Goal: Task Accomplishment & Management: Manage account settings

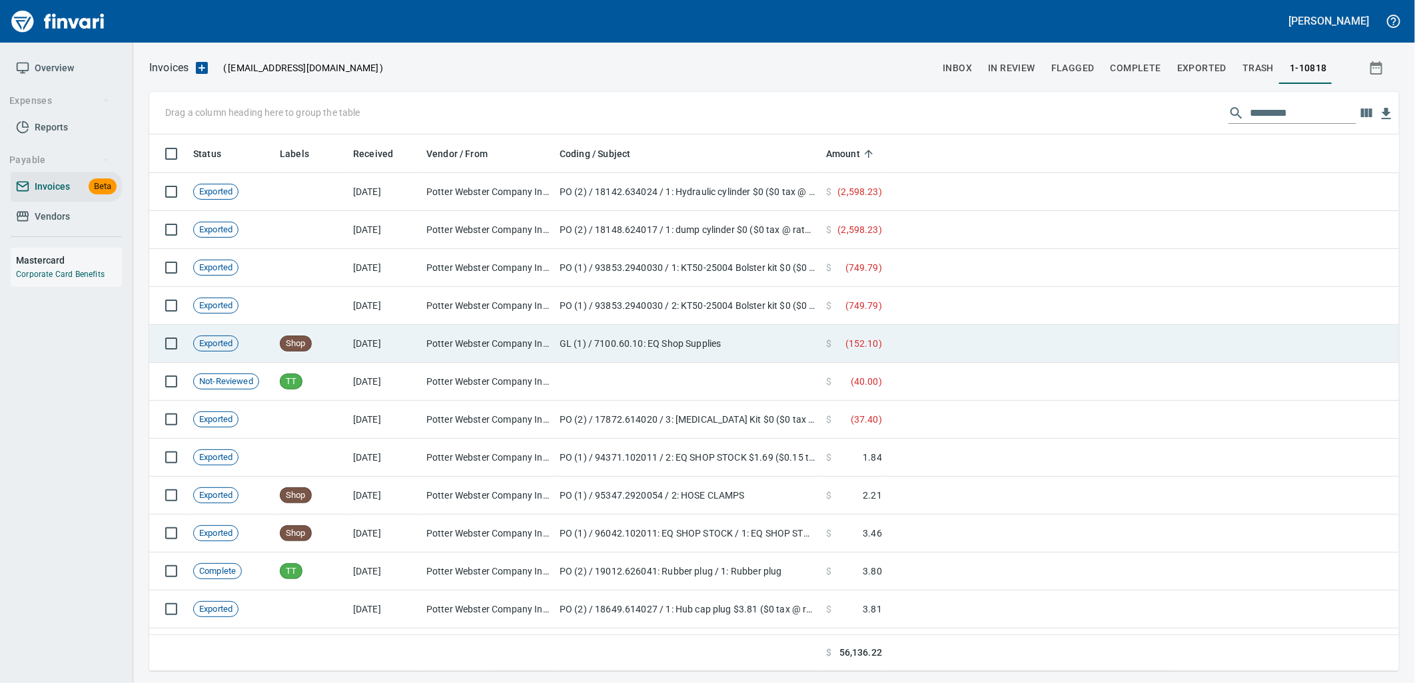
scroll to position [526, 1228]
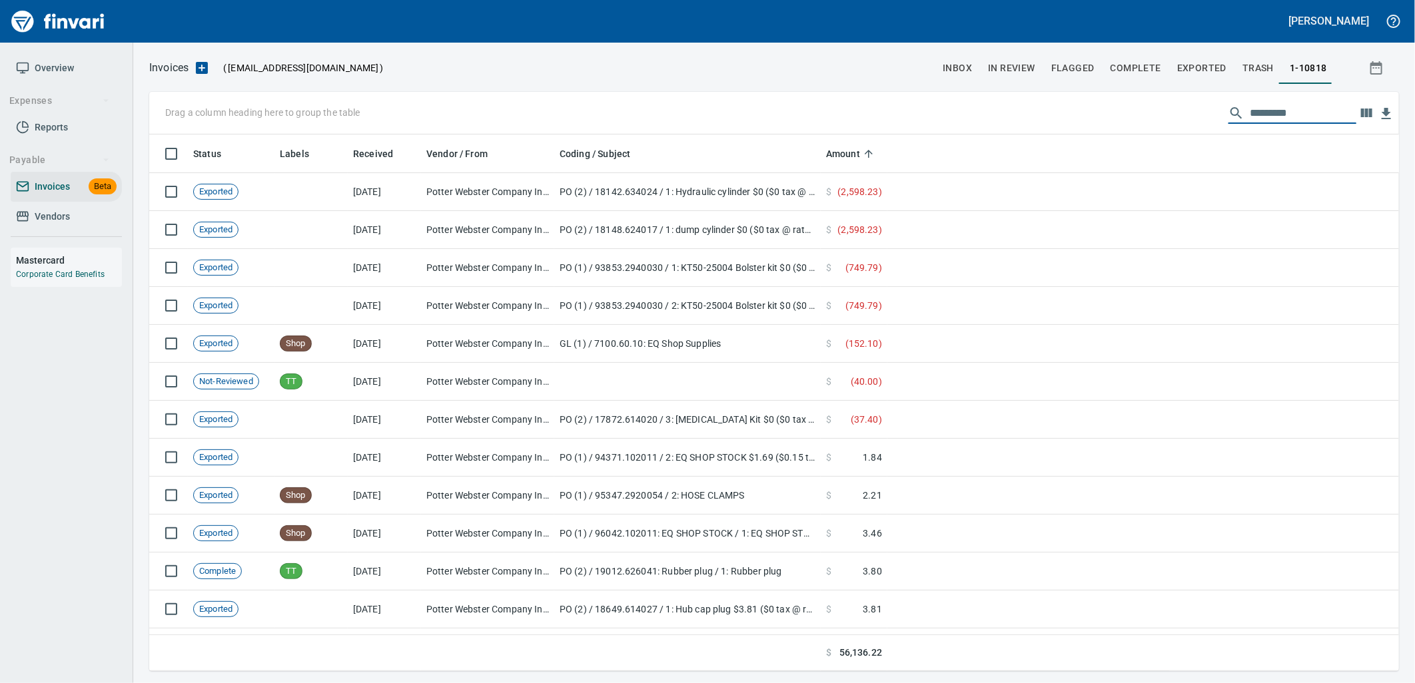
click at [62, 212] on span "Vendors" at bounding box center [52, 216] width 35 height 17
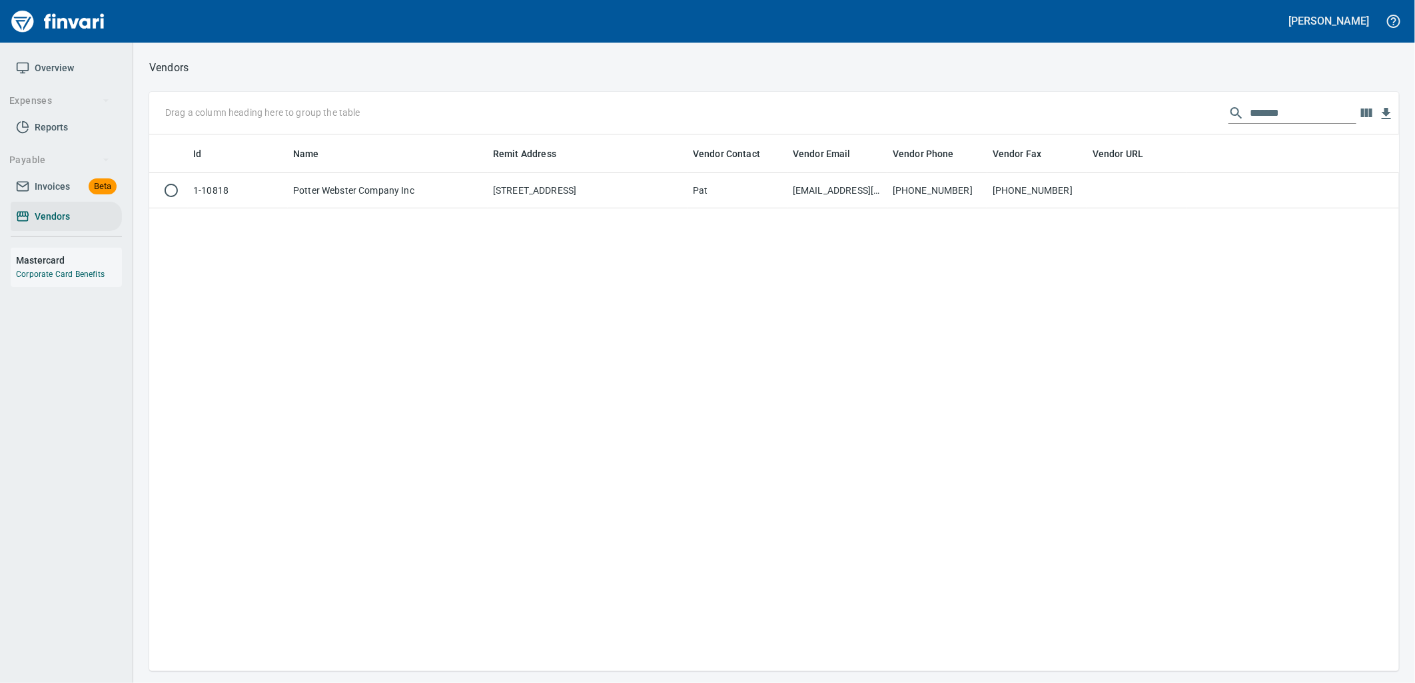
scroll to position [526, 1239]
drag, startPoint x: 1279, startPoint y: 114, endPoint x: 1044, endPoint y: 97, distance: 235.7
click at [1112, 103] on div "Drag a column heading here to group the table ******" at bounding box center [774, 113] width 1250 height 43
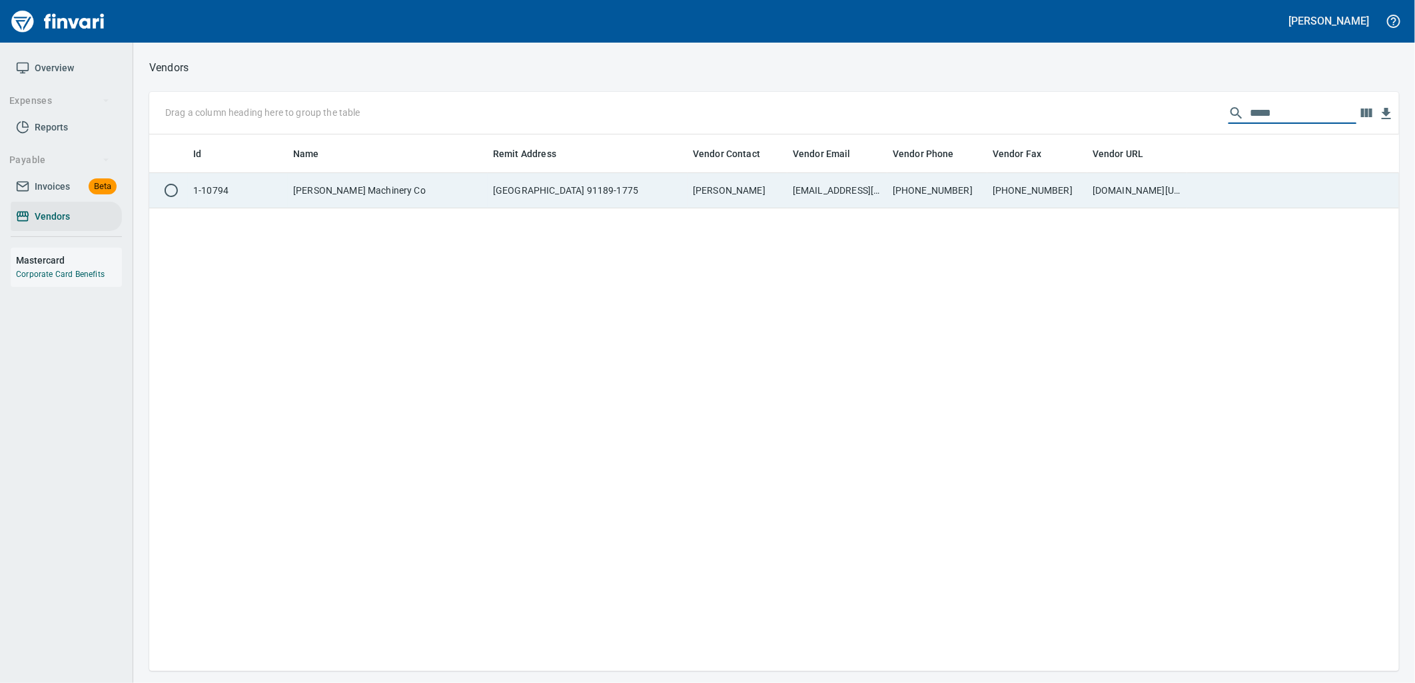
type input "*****"
click at [934, 183] on td "855-204-9817" at bounding box center [937, 190] width 100 height 35
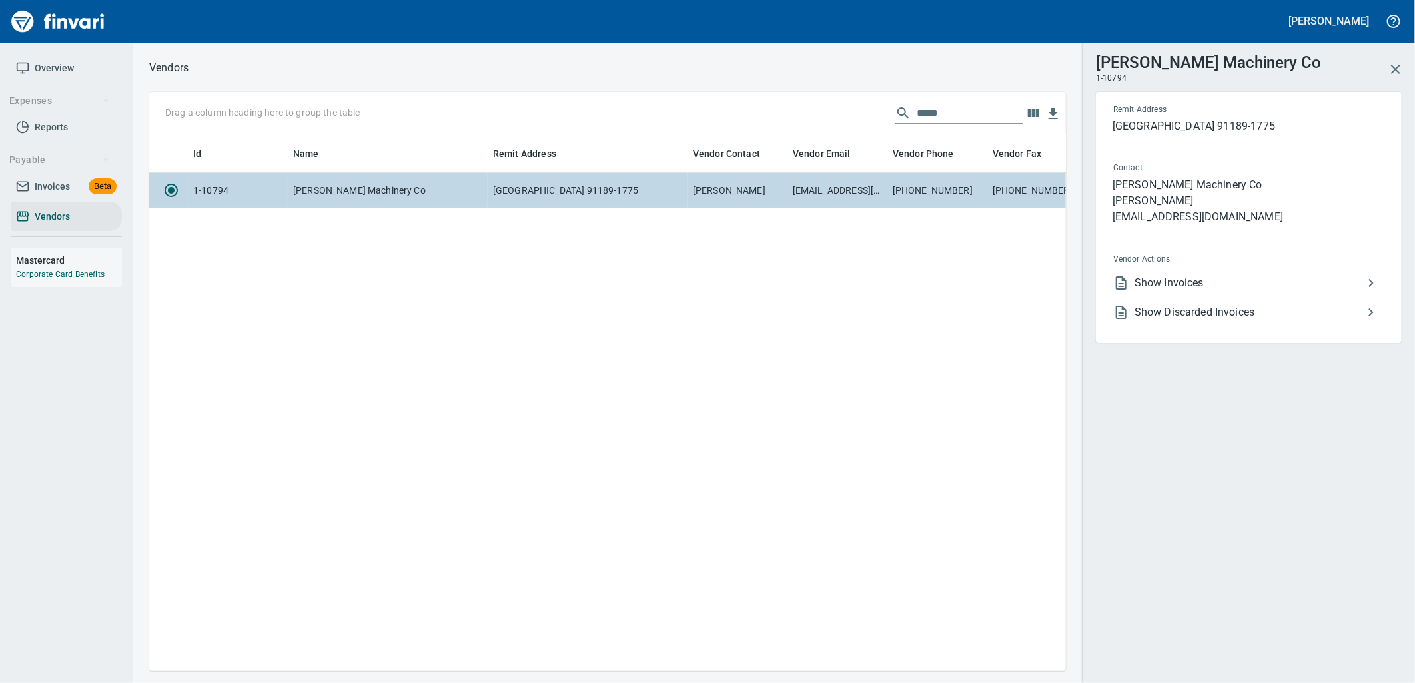
scroll to position [515, 906]
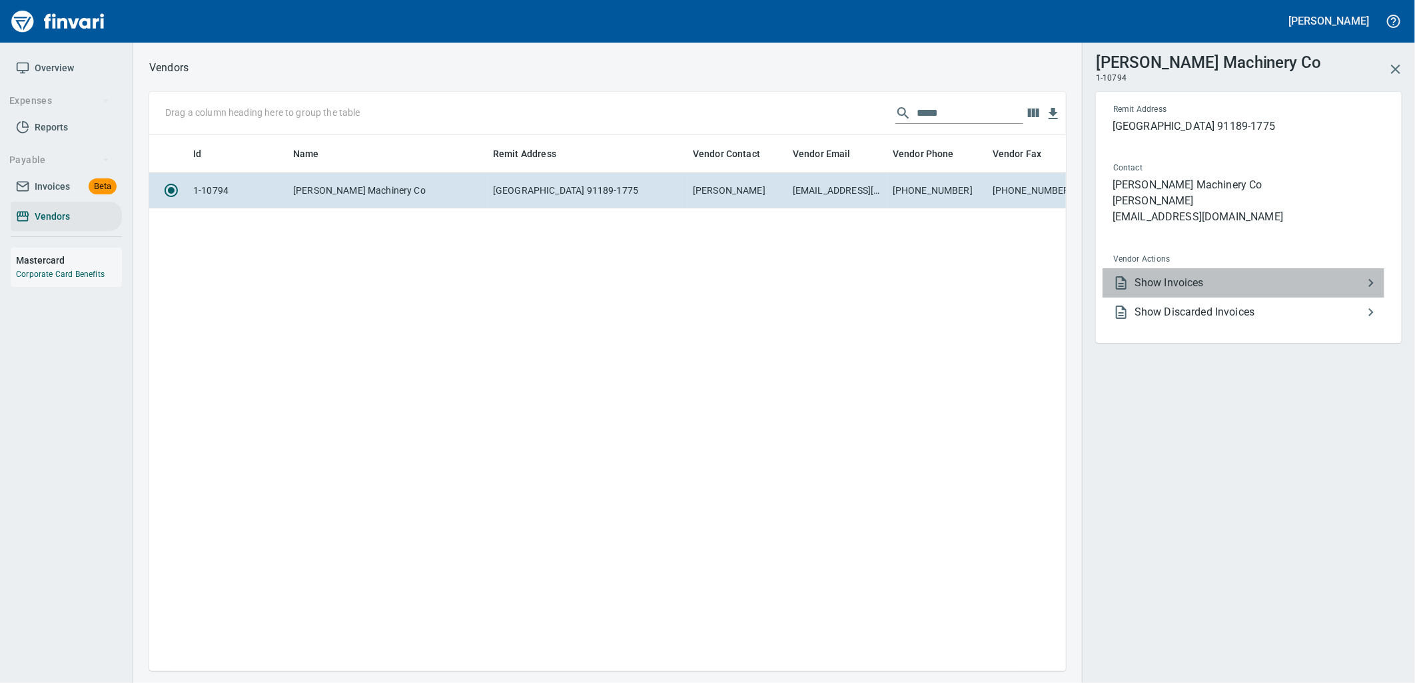
click at [1179, 280] on span "Show Invoices" at bounding box center [1248, 283] width 228 height 16
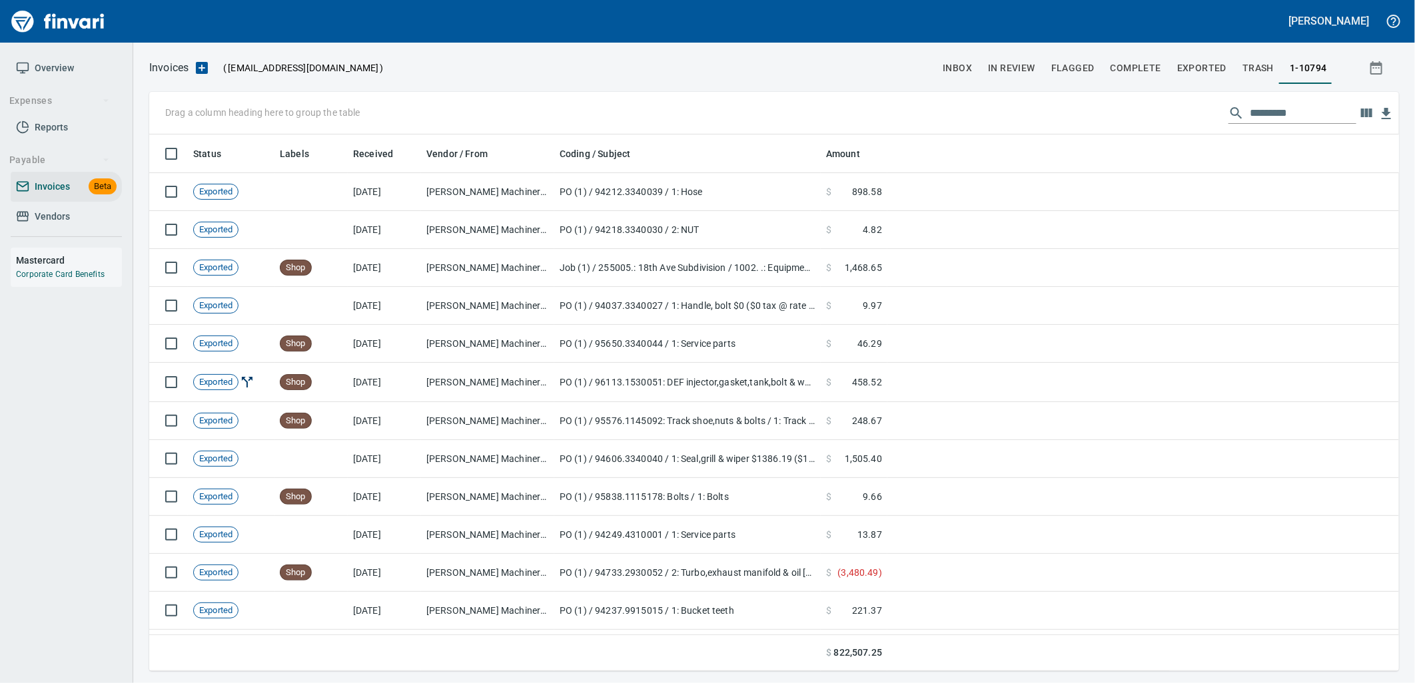
scroll to position [526, 1228]
click at [1266, 113] on input "text" at bounding box center [1303, 113] width 107 height 21
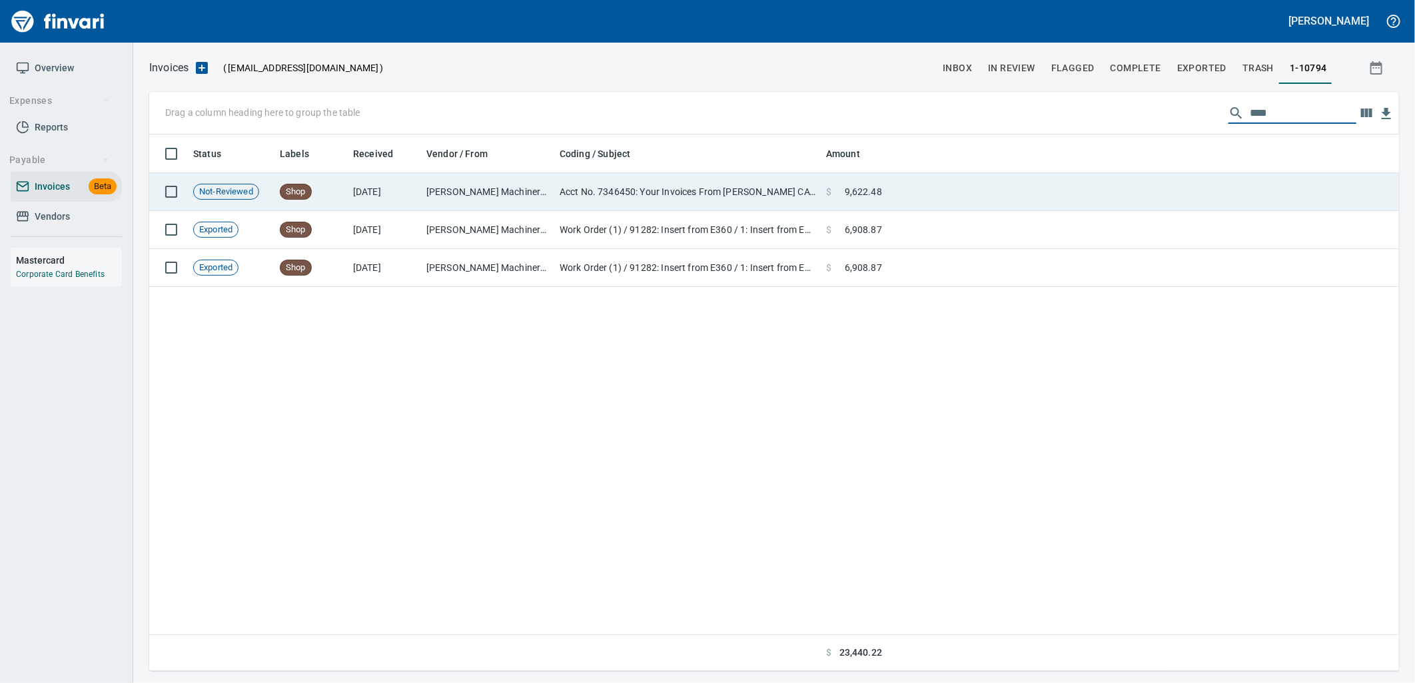
click at [1042, 202] on td at bounding box center [1143, 192] width 512 height 38
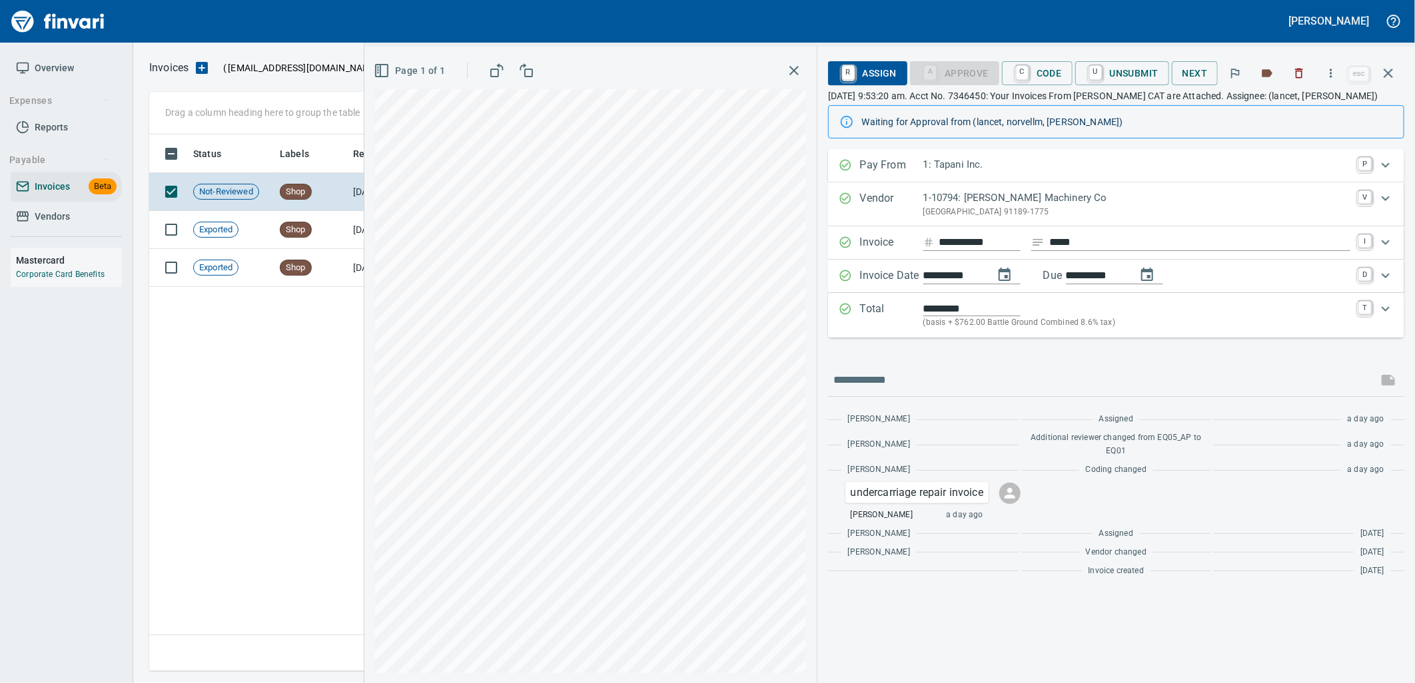
scroll to position [526, 1238]
drag, startPoint x: 1381, startPoint y: 72, endPoint x: 1361, endPoint y: 74, distance: 20.7
click at [1381, 72] on icon "button" at bounding box center [1388, 73] width 16 height 16
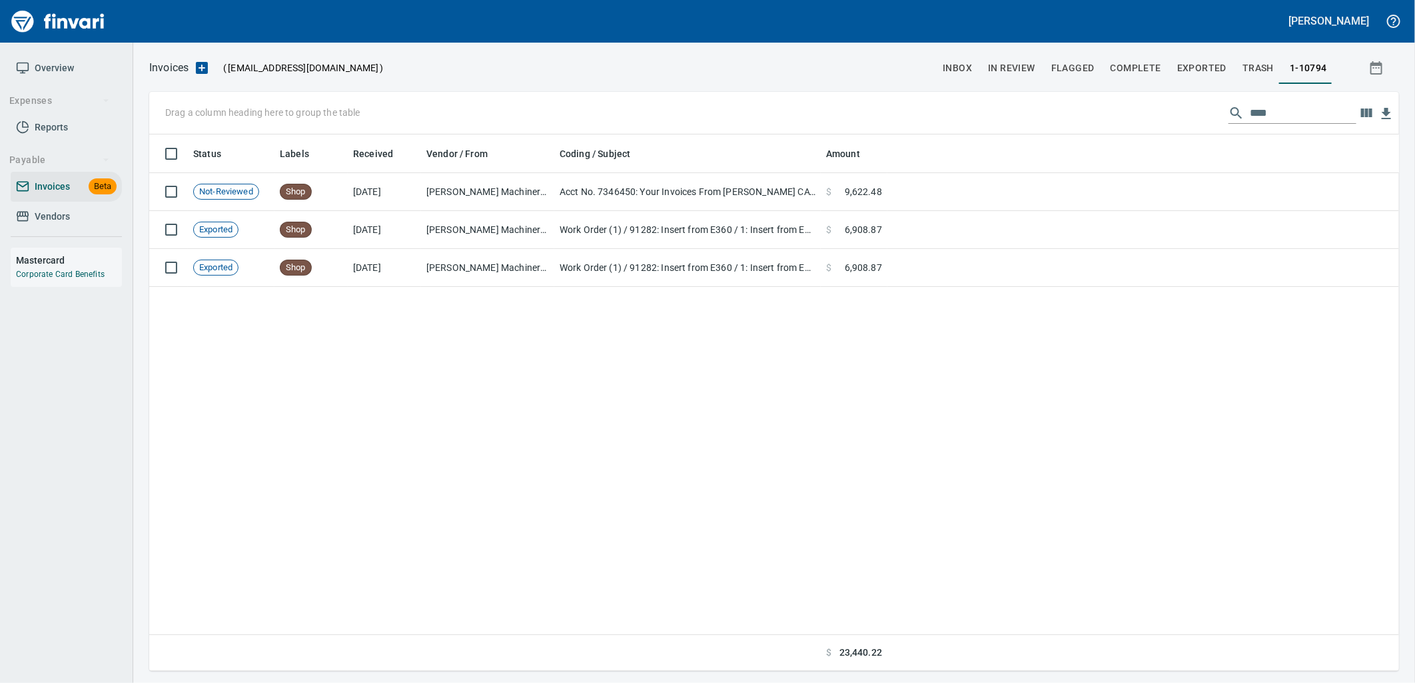
scroll to position [526, 1238]
drag, startPoint x: 1279, startPoint y: 108, endPoint x: 1150, endPoint y: 90, distance: 131.1
click at [1159, 95] on div "Drag a column heading here to group the table ****" at bounding box center [774, 113] width 1250 height 43
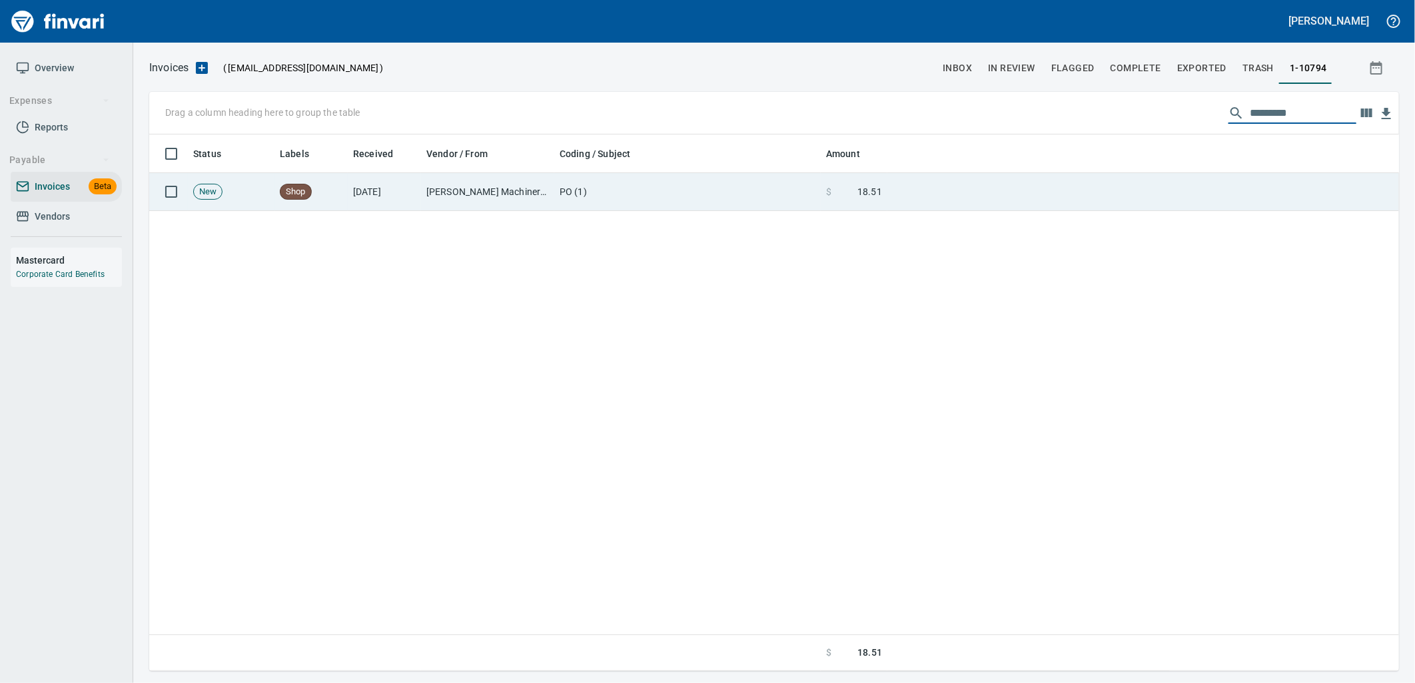
type input "*********"
drag, startPoint x: 621, startPoint y: 182, endPoint x: 627, endPoint y: 182, distance: 6.7
click at [621, 182] on td "PO (1)" at bounding box center [687, 192] width 266 height 38
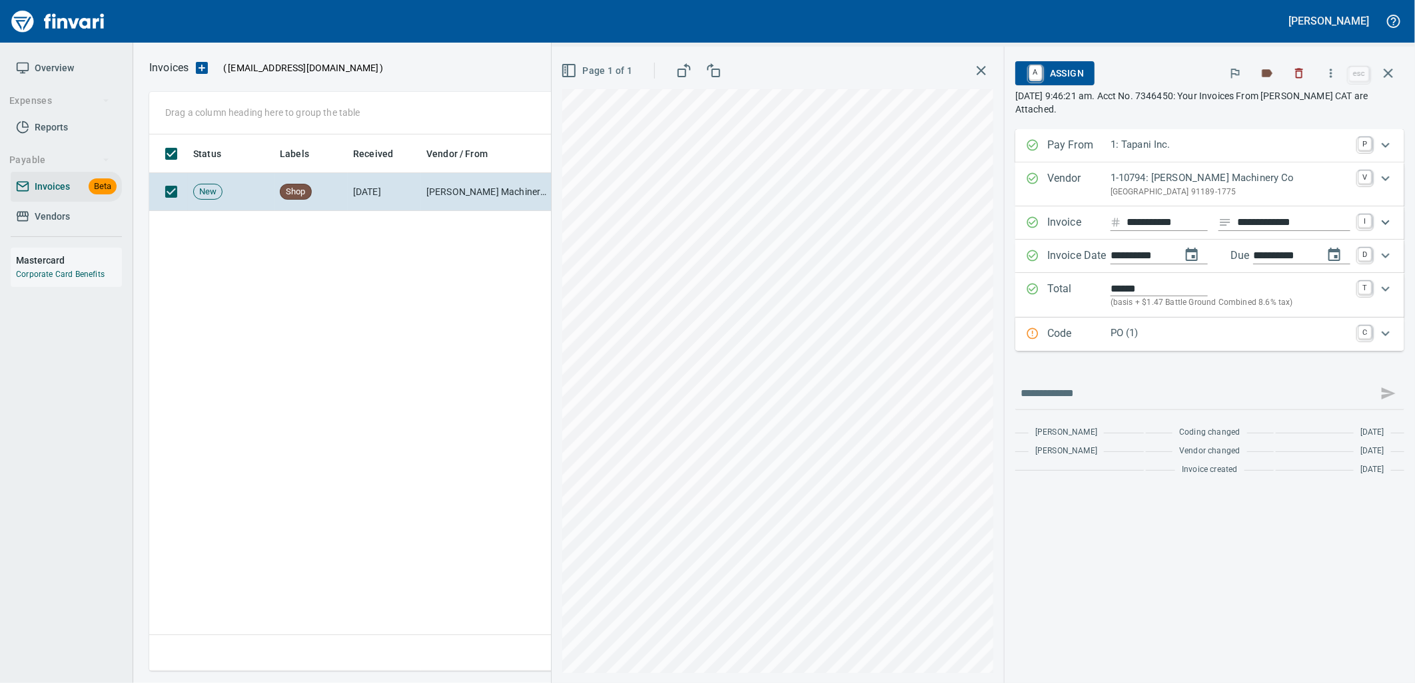
click at [1209, 341] on p "PO (1)" at bounding box center [1230, 333] width 240 height 15
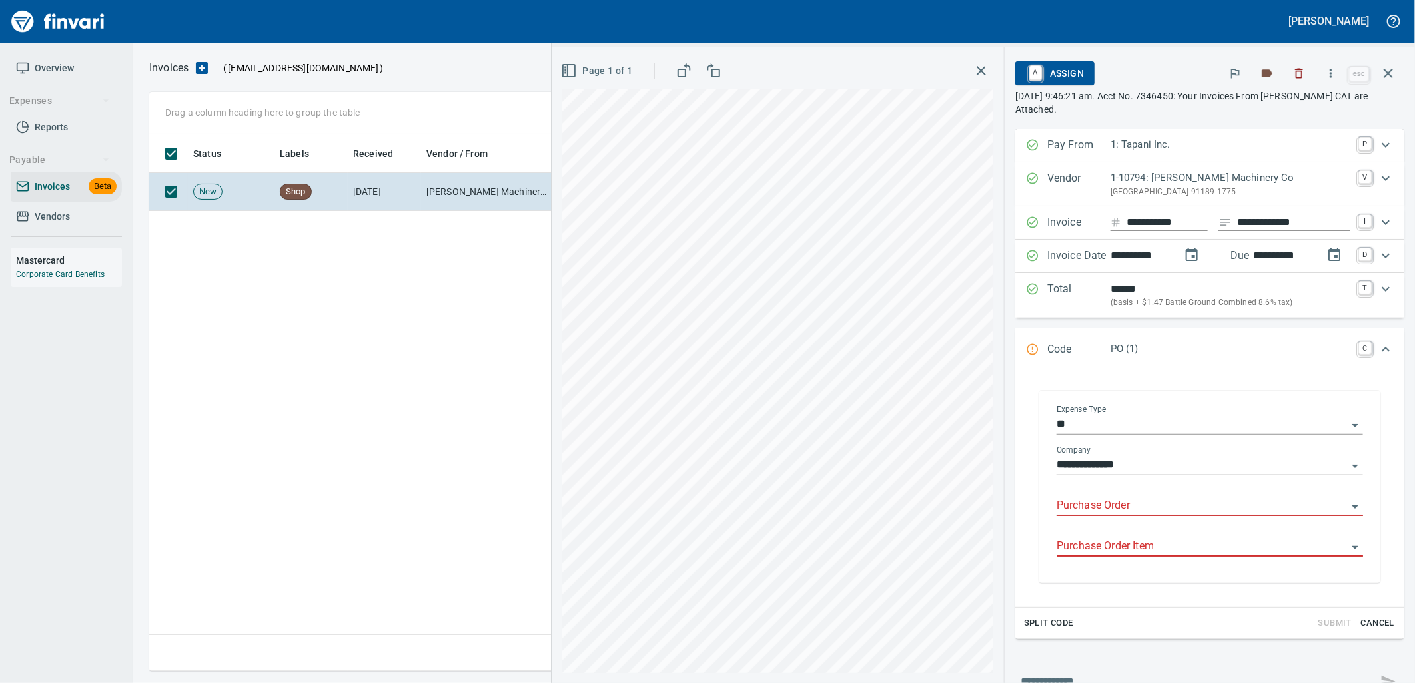
click at [1114, 506] on input "Purchase Order" at bounding box center [1201, 506] width 290 height 19
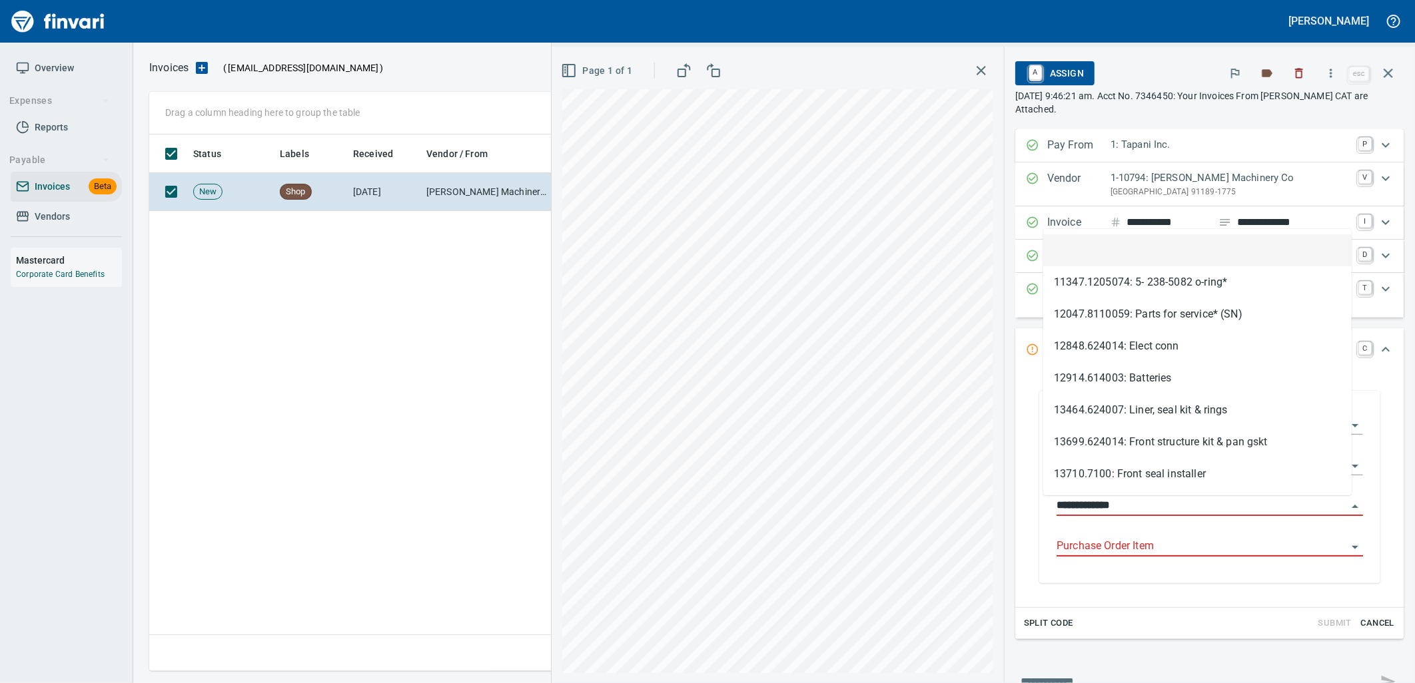
scroll to position [526, 1238]
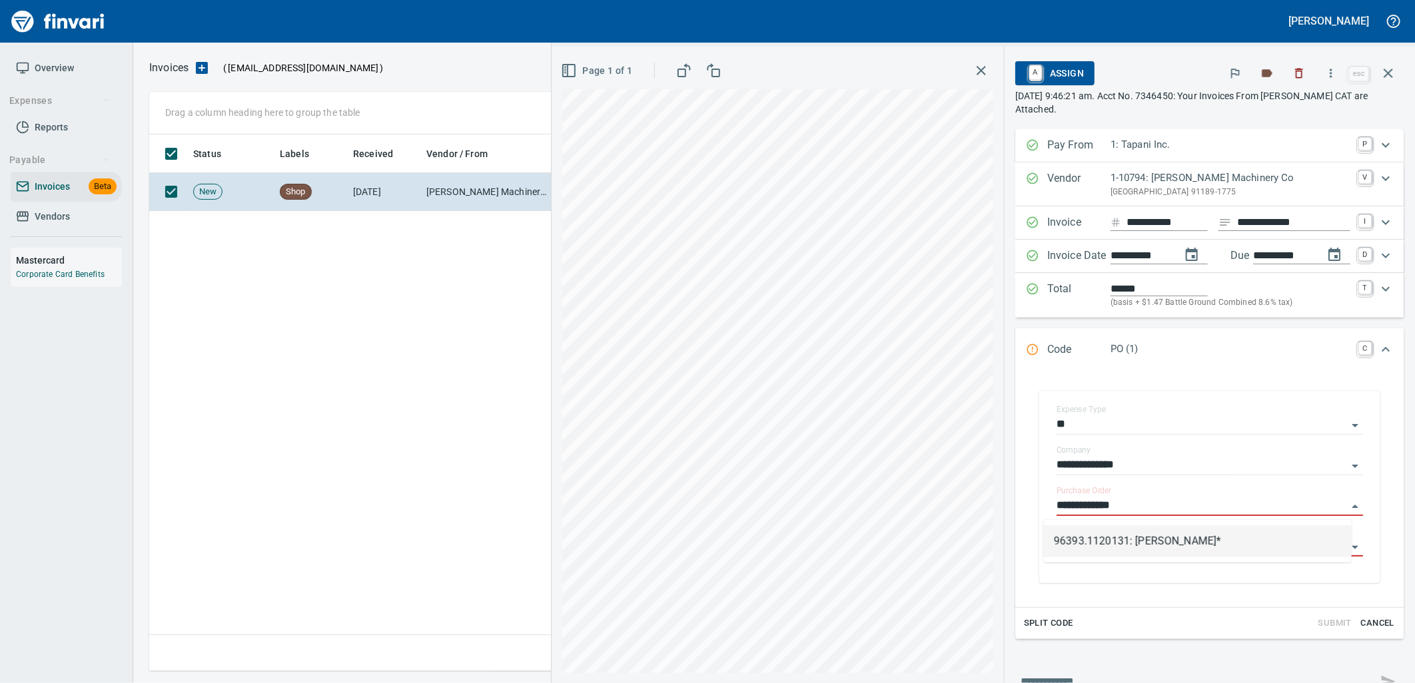
click at [1142, 538] on li "96393.1120131: Bolts*" at bounding box center [1197, 542] width 308 height 32
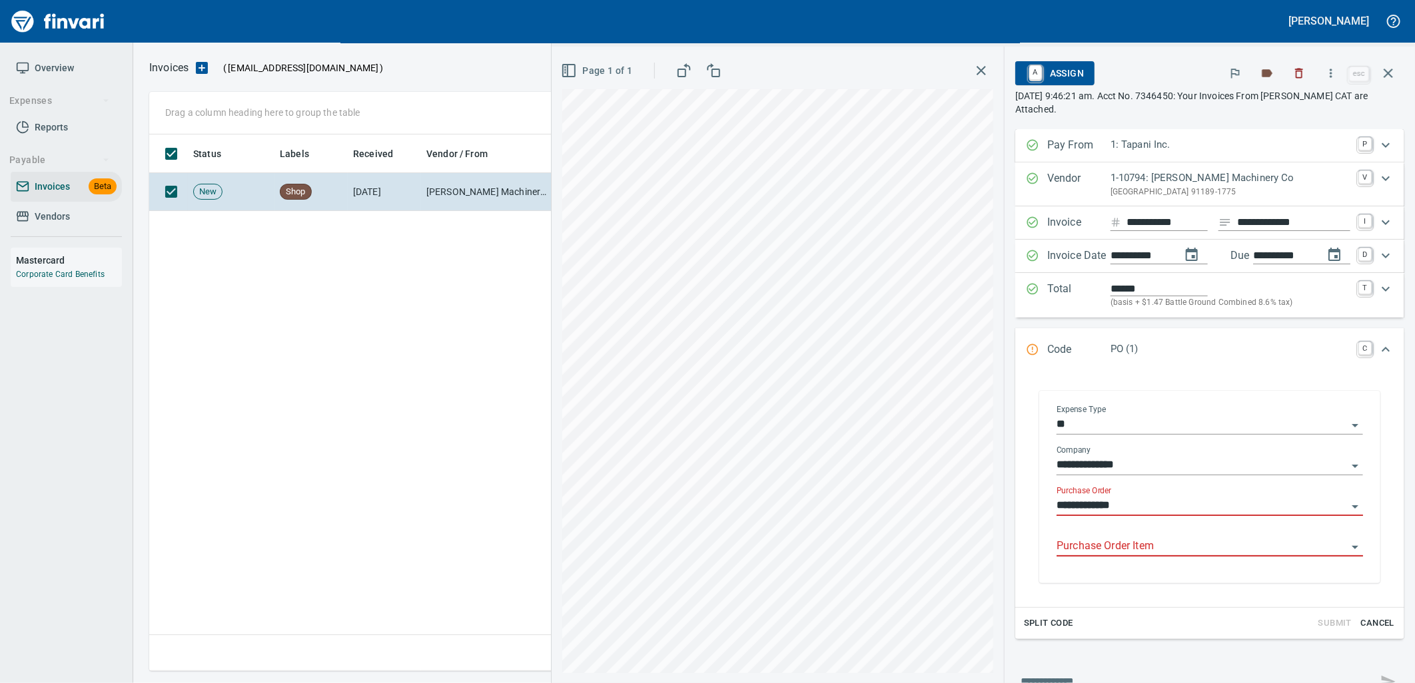
type input "**********"
type input "********"
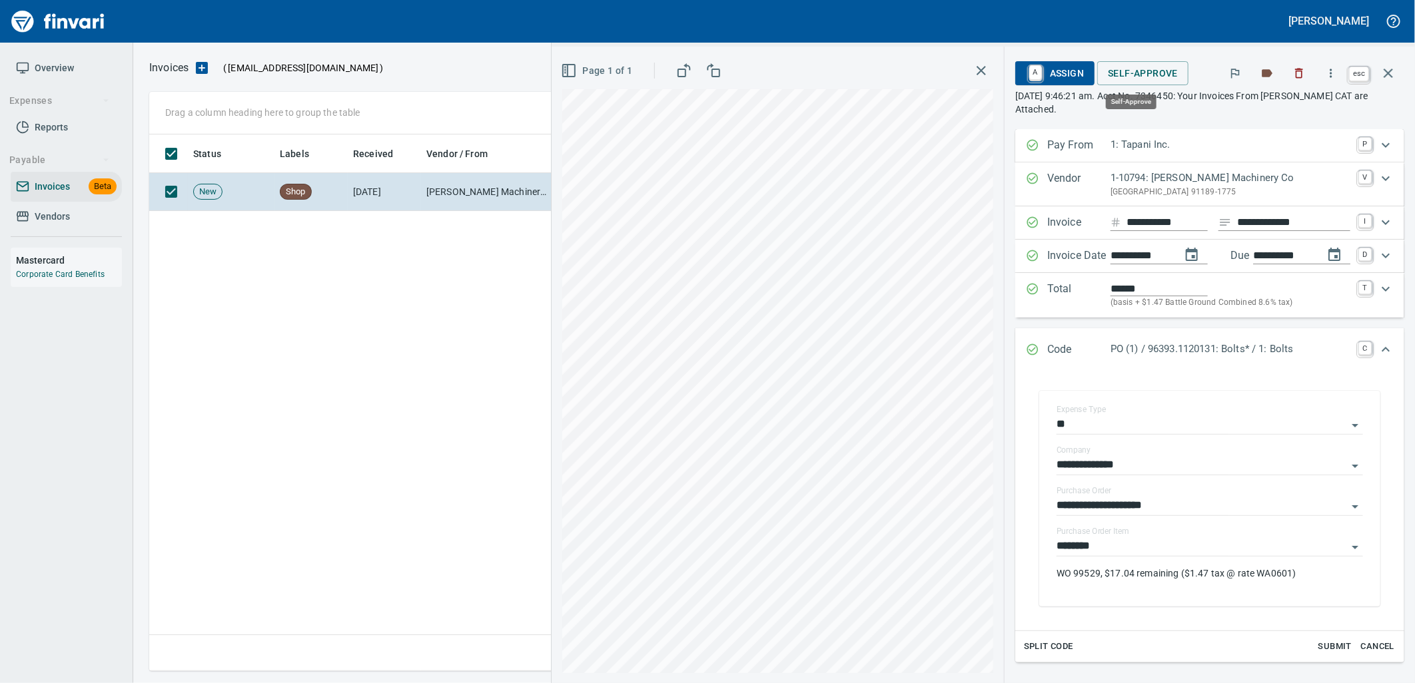
drag, startPoint x: 1118, startPoint y: 67, endPoint x: 1379, endPoint y: 67, distance: 261.1
click at [1118, 67] on span "Self-Approve" at bounding box center [1143, 73] width 70 height 17
click at [1393, 71] on icon "button" at bounding box center [1388, 73] width 16 height 16
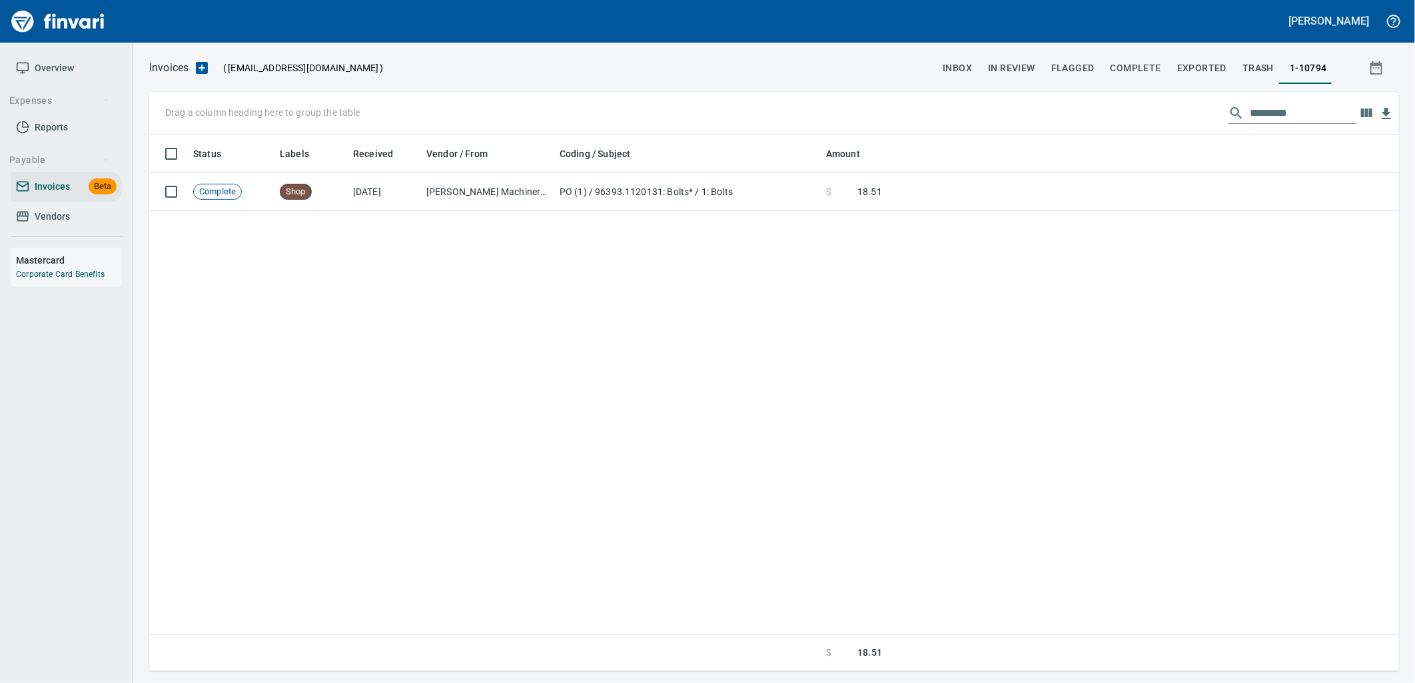
click at [1301, 113] on input "*********" at bounding box center [1303, 113] width 107 height 21
drag, startPoint x: 1301, startPoint y: 113, endPoint x: 1209, endPoint y: 118, distance: 92.0
click at [1209, 118] on div "Drag a column heading here to group the table *********" at bounding box center [774, 113] width 1250 height 43
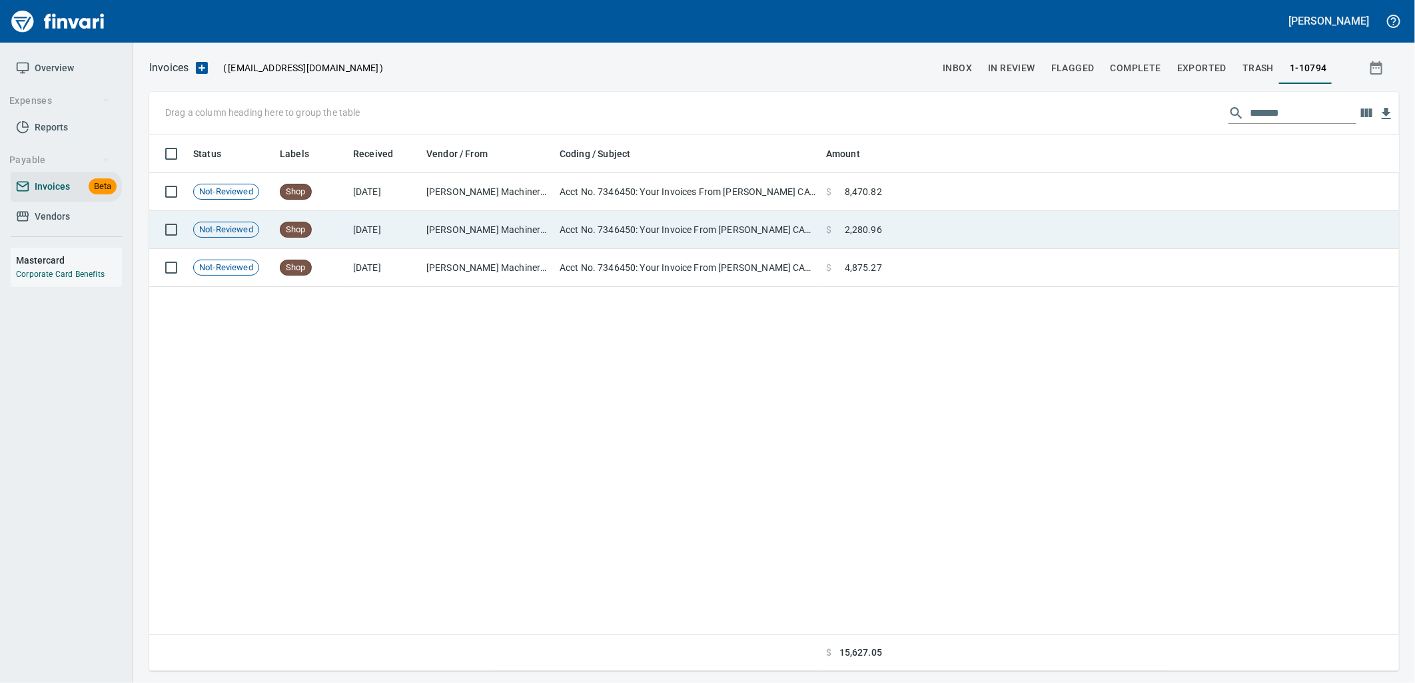
click at [1002, 224] on td at bounding box center [1143, 230] width 512 height 38
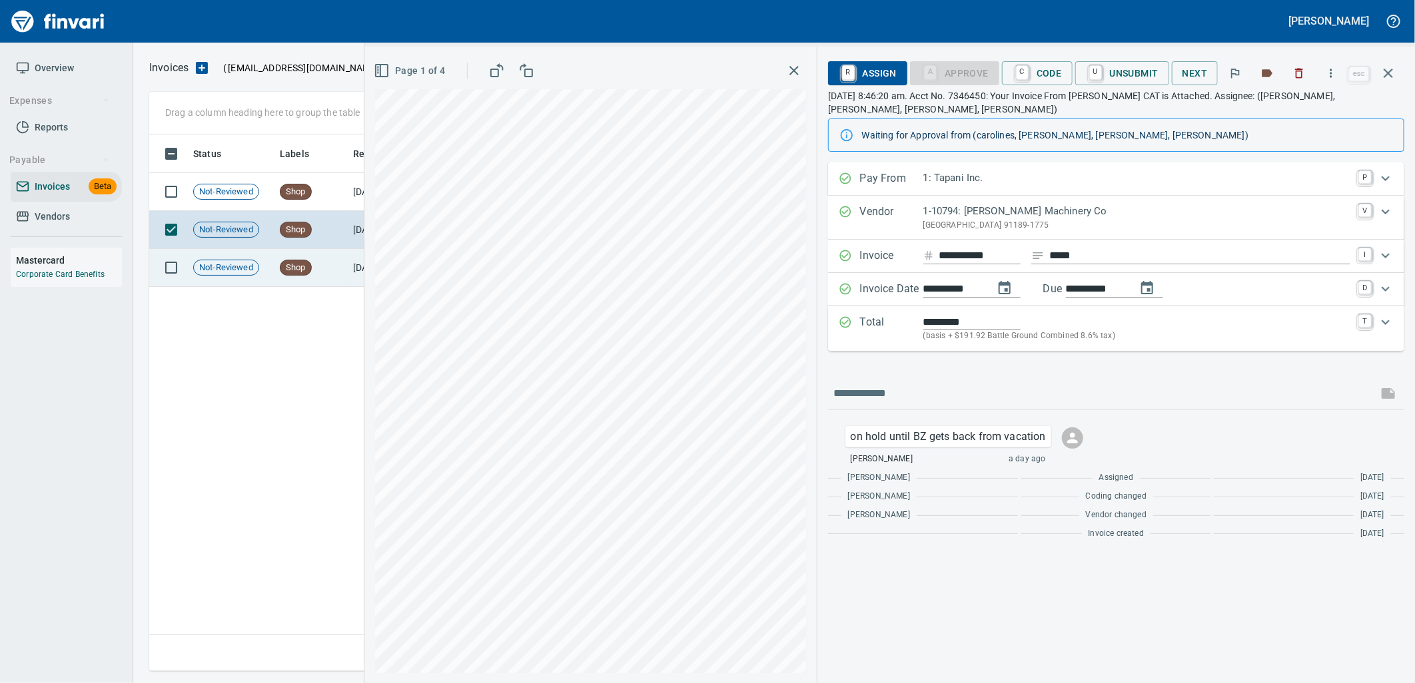
click at [314, 268] on td "Shop" at bounding box center [310, 268] width 73 height 38
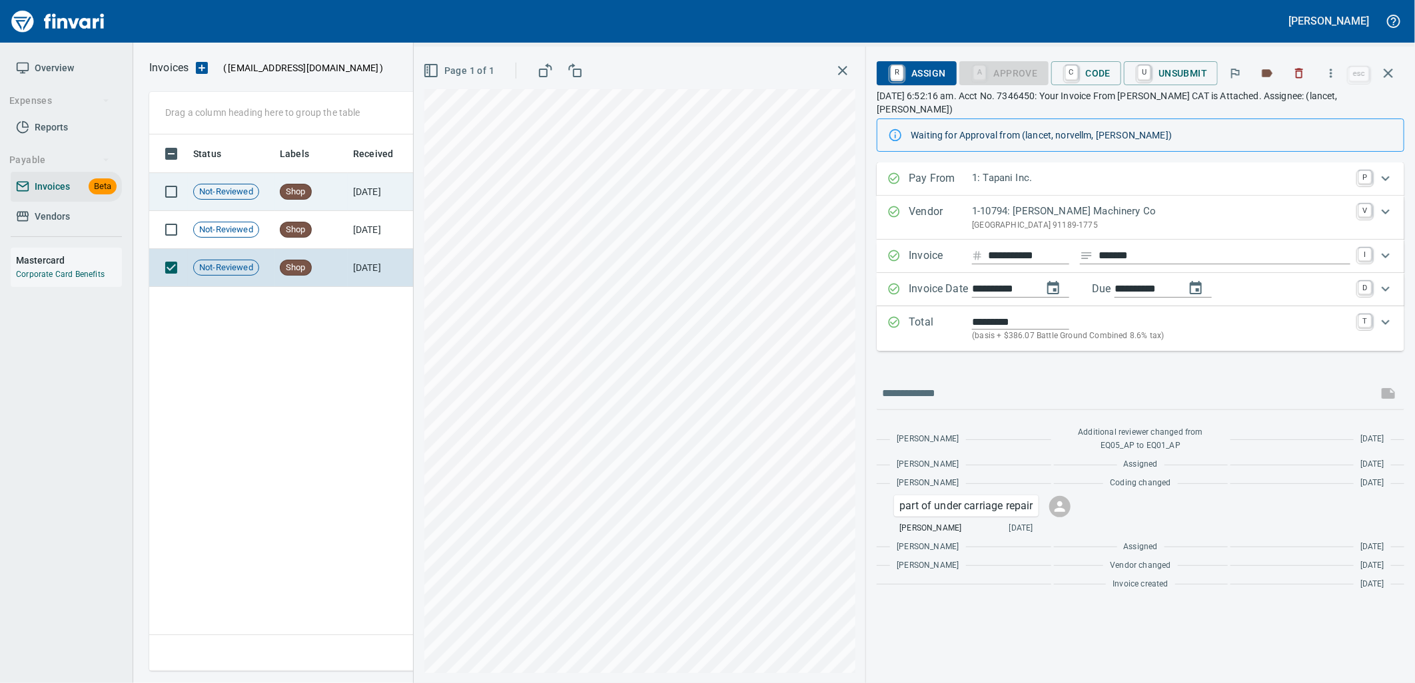
click at [384, 186] on td "[DATE]" at bounding box center [384, 192] width 73 height 38
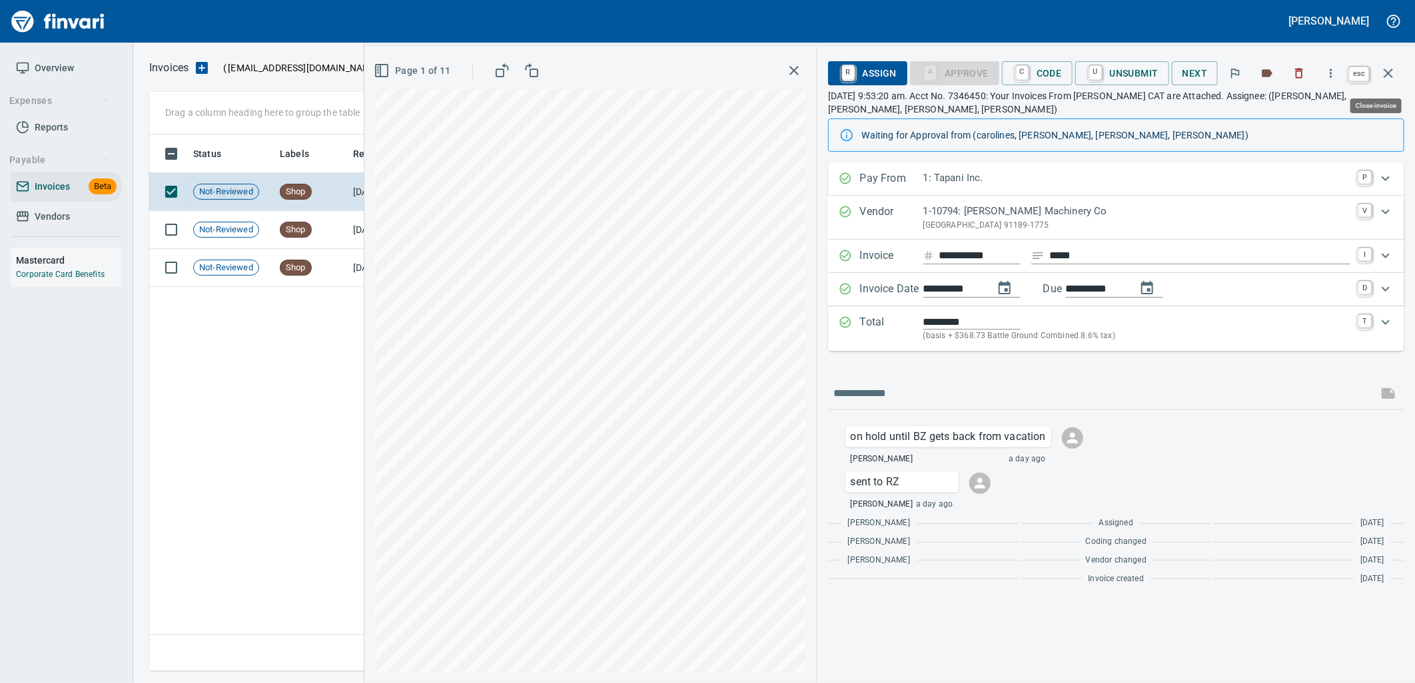
click at [1387, 72] on icon "button" at bounding box center [1387, 73] width 9 height 9
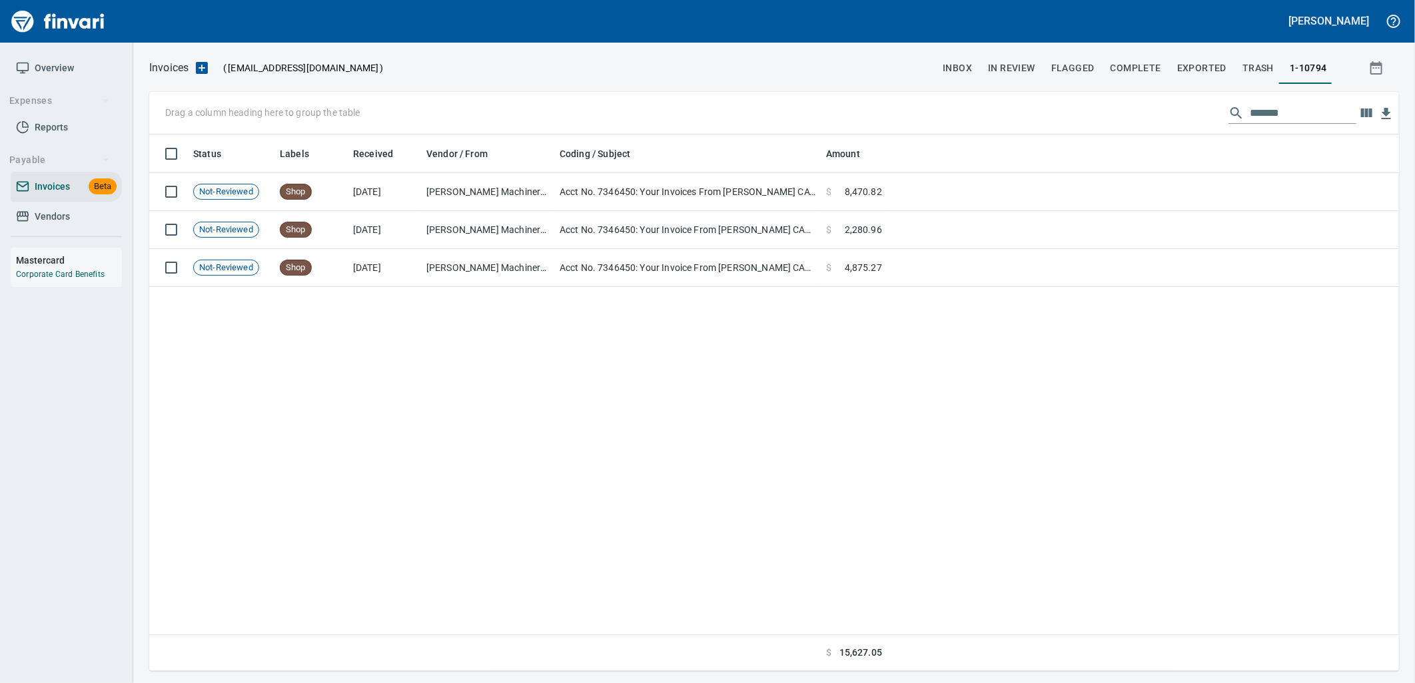
scroll to position [526, 1238]
drag, startPoint x: 1315, startPoint y: 103, endPoint x: 1068, endPoint y: 88, distance: 248.2
click at [1079, 97] on div "Drag a column heading here to group the table *******" at bounding box center [774, 113] width 1250 height 43
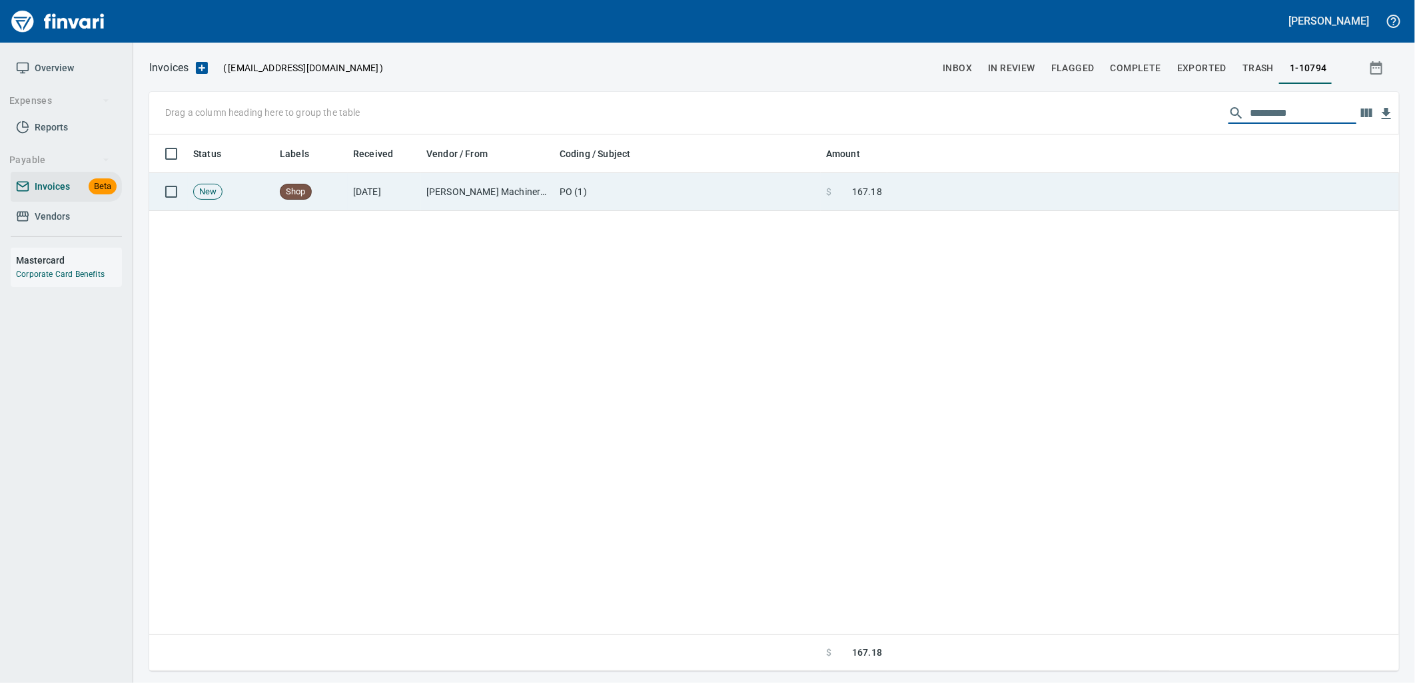
type input "*********"
click at [931, 190] on td at bounding box center [1143, 192] width 512 height 38
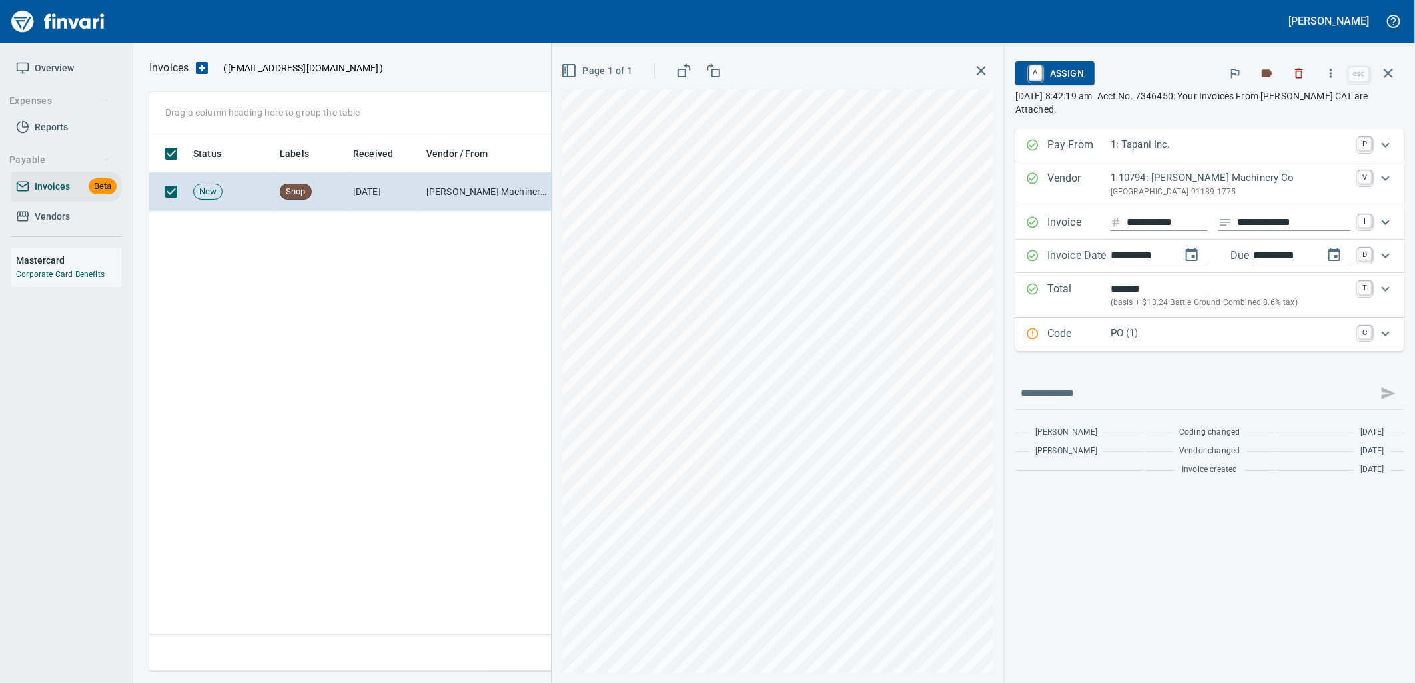
click at [1143, 330] on p "PO (1)" at bounding box center [1230, 333] width 240 height 15
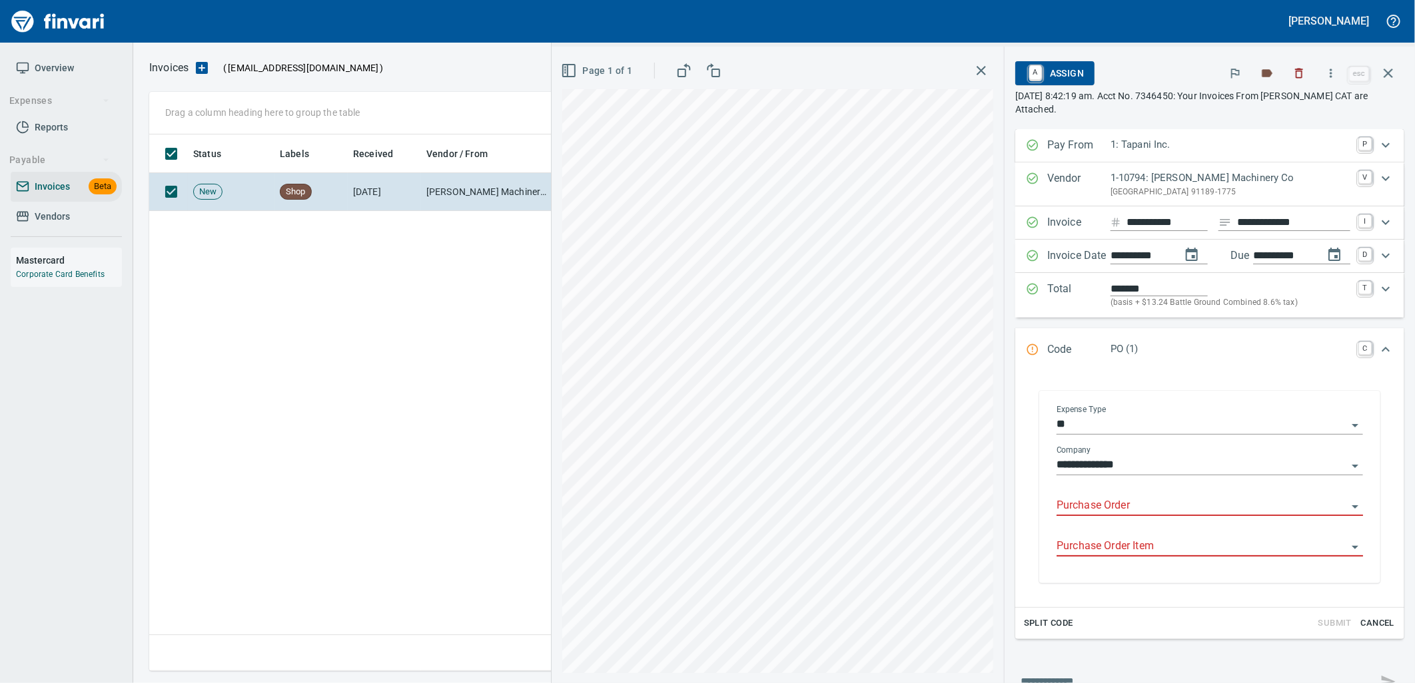
click at [1107, 508] on input "Purchase Order" at bounding box center [1201, 506] width 290 height 19
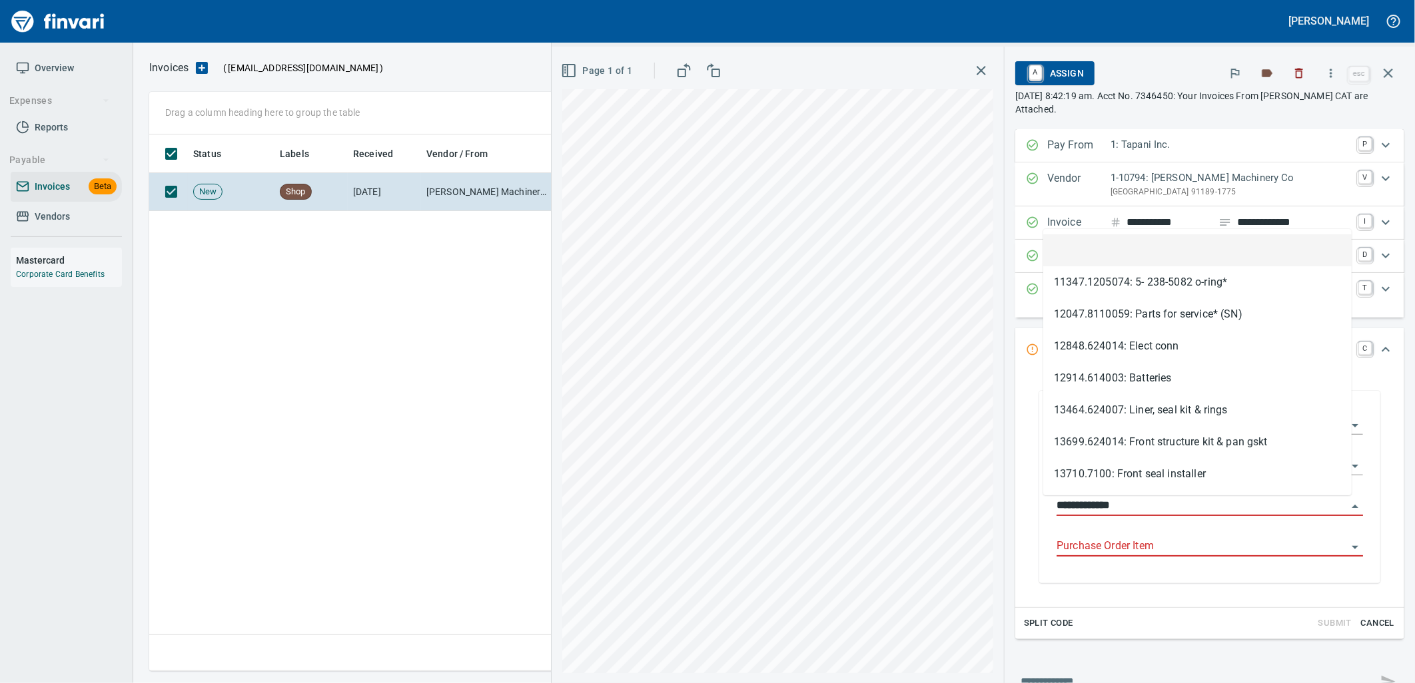
scroll to position [526, 1238]
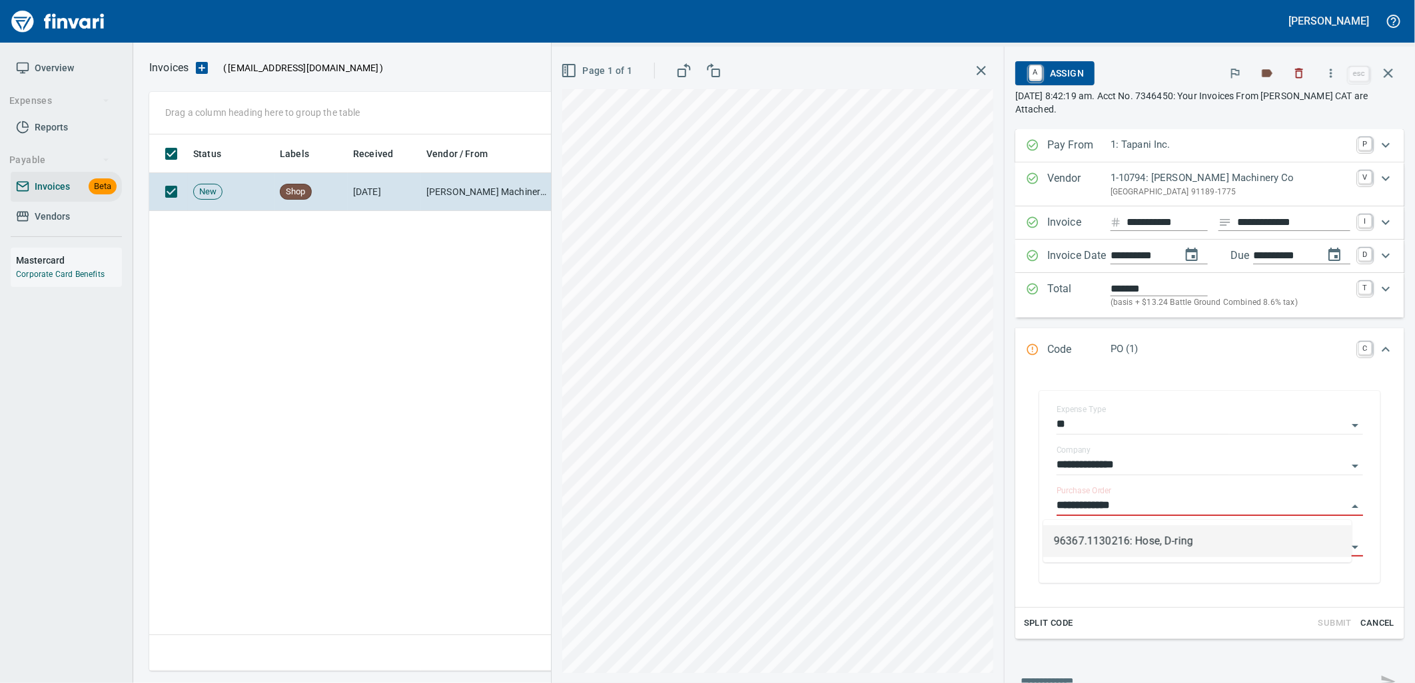
click at [1189, 540] on li "96367.1130216: Hose, D-ring" at bounding box center [1197, 542] width 308 height 32
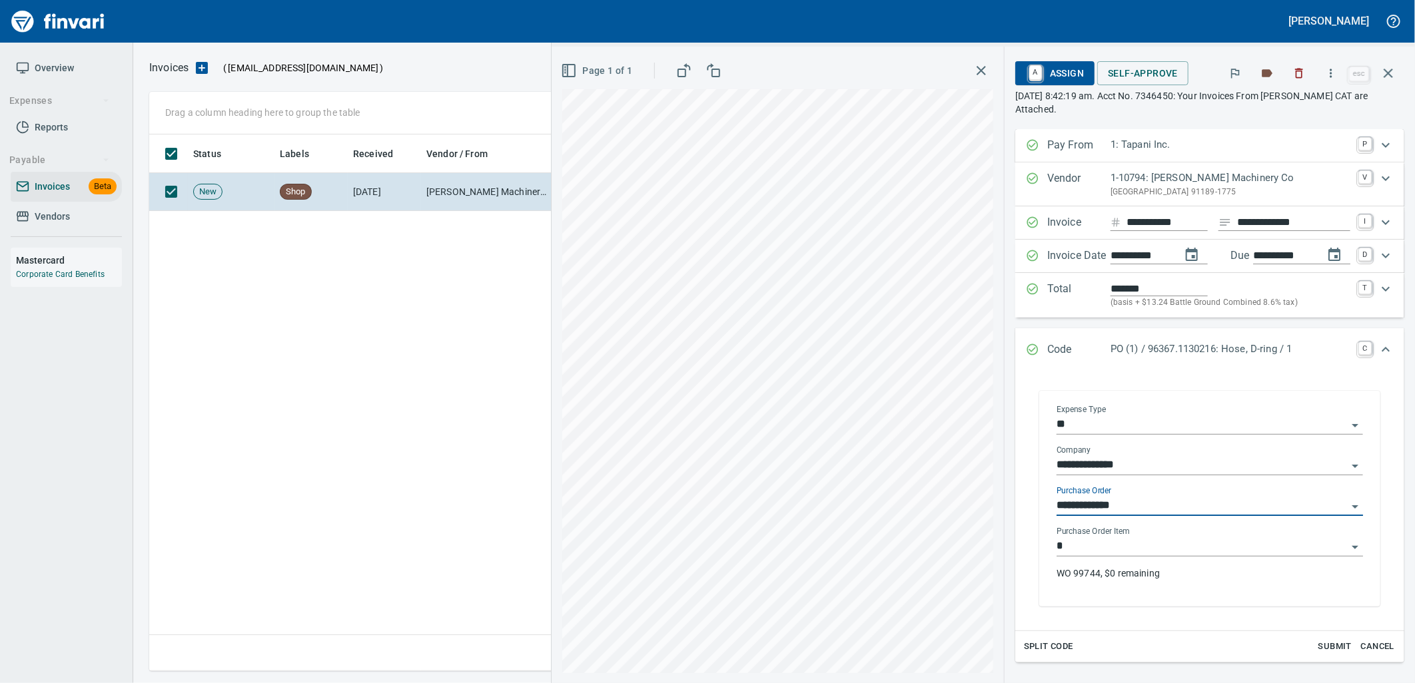
type input "**********"
type input "*"
click at [1159, 549] on input "*" at bounding box center [1201, 547] width 290 height 19
drag, startPoint x: 1394, startPoint y: 76, endPoint x: 1310, endPoint y: 109, distance: 90.3
click at [1394, 76] on icon "button" at bounding box center [1388, 73] width 16 height 16
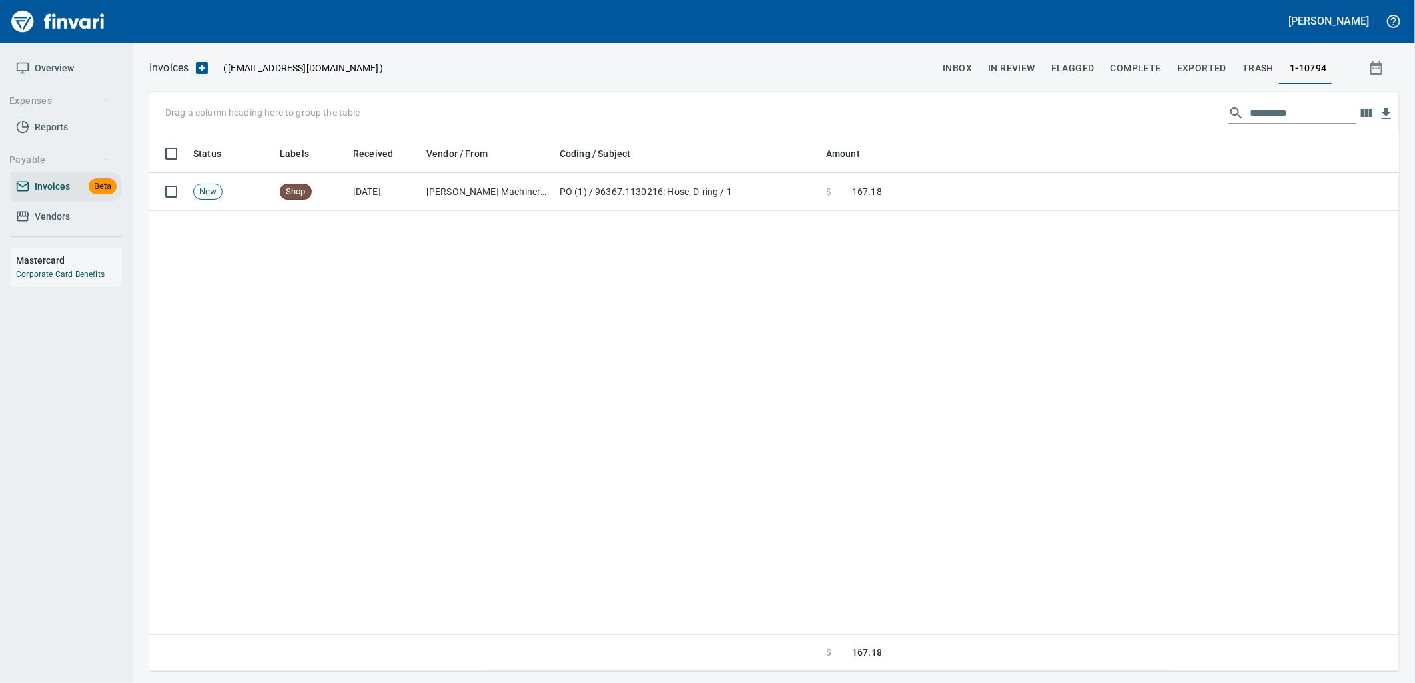
scroll to position [526, 1238]
drag, startPoint x: 1307, startPoint y: 109, endPoint x: 1168, endPoint y: 109, distance: 139.2
click at [1173, 111] on div "Drag a column heading here to group the table *********" at bounding box center [774, 113] width 1250 height 43
click at [1327, 107] on input "*********" at bounding box center [1303, 113] width 107 height 21
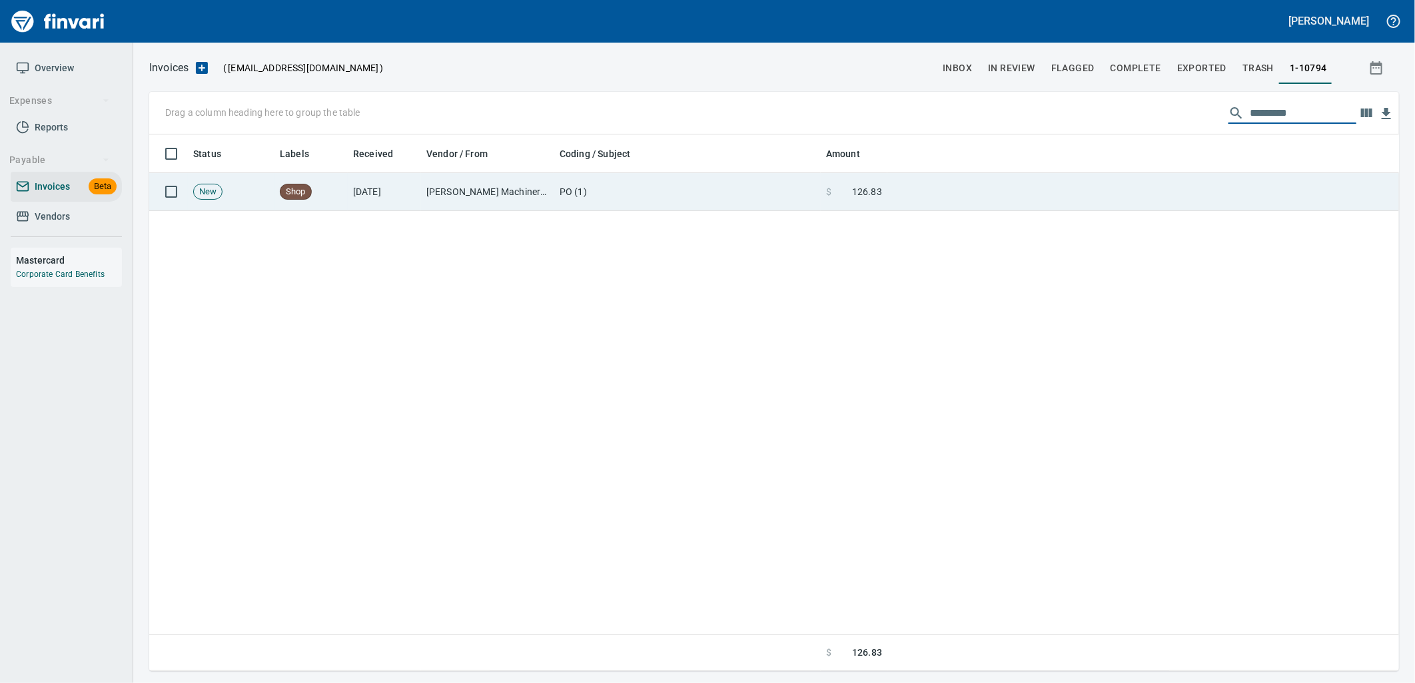
type input "*********"
click at [665, 197] on td "PO (1)" at bounding box center [687, 192] width 266 height 38
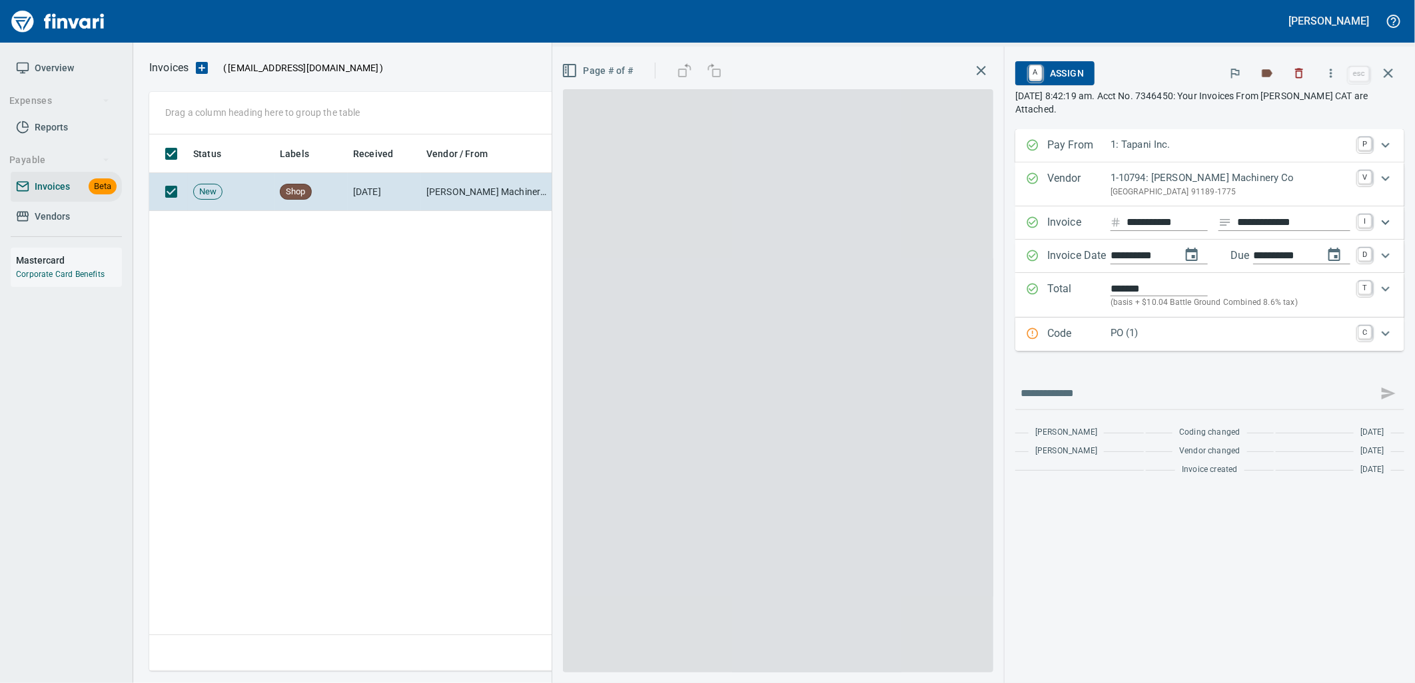
scroll to position [526, 1238]
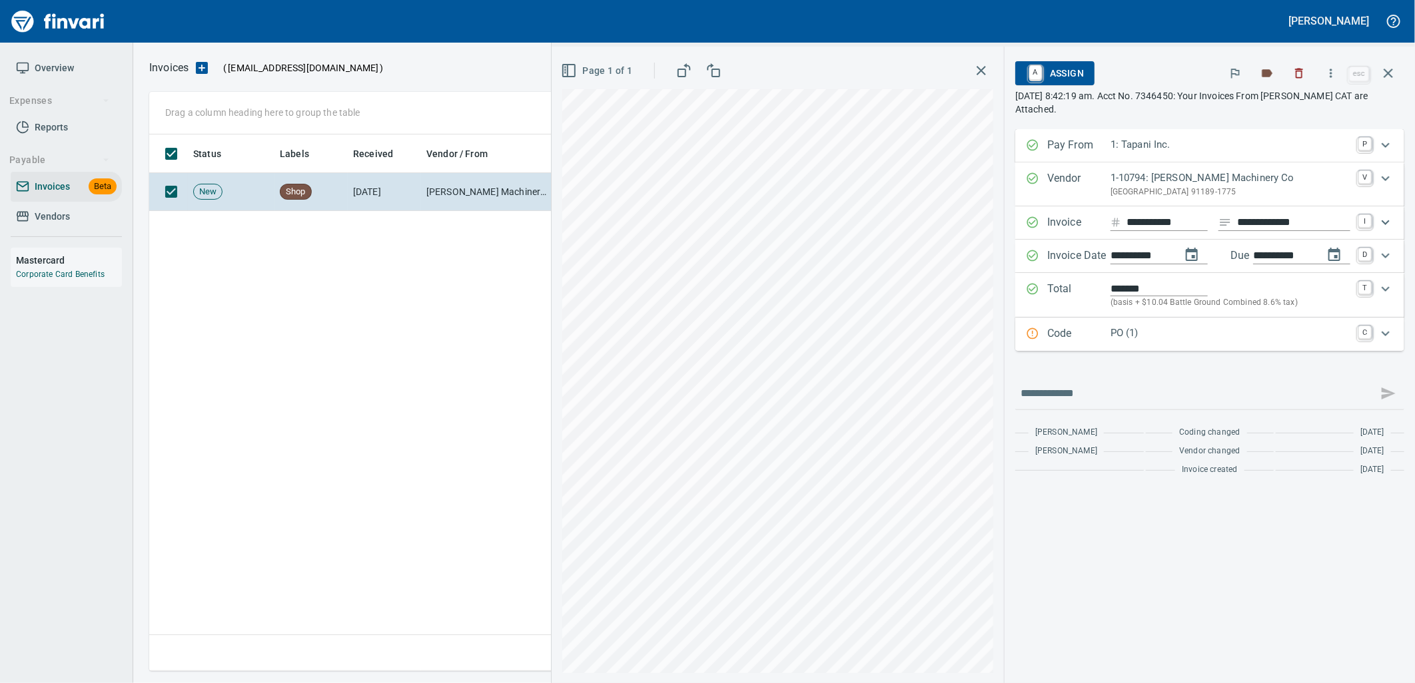
click at [1230, 346] on div "Code PO (1) C" at bounding box center [1209, 334] width 389 height 33
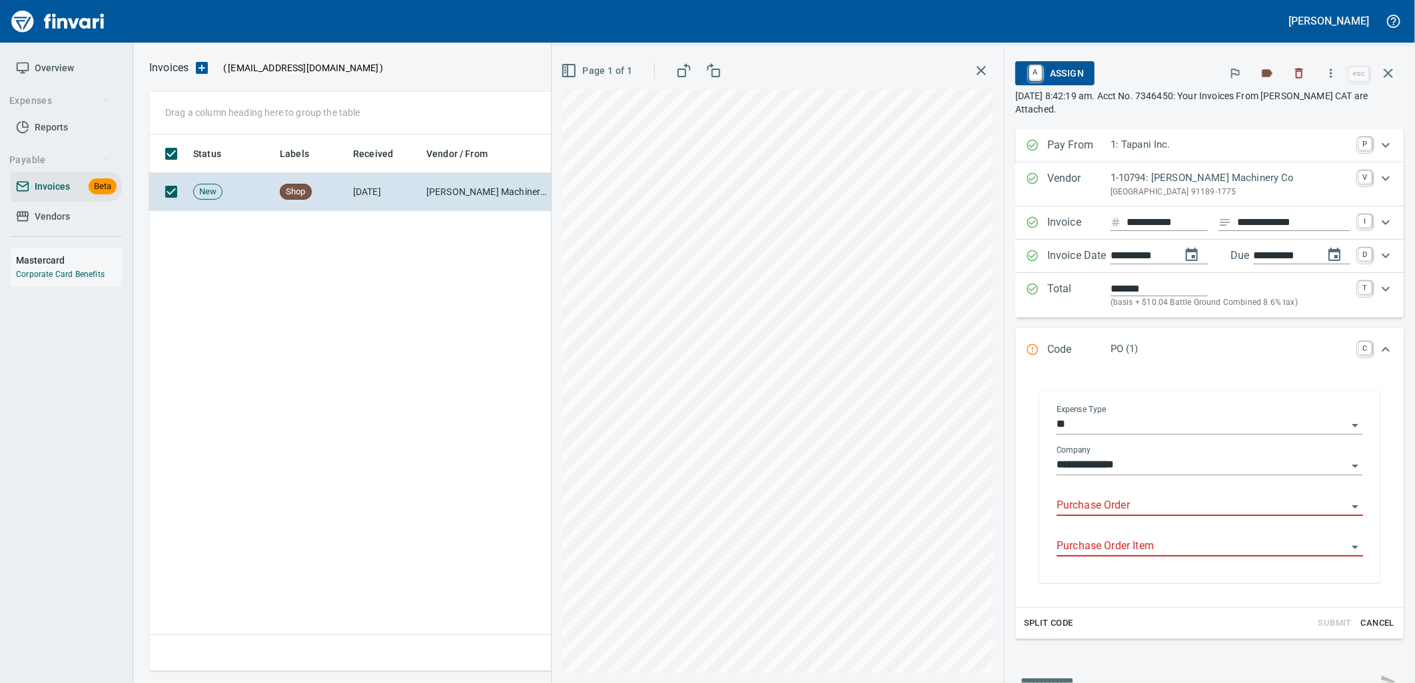
click at [1120, 511] on input "Purchase Order" at bounding box center [1201, 506] width 290 height 19
click at [1144, 548] on li "96364.1145159: Fuel cap*" at bounding box center [1197, 542] width 308 height 32
type input "**********"
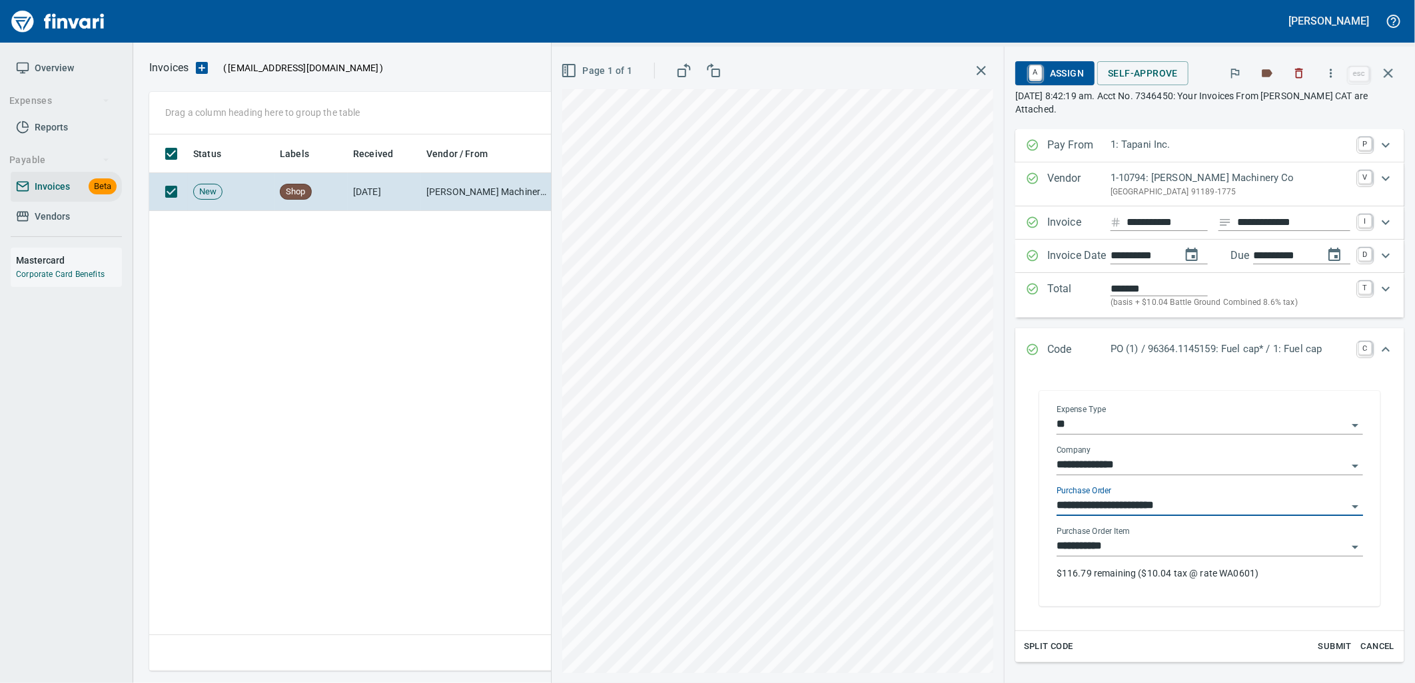
click at [1148, 549] on input "**********" at bounding box center [1201, 547] width 290 height 19
click at [1139, 79] on span "Self-Approve" at bounding box center [1143, 73] width 70 height 17
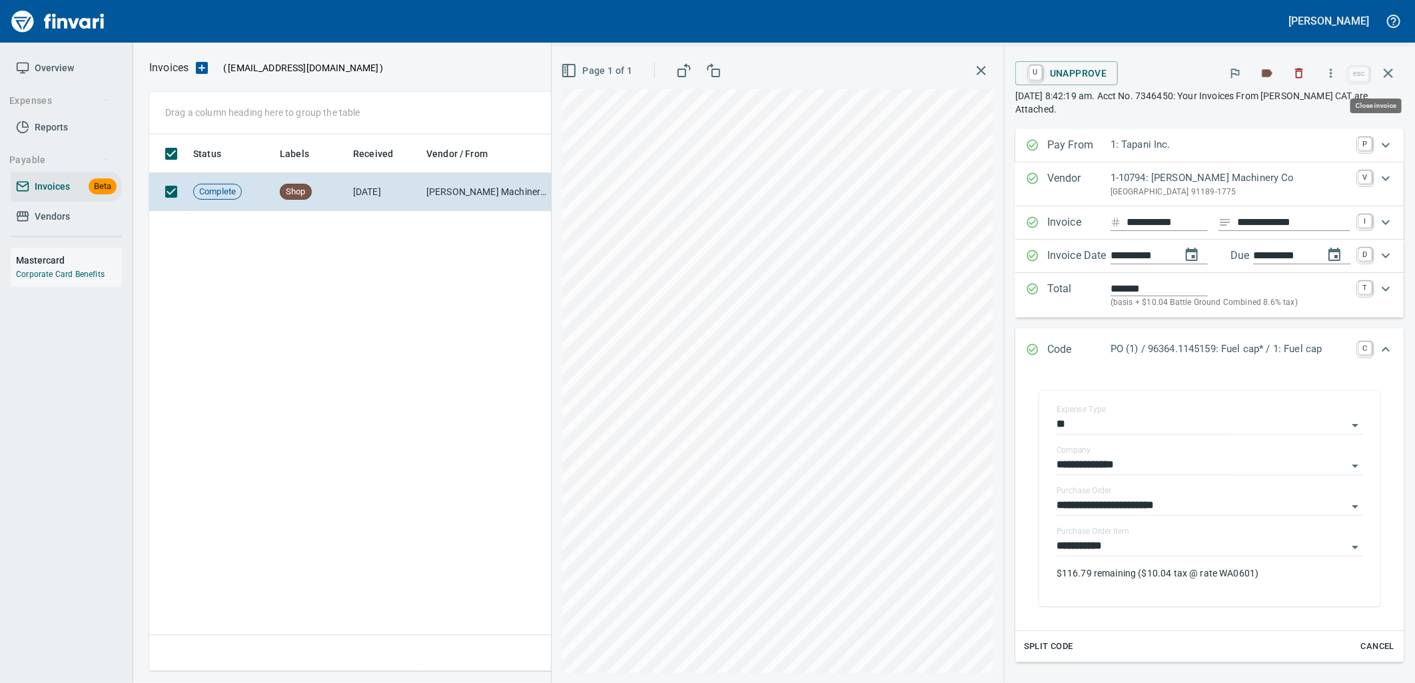
click at [1384, 82] on button "button" at bounding box center [1388, 73] width 32 height 32
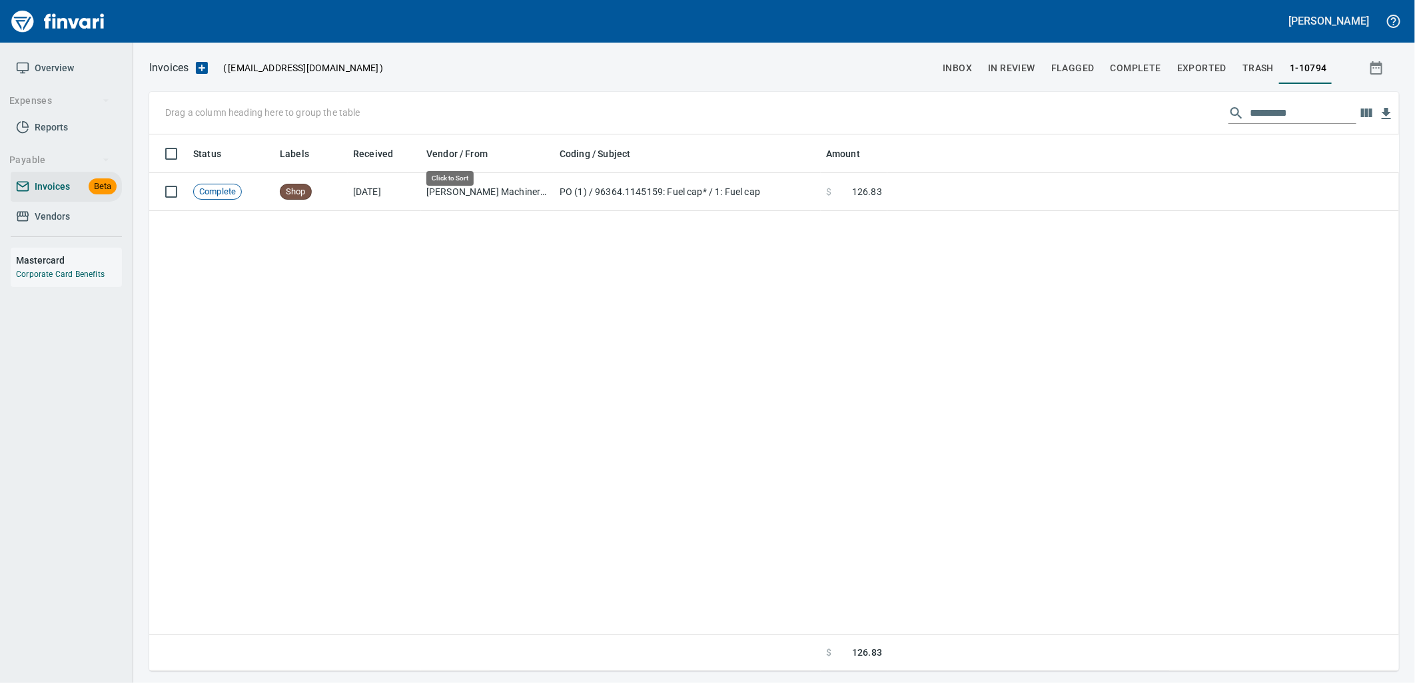
scroll to position [526, 1239]
drag, startPoint x: 1302, startPoint y: 107, endPoint x: 1139, endPoint y: 107, distance: 163.2
click at [1139, 107] on div "Drag a column heading here to group the table *********" at bounding box center [774, 113] width 1250 height 43
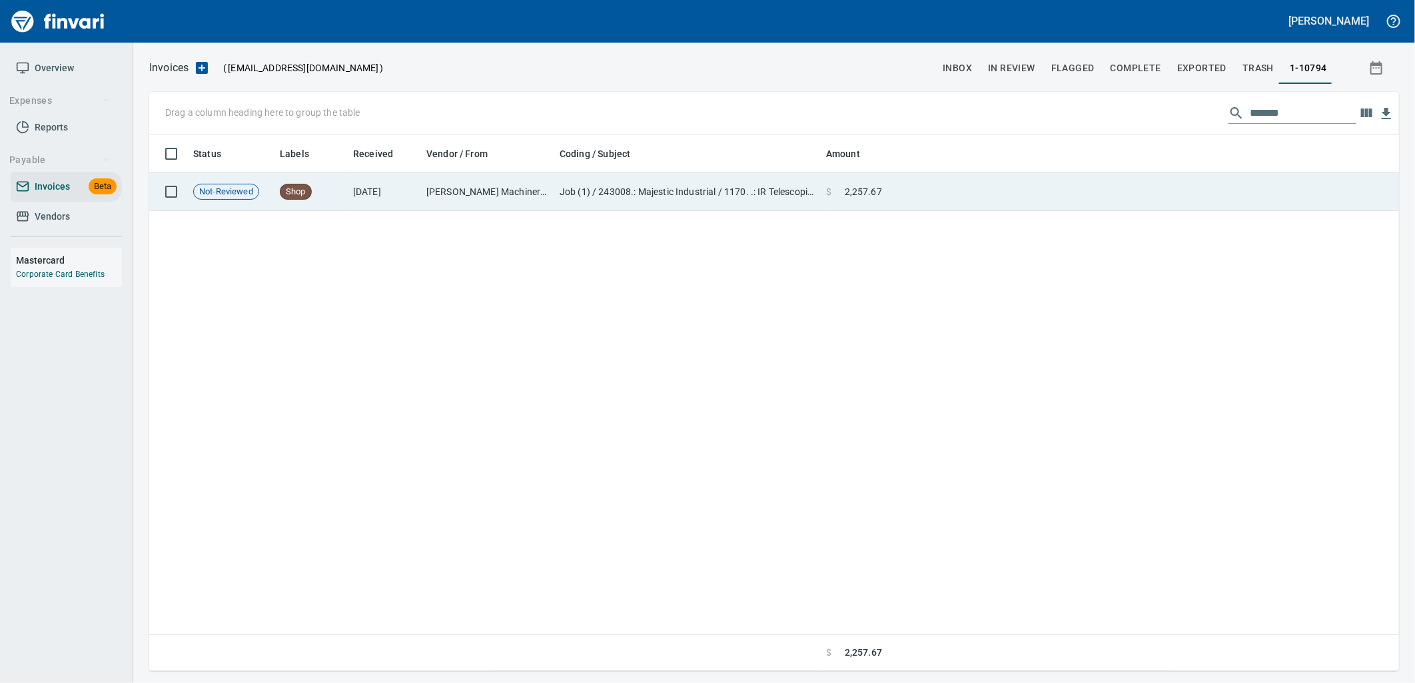
click at [924, 187] on td at bounding box center [1143, 192] width 512 height 38
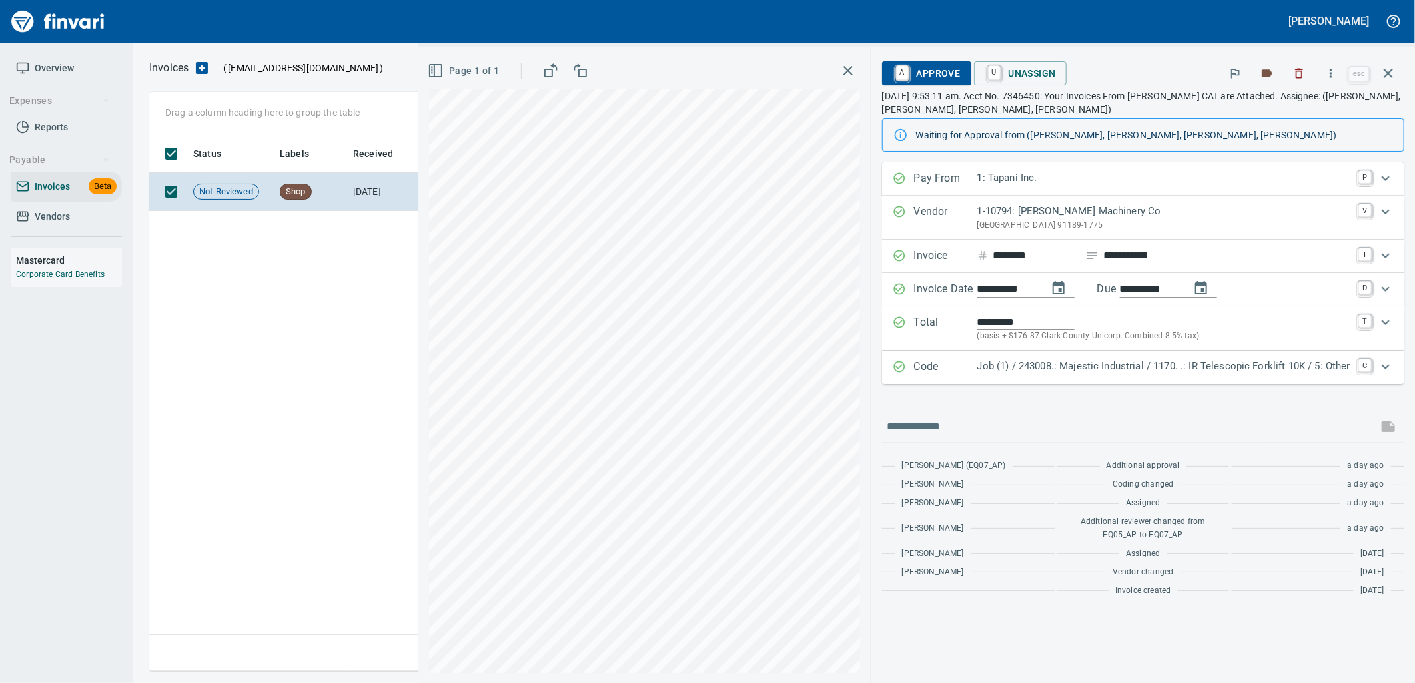
click at [1113, 380] on div "Code Job (1) / 243008.: Majestic Industrial / 1170. .: IR Telescopic Forklift 1…" at bounding box center [1143, 367] width 522 height 33
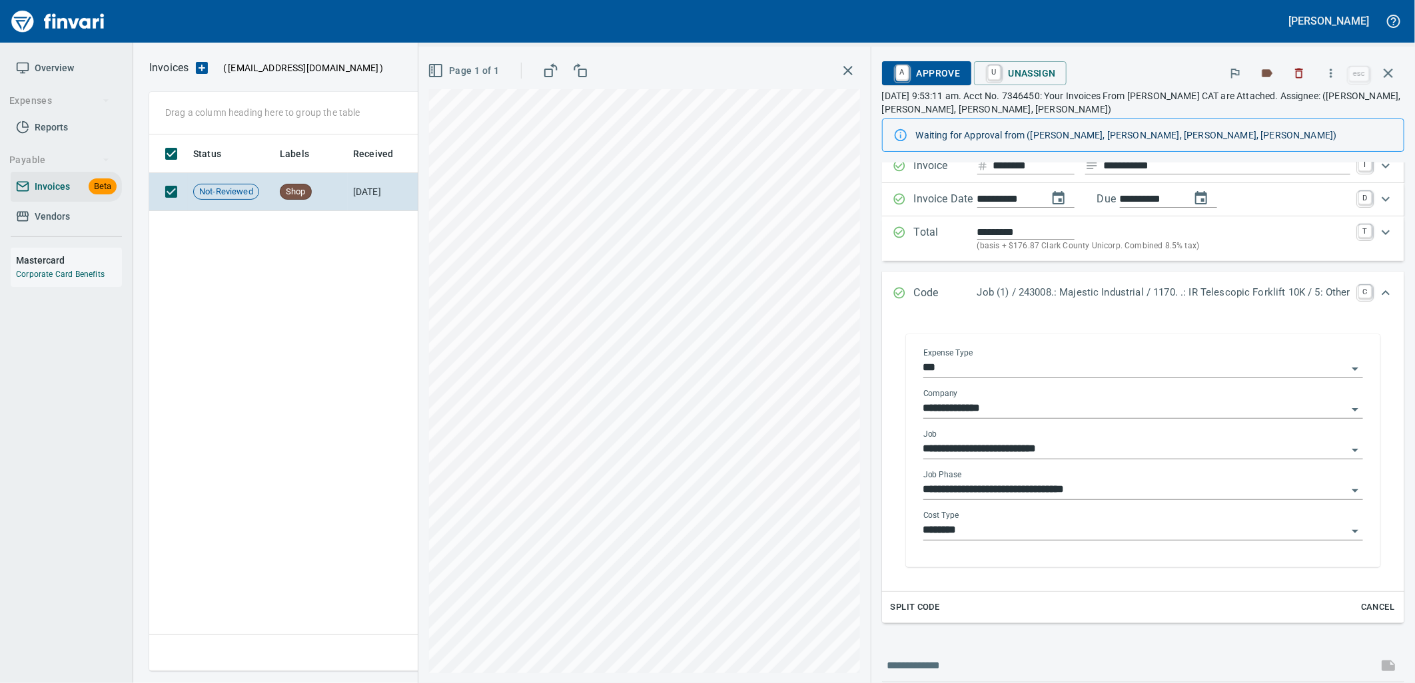
scroll to position [148, 0]
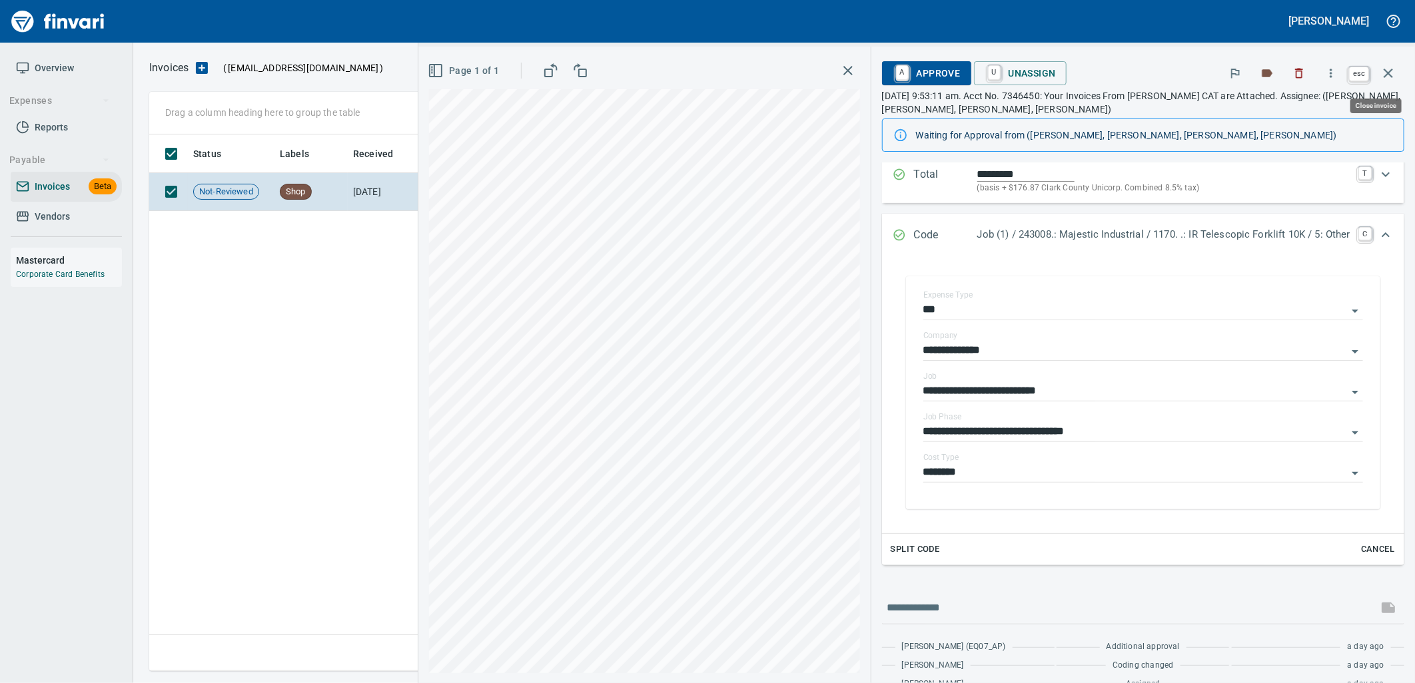
click at [1387, 65] on icon "button" at bounding box center [1388, 73] width 16 height 16
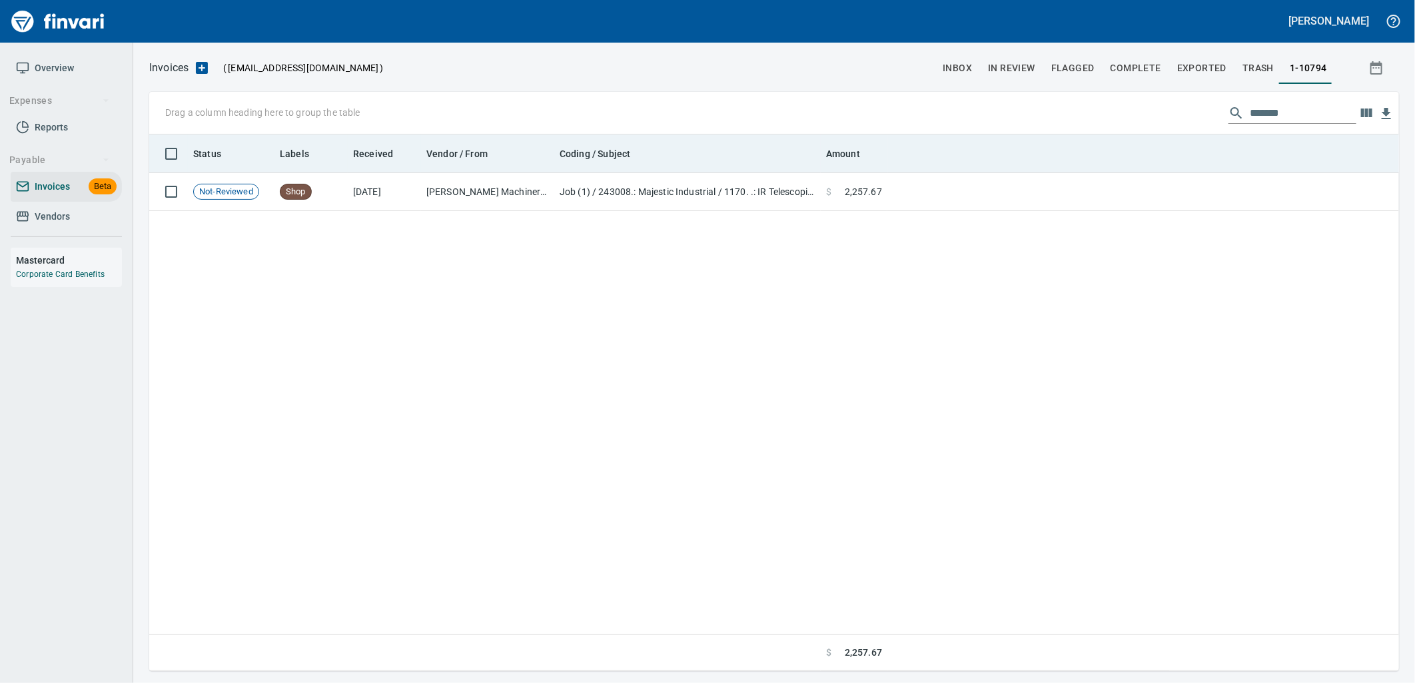
scroll to position [526, 1239]
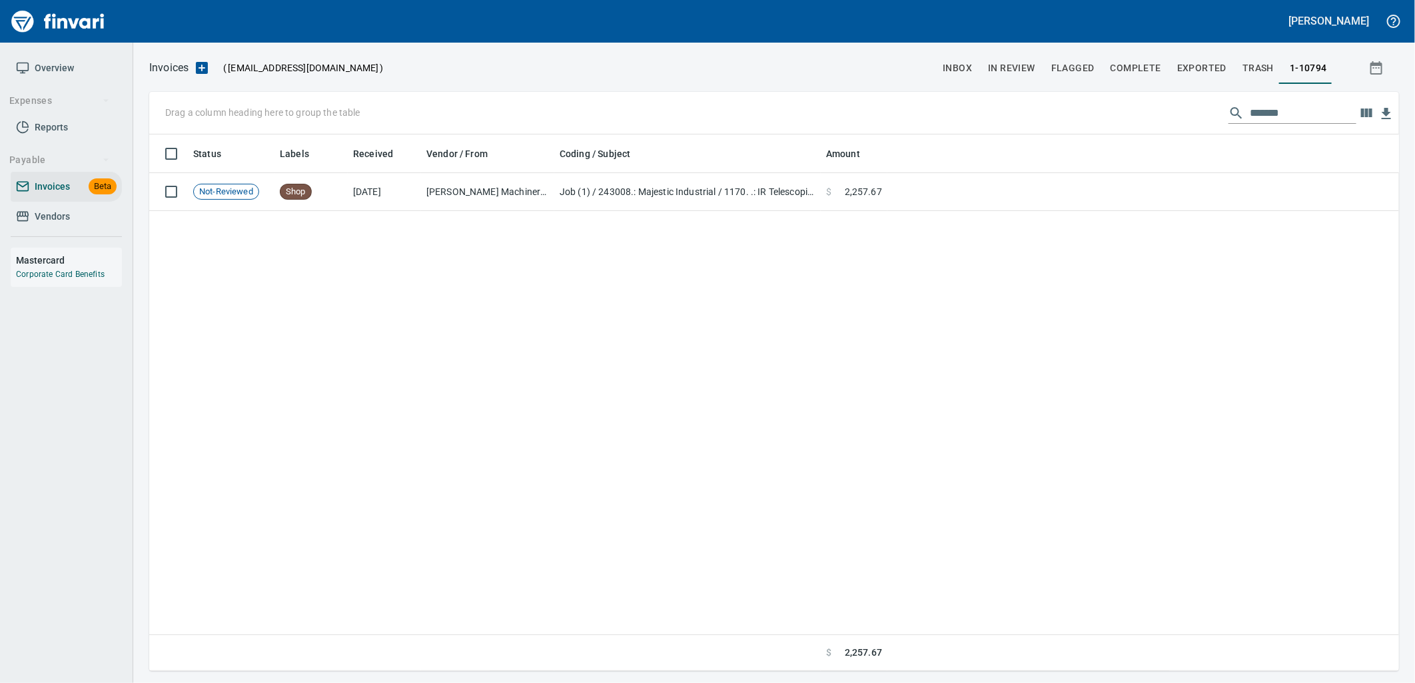
drag, startPoint x: 1299, startPoint y: 111, endPoint x: 1130, endPoint y: 123, distance: 169.6
click at [1172, 118] on div "Drag a column heading here to group the table *******" at bounding box center [774, 113] width 1250 height 43
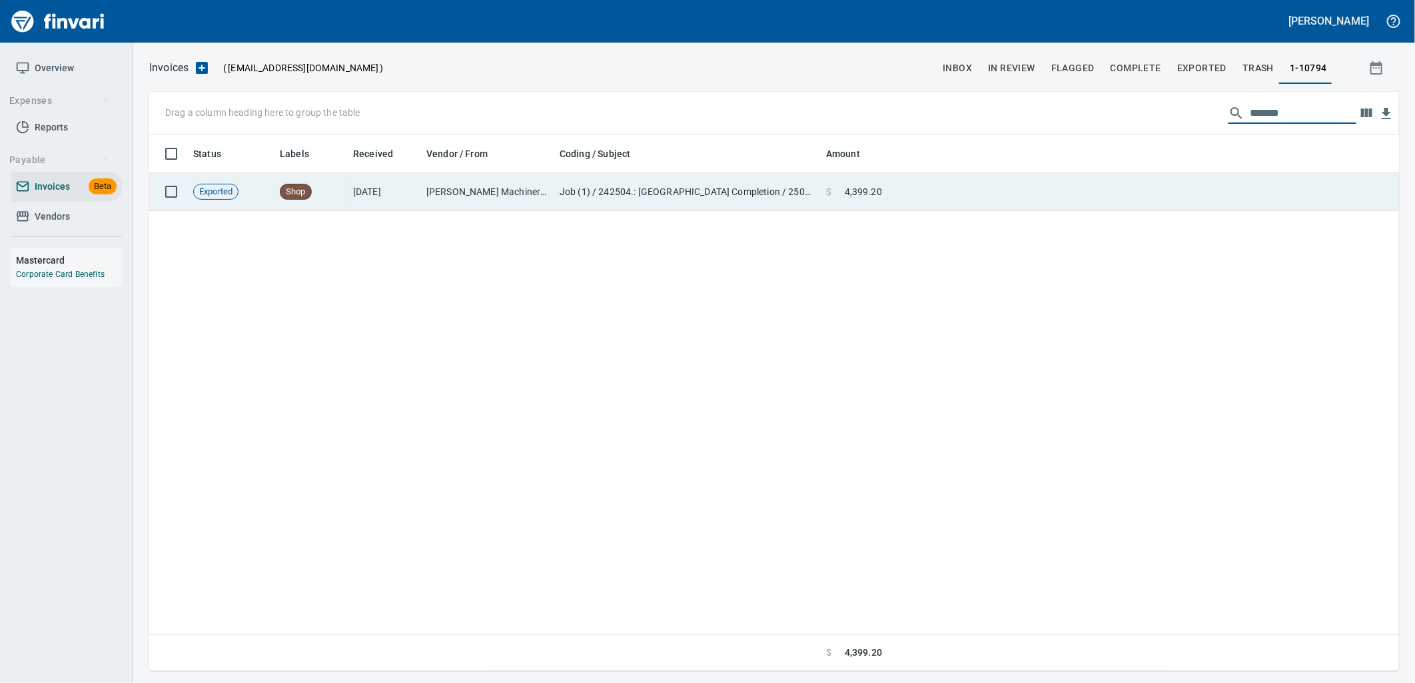
click at [976, 188] on td at bounding box center [1143, 192] width 512 height 38
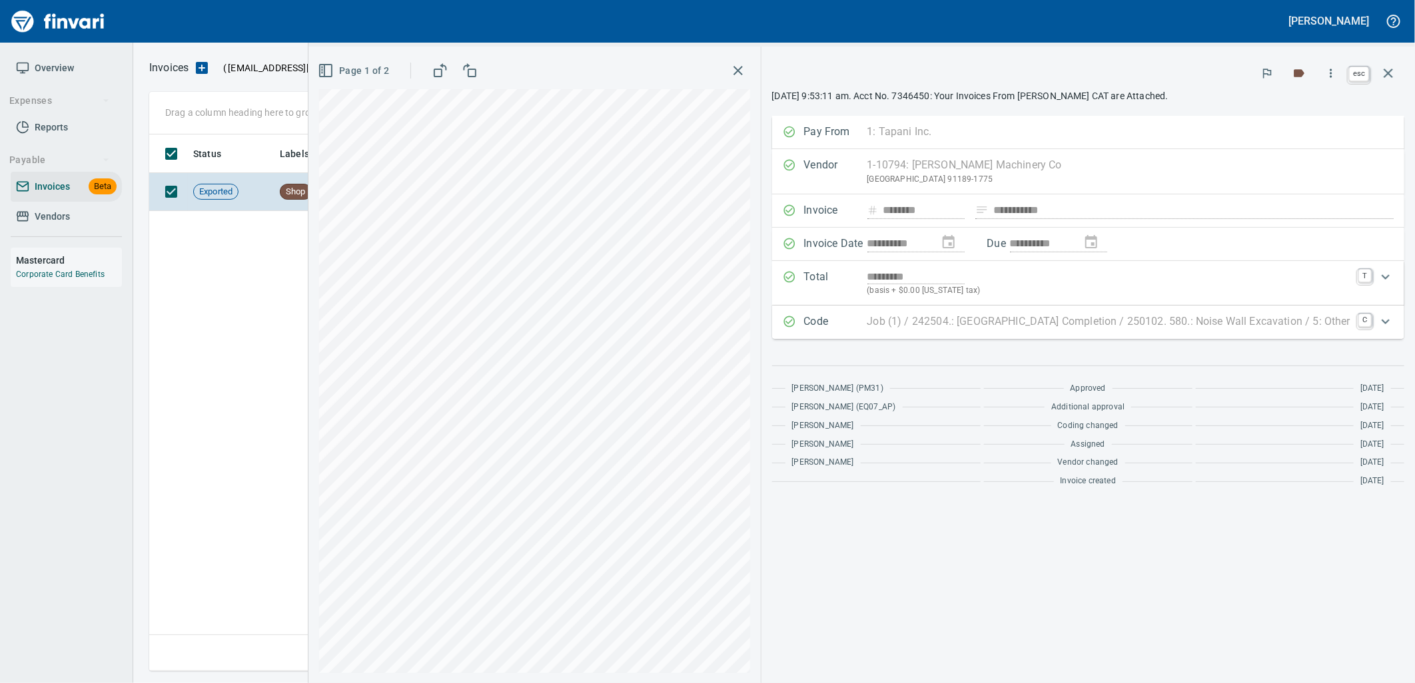
click at [1387, 73] on icon "button" at bounding box center [1388, 73] width 16 height 16
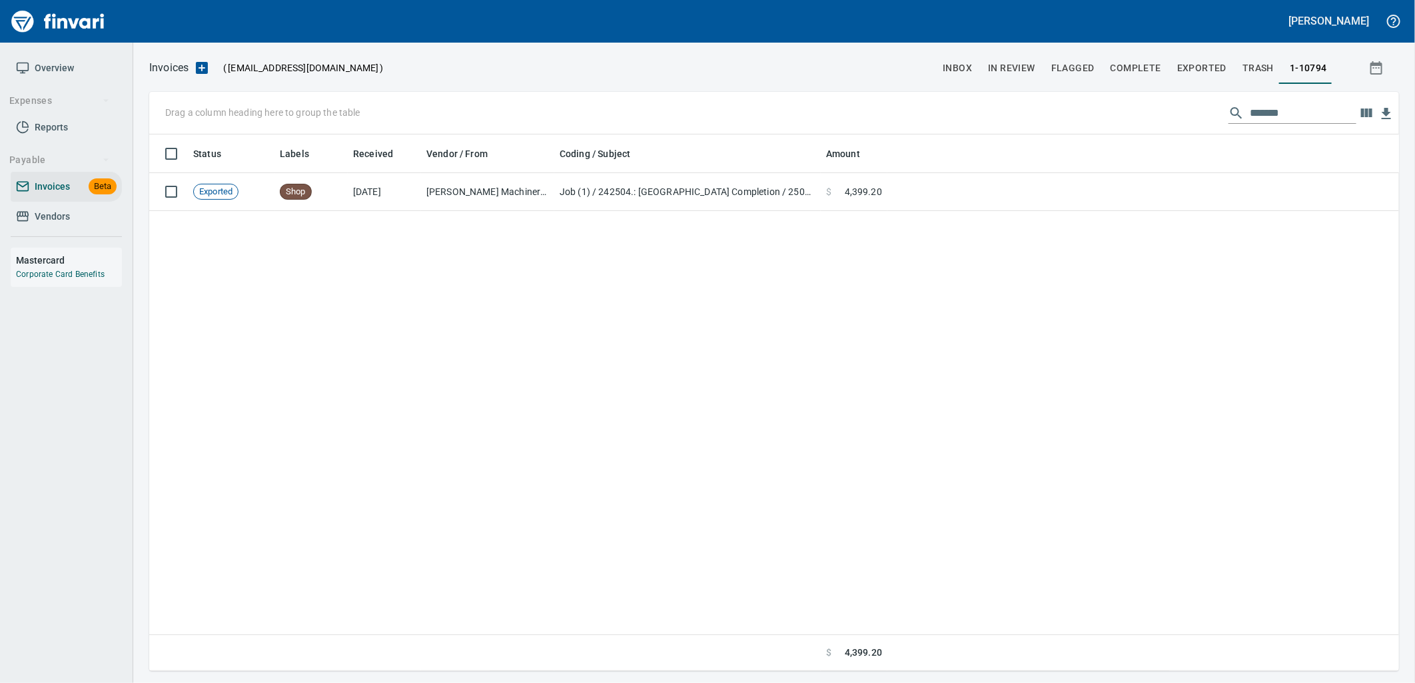
scroll to position [526, 1238]
drag, startPoint x: 1289, startPoint y: 113, endPoint x: 1097, endPoint y: 123, distance: 192.0
click at [1110, 123] on div "Drag a column heading here to group the table *******" at bounding box center [774, 113] width 1250 height 43
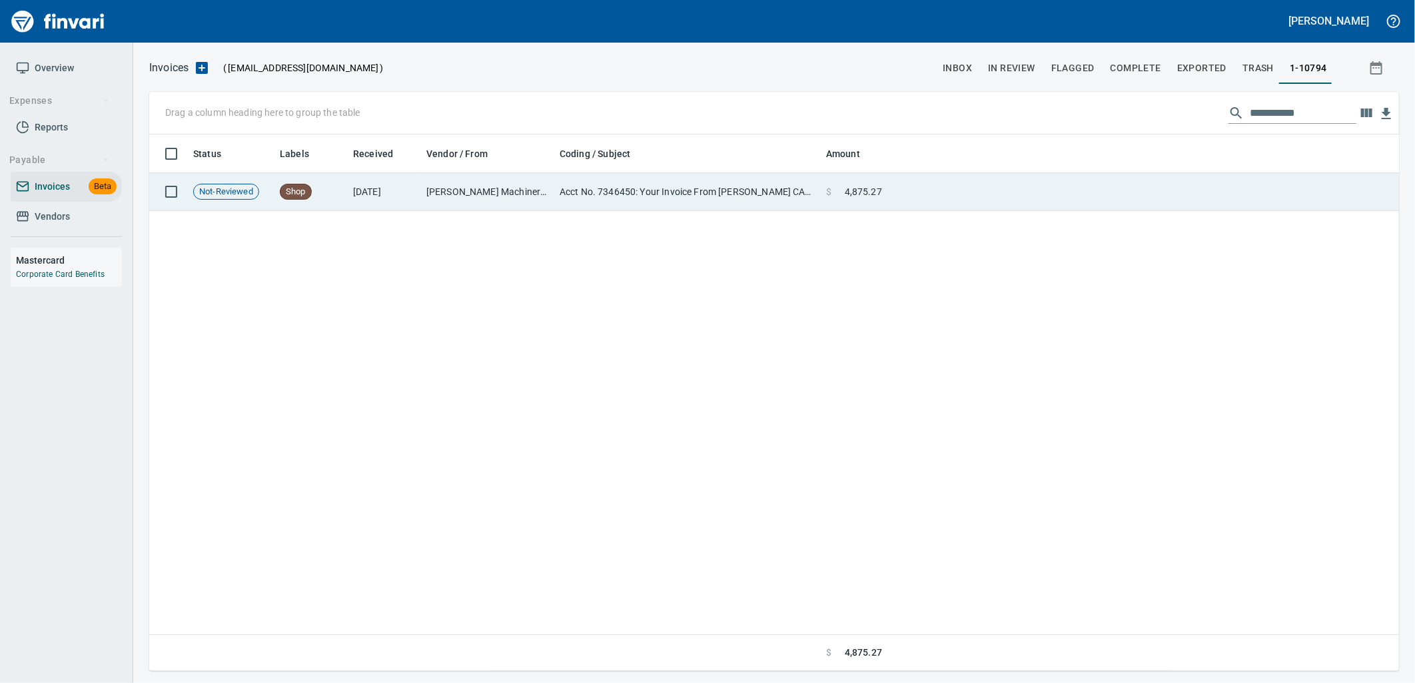
click at [984, 200] on td at bounding box center [1143, 192] width 512 height 38
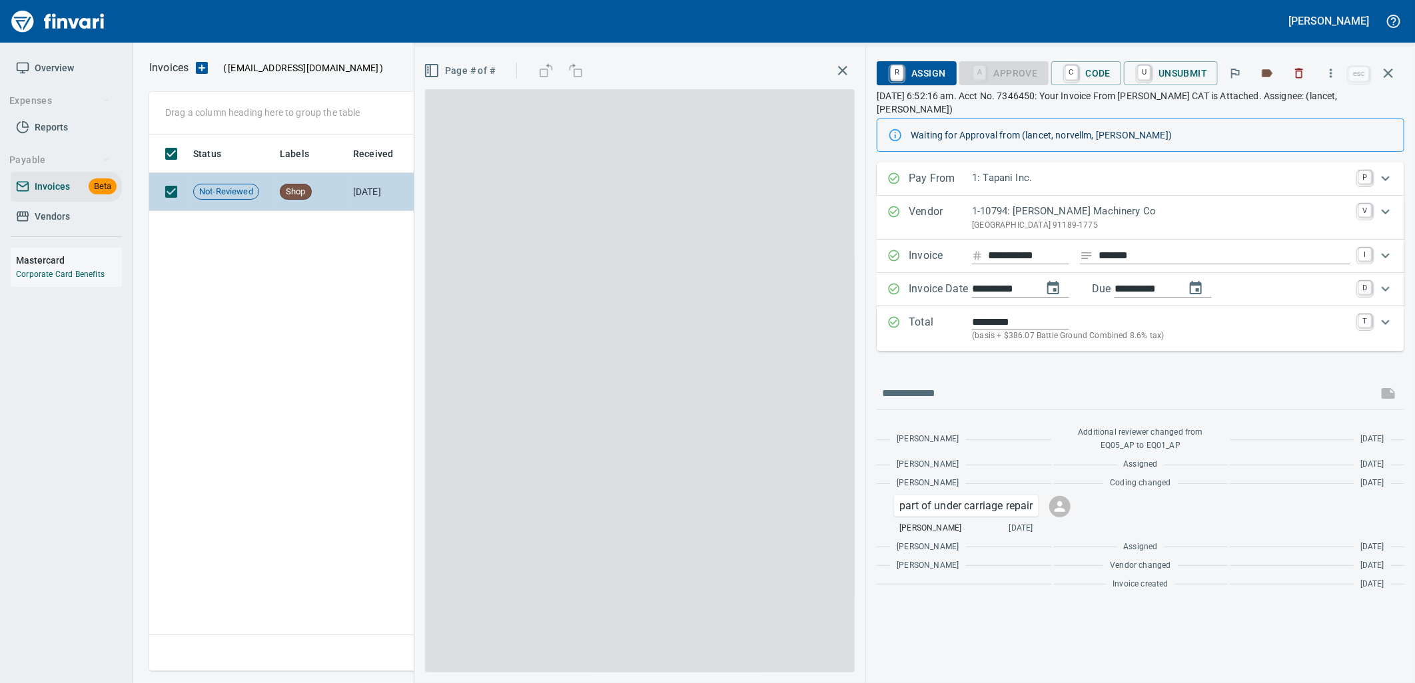
scroll to position [526, 1238]
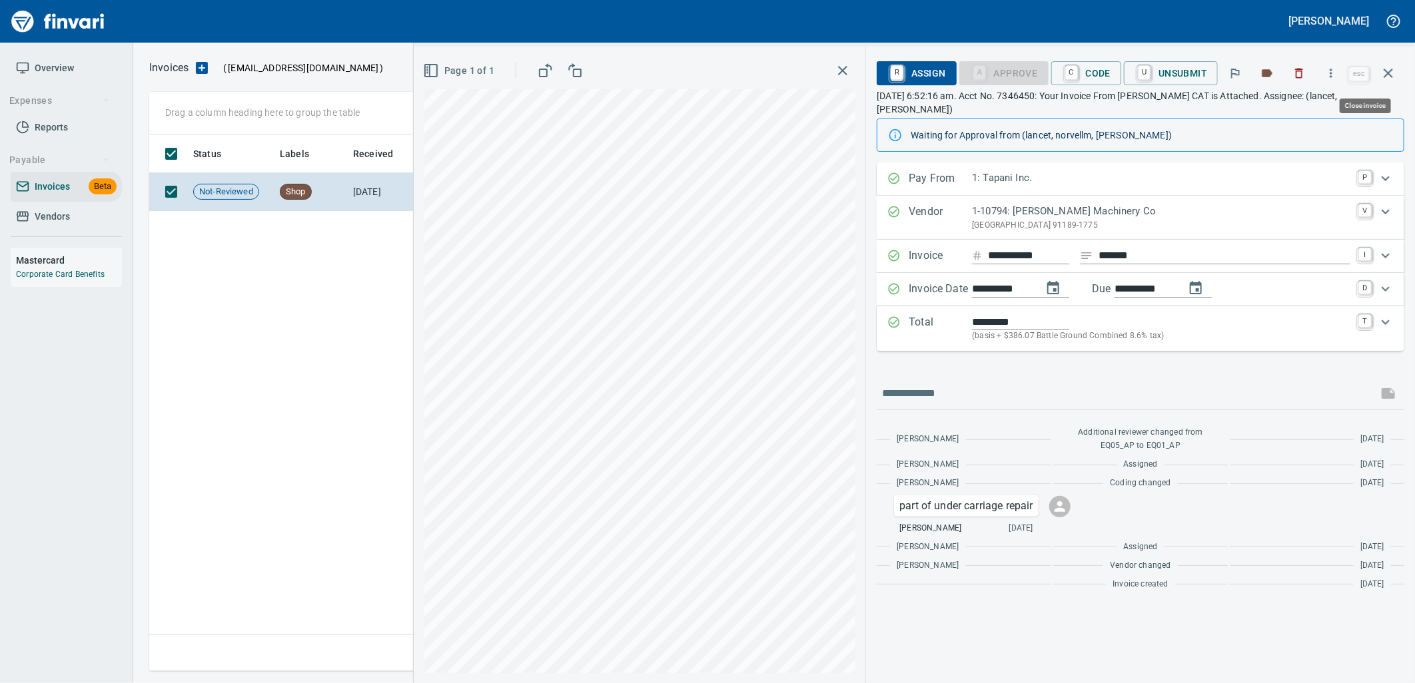
click at [1399, 77] on button "button" at bounding box center [1388, 73] width 32 height 32
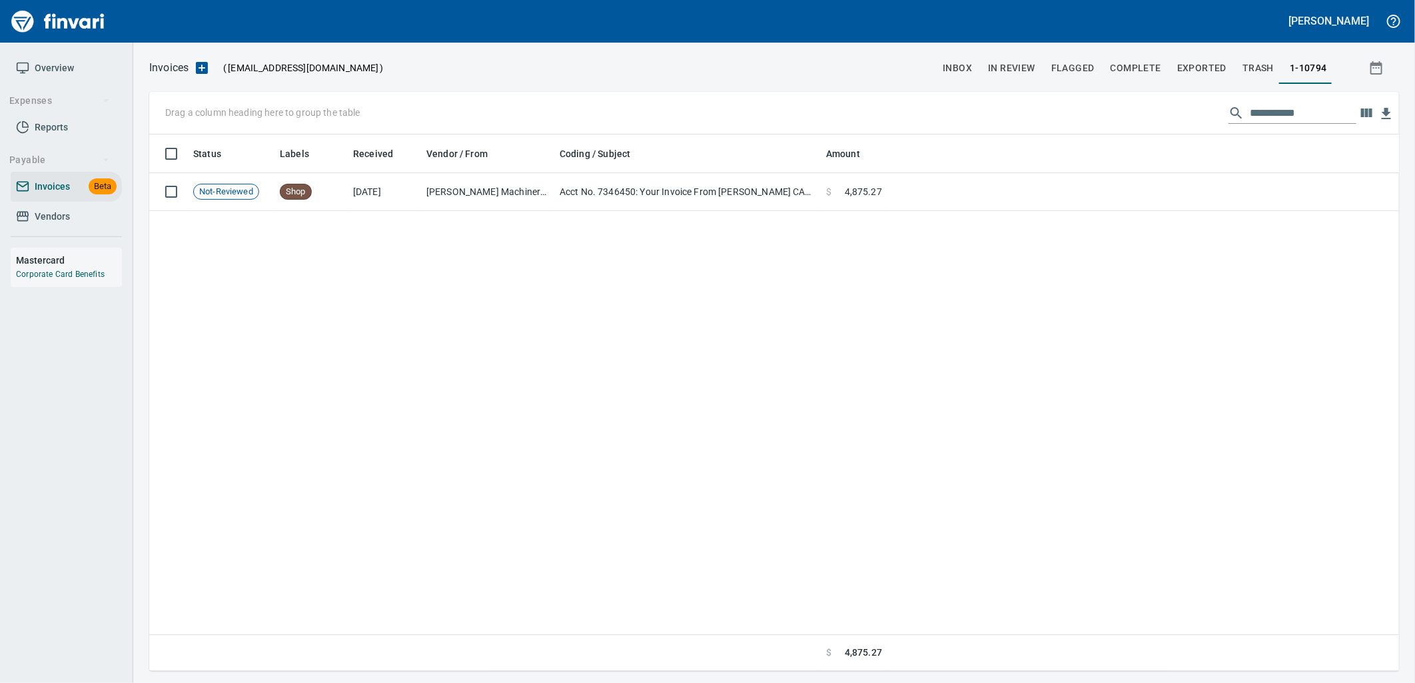
scroll to position [526, 1238]
drag, startPoint x: 1328, startPoint y: 107, endPoint x: 1140, endPoint y: 109, distance: 188.5
click at [1143, 109] on div "**********" at bounding box center [774, 113] width 1250 height 43
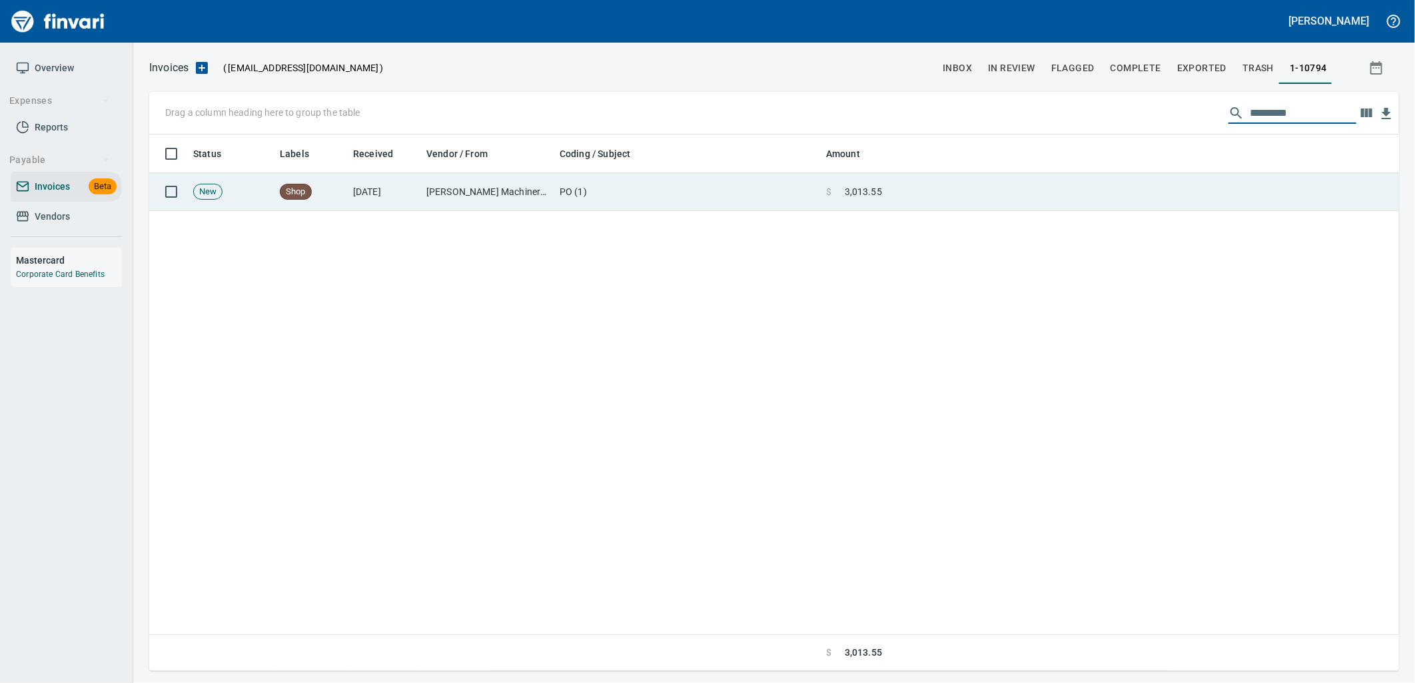
type input "*********"
click at [1012, 188] on td at bounding box center [1143, 192] width 512 height 38
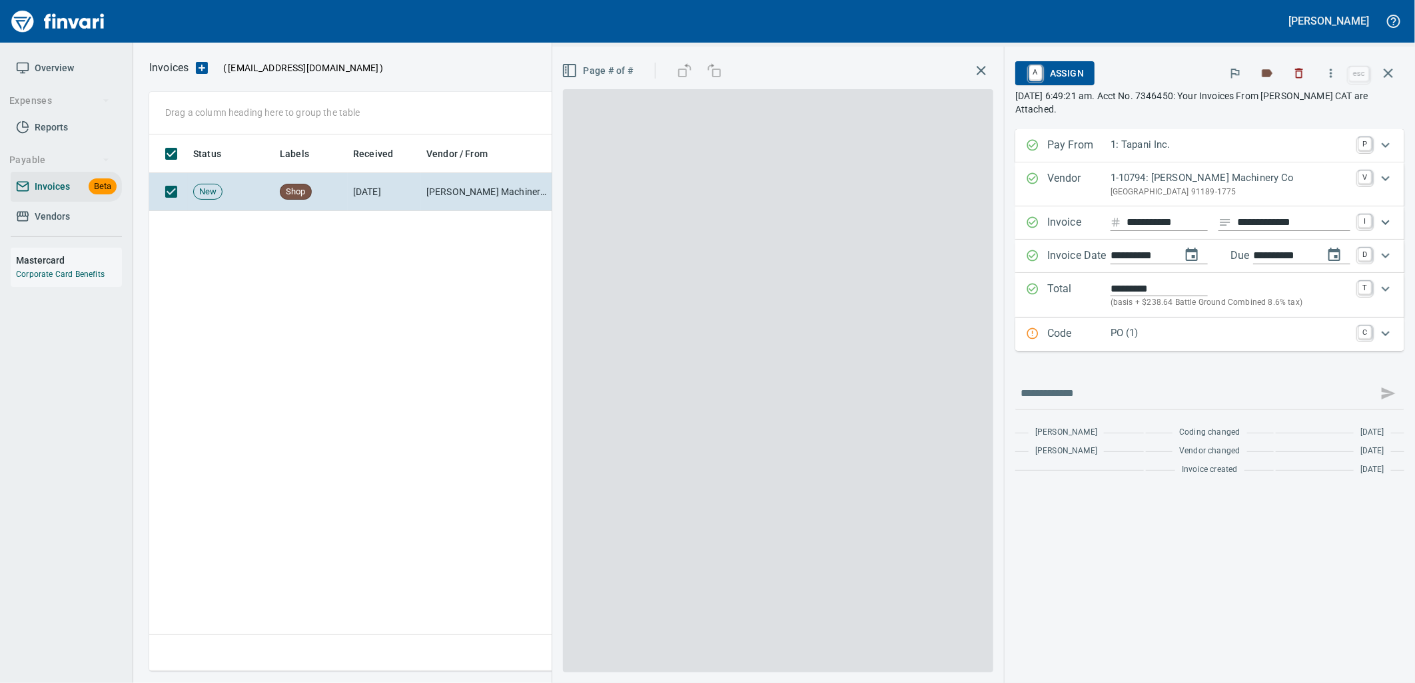
click at [1172, 328] on p "PO (1)" at bounding box center [1230, 333] width 240 height 15
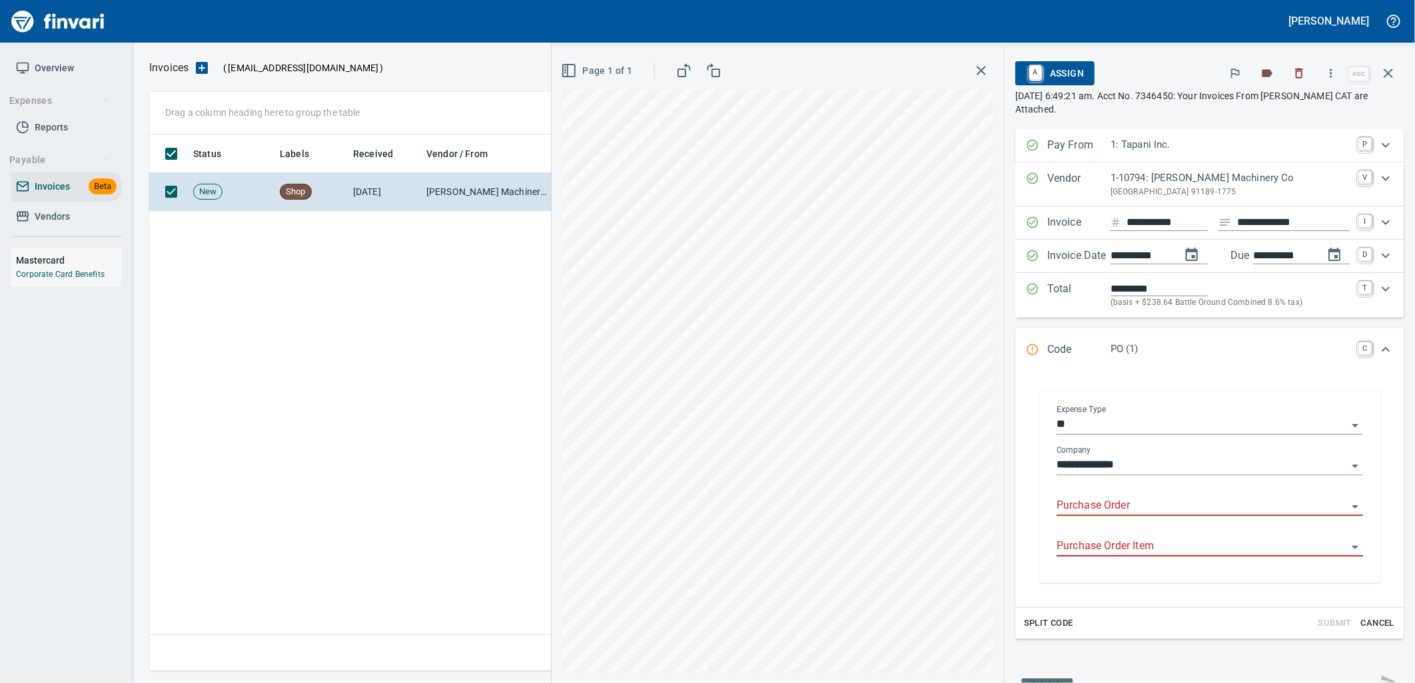
click at [1130, 503] on input "Purchase Order" at bounding box center [1201, 506] width 290 height 19
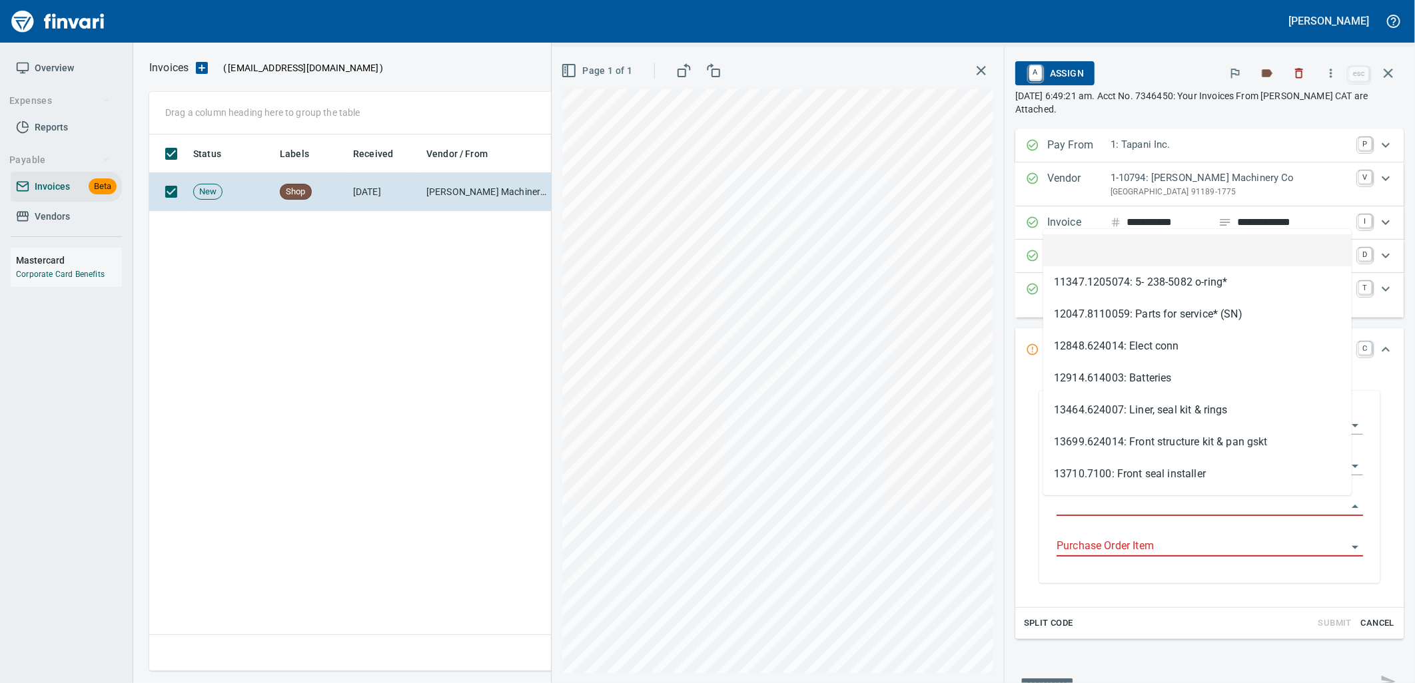
type input "**********"
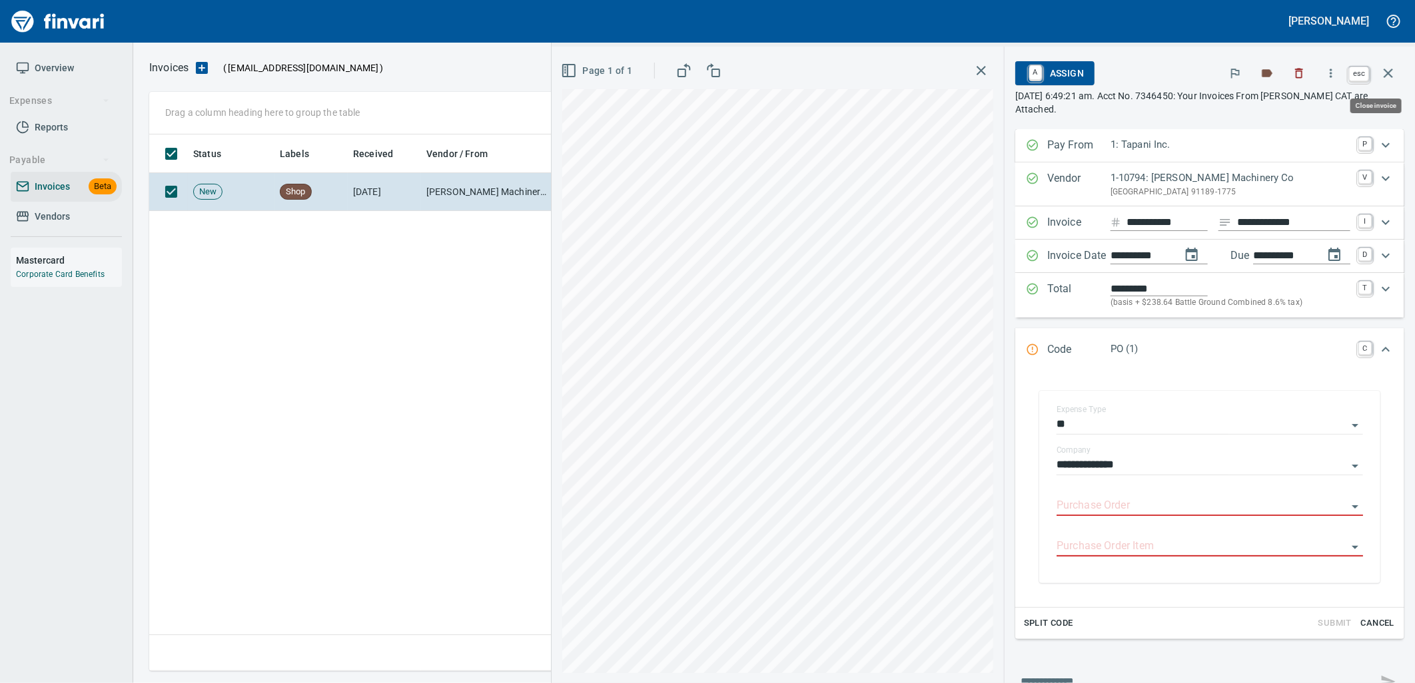
drag, startPoint x: 1392, startPoint y: 79, endPoint x: 1414, endPoint y: 83, distance: 22.3
click at [1392, 79] on icon "button" at bounding box center [1388, 73] width 16 height 16
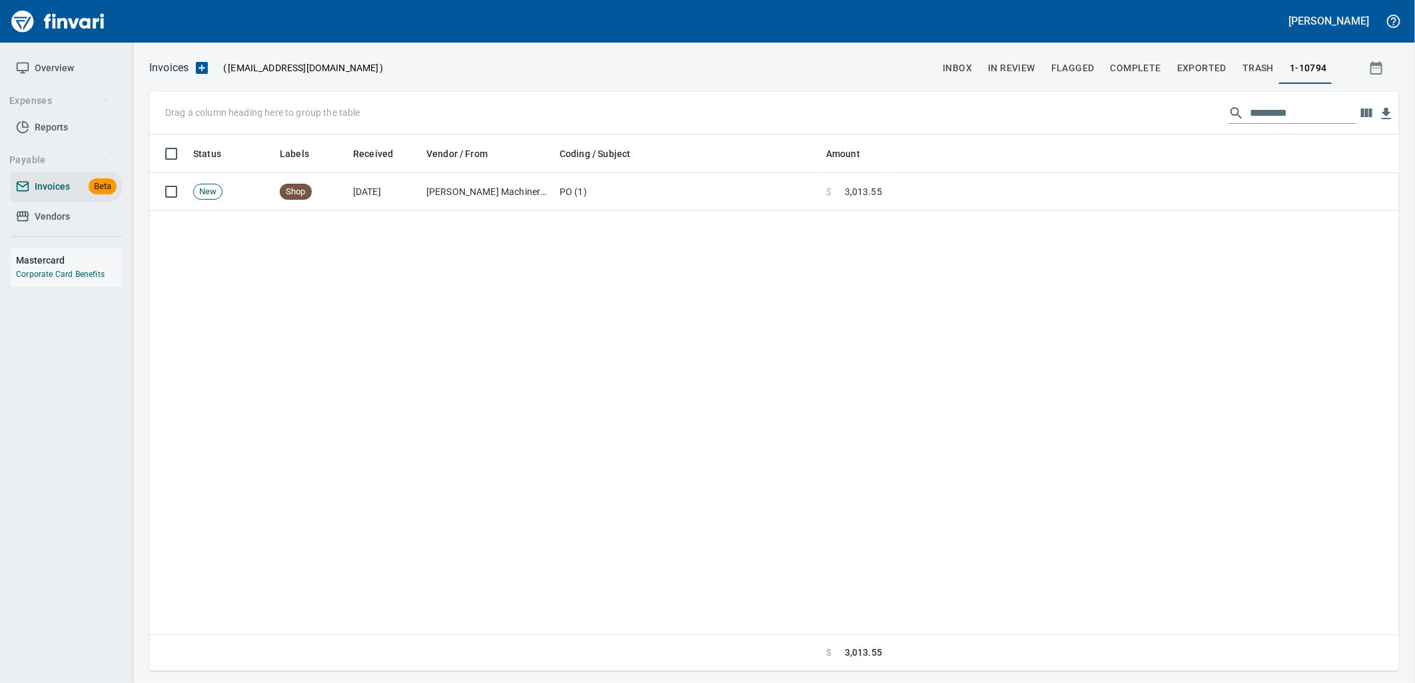
scroll to position [526, 1238]
click at [1299, 114] on input "*********" at bounding box center [1303, 113] width 107 height 21
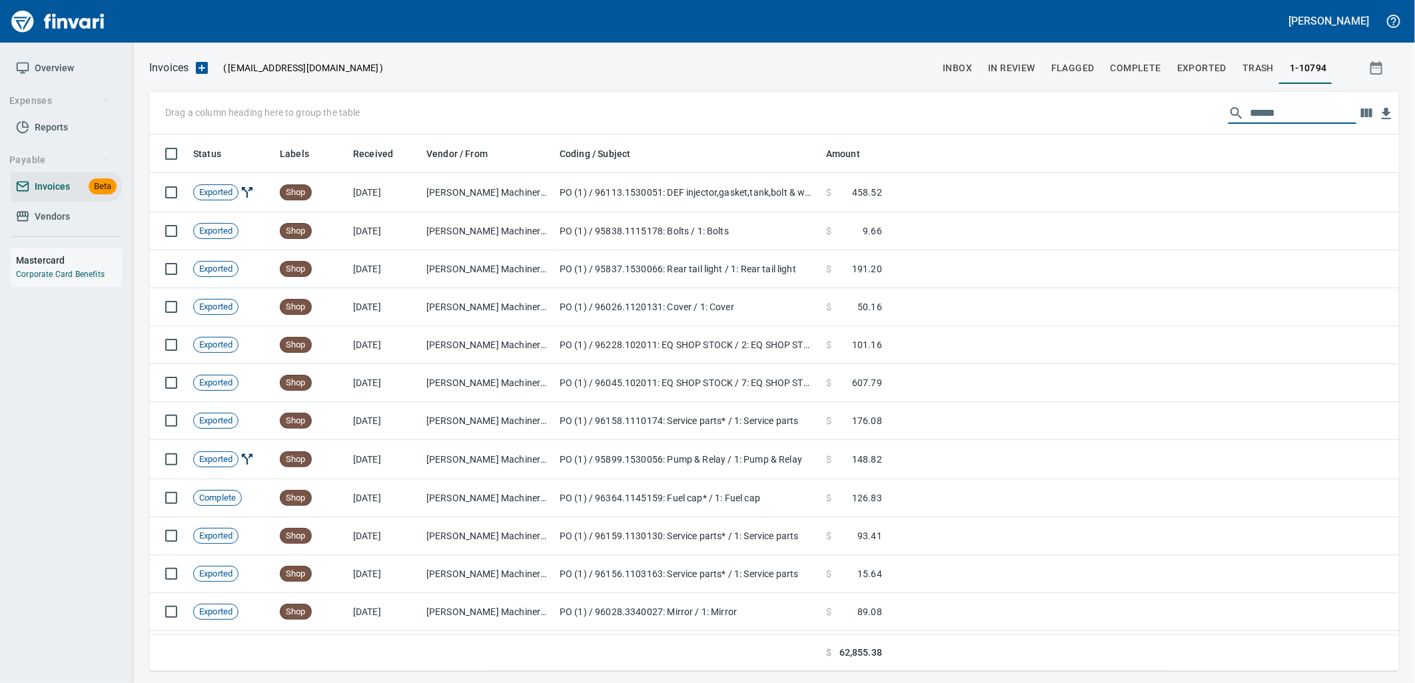
scroll to position [526, 1228]
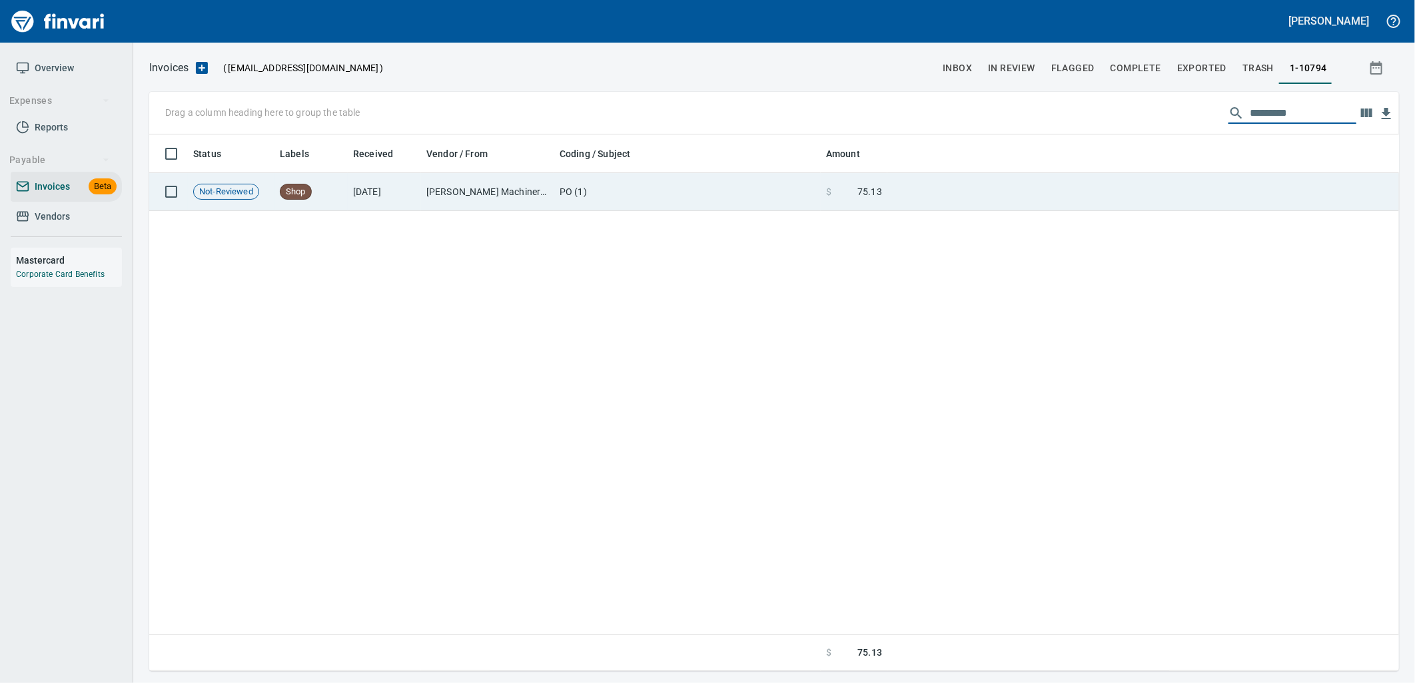
type input "*********"
click at [1002, 205] on td at bounding box center [1143, 192] width 512 height 38
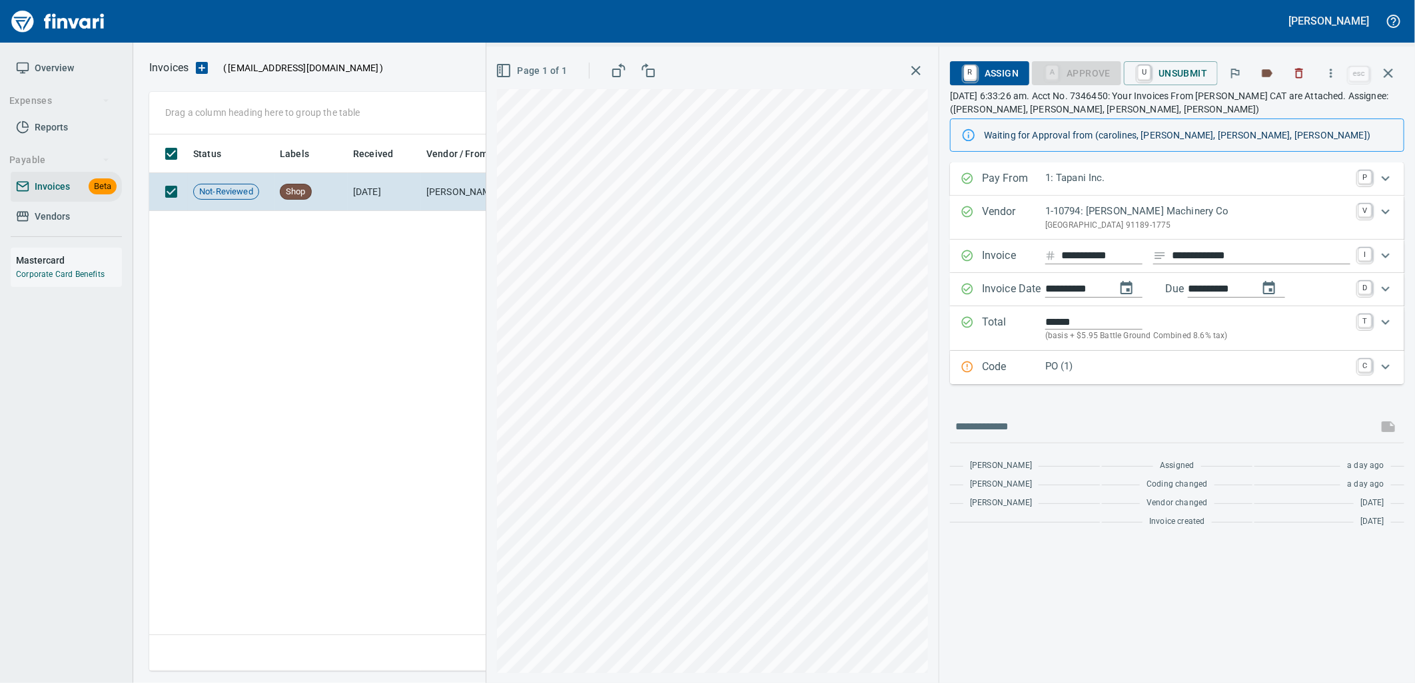
click at [1116, 371] on p "PO (1)" at bounding box center [1197, 366] width 305 height 15
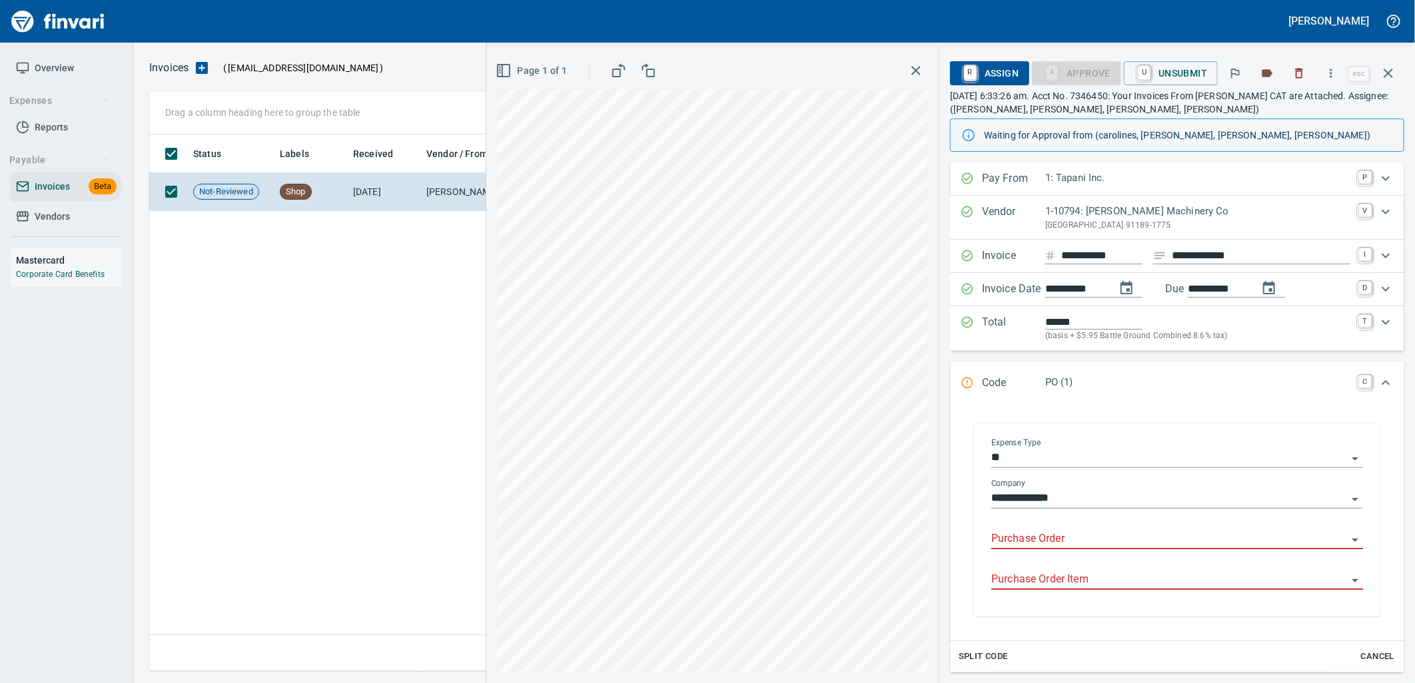
click at [1070, 536] on input "Purchase Order" at bounding box center [1169, 539] width 356 height 19
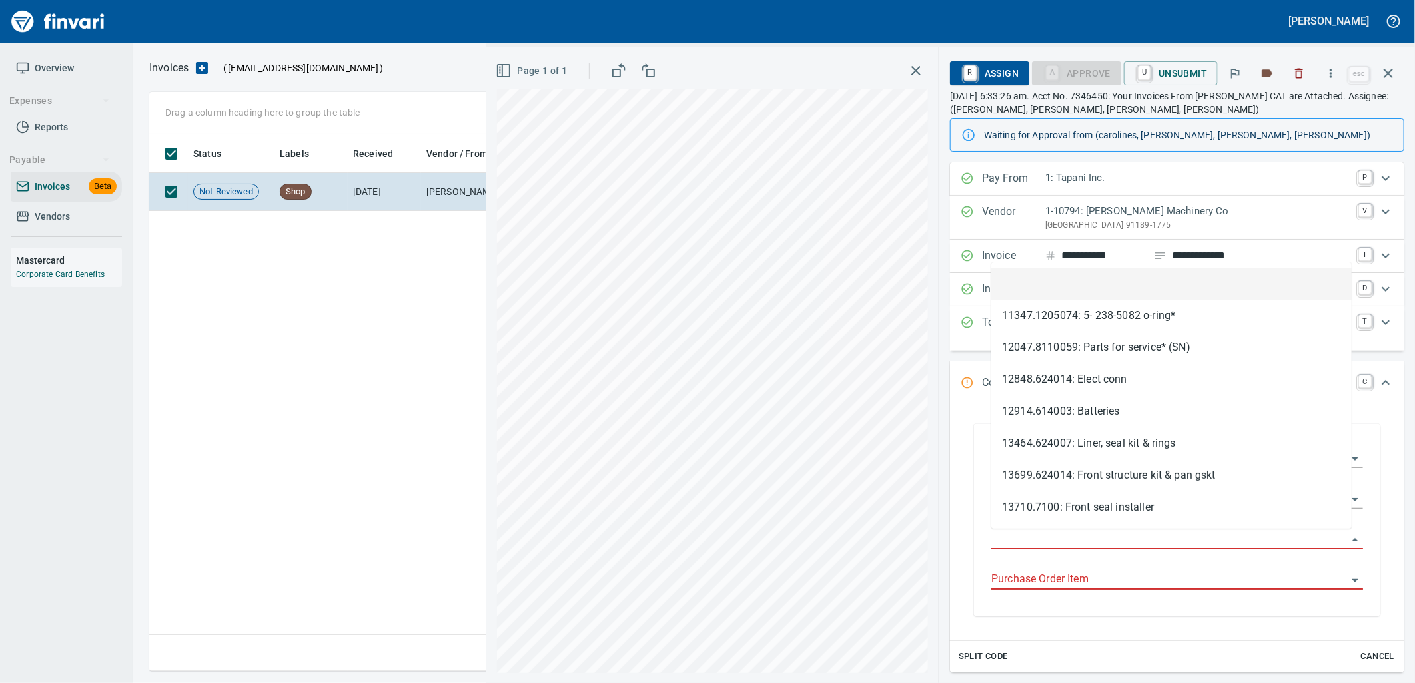
scroll to position [526, 1238]
type input "**********"
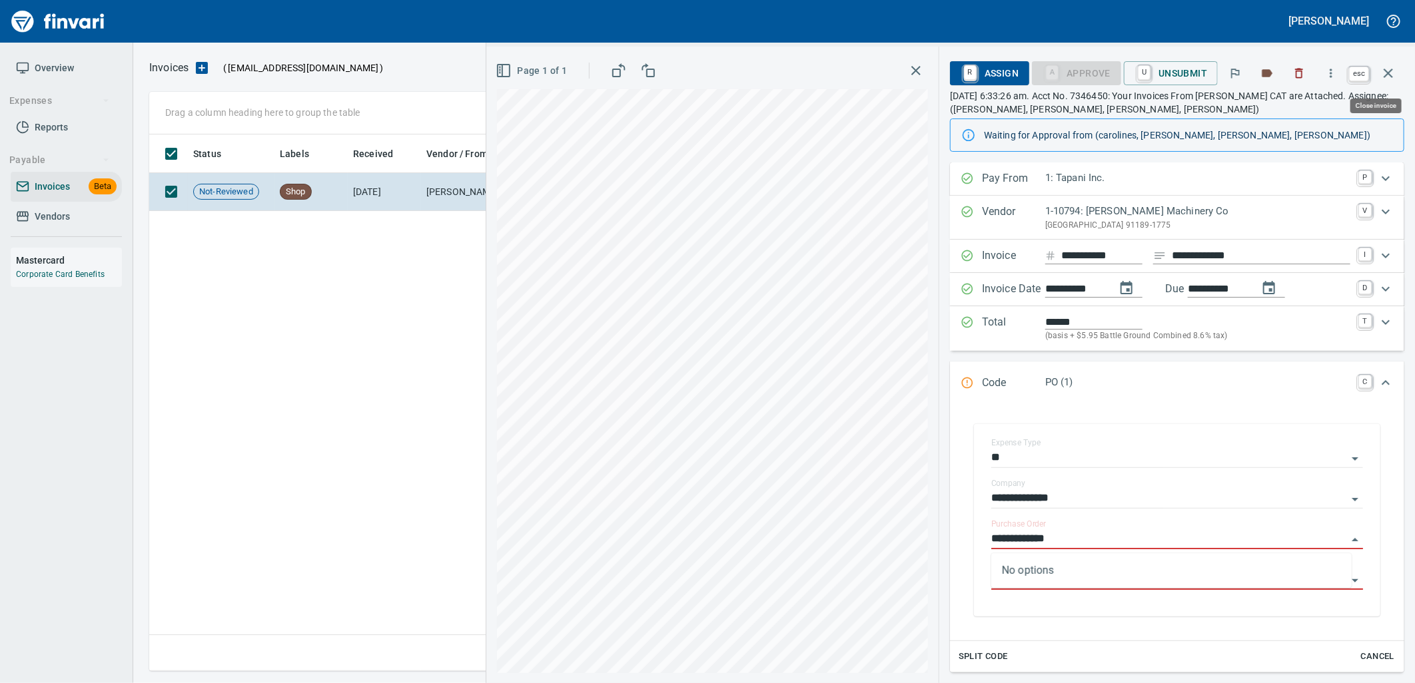
click at [1384, 78] on icon "button" at bounding box center [1388, 73] width 16 height 16
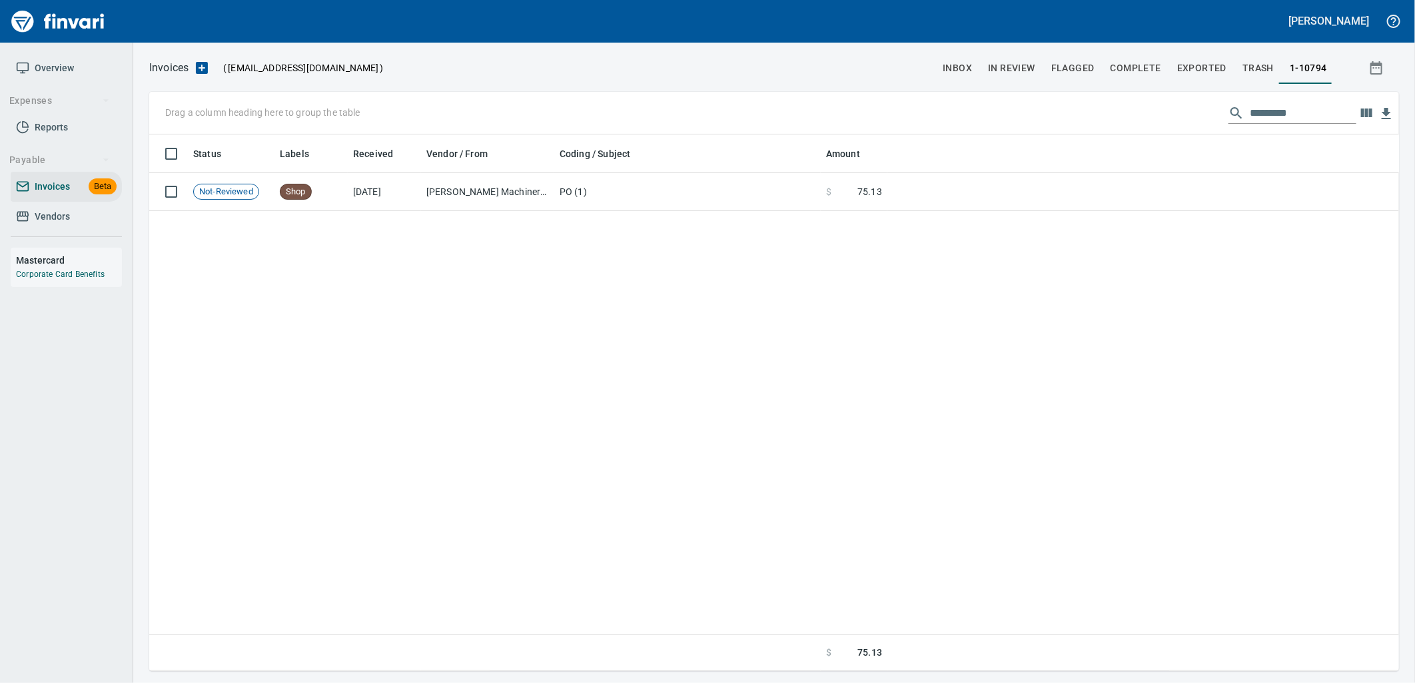
scroll to position [526, 1238]
drag, startPoint x: 1296, startPoint y: 112, endPoint x: 1289, endPoint y: 113, distance: 6.8
click at [1289, 113] on input "*********" at bounding box center [1303, 113] width 107 height 21
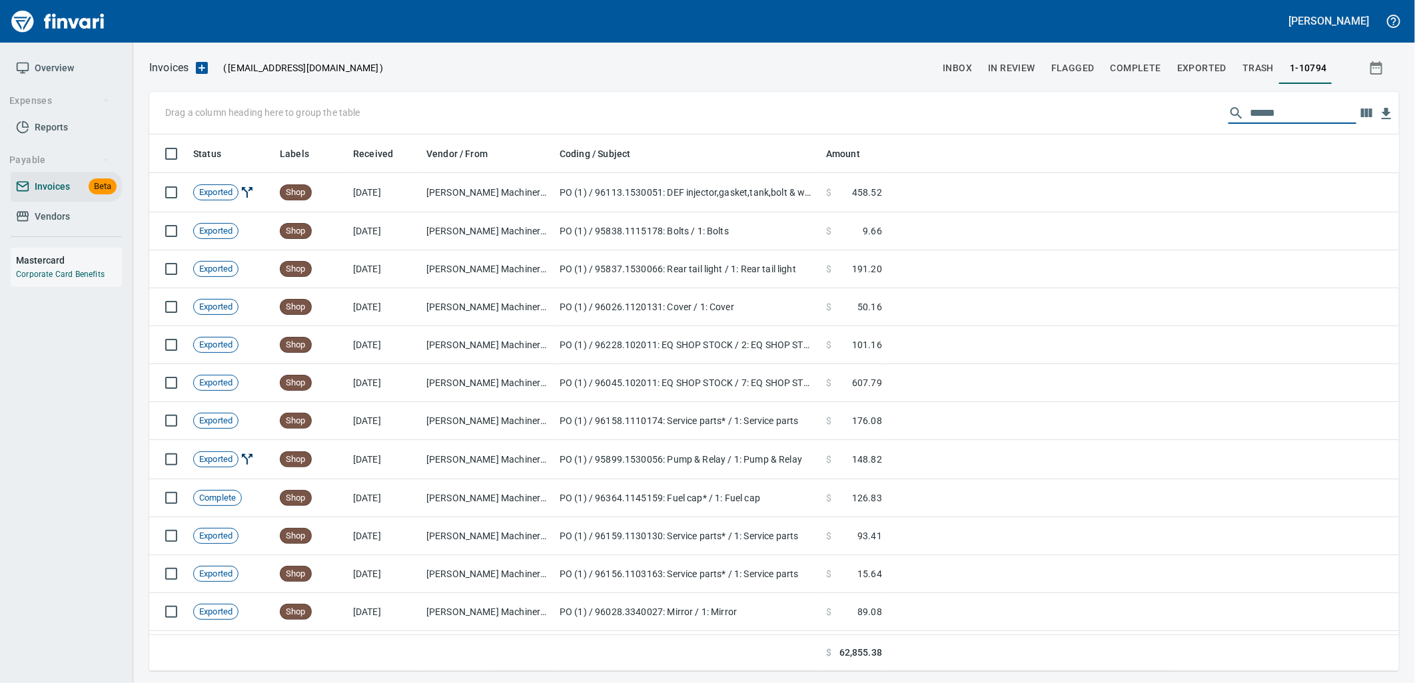
scroll to position [526, 1228]
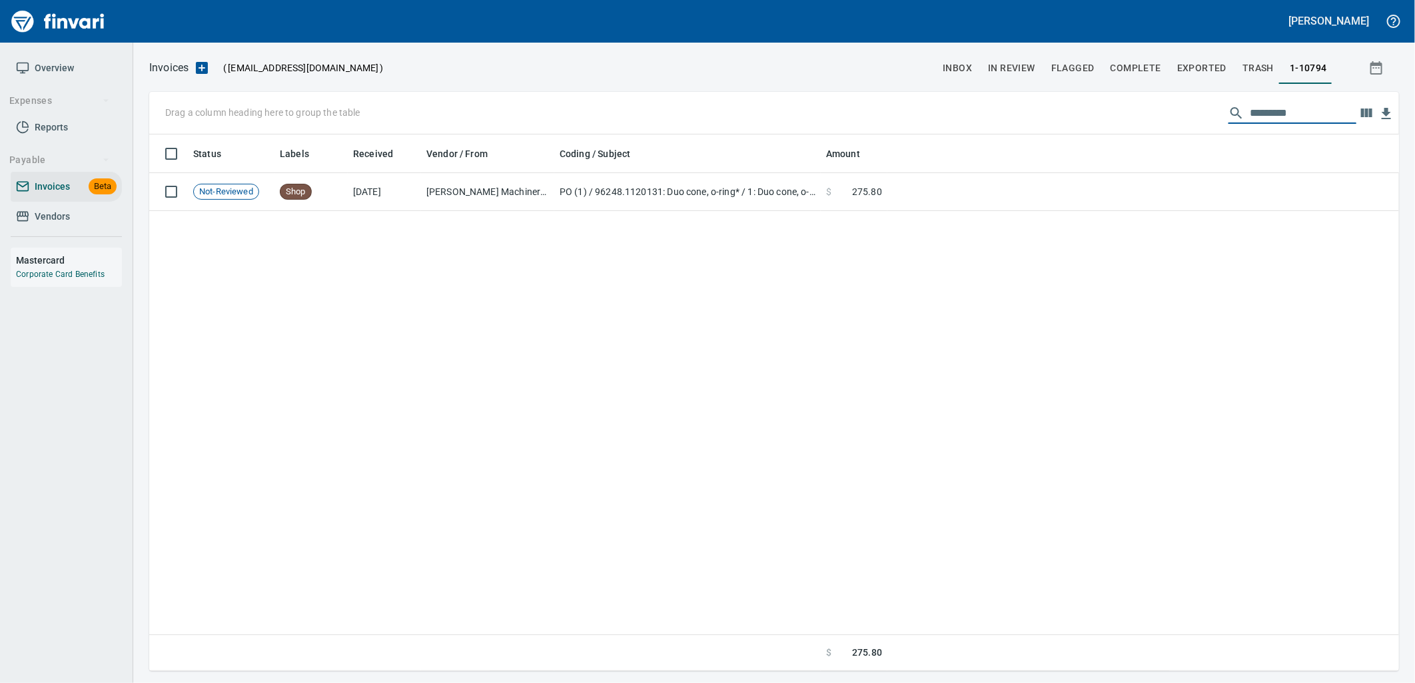
type input "*********"
click at [1040, 211] on div "Status Labels Received Vendor / From Coding / Subject Amount Not-Reviewed Shop …" at bounding box center [774, 404] width 1250 height 538
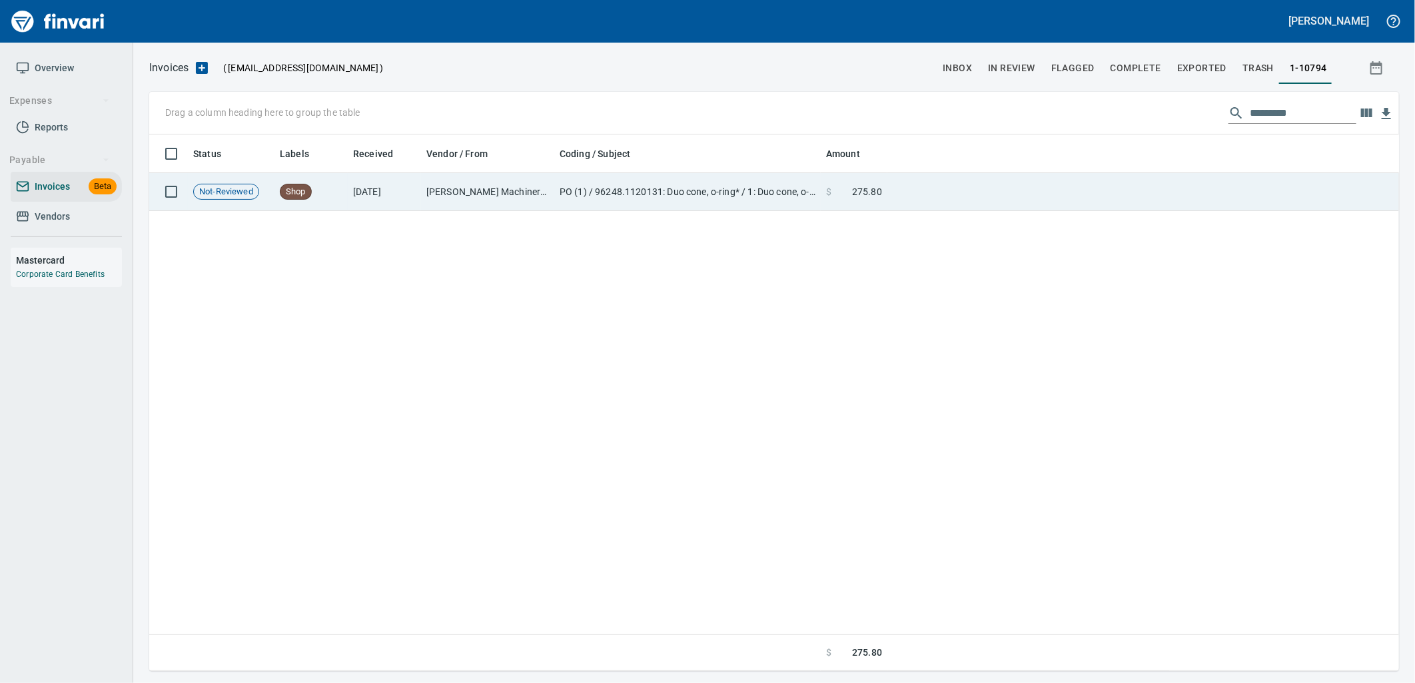
click at [1015, 194] on td at bounding box center [1143, 192] width 512 height 38
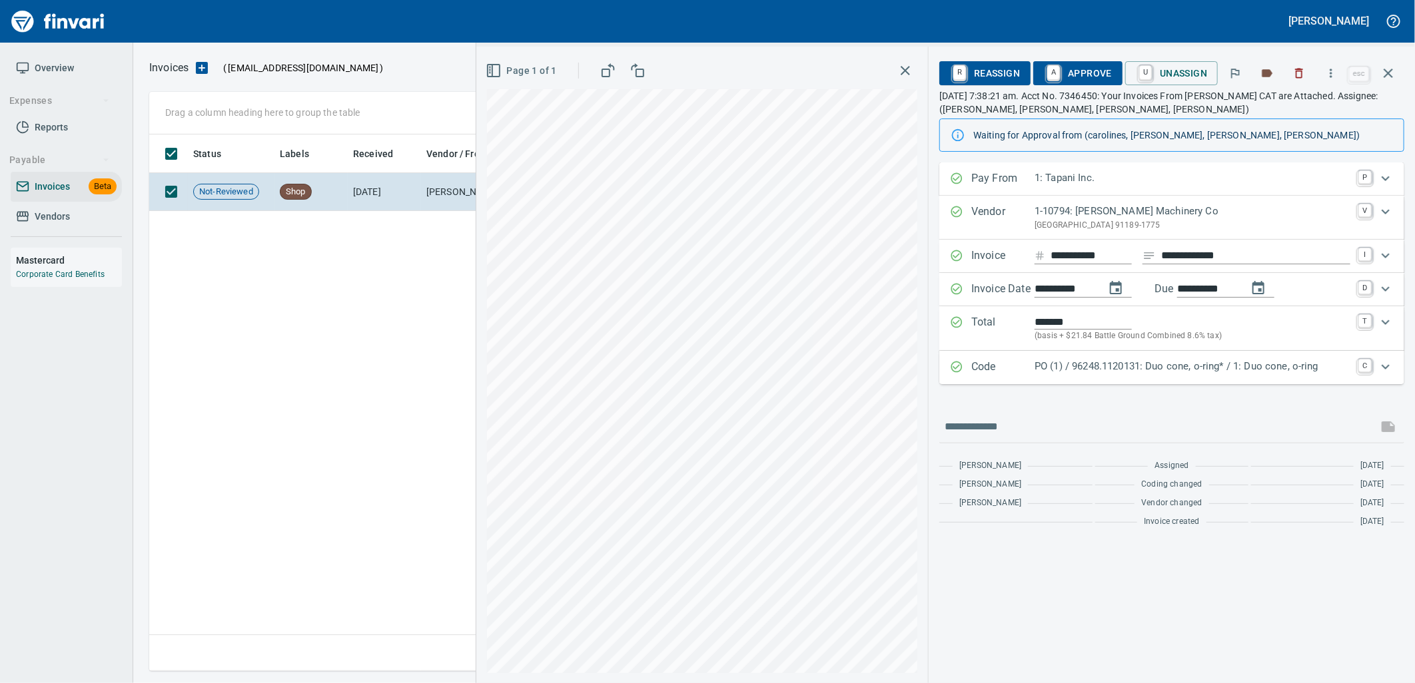
click at [1186, 369] on p "PO (1) / 96248.1120131: Duo cone, o-ring* / 1: Duo cone, o-ring" at bounding box center [1192, 366] width 316 height 15
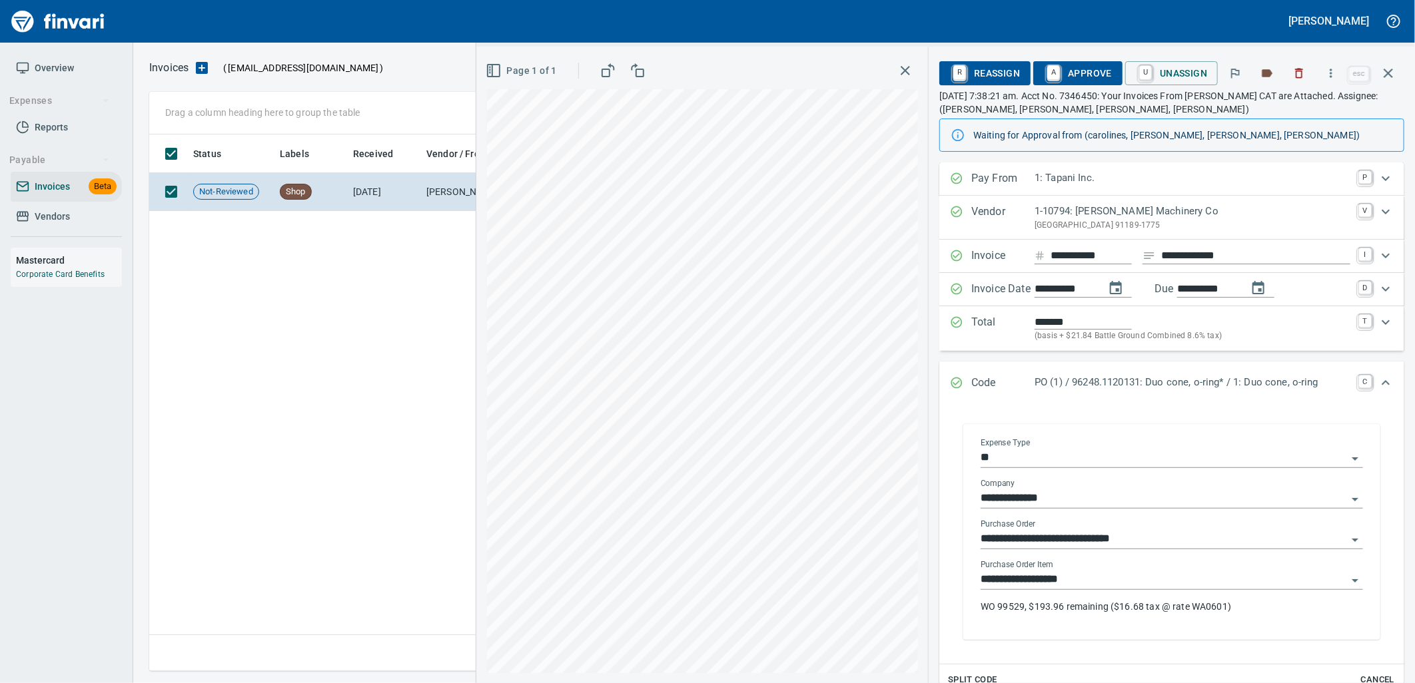
scroll to position [1, 1]
click at [1109, 576] on input "**********" at bounding box center [1163, 580] width 366 height 19
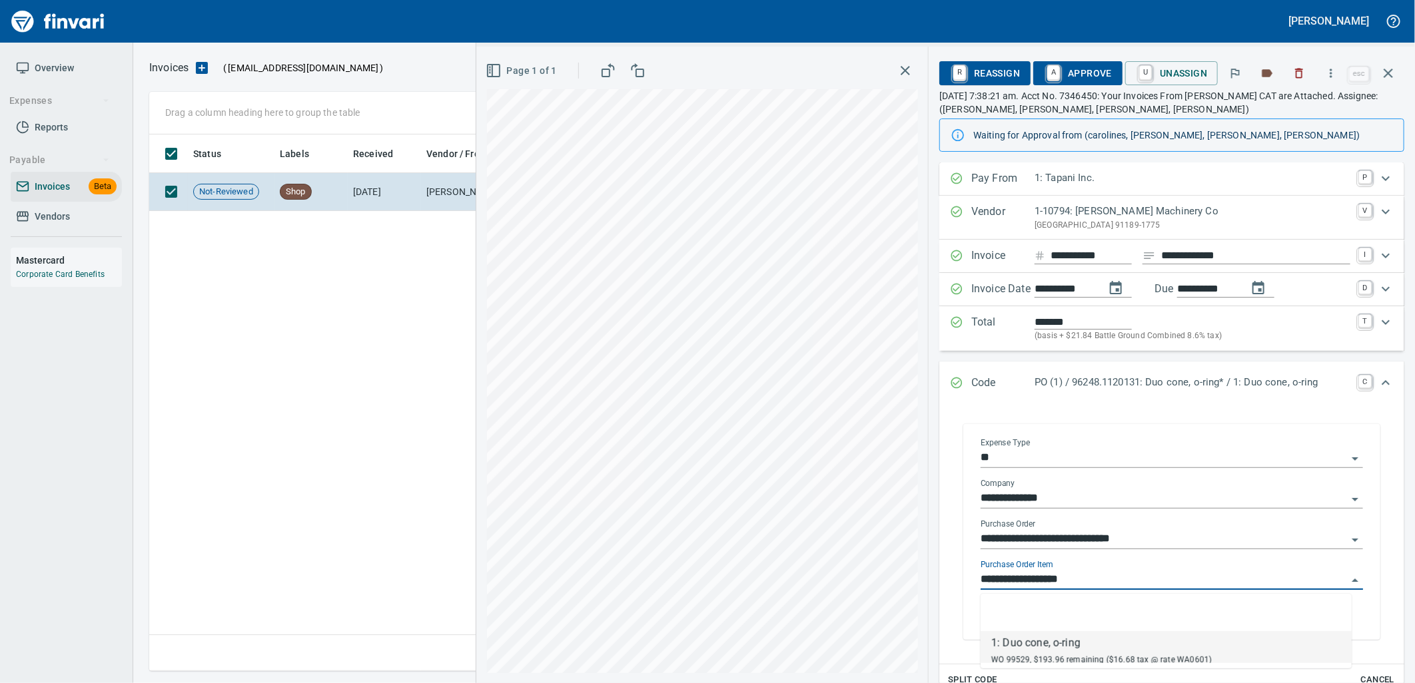
scroll to position [526, 1238]
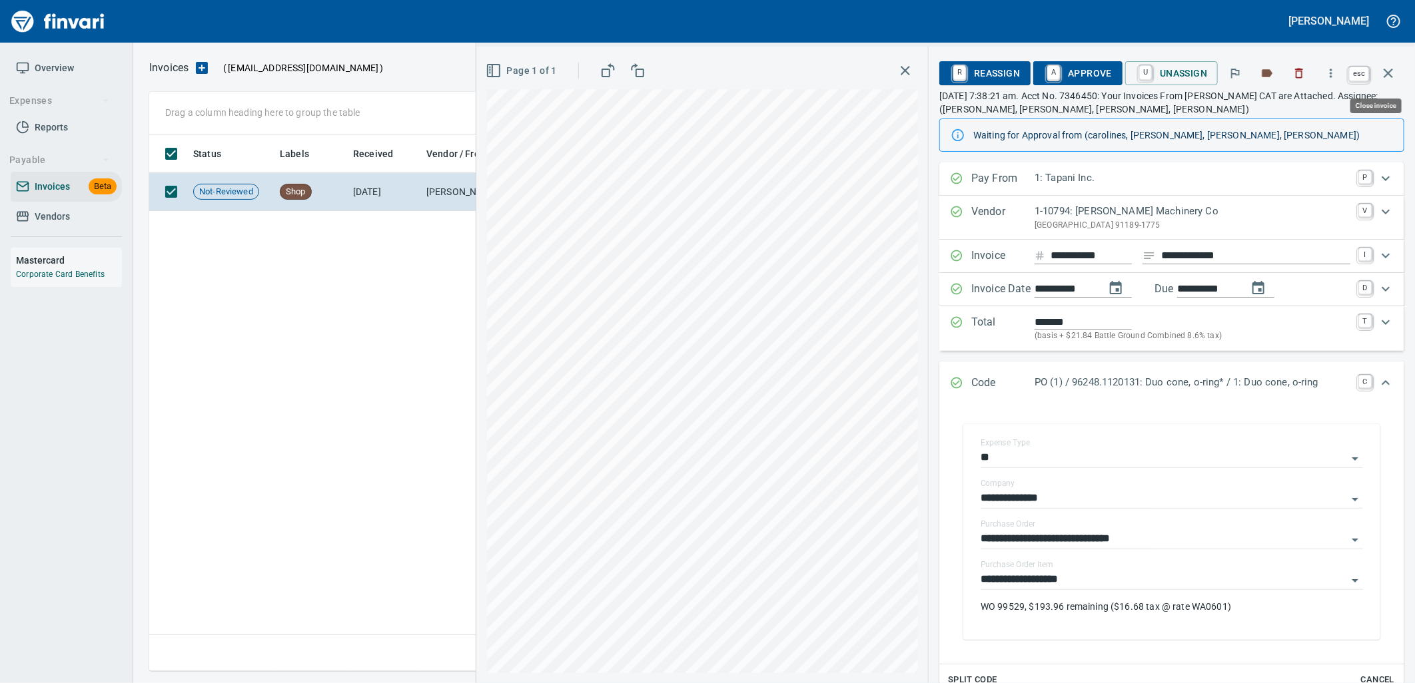
drag, startPoint x: 1397, startPoint y: 72, endPoint x: 1361, endPoint y: 116, distance: 56.8
click at [1397, 72] on button "button" at bounding box center [1388, 73] width 32 height 32
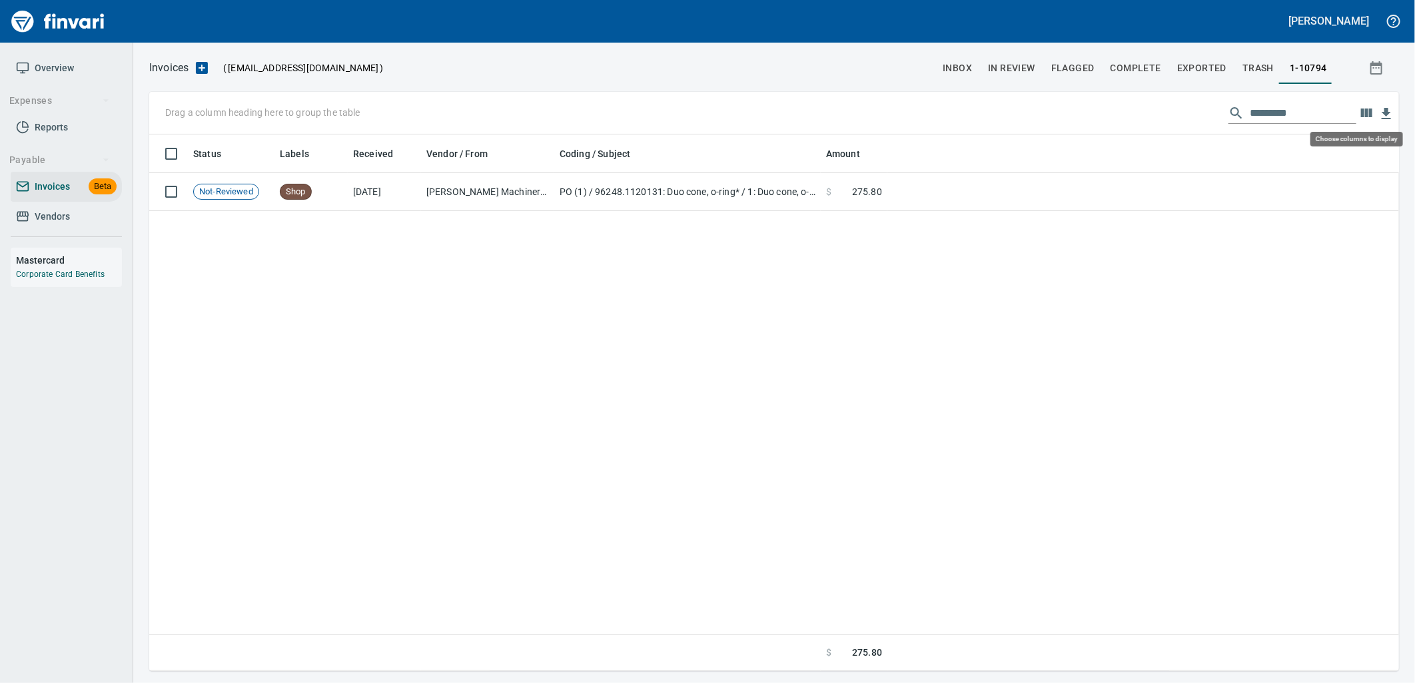
scroll to position [526, 1239]
drag, startPoint x: 1328, startPoint y: 109, endPoint x: 1154, endPoint y: 99, distance: 174.1
click at [1177, 104] on div "Drag a column heading here to group the table *********" at bounding box center [774, 113] width 1250 height 43
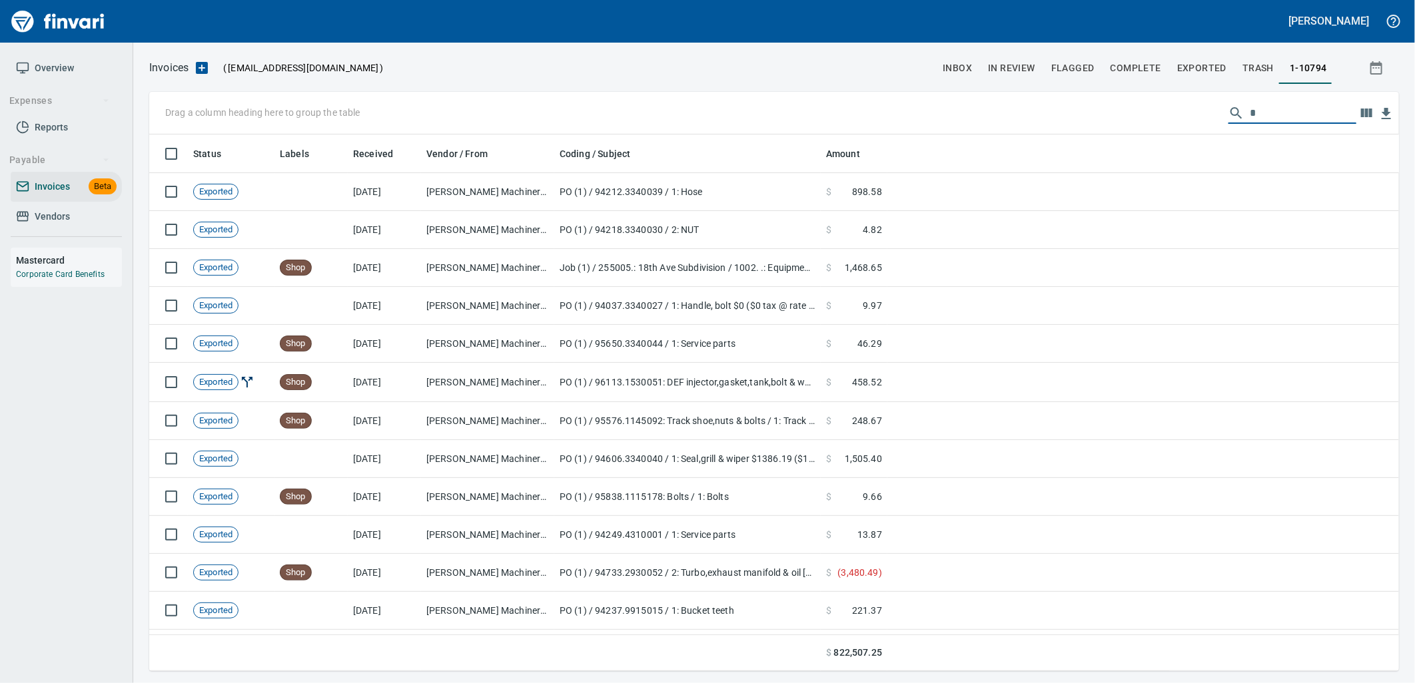
scroll to position [526, 1228]
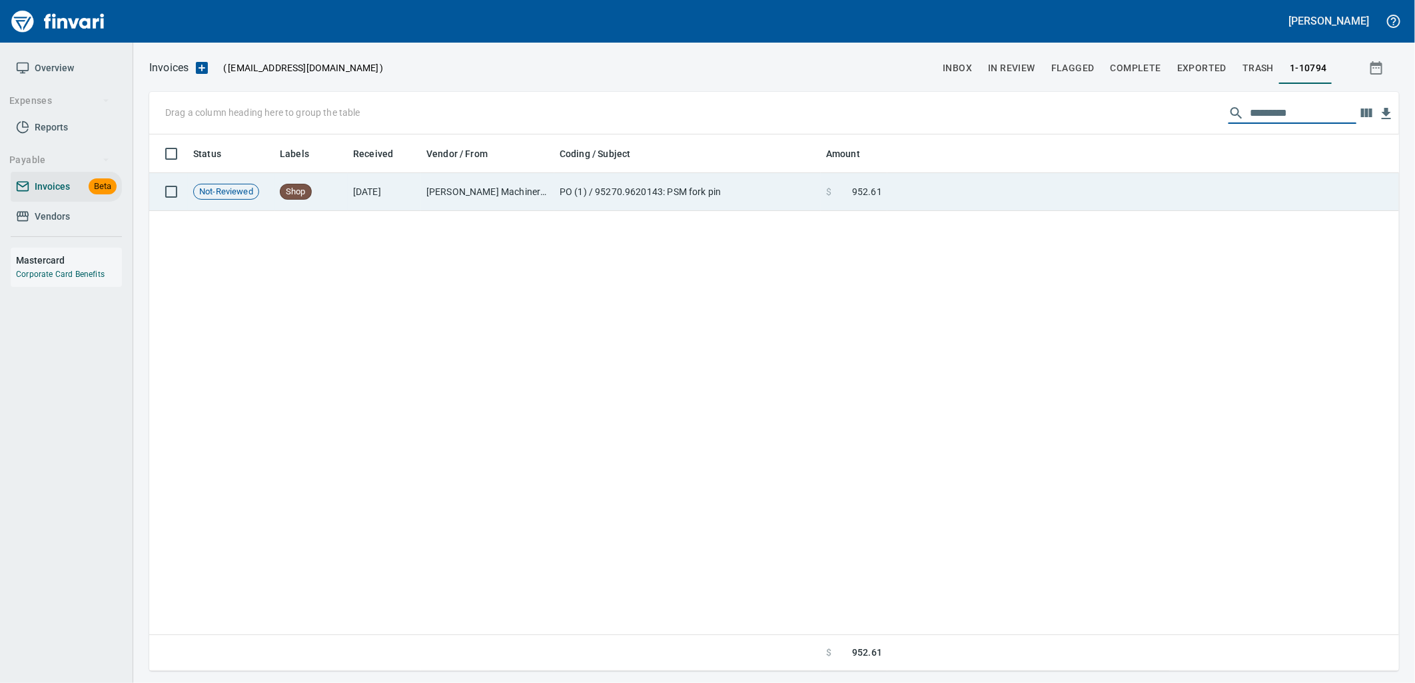
type input "*********"
click at [974, 188] on td at bounding box center [1143, 192] width 512 height 38
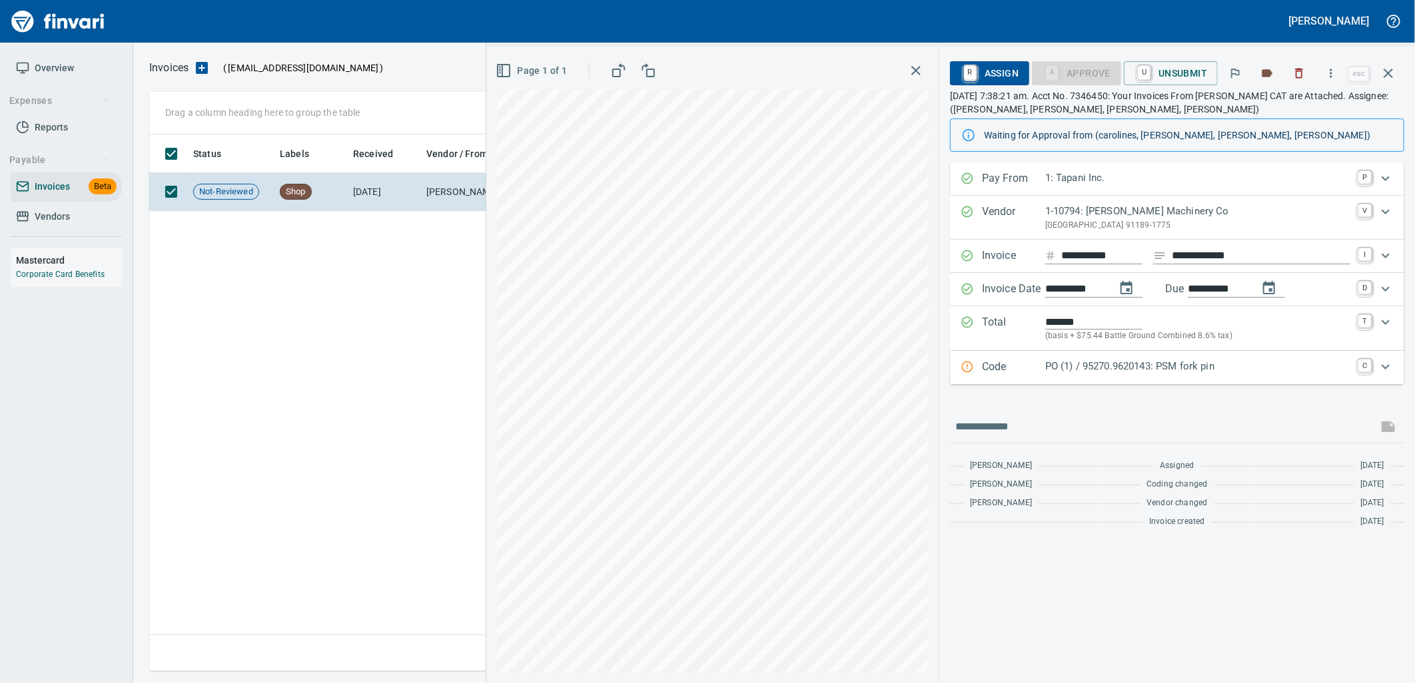
click at [1180, 368] on p "PO (1) / 95270.9620143: PSM fork pin" at bounding box center [1197, 366] width 305 height 15
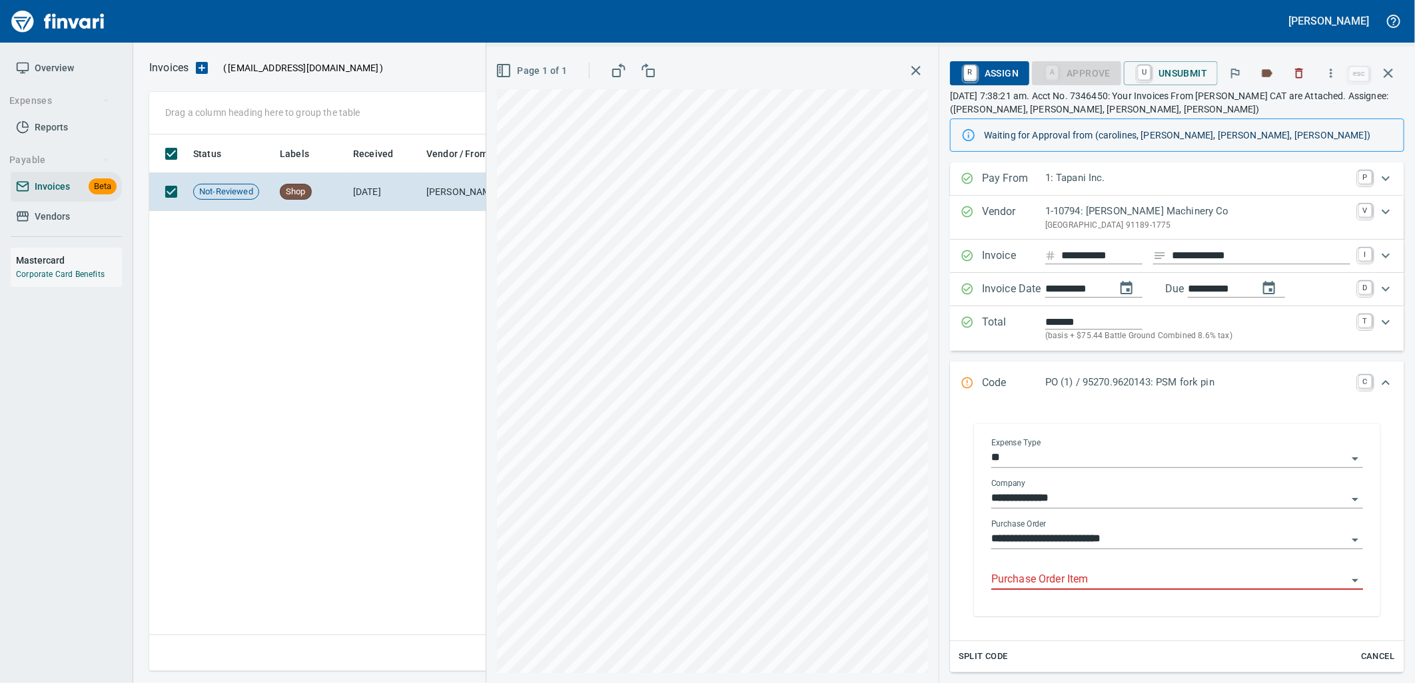
click at [1102, 582] on input "Purchase Order Item" at bounding box center [1169, 580] width 356 height 19
click at [1392, 69] on icon "button" at bounding box center [1387, 73] width 9 height 9
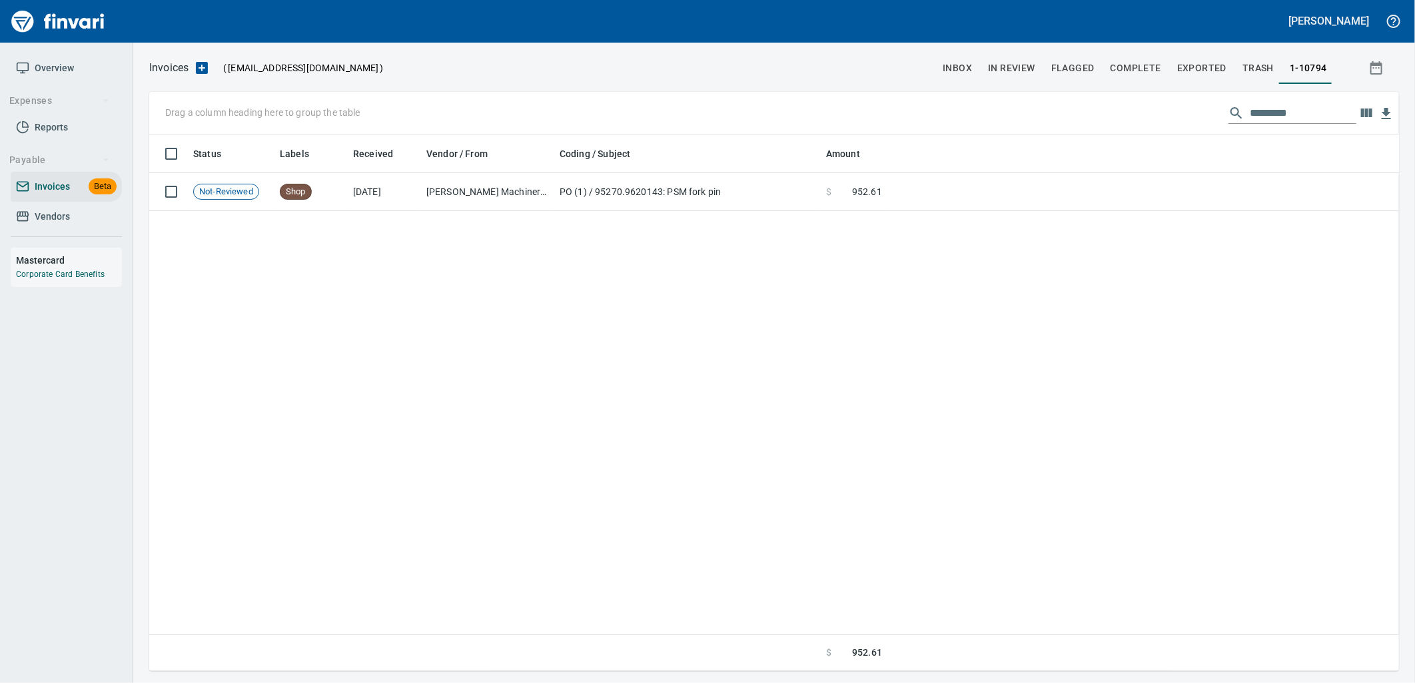
scroll to position [526, 1238]
drag, startPoint x: 1317, startPoint y: 114, endPoint x: 1180, endPoint y: 121, distance: 137.4
click at [1180, 121] on div "Drag a column heading here to group the table *********" at bounding box center [774, 113] width 1250 height 43
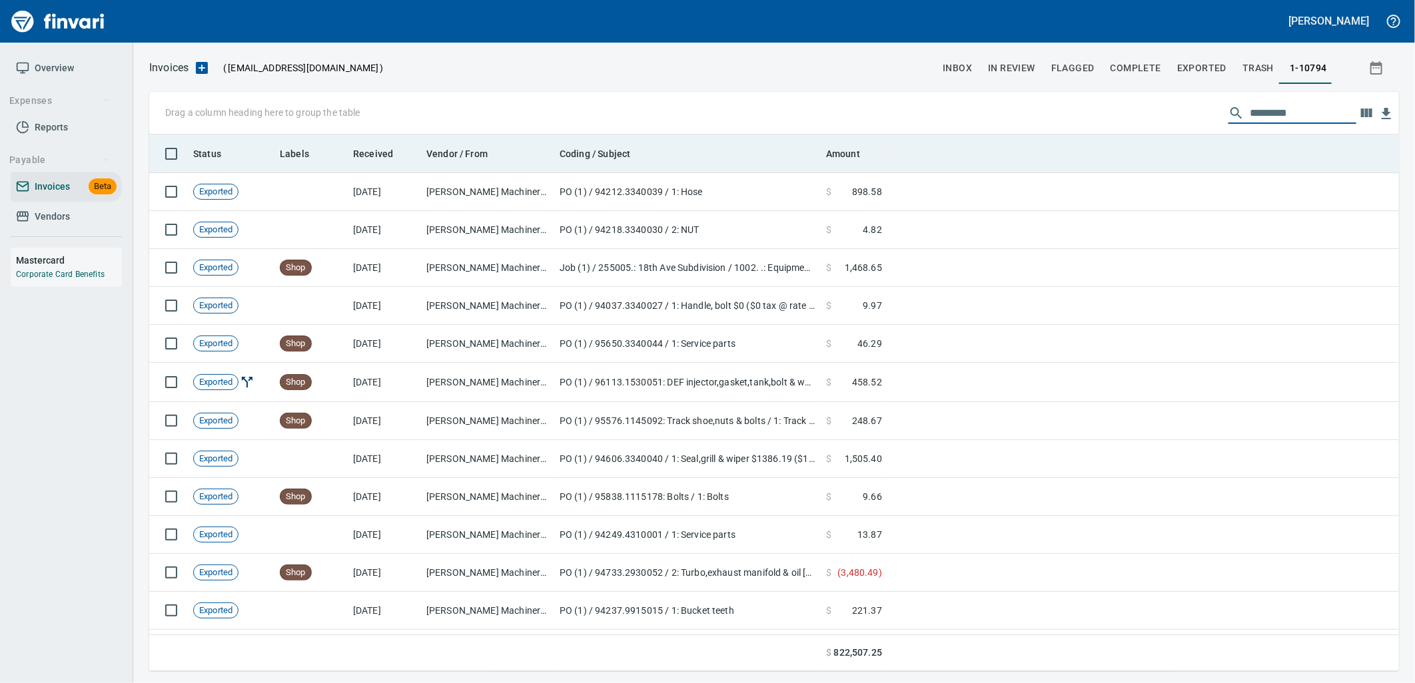
scroll to position [526, 1228]
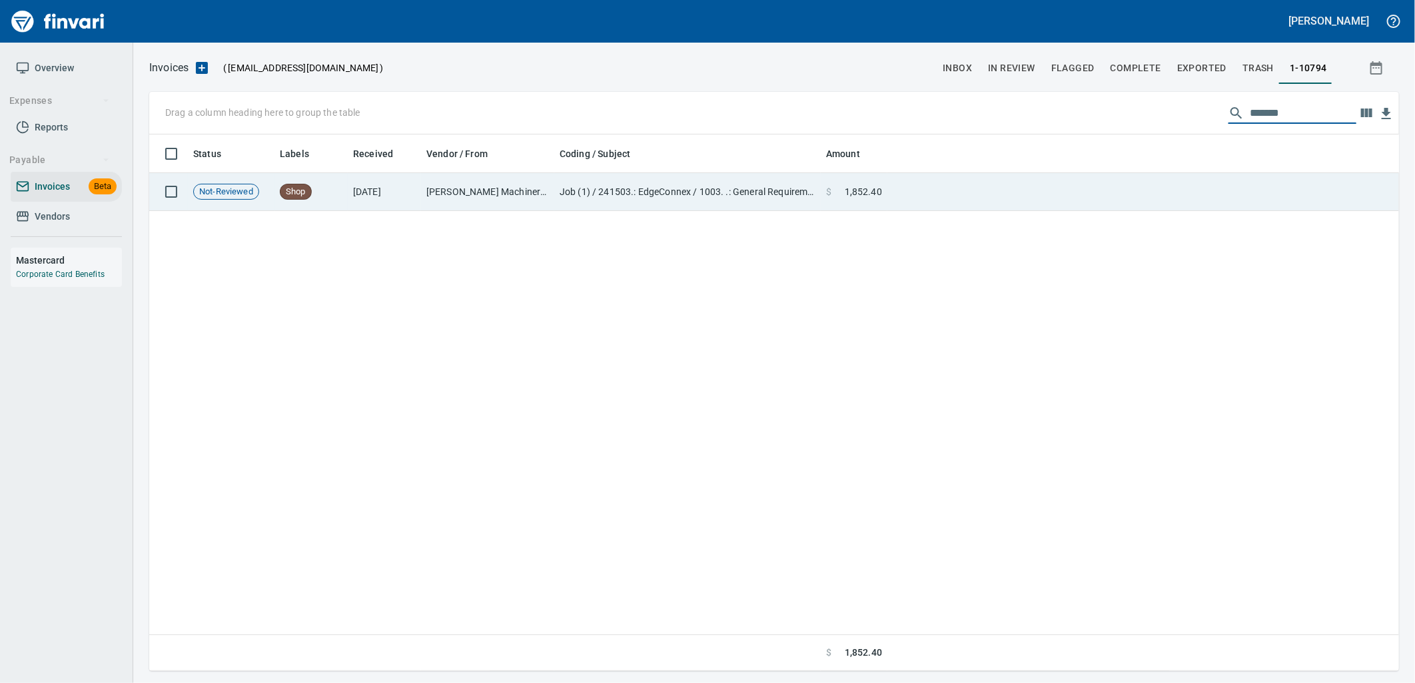
click at [881, 200] on td "$ 1,852.40" at bounding box center [854, 192] width 67 height 38
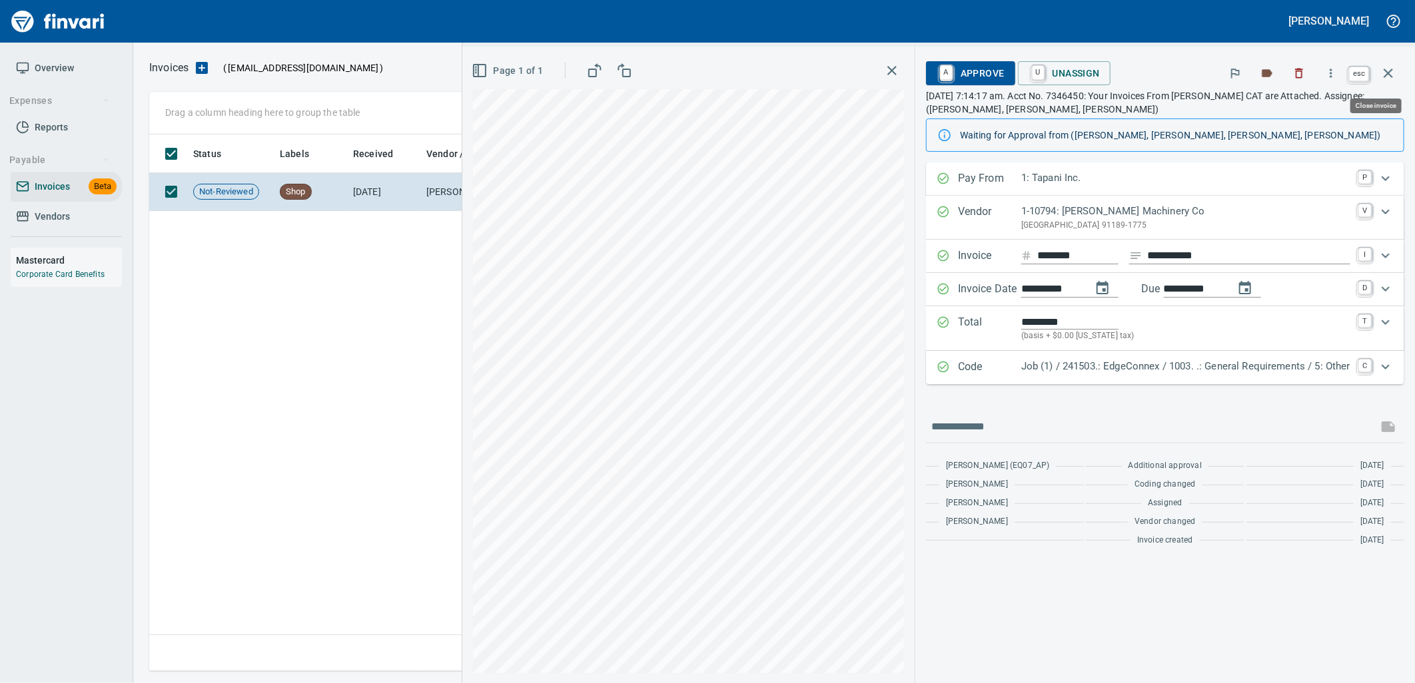
click at [1384, 75] on icon "button" at bounding box center [1388, 73] width 16 height 16
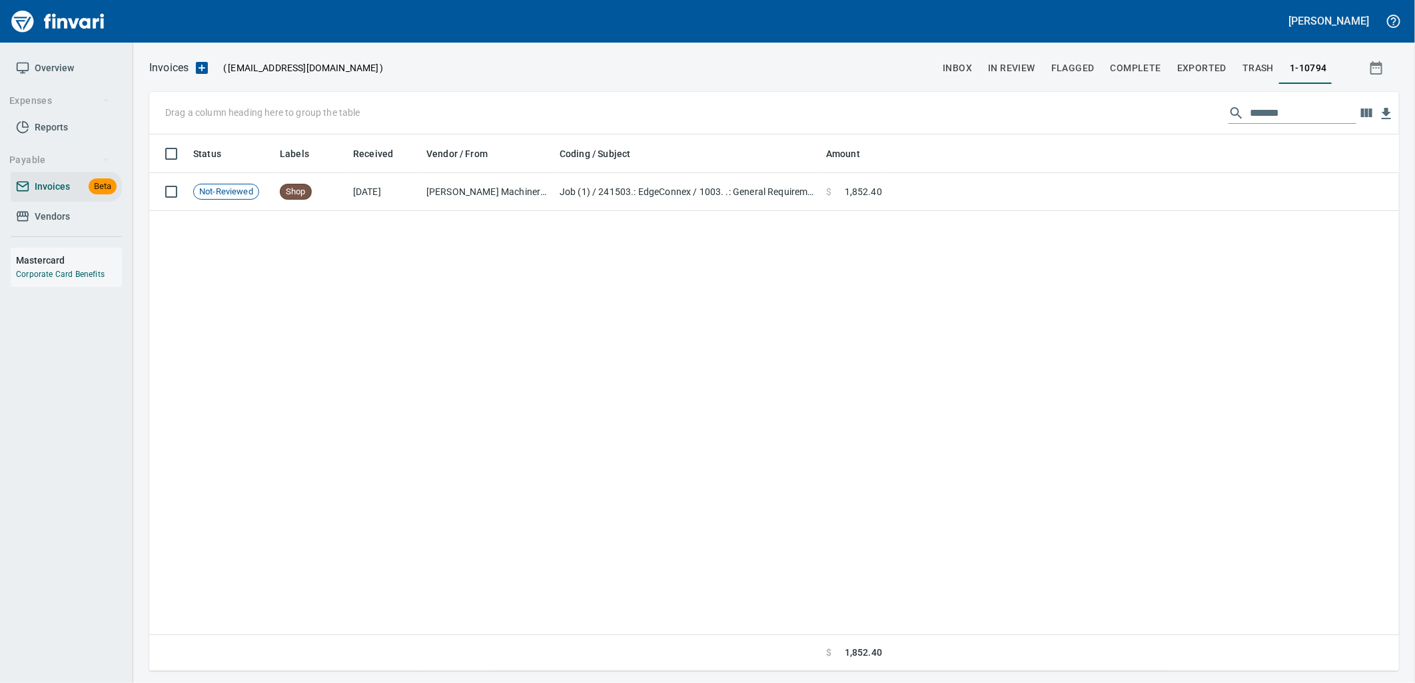
scroll to position [526, 1238]
drag, startPoint x: 1299, startPoint y: 109, endPoint x: 962, endPoint y: 96, distance: 337.9
click at [977, 97] on div "Drag a column heading here to group the table *******" at bounding box center [774, 113] width 1250 height 43
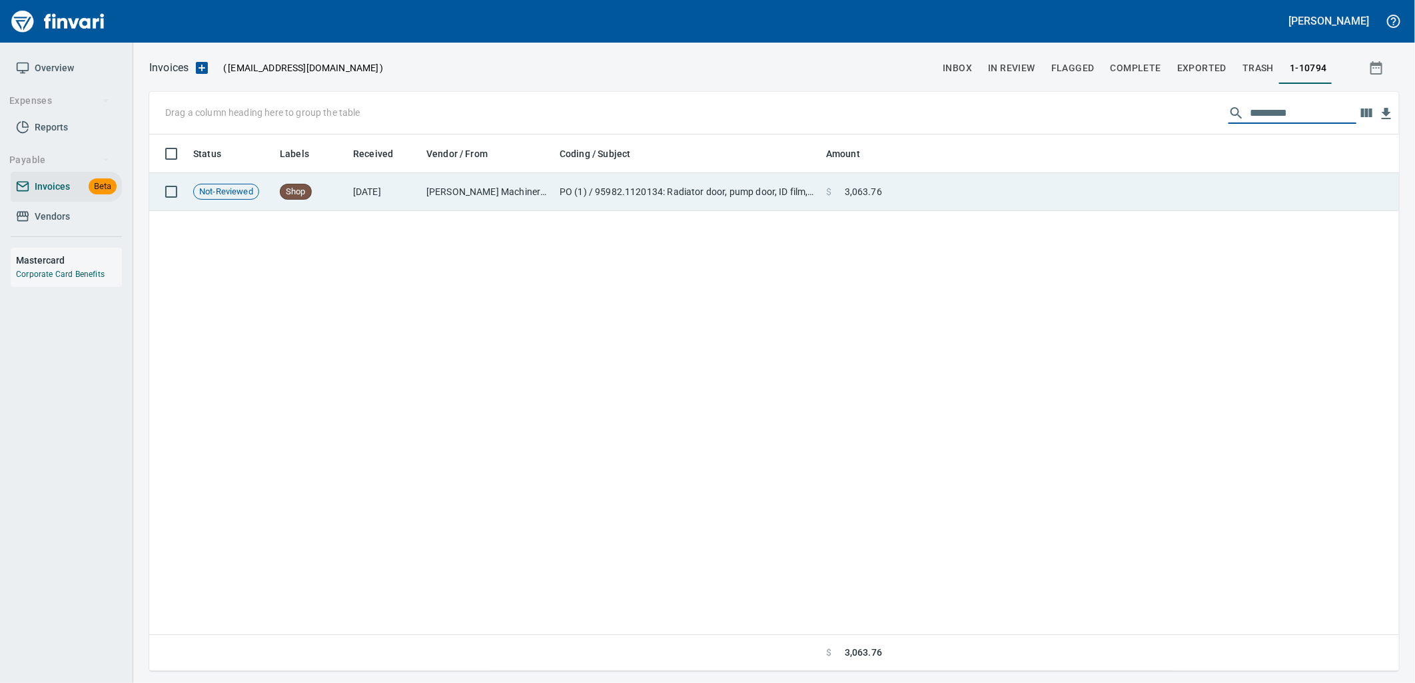
click at [828, 192] on span "$" at bounding box center [828, 191] width 5 height 13
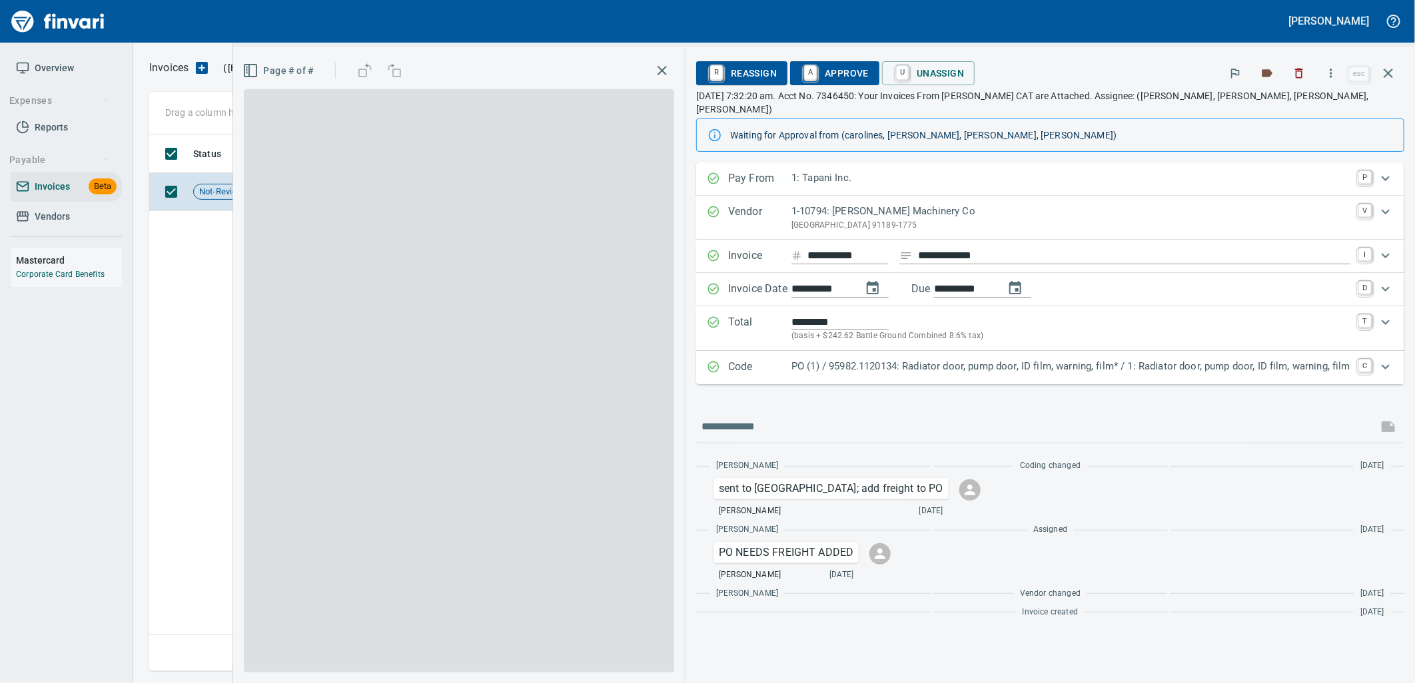
click at [1016, 359] on p "PO (1) / 95982.1120134: Radiator door, pump door, ID film, warning, film* / 1: …" at bounding box center [1070, 366] width 559 height 15
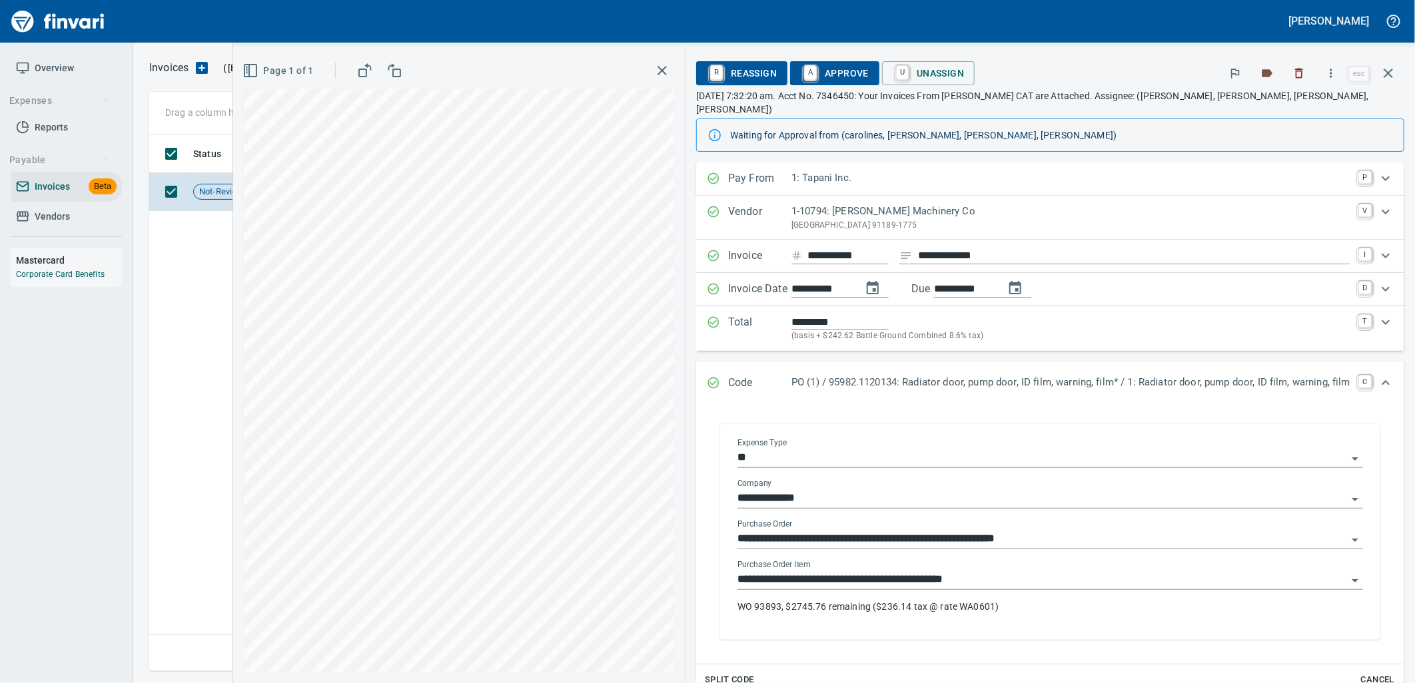
click at [999, 571] on input "**********" at bounding box center [1041, 580] width 609 height 19
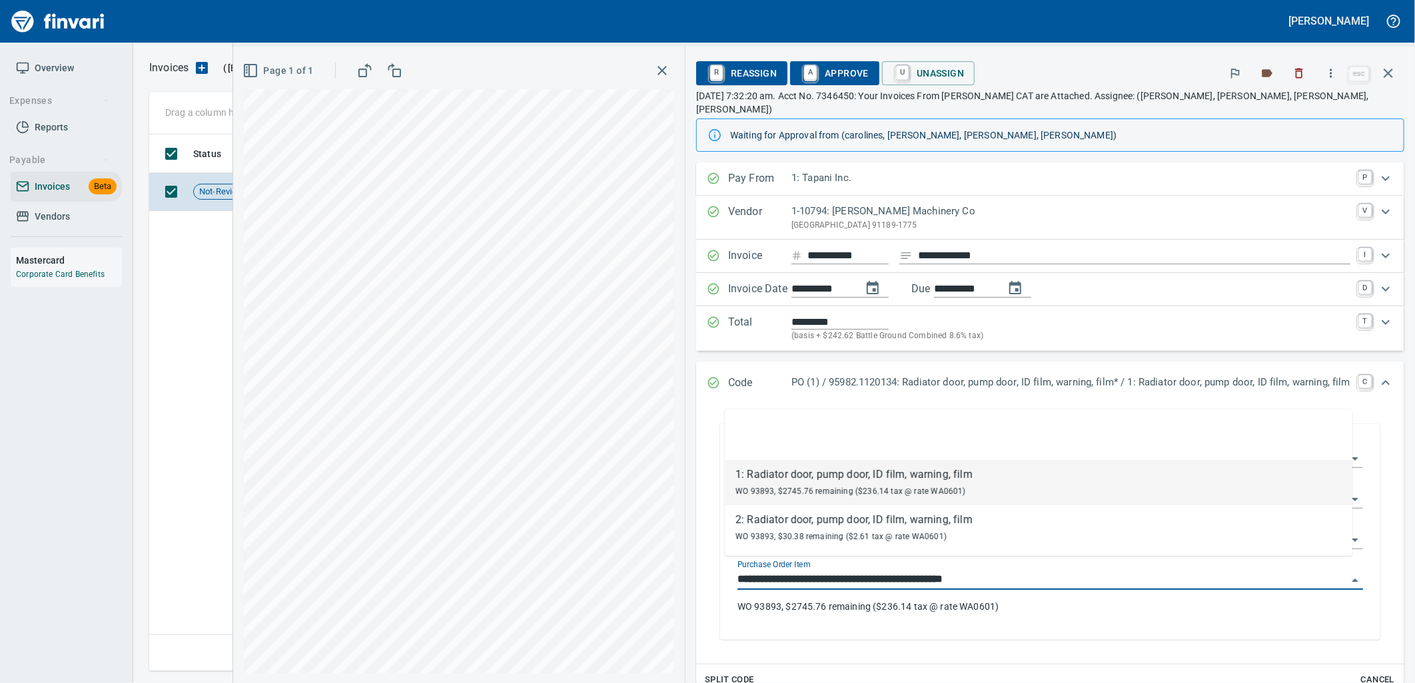
scroll to position [526, 1238]
click at [1383, 77] on icon "button" at bounding box center [1387, 73] width 9 height 9
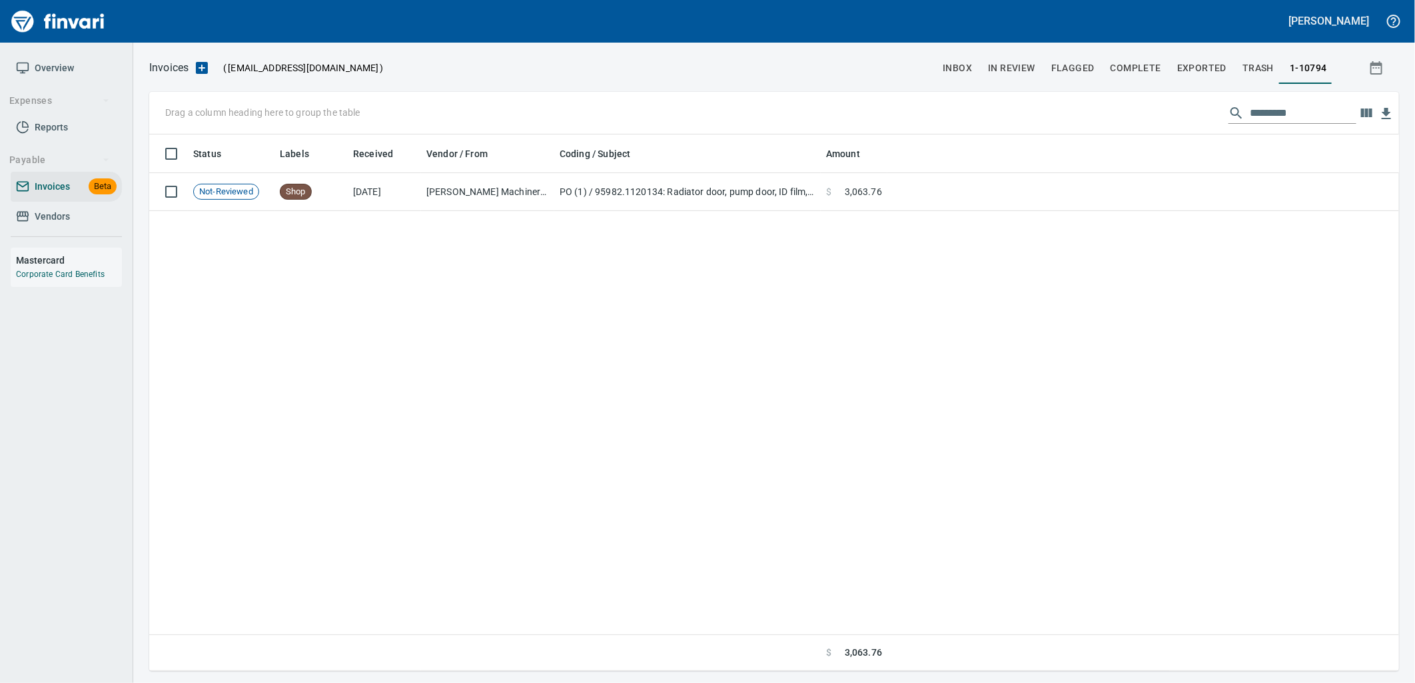
scroll to position [526, 1239]
click at [1326, 110] on input "*********" at bounding box center [1303, 113] width 107 height 21
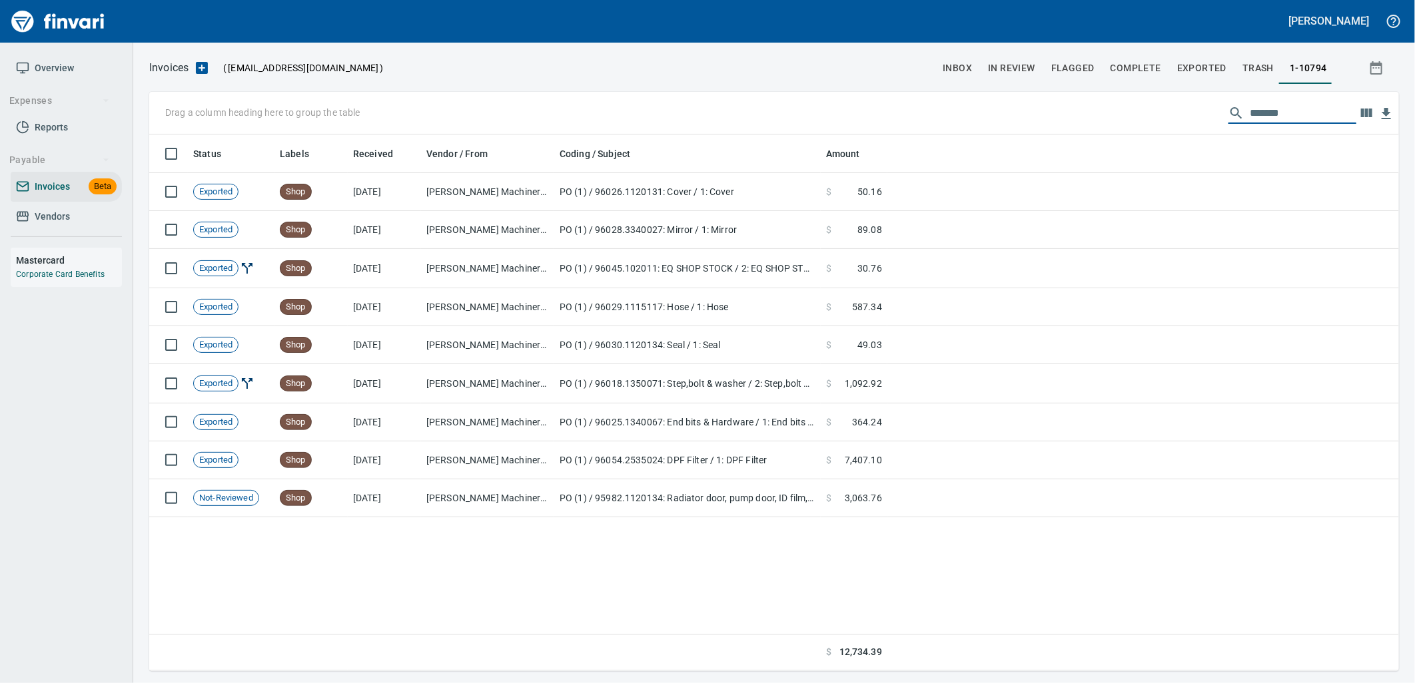
scroll to position [526, 1228]
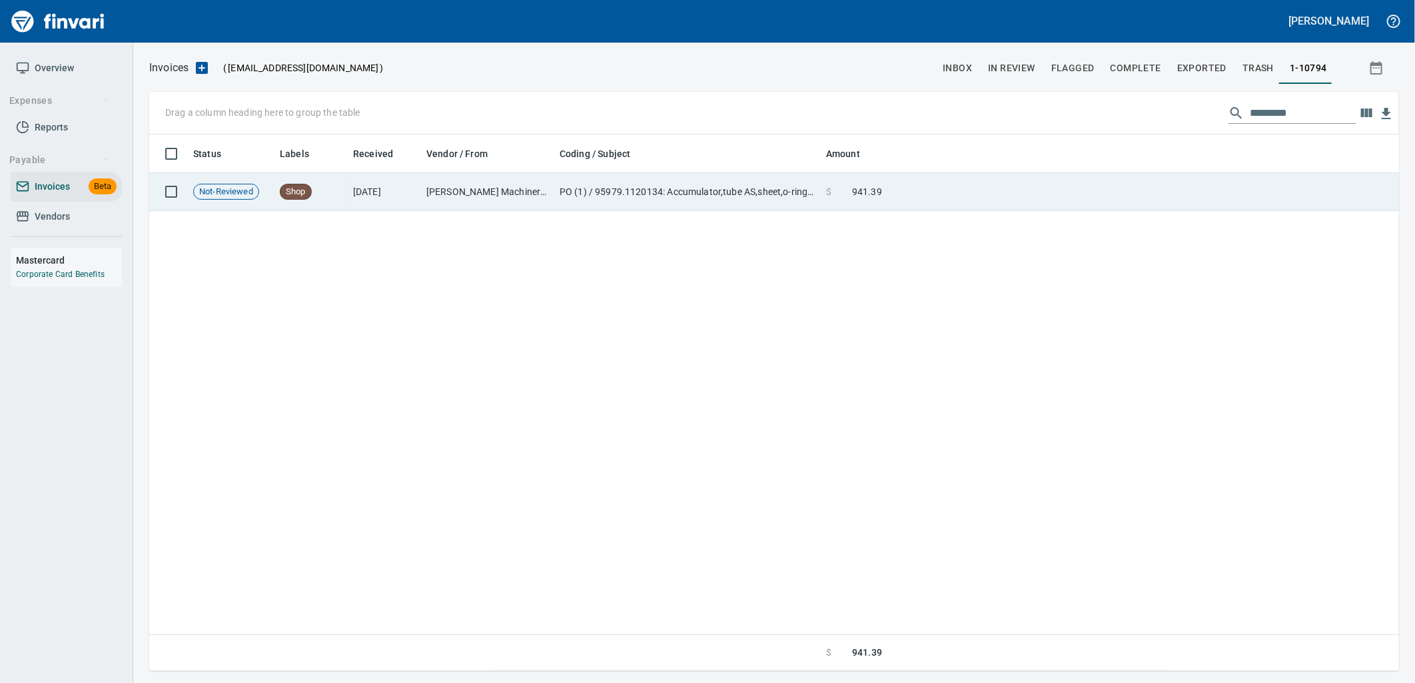
click at [877, 197] on span "941.39" at bounding box center [867, 191] width 30 height 13
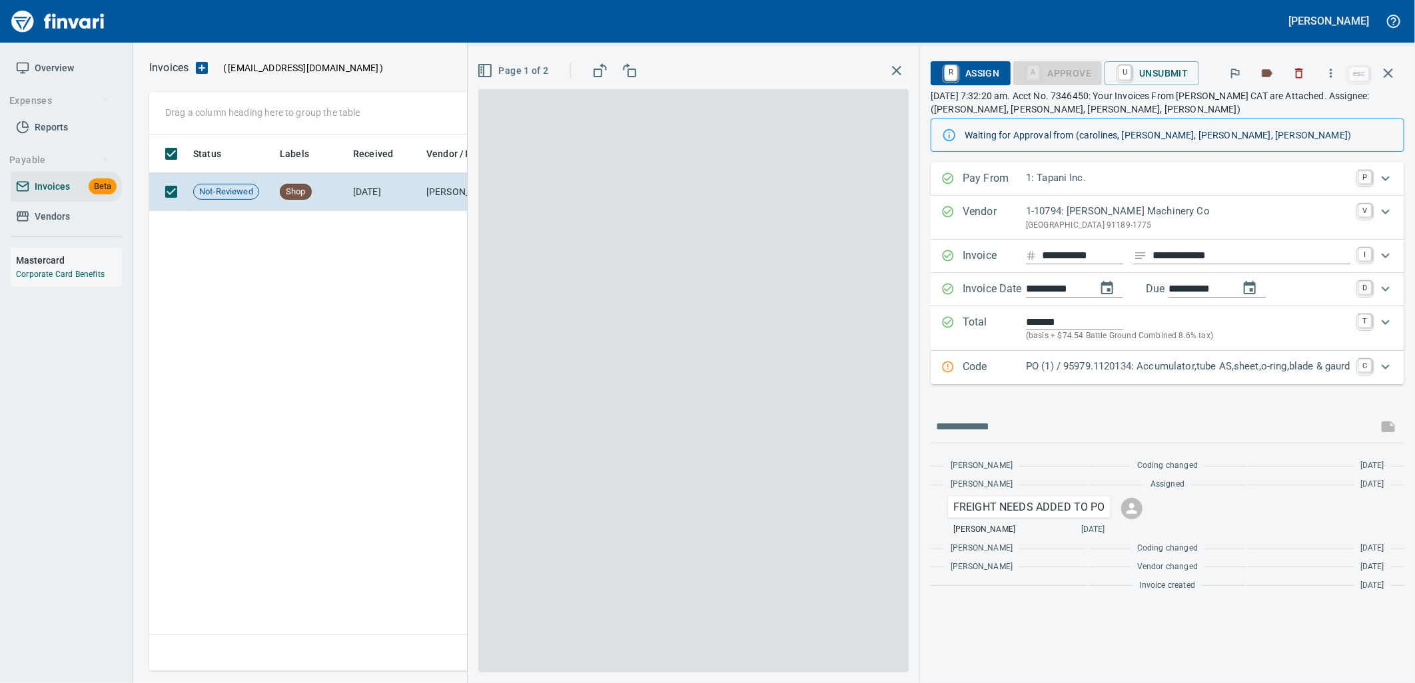
click at [1144, 372] on p "PO (1) / 95979.1120134: Accumulator,tube AS,sheet,o-ring,blade & gaurd" at bounding box center [1188, 366] width 324 height 15
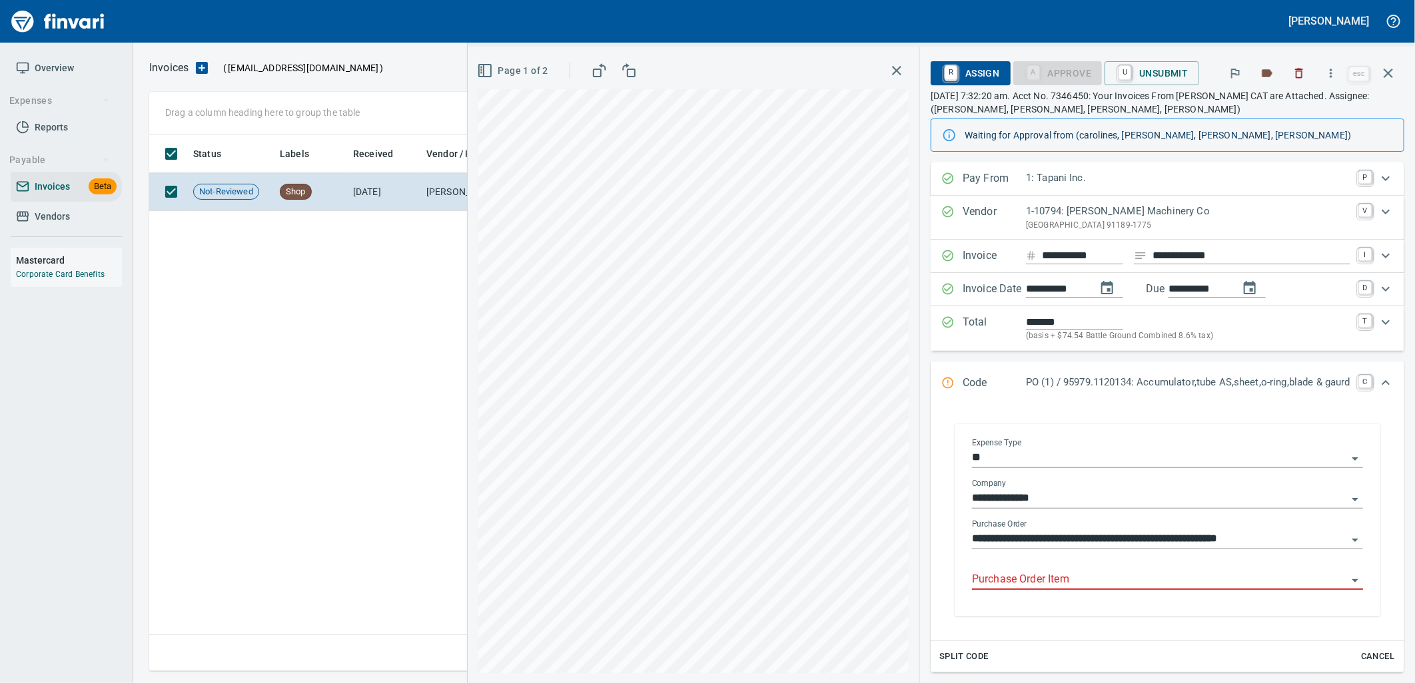
click at [1072, 577] on input "Purchase Order Item" at bounding box center [1159, 580] width 375 height 19
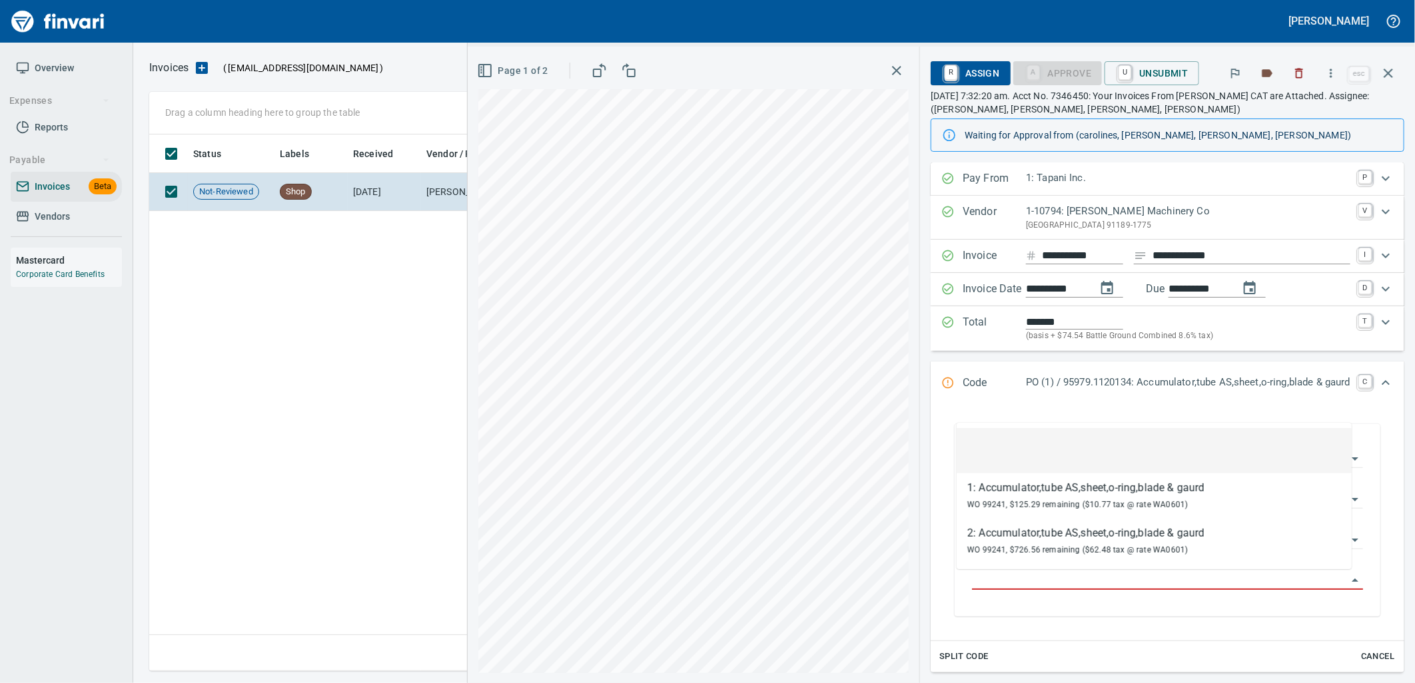
scroll to position [526, 1238]
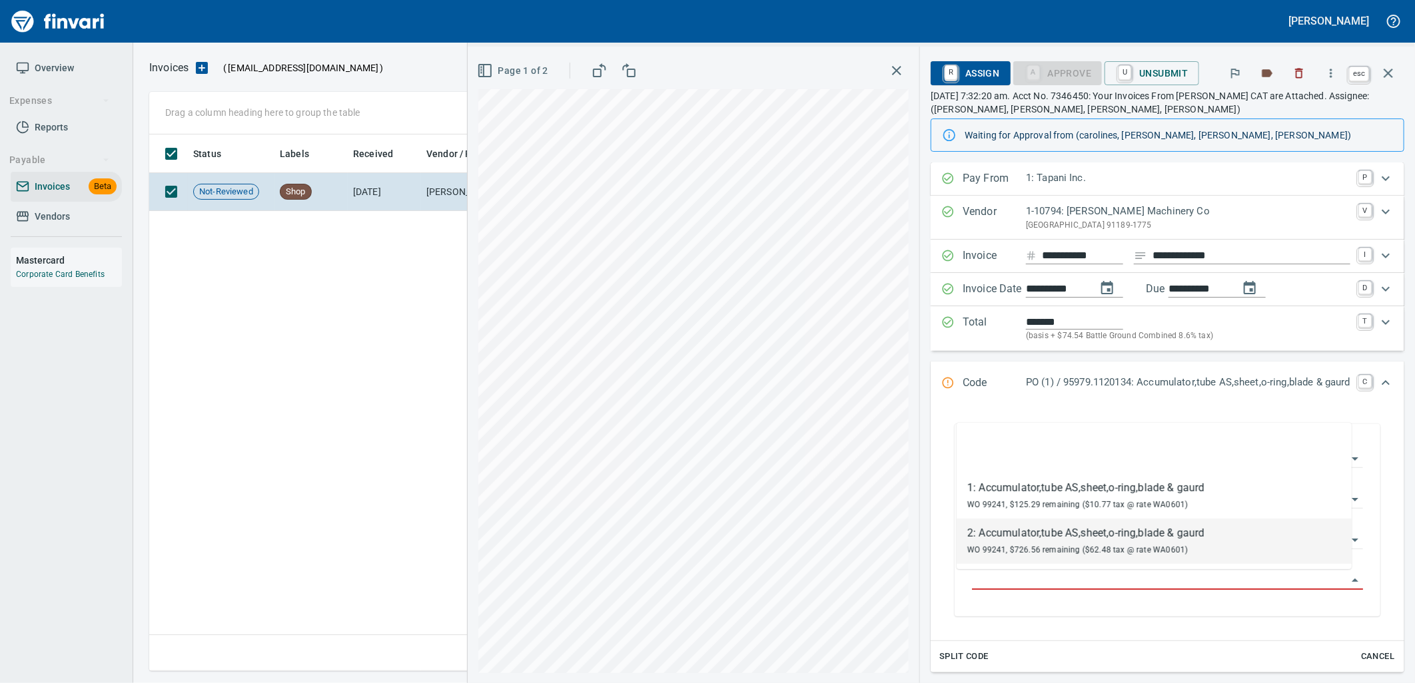
click at [1381, 68] on icon "button" at bounding box center [1388, 73] width 16 height 16
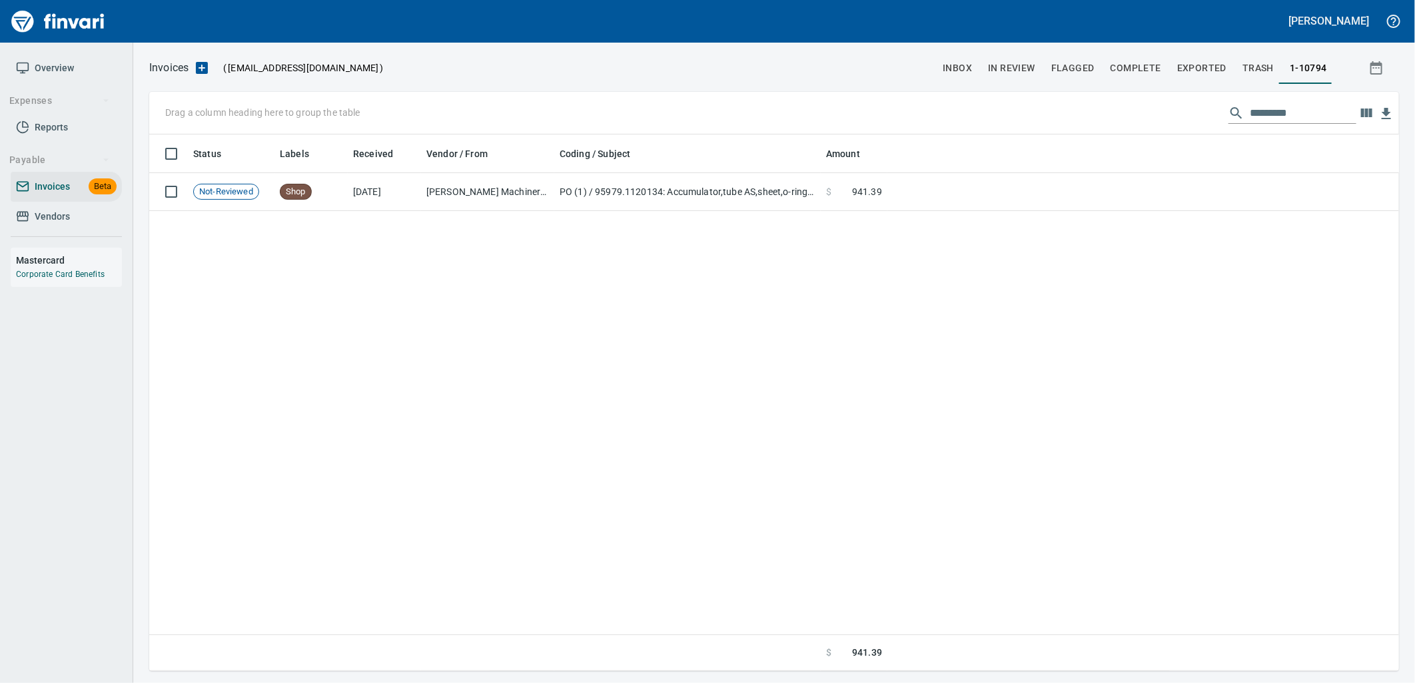
scroll to position [526, 1239]
click at [1299, 111] on input "*********" at bounding box center [1303, 113] width 107 height 21
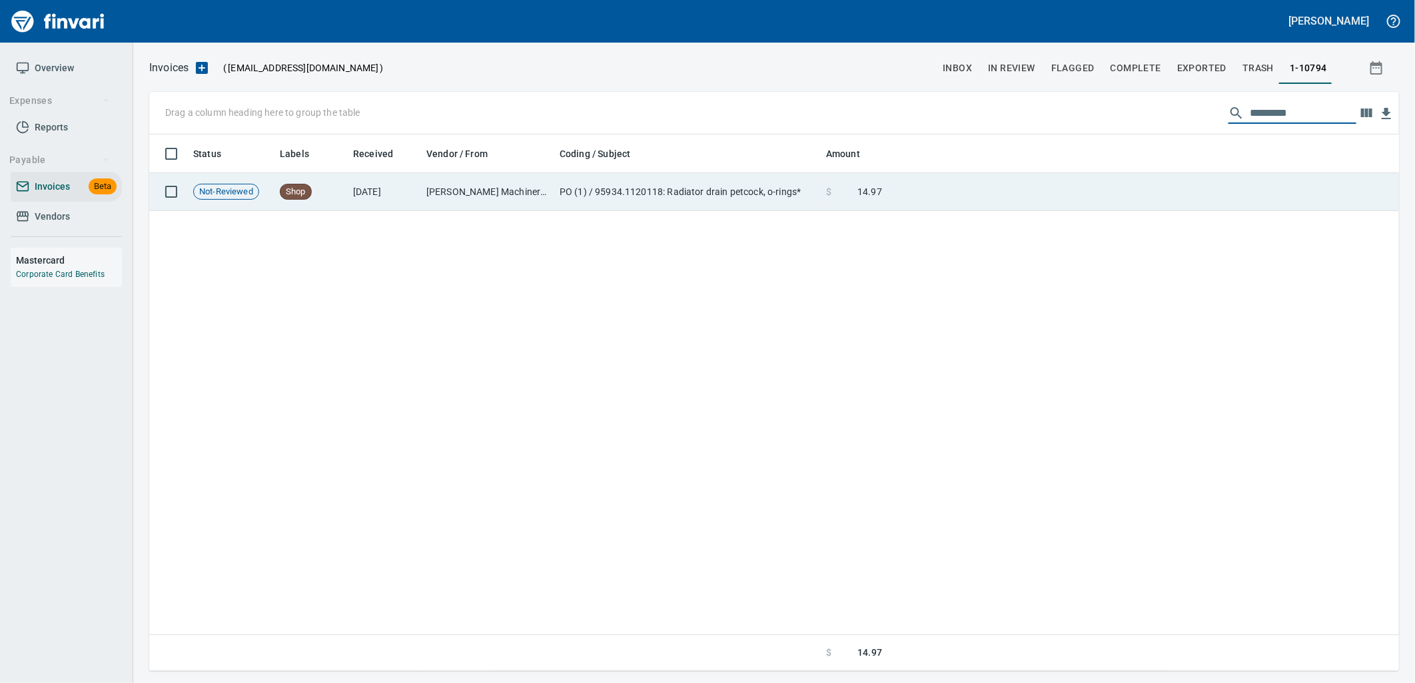
click at [975, 181] on td at bounding box center [1143, 192] width 512 height 38
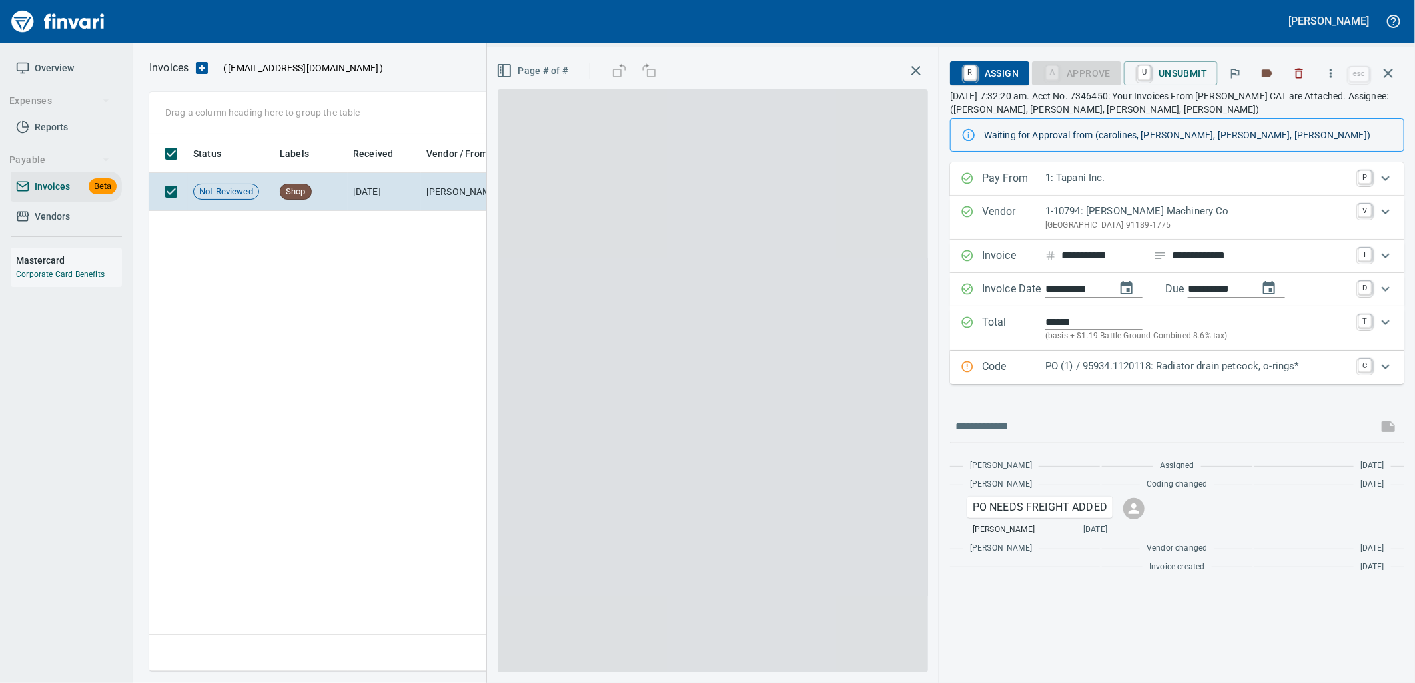
scroll to position [526, 1238]
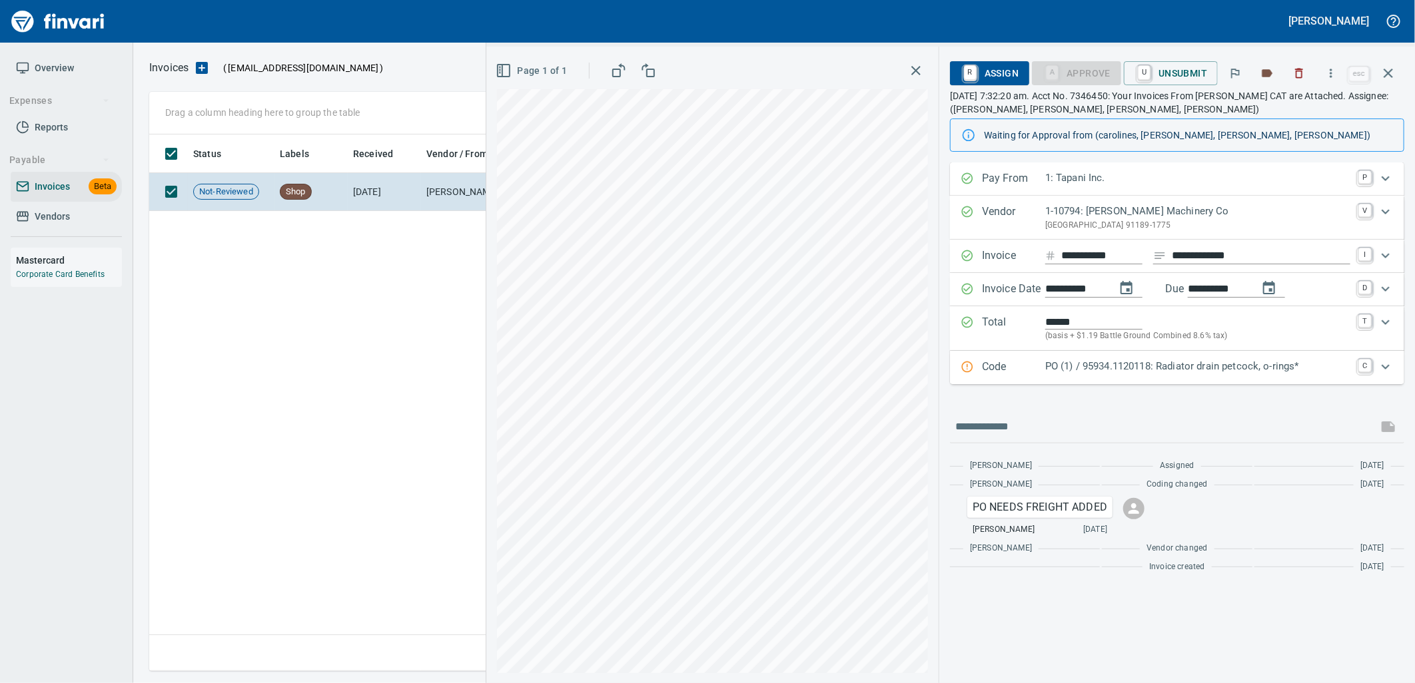
click at [1214, 372] on p "PO (1) / 95934.1120118: Radiator drain petcock, o-rings*" at bounding box center [1197, 366] width 305 height 15
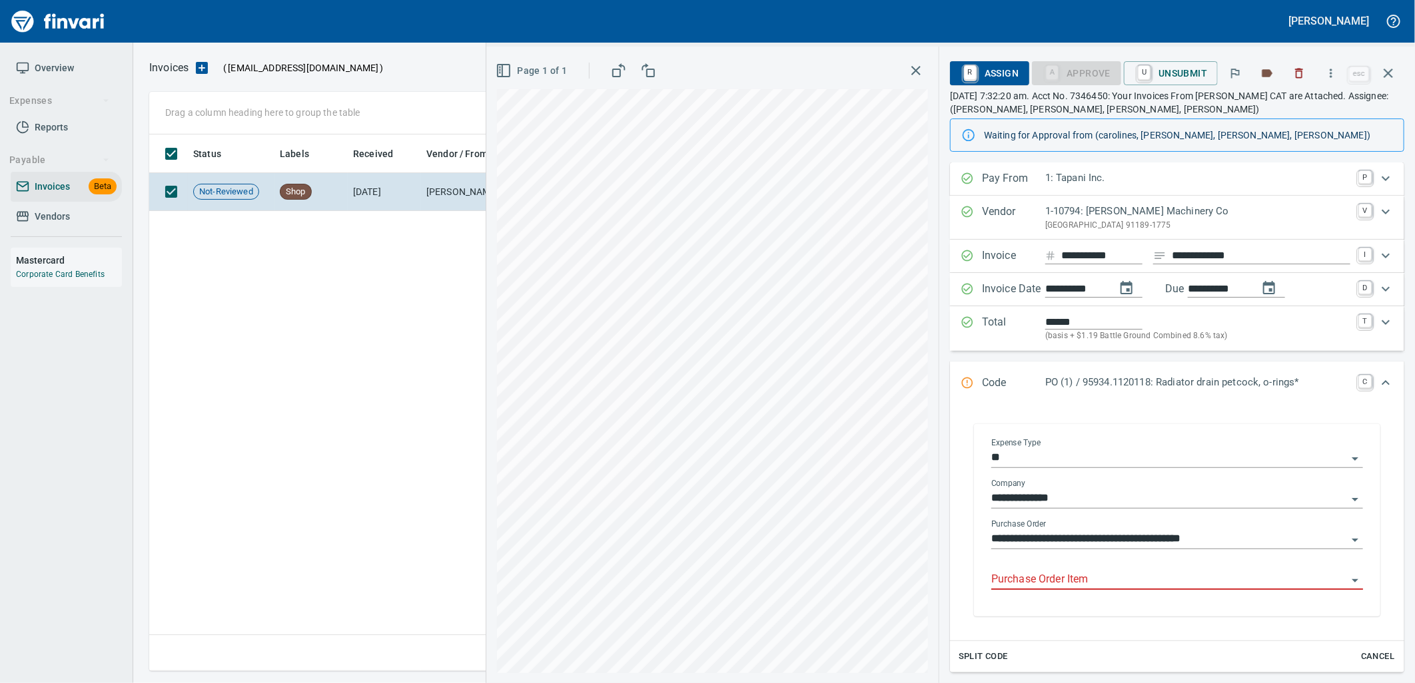
click at [1126, 579] on input "Purchase Order Item" at bounding box center [1169, 580] width 356 height 19
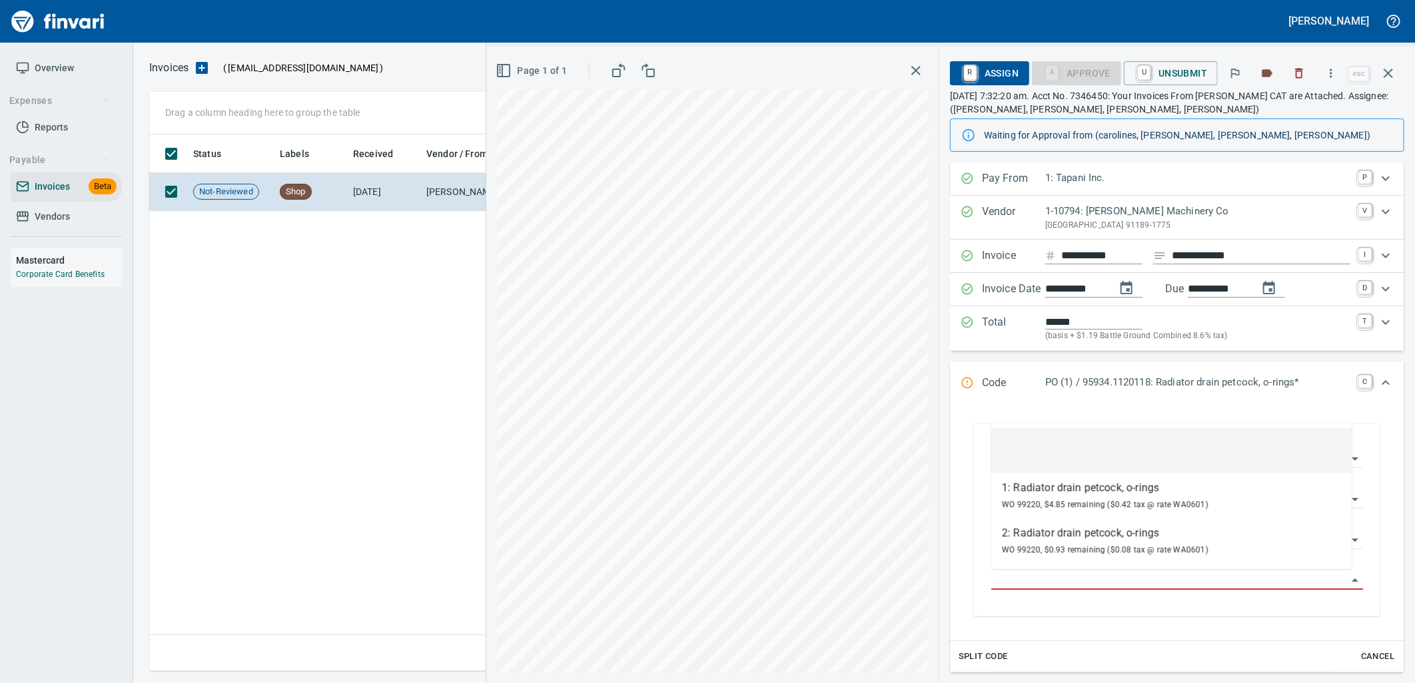
click at [1390, 77] on icon "button" at bounding box center [1388, 73] width 16 height 16
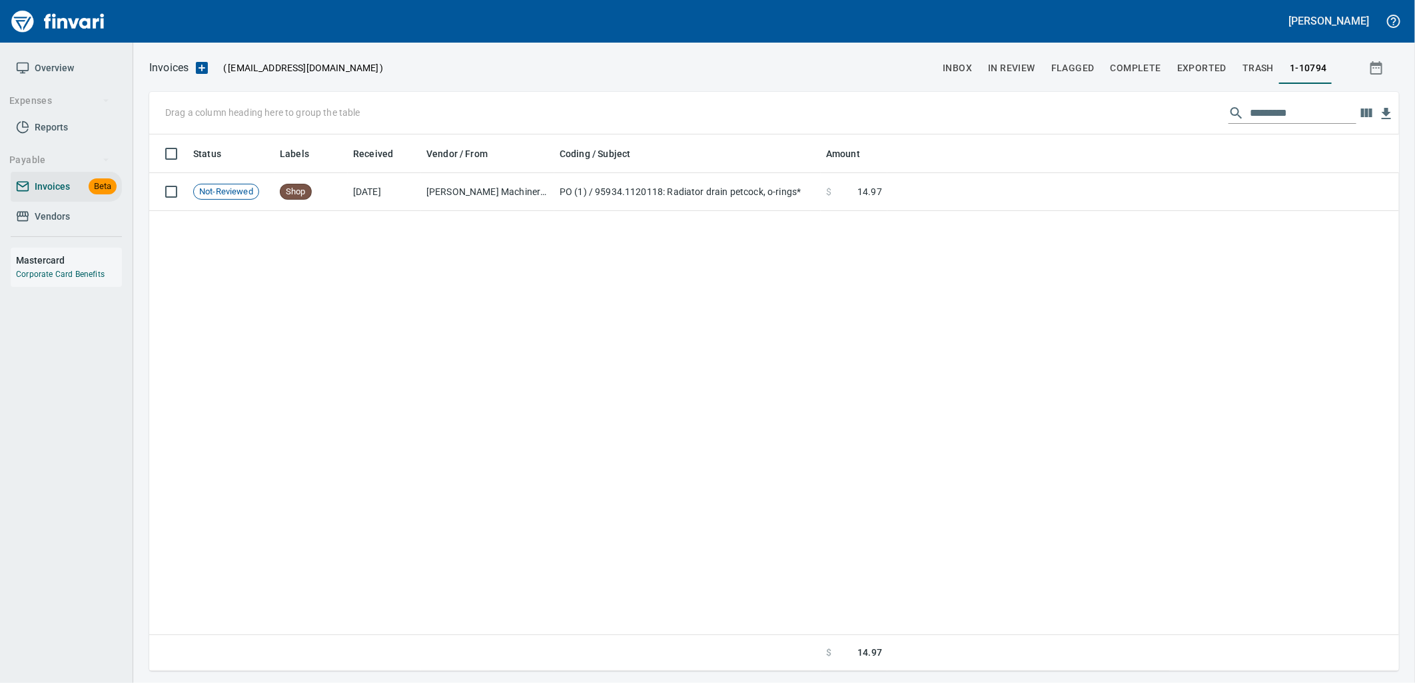
scroll to position [526, 1238]
click at [1303, 111] on input "*********" at bounding box center [1303, 113] width 107 height 21
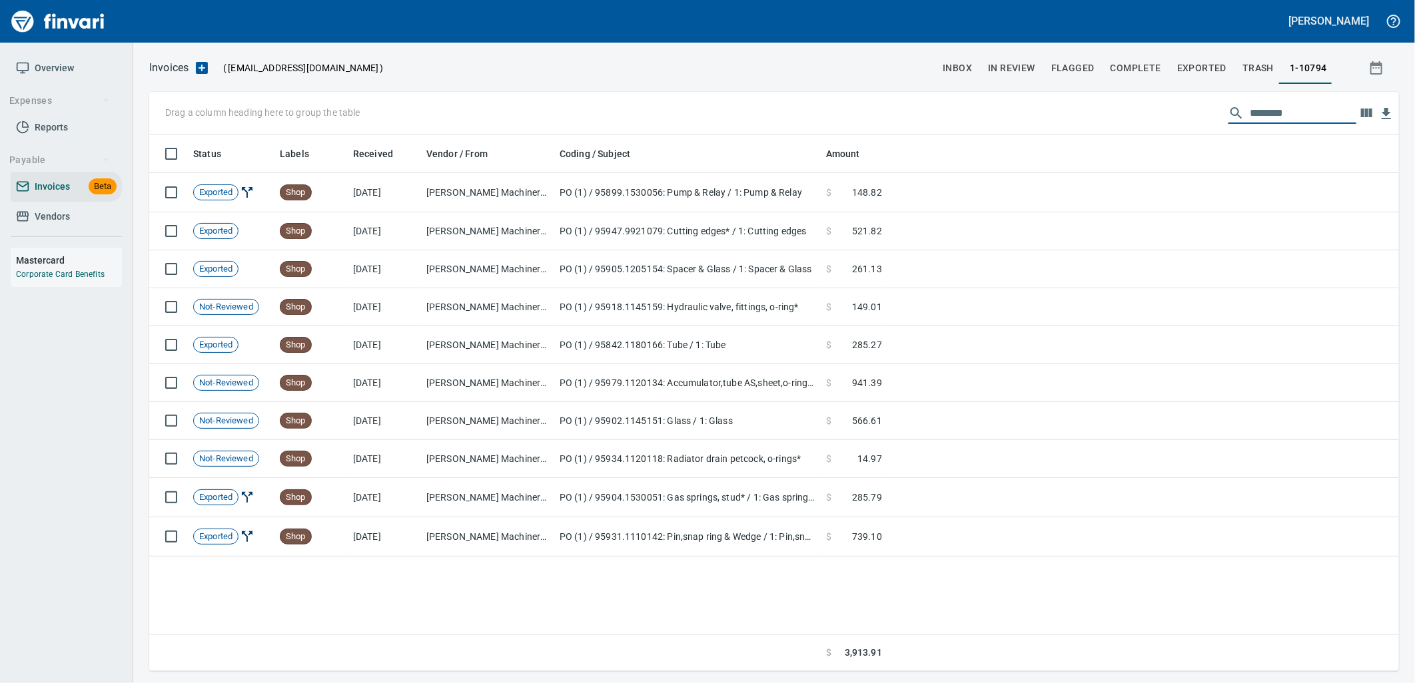
scroll to position [526, 1239]
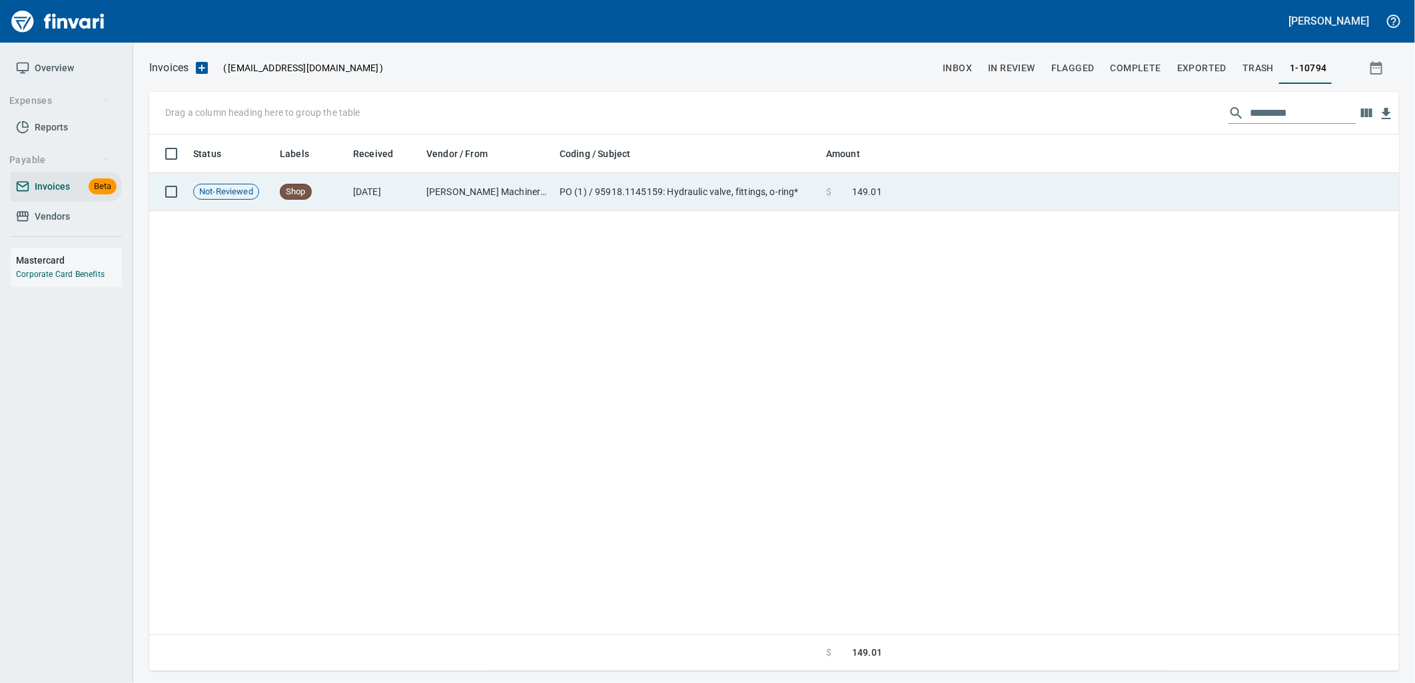
click at [897, 179] on td at bounding box center [1143, 192] width 512 height 38
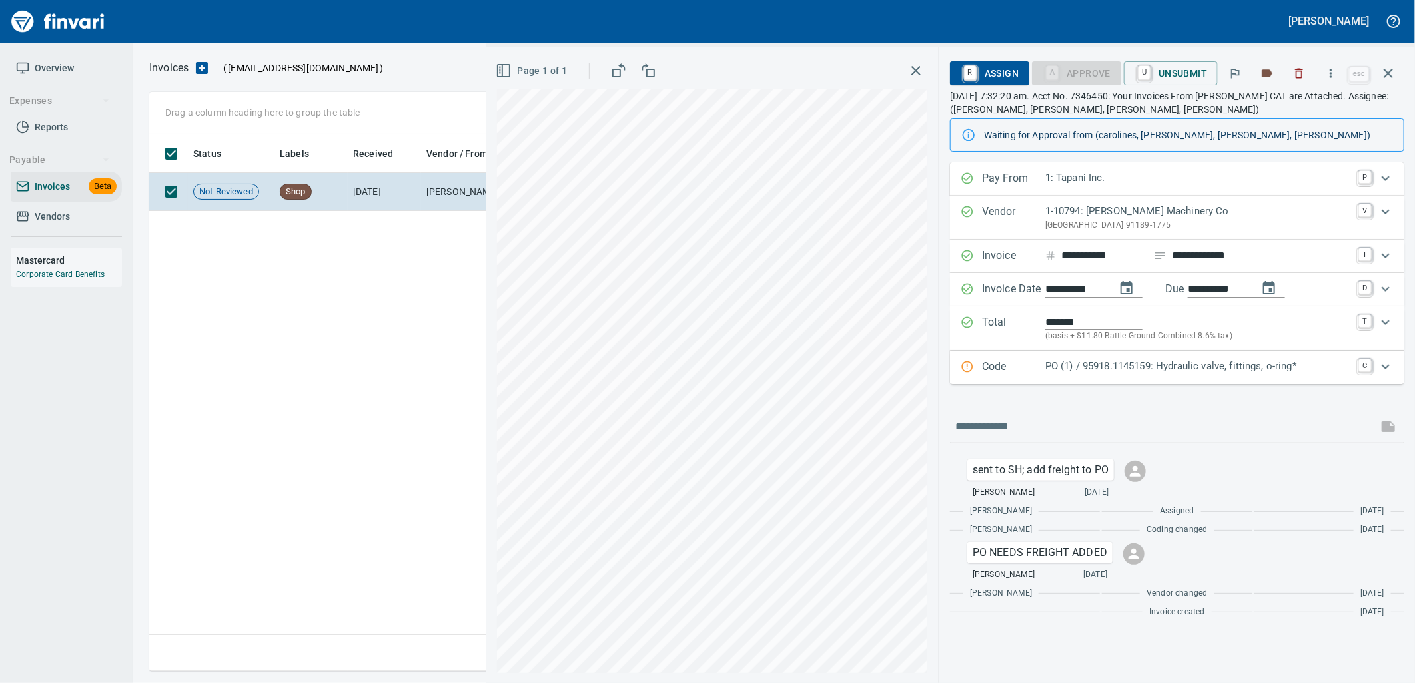
click at [1123, 367] on p "PO (1) / 95918.1145159: Hydraulic valve, fittings, o-ring*" at bounding box center [1197, 366] width 305 height 15
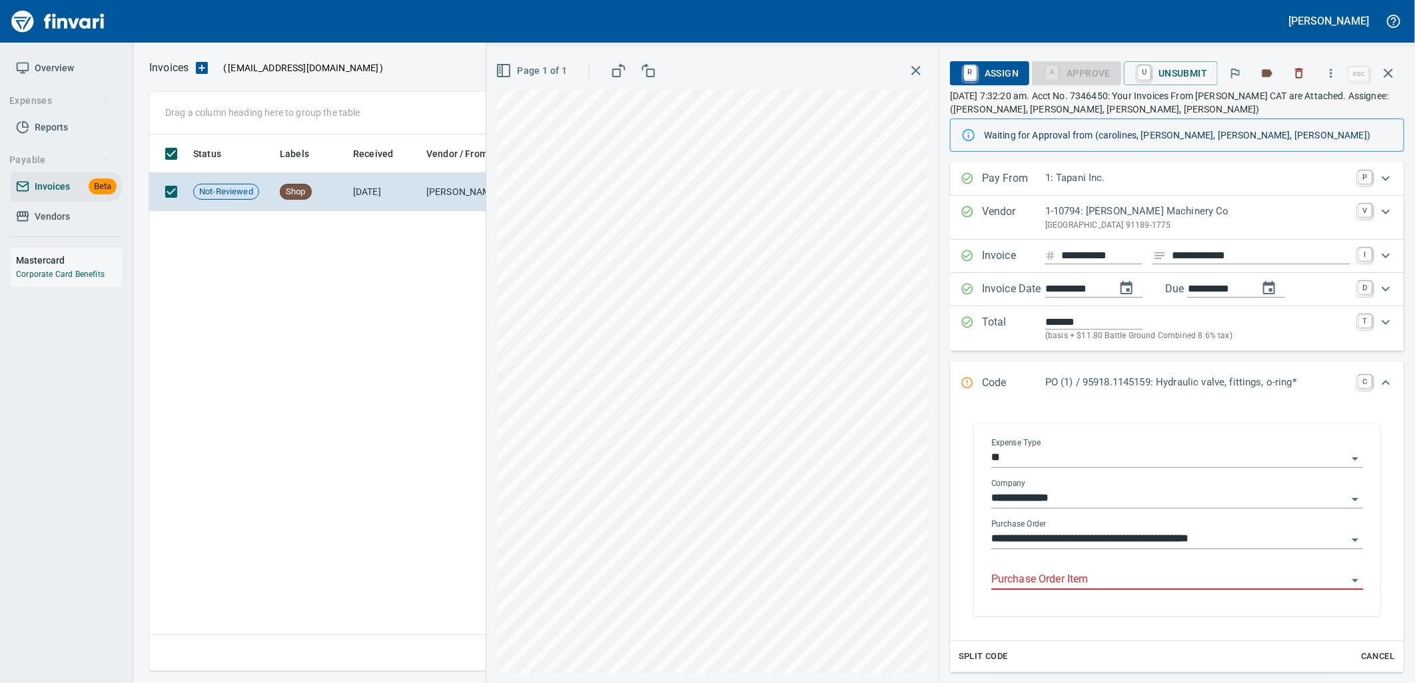
click at [1098, 579] on input "Purchase Order Item" at bounding box center [1169, 580] width 356 height 19
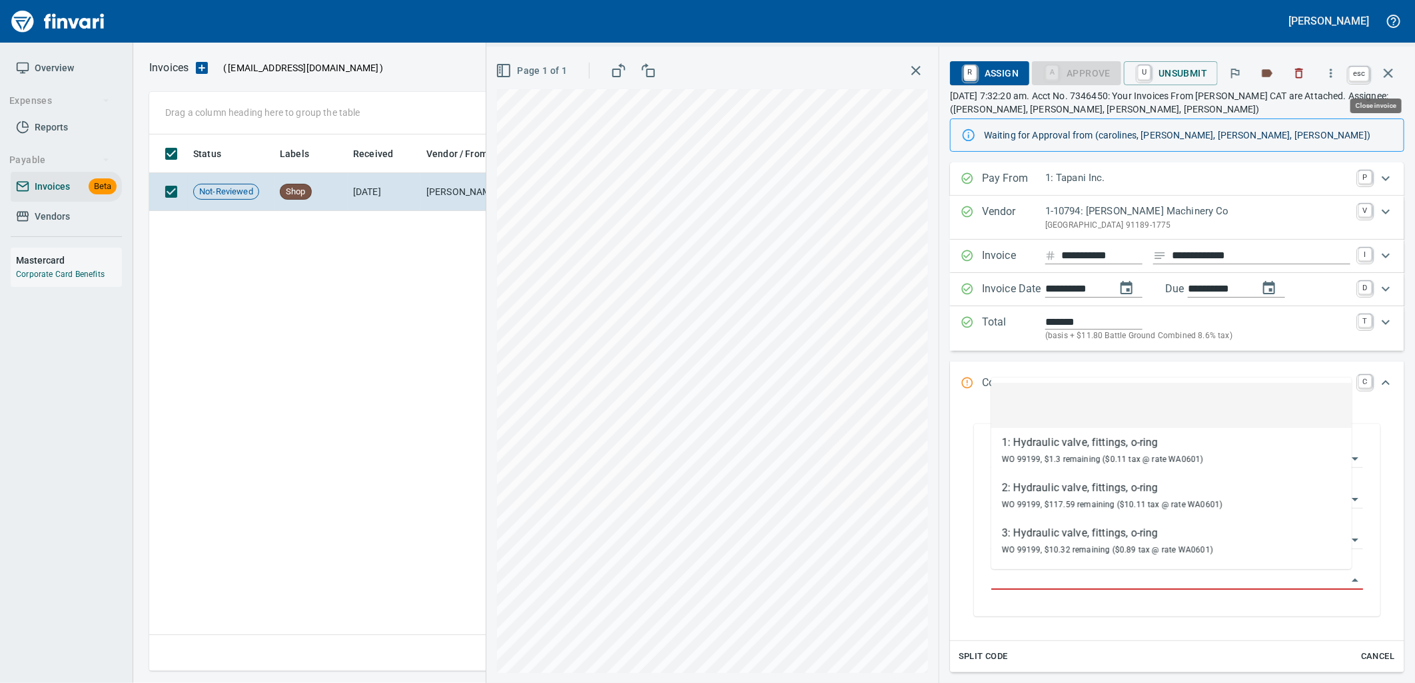
click at [1393, 79] on icon "button" at bounding box center [1388, 73] width 16 height 16
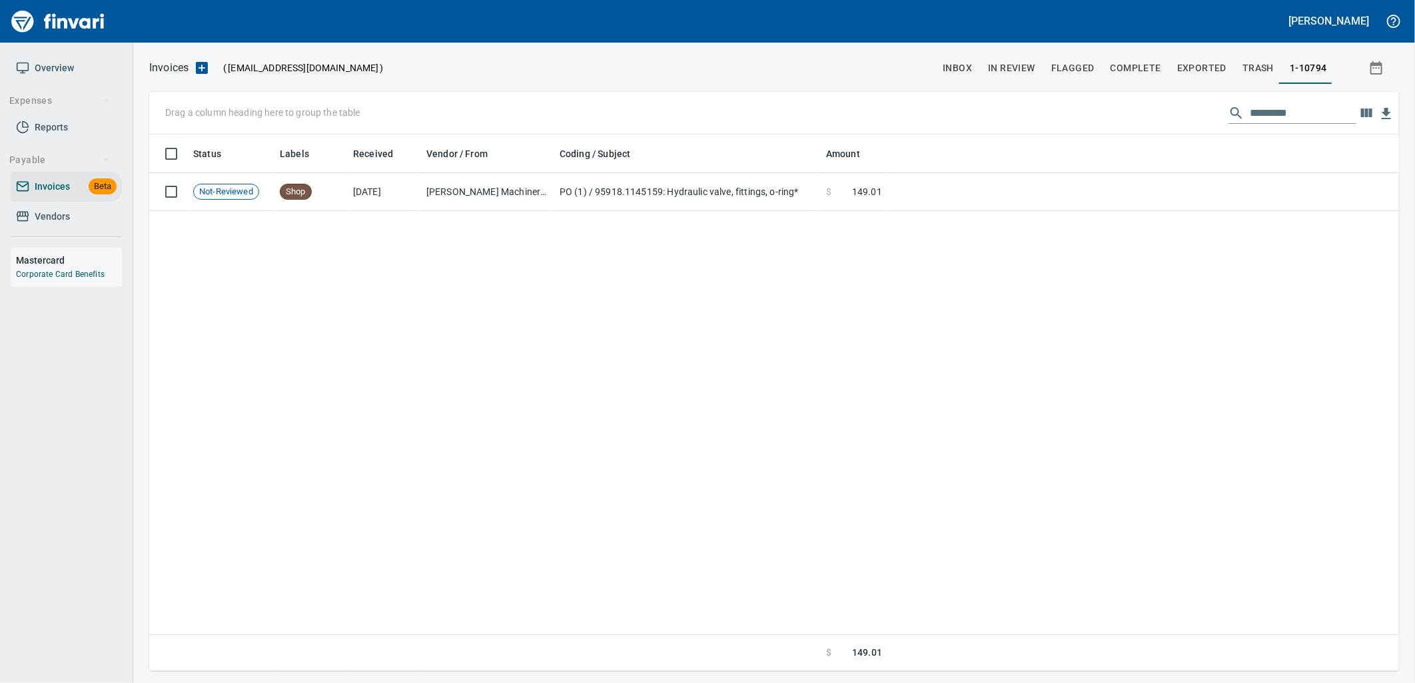
scroll to position [526, 1238]
click at [1301, 114] on input "*********" at bounding box center [1303, 113] width 107 height 21
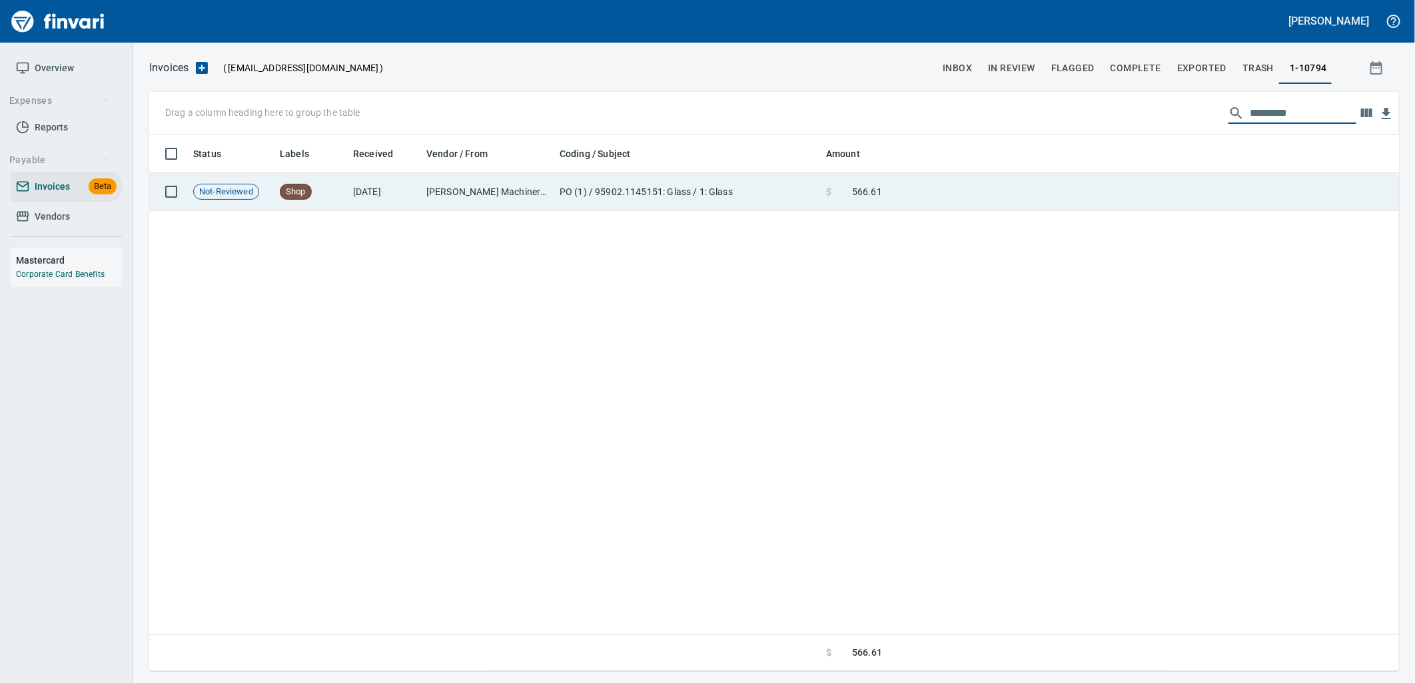
click at [908, 202] on td at bounding box center [1143, 192] width 512 height 38
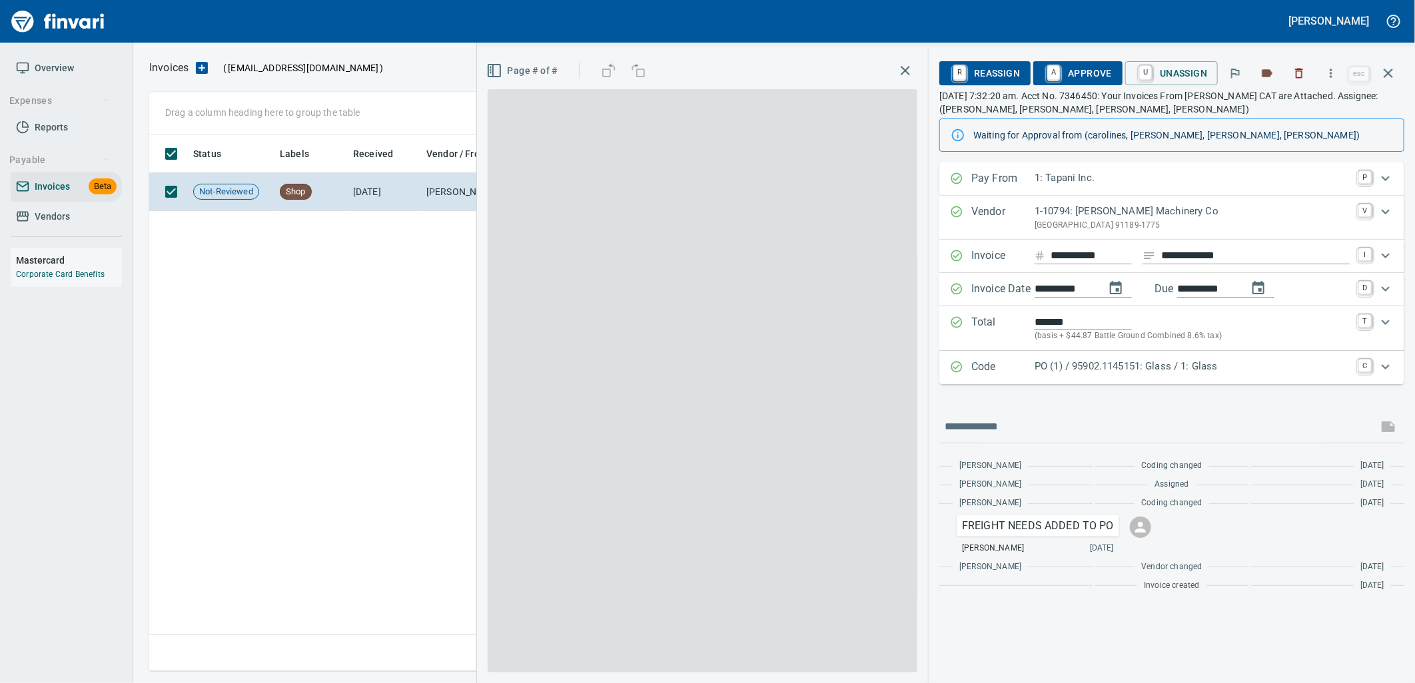
scroll to position [526, 1238]
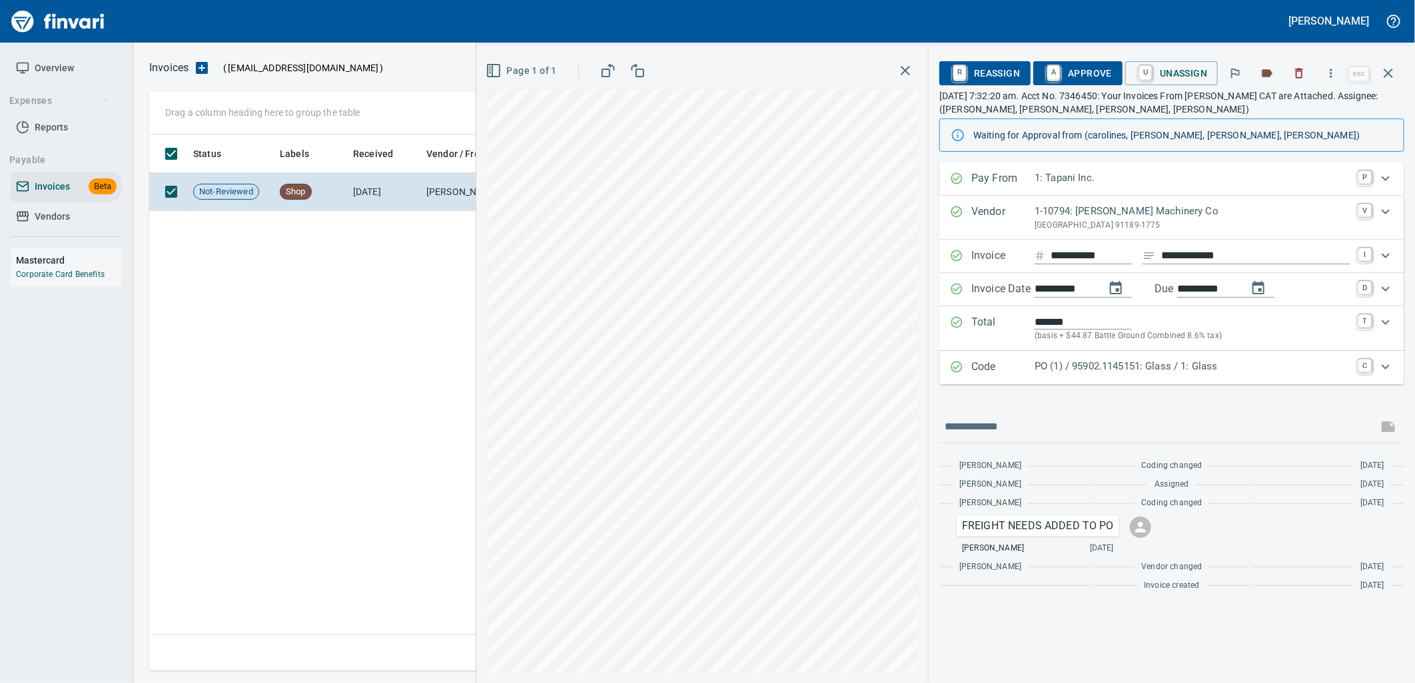
click at [1121, 365] on p "PO (1) / 95902.1145151: Glass / 1: Glass" at bounding box center [1192, 366] width 316 height 15
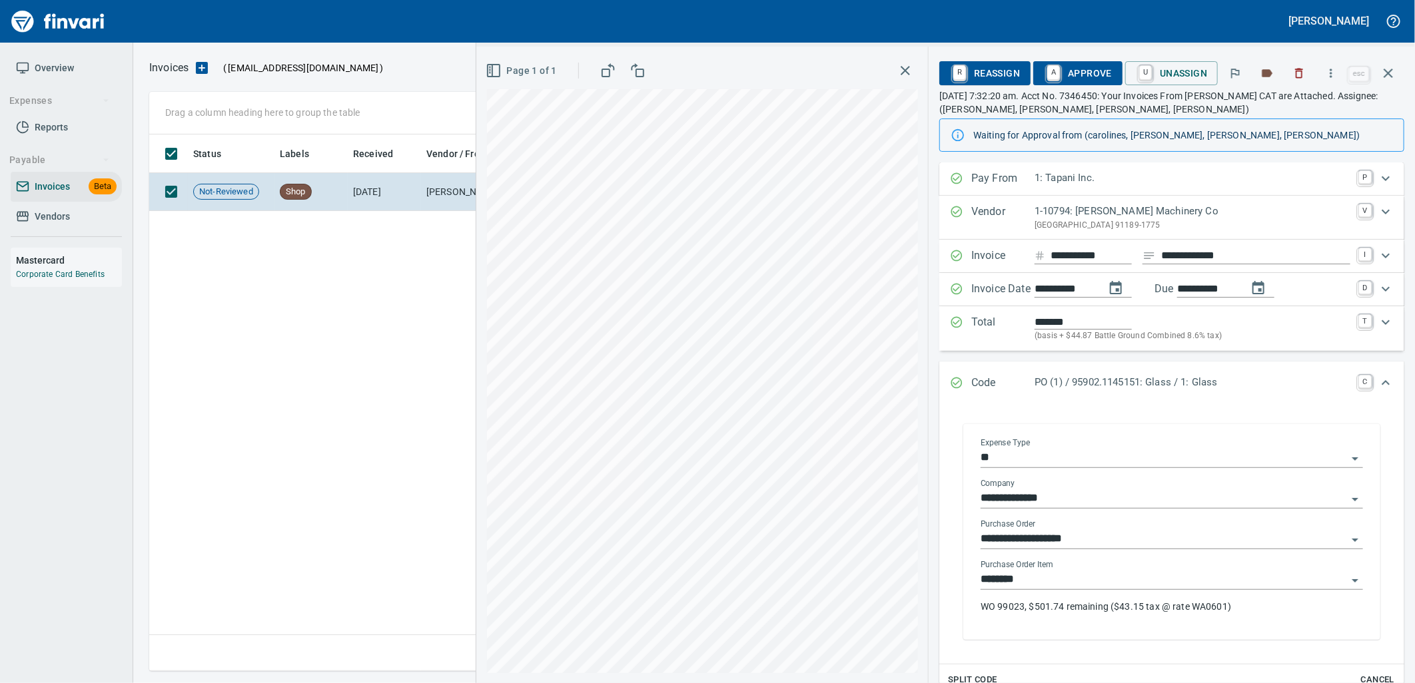
click at [1058, 587] on input "********" at bounding box center [1163, 580] width 366 height 19
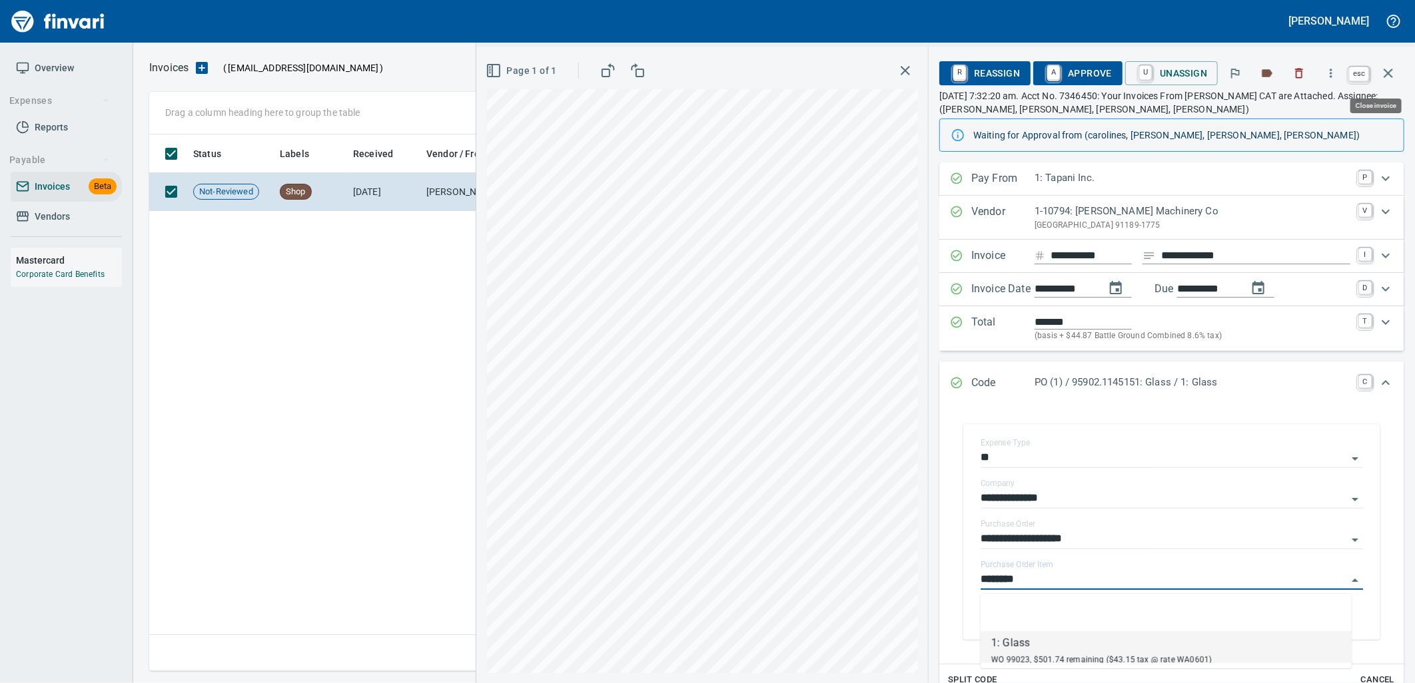
click at [1393, 70] on icon "button" at bounding box center [1388, 73] width 16 height 16
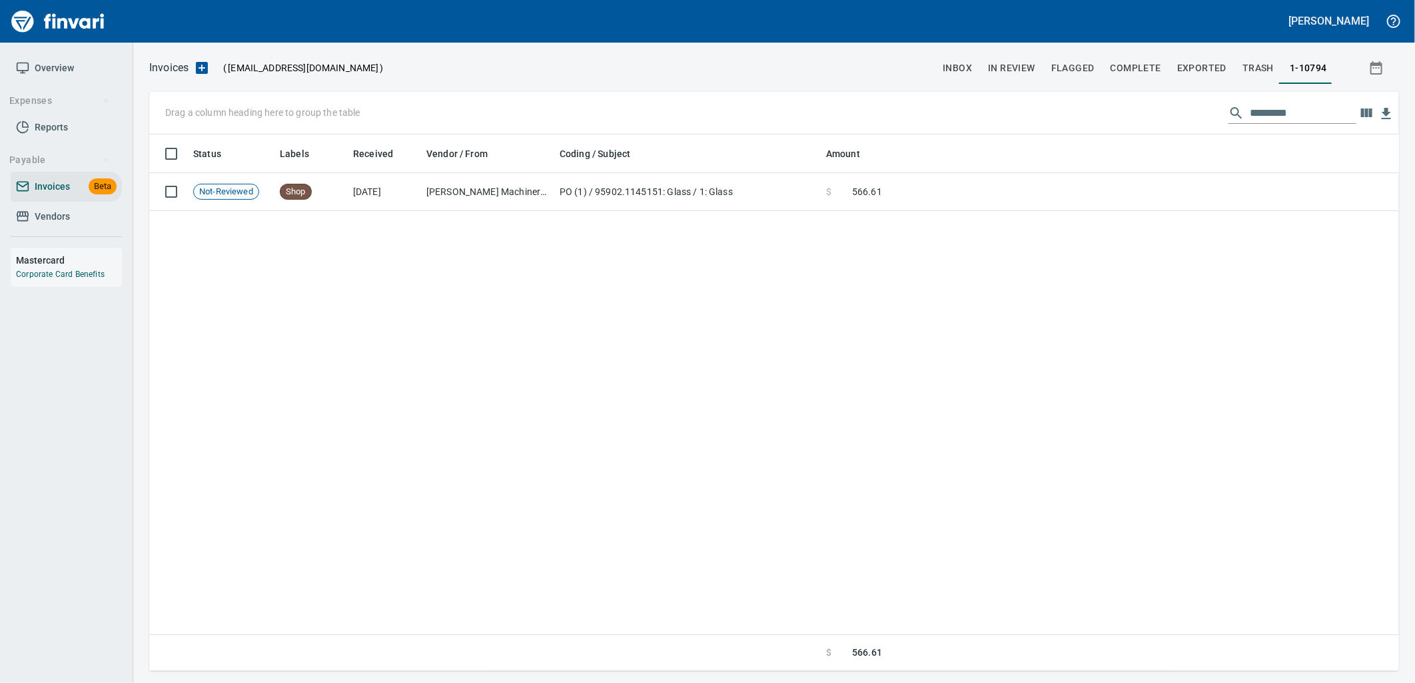
scroll to position [526, 1239]
drag, startPoint x: 1300, startPoint y: 108, endPoint x: 1044, endPoint y: 107, distance: 256.4
click at [1056, 107] on div "Drag a column heading here to group the table *********" at bounding box center [774, 113] width 1250 height 43
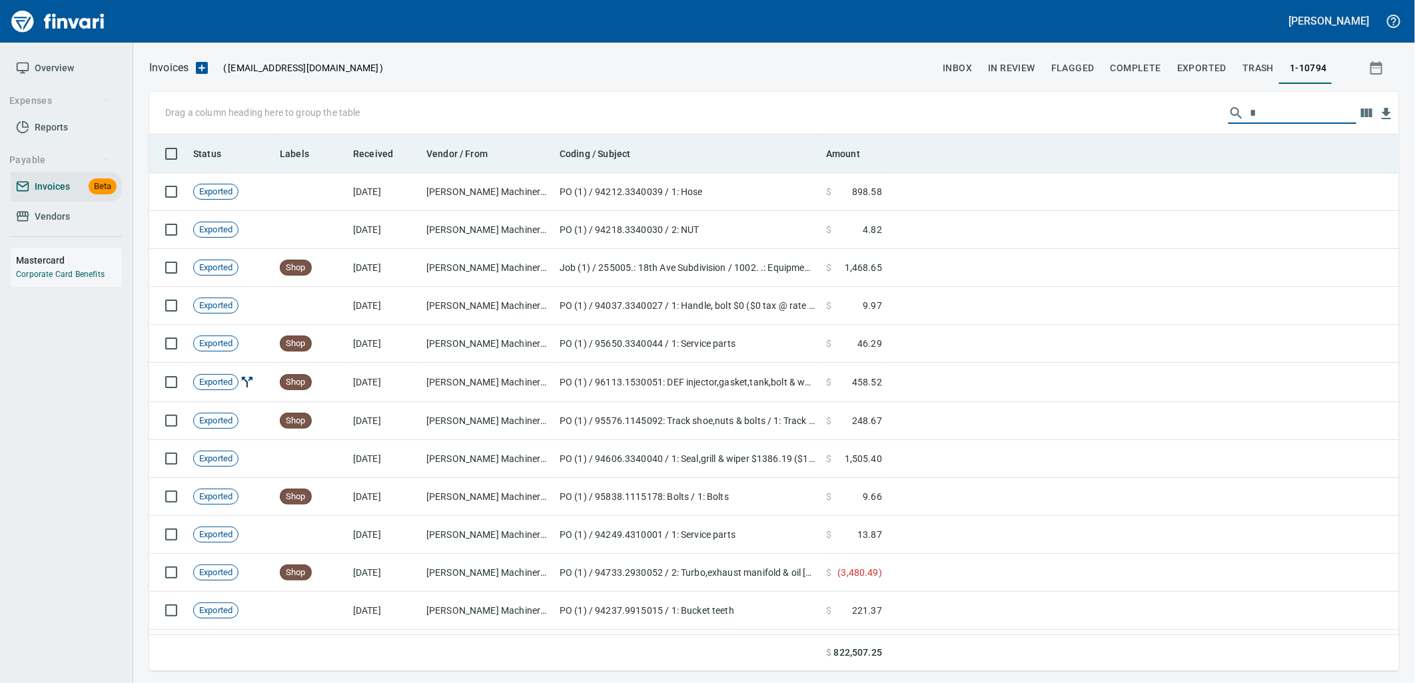
scroll to position [526, 1228]
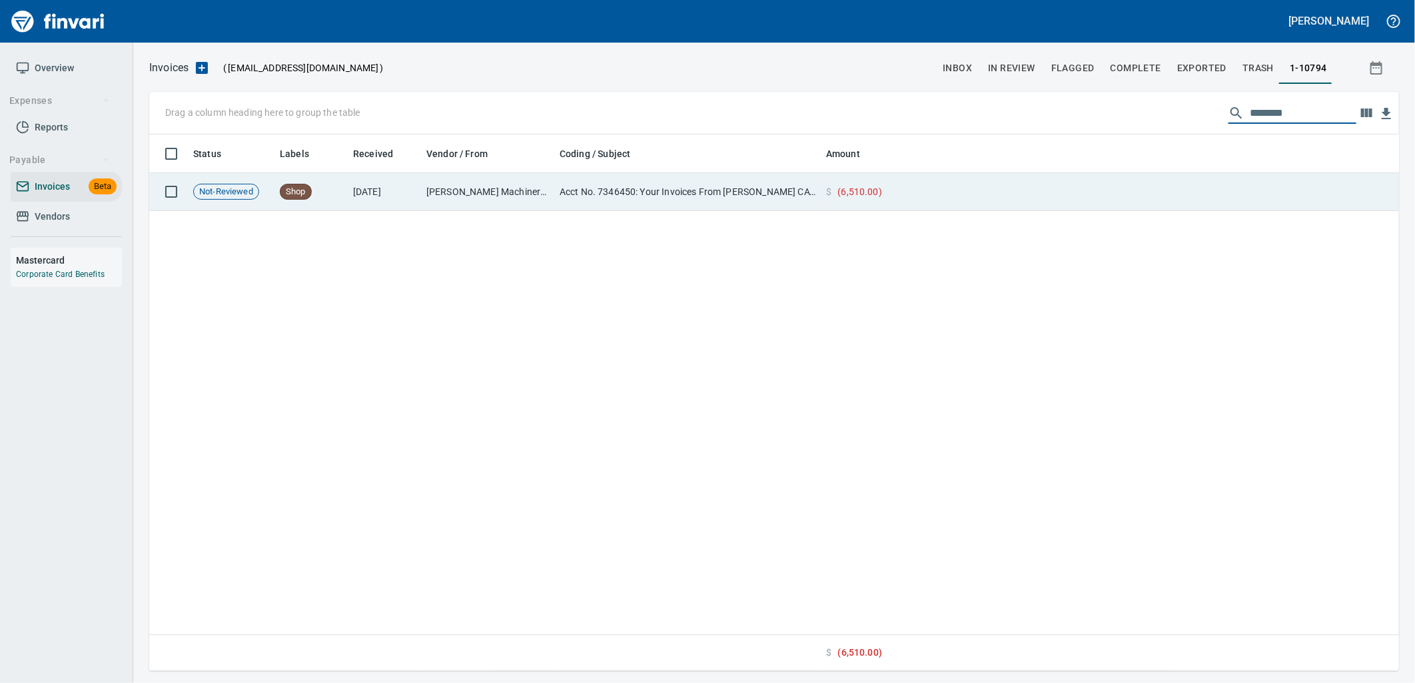
click at [948, 196] on td at bounding box center [1143, 192] width 512 height 38
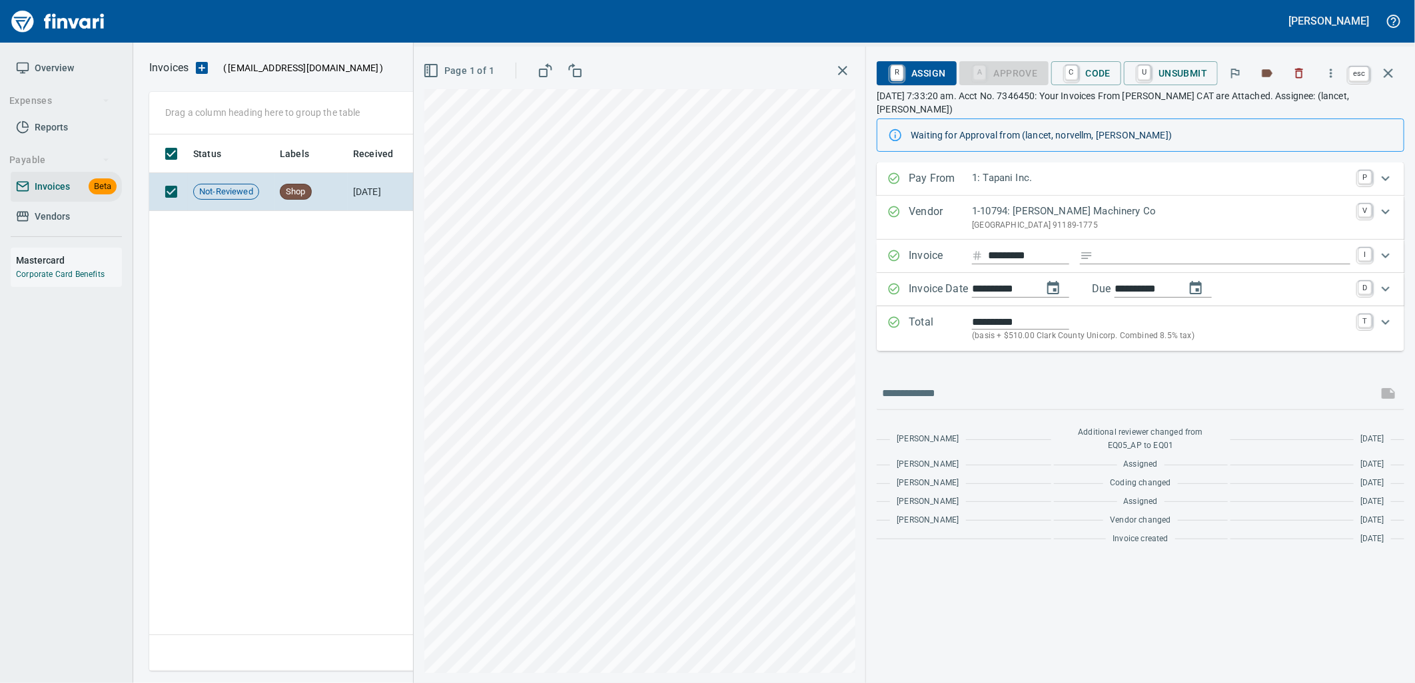
drag, startPoint x: 1386, startPoint y: 81, endPoint x: 1335, endPoint y: 105, distance: 56.6
click at [1386, 81] on icon "button" at bounding box center [1388, 73] width 16 height 16
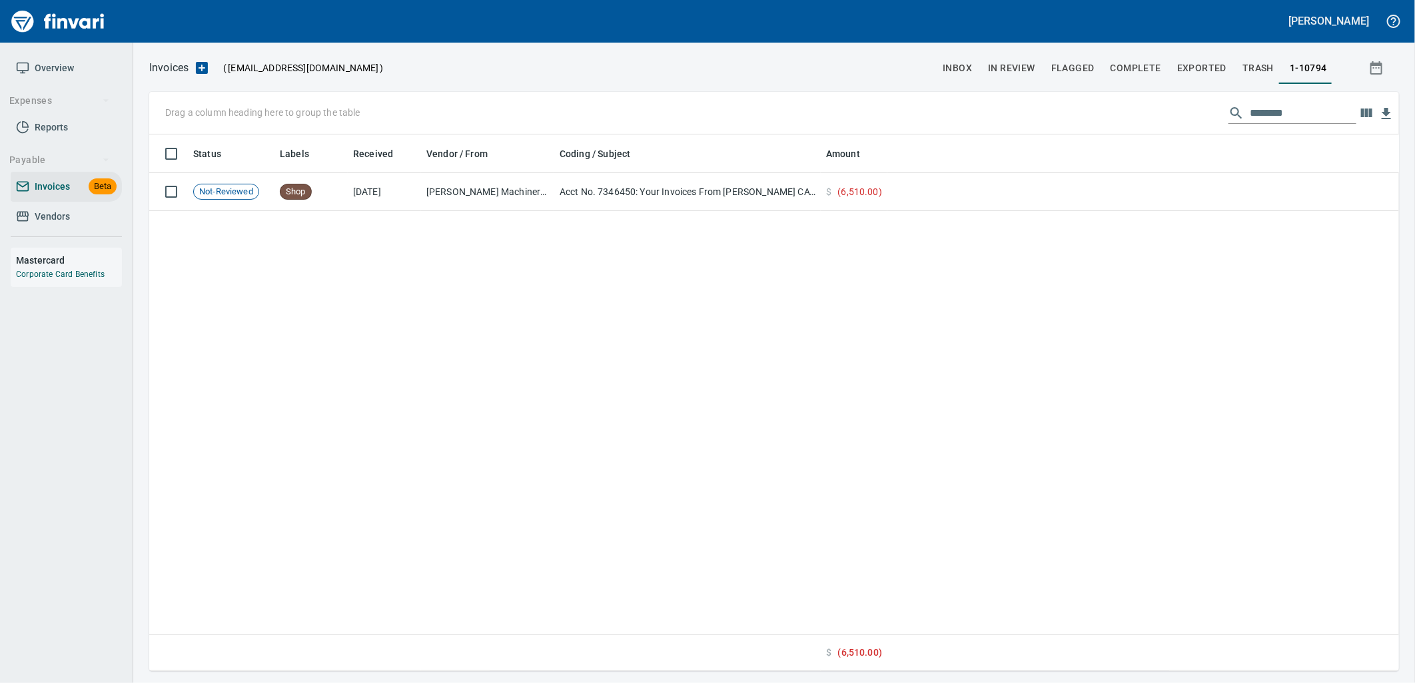
scroll to position [526, 1238]
click at [1269, 111] on input "********" at bounding box center [1303, 113] width 107 height 21
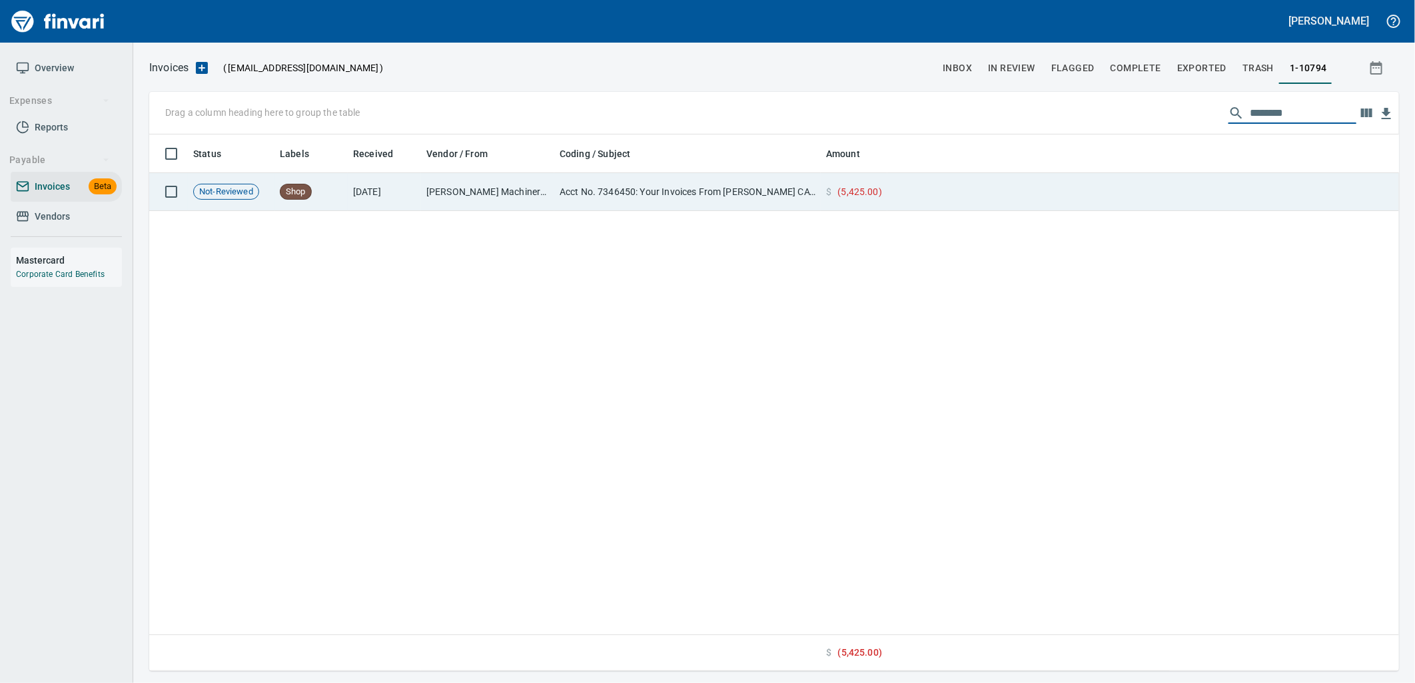
click at [1015, 190] on td at bounding box center [1143, 192] width 512 height 38
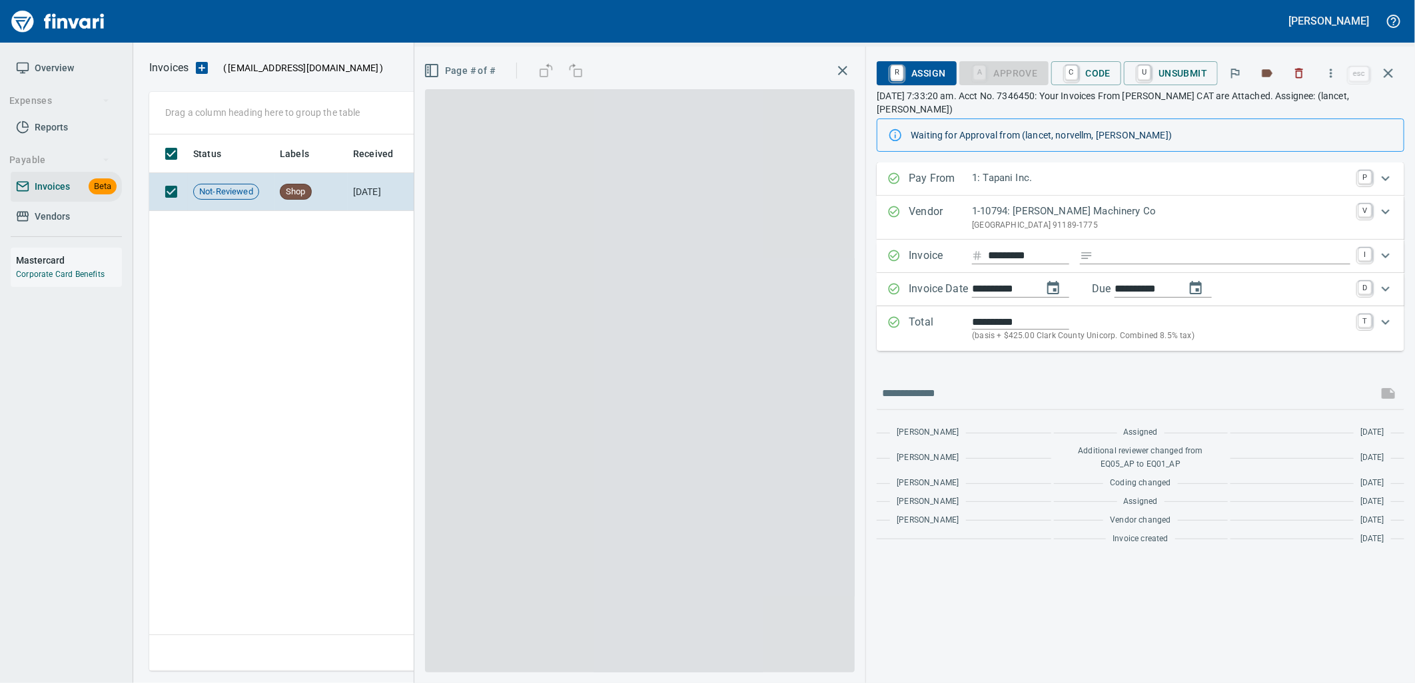
scroll to position [526, 1238]
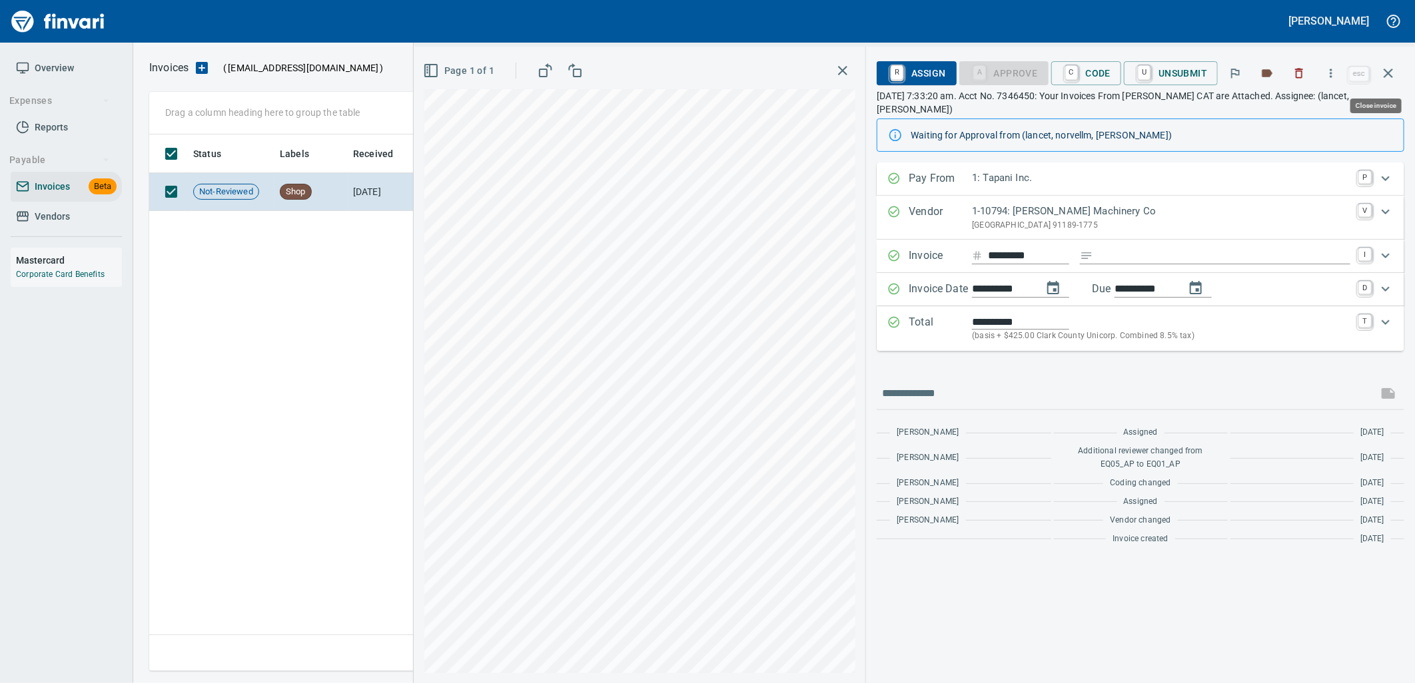
click at [1390, 75] on icon "button" at bounding box center [1387, 73] width 9 height 9
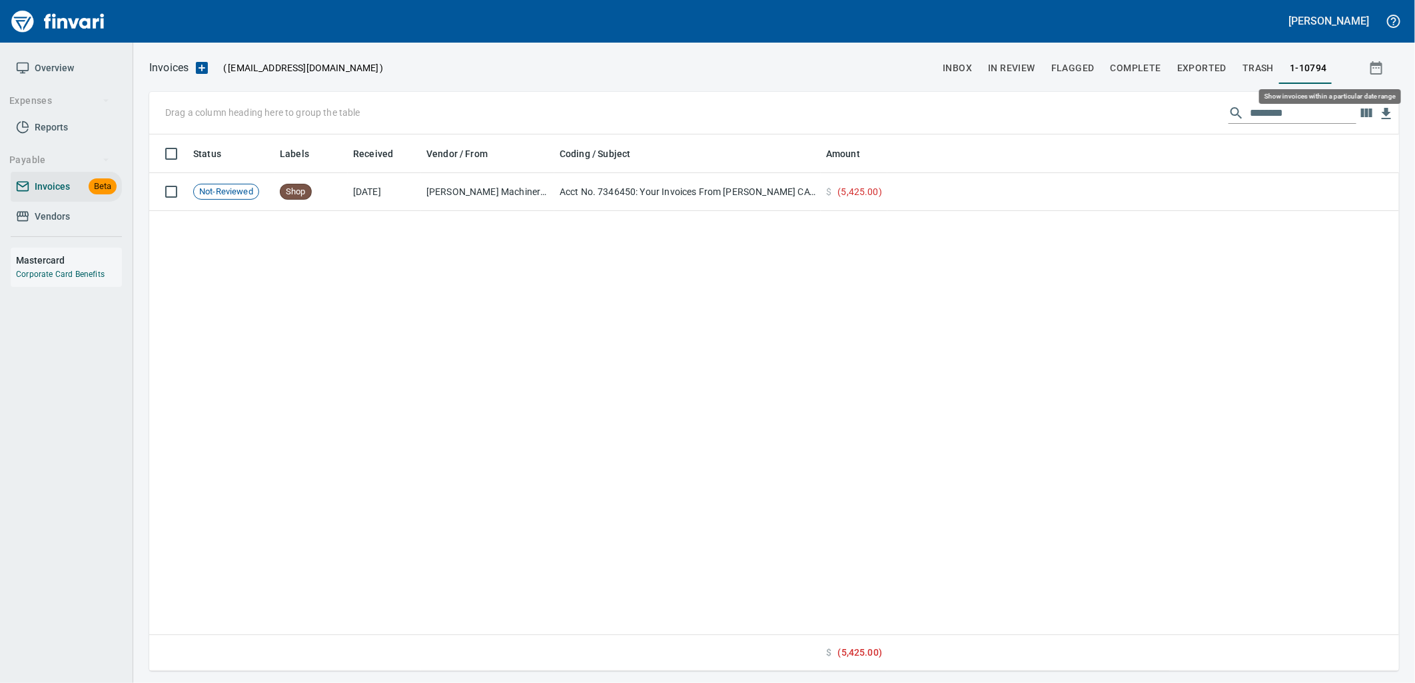
scroll to position [526, 1239]
click at [1269, 109] on input "********" at bounding box center [1303, 113] width 107 height 21
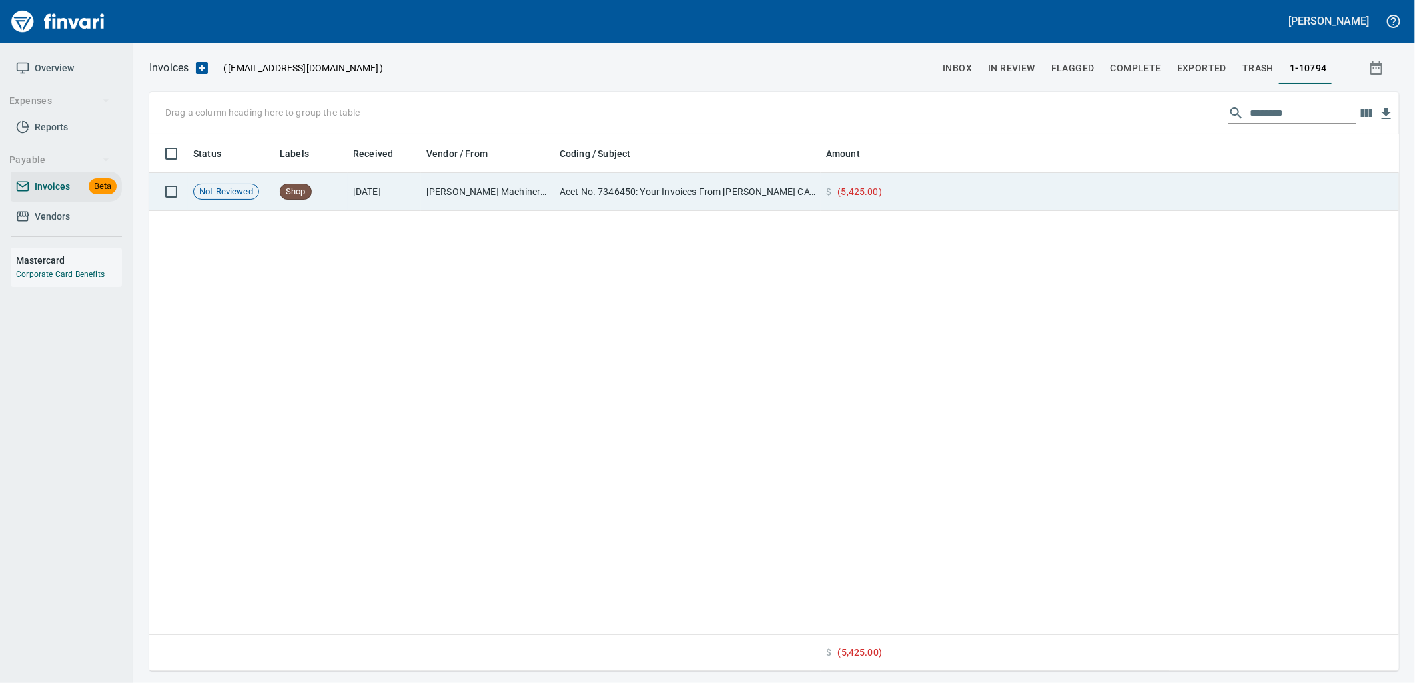
click at [1193, 189] on td at bounding box center [1143, 192] width 512 height 38
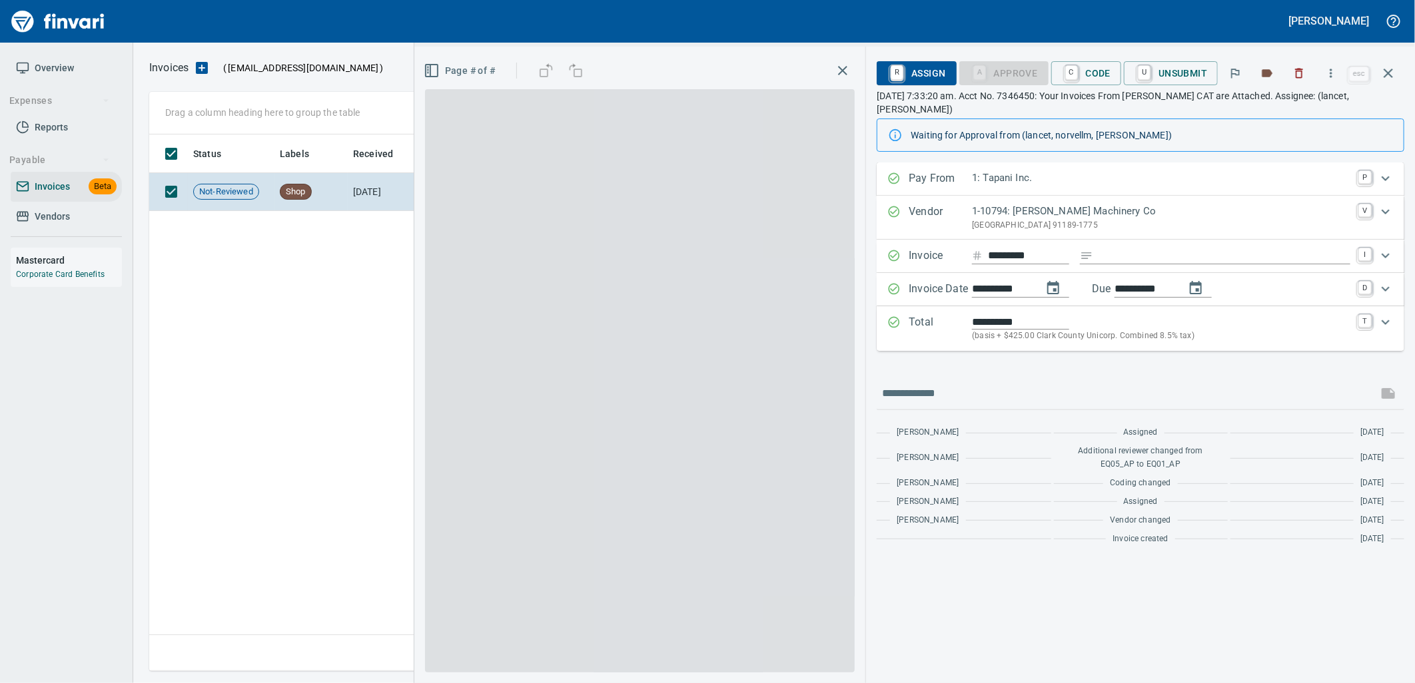
scroll to position [526, 1238]
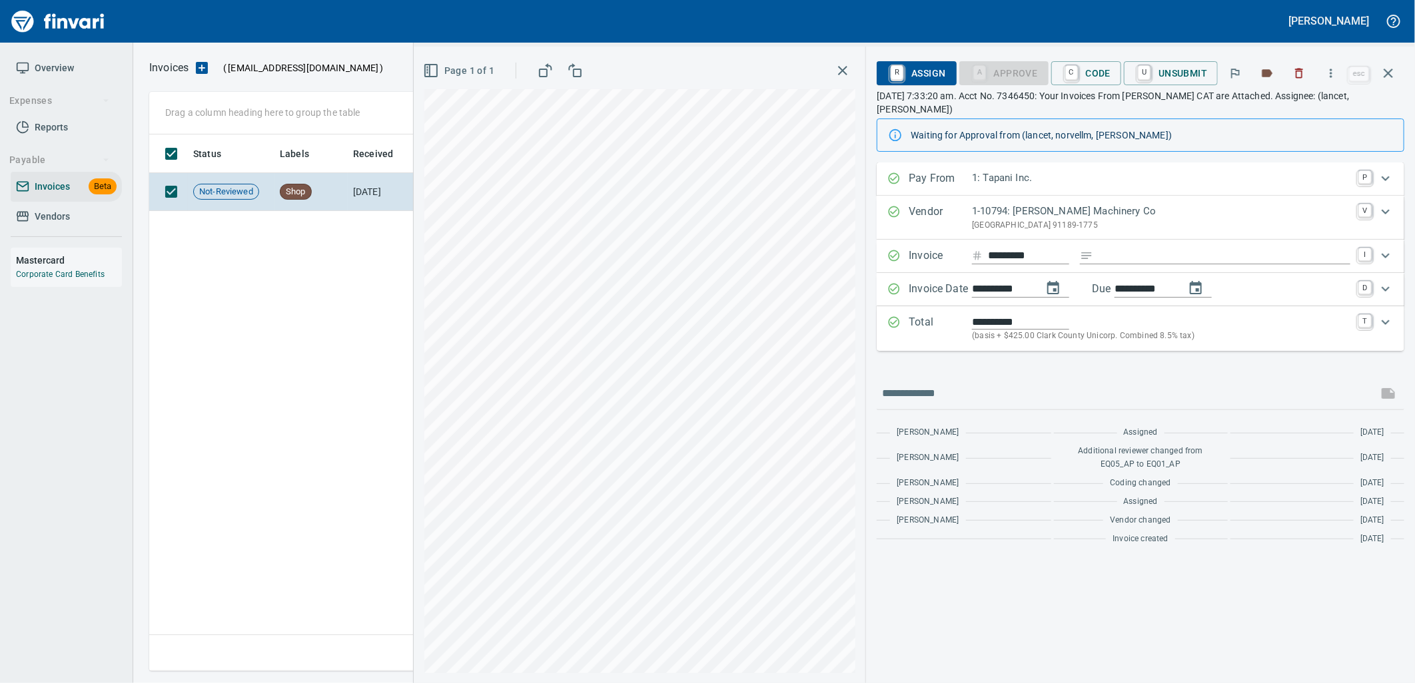
click at [1390, 75] on icon "button" at bounding box center [1387, 73] width 9 height 9
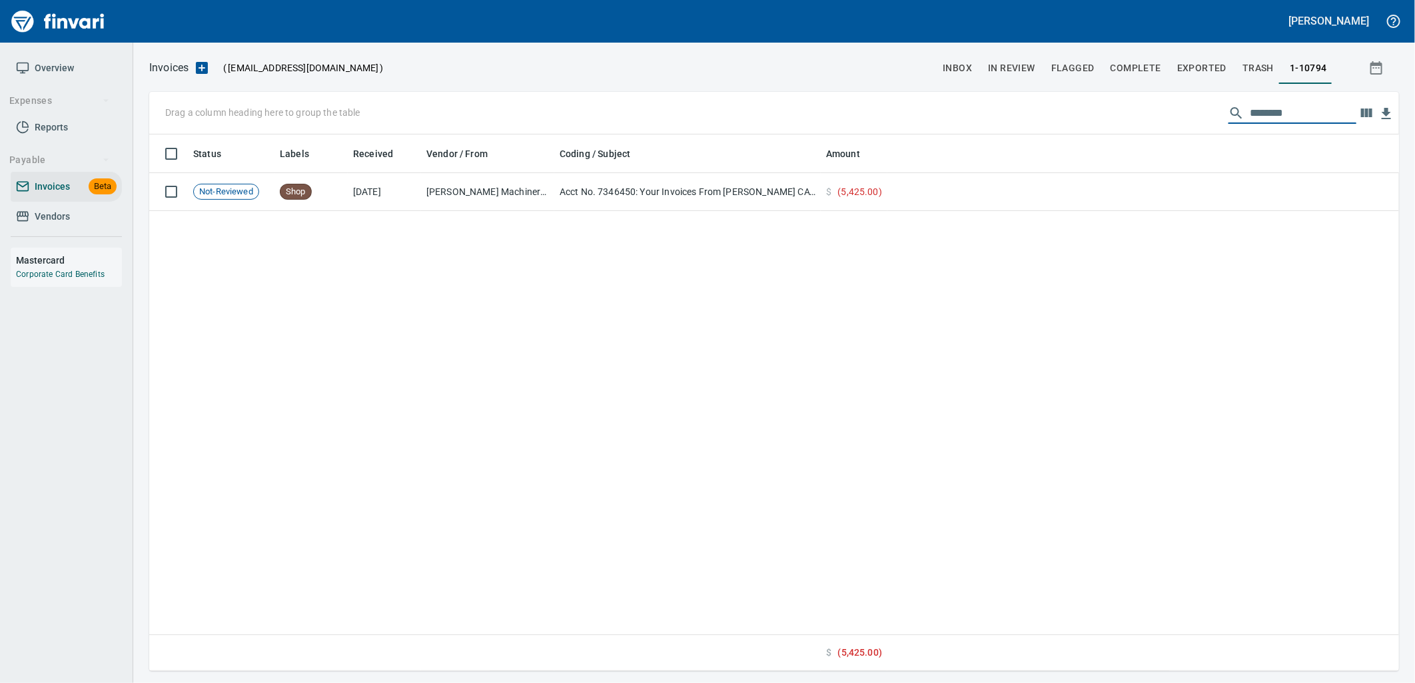
drag, startPoint x: 1308, startPoint y: 110, endPoint x: 1264, endPoint y: 112, distance: 44.0
click at [1264, 112] on input "********" at bounding box center [1303, 113] width 107 height 21
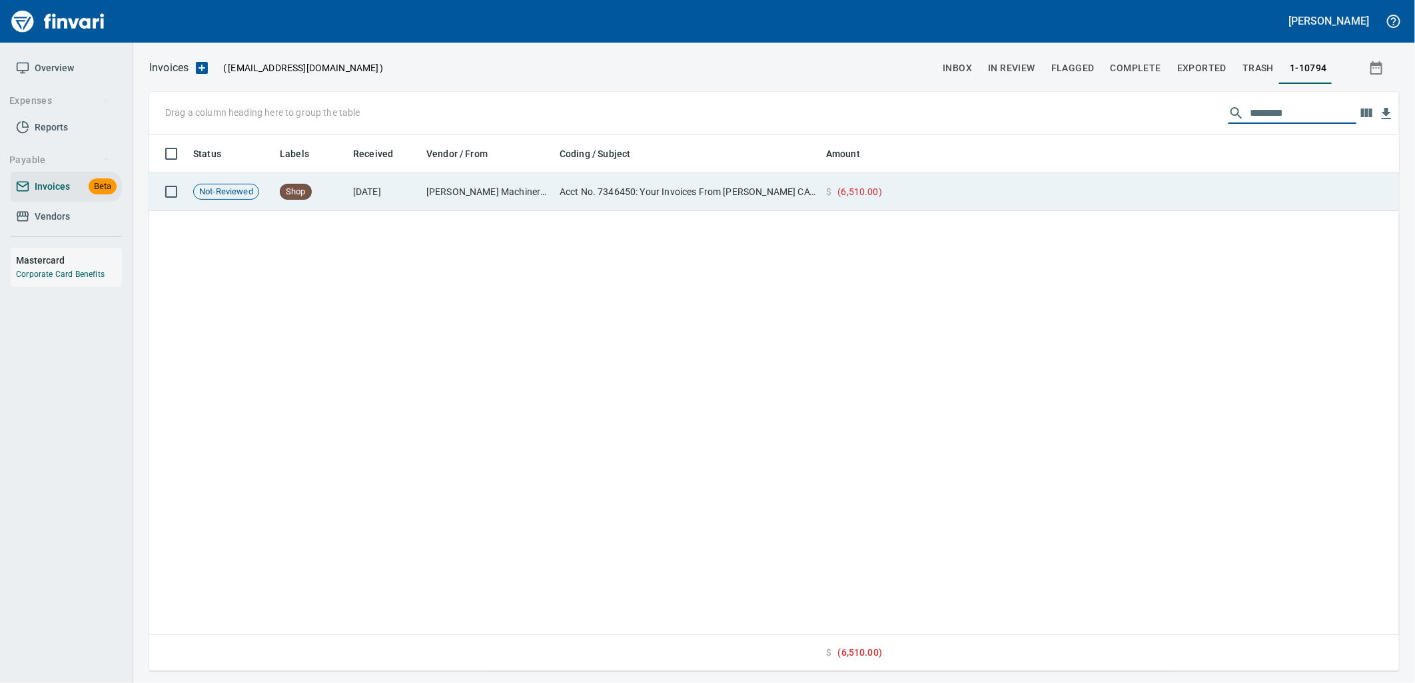
click at [996, 190] on td at bounding box center [1143, 192] width 512 height 38
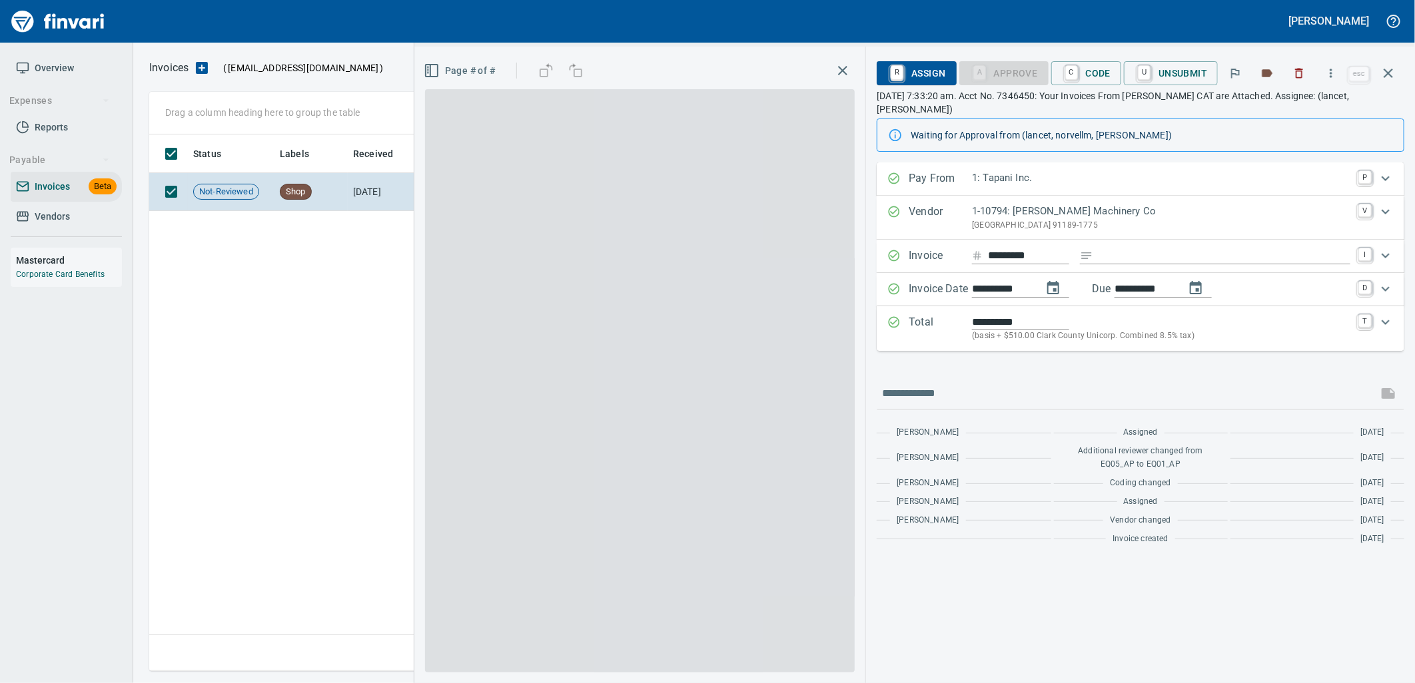
scroll to position [526, 1238]
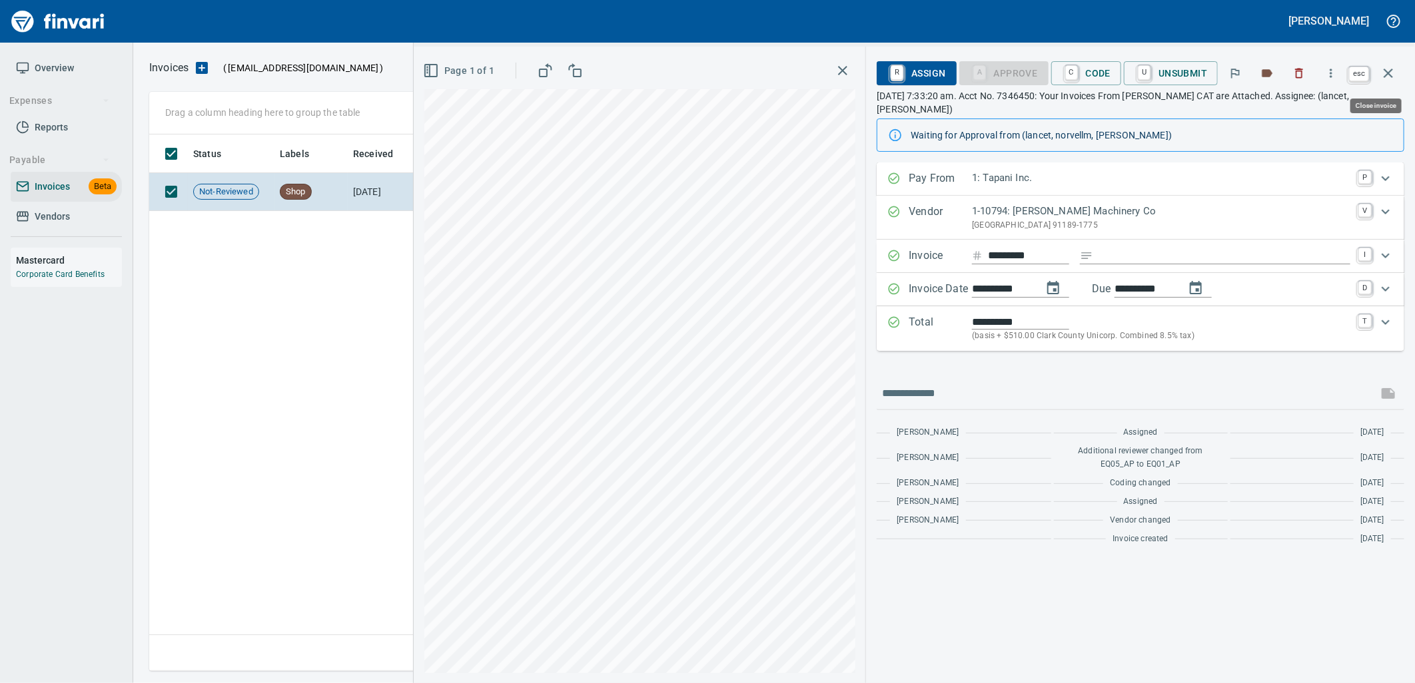
drag, startPoint x: 1383, startPoint y: 69, endPoint x: 1409, endPoint y: 67, distance: 26.1
click at [1383, 69] on icon "button" at bounding box center [1387, 73] width 9 height 9
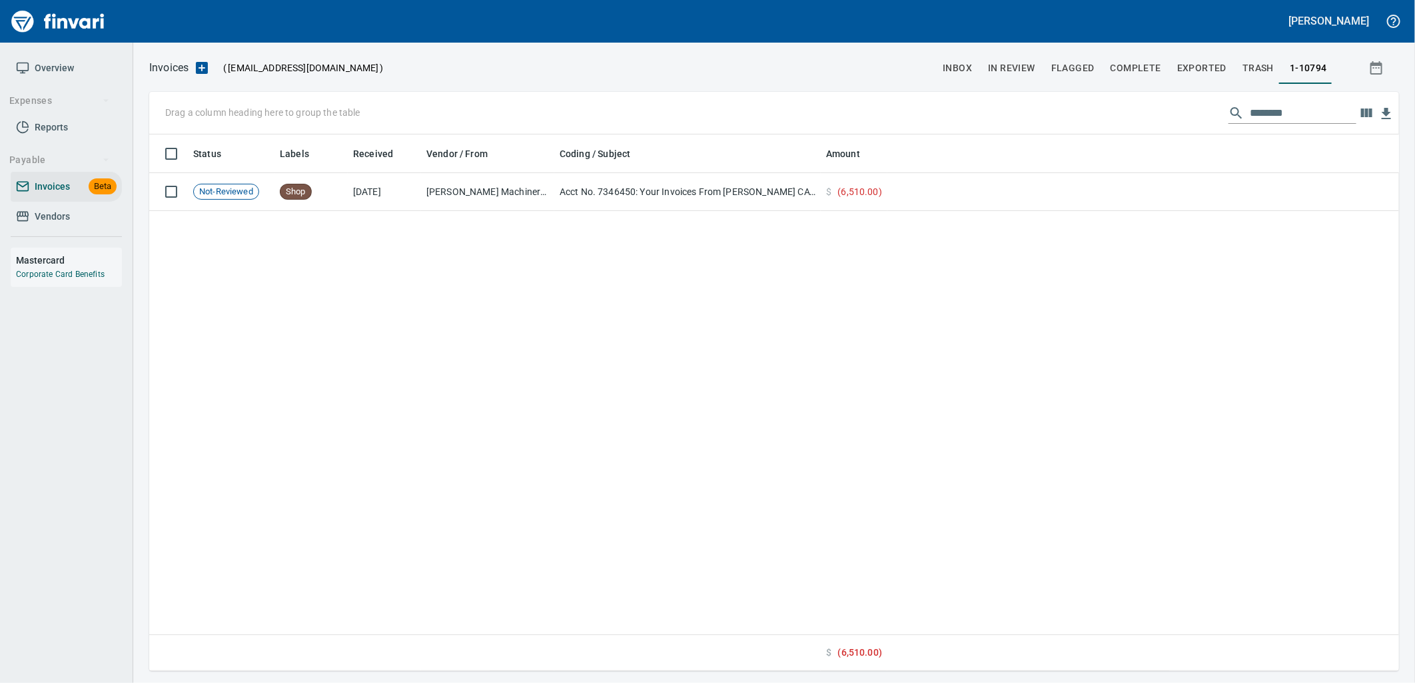
scroll to position [526, 1238]
drag, startPoint x: 1301, startPoint y: 114, endPoint x: 1159, endPoint y: 93, distance: 143.4
click at [1160, 93] on div "Drag a column heading here to group the table ********" at bounding box center [774, 113] width 1250 height 43
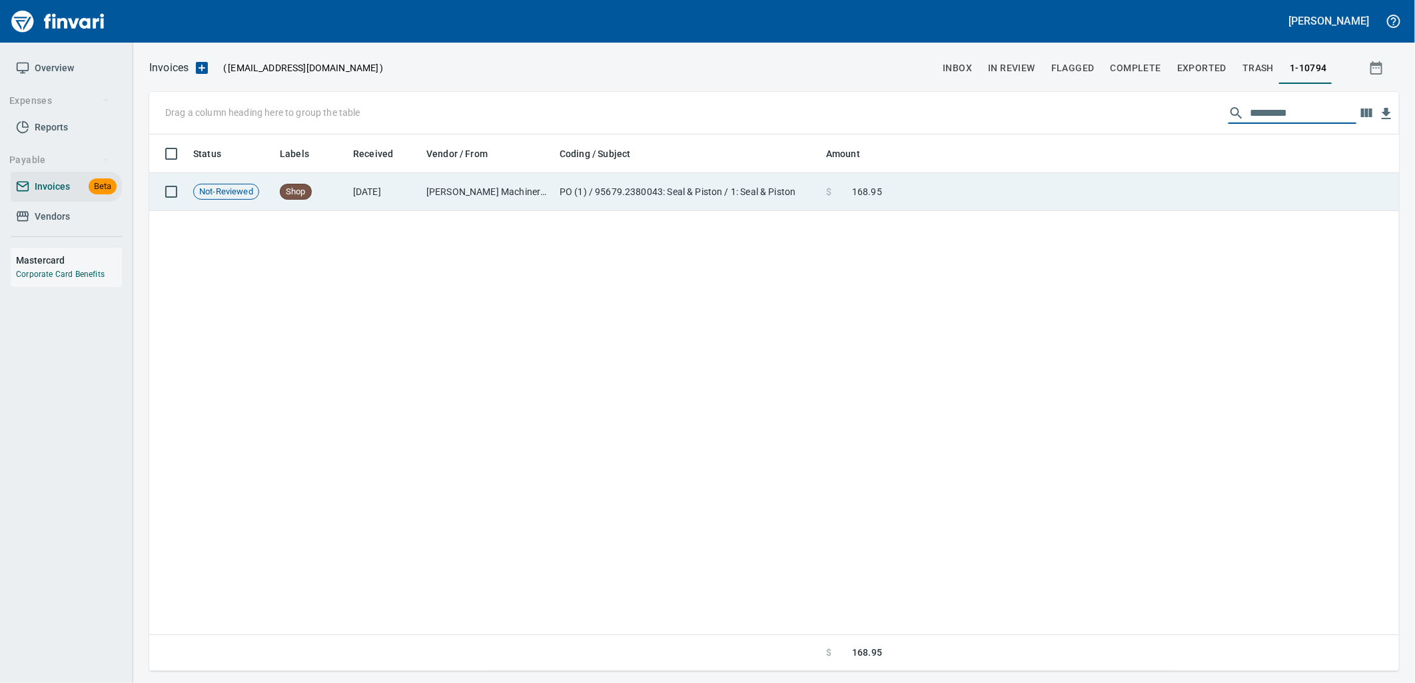
click at [934, 201] on td at bounding box center [1143, 192] width 512 height 38
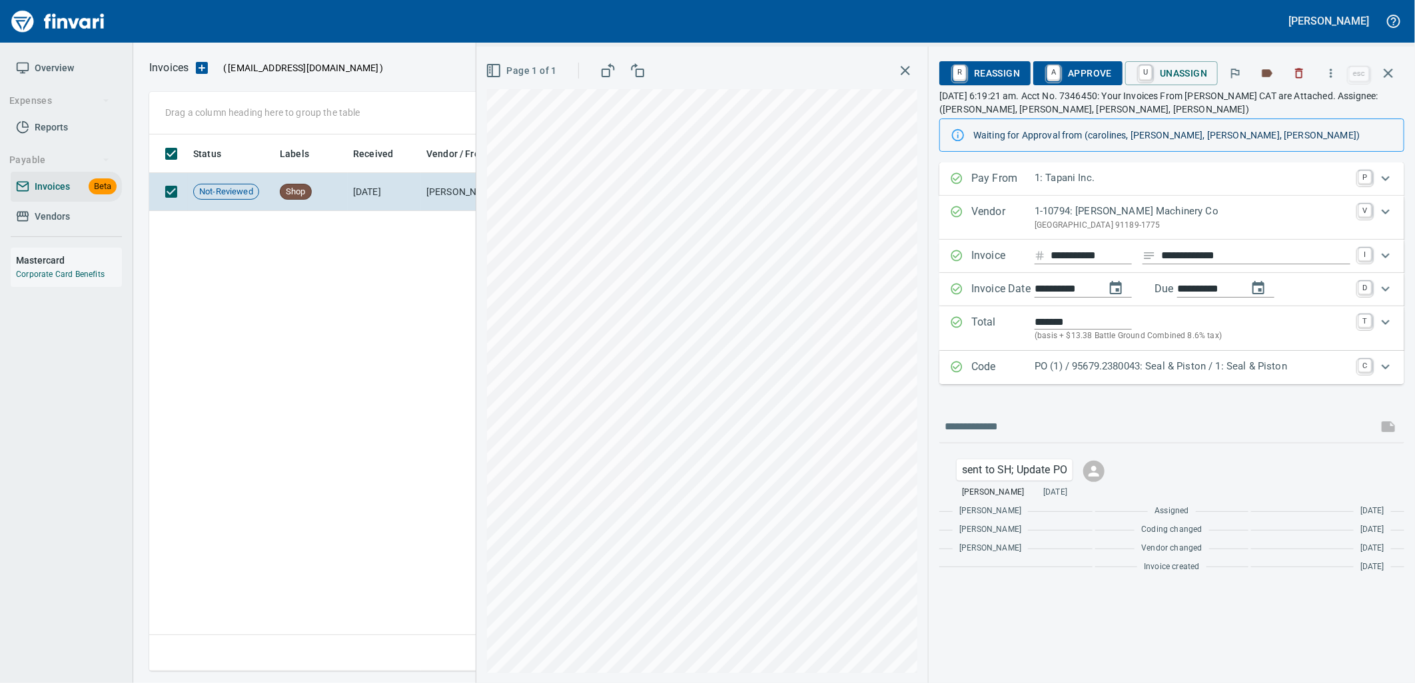
click at [1148, 370] on p "PO (1) / 95679.2380043: Seal & Piston / 1: Seal & Piston" at bounding box center [1192, 366] width 316 height 15
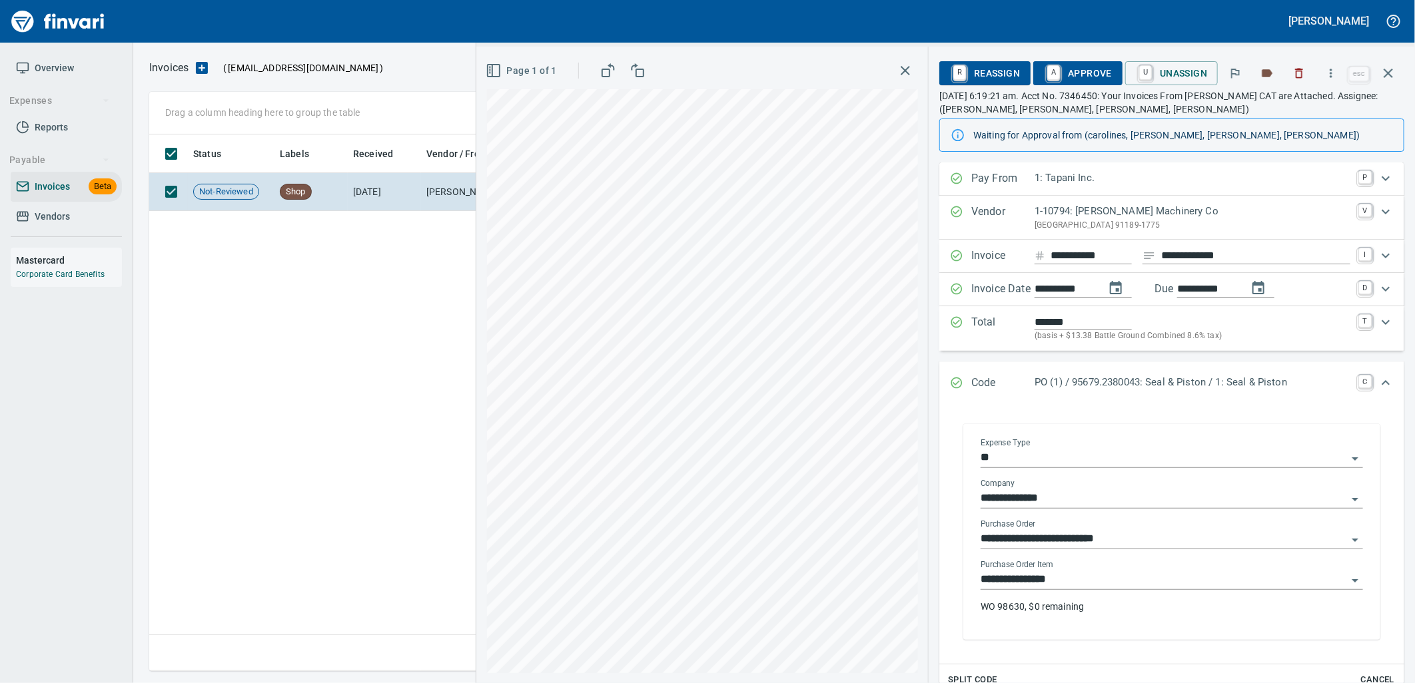
click at [1088, 587] on input "**********" at bounding box center [1163, 580] width 366 height 19
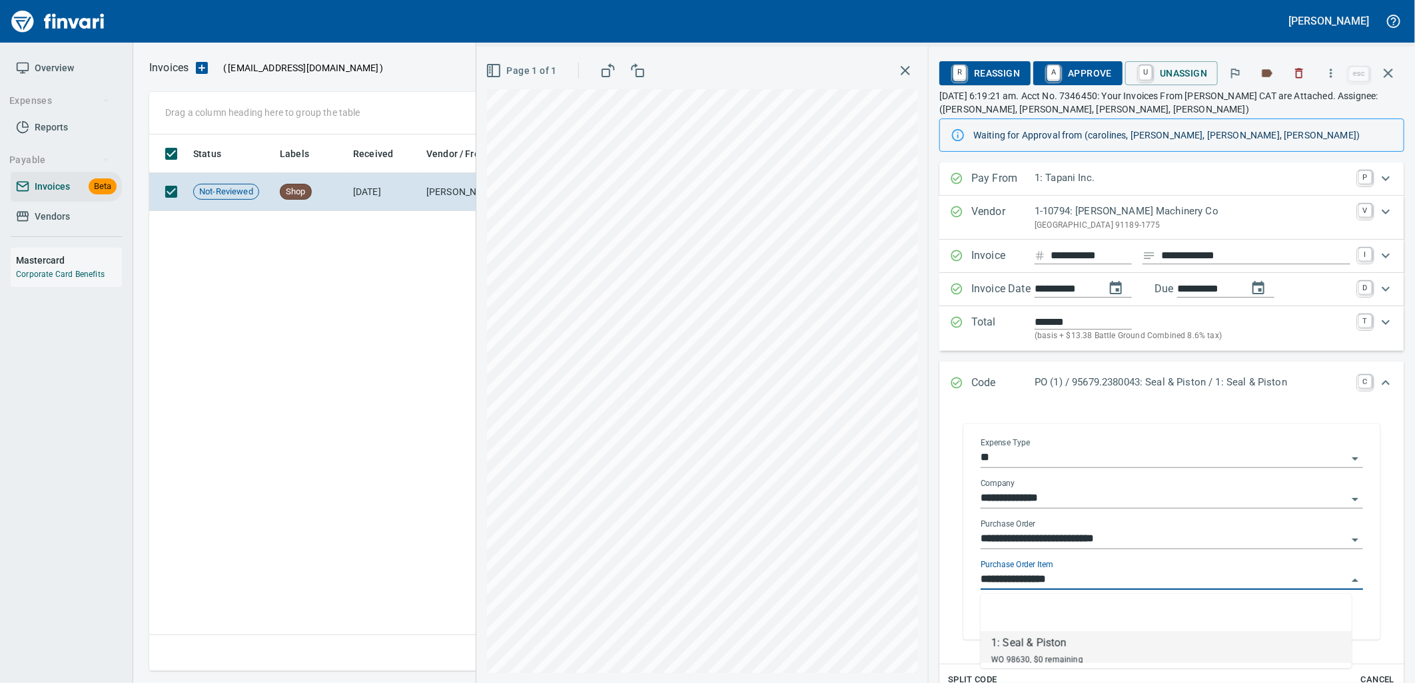
scroll to position [526, 1238]
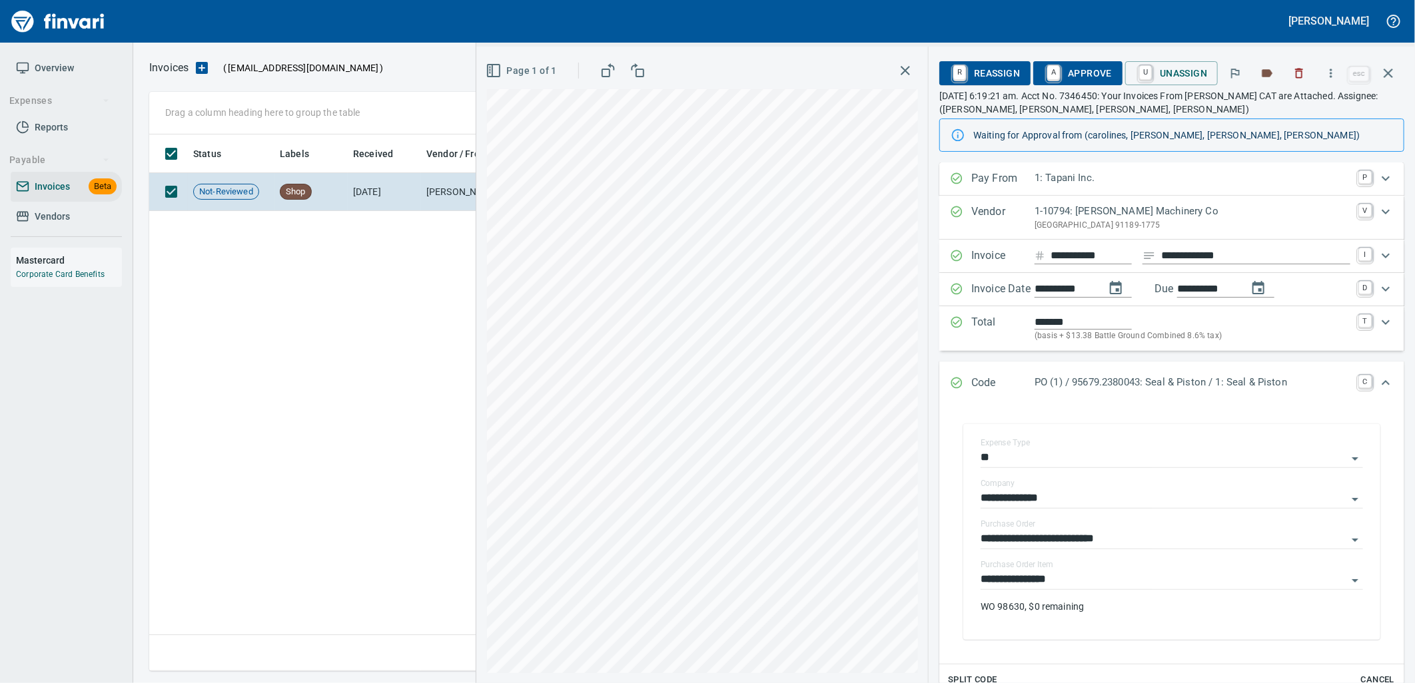
click at [1399, 81] on button "button" at bounding box center [1388, 73] width 32 height 32
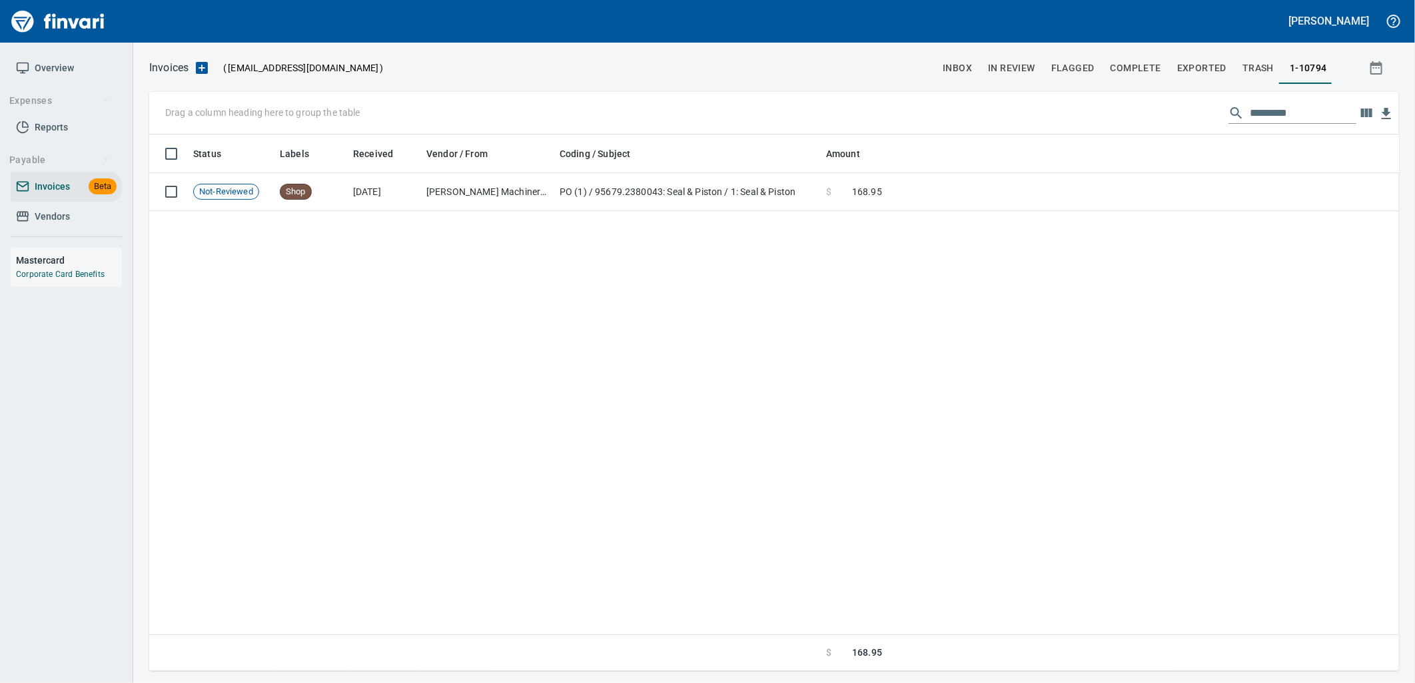
scroll to position [526, 1238]
click at [1319, 110] on input "*********" at bounding box center [1303, 113] width 107 height 21
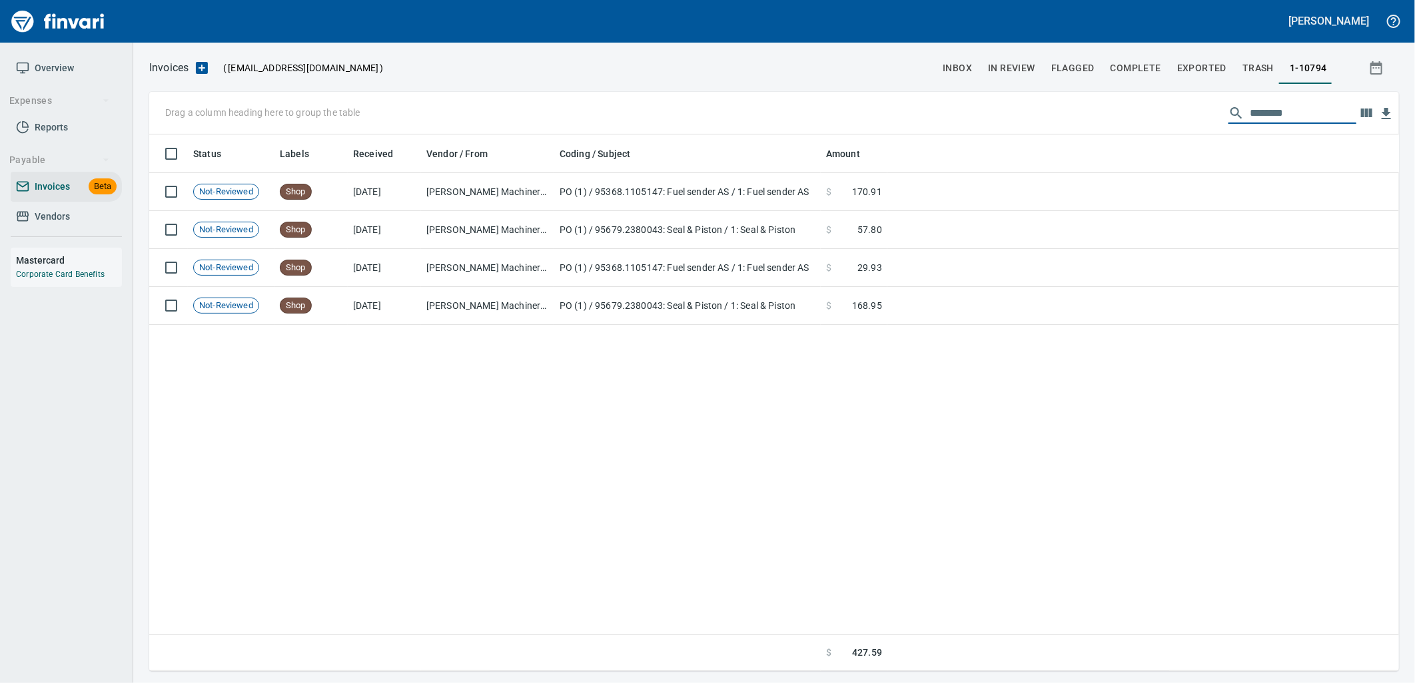
scroll to position [526, 1239]
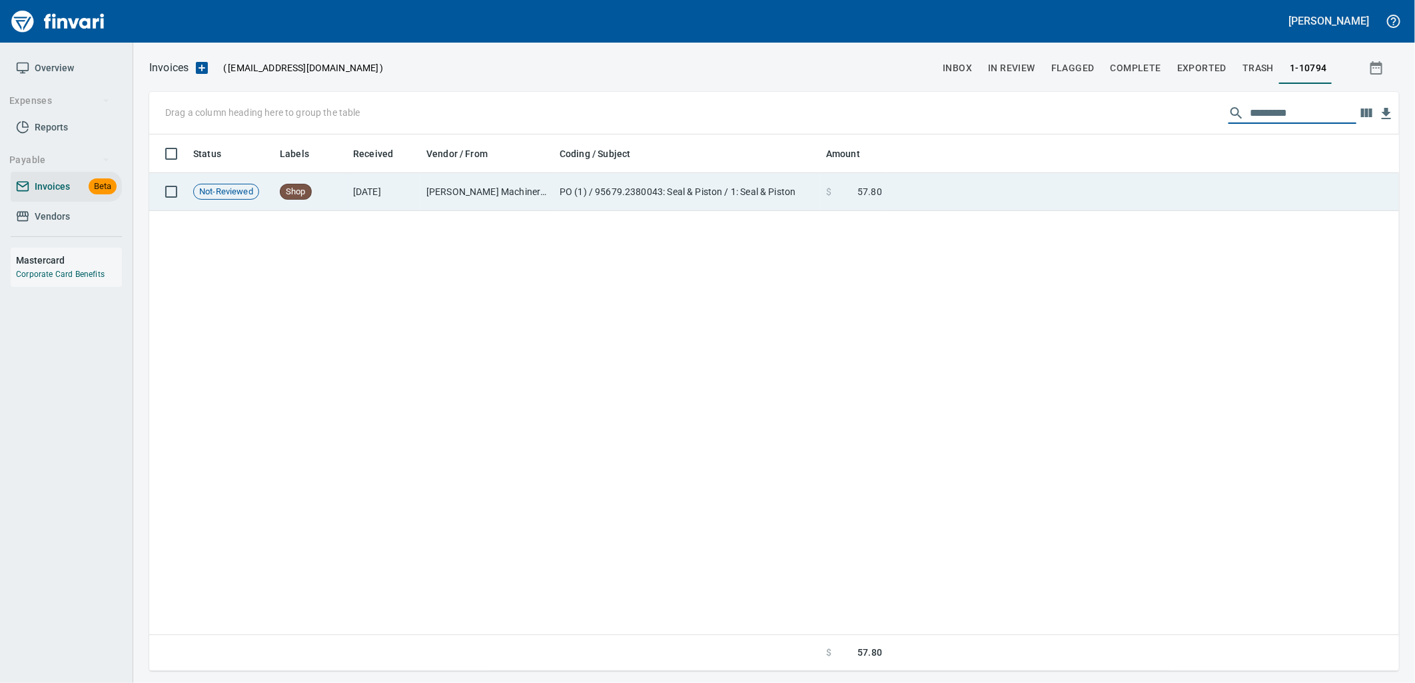
click at [1095, 182] on td at bounding box center [1143, 192] width 512 height 38
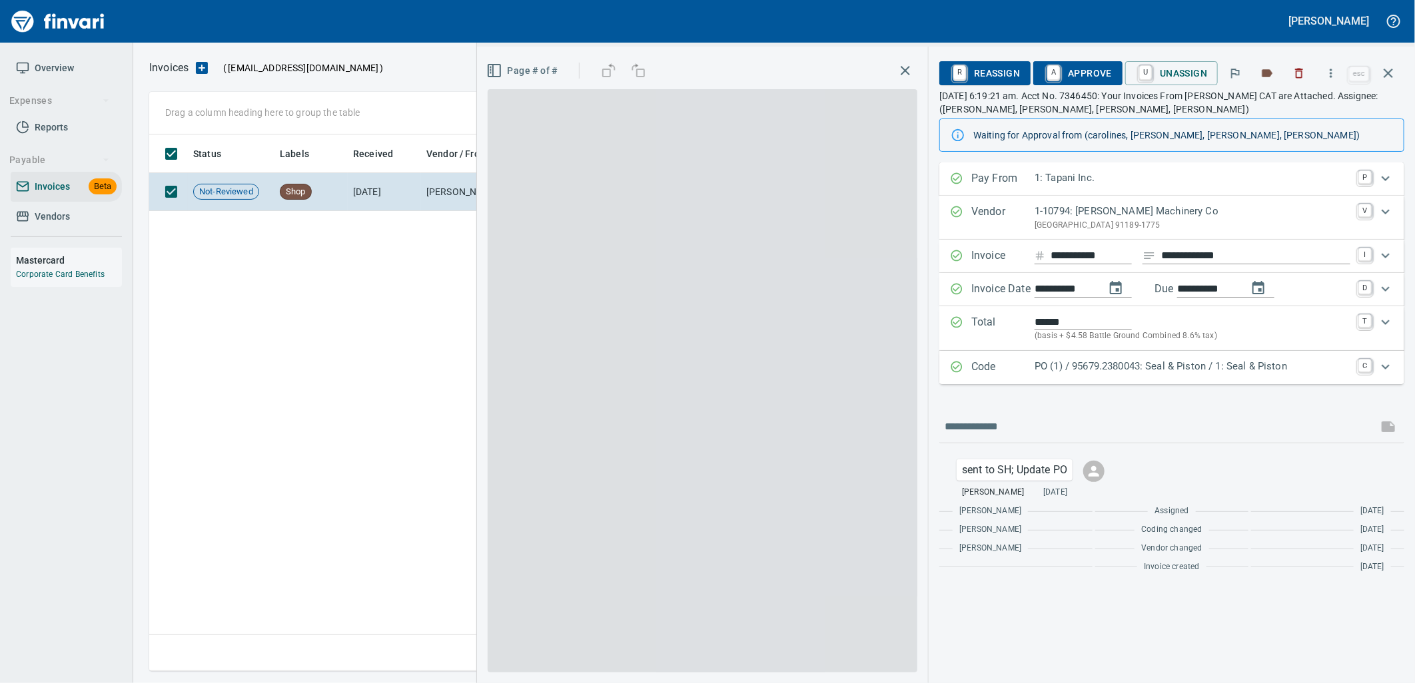
scroll to position [526, 1238]
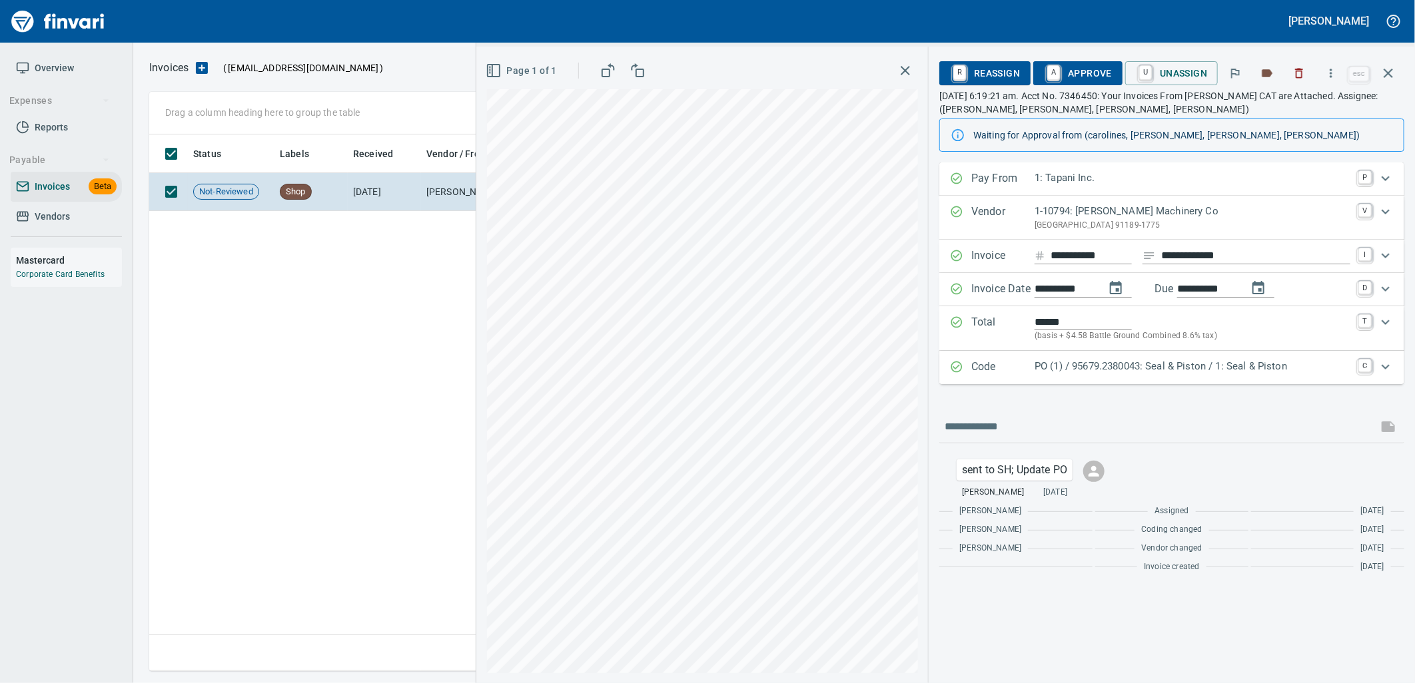
click at [1200, 370] on p "PO (1) / 95679.2380043: Seal & Piston / 1: Seal & Piston" at bounding box center [1192, 366] width 316 height 15
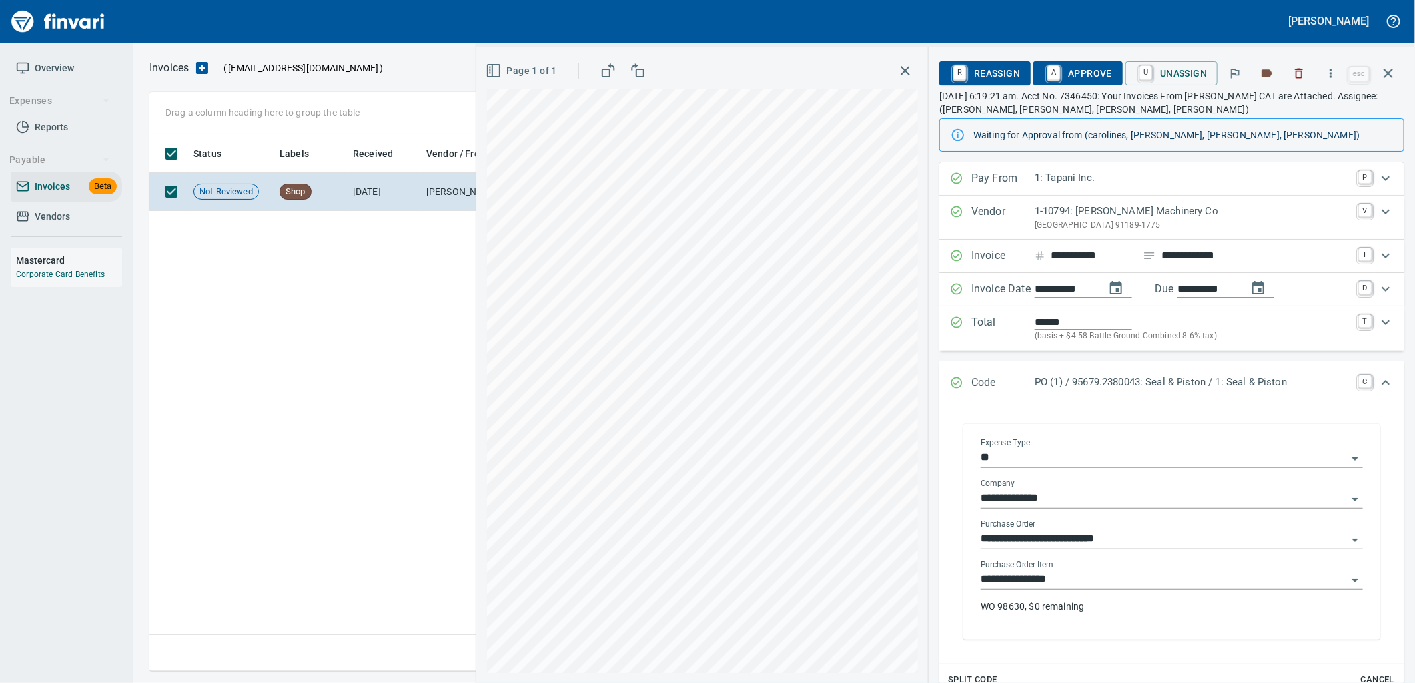
click at [1095, 581] on input "**********" at bounding box center [1163, 580] width 366 height 19
drag, startPoint x: 1381, startPoint y: 69, endPoint x: 1289, endPoint y: 136, distance: 113.9
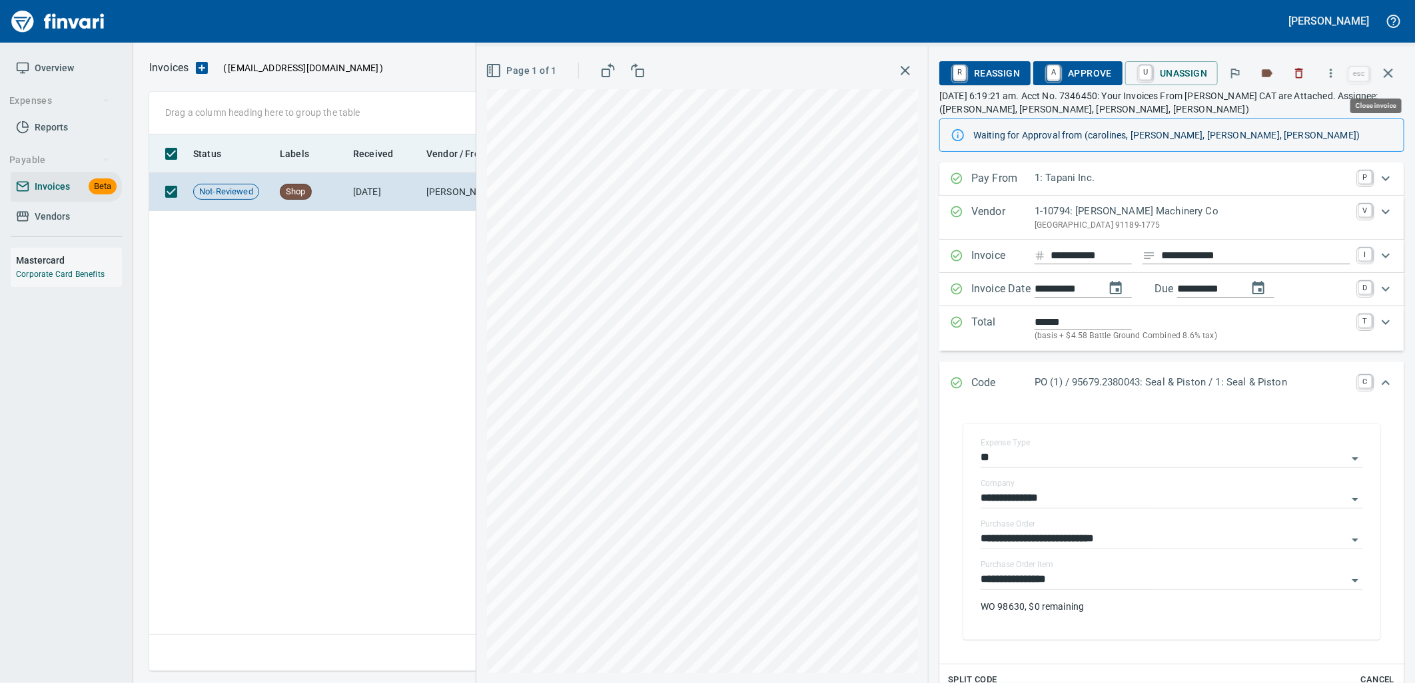
click at [1381, 69] on icon "button" at bounding box center [1388, 73] width 16 height 16
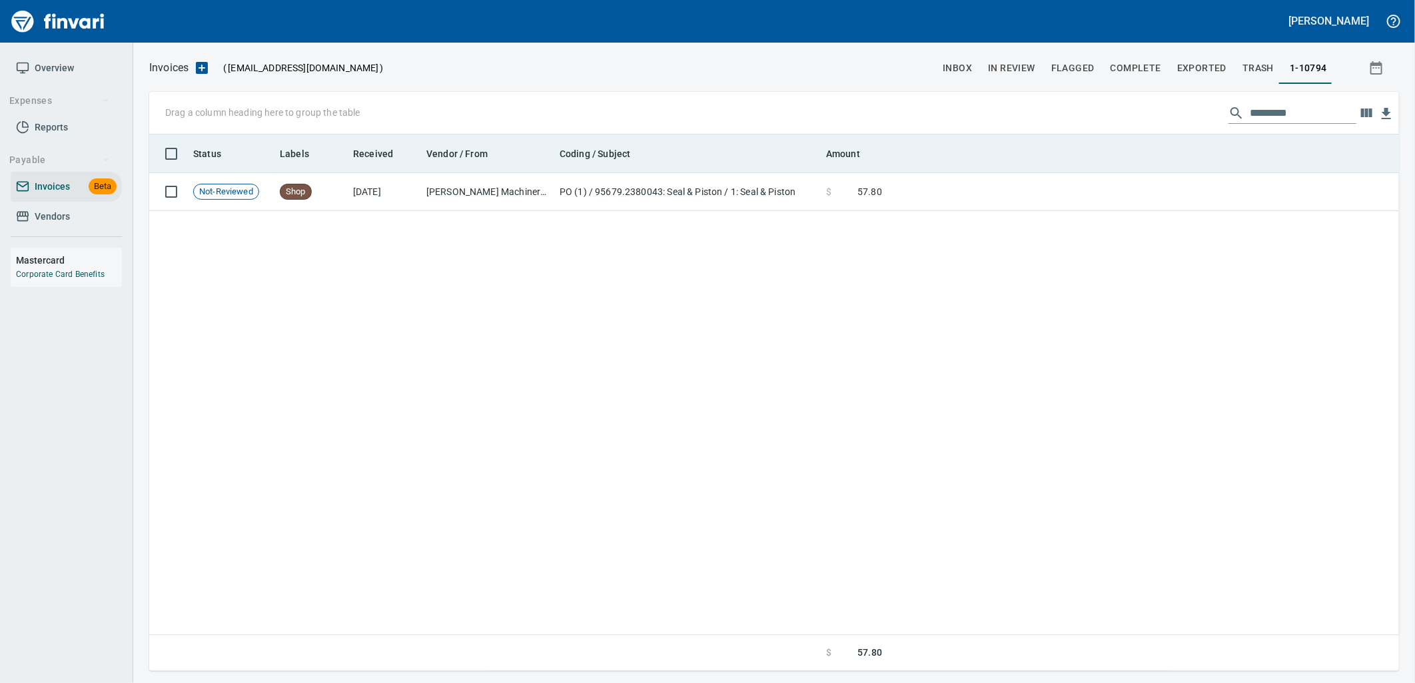
scroll to position [526, 1238]
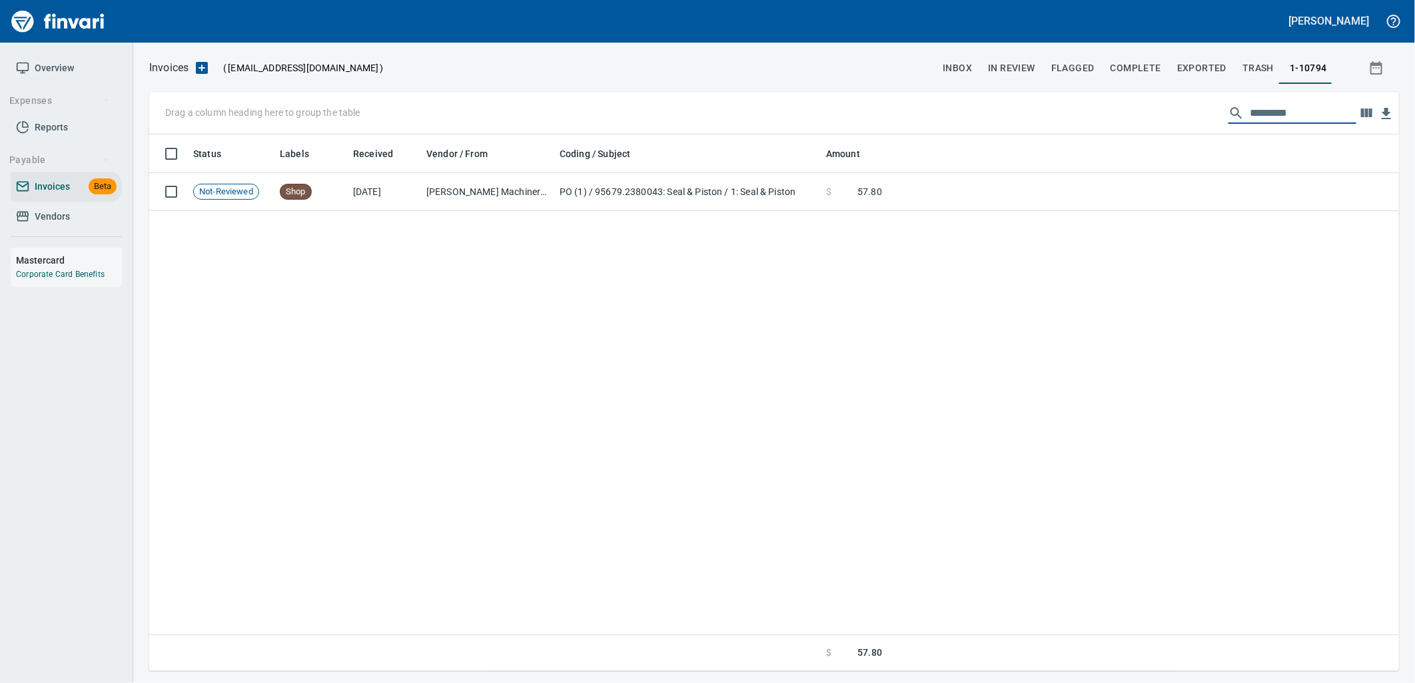
drag, startPoint x: 1310, startPoint y: 113, endPoint x: 1301, endPoint y: 114, distance: 8.7
click at [1301, 114] on input "*********" at bounding box center [1303, 113] width 107 height 21
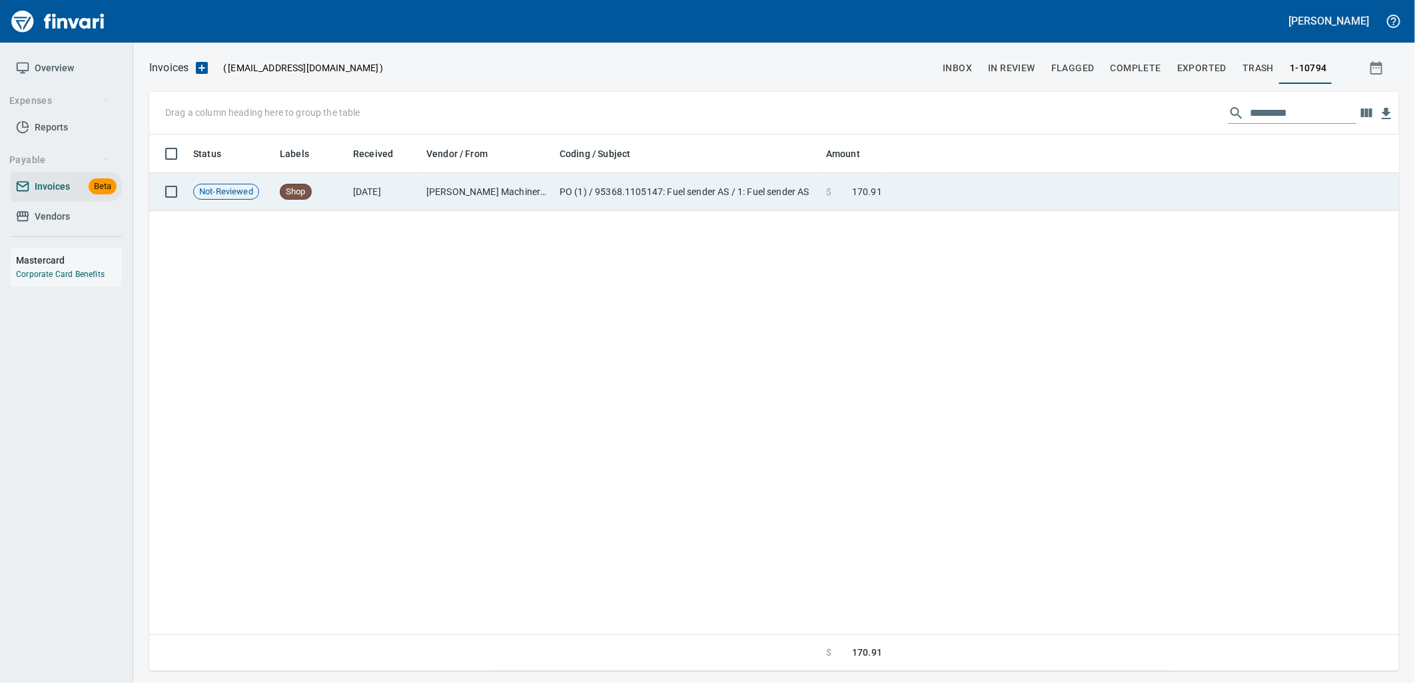
click at [980, 198] on td at bounding box center [1143, 192] width 512 height 38
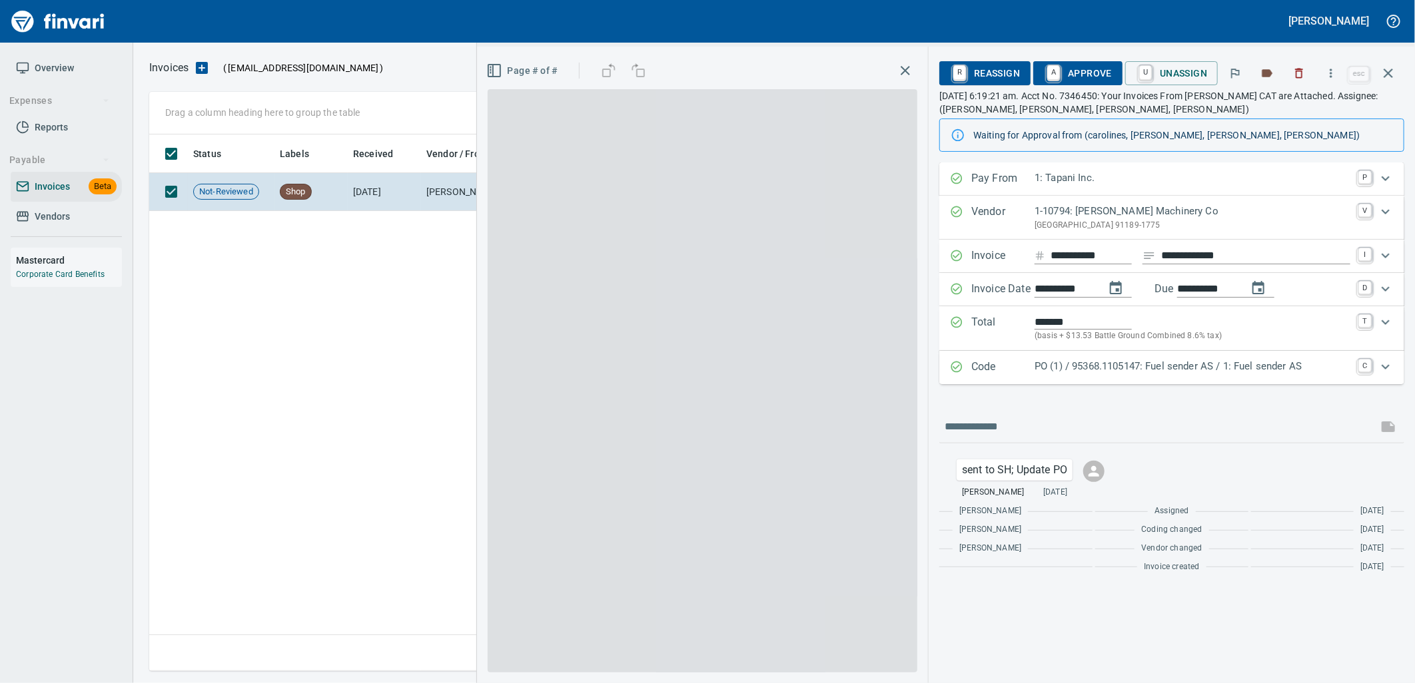
scroll to position [526, 1238]
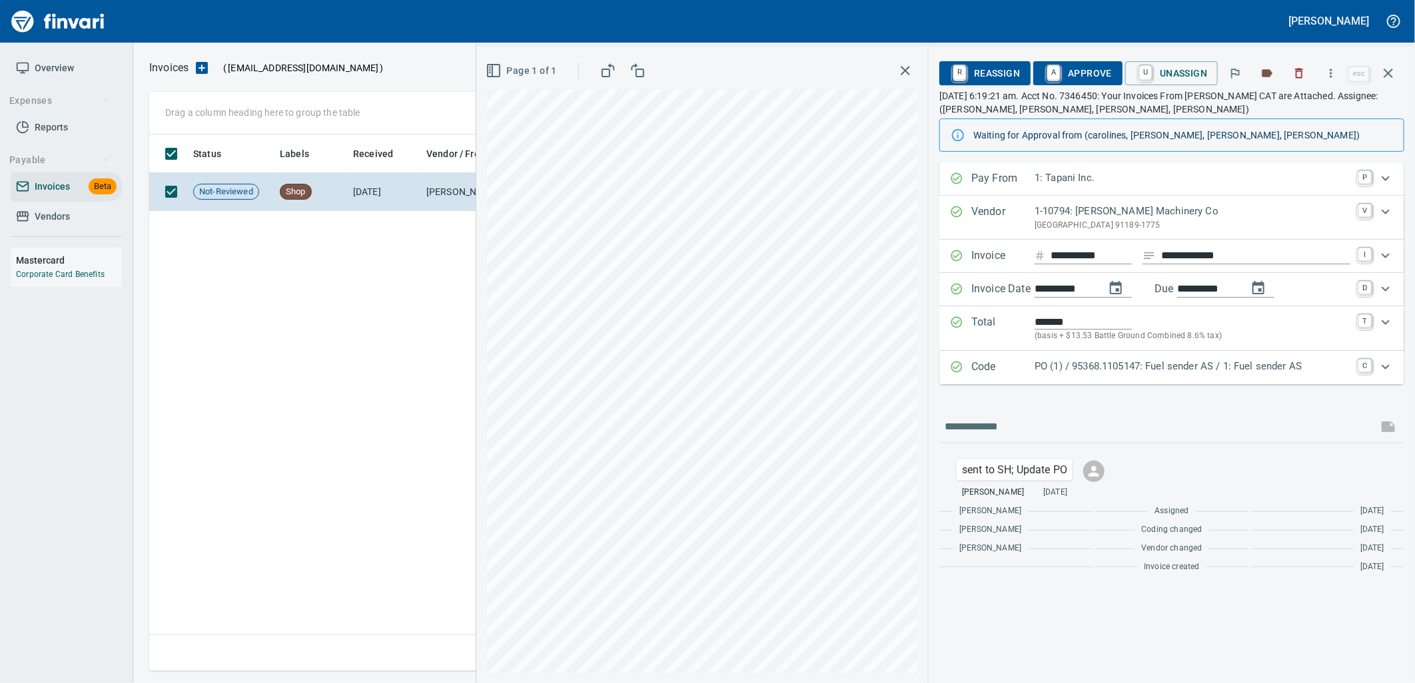
click at [1084, 376] on div "PO (1) / 95368.1105147: Fuel sender AS / 1: Fuel sender AS" at bounding box center [1192, 367] width 316 height 17
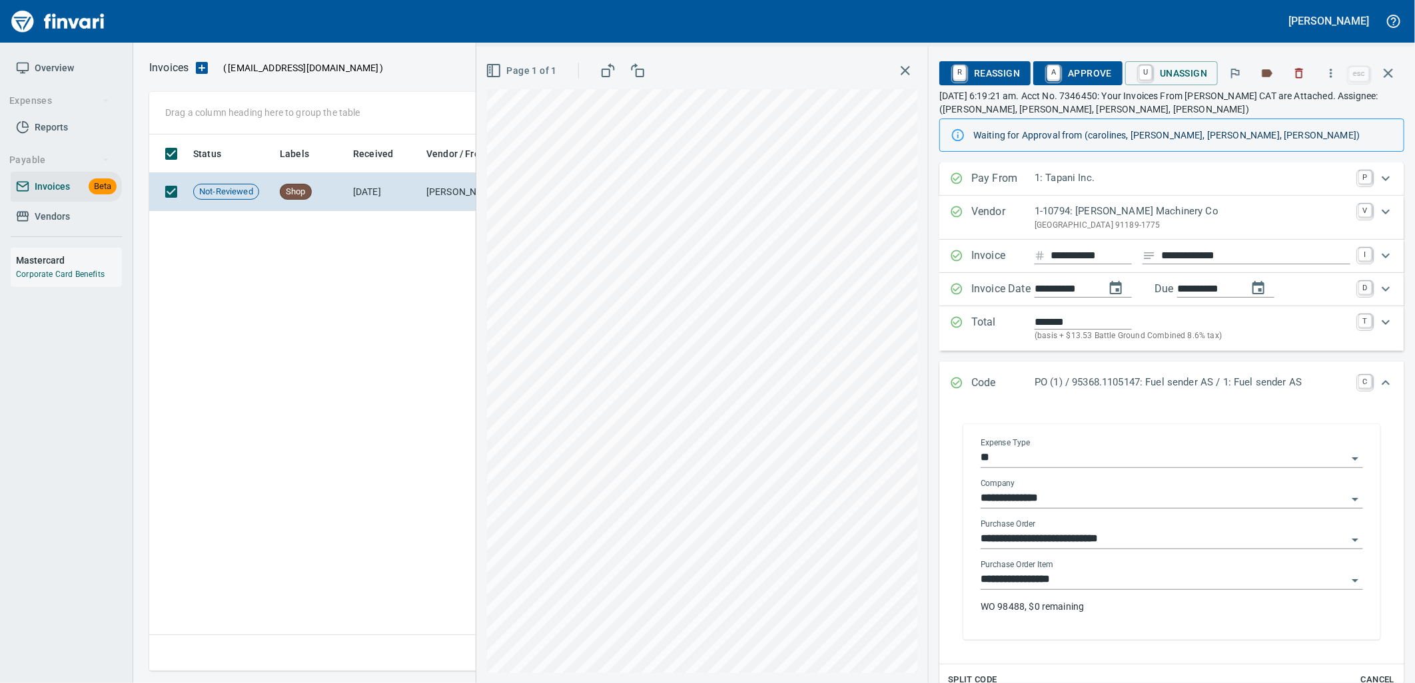
drag, startPoint x: 1077, startPoint y: 587, endPoint x: 1068, endPoint y: 577, distance: 12.7
click at [1078, 587] on input "**********" at bounding box center [1163, 580] width 366 height 19
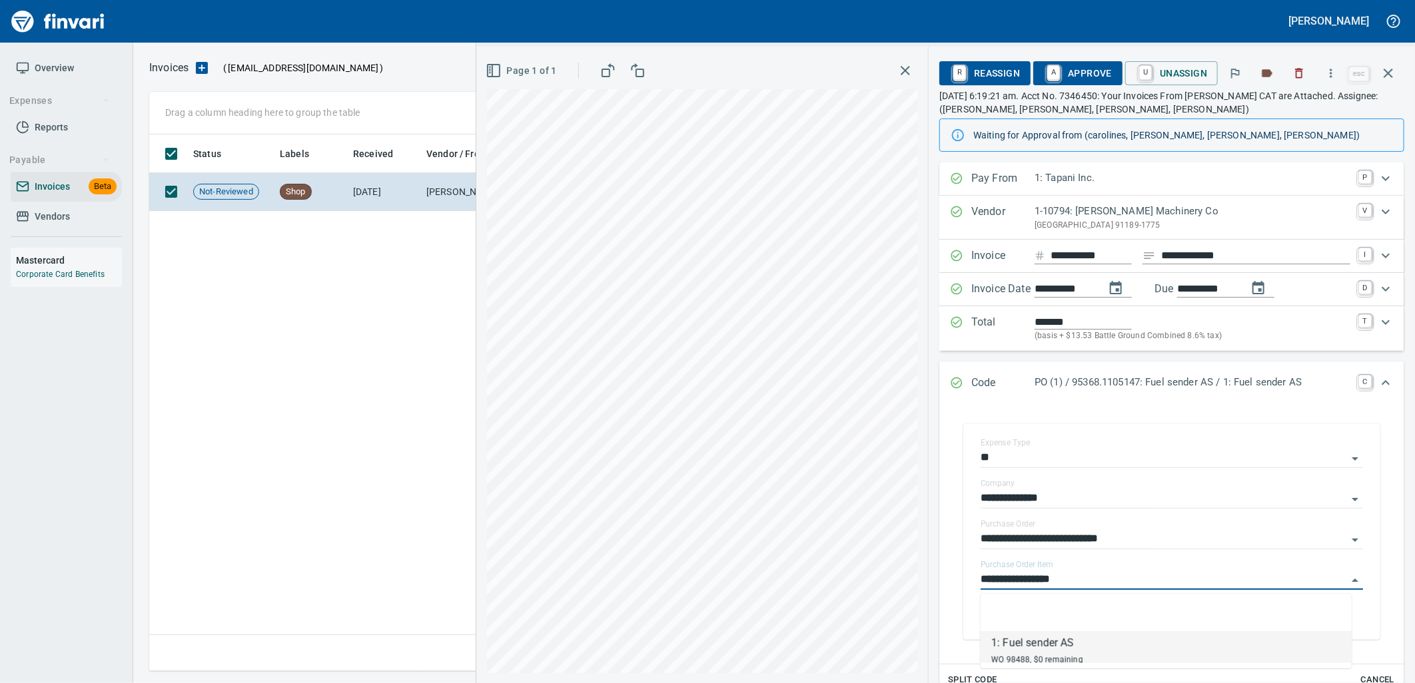
click at [1385, 75] on icon "button" at bounding box center [1388, 73] width 16 height 16
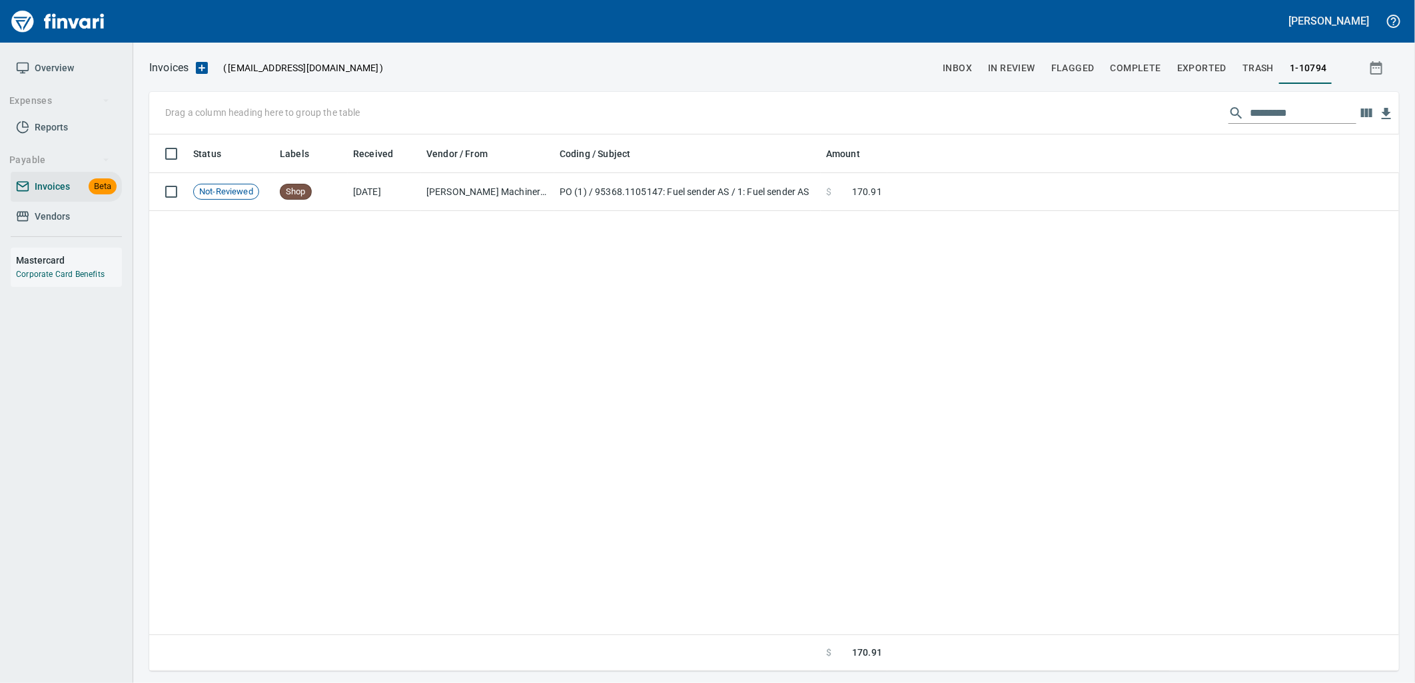
scroll to position [526, 1238]
click at [1315, 103] on input "*********" at bounding box center [1303, 113] width 107 height 21
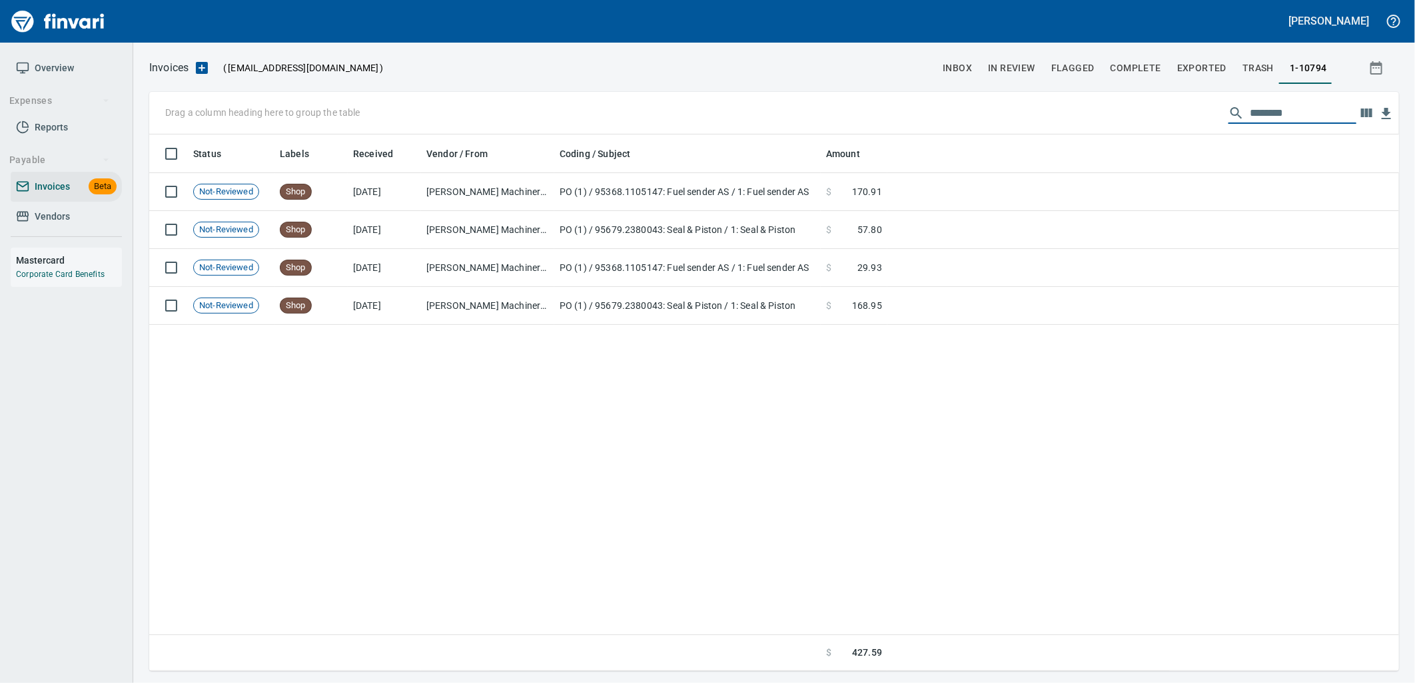
scroll to position [526, 1239]
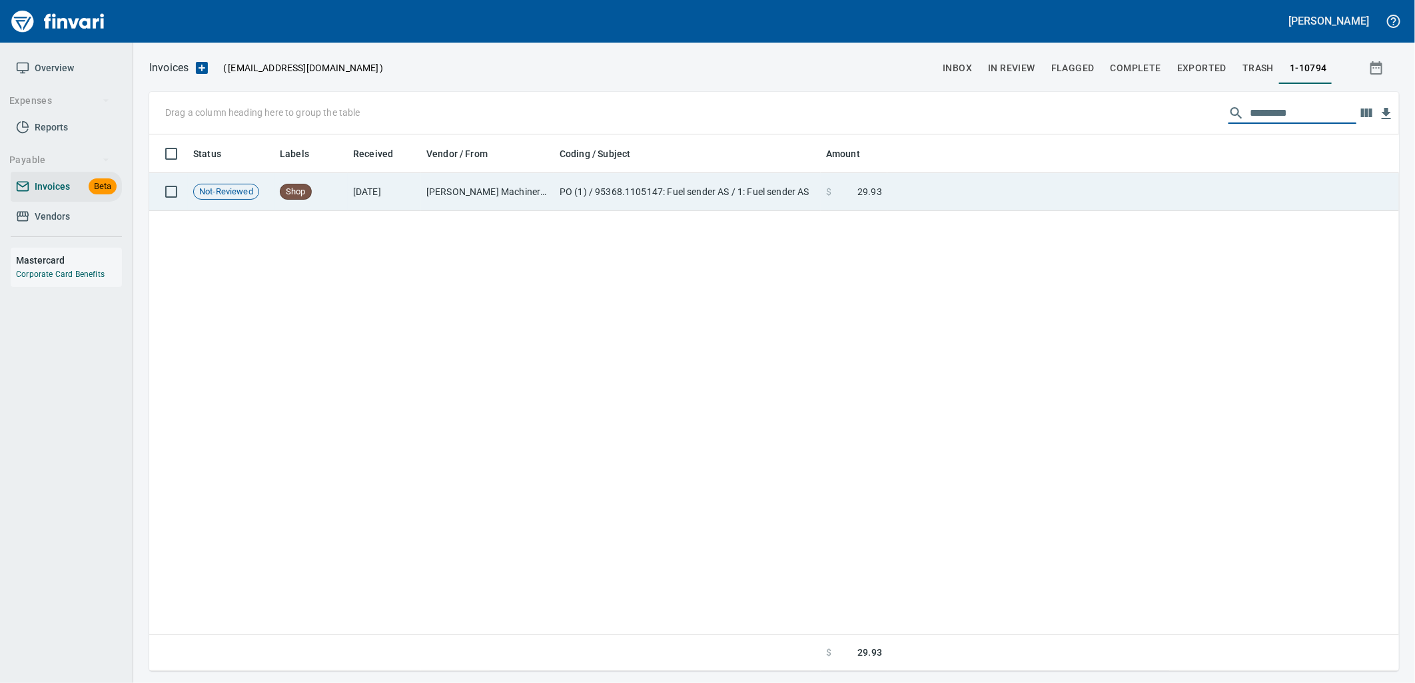
click at [977, 194] on td at bounding box center [1143, 192] width 512 height 38
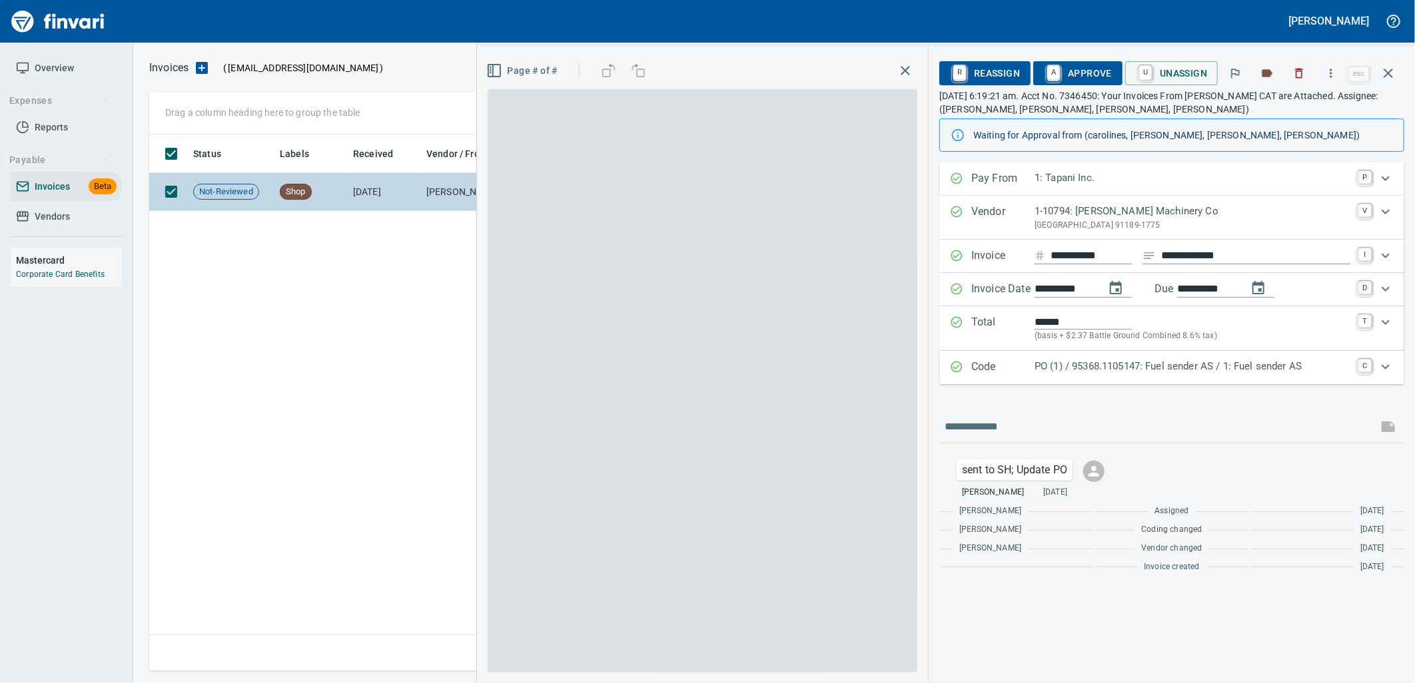
scroll to position [526, 1238]
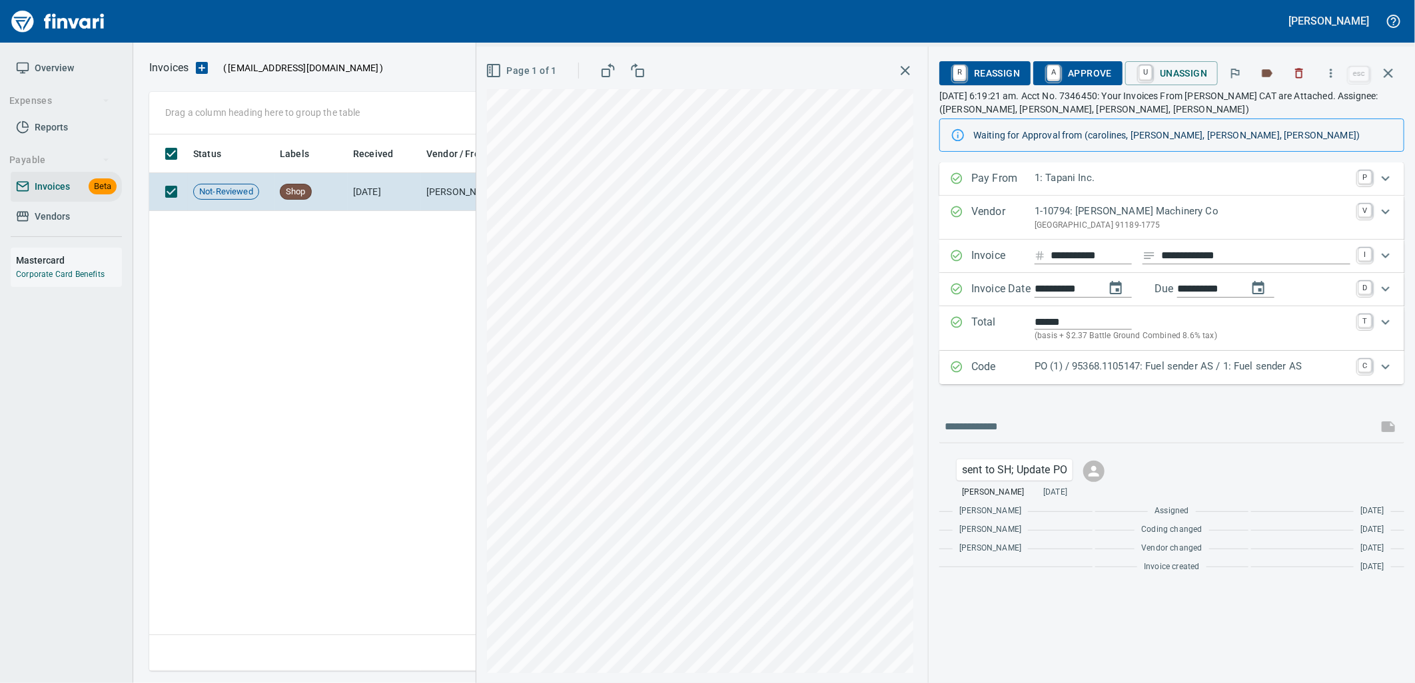
click at [1143, 371] on p "PO (1) / 95368.1105147: Fuel sender AS / 1: Fuel sender AS" at bounding box center [1192, 366] width 316 height 15
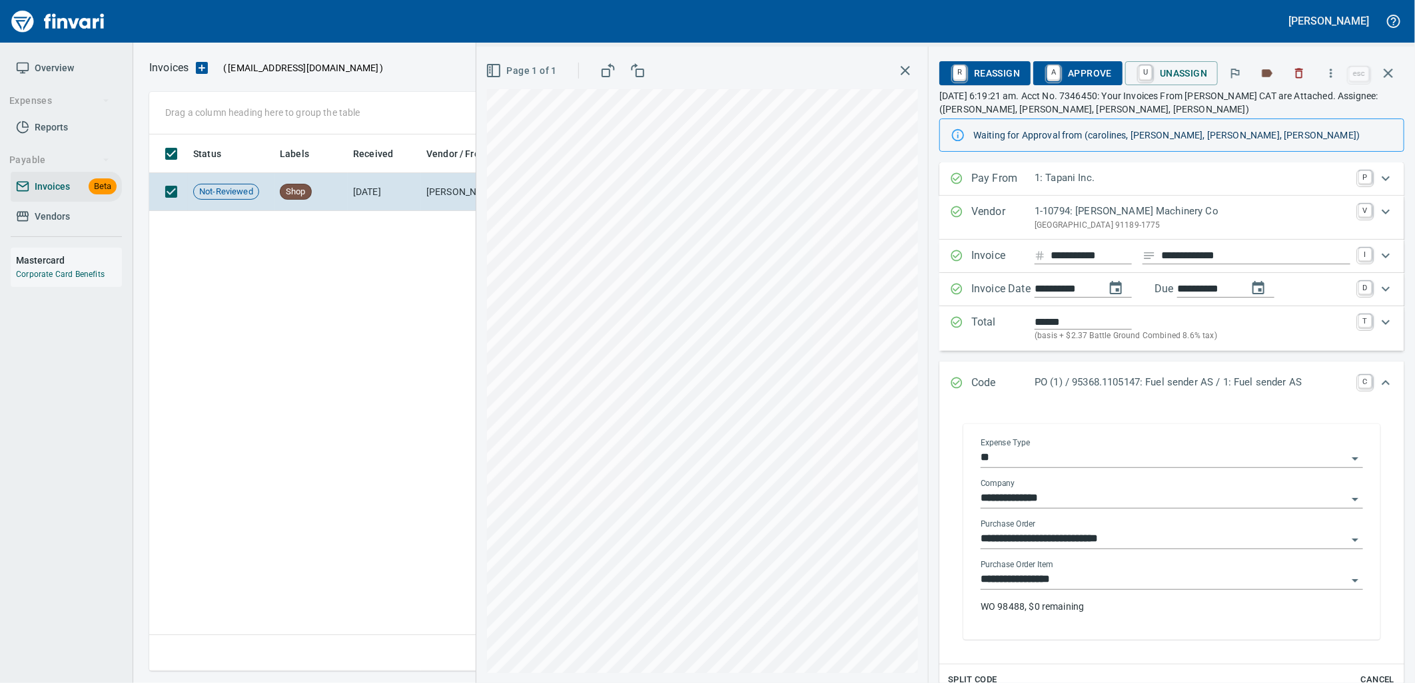
click at [1091, 589] on input "**********" at bounding box center [1163, 580] width 366 height 19
drag, startPoint x: 1383, startPoint y: 67, endPoint x: 1274, endPoint y: 109, distance: 116.4
click at [1383, 67] on icon "button" at bounding box center [1388, 73] width 16 height 16
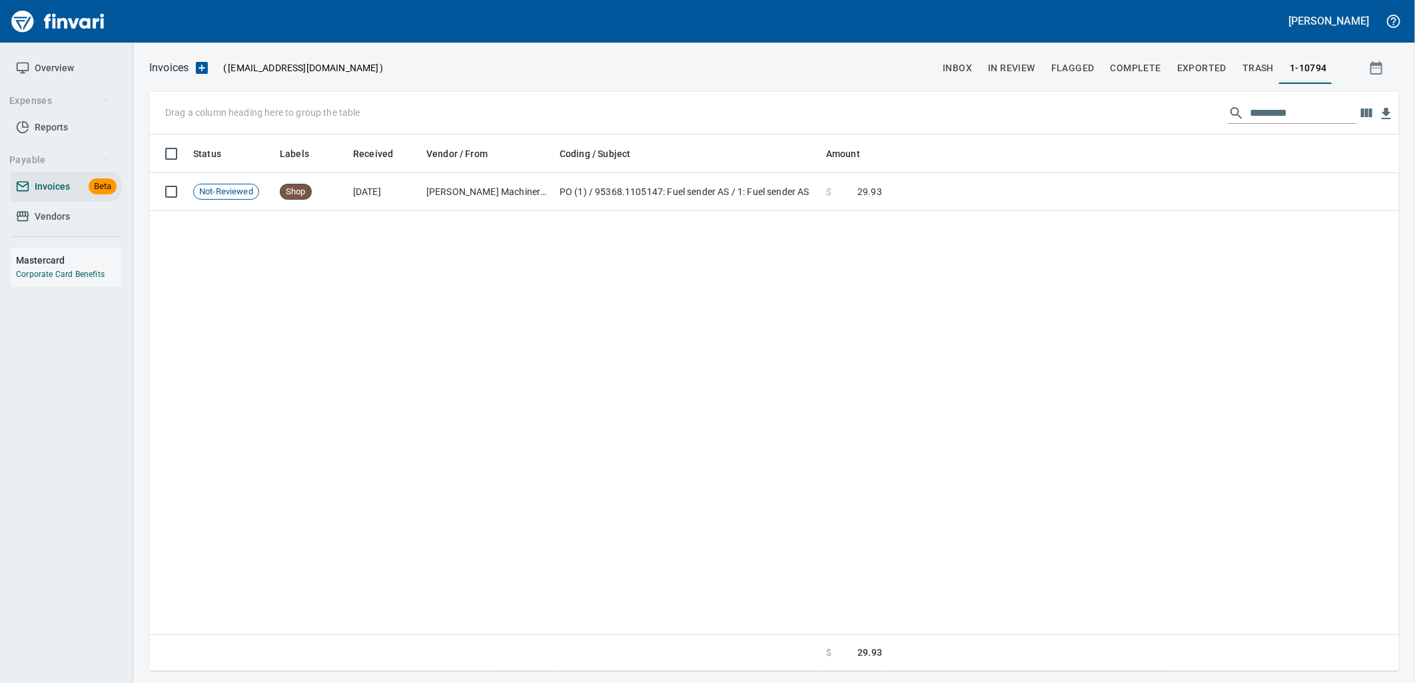
scroll to position [526, 1238]
drag, startPoint x: 1304, startPoint y: 111, endPoint x: 1084, endPoint y: 107, distance: 220.5
click at [1084, 107] on div "Drag a column heading here to group the table *********" at bounding box center [774, 113] width 1250 height 43
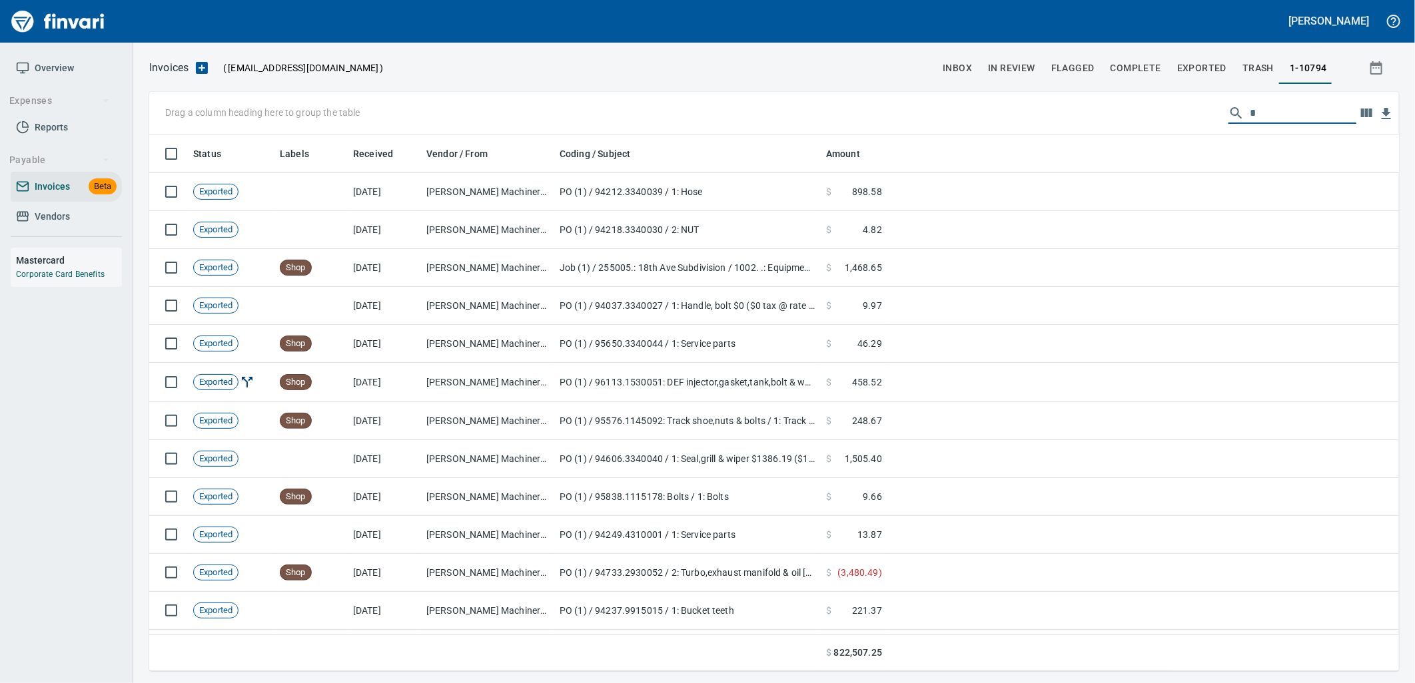
scroll to position [526, 1228]
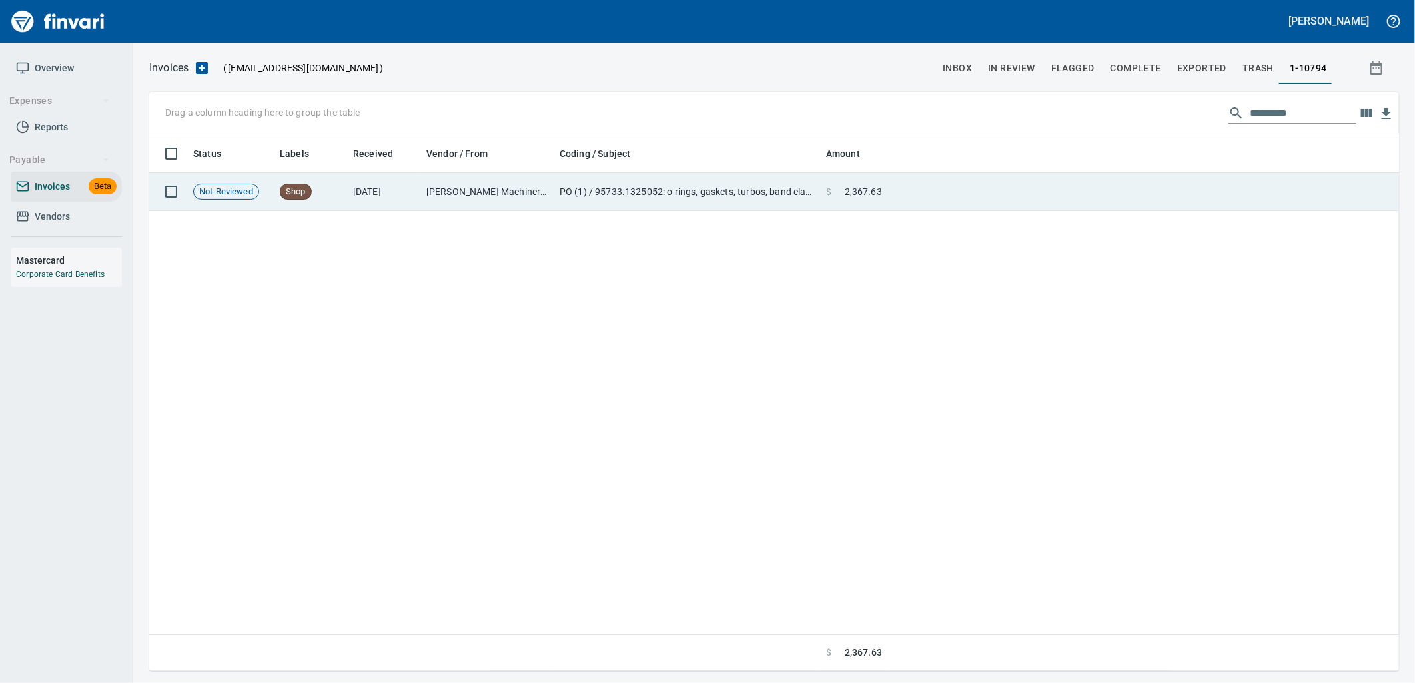
click at [915, 206] on td at bounding box center [1143, 192] width 512 height 38
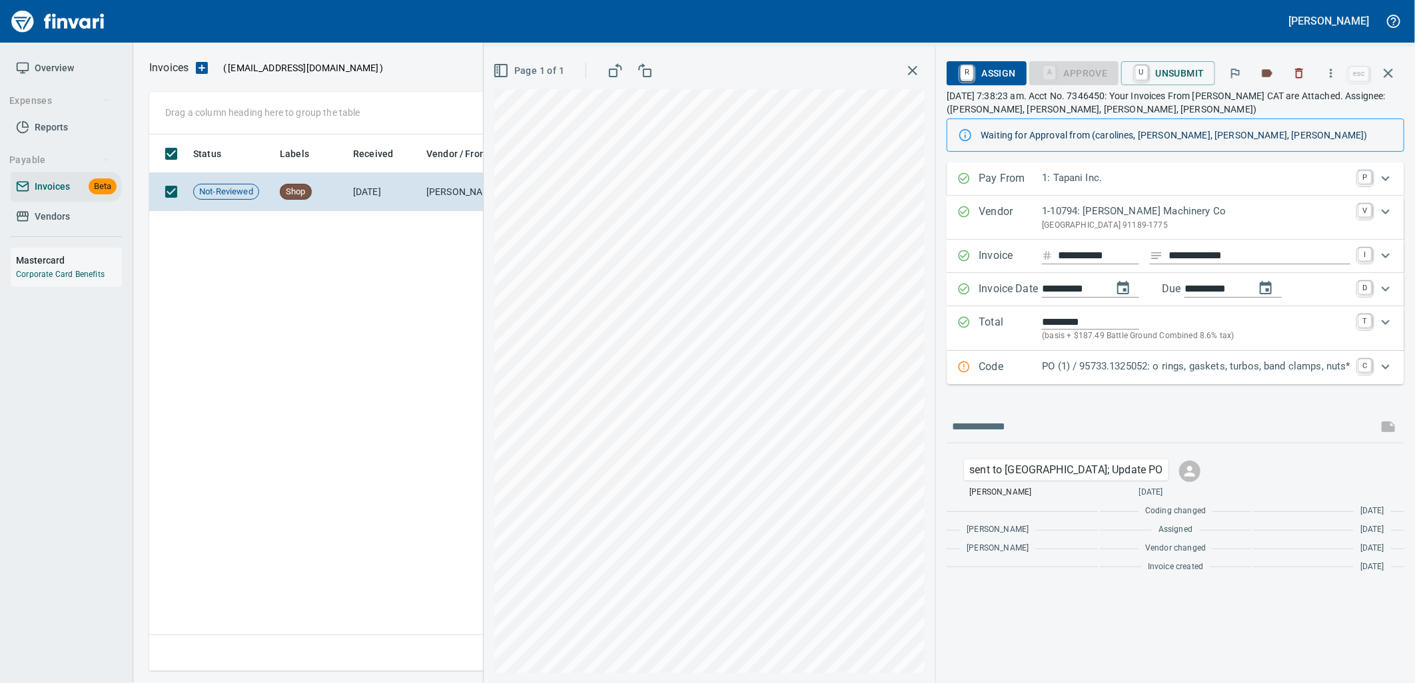
click at [1204, 375] on div "PO (1) / 95733.1325052: o rings, gaskets, turbos, band clamps, nuts*" at bounding box center [1196, 367] width 308 height 17
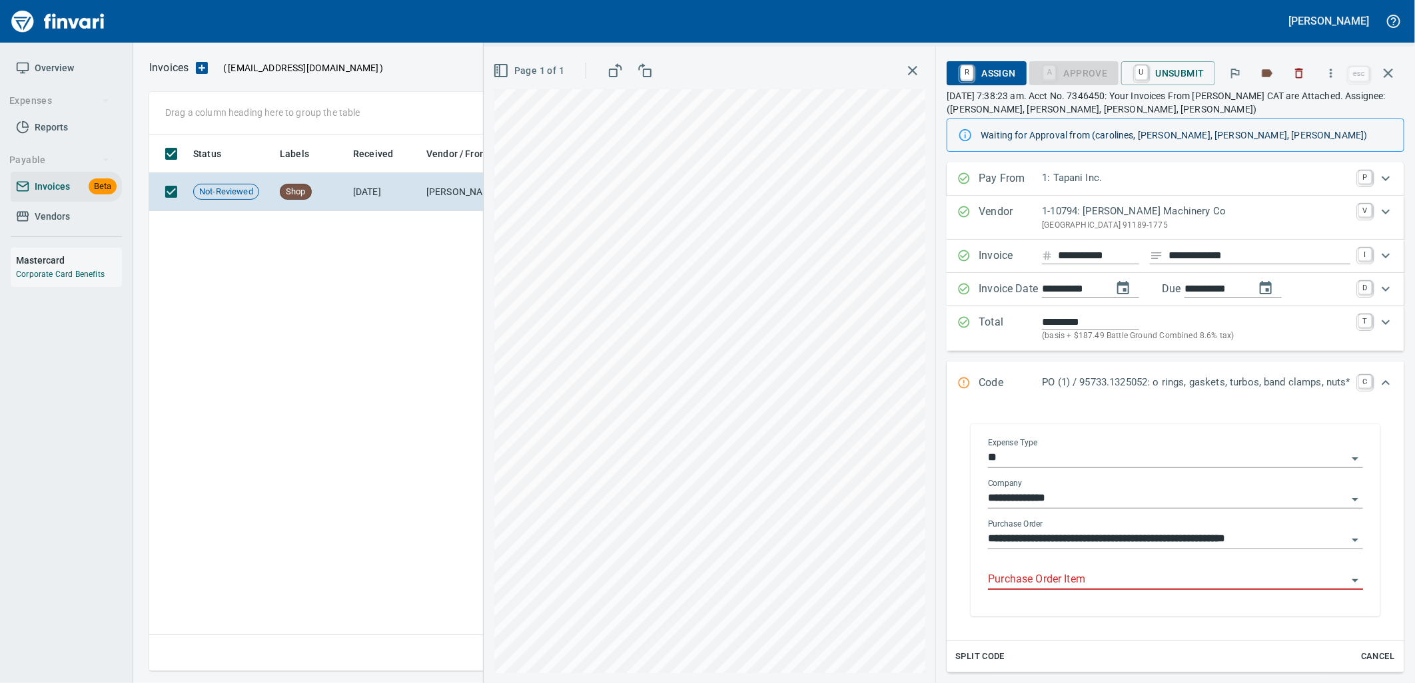
click at [1088, 577] on input "Purchase Order Item" at bounding box center [1167, 580] width 359 height 19
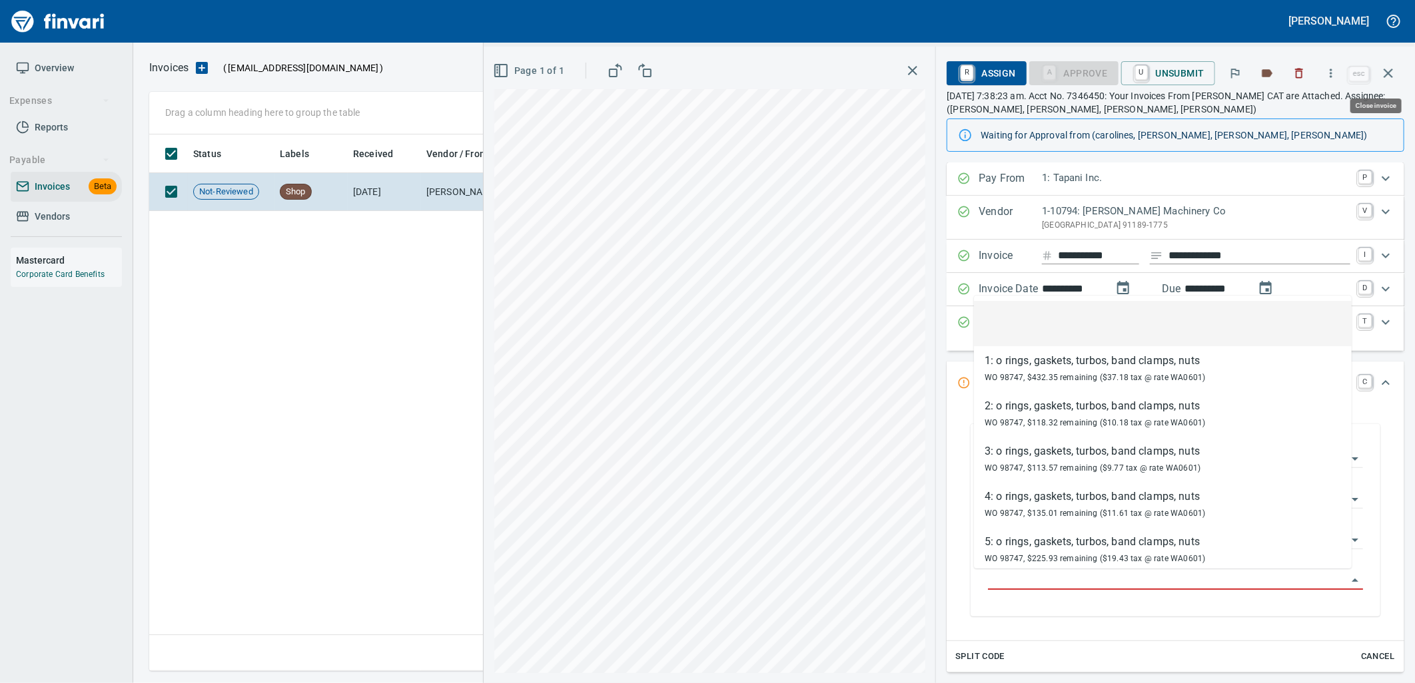
click at [1392, 77] on icon "button" at bounding box center [1387, 73] width 9 height 9
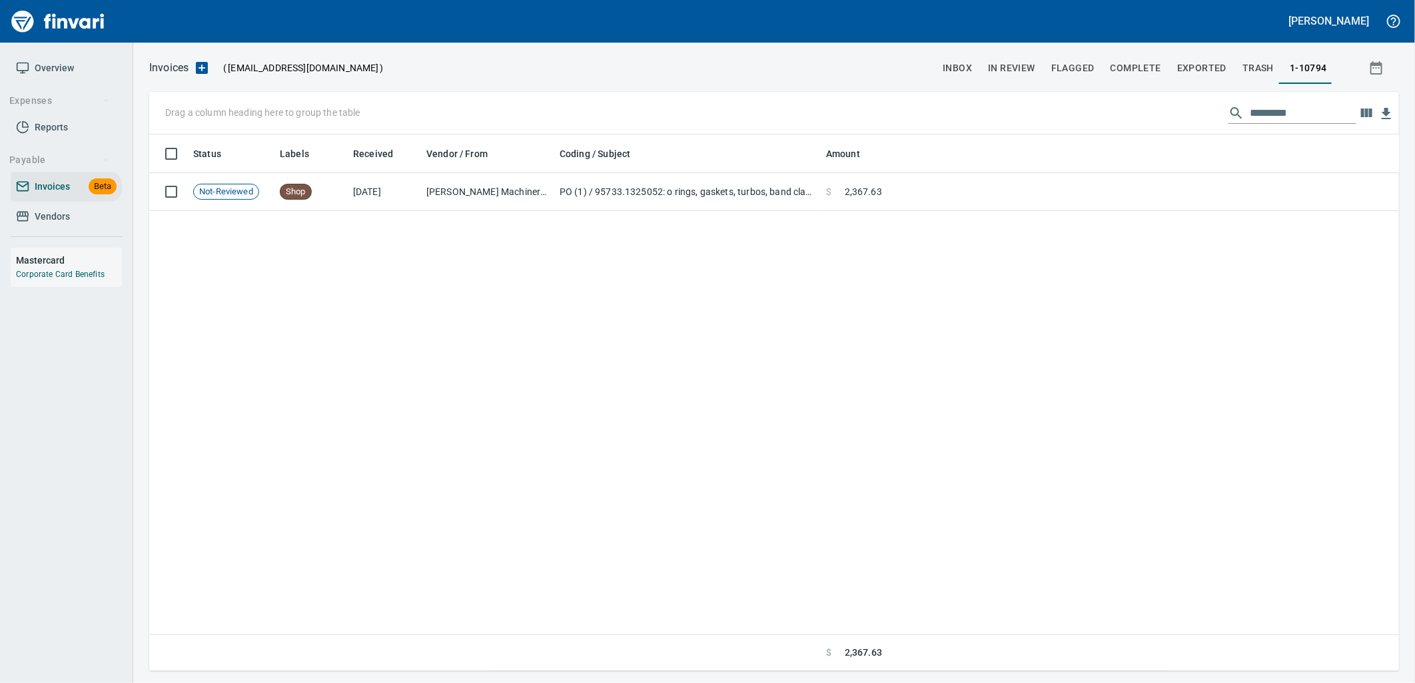
scroll to position [526, 1238]
drag, startPoint x: 1312, startPoint y: 109, endPoint x: 1095, endPoint y: 101, distance: 217.3
click at [1129, 104] on div "Drag a column heading here to group the table *********" at bounding box center [774, 113] width 1250 height 43
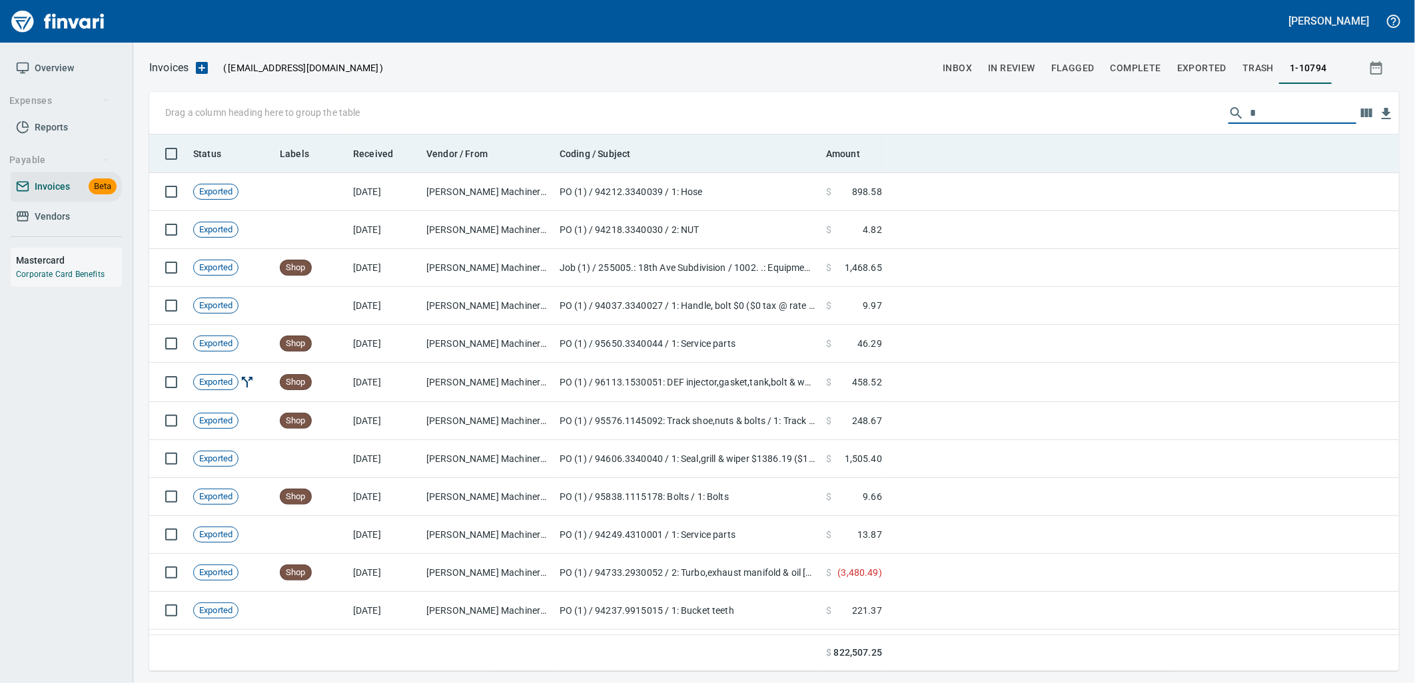
scroll to position [526, 1228]
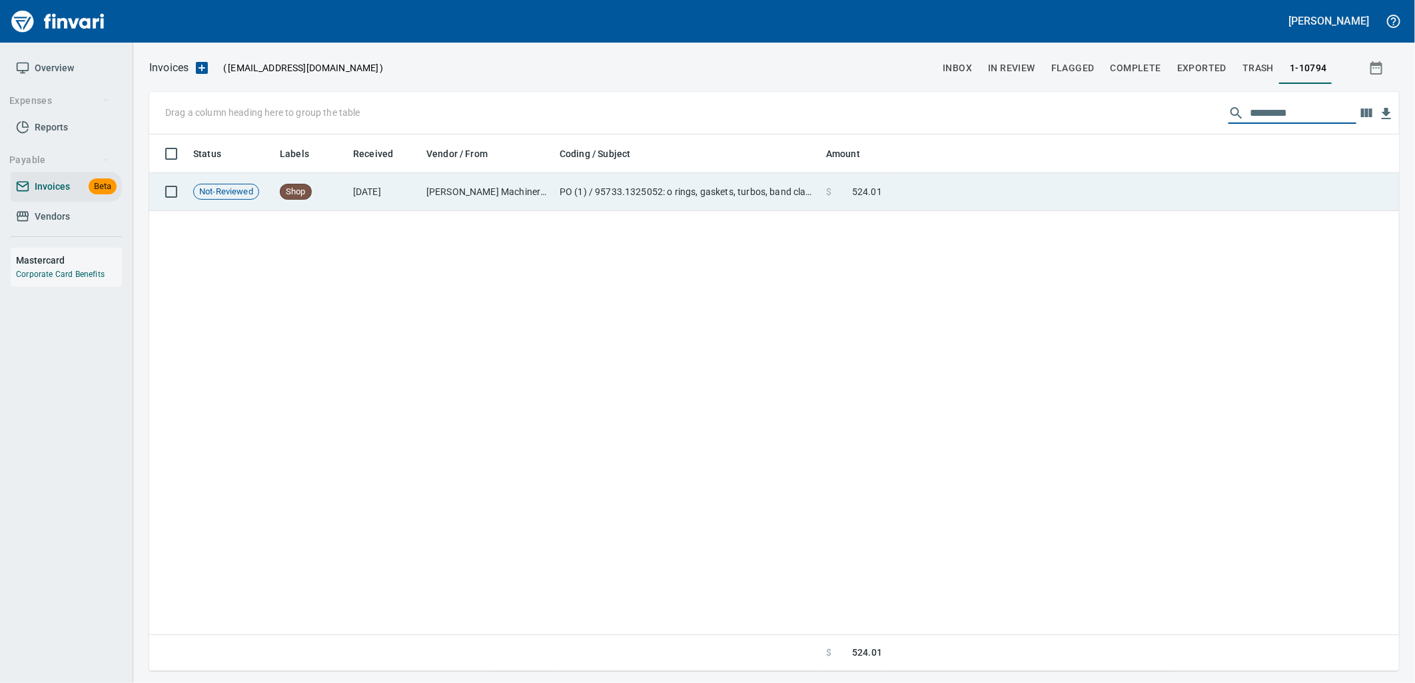
click at [1026, 182] on td at bounding box center [1143, 192] width 512 height 38
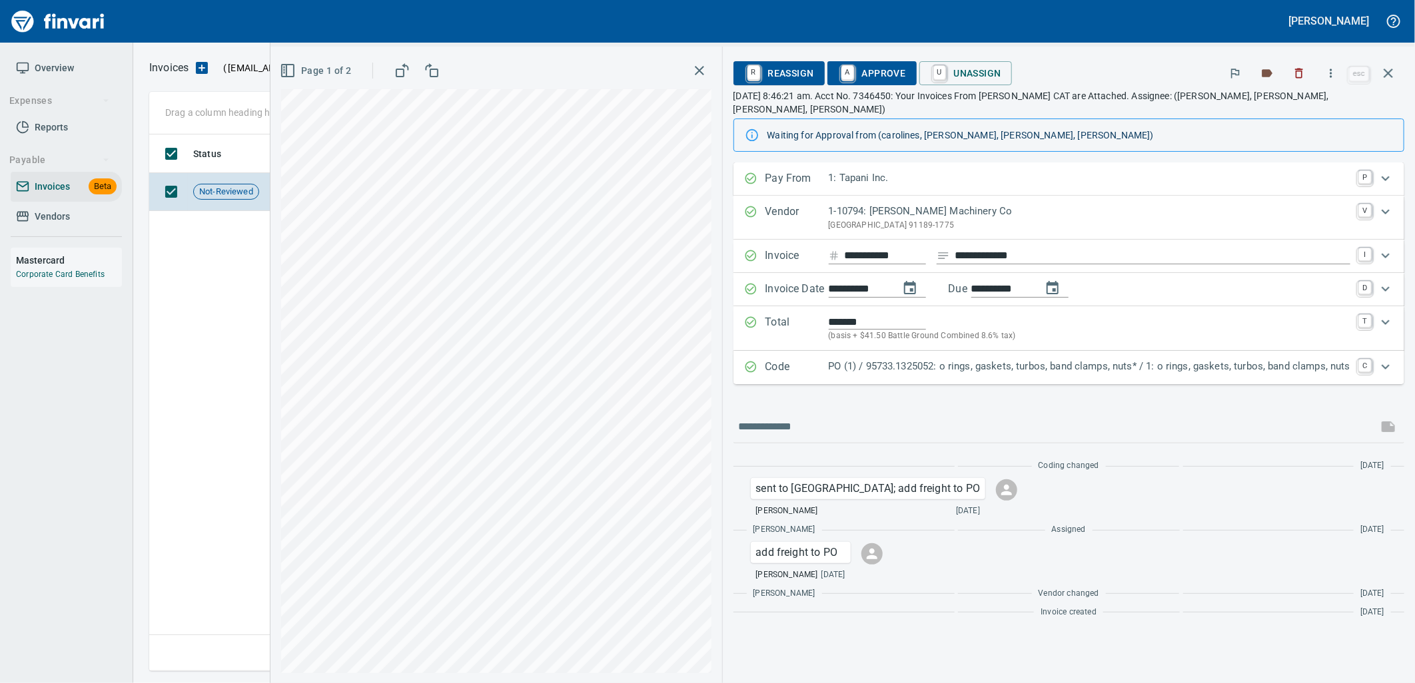
click at [1132, 362] on div "PO (1) / 95733.1325052: o rings, gaskets, turbos, band clamps, nuts* / 1: o rin…" at bounding box center [1090, 367] width 522 height 17
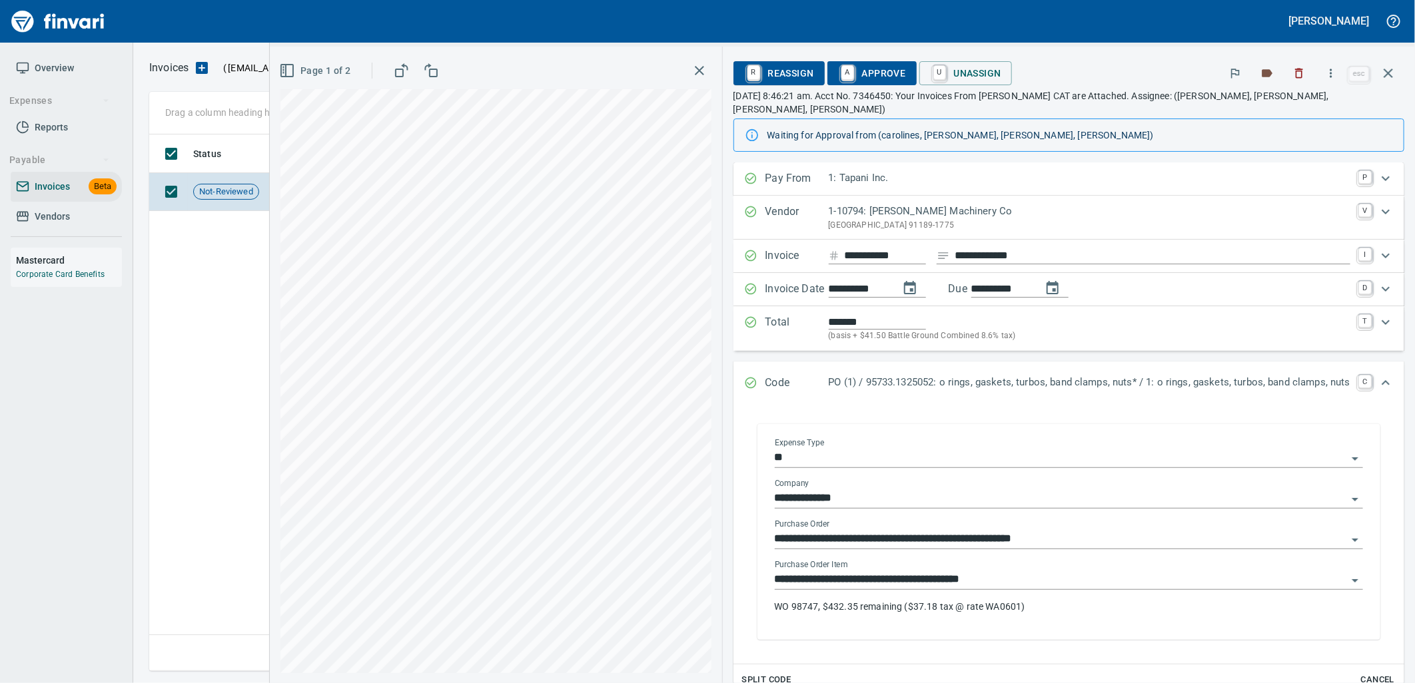
click at [1008, 571] on input "**********" at bounding box center [1061, 580] width 572 height 19
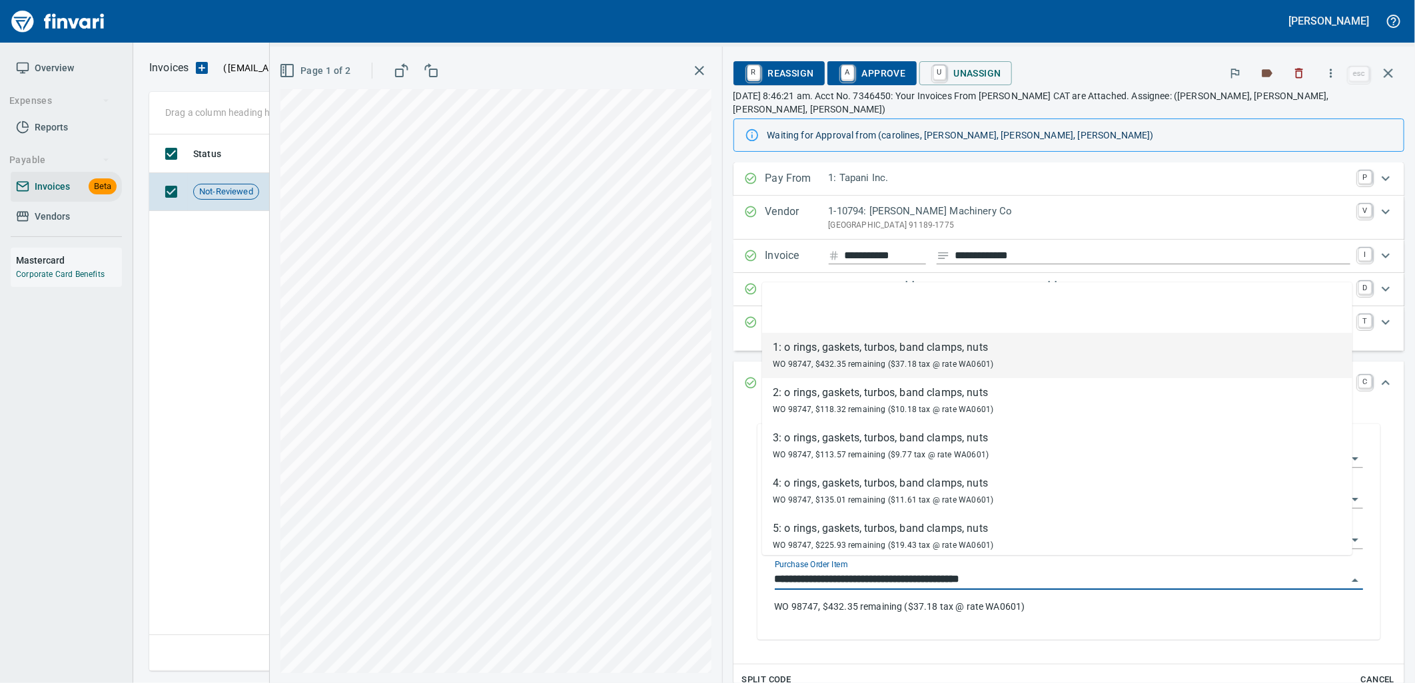
scroll to position [526, 1238]
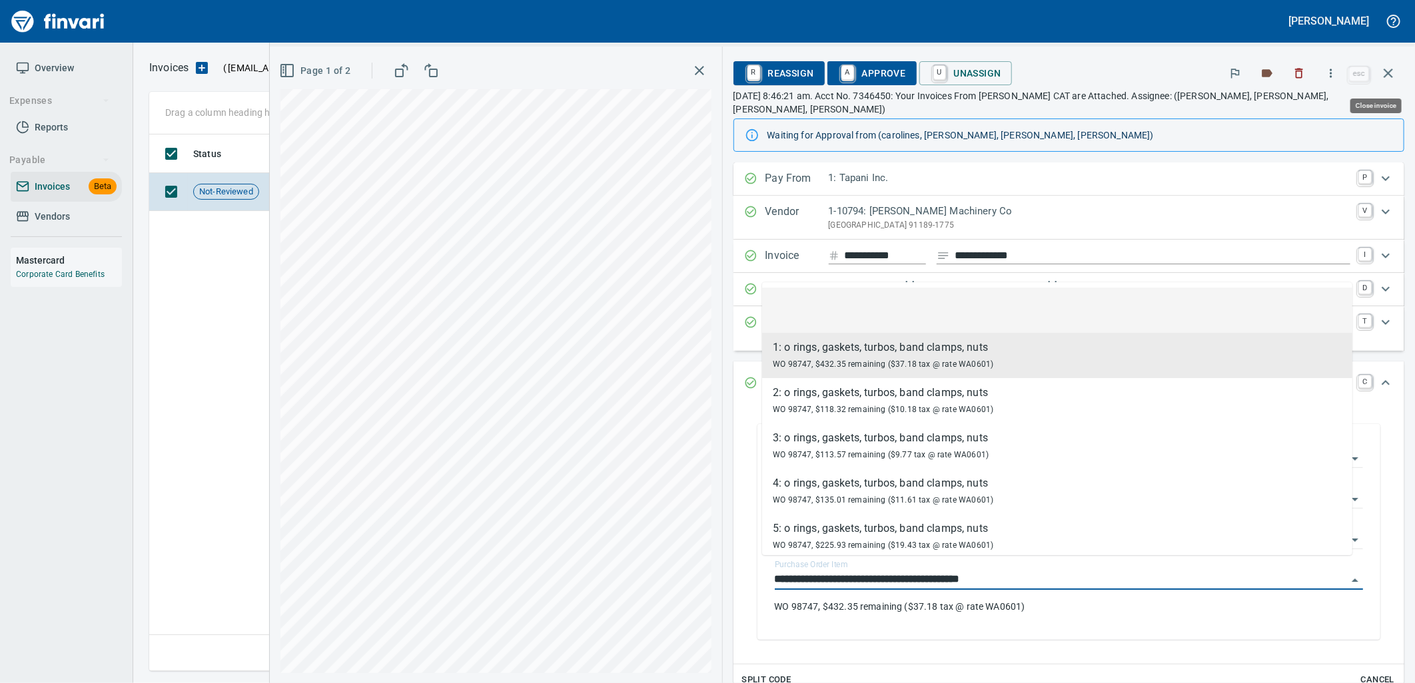
click at [1380, 70] on icon "button" at bounding box center [1388, 73] width 16 height 16
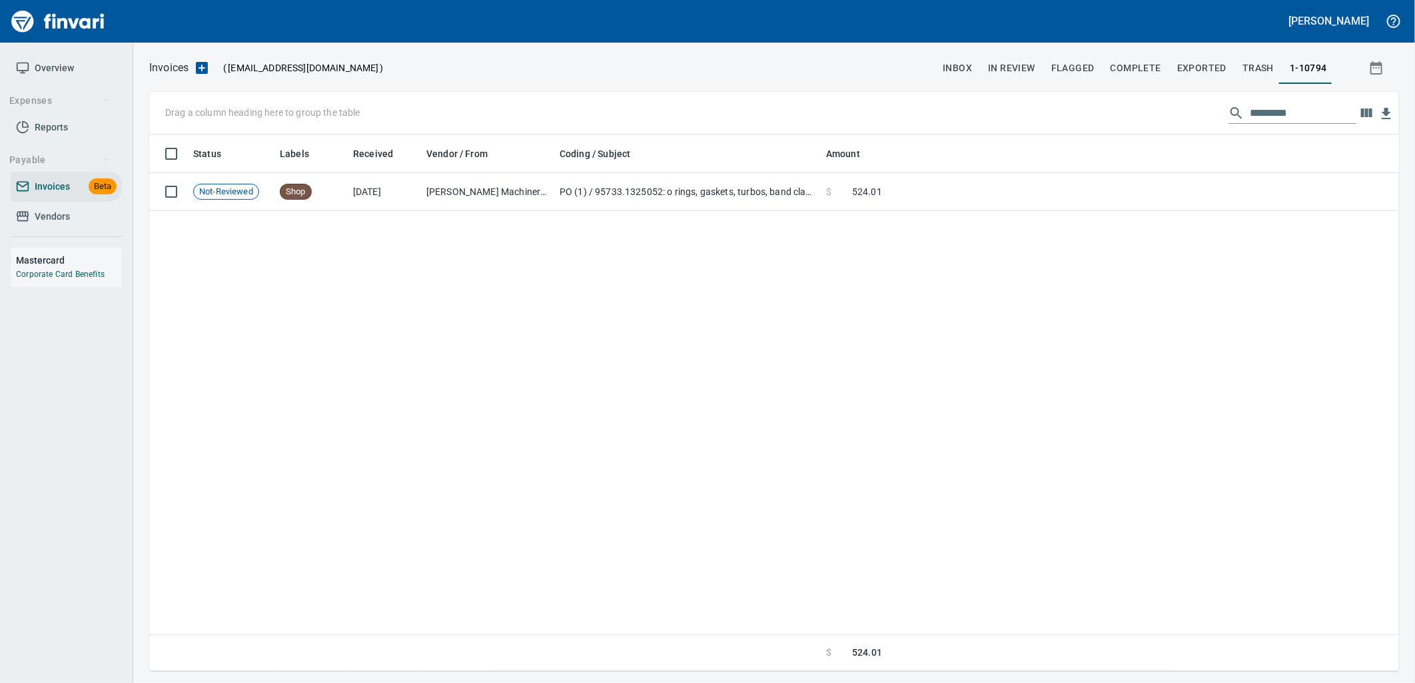
scroll to position [526, 1238]
click at [1303, 116] on input "*********" at bounding box center [1303, 113] width 107 height 21
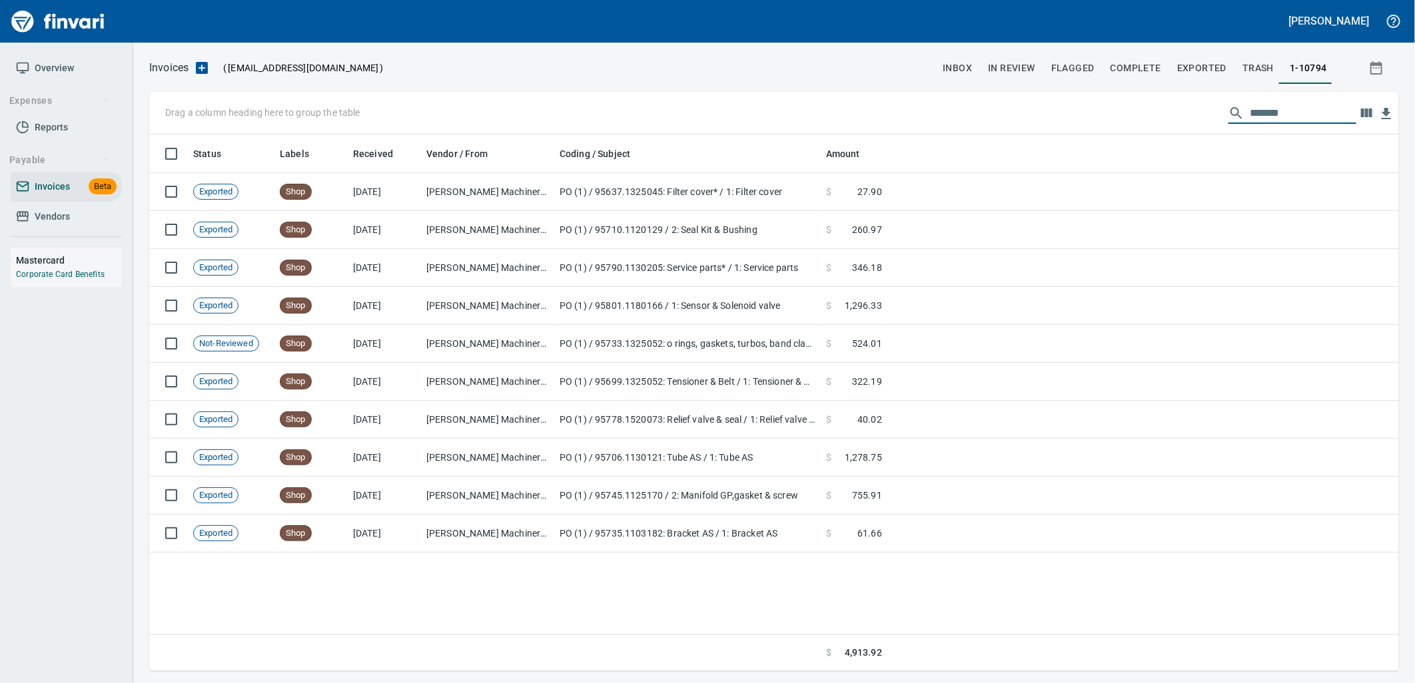
scroll to position [526, 1228]
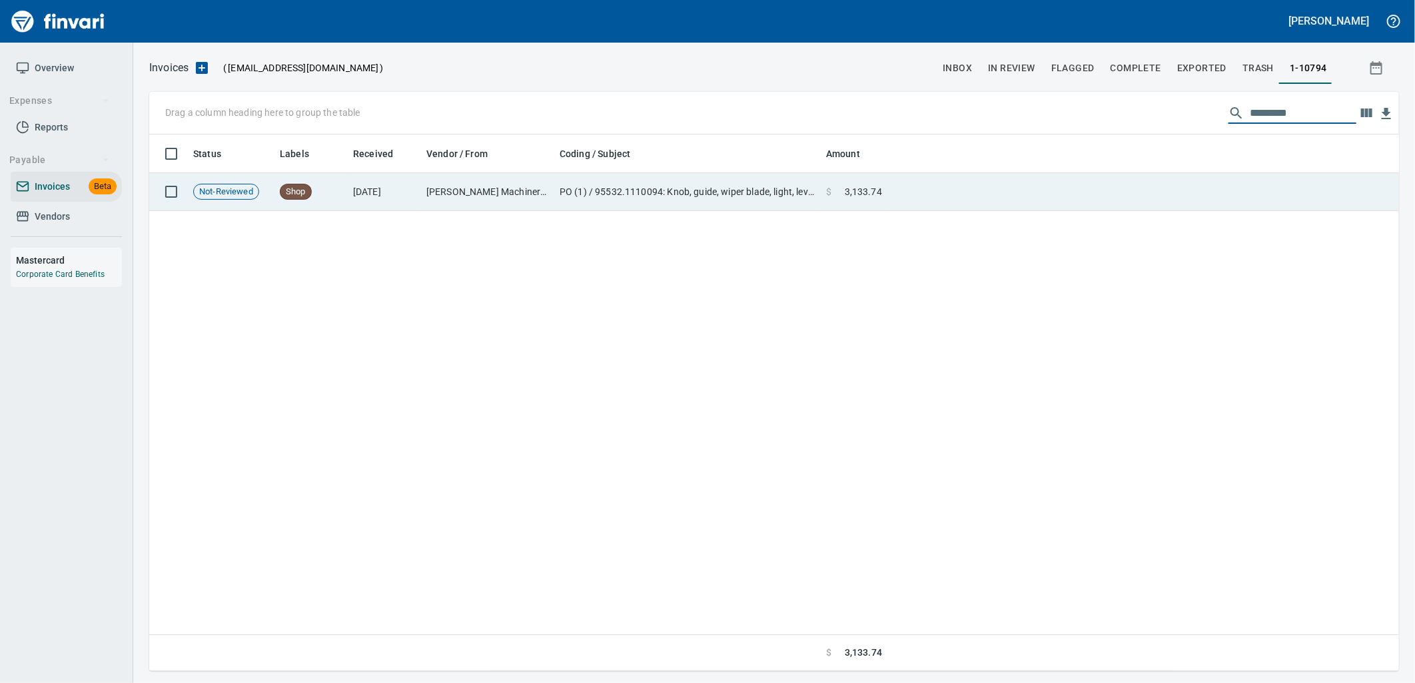
click at [928, 195] on td at bounding box center [1143, 192] width 512 height 38
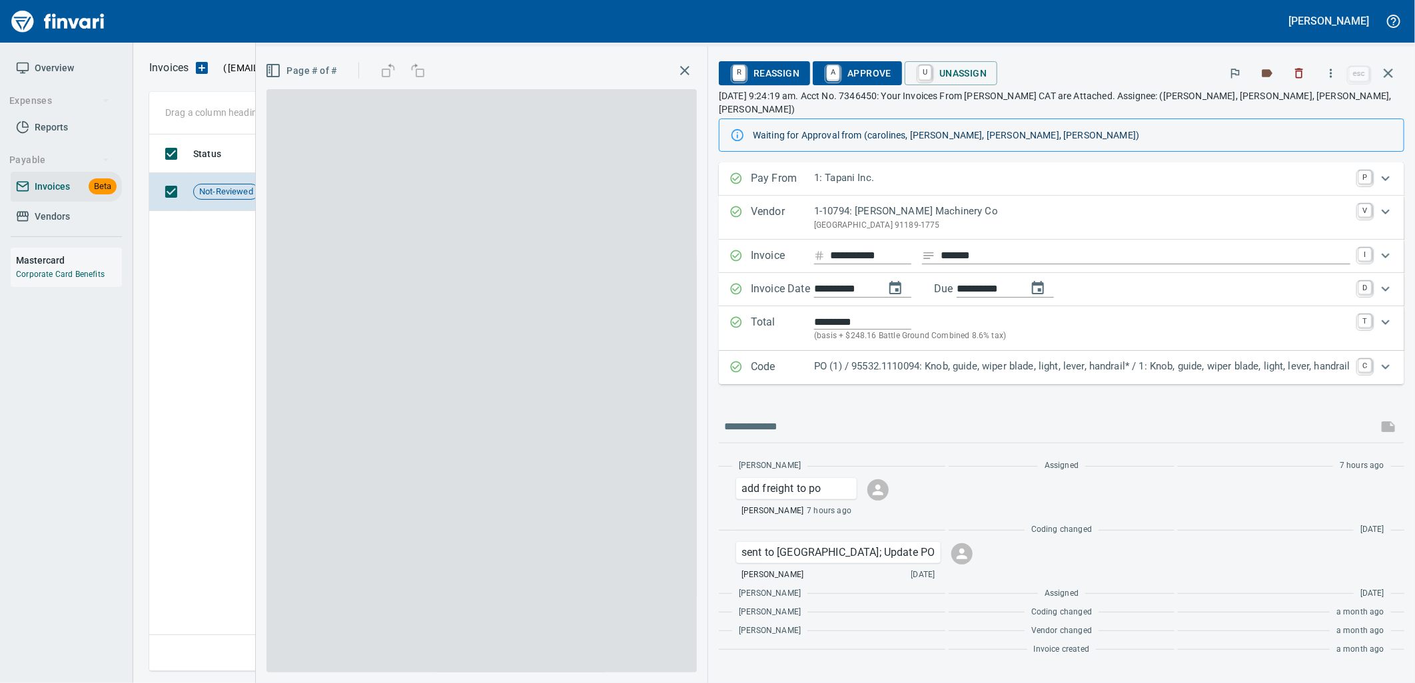
scroll to position [526, 1238]
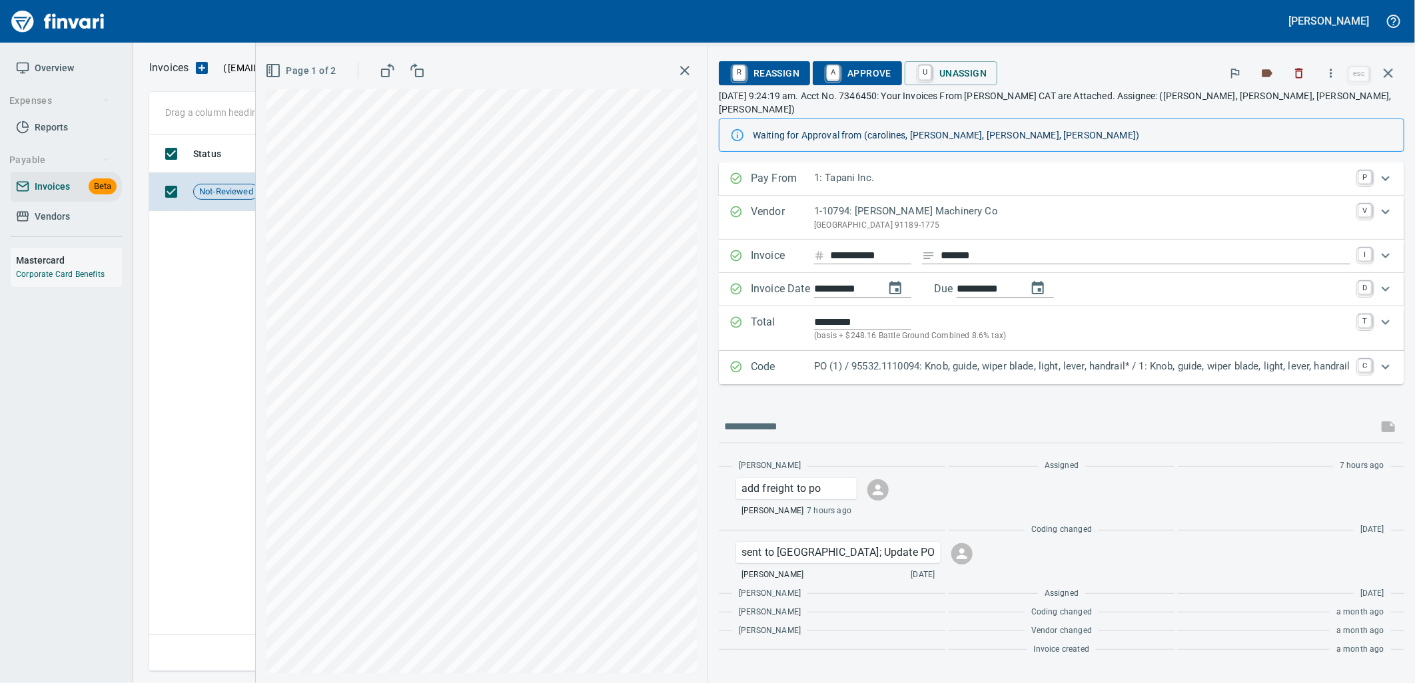
click at [1141, 359] on p "PO (1) / 95532.1110094: Knob, guide, wiper blade, light, lever, handrail* / 1: …" at bounding box center [1082, 366] width 536 height 15
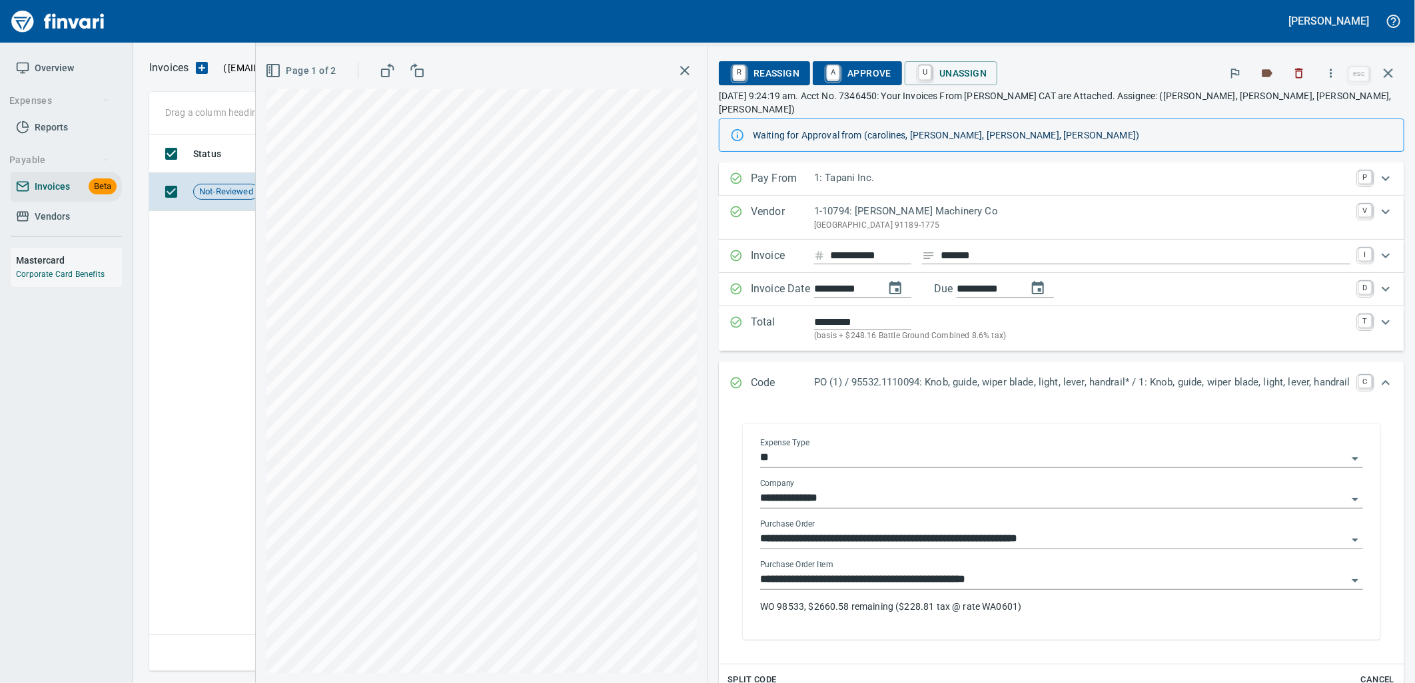
click at [1034, 571] on input "**********" at bounding box center [1053, 580] width 587 height 19
click at [1397, 81] on button "button" at bounding box center [1388, 73] width 32 height 32
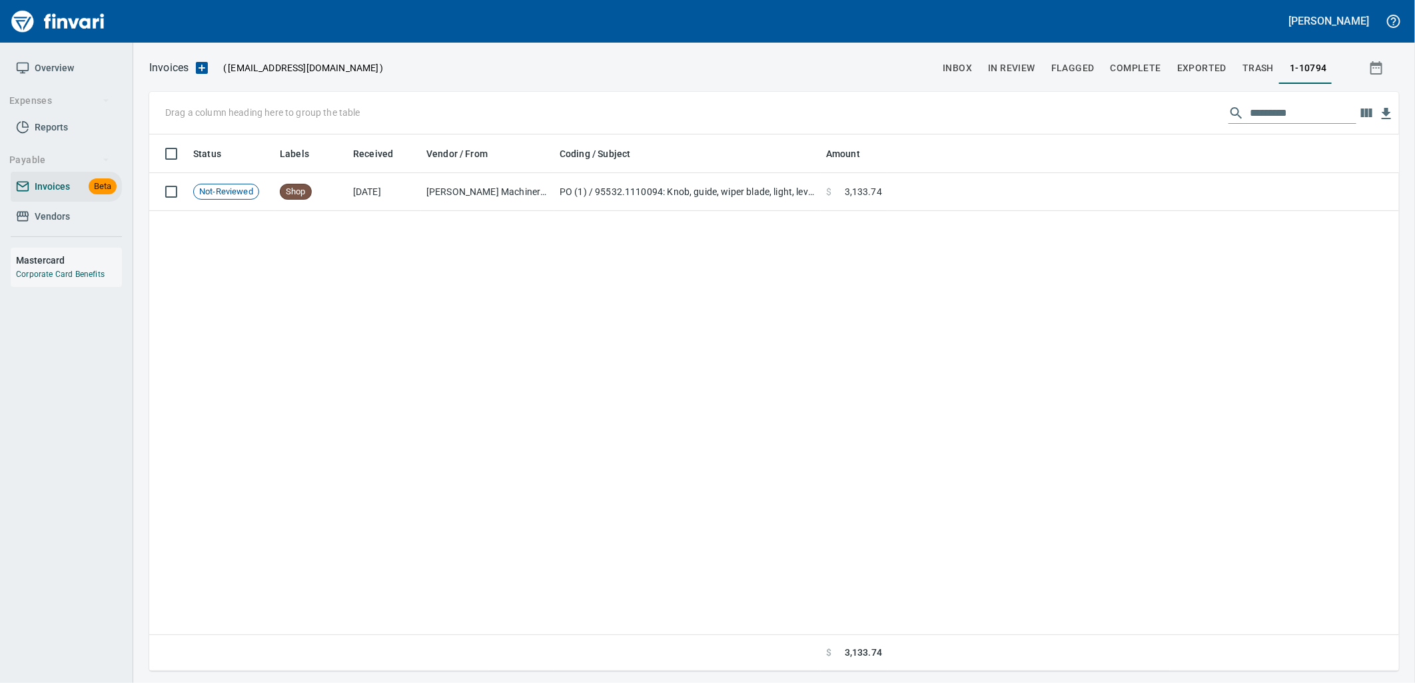
scroll to position [526, 1238]
drag, startPoint x: 1339, startPoint y: 113, endPoint x: 1343, endPoint y: 121, distance: 8.9
click at [1343, 121] on input "*********" at bounding box center [1303, 113] width 107 height 21
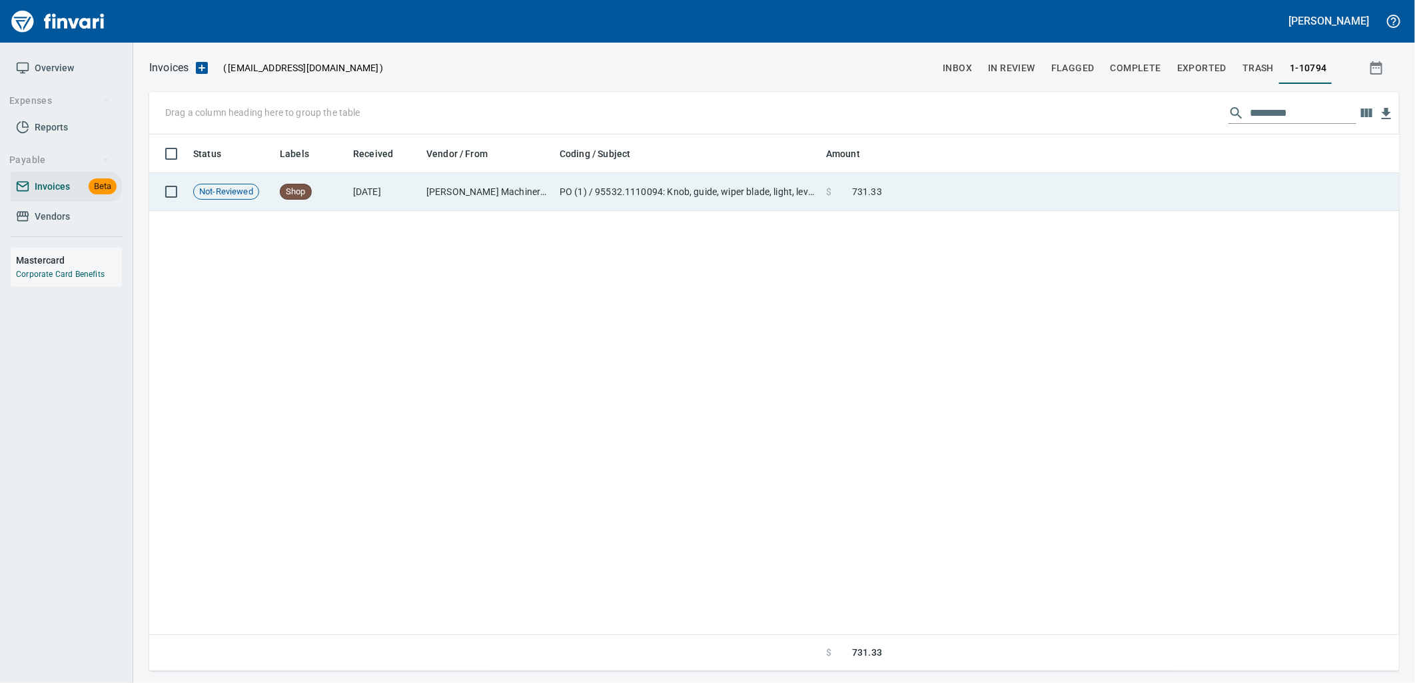
click at [952, 188] on td at bounding box center [1143, 192] width 512 height 38
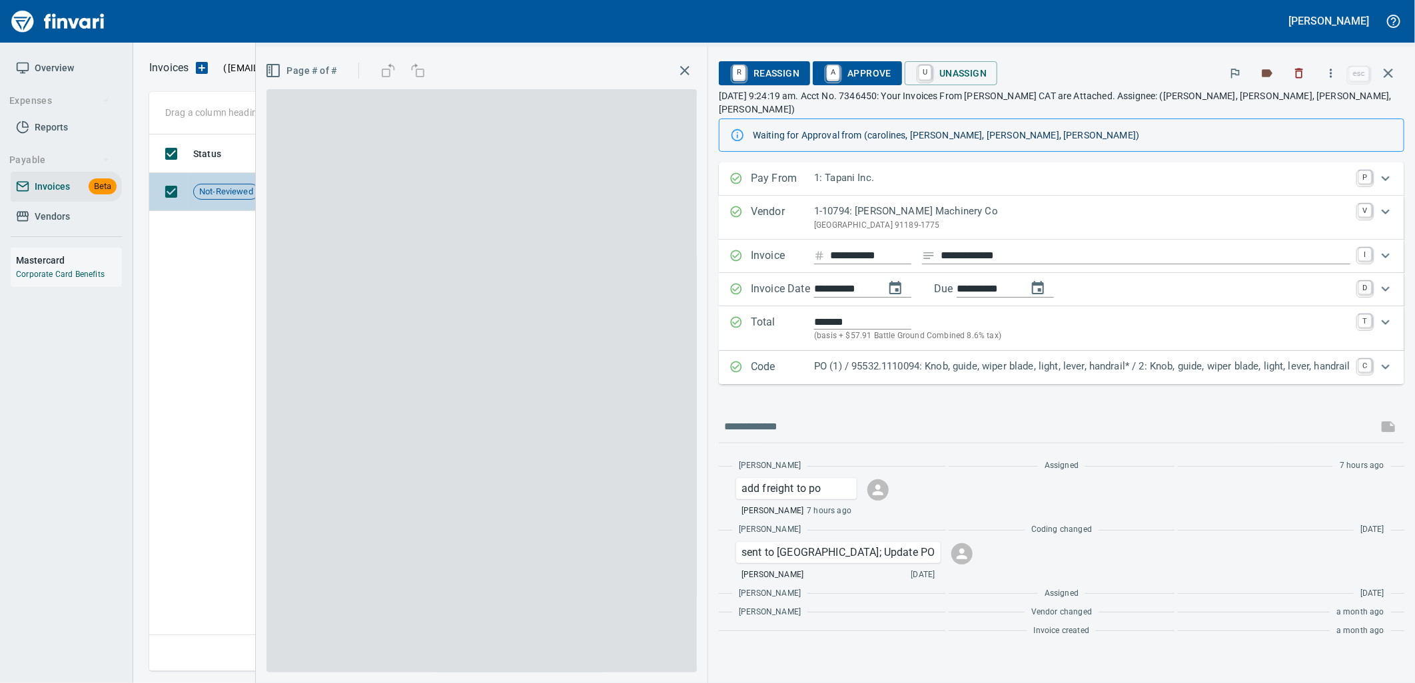
scroll to position [526, 1238]
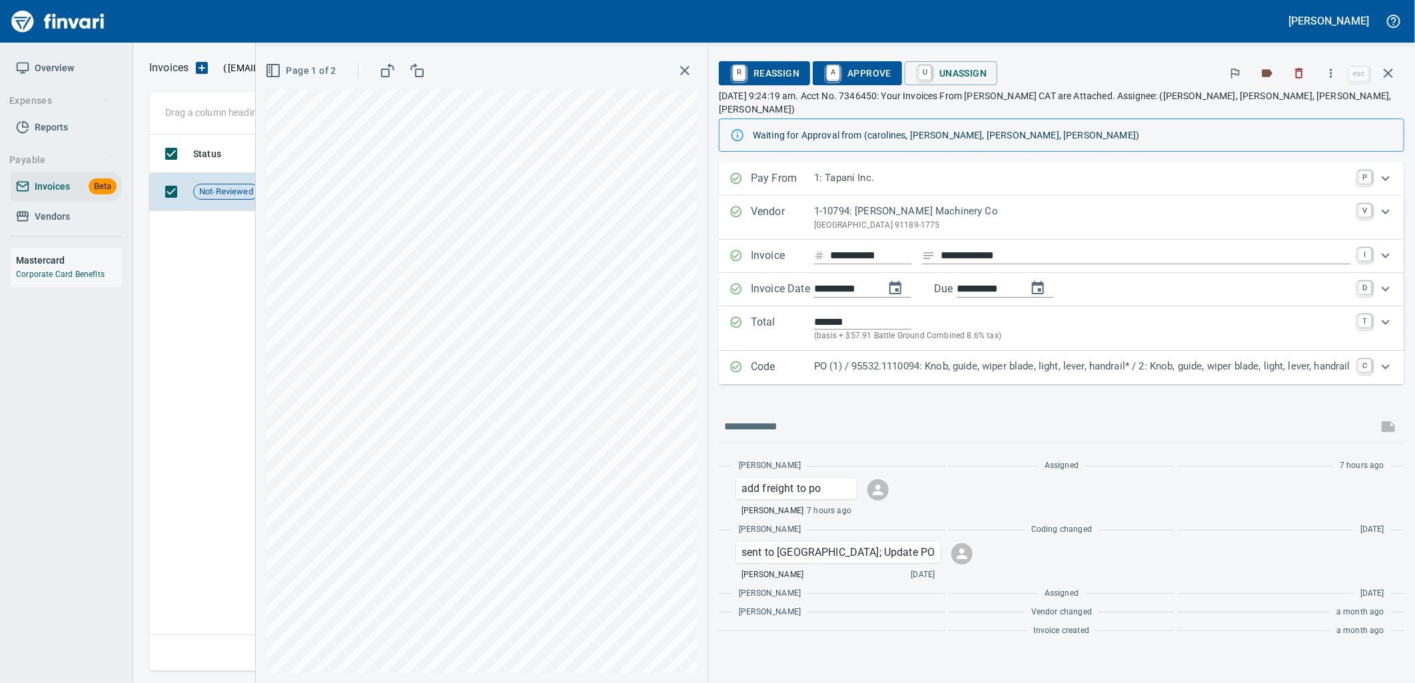
click at [1109, 359] on p "PO (1) / 95532.1110094: Knob, guide, wiper blade, light, lever, handrail* / 2: …" at bounding box center [1082, 366] width 536 height 15
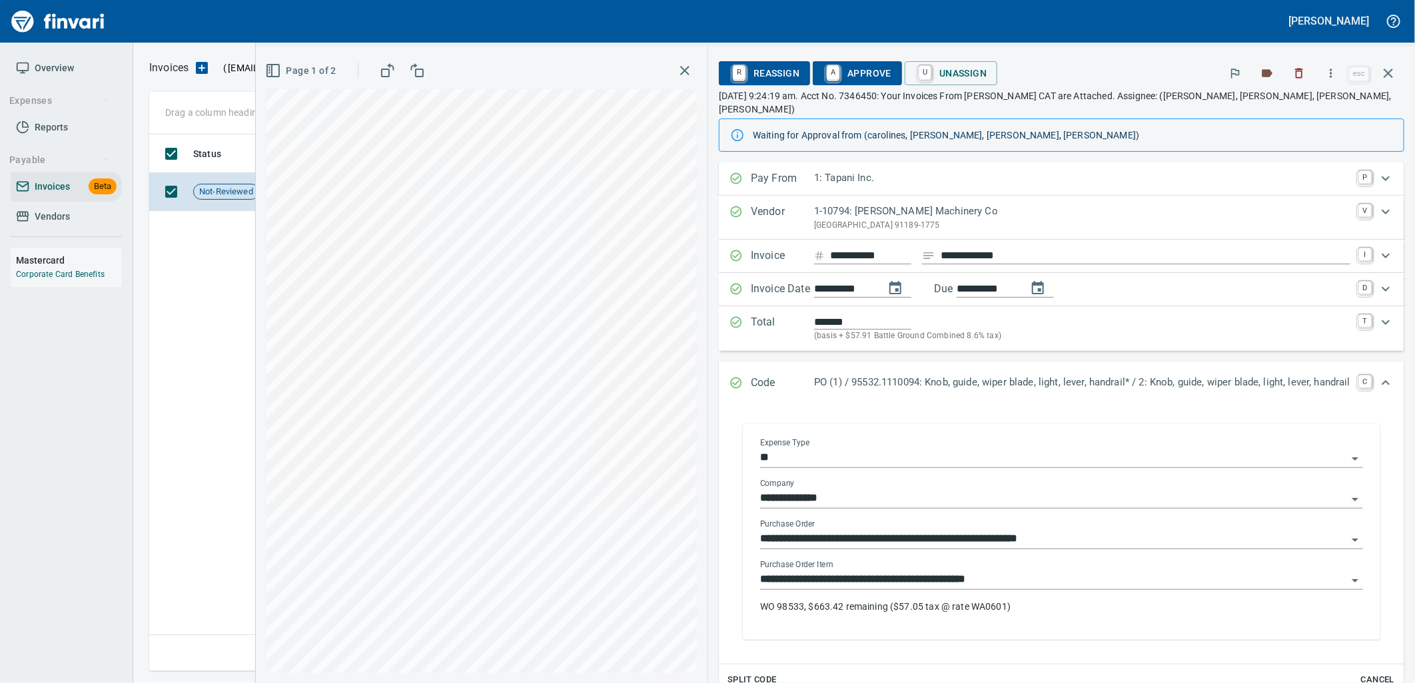
click at [1010, 571] on input "**********" at bounding box center [1053, 580] width 587 height 19
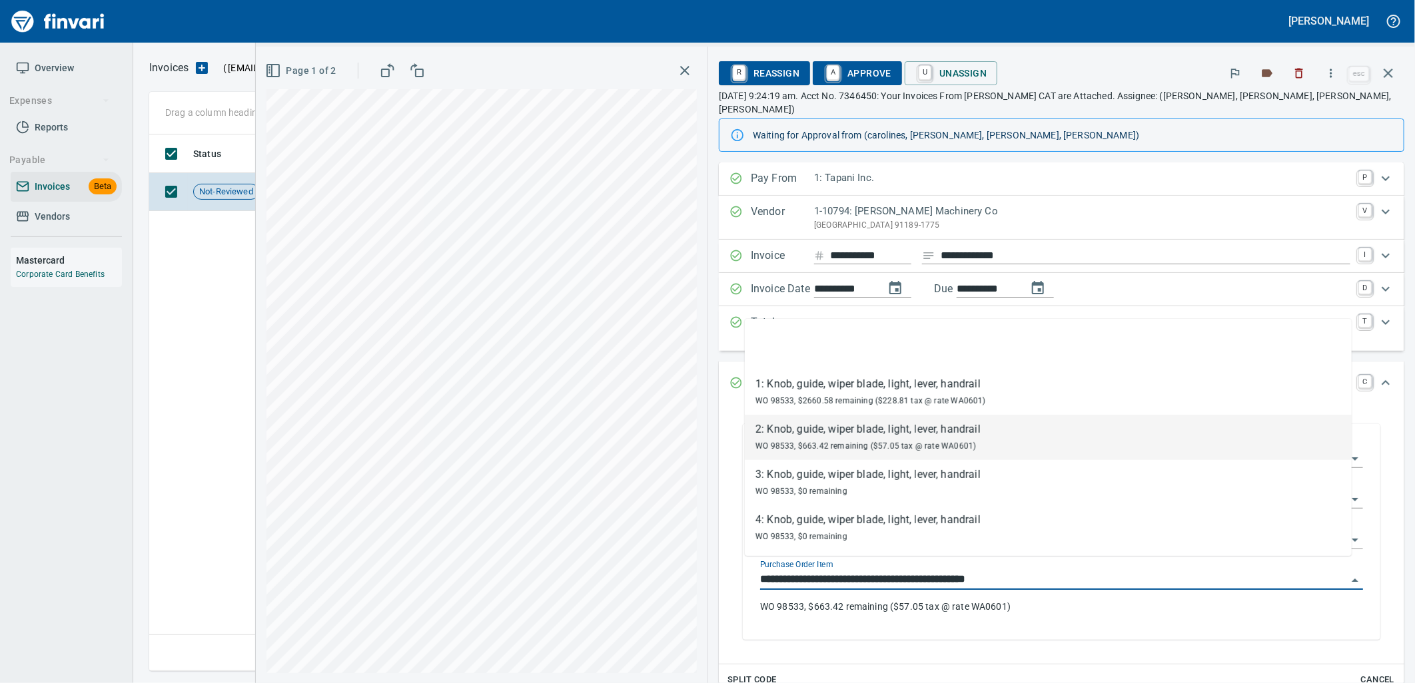
click at [1010, 571] on input "**********" at bounding box center [1053, 580] width 587 height 19
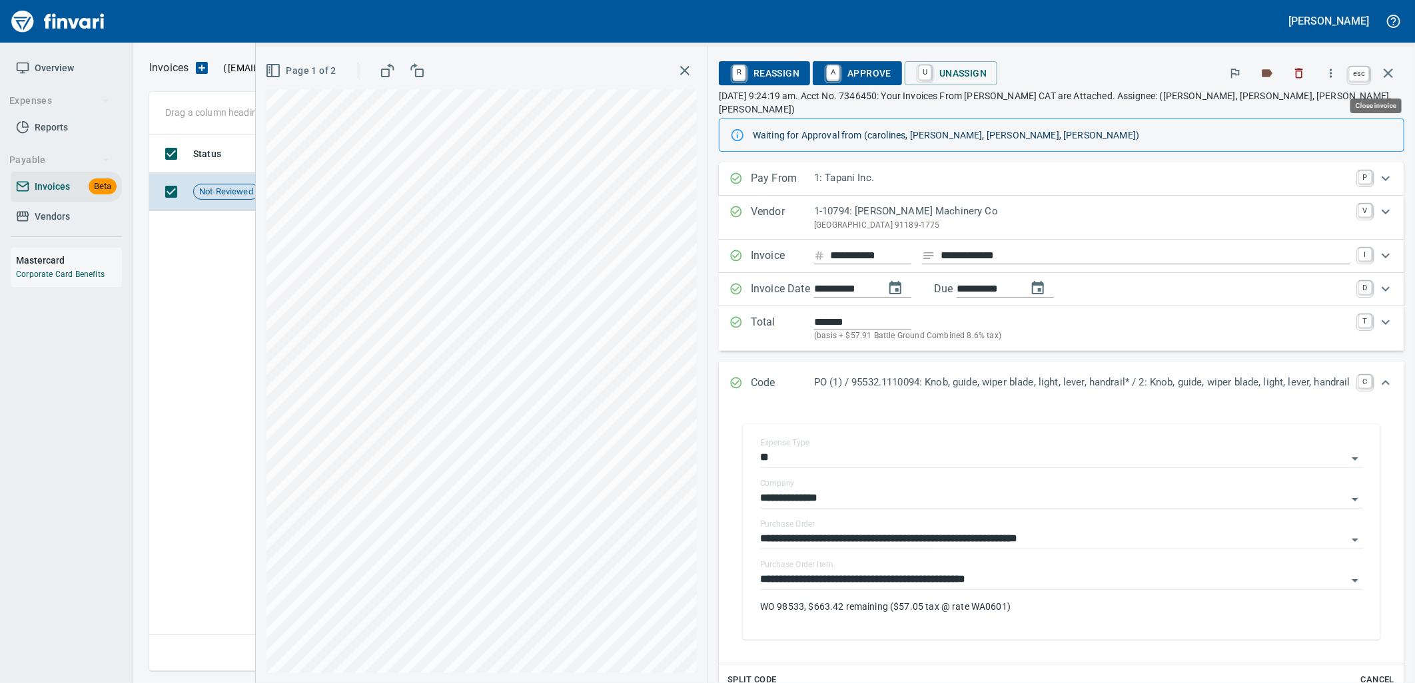
drag, startPoint x: 1390, startPoint y: 80, endPoint x: 1408, endPoint y: 82, distance: 18.1
click at [1390, 80] on icon "button" at bounding box center [1388, 73] width 16 height 16
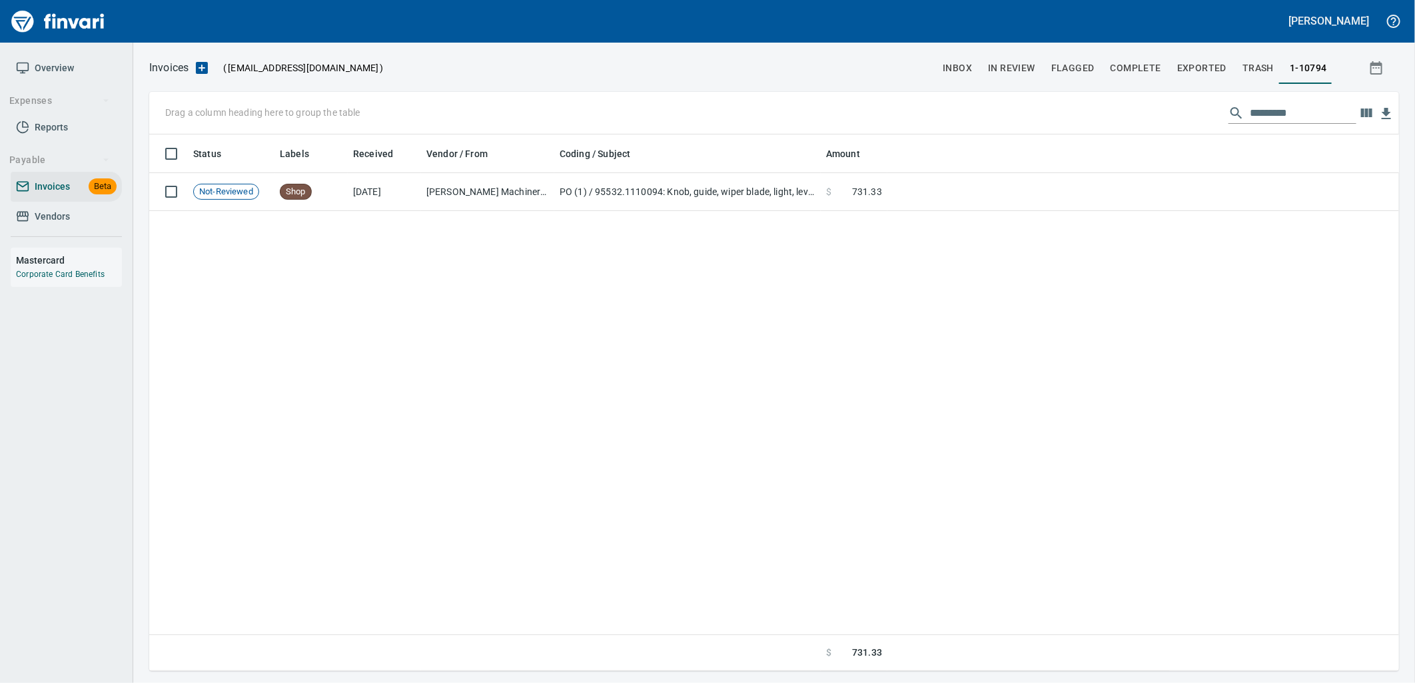
scroll to position [526, 1238]
drag, startPoint x: 1306, startPoint y: 112, endPoint x: 1279, endPoint y: 116, distance: 26.9
click at [1279, 116] on input "*********" at bounding box center [1303, 113] width 107 height 21
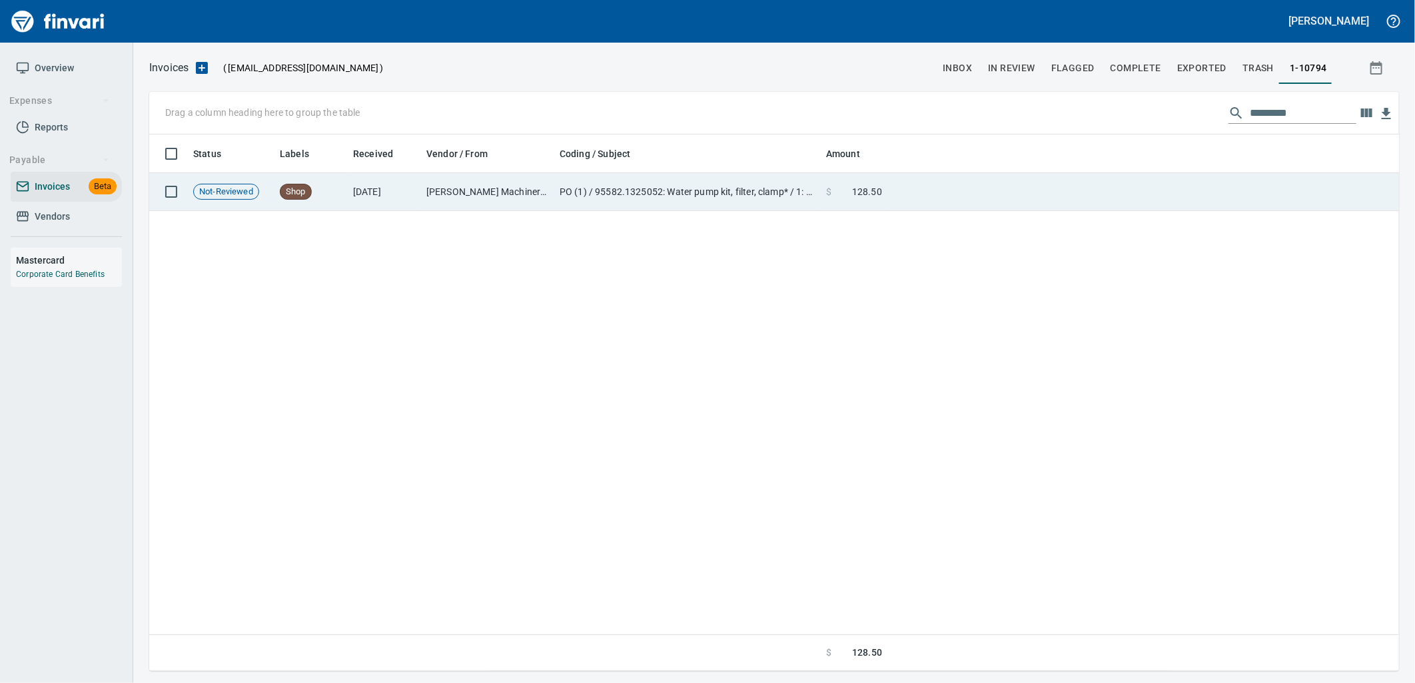
click at [966, 184] on td at bounding box center [1143, 192] width 512 height 38
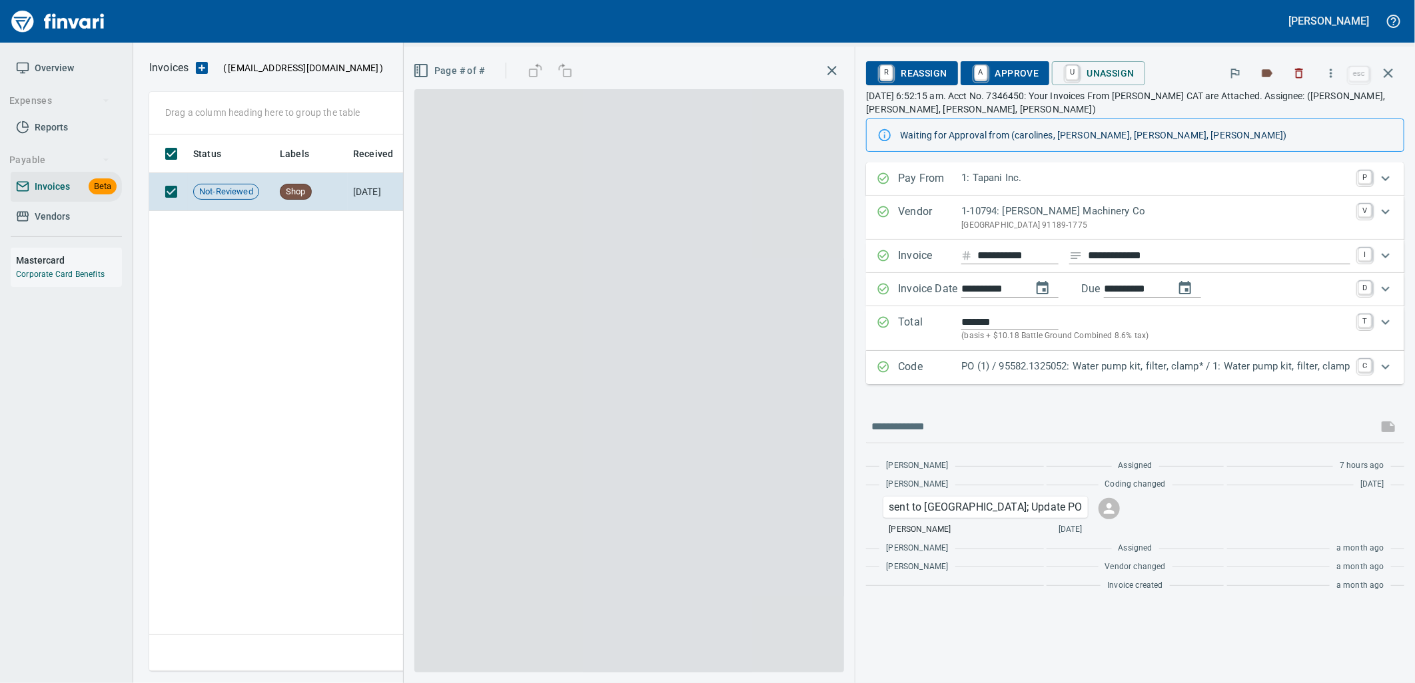
scroll to position [526, 1238]
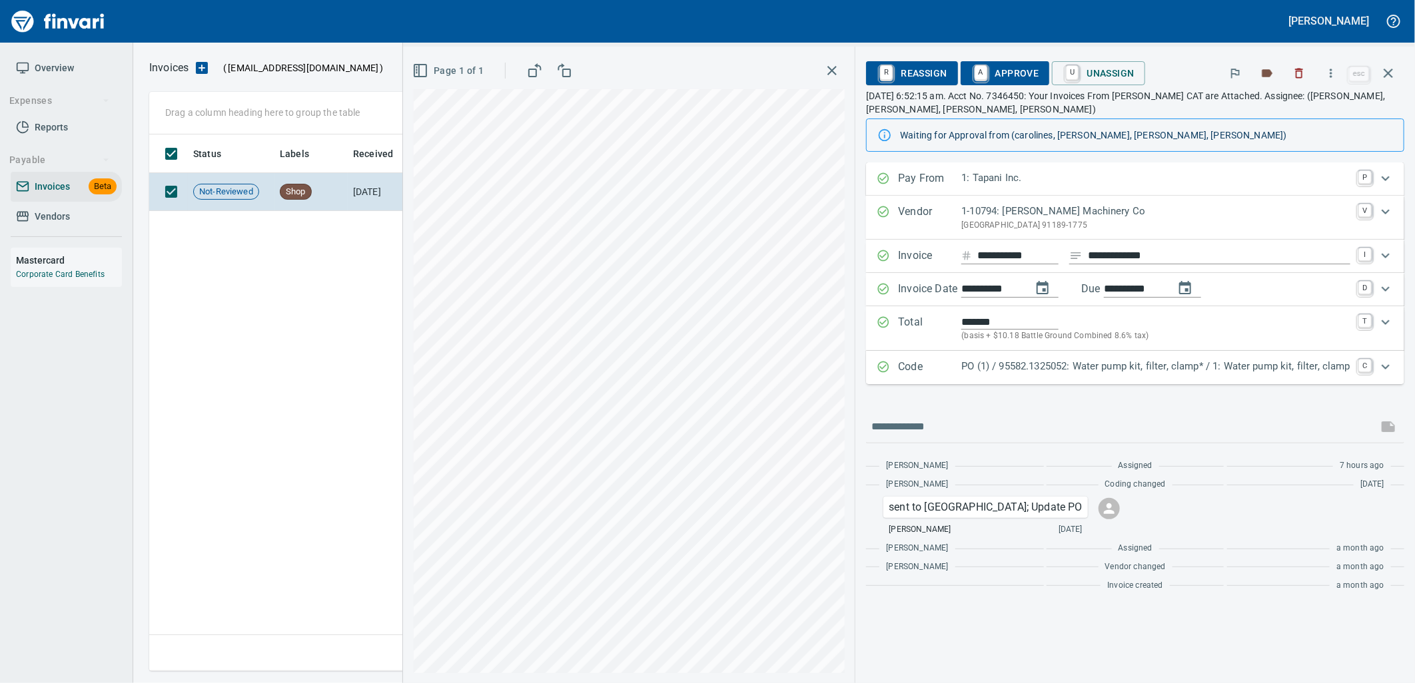
click at [1084, 367] on p "PO (1) / 95582.1325052: Water pump kit, filter, clamp* / 1: Water pump kit, fil…" at bounding box center [1155, 366] width 389 height 15
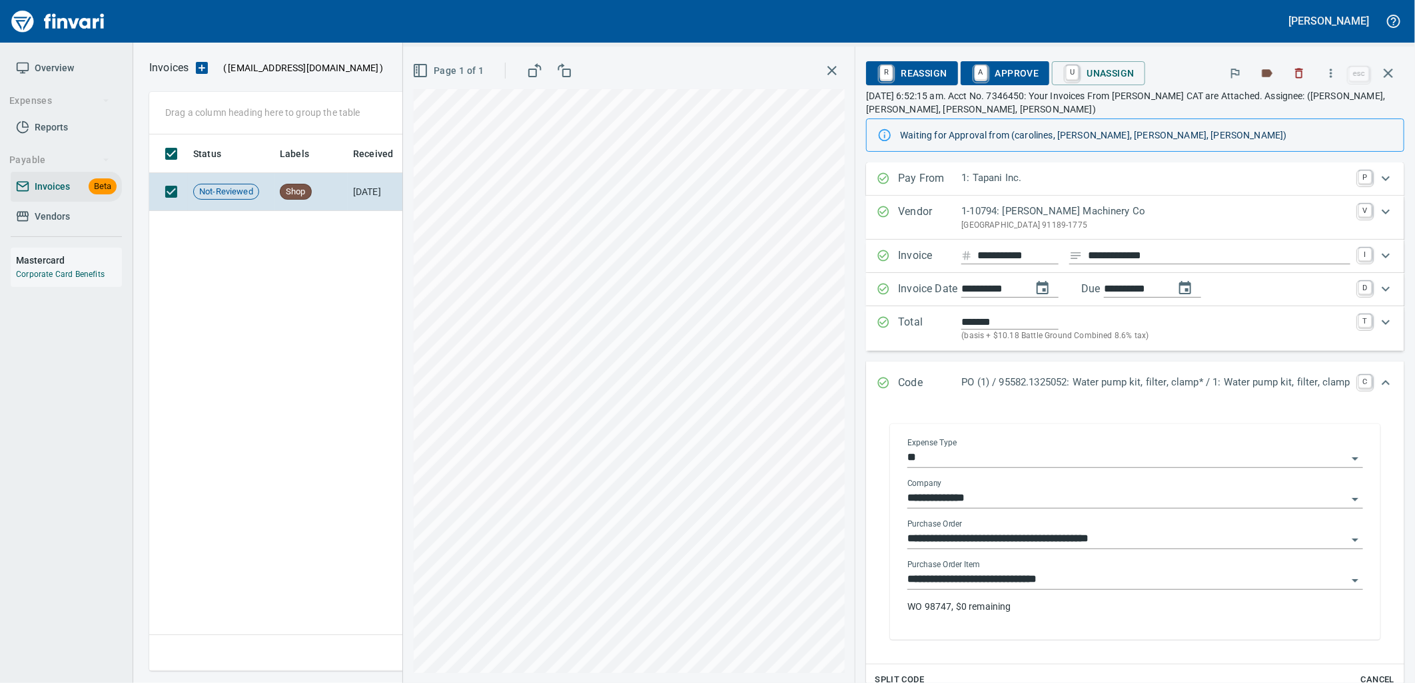
click at [1062, 573] on input "**********" at bounding box center [1127, 580] width 440 height 19
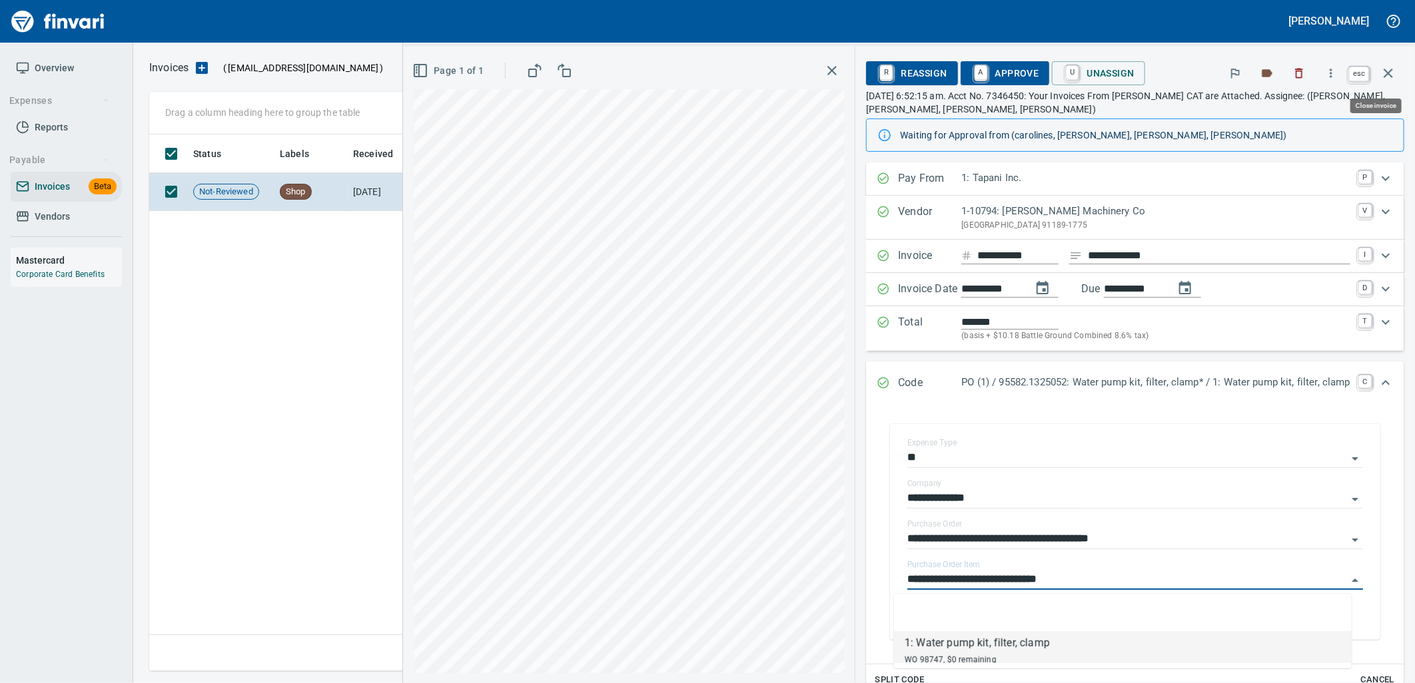
click at [1397, 76] on button "button" at bounding box center [1388, 73] width 32 height 32
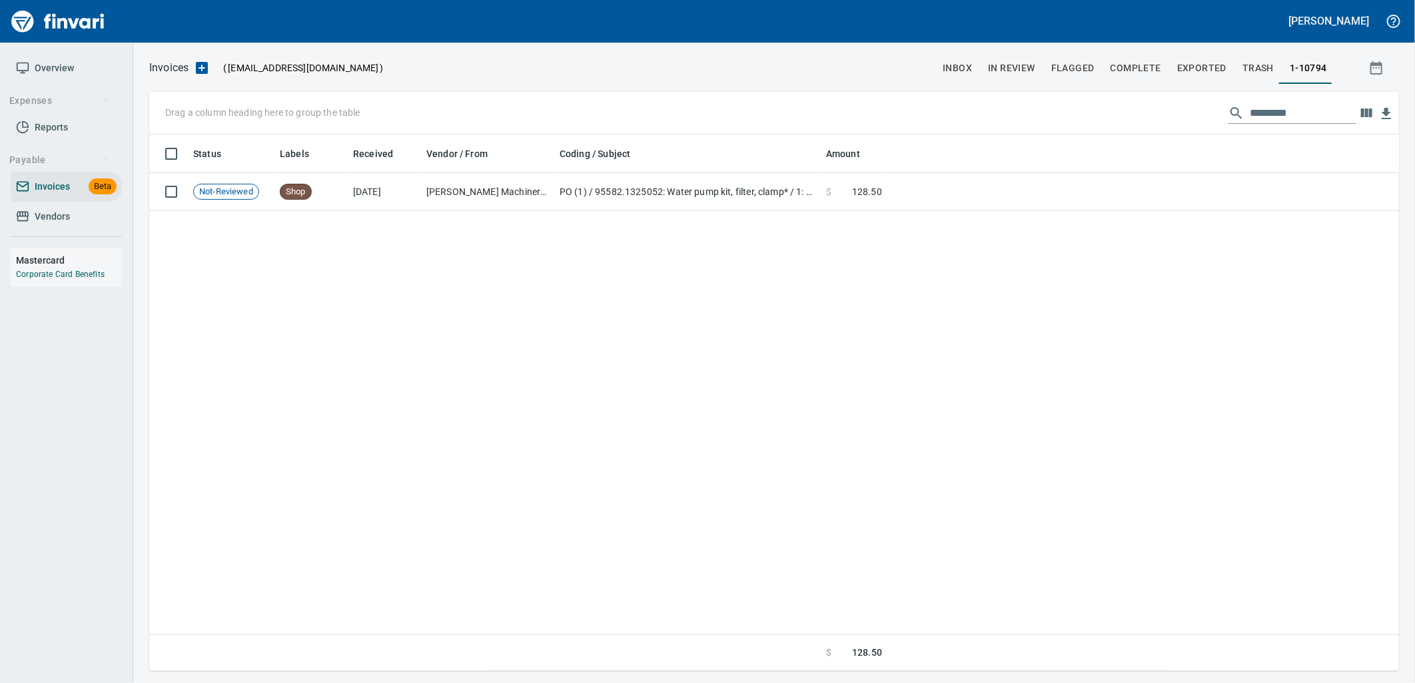
scroll to position [526, 1238]
drag, startPoint x: 1307, startPoint y: 115, endPoint x: 1201, endPoint y: 102, distance: 107.3
click at [1210, 102] on div "Drag a column heading here to group the table *********" at bounding box center [774, 113] width 1250 height 43
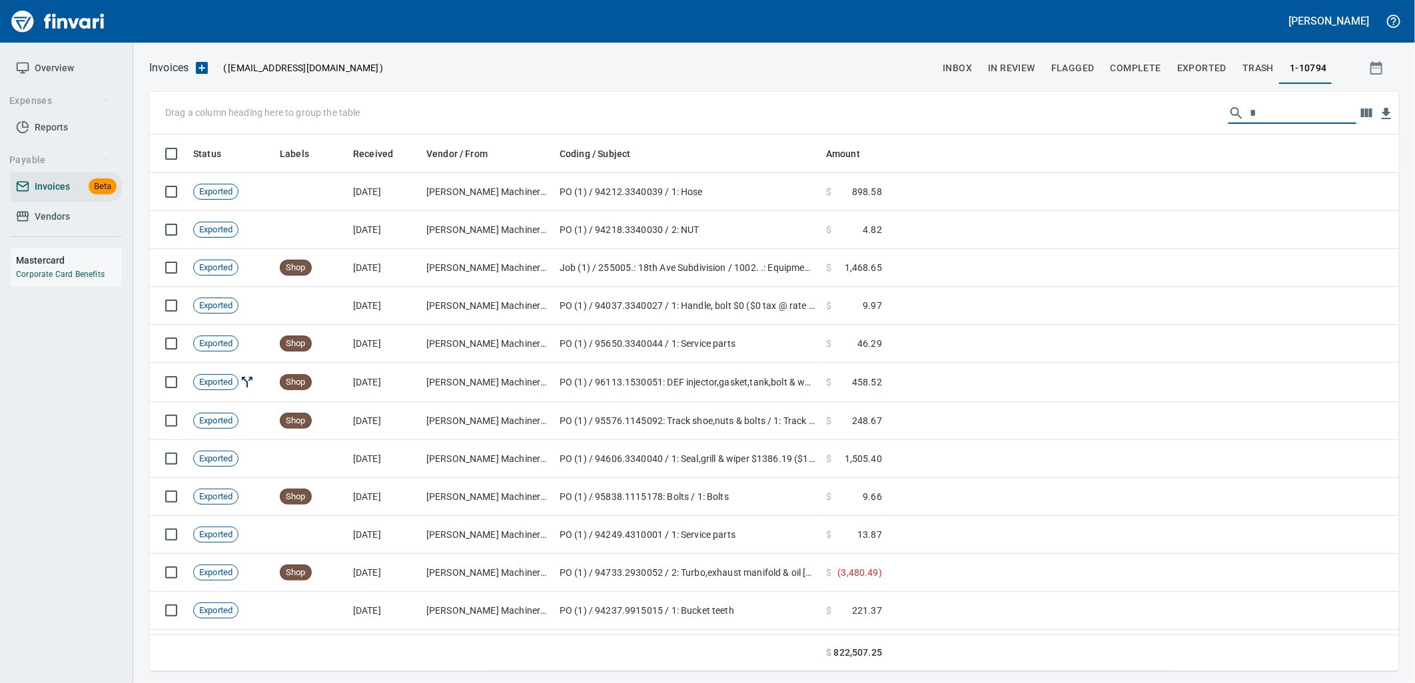
scroll to position [526, 1228]
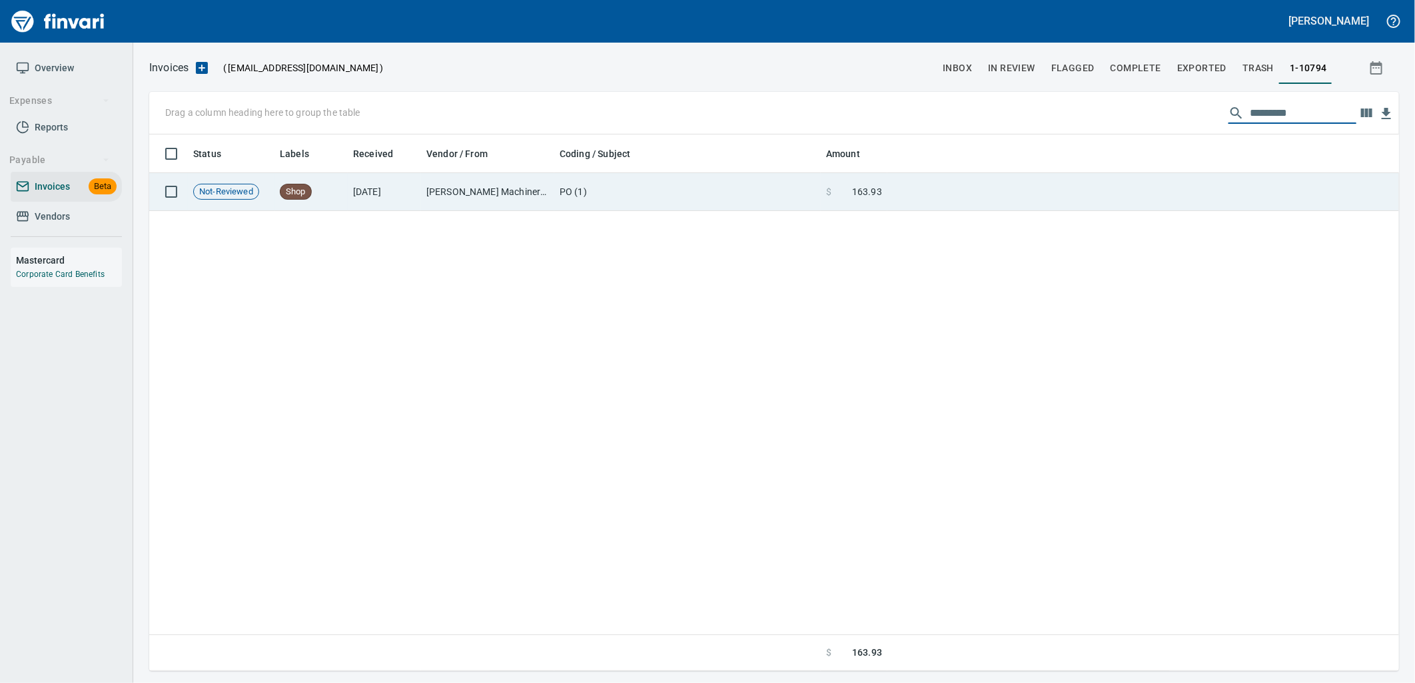
type input "*********"
click at [940, 205] on td at bounding box center [1143, 192] width 512 height 38
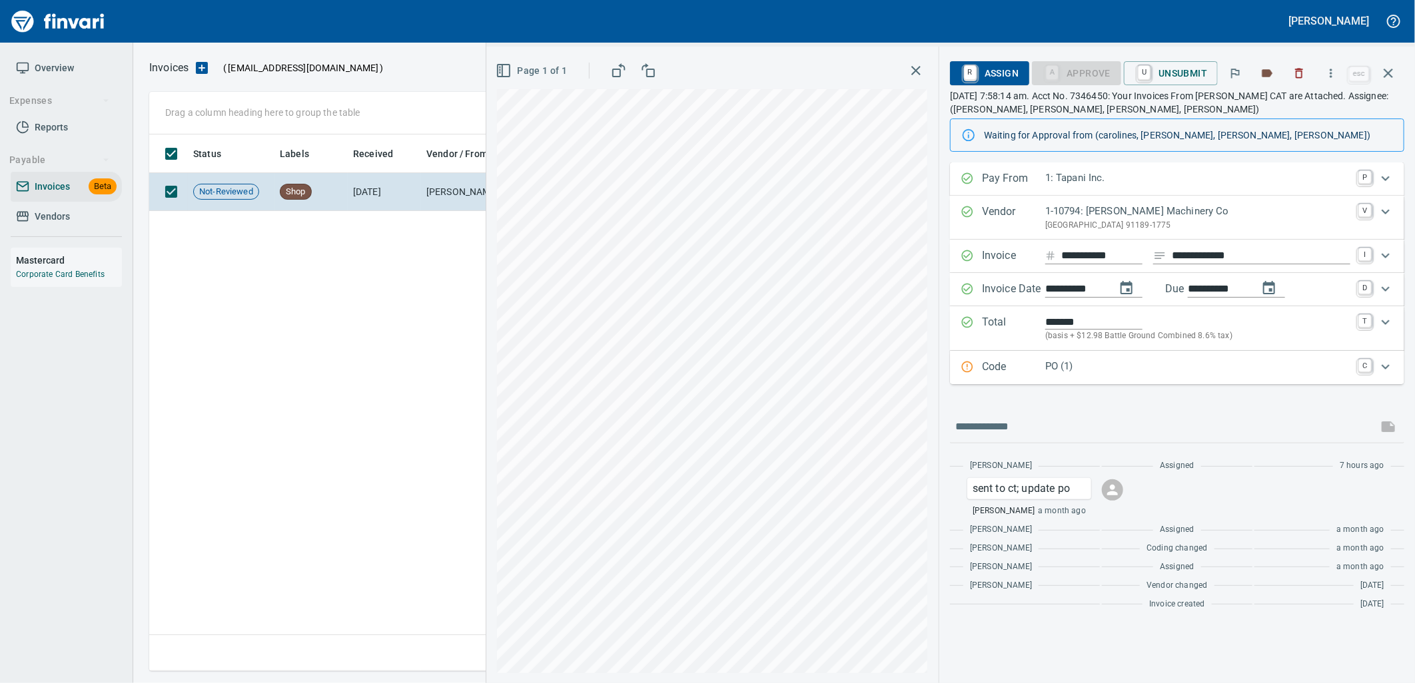
click at [1106, 376] on div "PO (1)" at bounding box center [1197, 367] width 305 height 17
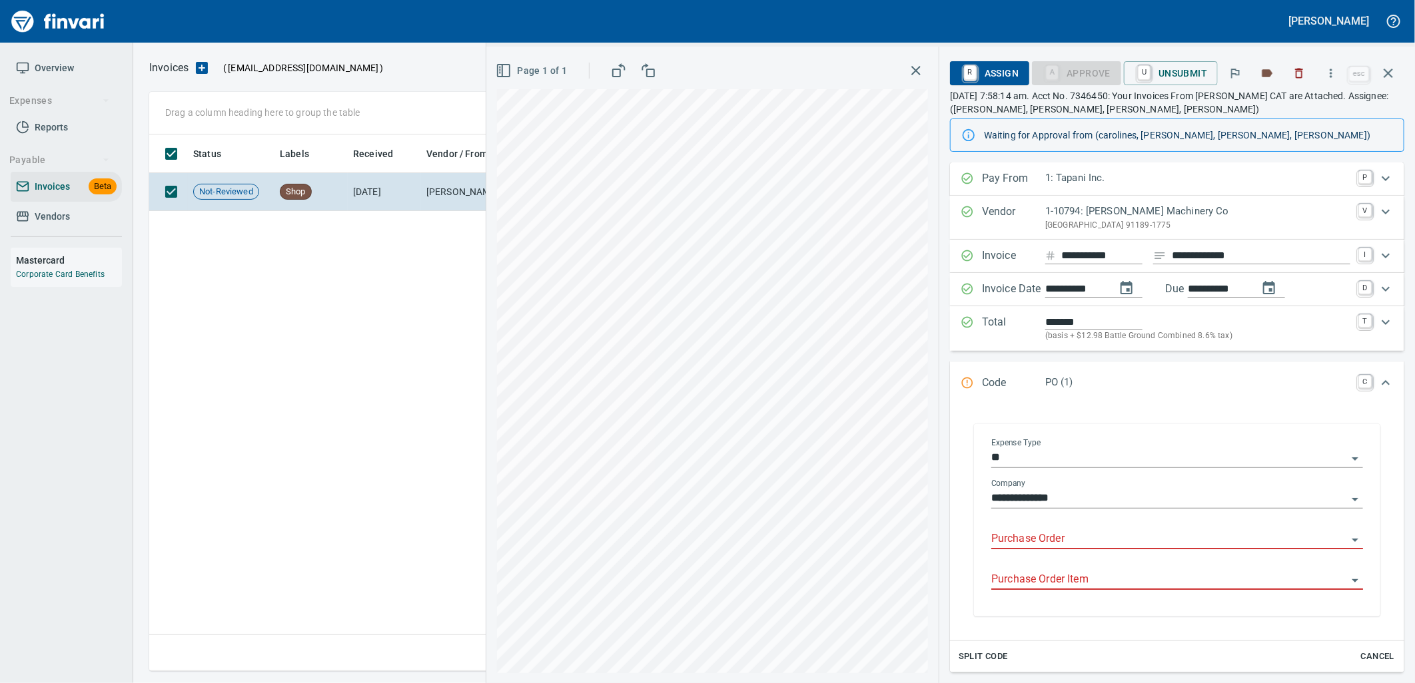
click at [1054, 543] on input "Purchase Order" at bounding box center [1169, 539] width 356 height 19
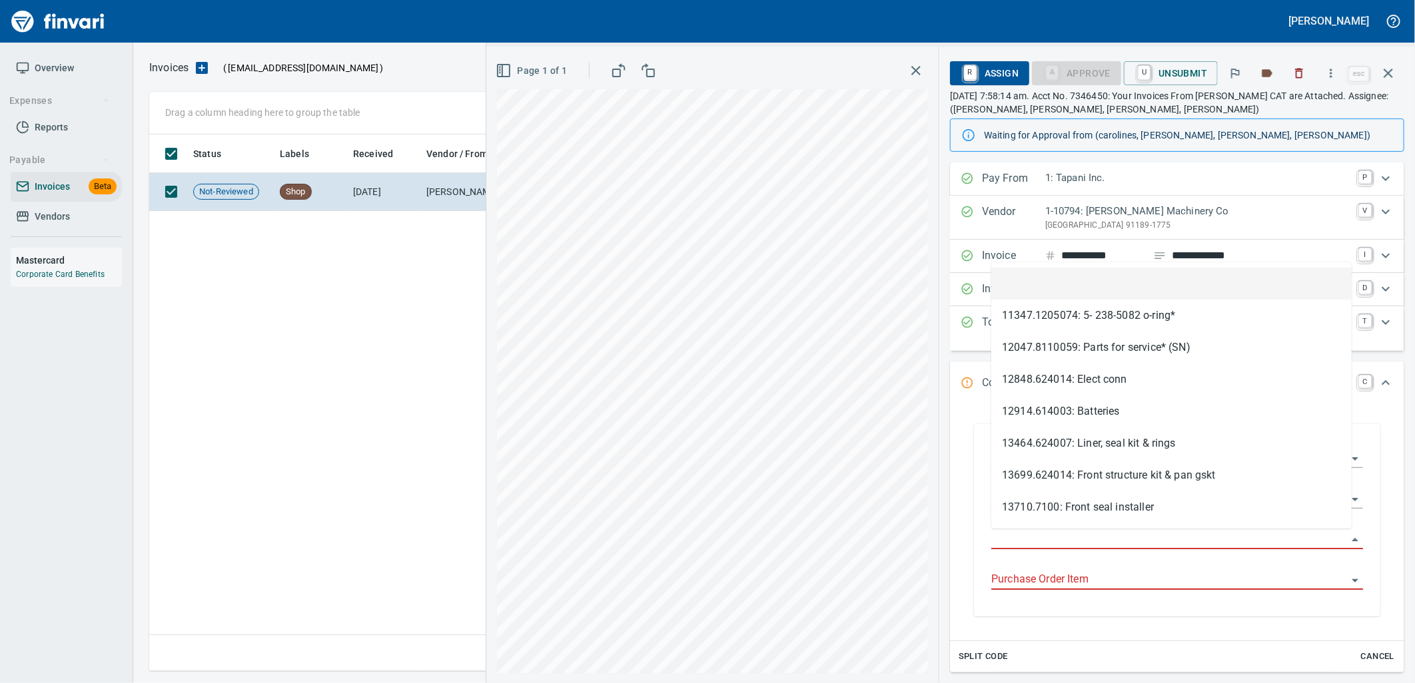
scroll to position [526, 1238]
type input "**********"
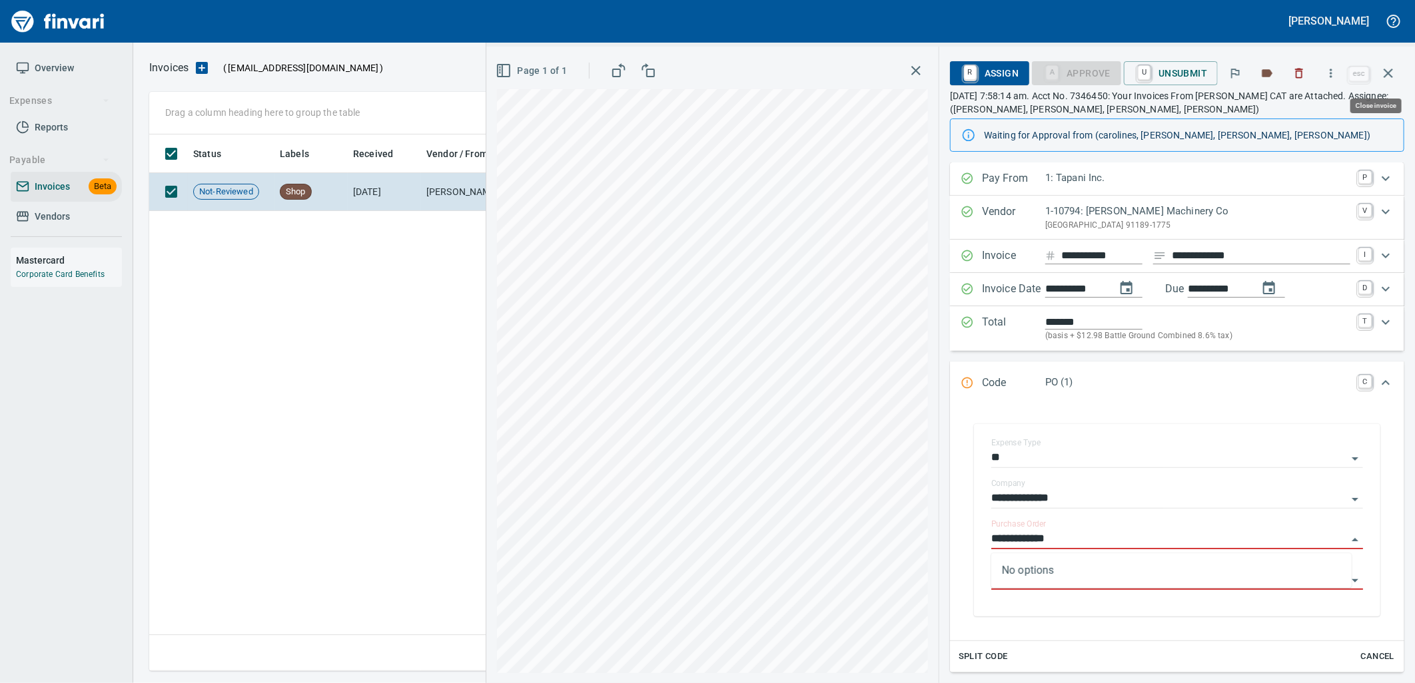
click at [1394, 76] on icon "button" at bounding box center [1388, 73] width 16 height 16
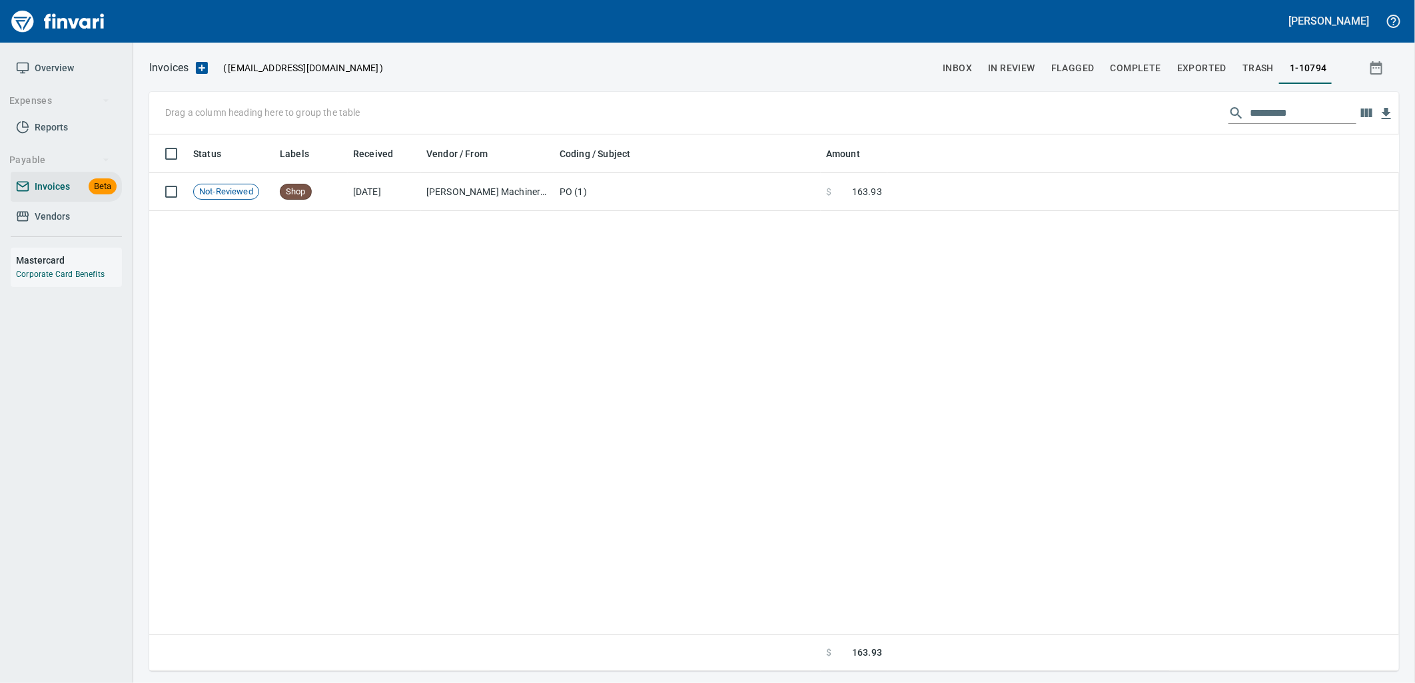
scroll to position [526, 1238]
drag, startPoint x: 1321, startPoint y: 110, endPoint x: 1042, endPoint y: 74, distance: 281.4
click at [1073, 77] on div "Invoices ( tapani-invoices@finvari.net ) inbox In Review Flagged Complete Expor…" at bounding box center [773, 365] width 1281 height 613
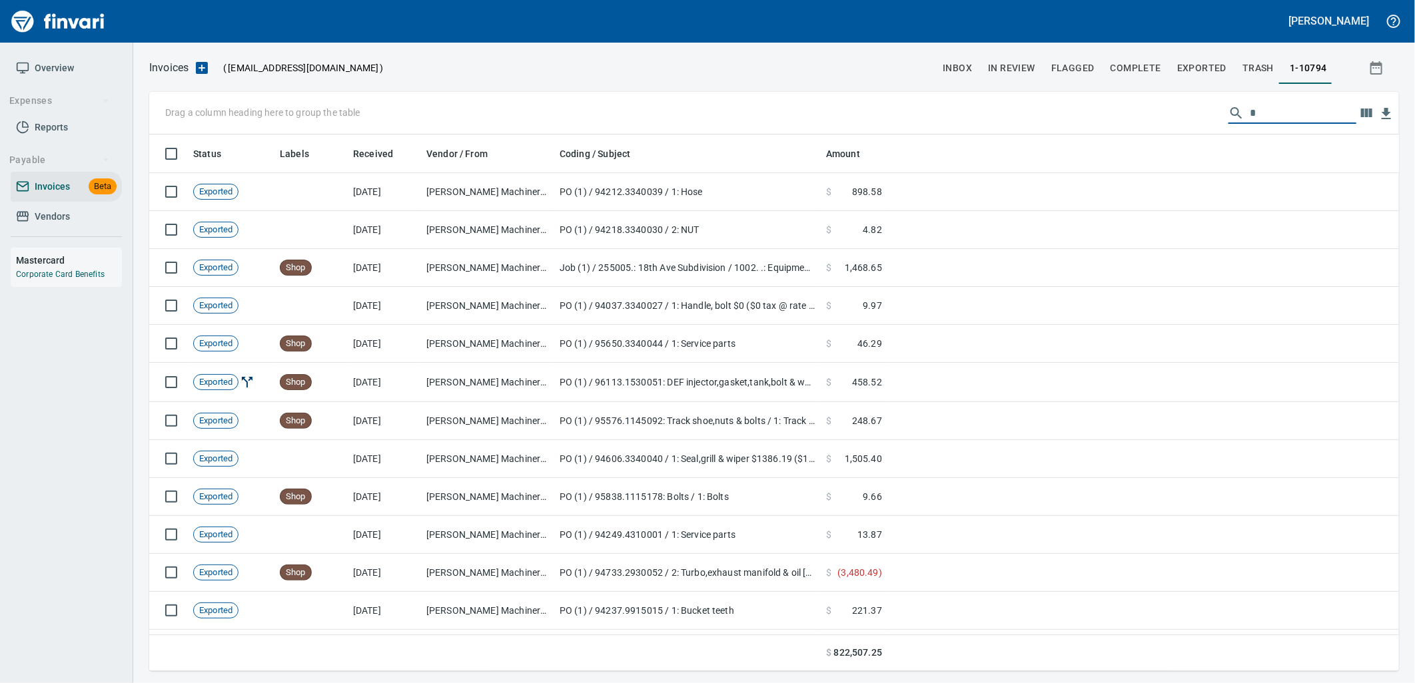
scroll to position [526, 1228]
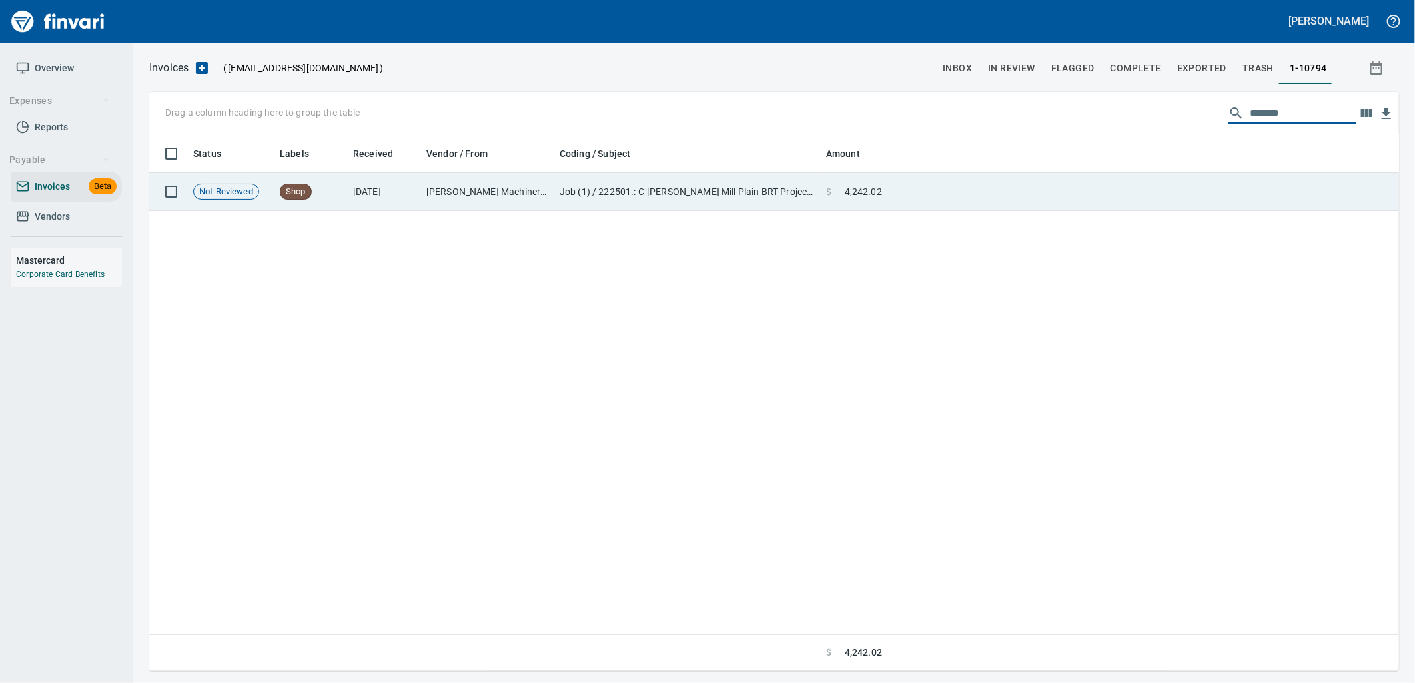
type input "*******"
click at [446, 205] on td "[PERSON_NAME] Machinery Co (1-10794)" at bounding box center [487, 192] width 133 height 38
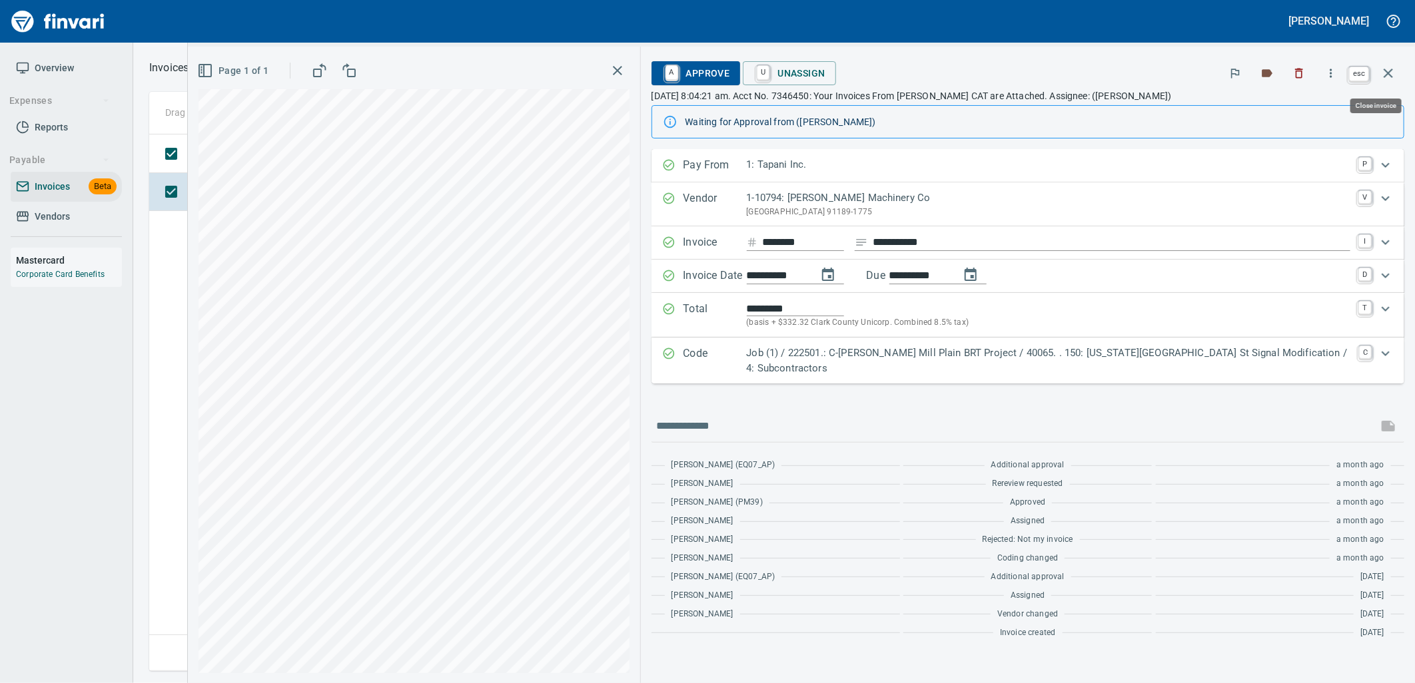
scroll to position [526, 1238]
click at [727, 77] on span "A Approve" at bounding box center [696, 73] width 68 height 23
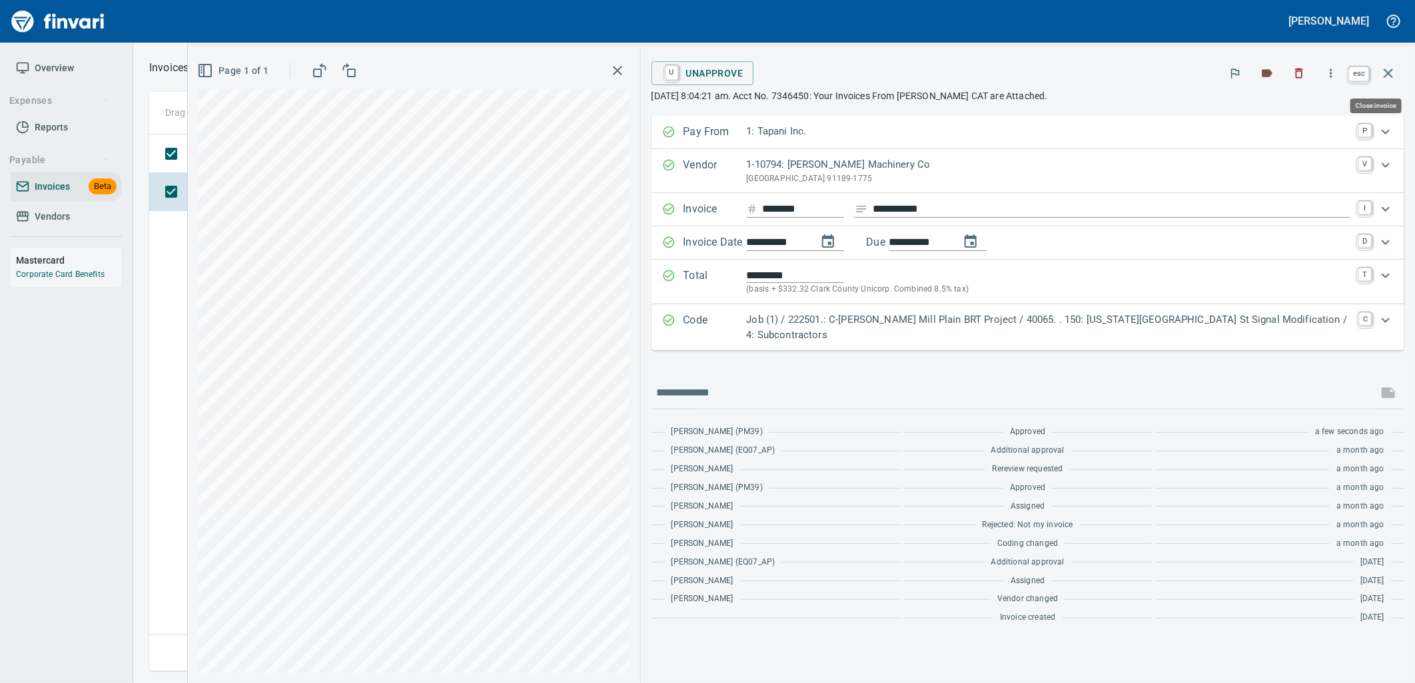
click at [1388, 70] on icon "button" at bounding box center [1388, 73] width 16 height 16
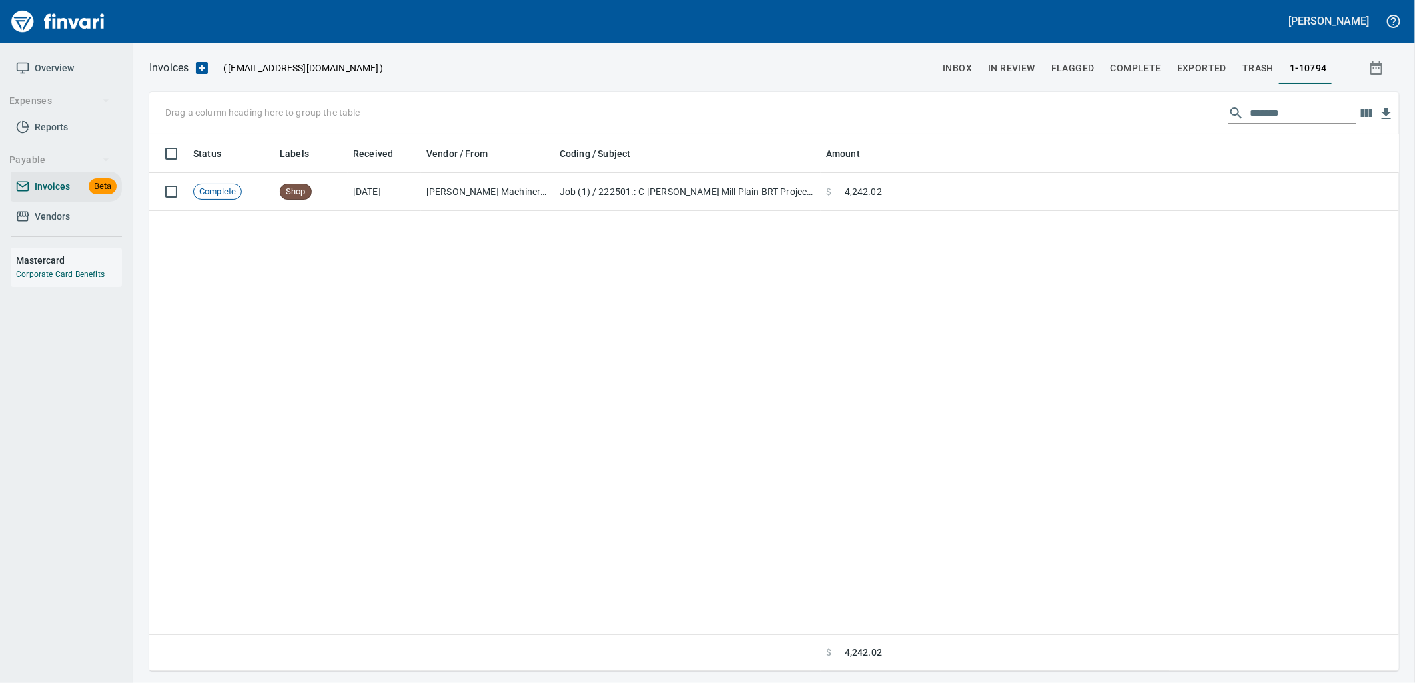
scroll to position [526, 1238]
drag, startPoint x: 1292, startPoint y: 114, endPoint x: 1193, endPoint y: 115, distance: 99.2
click at [1193, 115] on div "Drag a column heading here to group the table *******" at bounding box center [774, 113] width 1250 height 43
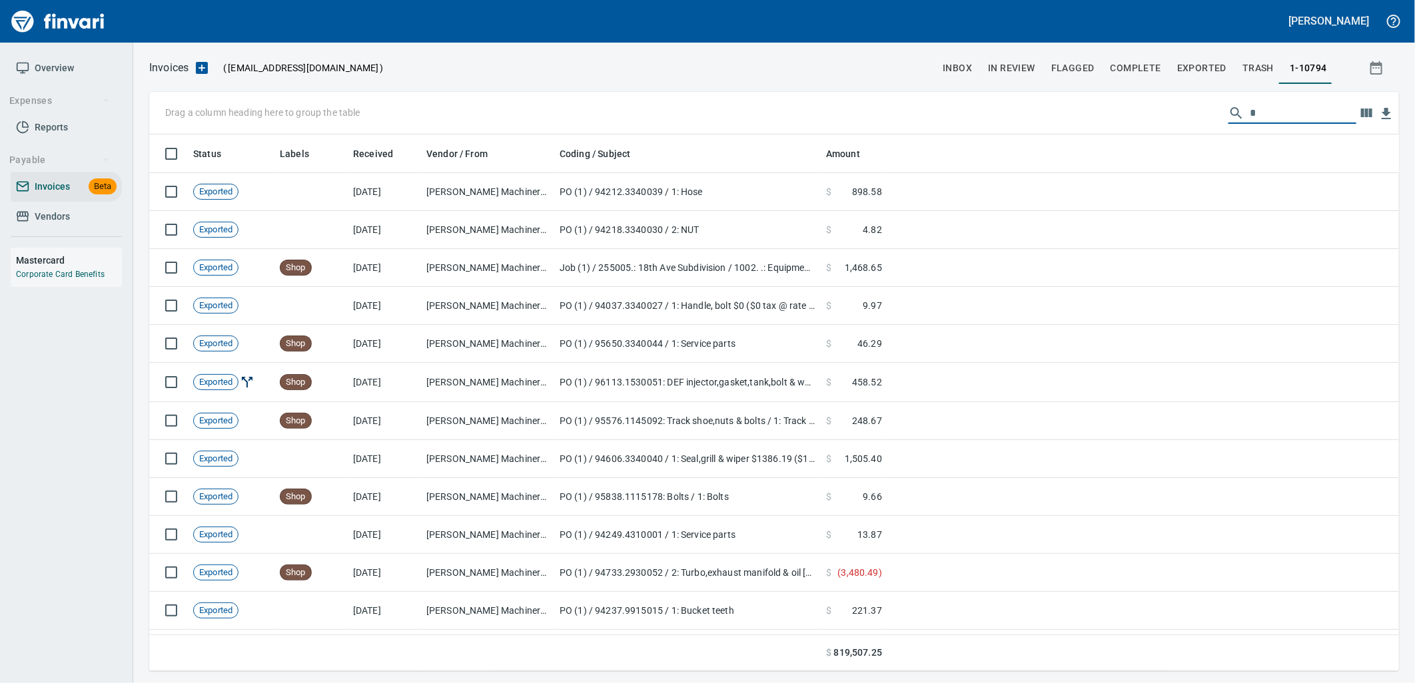
scroll to position [526, 1228]
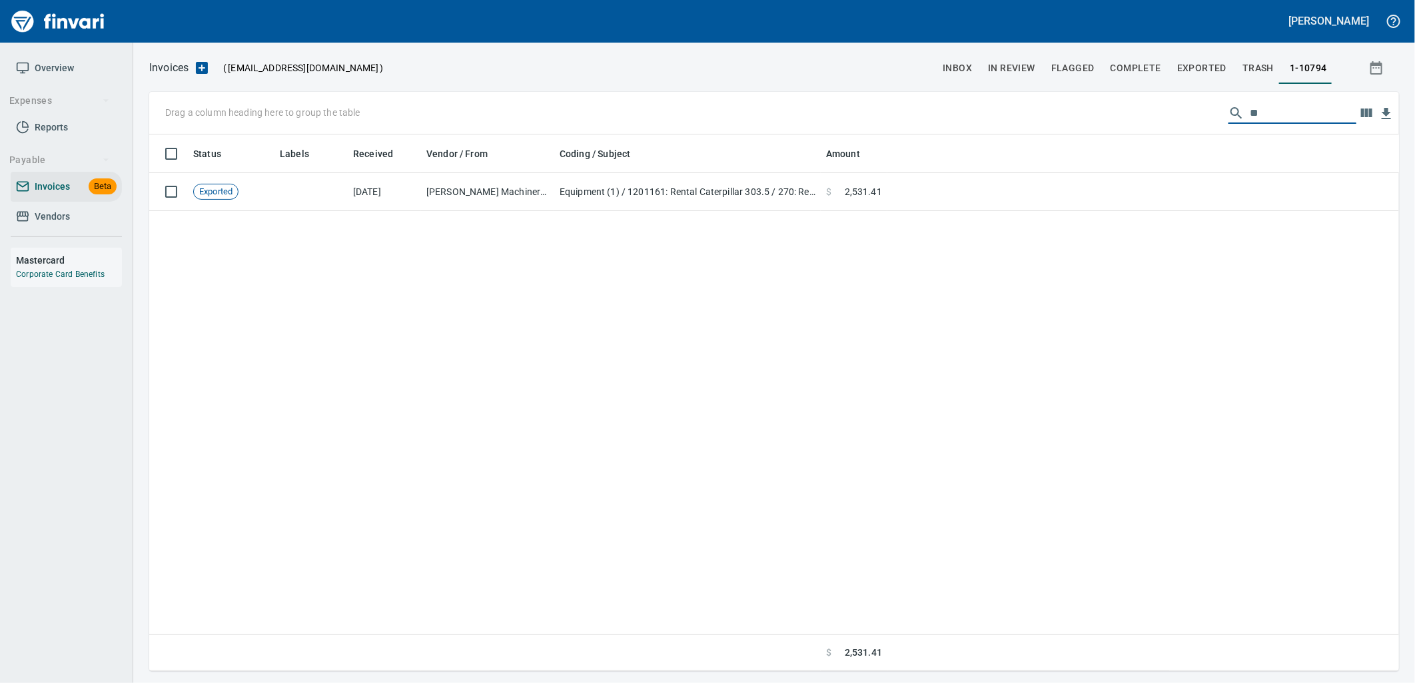
type input "*"
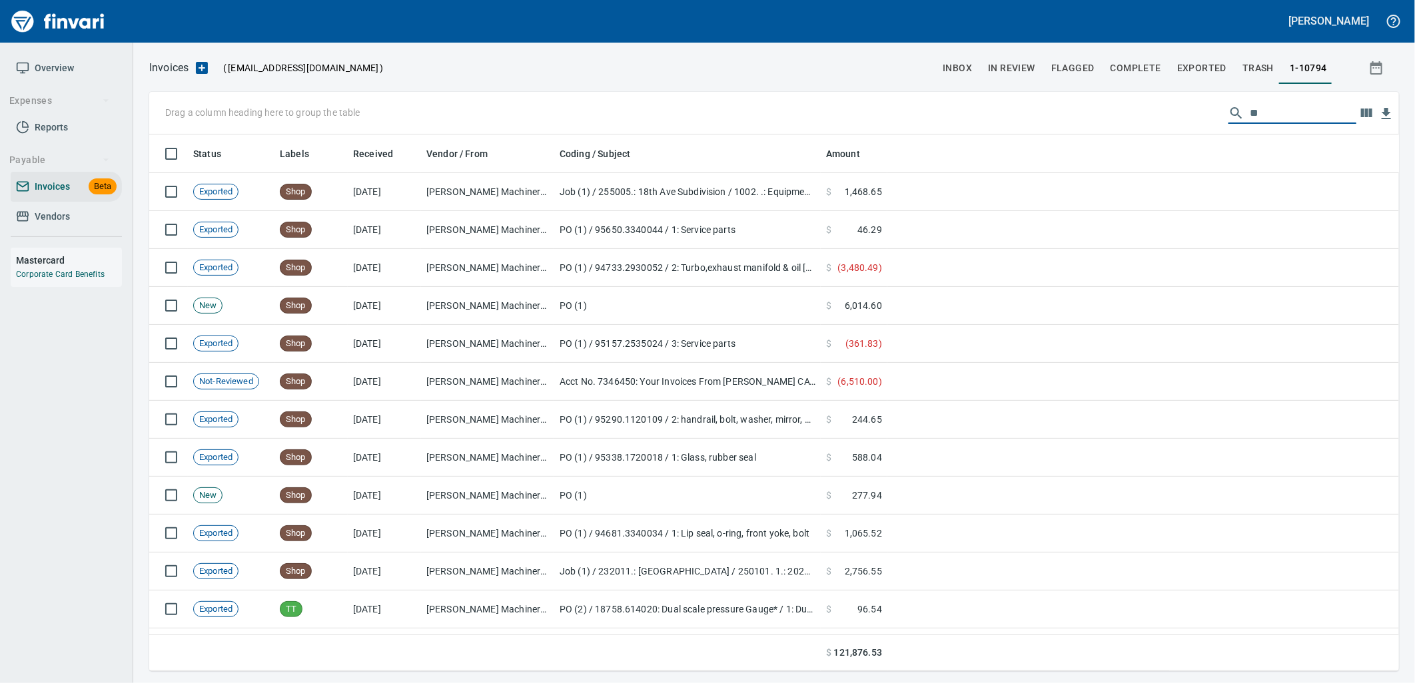
type input "*"
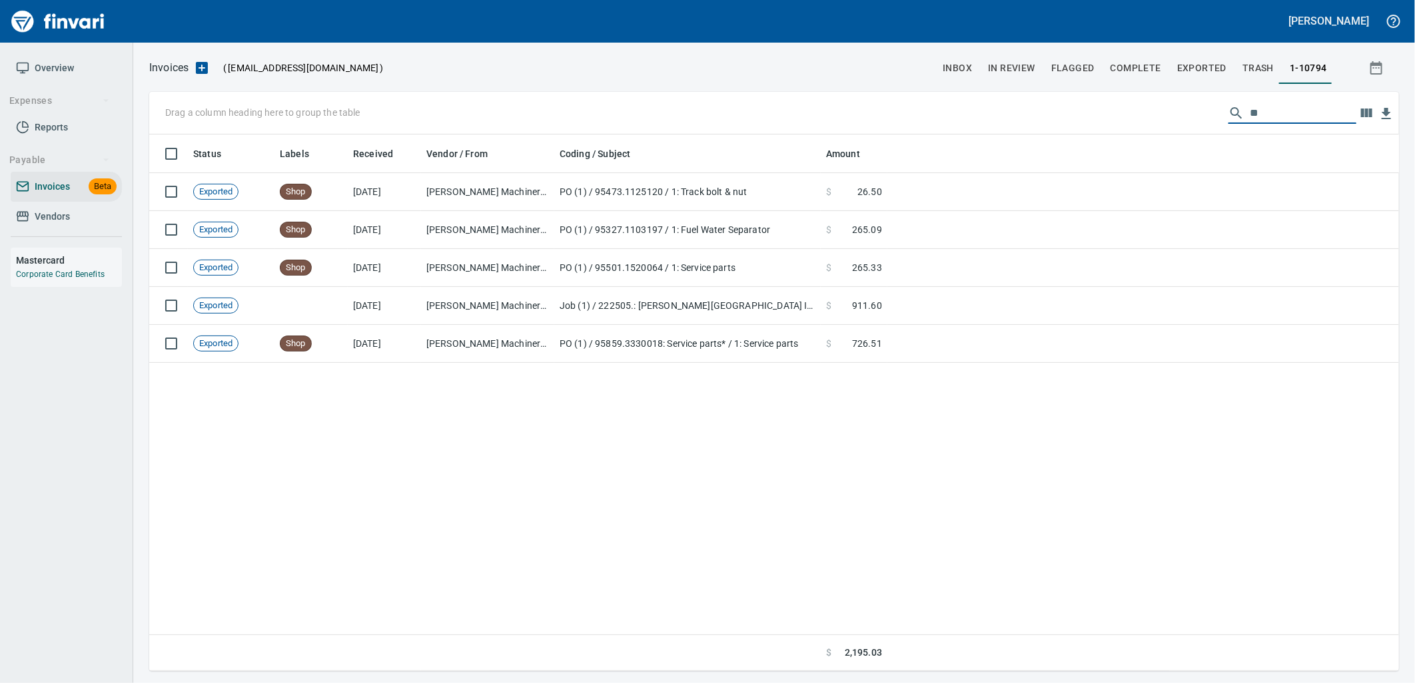
type input "*"
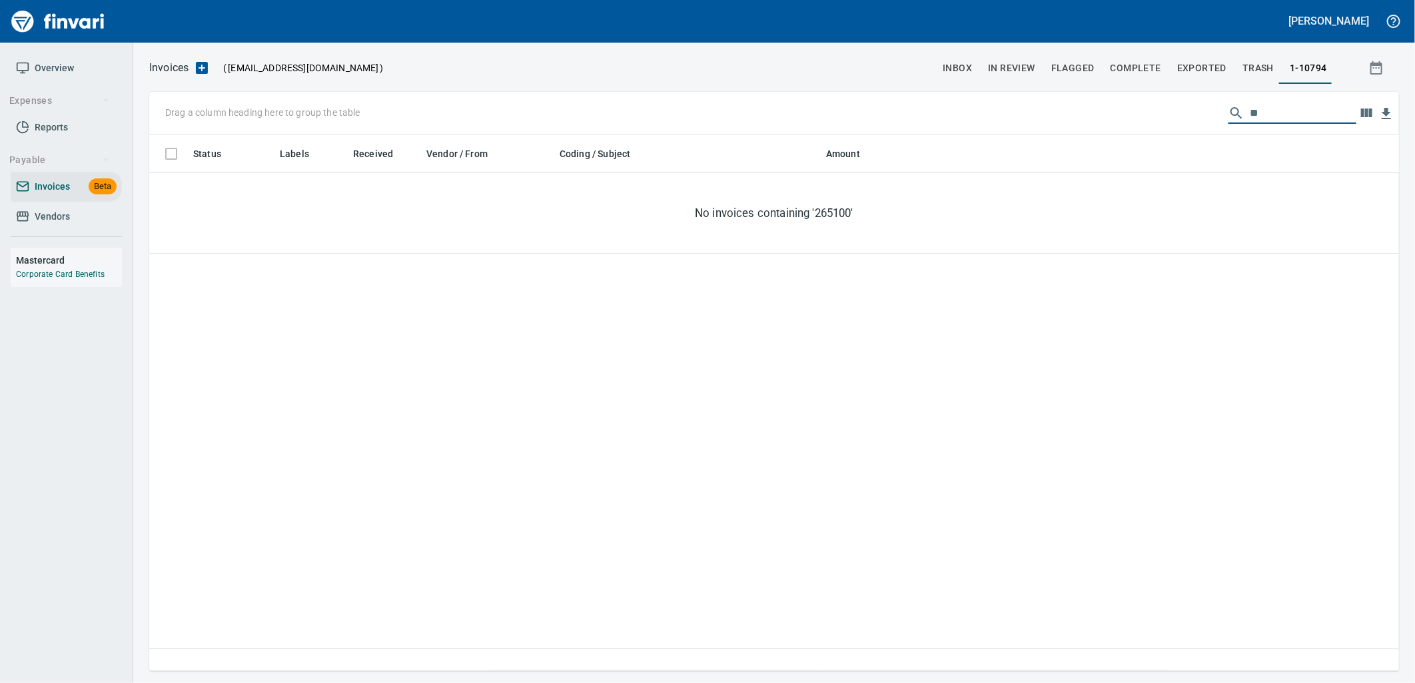
type input "*"
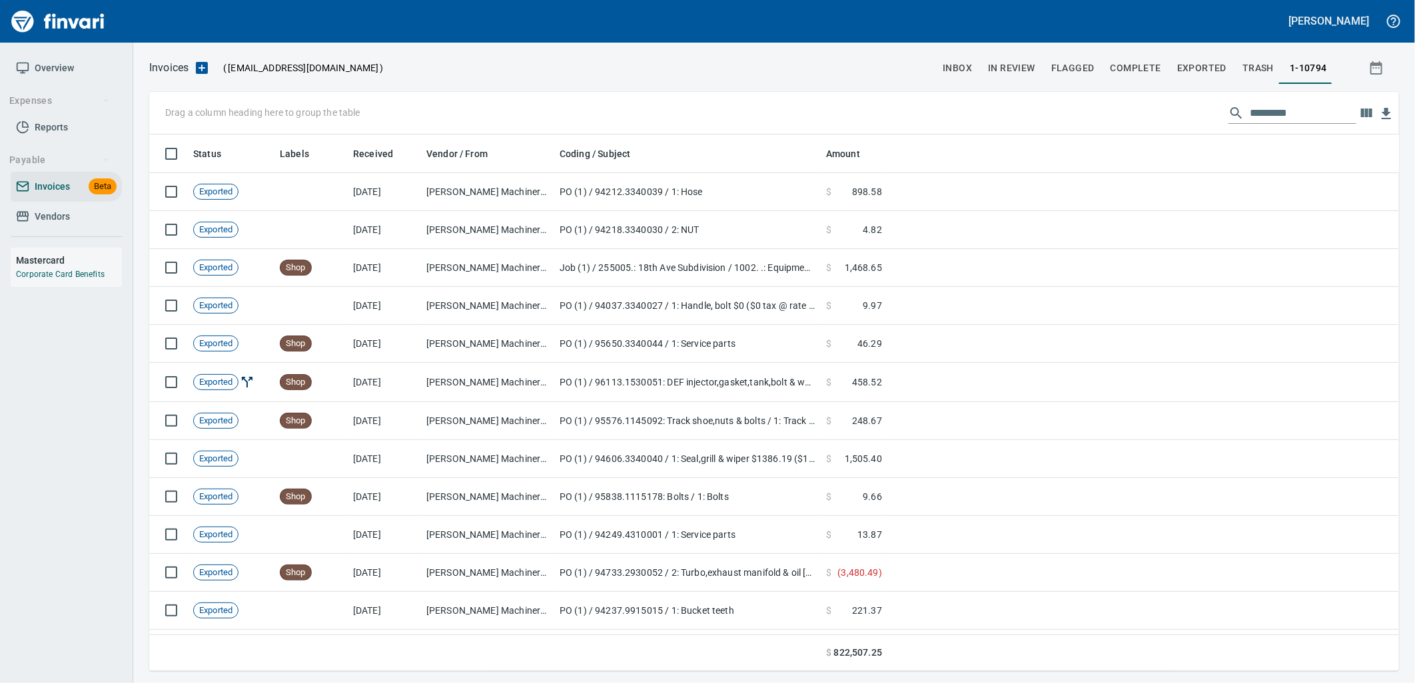
click at [81, 220] on span "Vendors" at bounding box center [66, 216] width 101 height 17
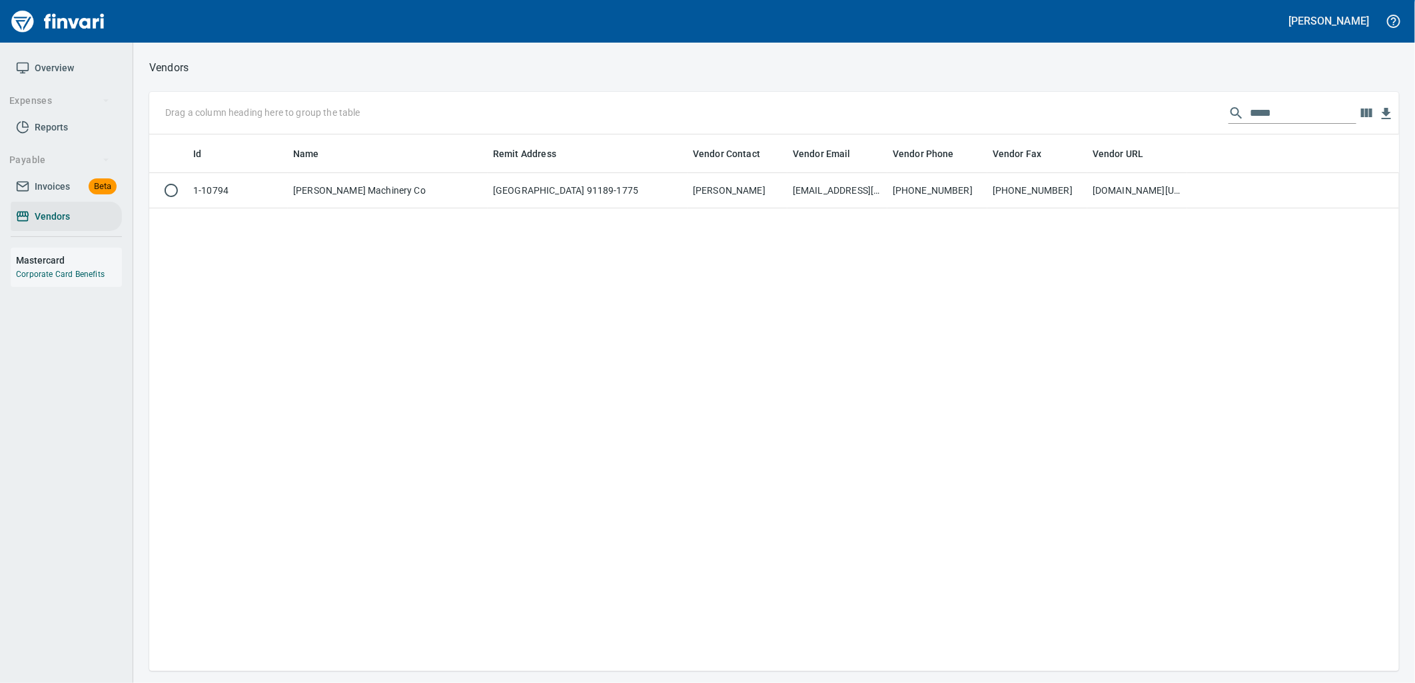
scroll to position [526, 1239]
click at [1280, 115] on input "*****" at bounding box center [1303, 113] width 107 height 21
click at [1277, 115] on input "*****" at bounding box center [1303, 113] width 107 height 21
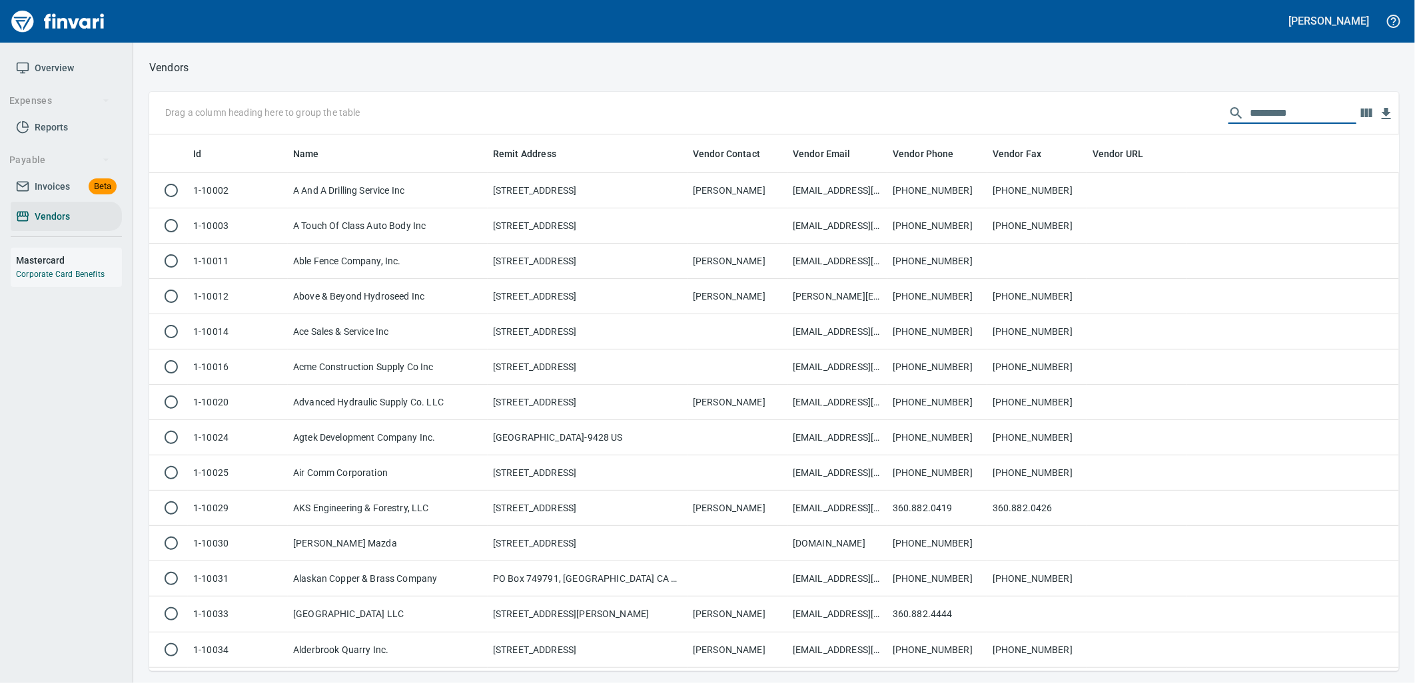
scroll to position [526, 1228]
click at [49, 182] on span "Invoices" at bounding box center [52, 187] width 35 height 17
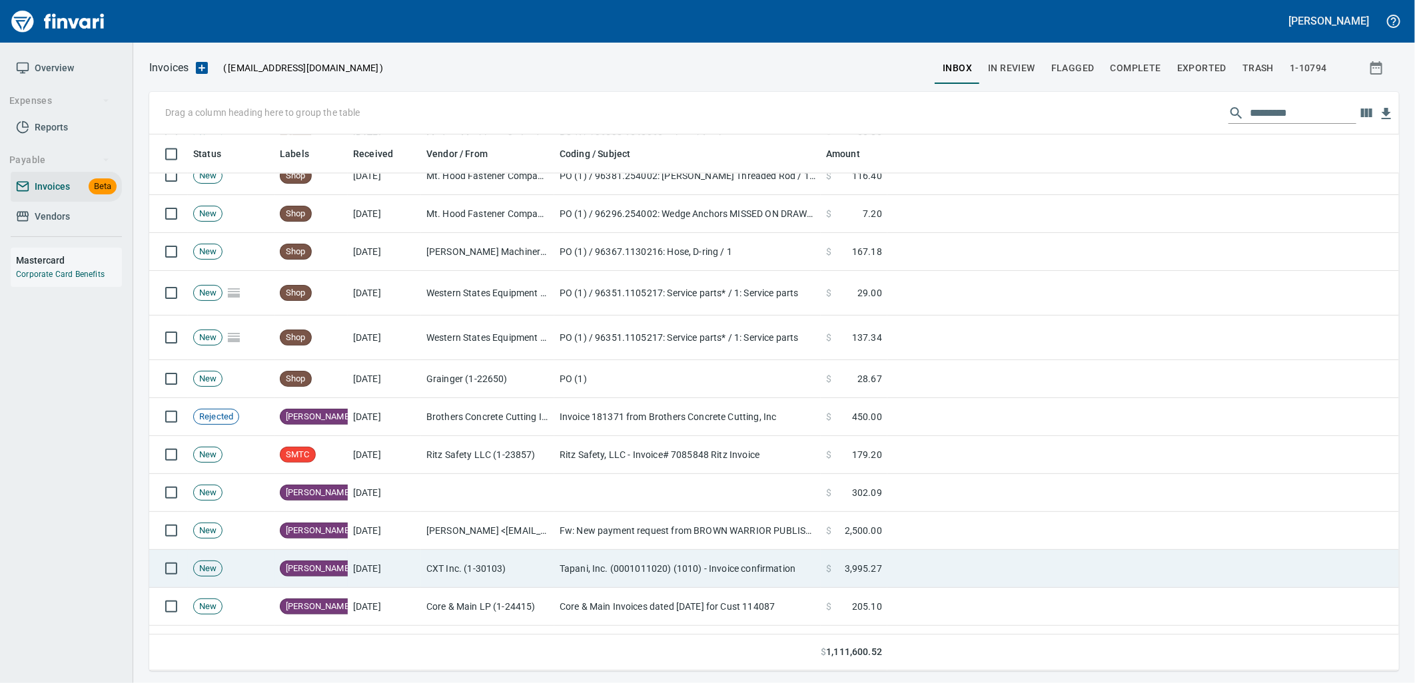
scroll to position [5017, 0]
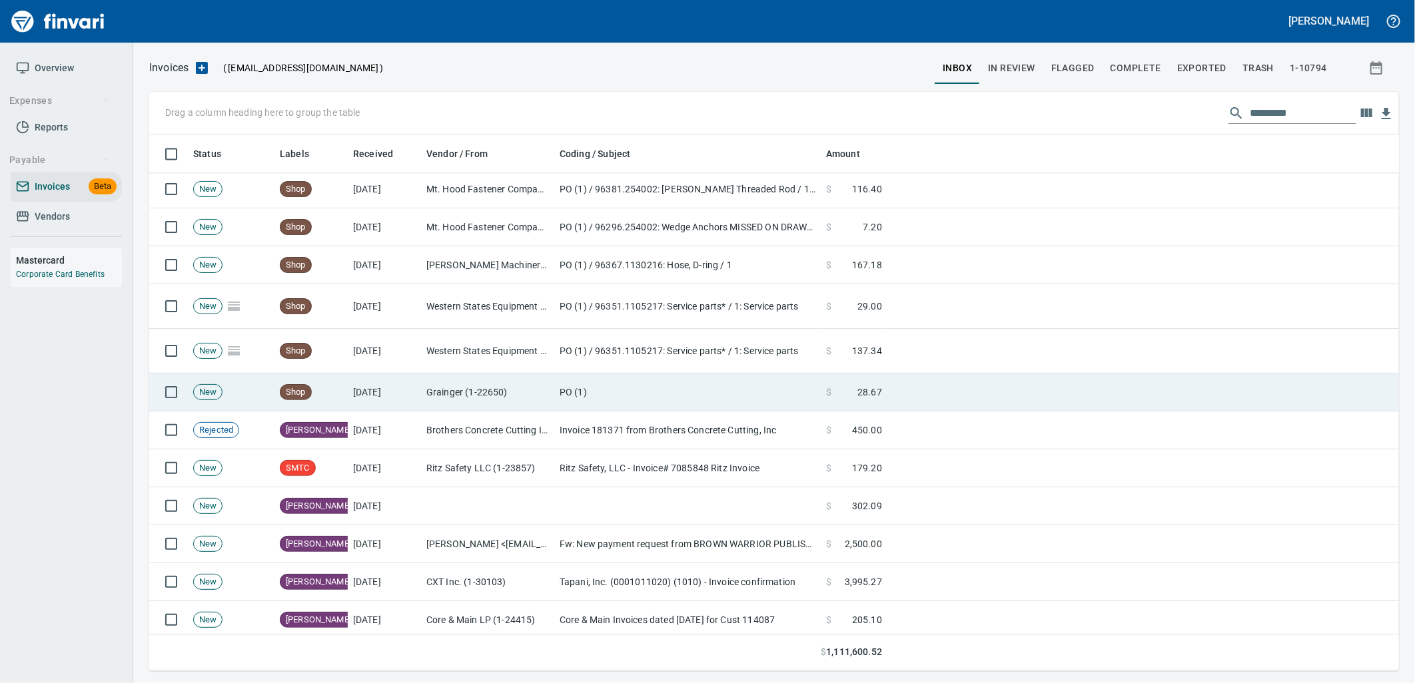
click at [438, 402] on td "Grainger (1-22650)" at bounding box center [487, 393] width 133 height 38
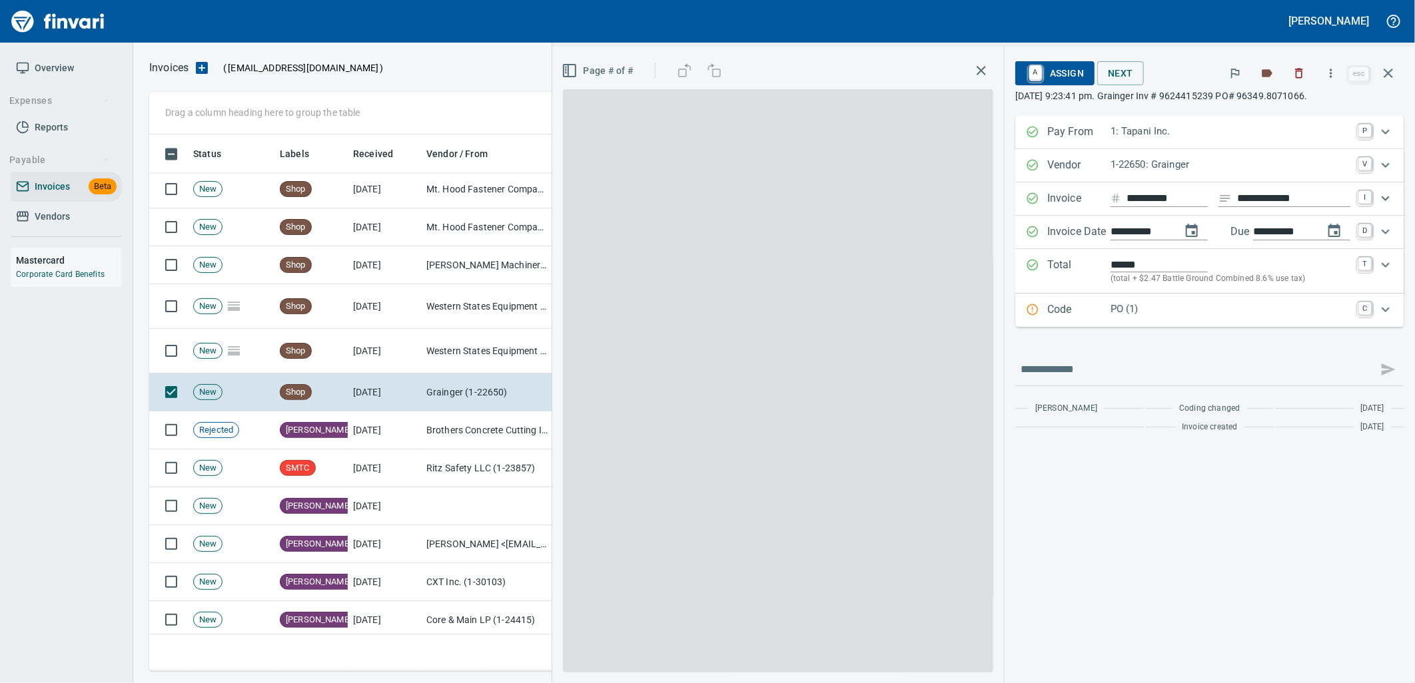
scroll to position [526, 1227]
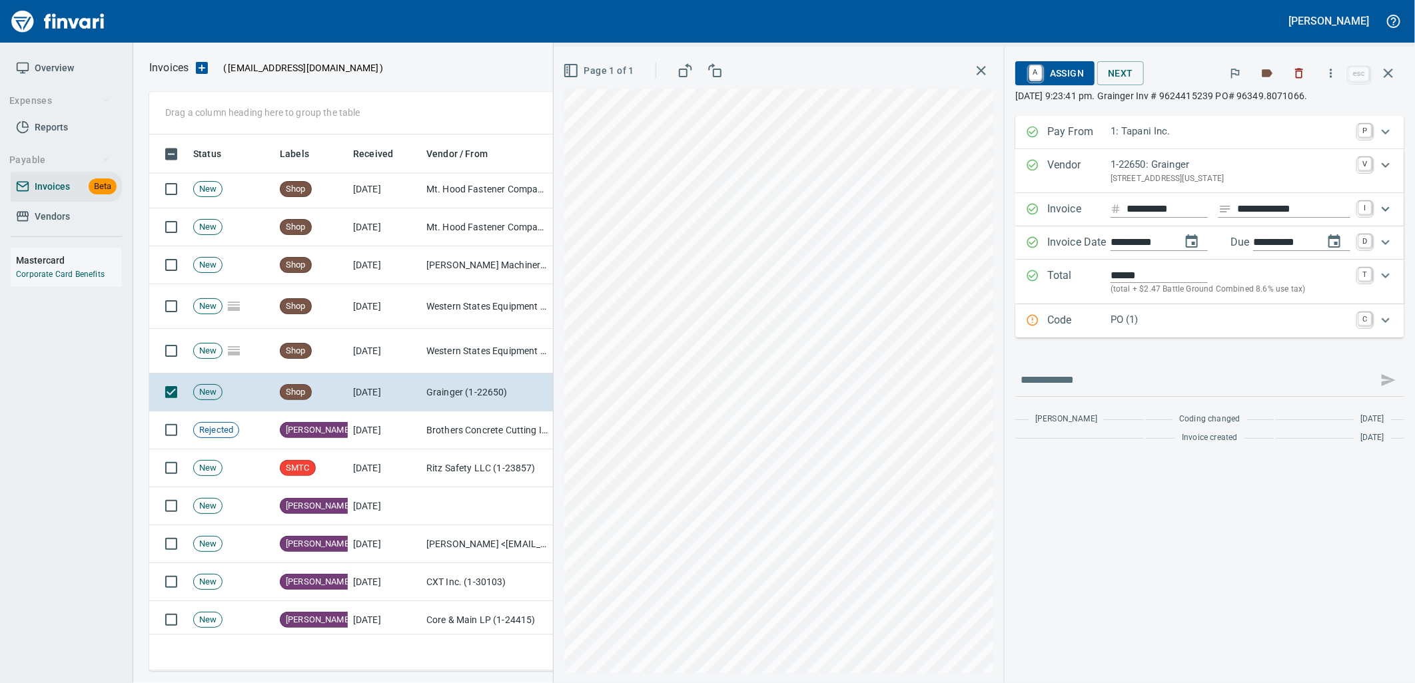
click at [1148, 324] on p "PO (1)" at bounding box center [1230, 319] width 240 height 15
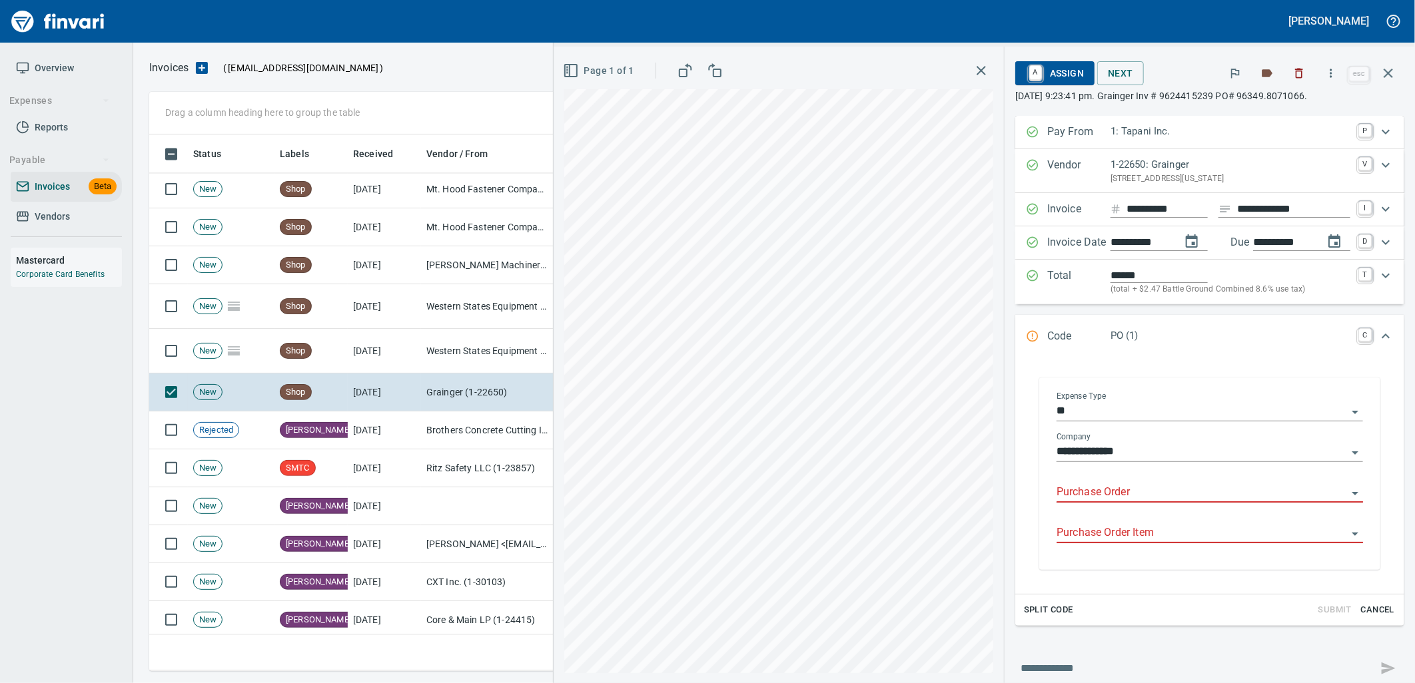
click at [1126, 489] on input "Purchase Order" at bounding box center [1201, 493] width 290 height 19
click at [1149, 536] on li "96349.8071066: Plexiglass*" at bounding box center [1197, 528] width 308 height 32
type input "**********"
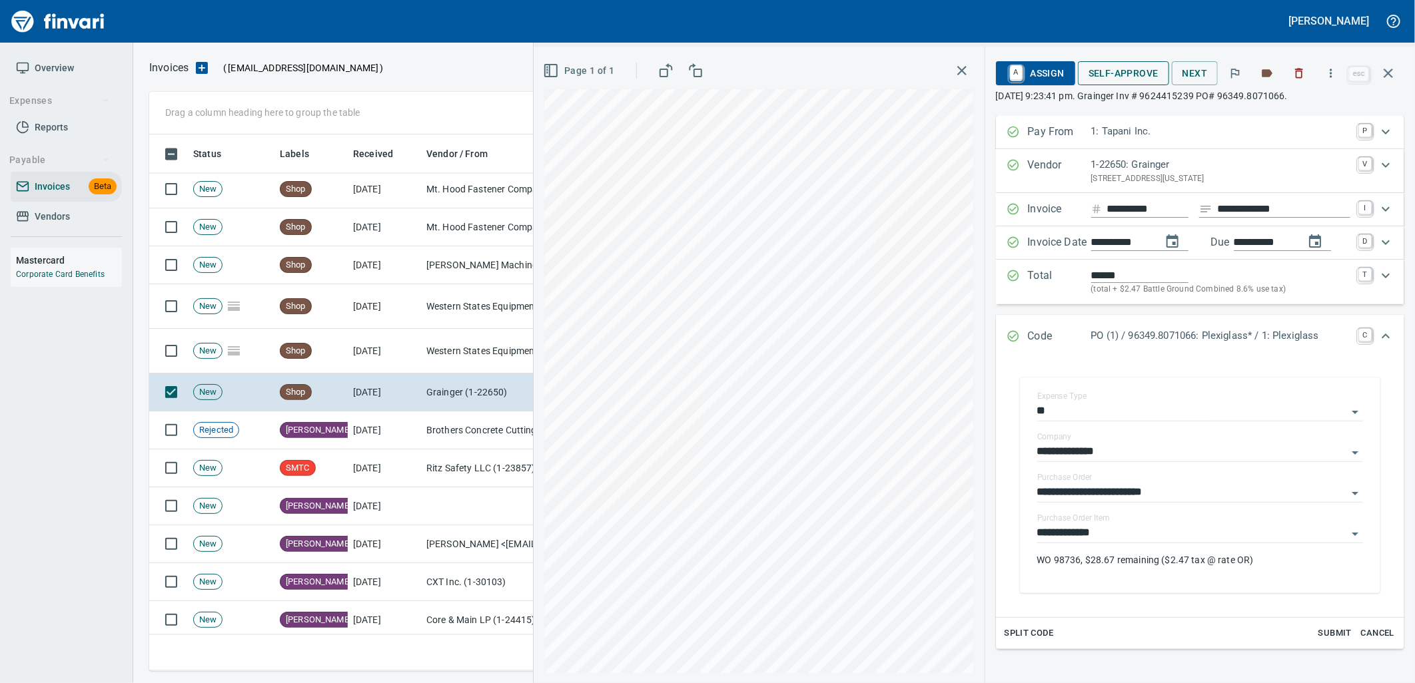
drag, startPoint x: 1119, startPoint y: 81, endPoint x: 440, endPoint y: 328, distance: 722.1
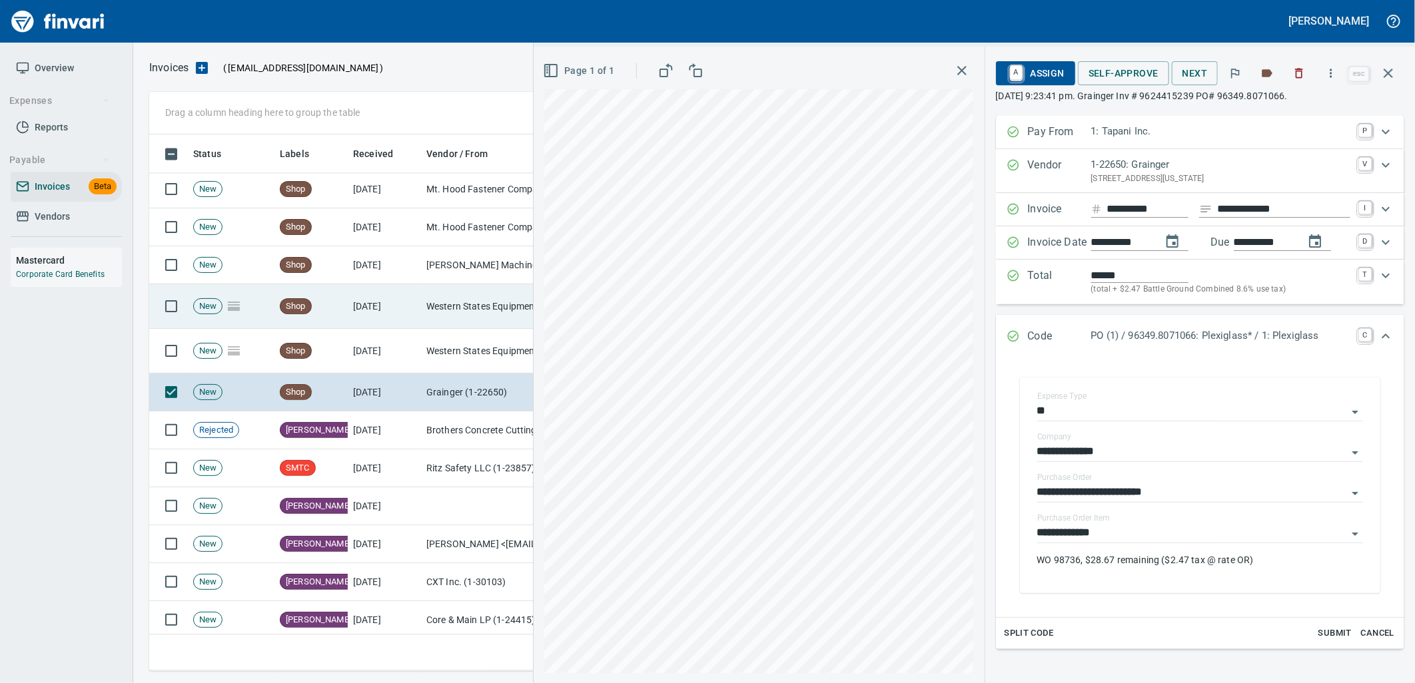
click at [1119, 81] on button "Self-Approve" at bounding box center [1123, 73] width 91 height 25
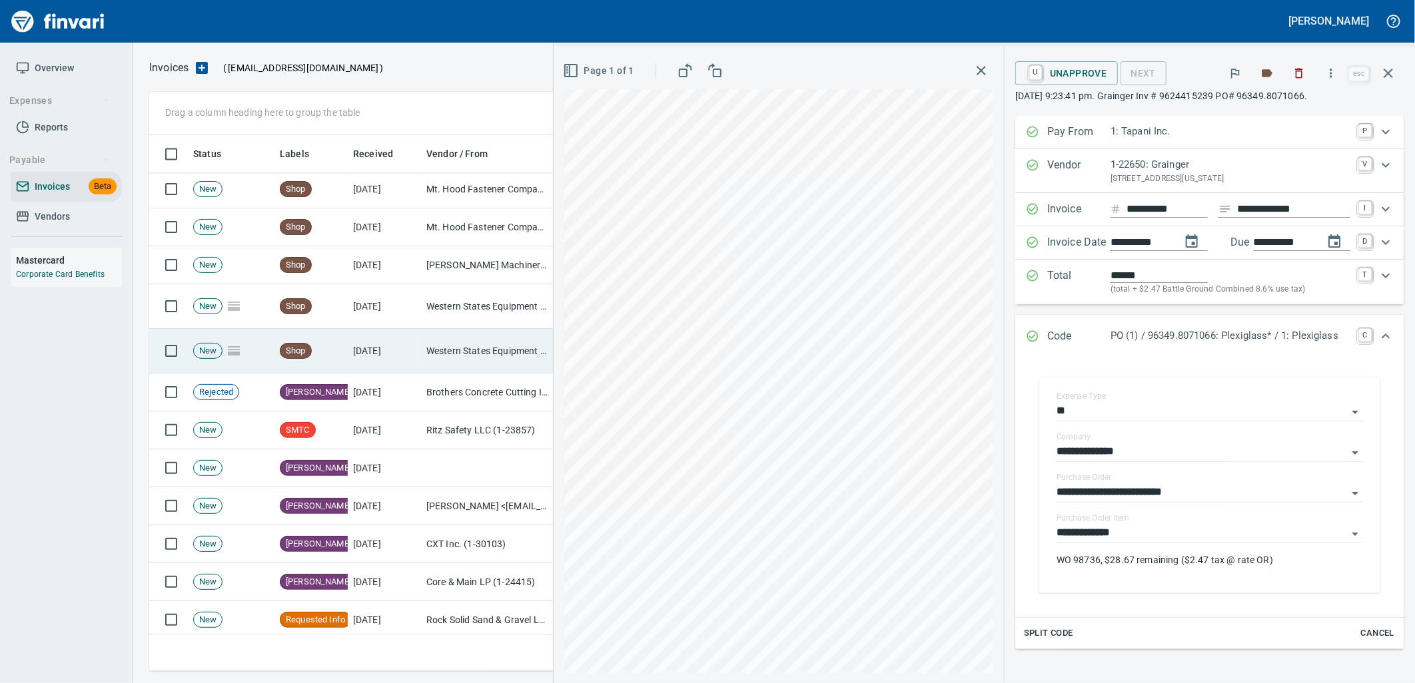
click at [407, 342] on td "[DATE]" at bounding box center [384, 351] width 73 height 45
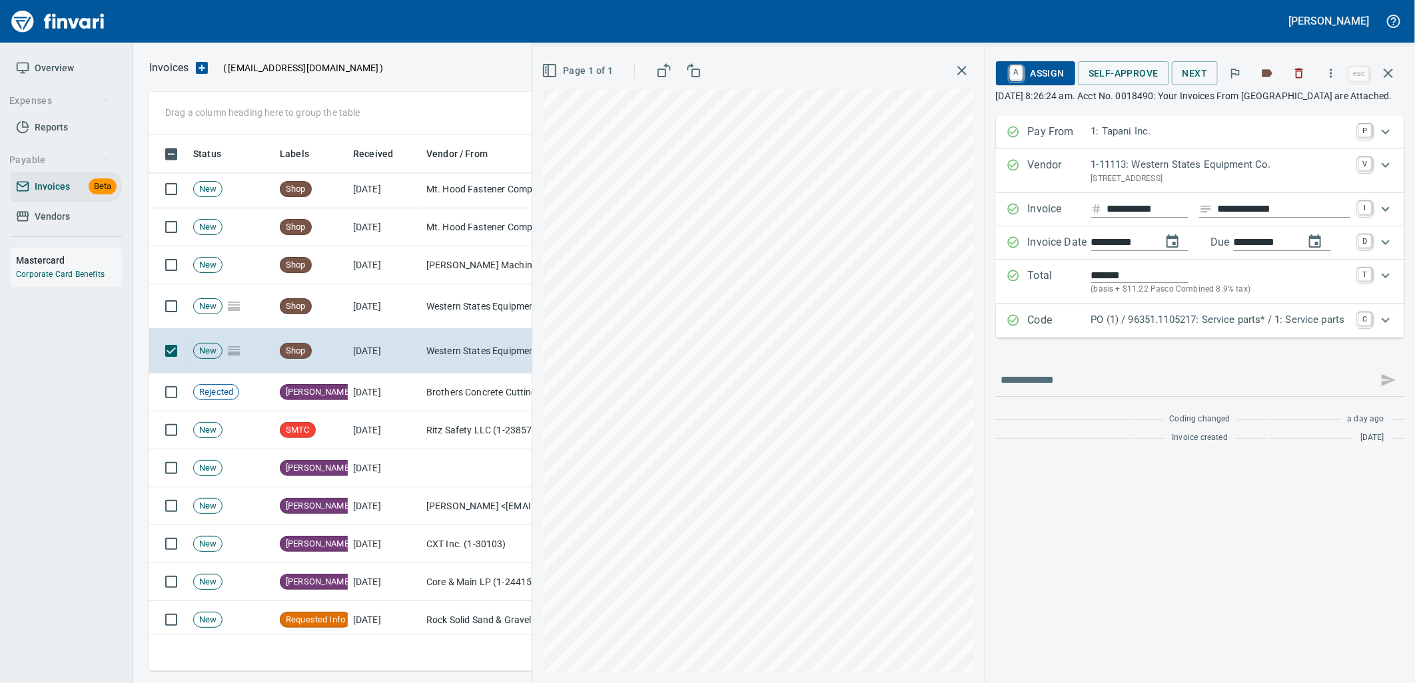
click at [1167, 328] on p "PO (1) / 96351.1105217: Service parts* / 1: Service parts" at bounding box center [1220, 319] width 259 height 15
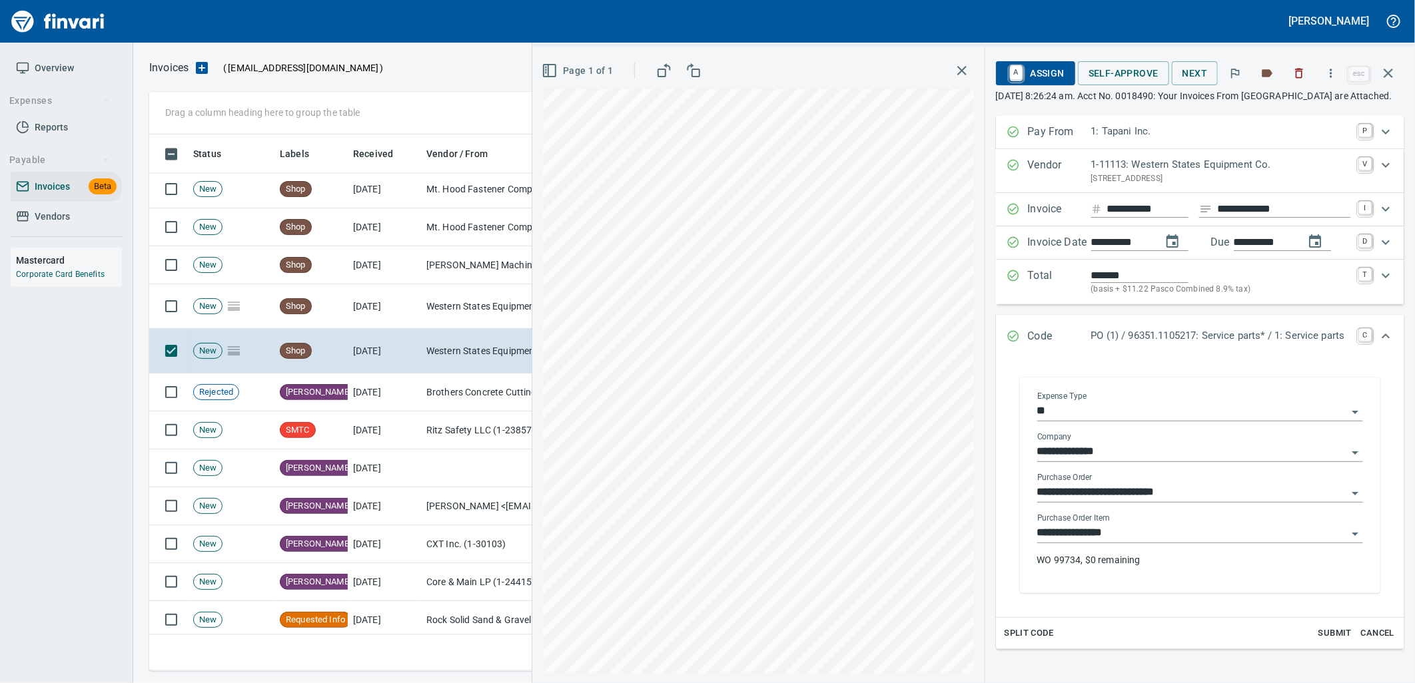
click at [1131, 558] on div "**********" at bounding box center [1200, 546] width 326 height 64
click at [1155, 543] on input "**********" at bounding box center [1192, 533] width 310 height 19
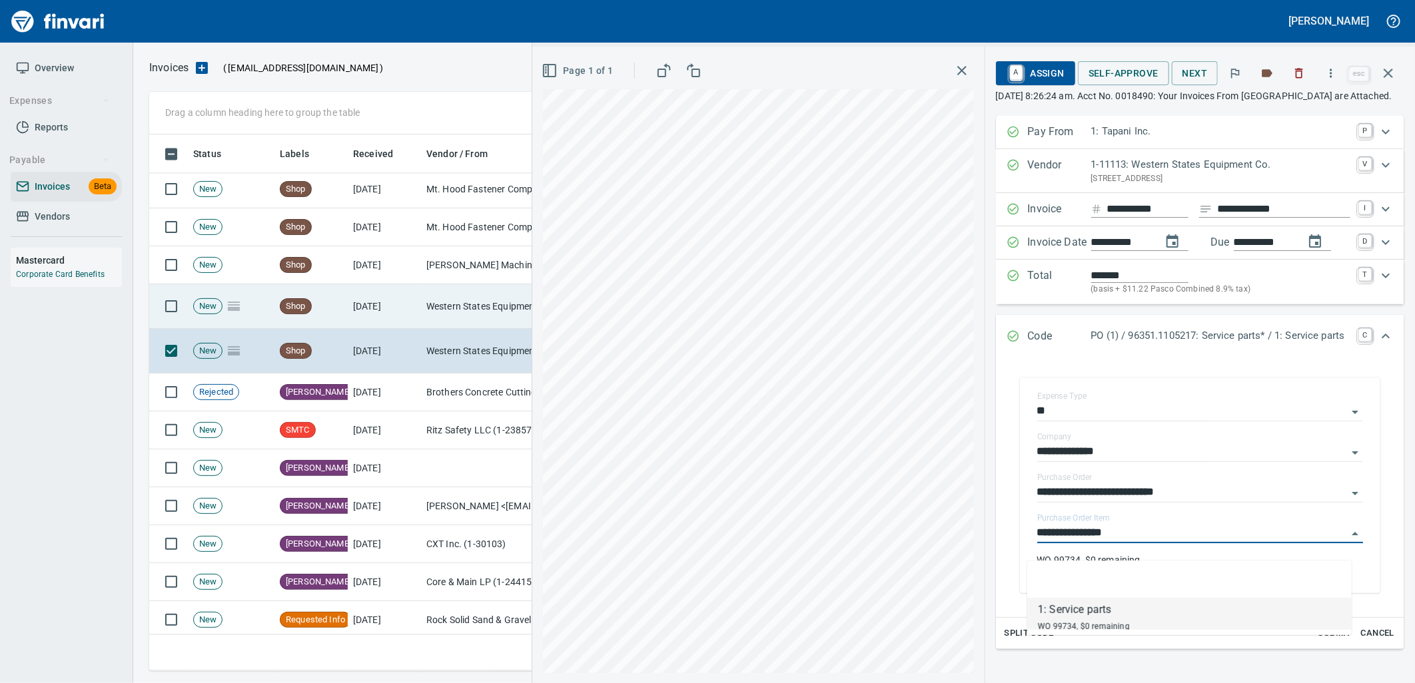
click at [449, 310] on td "Western States Equipment Co. (1-11113)" at bounding box center [487, 306] width 133 height 45
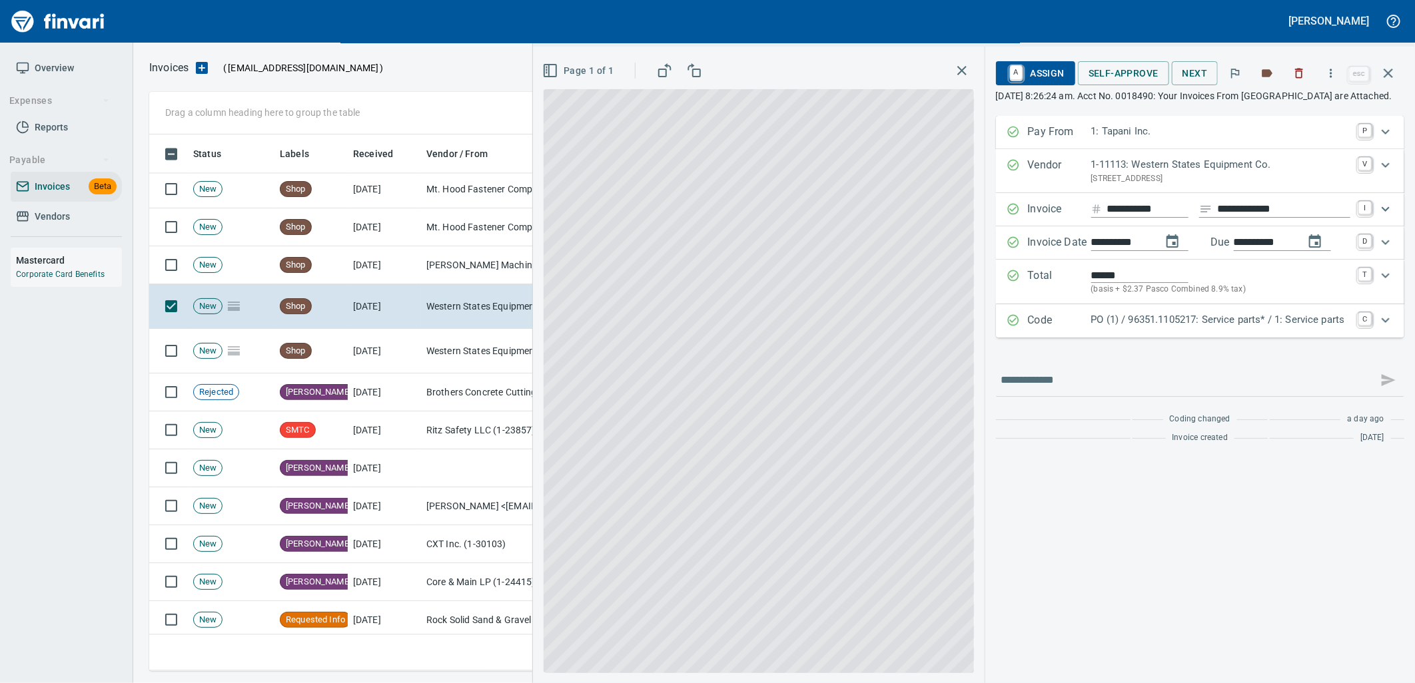
click at [1168, 328] on p "PO (1) / 96351.1105217: Service parts* / 1: Service parts" at bounding box center [1220, 319] width 259 height 15
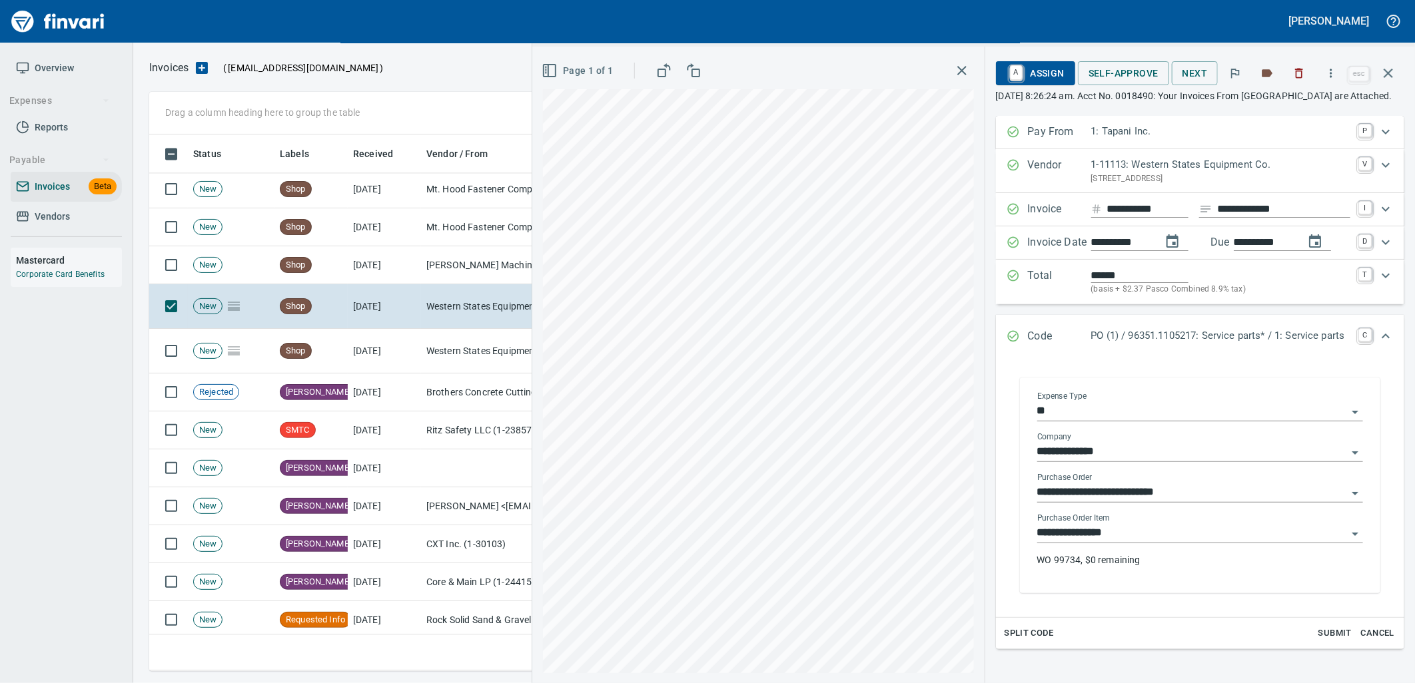
click at [1135, 562] on div "**********" at bounding box center [1200, 546] width 326 height 64
click at [1134, 543] on input "**********" at bounding box center [1192, 533] width 310 height 19
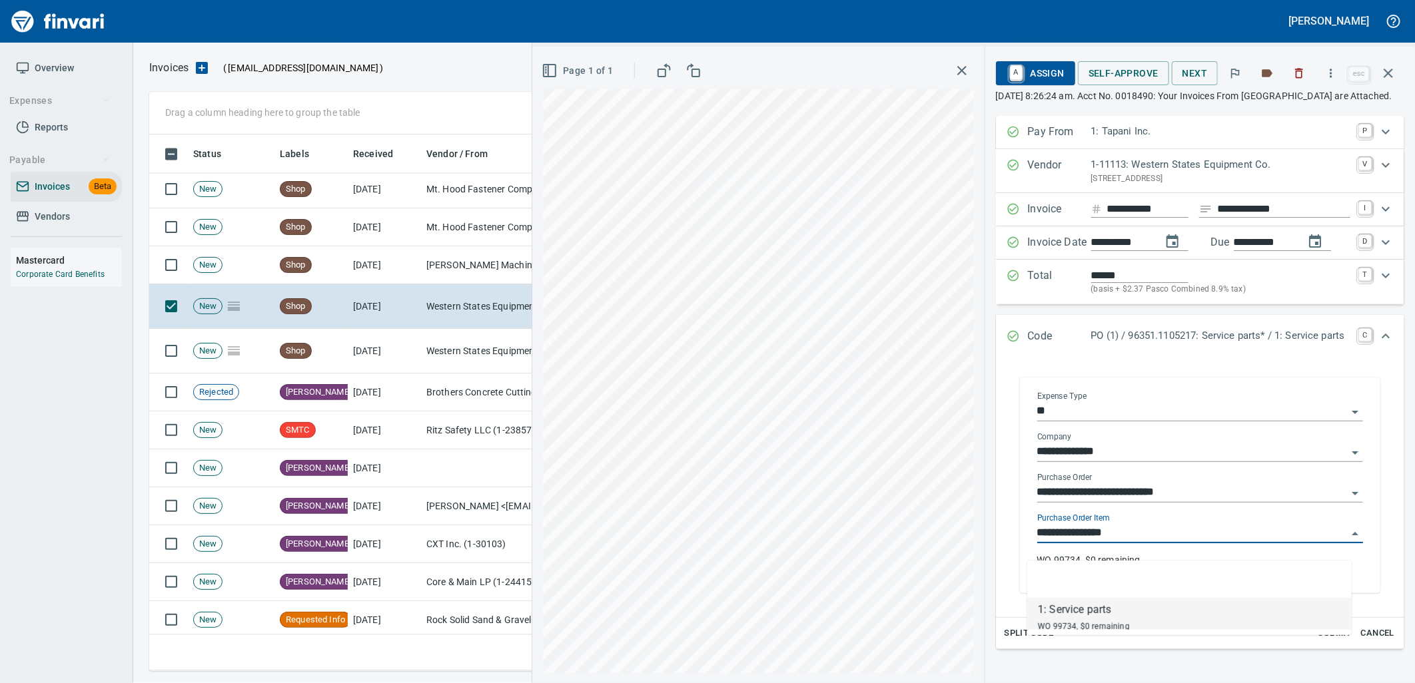
scroll to position [526, 1227]
click at [450, 273] on td "[PERSON_NAME] Machinery Co (1-10794)" at bounding box center [487, 265] width 133 height 38
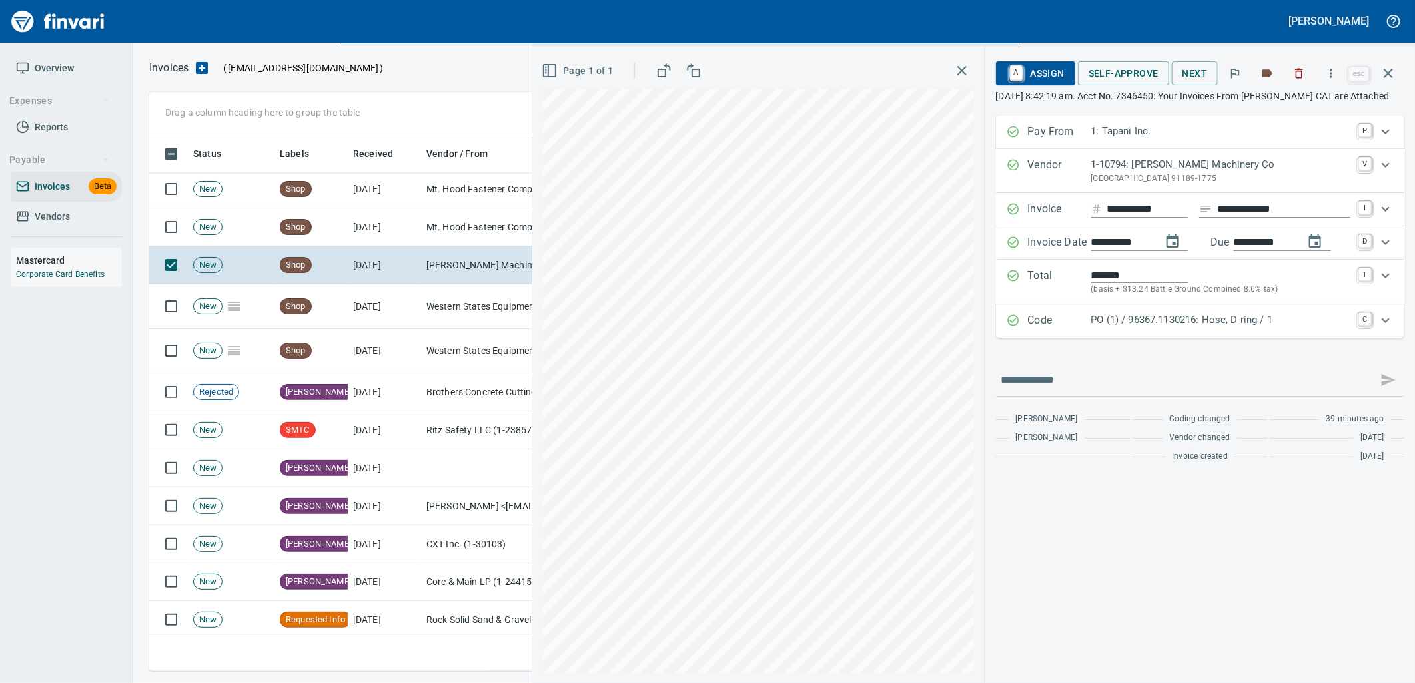
click at [1242, 328] on p "PO (1) / 96367.1130216: Hose, D-ring / 1" at bounding box center [1220, 319] width 259 height 15
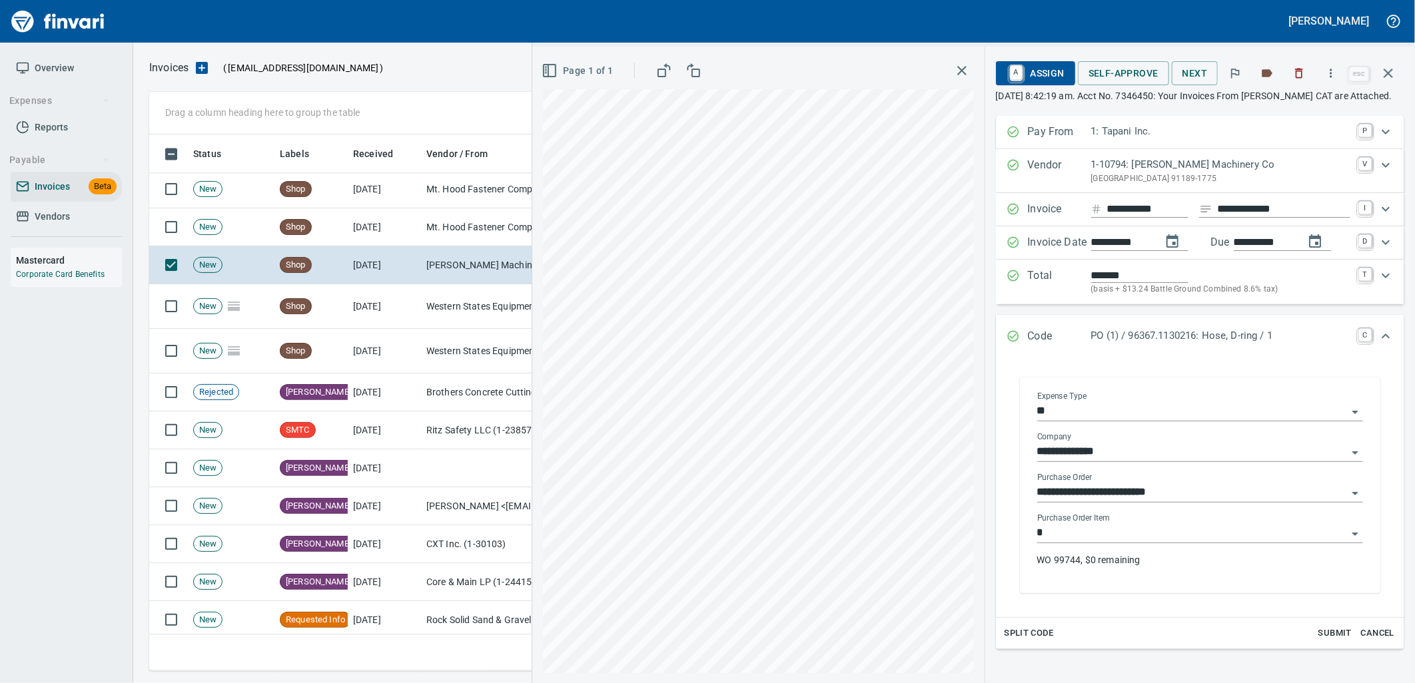
click at [1122, 543] on input "*" at bounding box center [1192, 533] width 310 height 19
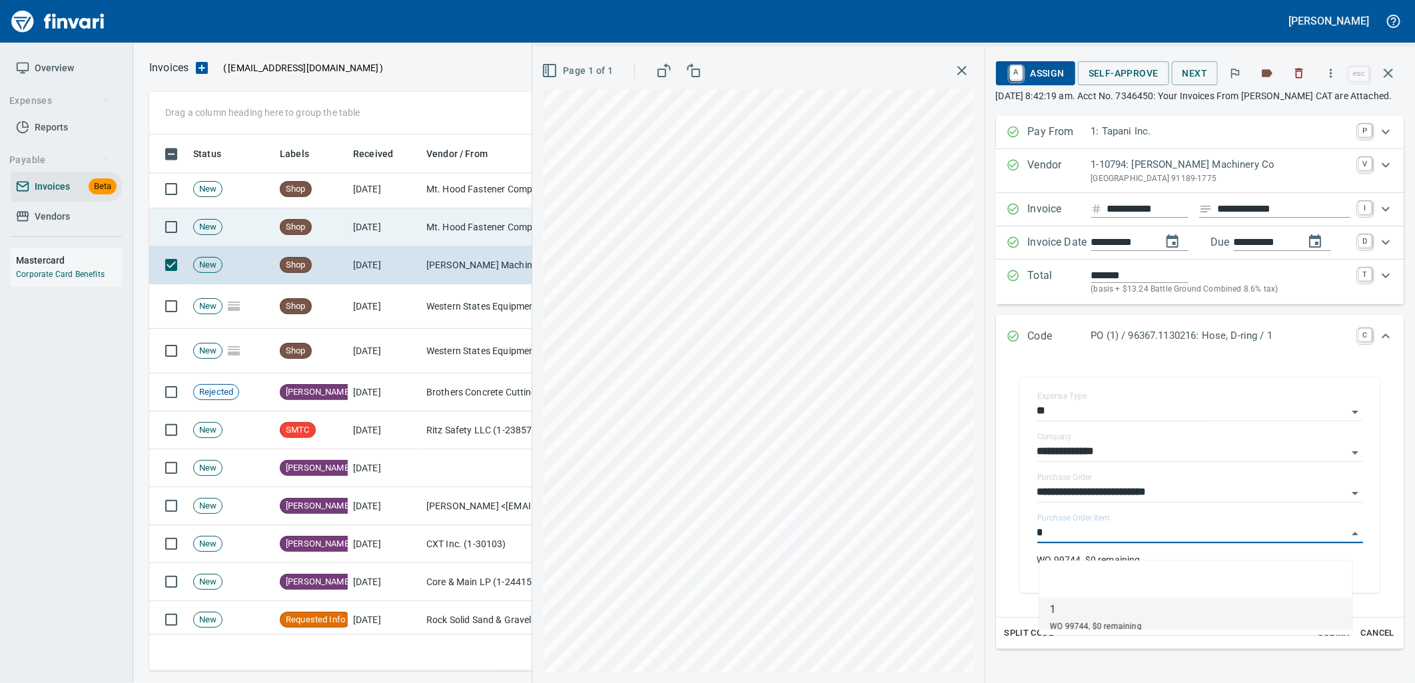
click at [449, 228] on td "Mt. Hood Fastener Company (1-10679)" at bounding box center [487, 227] width 133 height 38
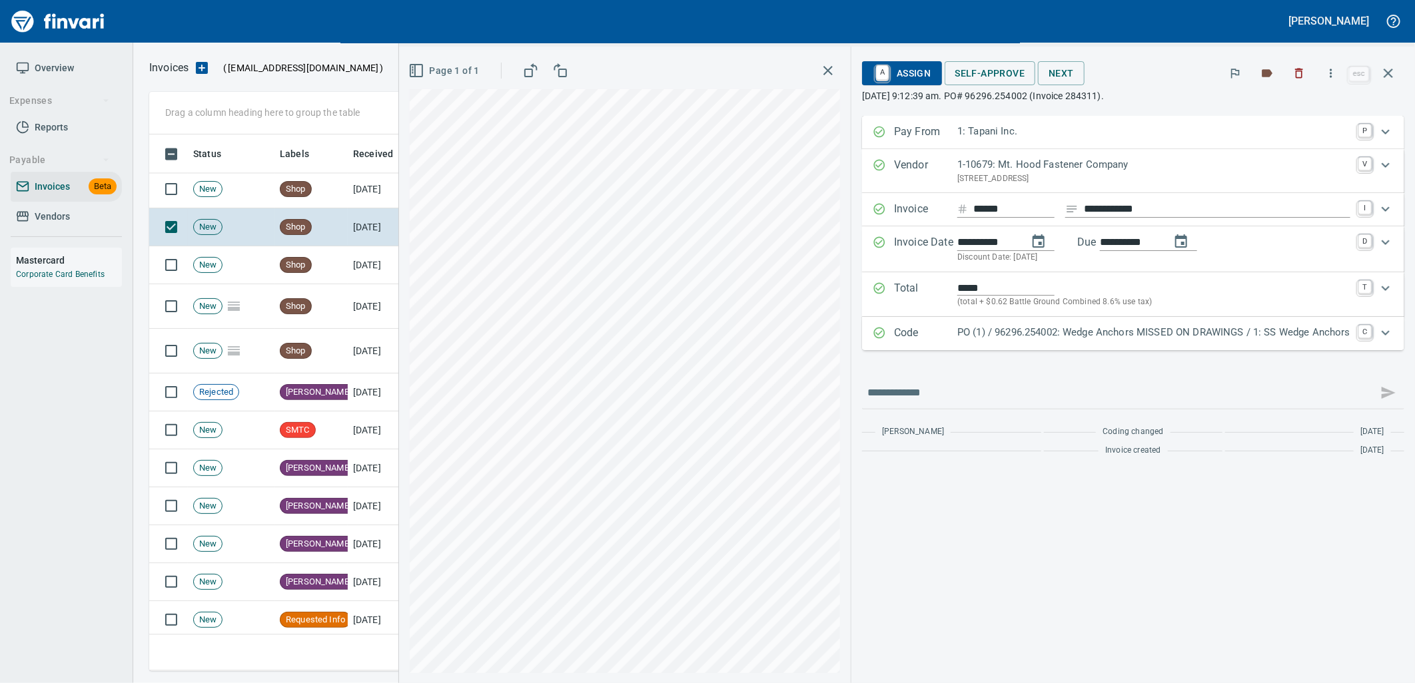
drag, startPoint x: 1187, startPoint y: 333, endPoint x: 1246, endPoint y: 400, distance: 88.7
click at [1189, 333] on p "PO (1) / 96296.254002: Wedge Anchors MISSED ON DRAWINGS / 1: SS Wedge Anchors" at bounding box center [1153, 332] width 393 height 15
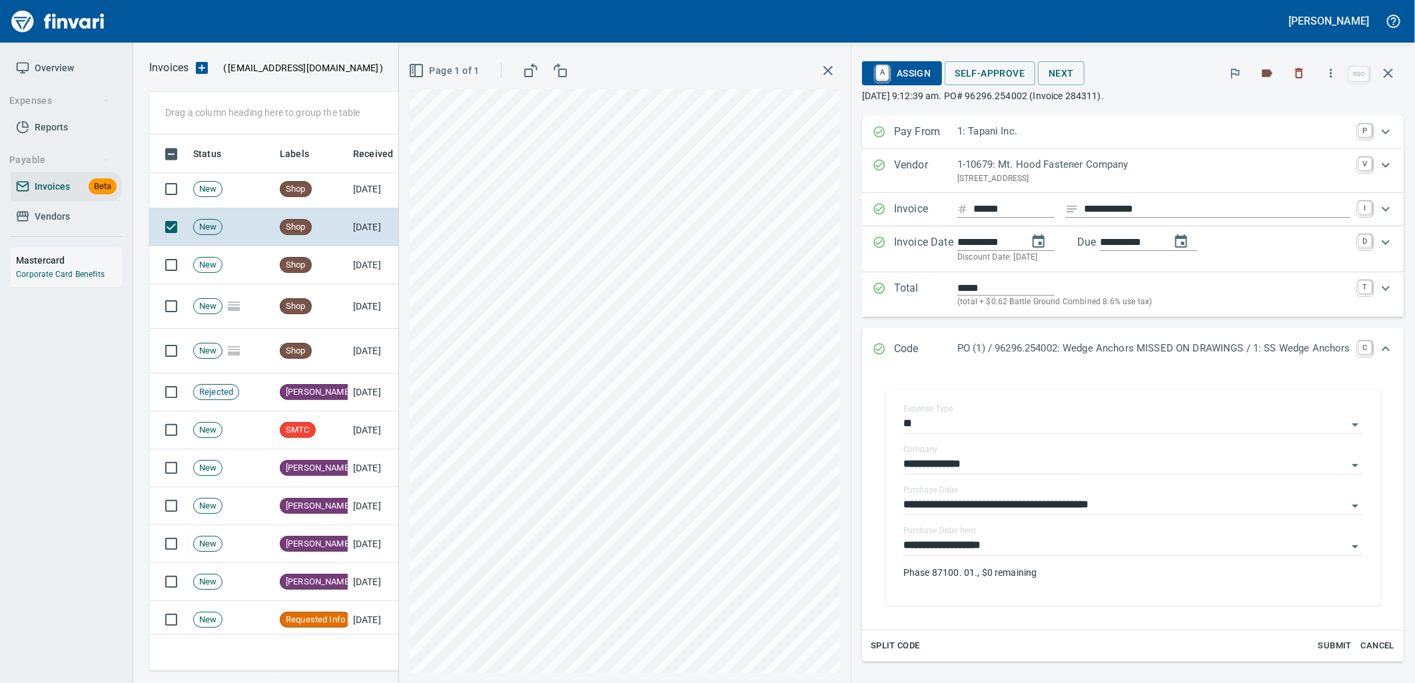
click at [1042, 553] on input "**********" at bounding box center [1125, 546] width 444 height 19
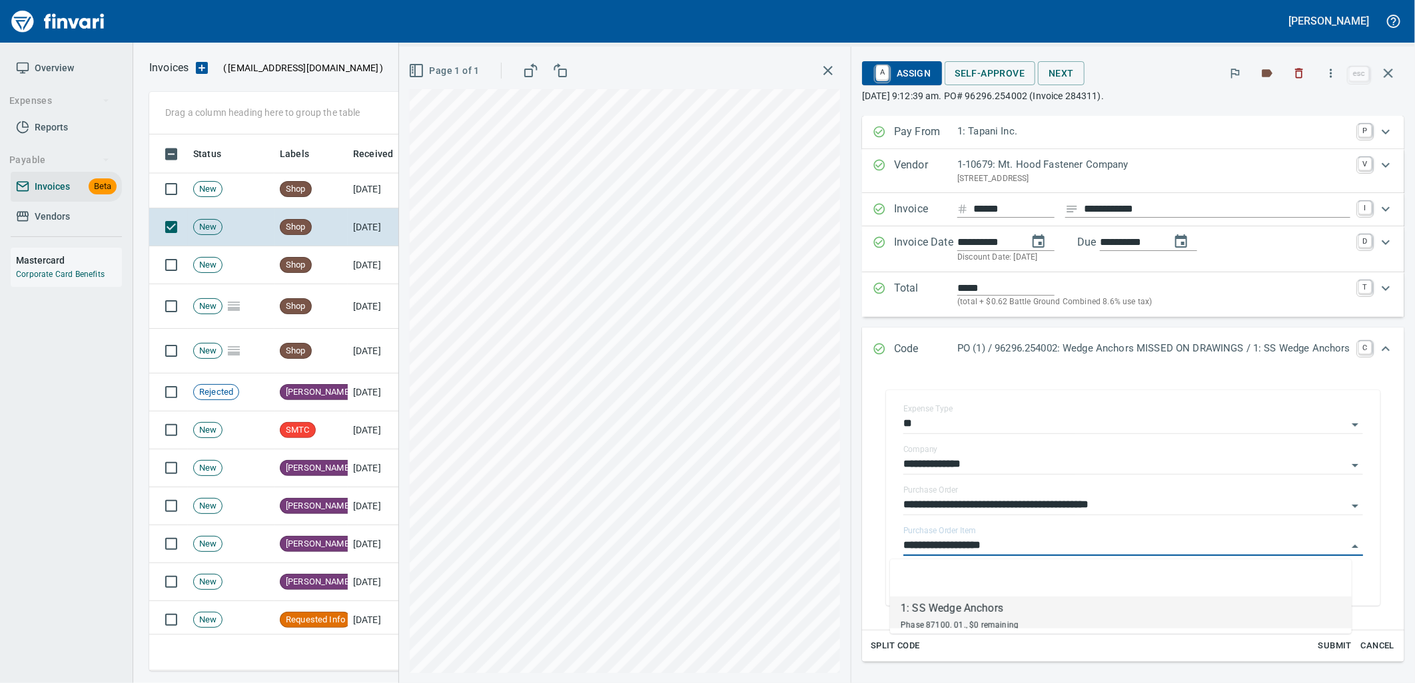
scroll to position [526, 1227]
click at [330, 185] on td "Shop" at bounding box center [310, 190] width 73 height 38
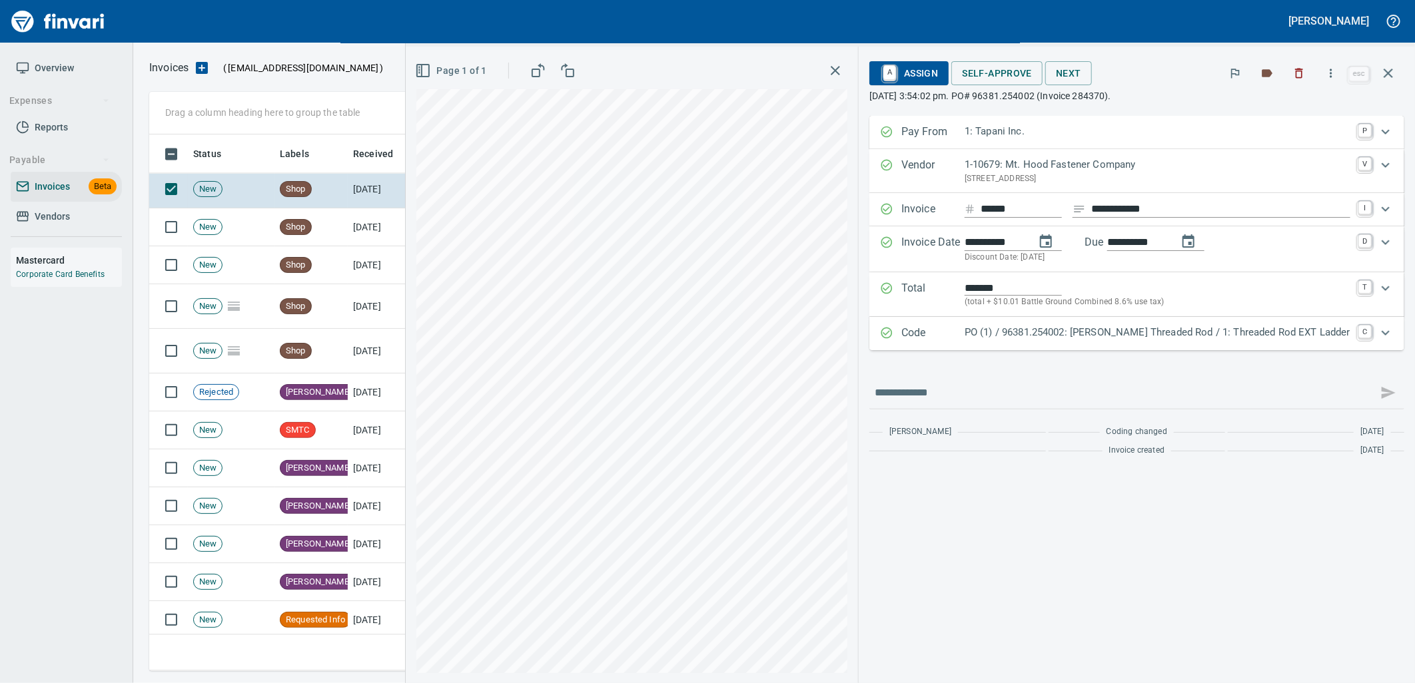
click at [1078, 338] on p "PO (1) / 96381.254002: Taylors Threaded Rod / 1: Threaded Rod EXT Ladder" at bounding box center [1157, 332] width 386 height 15
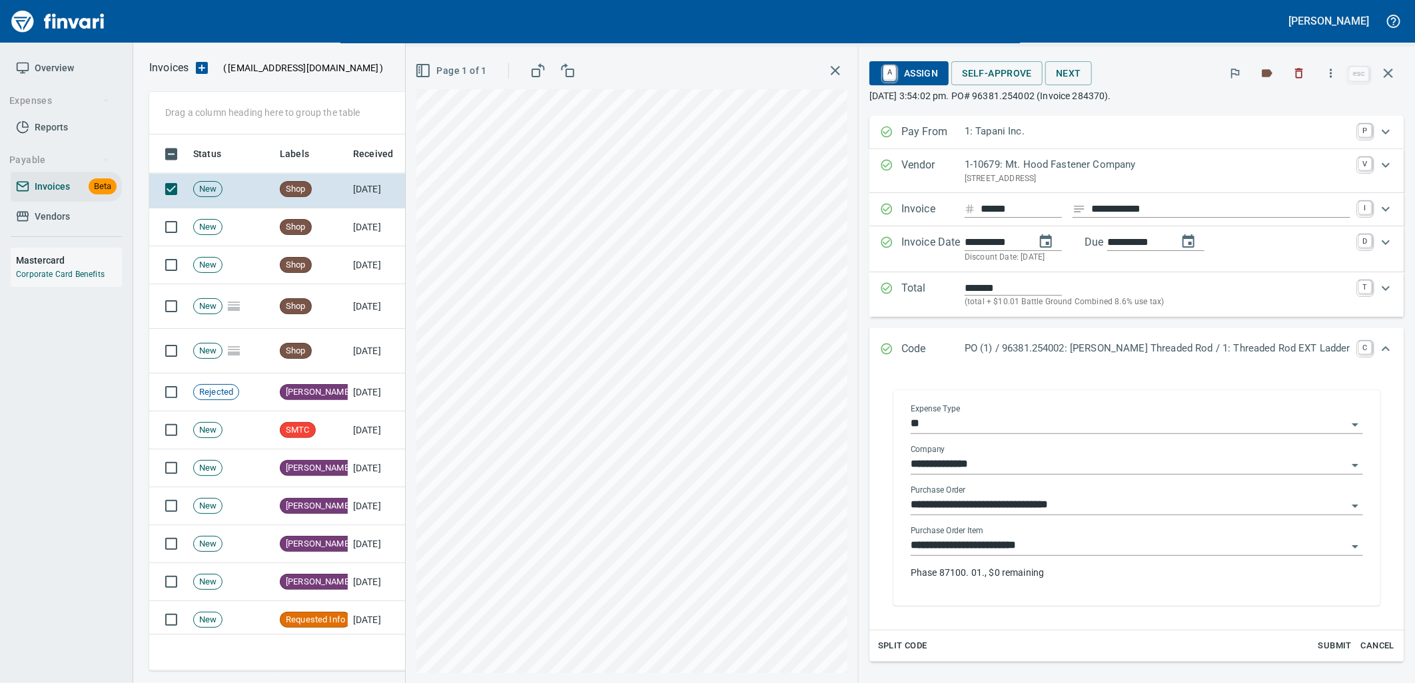
click at [1070, 548] on input "**********" at bounding box center [1128, 546] width 436 height 19
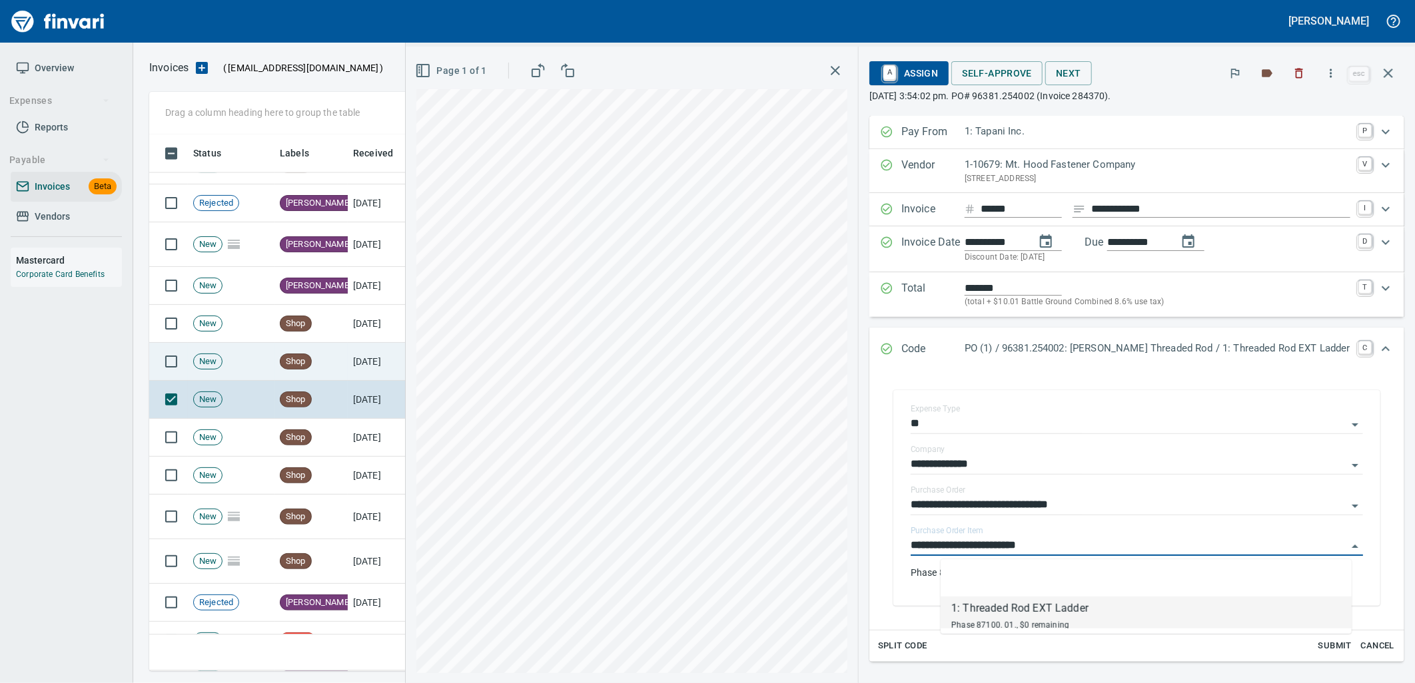
scroll to position [4794, 0]
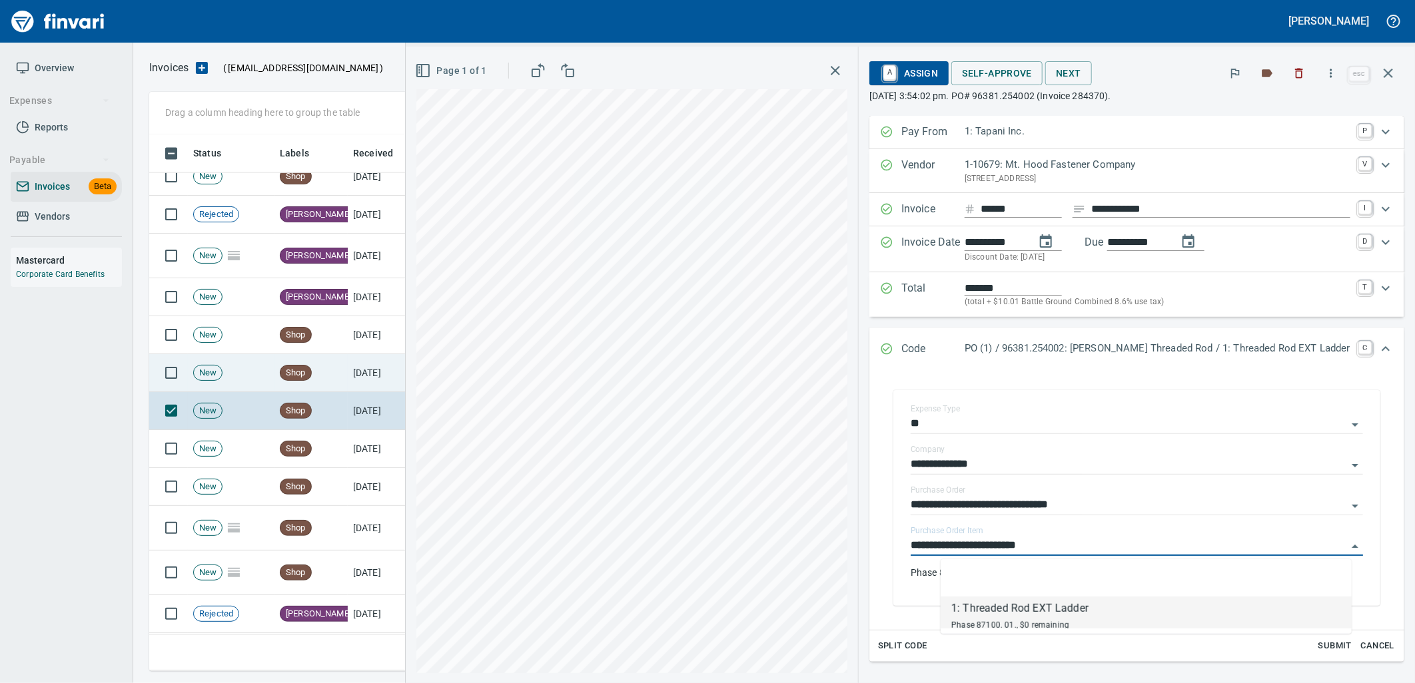
click at [328, 380] on td "Shop" at bounding box center [310, 373] width 73 height 38
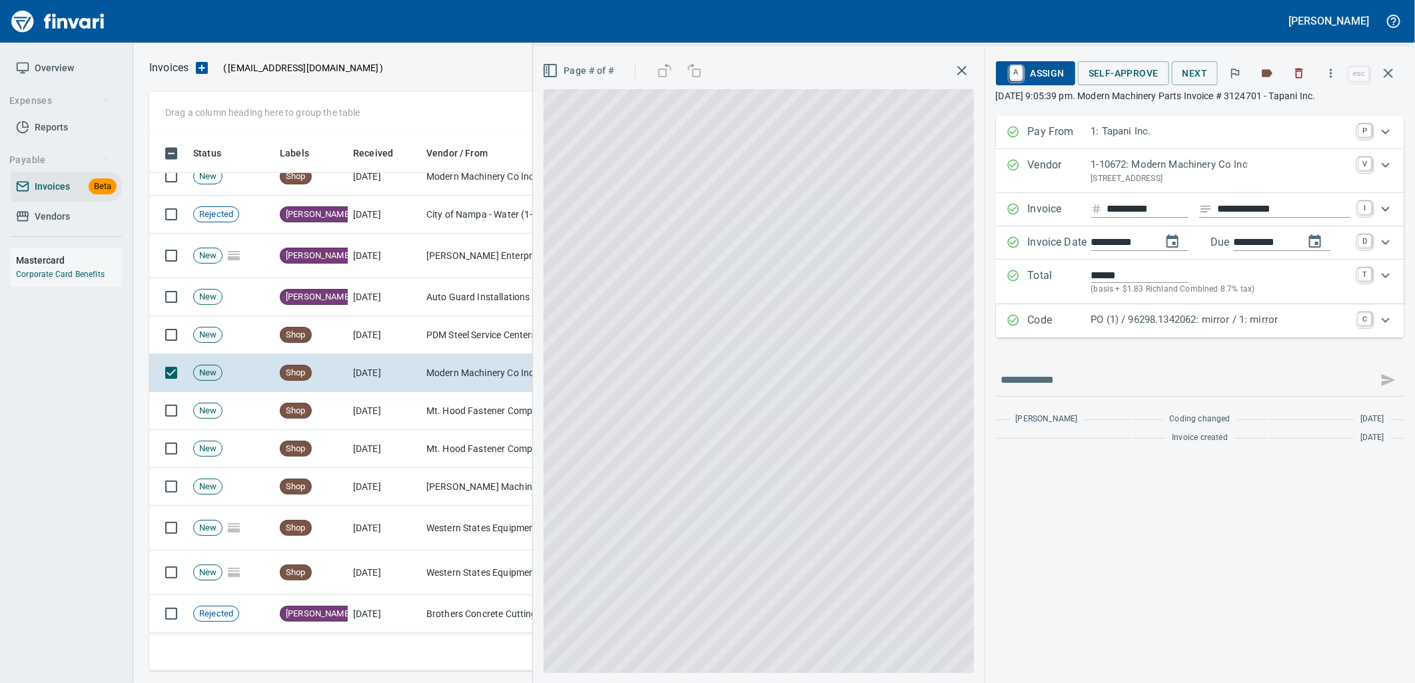
click at [1143, 330] on div "PO (1) / 96298.1342062: mirror / 1: mirror" at bounding box center [1220, 320] width 259 height 17
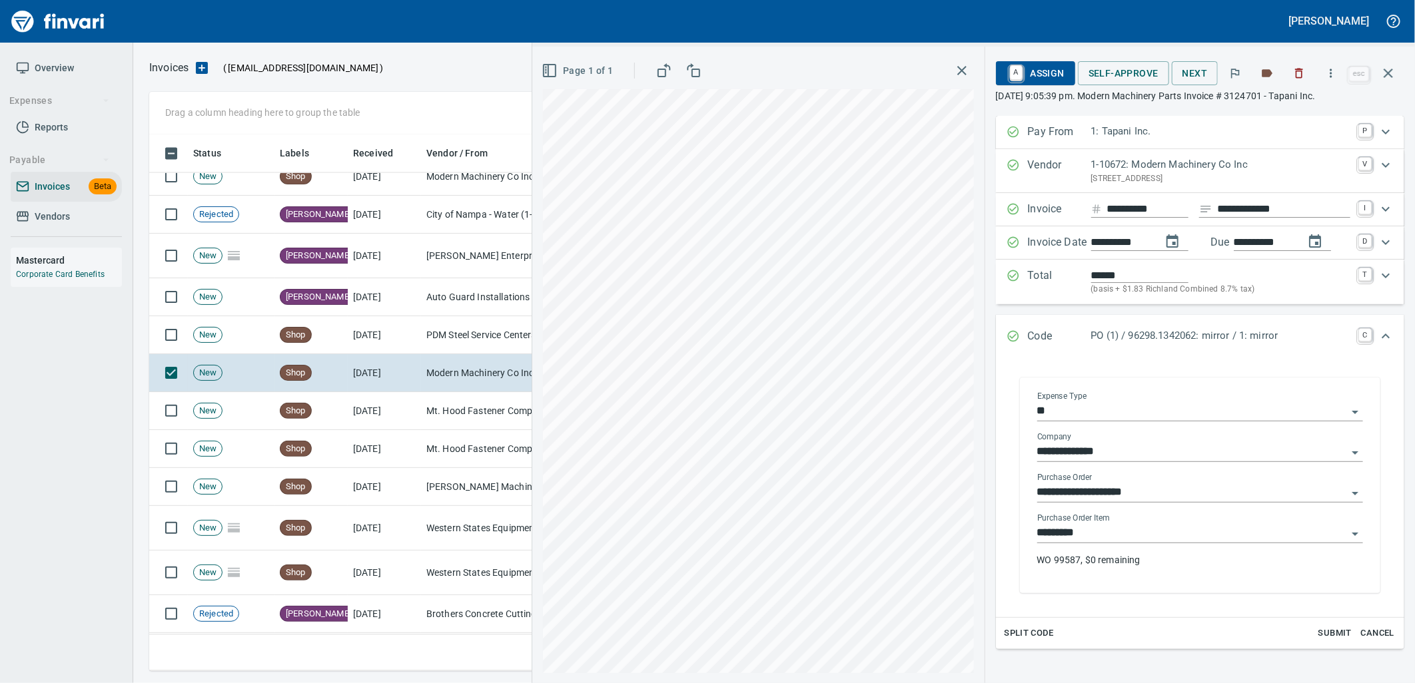
click at [1134, 545] on div "Purchase Order Item ********* WO 99587, $0 remaining" at bounding box center [1200, 546] width 326 height 64
click at [1124, 537] on input "*********" at bounding box center [1192, 533] width 310 height 19
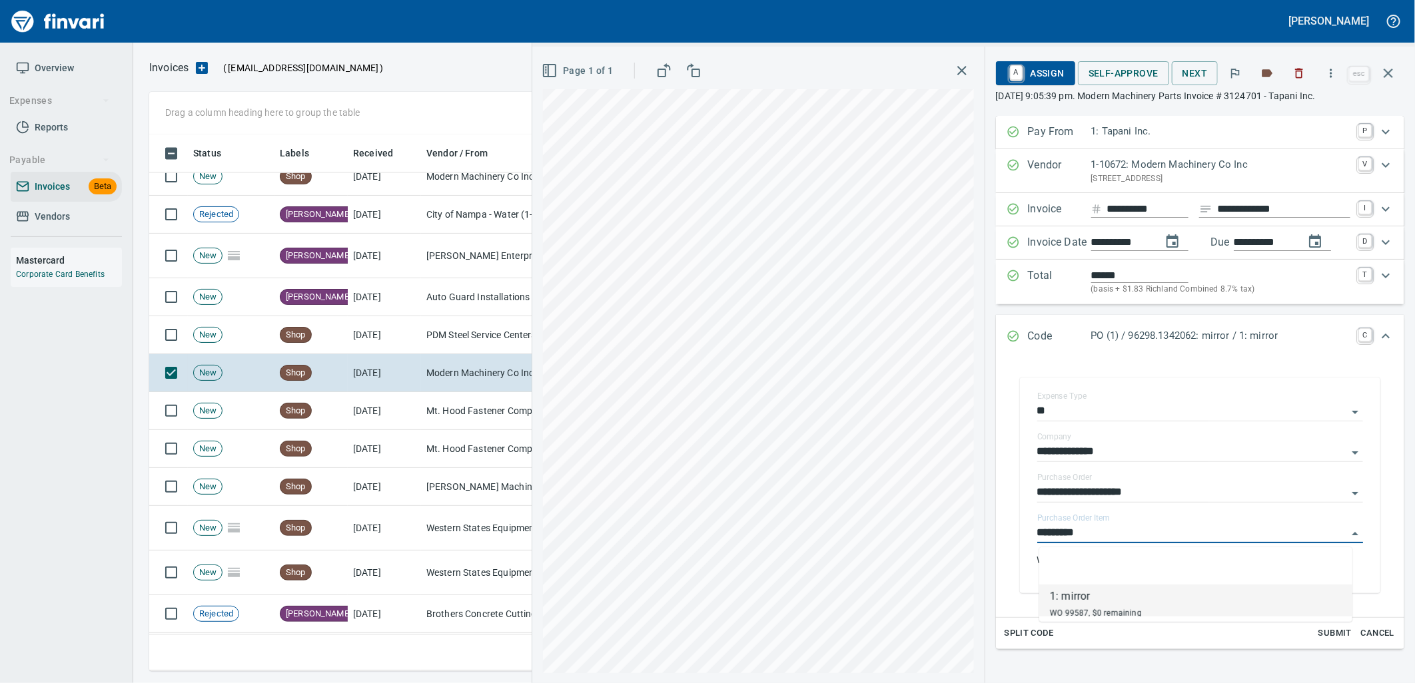
scroll to position [526, 1227]
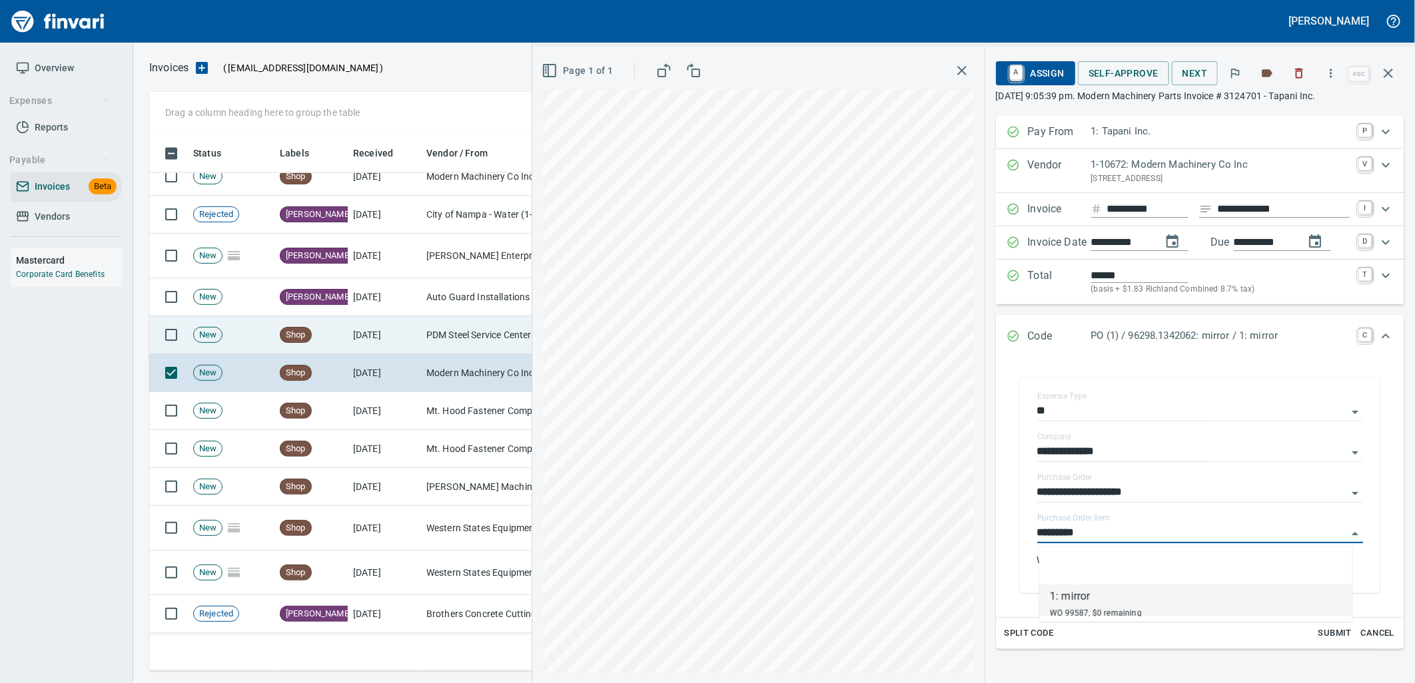
click at [473, 328] on td "PDM Steel Service Centers, Inc. (1-22359)" at bounding box center [487, 335] width 133 height 38
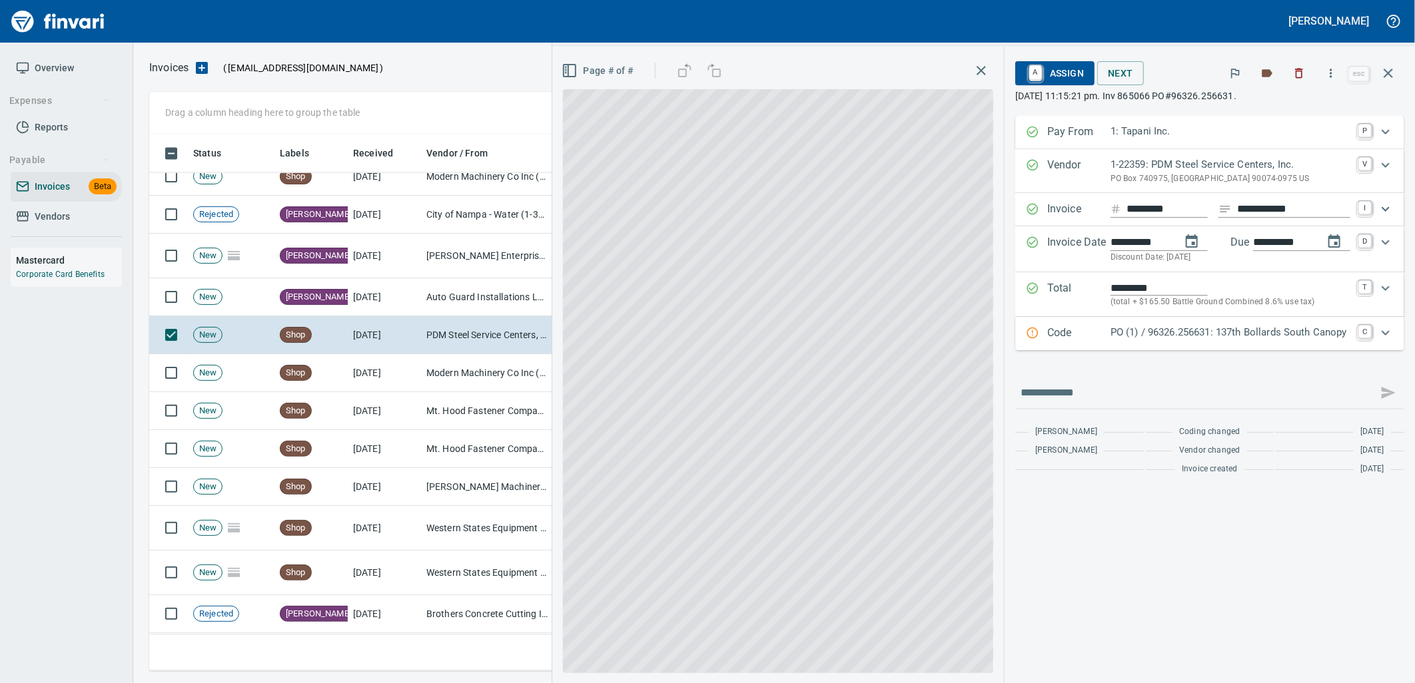
click at [1233, 337] on p "PO (1) / 96326.256631: 137th Bollards South Canopy" at bounding box center [1230, 332] width 240 height 15
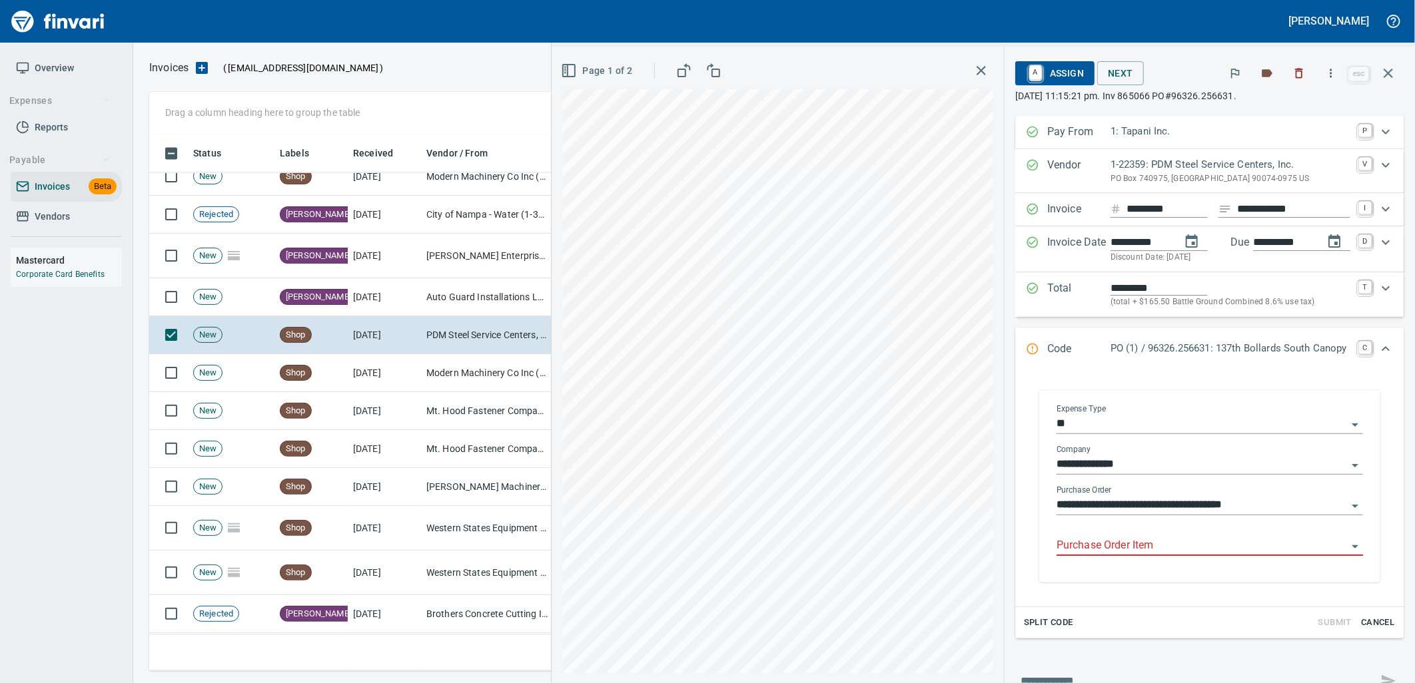
click at [1164, 547] on input "Purchase Order Item" at bounding box center [1201, 546] width 290 height 19
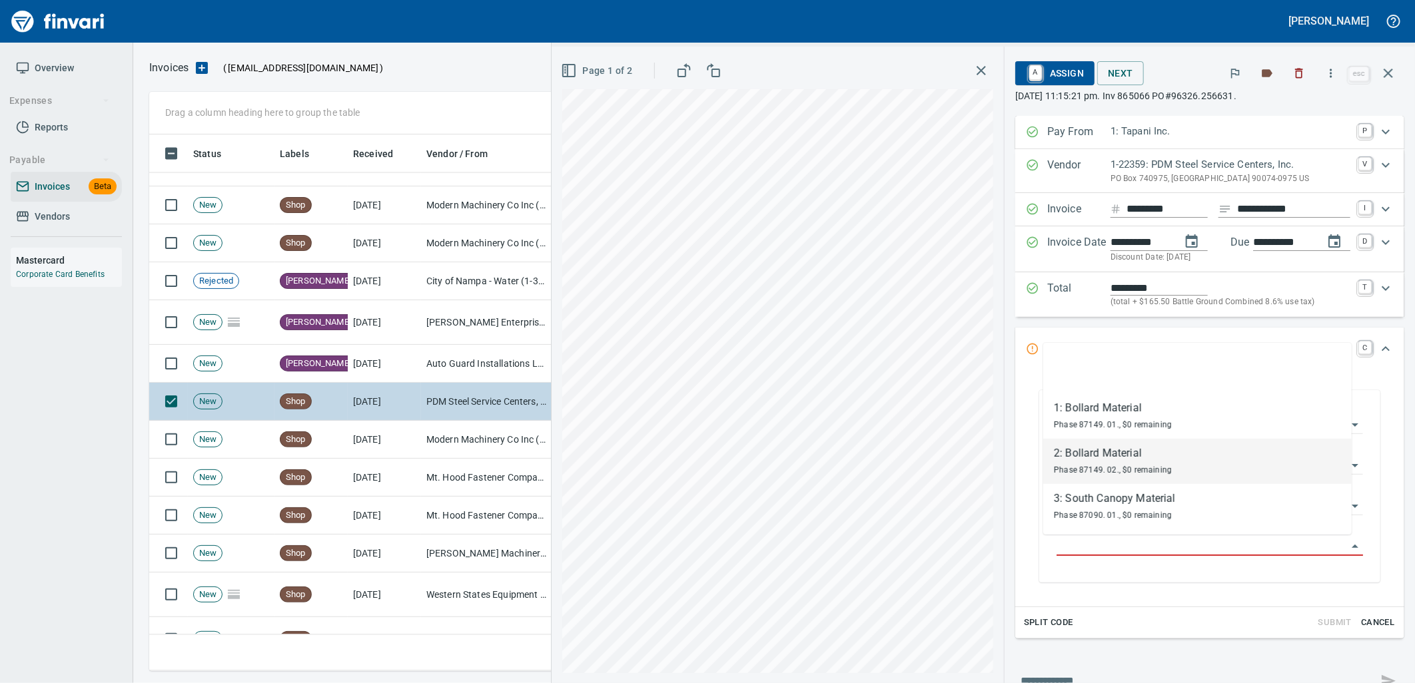
scroll to position [4646, 0]
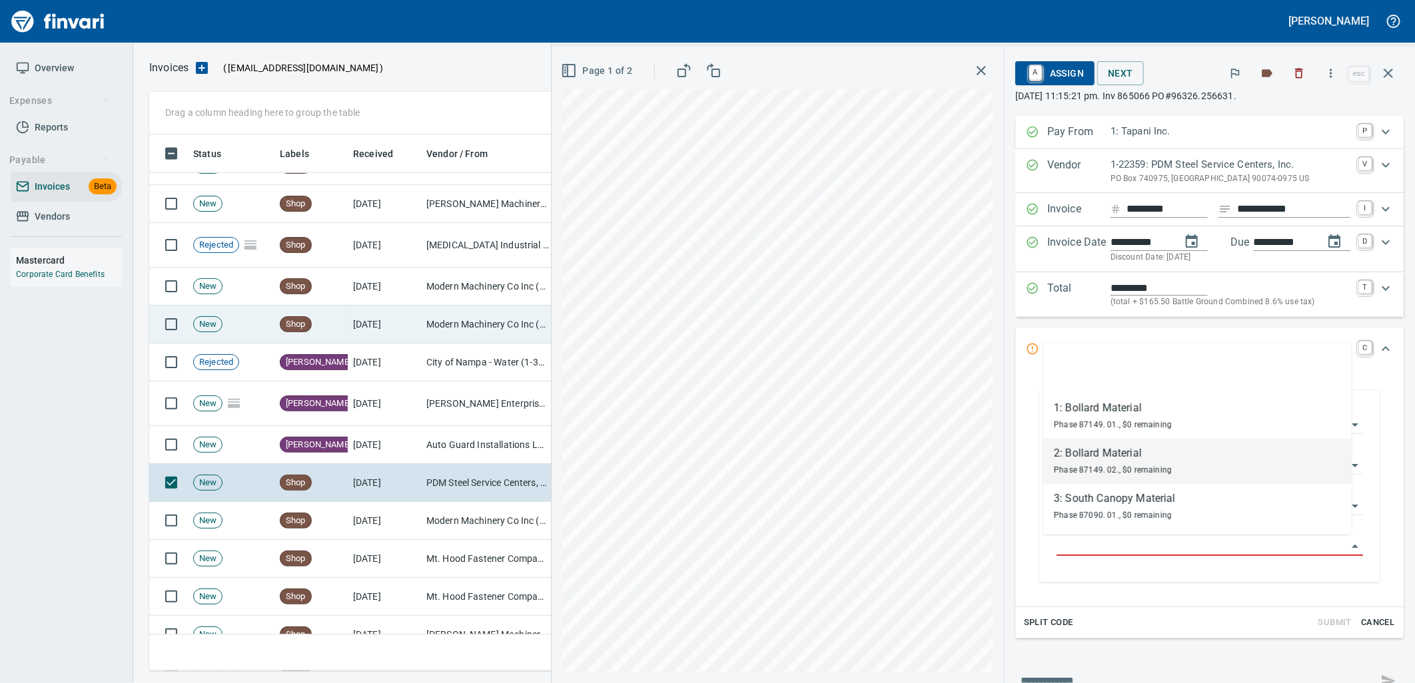
click at [450, 320] on td "Modern Machinery Co Inc (1-10672)" at bounding box center [487, 325] width 133 height 38
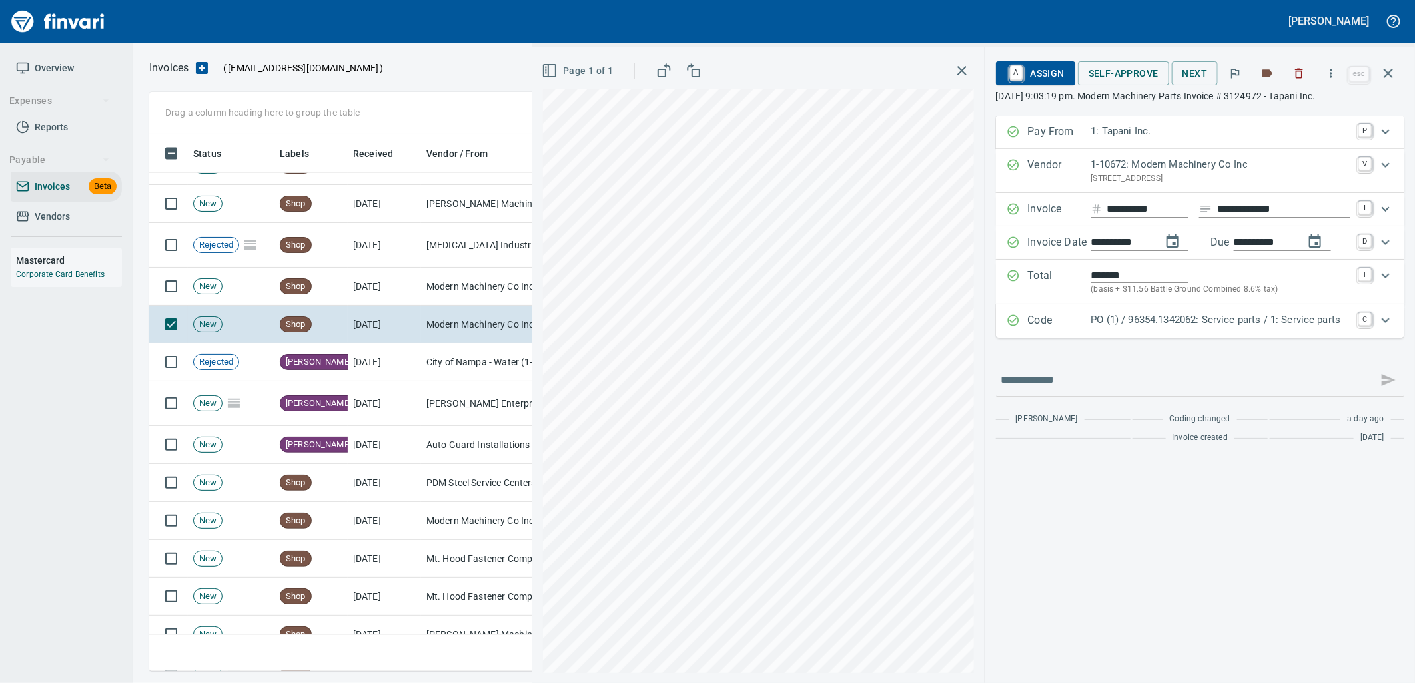
click at [1253, 330] on div "PO (1) / 96354.1342062: Service parts / 1: Service parts" at bounding box center [1220, 320] width 259 height 17
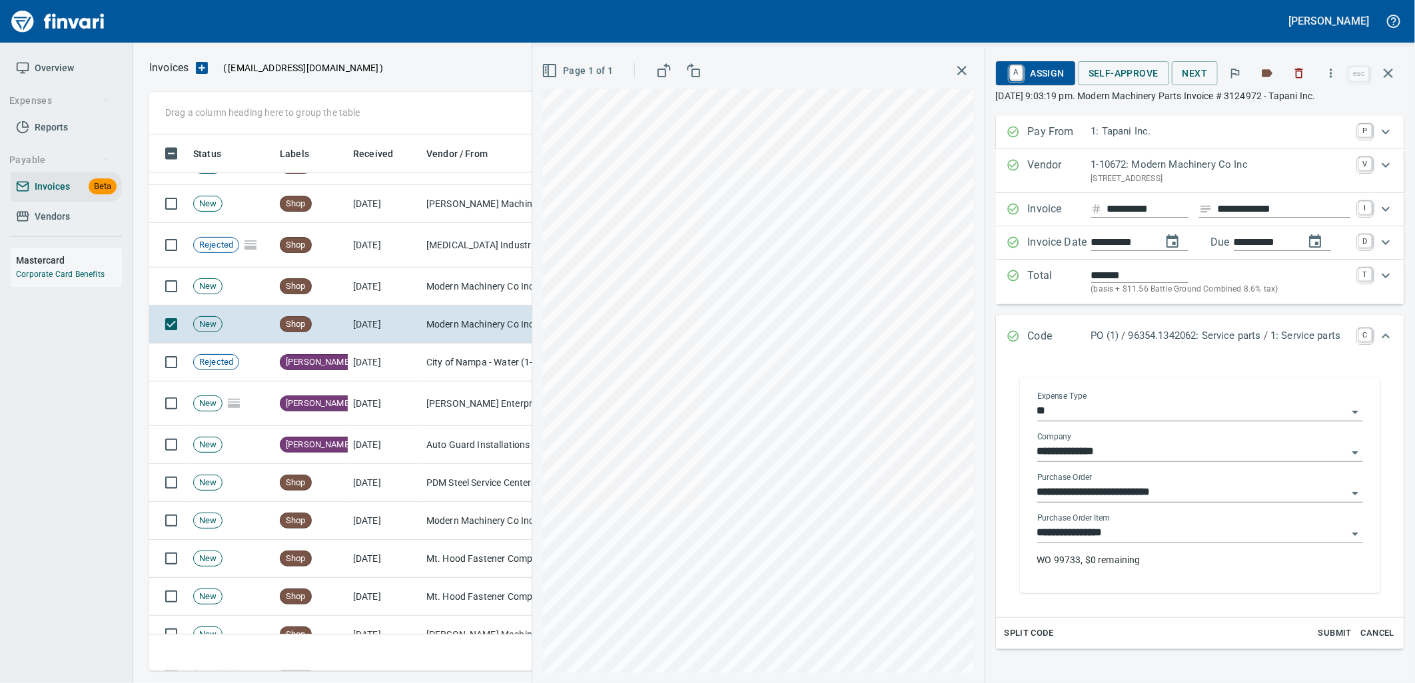
click at [1168, 535] on input "**********" at bounding box center [1192, 533] width 310 height 19
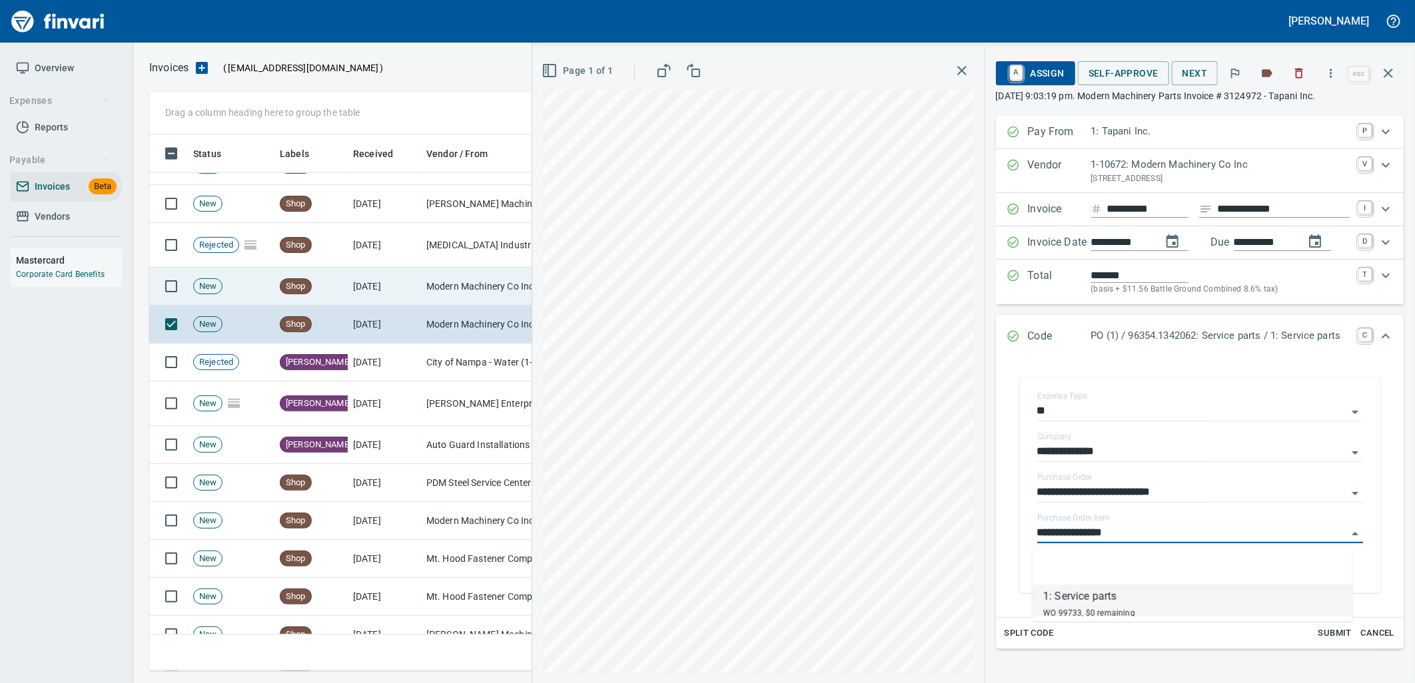
click at [426, 297] on td "Modern Machinery Co Inc (1-10672)" at bounding box center [487, 287] width 133 height 38
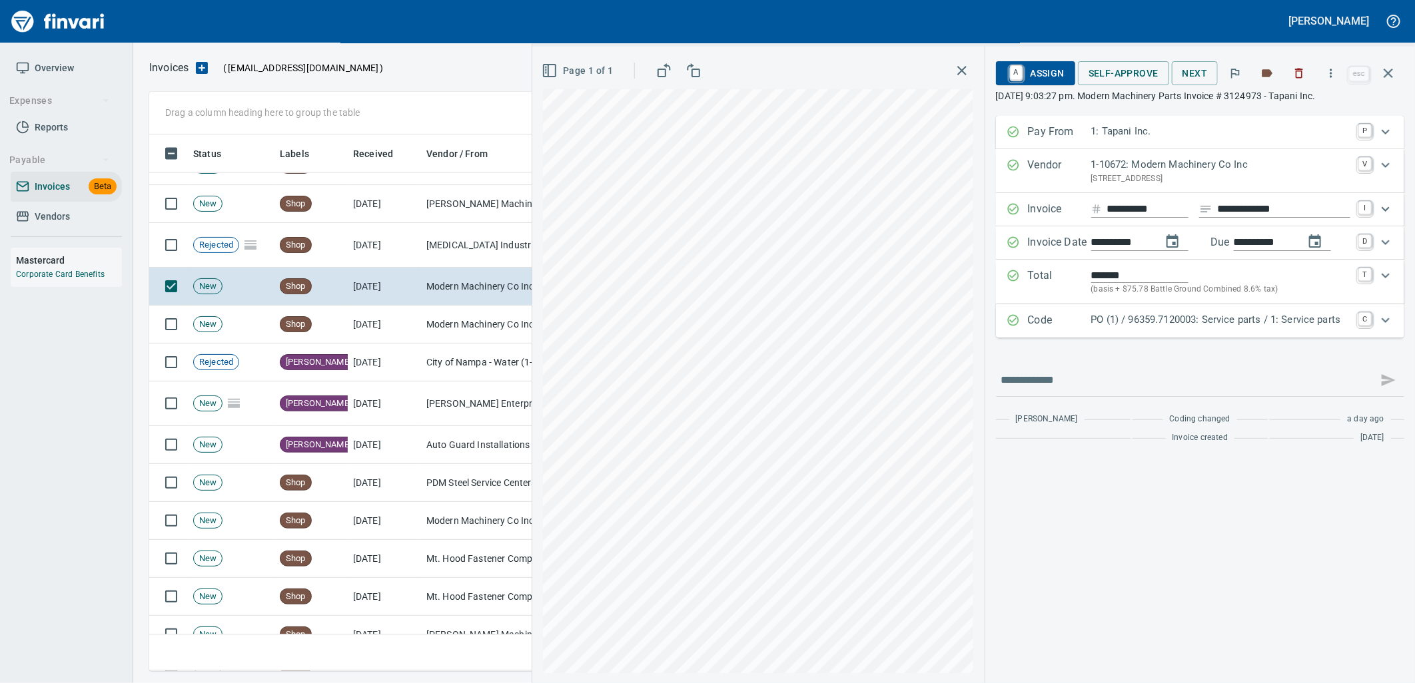
click at [1223, 324] on p "PO (1) / 96359.7120003: Service parts / 1: Service parts" at bounding box center [1220, 319] width 259 height 15
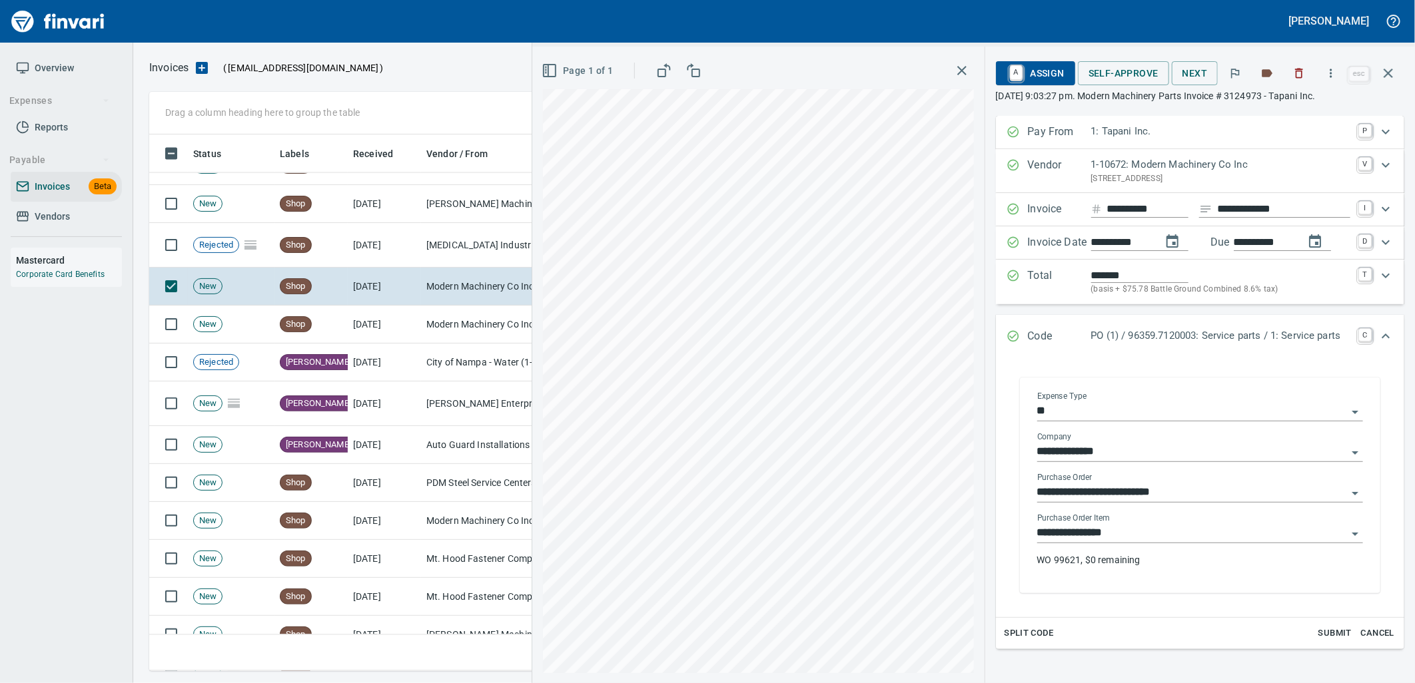
click at [1184, 528] on input "**********" at bounding box center [1192, 533] width 310 height 19
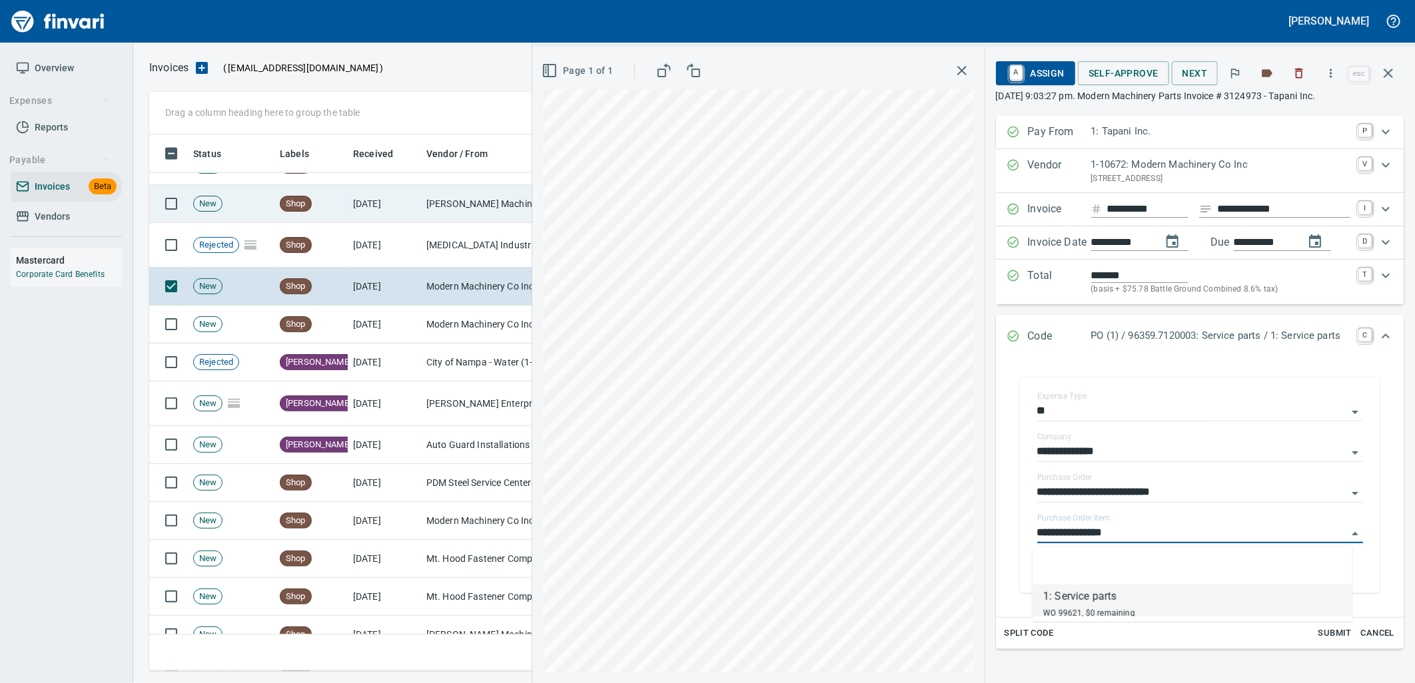
click at [474, 216] on td "[PERSON_NAME] Machinery Inc (1-10774)" at bounding box center [487, 204] width 133 height 38
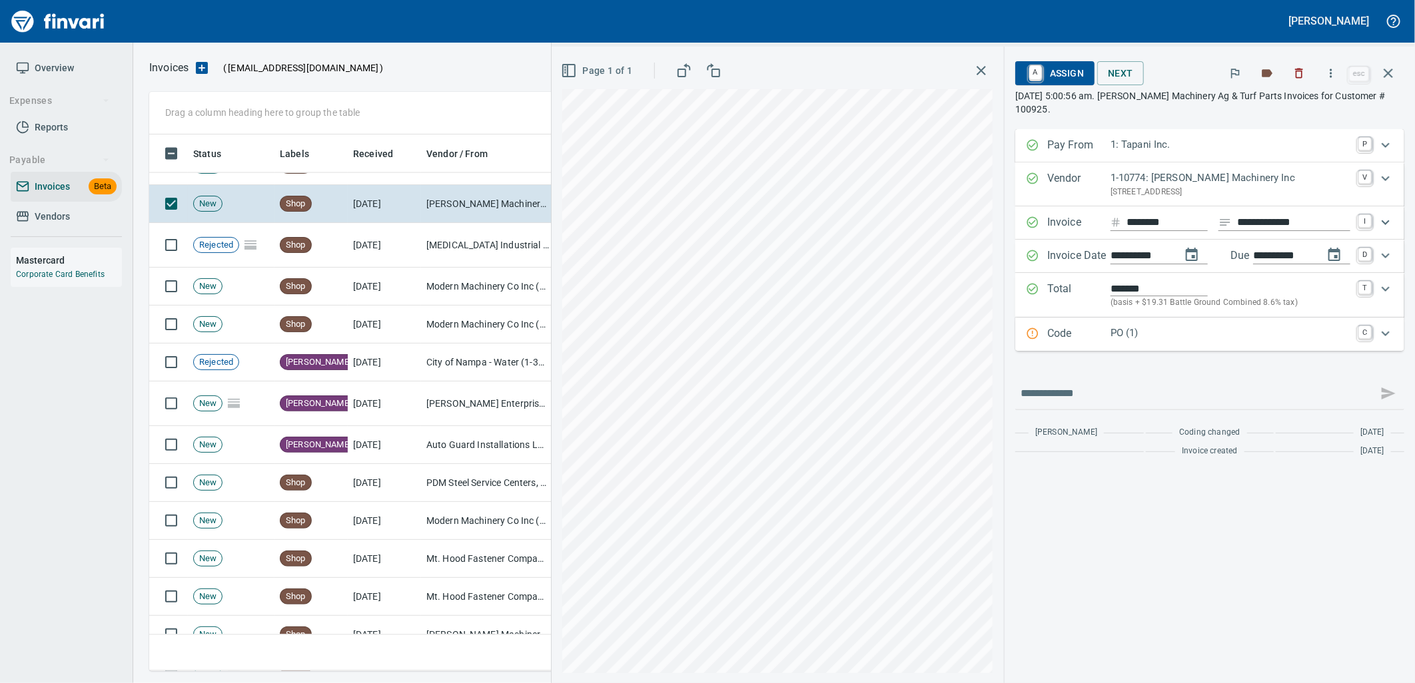
click at [1133, 332] on p "PO (1)" at bounding box center [1230, 333] width 240 height 15
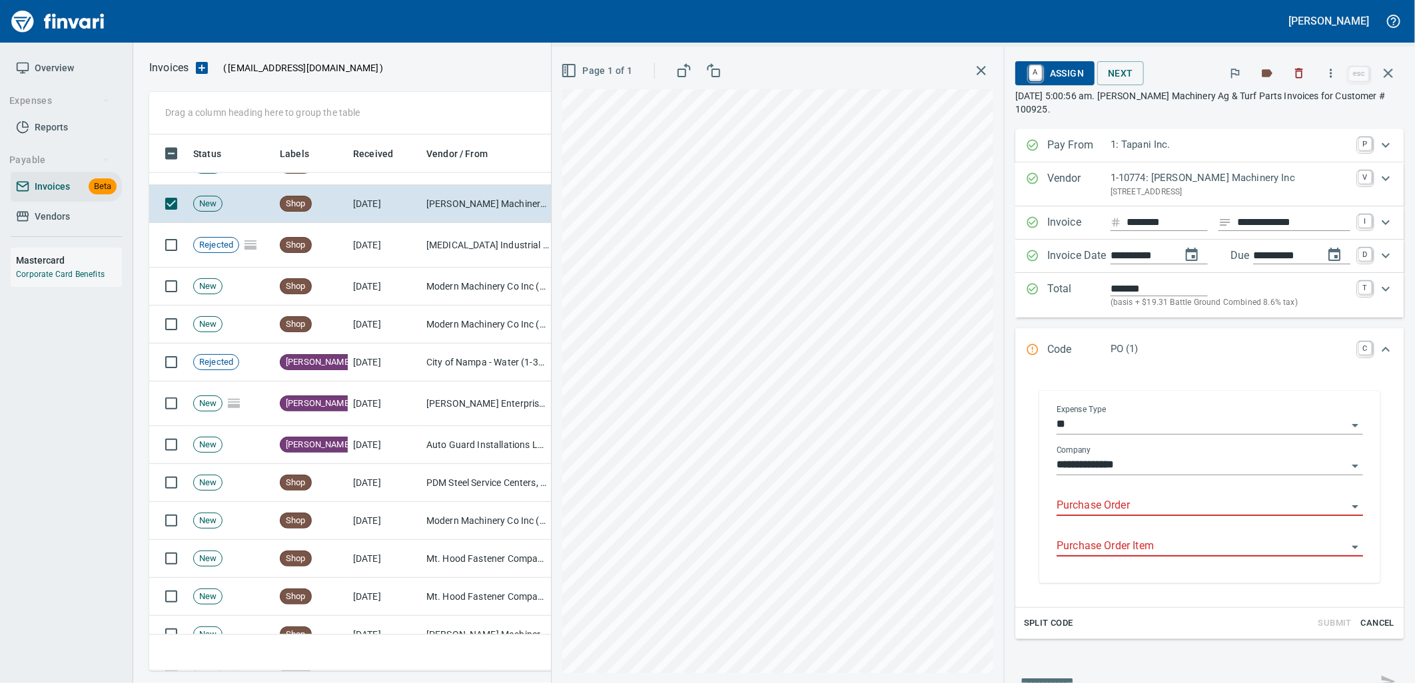
click at [1122, 511] on input "Purchase Order" at bounding box center [1201, 506] width 290 height 19
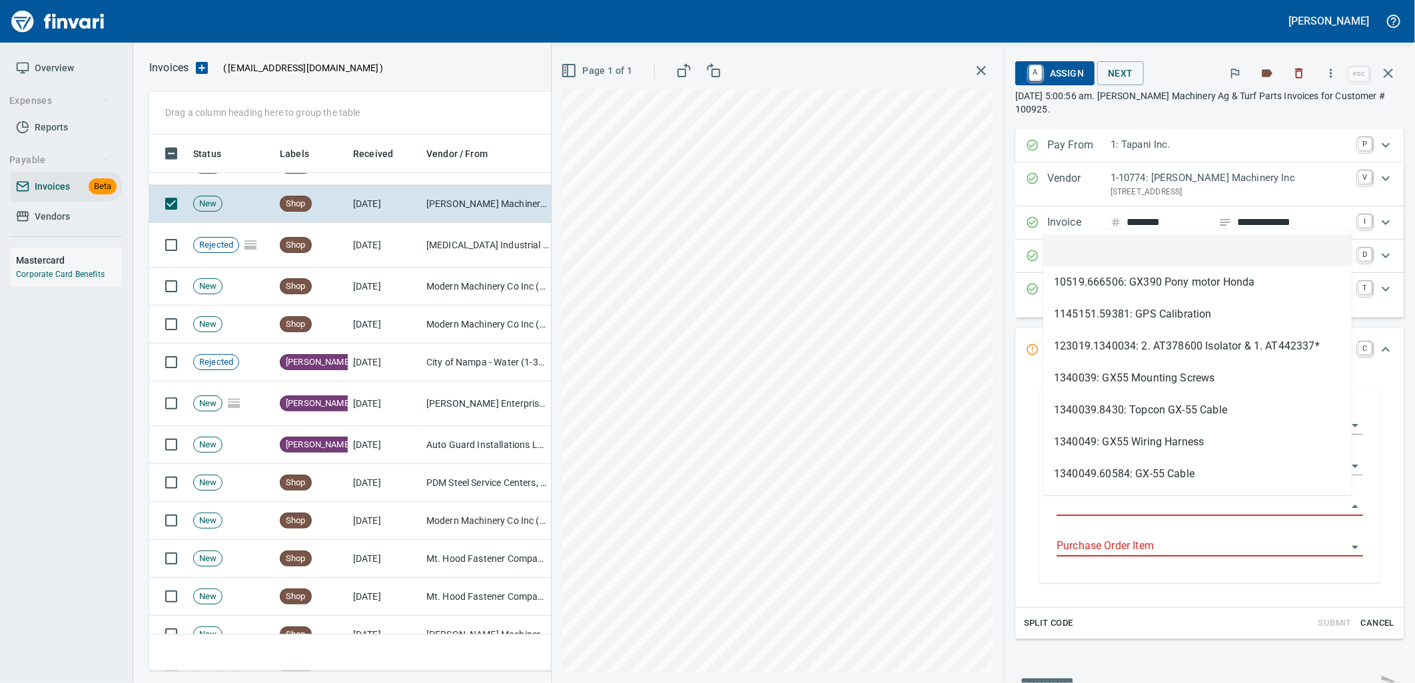
scroll to position [526, 1227]
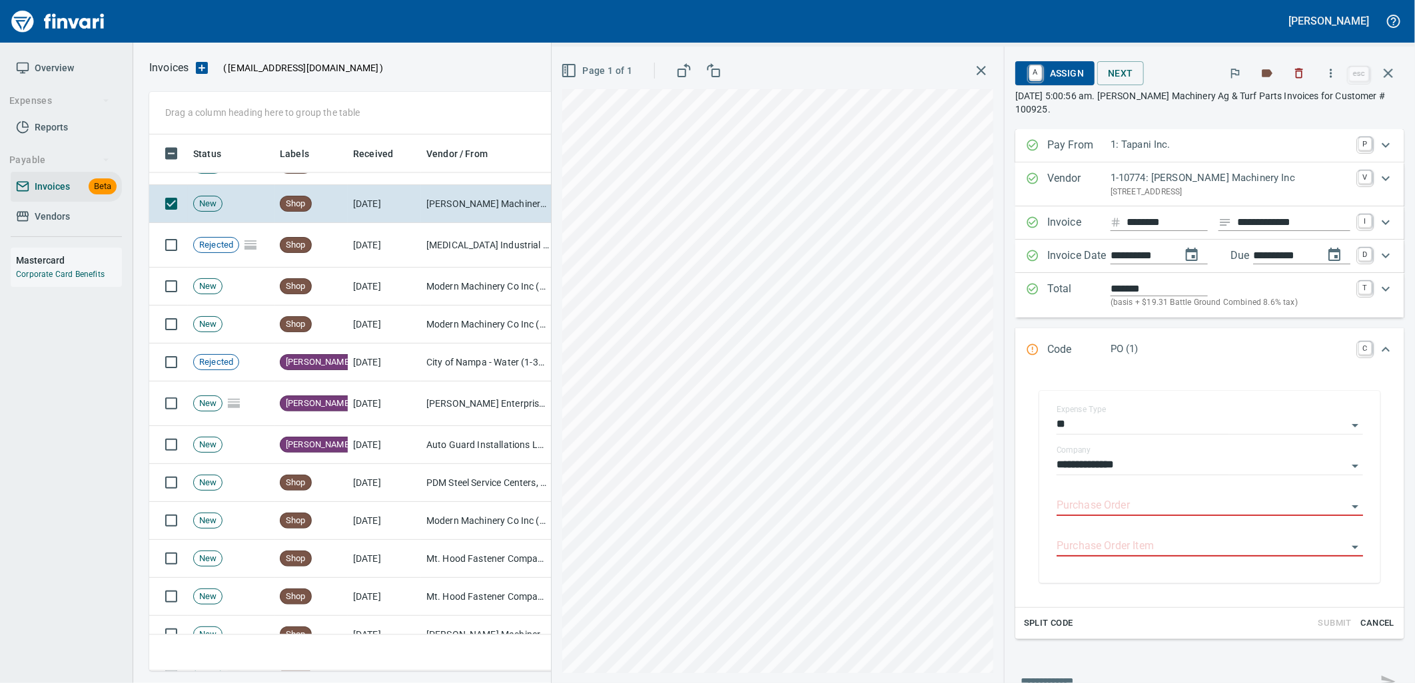
type input "**********"
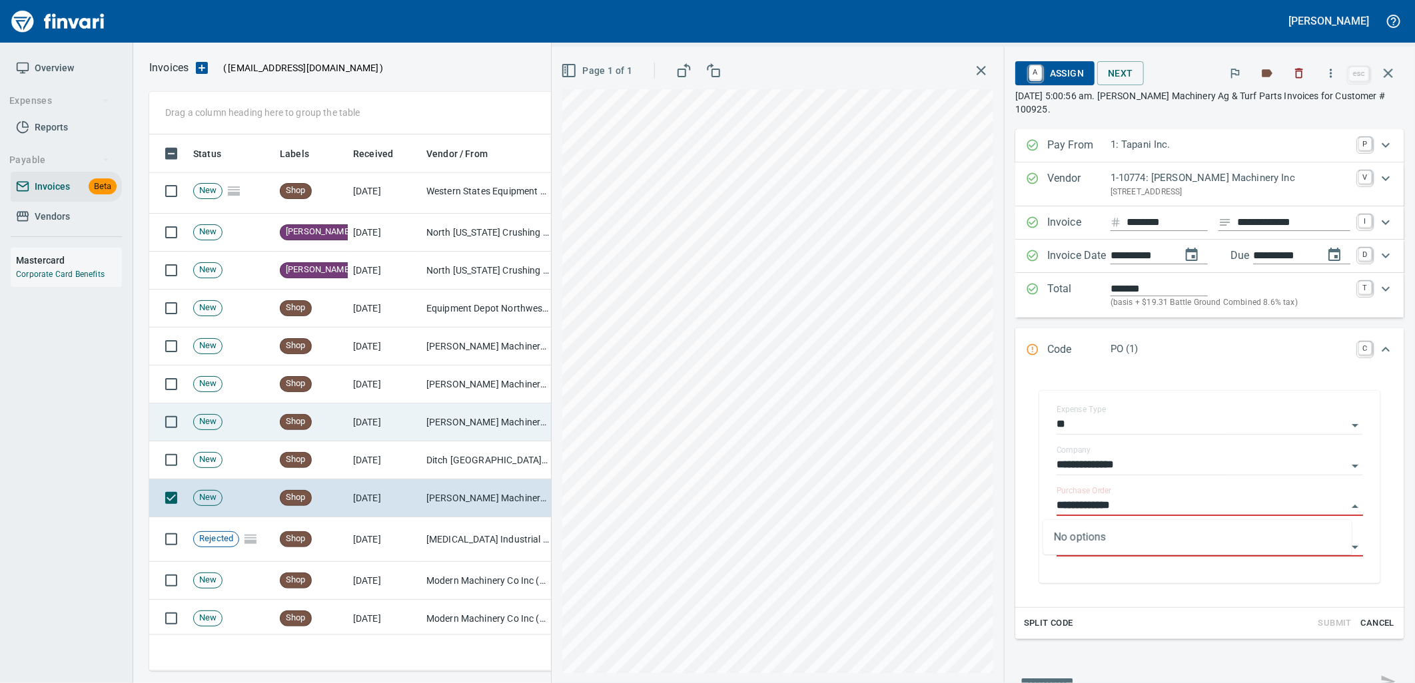
scroll to position [4351, 0]
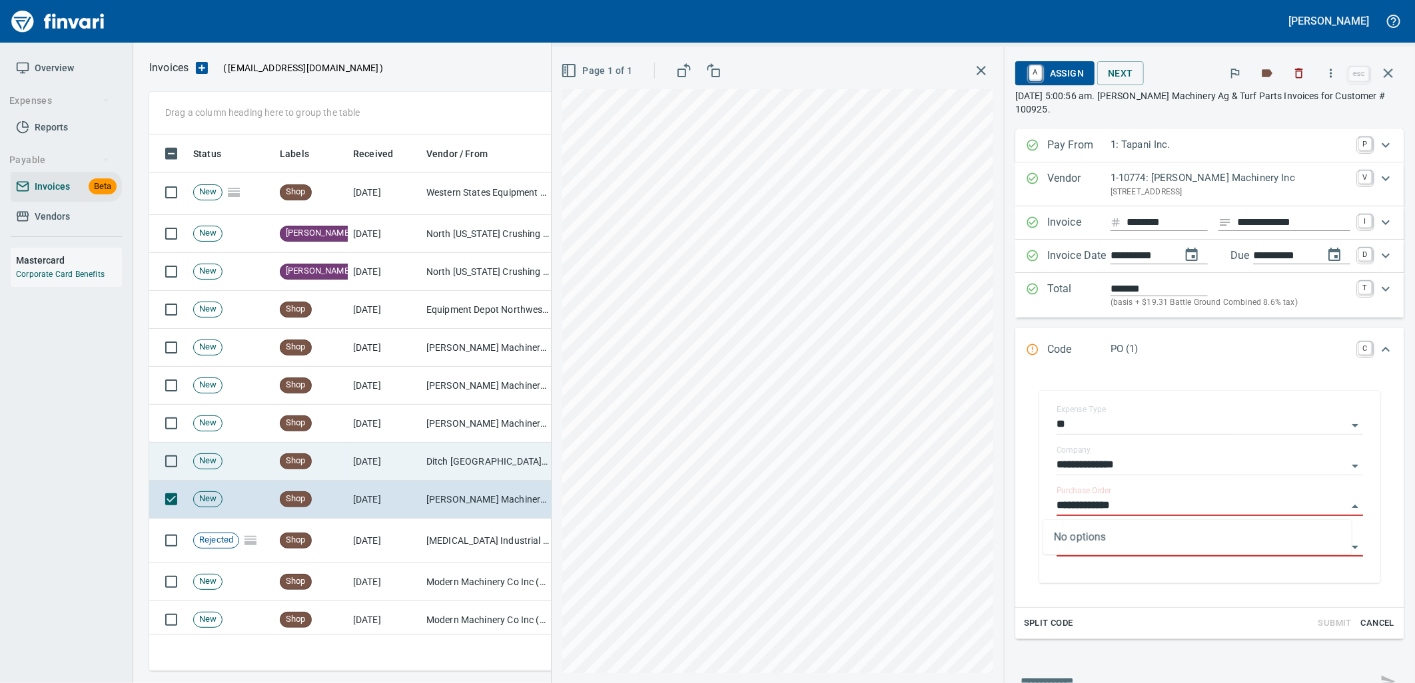
click at [495, 451] on td "Ditch Witch West (1-10309)" at bounding box center [487, 462] width 133 height 38
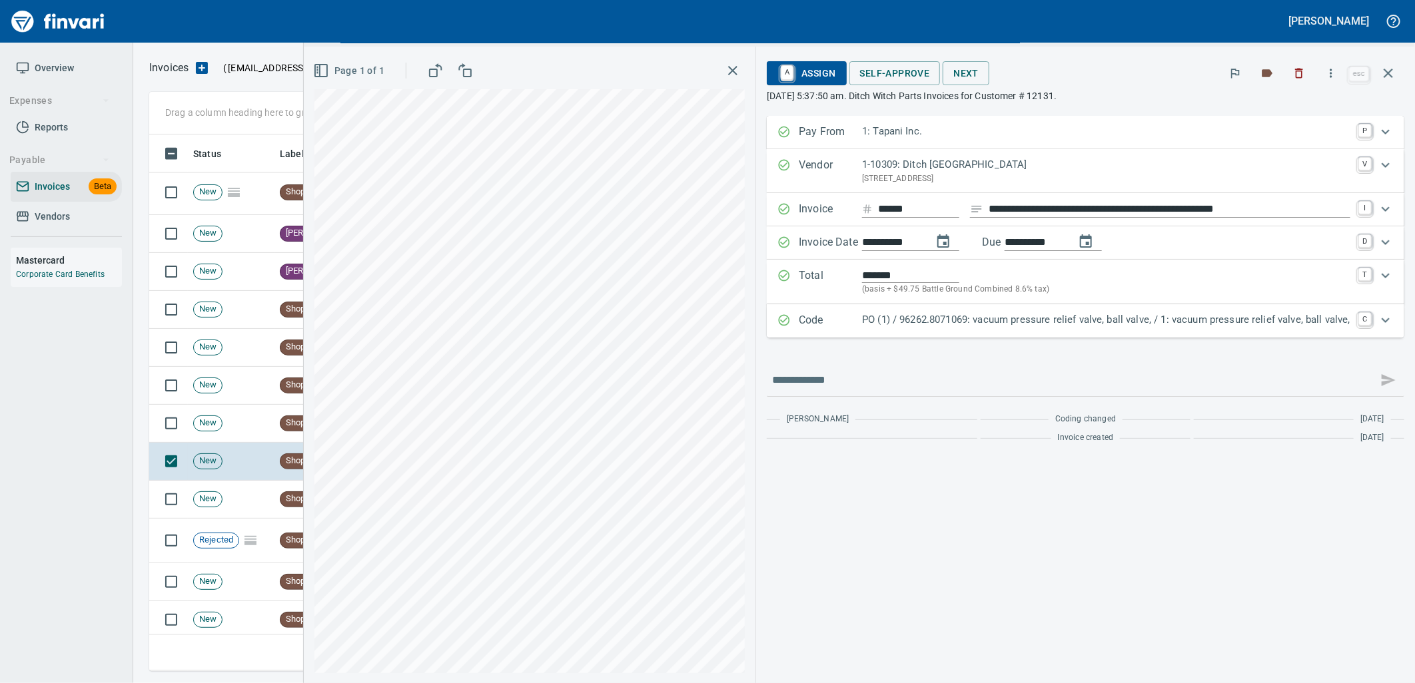
click at [1200, 316] on p "PO (1) / 96262.8071069: vacuum pressure relief valve, ball valve, / 1: vacuum p…" at bounding box center [1106, 319] width 488 height 15
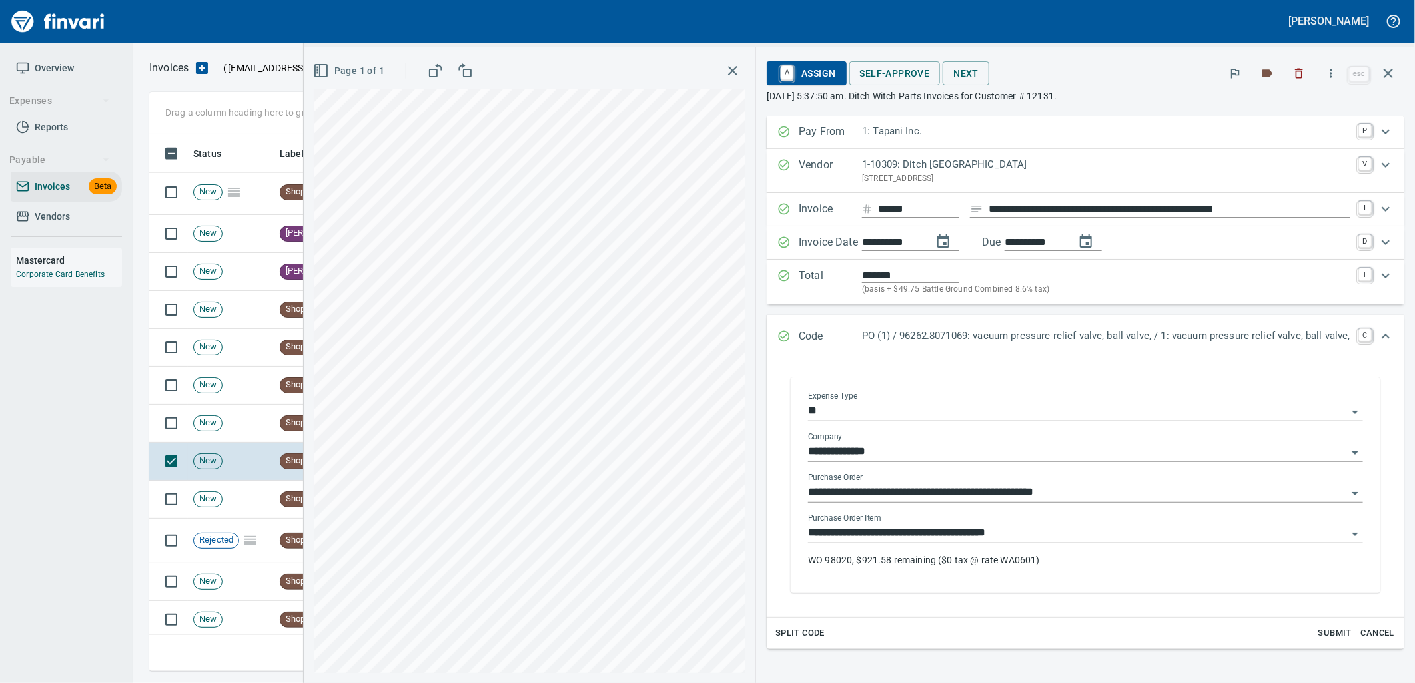
click at [1043, 536] on input "**********" at bounding box center [1077, 533] width 539 height 19
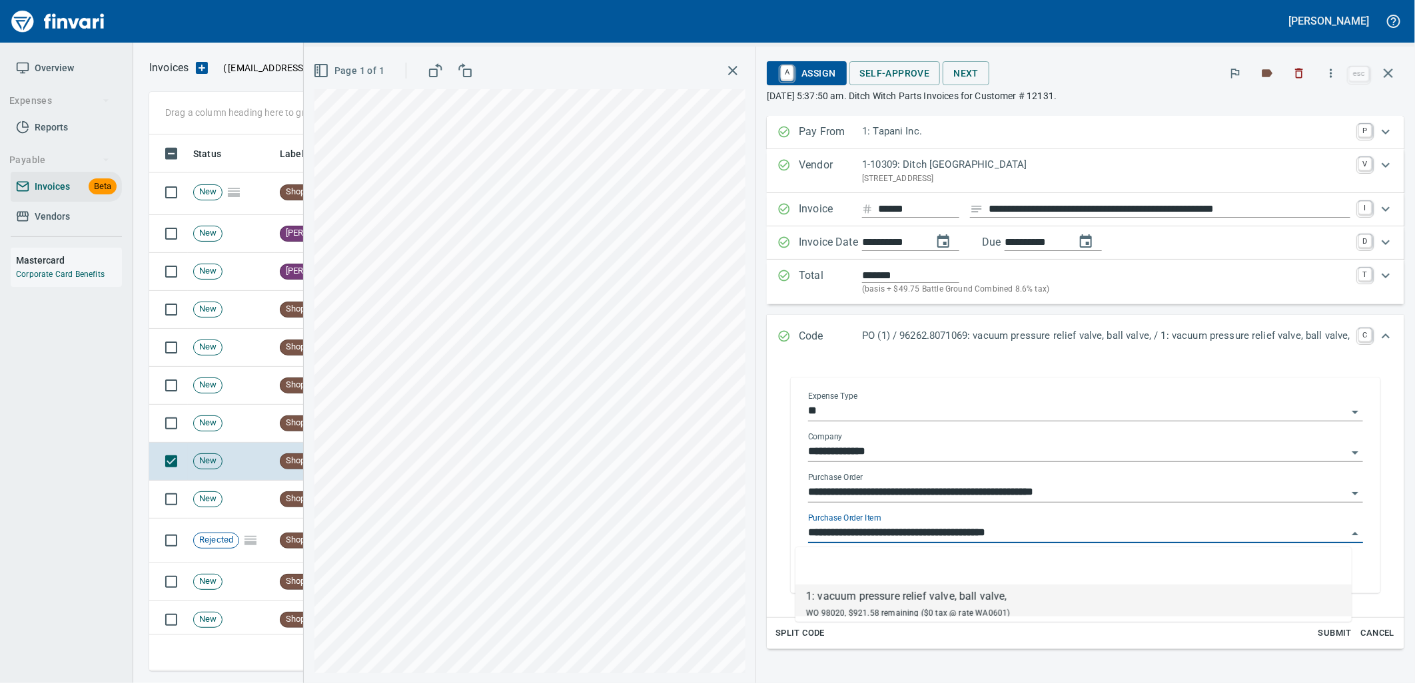
scroll to position [526, 1227]
click at [795, 77] on span "A Assign" at bounding box center [806, 73] width 58 height 23
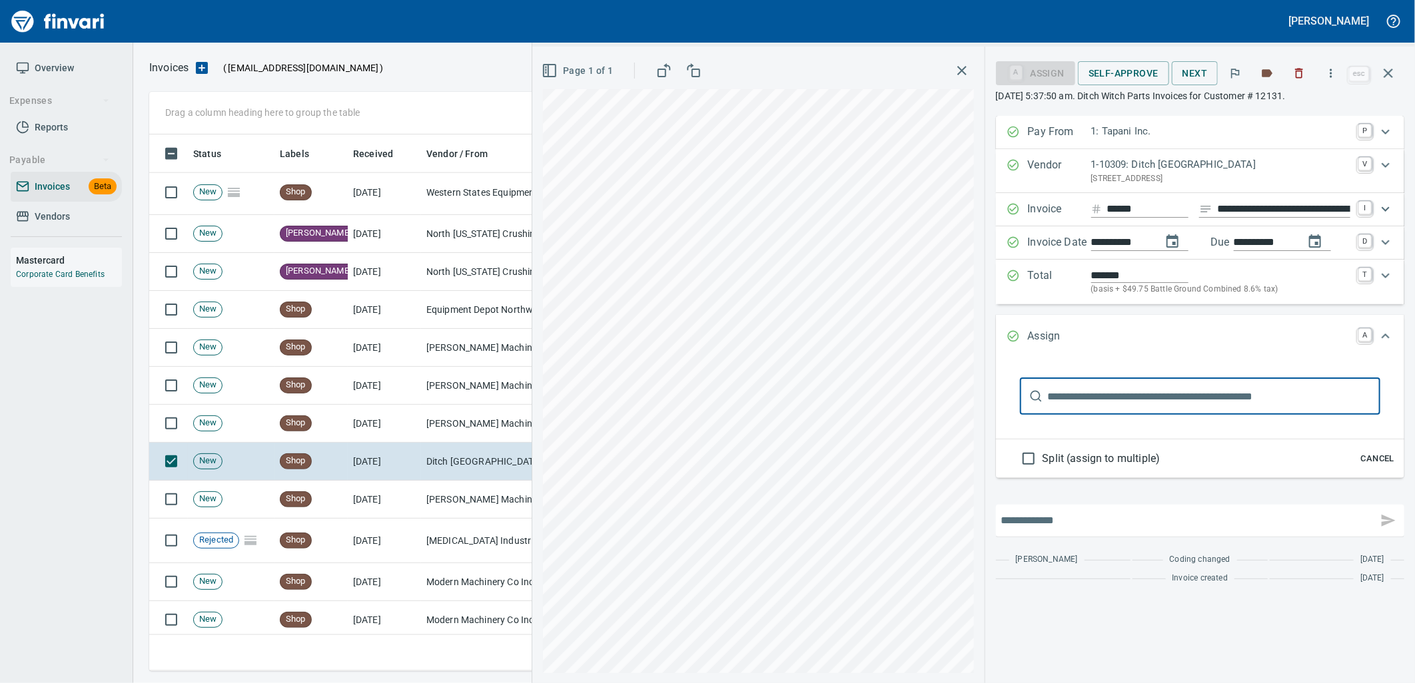
click at [1068, 524] on input "text" at bounding box center [1186, 520] width 371 height 21
type input "*"
type input "**********"
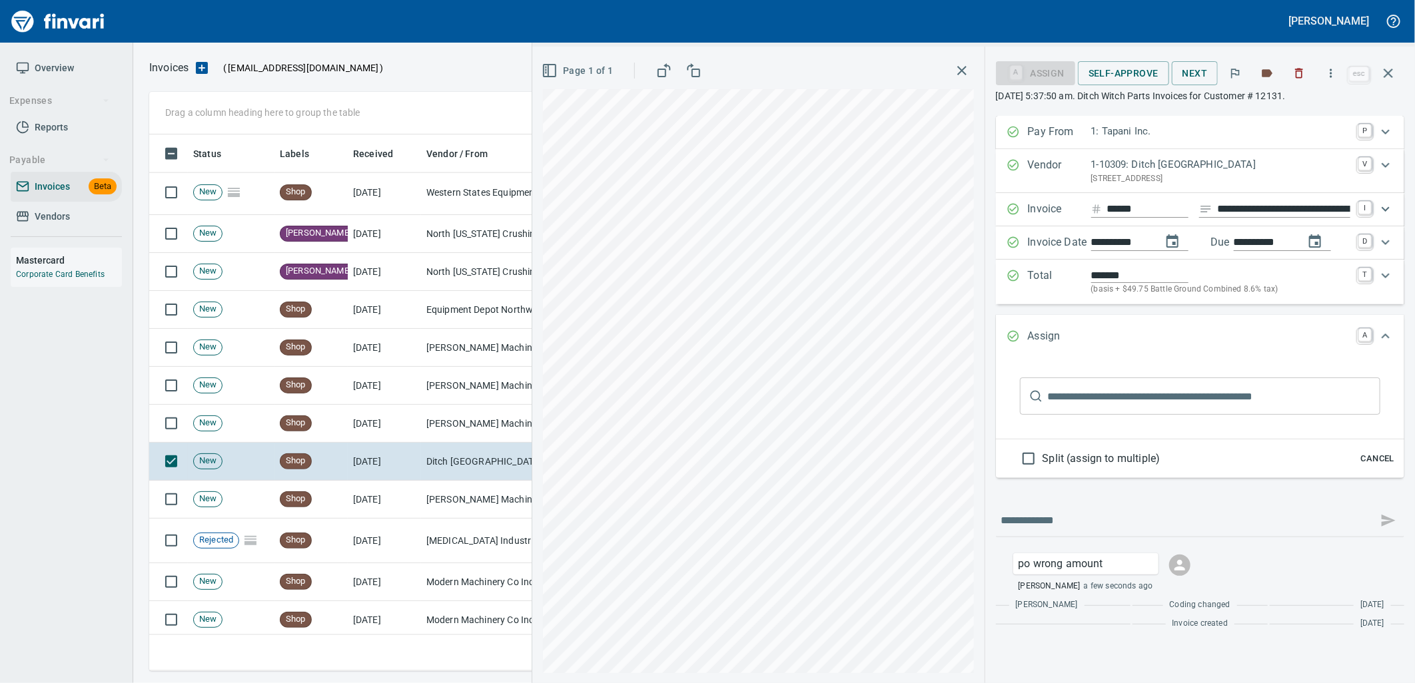
click at [1183, 408] on input "text" at bounding box center [1214, 396] width 332 height 37
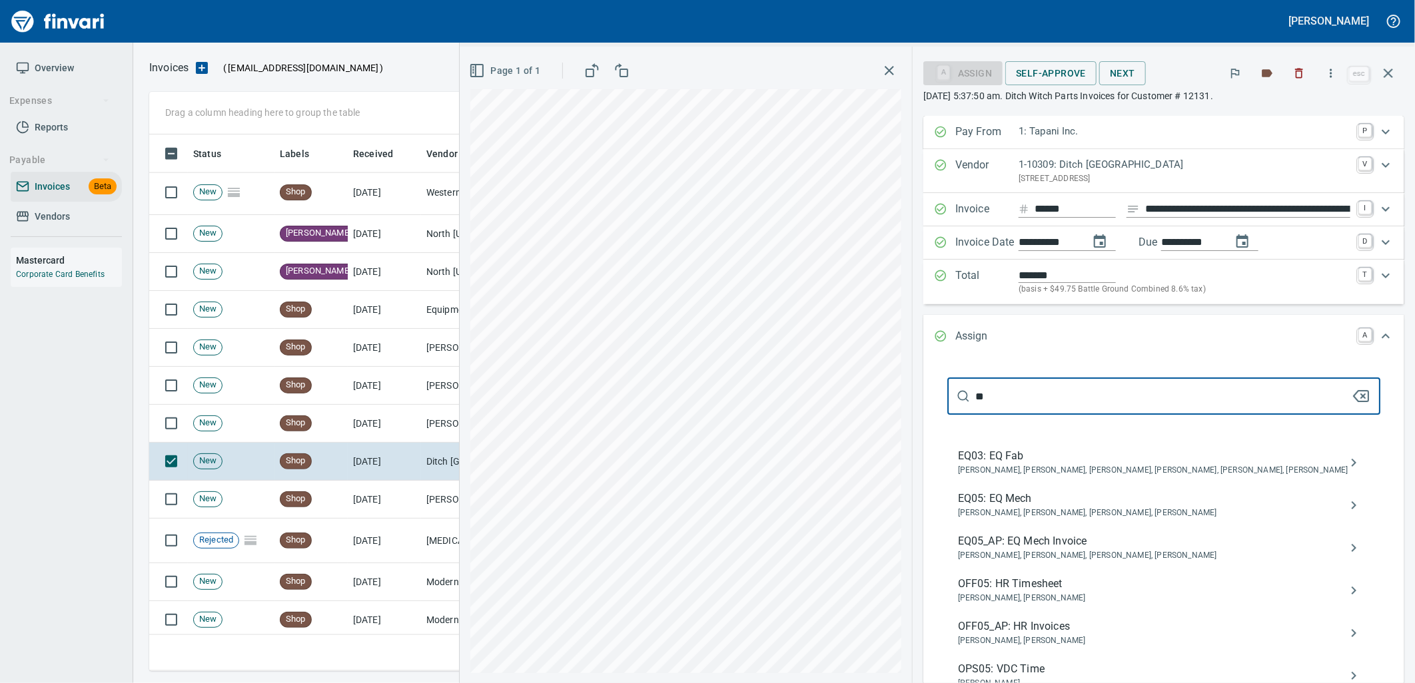
type input "**"
drag, startPoint x: 1063, startPoint y: 555, endPoint x: 1054, endPoint y: 548, distance: 11.5
click at [1062, 555] on span "Caroline Sarkinen, Cindy Hughes, Linzy Sanders, Robert Kaarto" at bounding box center [1153, 555] width 390 height 13
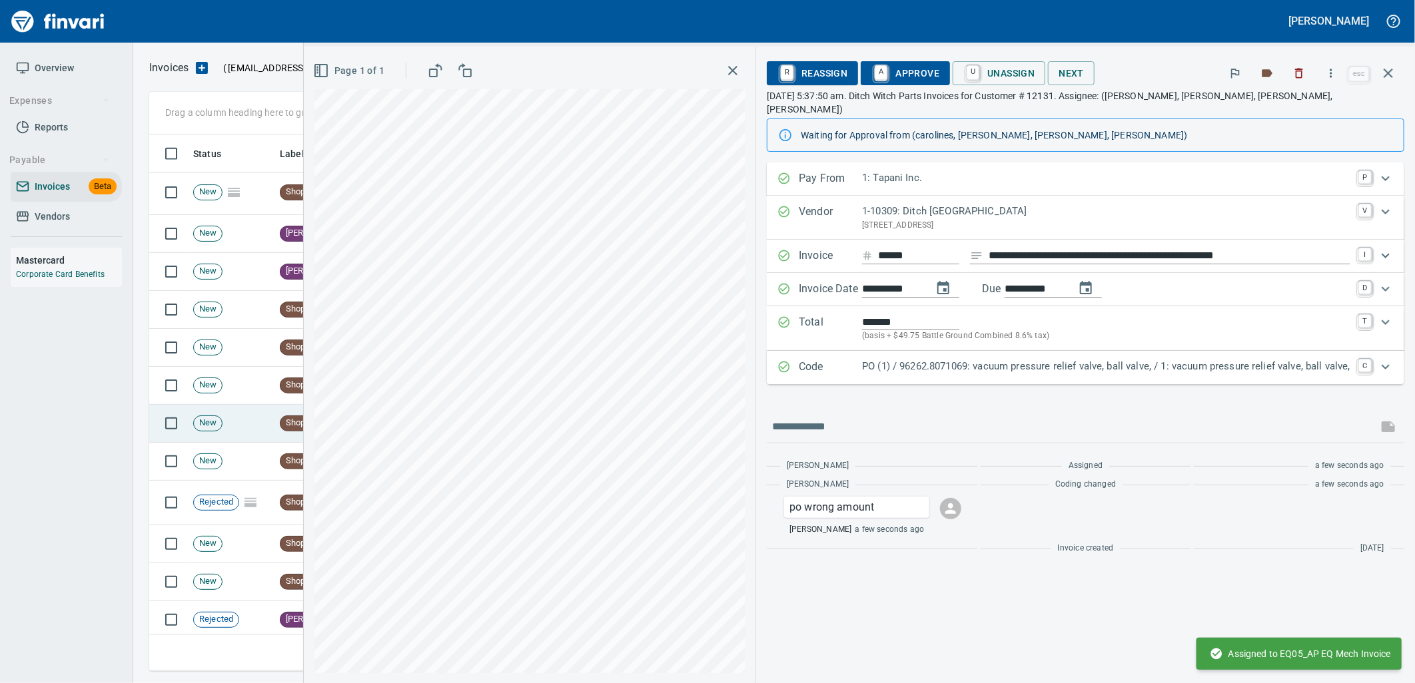
click at [267, 436] on td "New" at bounding box center [231, 424] width 87 height 38
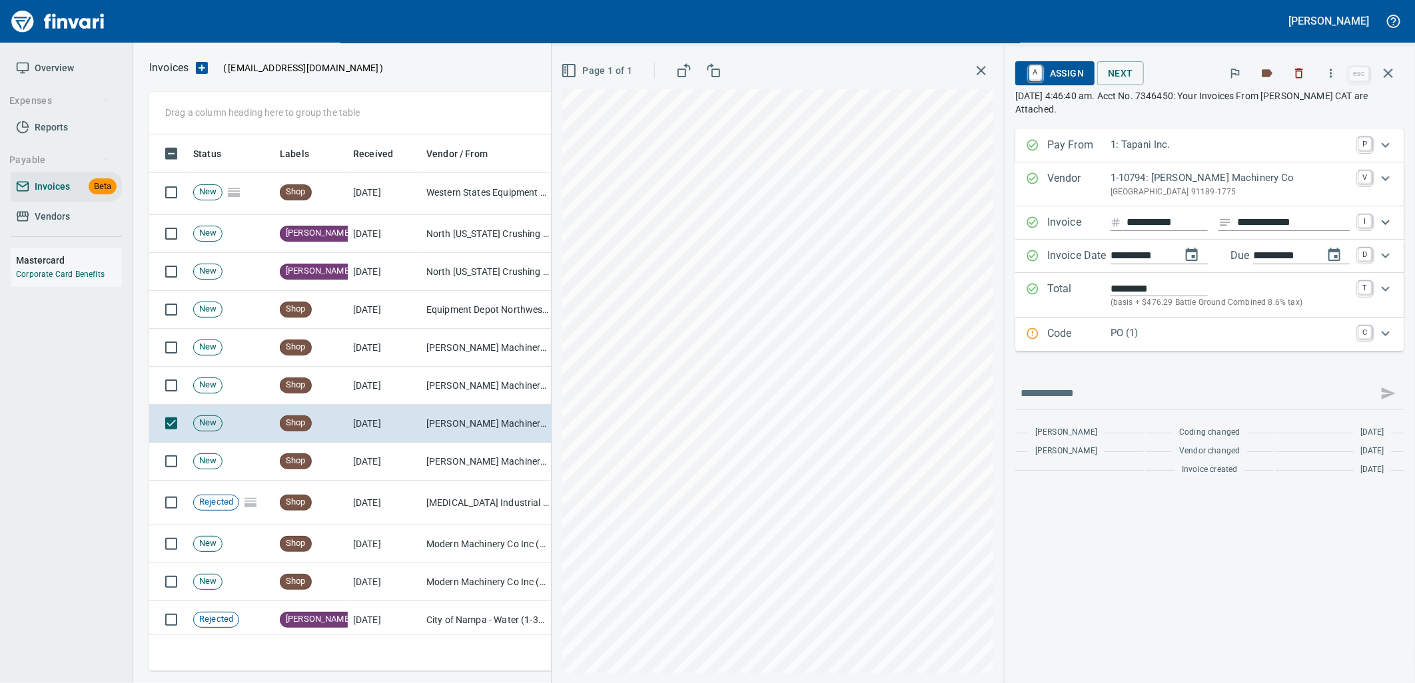
click at [1170, 338] on p "PO (1)" at bounding box center [1230, 333] width 240 height 15
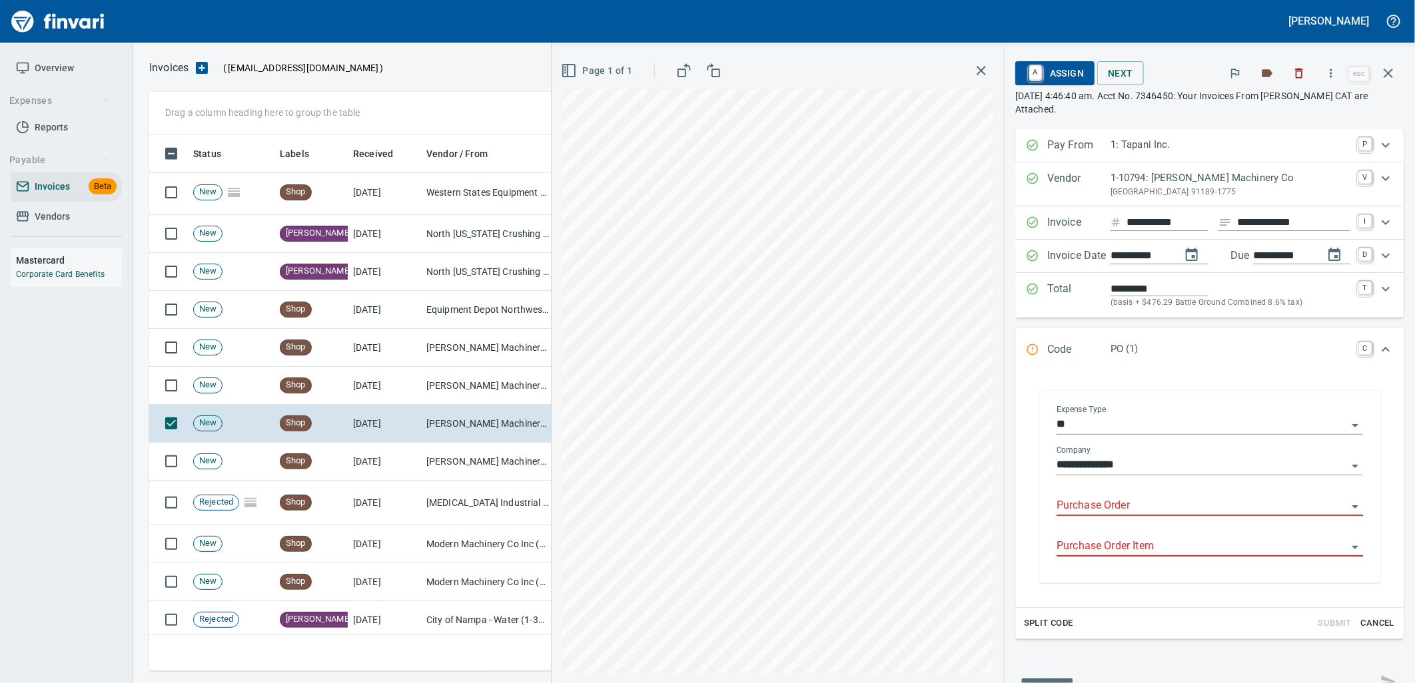
click at [1102, 513] on input "Purchase Order" at bounding box center [1201, 506] width 290 height 19
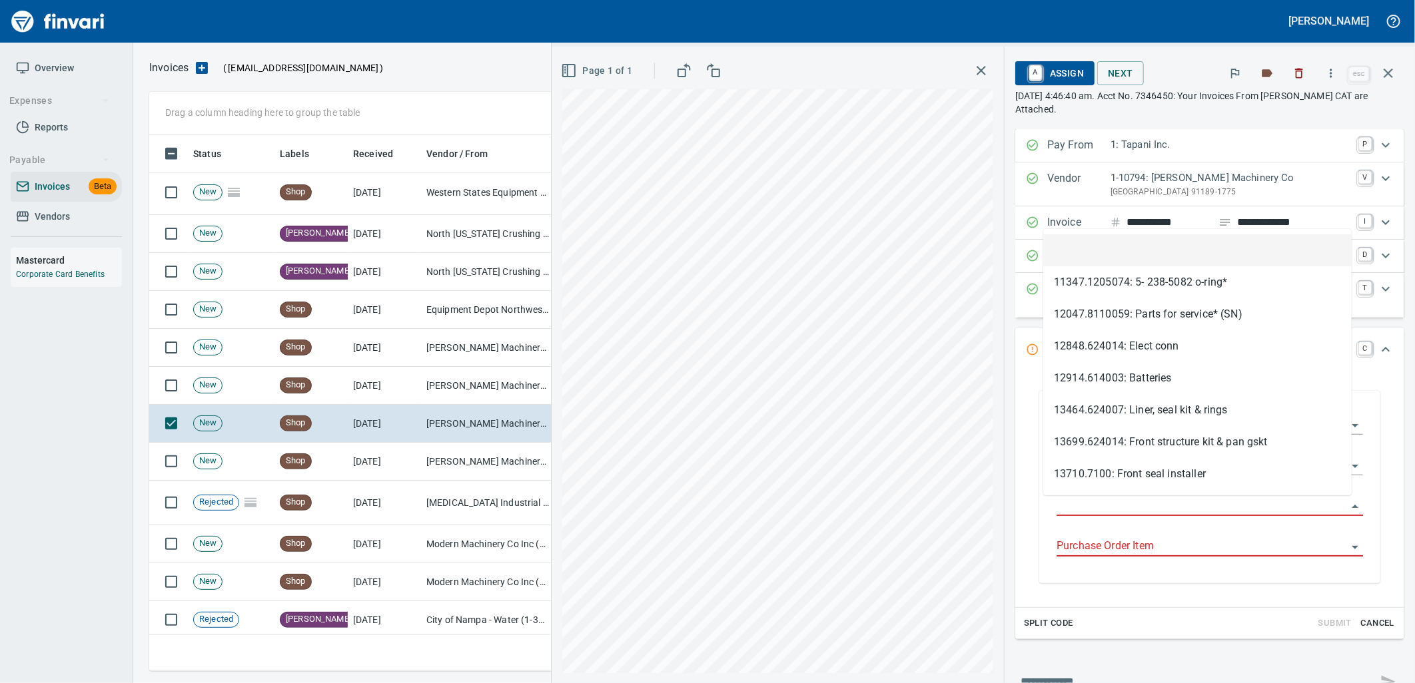
scroll to position [526, 1227]
type input "**********"
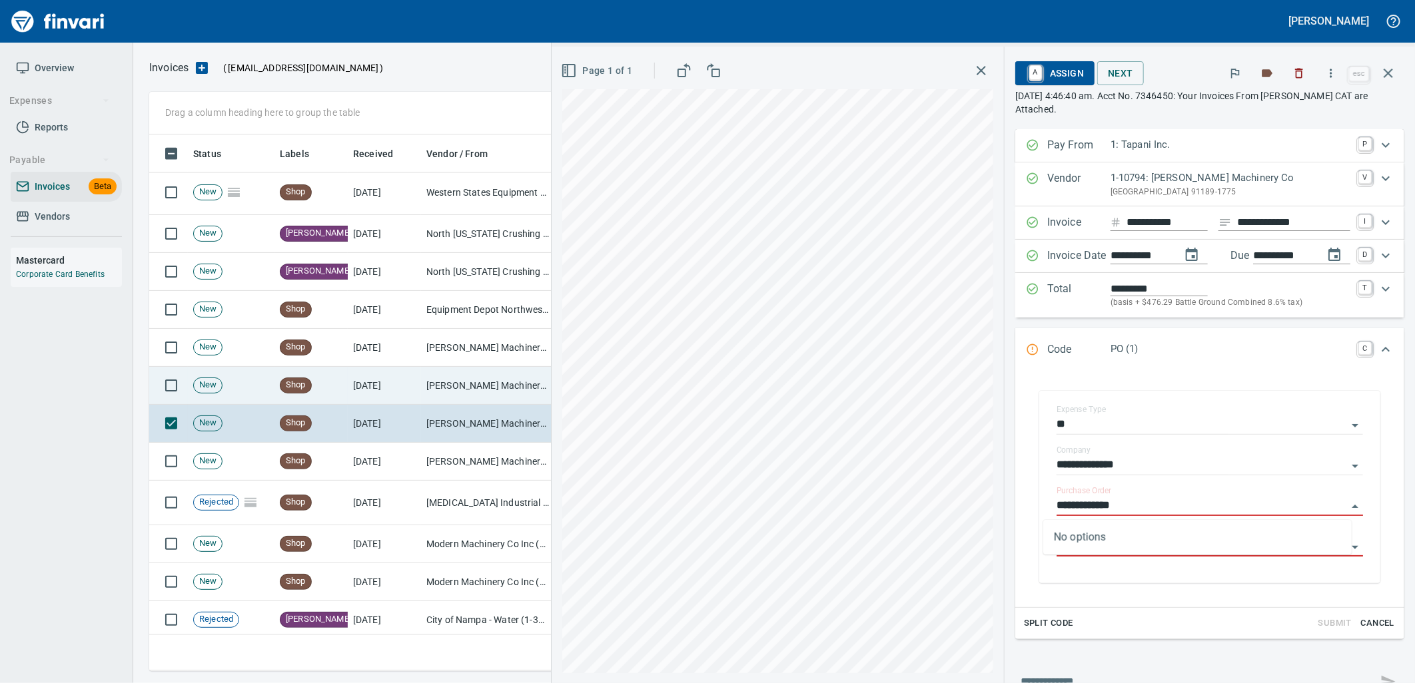
click at [444, 383] on td "[PERSON_NAME] Machinery Co (1-10794)" at bounding box center [487, 386] width 133 height 38
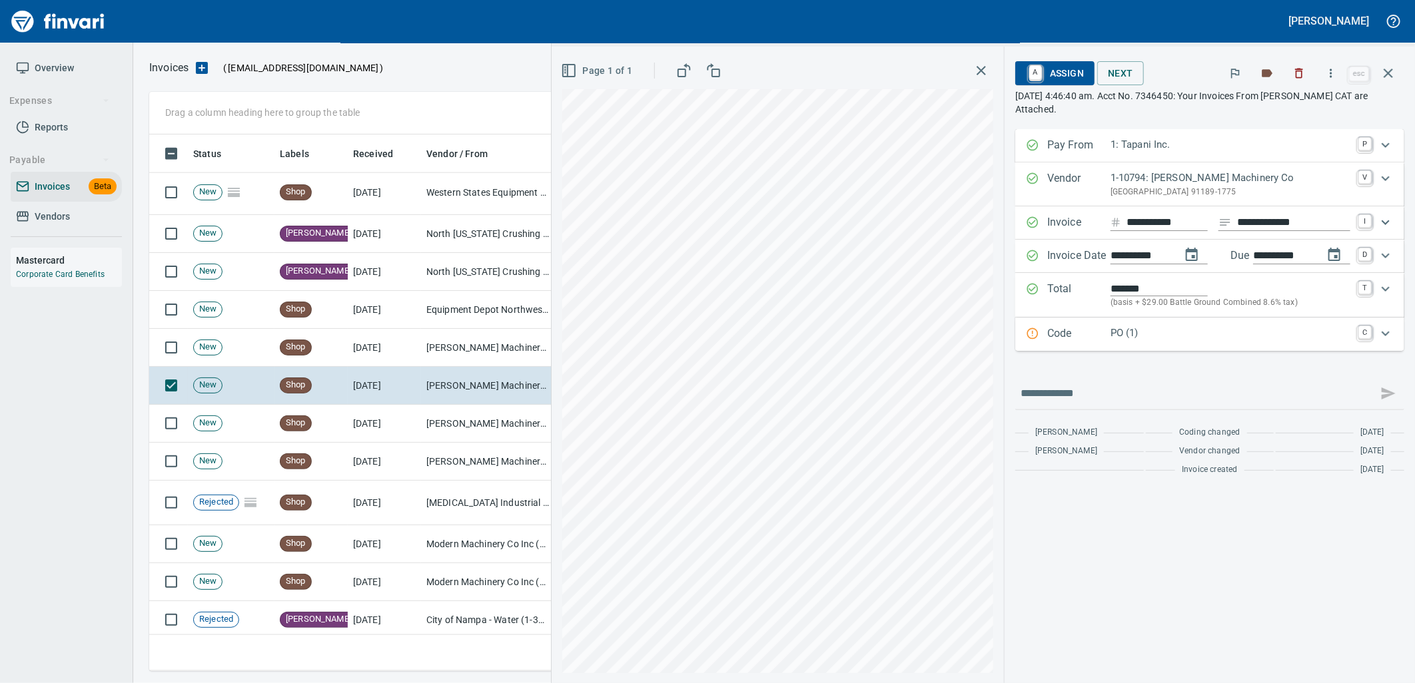
click at [1171, 335] on p "PO (1)" at bounding box center [1230, 333] width 240 height 15
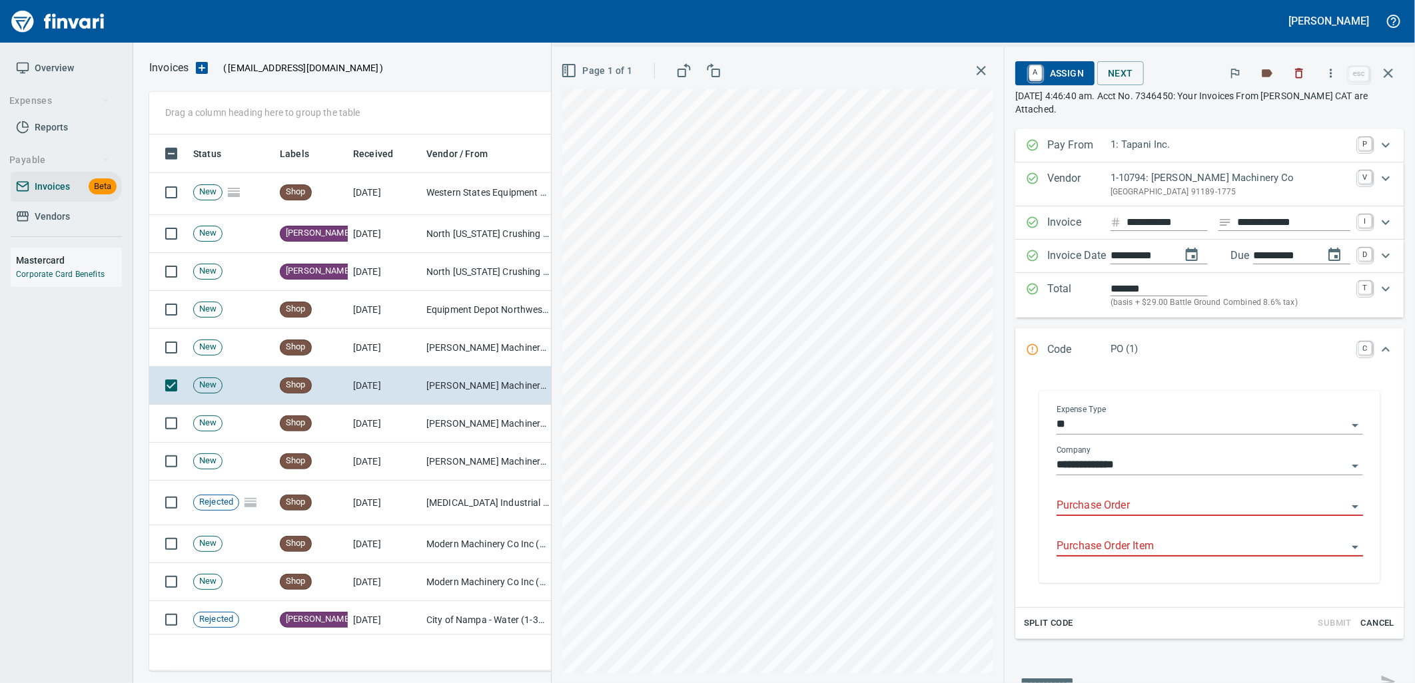
click at [1104, 509] on input "Purchase Order" at bounding box center [1201, 506] width 290 height 19
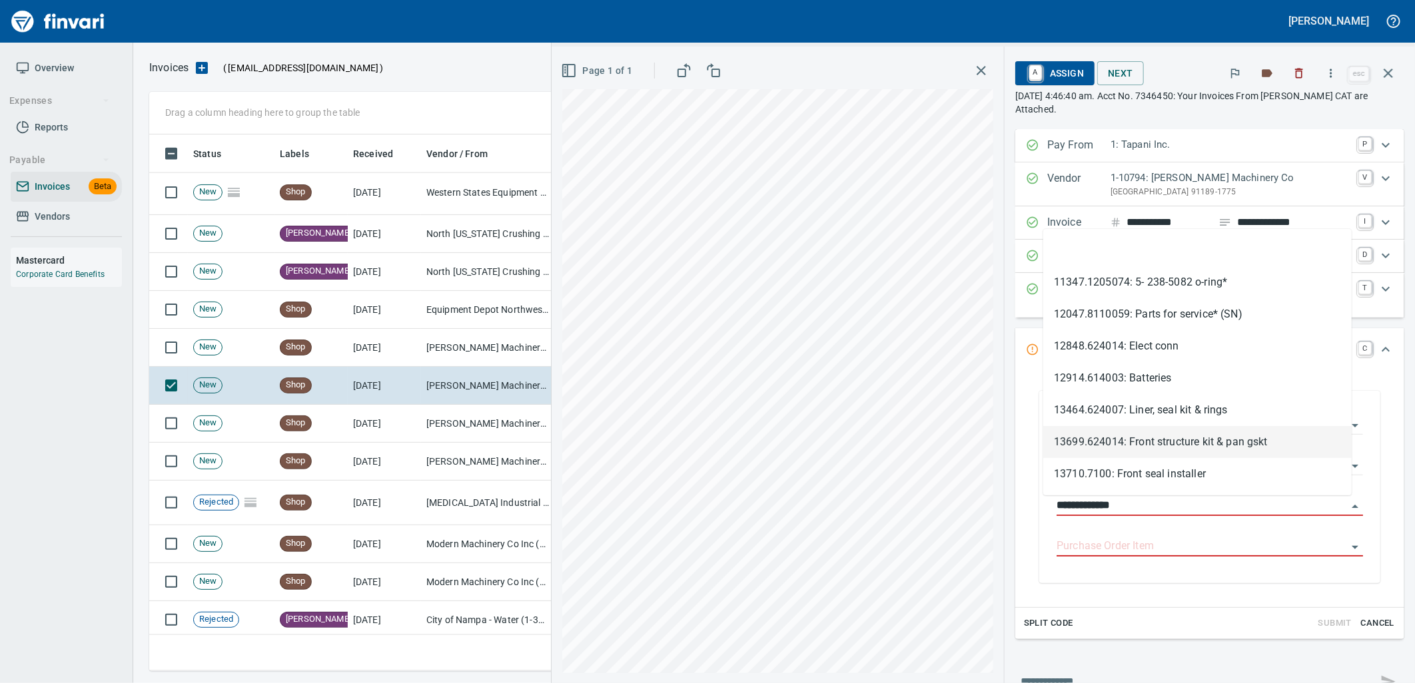
scroll to position [526, 1227]
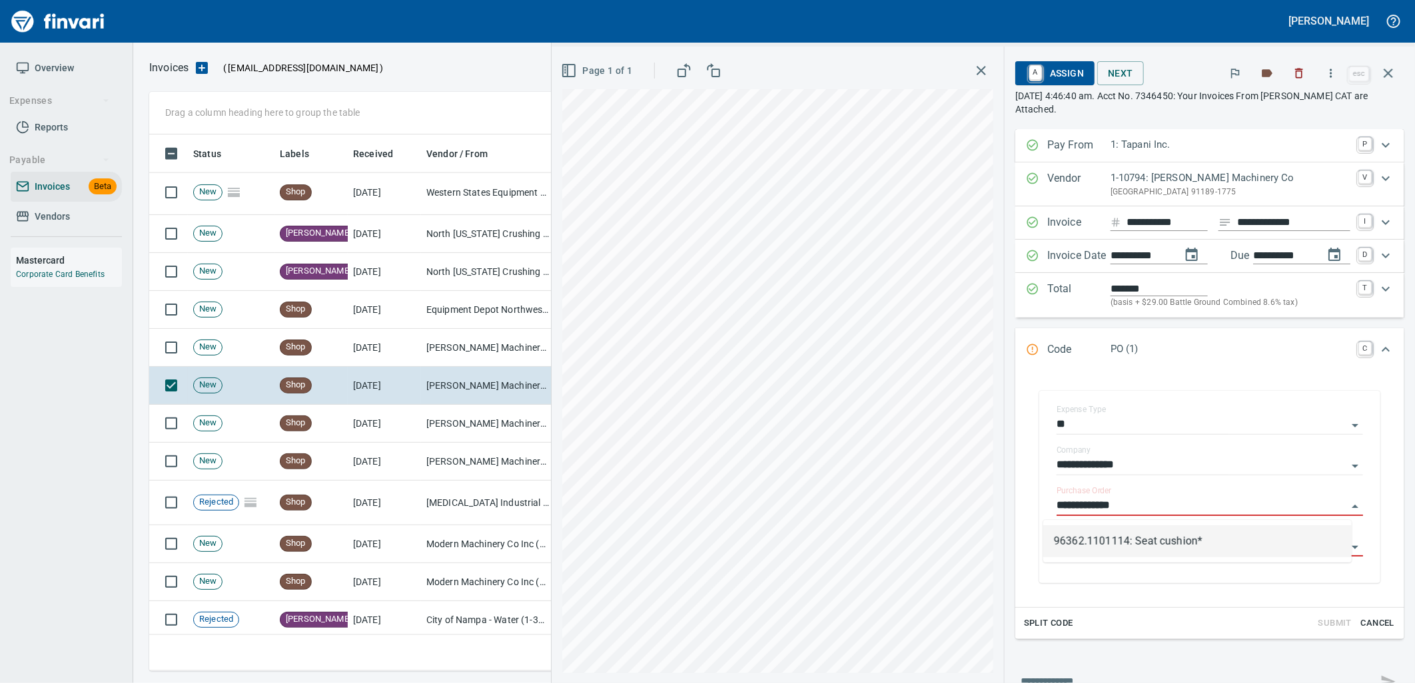
click at [1182, 542] on li "96362.1101114: Seat cushion*" at bounding box center [1197, 542] width 308 height 32
type input "**********"
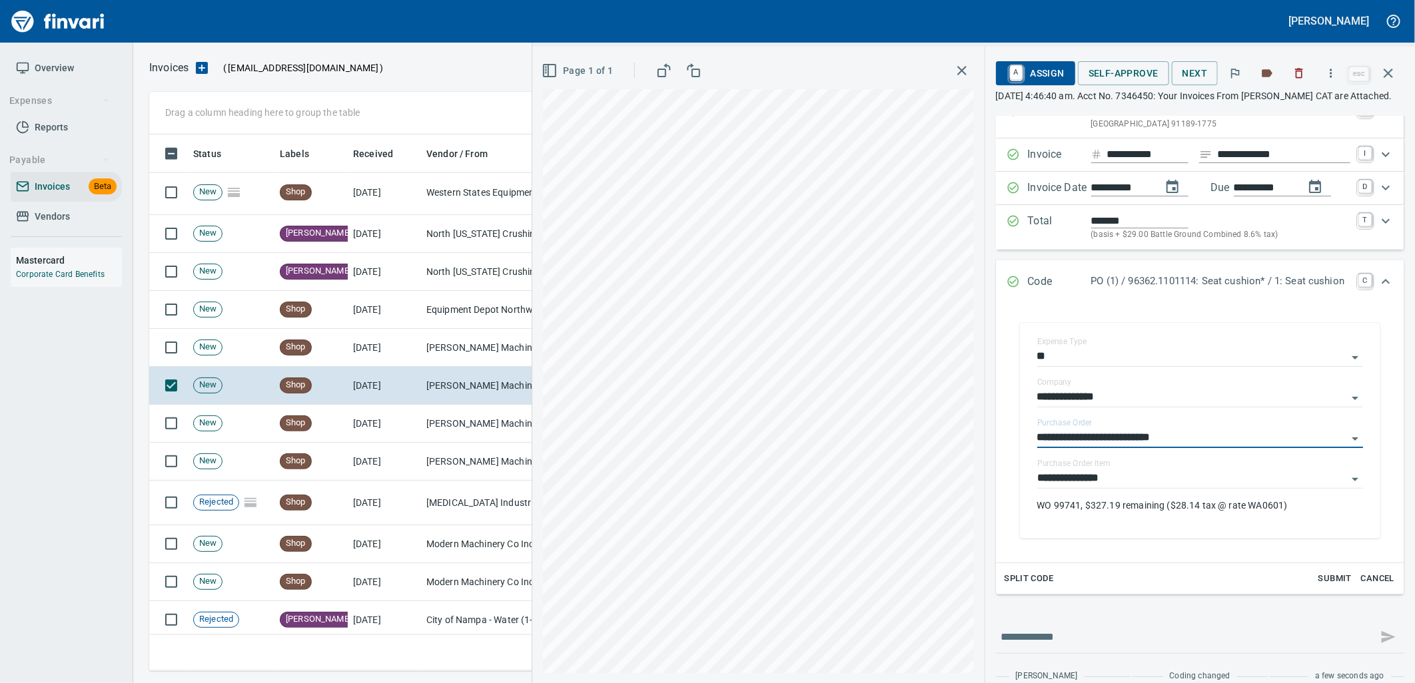
scroll to position [121, 0]
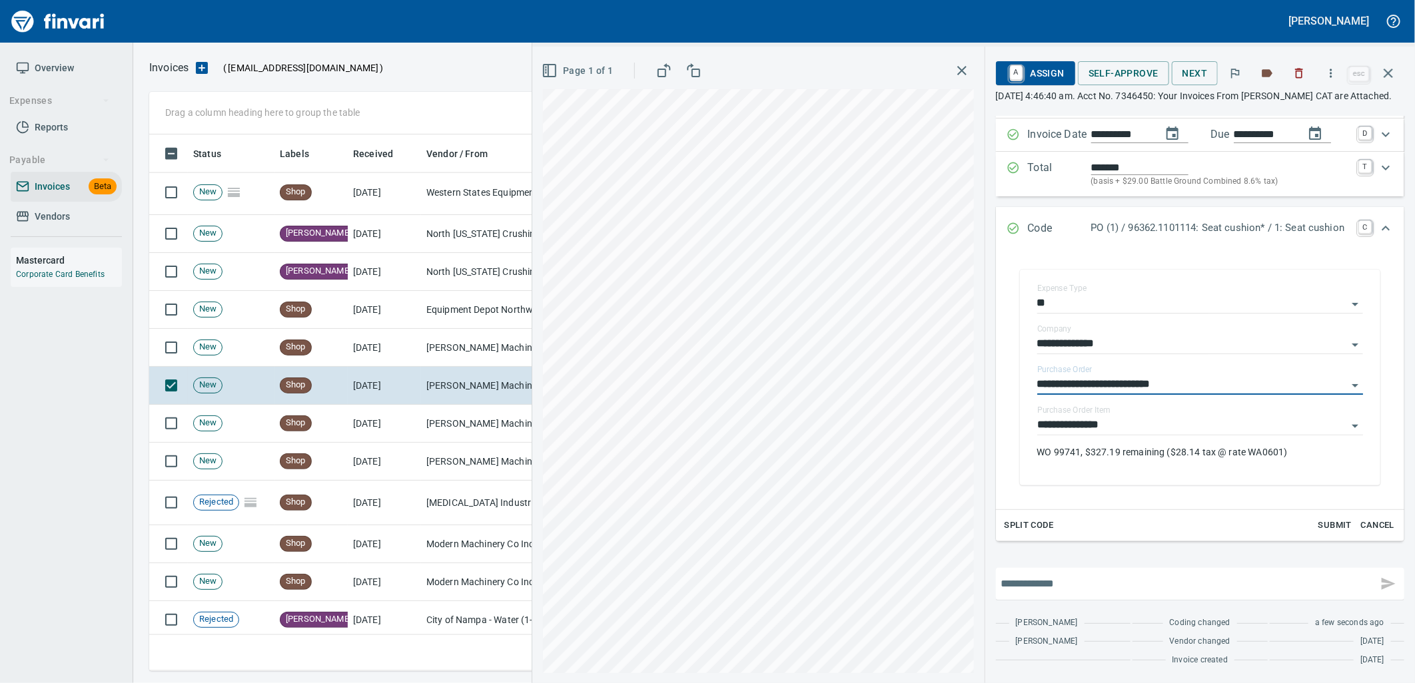
click at [1104, 588] on input "text" at bounding box center [1186, 583] width 371 height 21
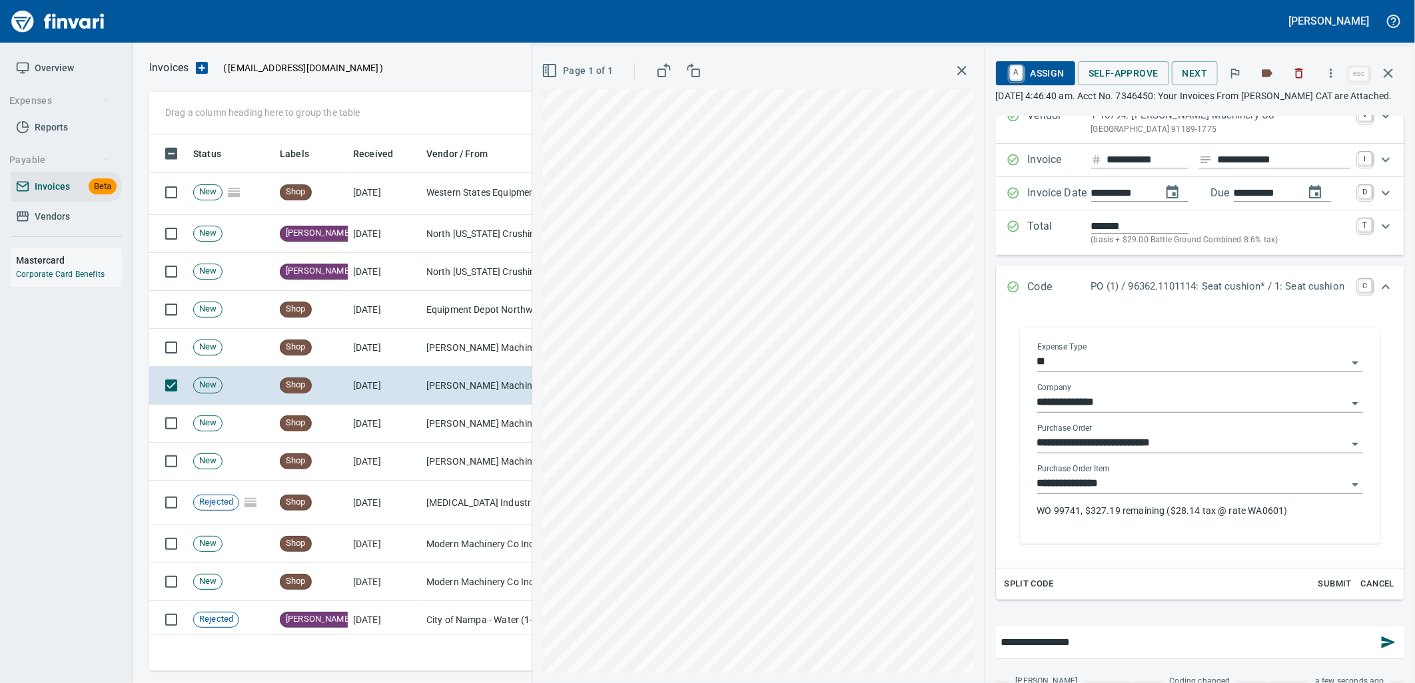
scroll to position [0, 0]
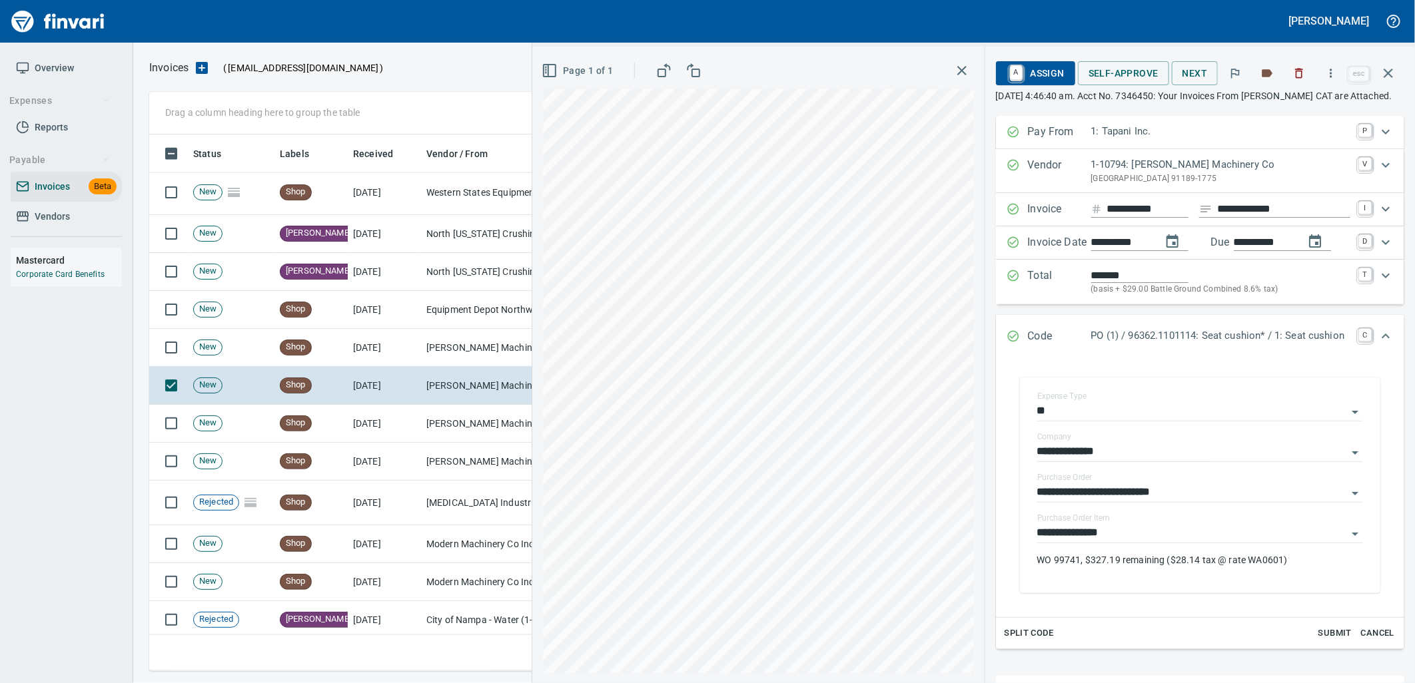
type input "**********"
click at [1021, 78] on span "A Assign" at bounding box center [1035, 73] width 58 height 23
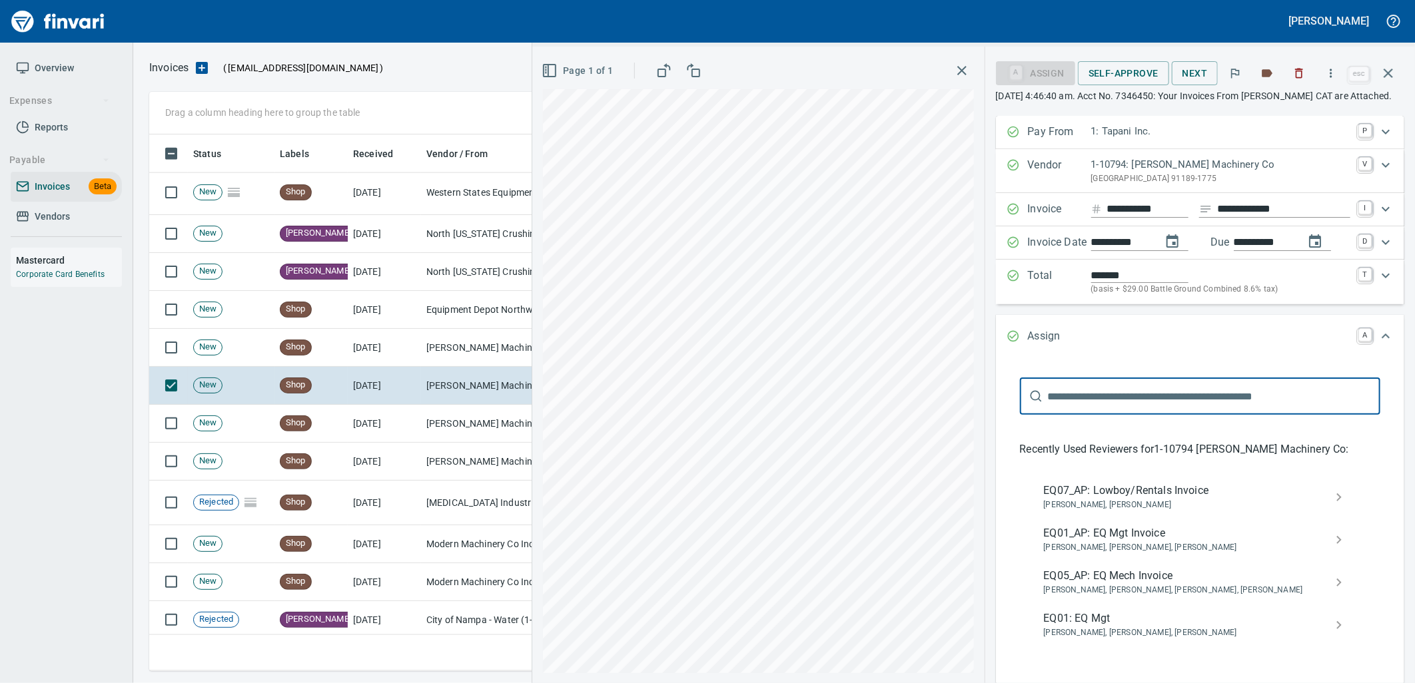
scroll to position [526, 1227]
click at [1108, 584] on span "EQ05_AP: EQ Mech Invoice" at bounding box center [1189, 576] width 291 height 16
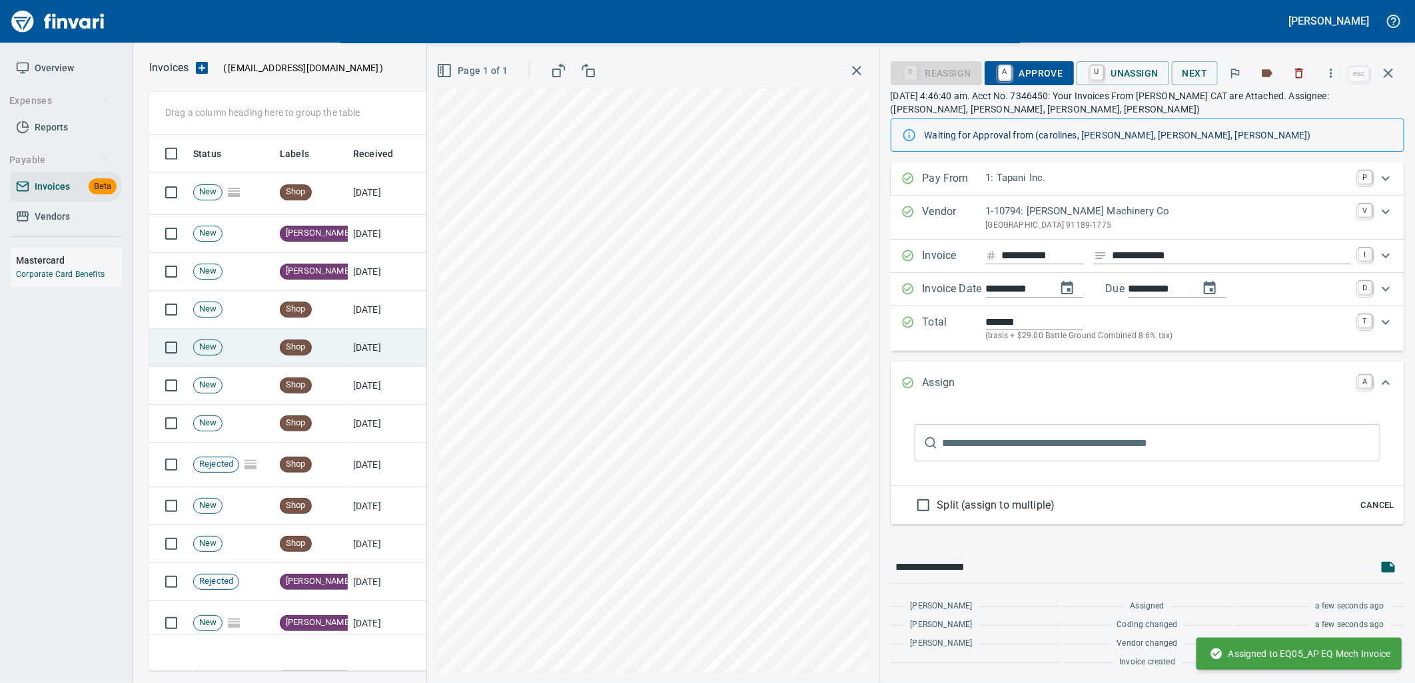
click at [365, 344] on td "9/2/2025" at bounding box center [384, 348] width 73 height 38
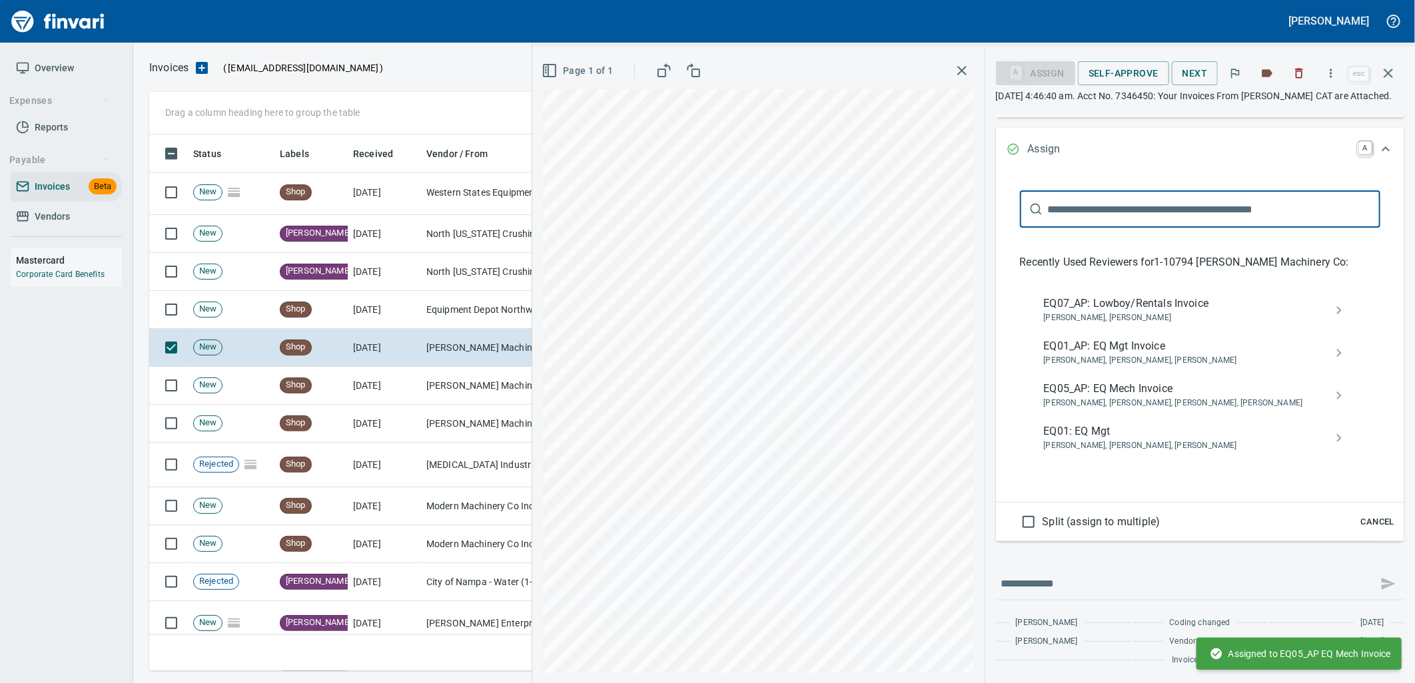
scroll to position [200, 0]
click at [1363, 529] on span "Cancel" at bounding box center [1377, 522] width 36 height 15
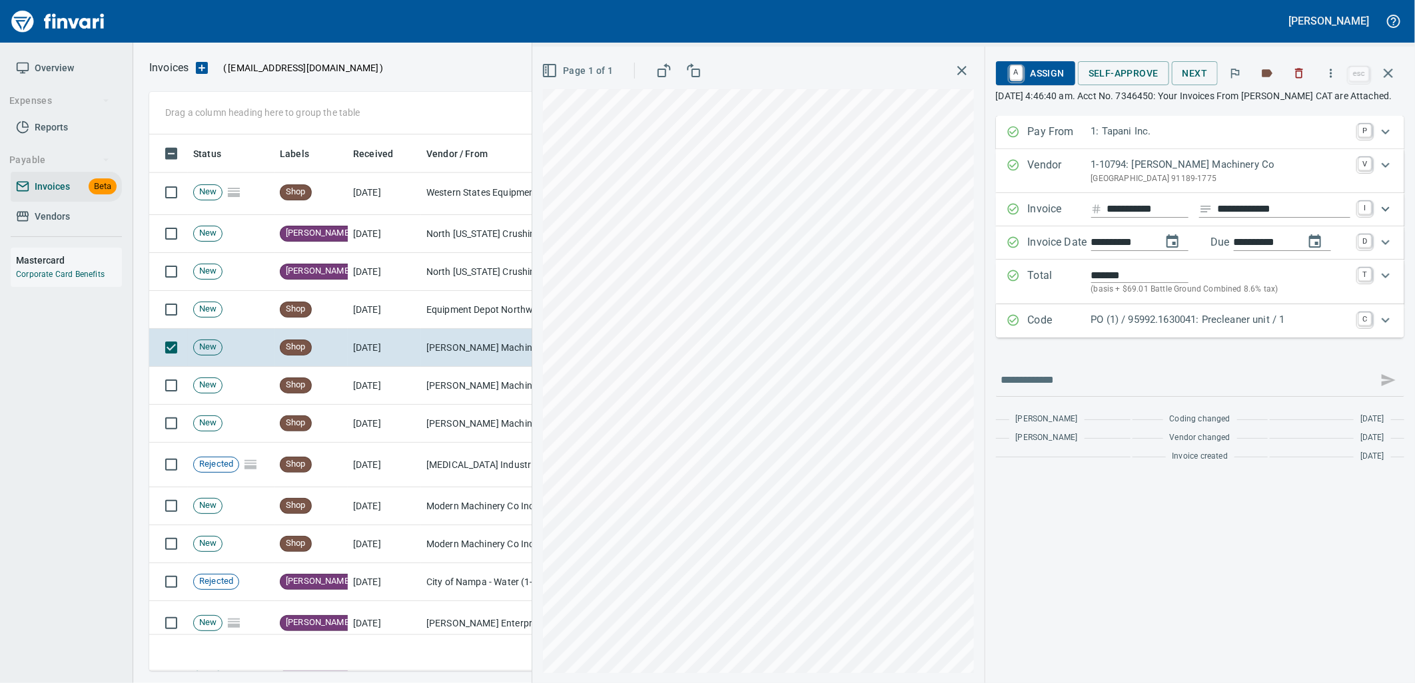
click at [1177, 328] on p "PO (1) / 95992.1630041: Precleaner unit / 1" at bounding box center [1220, 319] width 259 height 15
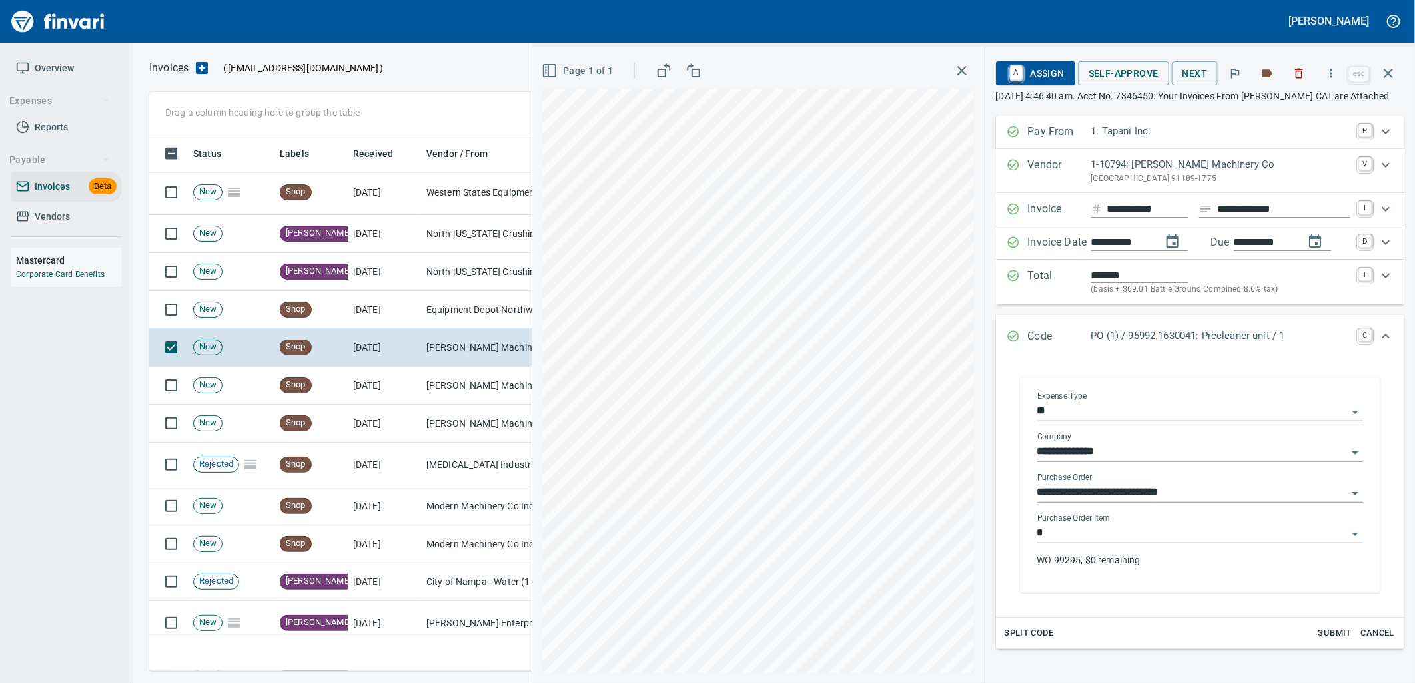
click at [1146, 543] on input "*" at bounding box center [1192, 533] width 310 height 19
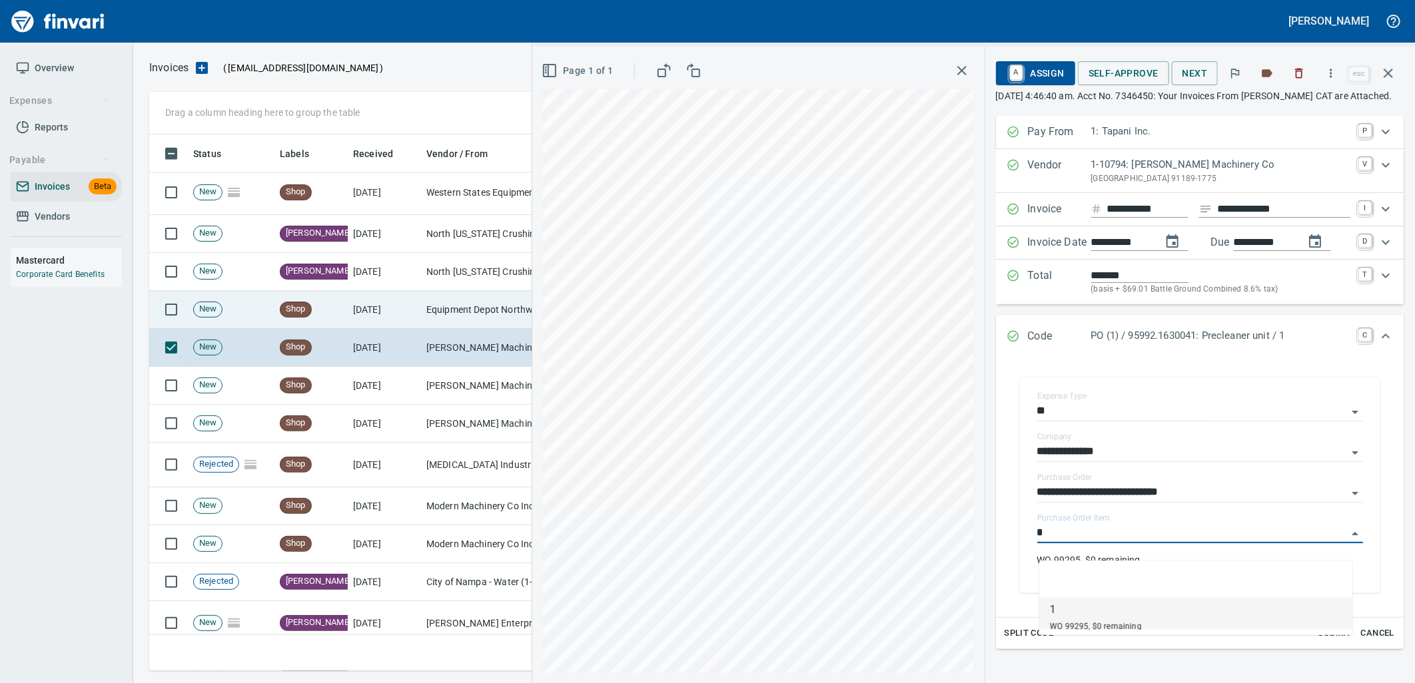
click at [435, 305] on td "Equipment Depot Northwest Inc (1-39255)" at bounding box center [487, 310] width 133 height 38
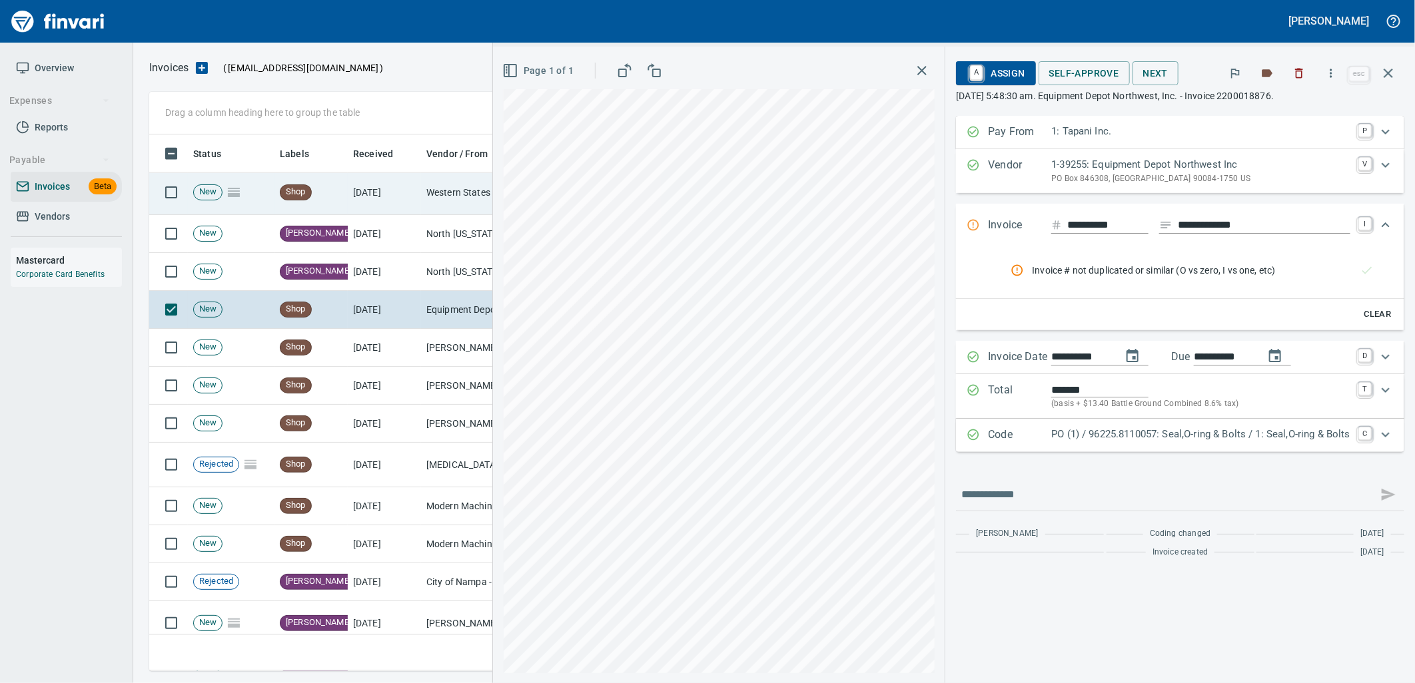
click at [376, 190] on td "9/2/2025" at bounding box center [384, 193] width 73 height 45
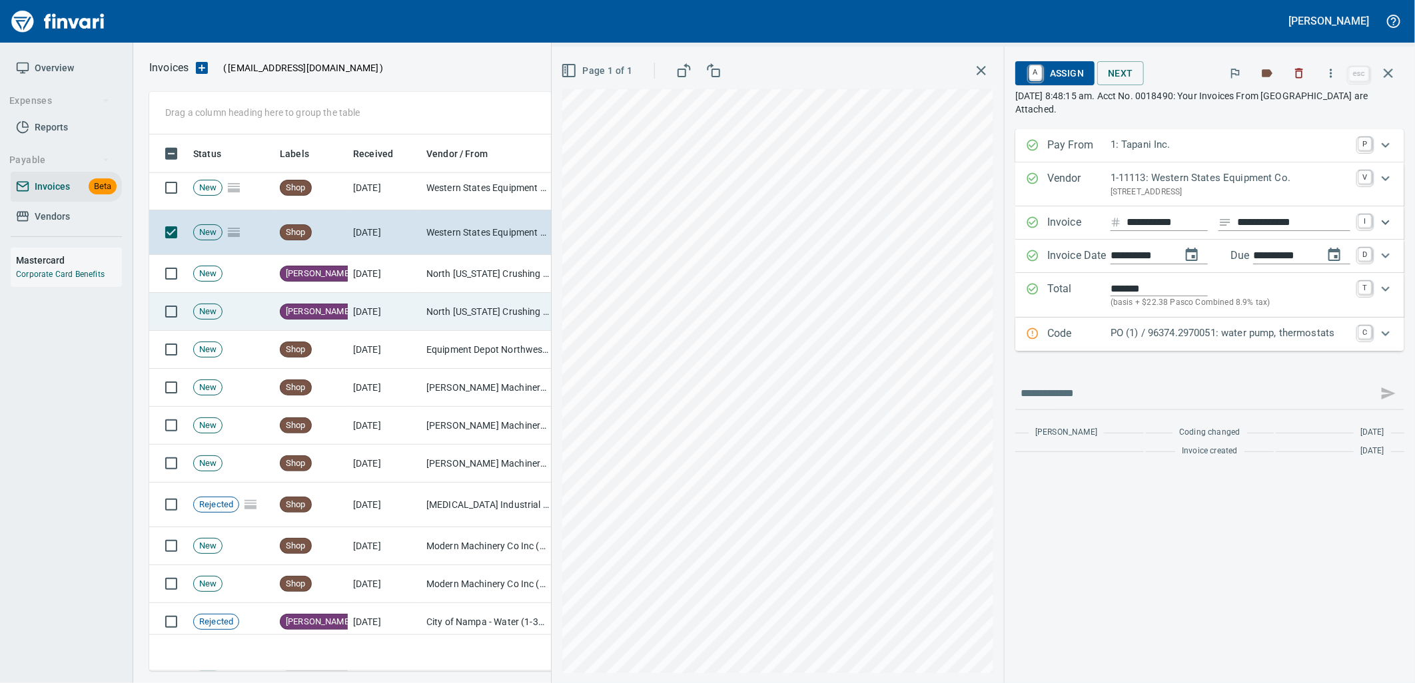
scroll to position [4277, 0]
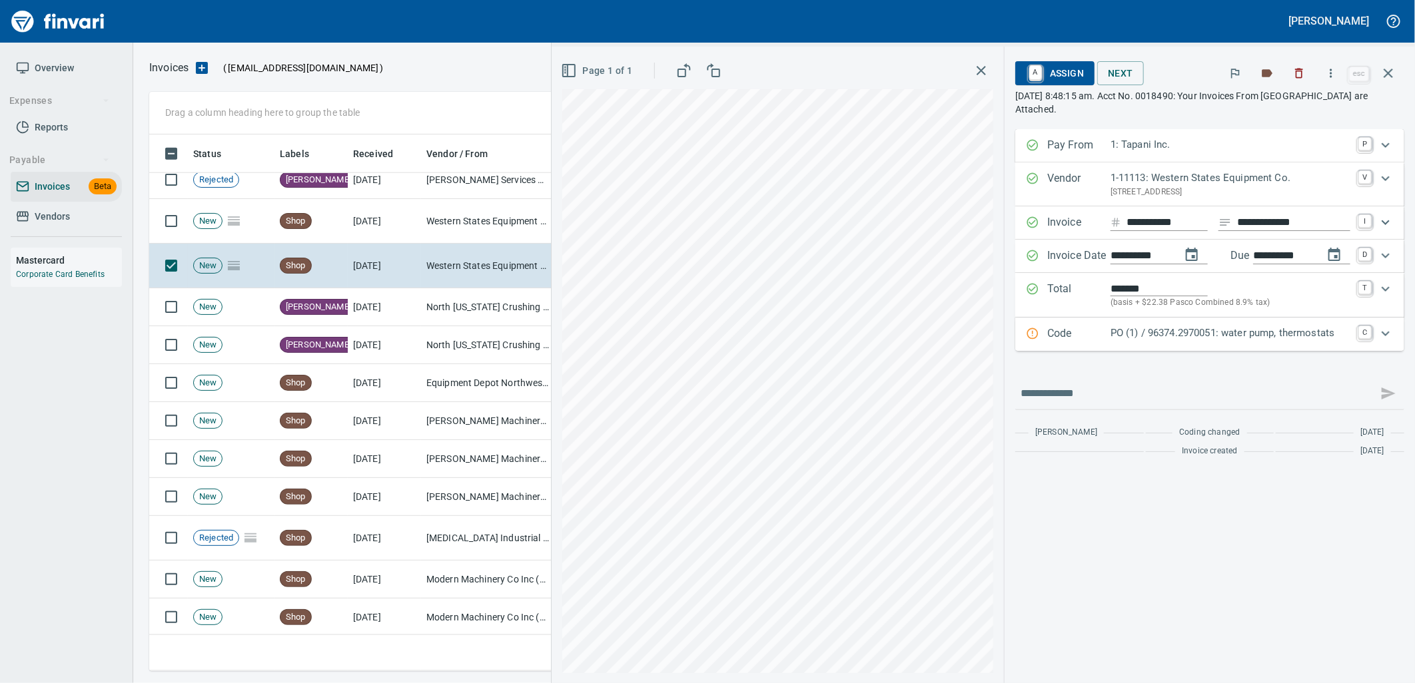
click at [1176, 335] on p "PO (1) / 96374.2970051: water pump, thermostats" at bounding box center [1230, 333] width 240 height 15
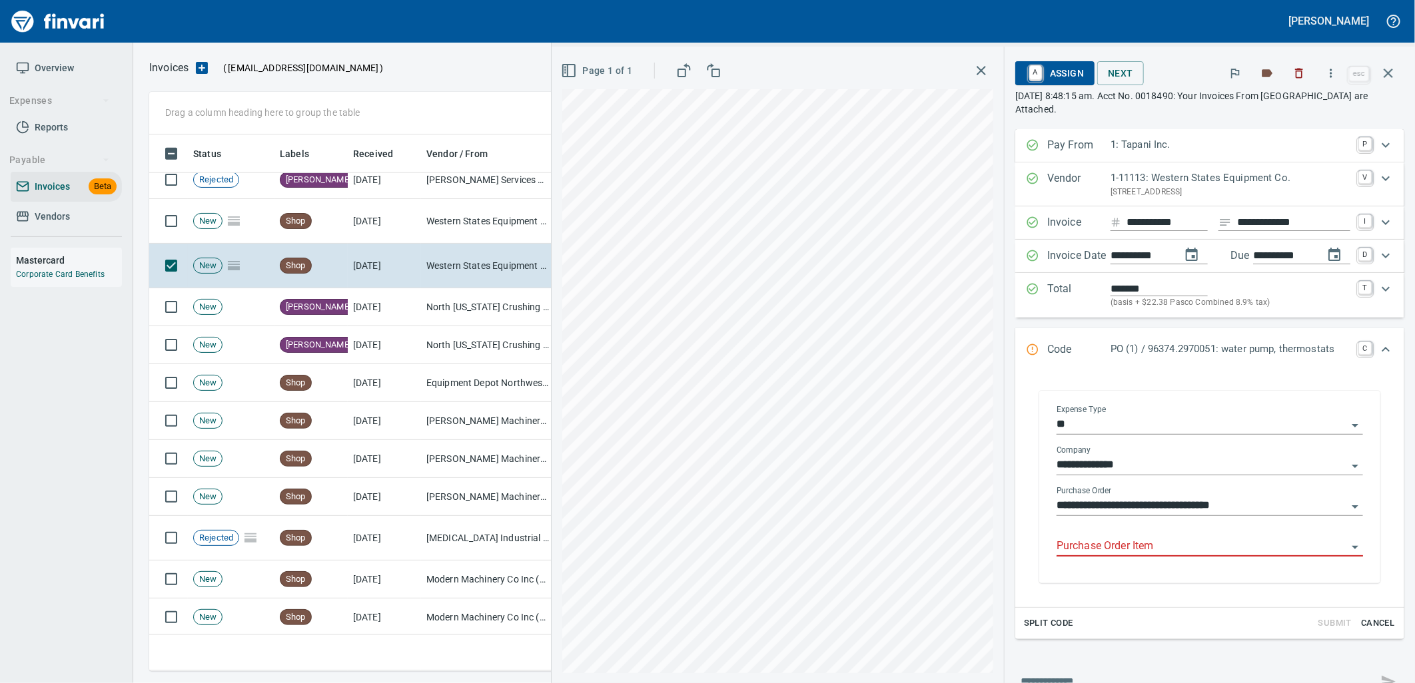
click at [1140, 544] on input "Purchase Order Item" at bounding box center [1201, 547] width 290 height 19
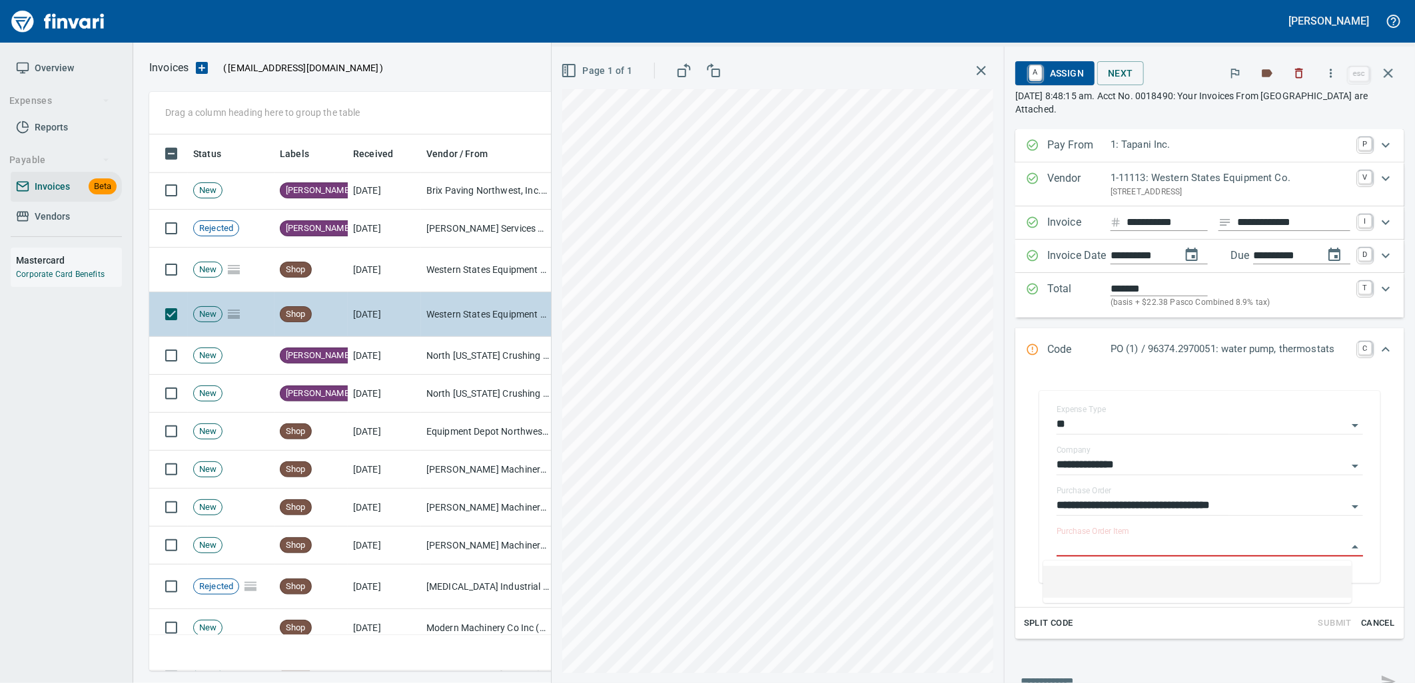
scroll to position [4203, 0]
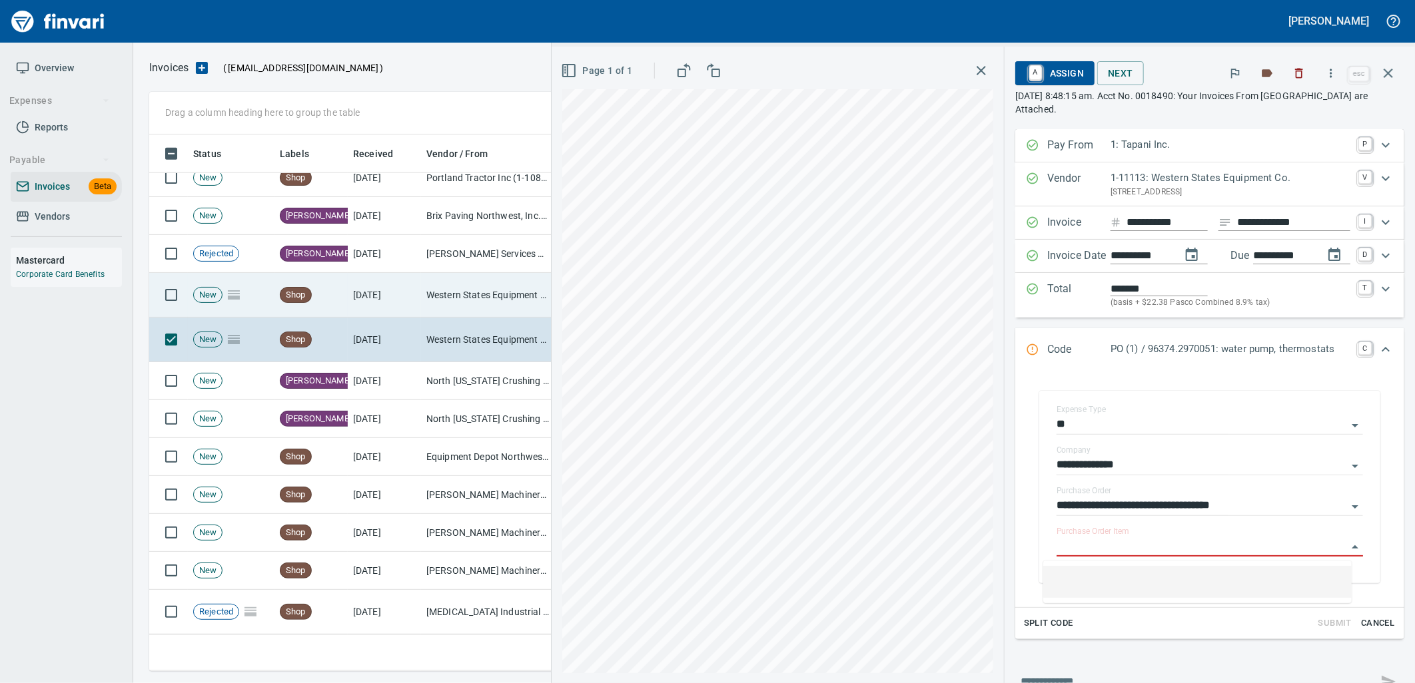
click at [406, 304] on td "9/2/2025" at bounding box center [384, 295] width 73 height 45
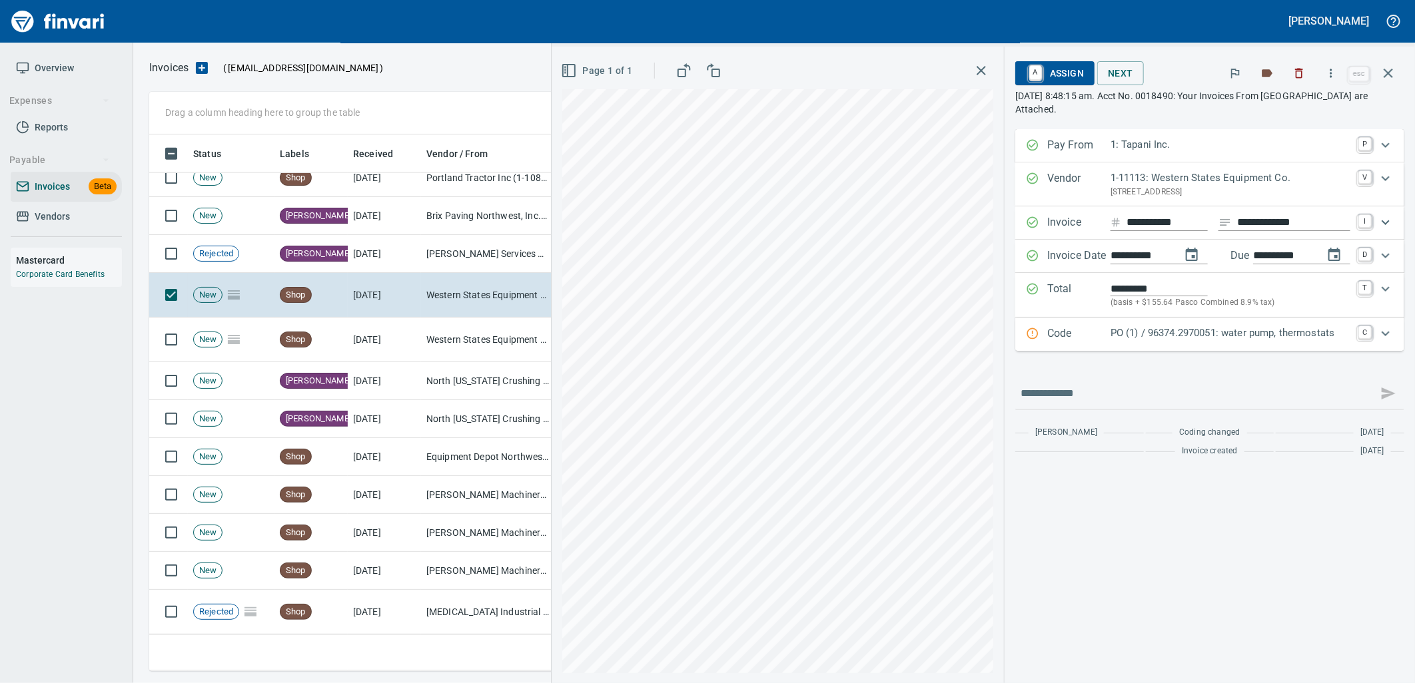
click at [1188, 335] on p "PO (1) / 96374.2970051: water pump, thermostats" at bounding box center [1230, 333] width 240 height 15
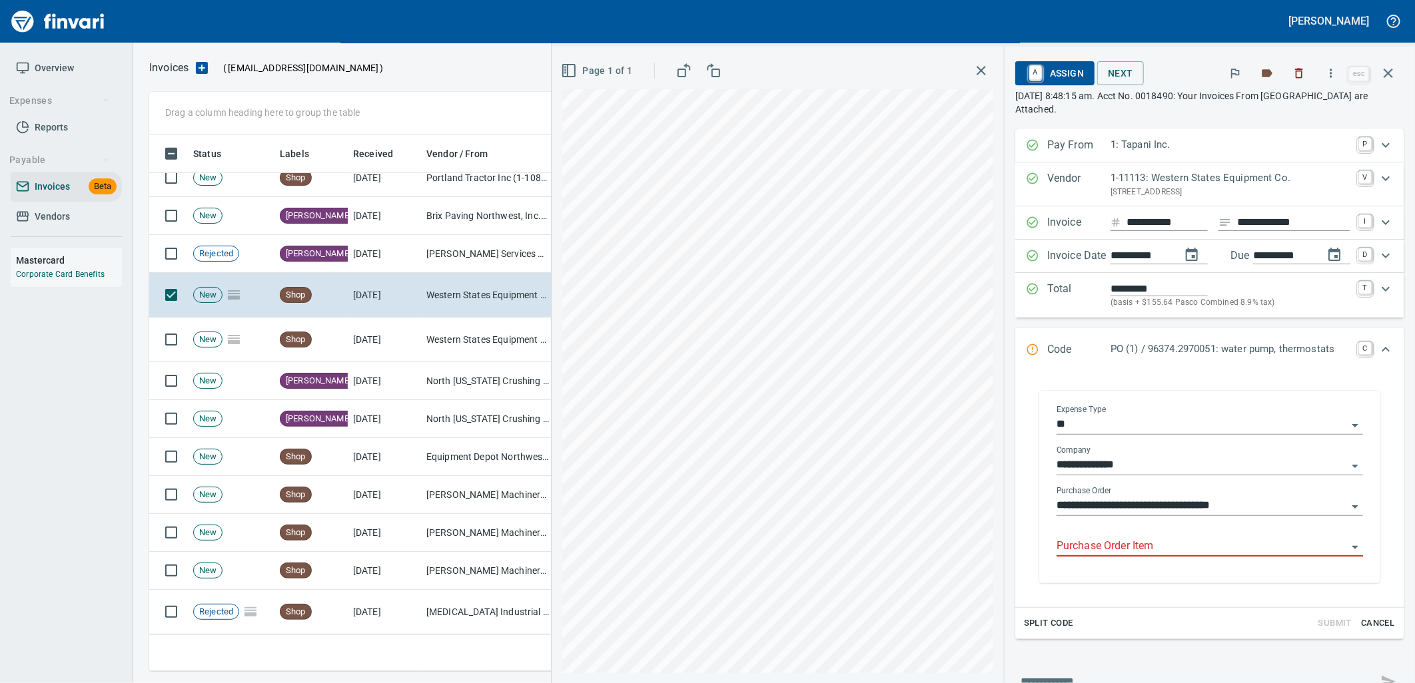
click at [1144, 551] on input "Purchase Order Item" at bounding box center [1201, 547] width 290 height 19
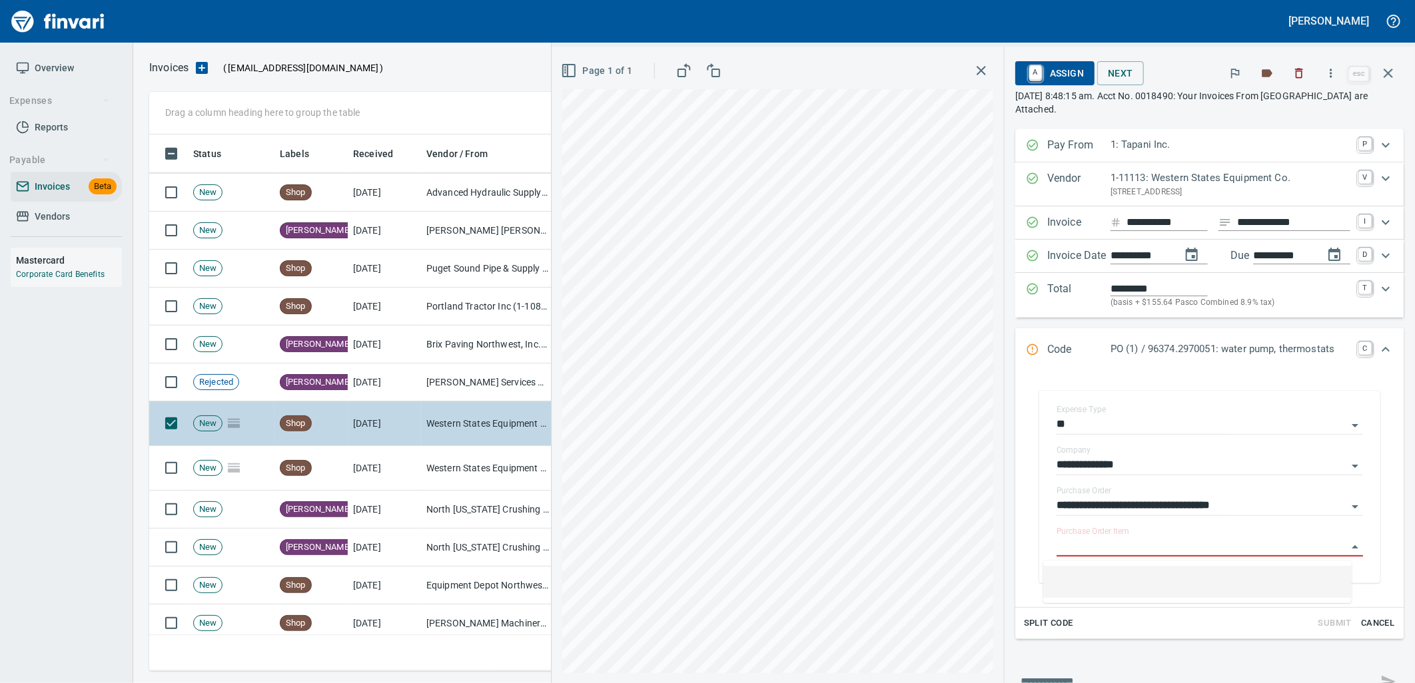
scroll to position [4054, 0]
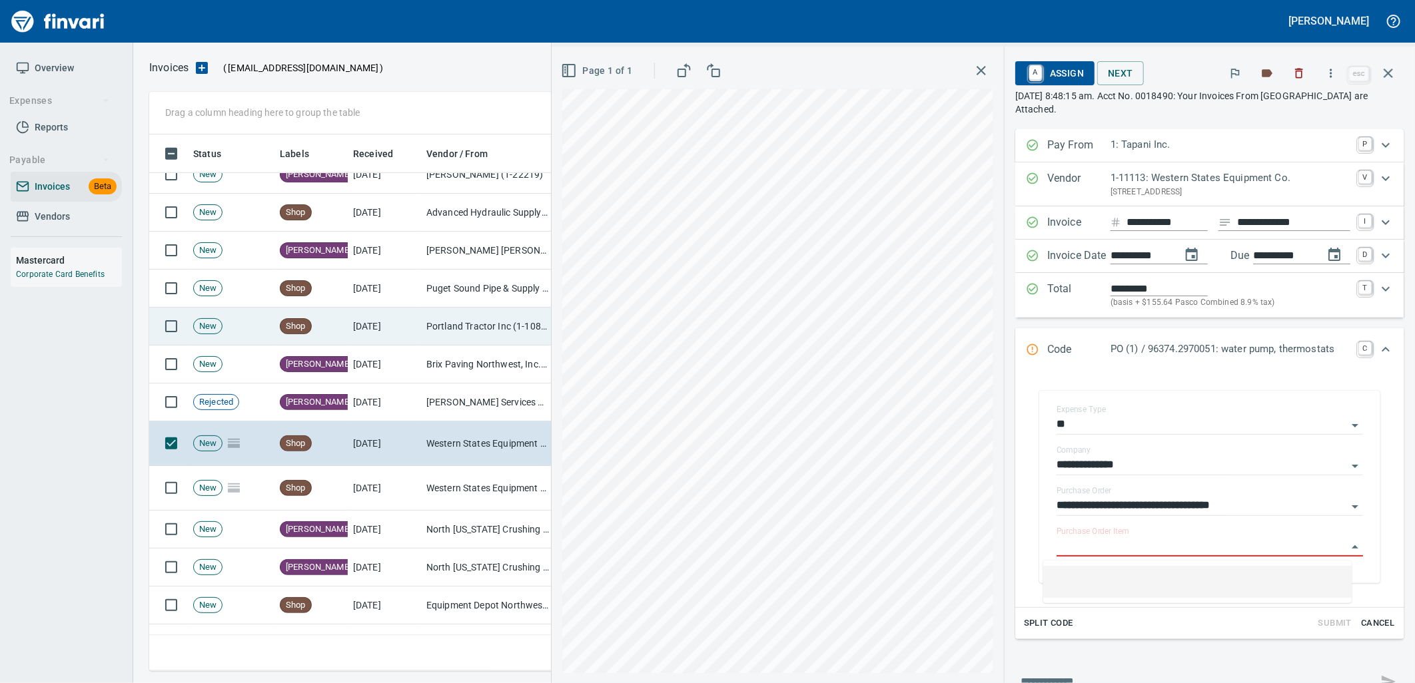
click at [451, 322] on td "Portland Tractor Inc (1-10815)" at bounding box center [487, 327] width 133 height 38
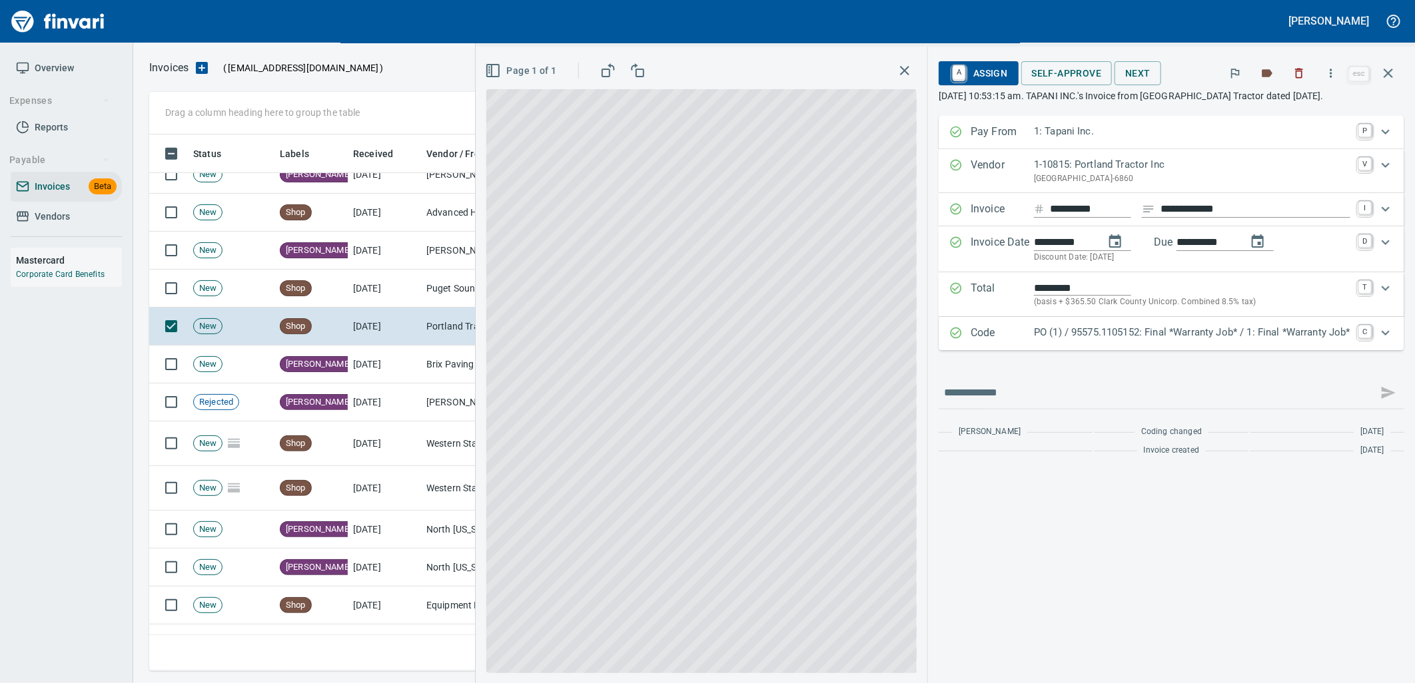
click at [1144, 334] on p "PO (1) / 95575.1105152: Final *Warranty Job* / 1: Final *Warranty Job*" at bounding box center [1192, 332] width 316 height 15
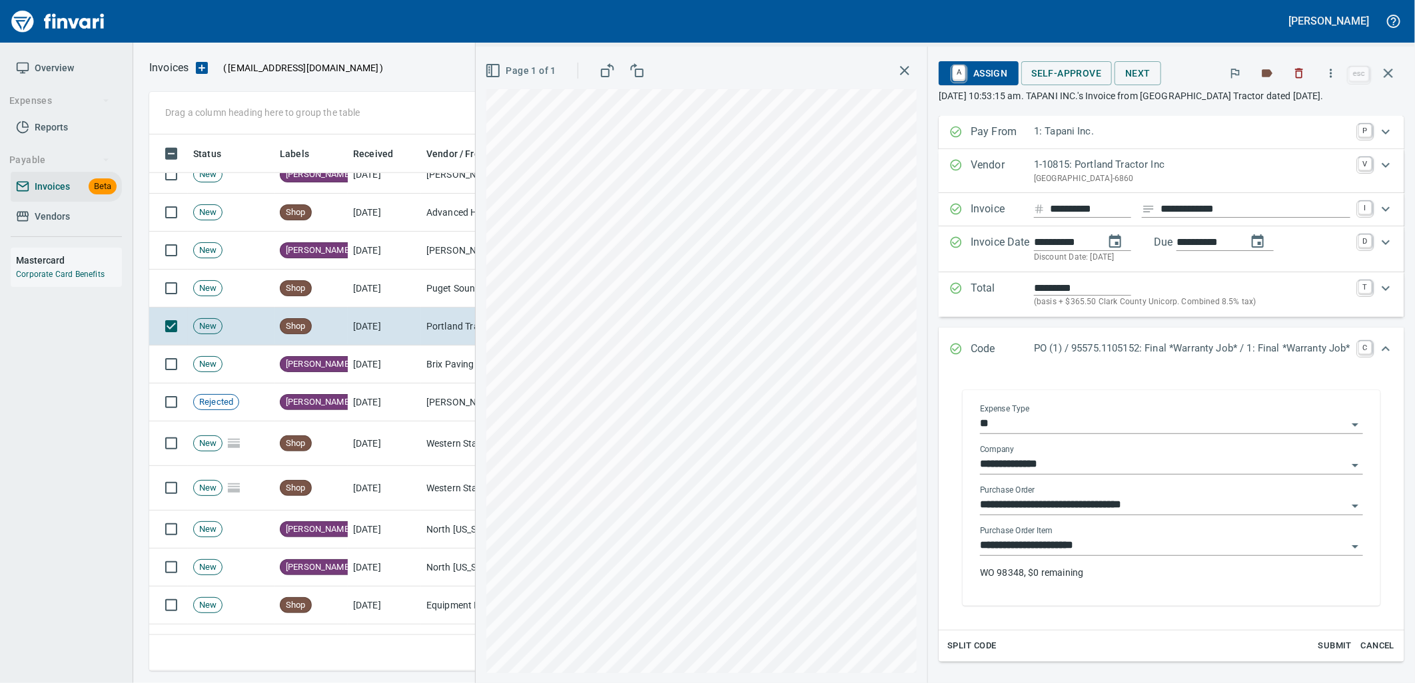
click at [1114, 553] on input "**********" at bounding box center [1163, 546] width 367 height 19
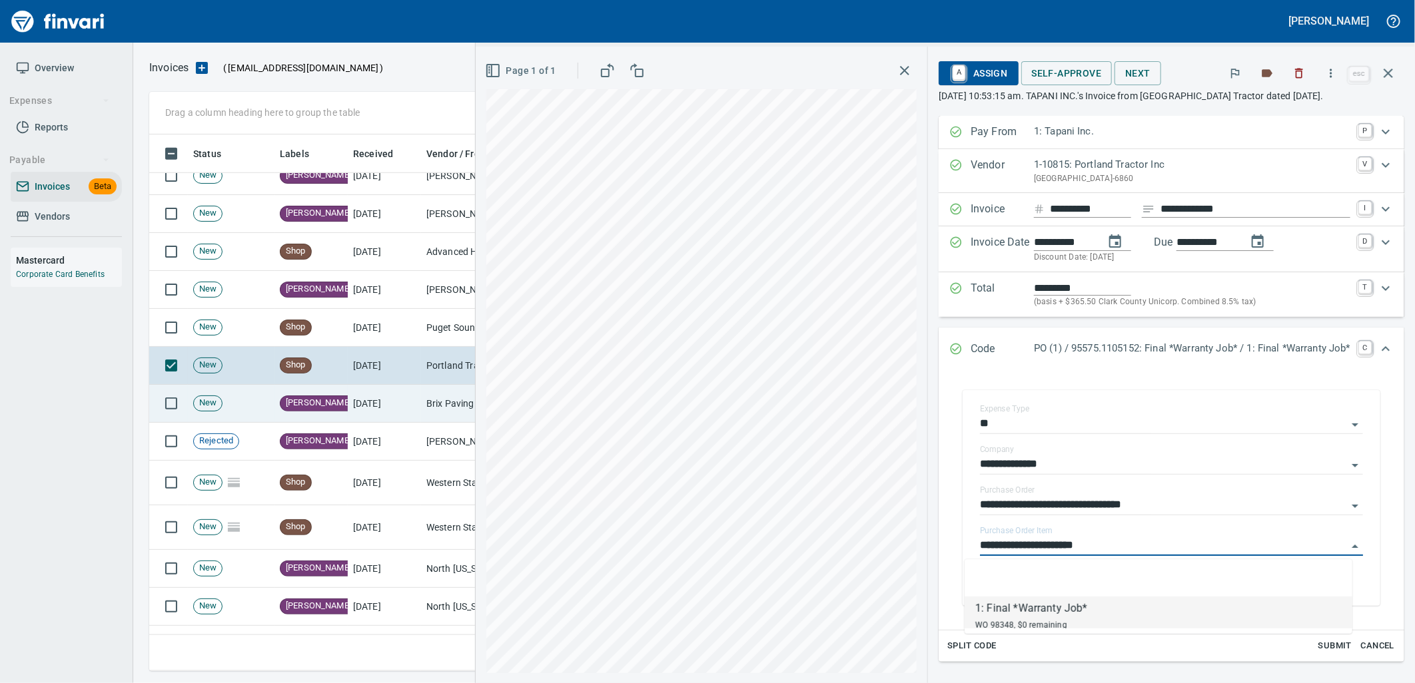
scroll to position [3980, 0]
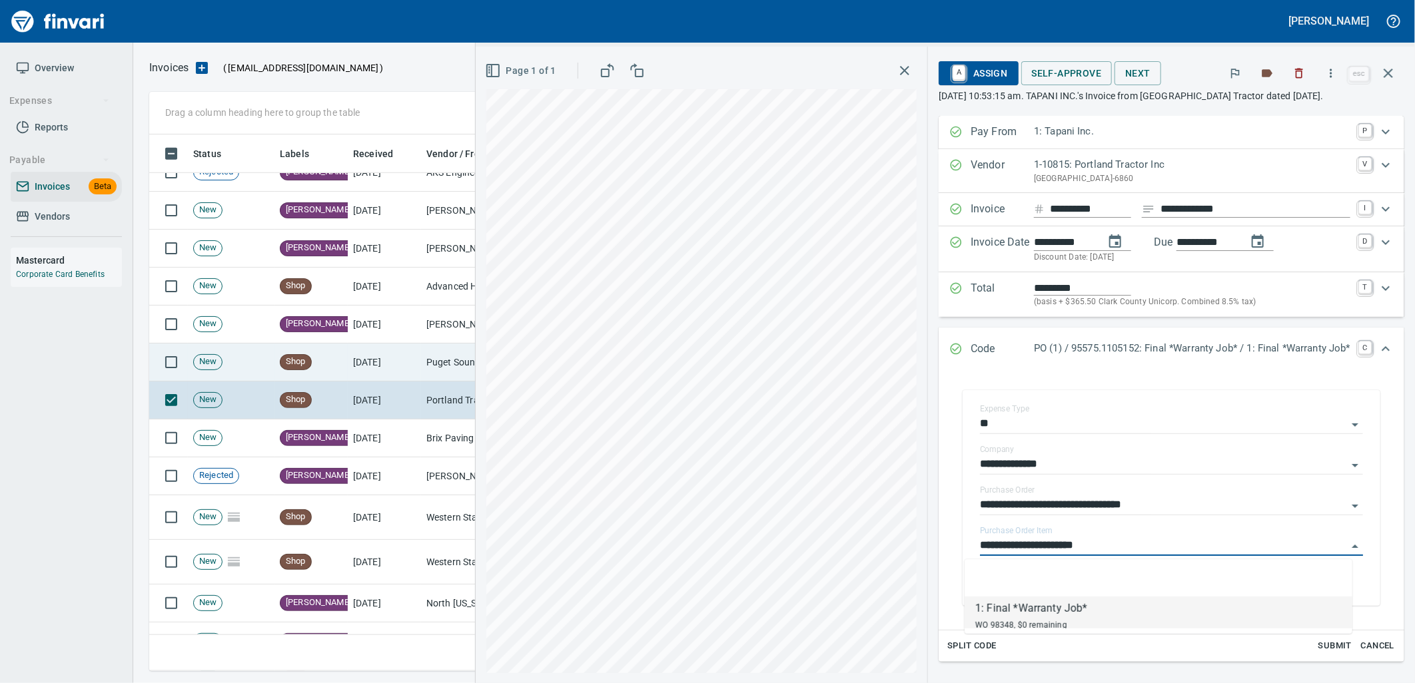
click at [362, 366] on td "9/2/2025" at bounding box center [384, 363] width 73 height 38
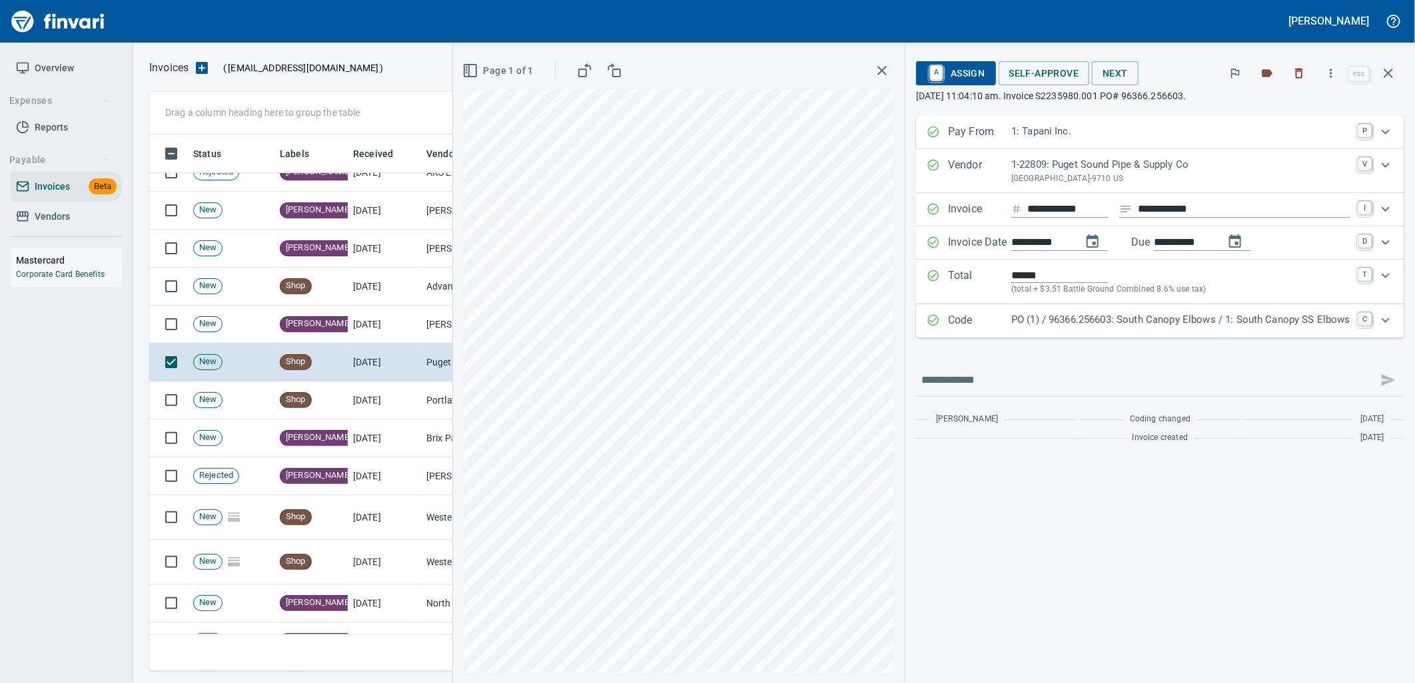
click at [1110, 327] on p "PO (1) / 96366.256603: South Canopy Elbows / 1: South Canopy SS Elbows" at bounding box center [1180, 319] width 339 height 15
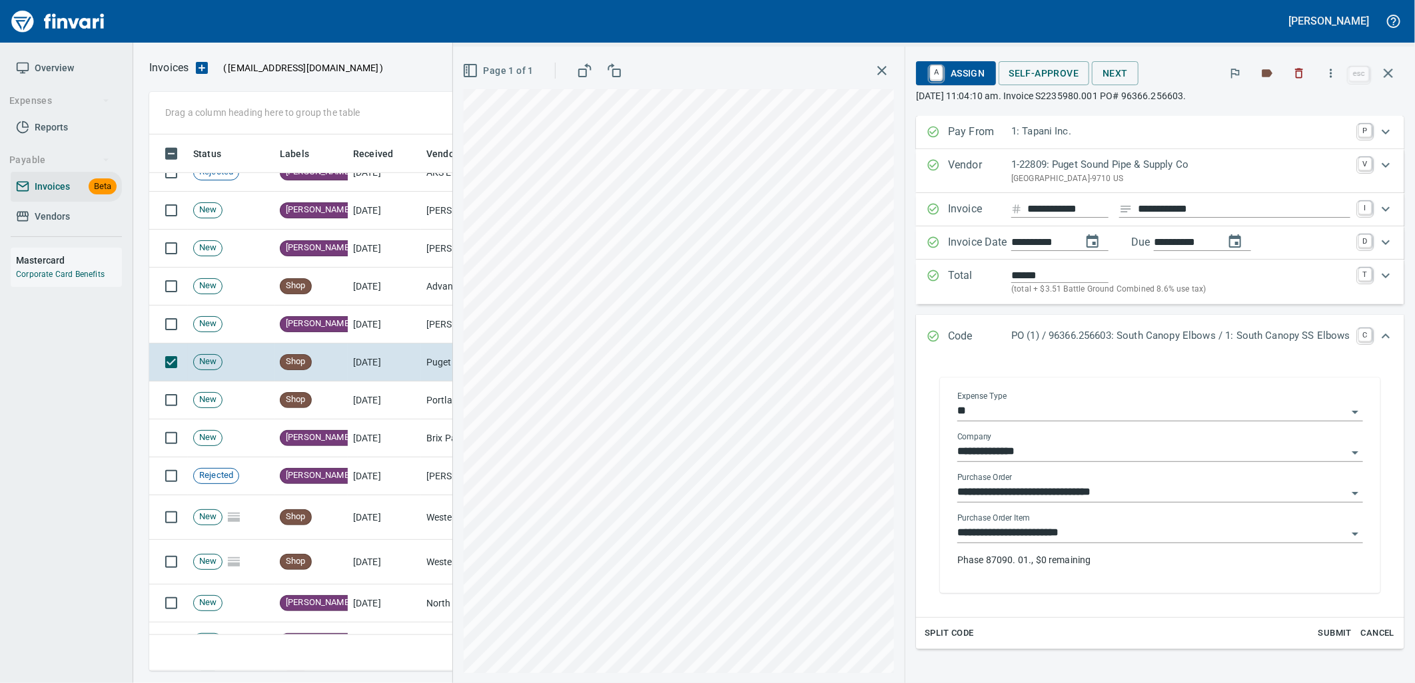
click at [1086, 533] on input "**********" at bounding box center [1152, 533] width 390 height 19
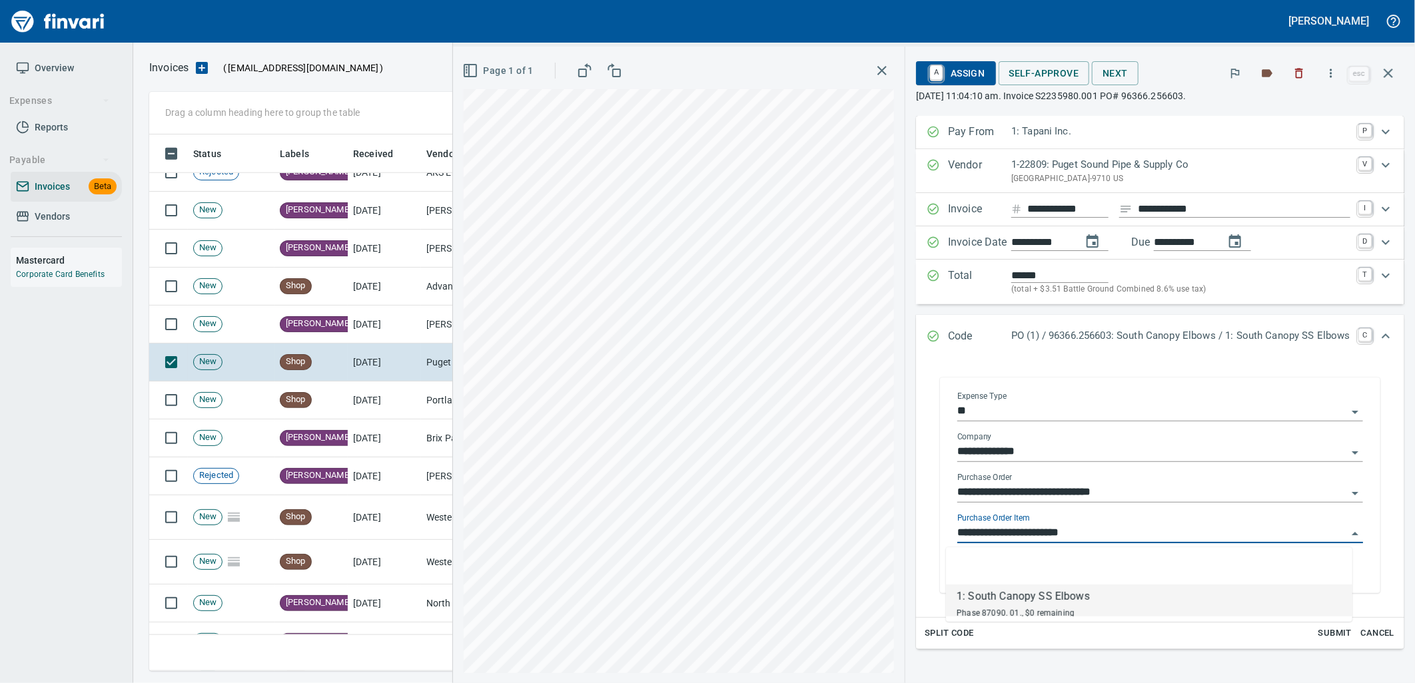
scroll to position [526, 1227]
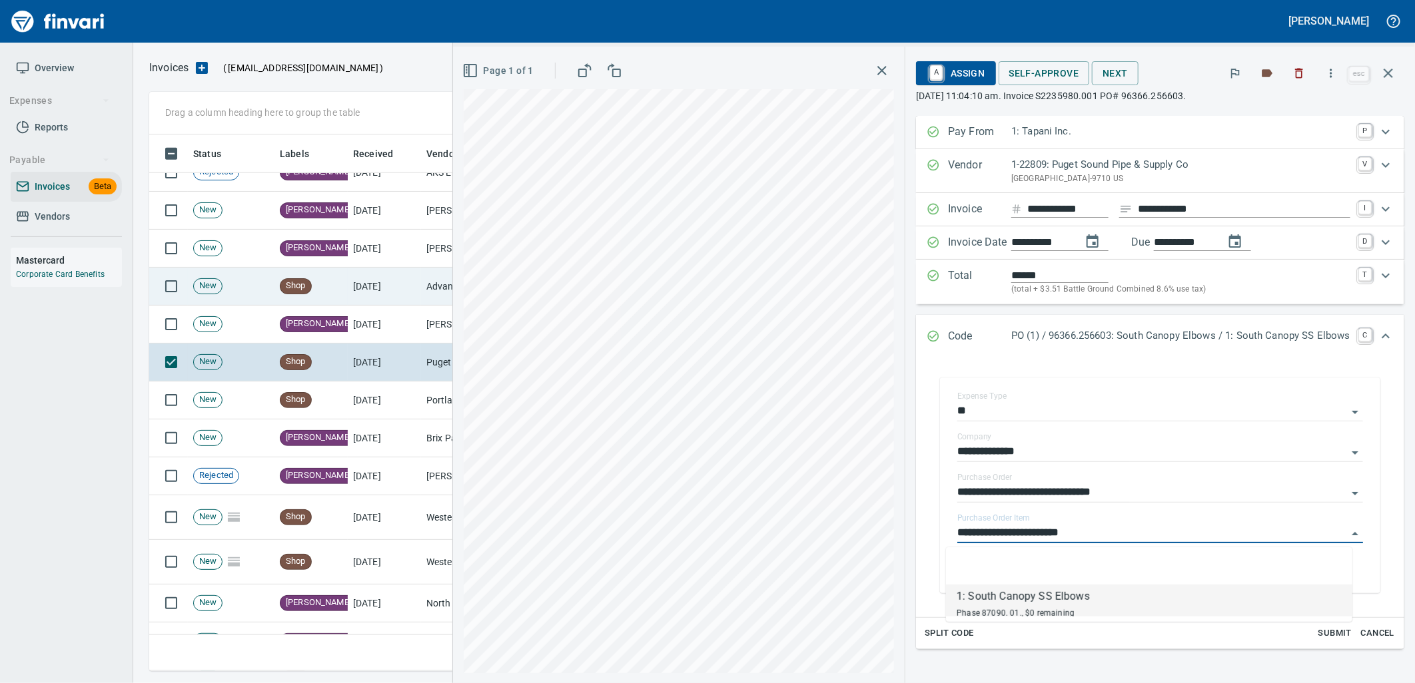
click at [370, 274] on td "9/2/2025" at bounding box center [384, 287] width 73 height 38
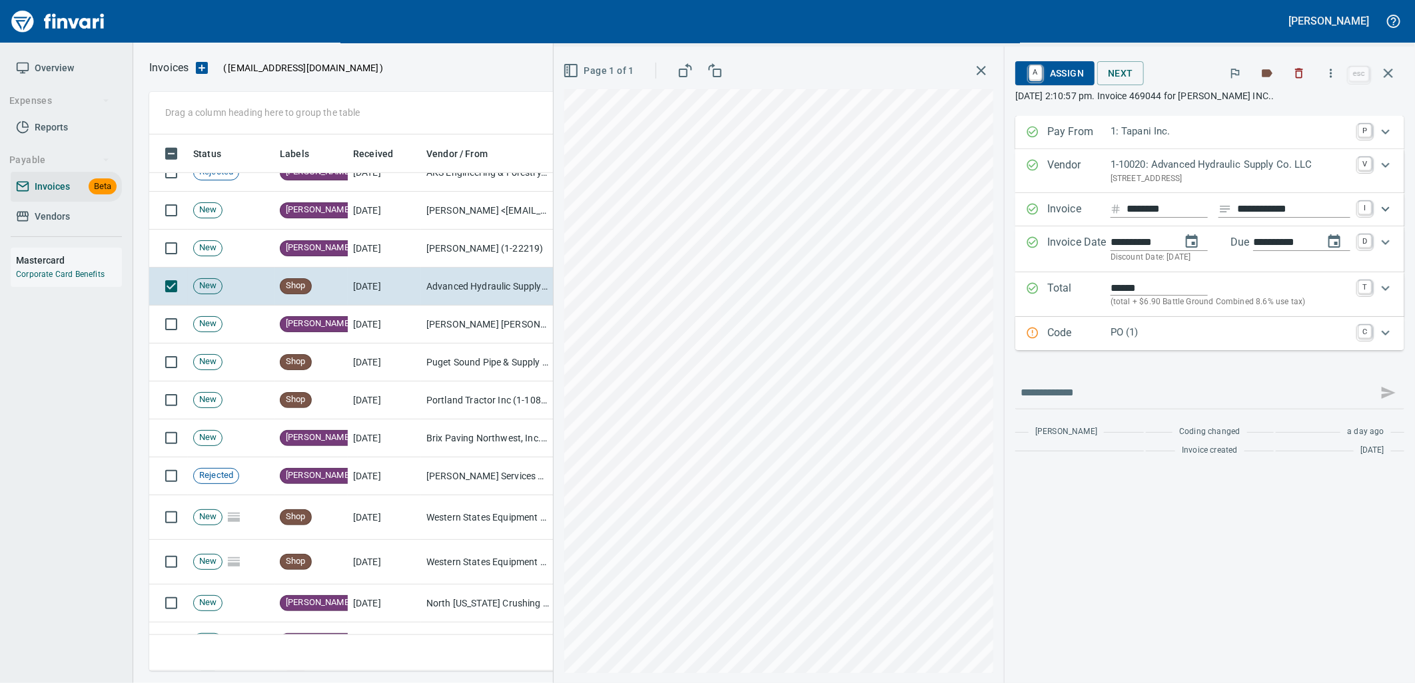
click at [1242, 338] on p "PO (1)" at bounding box center [1230, 332] width 240 height 15
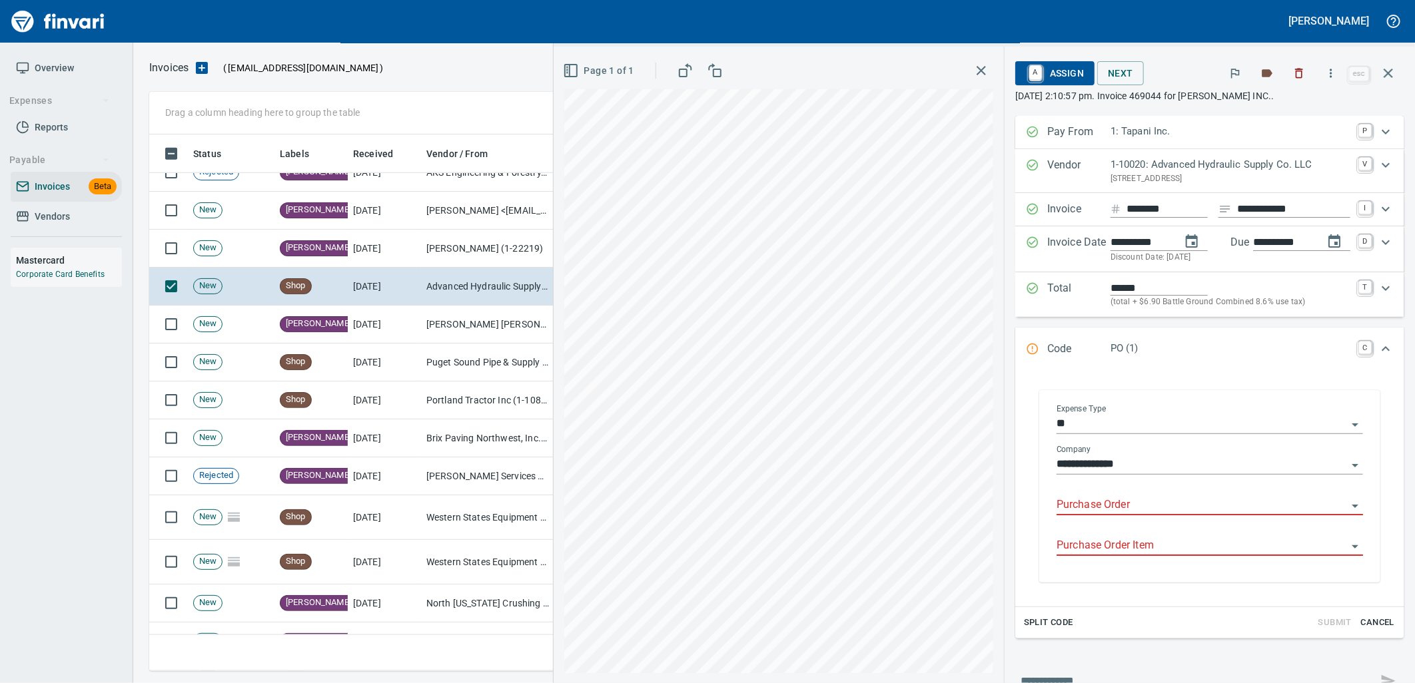
click at [1148, 509] on input "Purchase Order" at bounding box center [1201, 505] width 290 height 19
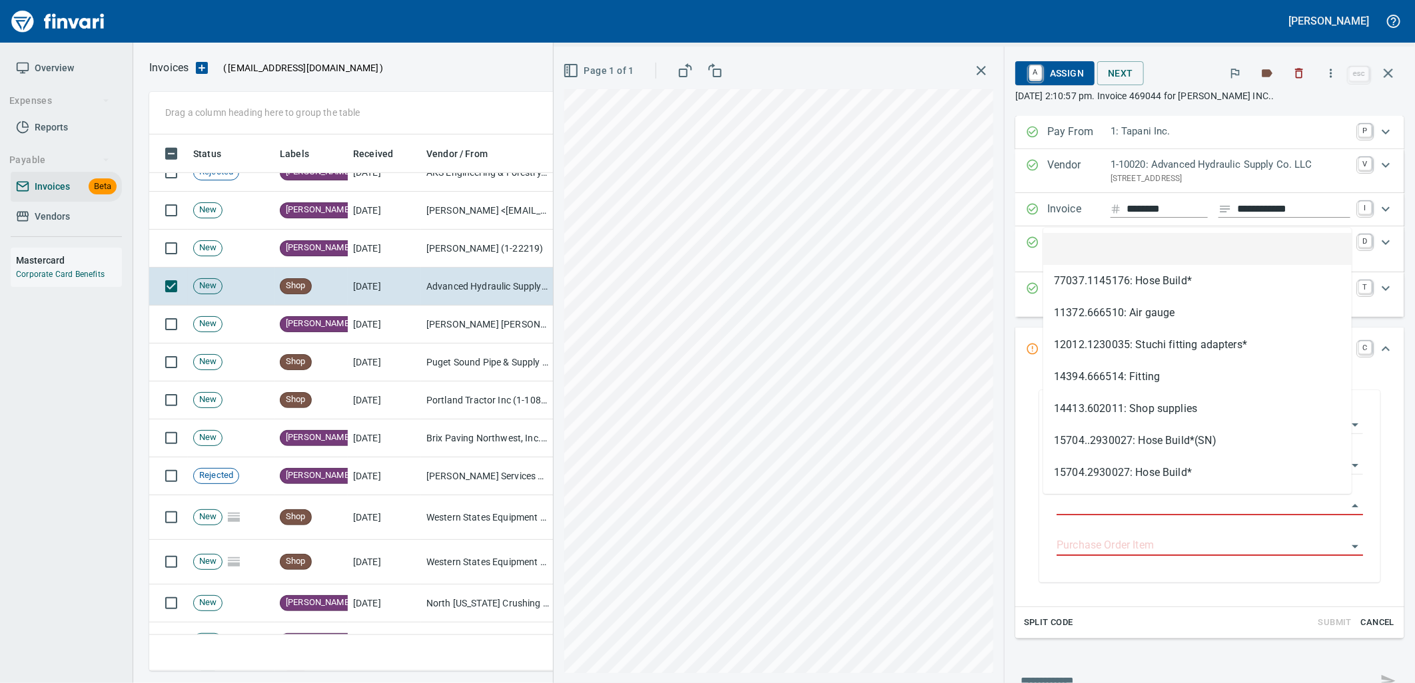
type input "**********"
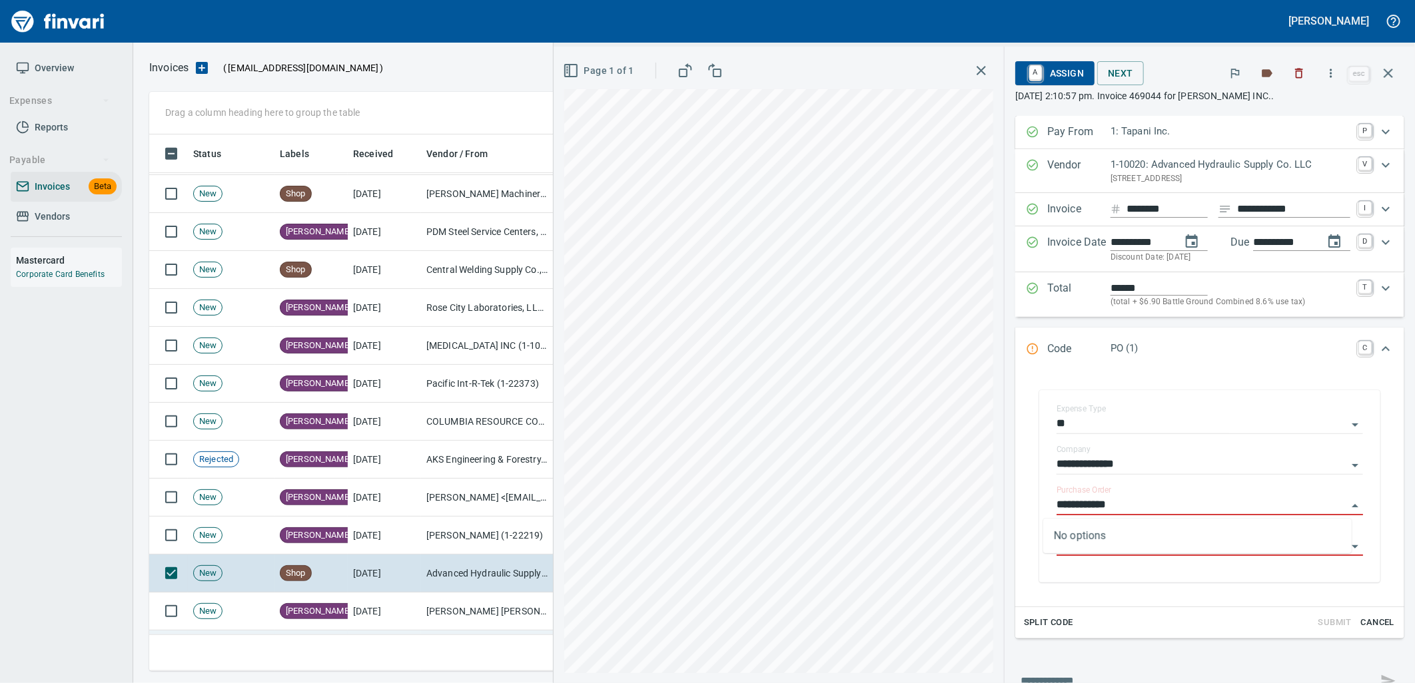
scroll to position [3685, 0]
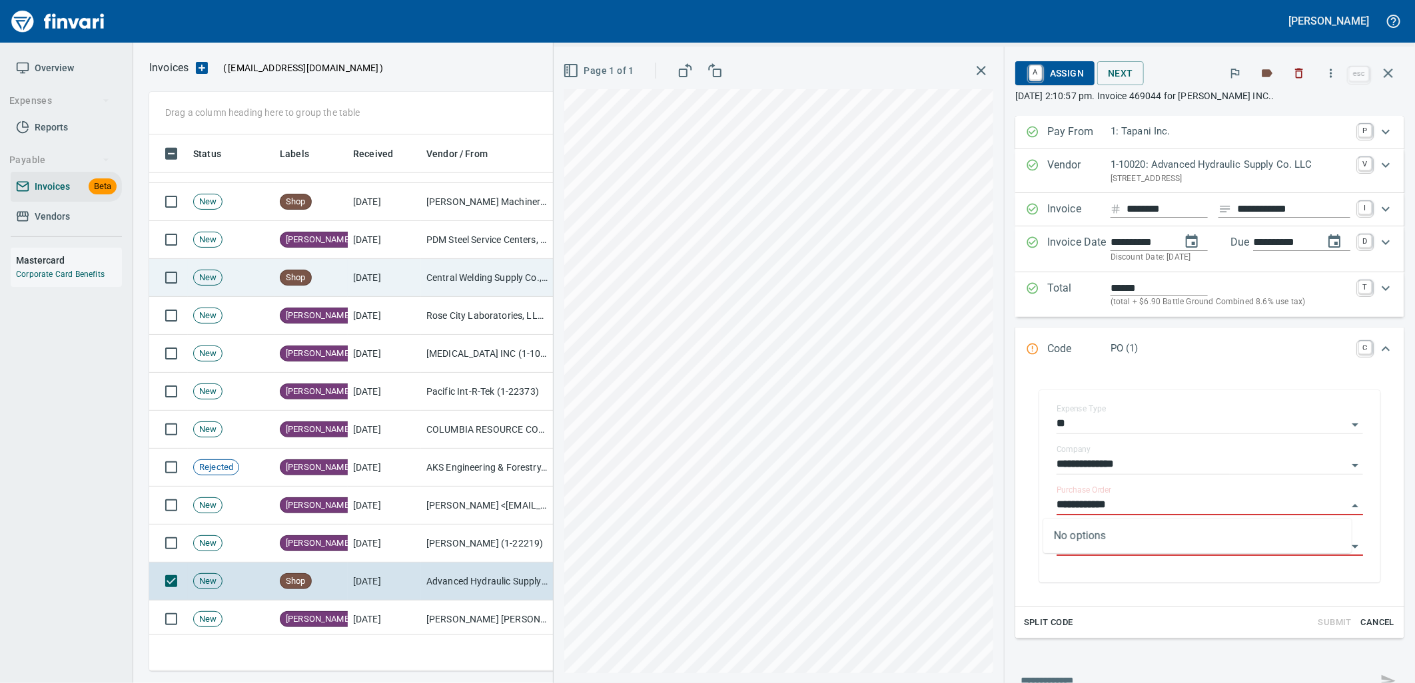
click at [391, 283] on td "9/2/2025" at bounding box center [384, 278] width 73 height 38
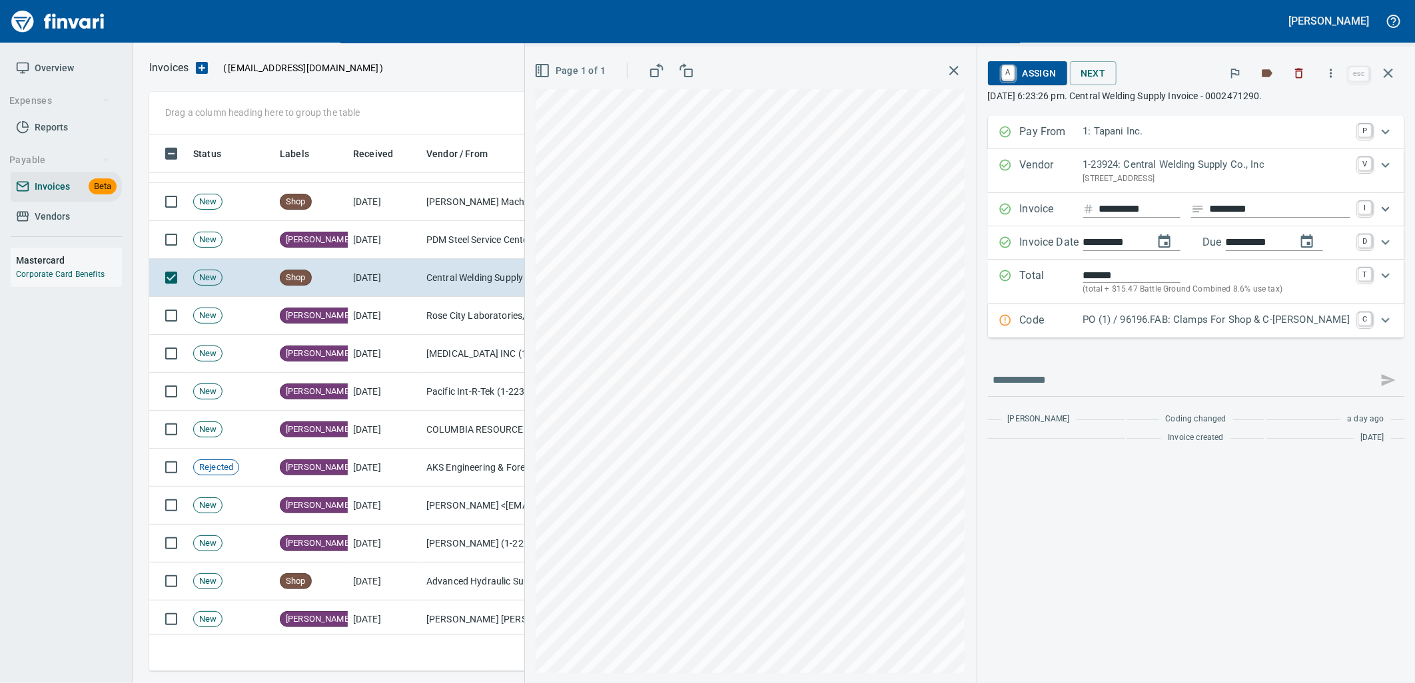
click at [1167, 323] on p "PO (1) / 96196.FAB: Clamps For Shop & C-Tran" at bounding box center [1216, 319] width 267 height 15
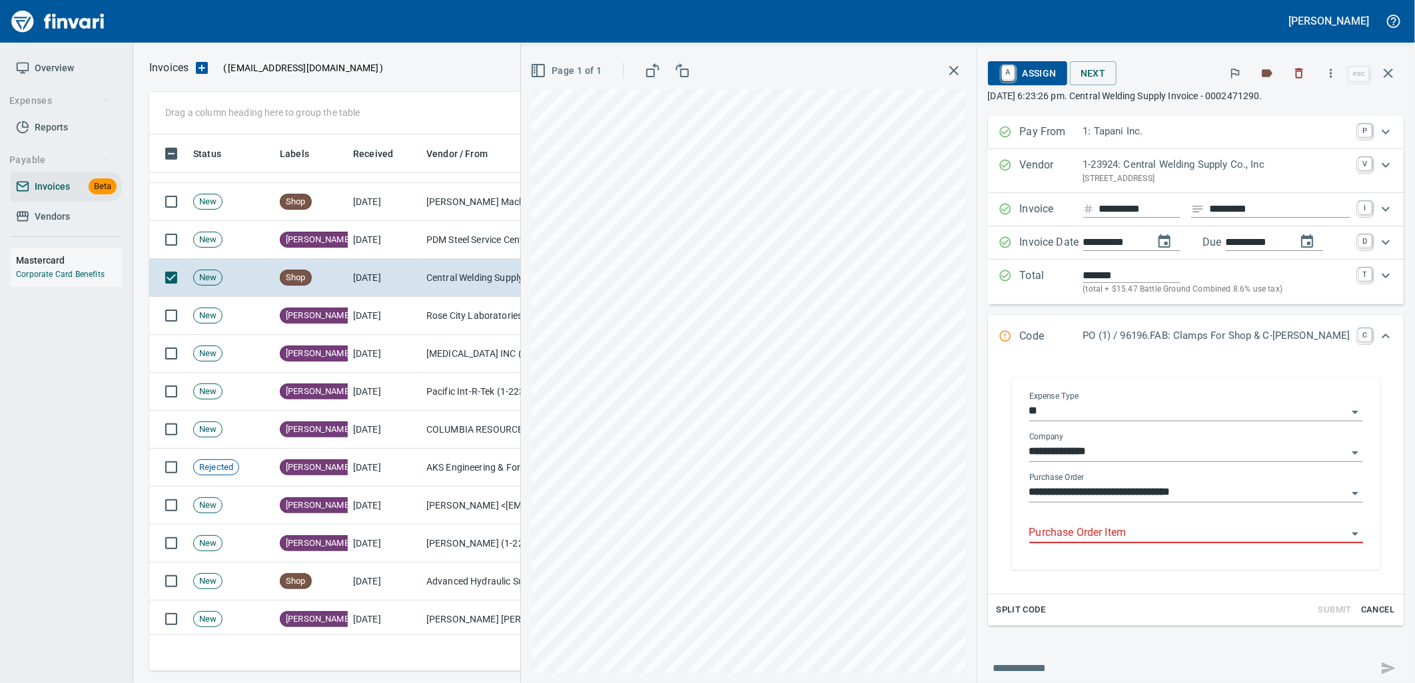
click at [1115, 525] on body "Leah Wilson Overview Expenses Reports Payable Invoices Beta Vendors Mastercard …" at bounding box center [707, 341] width 1415 height 683
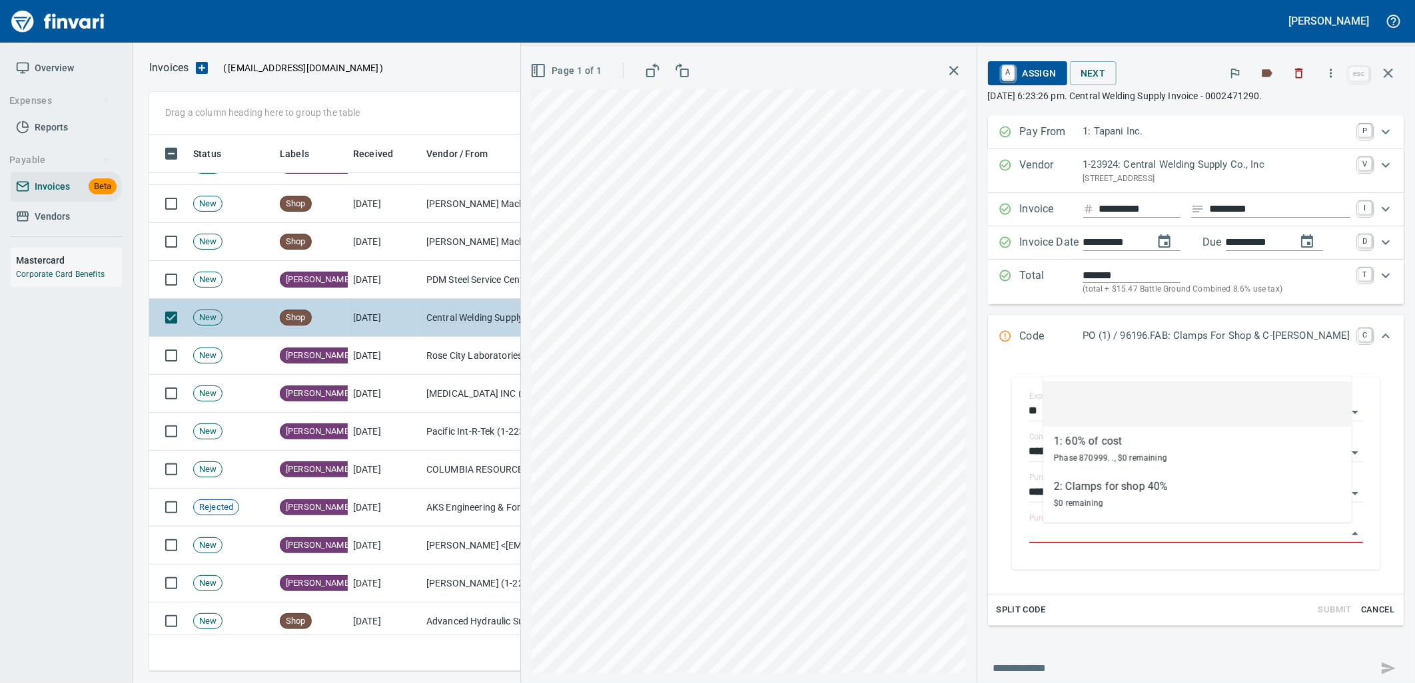
scroll to position [3611, 0]
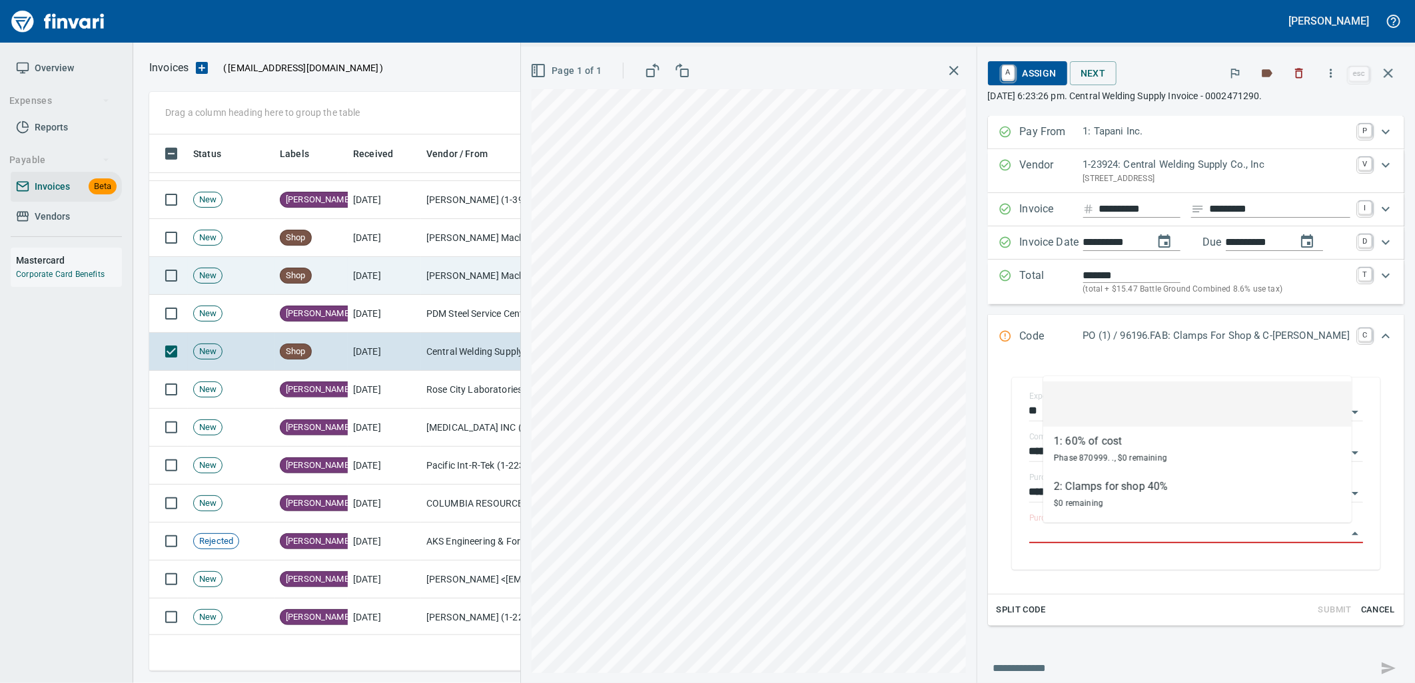
click at [342, 268] on td "Shop" at bounding box center [310, 276] width 73 height 38
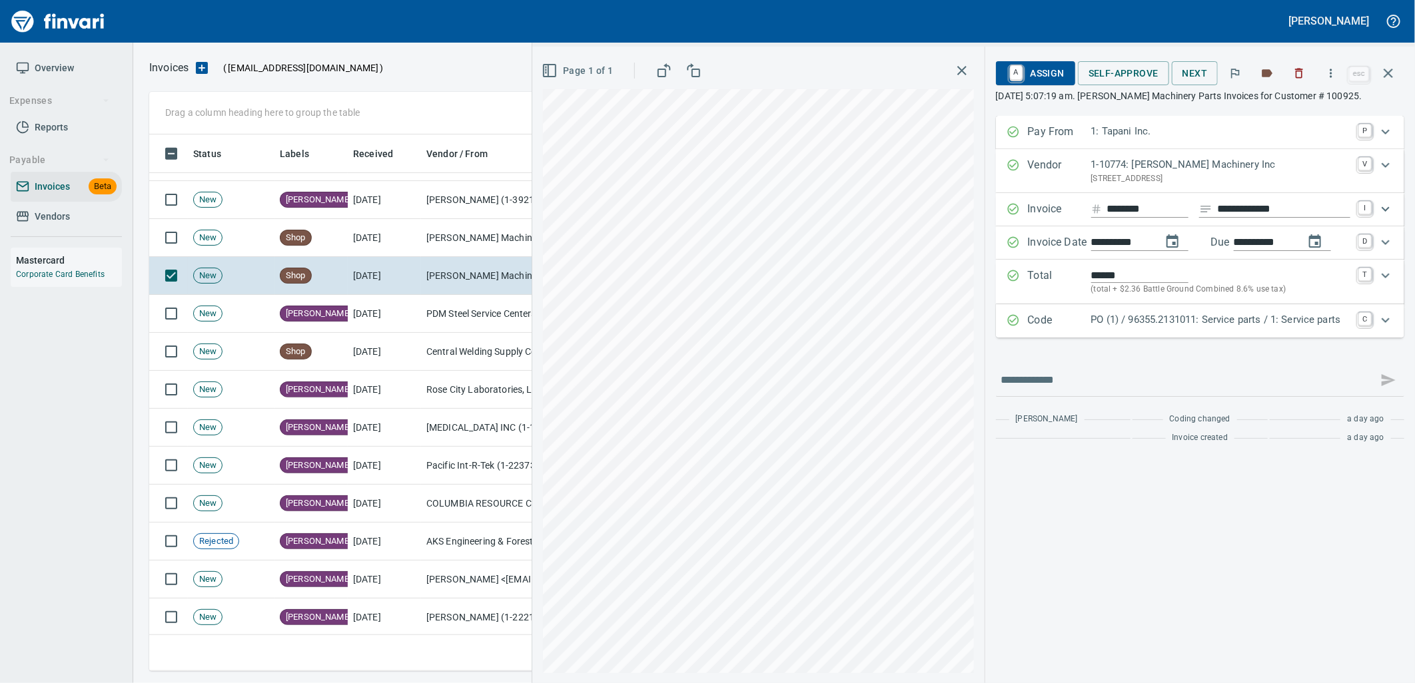
click at [1164, 323] on p "PO (1) / 96355.2131011: Service parts / 1: Service parts" at bounding box center [1220, 319] width 259 height 15
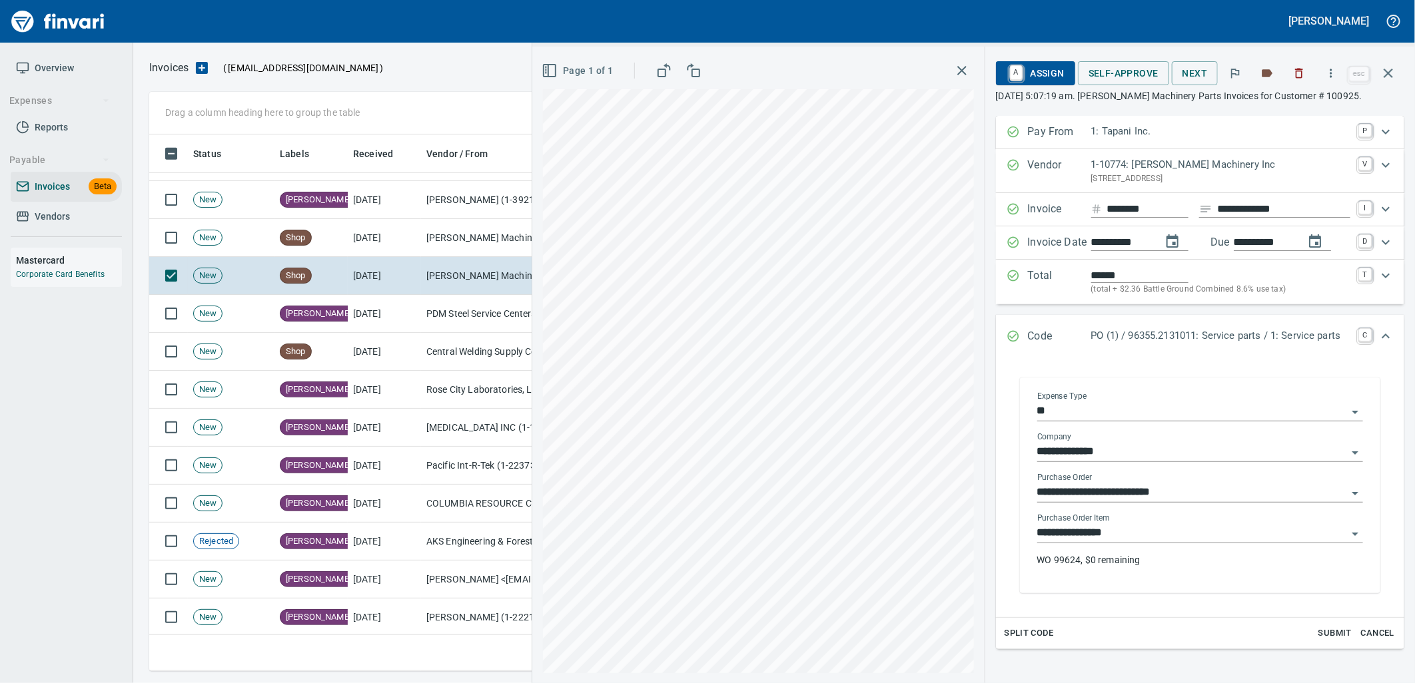
click at [1134, 537] on input "**********" at bounding box center [1192, 533] width 310 height 19
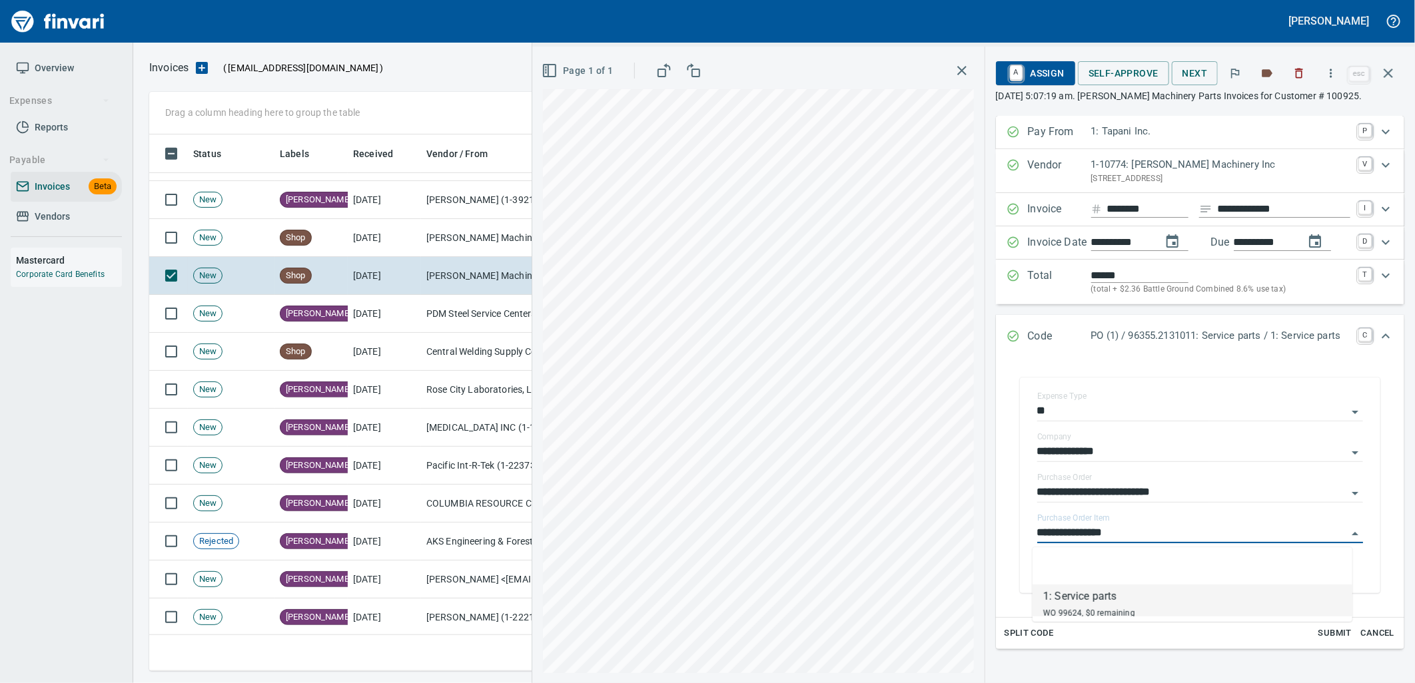
scroll to position [526, 1227]
click at [492, 242] on td "[PERSON_NAME] Machinery Co (1-10794)" at bounding box center [487, 238] width 133 height 38
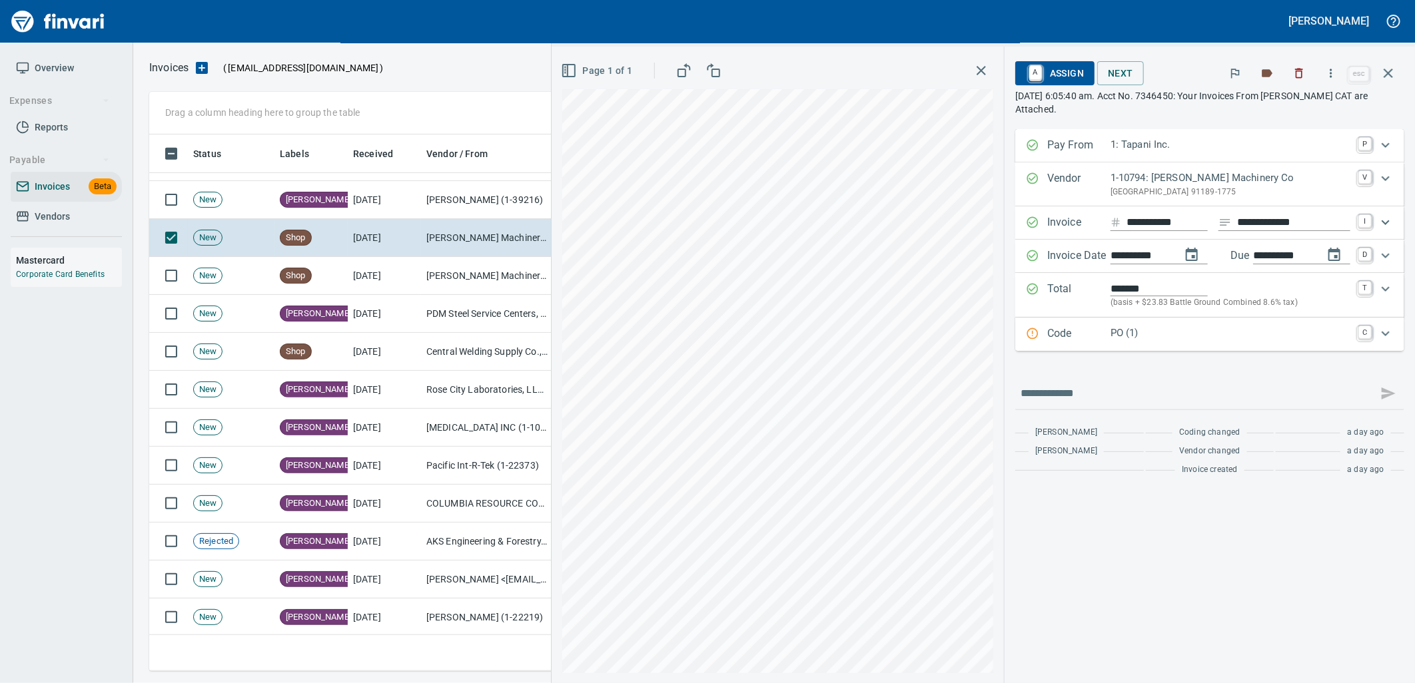
click at [1206, 342] on div "PO (1)" at bounding box center [1230, 334] width 240 height 17
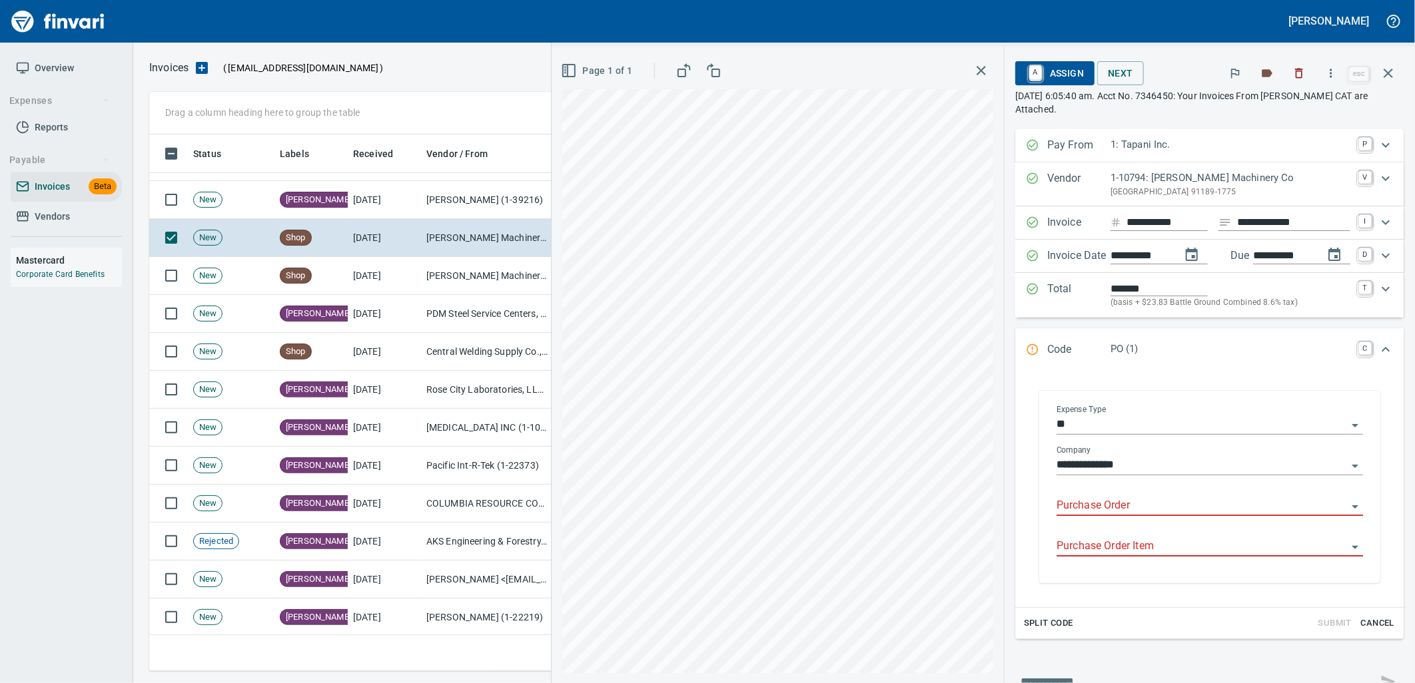
click at [1151, 506] on input "Purchase Order" at bounding box center [1201, 506] width 290 height 19
click at [1082, 551] on li "96423.1130161: Valve*" at bounding box center [1197, 542] width 308 height 32
type input "**********"
type input "********"
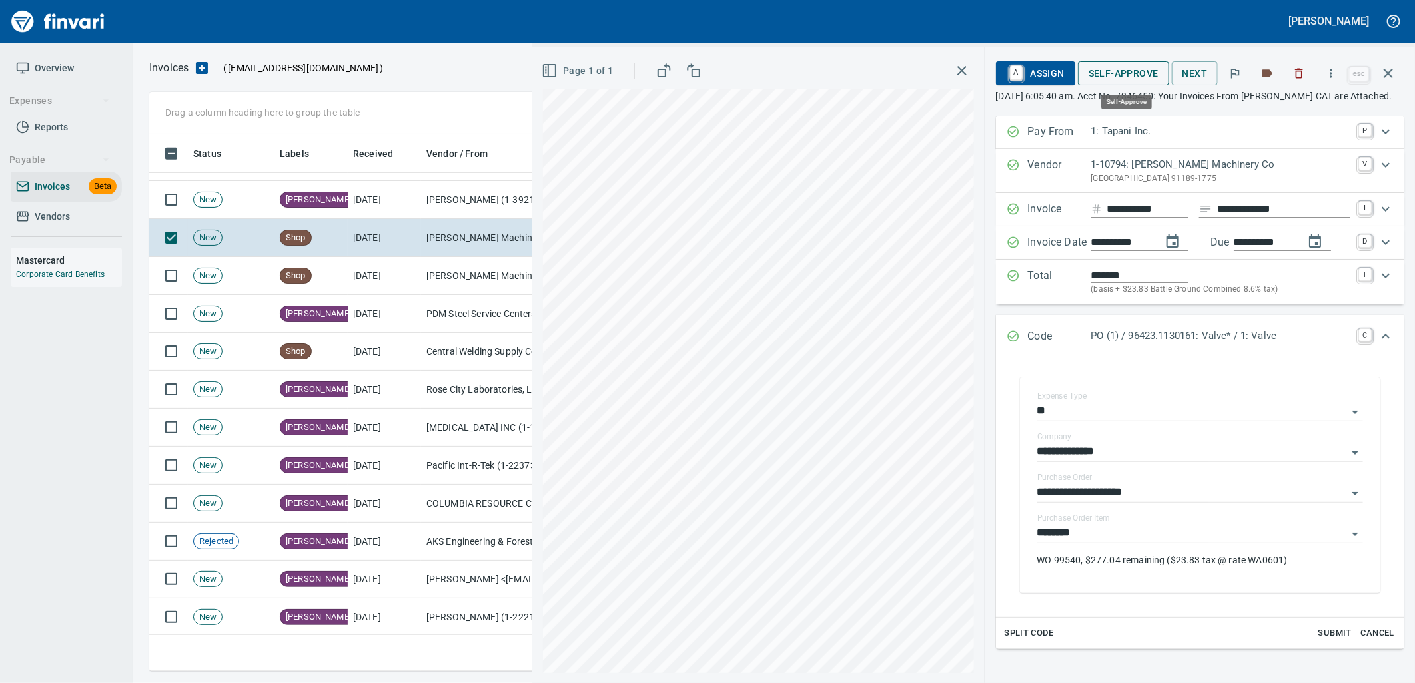
drag, startPoint x: 1118, startPoint y: 67, endPoint x: 380, endPoint y: 209, distance: 751.5
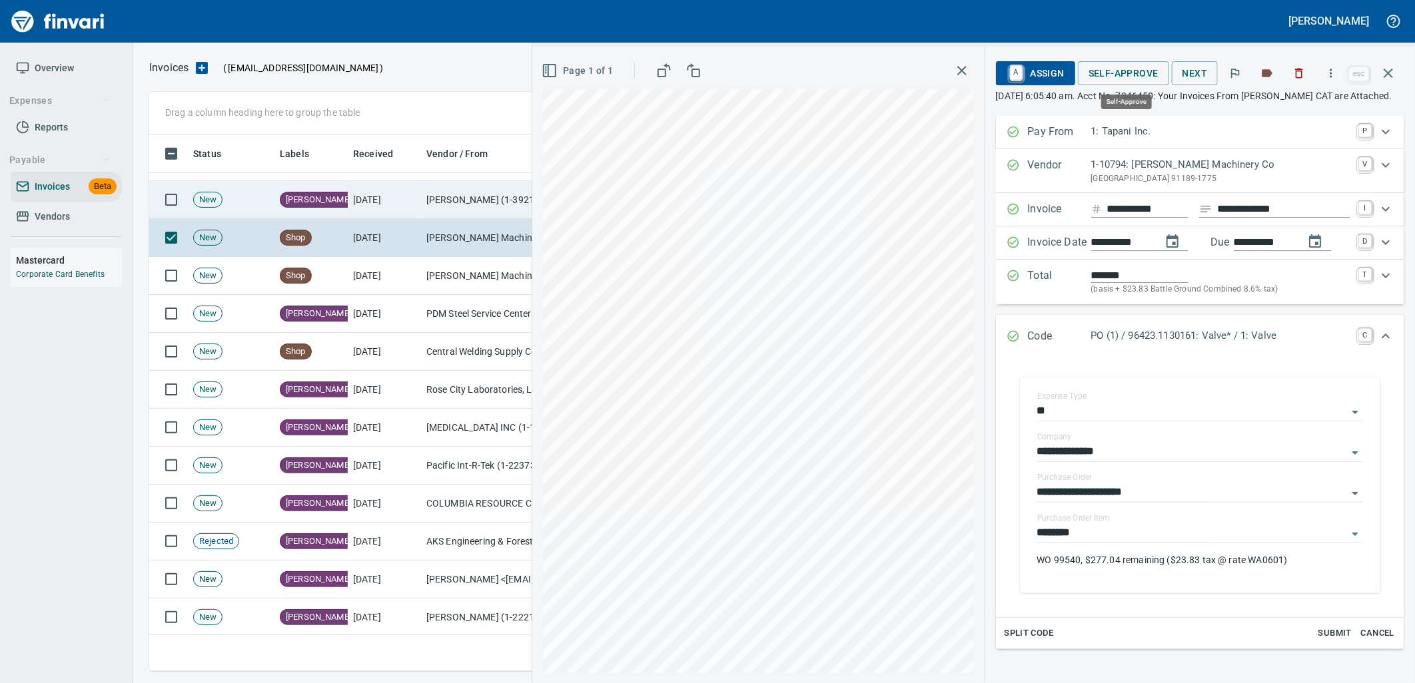
click at [1118, 67] on span "Self-Approve" at bounding box center [1123, 73] width 70 height 17
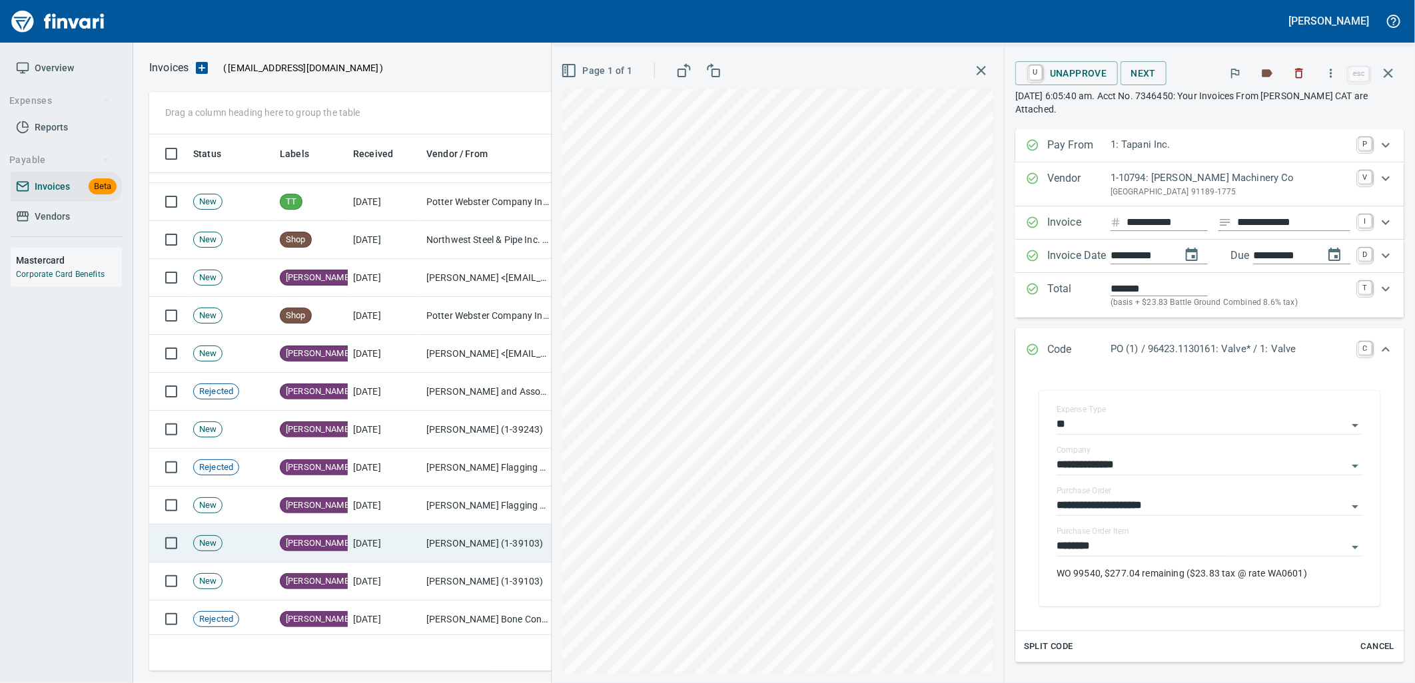
scroll to position [3092, 0]
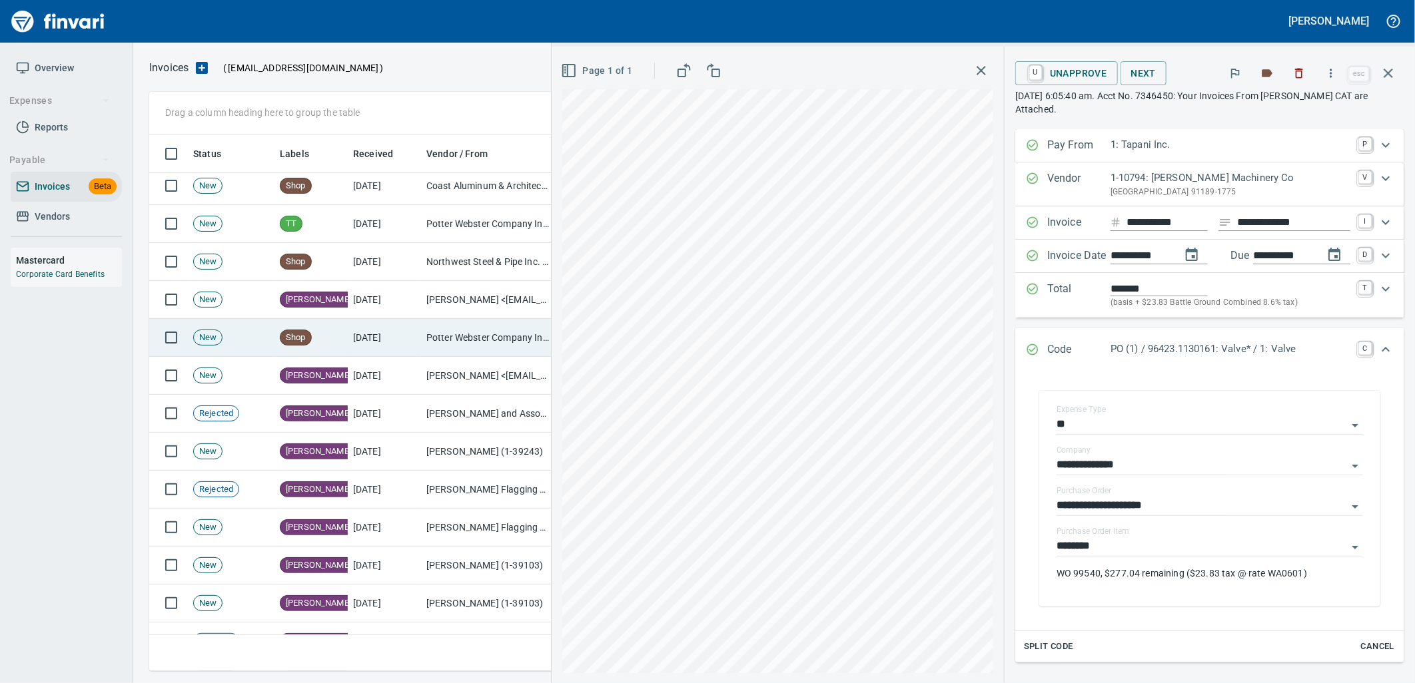
click at [356, 329] on td "9/3/2025" at bounding box center [384, 338] width 73 height 38
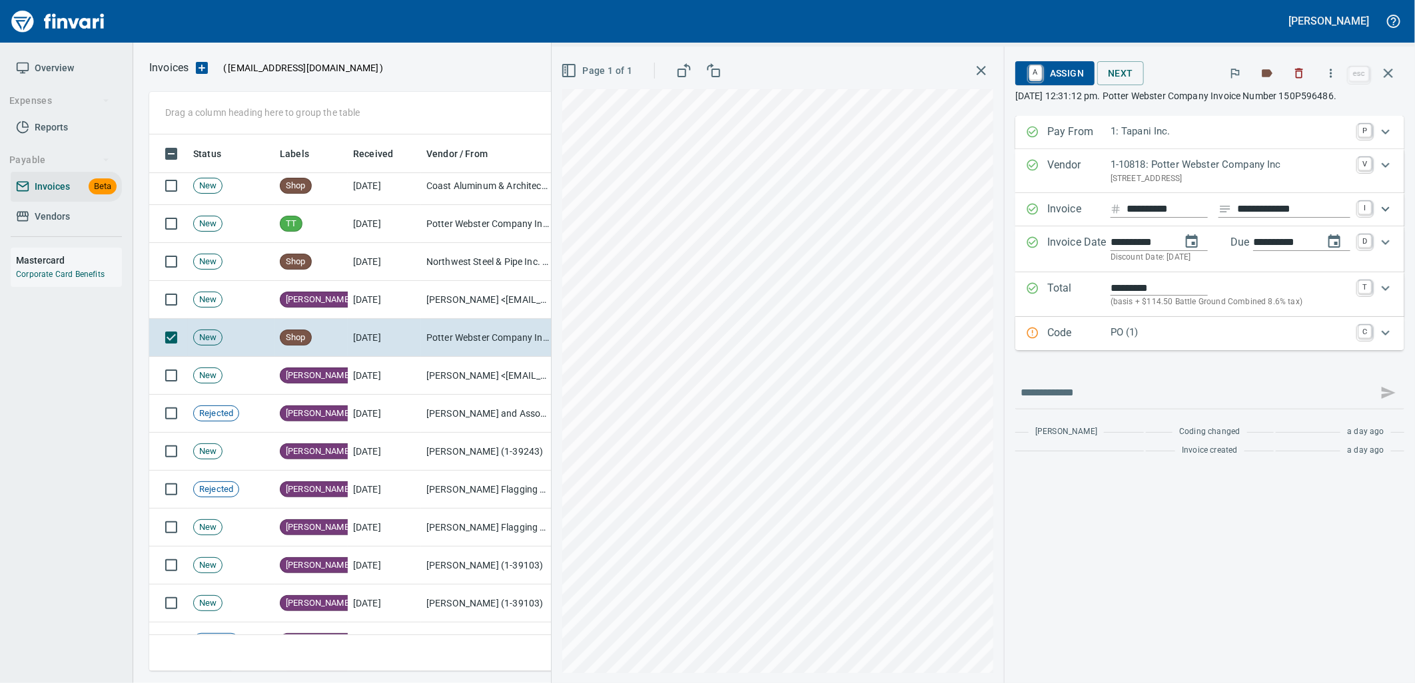
click at [1275, 341] on div "PO (1)" at bounding box center [1230, 333] width 240 height 17
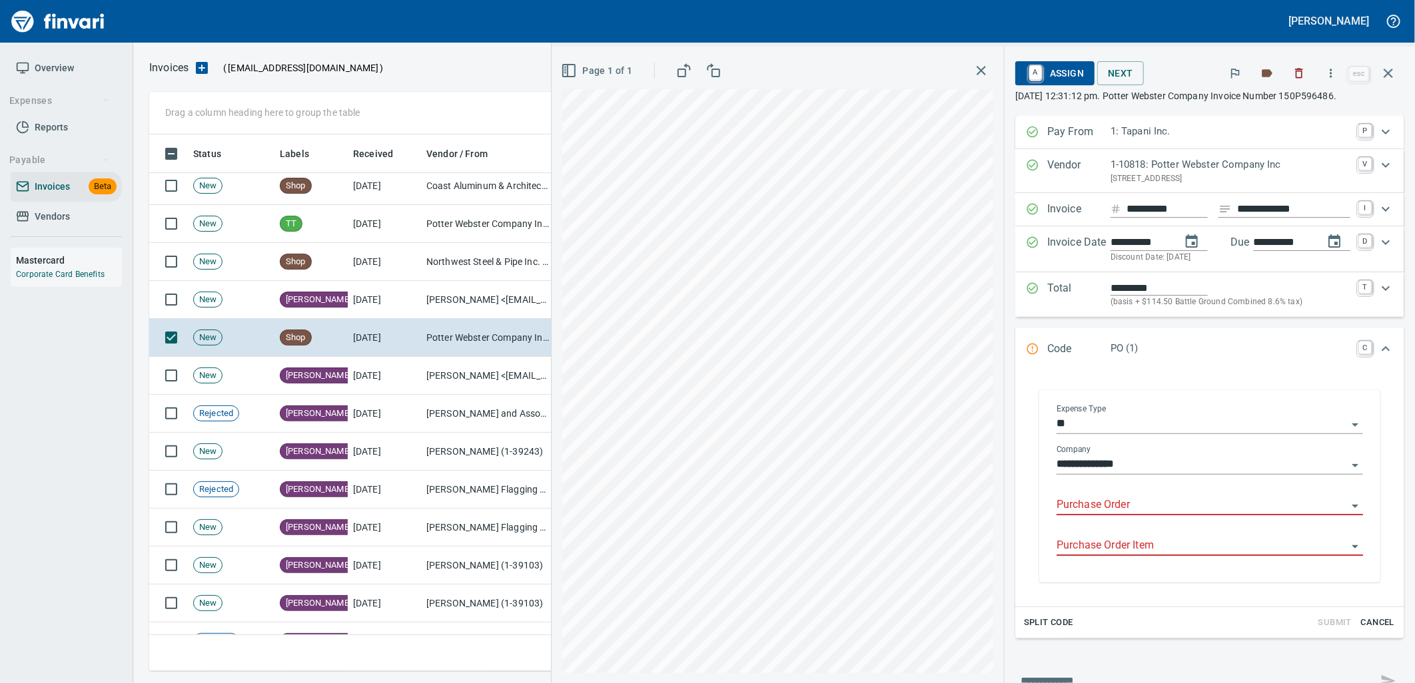
click at [1115, 502] on input "Purchase Order" at bounding box center [1201, 505] width 290 height 19
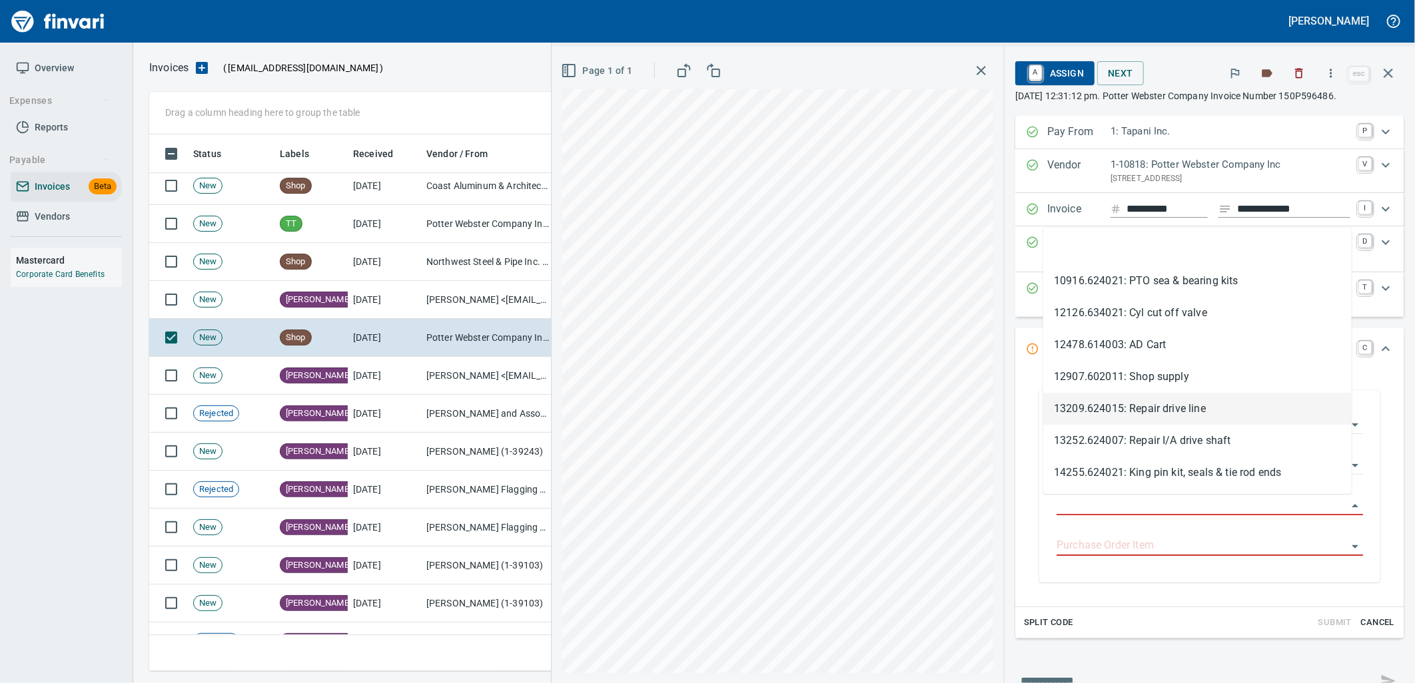
scroll to position [526, 1227]
type input "**********"
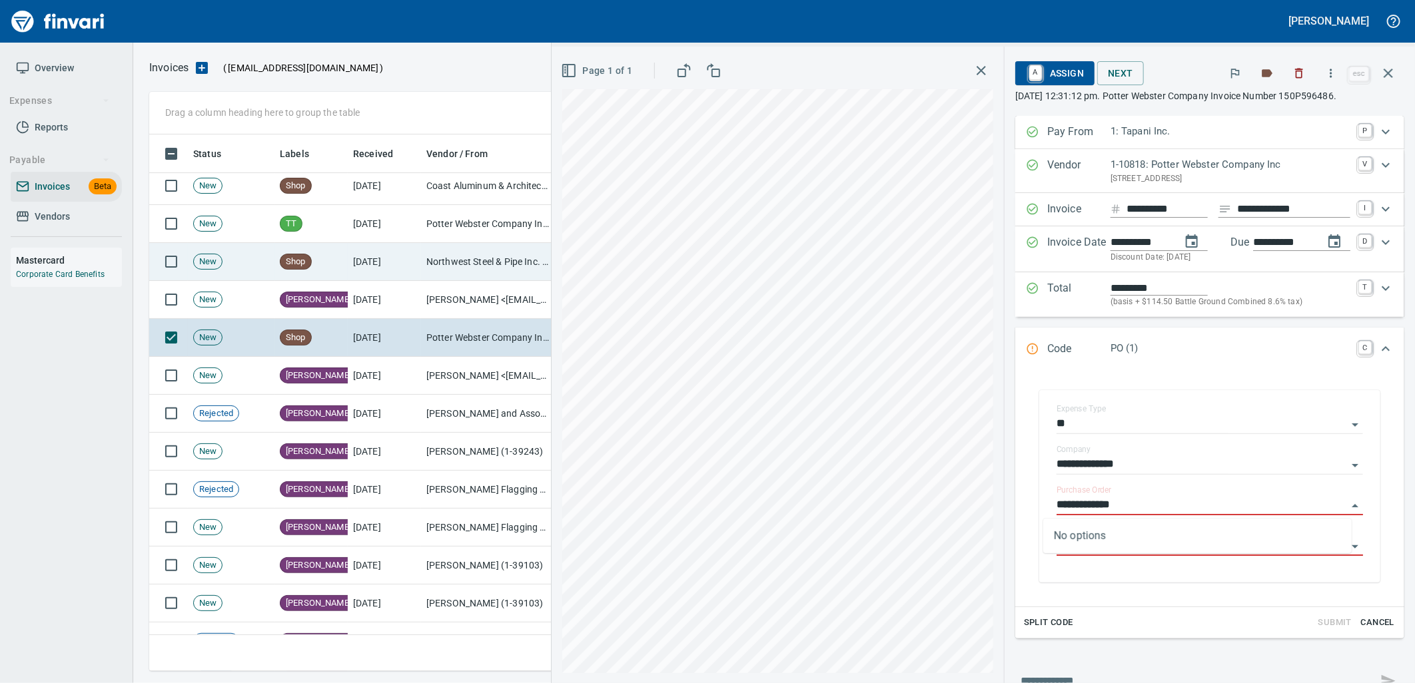
click at [456, 261] on td "Northwest Steel & Pipe Inc. (1-22439)" at bounding box center [487, 262] width 133 height 38
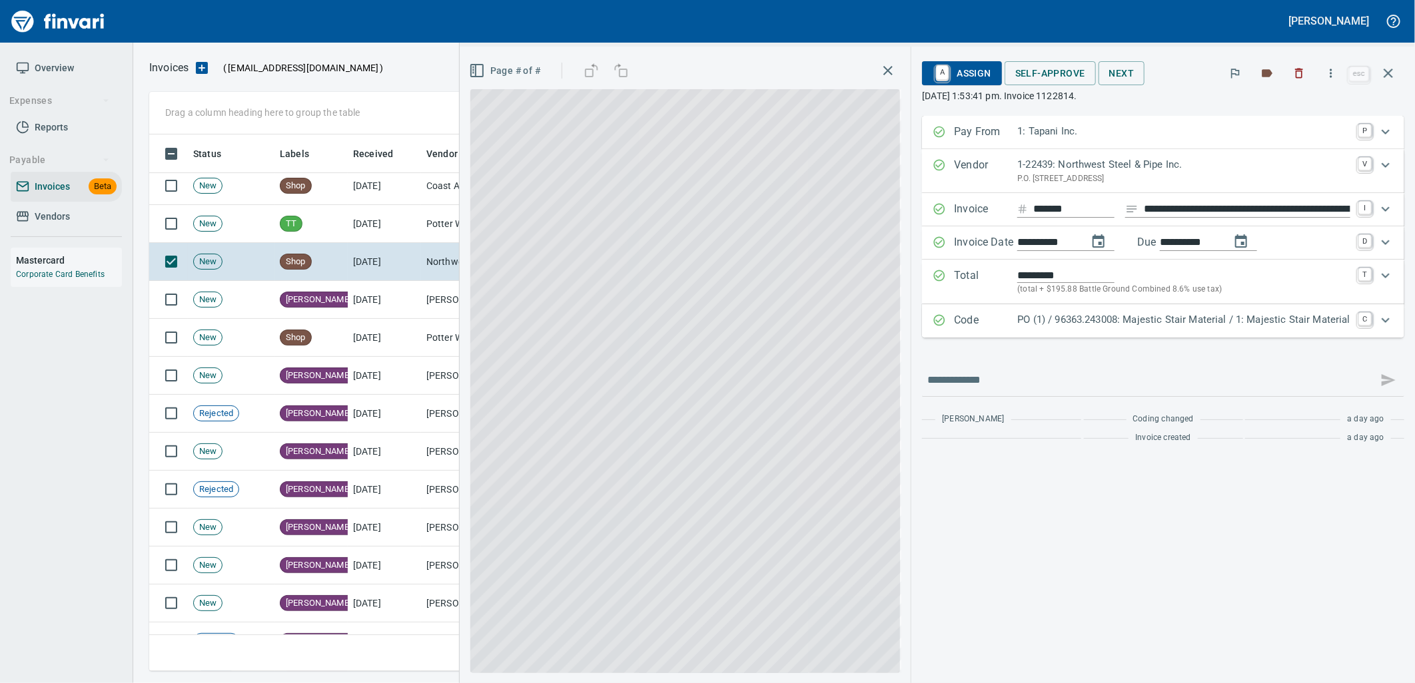
click at [1197, 322] on p "PO (1) / 96363.243008: Majestic Stair Material / 1: Majestic Stair Material" at bounding box center [1183, 319] width 333 height 15
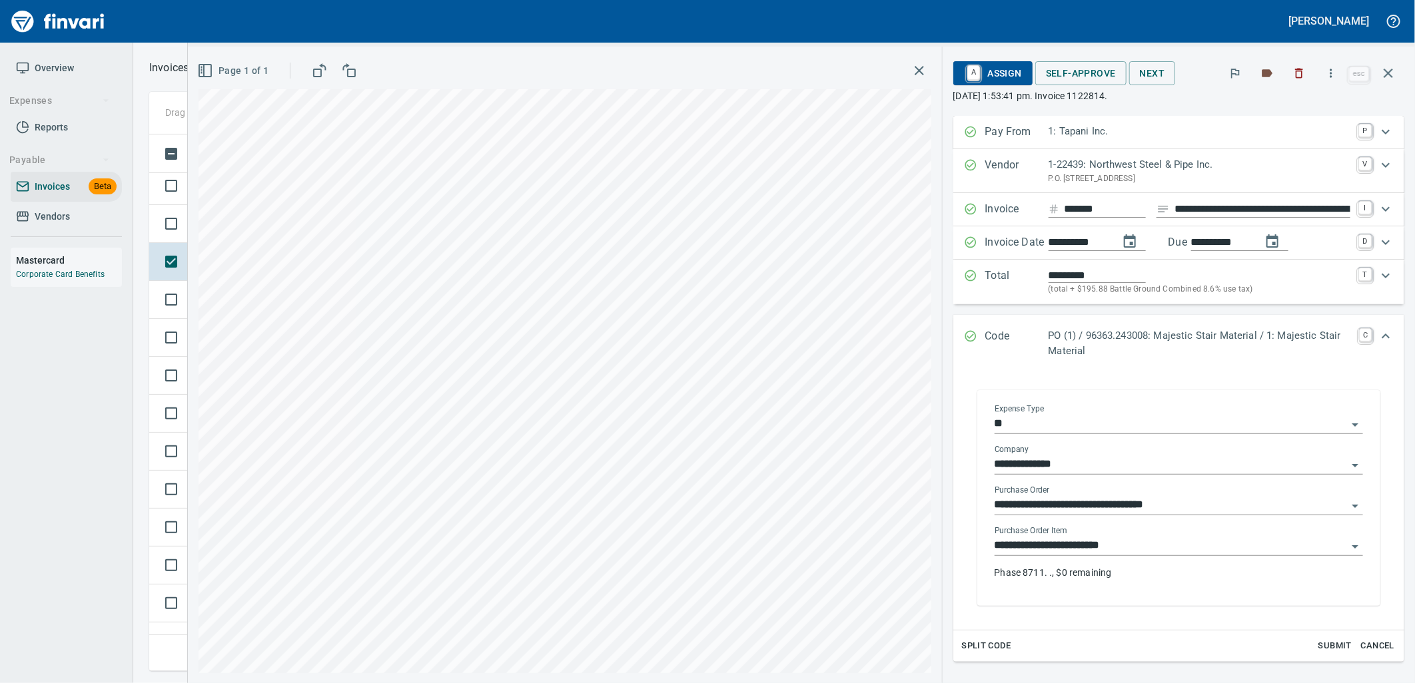
click at [1134, 550] on input "**********" at bounding box center [1170, 546] width 352 height 19
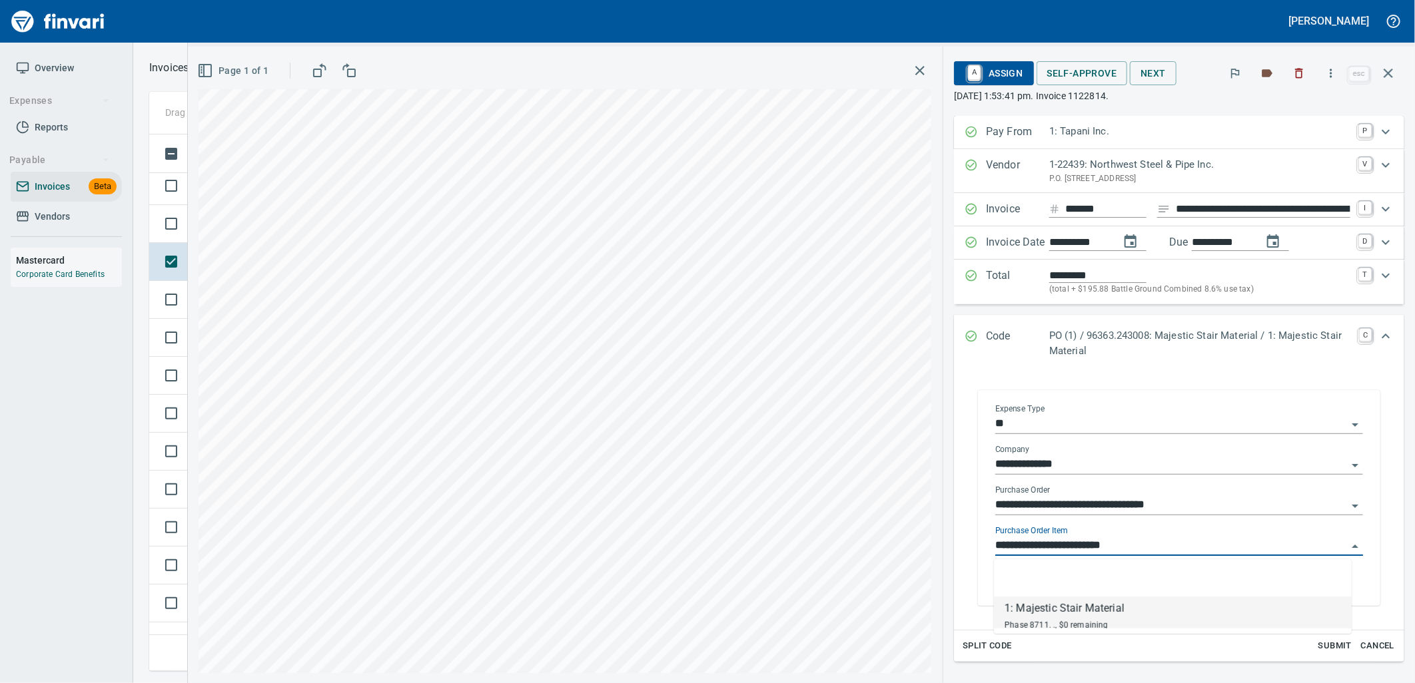
scroll to position [526, 1227]
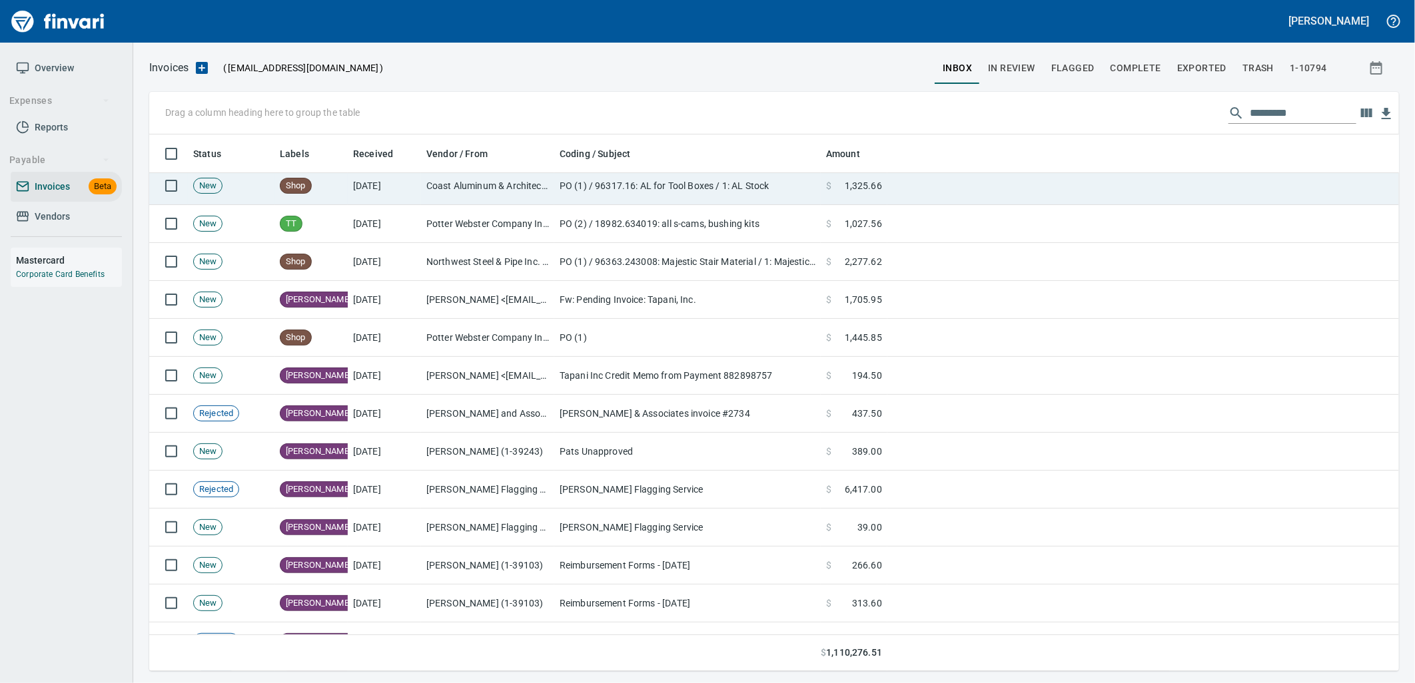
click at [238, 200] on td "New" at bounding box center [231, 186] width 87 height 38
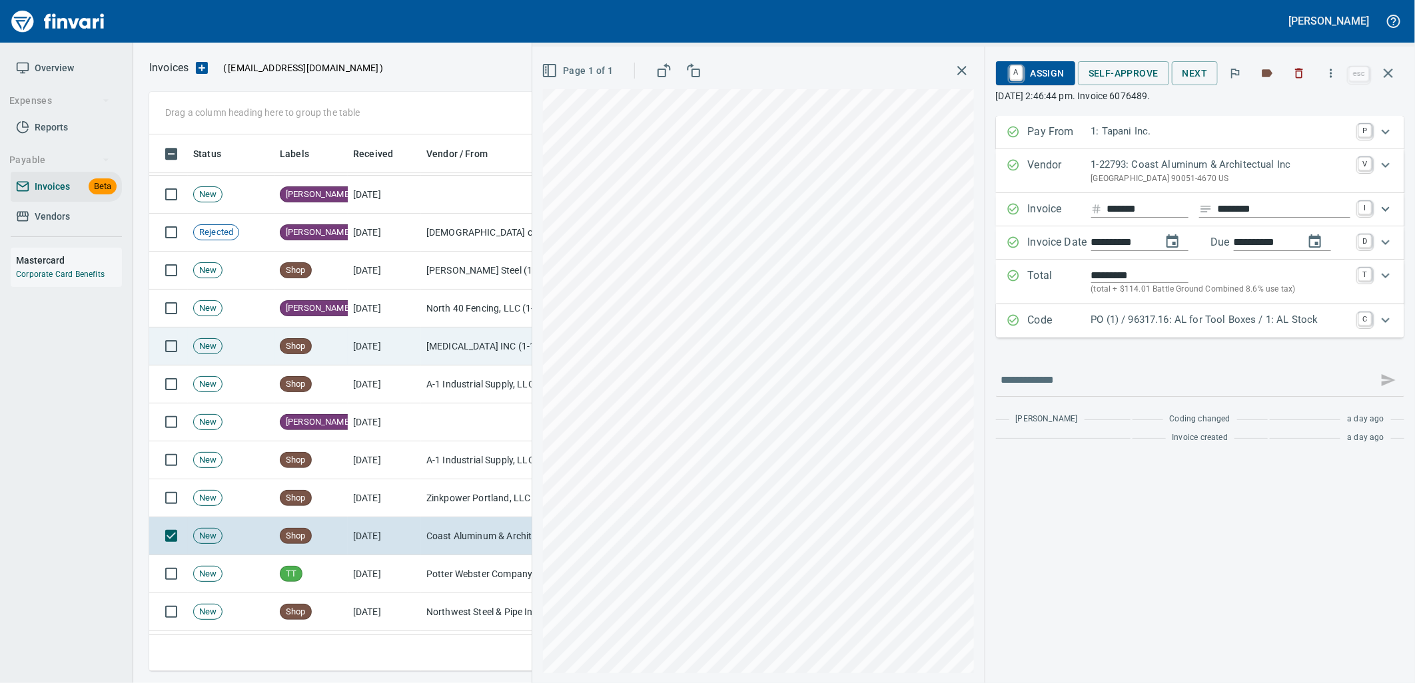
scroll to position [2722, 0]
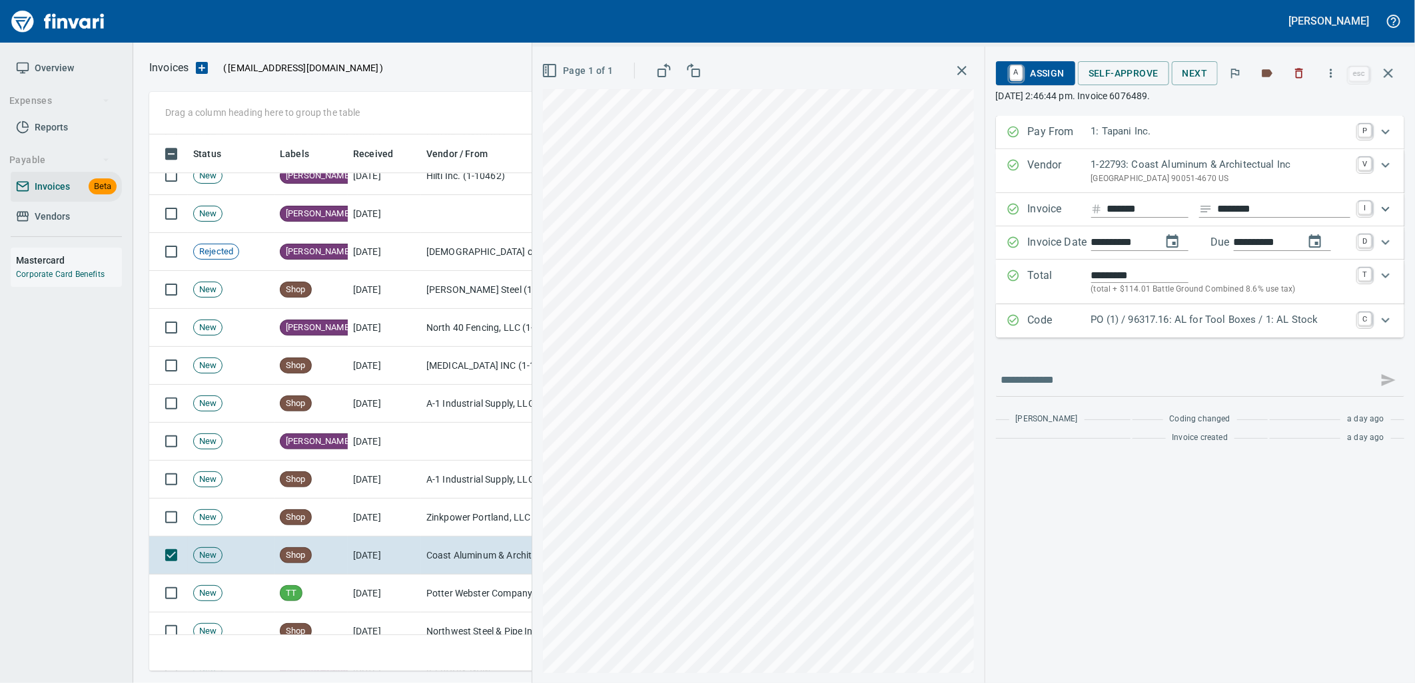
click at [1231, 322] on p "PO (1) / 96317.16: AL for Tool Boxes / 1: AL Stock" at bounding box center [1220, 319] width 259 height 15
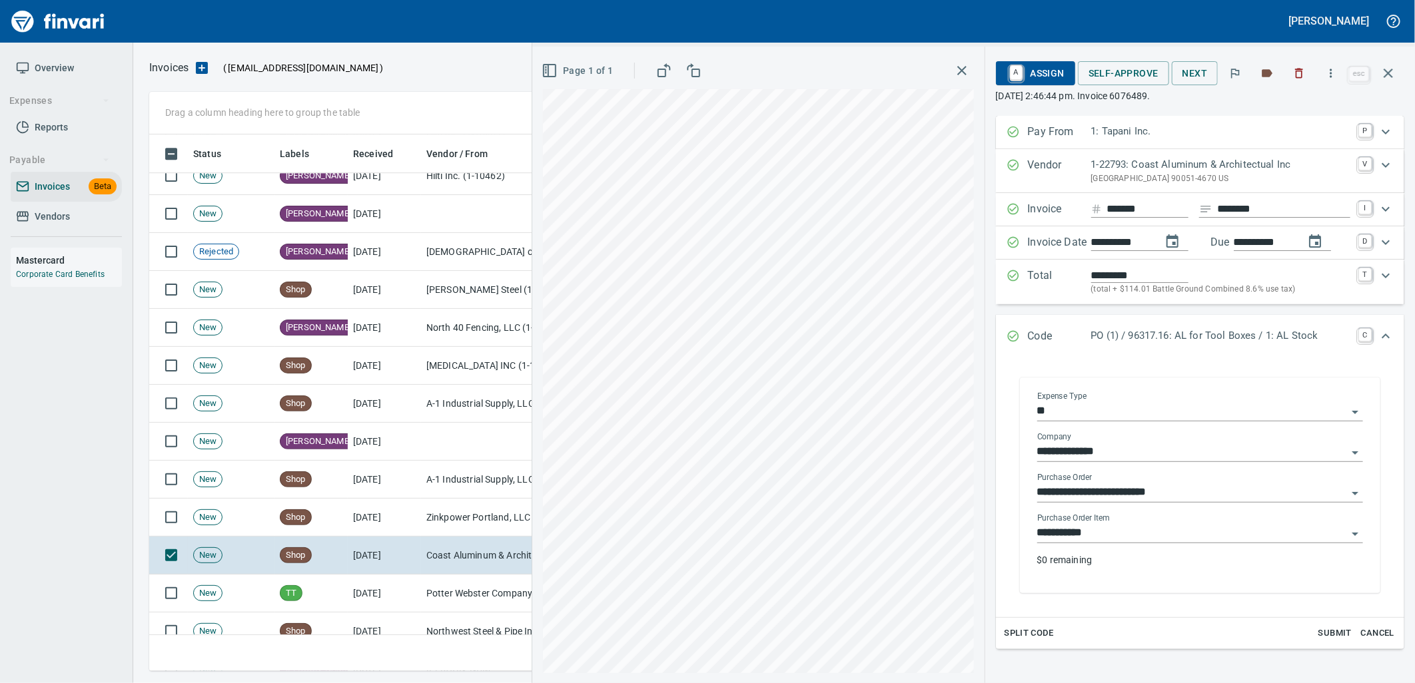
click at [1130, 533] on input "**********" at bounding box center [1192, 533] width 310 height 19
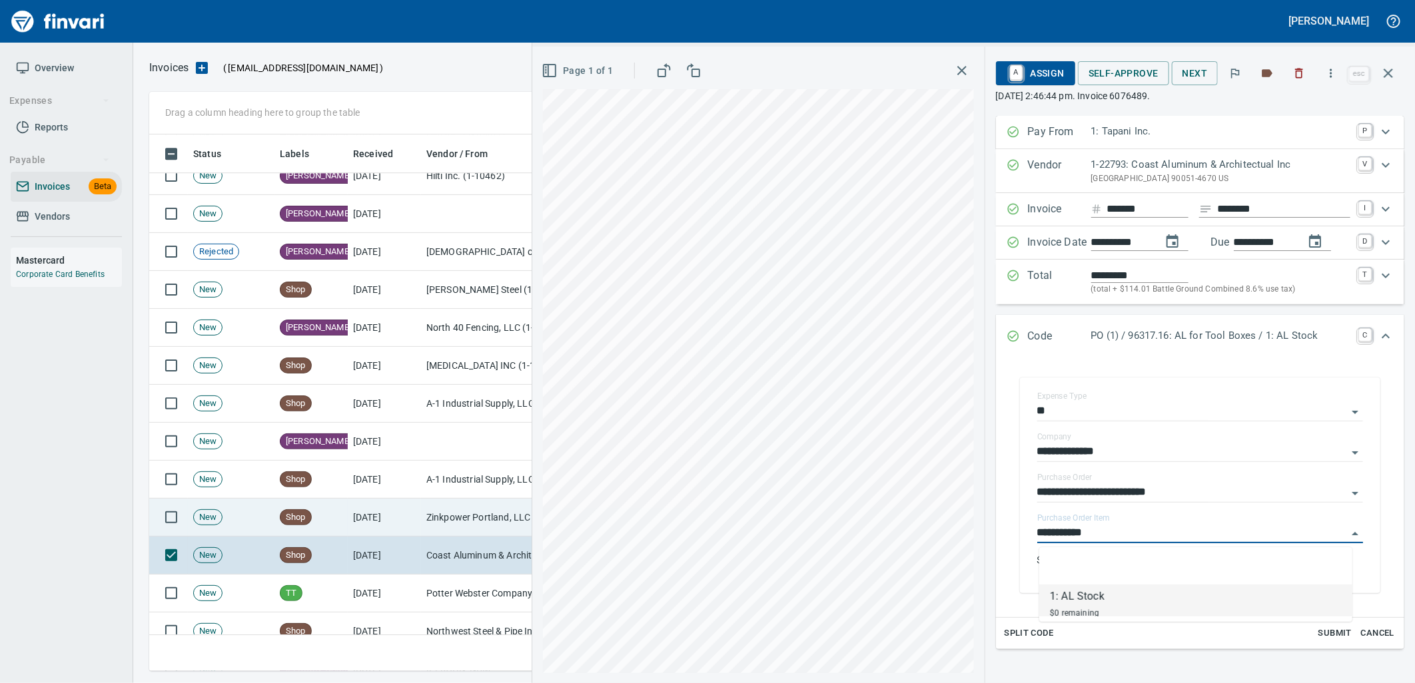
click at [472, 514] on td "Zinkpower Portland, LLC (1-10397)" at bounding box center [487, 518] width 133 height 38
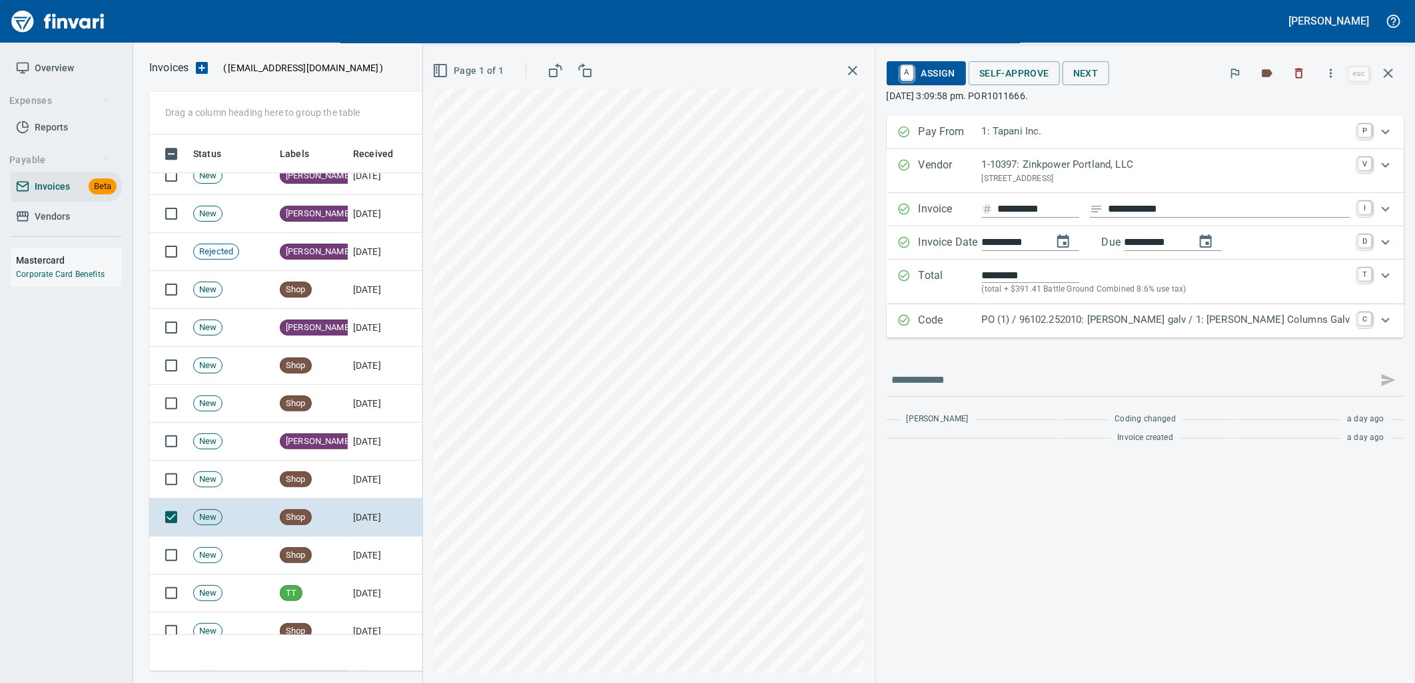
click at [1222, 328] on div "PO (1) / 96102.252010: Sargent RD galv / 1: Sargent RD Columns Galv" at bounding box center [1166, 320] width 368 height 17
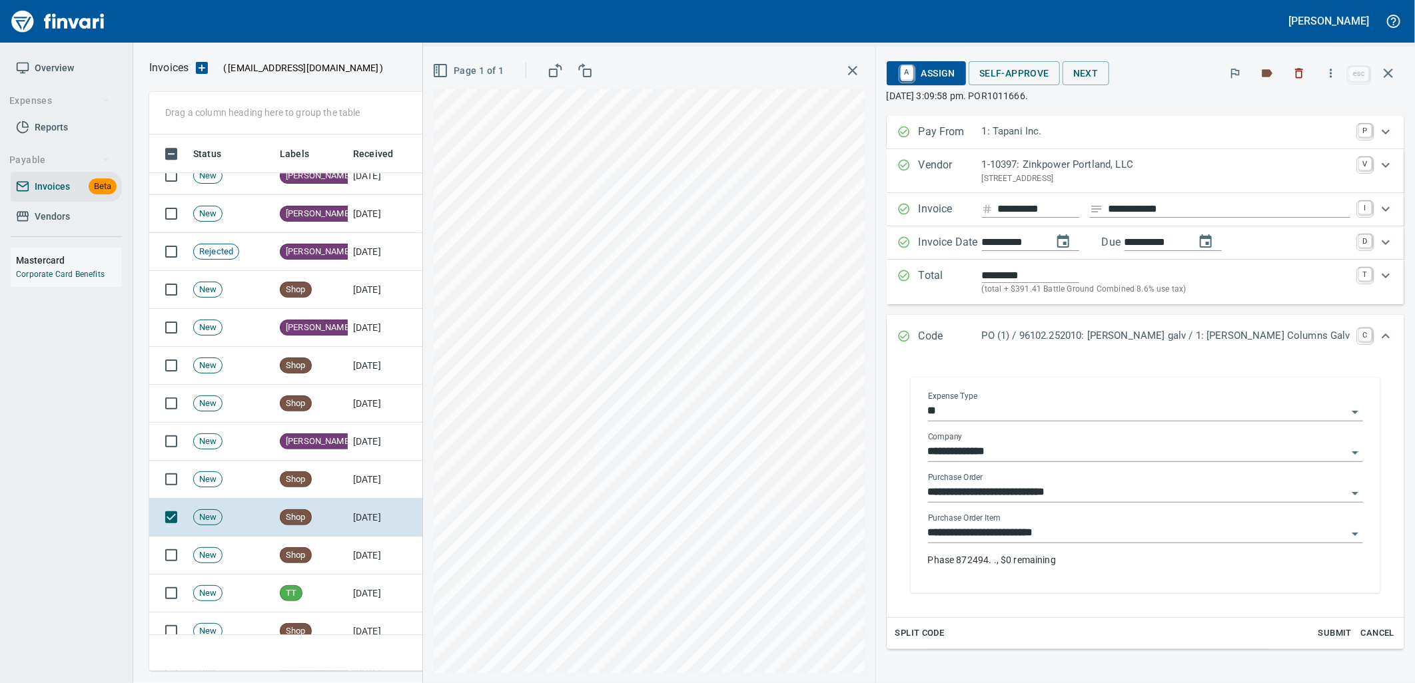
click at [1120, 542] on input "**********" at bounding box center [1137, 533] width 419 height 19
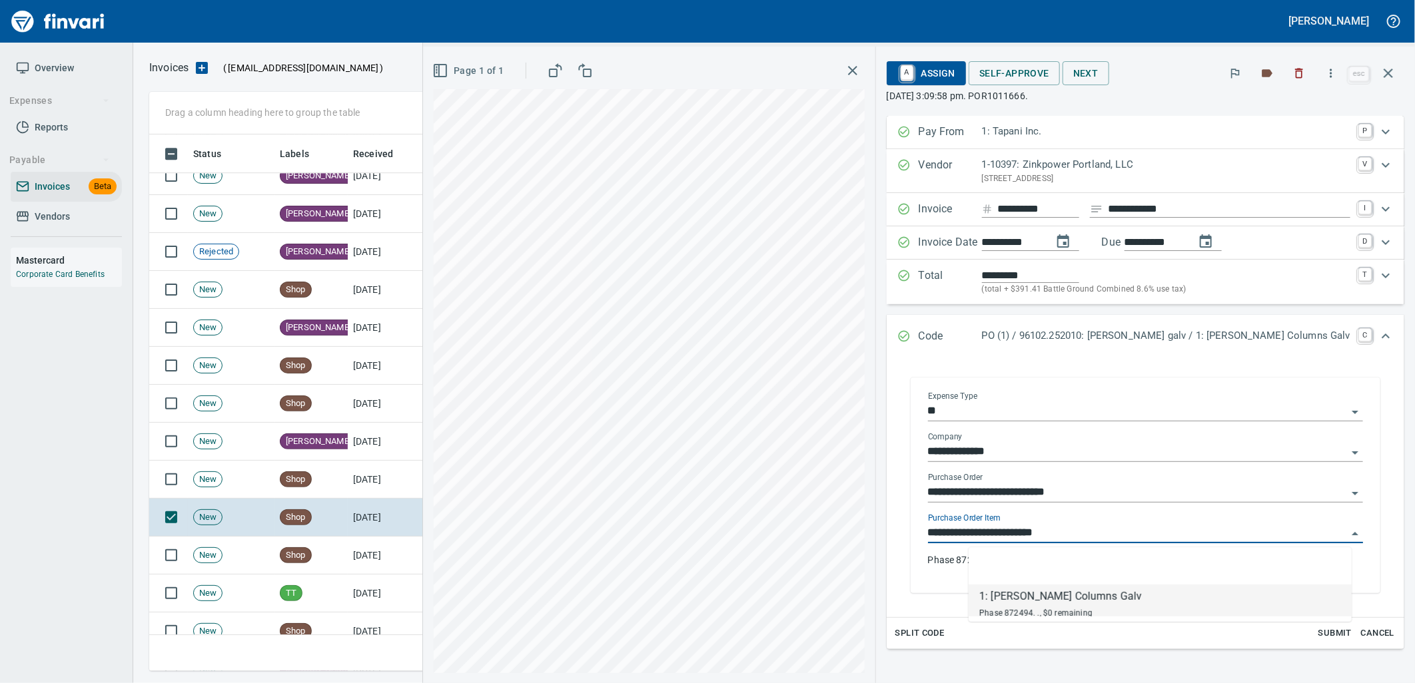
scroll to position [526, 1227]
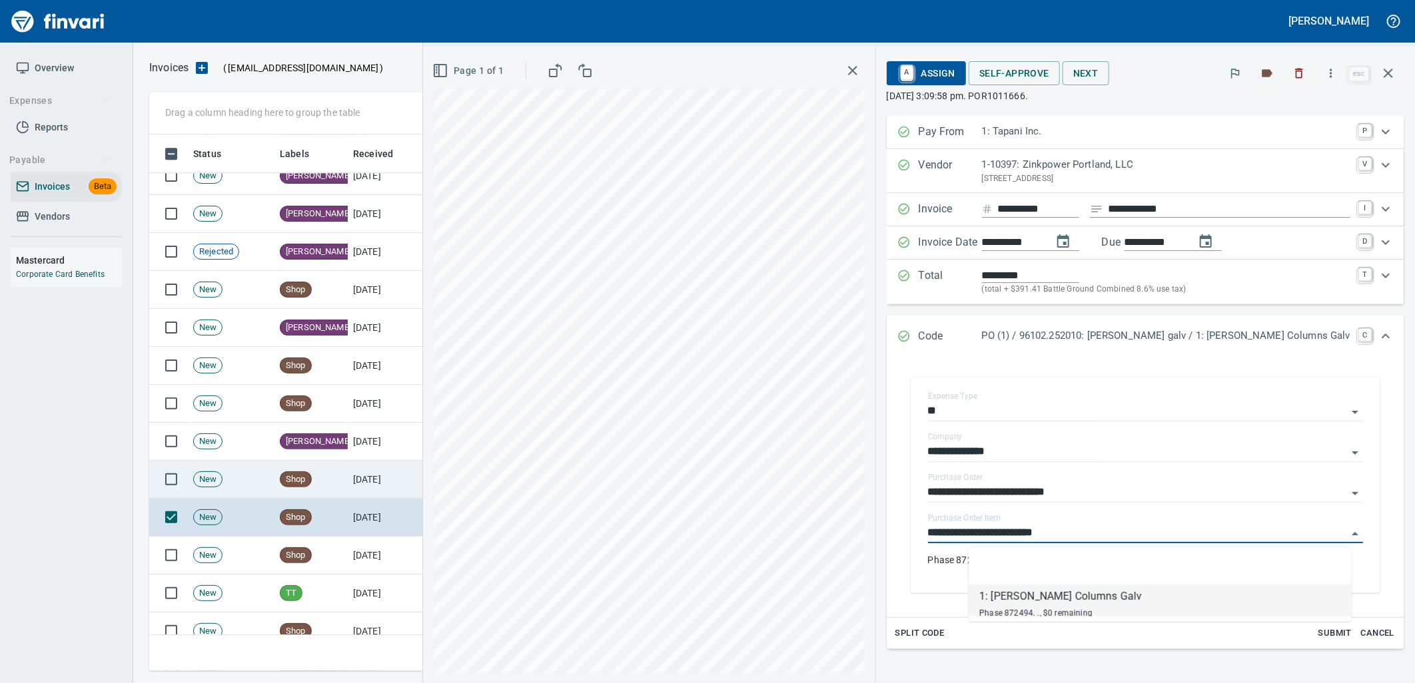
click at [401, 483] on td "9/3/2025" at bounding box center [384, 480] width 73 height 38
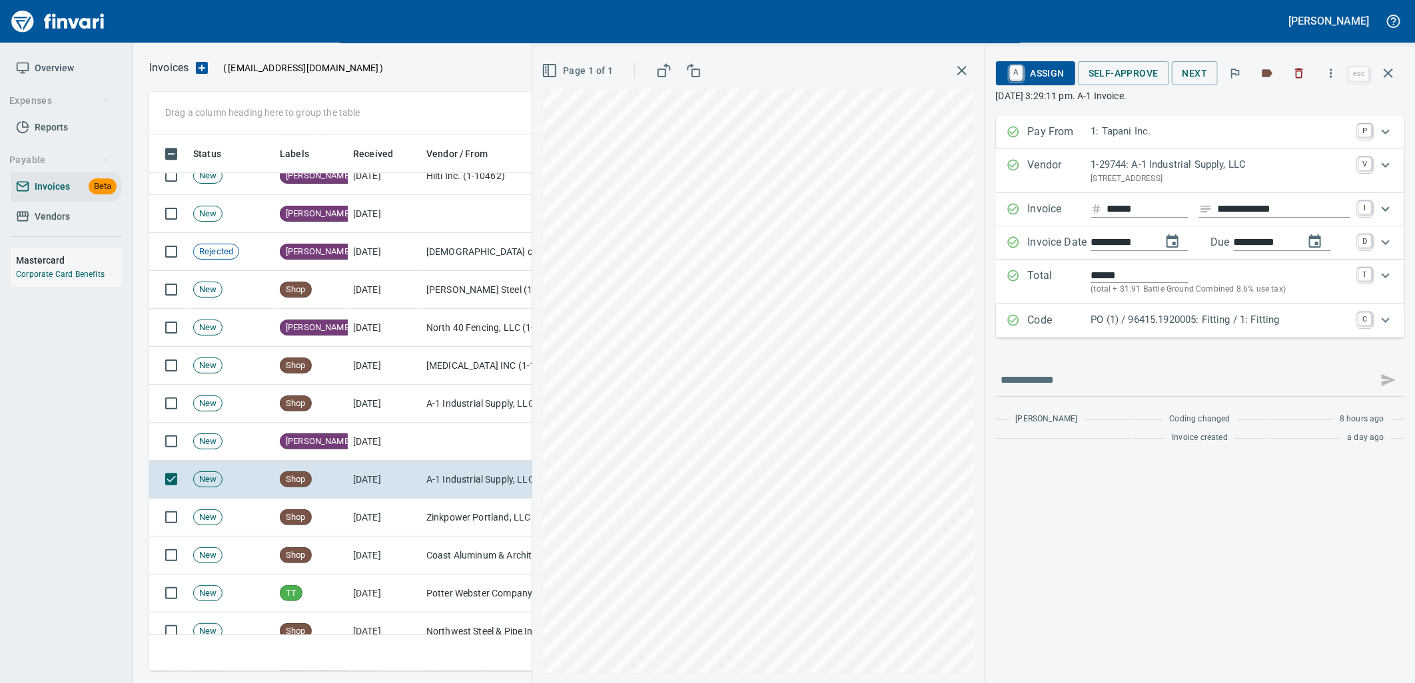
click at [1186, 321] on p "PO (1) / 96415.1920005: Fitting / 1: Fitting" at bounding box center [1220, 319] width 259 height 15
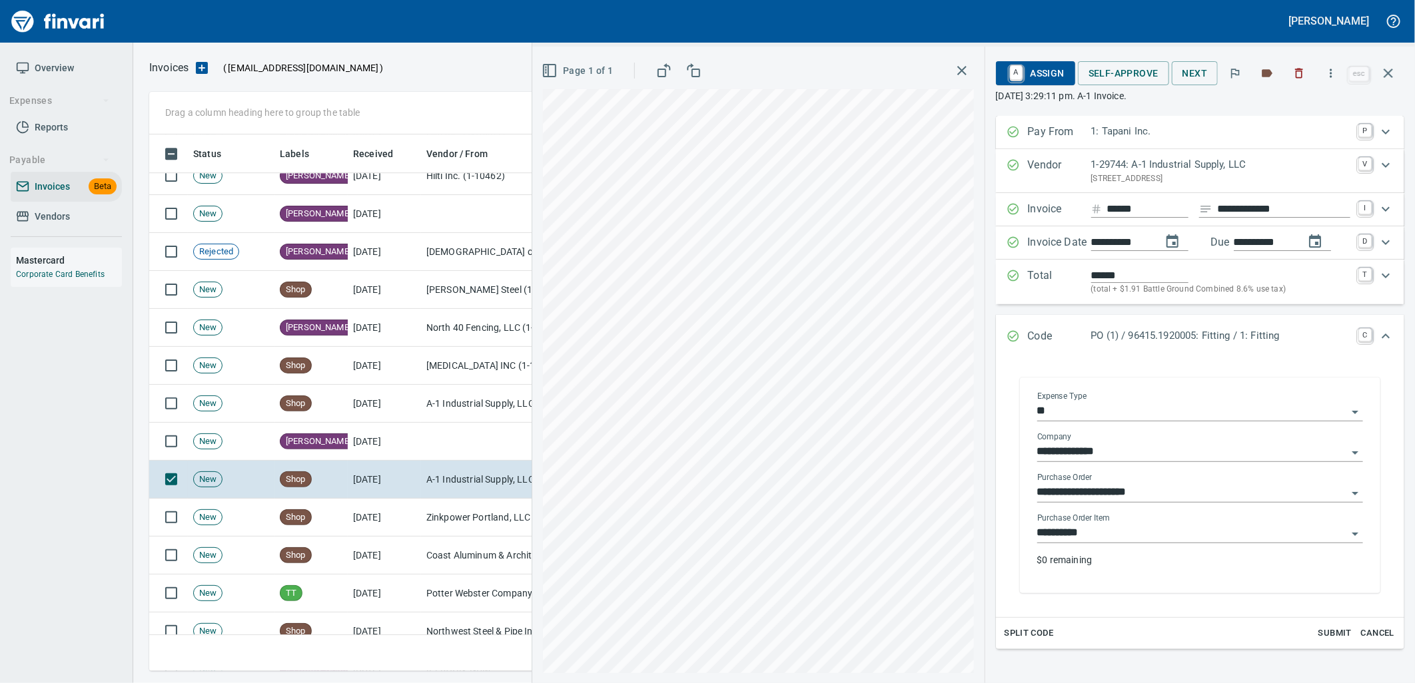
click at [1110, 538] on input "**********" at bounding box center [1192, 533] width 310 height 19
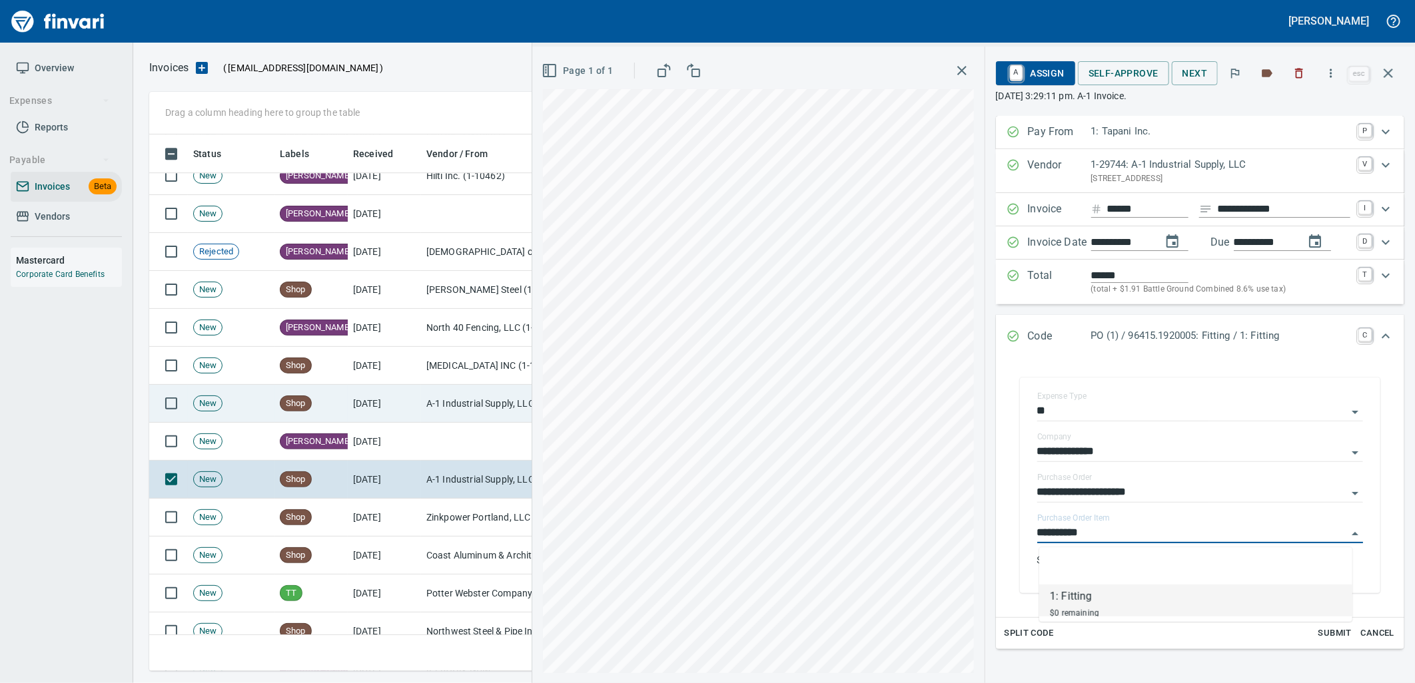
click at [434, 396] on td "A-1 Industrial Supply, LLC (1-29744)" at bounding box center [487, 404] width 133 height 38
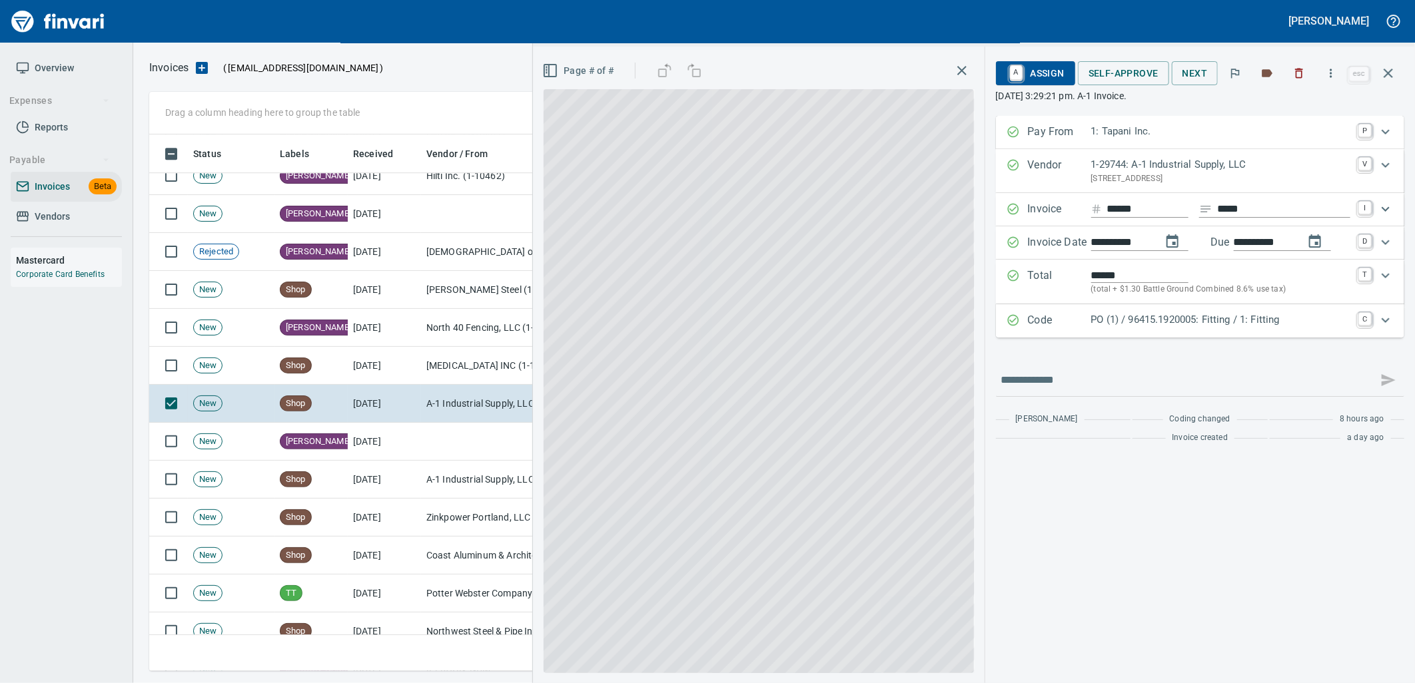
click at [1182, 327] on p "PO (1) / 96415.1920005: Fitting / 1: Fitting" at bounding box center [1220, 319] width 259 height 15
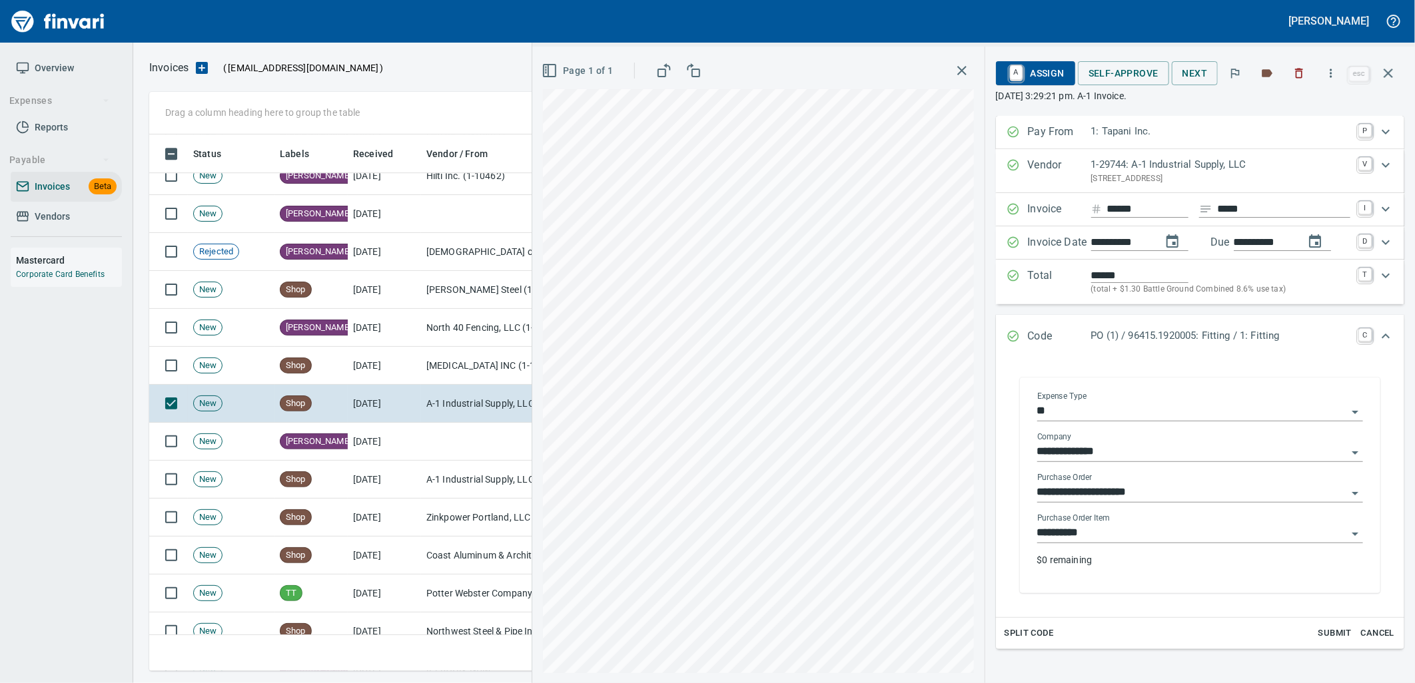
click at [1126, 534] on input "**********" at bounding box center [1192, 533] width 310 height 19
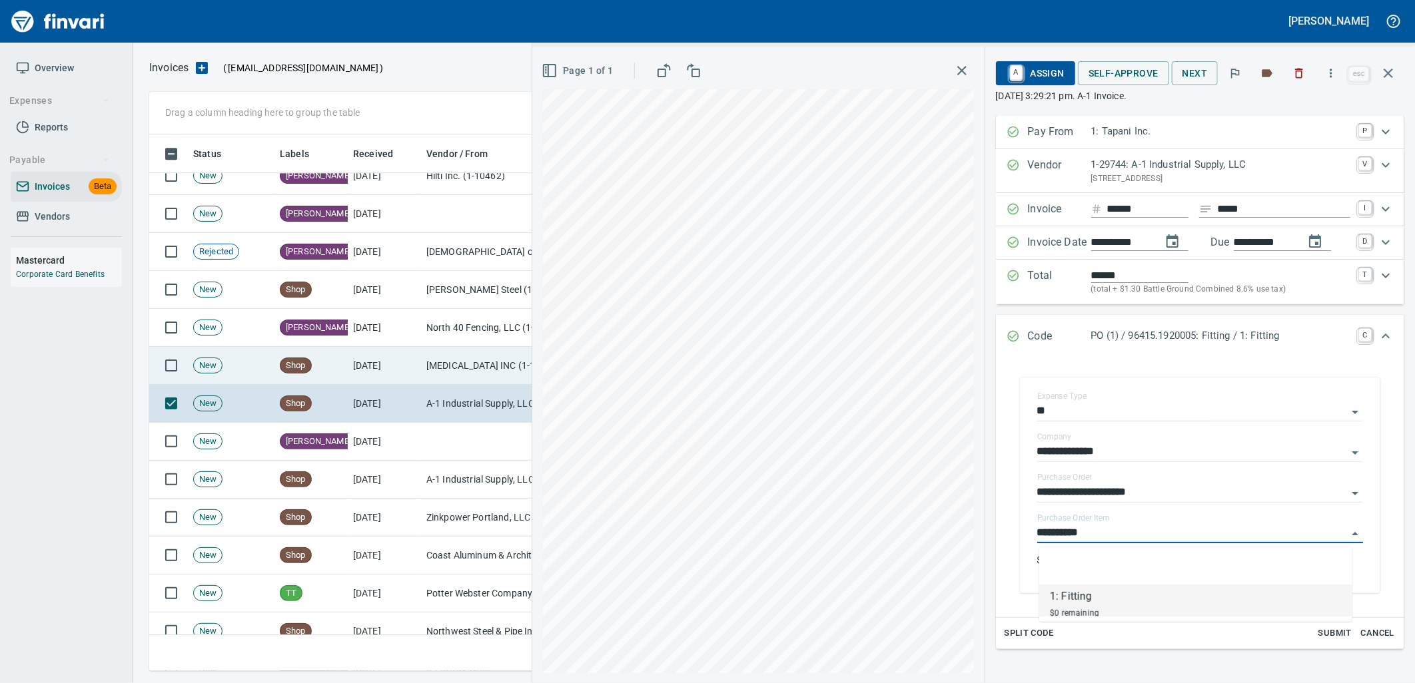
click at [356, 365] on td "9/3/2025" at bounding box center [384, 366] width 73 height 38
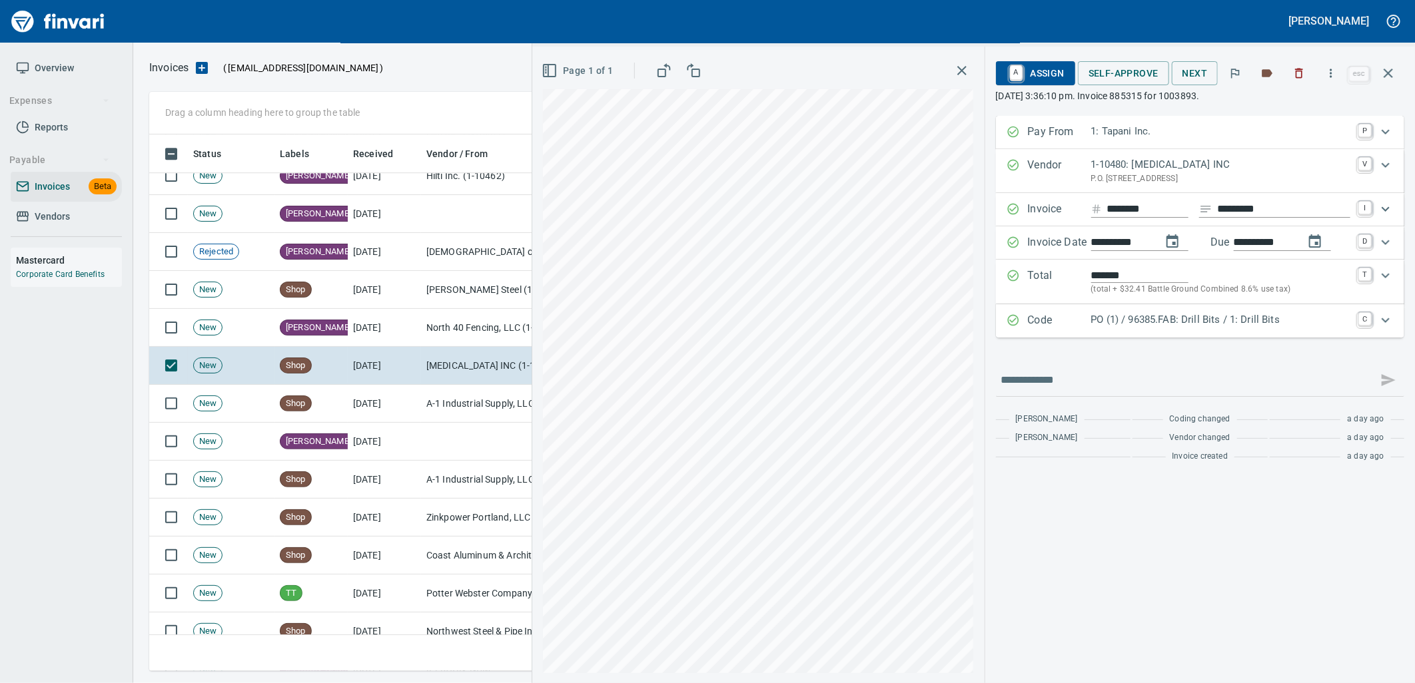
click at [1206, 320] on p "PO (1) / 96385.FAB: Drill Bits / 1: Drill Bits" at bounding box center [1220, 319] width 259 height 15
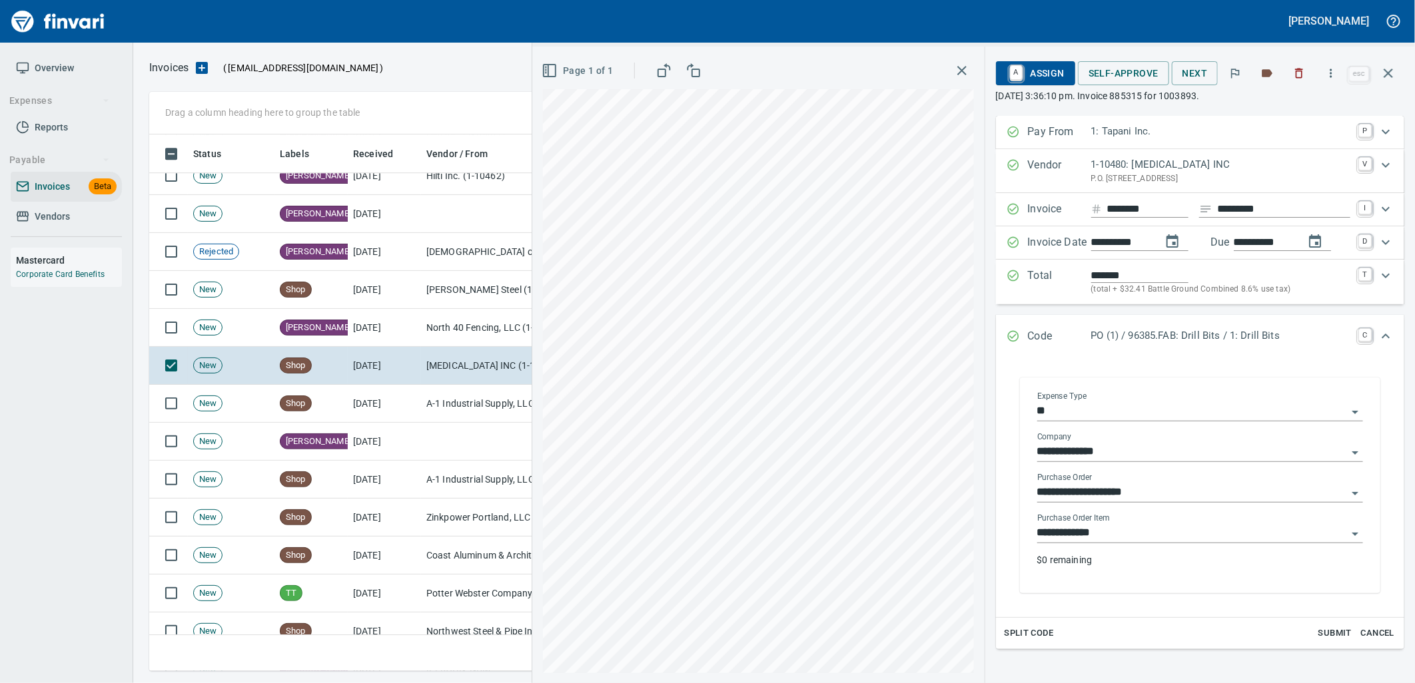
click at [1103, 535] on input "**********" at bounding box center [1192, 533] width 310 height 19
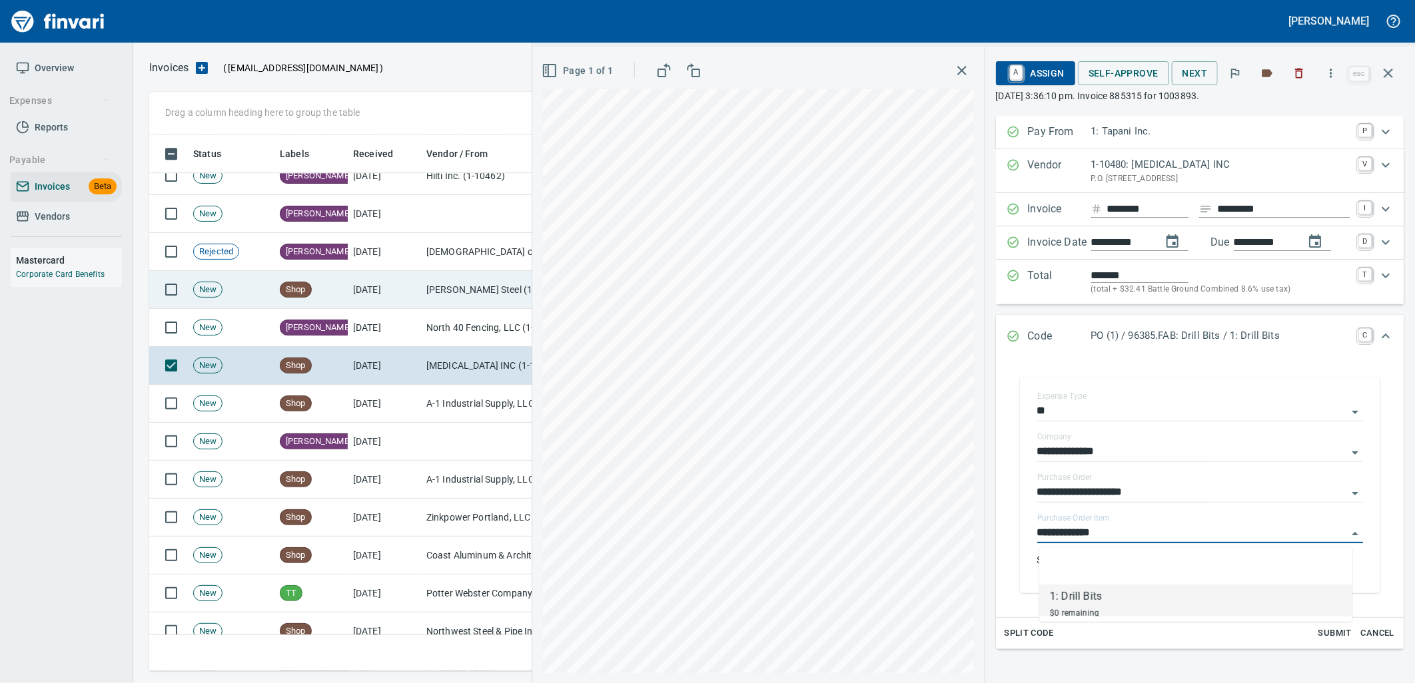
click at [296, 293] on span "Shop" at bounding box center [295, 290] width 31 height 13
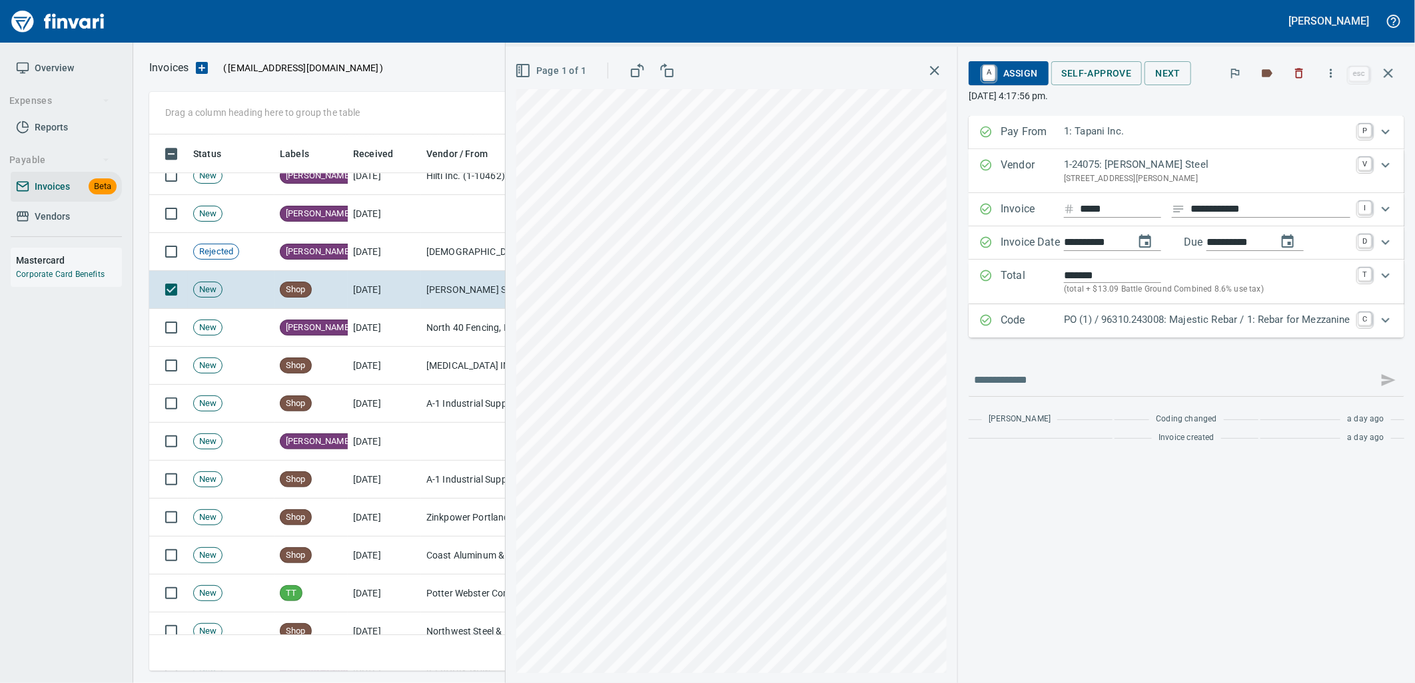
click at [1127, 328] on p "PO (1) / 96310.243008: Majestic Rebar / 1: Rebar for Mezzanine" at bounding box center [1207, 319] width 286 height 15
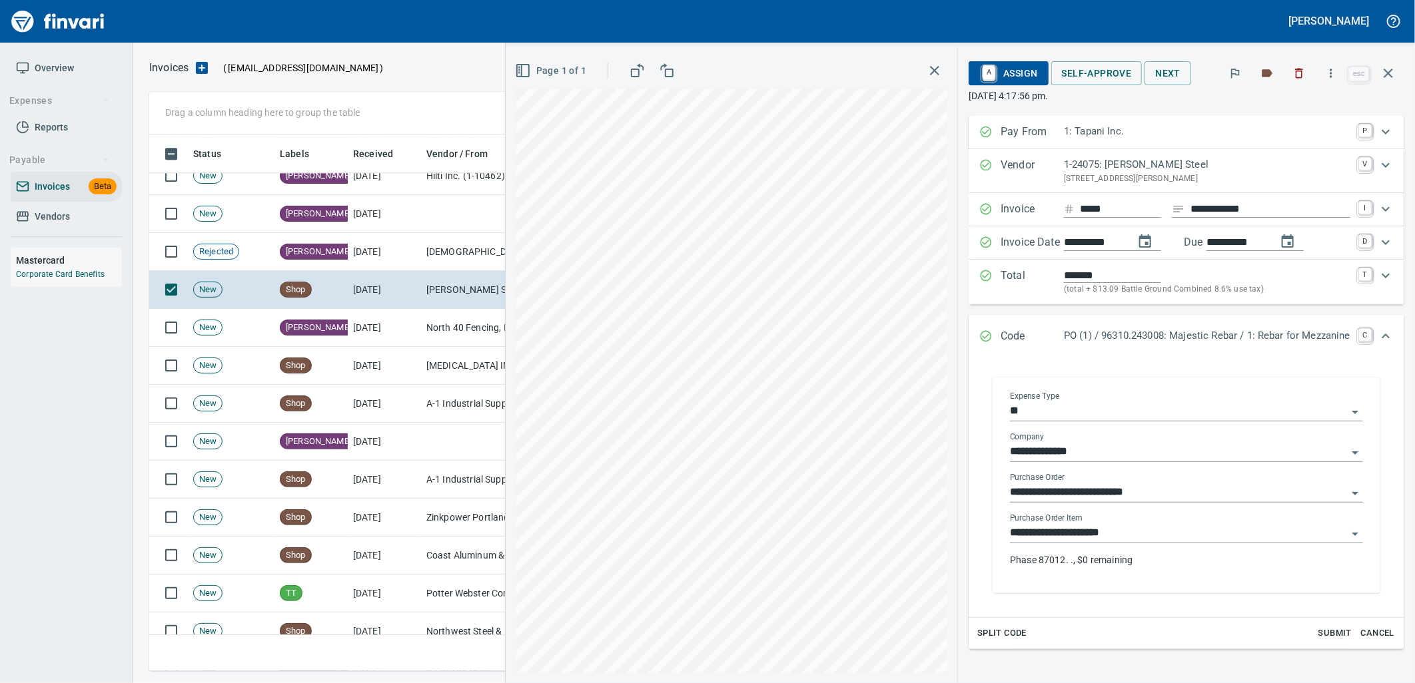
click at [1115, 541] on input "**********" at bounding box center [1178, 533] width 337 height 19
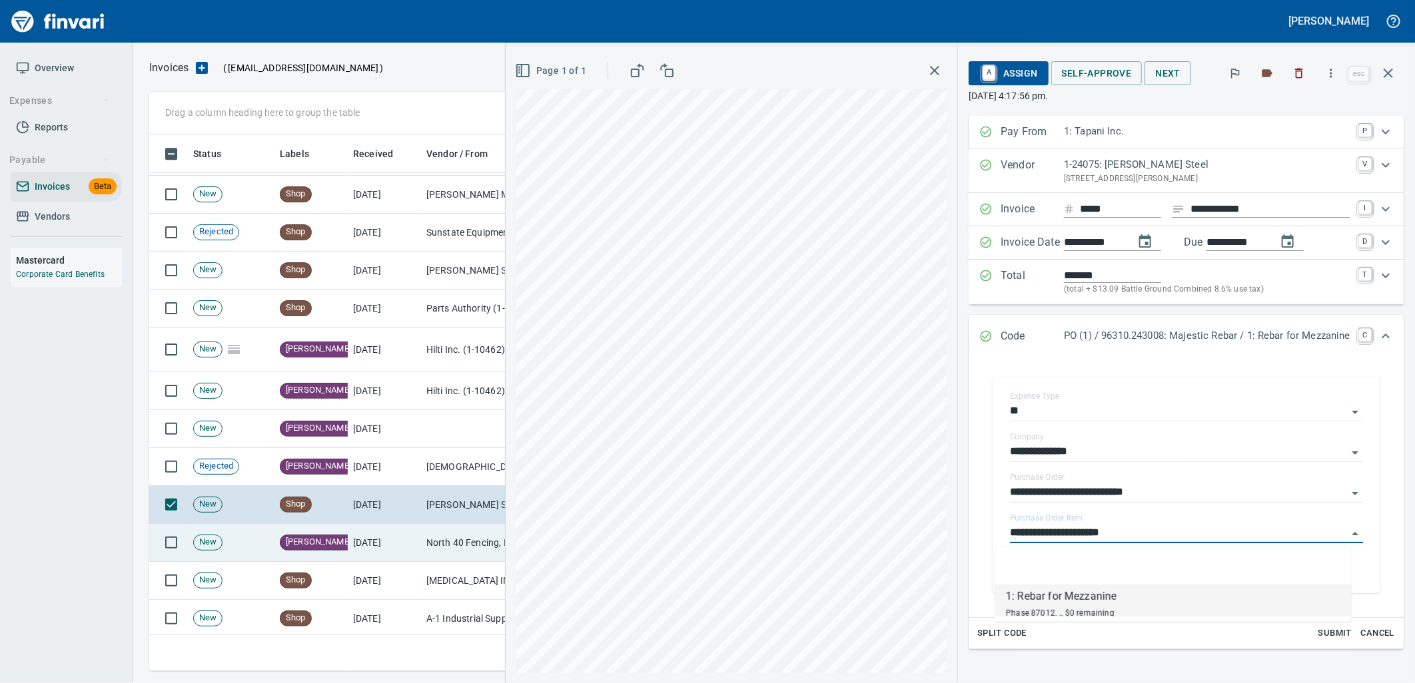
scroll to position [2500, 0]
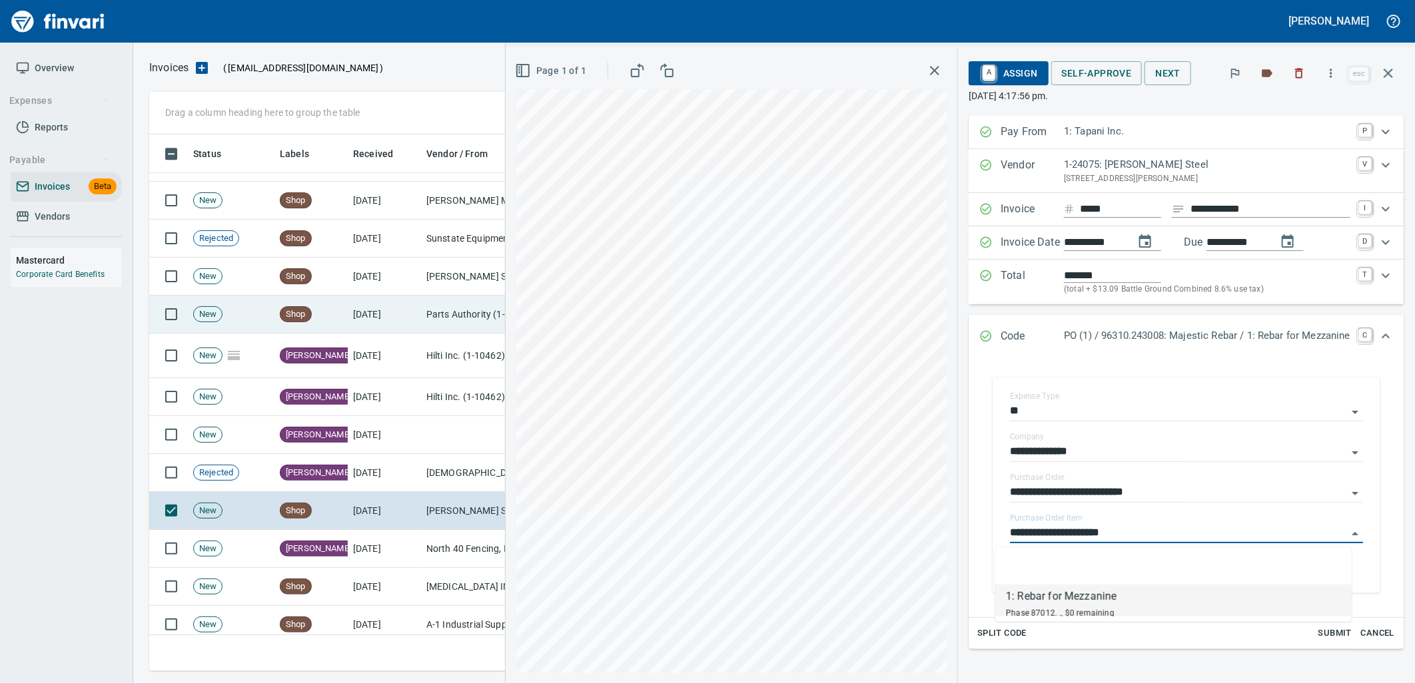
click at [328, 318] on td "Shop" at bounding box center [310, 315] width 73 height 38
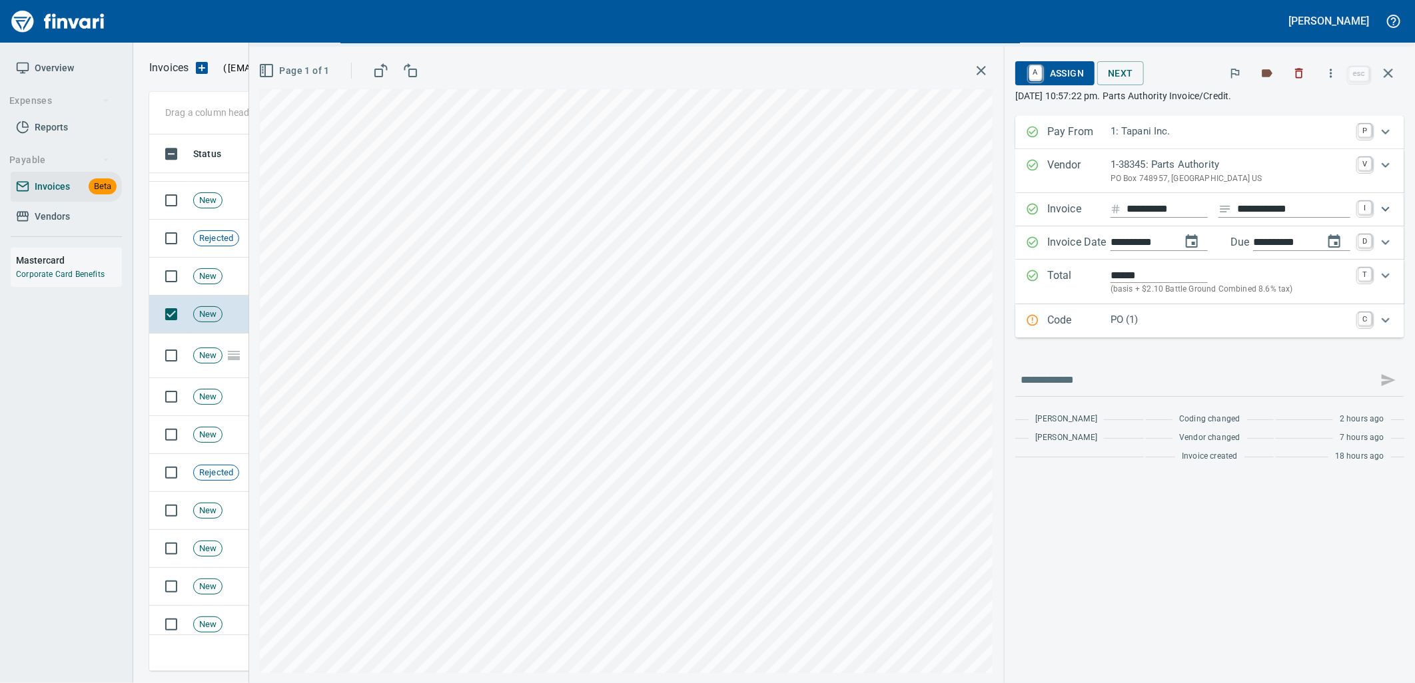
click at [1160, 323] on p "PO (1)" at bounding box center [1230, 319] width 240 height 15
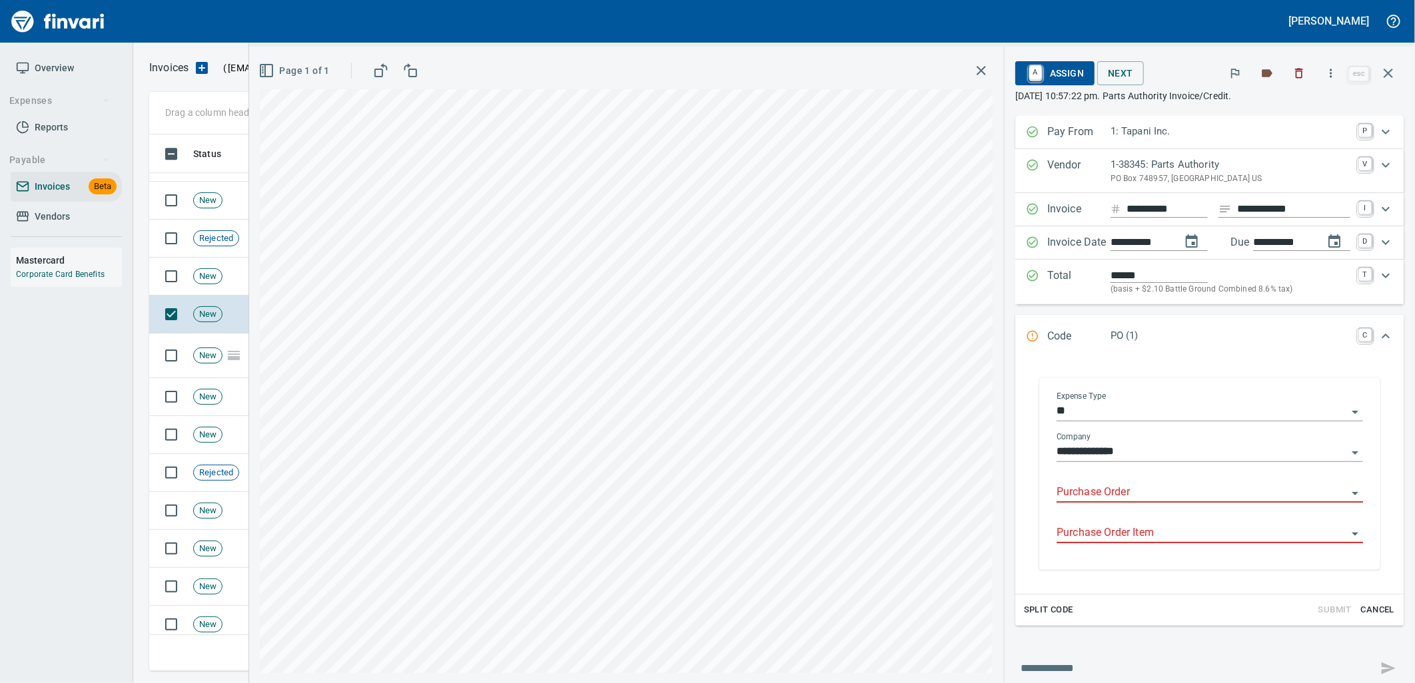
click at [1136, 490] on input "Purchase Order" at bounding box center [1201, 493] width 290 height 19
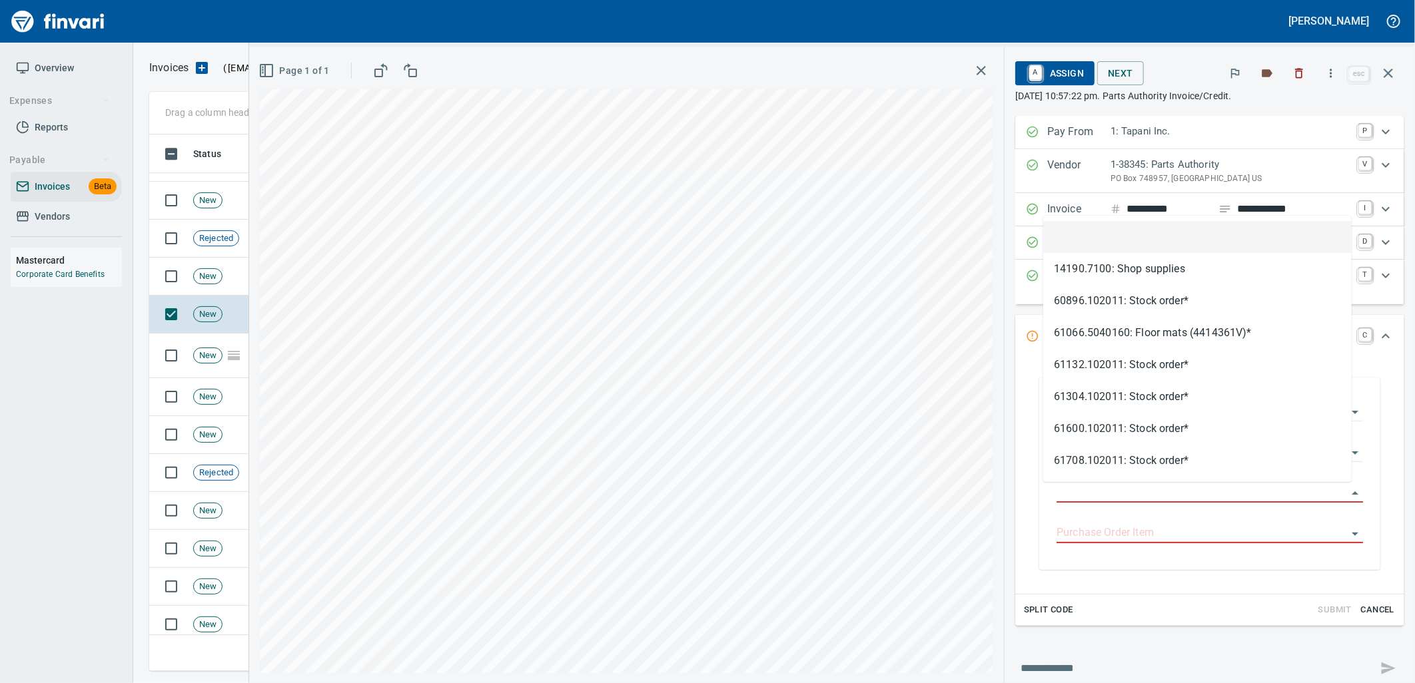
scroll to position [526, 1227]
type input "**********"
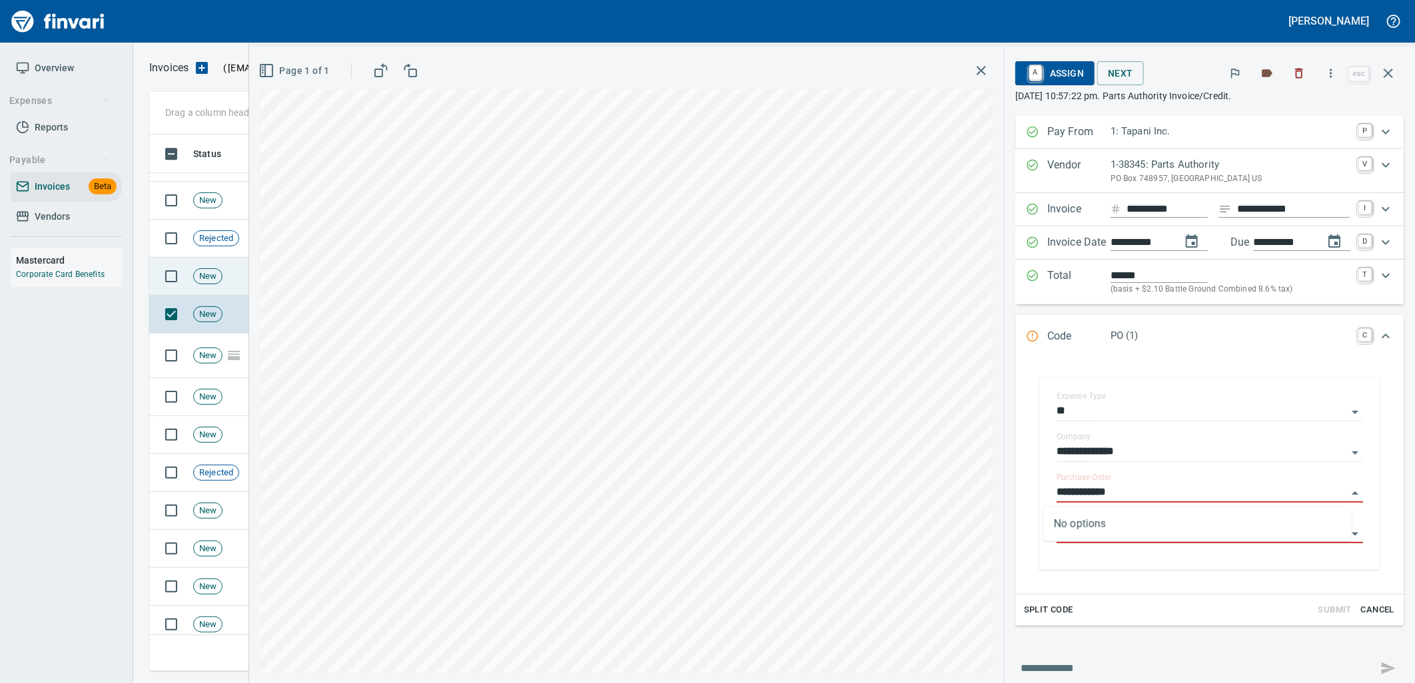
drag, startPoint x: 204, startPoint y: 272, endPoint x: 376, endPoint y: 316, distance: 177.5
click at [205, 272] on span "New" at bounding box center [208, 276] width 28 height 13
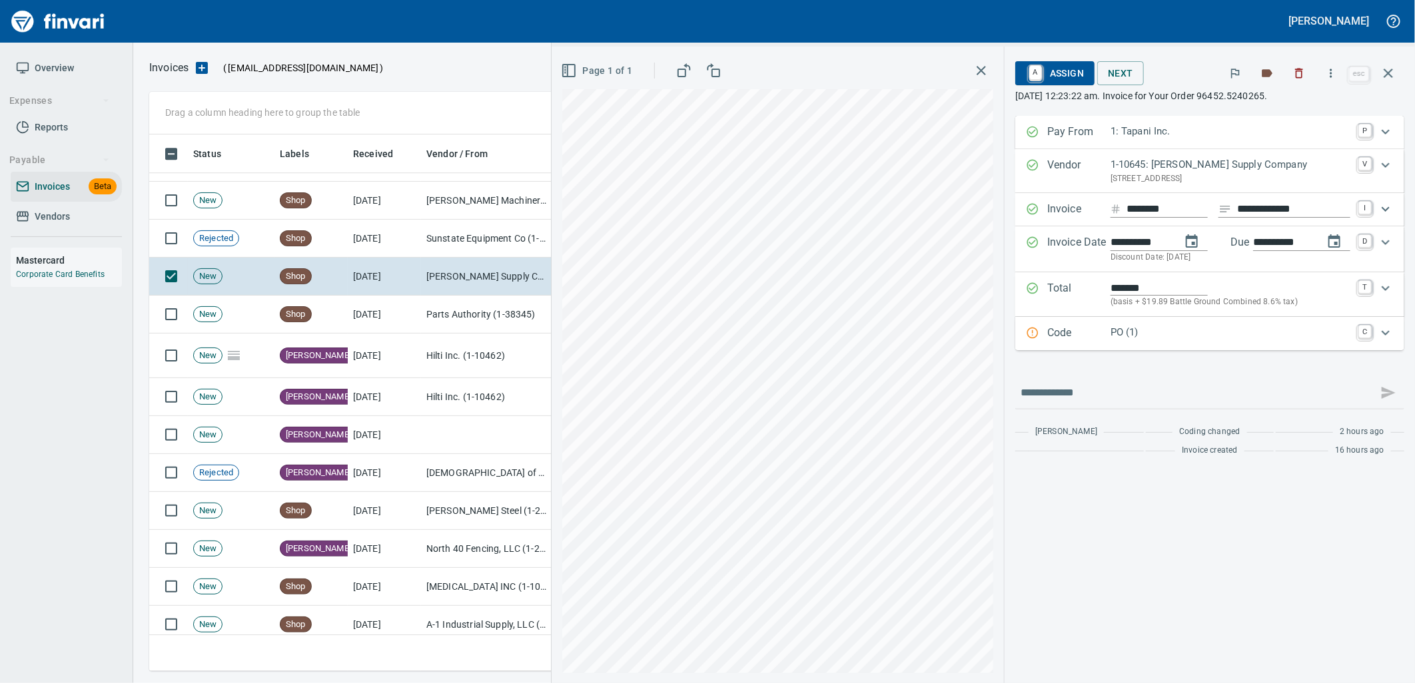
click at [1159, 342] on div "PO (1)" at bounding box center [1230, 333] width 240 height 17
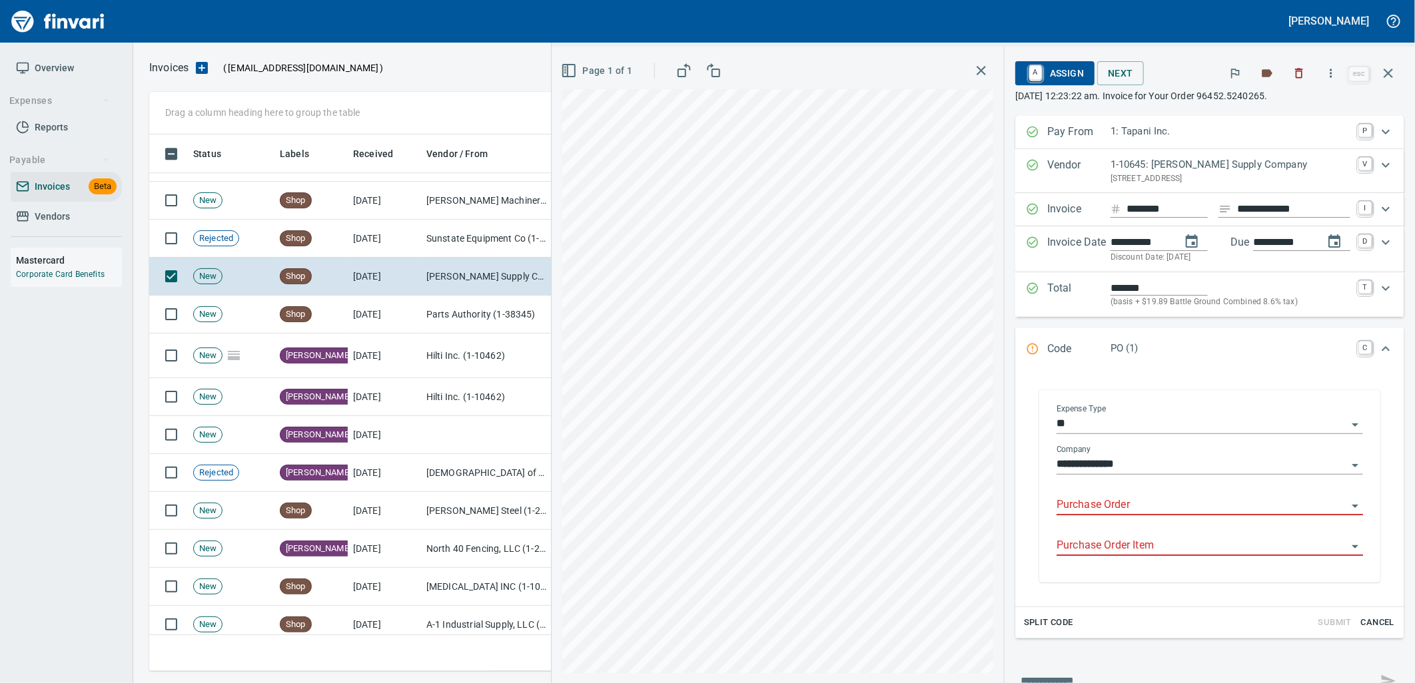
click at [1142, 507] on input "Purchase Order" at bounding box center [1201, 505] width 290 height 19
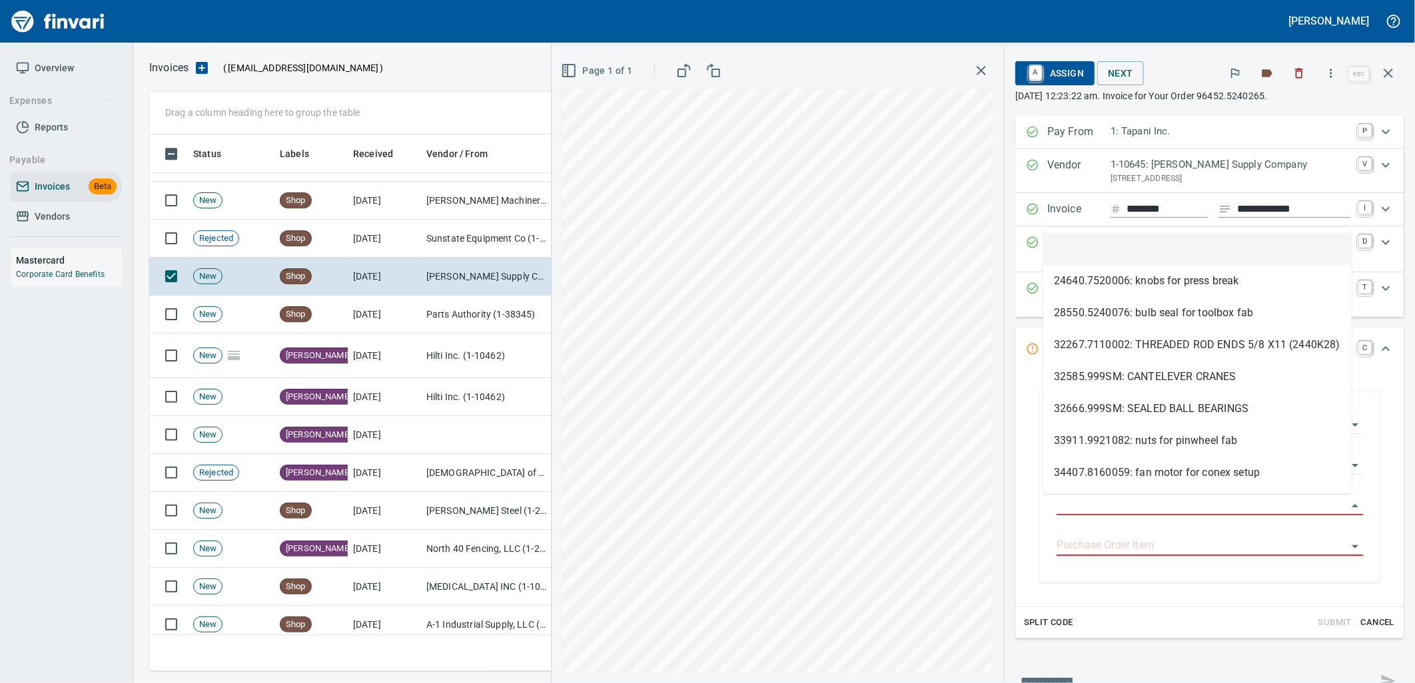
scroll to position [526, 1227]
type input "**********"
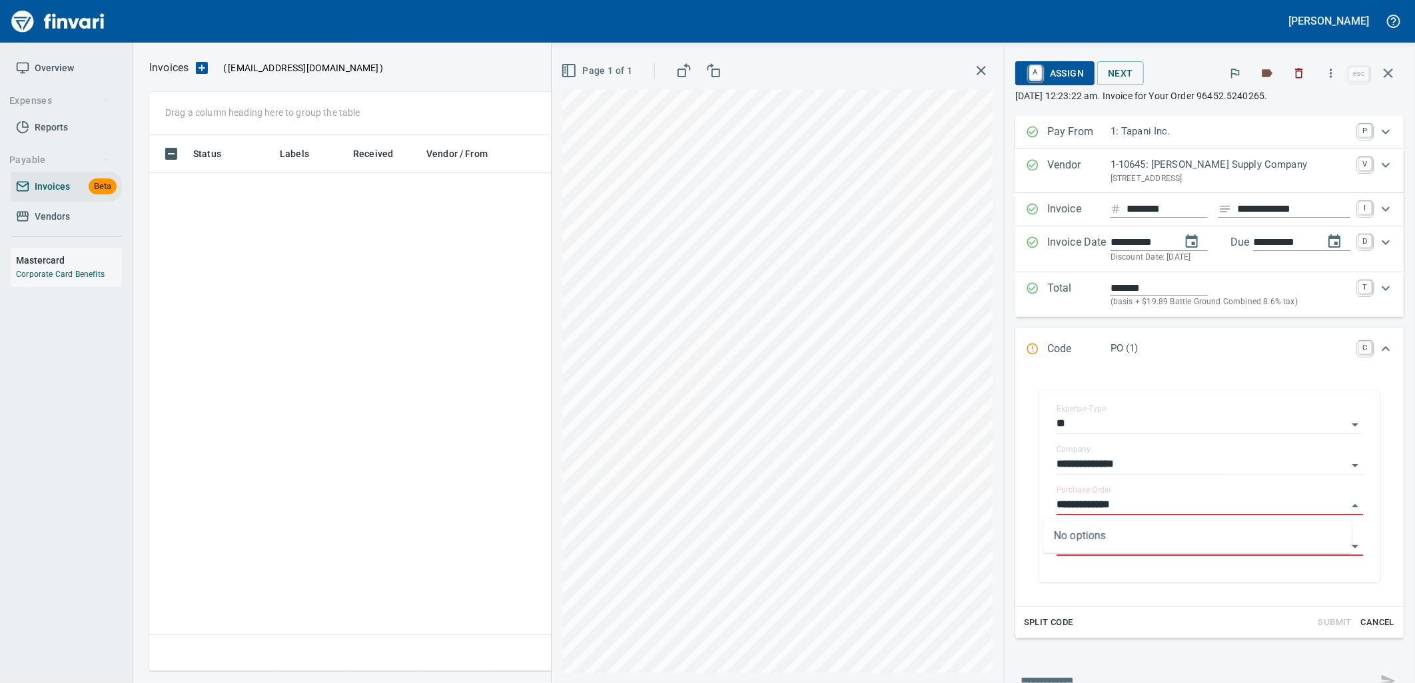
scroll to position [526, 1227]
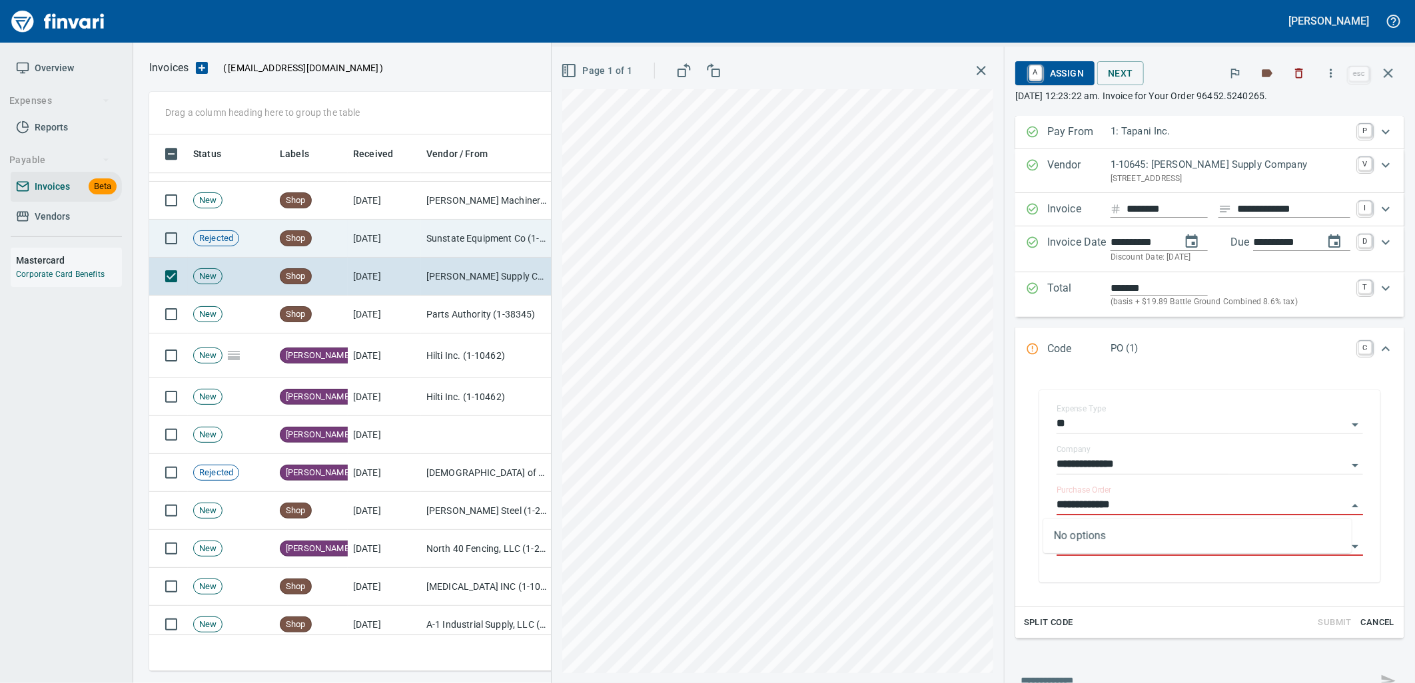
click at [436, 240] on td "Sunstate Equipment Co (1-30297)" at bounding box center [487, 239] width 133 height 38
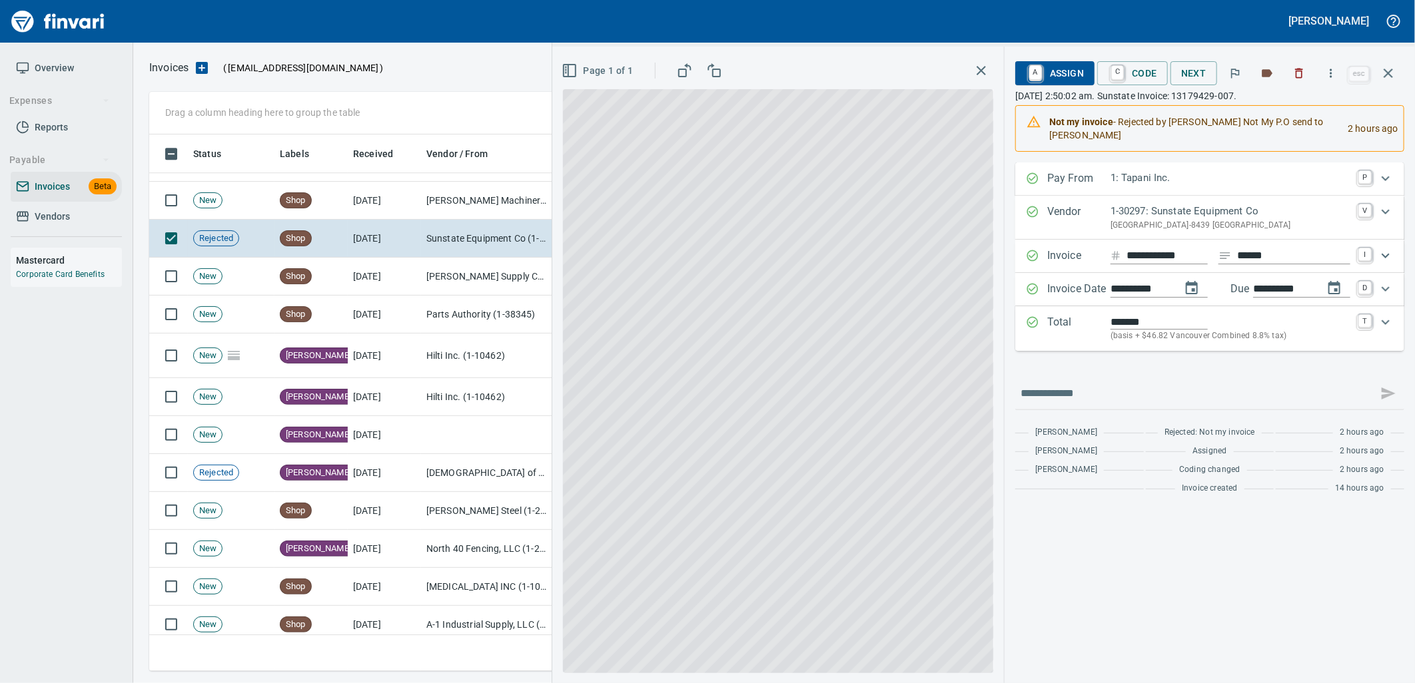
click at [1056, 70] on span "A Assign" at bounding box center [1055, 73] width 58 height 23
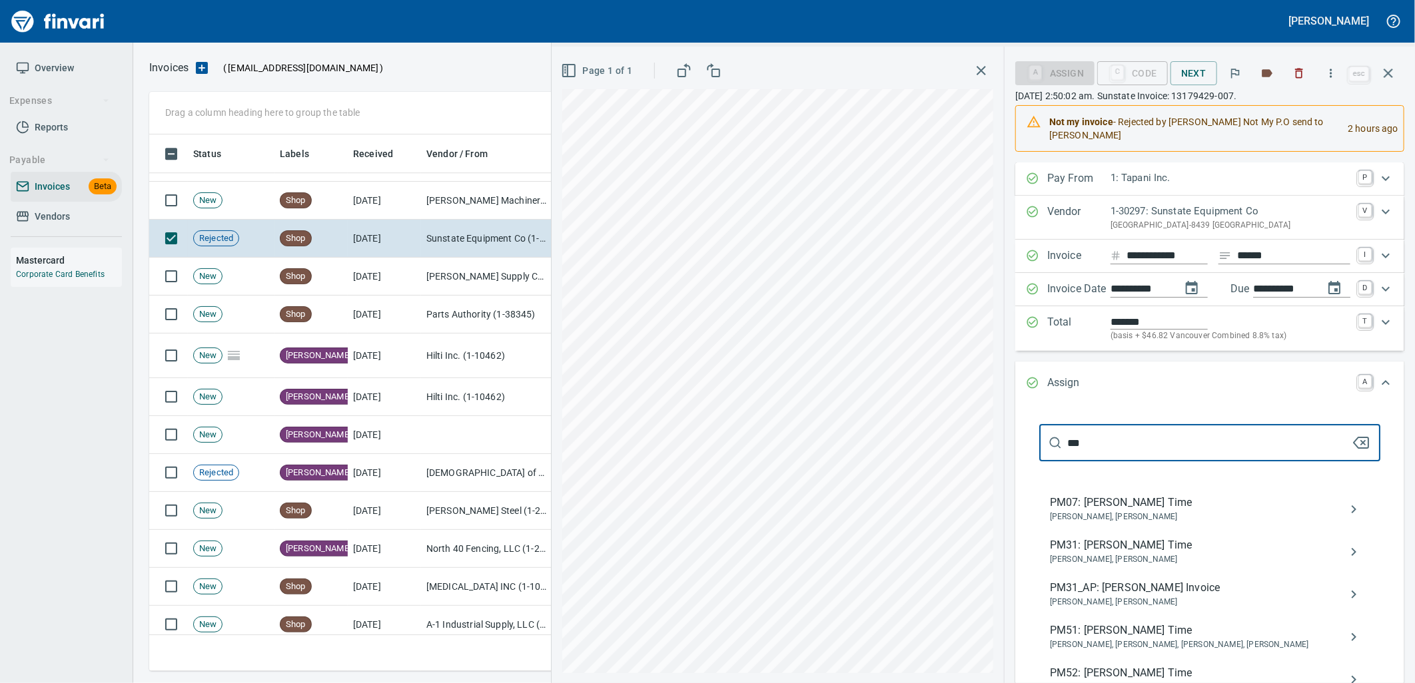
type input "***"
click at [1126, 597] on span "Kristina Kearney, Nikolas Schriener" at bounding box center [1199, 602] width 298 height 13
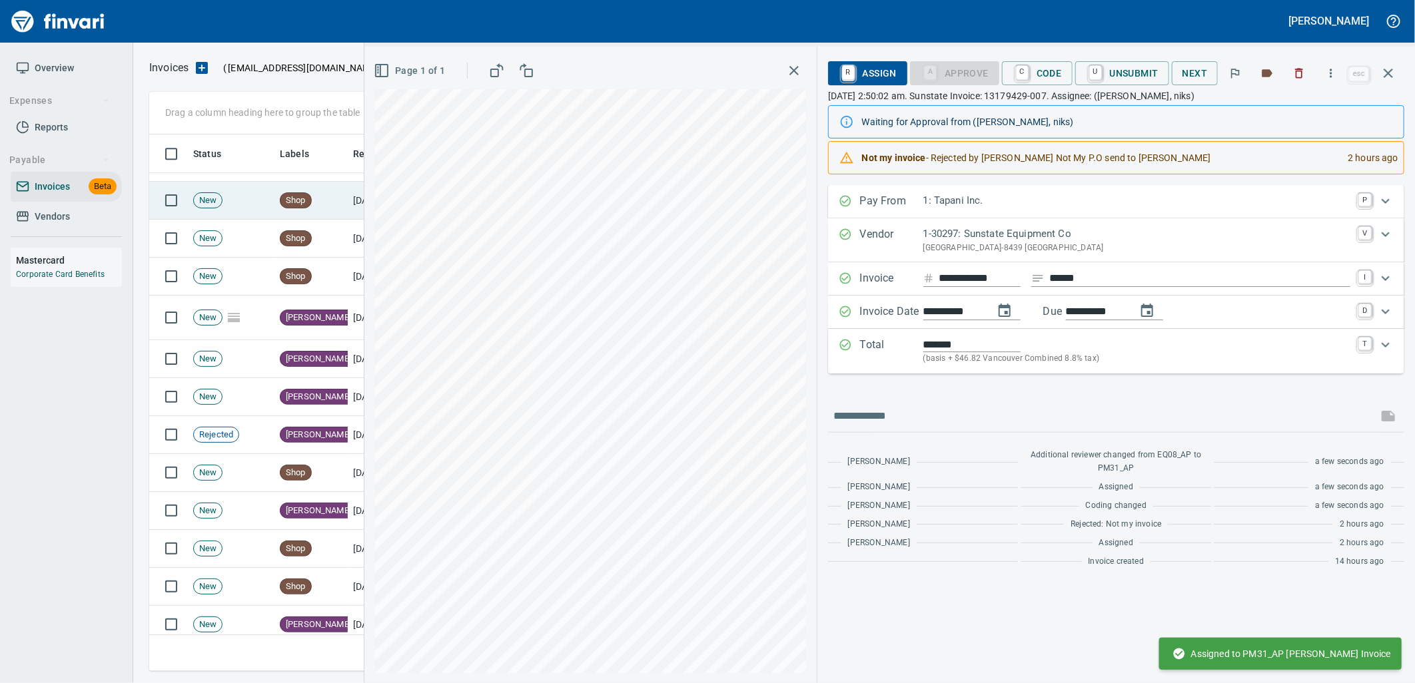
click at [329, 209] on td "Shop" at bounding box center [310, 201] width 73 height 38
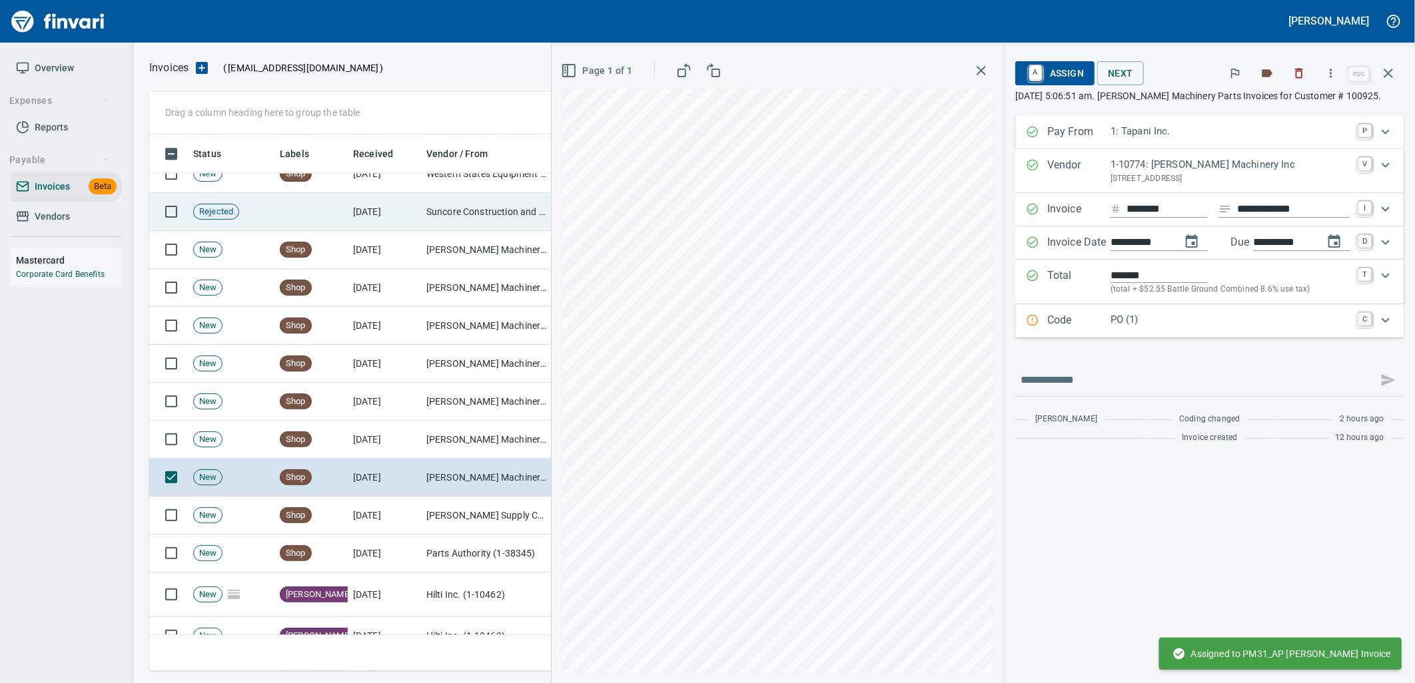
scroll to position [2130, 0]
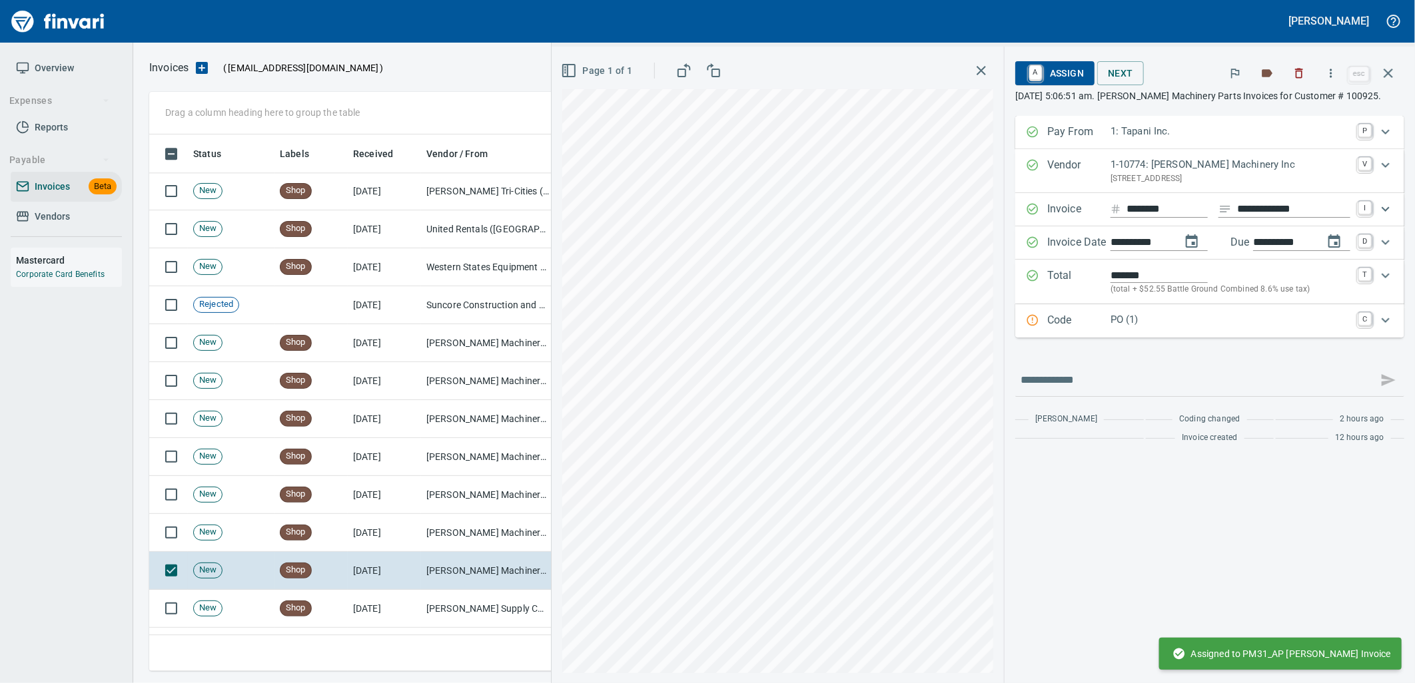
click at [1219, 314] on p "PO (1)" at bounding box center [1230, 319] width 240 height 15
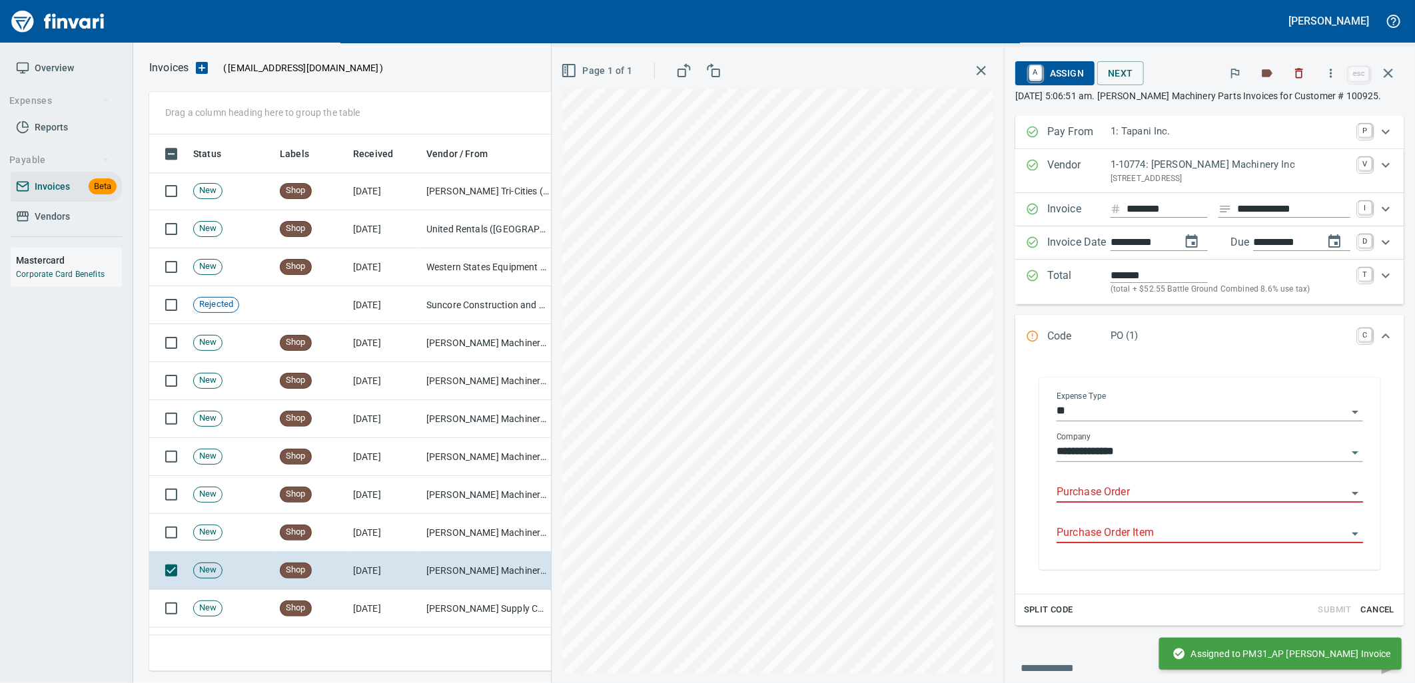
click at [1184, 485] on input "Purchase Order" at bounding box center [1201, 493] width 290 height 19
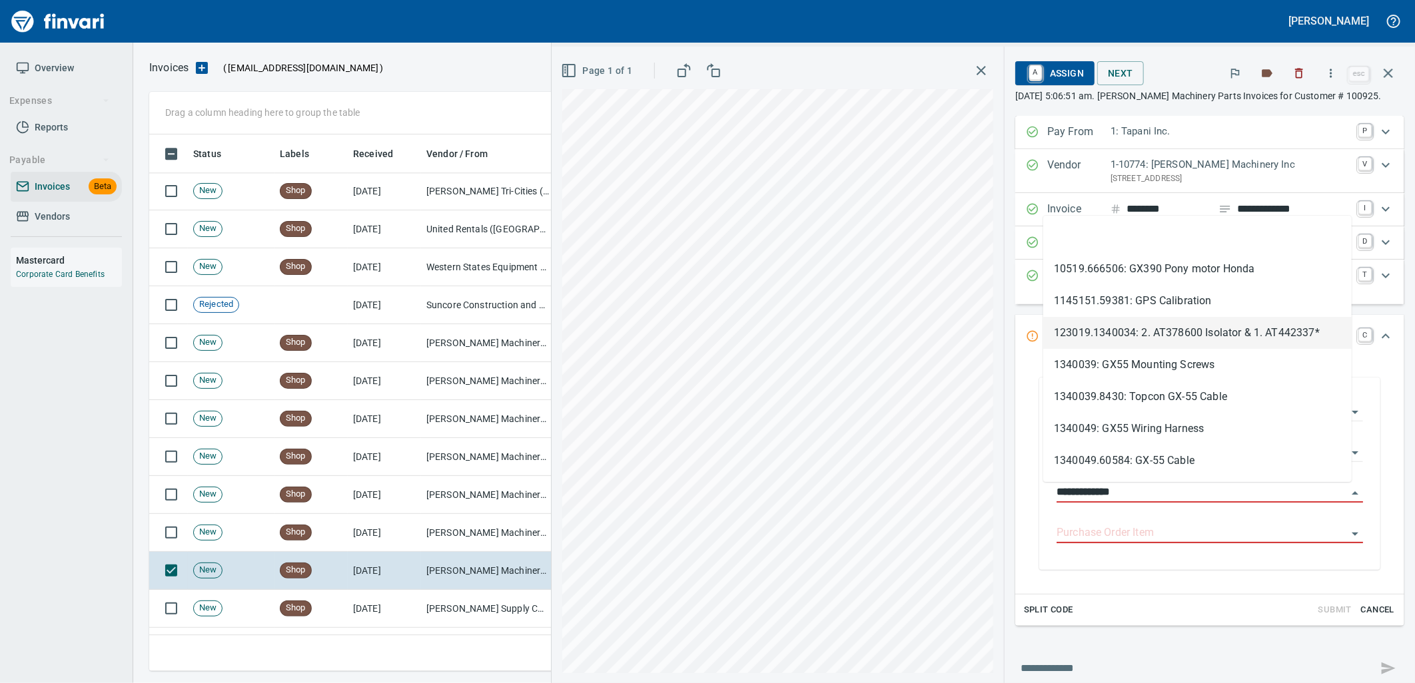
scroll to position [526, 1227]
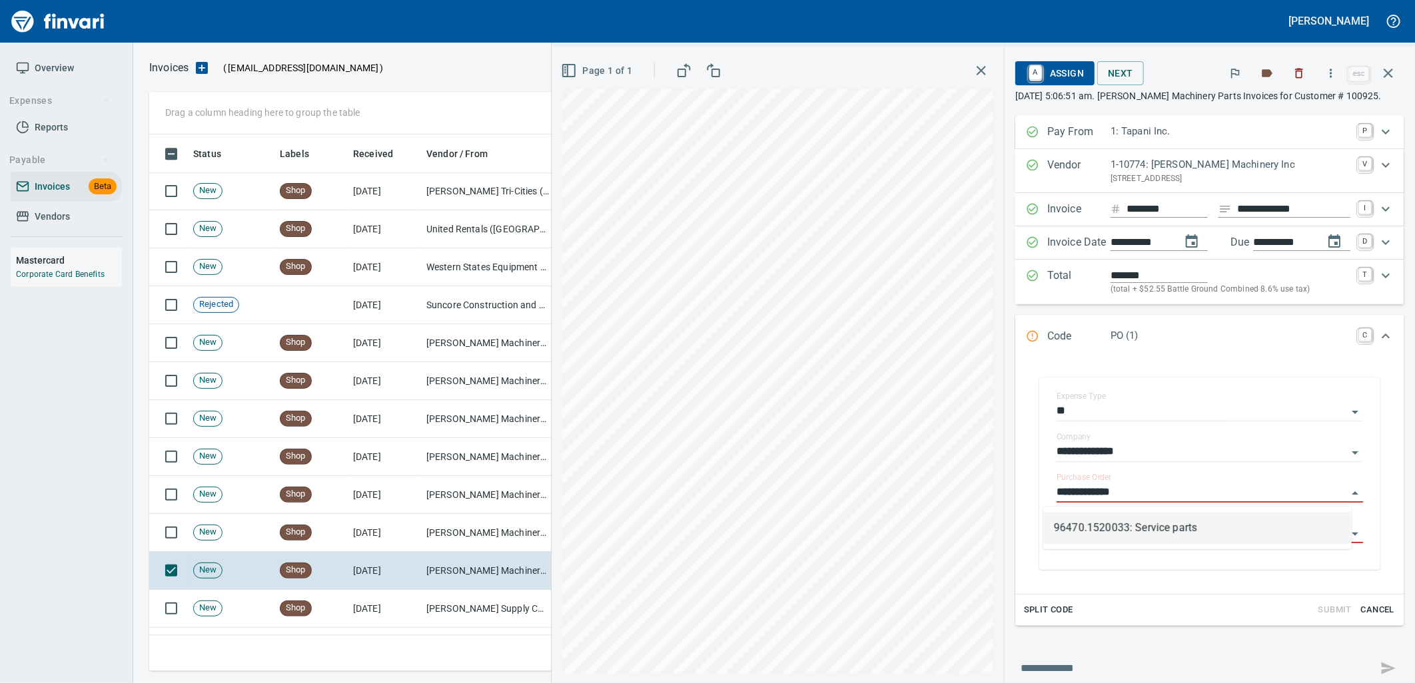
click at [1154, 533] on li "96470.1520033: Service parts" at bounding box center [1197, 528] width 308 height 32
type input "**********"
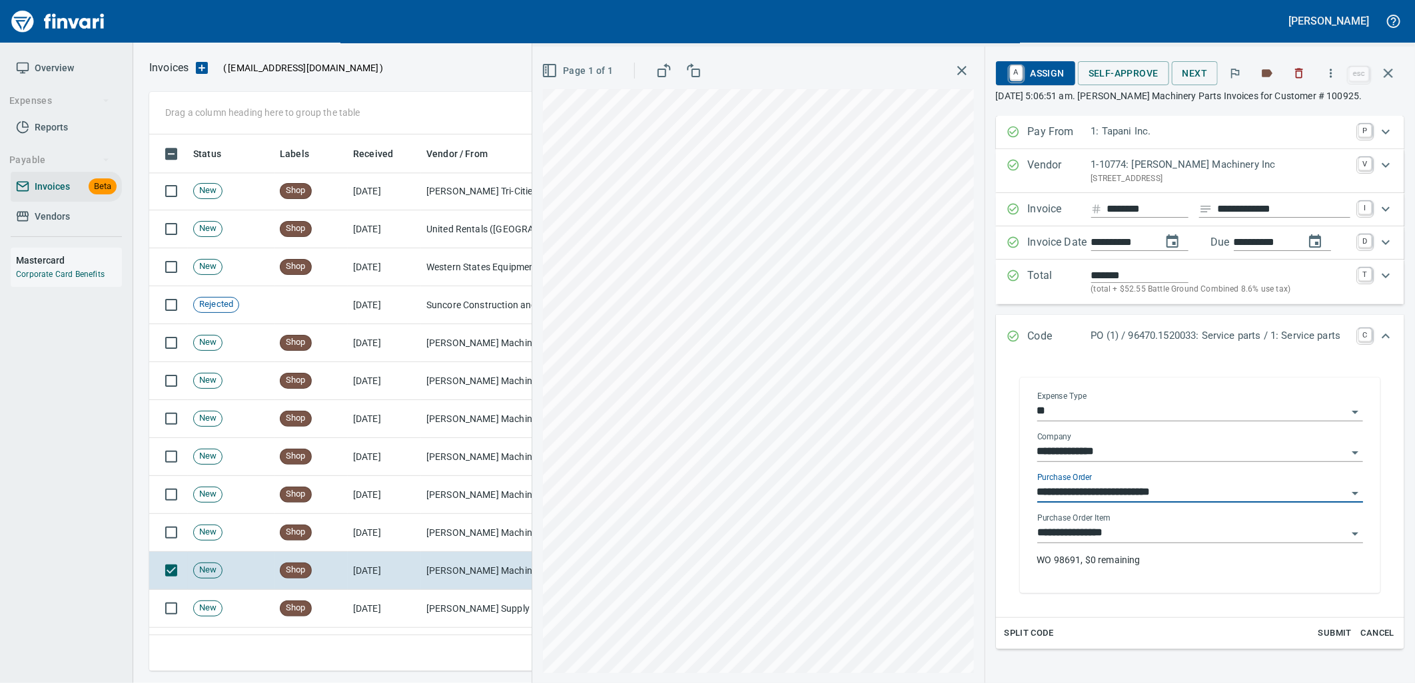
click at [1156, 543] on input "**********" at bounding box center [1192, 533] width 310 height 19
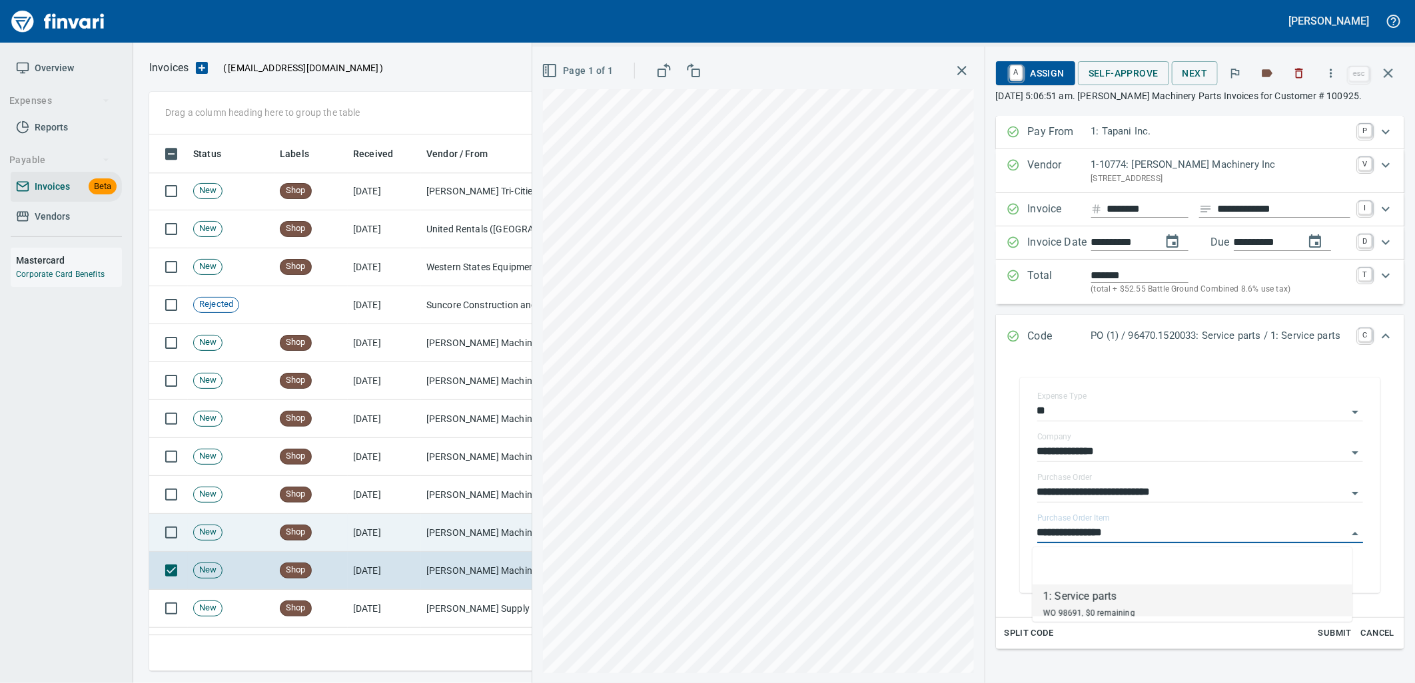
click at [430, 527] on td "Pape Machinery Inc (1-10774)" at bounding box center [487, 533] width 133 height 38
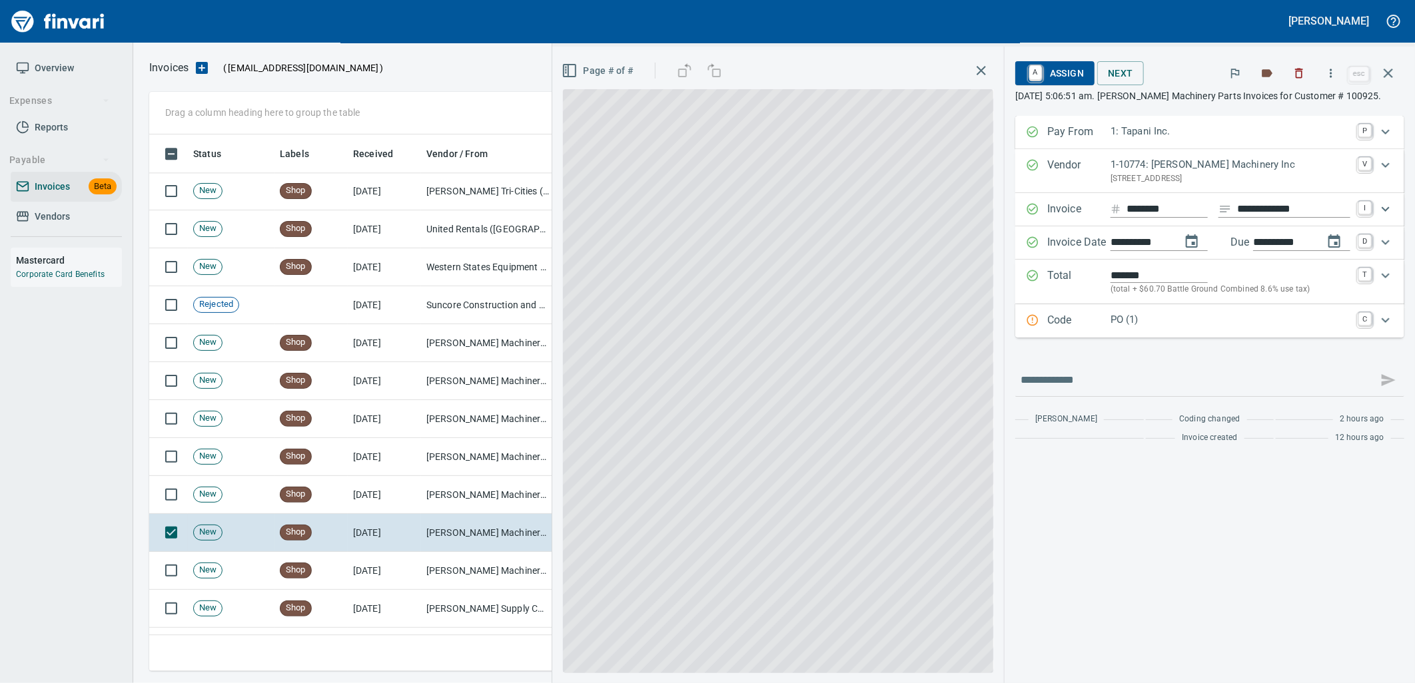
click at [1180, 326] on p "PO (1)" at bounding box center [1230, 319] width 240 height 15
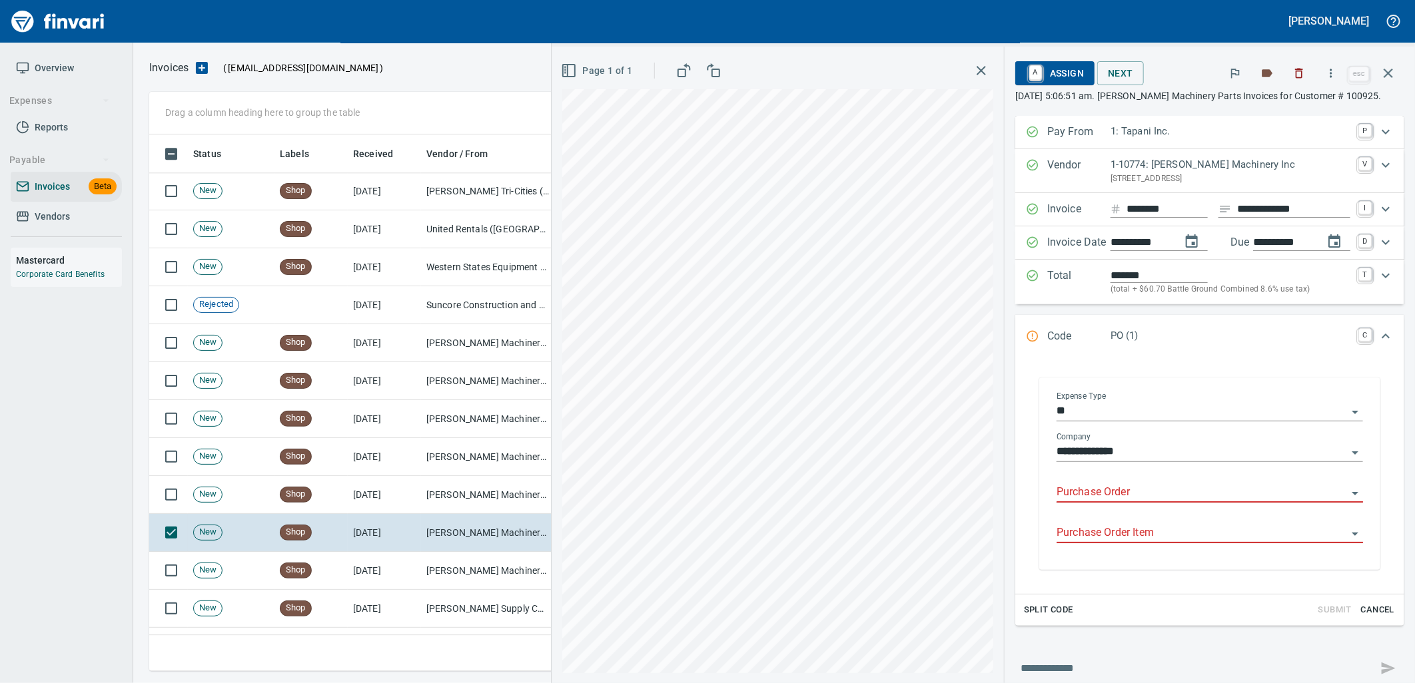
click at [1120, 496] on input "Purchase Order" at bounding box center [1201, 493] width 290 height 19
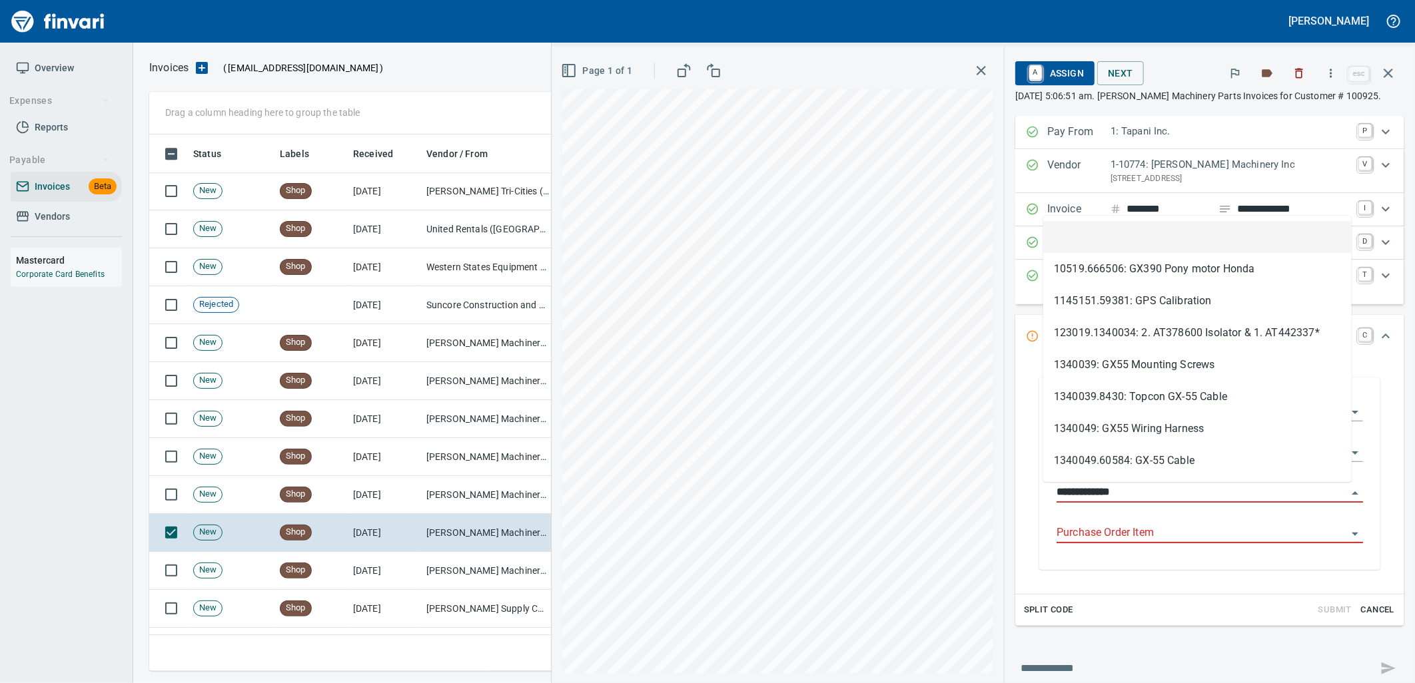
scroll to position [526, 1227]
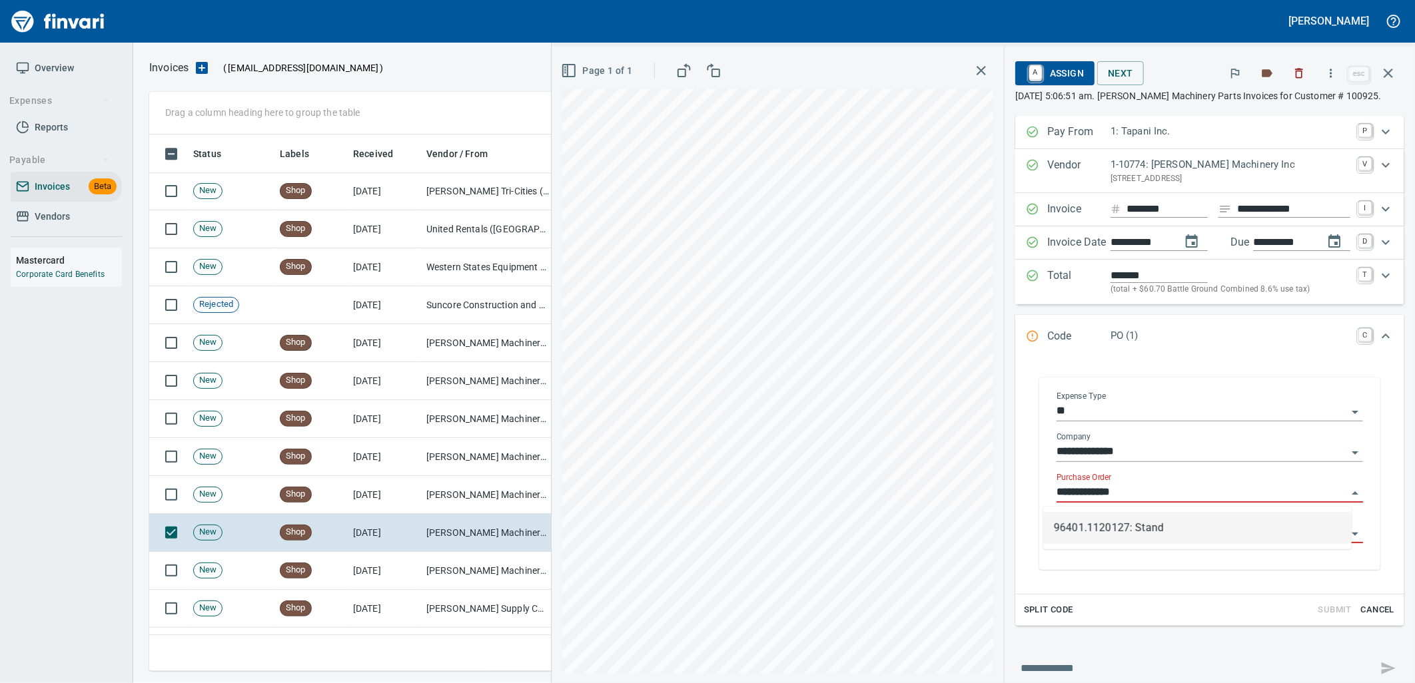
drag, startPoint x: 1163, startPoint y: 534, endPoint x: 1164, endPoint y: 541, distance: 6.7
click at [1163, 535] on li "96401.1120127: Stand" at bounding box center [1197, 528] width 308 height 32
type input "**********"
type input "********"
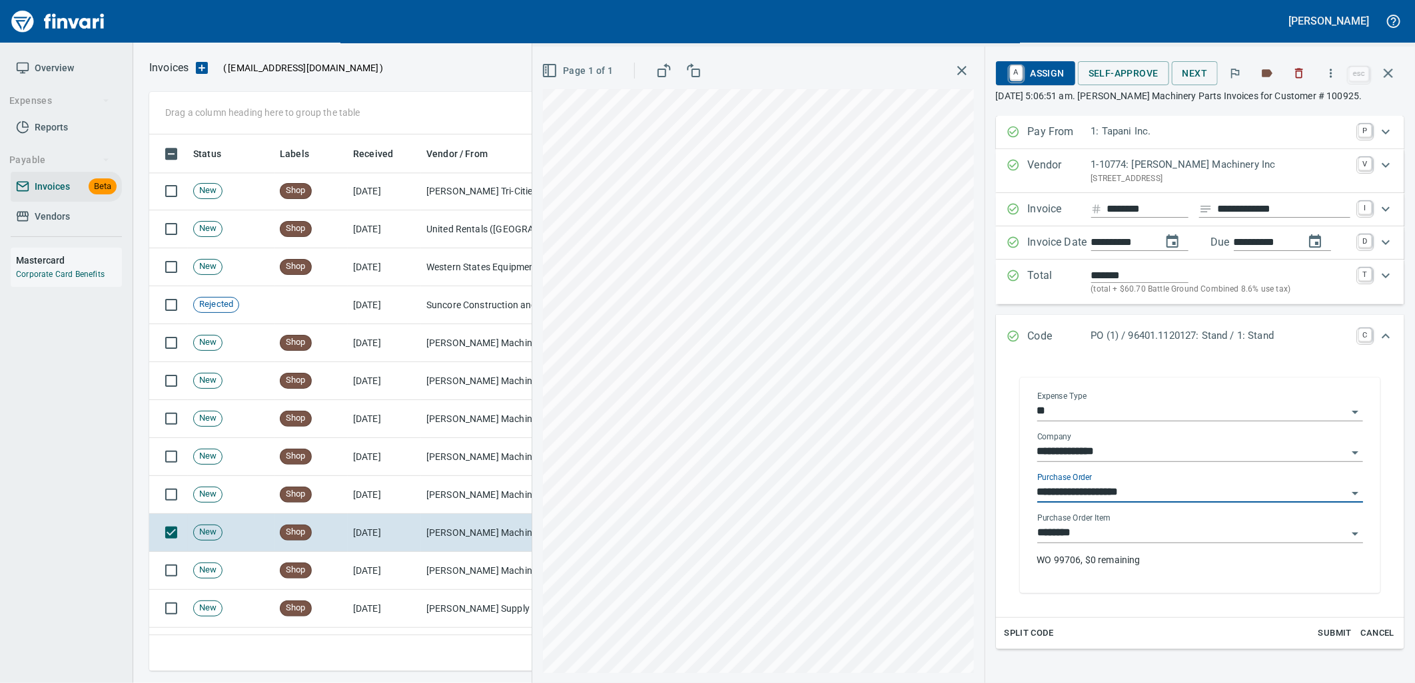
click at [1164, 541] on input "********" at bounding box center [1192, 533] width 310 height 19
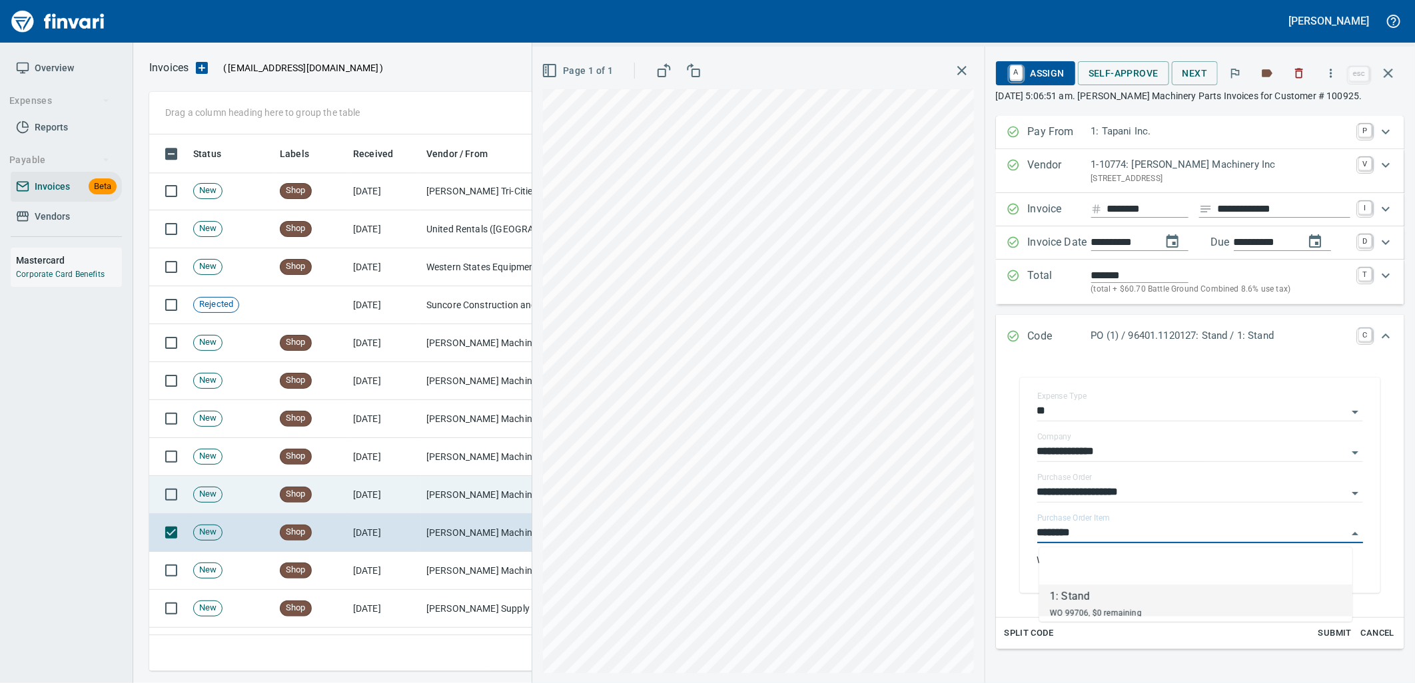
click at [431, 504] on td "Pape Machinery Inc (1-10774)" at bounding box center [487, 495] width 133 height 38
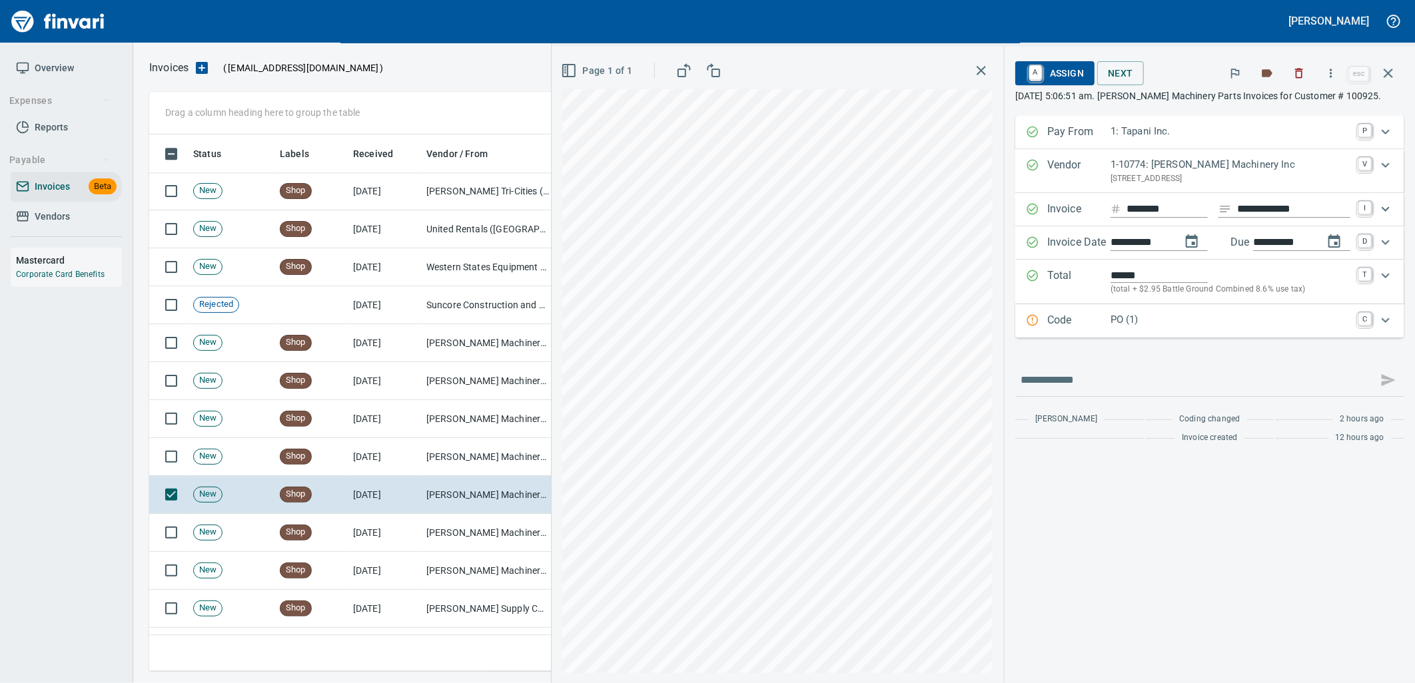
click at [1164, 324] on p "PO (1)" at bounding box center [1230, 319] width 240 height 15
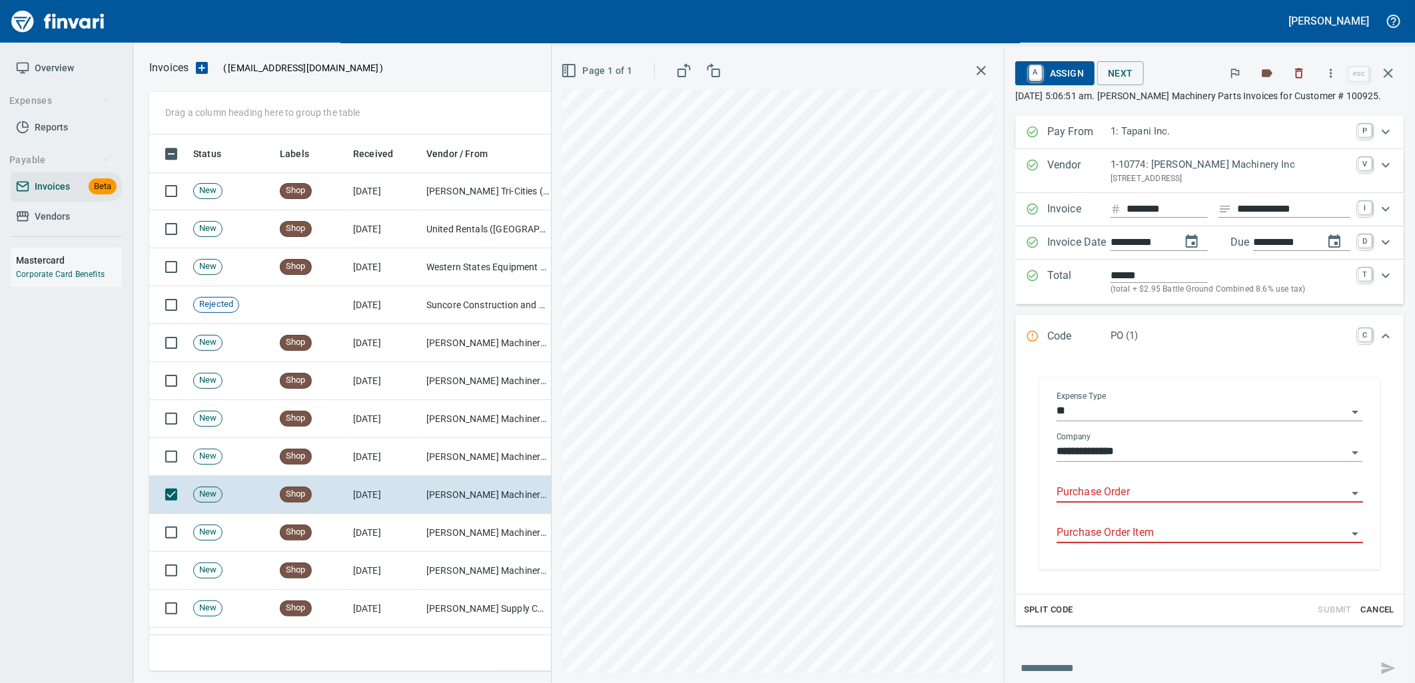
click at [1141, 495] on input "Purchase Order" at bounding box center [1201, 493] width 290 height 19
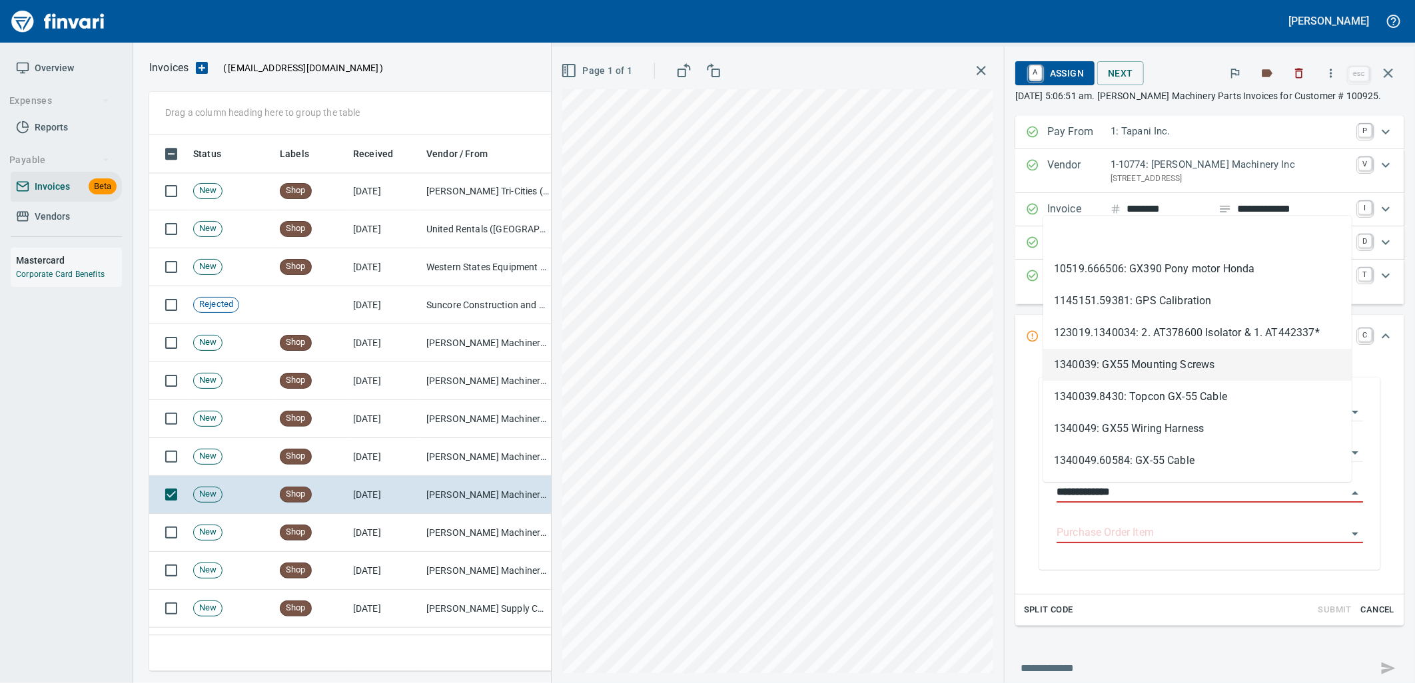
scroll to position [526, 1227]
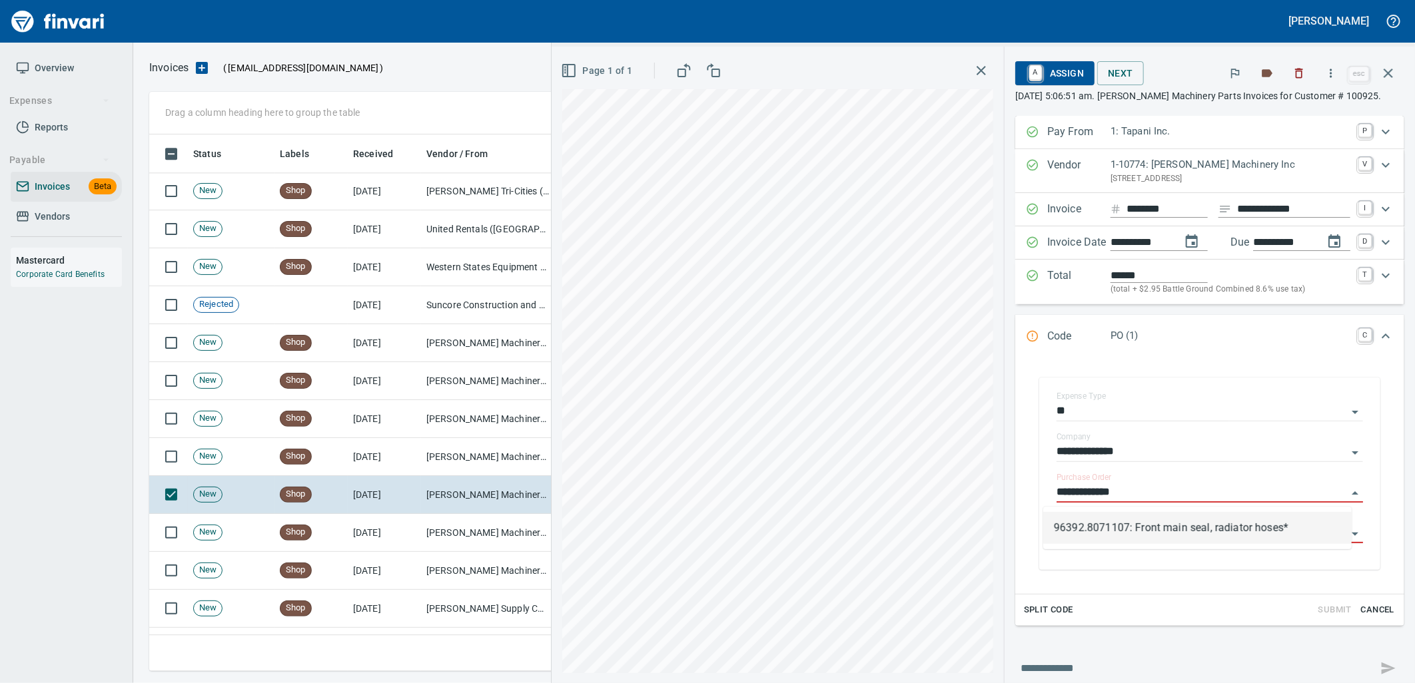
click at [1128, 536] on li "96392.8071107: Front main seal, radiator hoses*" at bounding box center [1197, 528] width 308 height 32
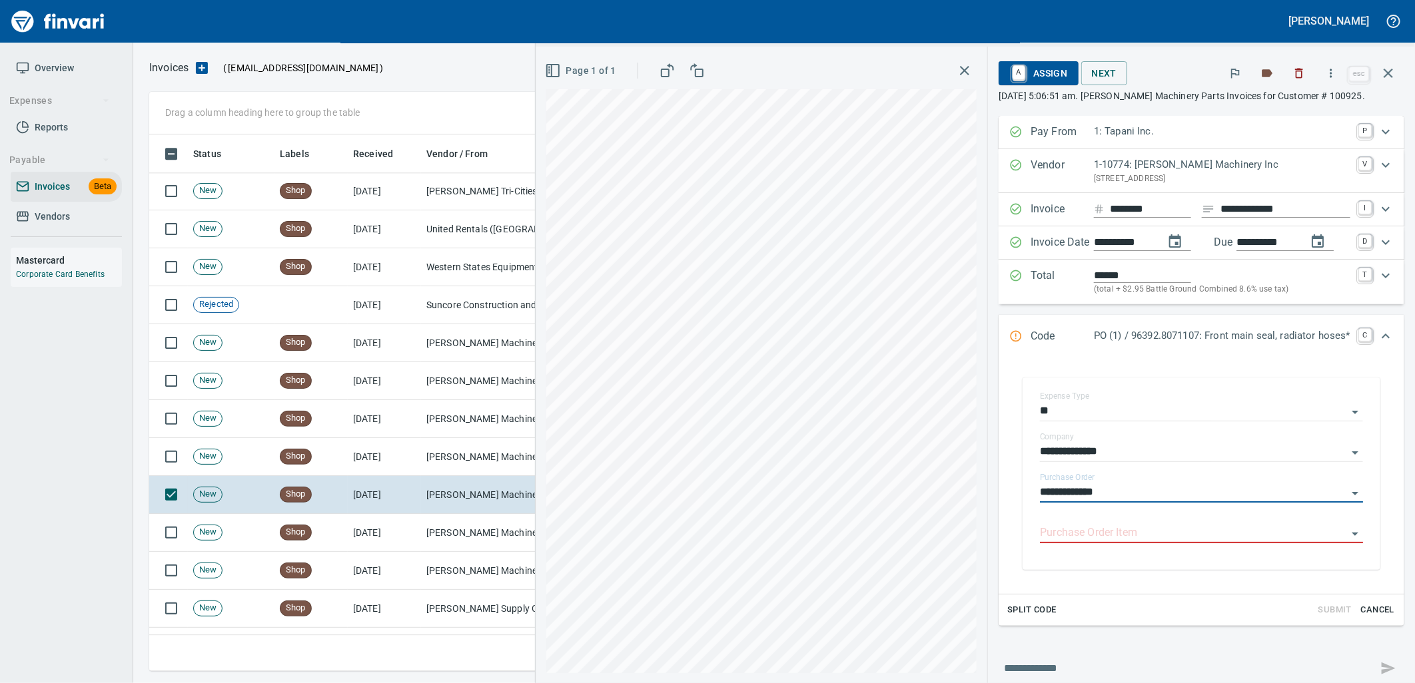
type input "**********"
click at [1128, 536] on input "Purchase Order Item" at bounding box center [1193, 533] width 307 height 19
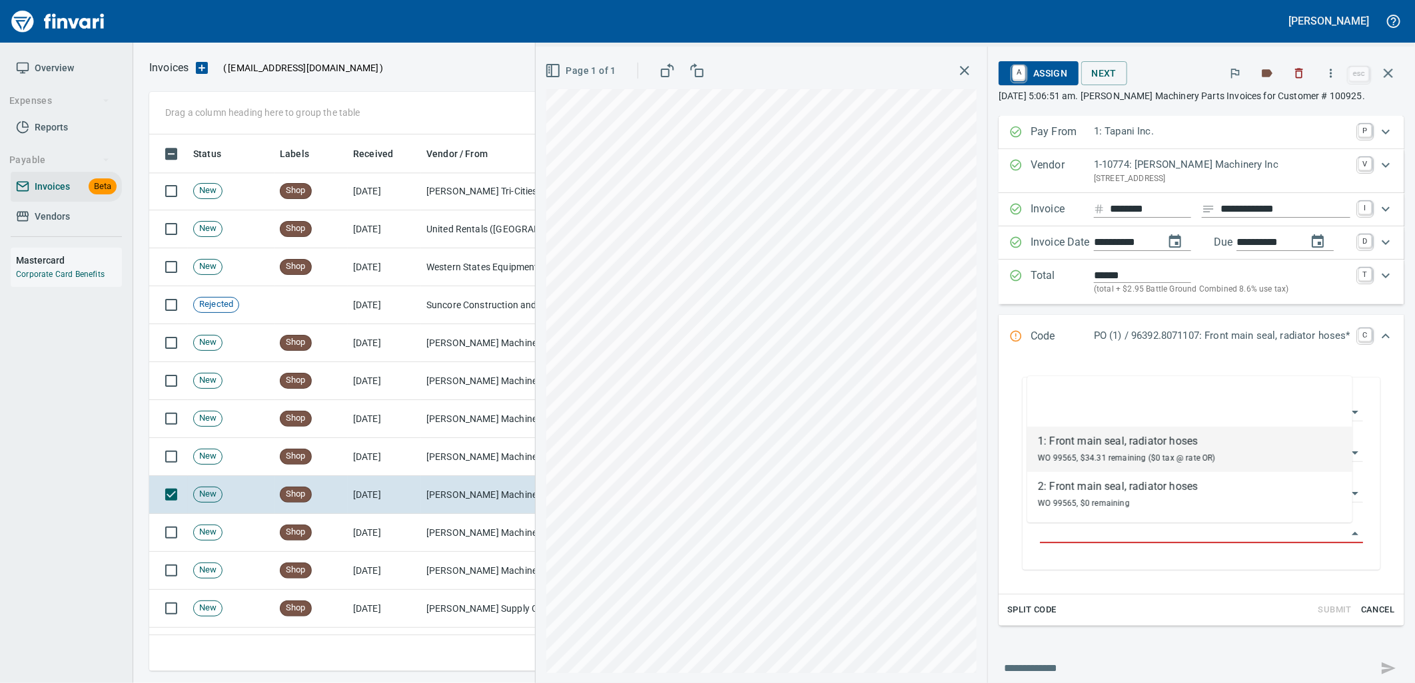
click at [1099, 454] on span "WO 99565, $34.31 remaining ($0 tax @ rate OR)" at bounding box center [1127, 458] width 178 height 9
type input "**********"
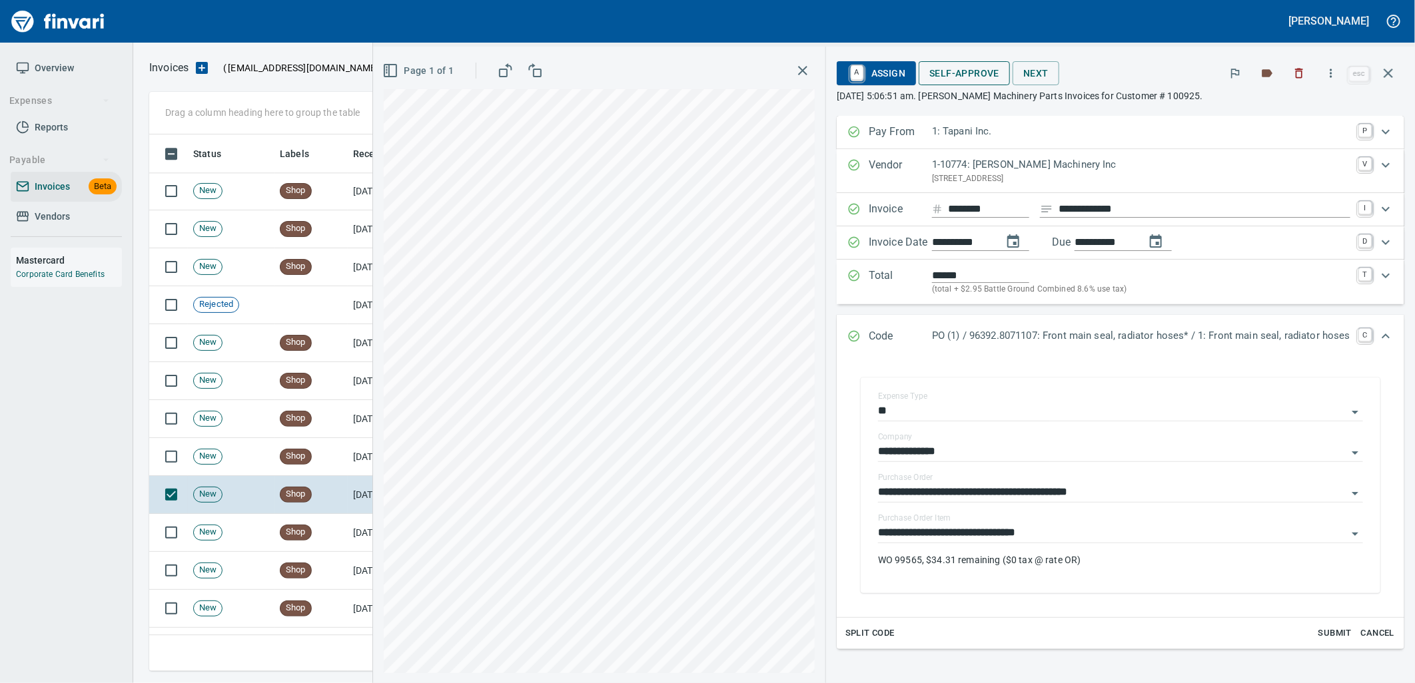
click at [950, 73] on span "Self-Approve" at bounding box center [964, 73] width 70 height 17
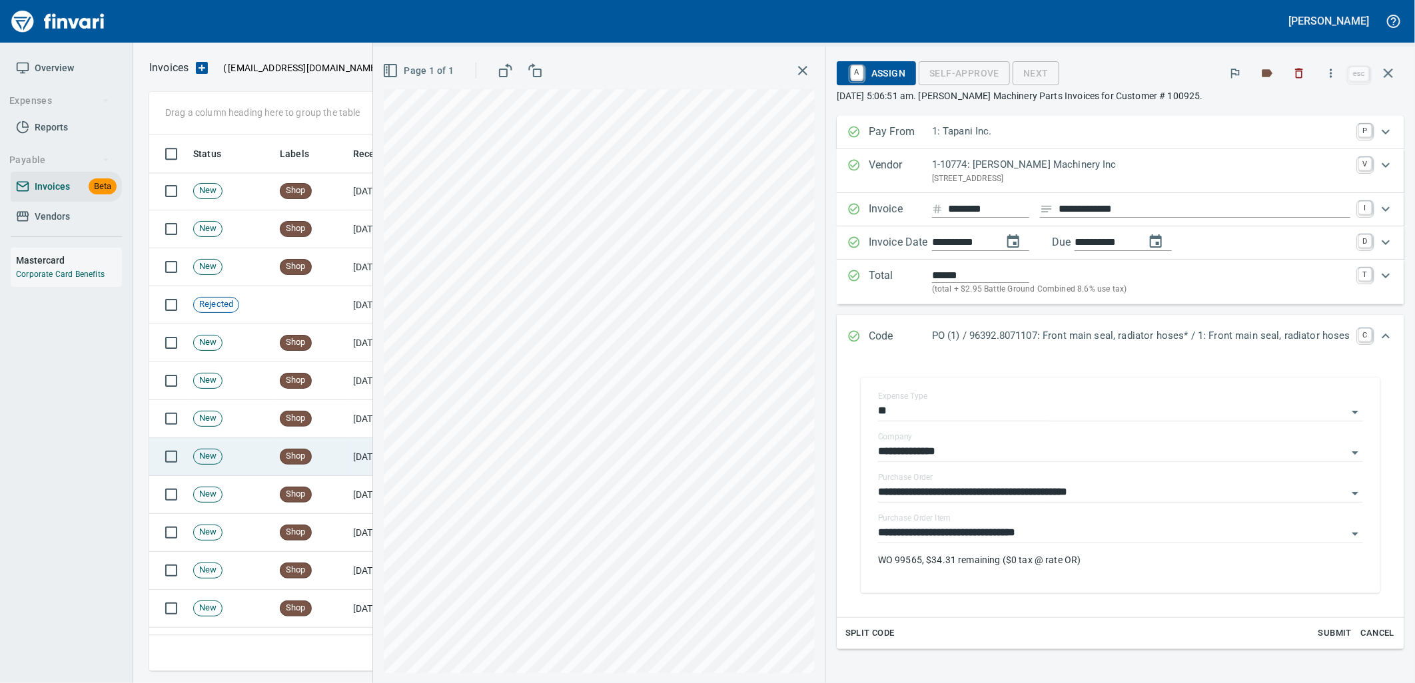
click at [323, 451] on td "Shop" at bounding box center [310, 457] width 73 height 38
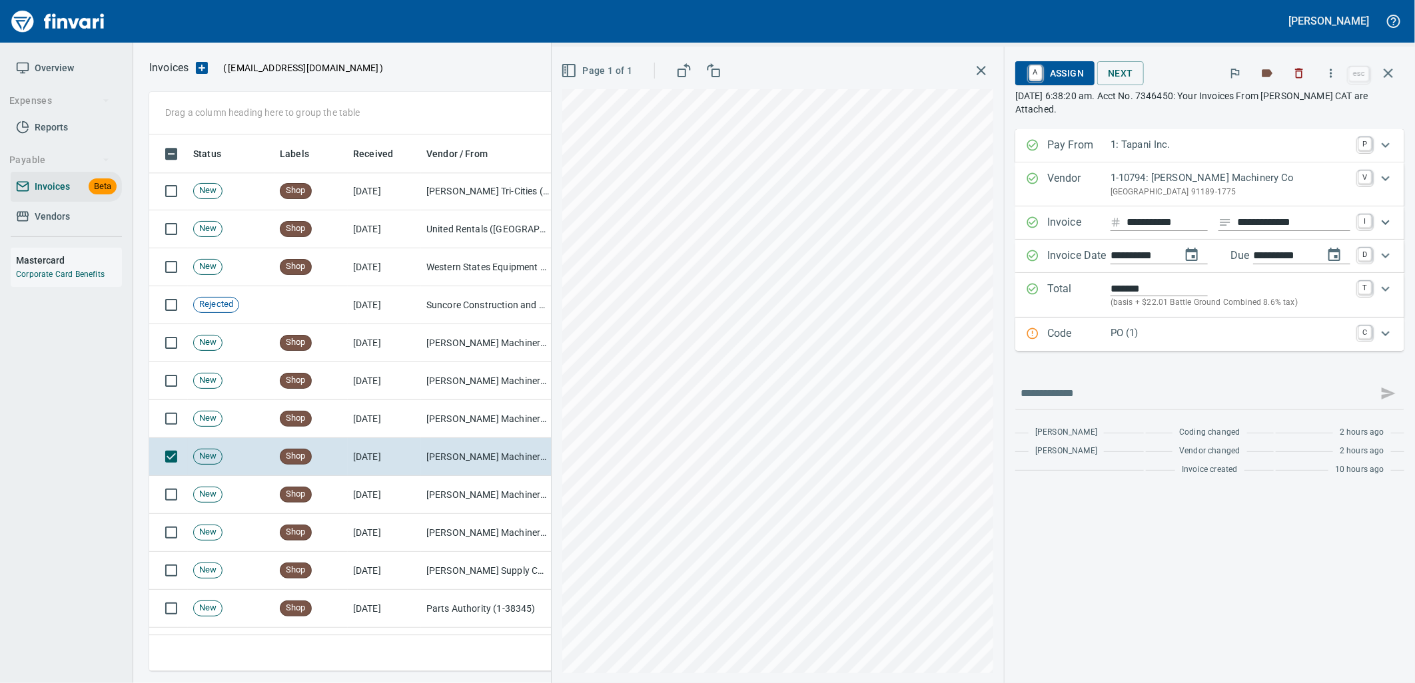
click at [1111, 335] on p "PO (1)" at bounding box center [1230, 333] width 240 height 15
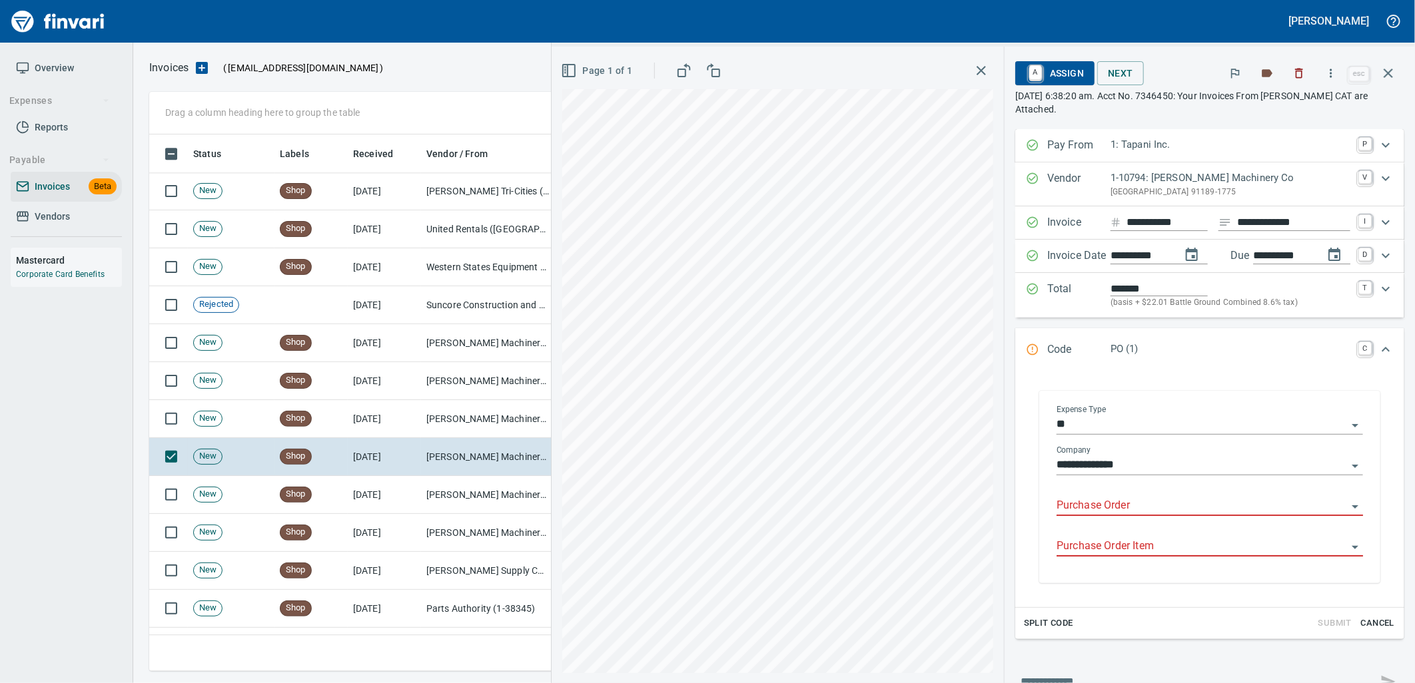
click at [1115, 514] on input "Purchase Order" at bounding box center [1201, 506] width 290 height 19
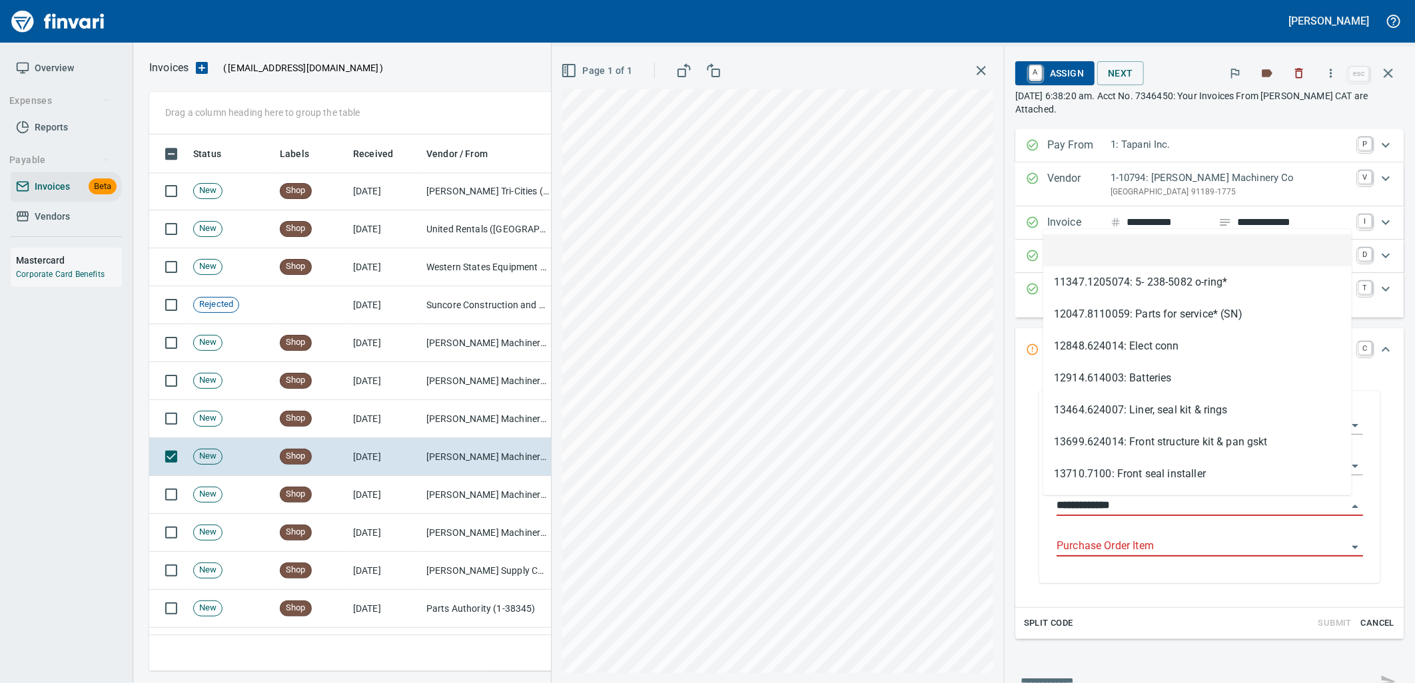
scroll to position [526, 1227]
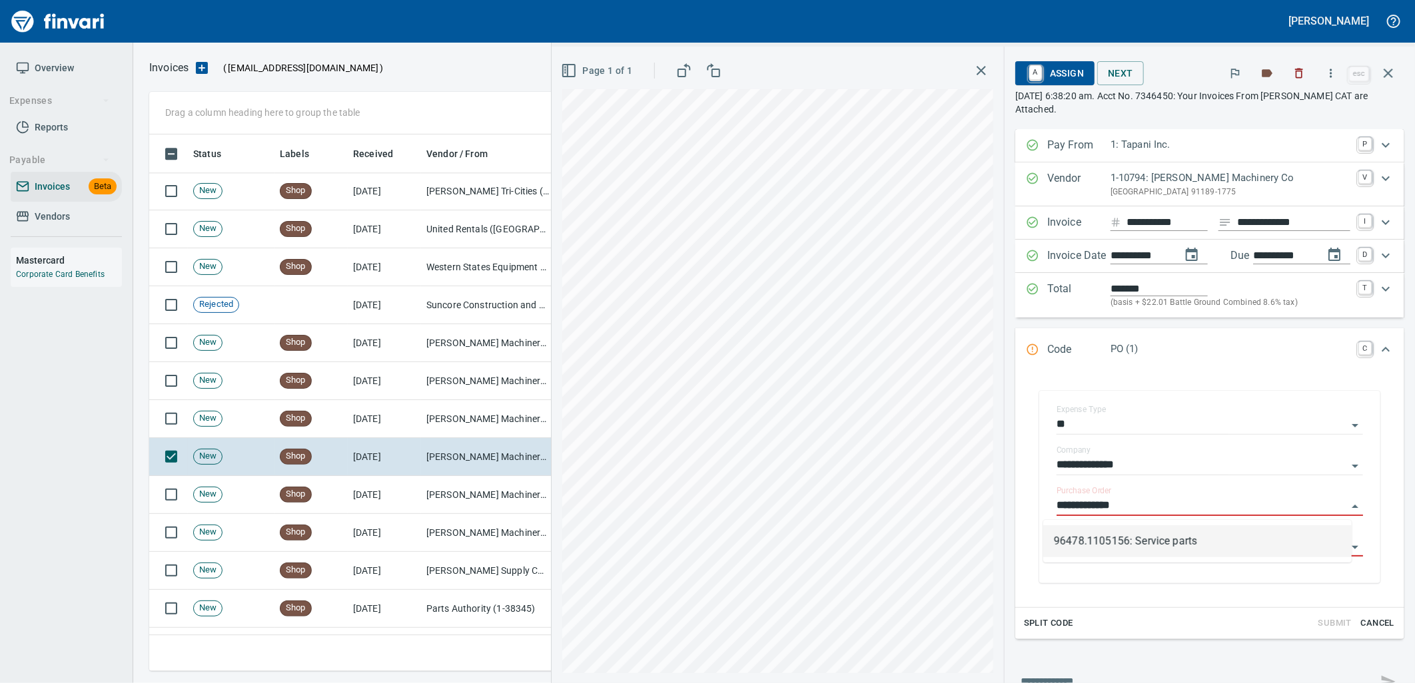
click at [1104, 547] on li "96478.1105156: Service parts" at bounding box center [1197, 542] width 308 height 32
type input "**********"
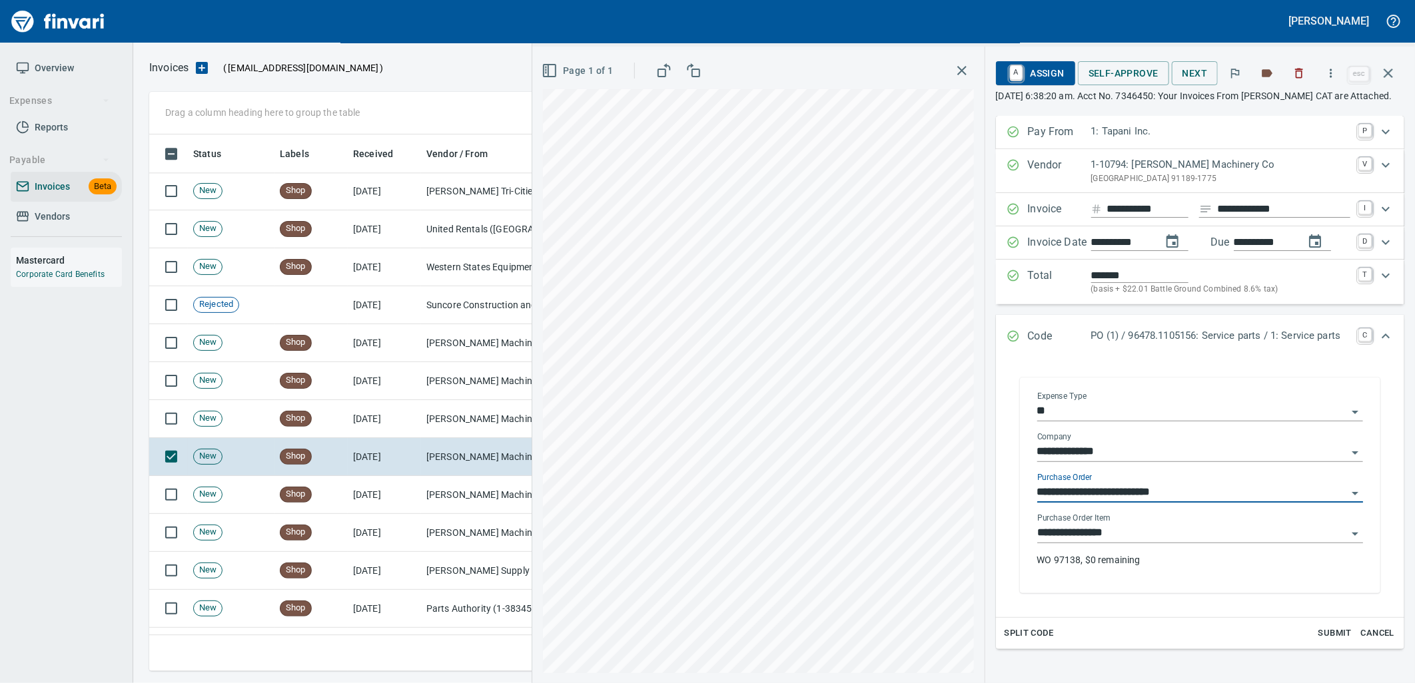
click at [1114, 543] on input "**********" at bounding box center [1192, 533] width 310 height 19
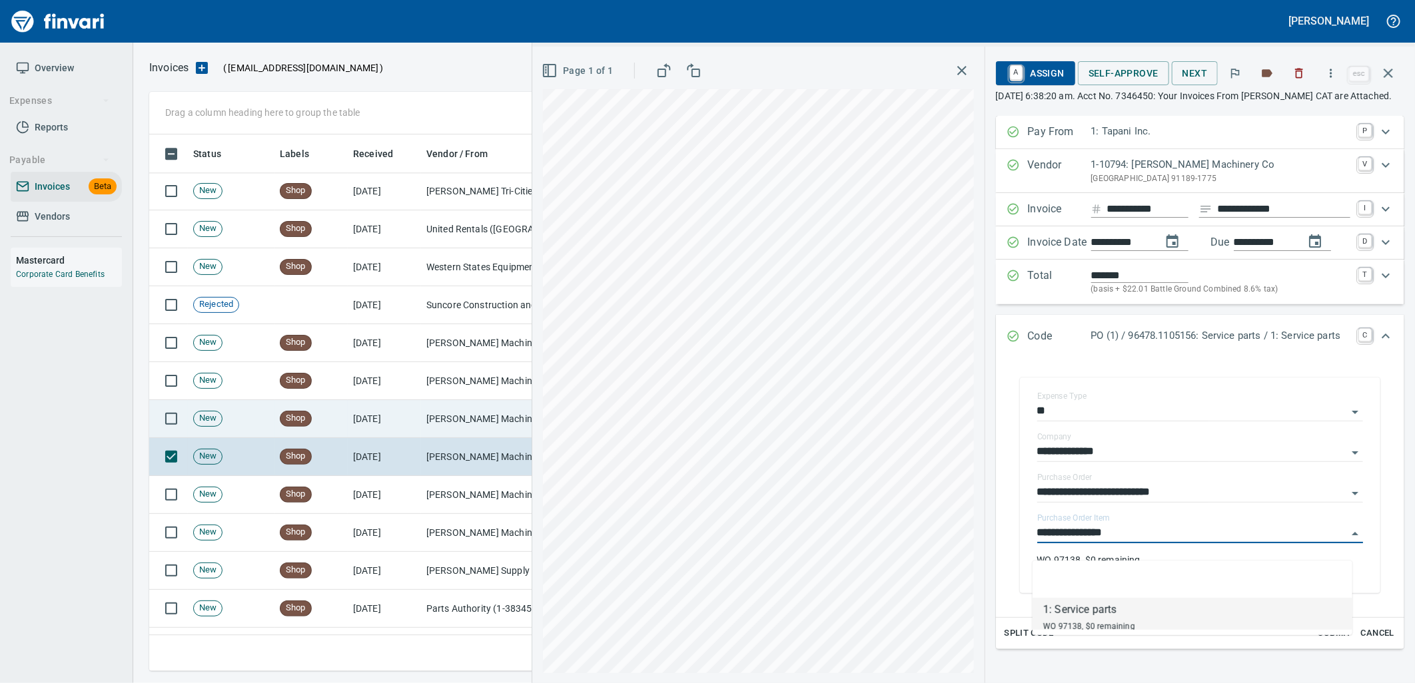
click at [471, 410] on td "[PERSON_NAME] Machinery Co (1-10794)" at bounding box center [487, 419] width 133 height 38
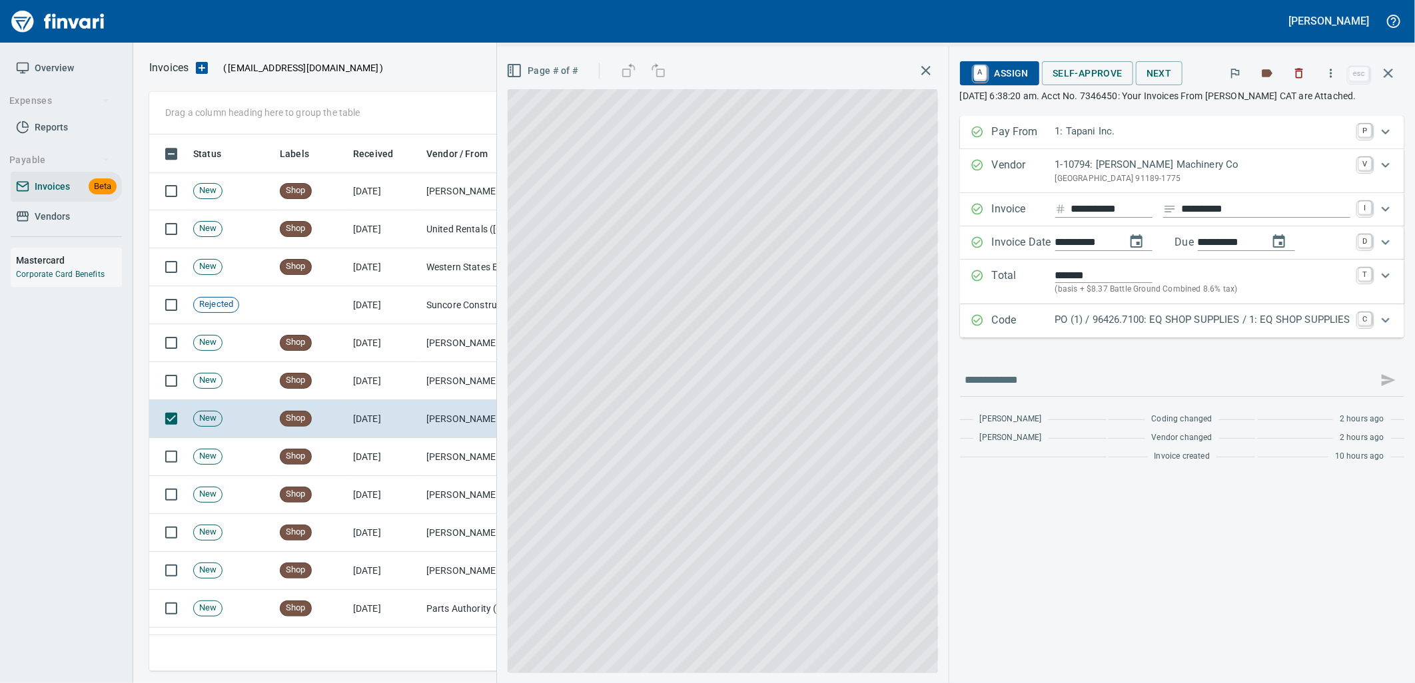
click at [1139, 318] on p "PO (1) / 96426.7100: EQ SHOP SUPPLIES / 1: EQ SHOP SUPPLIES" at bounding box center [1202, 319] width 295 height 15
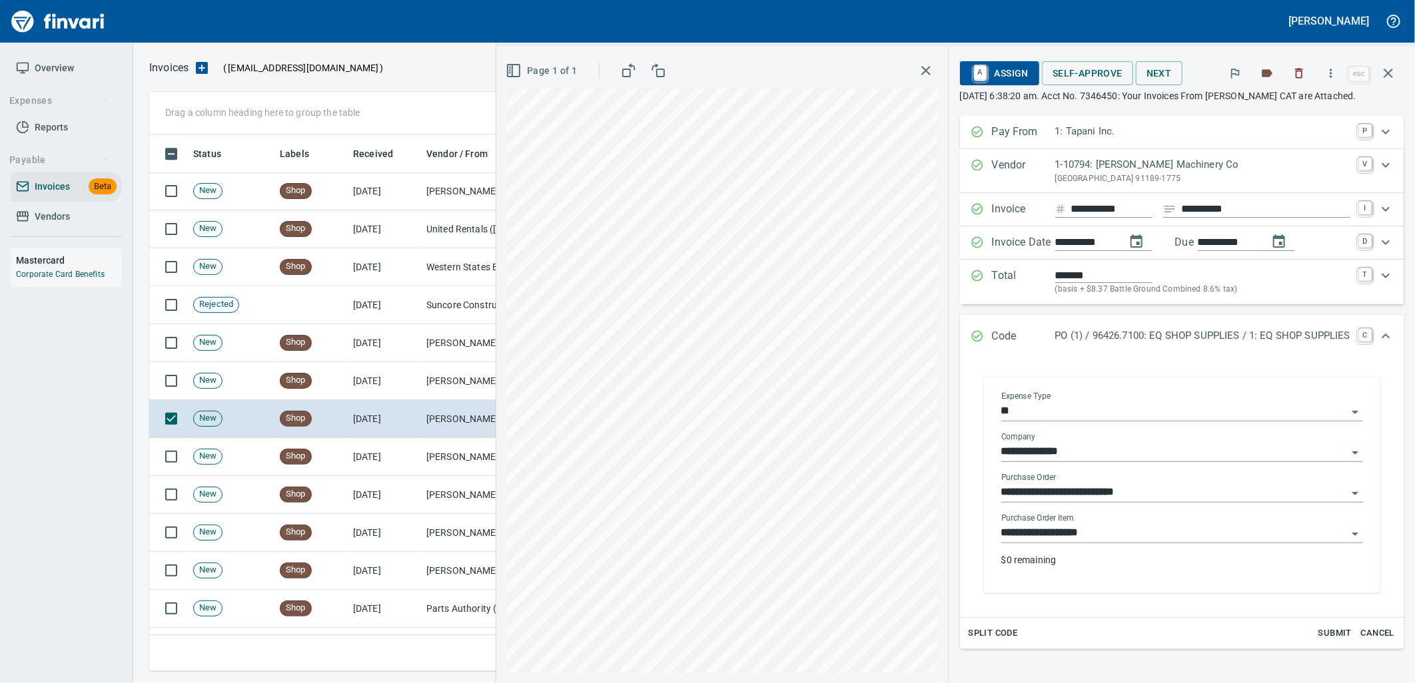
click at [1124, 535] on input "**********" at bounding box center [1174, 533] width 346 height 19
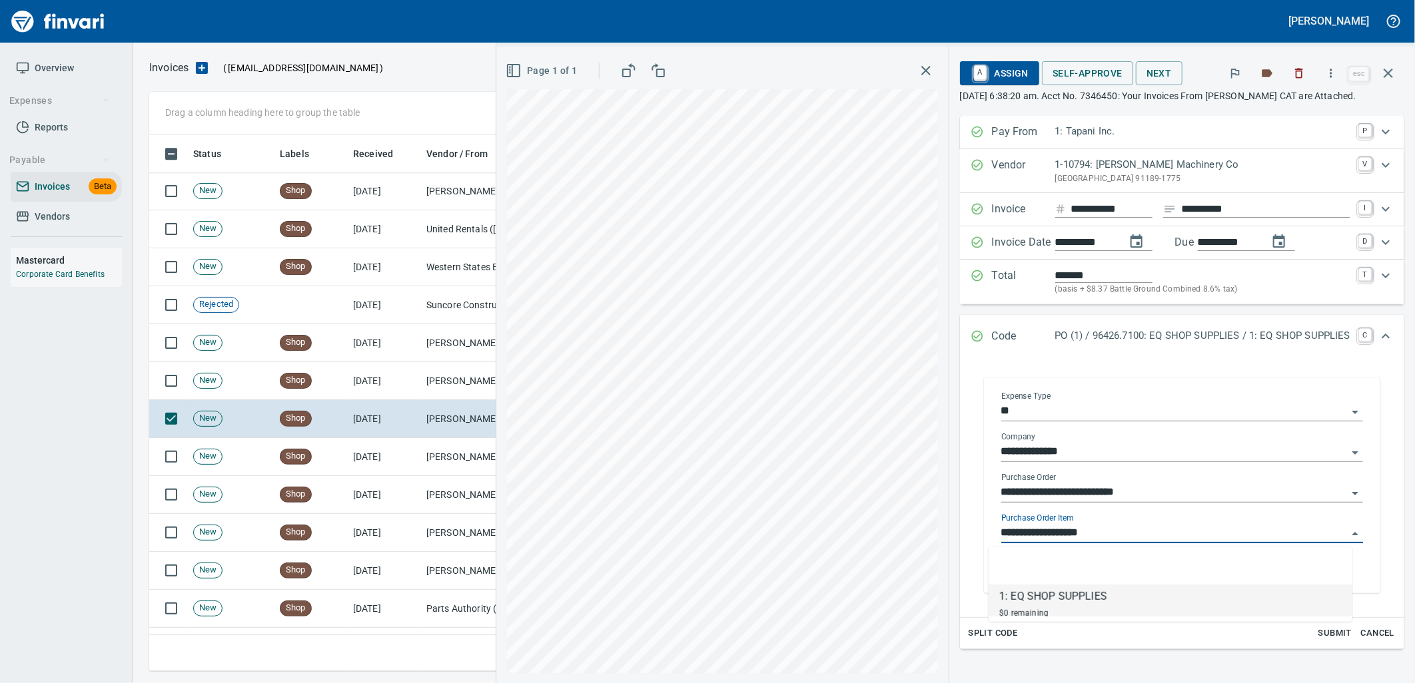
scroll to position [526, 1227]
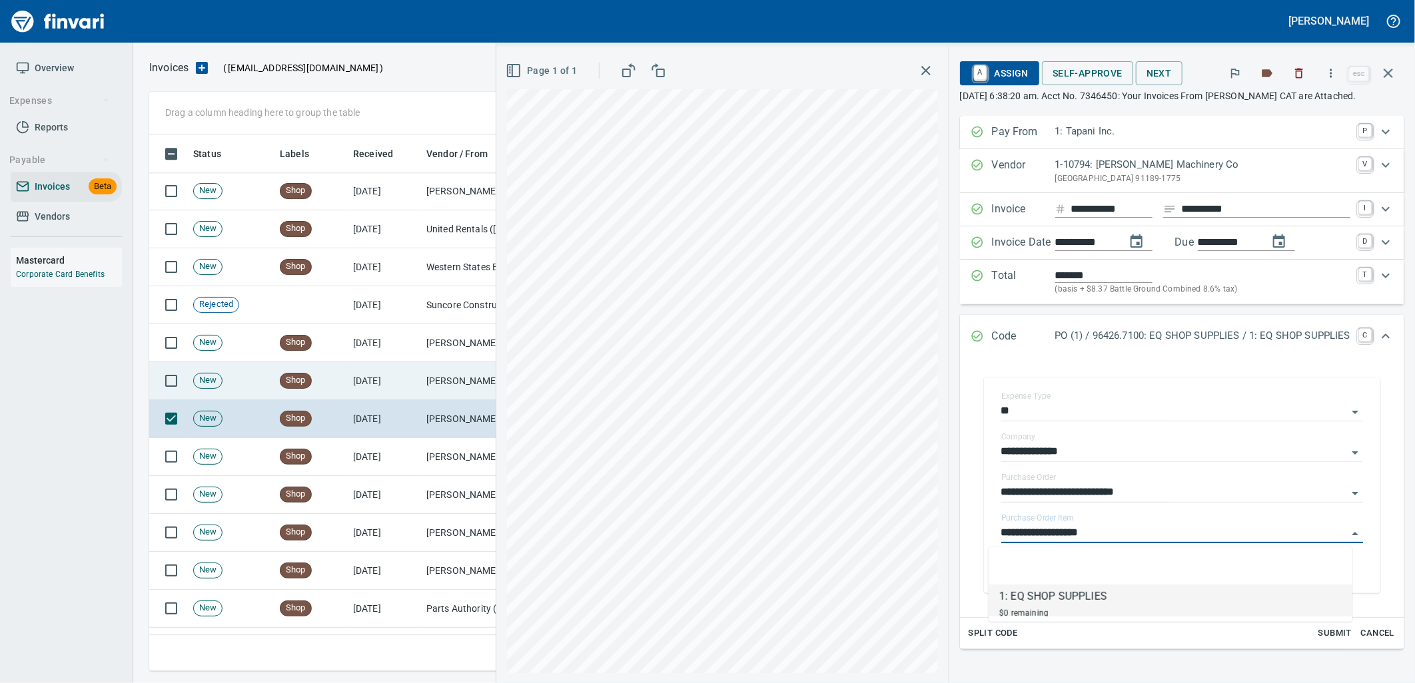
click at [410, 381] on td "[DATE]" at bounding box center [384, 381] width 73 height 38
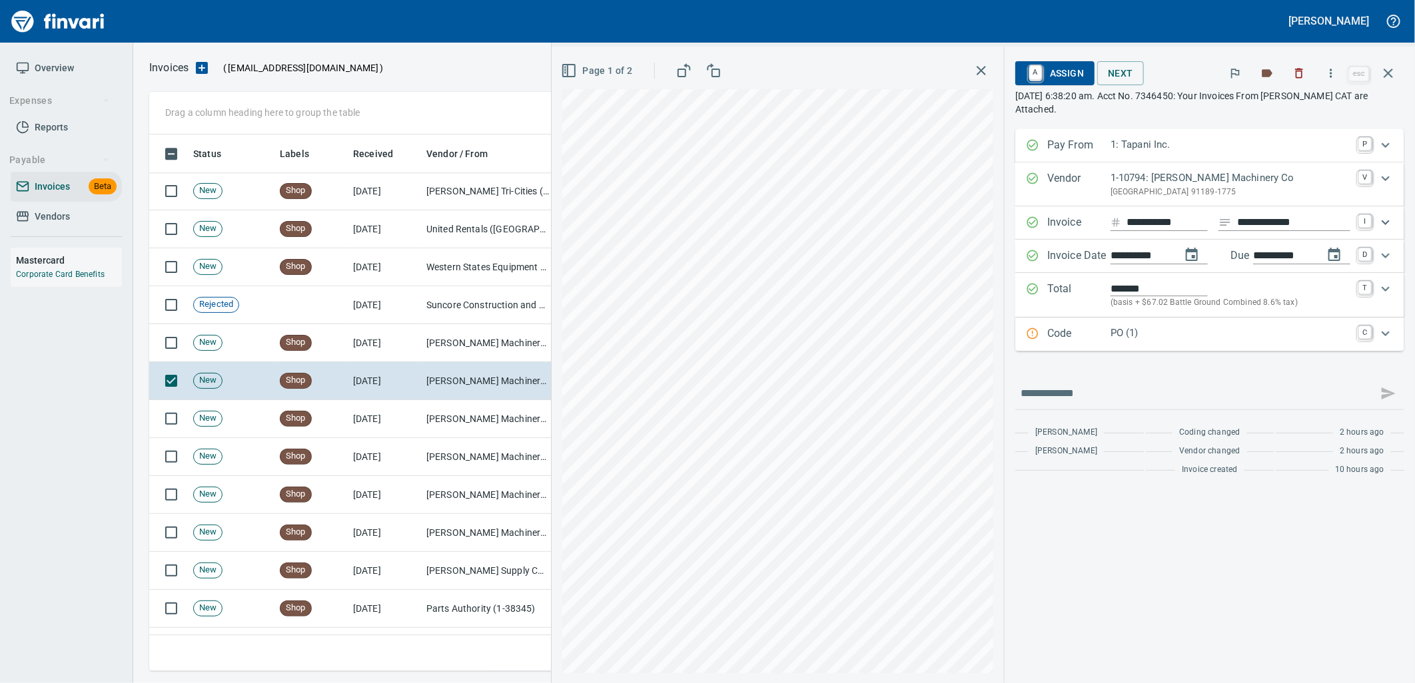
click at [1166, 330] on p "PO (1)" at bounding box center [1230, 333] width 240 height 15
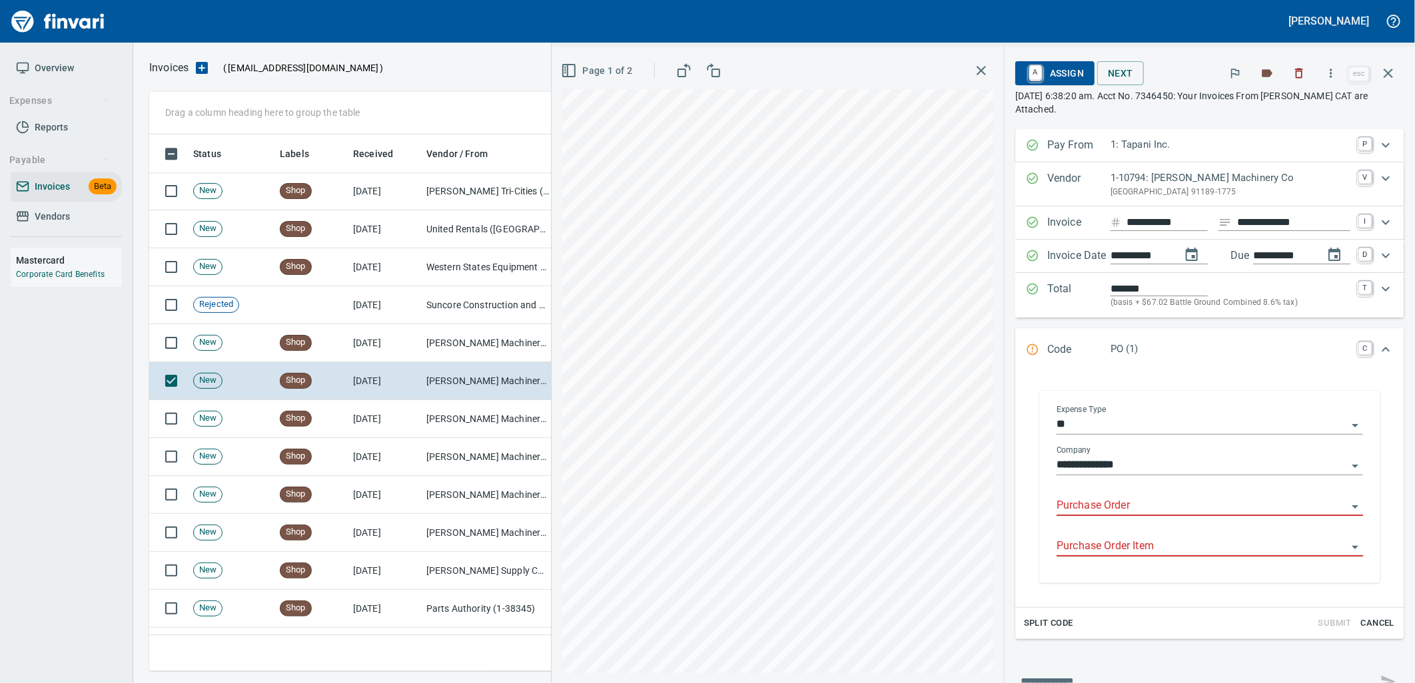
click at [1083, 504] on input "Purchase Order" at bounding box center [1201, 506] width 290 height 19
click at [1168, 540] on li "96477.3340031: Service parts" at bounding box center [1197, 542] width 308 height 32
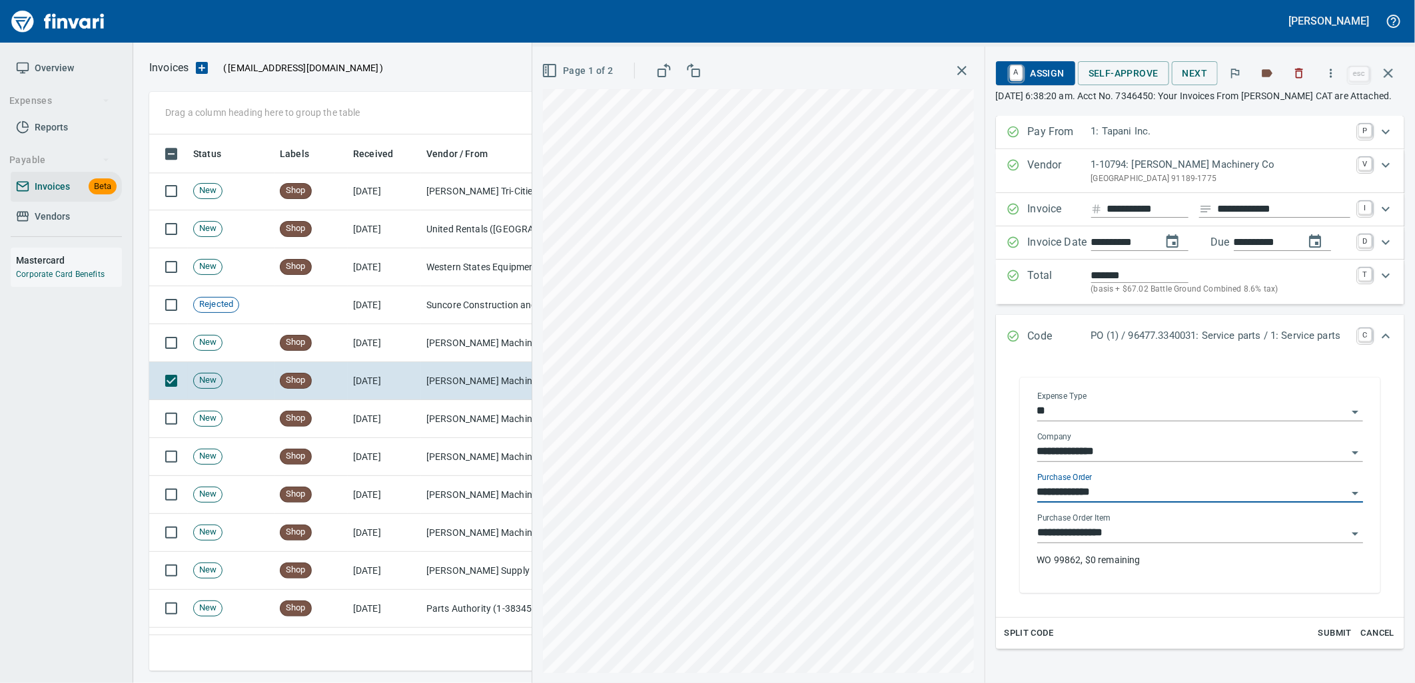
type input "**********"
click at [1166, 543] on input "**********" at bounding box center [1192, 533] width 310 height 19
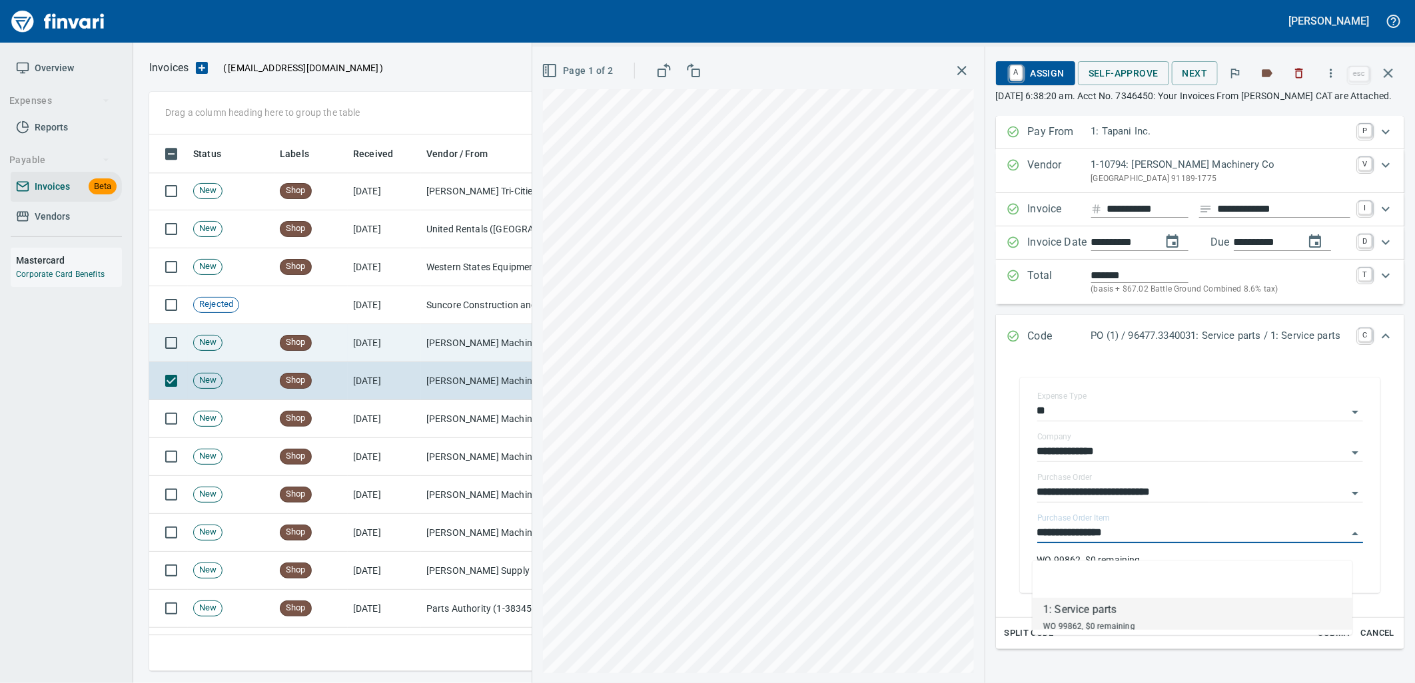
click at [470, 345] on td "[PERSON_NAME] Machinery Co (1-10794)" at bounding box center [487, 343] width 133 height 38
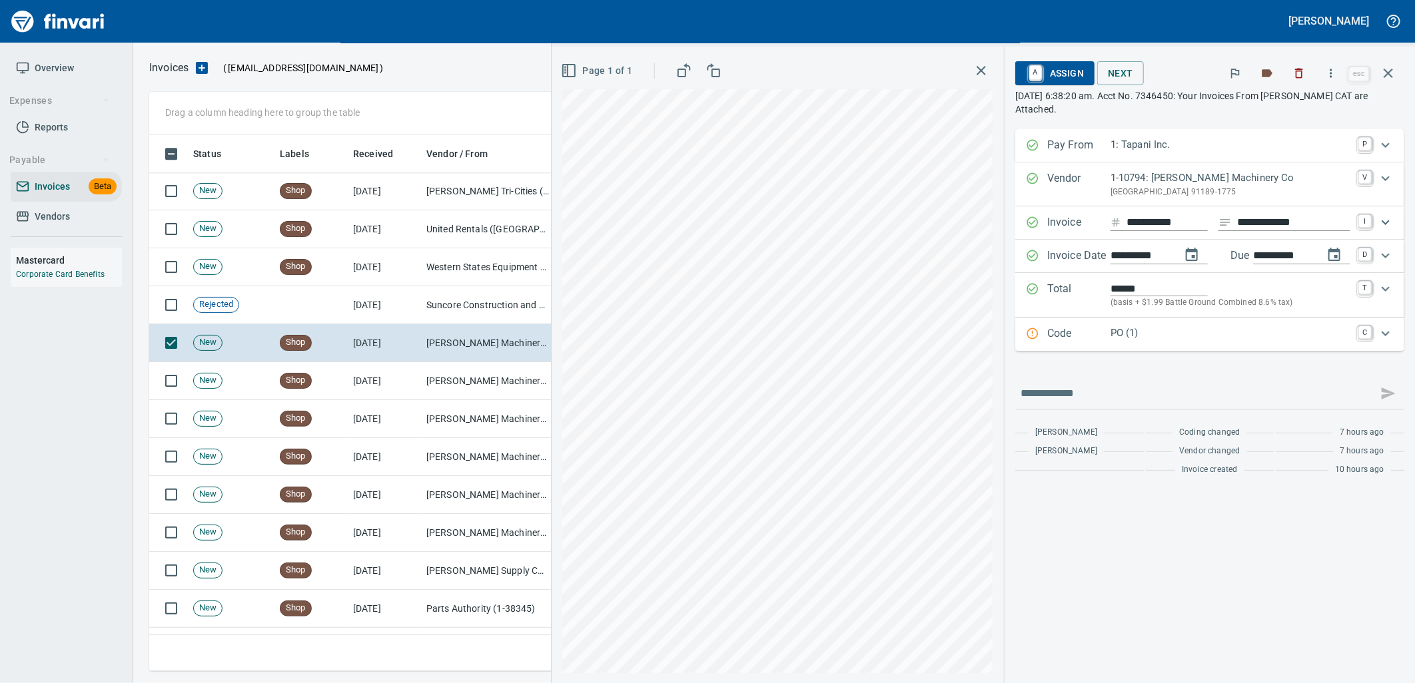
click at [1162, 334] on p "PO (1)" at bounding box center [1230, 333] width 240 height 15
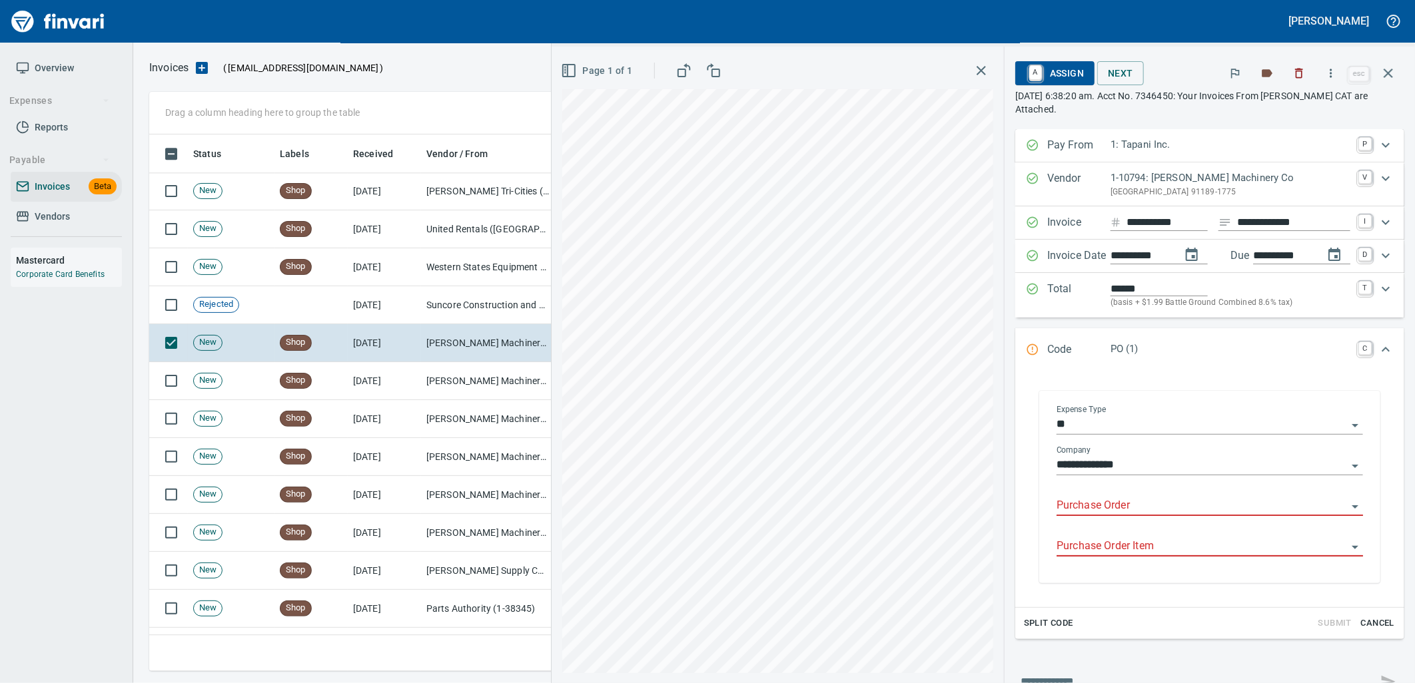
click at [1144, 504] on input "Purchase Order" at bounding box center [1201, 506] width 290 height 19
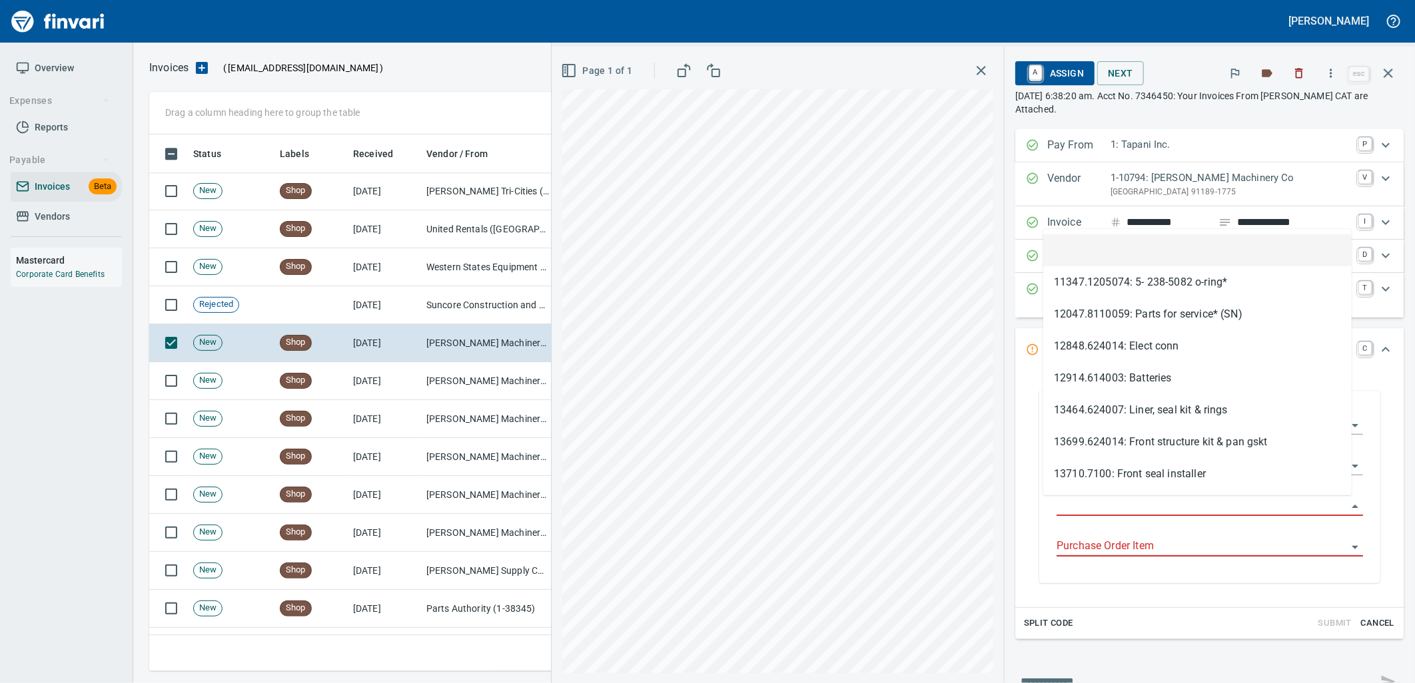
type input "**********"
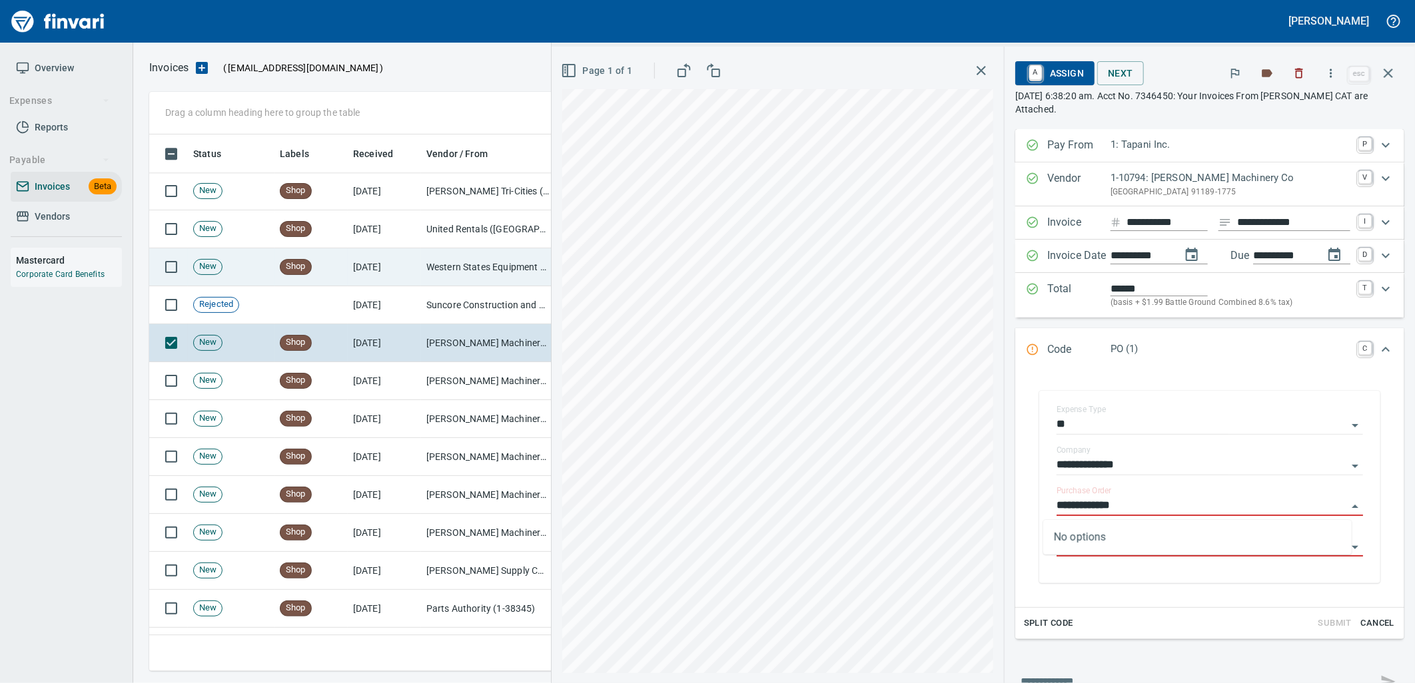
click at [454, 258] on td "Western States Equipment Co. (1-11113)" at bounding box center [487, 267] width 133 height 38
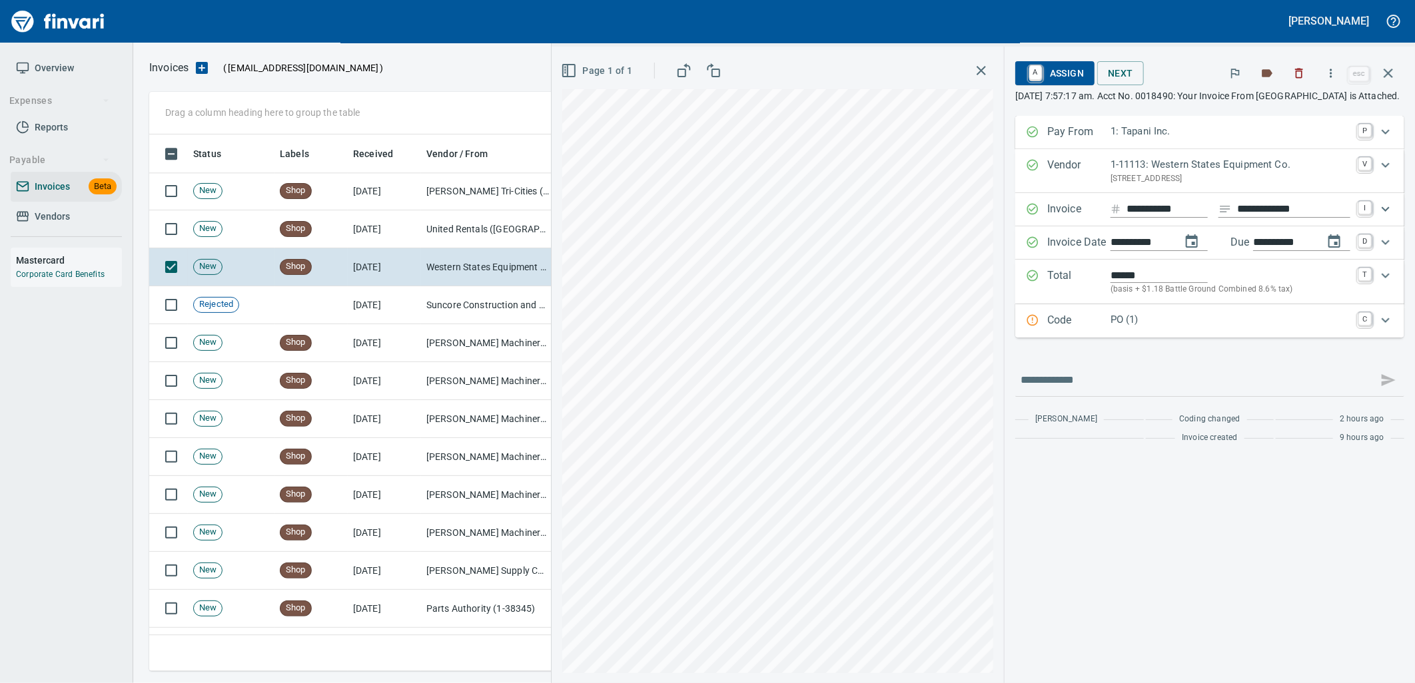
click at [1156, 328] on p "PO (1)" at bounding box center [1230, 319] width 240 height 15
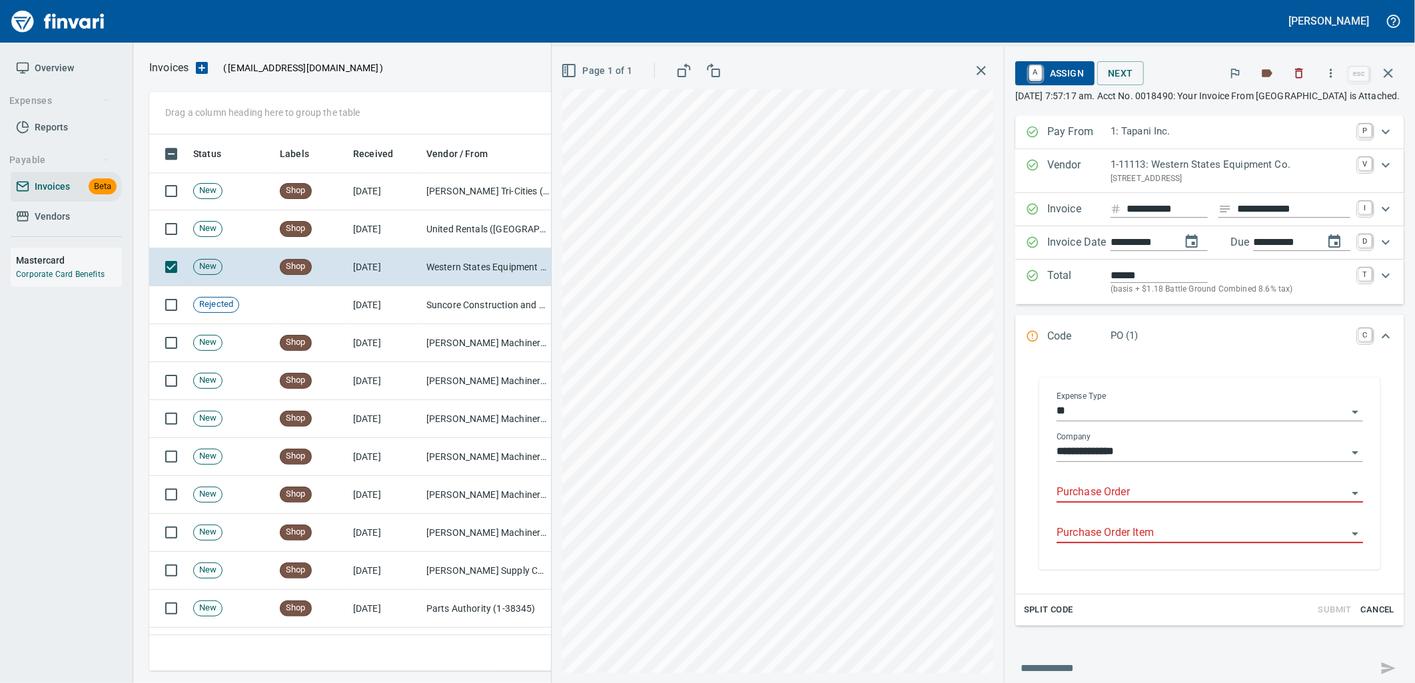
click at [1115, 502] on input "Purchase Order" at bounding box center [1201, 493] width 290 height 19
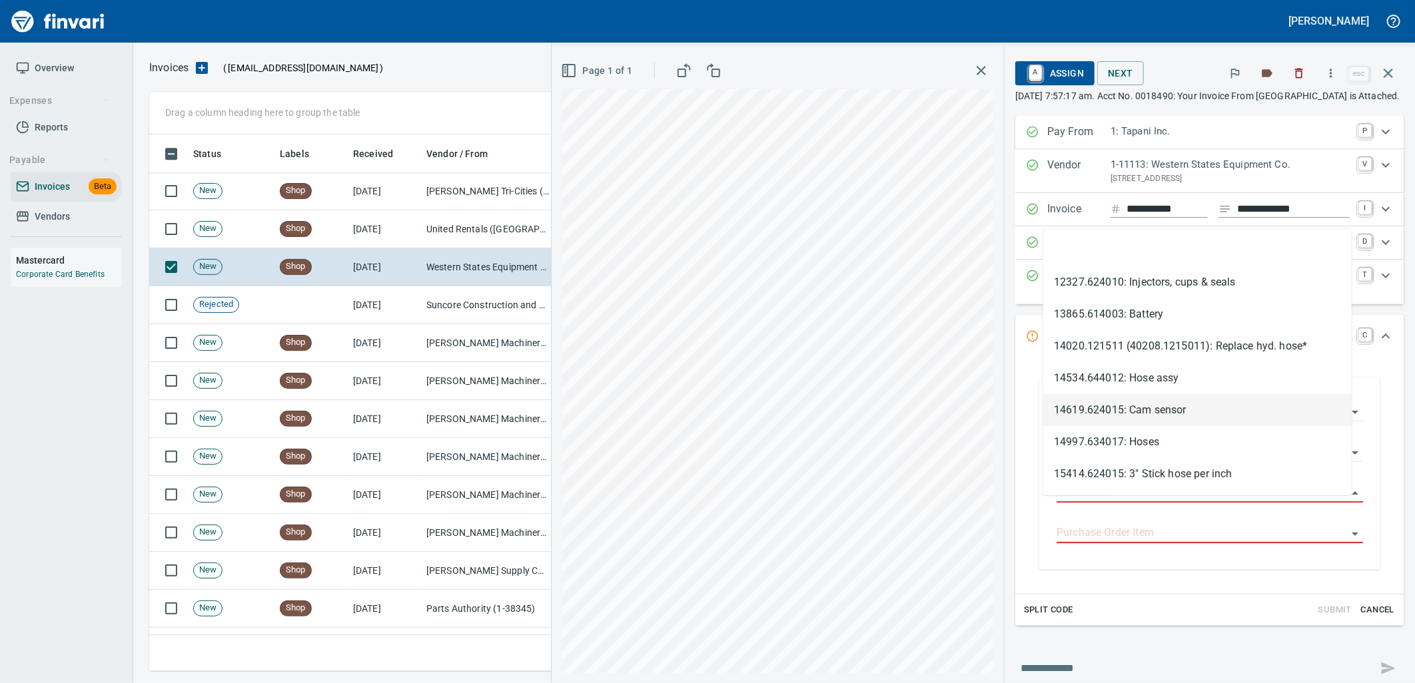
scroll to position [526, 1227]
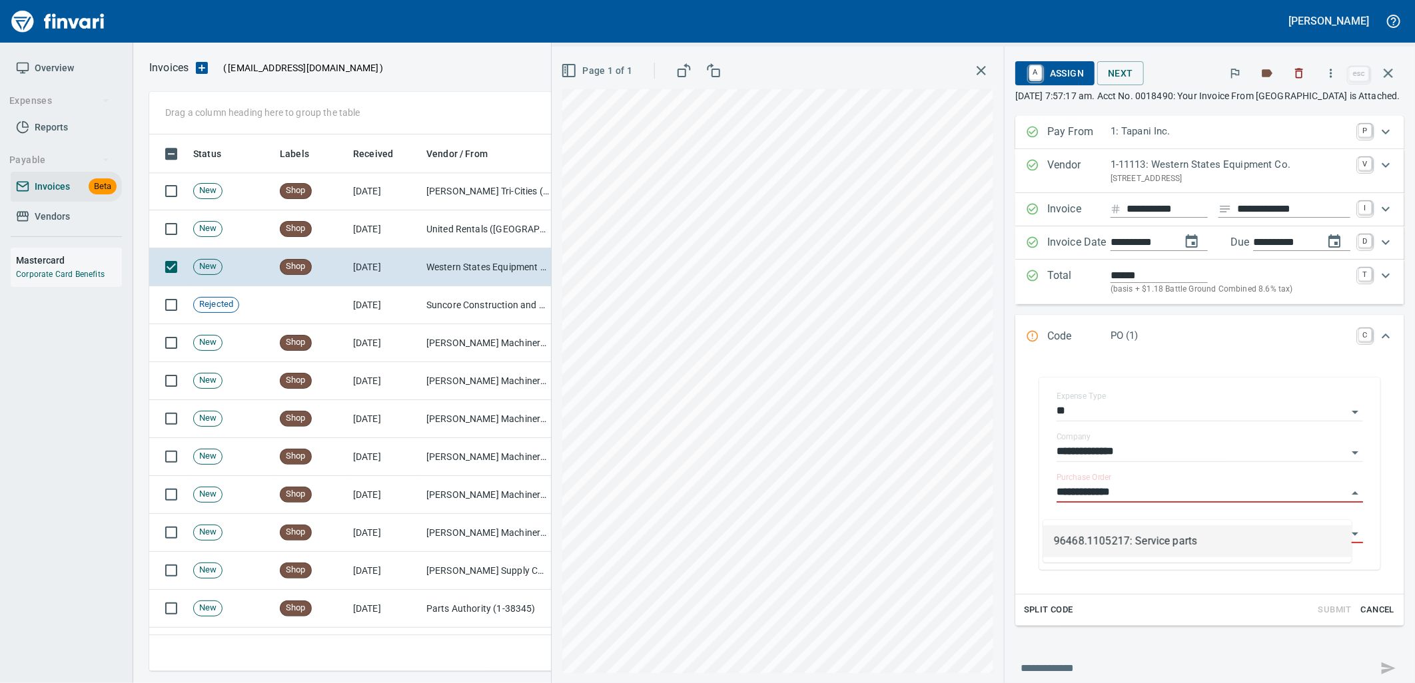
click at [1131, 543] on li "96468.1105217: Service parts" at bounding box center [1197, 542] width 308 height 32
type input "**********"
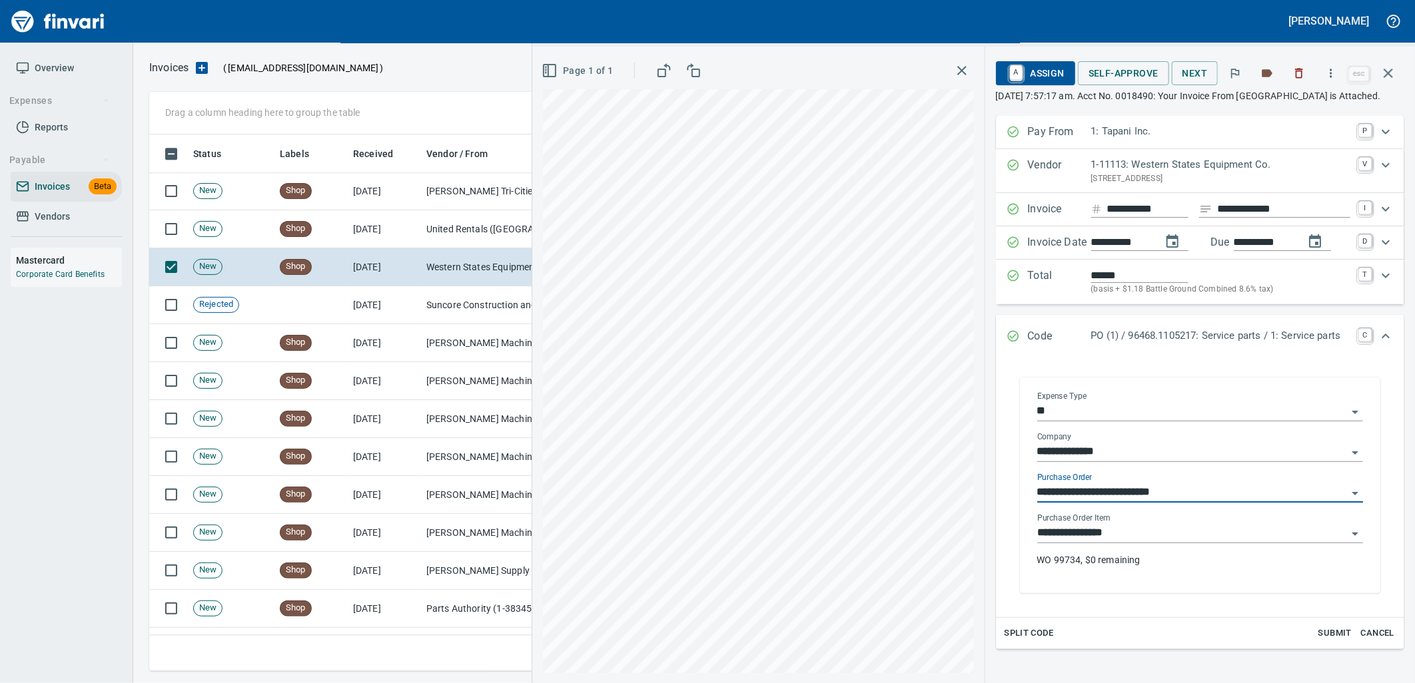
click at [1136, 543] on input "**********" at bounding box center [1192, 533] width 310 height 19
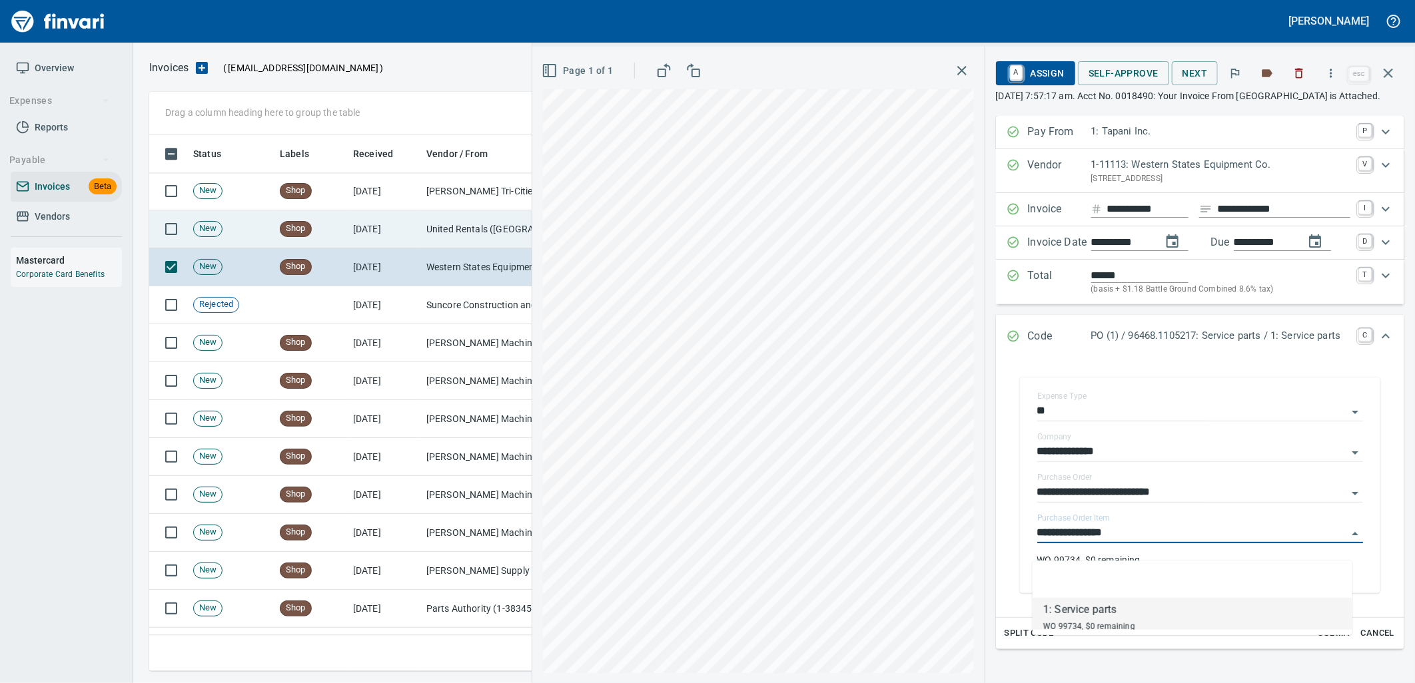
click at [436, 234] on td "United Rentals (North America), Inc. (1-11054)" at bounding box center [487, 229] width 133 height 38
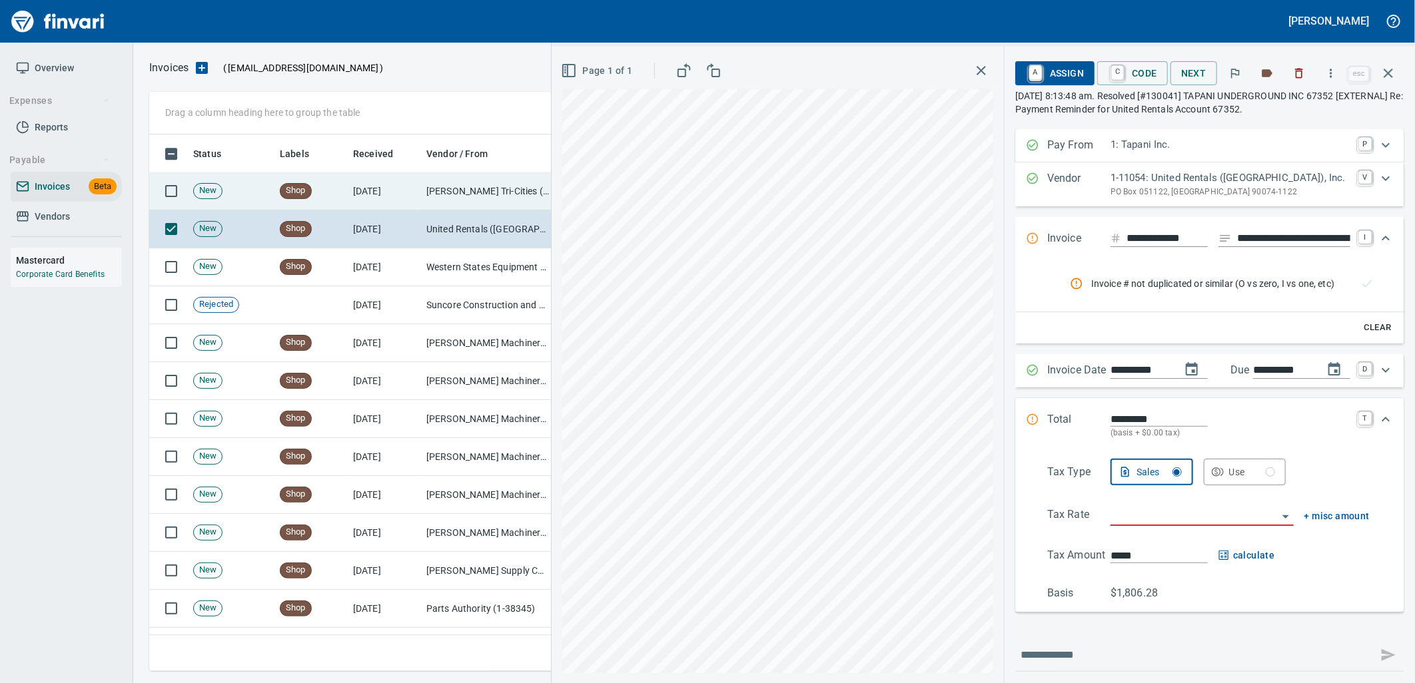
click at [436, 194] on td "Corwin Ford Tri-Cities (1-39854)" at bounding box center [487, 192] width 133 height 38
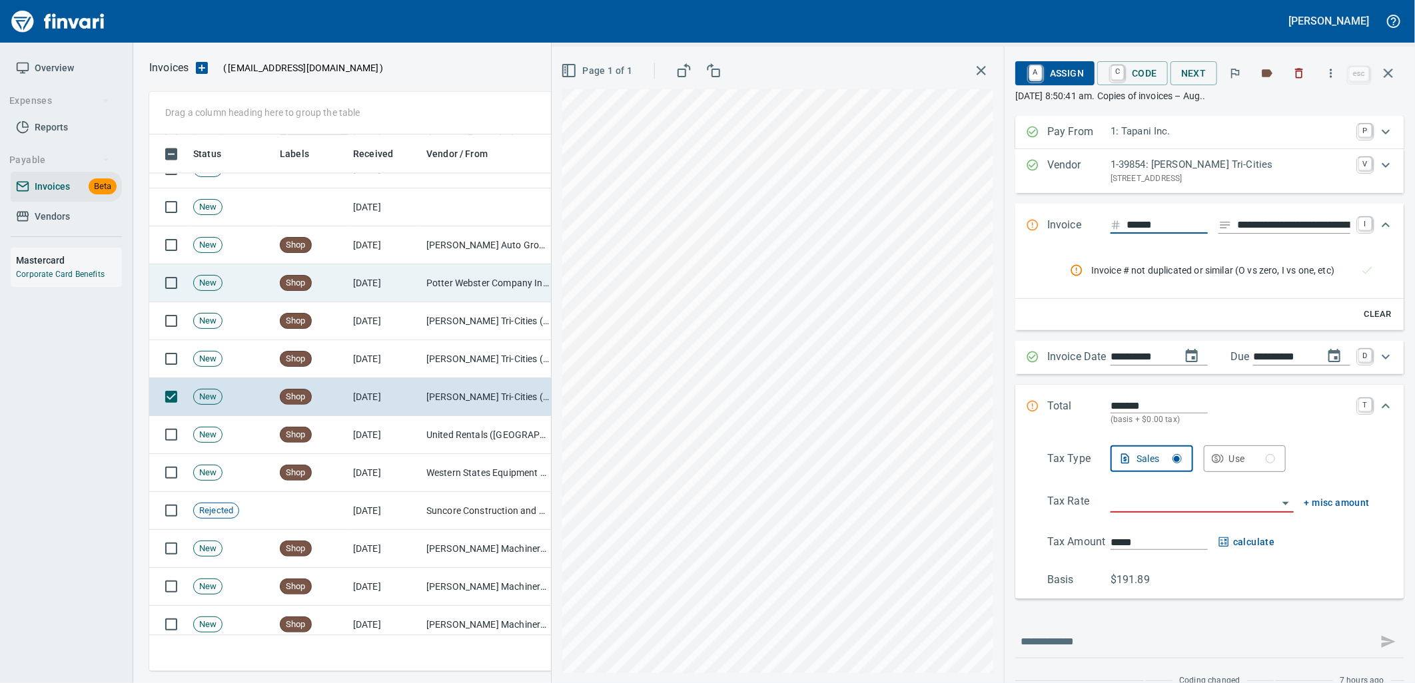
scroll to position [1908, 0]
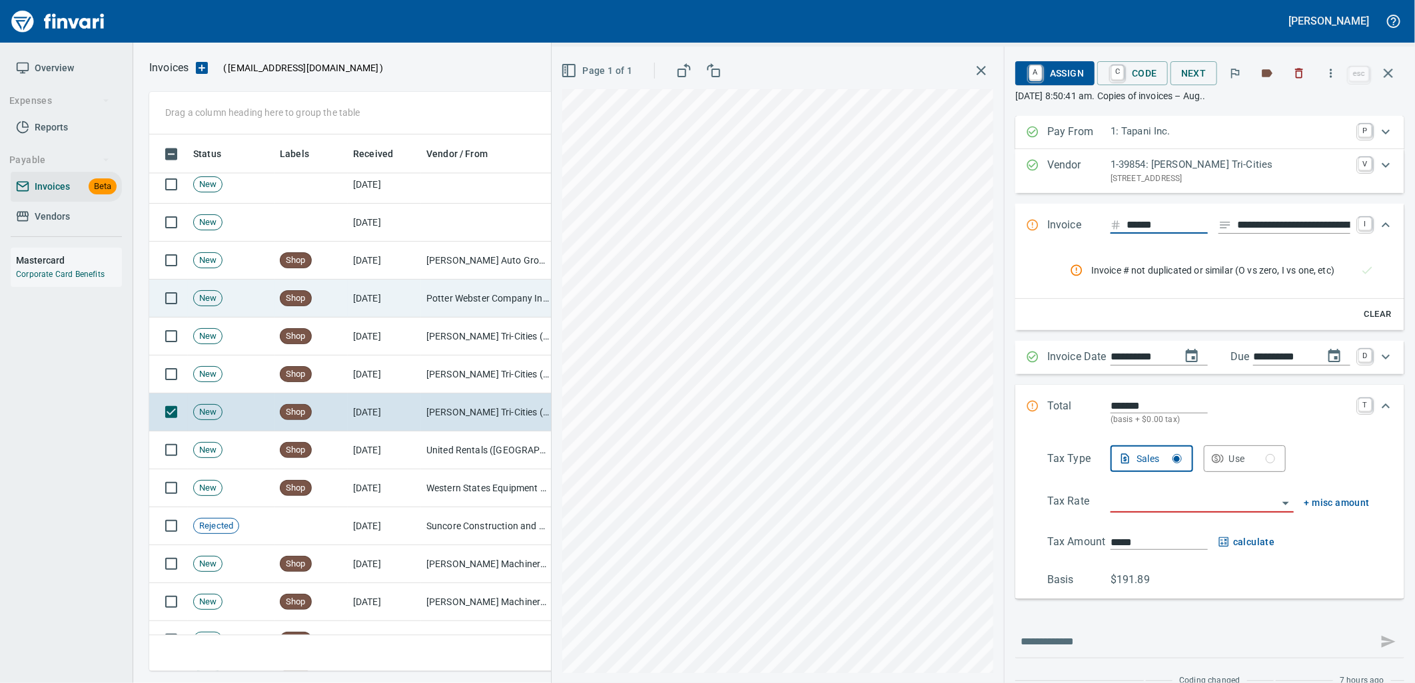
click at [432, 290] on td "Potter Webster Company Inc (1-10818)" at bounding box center [487, 299] width 133 height 38
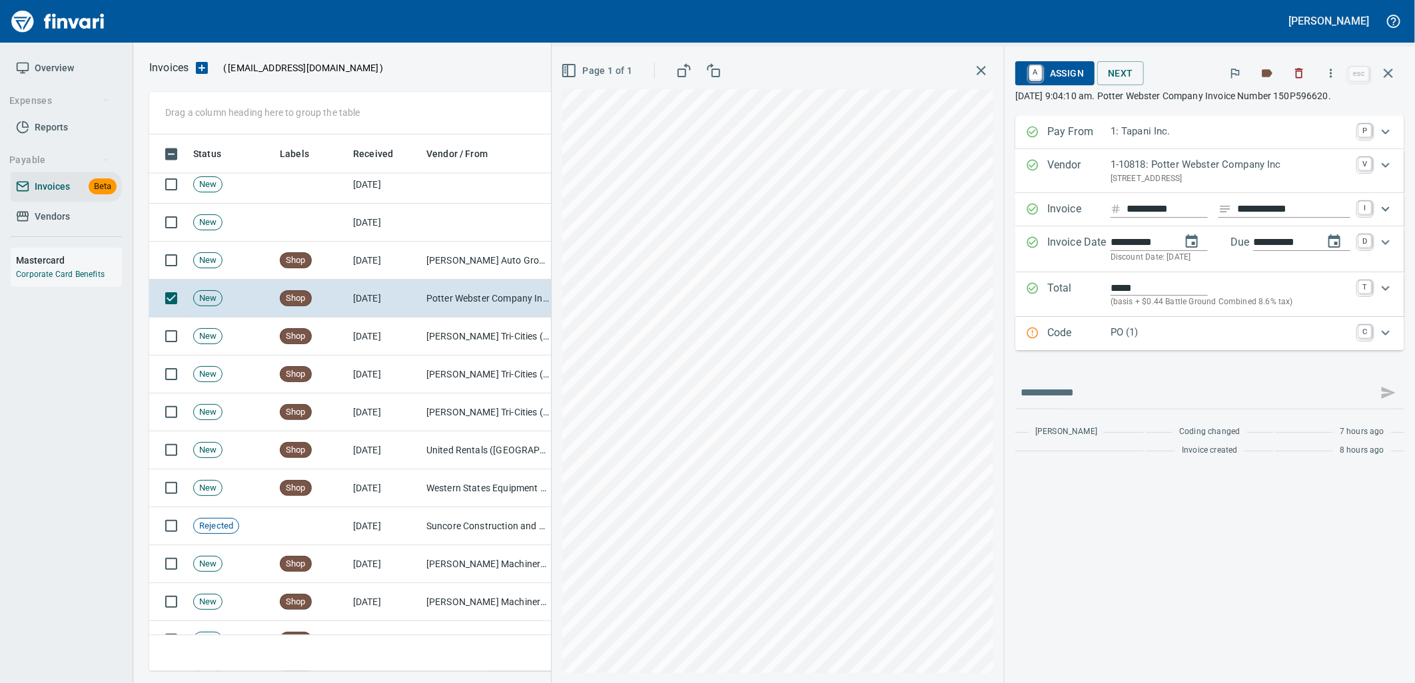
click at [1222, 340] on p "PO (1)" at bounding box center [1230, 332] width 240 height 15
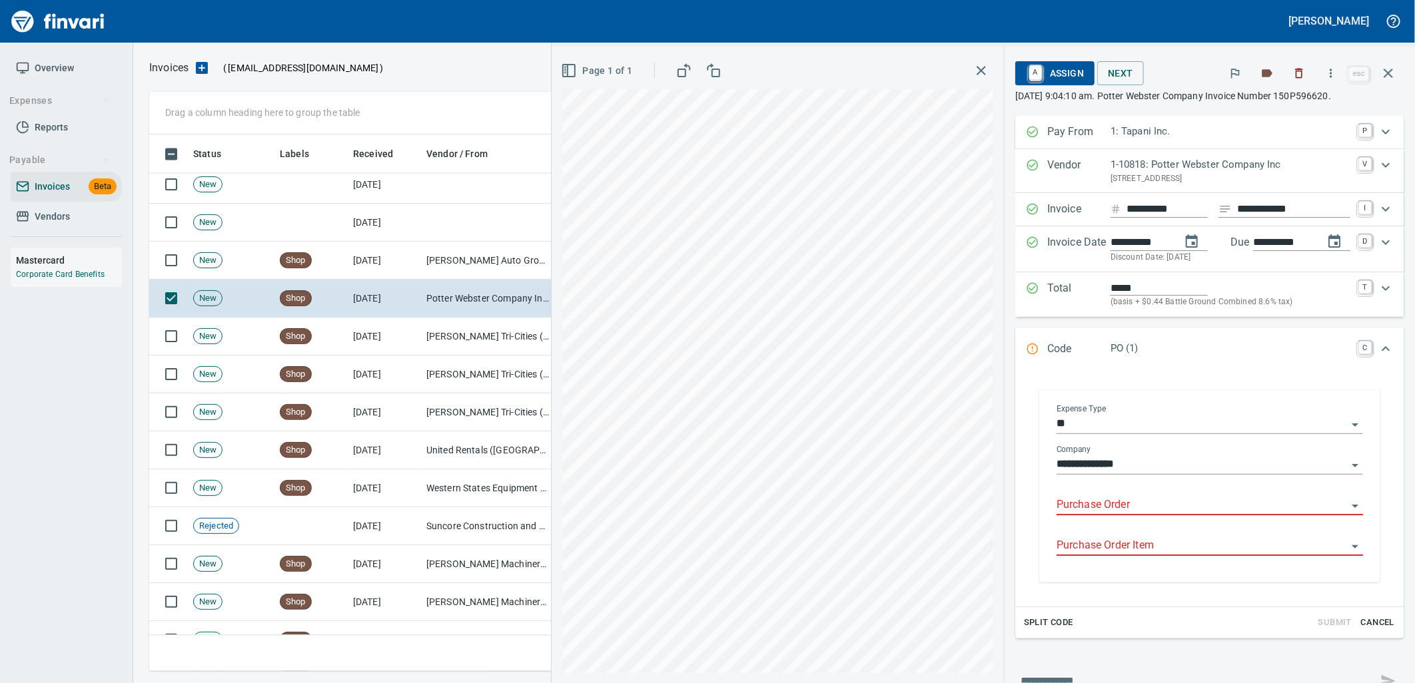
click at [1160, 505] on input "Purchase Order" at bounding box center [1201, 505] width 290 height 19
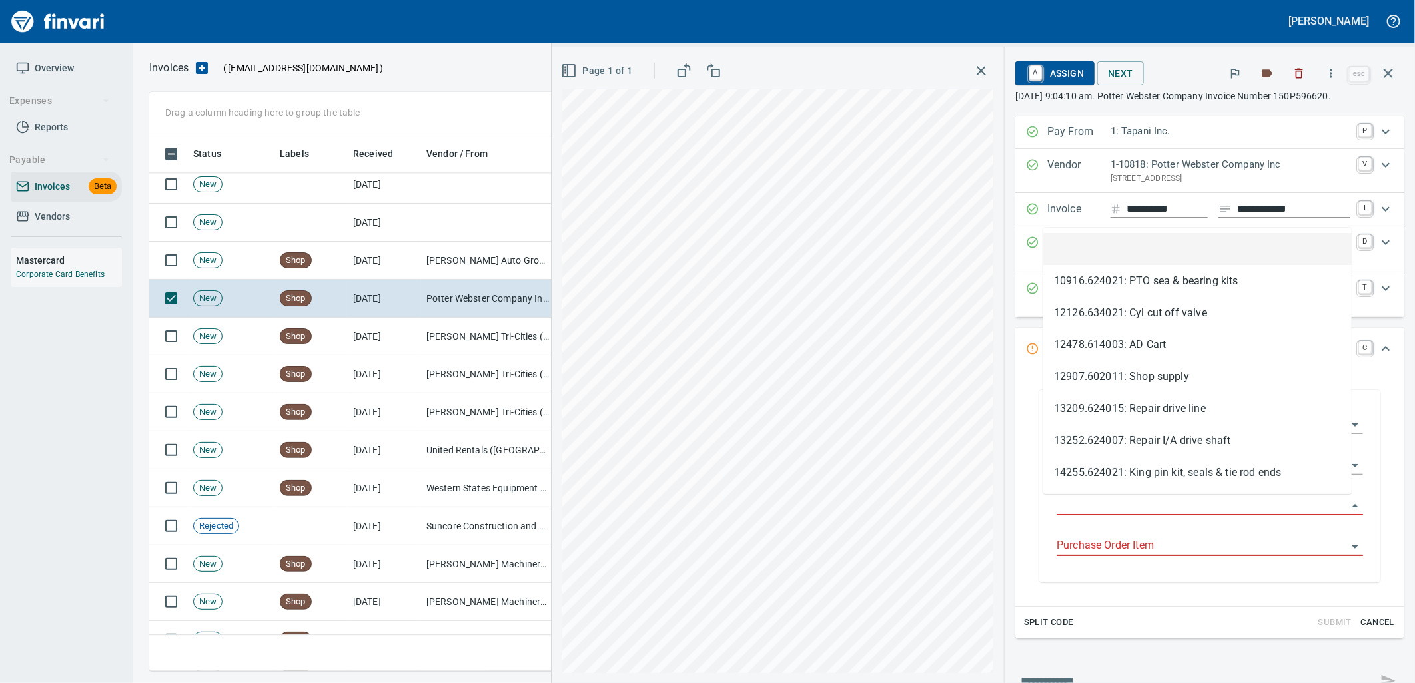
scroll to position [526, 1227]
type input "**********"
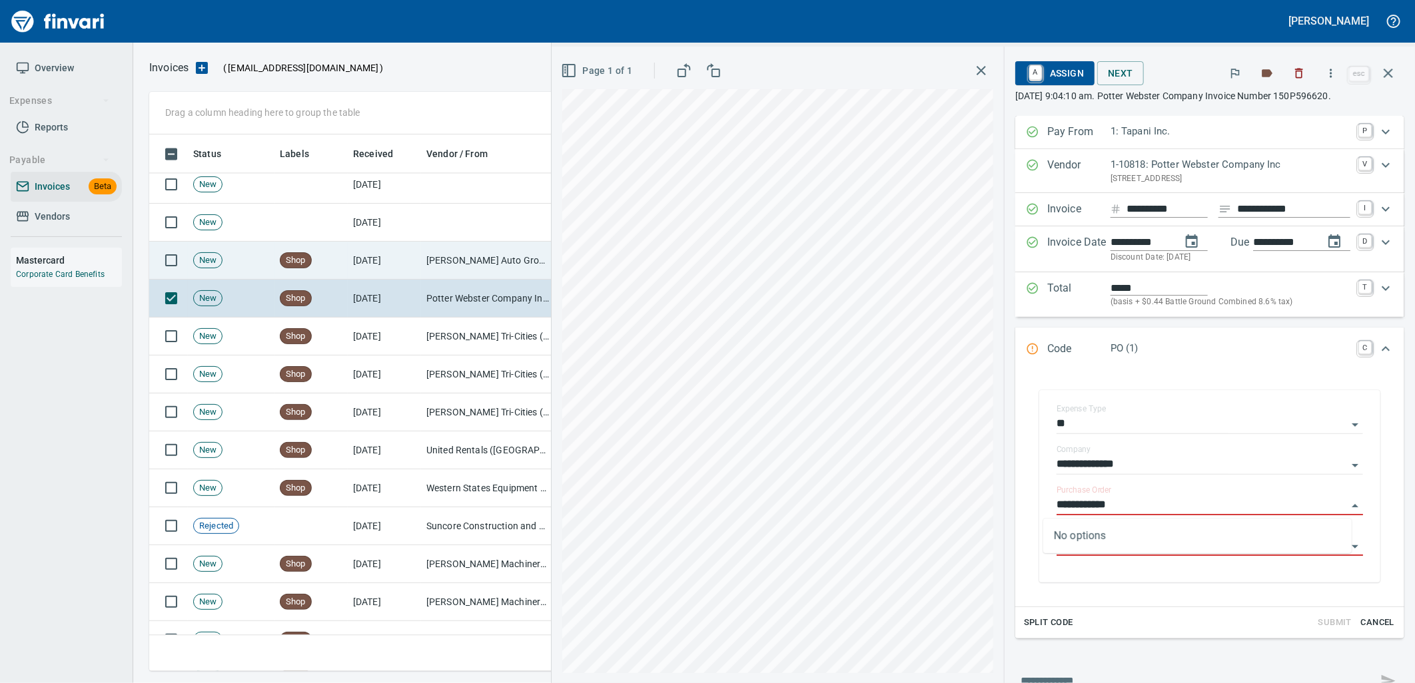
click at [442, 270] on td "[PERSON_NAME] Auto Group (1-38308)" at bounding box center [487, 261] width 133 height 38
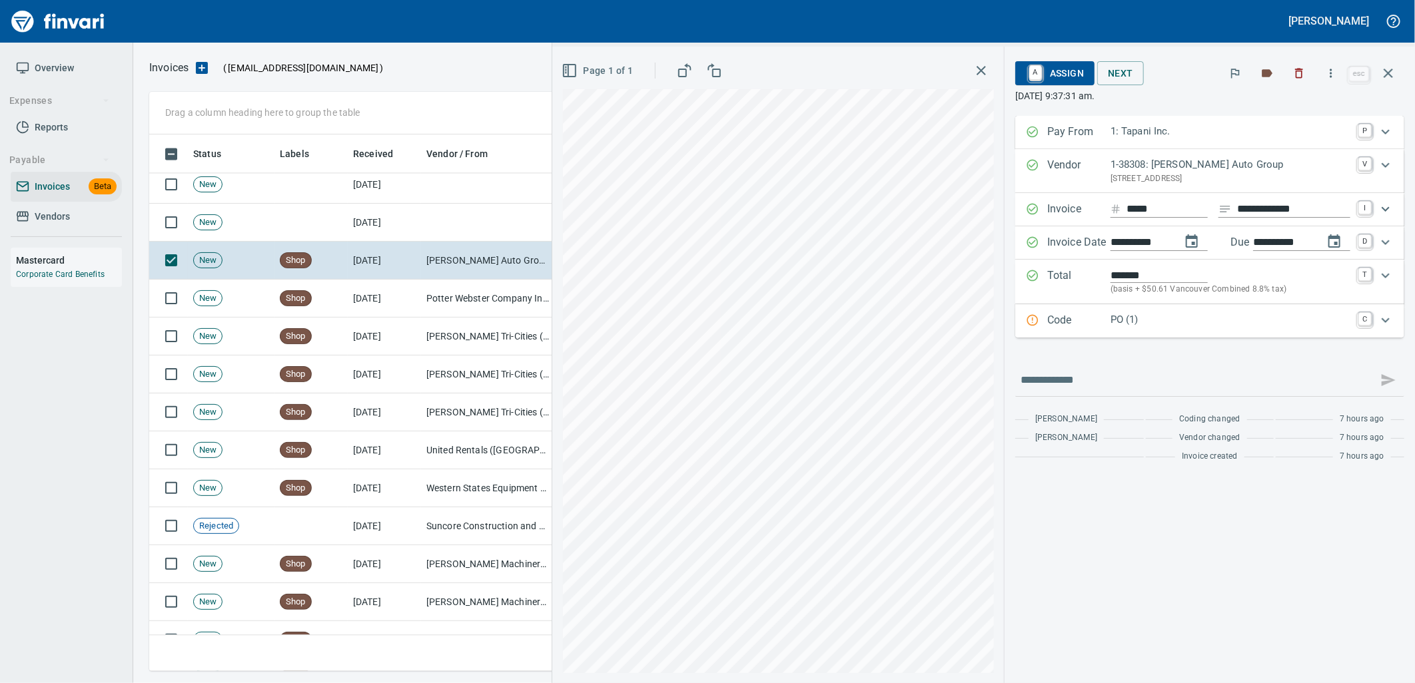
click at [1153, 329] on div "PO (1)" at bounding box center [1230, 320] width 240 height 17
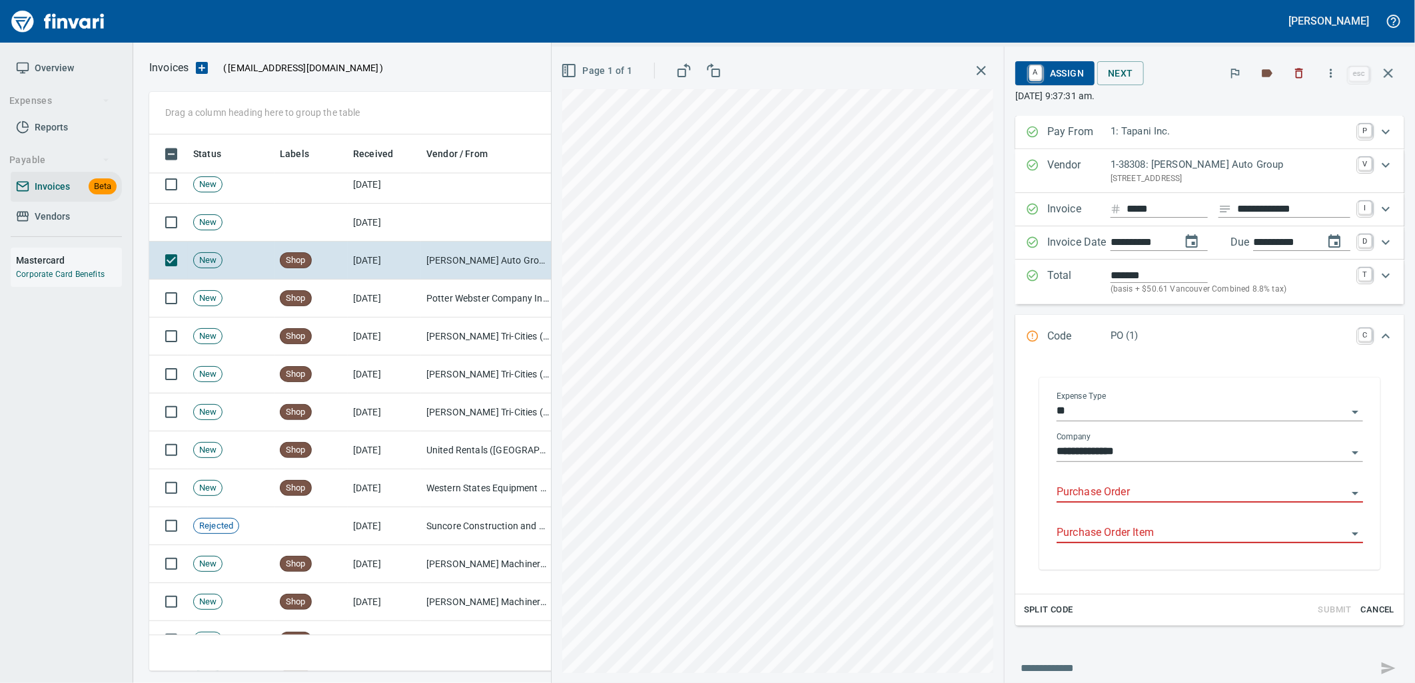
click at [1119, 488] on input "Purchase Order" at bounding box center [1201, 493] width 290 height 19
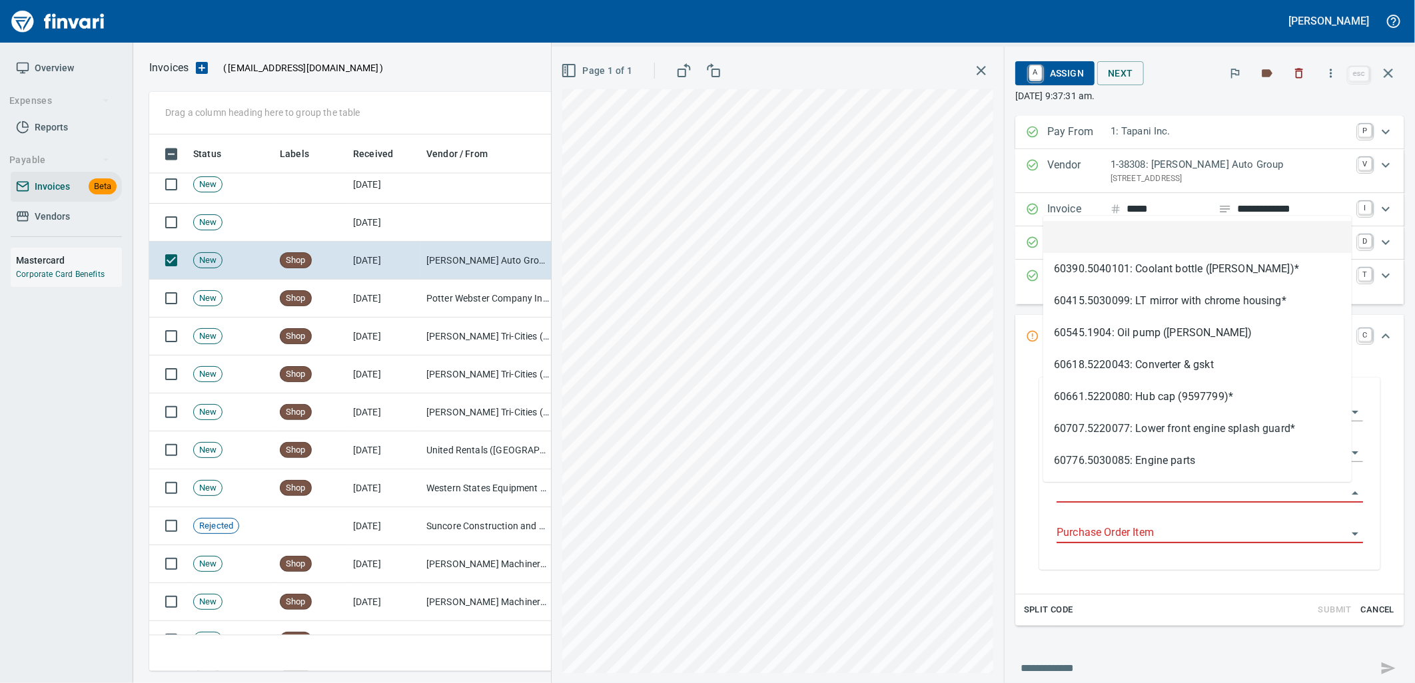
scroll to position [526, 1227]
type input "**********"
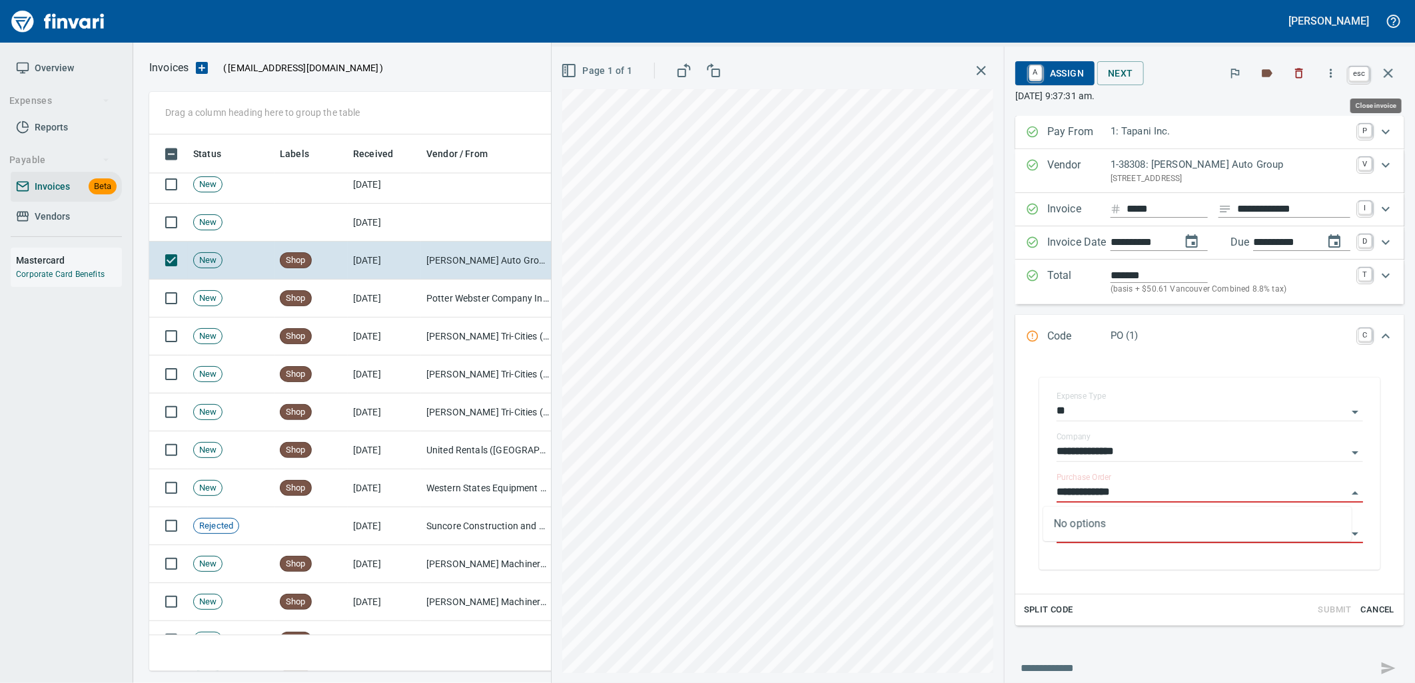
click at [1381, 71] on icon "button" at bounding box center [1388, 73] width 16 height 16
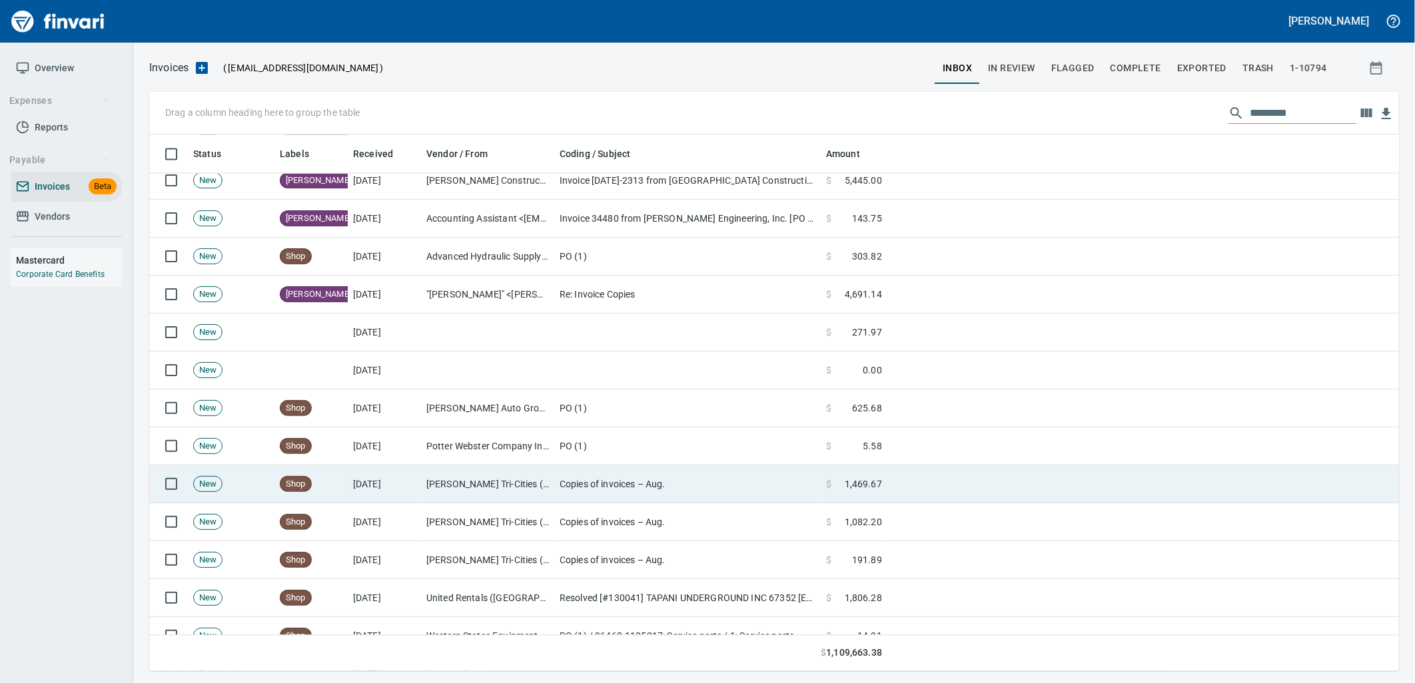
scroll to position [1686, 0]
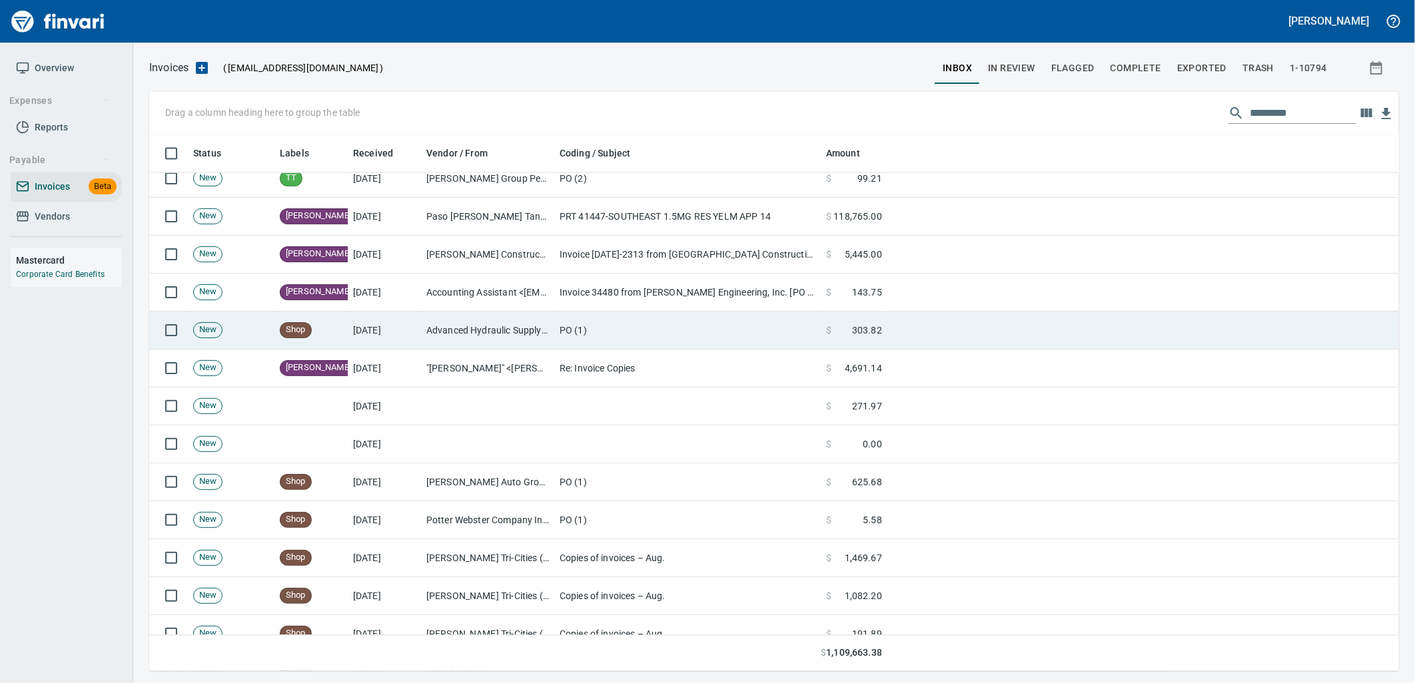
click at [514, 328] on td "Advanced Hydraulic Supply Co. LLC (1-10020)" at bounding box center [487, 331] width 133 height 38
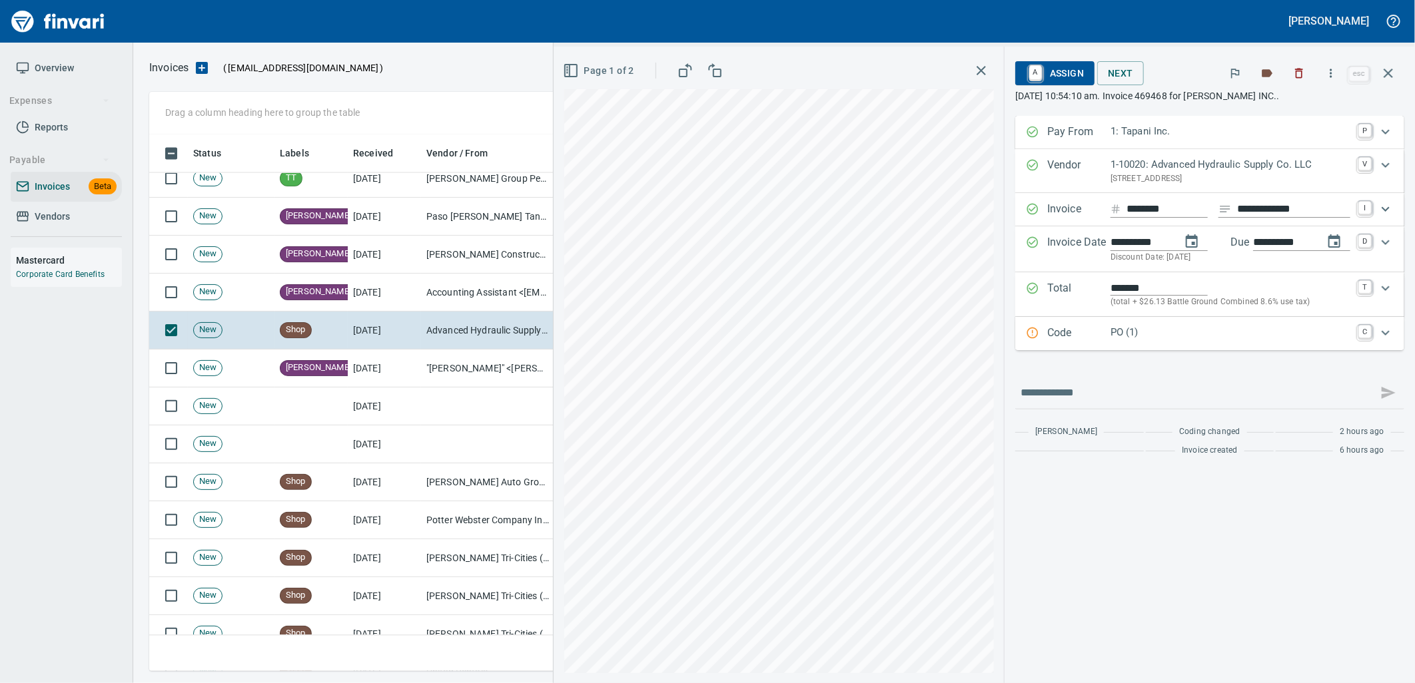
click at [1130, 336] on p "PO (1)" at bounding box center [1230, 332] width 240 height 15
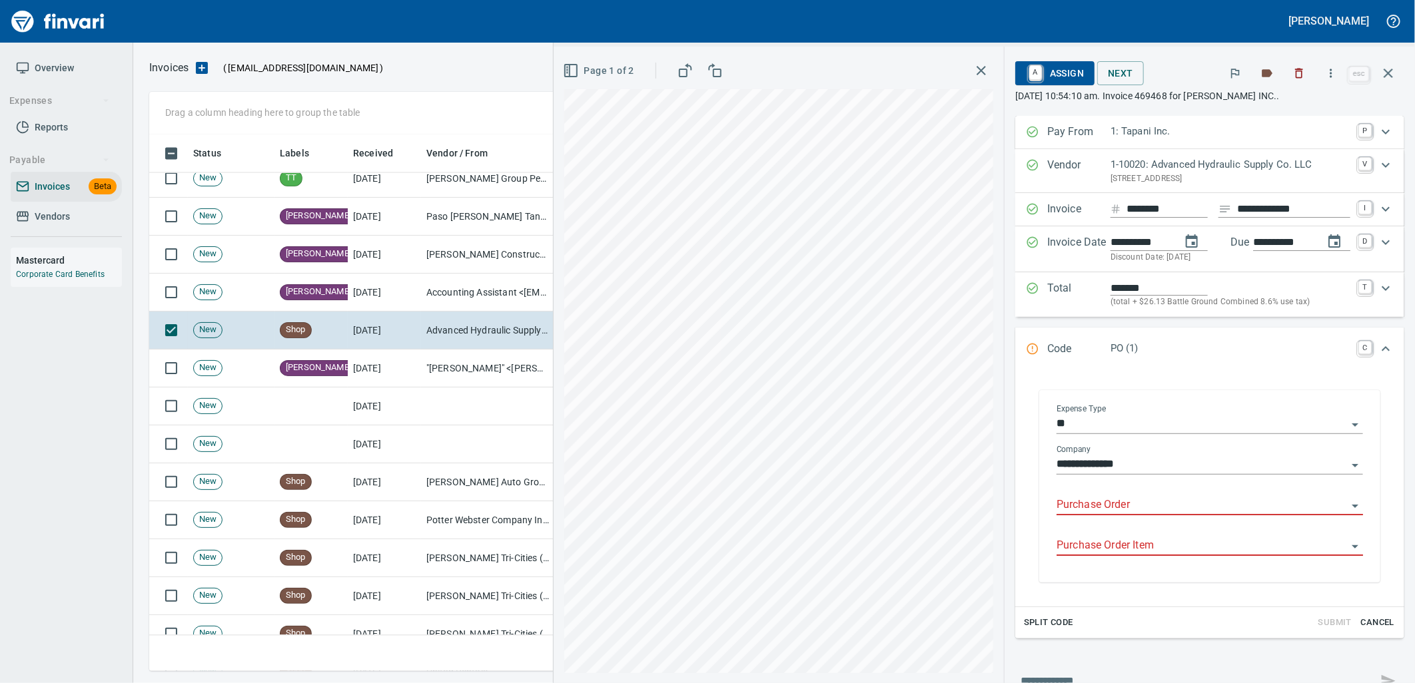
click at [1115, 504] on input "Purchase Order" at bounding box center [1201, 505] width 290 height 19
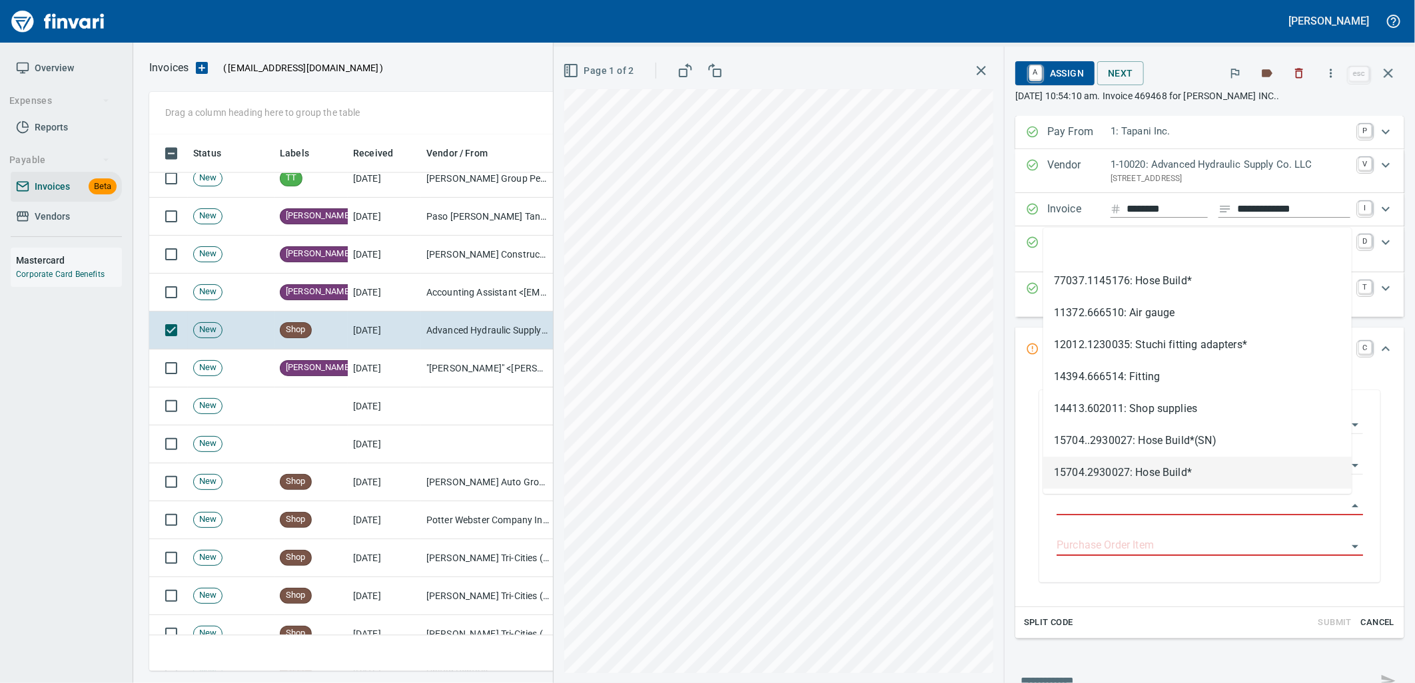
scroll to position [526, 1227]
type input "**********"
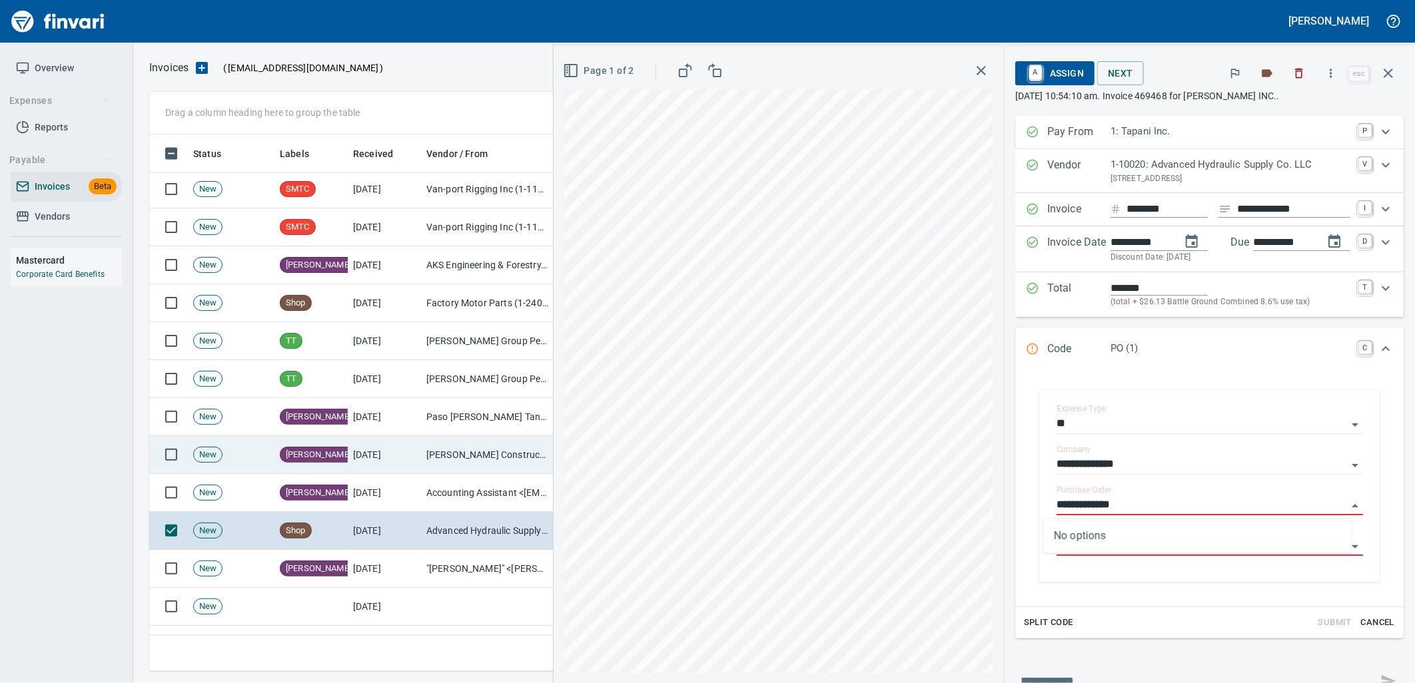
scroll to position [1464, 0]
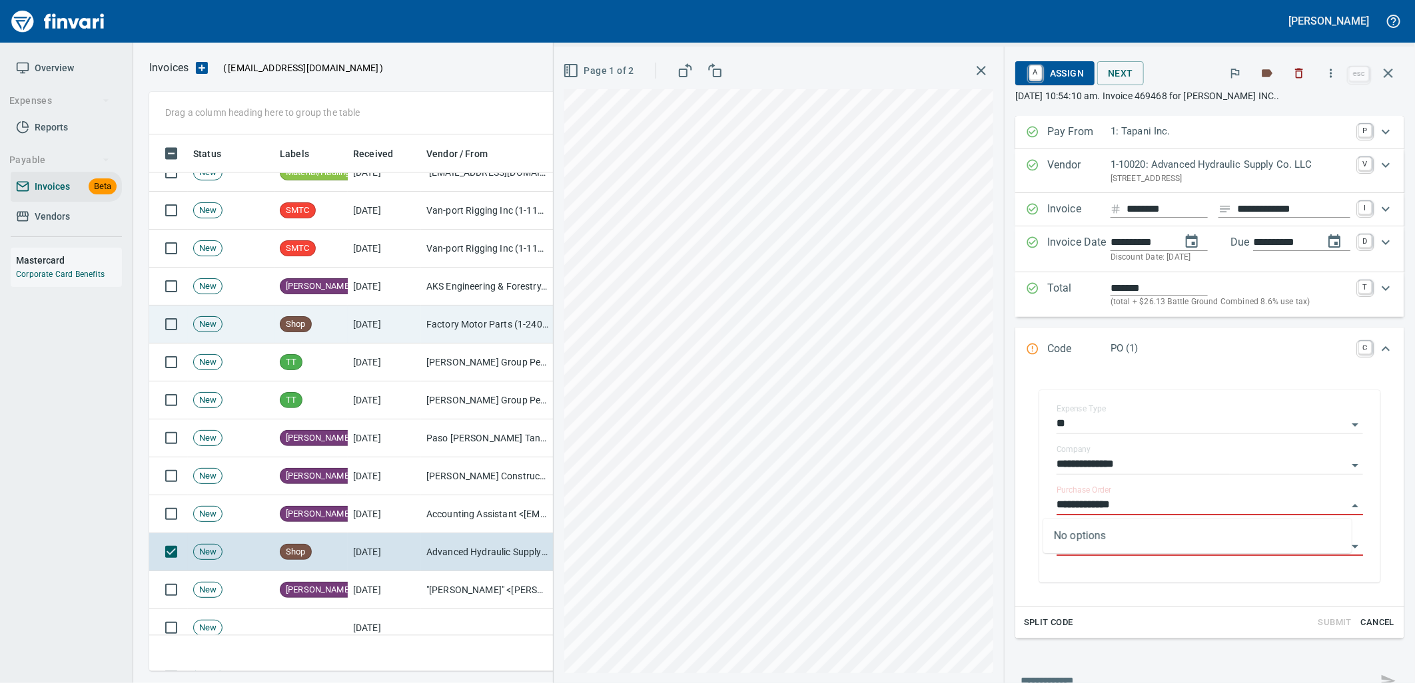
click at [424, 320] on td "Factory Motor Parts (1-24042)" at bounding box center [487, 325] width 133 height 38
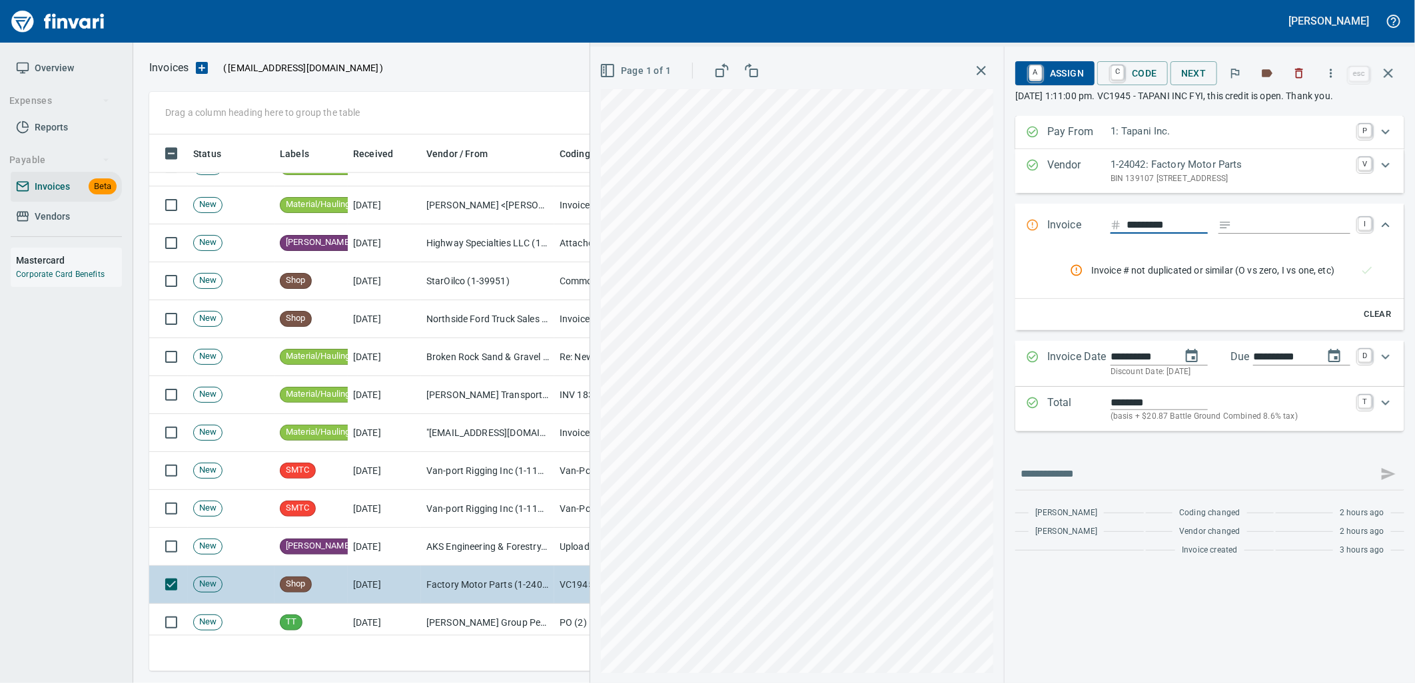
scroll to position [1168, 0]
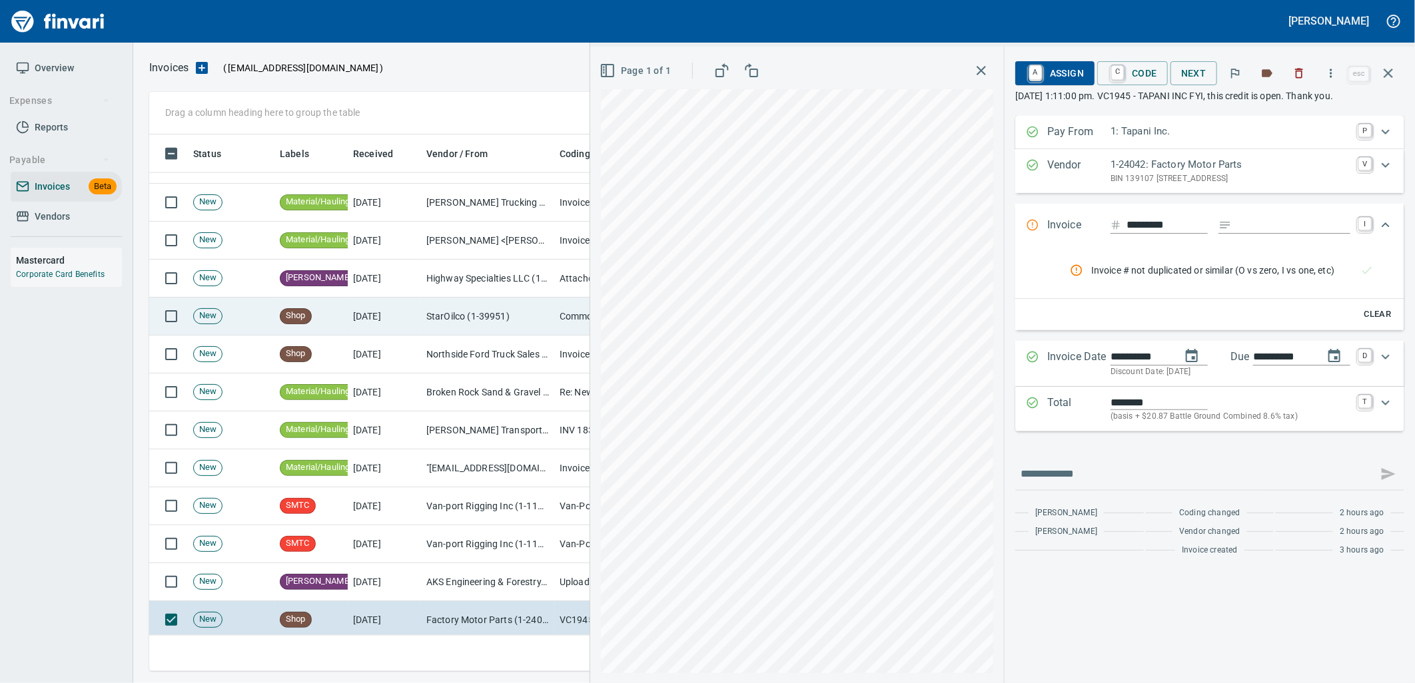
click at [438, 331] on td "StarOilco (1-39951)" at bounding box center [487, 317] width 133 height 38
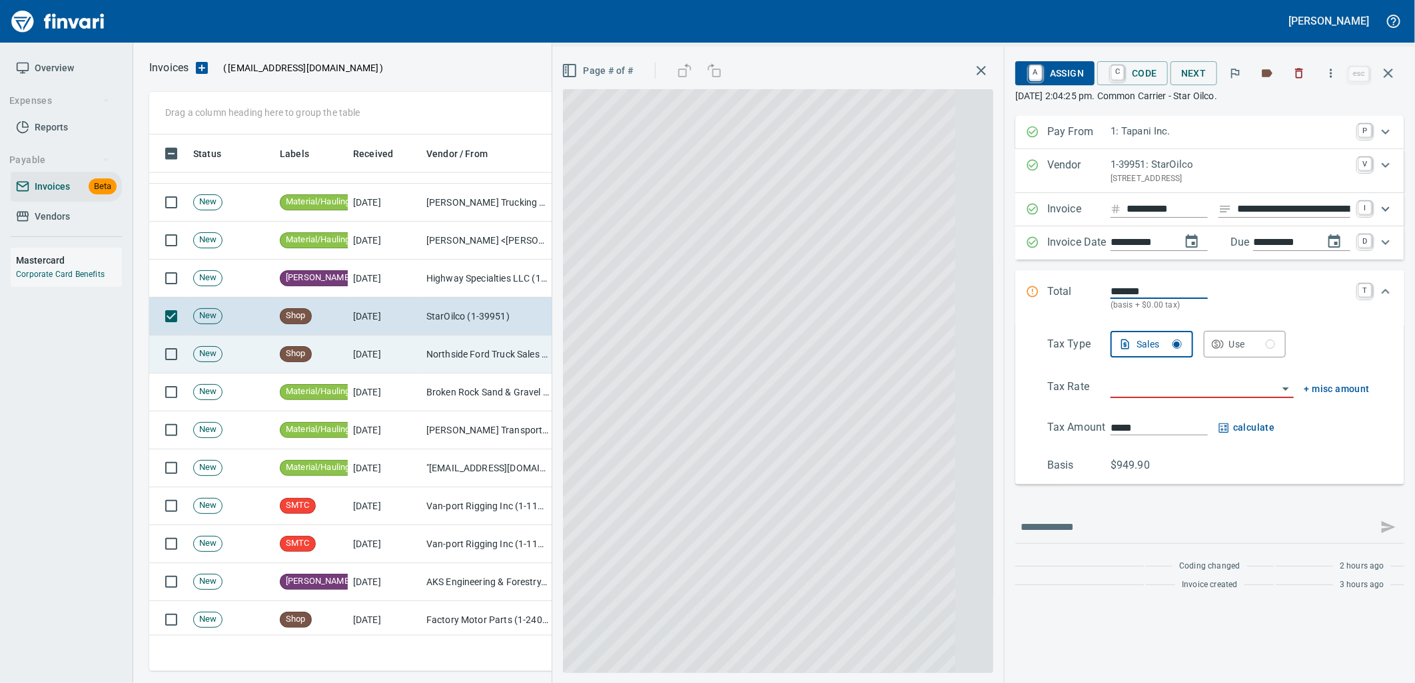
click at [440, 344] on td "Northside Ford Truck Sales Inc (1-10715)" at bounding box center [487, 355] width 133 height 38
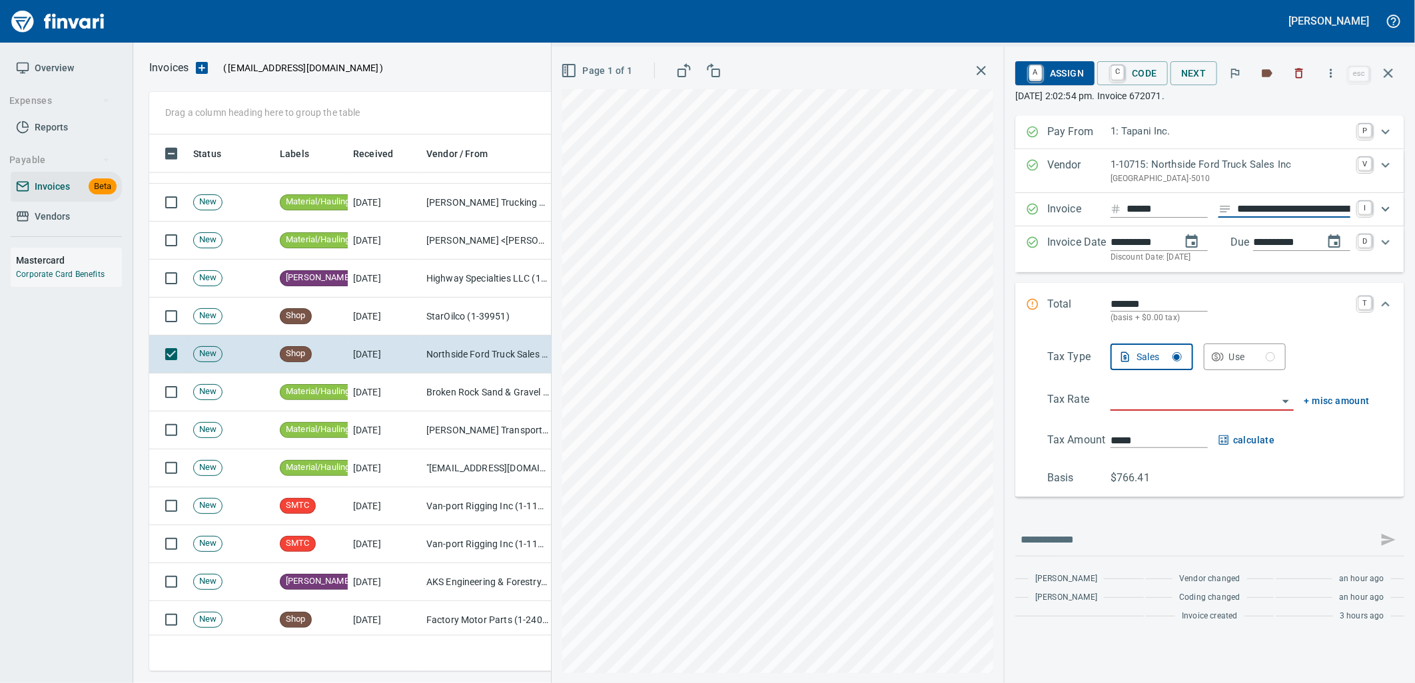
click at [1262, 207] on input "**********" at bounding box center [1293, 209] width 113 height 17
type input "**********"
click at [1230, 349] on div "Use" at bounding box center [1252, 357] width 47 height 17
click at [1208, 403] on input "search" at bounding box center [1193, 401] width 167 height 19
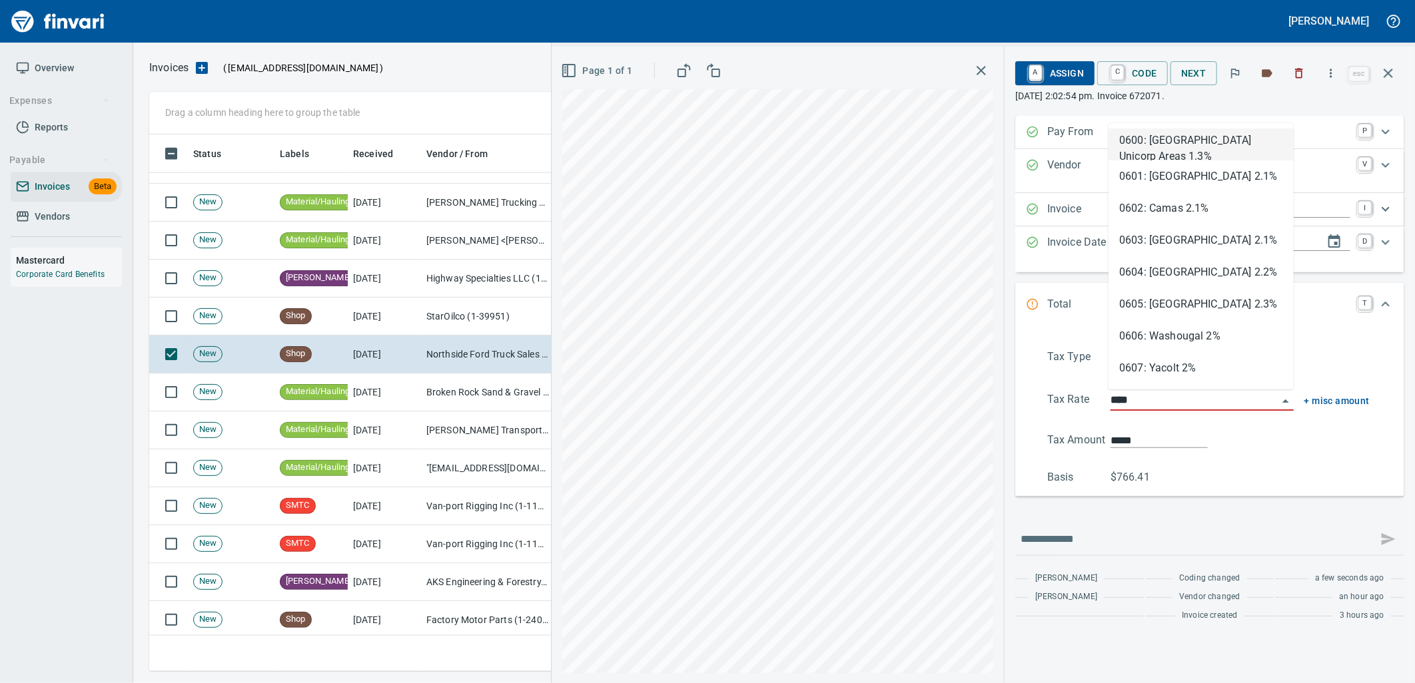
scroll to position [526, 1227]
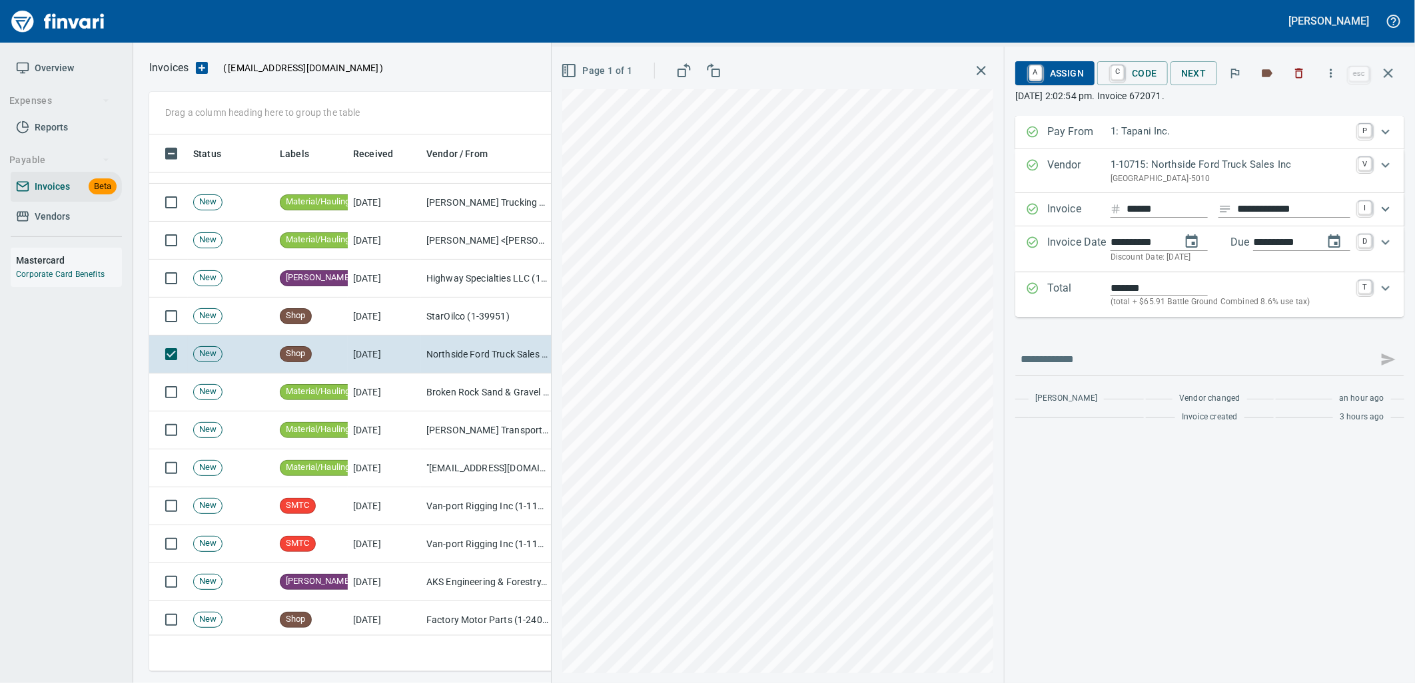
type input "**********"
type input "******"
type input "**********"
click at [1153, 65] on span "C Code" at bounding box center [1132, 73] width 49 height 23
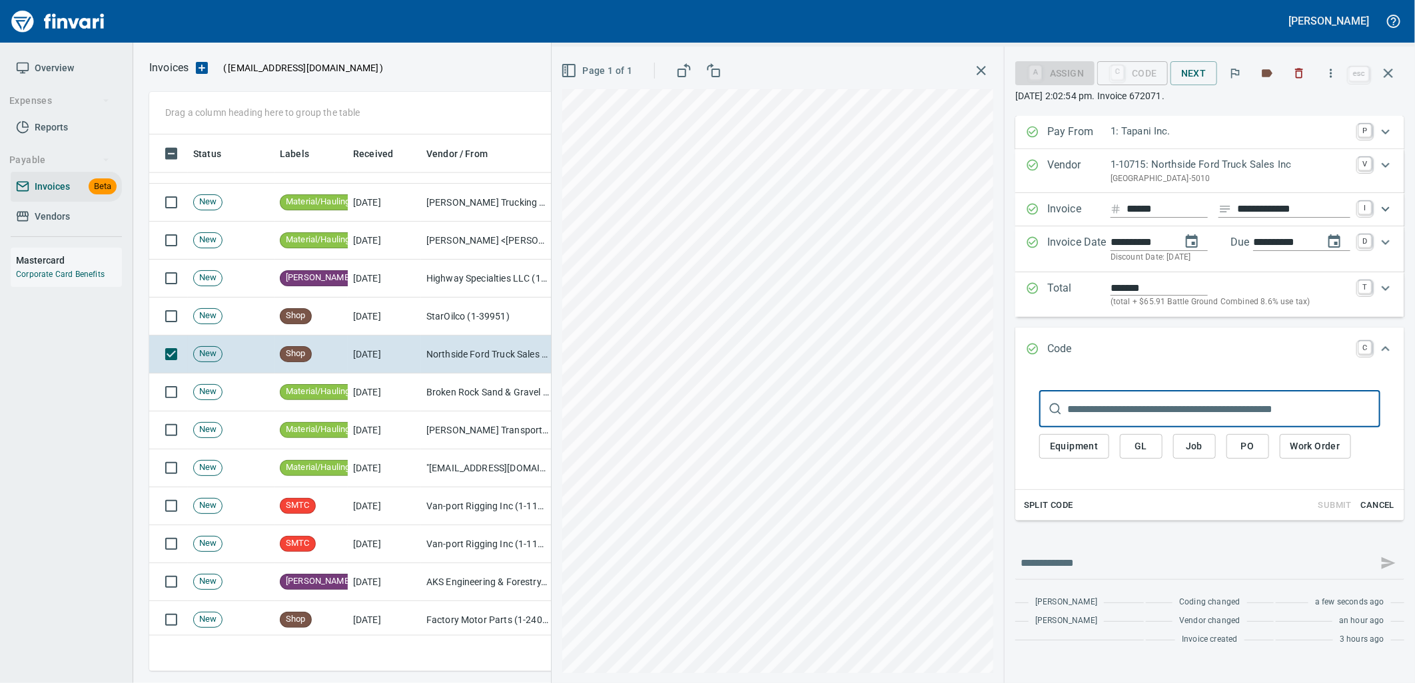
click at [1248, 454] on span "PO" at bounding box center [1247, 446] width 21 height 17
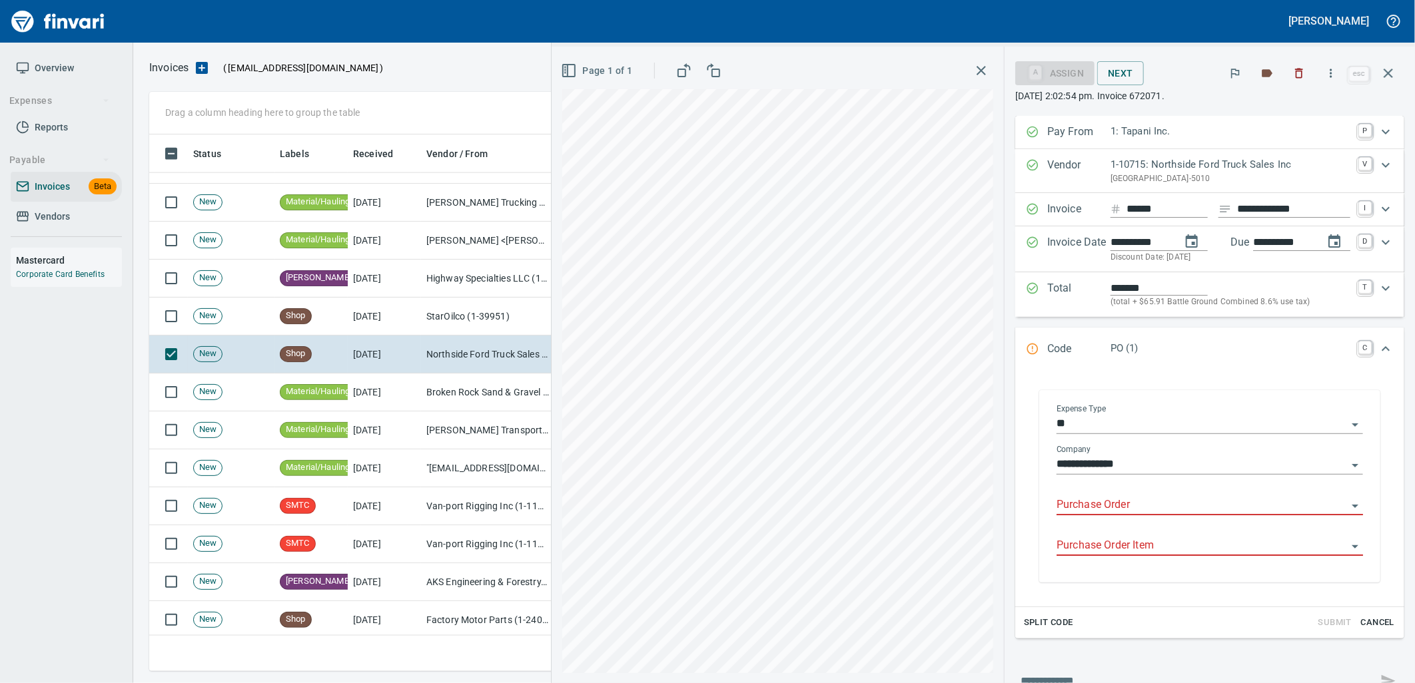
click at [1190, 503] on input "Purchase Order" at bounding box center [1201, 505] width 290 height 19
type input "**********"
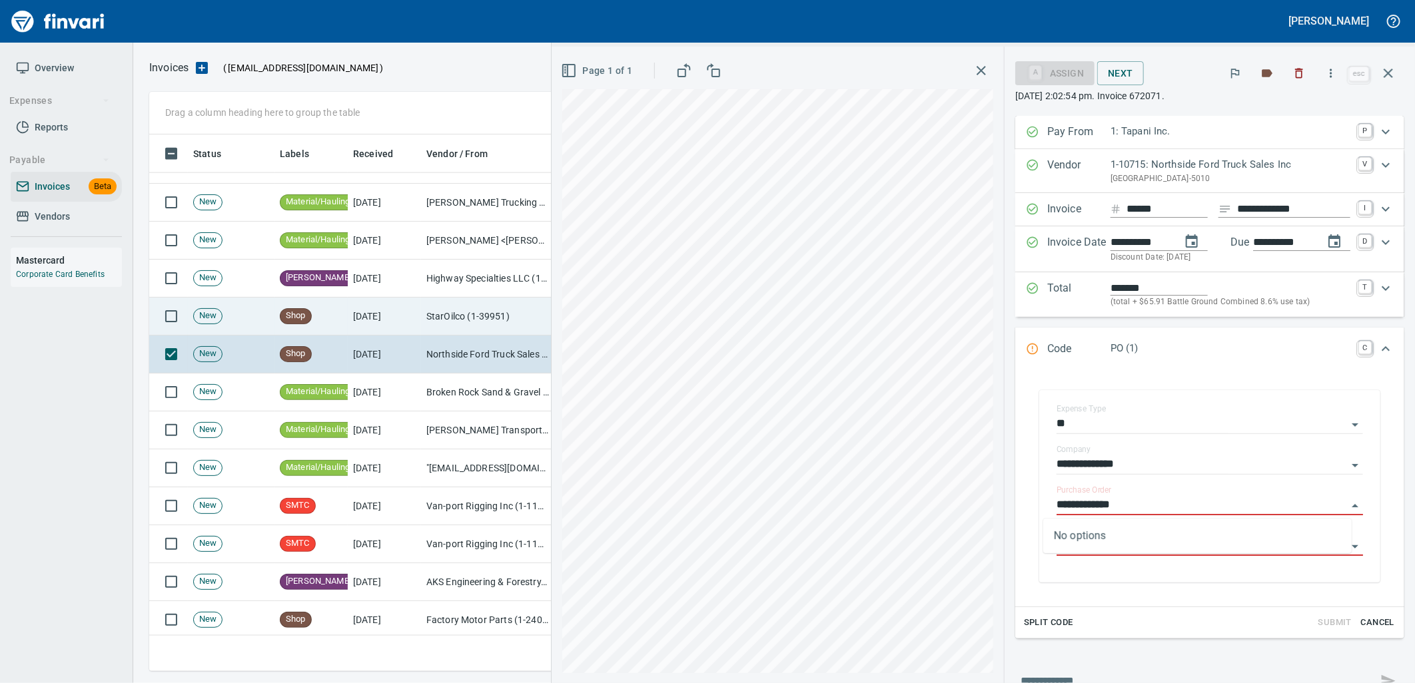
click at [411, 322] on td "9/4/2025" at bounding box center [384, 317] width 73 height 38
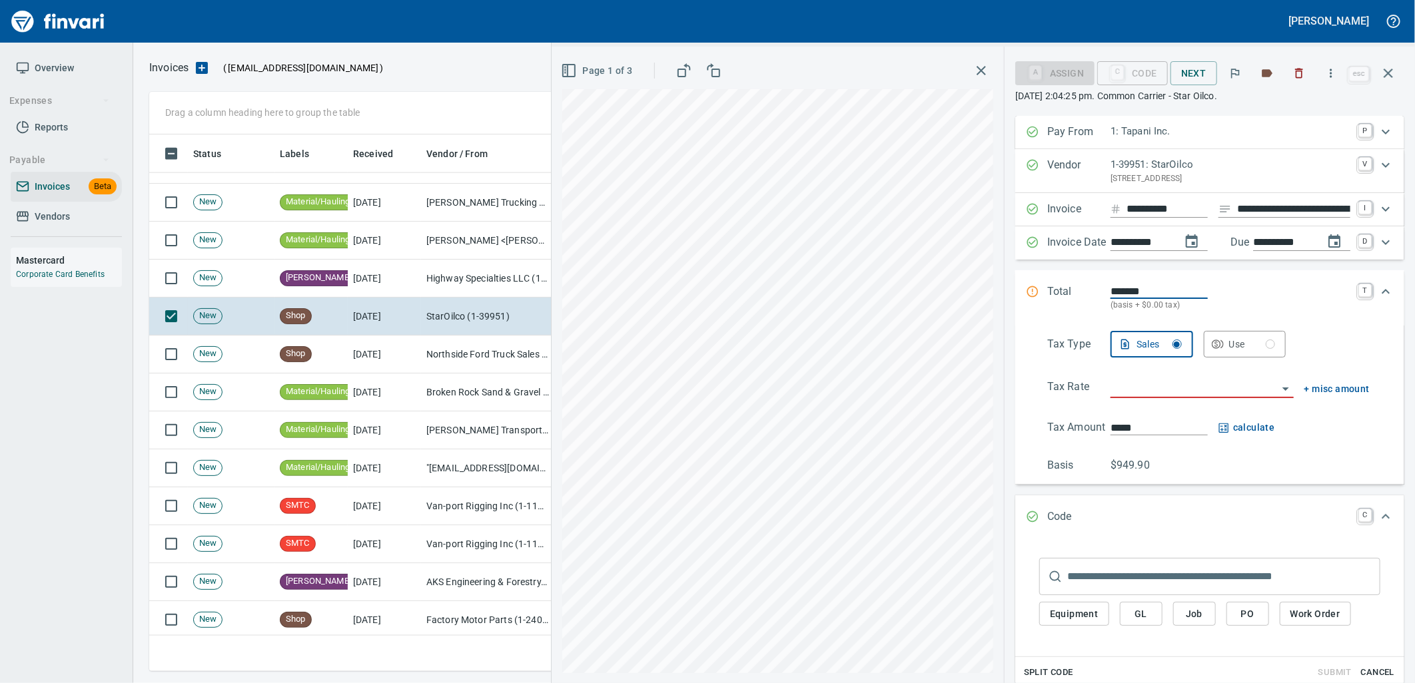
click at [1253, 207] on input "**********" at bounding box center [1293, 209] width 113 height 17
click at [1267, 344] on div "button" at bounding box center [1270, 345] width 6 height 6
click at [1174, 388] on input "search" at bounding box center [1193, 388] width 167 height 19
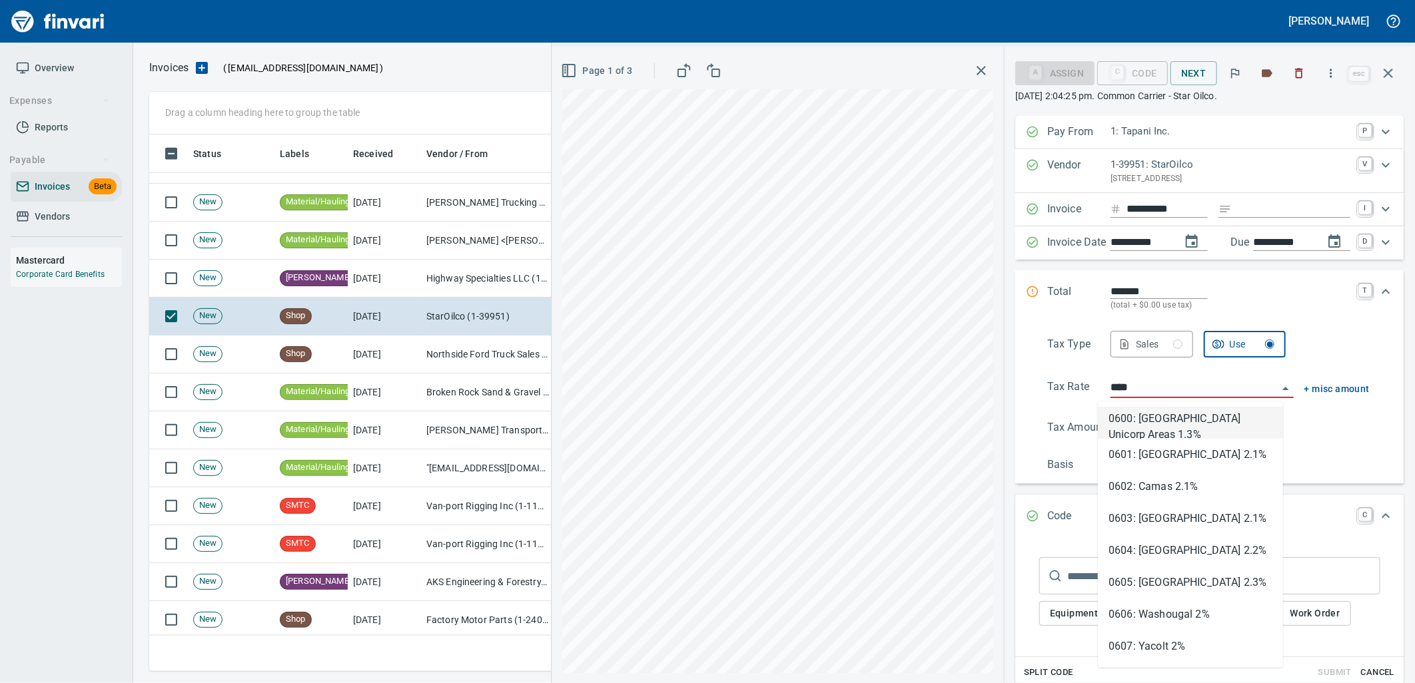
scroll to position [526, 1227]
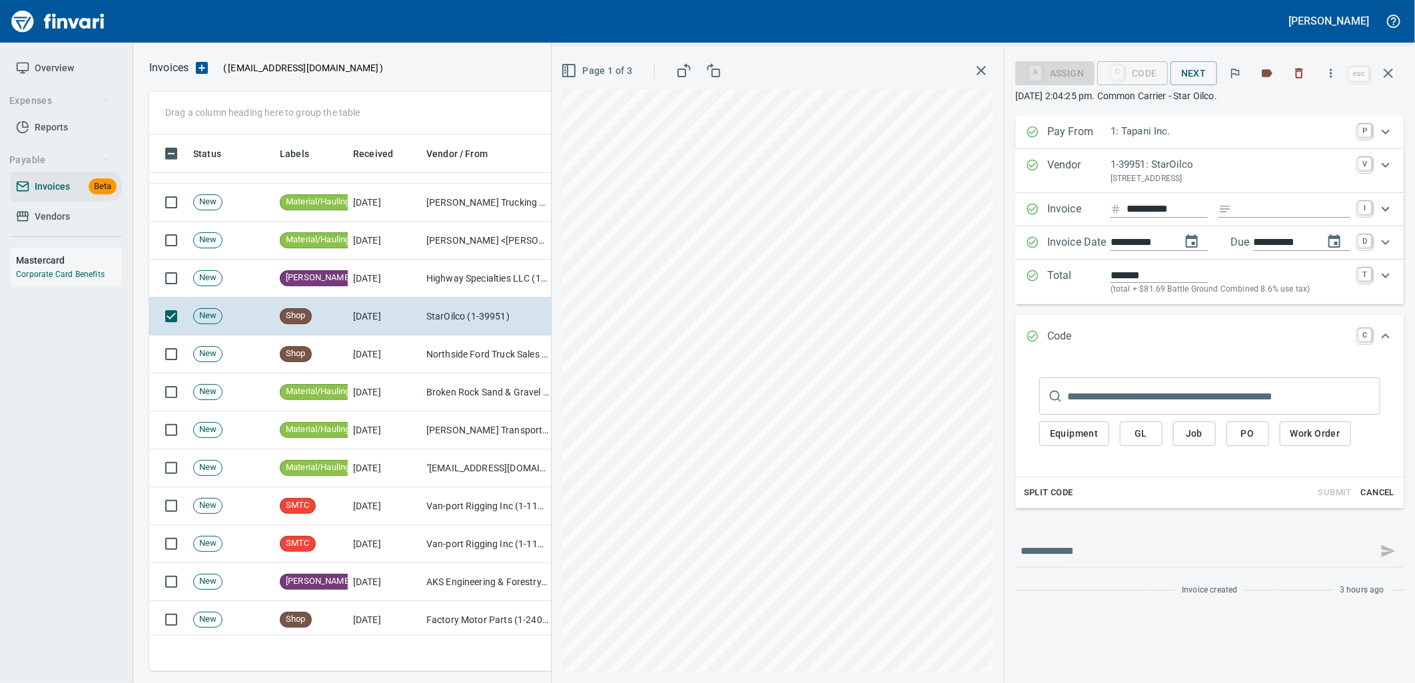
type input "**********"
type input "******"
type input "**********"
click at [1388, 494] on span "Cancel" at bounding box center [1377, 493] width 36 height 15
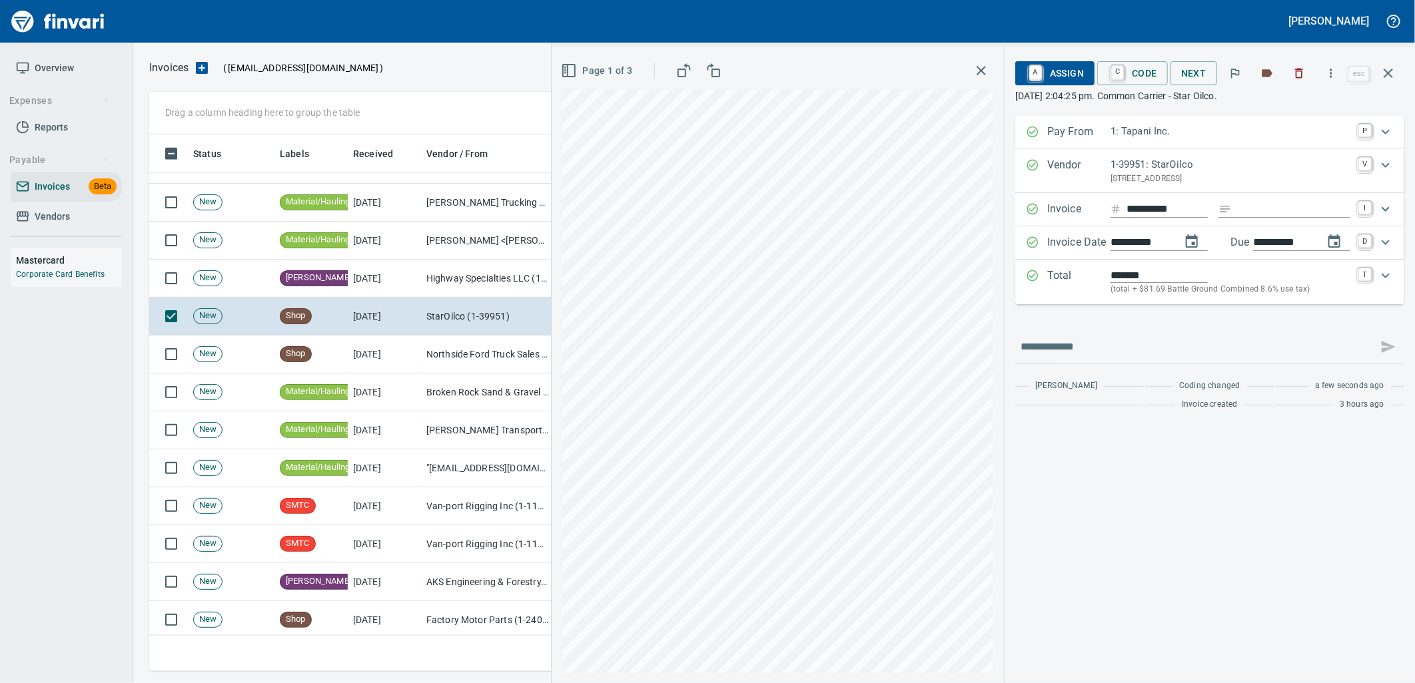
click at [1053, 70] on span "A Assign" at bounding box center [1055, 73] width 58 height 23
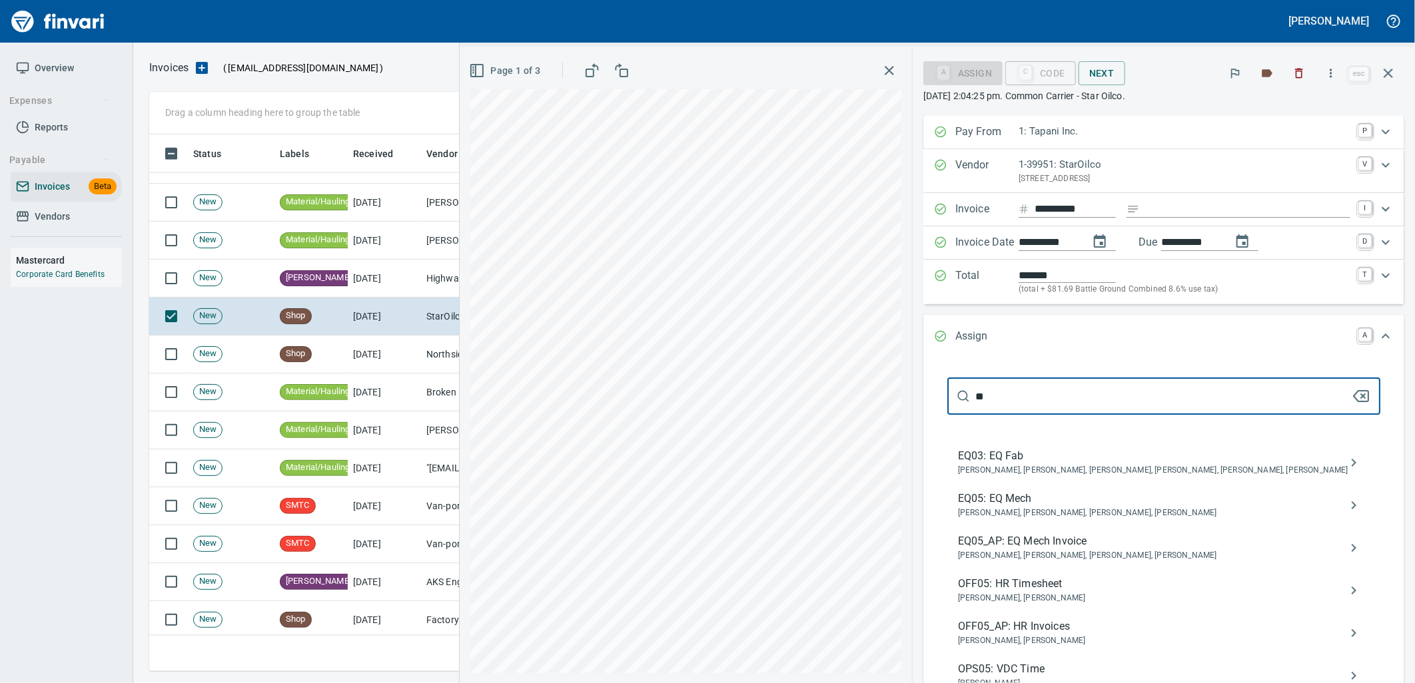
type input "**"
click at [1062, 547] on span "EQ05_AP: EQ Mech Invoice" at bounding box center [1153, 542] width 390 height 16
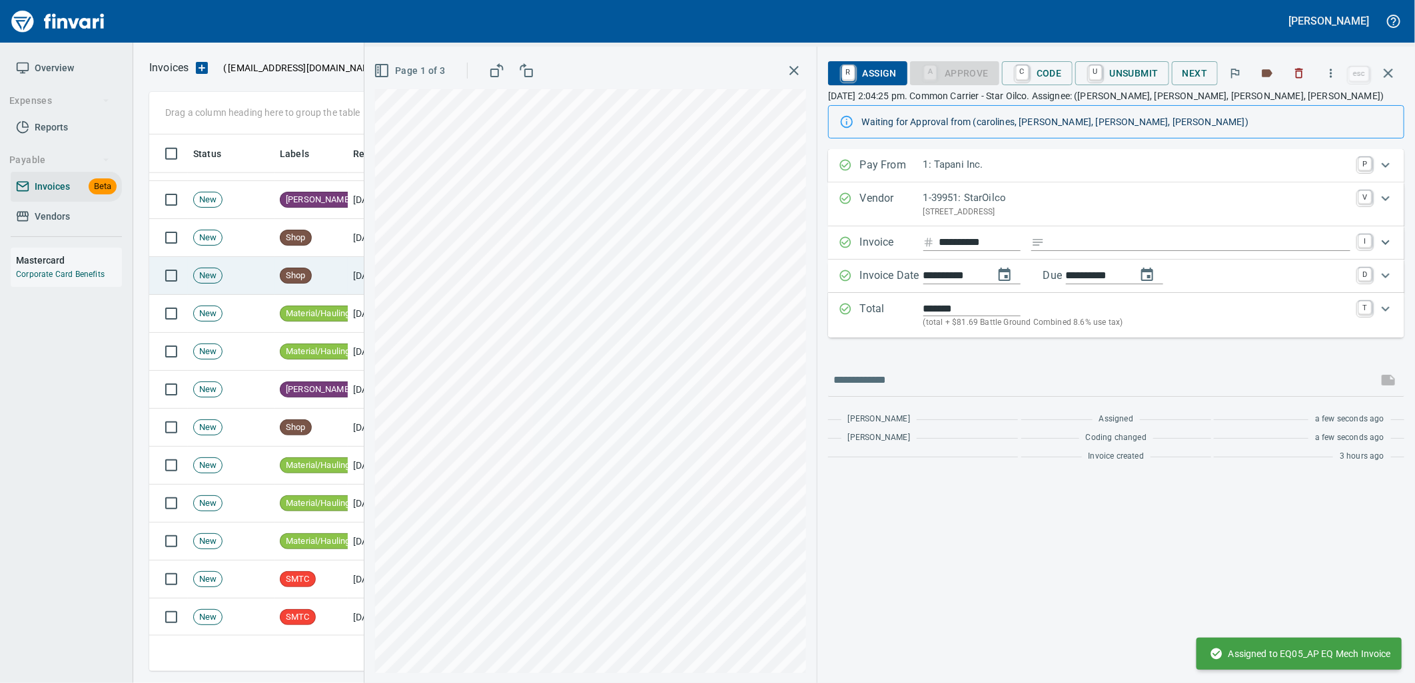
scroll to position [1020, 0]
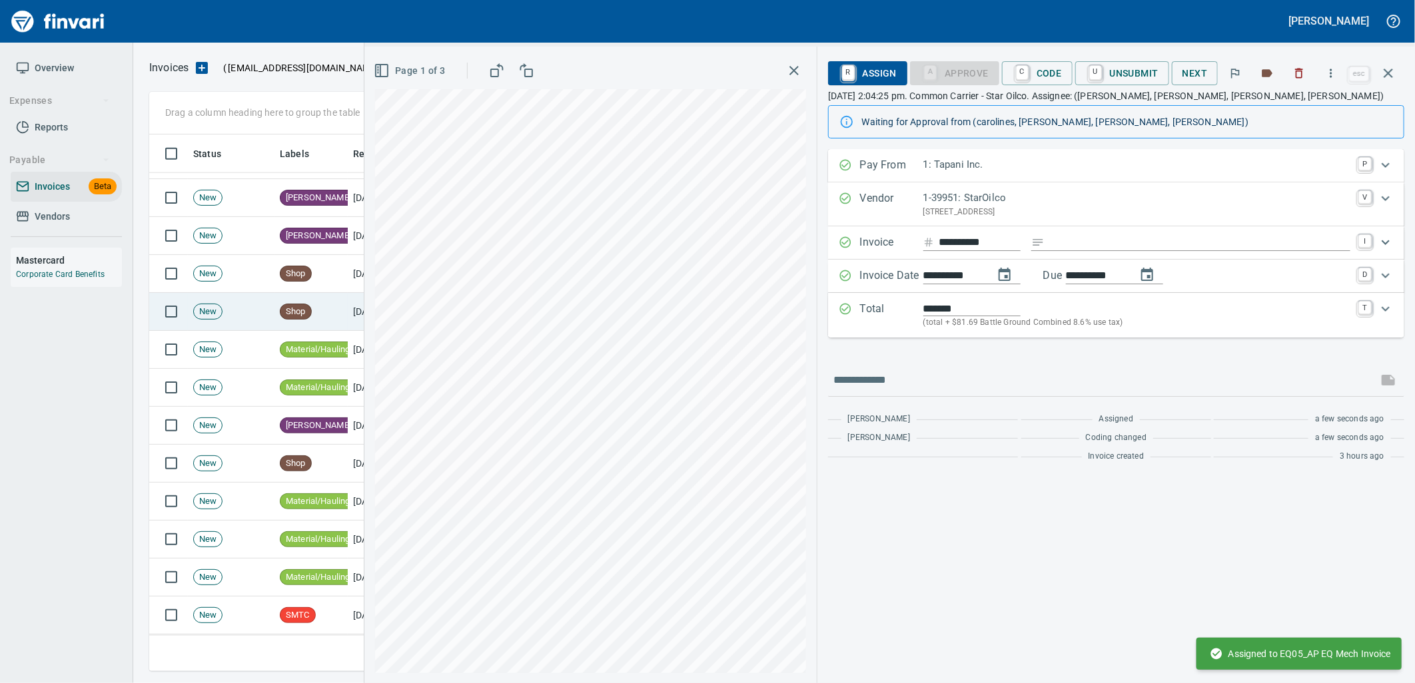
click at [328, 302] on td "Shop" at bounding box center [310, 312] width 73 height 38
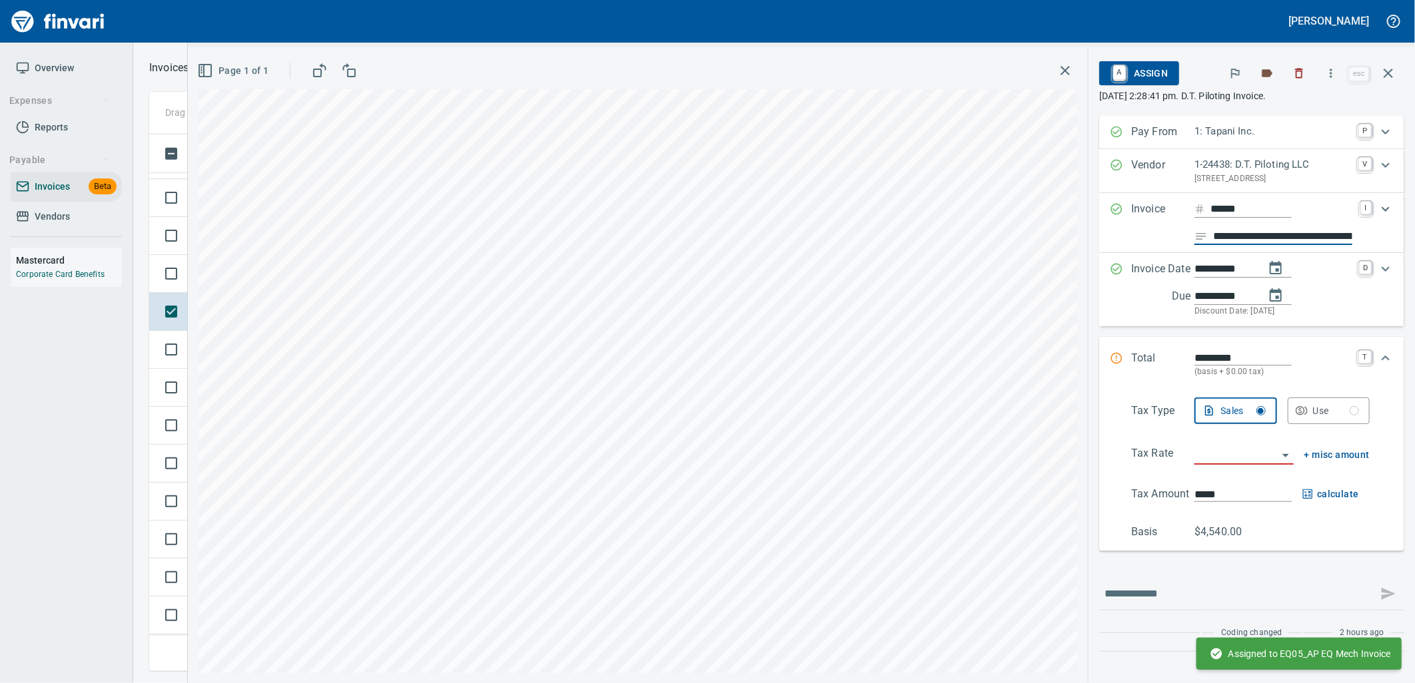
click at [1257, 238] on input "**********" at bounding box center [1282, 236] width 139 height 17
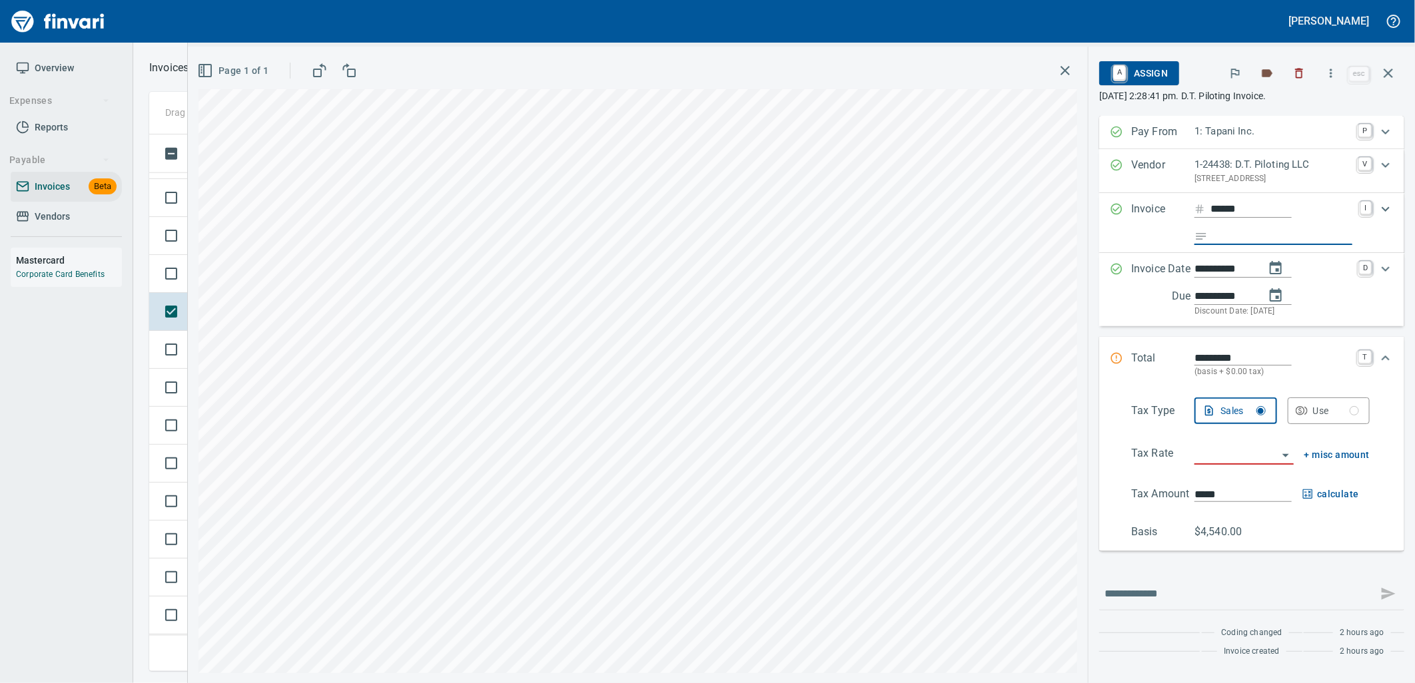
click at [1230, 456] on input "search" at bounding box center [1235, 455] width 83 height 19
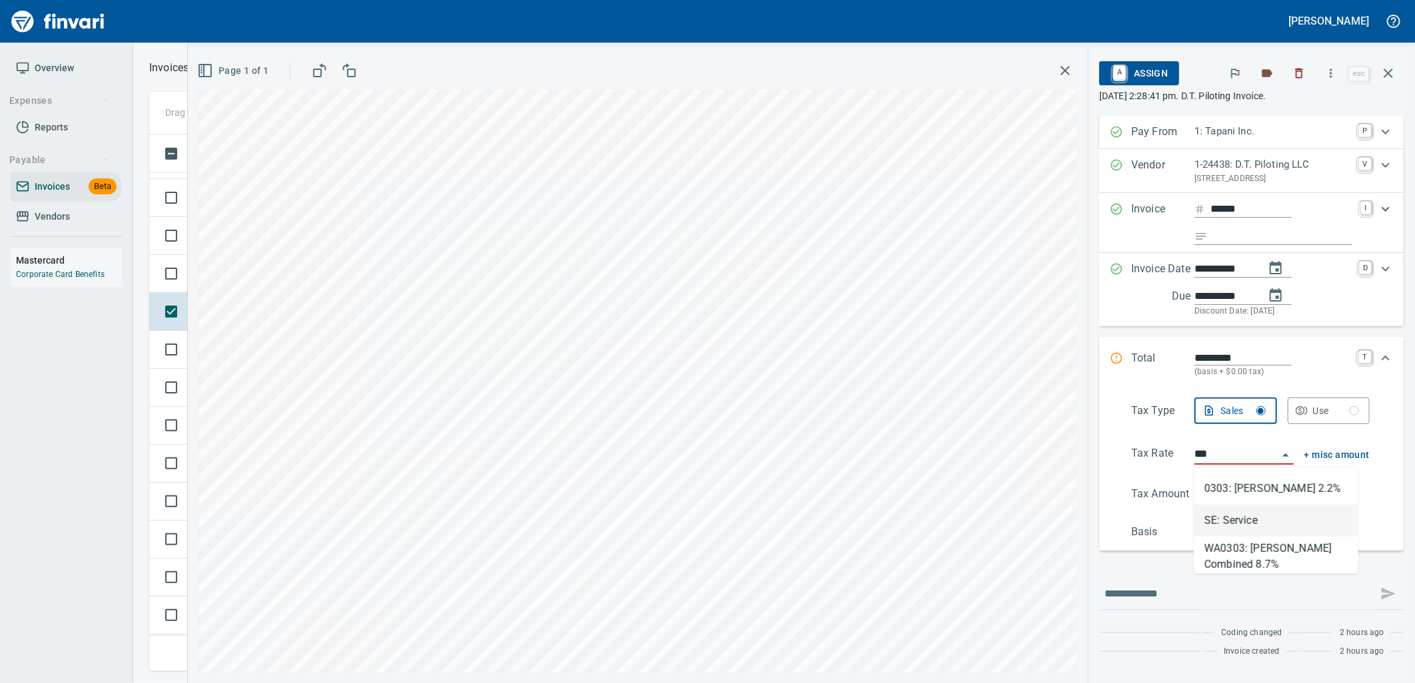
click at [1236, 526] on li "SE: Service" at bounding box center [1276, 521] width 165 height 32
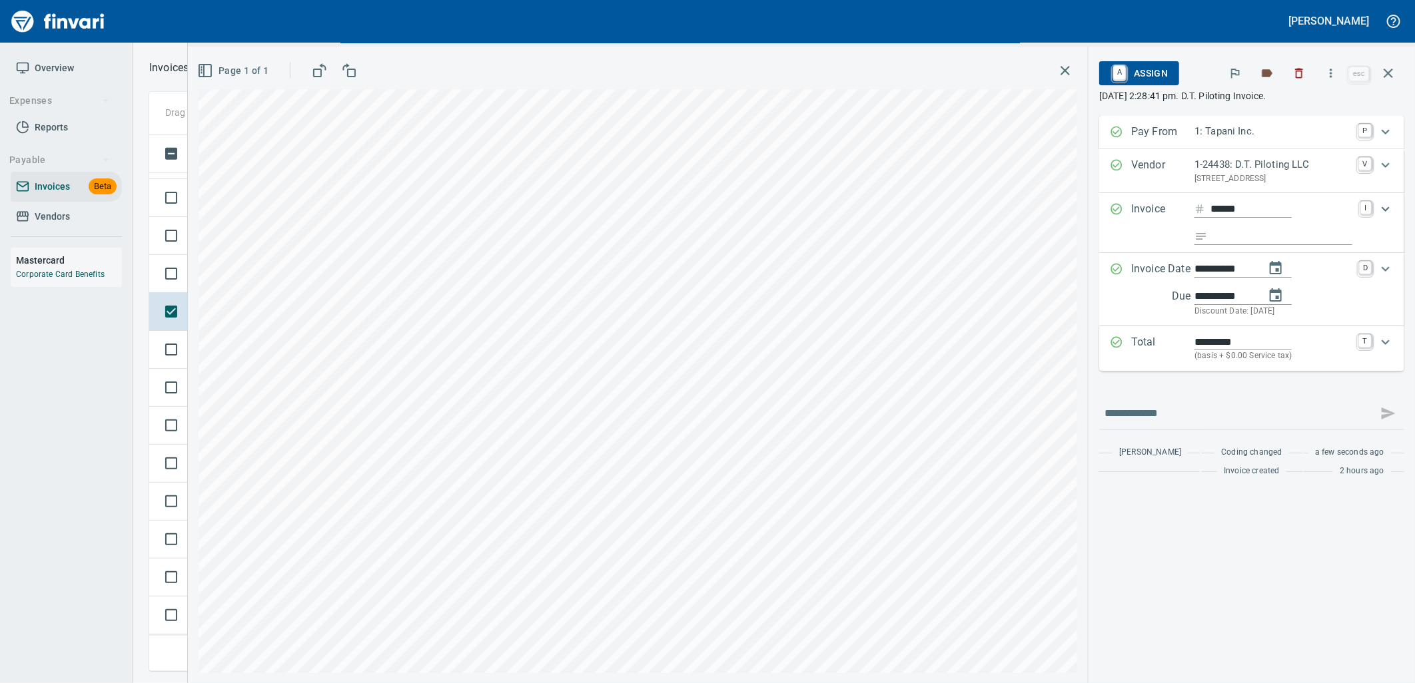
type input "**********"
drag, startPoint x: 1254, startPoint y: 340, endPoint x: 1157, endPoint y: 340, distance: 97.2
click at [1168, 338] on div "Total ********* (basis + $0.00 Service tax) T" at bounding box center [1240, 348] width 260 height 29
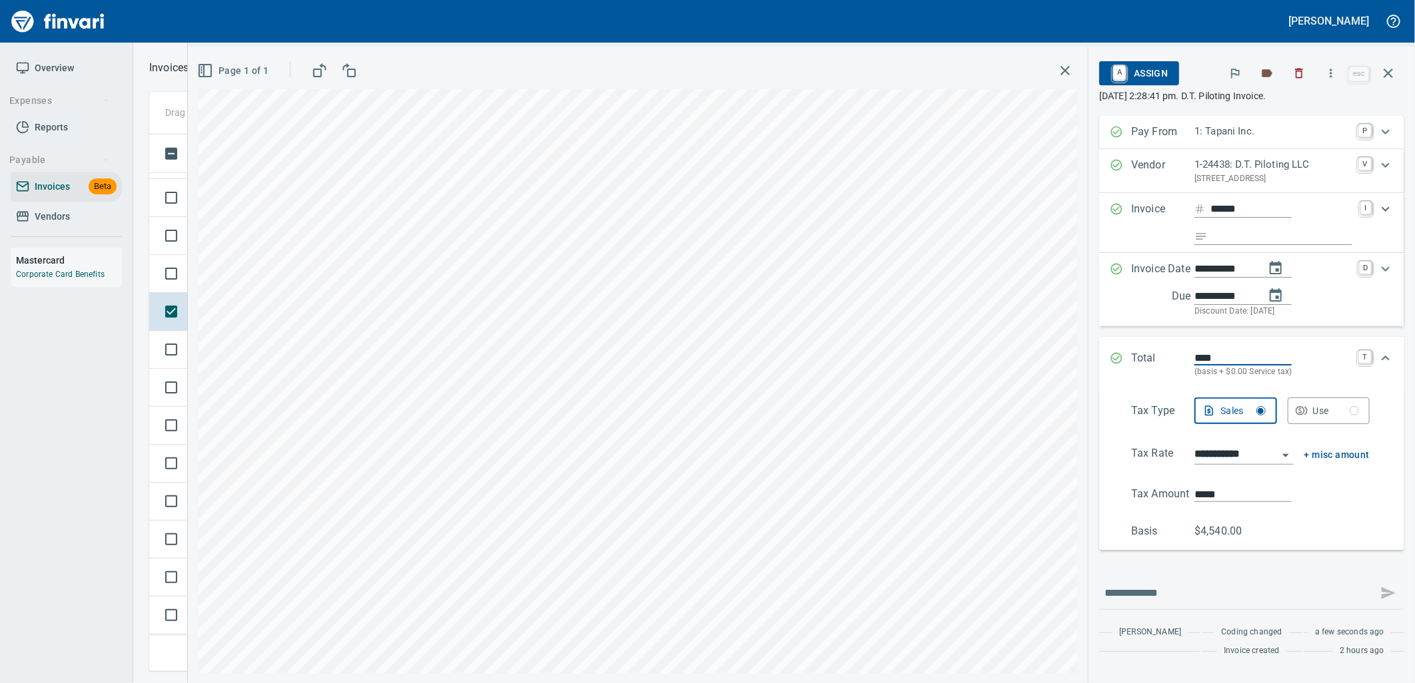
click at [1381, 358] on icon "Expand" at bounding box center [1385, 358] width 8 height 5
type input "*******"
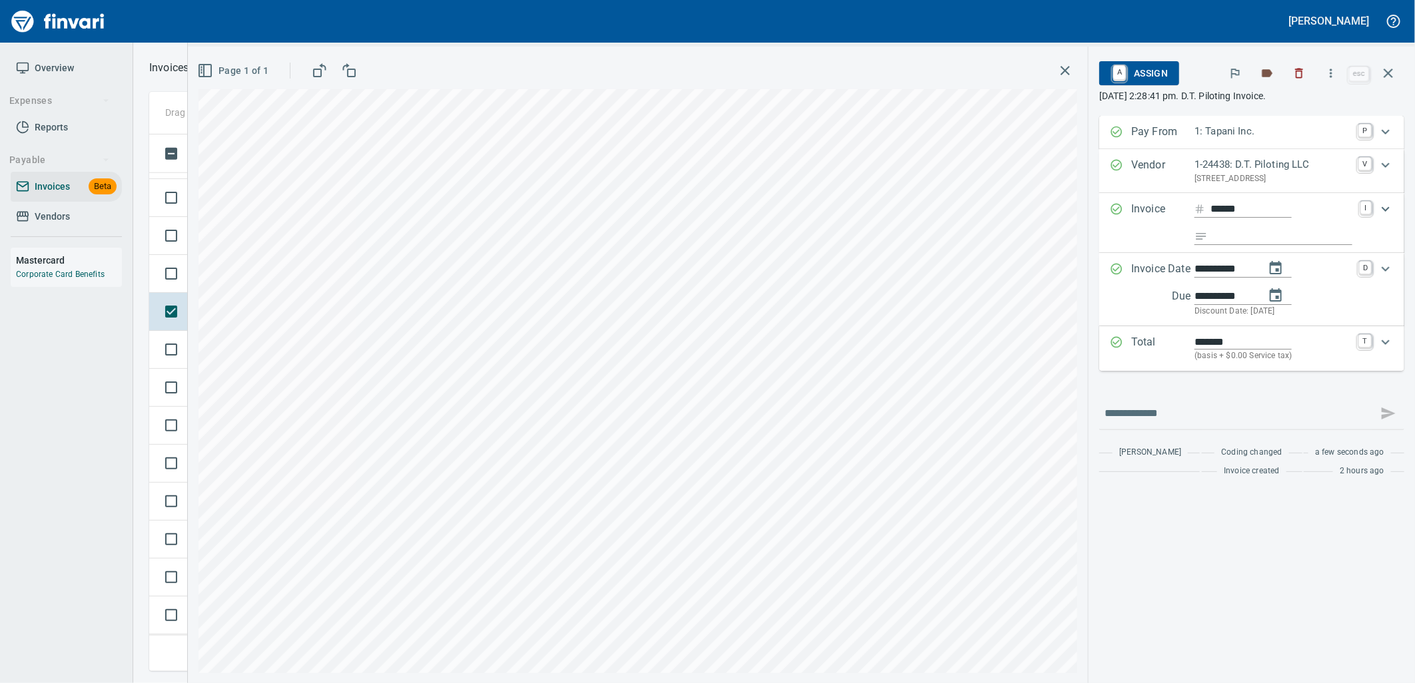
click at [1144, 65] on span "A Assign" at bounding box center [1139, 73] width 58 height 23
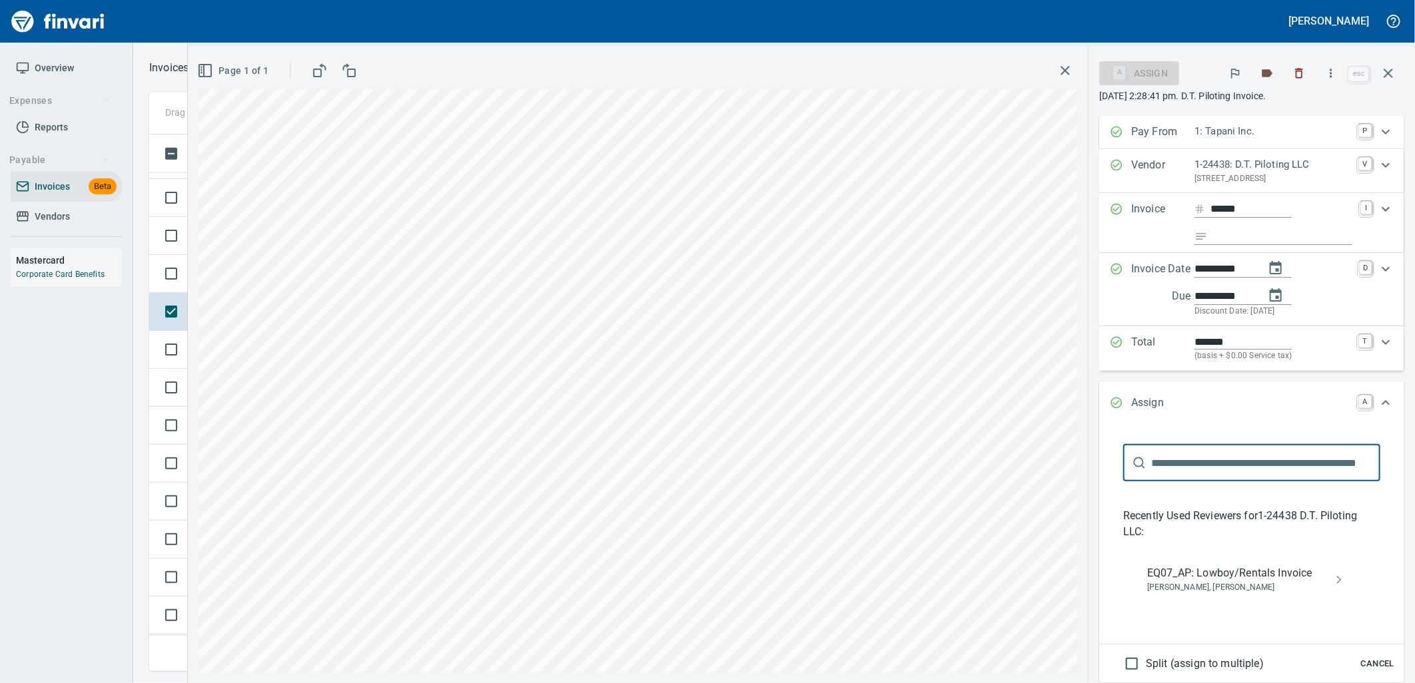
click at [1220, 584] on span "Joseph Luna, Neil Kaski" at bounding box center [1241, 587] width 188 height 13
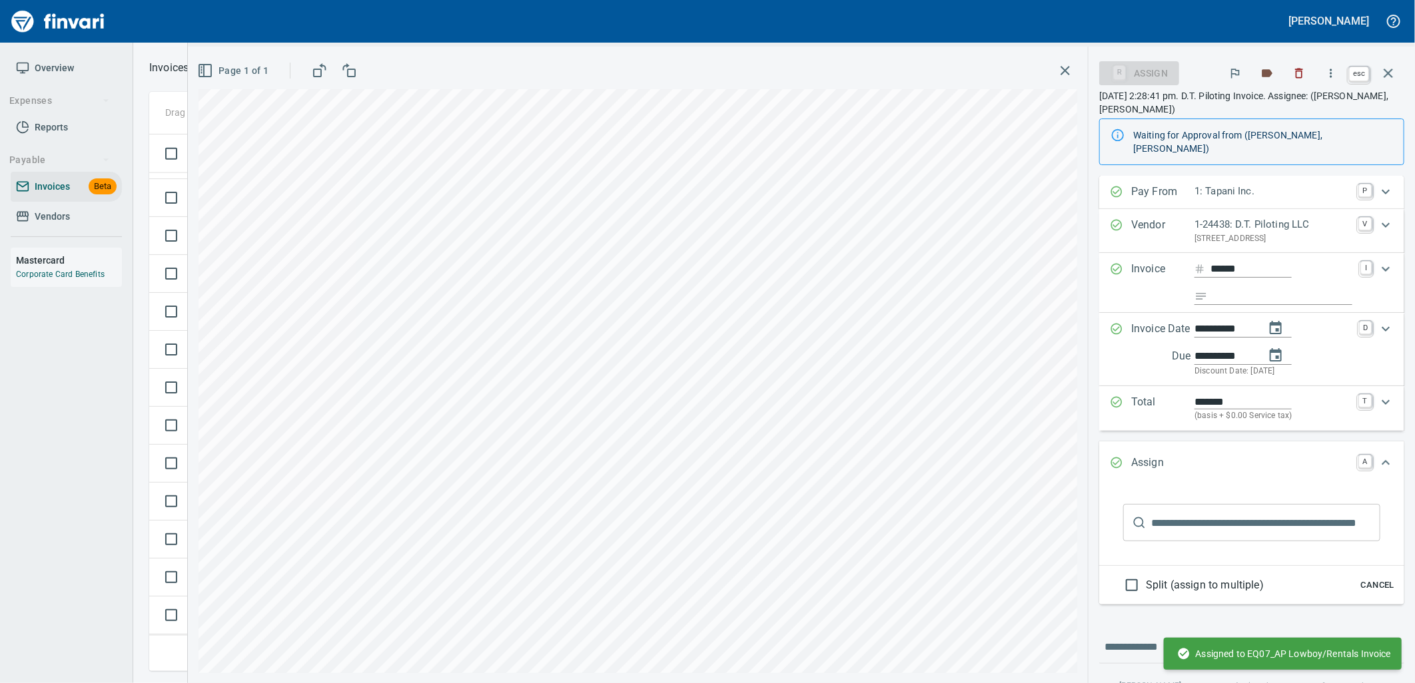
click at [1386, 67] on icon "button" at bounding box center [1388, 73] width 16 height 16
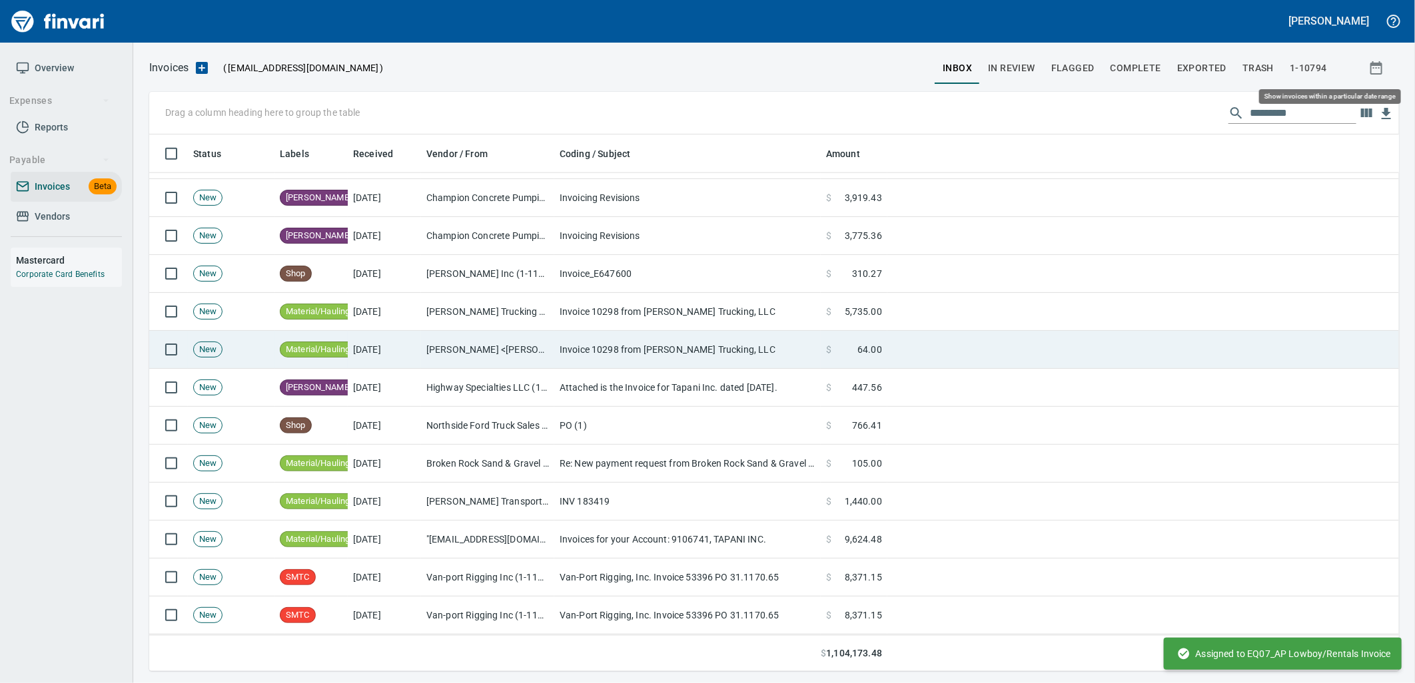
scroll to position [526, 1227]
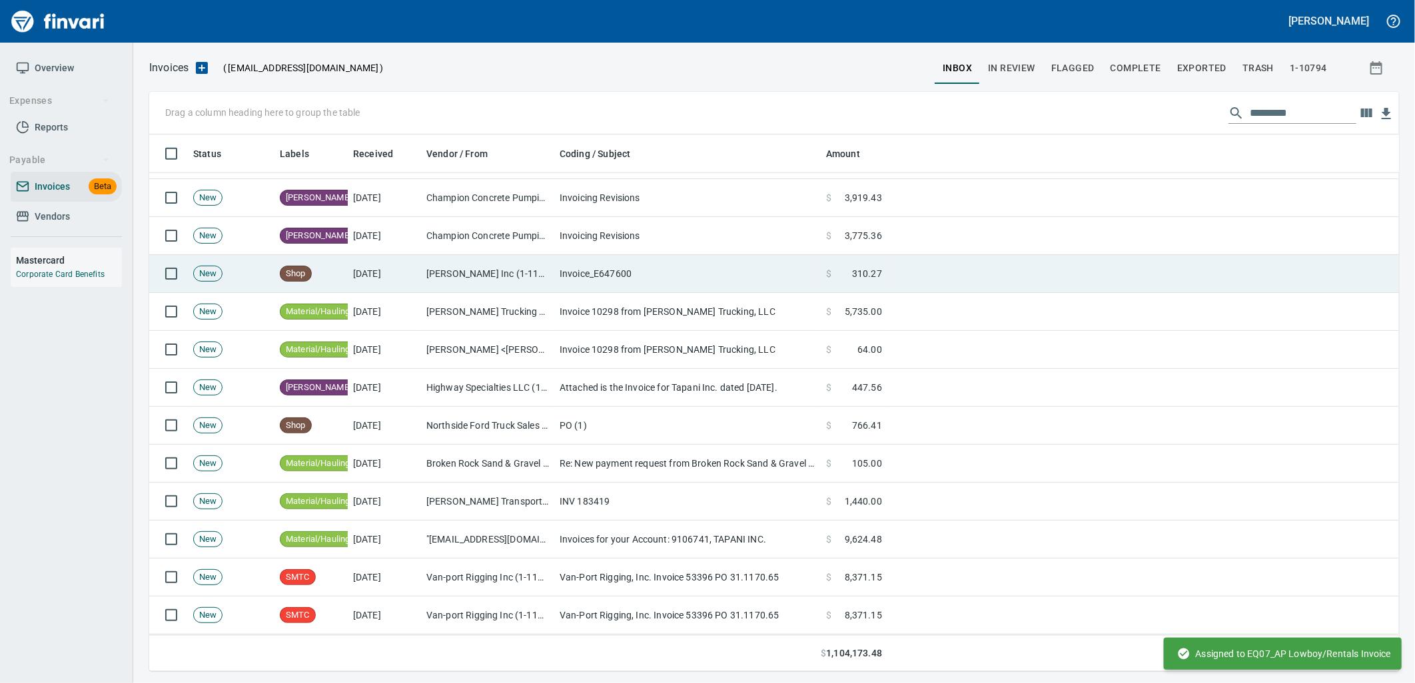
click at [512, 285] on td "Tyler Rental Inc (1-11048)" at bounding box center [487, 274] width 133 height 38
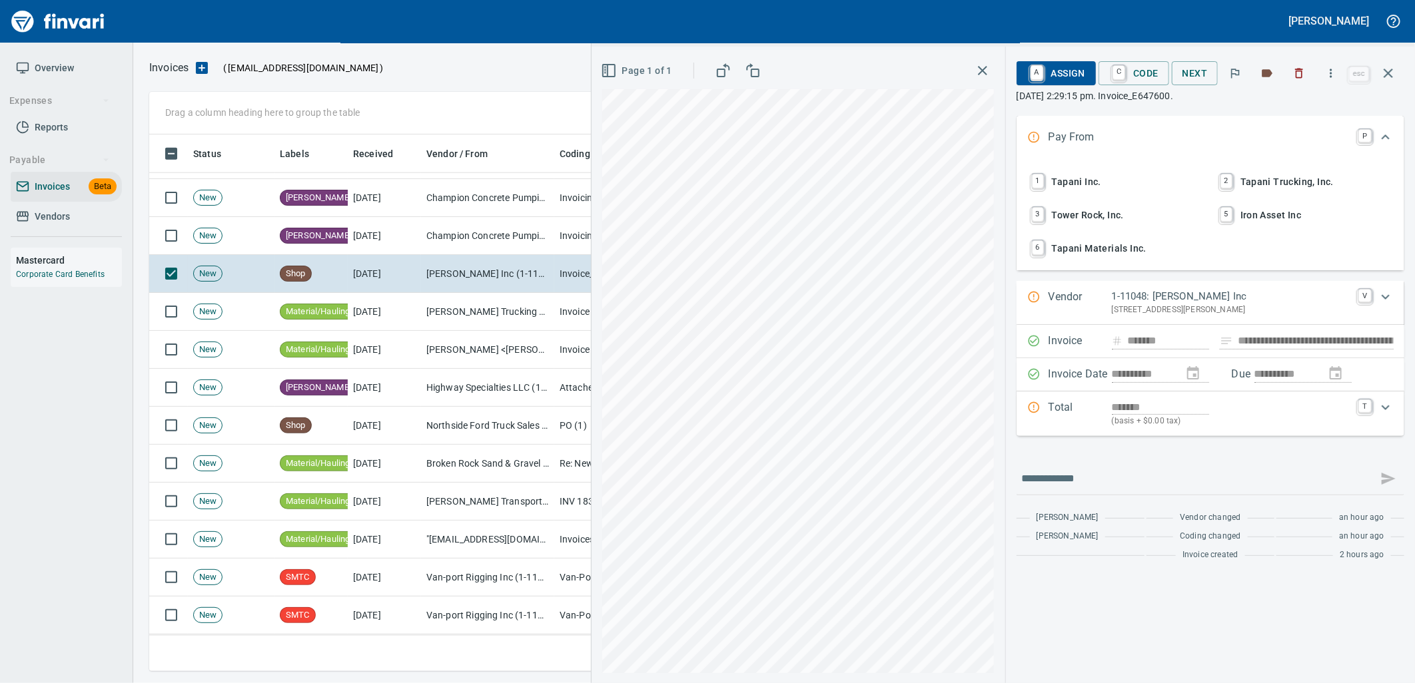
click at [1099, 181] on span "1 Tapani Inc." at bounding box center [1115, 182] width 175 height 23
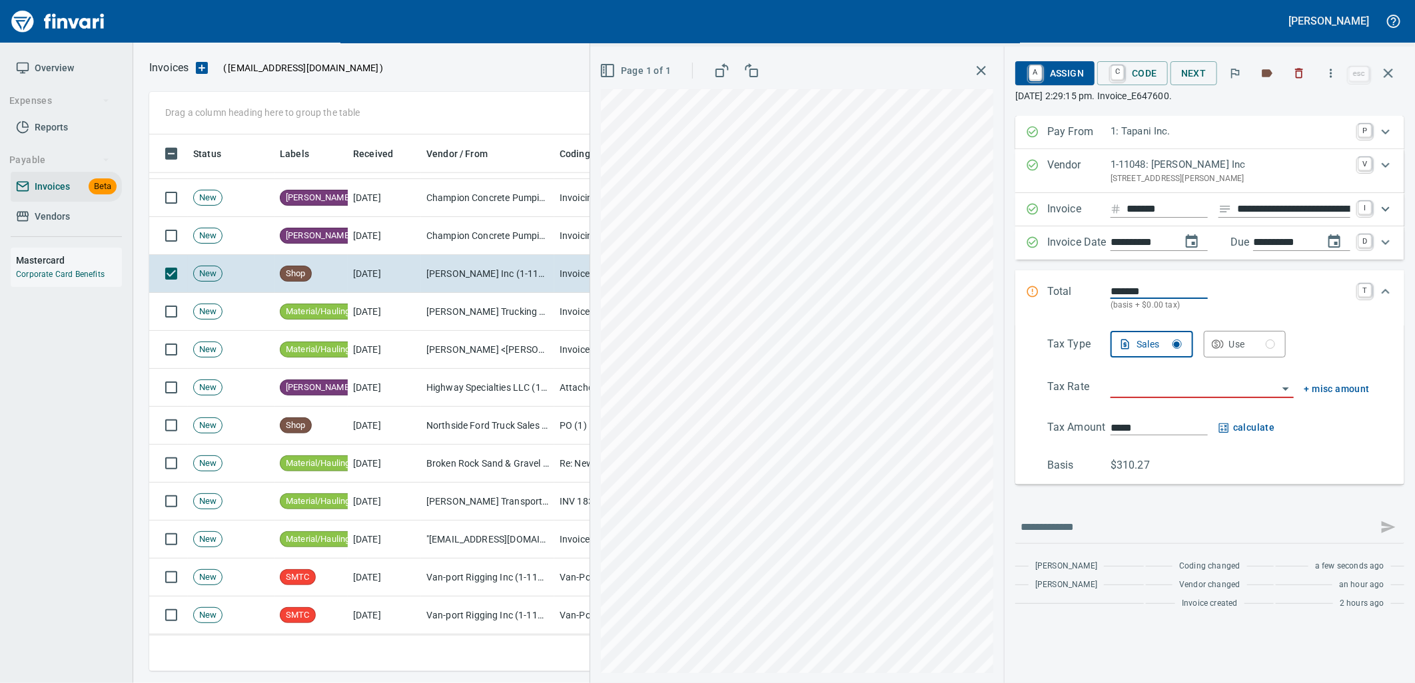
click at [1277, 210] on input "**********" at bounding box center [1293, 209] width 113 height 17
type input "******"
click at [1222, 383] on input "search" at bounding box center [1193, 388] width 167 height 19
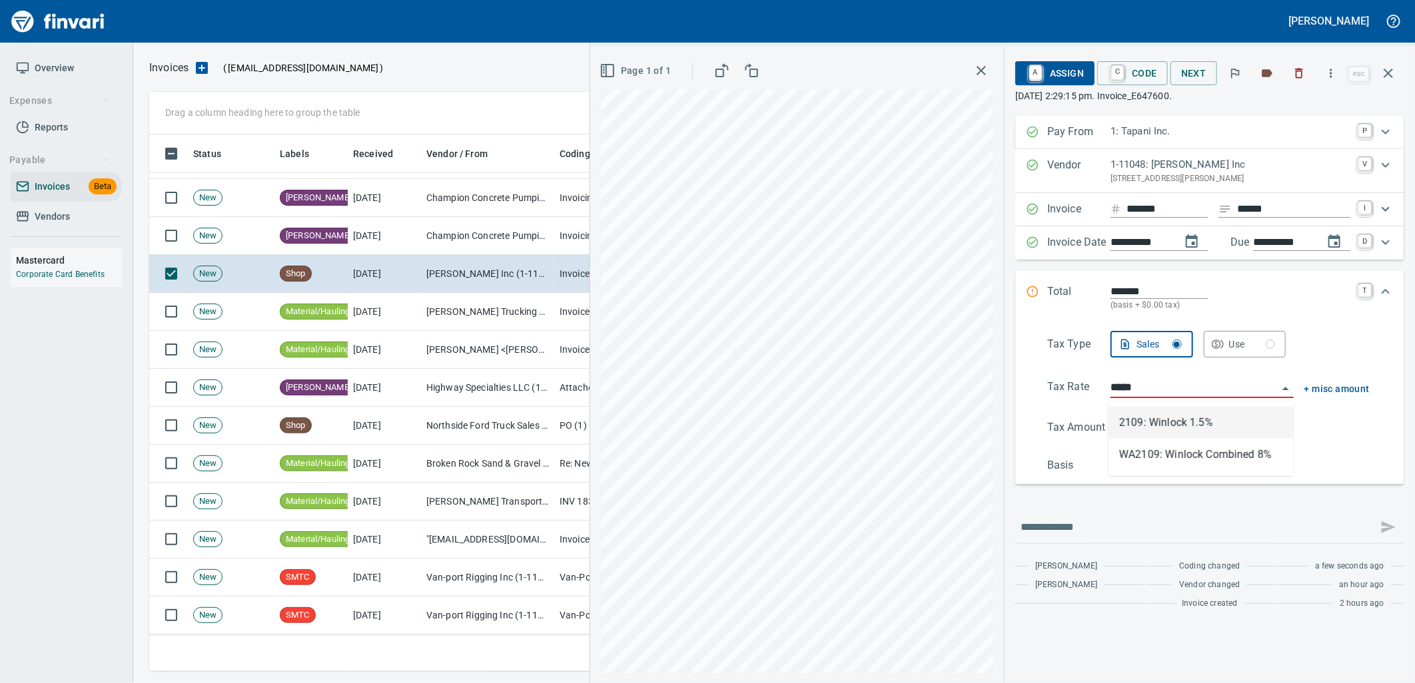
scroll to position [526, 1227]
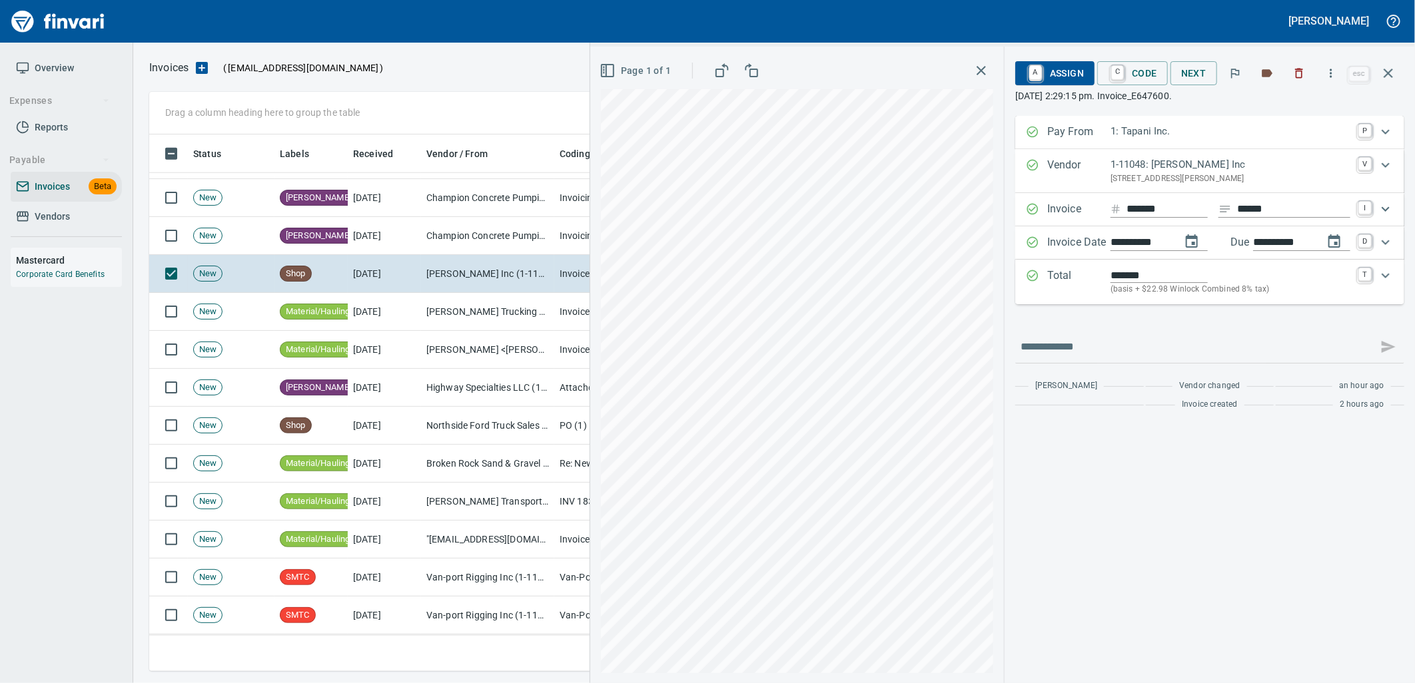
type input "**********"
type input "******"
type input "**********"
click at [1248, 288] on p "(basis + $22.98 Winlock Combined 8% tax)" at bounding box center [1230, 289] width 240 height 13
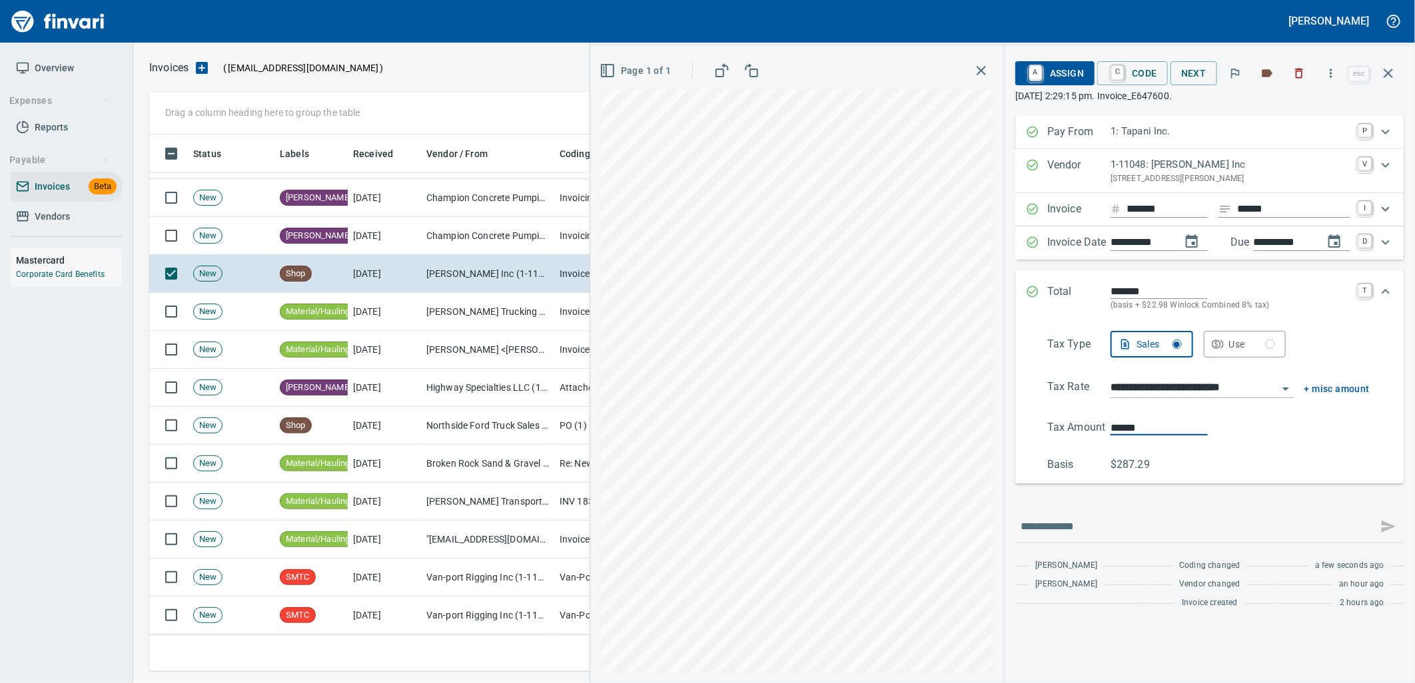
drag, startPoint x: 1152, startPoint y: 424, endPoint x: 1114, endPoint y: 430, distance: 38.4
click at [1114, 430] on input "******" at bounding box center [1158, 427] width 97 height 15
type input "******"
click at [1393, 288] on icon "Expand" at bounding box center [1385, 292] width 16 height 16
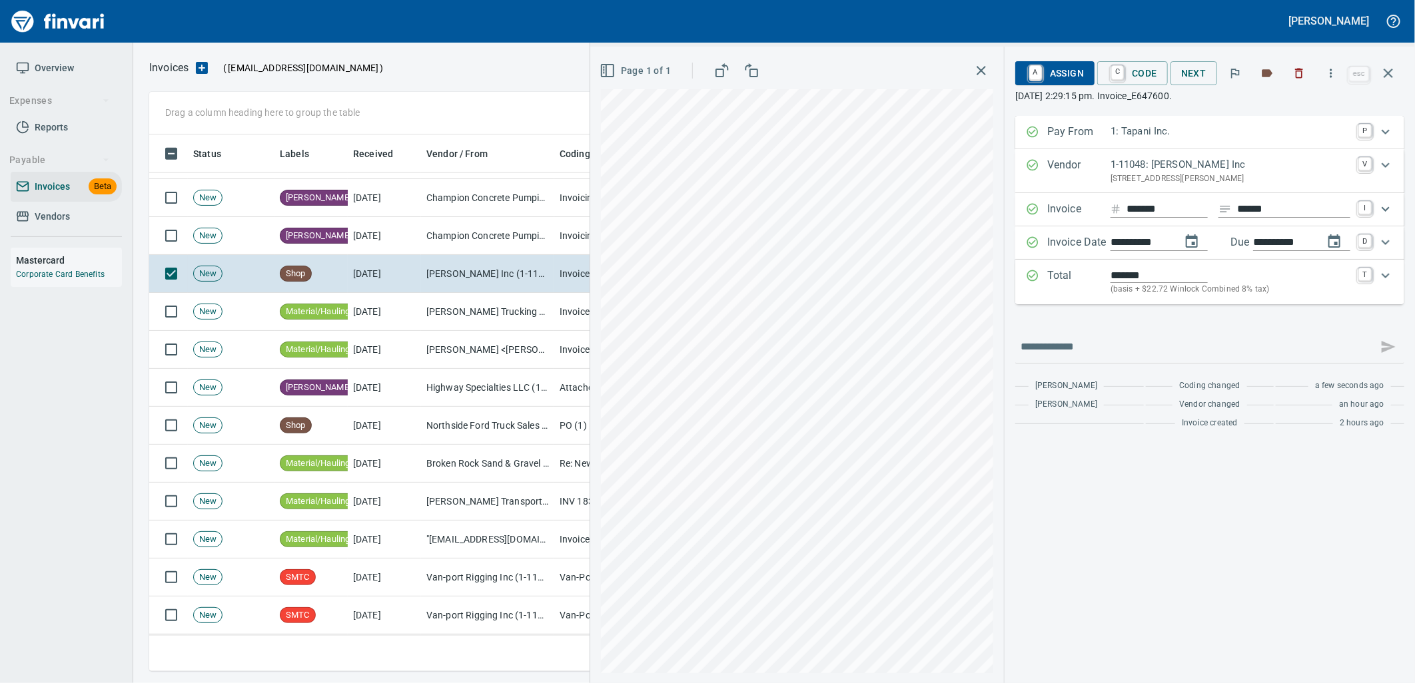
click at [1069, 70] on span "A Assign" at bounding box center [1055, 73] width 58 height 23
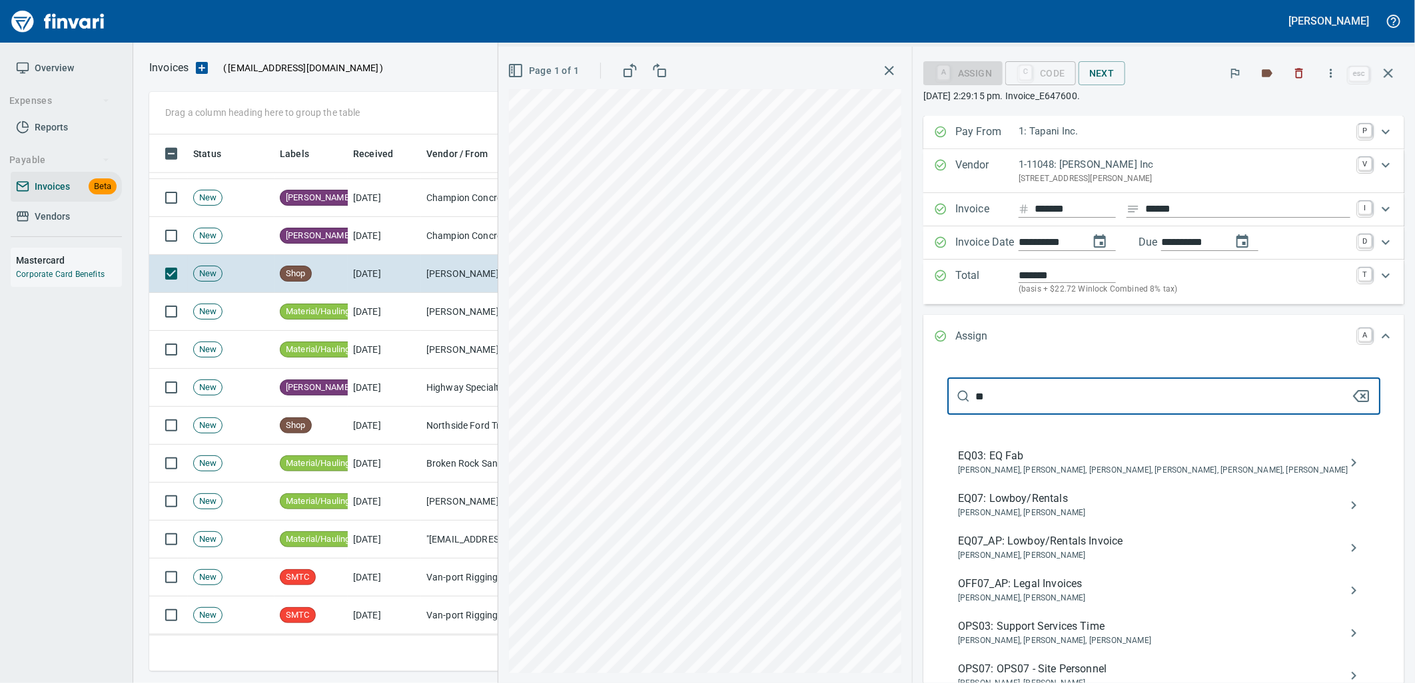
type input "**"
click at [1062, 540] on span "EQ07_AP: Lowboy/Rentals Invoice" at bounding box center [1153, 542] width 390 height 16
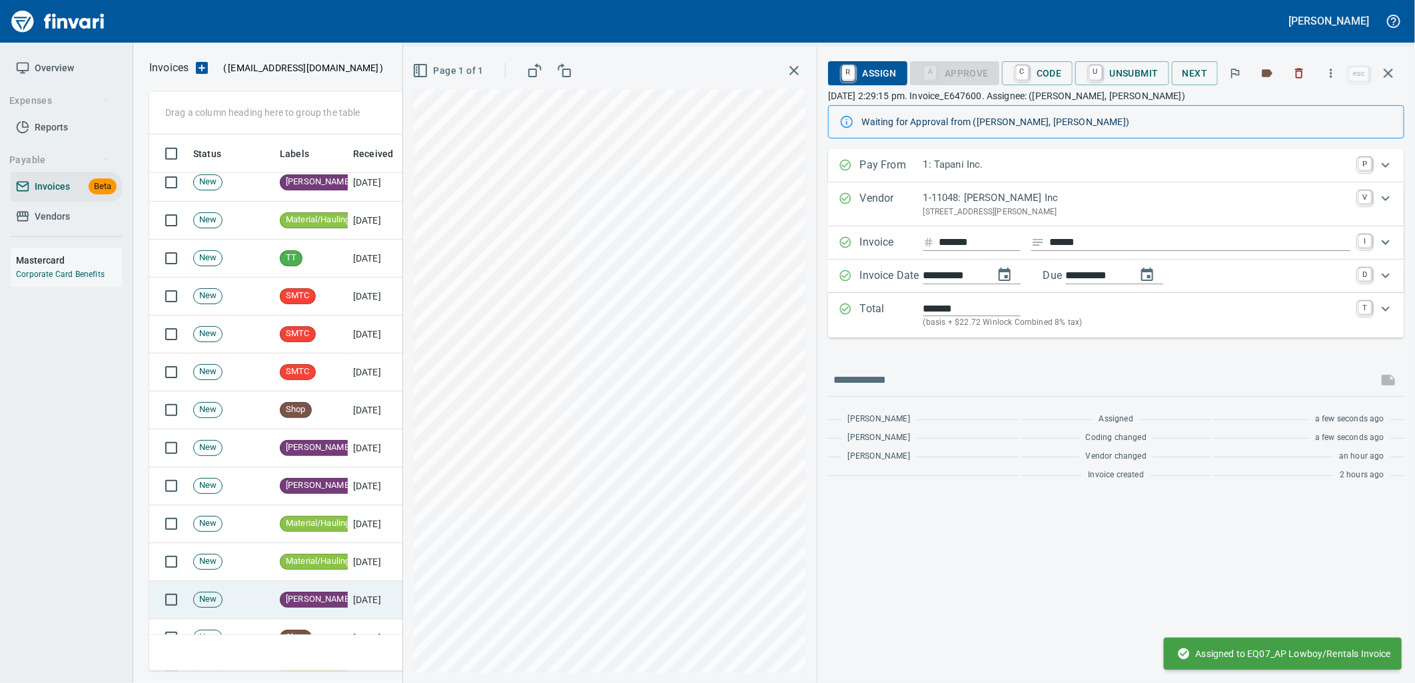
scroll to position [724, 0]
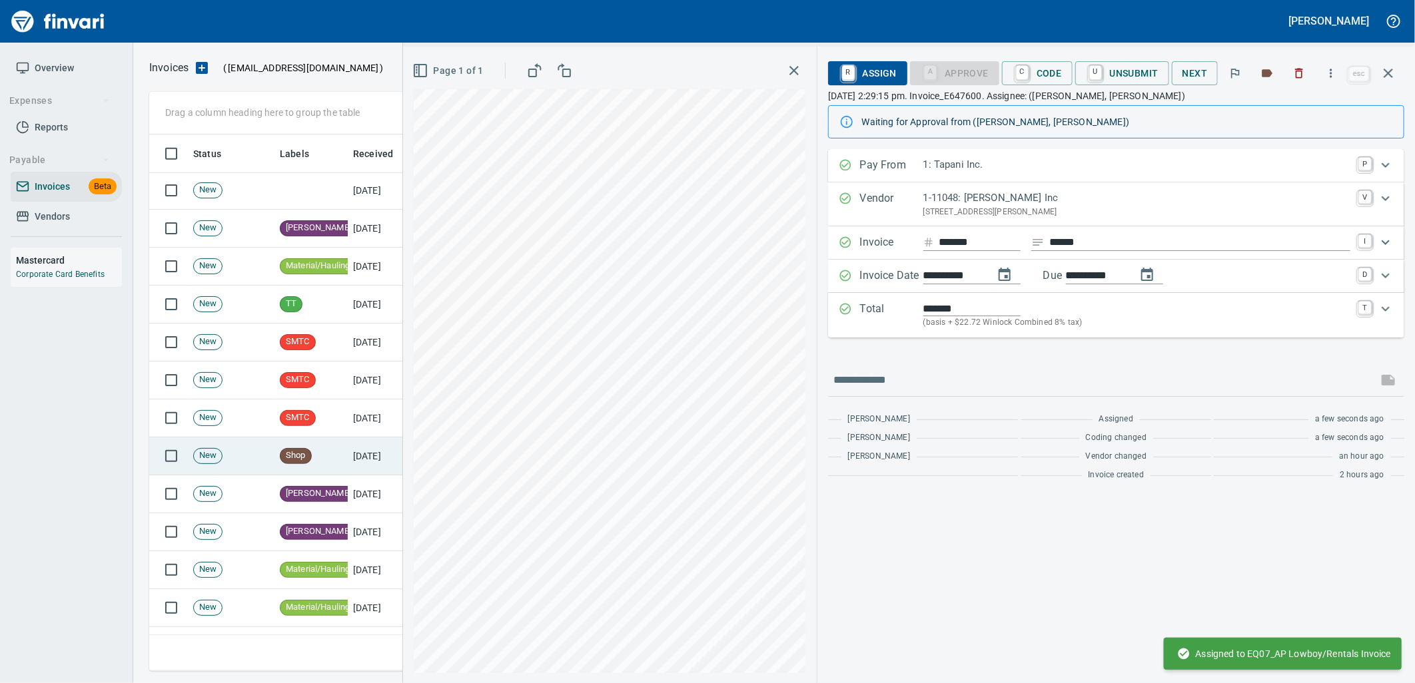
click at [362, 450] on td "9/4/2025" at bounding box center [384, 457] width 73 height 38
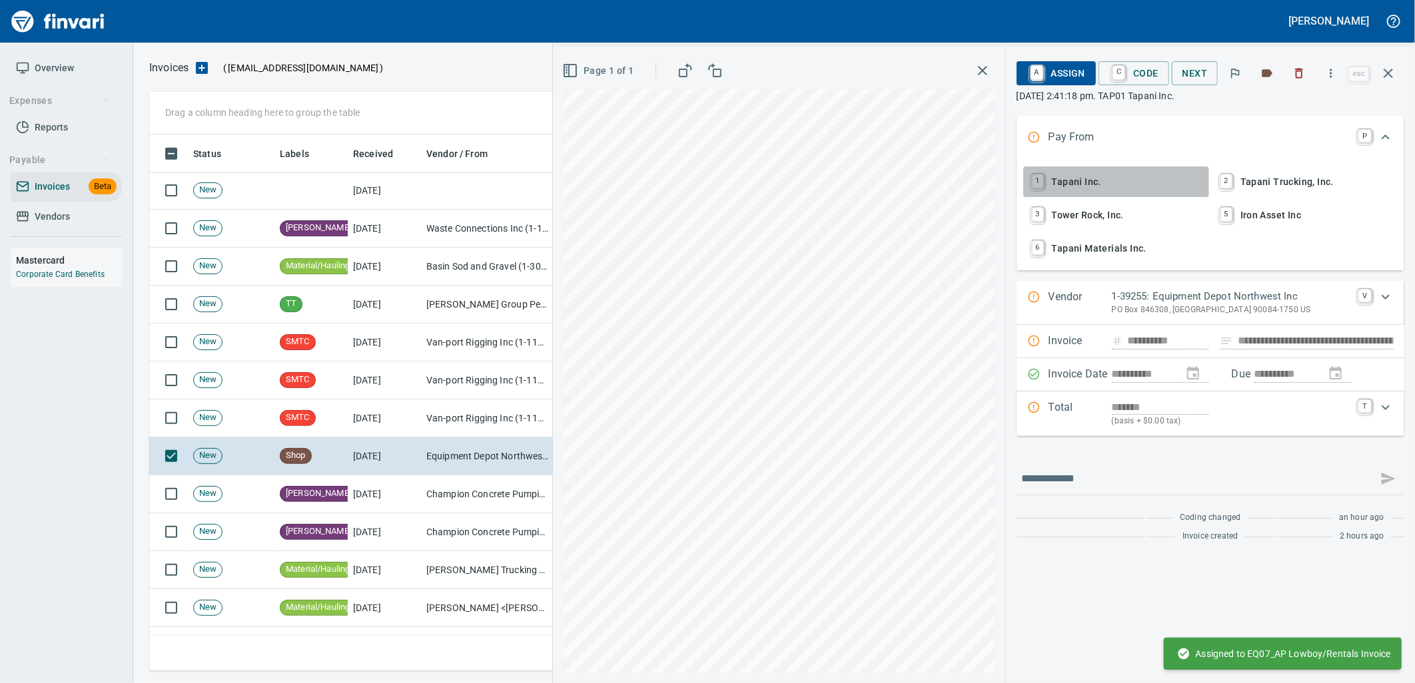
click at [1090, 172] on span "1 Tapani Inc." at bounding box center [1115, 182] width 175 height 23
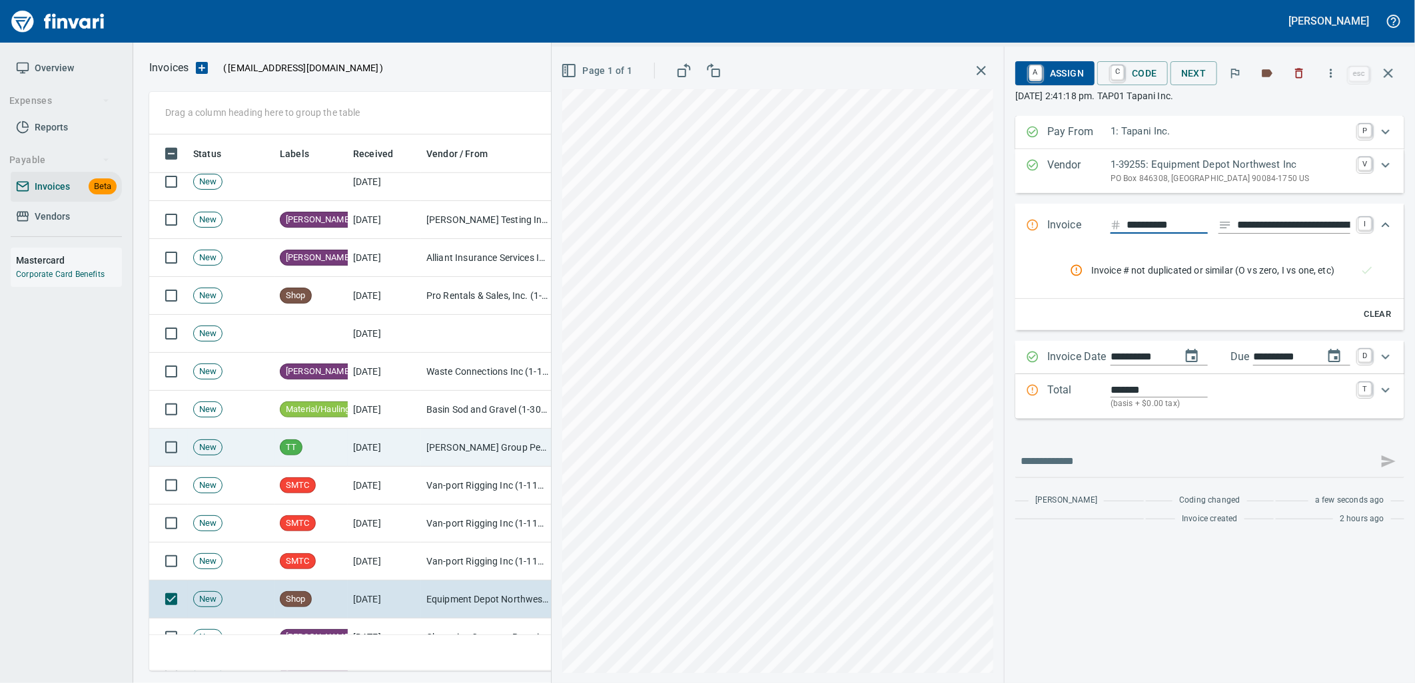
scroll to position [576, 0]
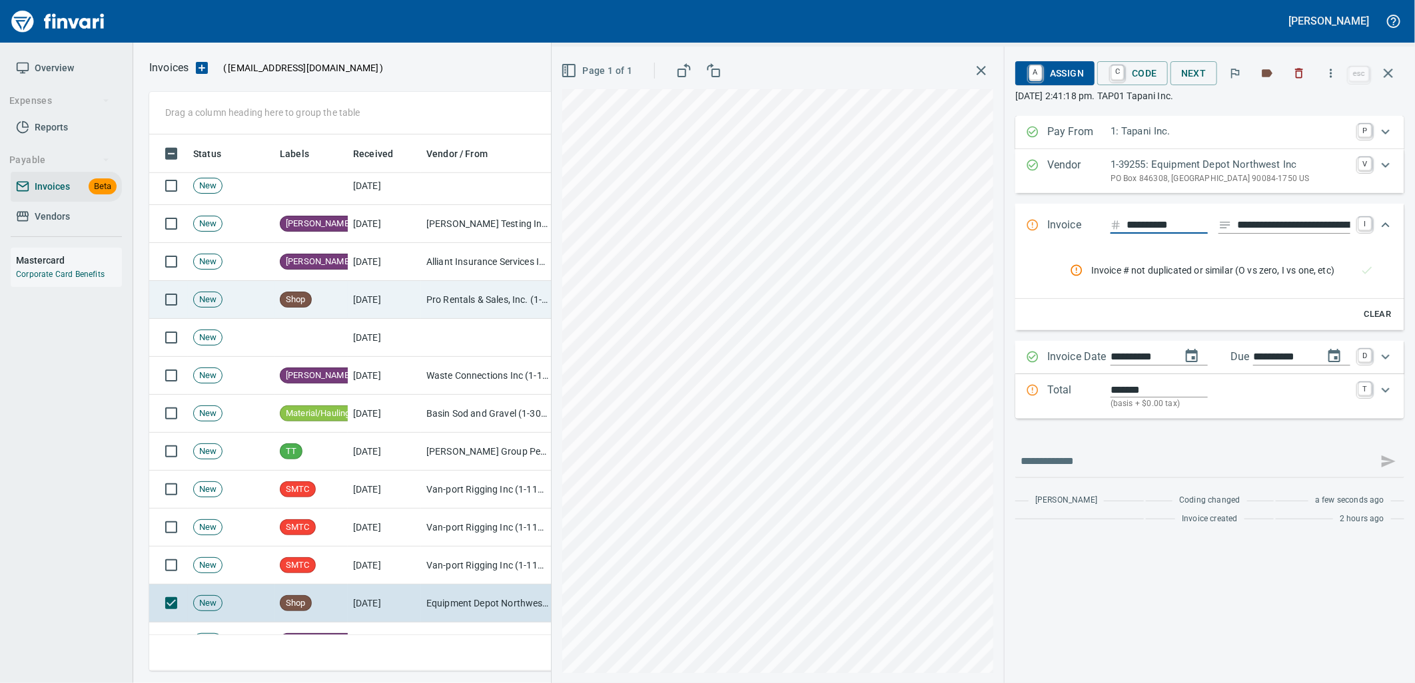
click at [380, 301] on td "9/4/2025" at bounding box center [384, 300] width 73 height 38
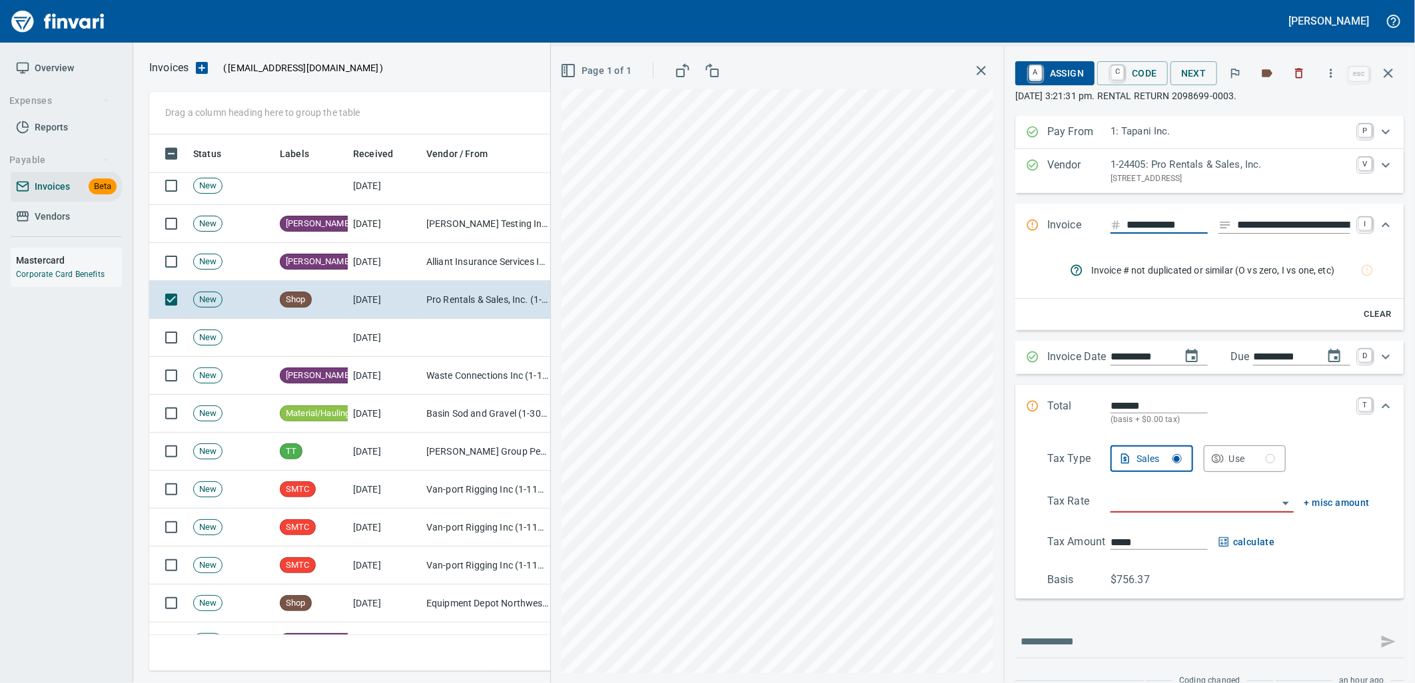
drag, startPoint x: 1184, startPoint y: 223, endPoint x: 1058, endPoint y: 228, distance: 126.7
click at [1058, 228] on div "**********" at bounding box center [1198, 225] width 344 height 17
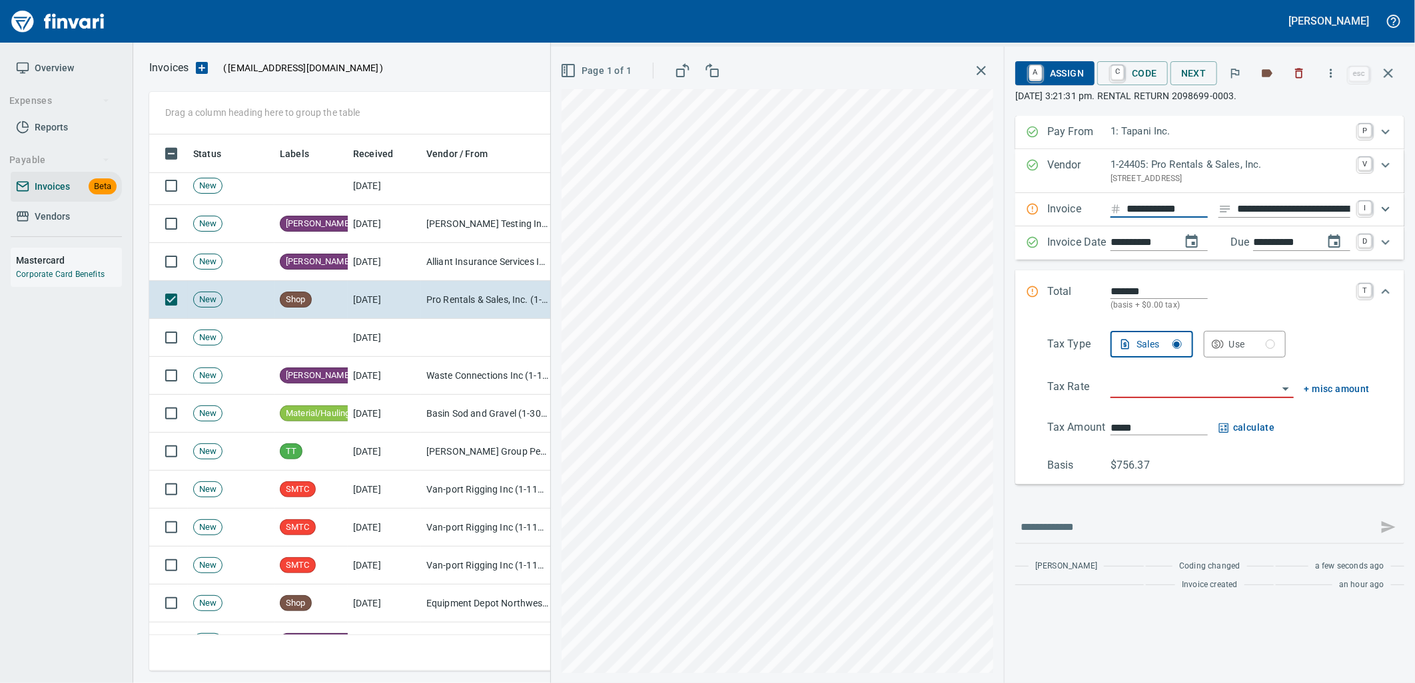
click at [1285, 206] on input "**********" at bounding box center [1293, 209] width 113 height 17
click at [1084, 204] on p "Invoice" at bounding box center [1078, 209] width 63 height 17
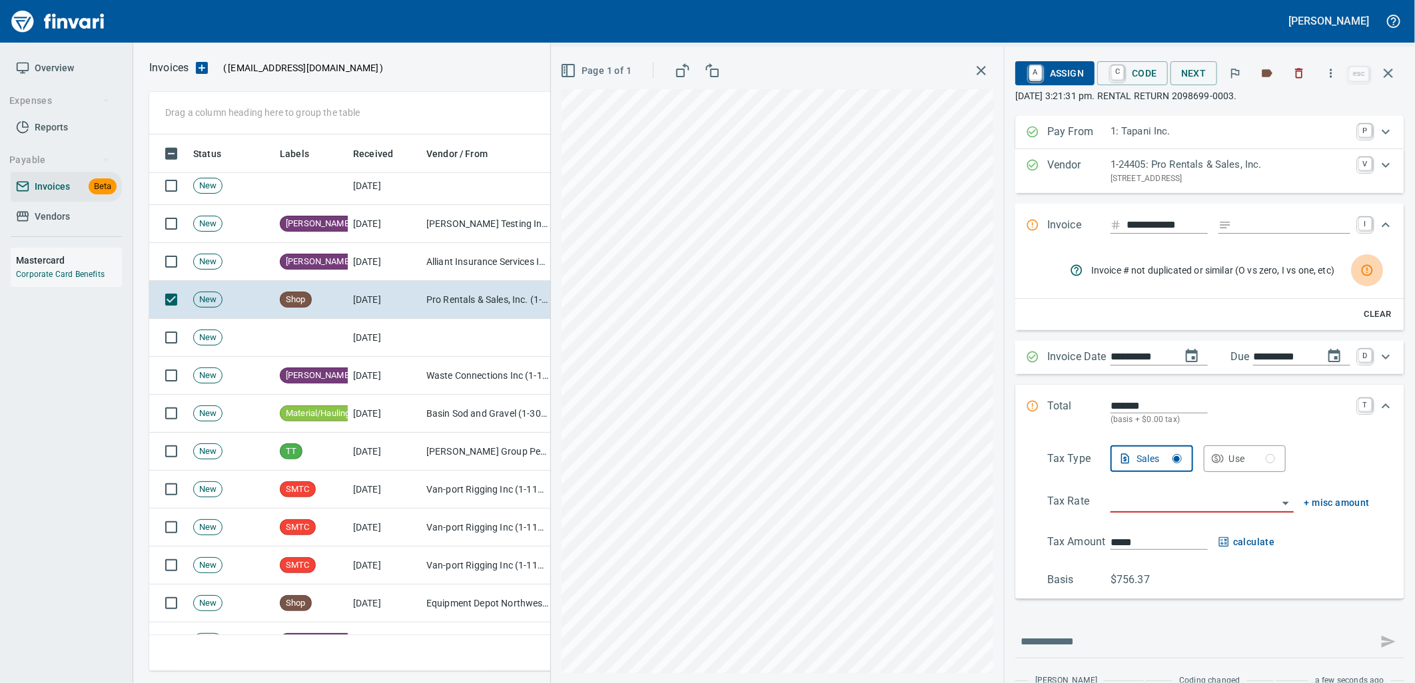
click at [1361, 270] on icon "rules from agents" at bounding box center [1366, 270] width 13 height 13
click at [1377, 222] on icon "Expand" at bounding box center [1385, 225] width 16 height 16
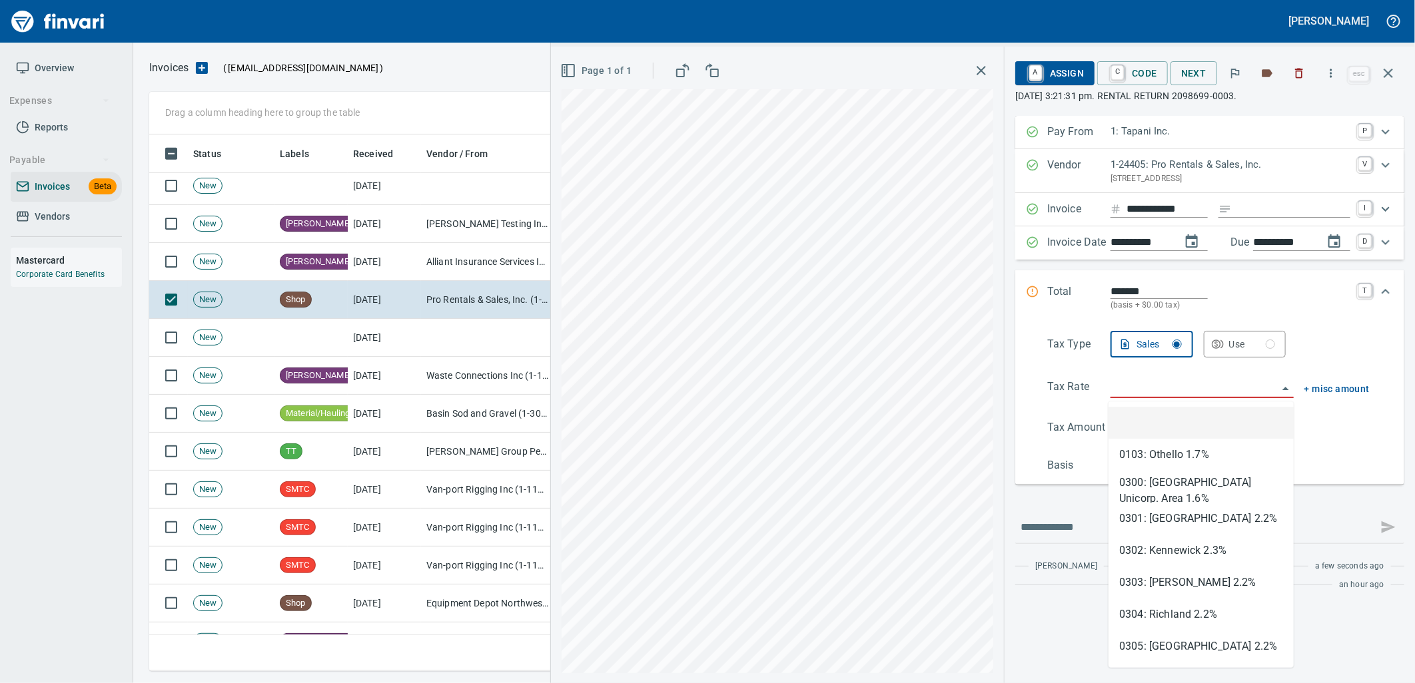
click at [1150, 391] on input "search" at bounding box center [1193, 388] width 167 height 19
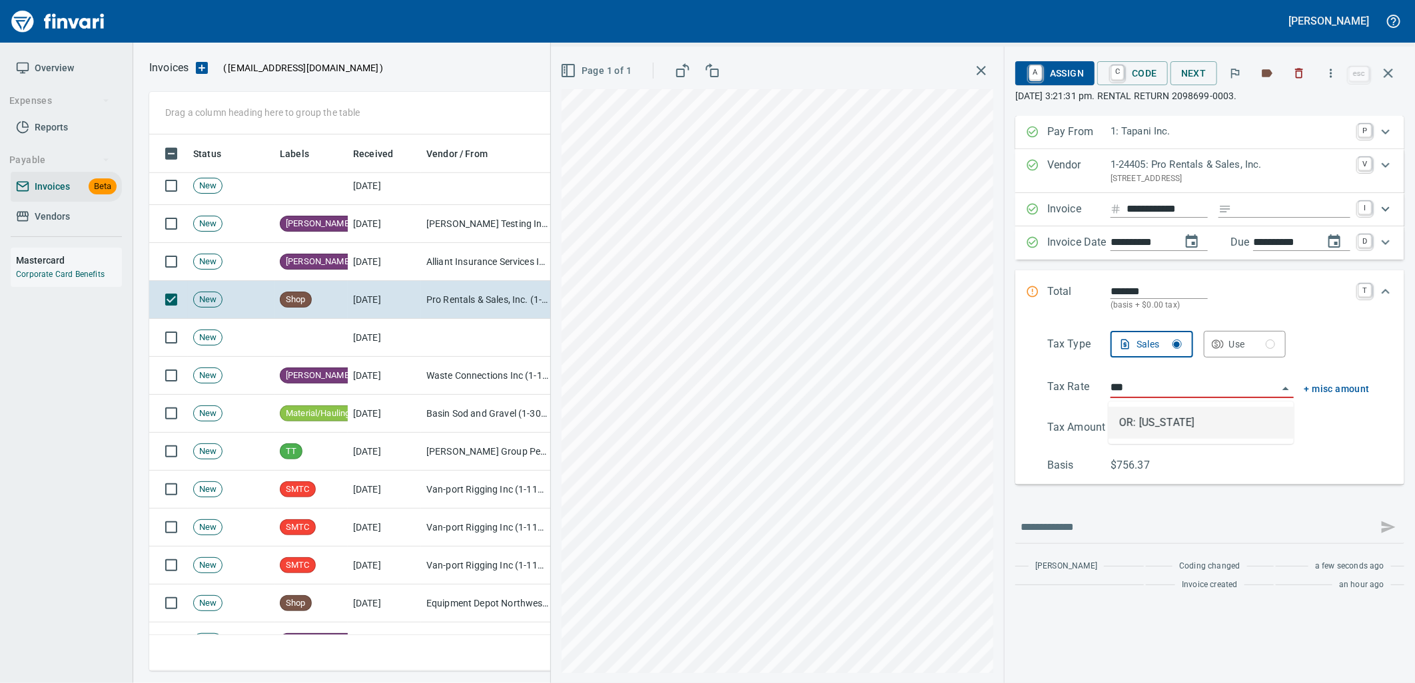
scroll to position [526, 1227]
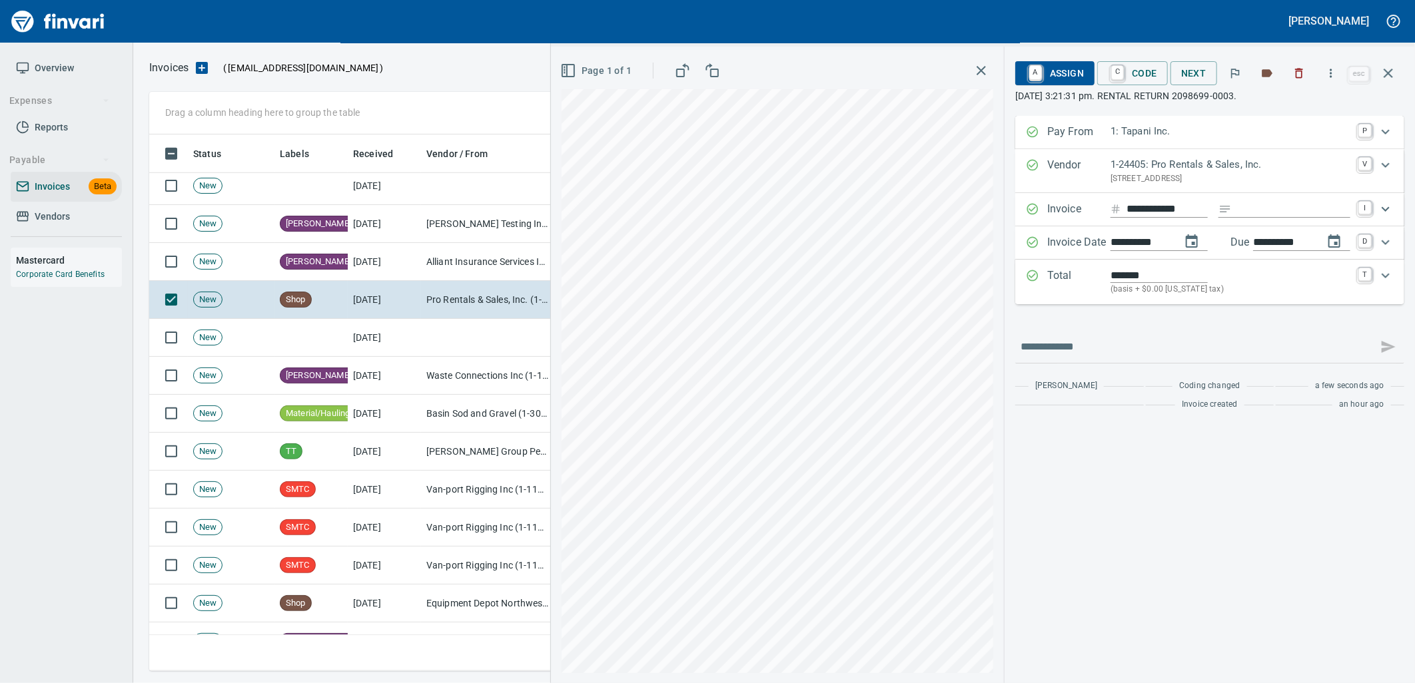
type input "**********"
click at [1397, 70] on button "button" at bounding box center [1388, 73] width 32 height 32
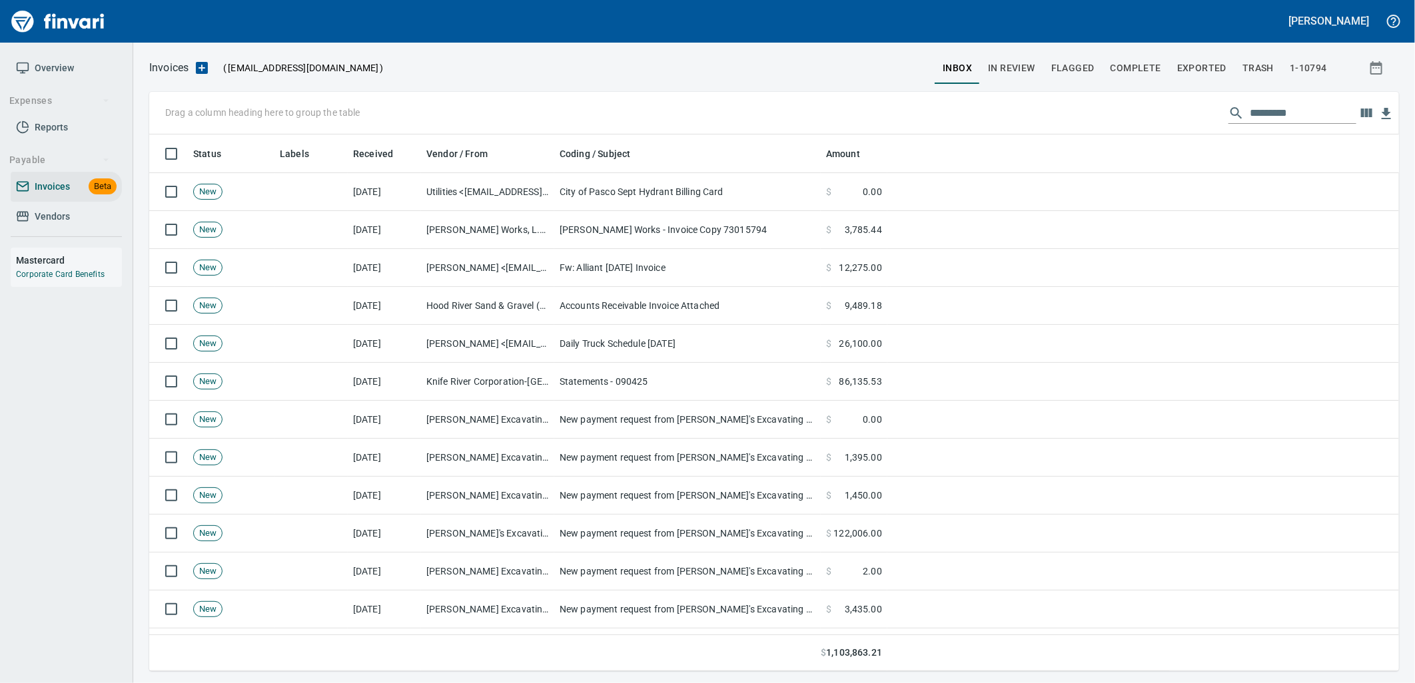
click at [1022, 60] on span "In Review" at bounding box center [1011, 68] width 47 height 17
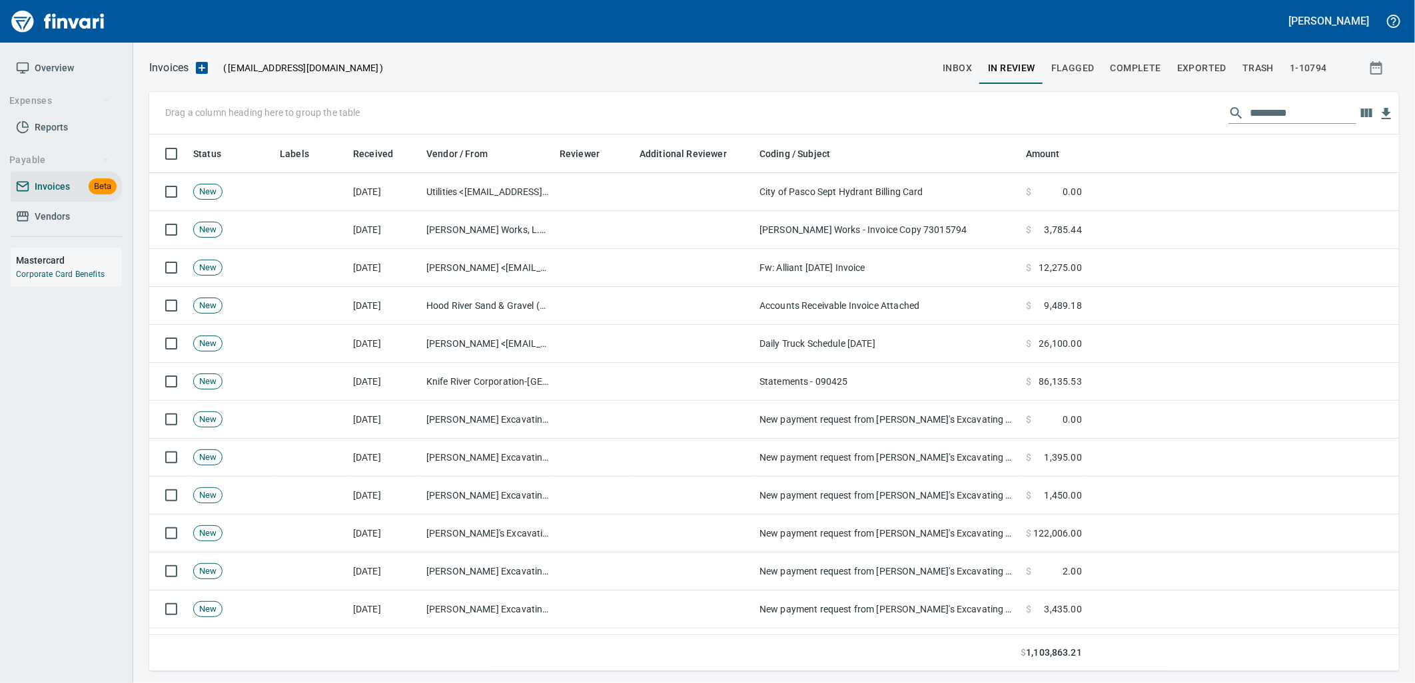
scroll to position [526, 1228]
click at [1276, 119] on input "text" at bounding box center [1303, 113] width 107 height 21
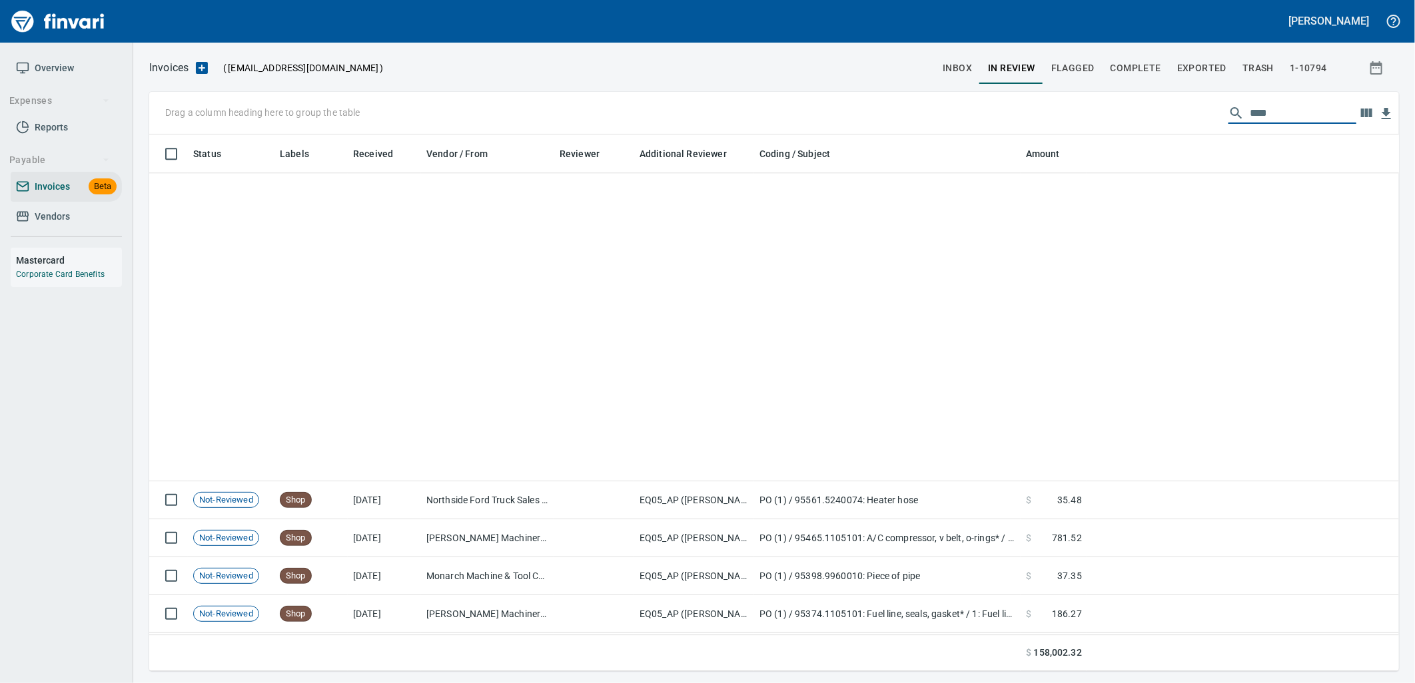
scroll to position [5858, 0]
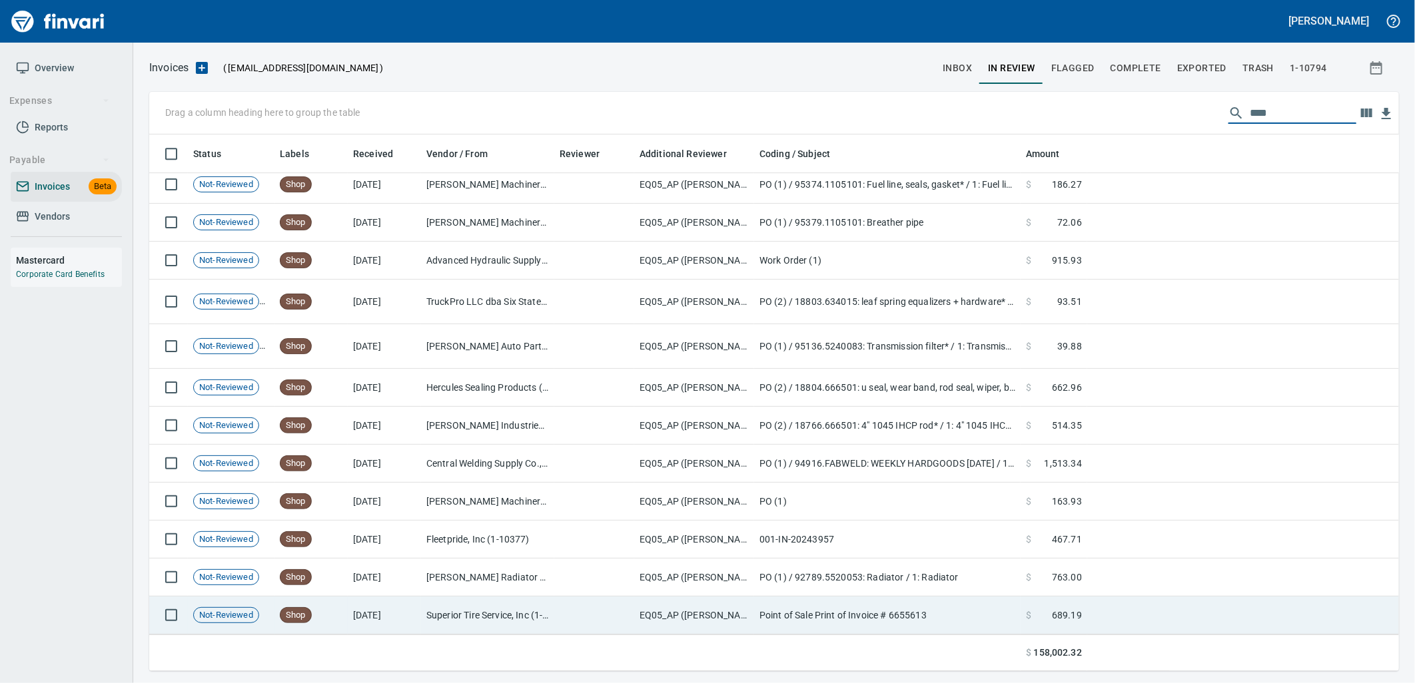
type input "****"
click at [677, 609] on td "EQ05_AP ([PERSON_NAME], [PERSON_NAME], [PERSON_NAME])" at bounding box center [694, 616] width 120 height 38
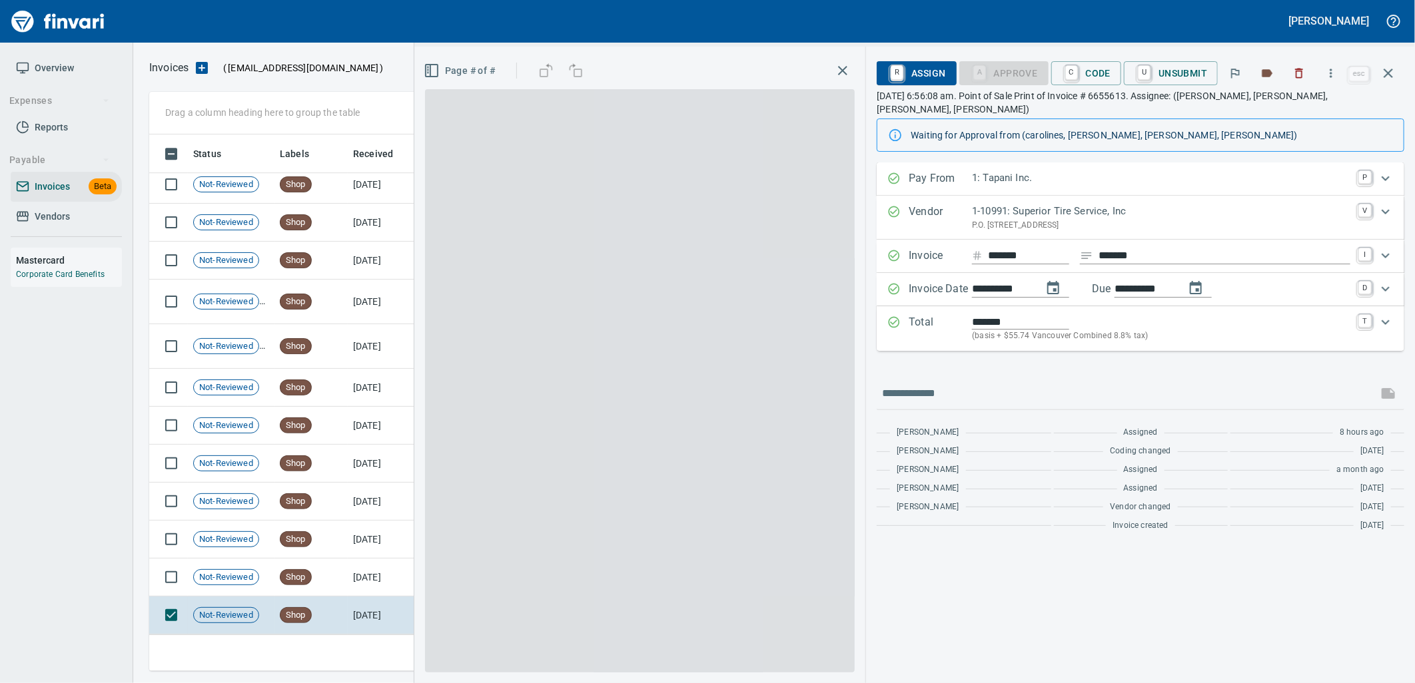
scroll to position [526, 1227]
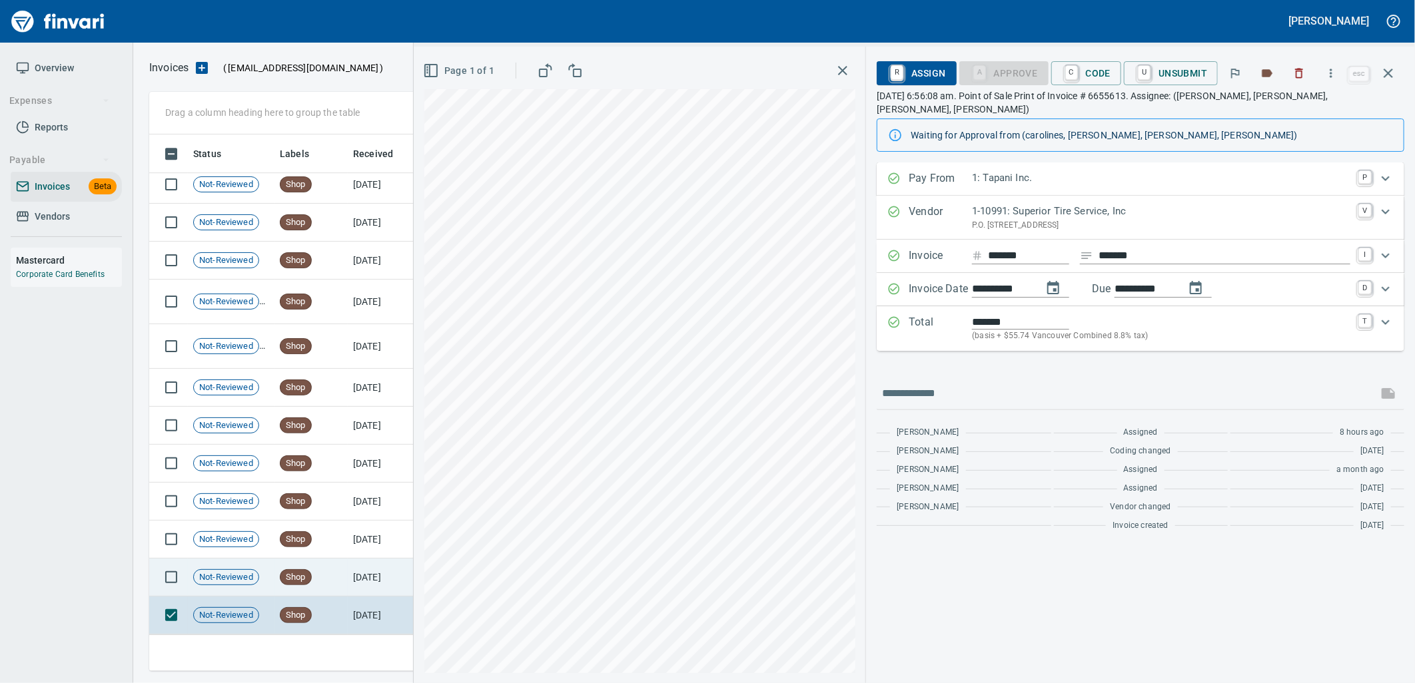
click at [324, 573] on td "Shop" at bounding box center [310, 578] width 73 height 38
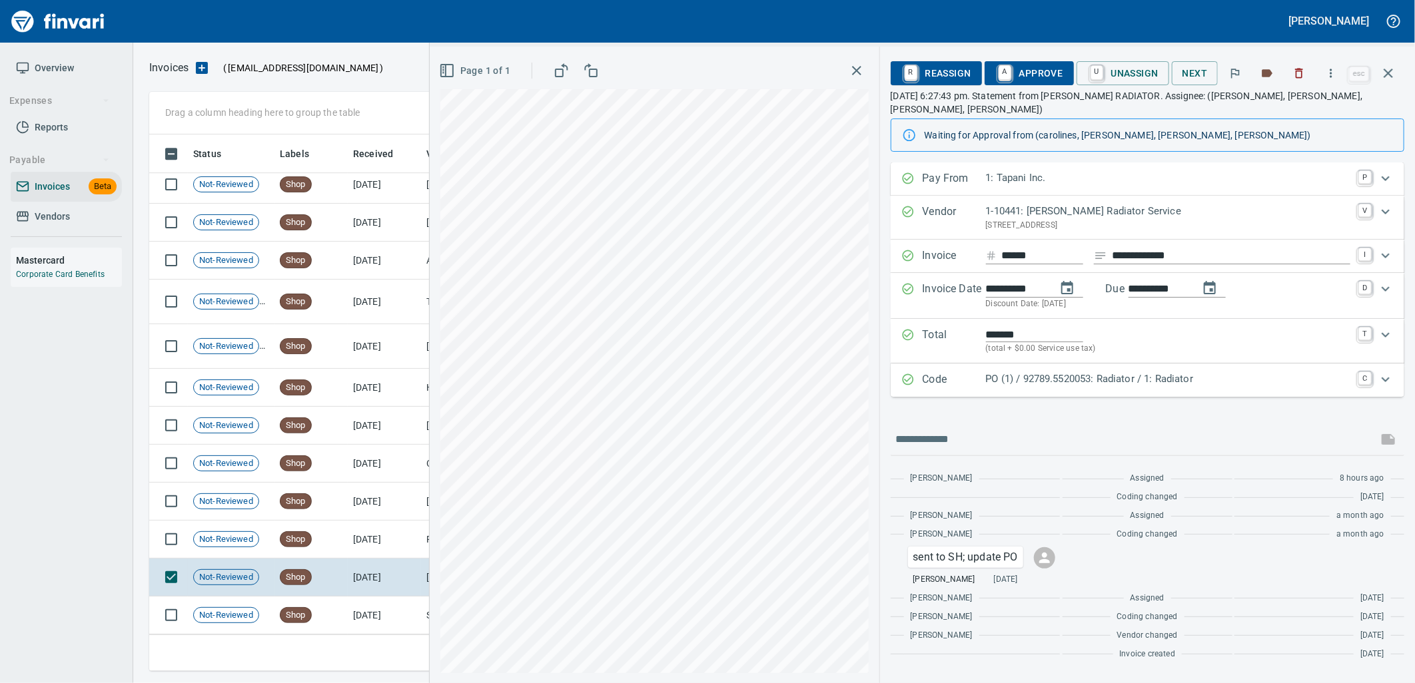
click at [1056, 374] on div "PO (1) / 92789.5520053: Radiator / 1: Radiator" at bounding box center [1168, 380] width 364 height 17
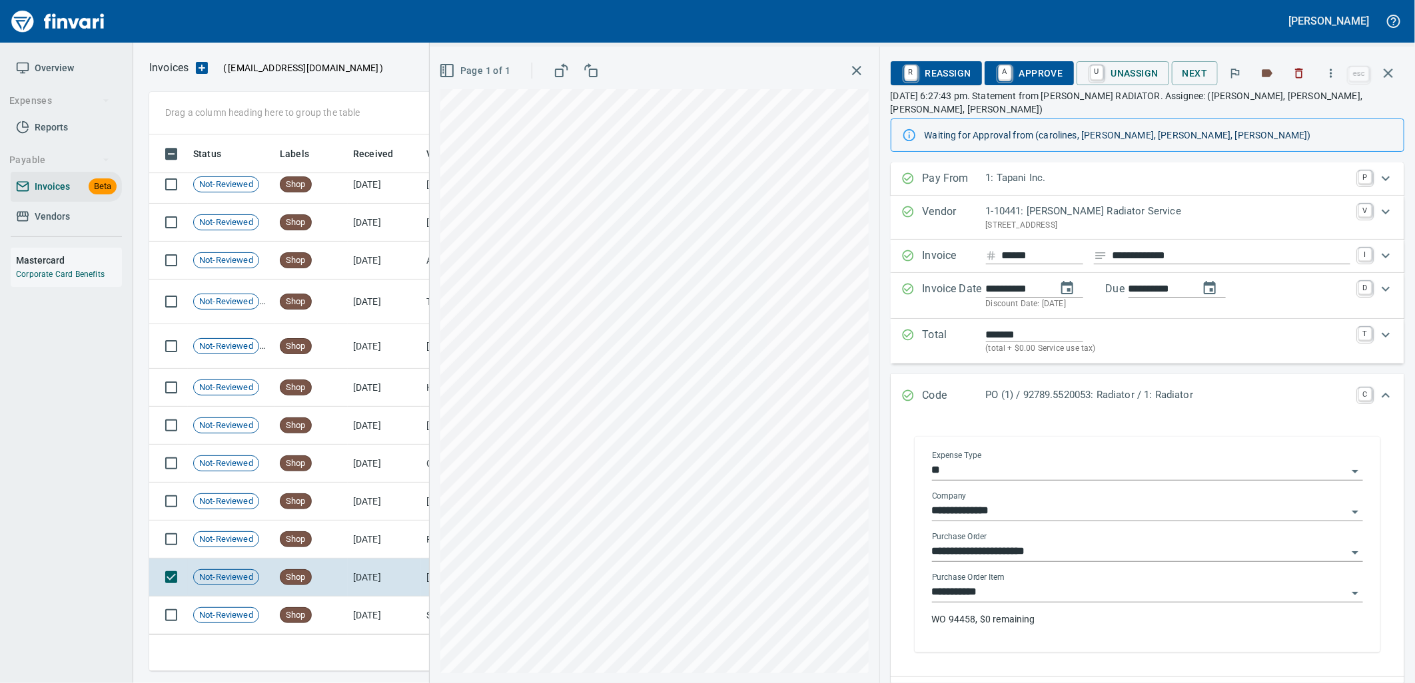
click at [1033, 583] on input "**********" at bounding box center [1139, 592] width 415 height 19
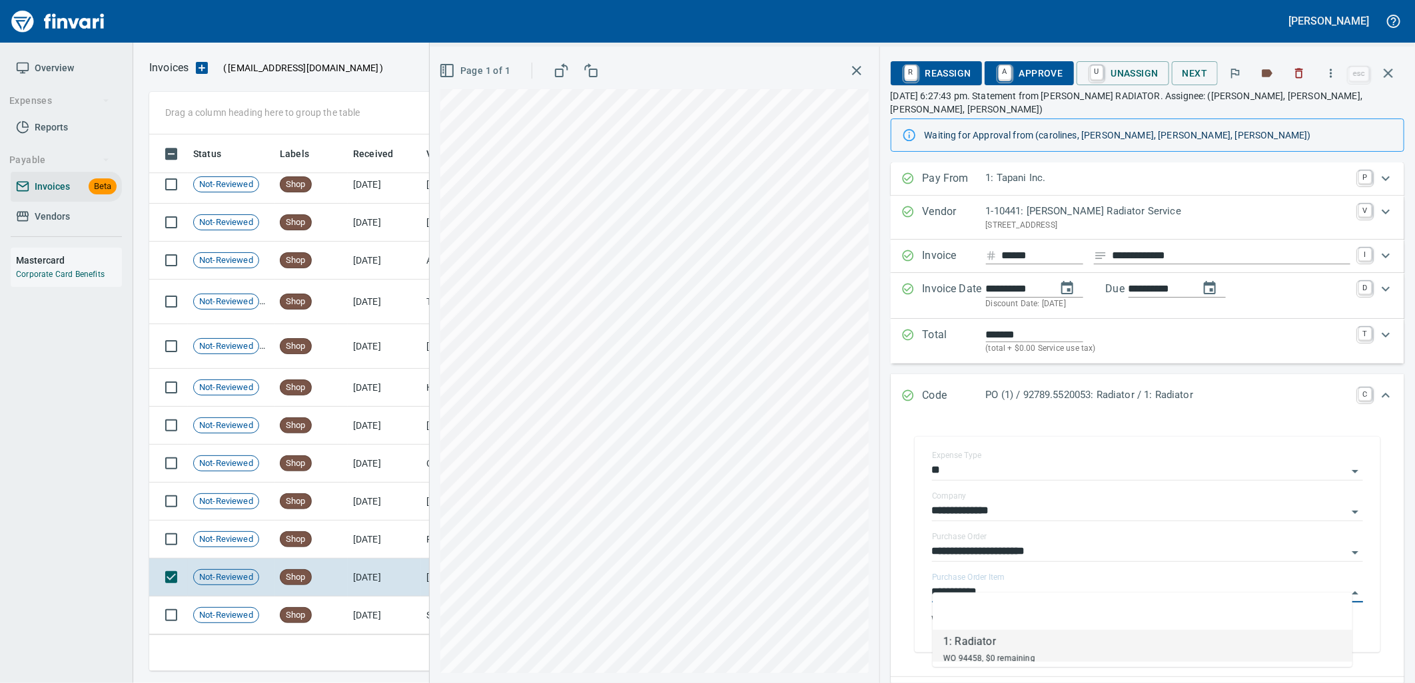
click at [376, 543] on td "7/11/2025" at bounding box center [384, 540] width 73 height 38
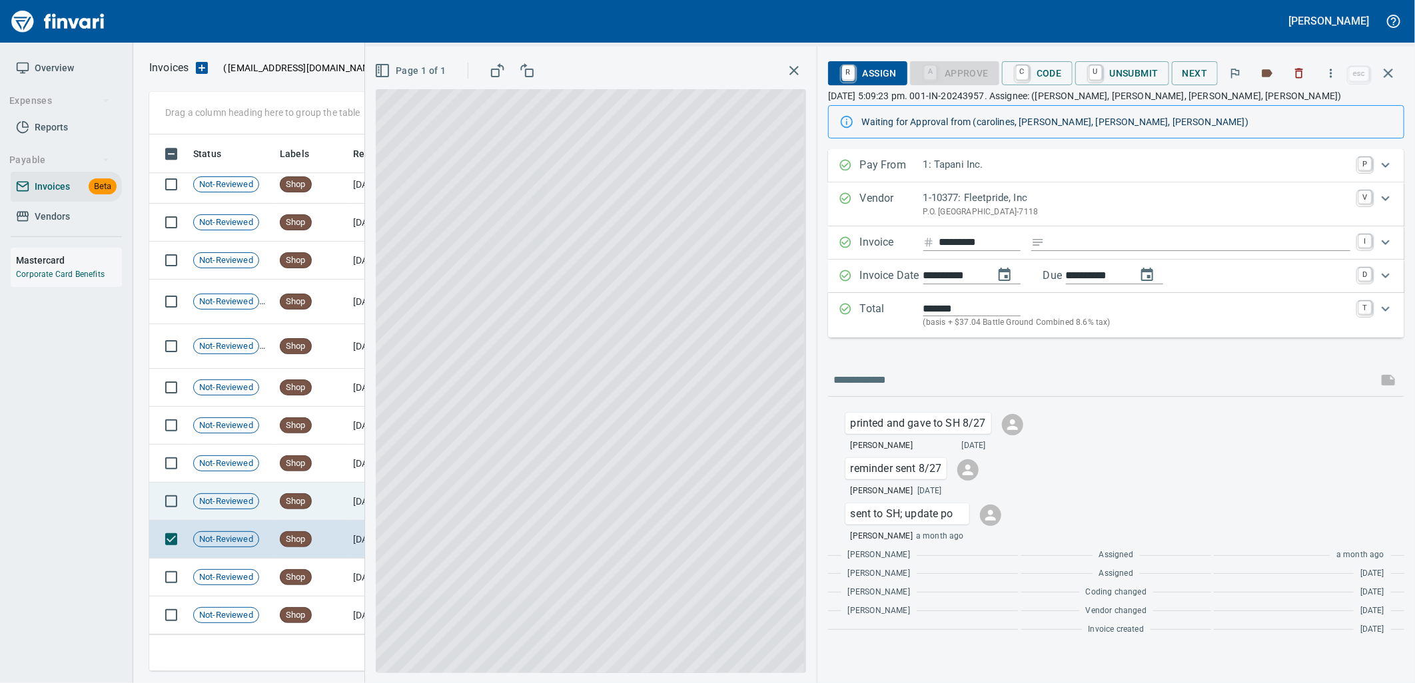
click at [326, 502] on td "Shop" at bounding box center [310, 502] width 73 height 38
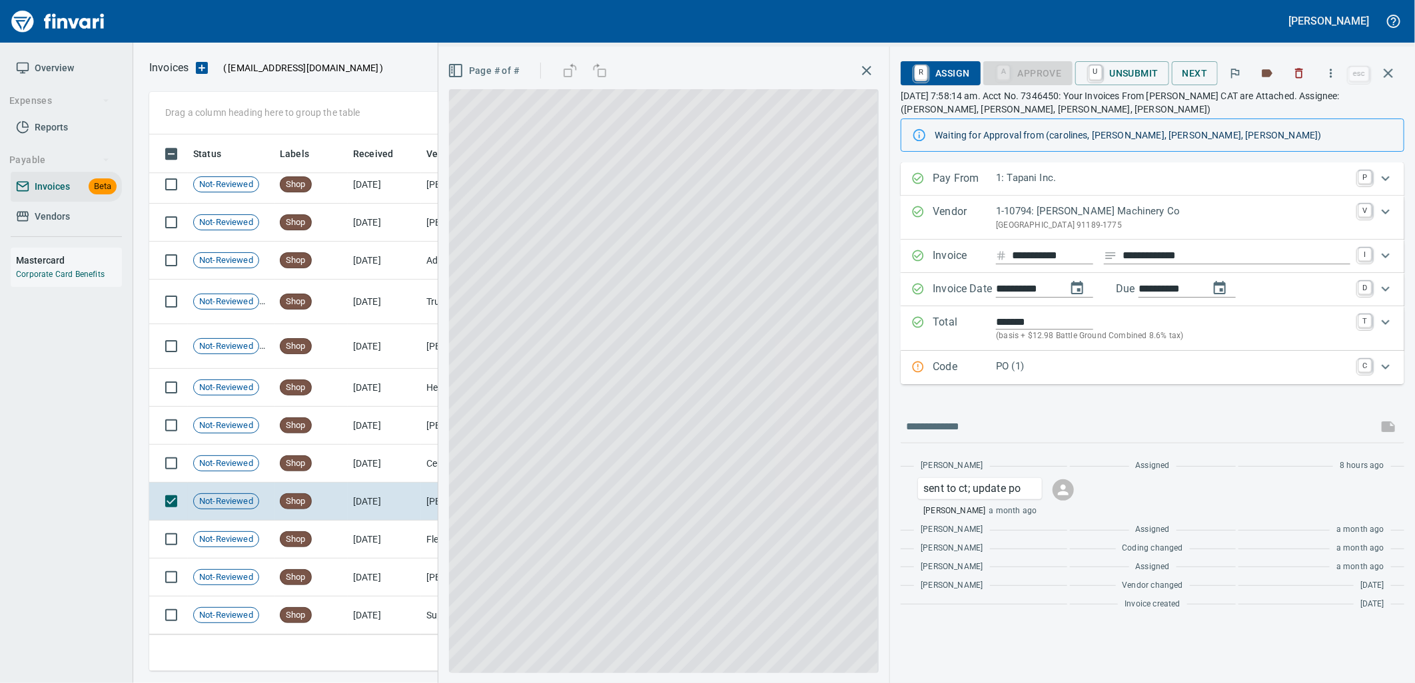
click at [1036, 375] on div "PO (1)" at bounding box center [1173, 367] width 354 height 17
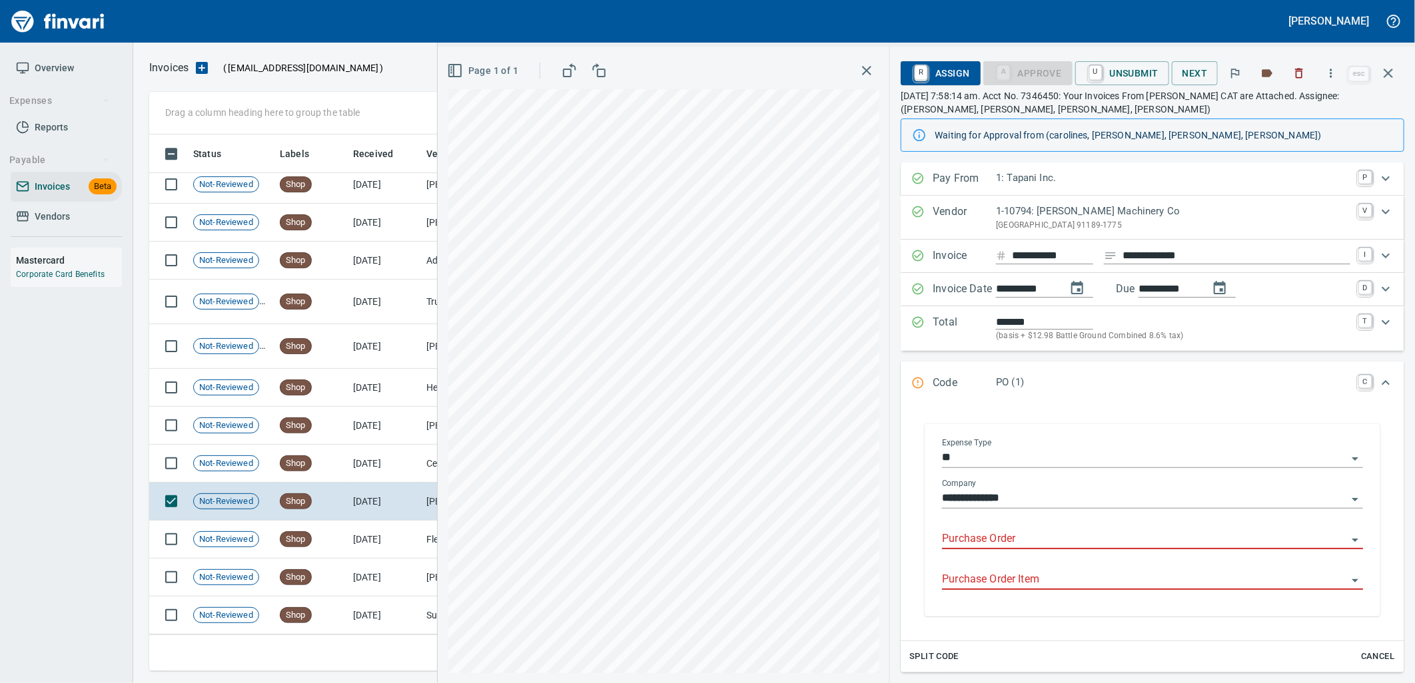
click at [996, 543] on input "Purchase Order" at bounding box center [1144, 539] width 405 height 19
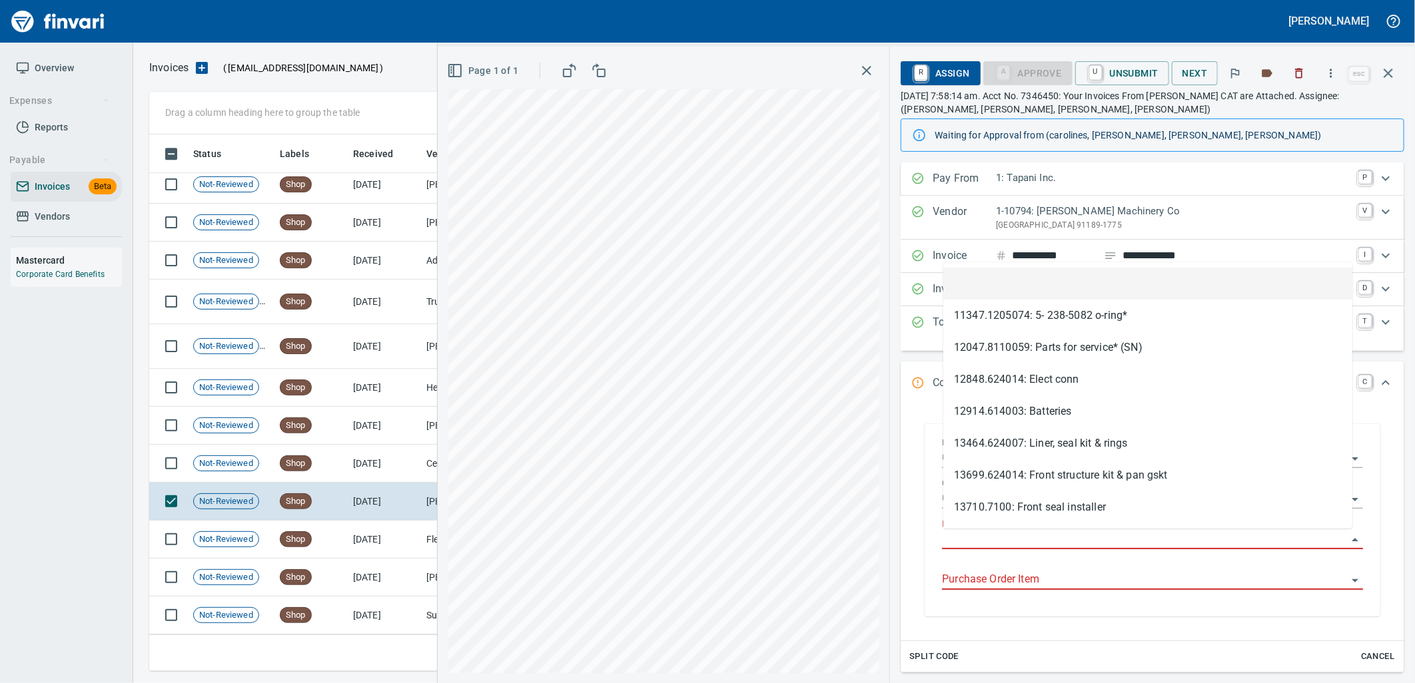
scroll to position [526, 1227]
type input "**********"
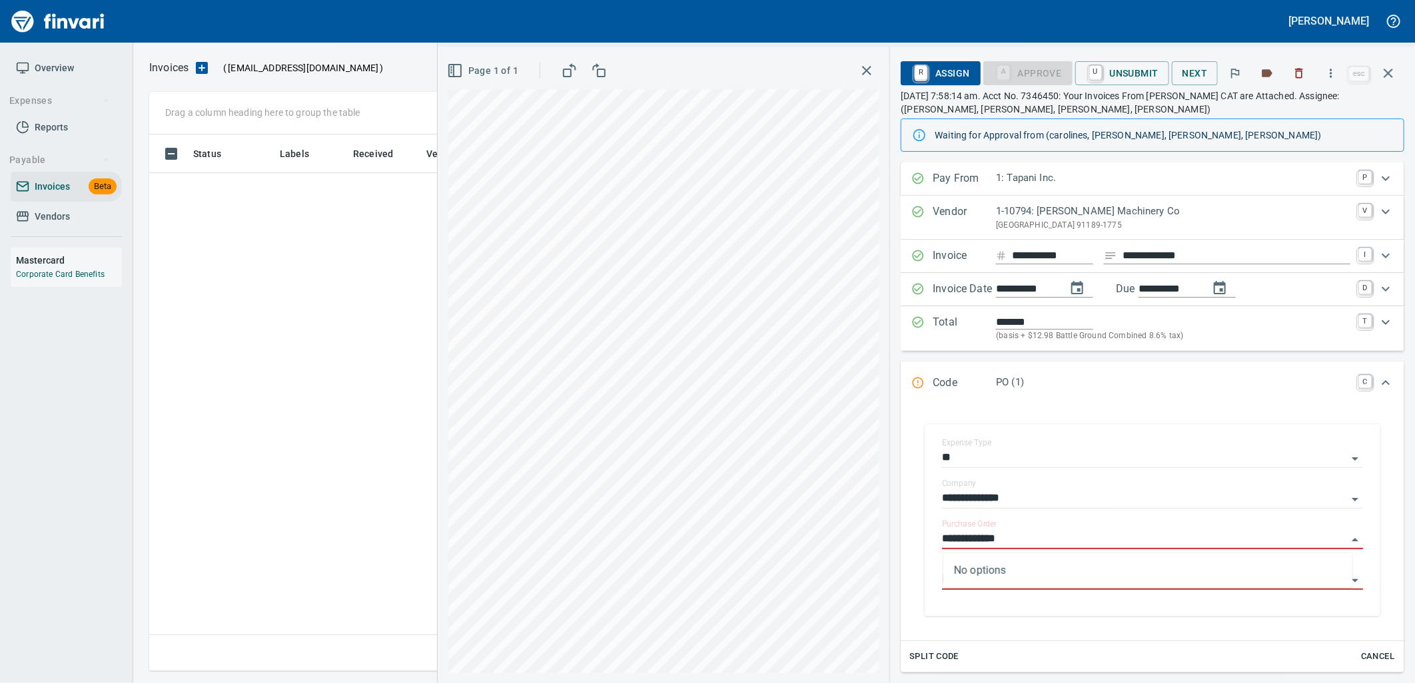
scroll to position [526, 1227]
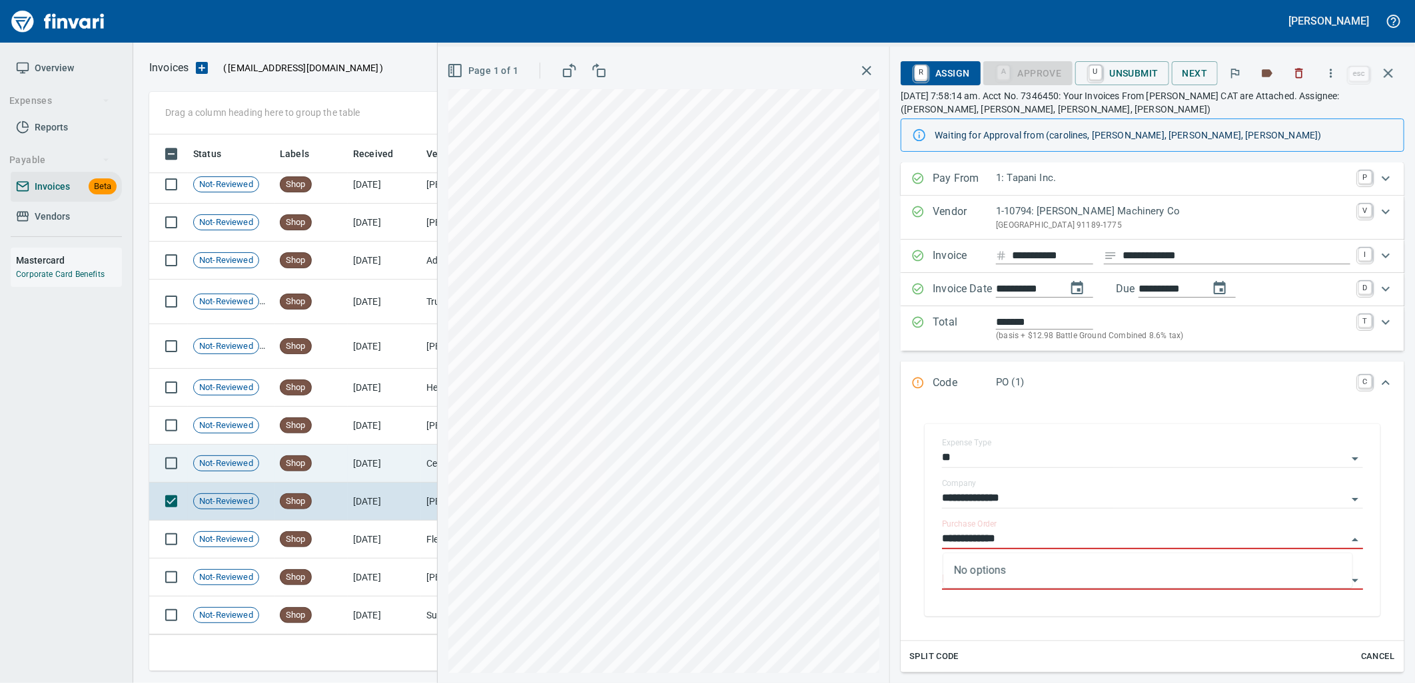
click at [375, 466] on td "[DATE]" at bounding box center [384, 464] width 73 height 38
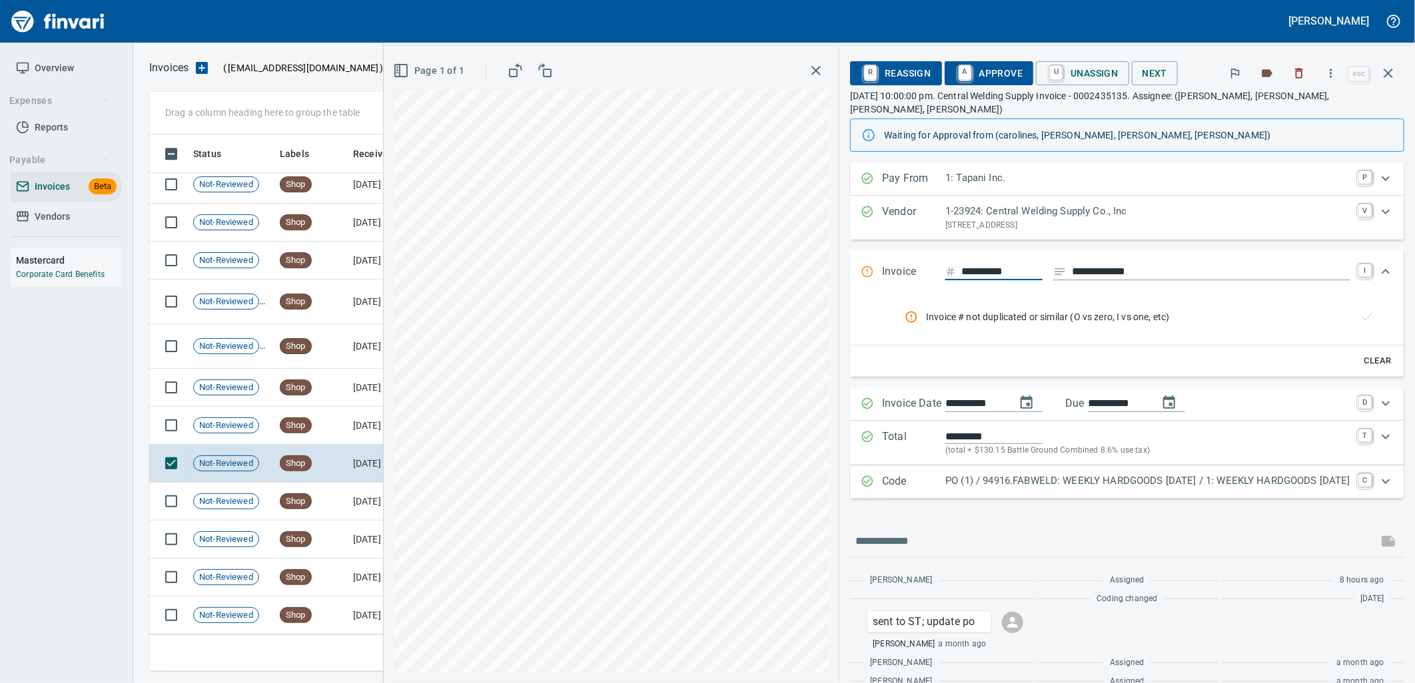
click at [1123, 474] on p "PO (1) / 94916.FABWELD: WEEKLY HARDGOODS [DATE] / 1: WEEKLY HARDGOODS [DATE]" at bounding box center [1147, 481] width 405 height 15
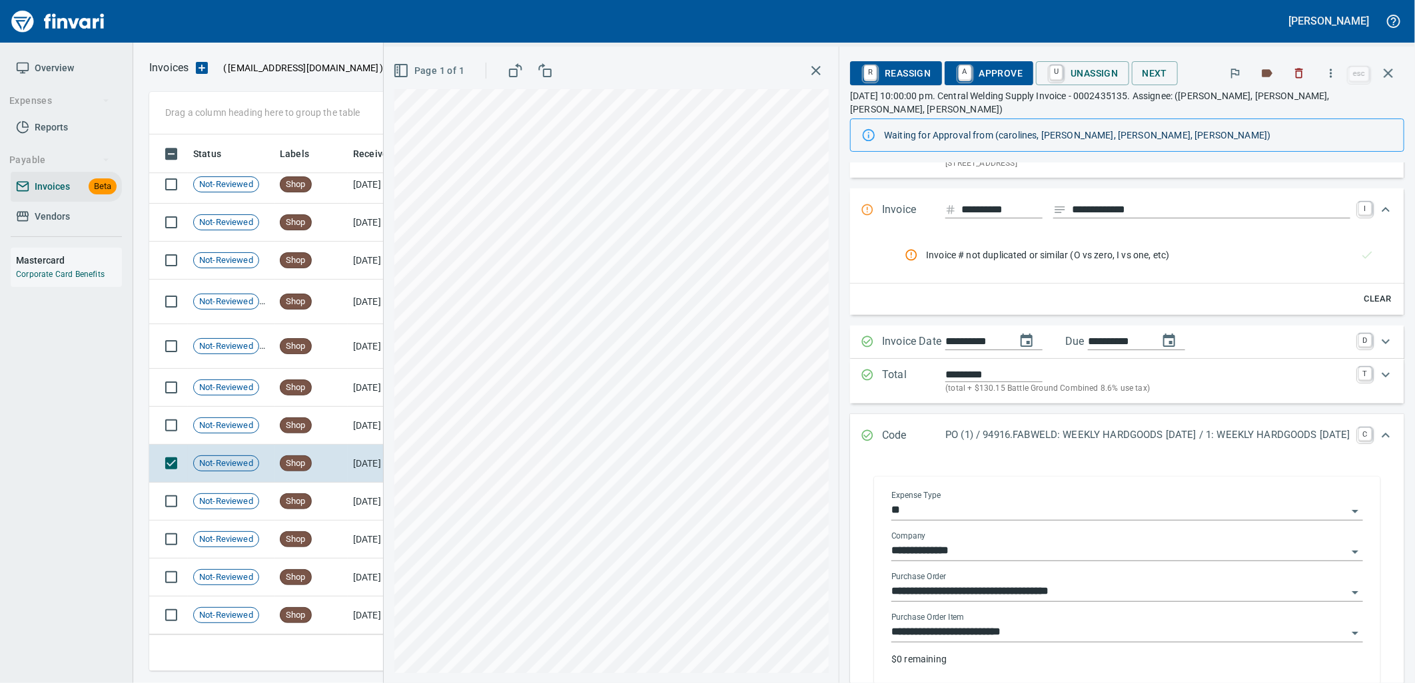
scroll to position [148, 0]
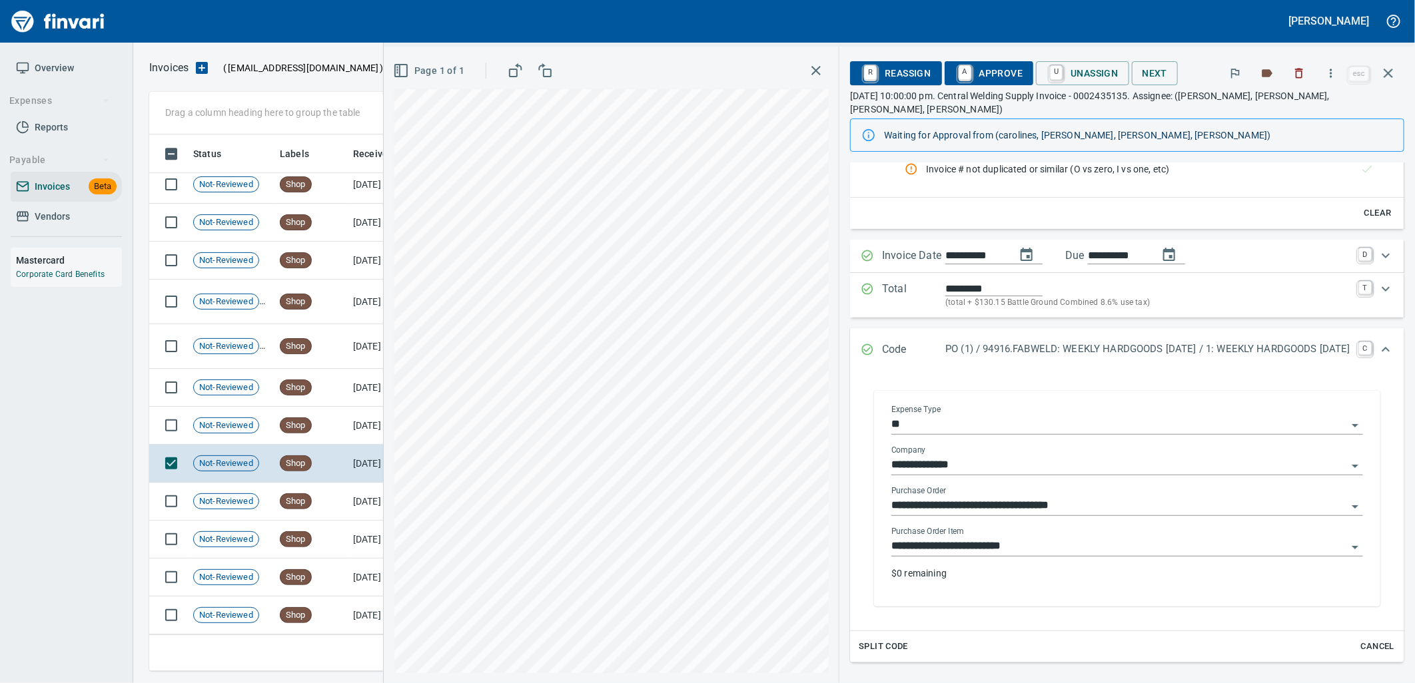
click at [1044, 538] on input "**********" at bounding box center [1119, 547] width 456 height 19
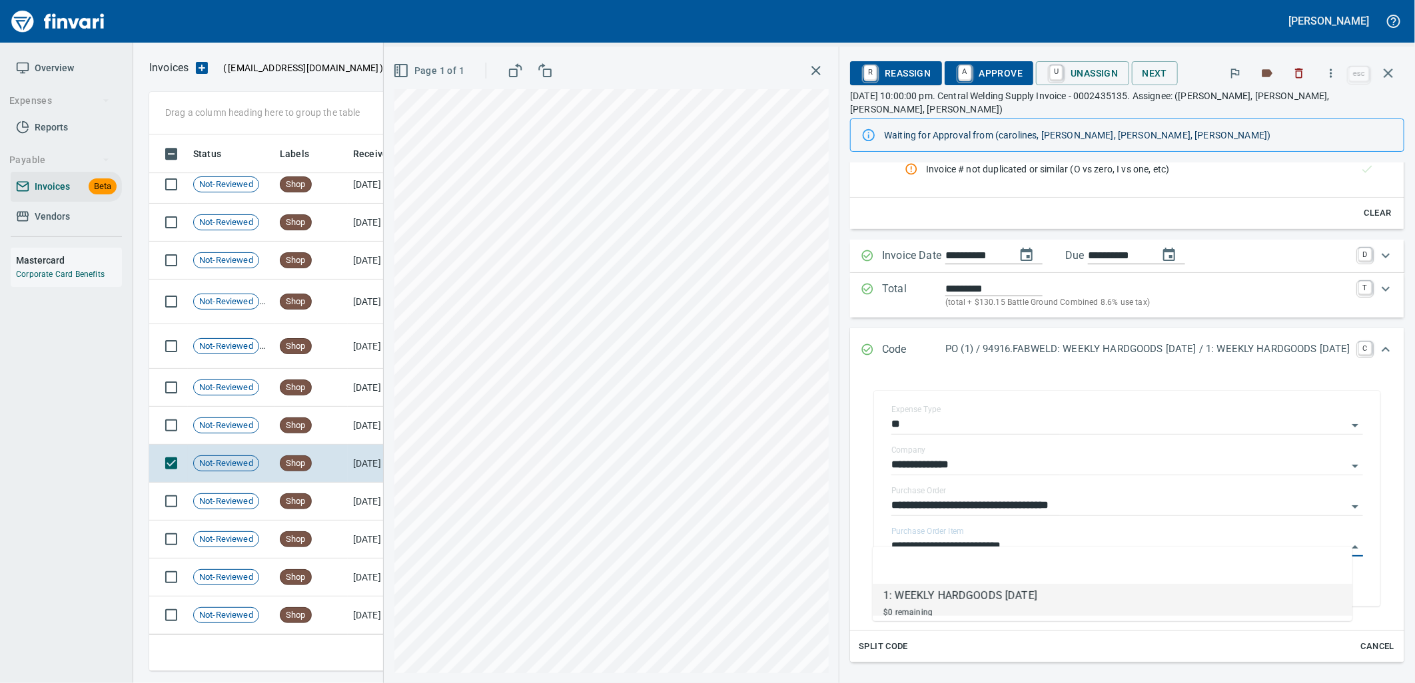
scroll to position [526, 1227]
click at [300, 433] on div "Shop" at bounding box center [296, 426] width 32 height 16
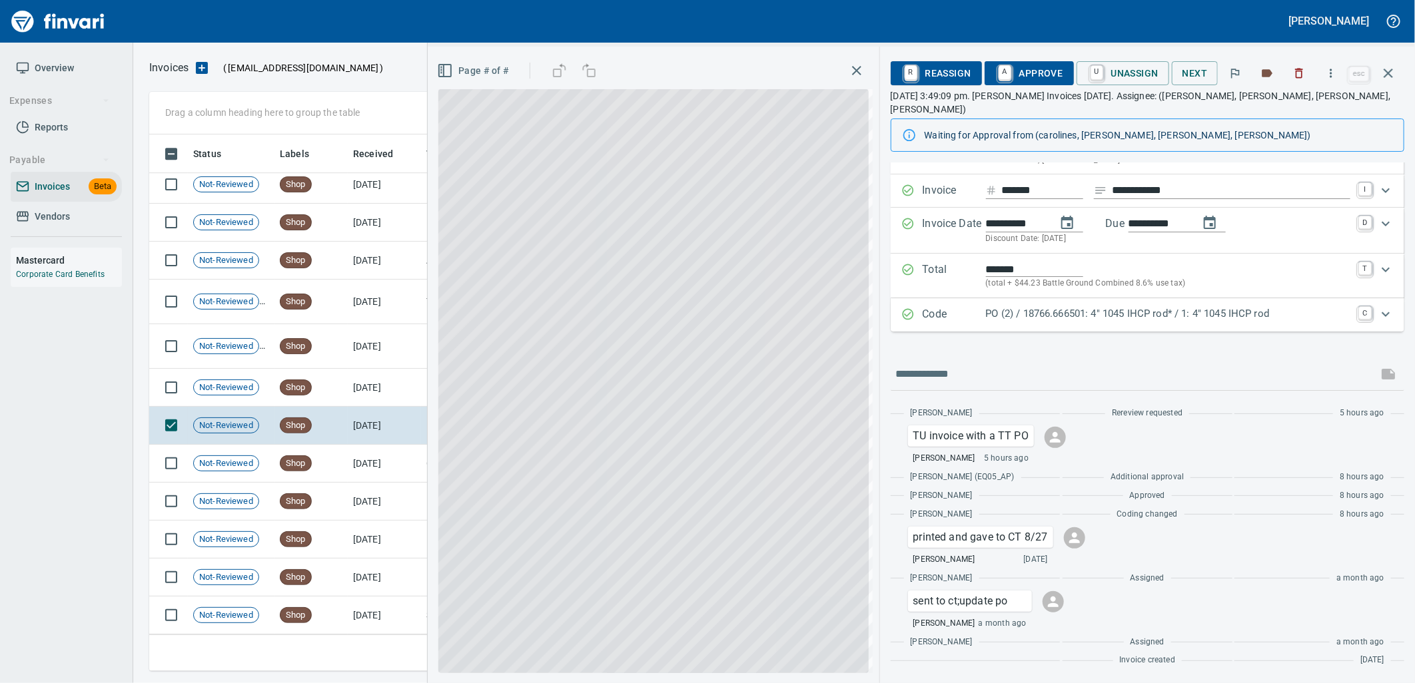
scroll to position [52, 0]
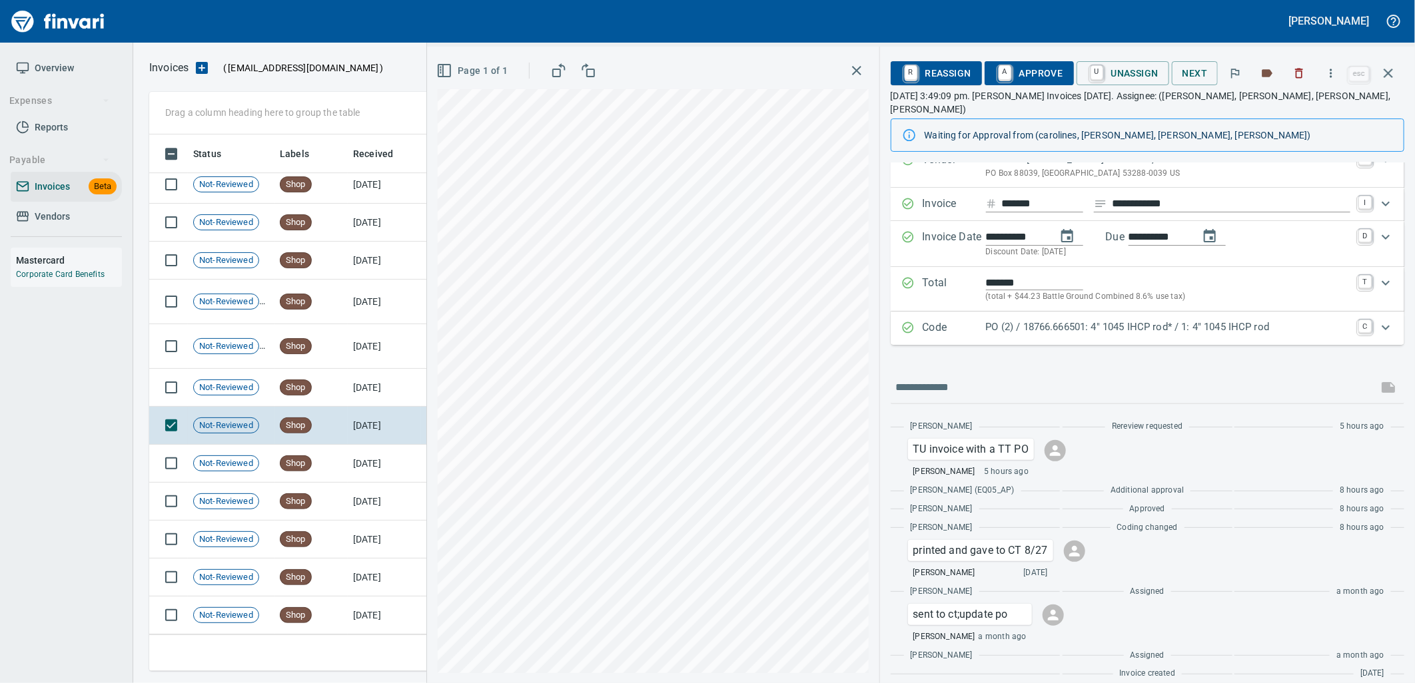
click at [1108, 322] on div "PO (2) / 18766.666501: 4" 1045 IHCP rod* / 1: 4" 1045 IHCP rod" at bounding box center [1168, 328] width 364 height 17
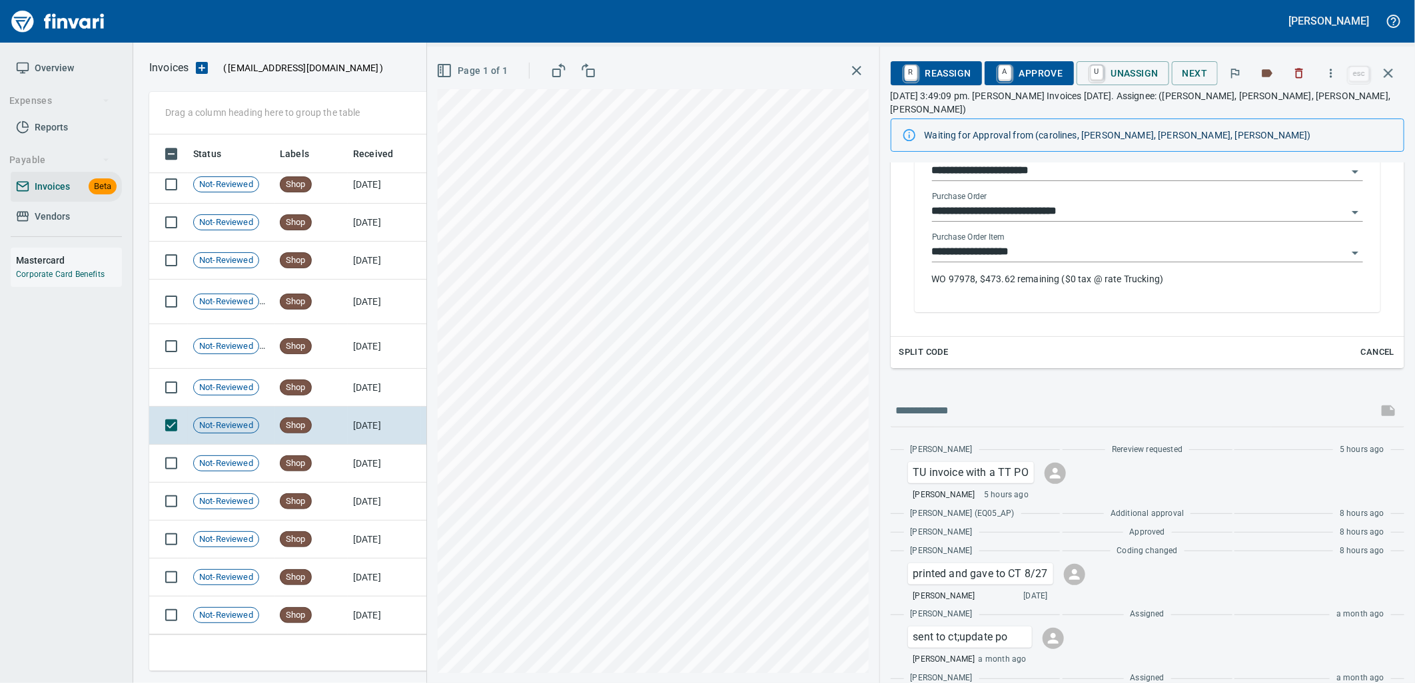
scroll to position [364, 0]
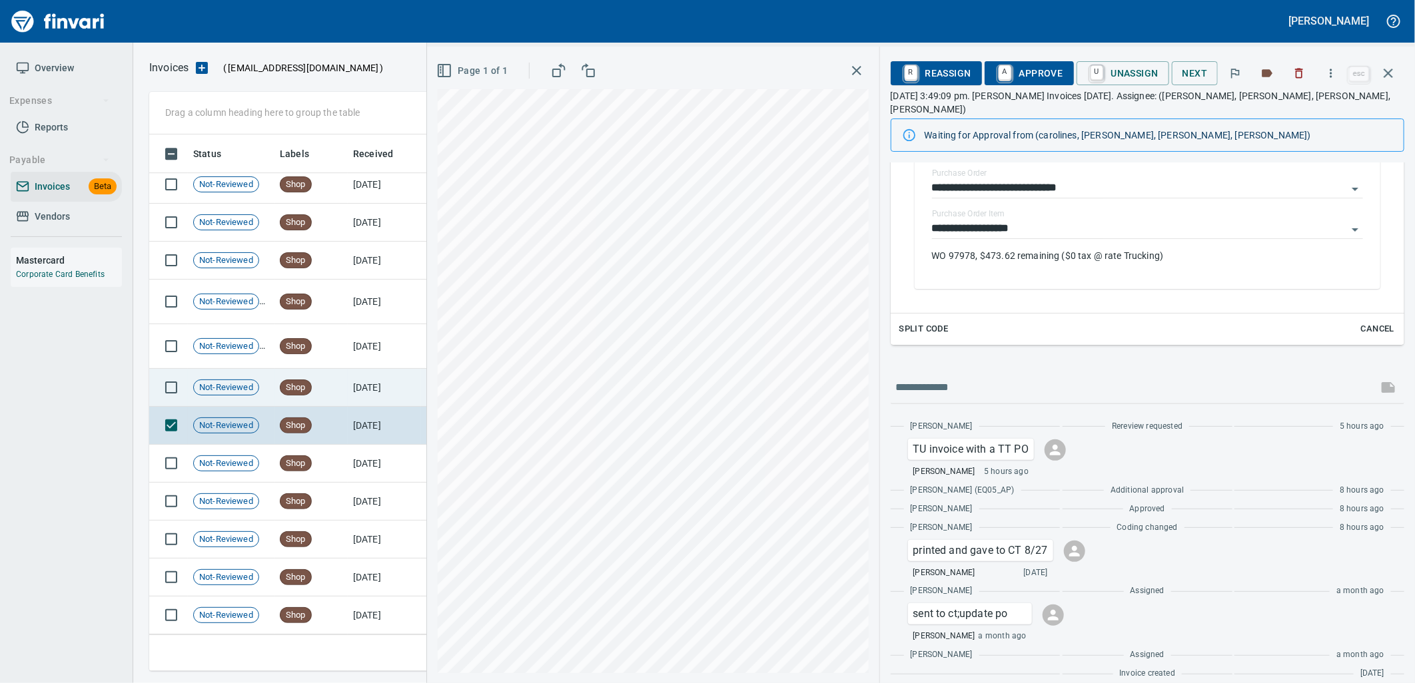
drag, startPoint x: 398, startPoint y: 382, endPoint x: 398, endPoint y: 375, distance: 7.3
click at [396, 382] on td "[DATE]" at bounding box center [384, 388] width 73 height 38
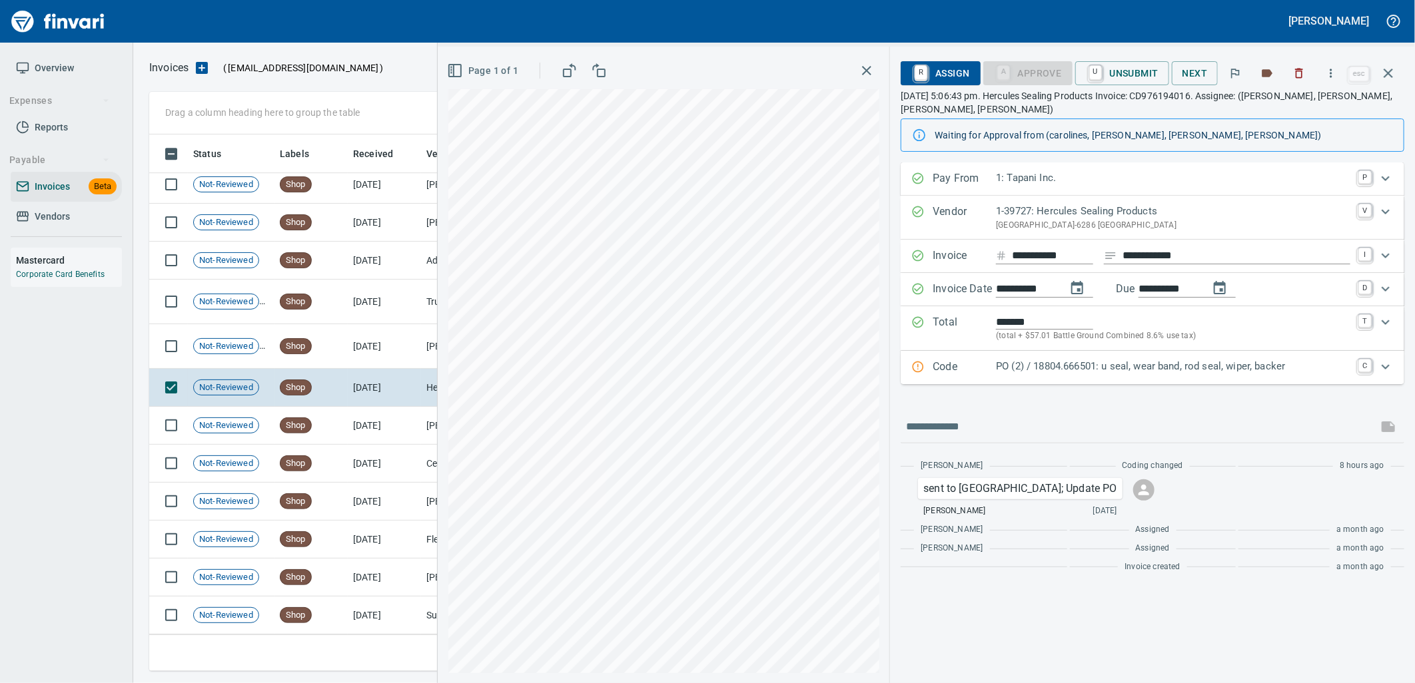
click at [1120, 371] on p "PO (2) / 18804.666501: u seal, wear band, rod seal, wiper, backer" at bounding box center [1173, 366] width 354 height 15
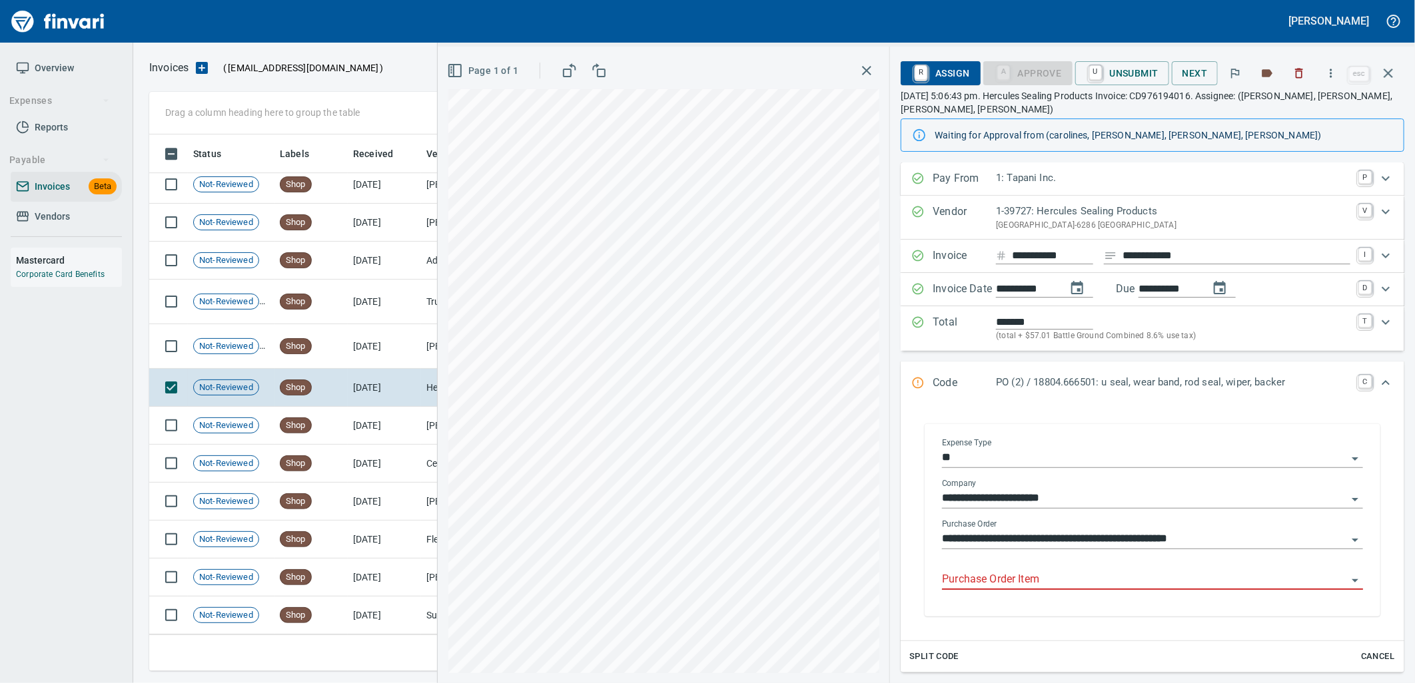
click at [1064, 576] on input "Purchase Order Item" at bounding box center [1144, 580] width 405 height 19
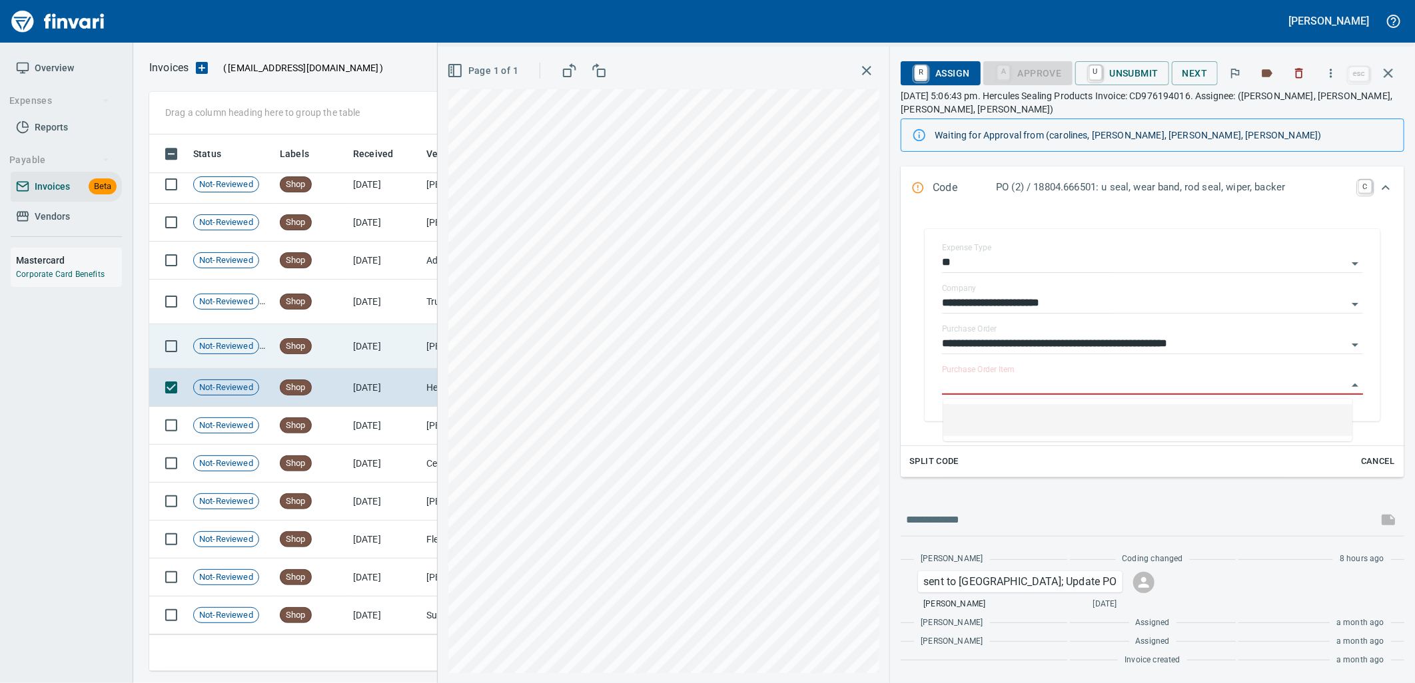
click at [360, 353] on td "[DATE]" at bounding box center [384, 346] width 73 height 45
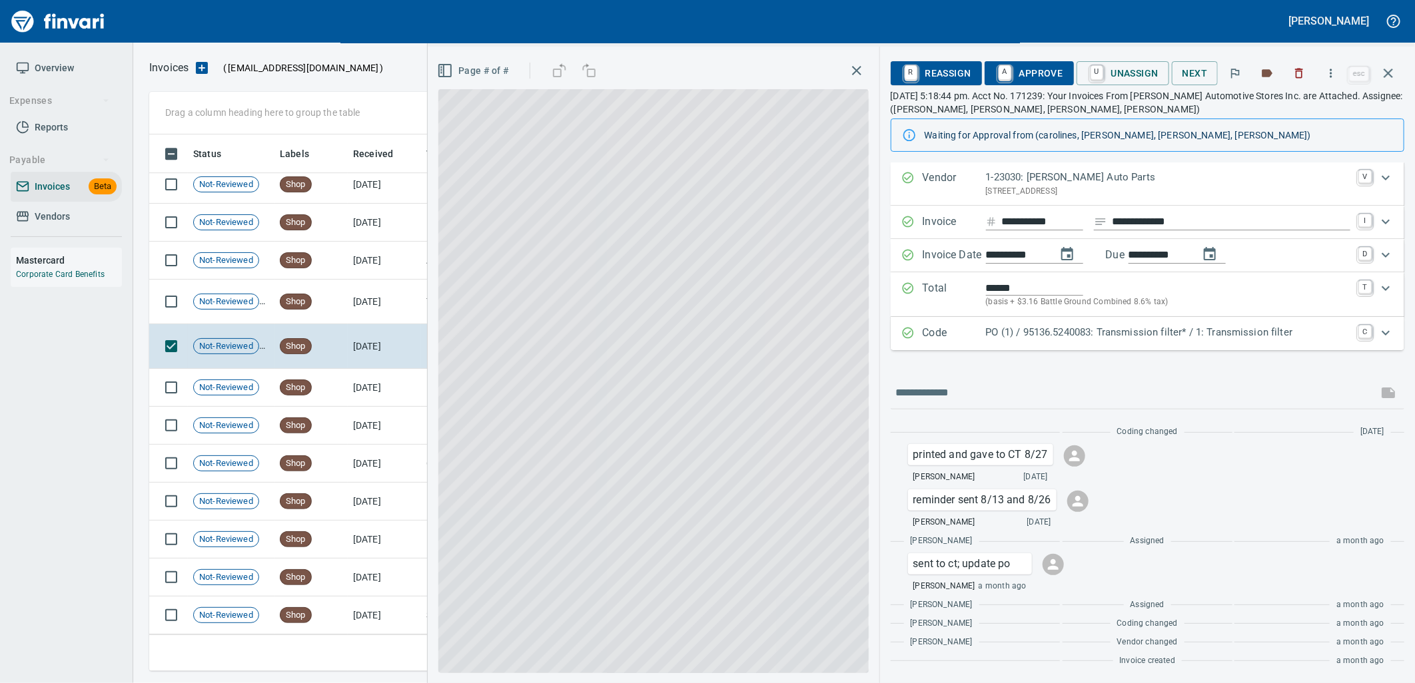
scroll to position [35, 0]
click at [1106, 329] on p "PO (1) / 95136.5240083: Transmission filter* / 1: Transmission filter" at bounding box center [1168, 332] width 364 height 15
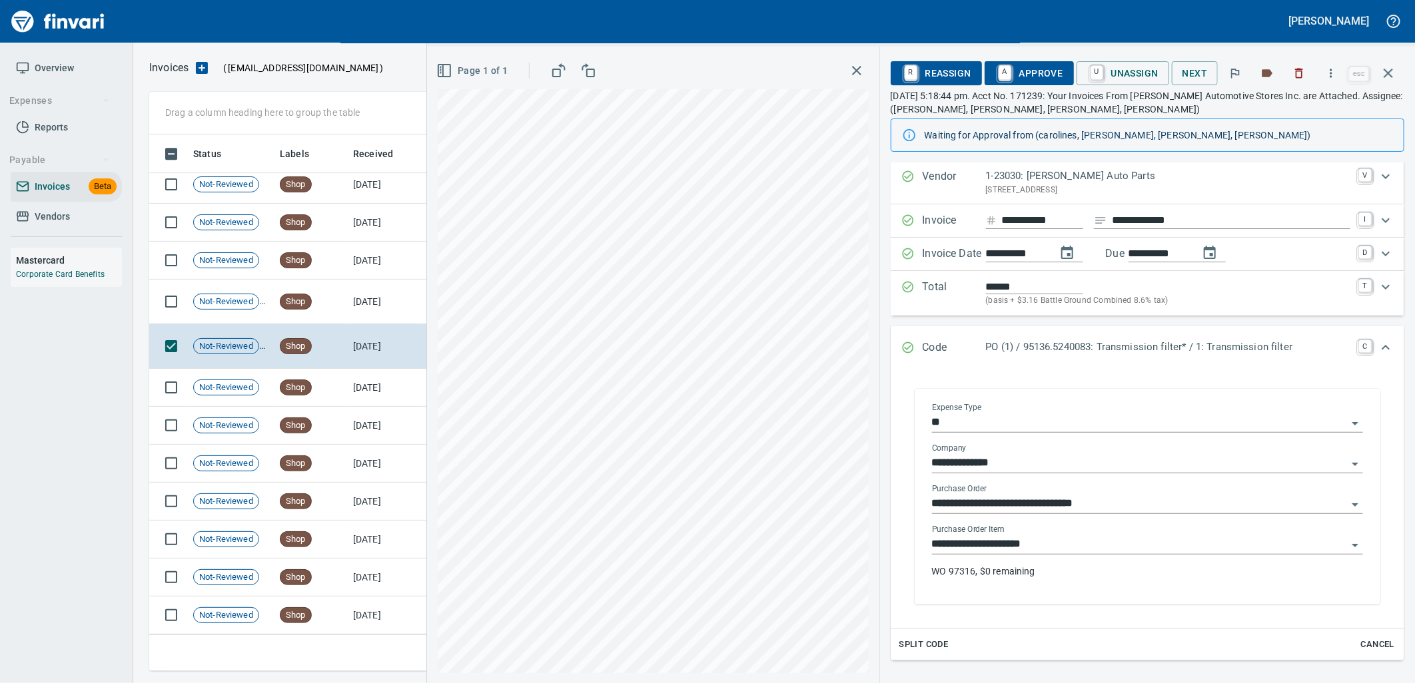
click at [1068, 551] on input "**********" at bounding box center [1139, 545] width 415 height 19
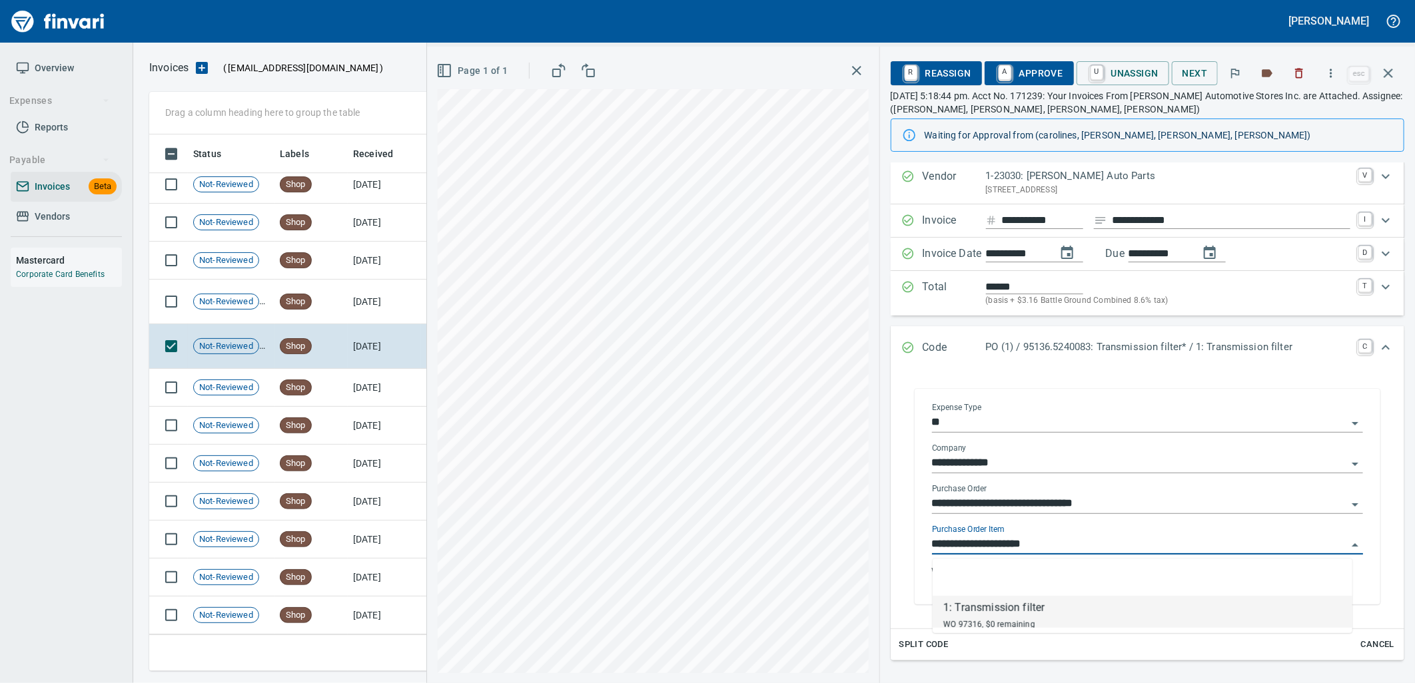
scroll to position [526, 1227]
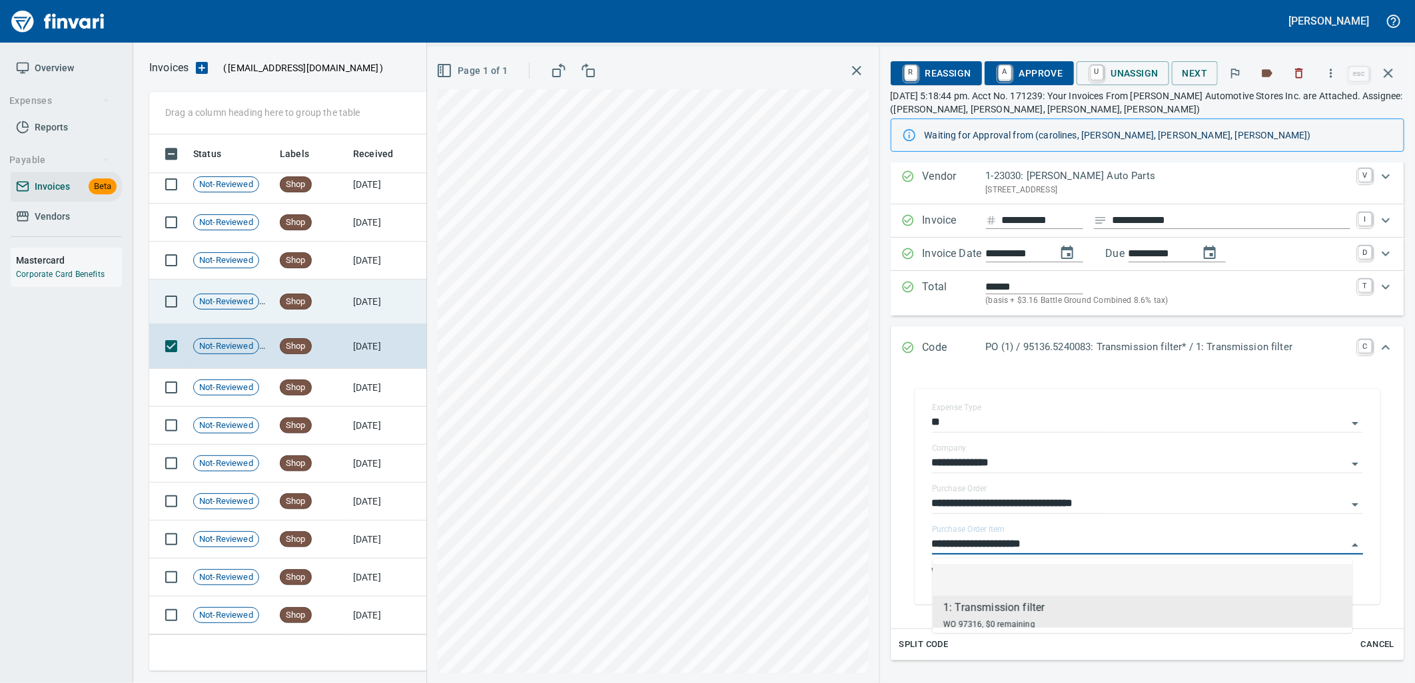
click at [384, 297] on td "[DATE]" at bounding box center [384, 302] width 73 height 45
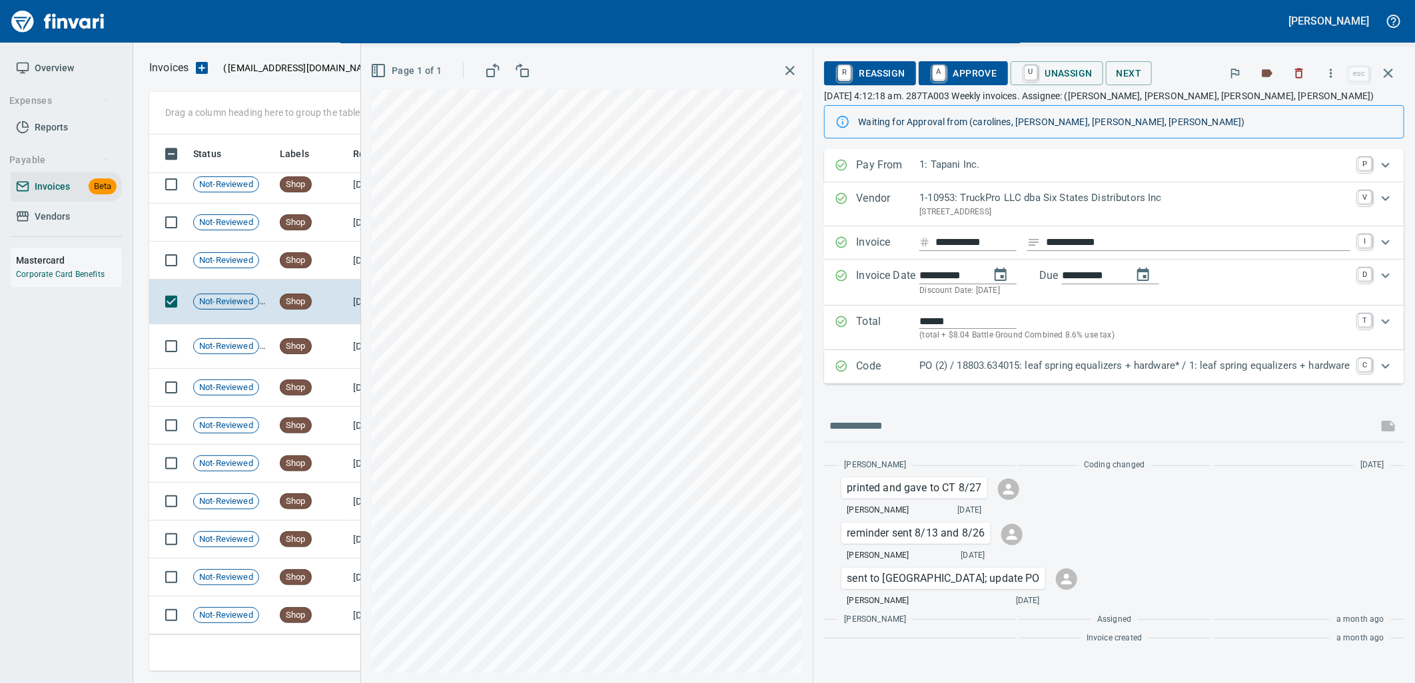
click at [1137, 374] on p "PO (2) / 18803.634015: leaf spring equalizers + hardware* / 1: leaf spring equa…" at bounding box center [1134, 365] width 431 height 15
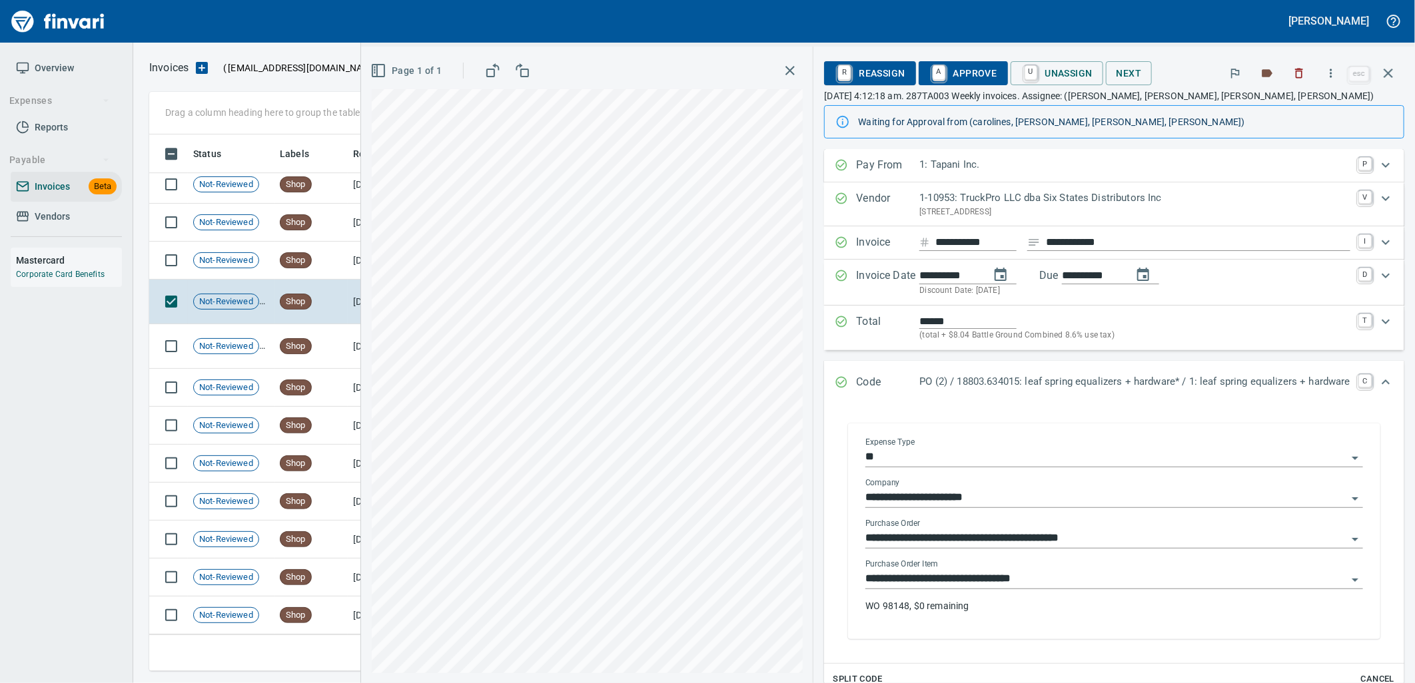
click at [1039, 579] on input "**********" at bounding box center [1106, 579] width 482 height 19
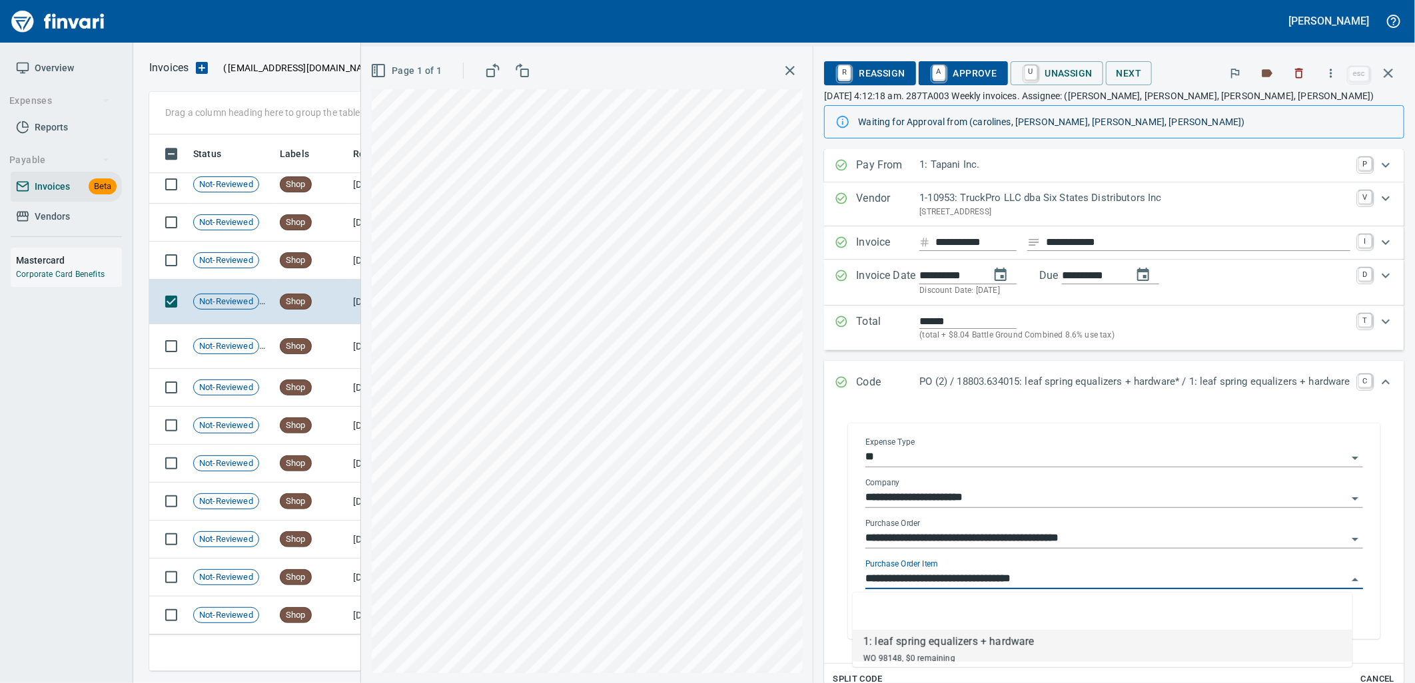
scroll to position [526, 1227]
click at [257, 263] on span "Not-Reviewed" at bounding box center [226, 260] width 65 height 13
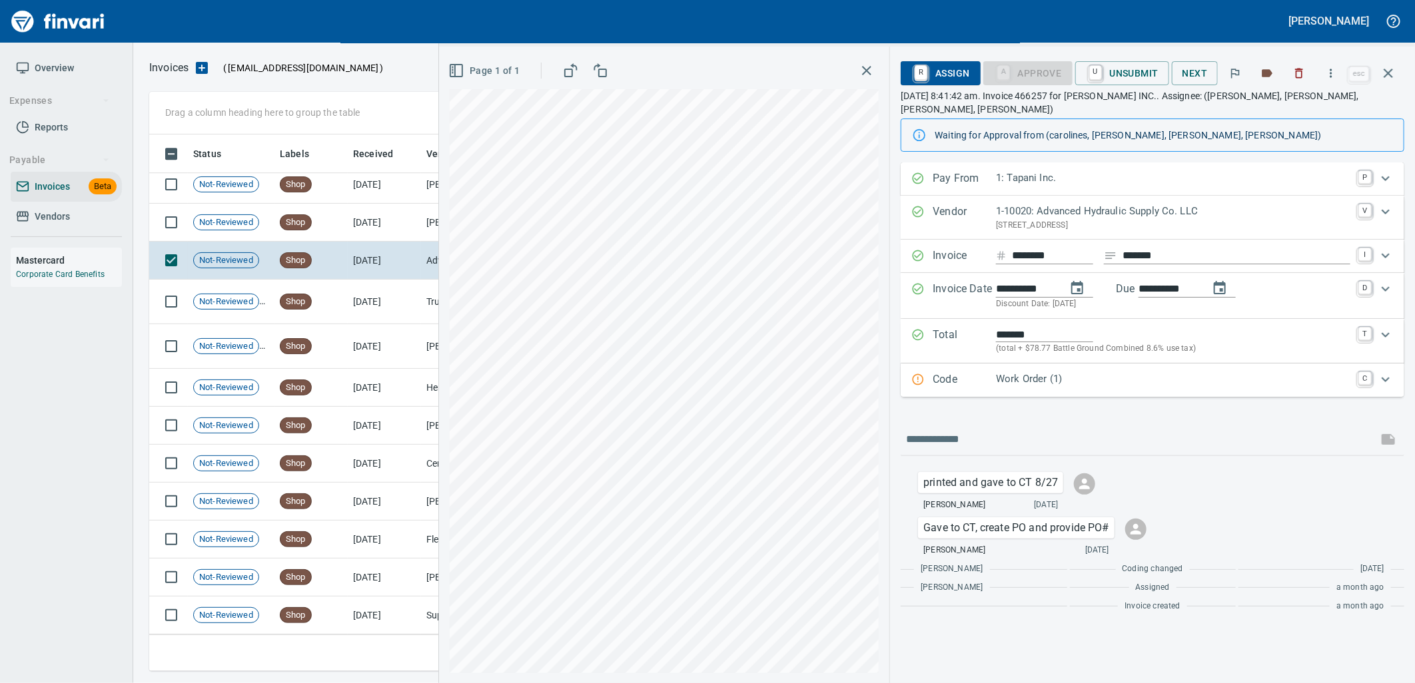
click at [1080, 372] on p "Work Order (1)" at bounding box center [1173, 379] width 354 height 15
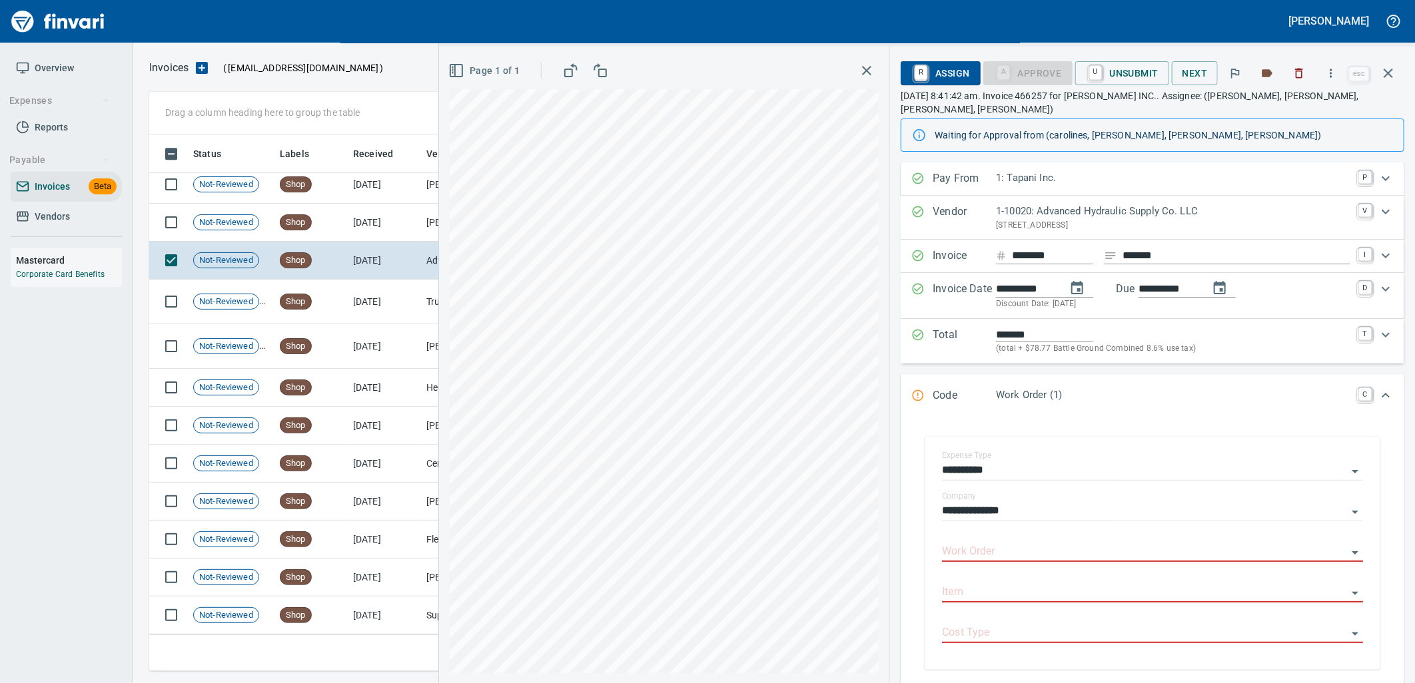
click at [1080, 374] on div "Code Work Order (1) C" at bounding box center [1153, 396] width 504 height 44
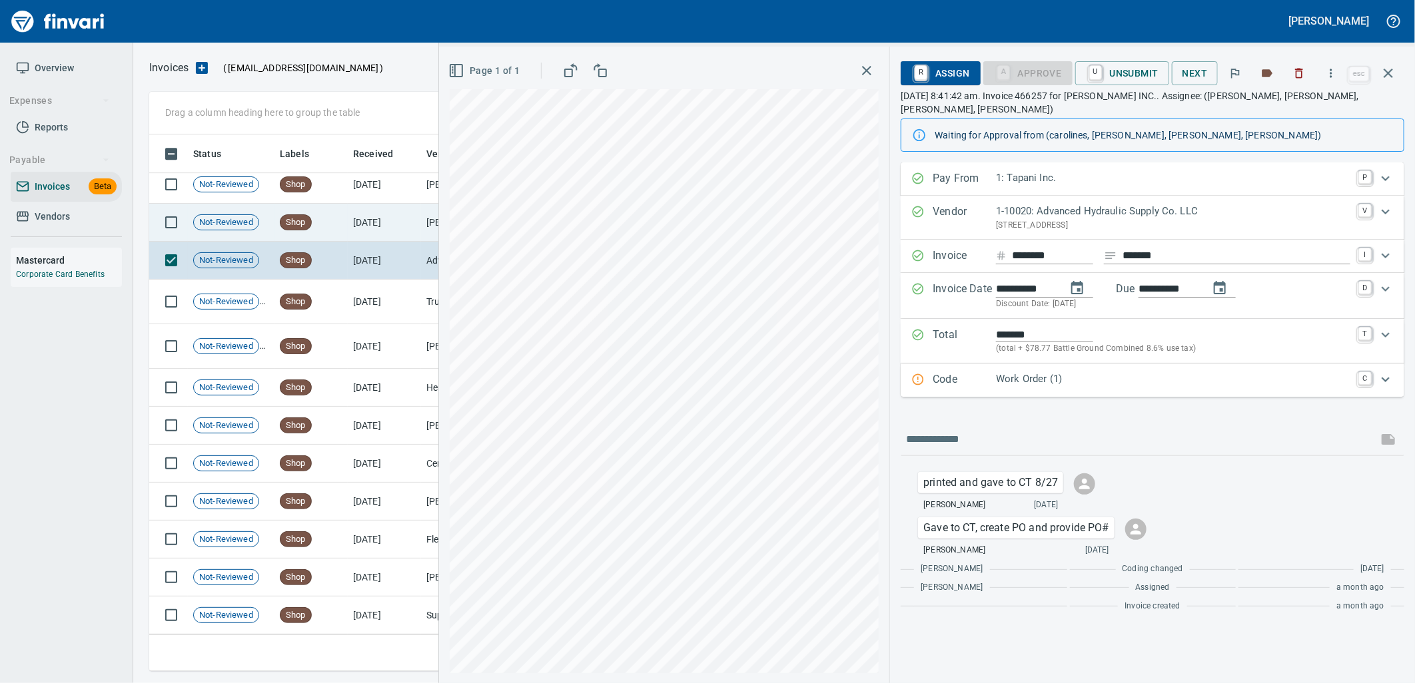
click at [381, 223] on td "[DATE]" at bounding box center [384, 223] width 73 height 38
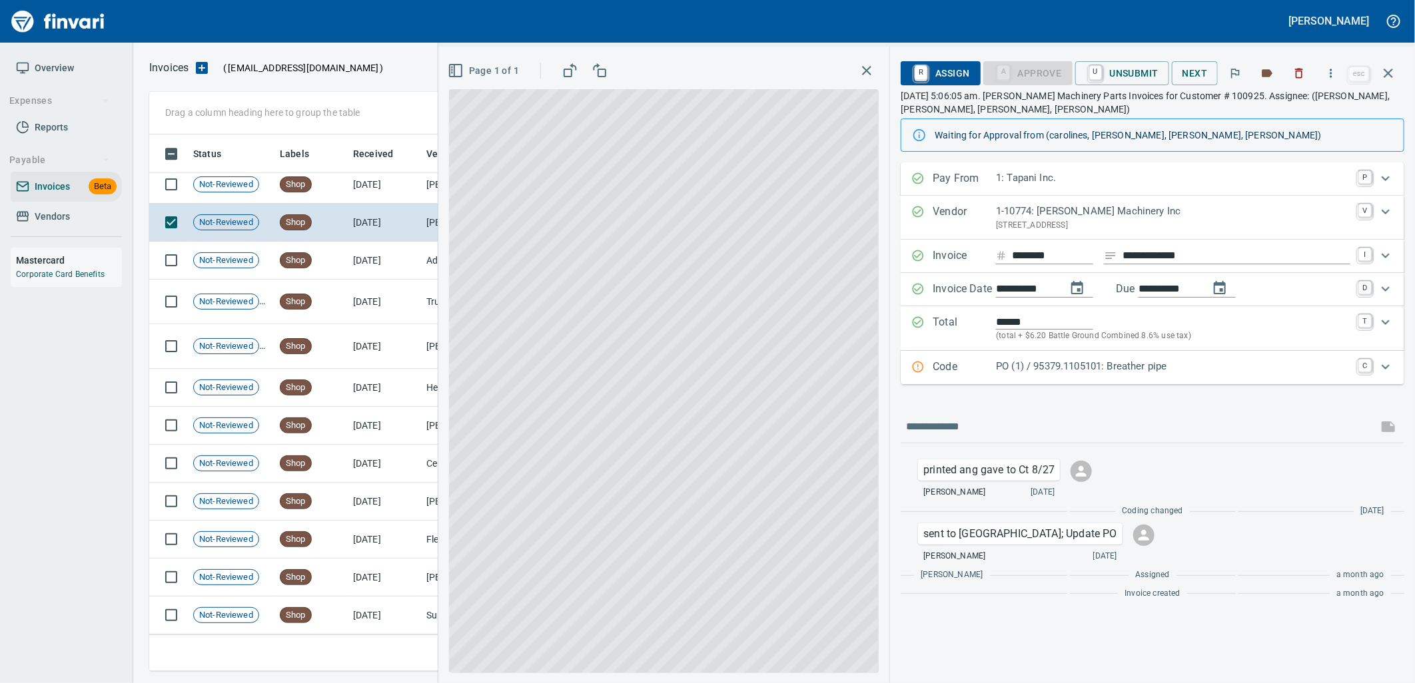
click at [1074, 375] on div "PO (1) / 95379.1105101: Breather pipe" at bounding box center [1173, 367] width 354 height 17
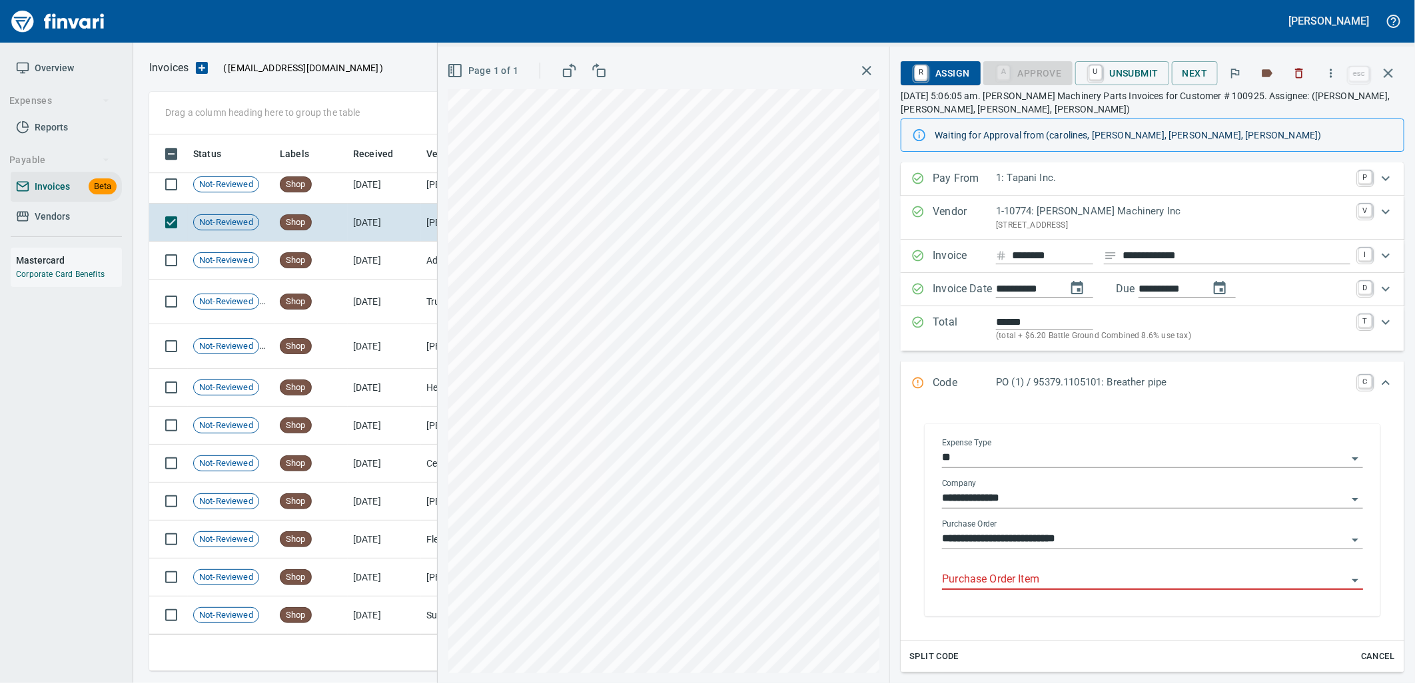
click at [1039, 569] on div "Purchase Order Item" at bounding box center [1152, 575] width 421 height 30
click at [1034, 571] on div "Purchase Order Item" at bounding box center [1152, 575] width 421 height 30
click at [1020, 582] on input "Purchase Order Item" at bounding box center [1144, 580] width 405 height 19
click at [363, 193] on td "[DATE]" at bounding box center [384, 185] width 73 height 38
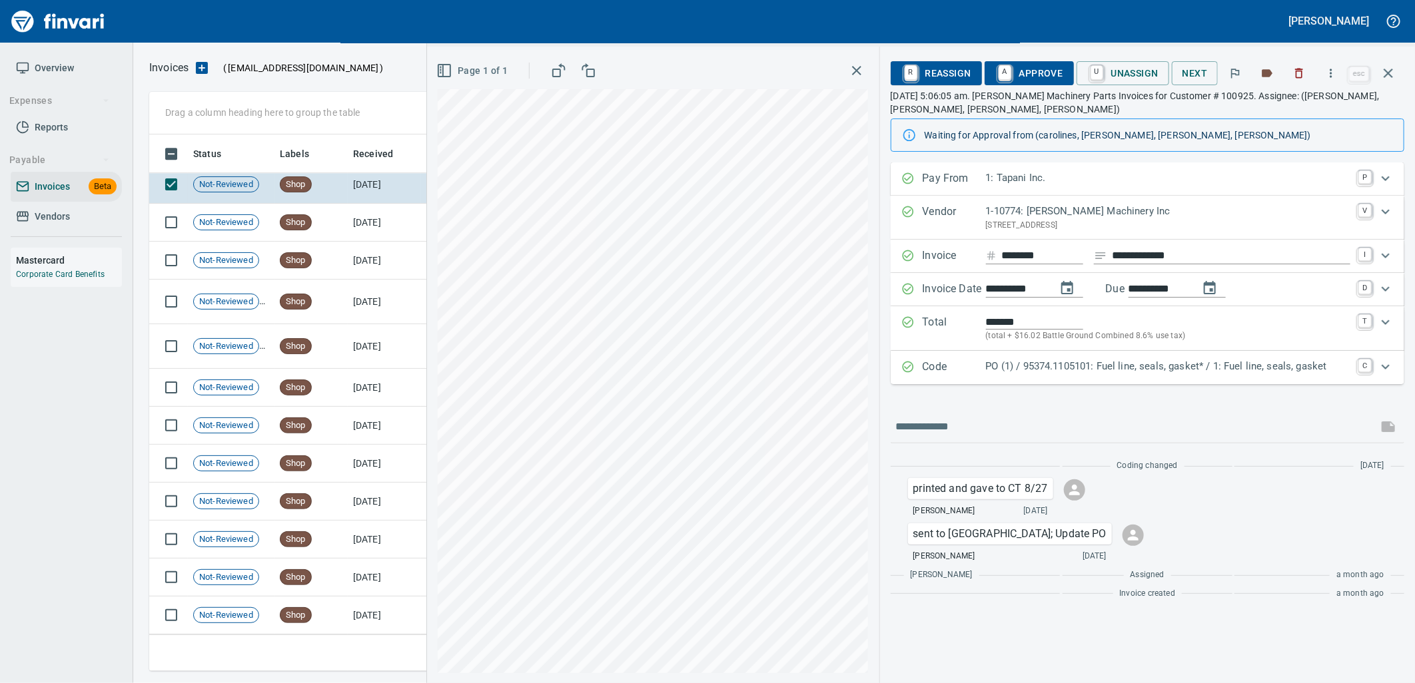
click at [1110, 369] on p "PO (1) / 95374.1105101: Fuel line, seals, gasket* / 1: Fuel line, seals, gasket" at bounding box center [1168, 366] width 364 height 15
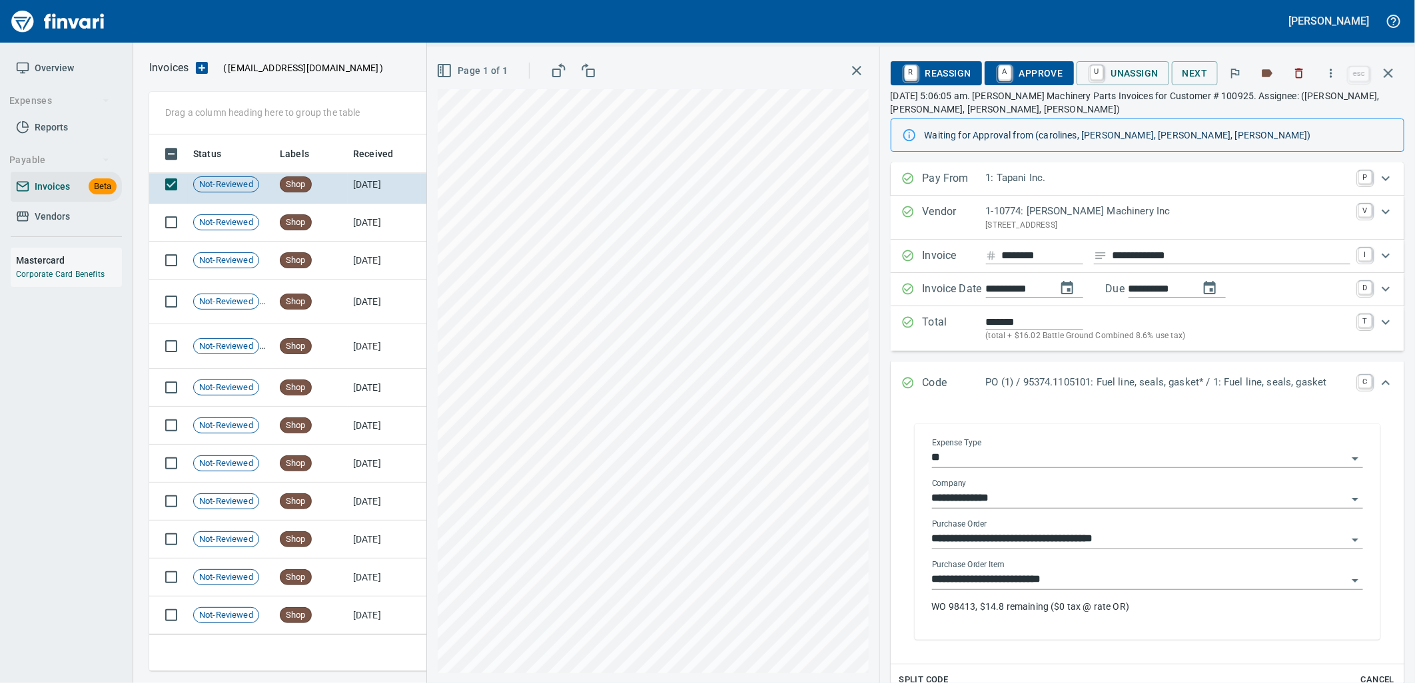
click at [1068, 583] on input "**********" at bounding box center [1139, 580] width 415 height 19
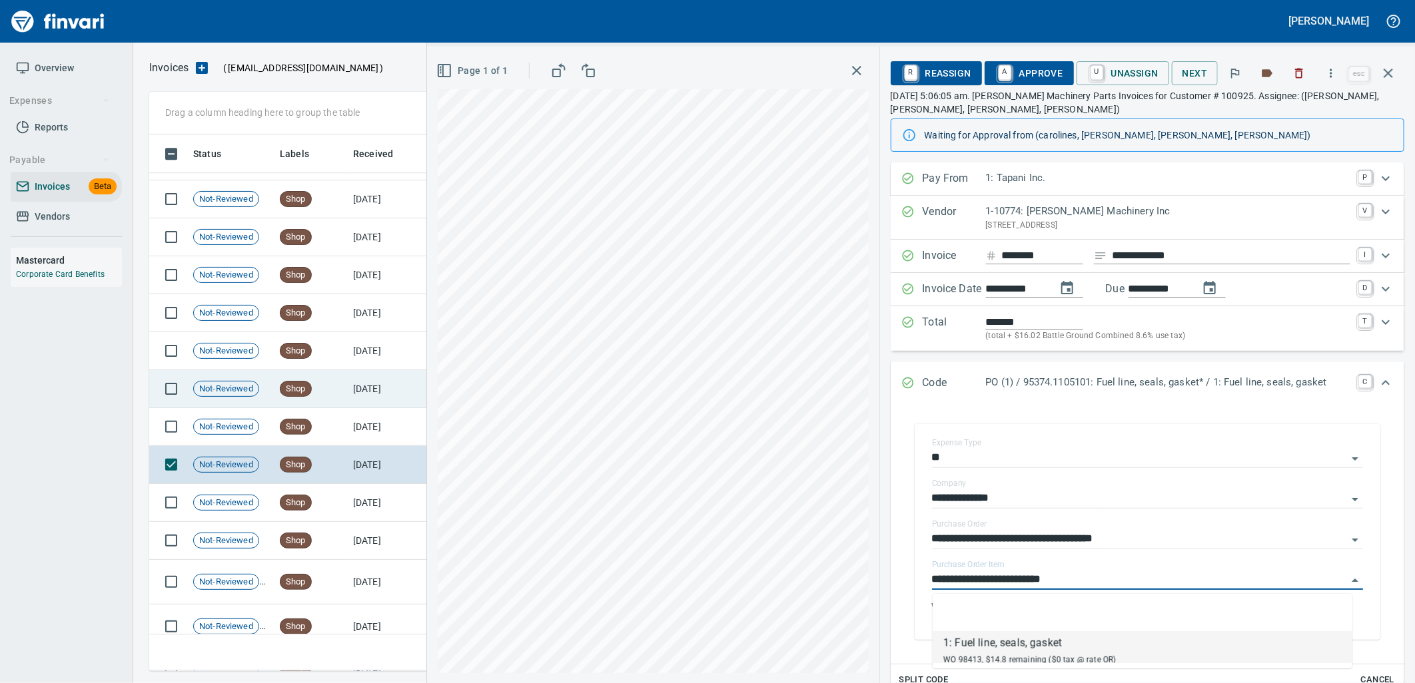
scroll to position [5562, 0]
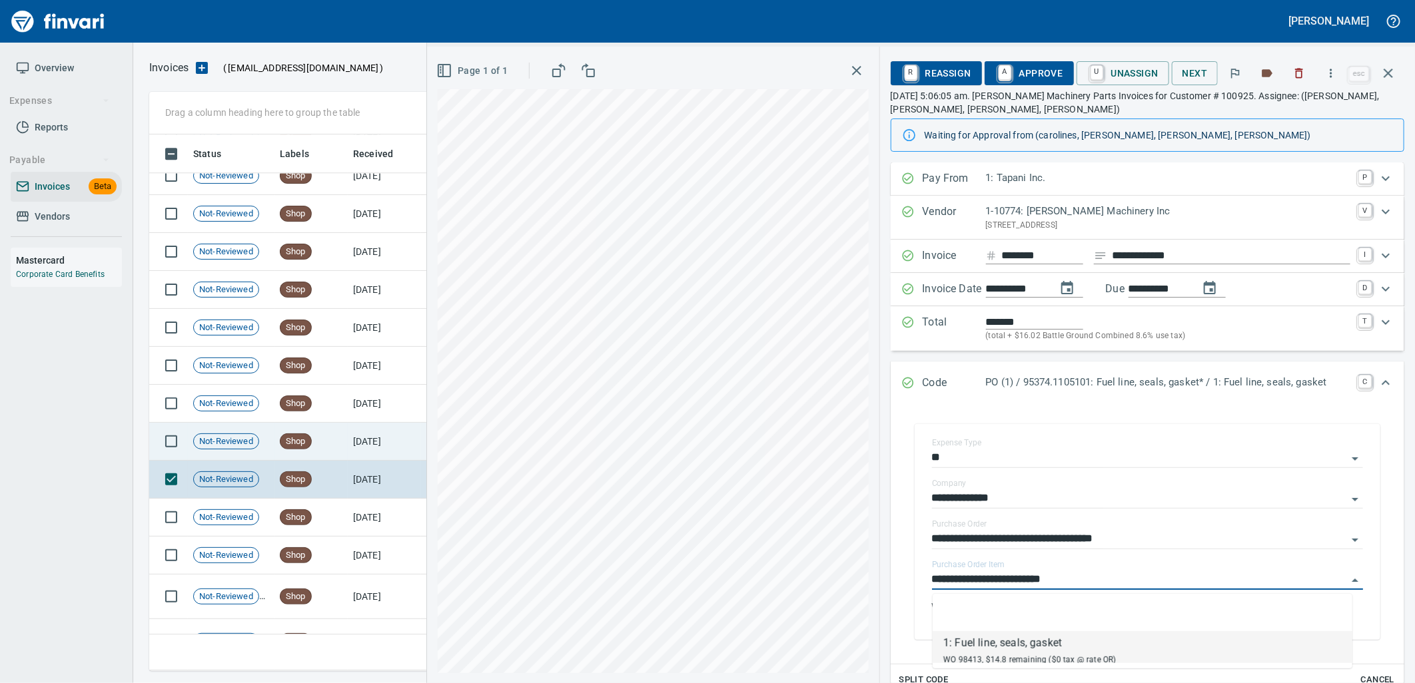
click at [320, 444] on td "Shop" at bounding box center [310, 442] width 73 height 38
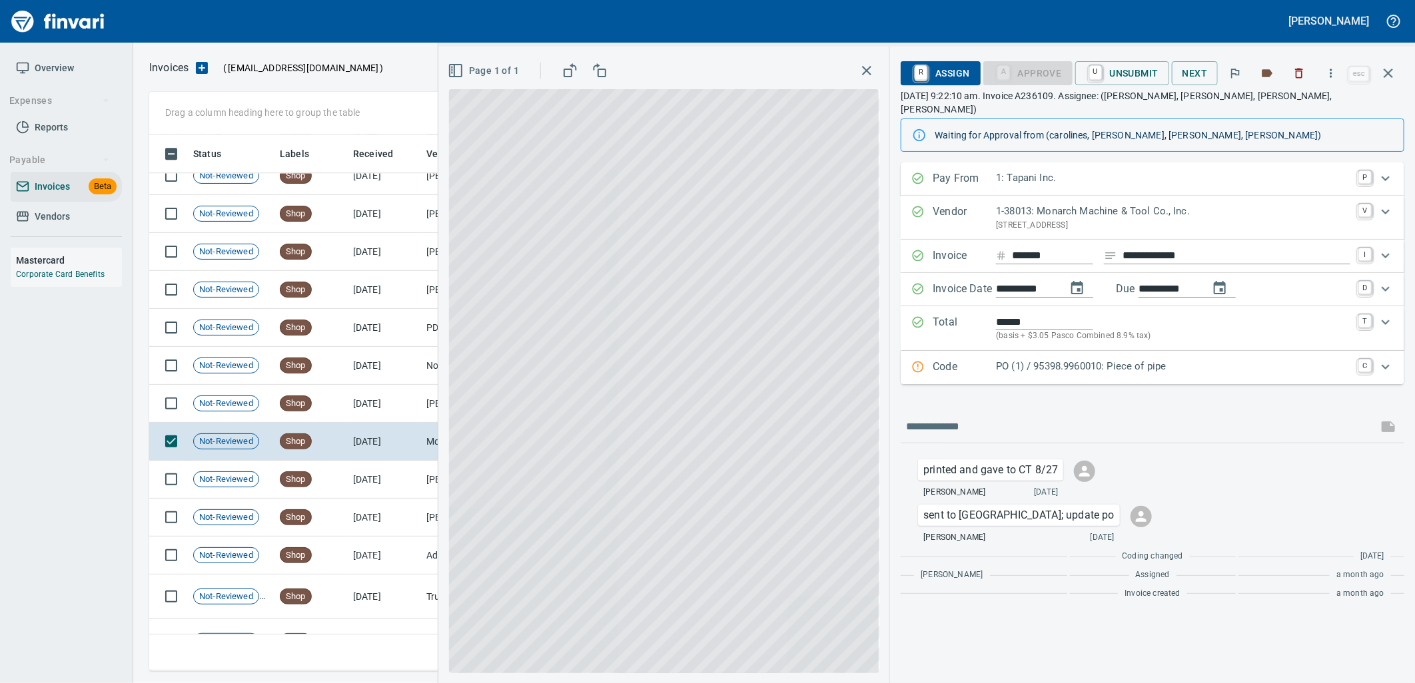
scroll to position [526, 1227]
click at [1068, 351] on div "Code PO (1) / 95398.9960010: Piece of pipe C" at bounding box center [1153, 367] width 504 height 33
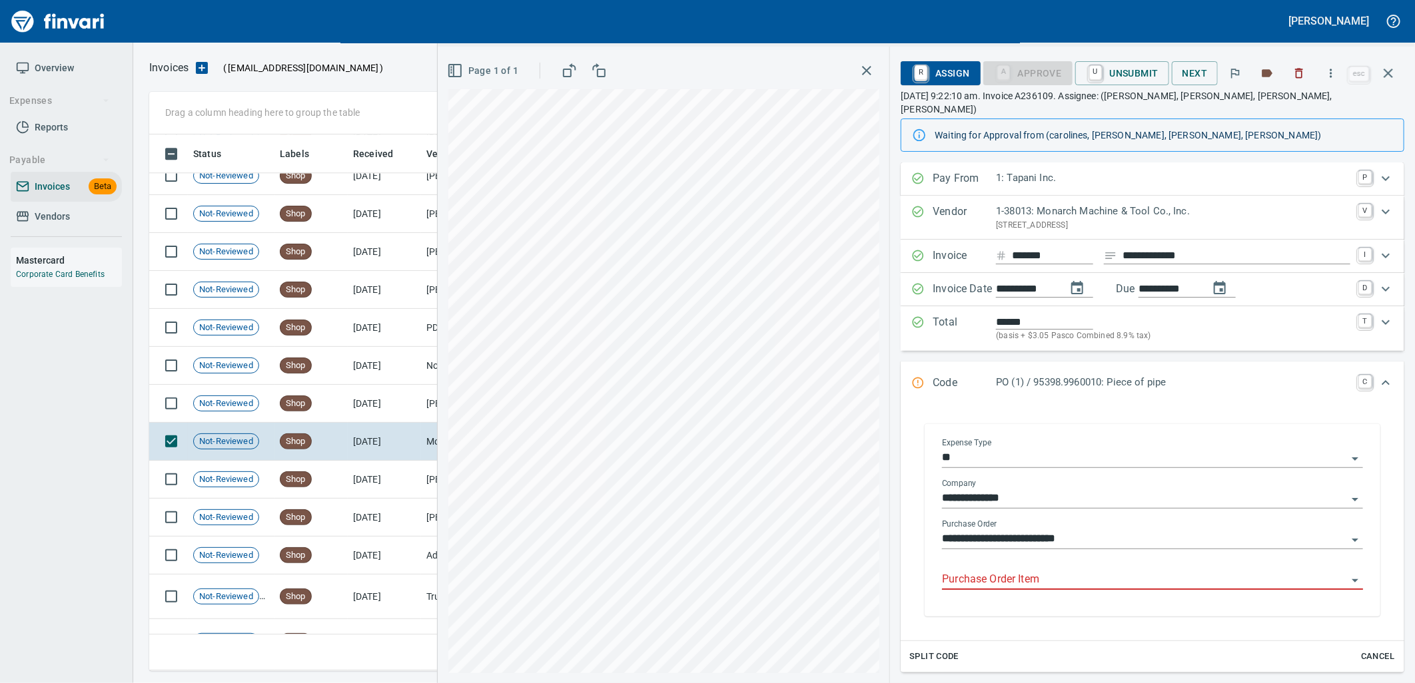
click at [1041, 571] on input "Purchase Order Item" at bounding box center [1144, 580] width 405 height 19
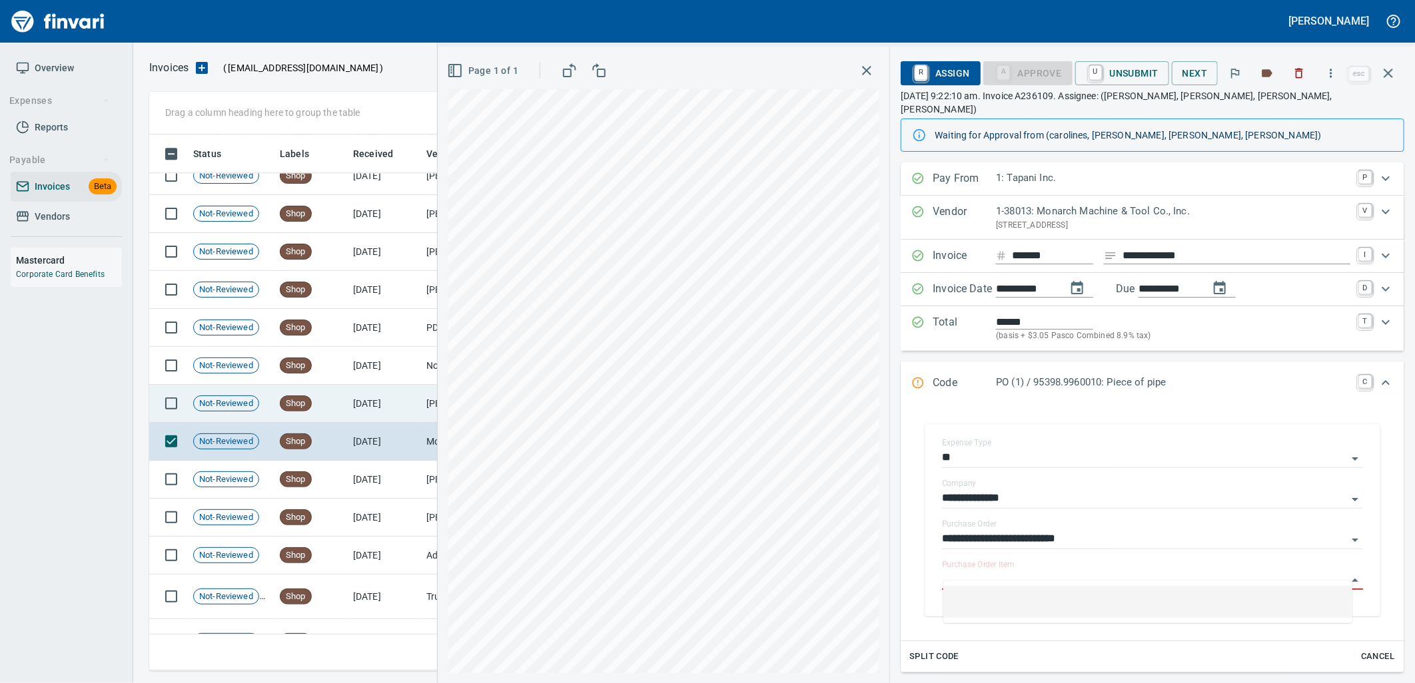
click at [373, 400] on td "[DATE]" at bounding box center [384, 404] width 73 height 38
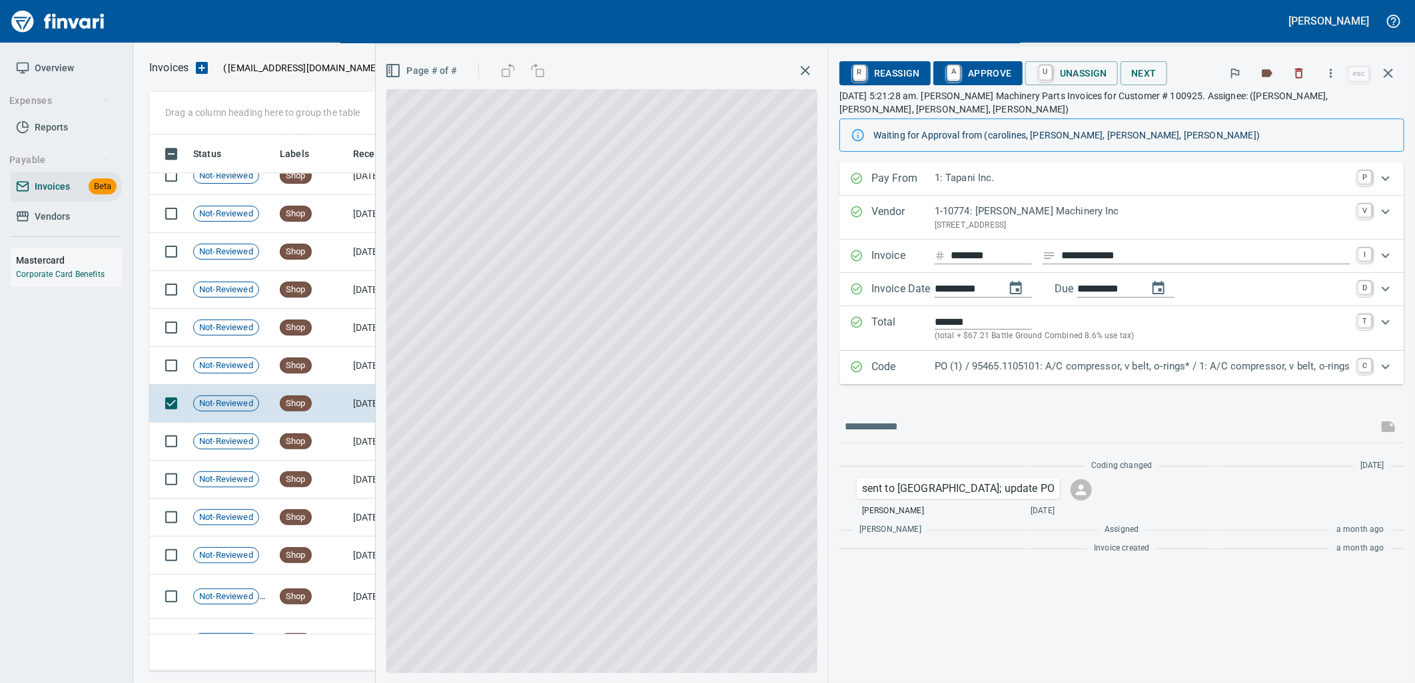
click at [1098, 364] on div "PO (1) / 95465.1105101: A/C compressor, v belt, o-rings* / 1: A/C compressor, v…" at bounding box center [1142, 367] width 416 height 17
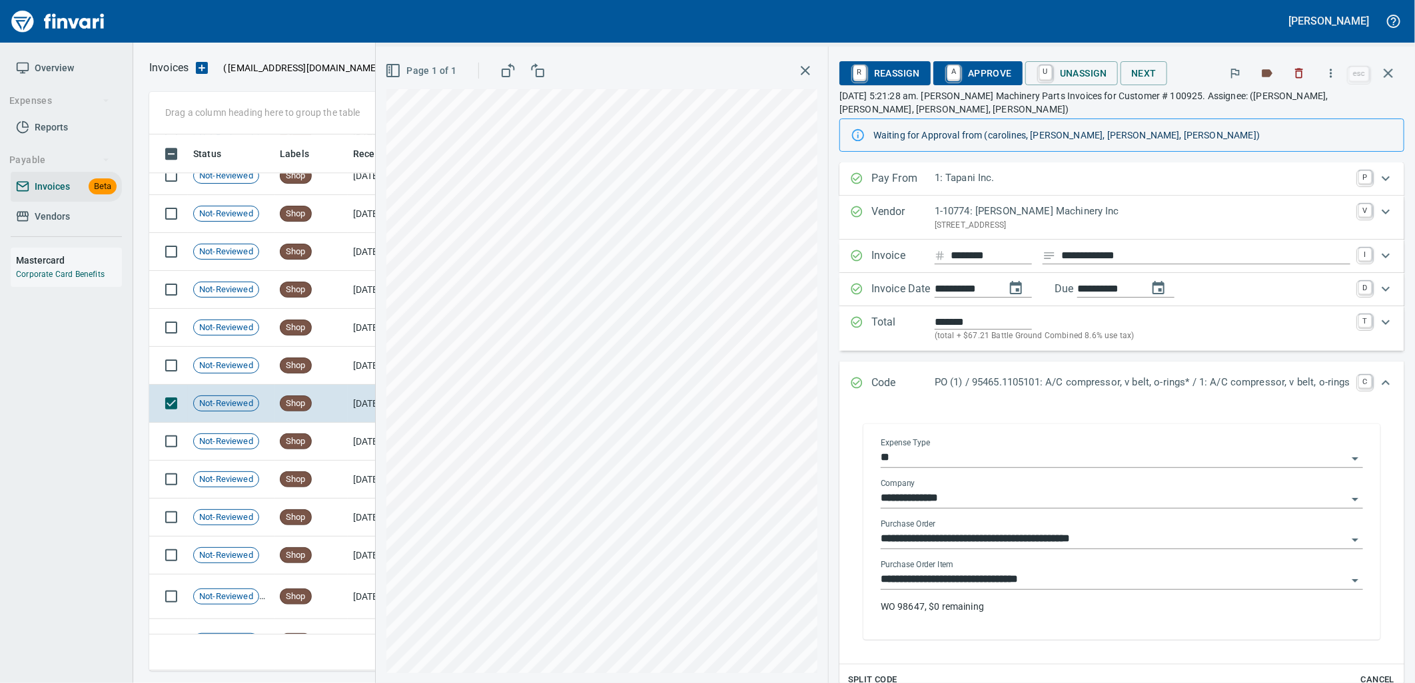
click at [1061, 571] on input "**********" at bounding box center [1114, 580] width 466 height 19
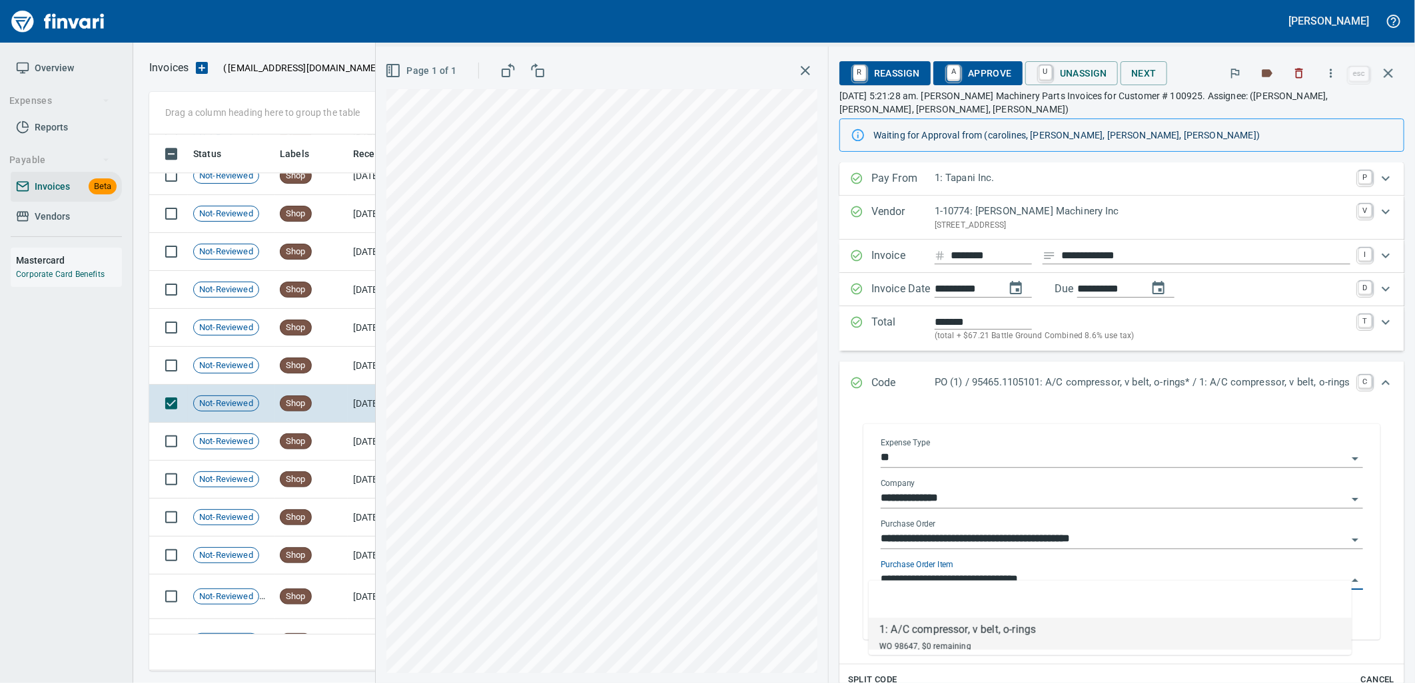
scroll to position [526, 1227]
click at [348, 372] on td "[DATE]" at bounding box center [384, 366] width 73 height 38
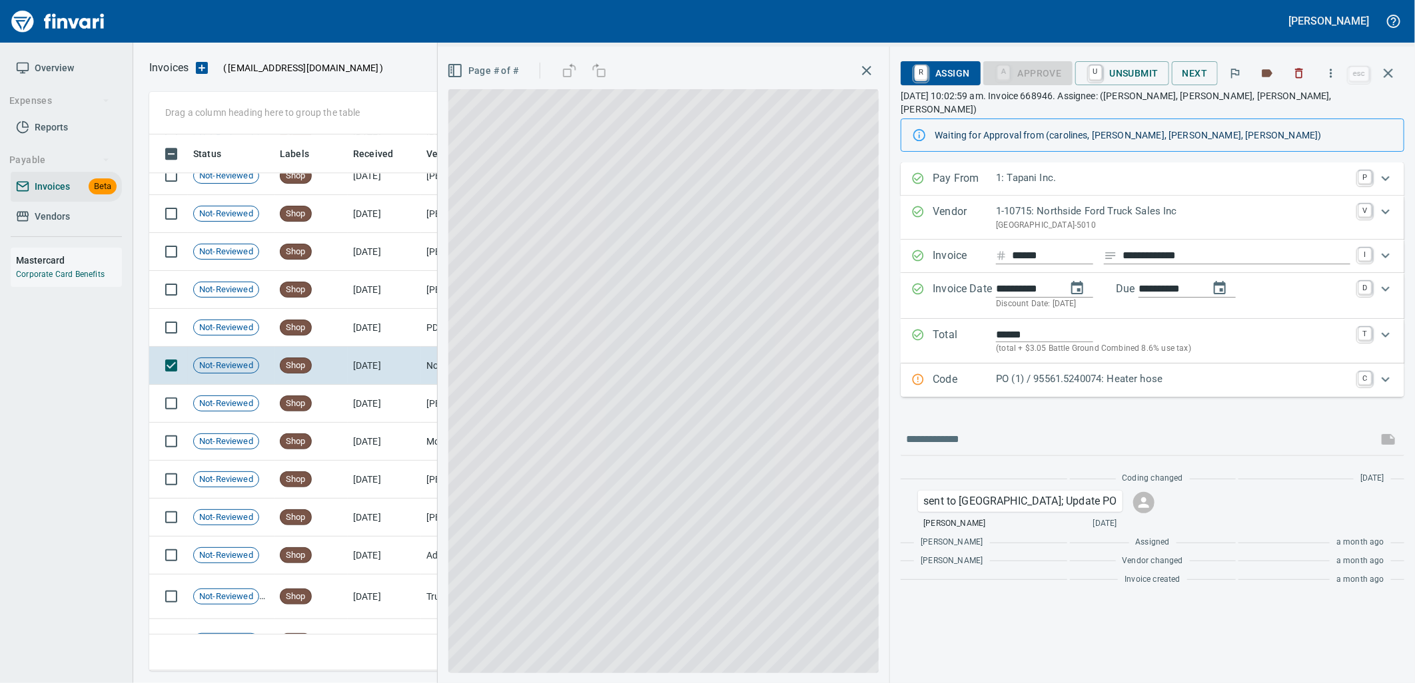
click at [1006, 372] on p "PO (1) / 95561.5240074: Heater hose" at bounding box center [1173, 379] width 354 height 15
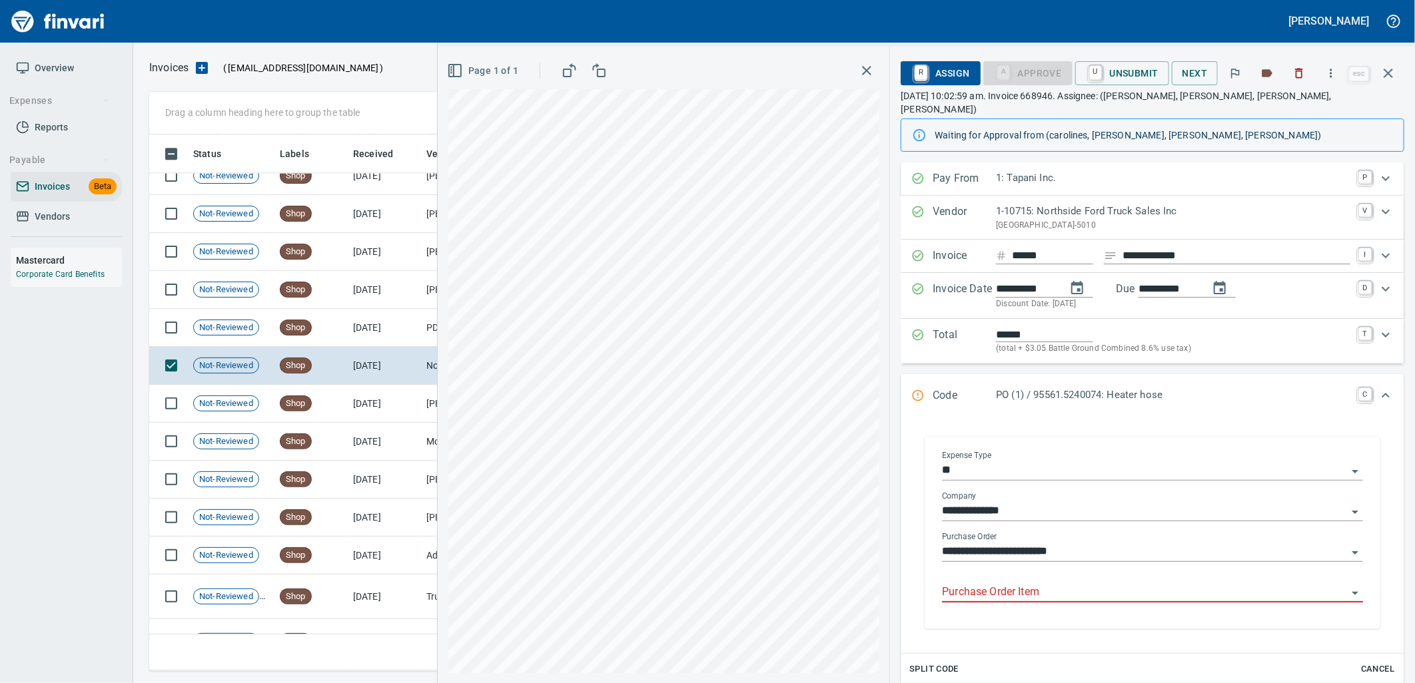
click at [1028, 583] on input "Purchase Order Item" at bounding box center [1144, 592] width 405 height 19
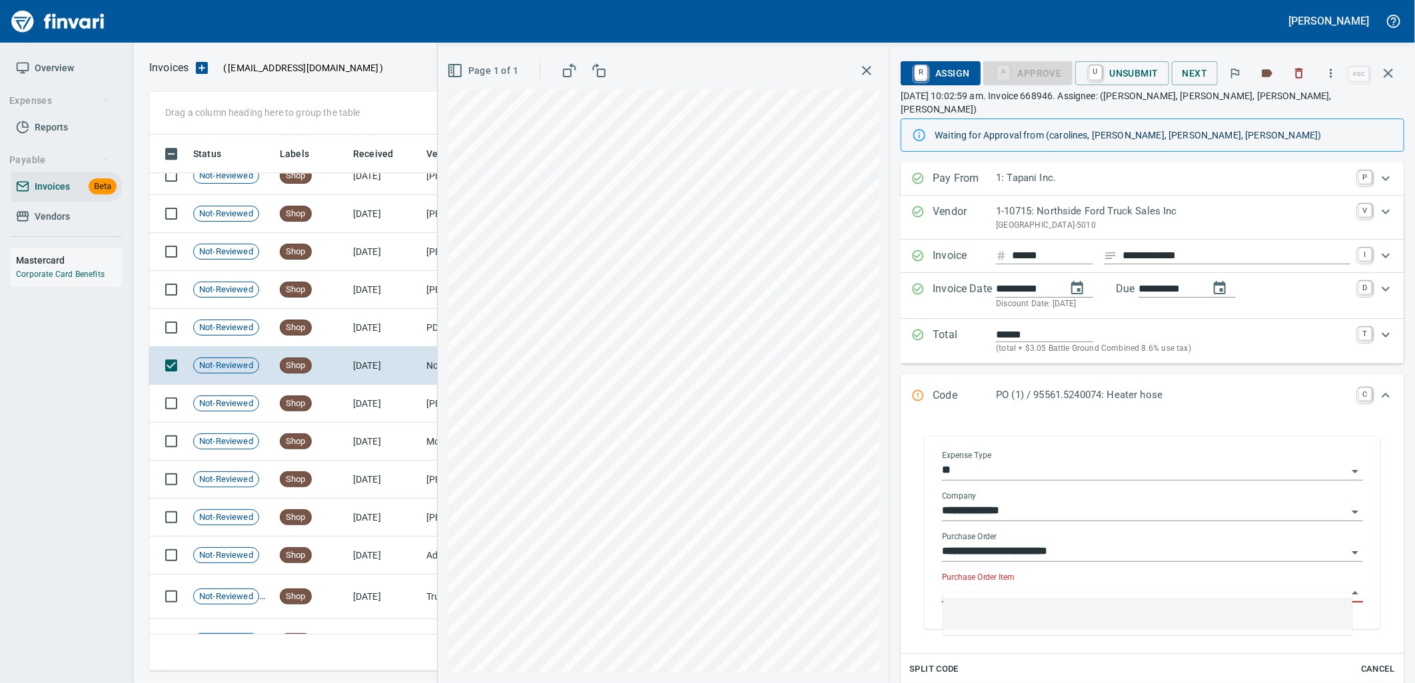
scroll to position [526, 1227]
click at [372, 337] on td "[DATE]" at bounding box center [384, 328] width 73 height 38
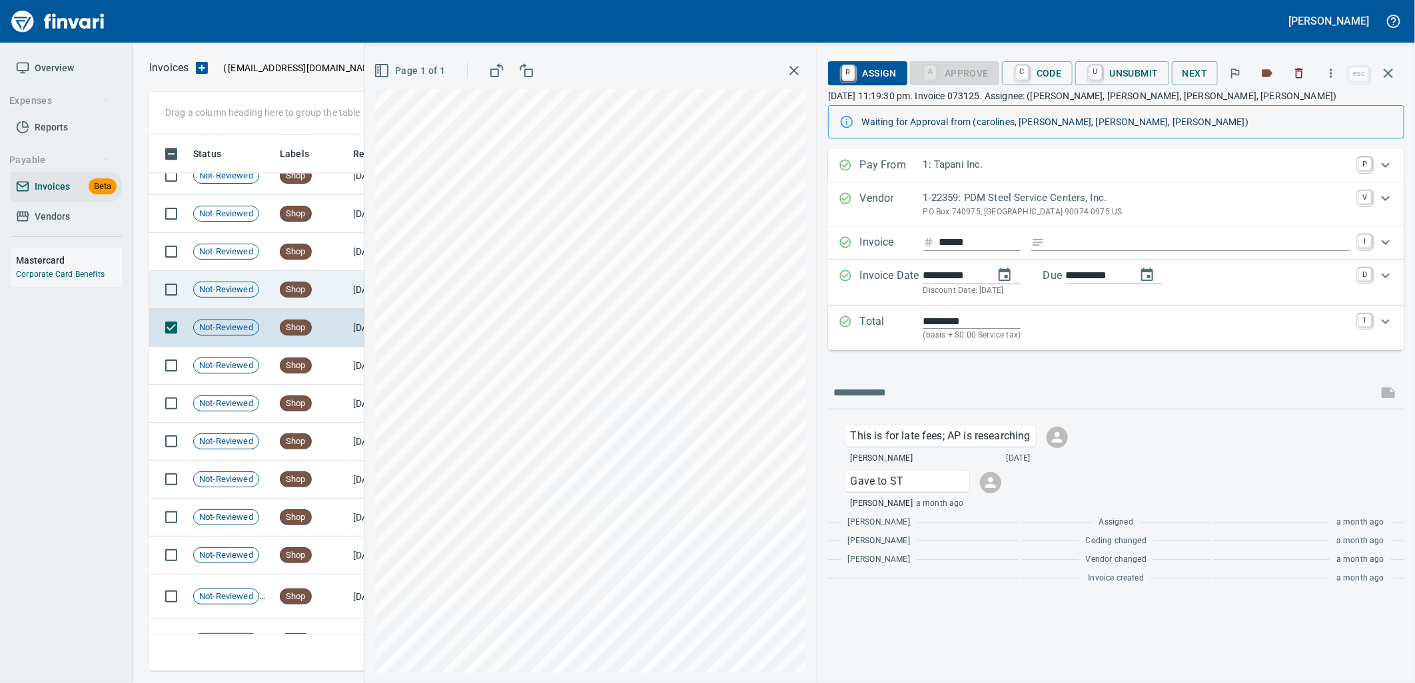
click at [332, 304] on td "Shop" at bounding box center [310, 290] width 73 height 38
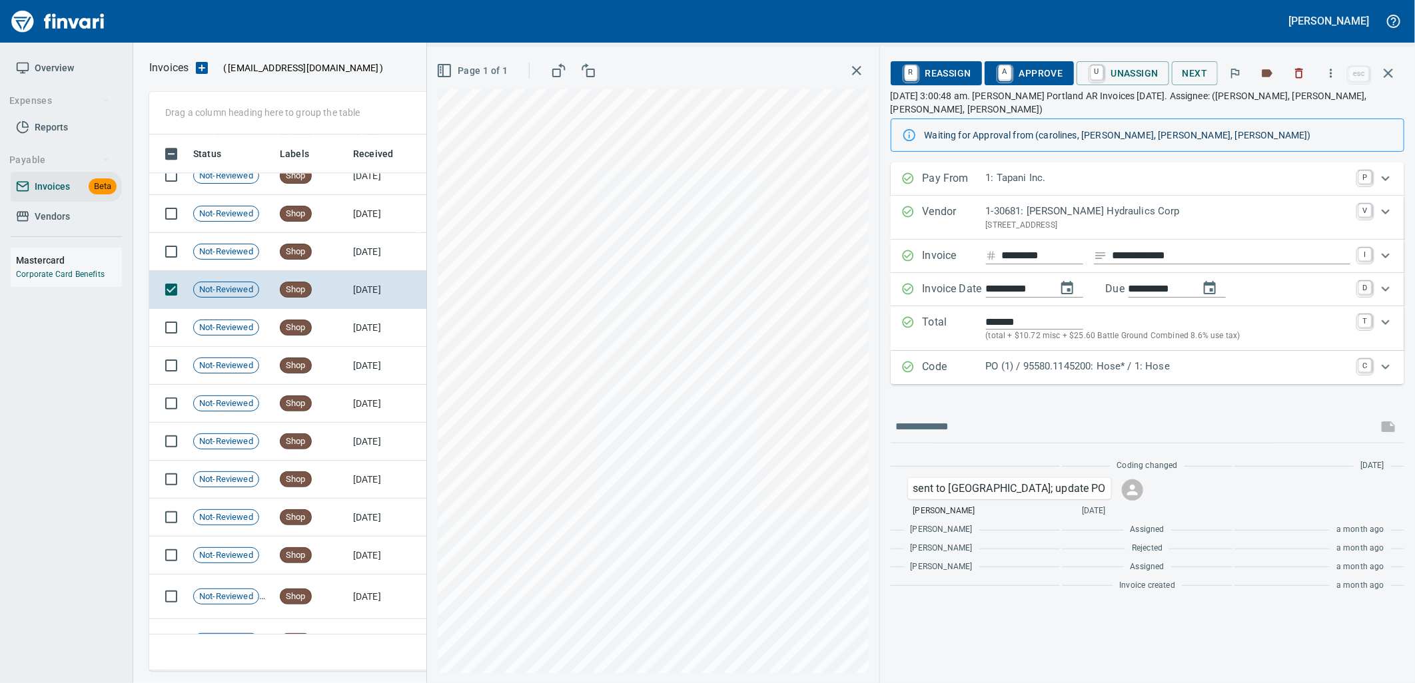
click at [1020, 365] on div "Code PO (1) / 95580.1145200: Hose* / 1: Hose C" at bounding box center [1148, 367] width 514 height 33
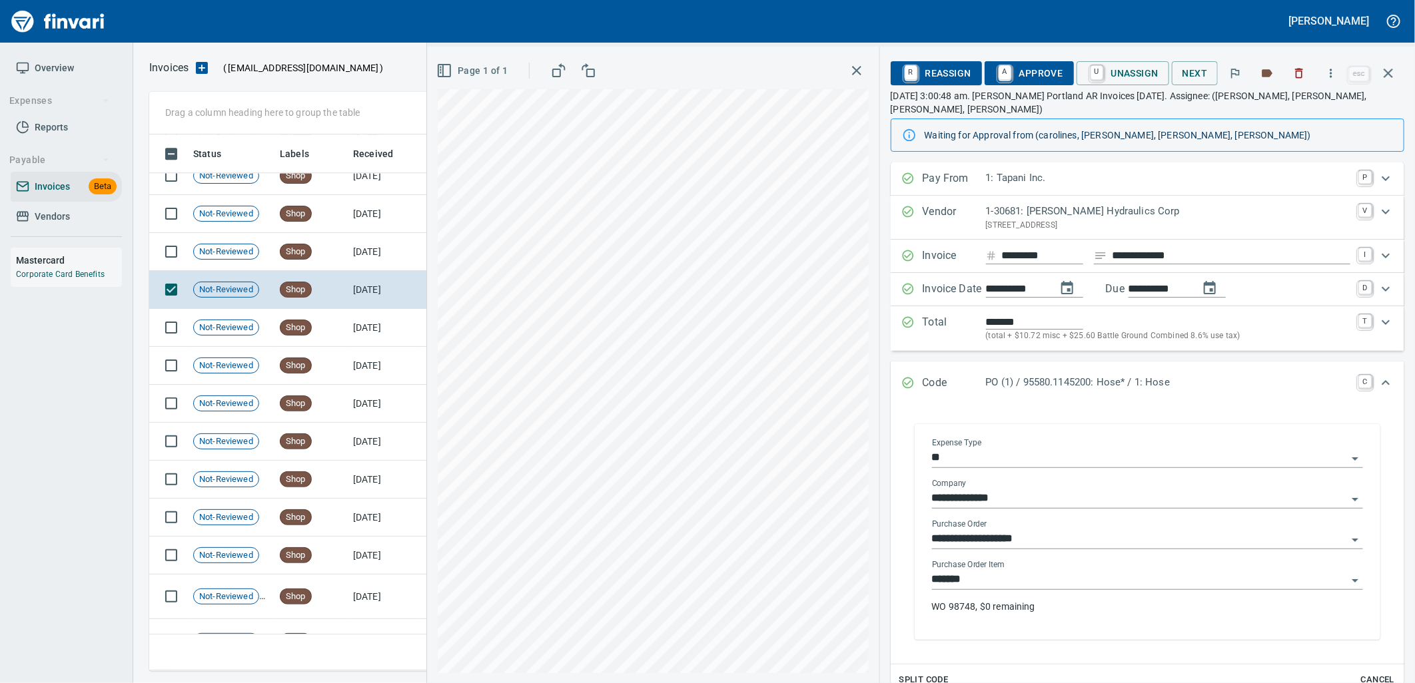
click at [1034, 571] on input "*******" at bounding box center [1139, 580] width 415 height 19
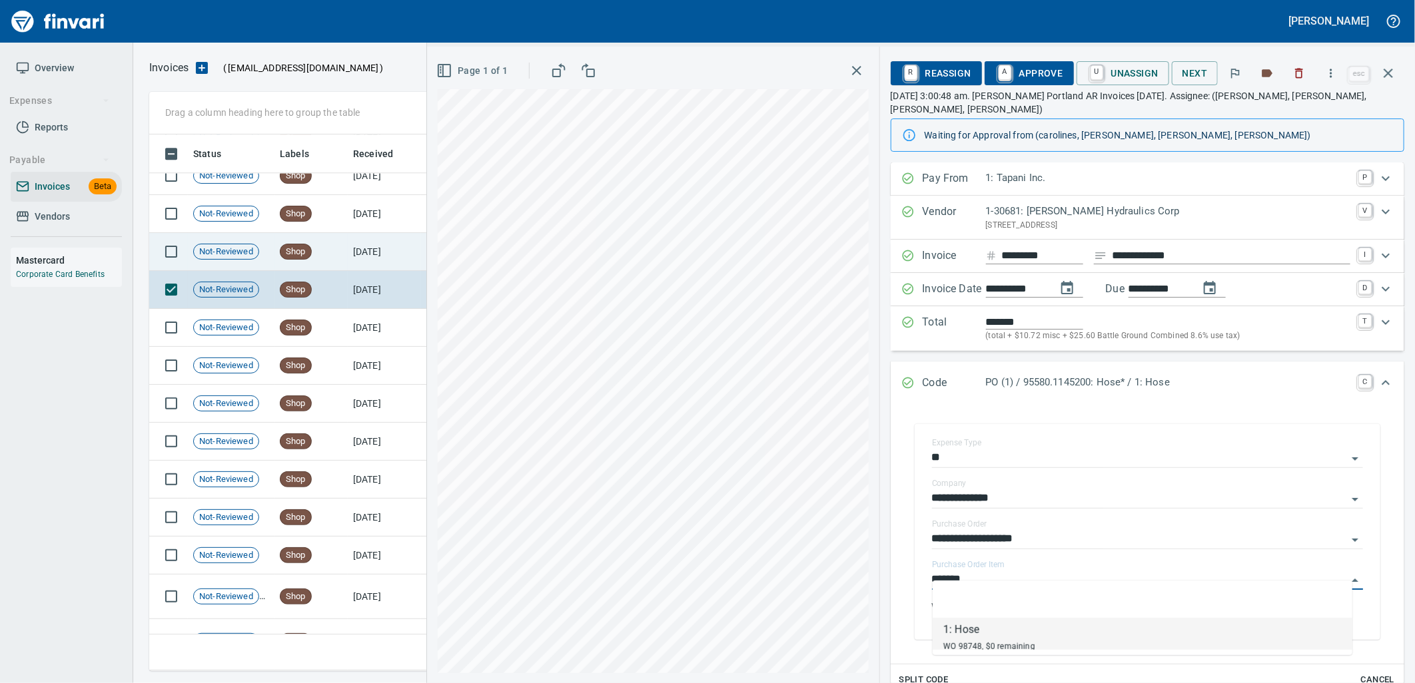
click at [350, 241] on td "8/2/2025" at bounding box center [384, 252] width 73 height 38
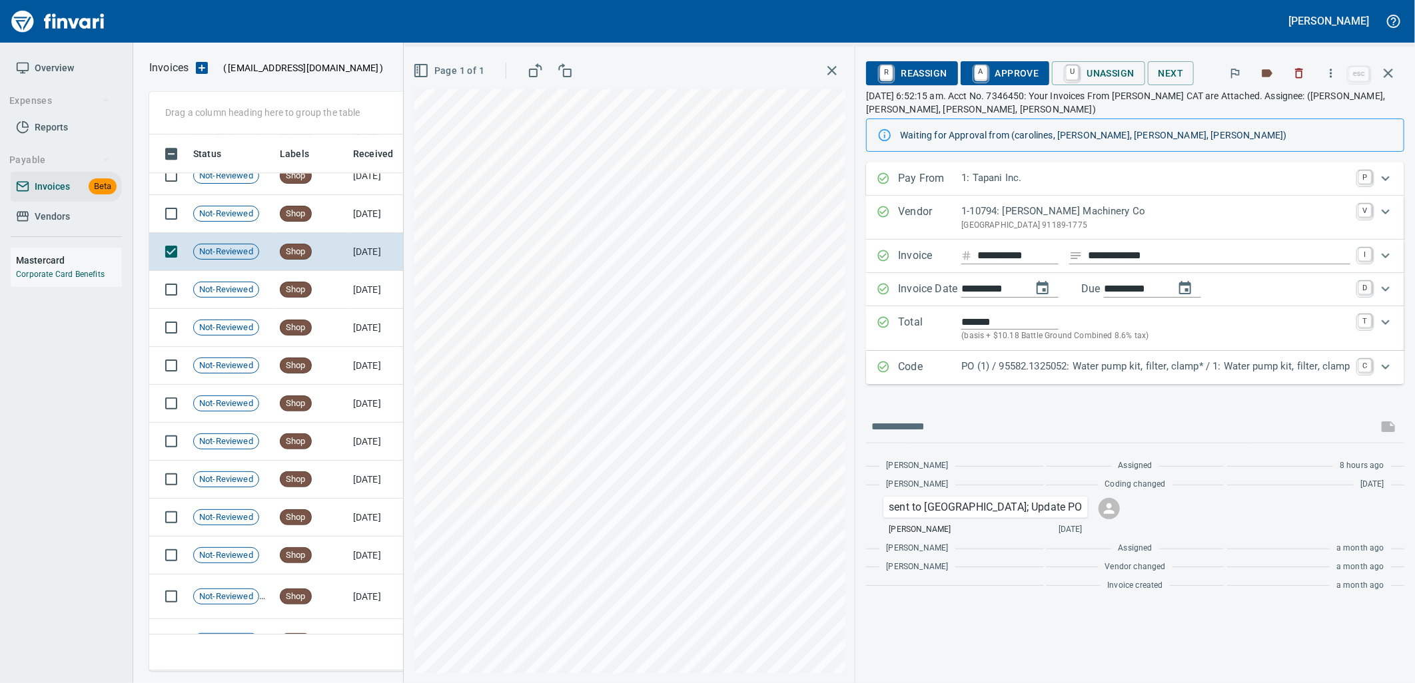
click at [1121, 368] on p "PO (1) / 95582.1325052: Water pump kit, filter, clamp* / 1: Water pump kit, fil…" at bounding box center [1155, 366] width 389 height 15
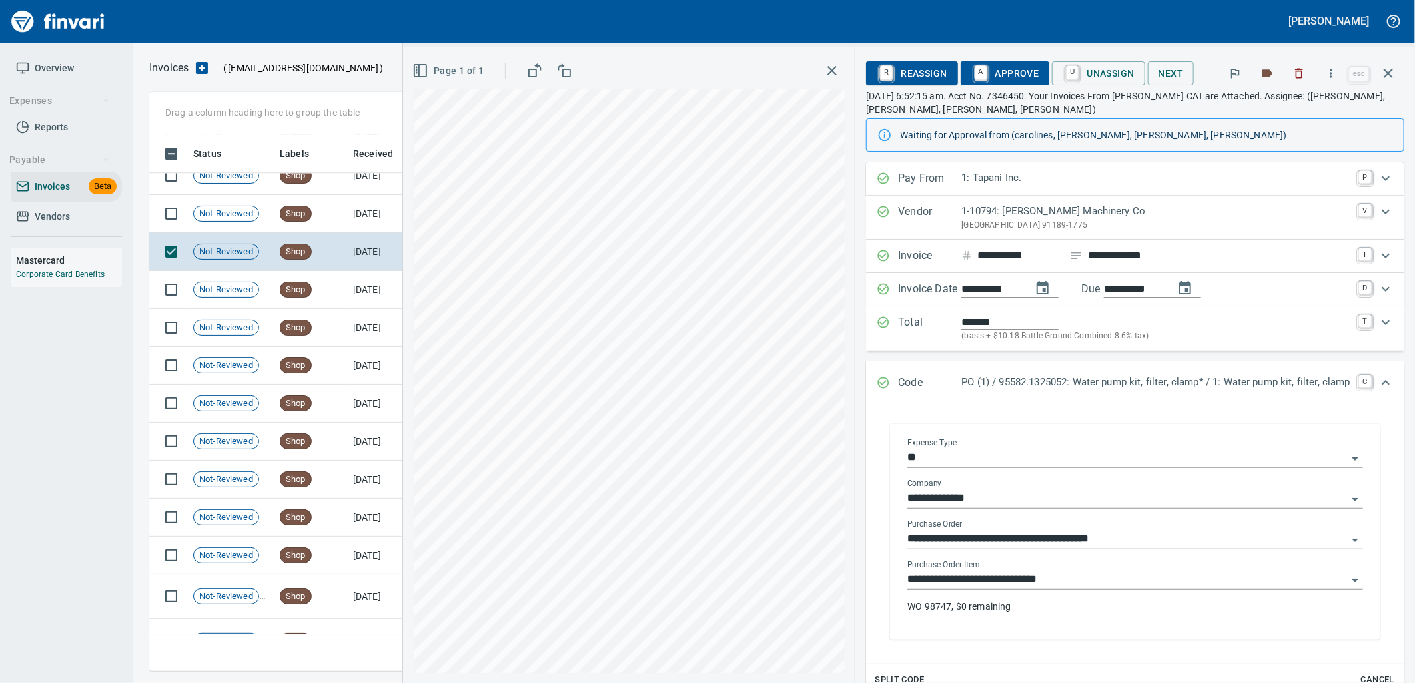
click at [1032, 582] on input "**********" at bounding box center [1127, 580] width 440 height 19
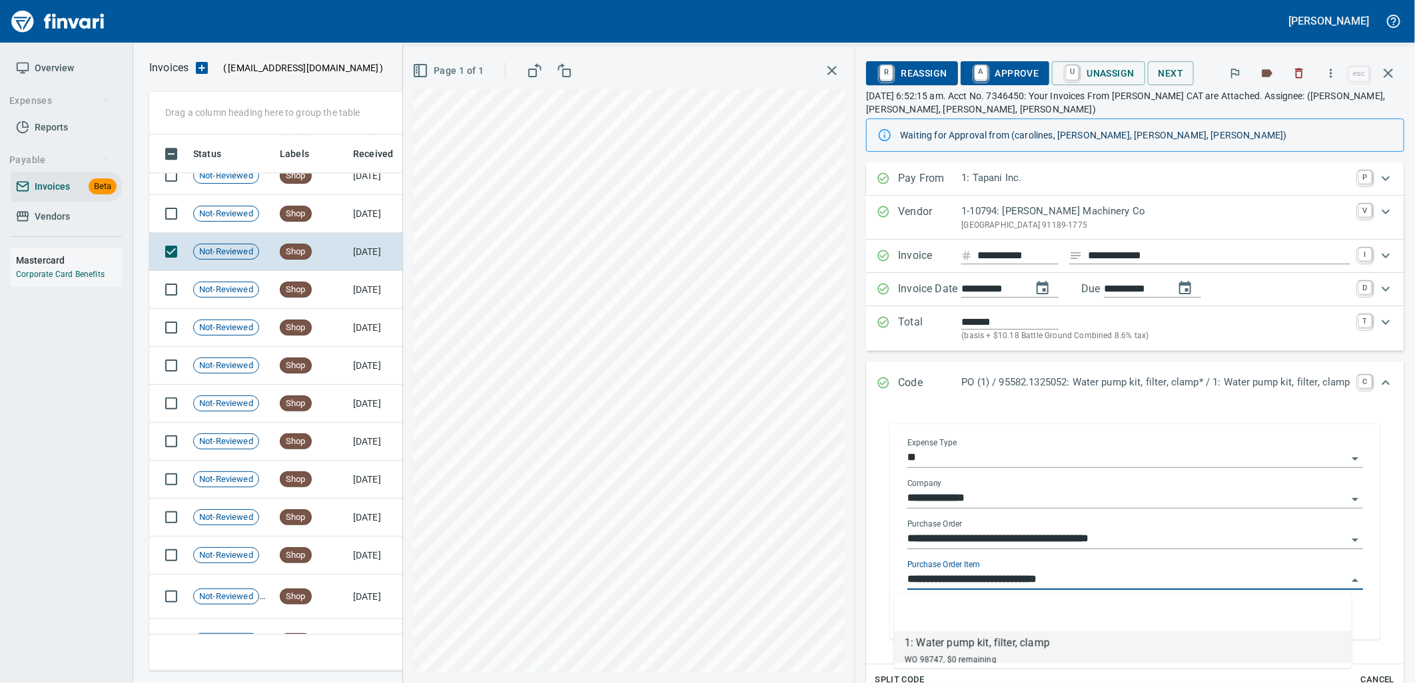
scroll to position [526, 1227]
click at [350, 228] on td "8/5/2025" at bounding box center [384, 214] width 73 height 38
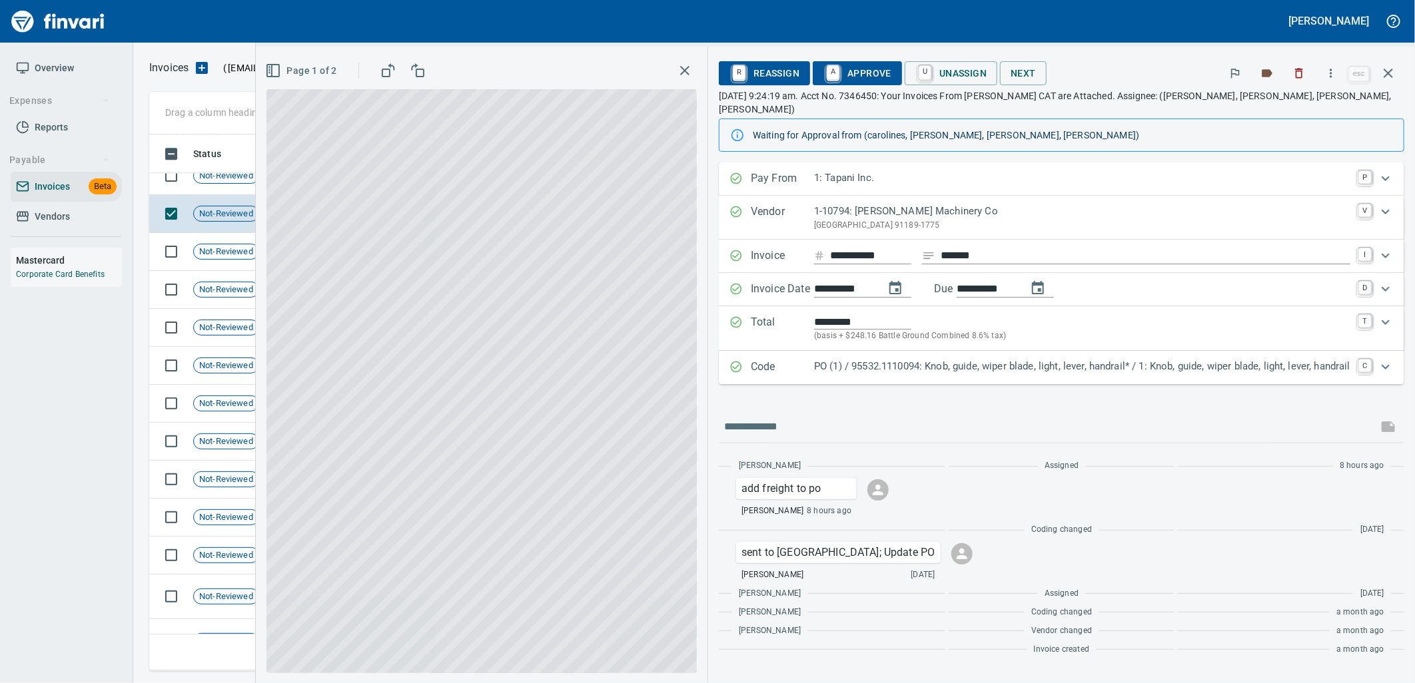
click at [1033, 359] on p "PO (1) / 95532.1110094: Knob, guide, wiper blade, light, lever, handrail* / 1: …" at bounding box center [1082, 366] width 536 height 15
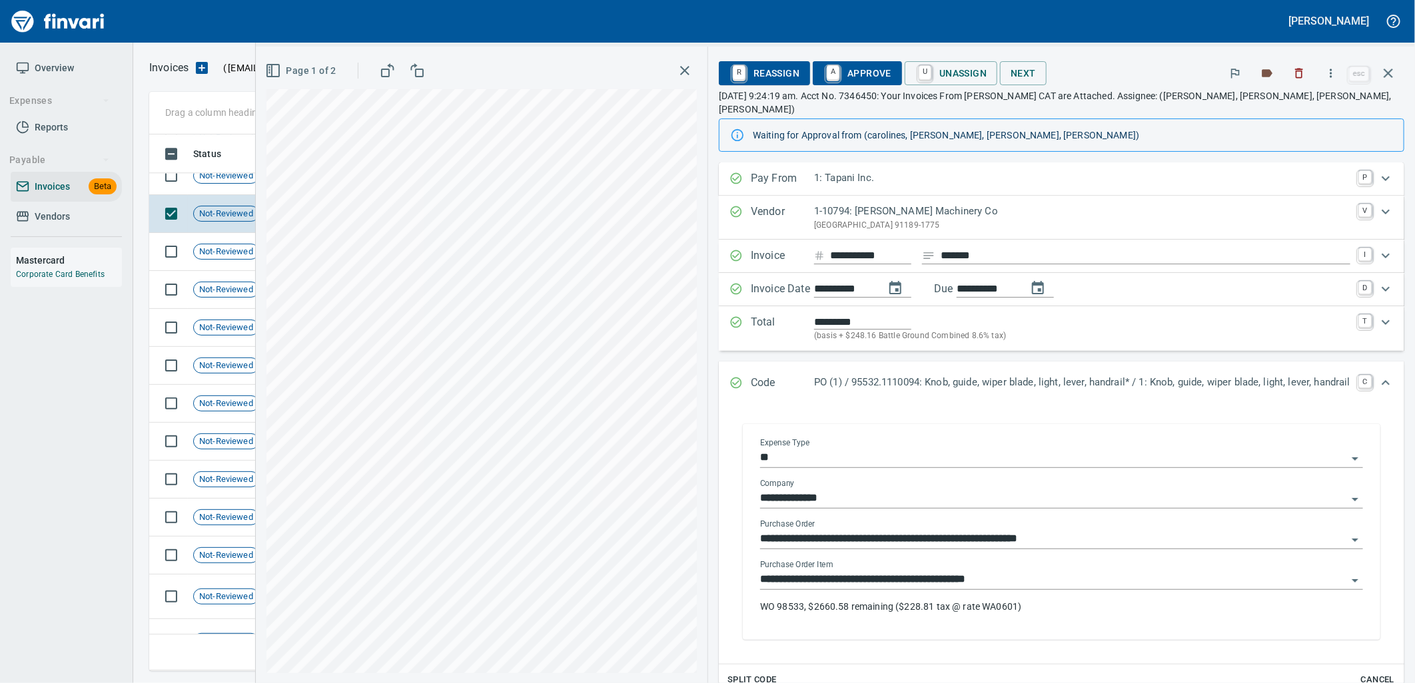
click at [978, 573] on input "**********" at bounding box center [1053, 580] width 587 height 19
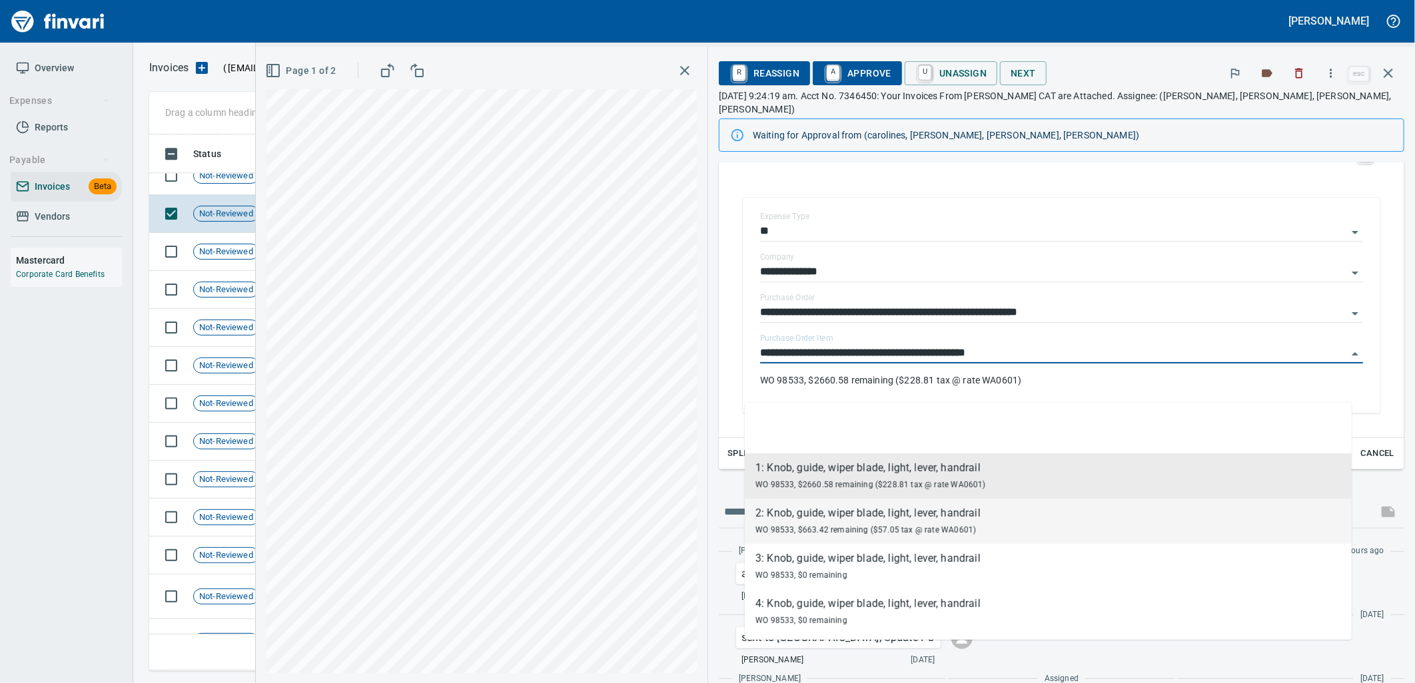
scroll to position [288, 0]
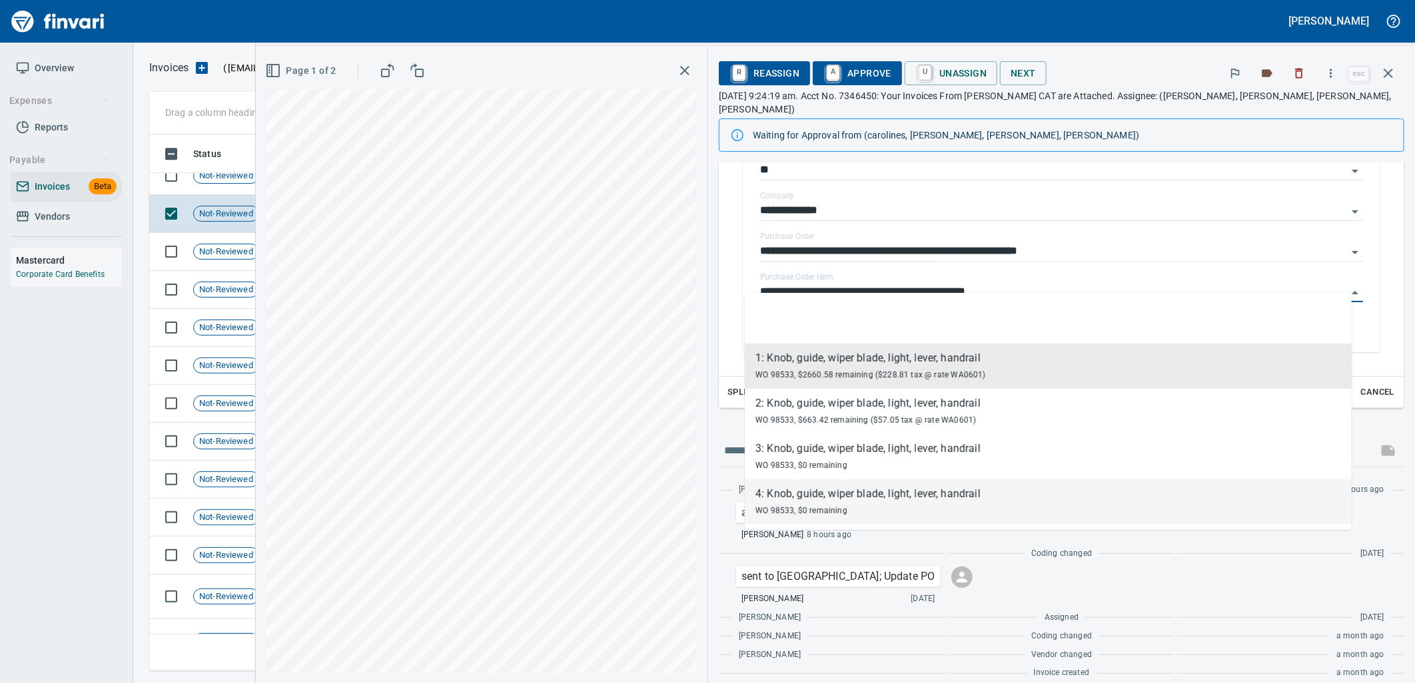
click at [974, 573] on div "sent to CT; Update PO Cindy Hughes 23 days ago" at bounding box center [1061, 586] width 672 height 40
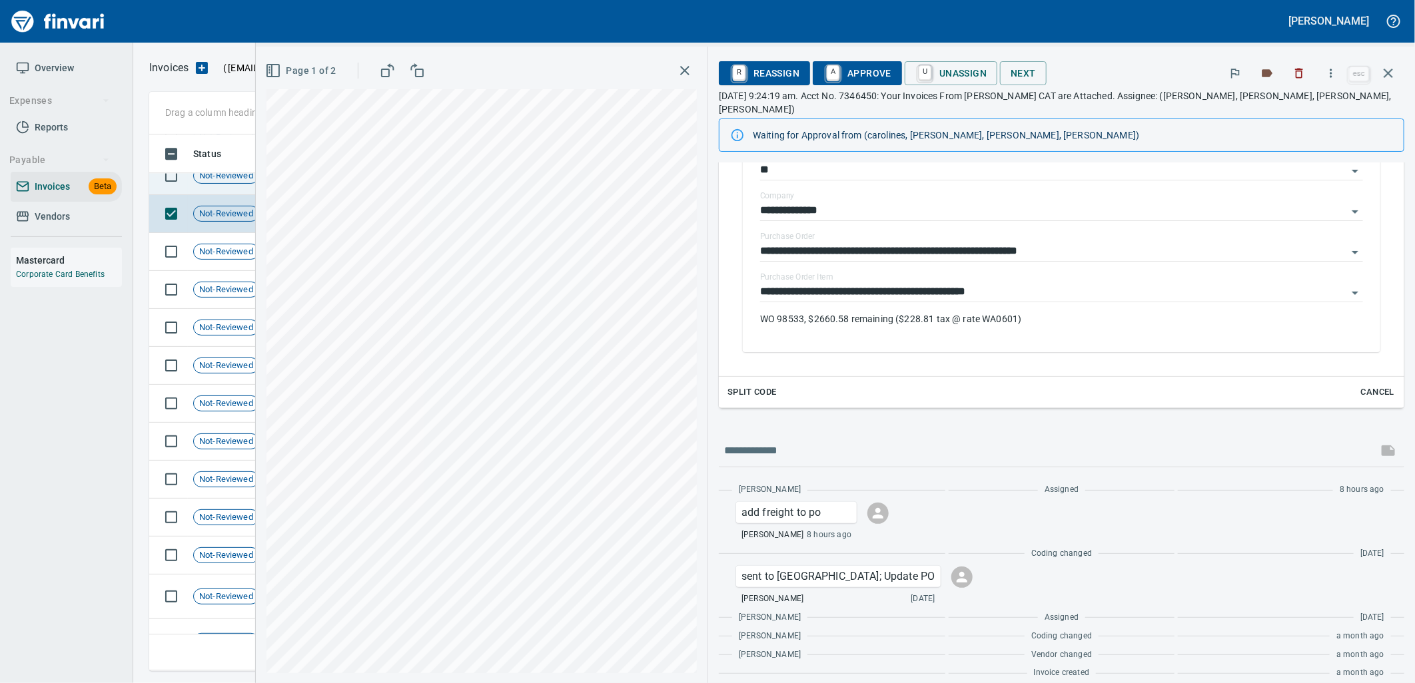
click at [205, 176] on span "Not-Reviewed" at bounding box center [226, 176] width 65 height 13
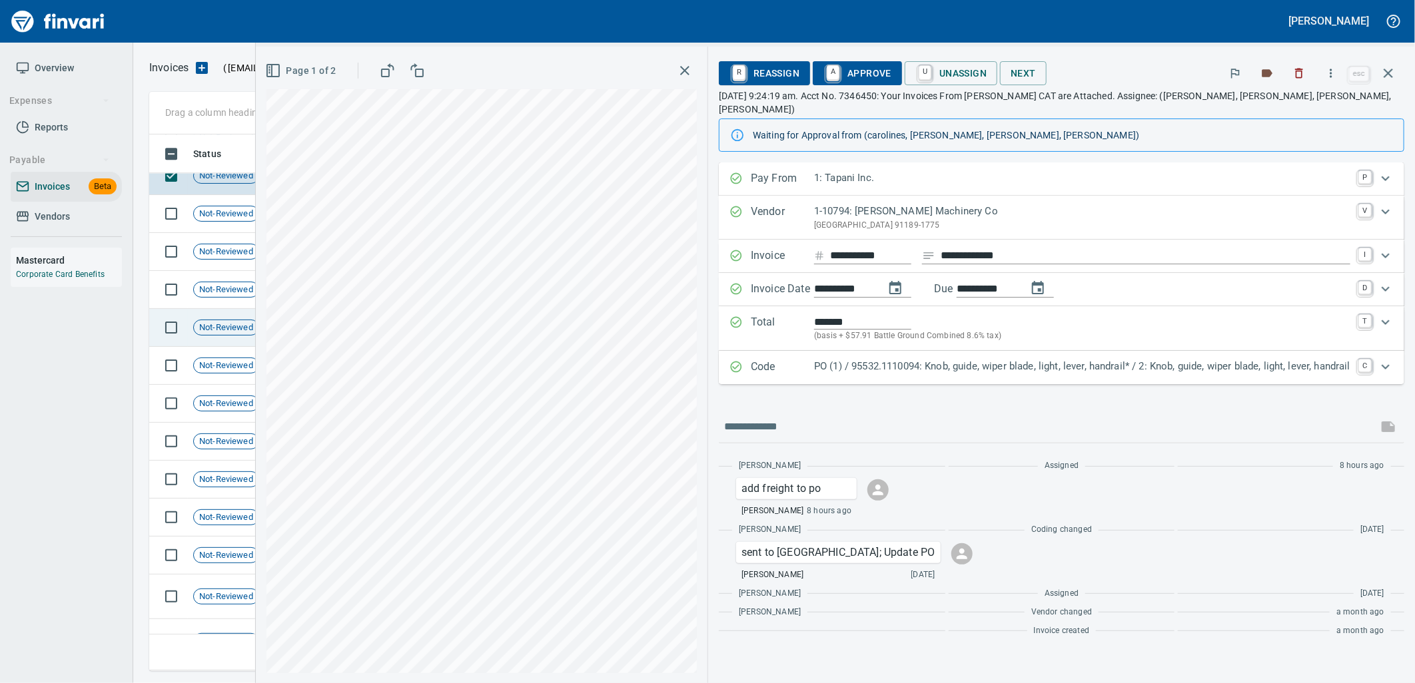
scroll to position [5488, 0]
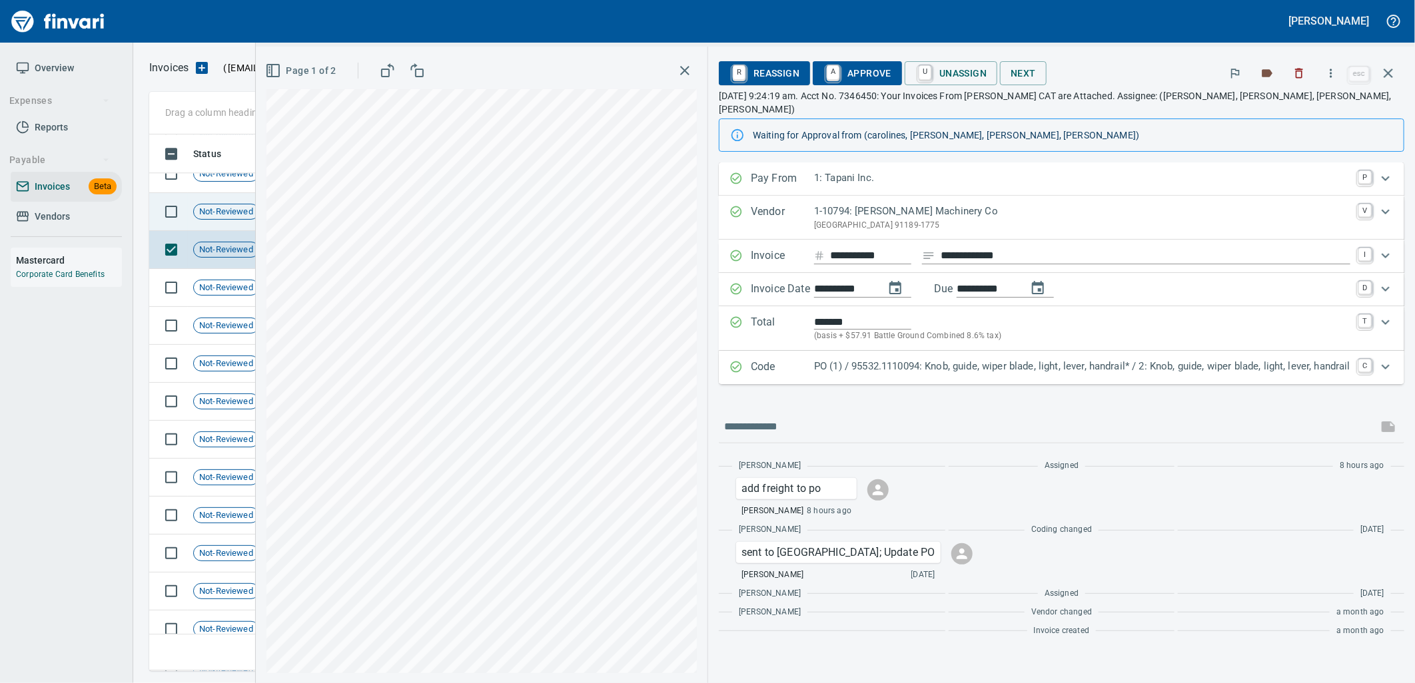
click at [191, 202] on td "Not-Reviewed" at bounding box center [231, 212] width 87 height 38
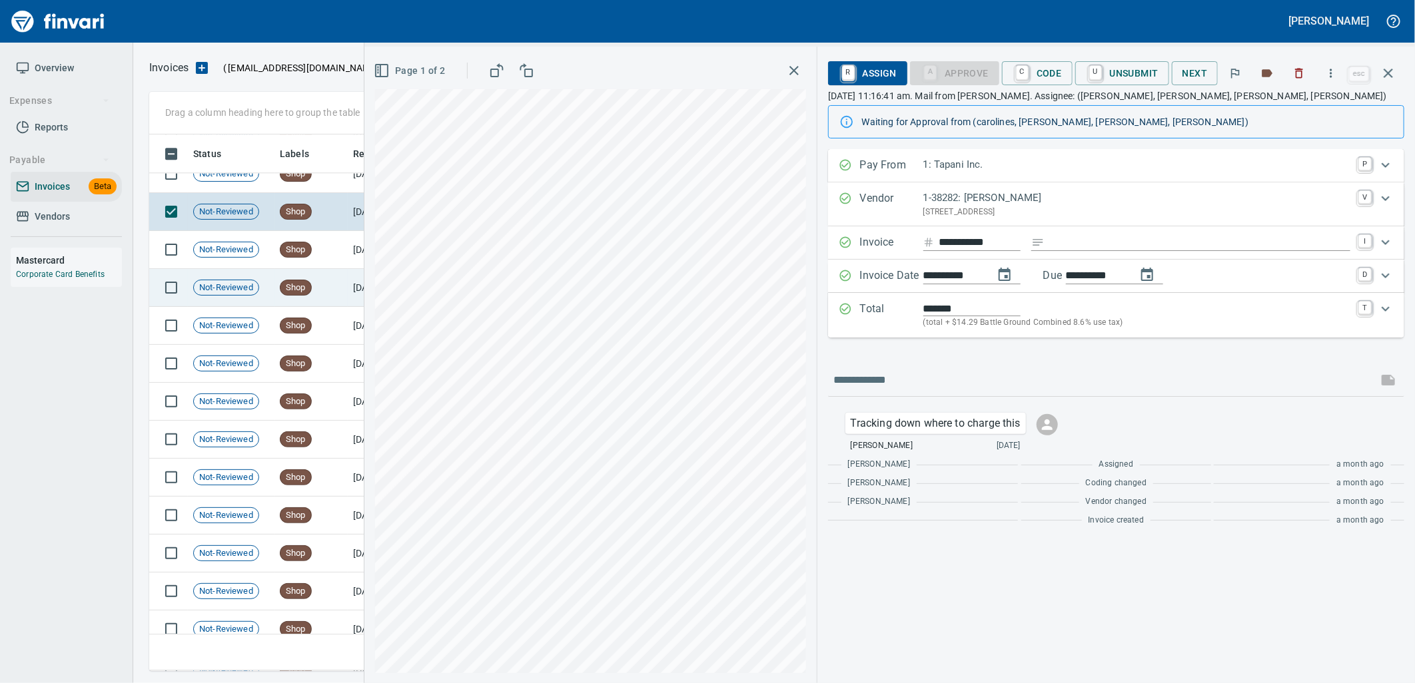
scroll to position [5414, 0]
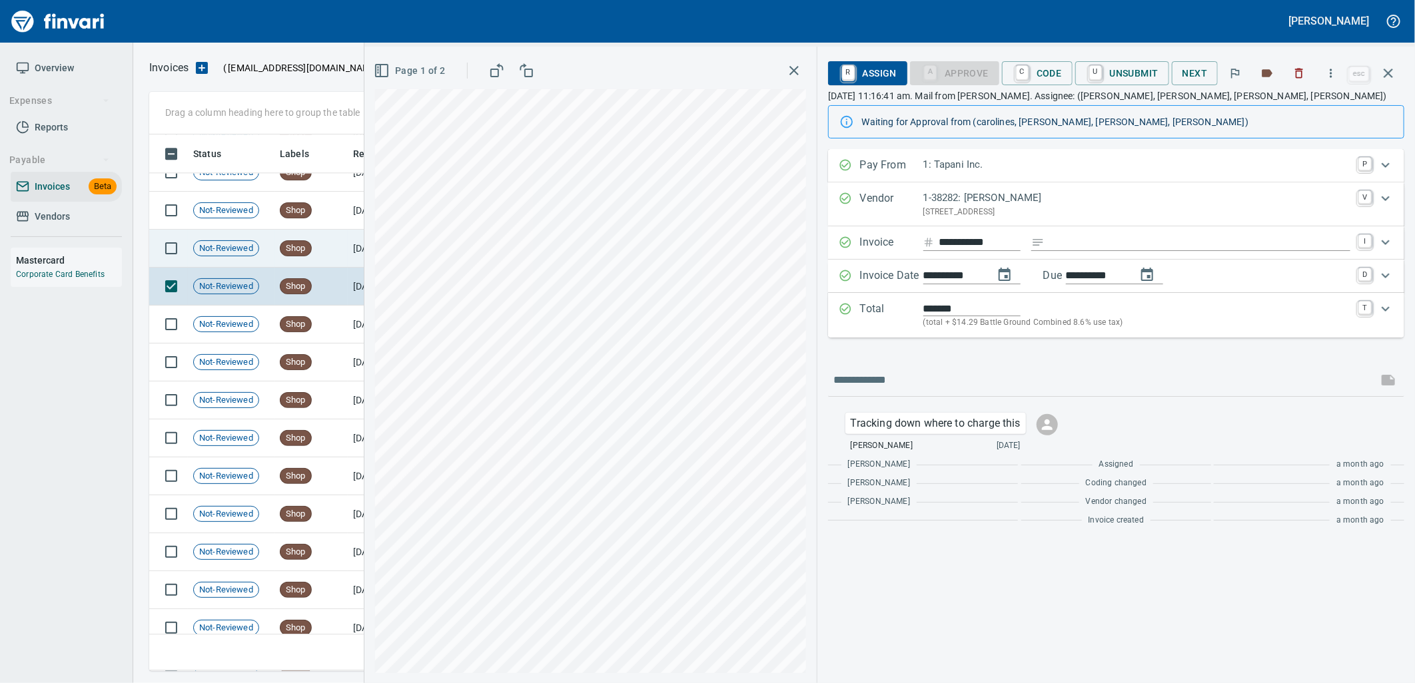
click at [230, 256] on td "Not-Reviewed" at bounding box center [231, 249] width 87 height 38
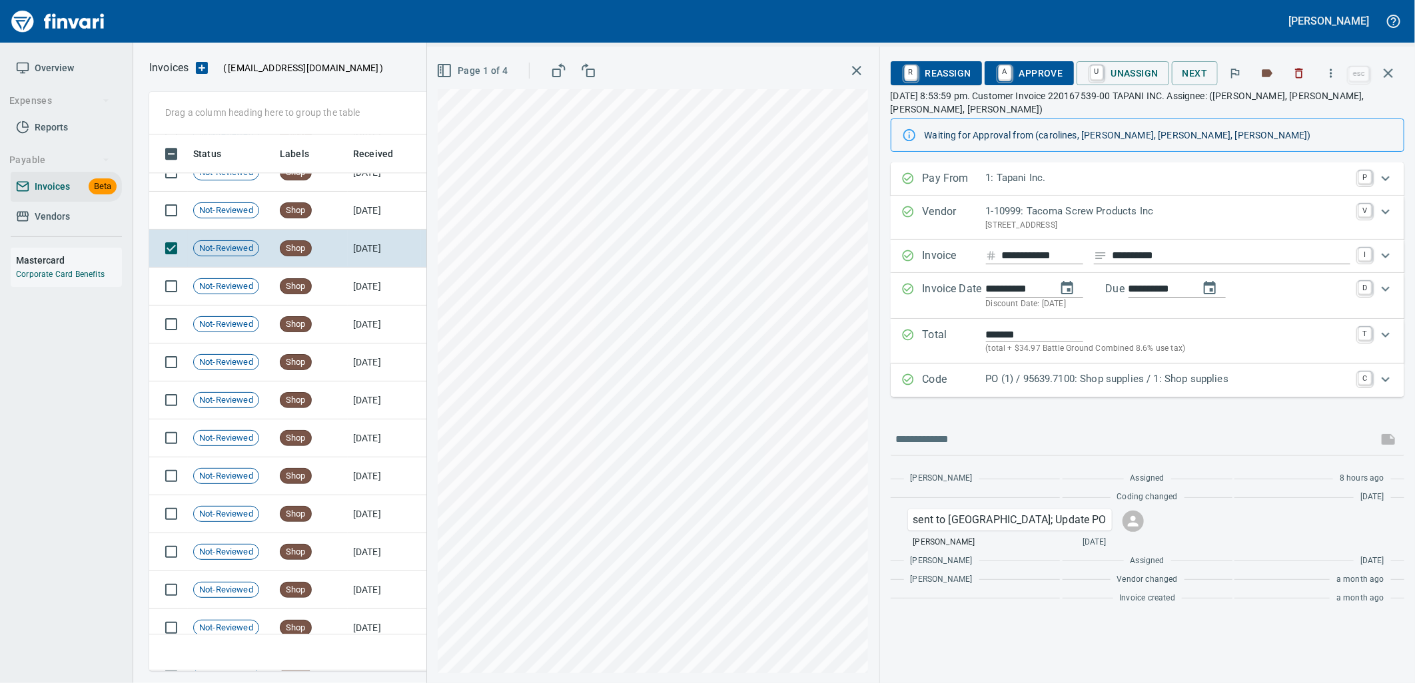
click at [1142, 372] on p "PO (1) / 95639.7100: Shop supplies / 1: Shop supplies" at bounding box center [1168, 379] width 364 height 15
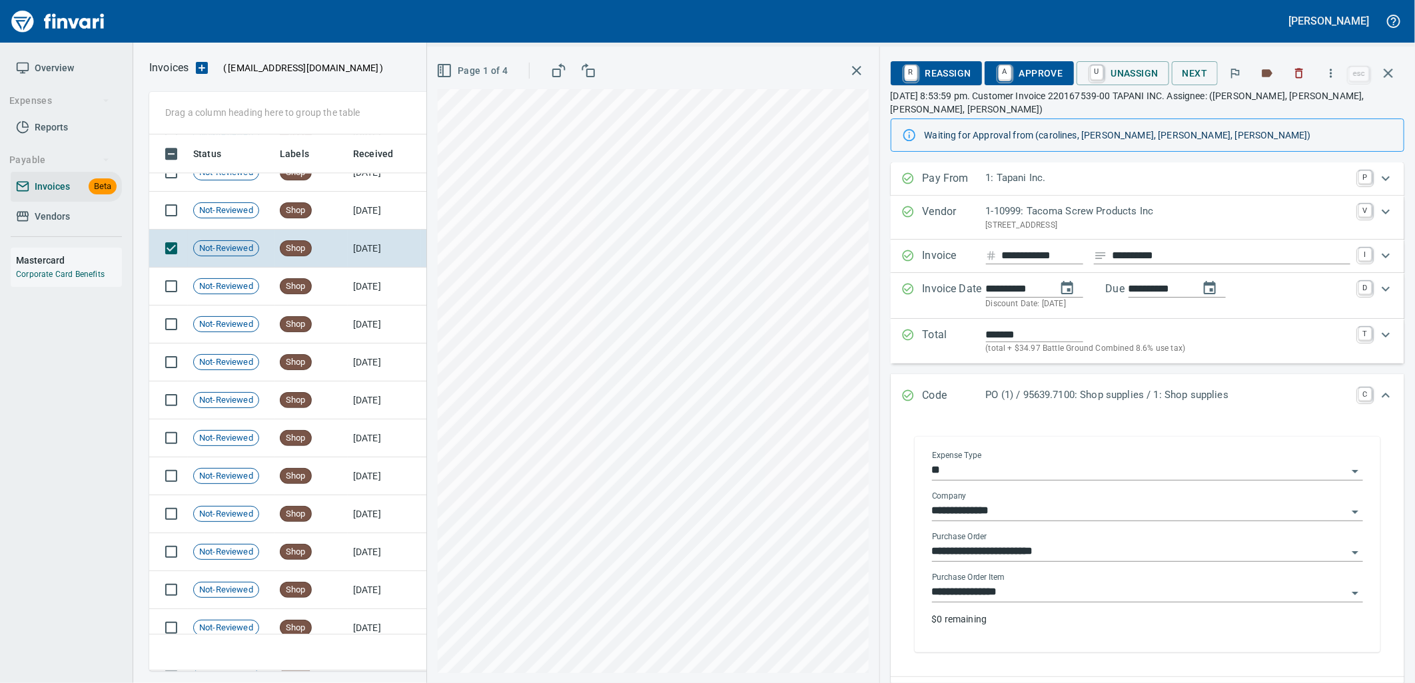
click at [1037, 583] on input "**********" at bounding box center [1139, 592] width 415 height 19
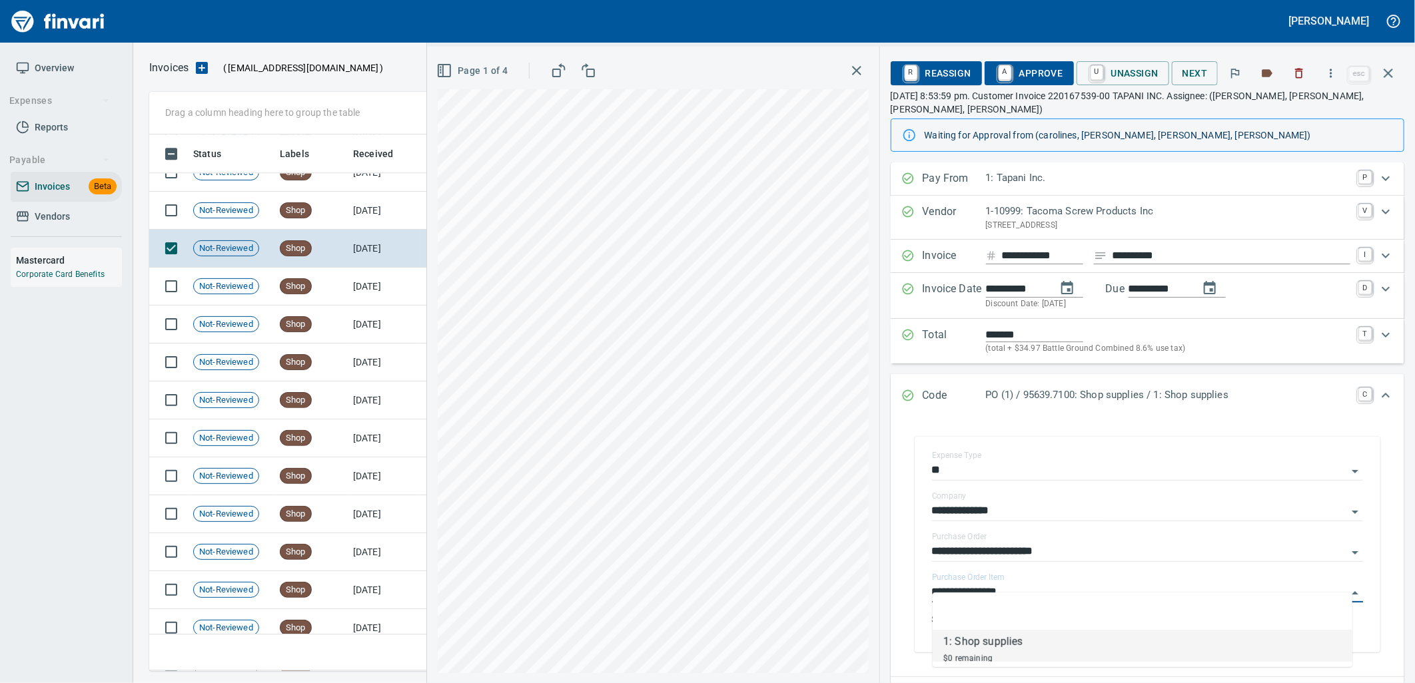
scroll to position [526, 1227]
click at [323, 216] on td "Shop" at bounding box center [310, 211] width 73 height 38
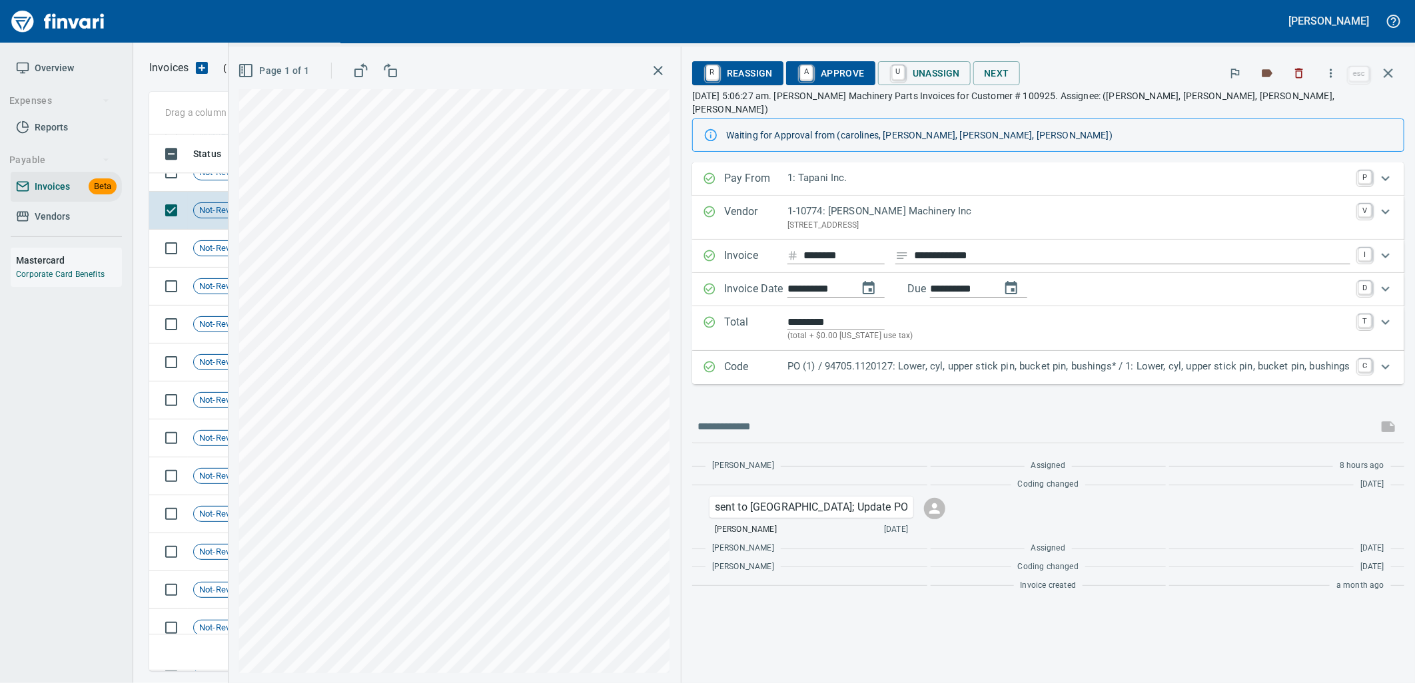
click at [1110, 359] on p "PO (1) / 94705.1120127: Lower, cyl, upper stick pin, bucket pin, bushings* / 1:…" at bounding box center [1068, 366] width 563 height 15
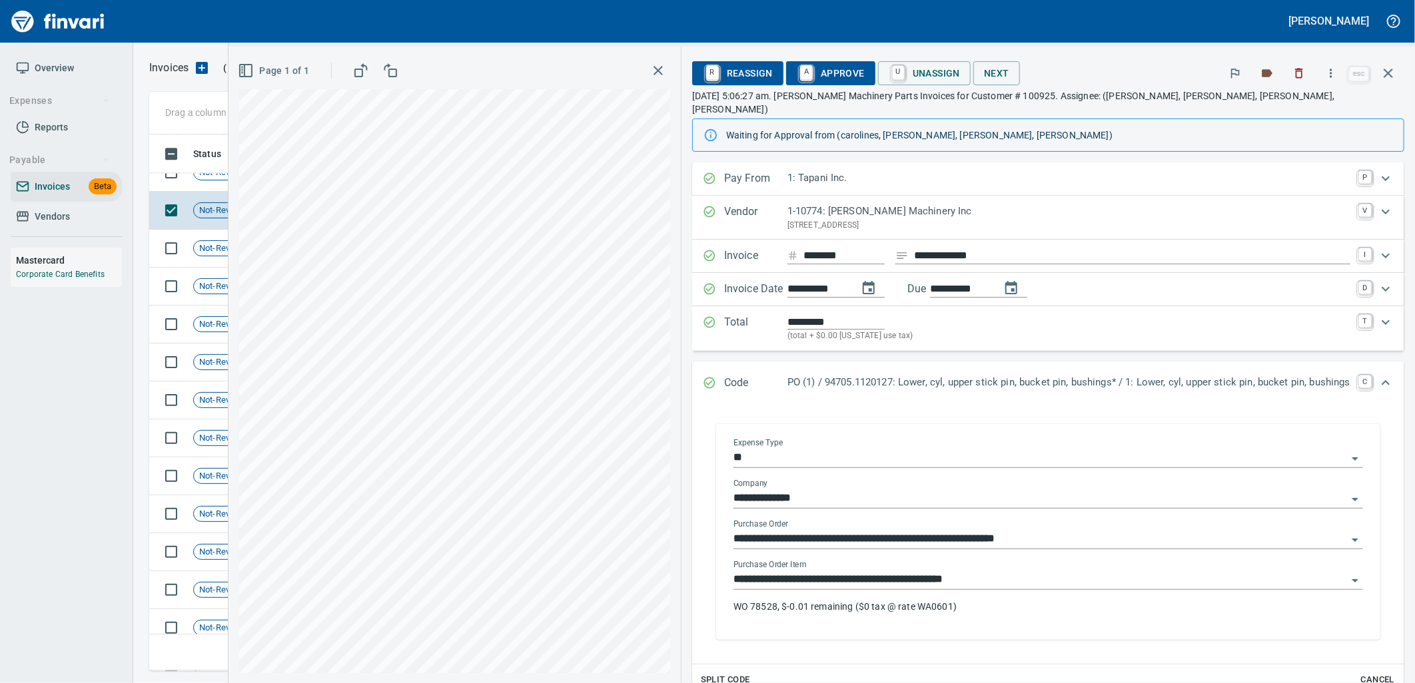
click at [983, 573] on input "**********" at bounding box center [1039, 580] width 613 height 19
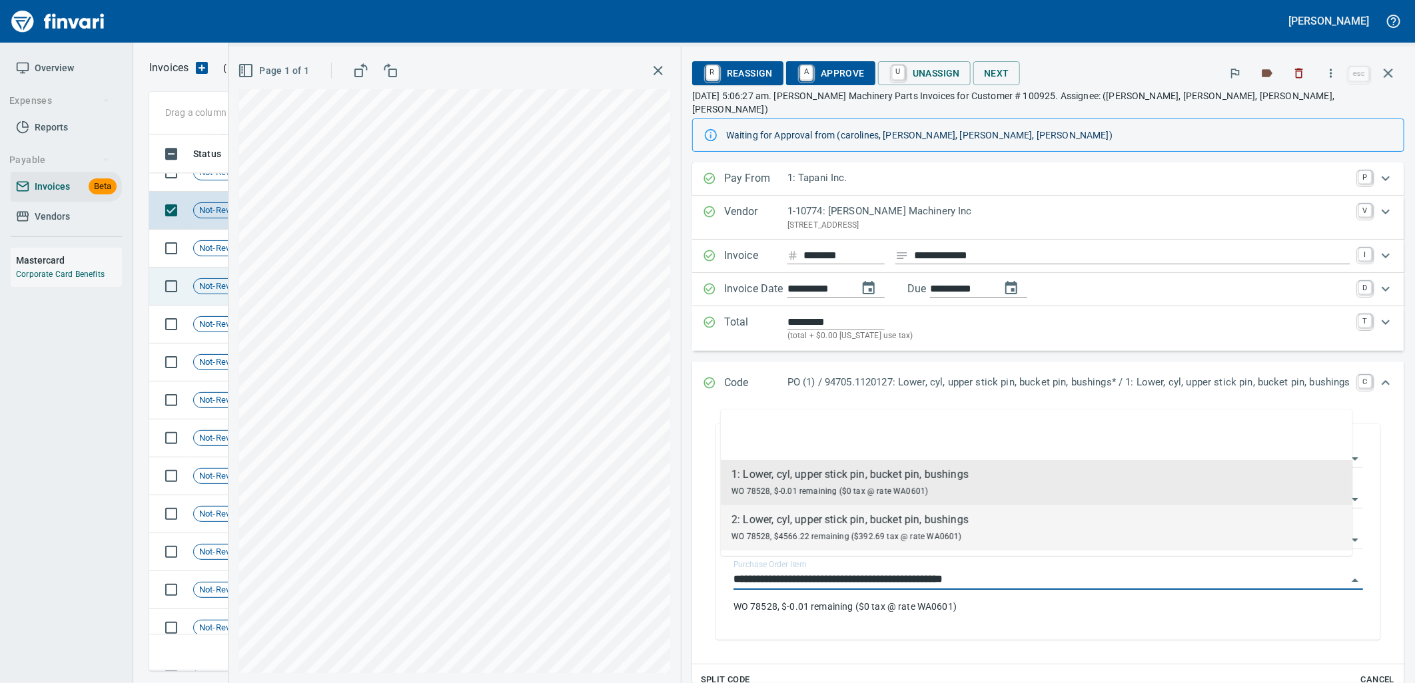
scroll to position [5340, 0]
click at [192, 248] on td "Not-Reviewed" at bounding box center [231, 247] width 87 height 38
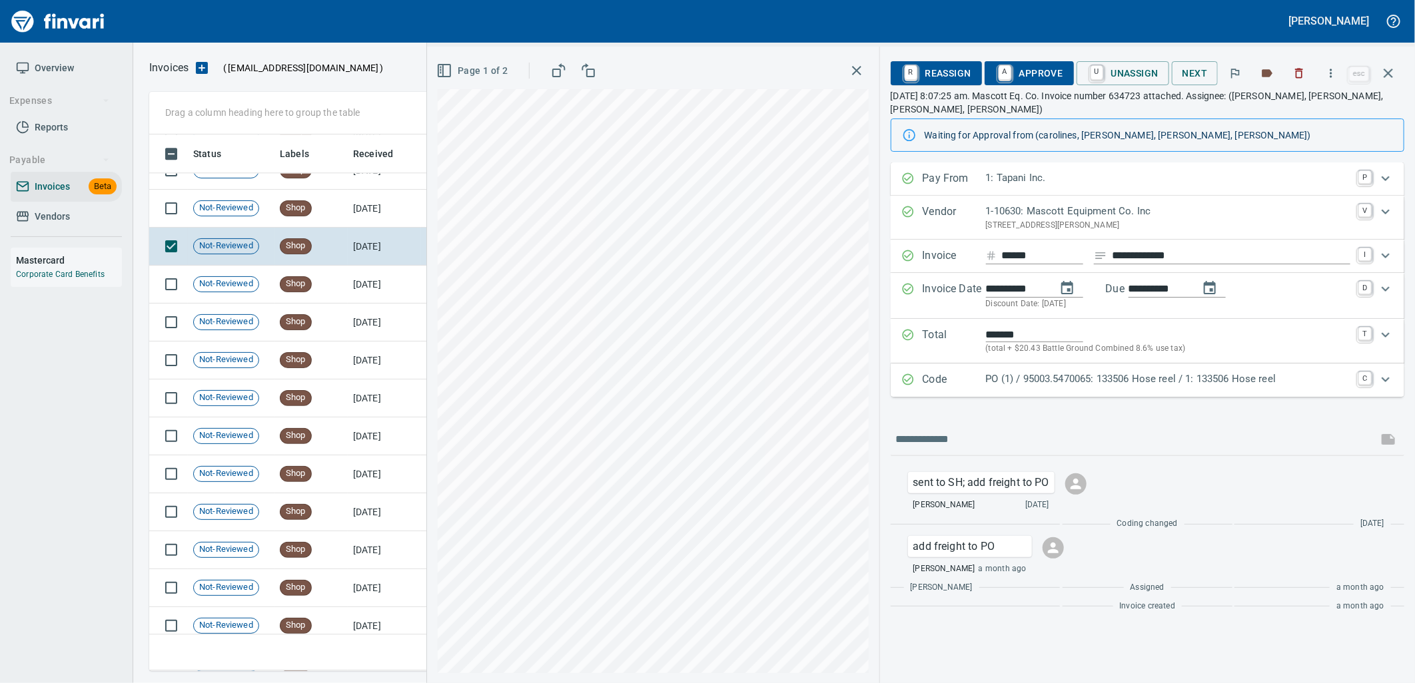
click at [1099, 376] on p "PO (1) / 95003.5470065: 133506 Hose reel / 1: 133506 Hose reel" at bounding box center [1168, 379] width 364 height 15
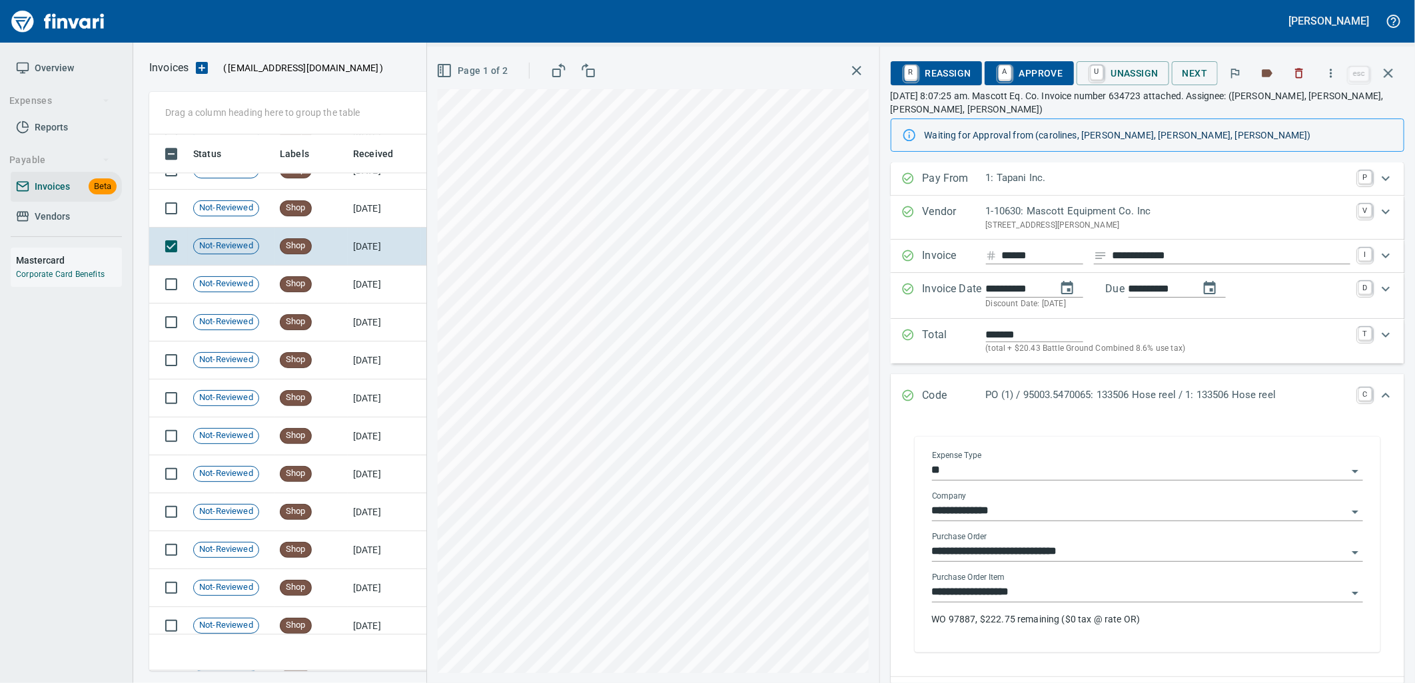
click at [1076, 603] on div "**********" at bounding box center [1147, 605] width 431 height 64
click at [1070, 602] on input "**********" at bounding box center [1139, 592] width 415 height 19
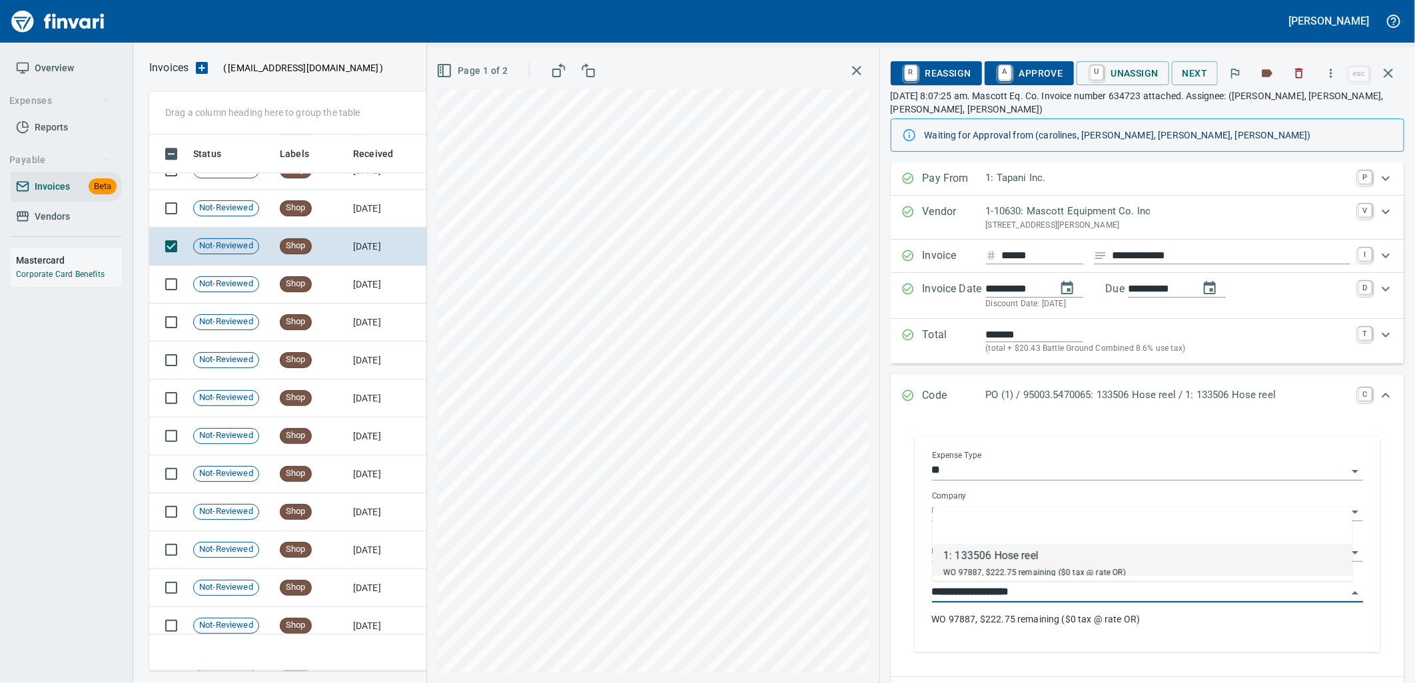
scroll to position [526, 1227]
click at [328, 222] on td "Shop" at bounding box center [310, 209] width 73 height 38
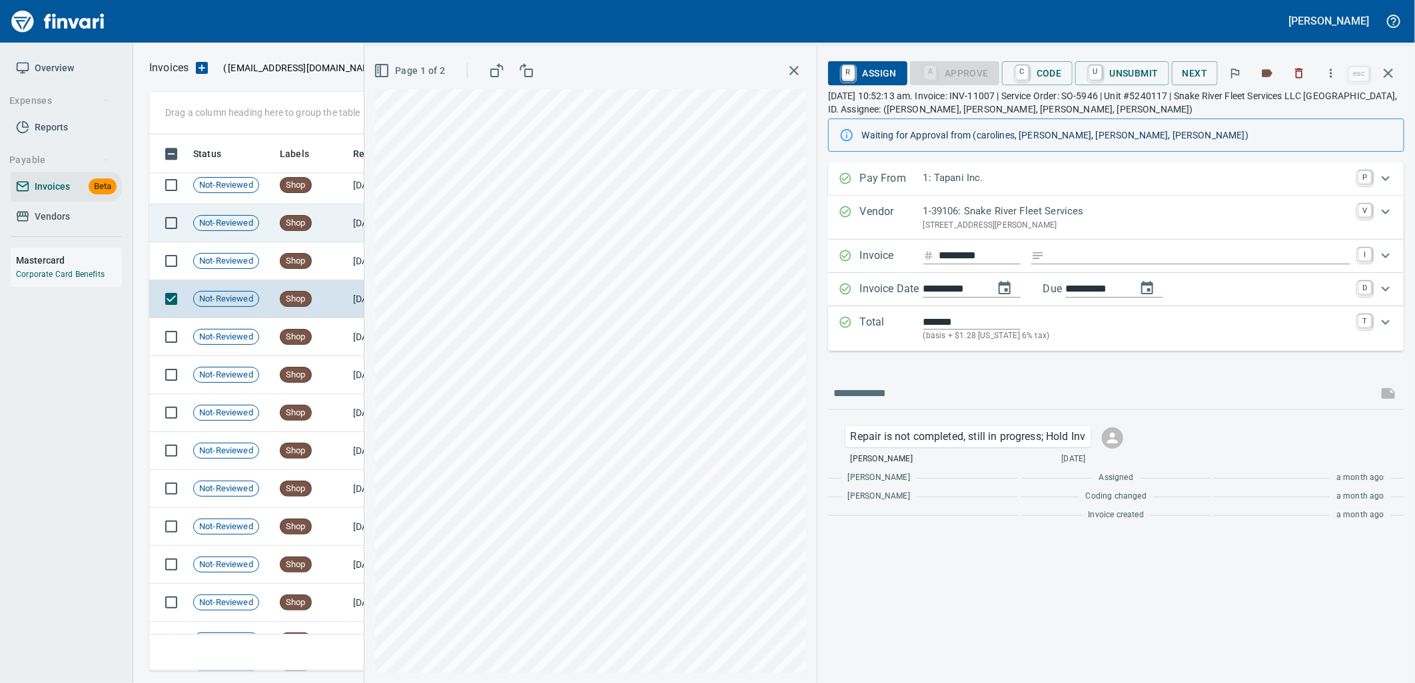
scroll to position [5118, 0]
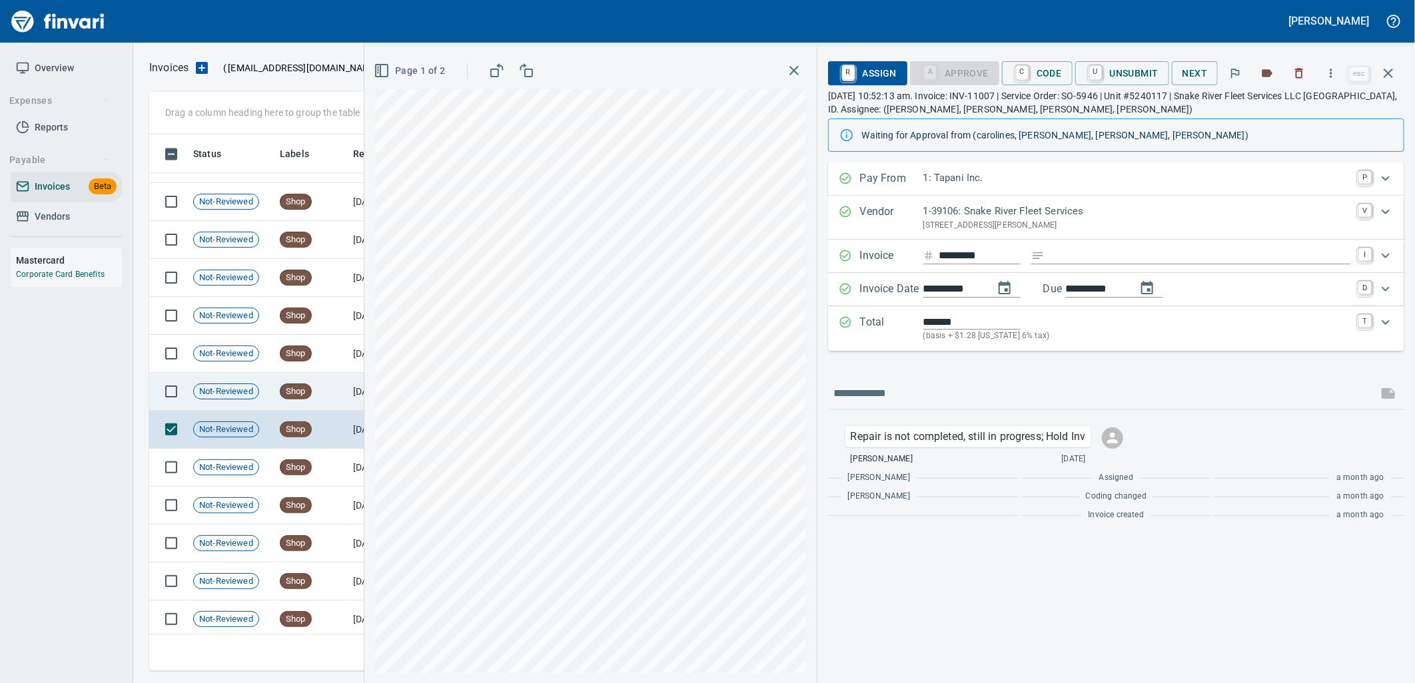
click at [324, 401] on td "Shop" at bounding box center [310, 392] width 73 height 38
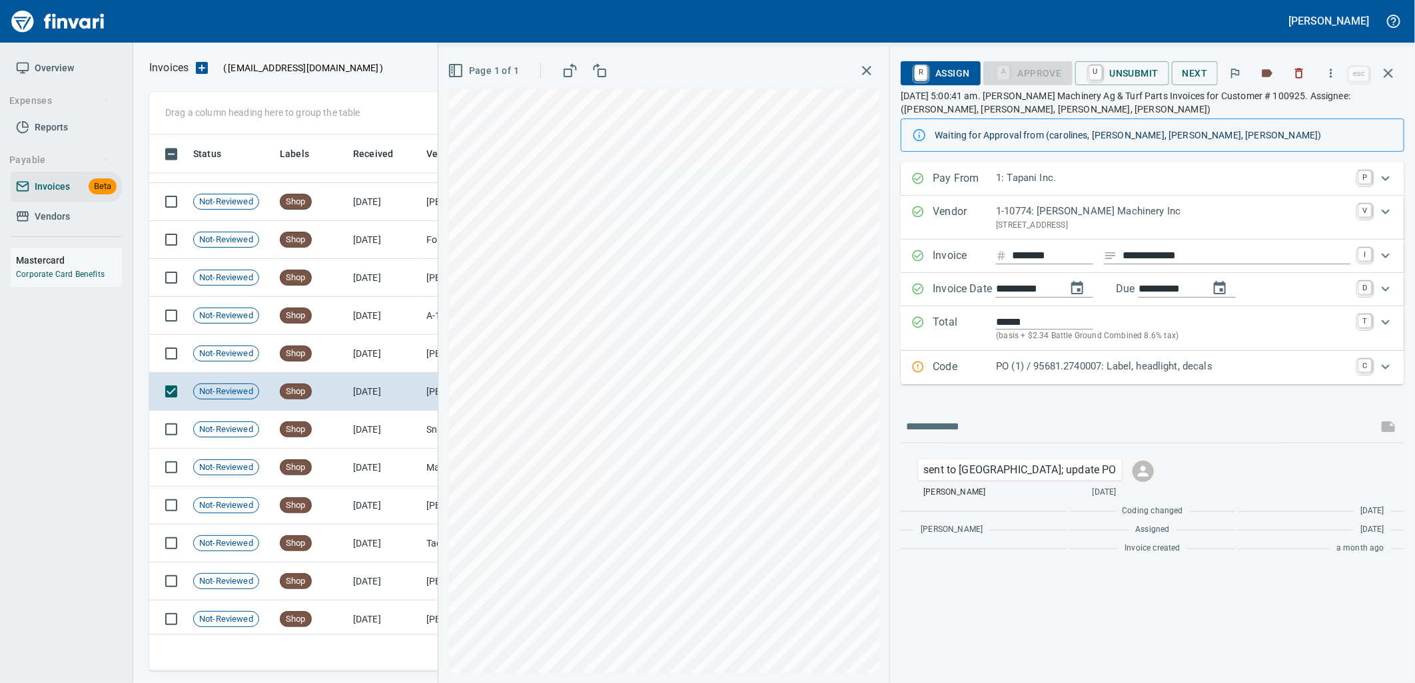
click at [1104, 368] on p "PO (1) / 95681.2740007: Label, headlight, decals" at bounding box center [1173, 366] width 354 height 15
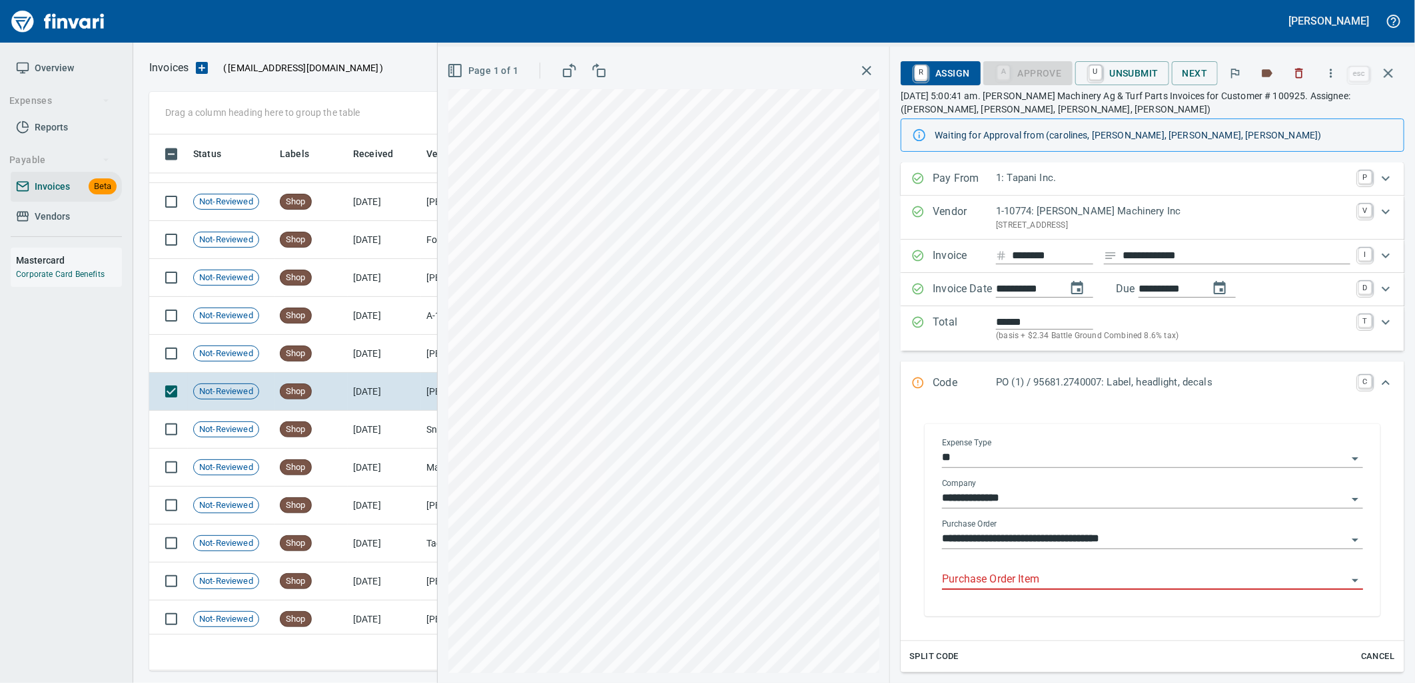
click at [1104, 575] on input "Purchase Order Item" at bounding box center [1144, 580] width 405 height 19
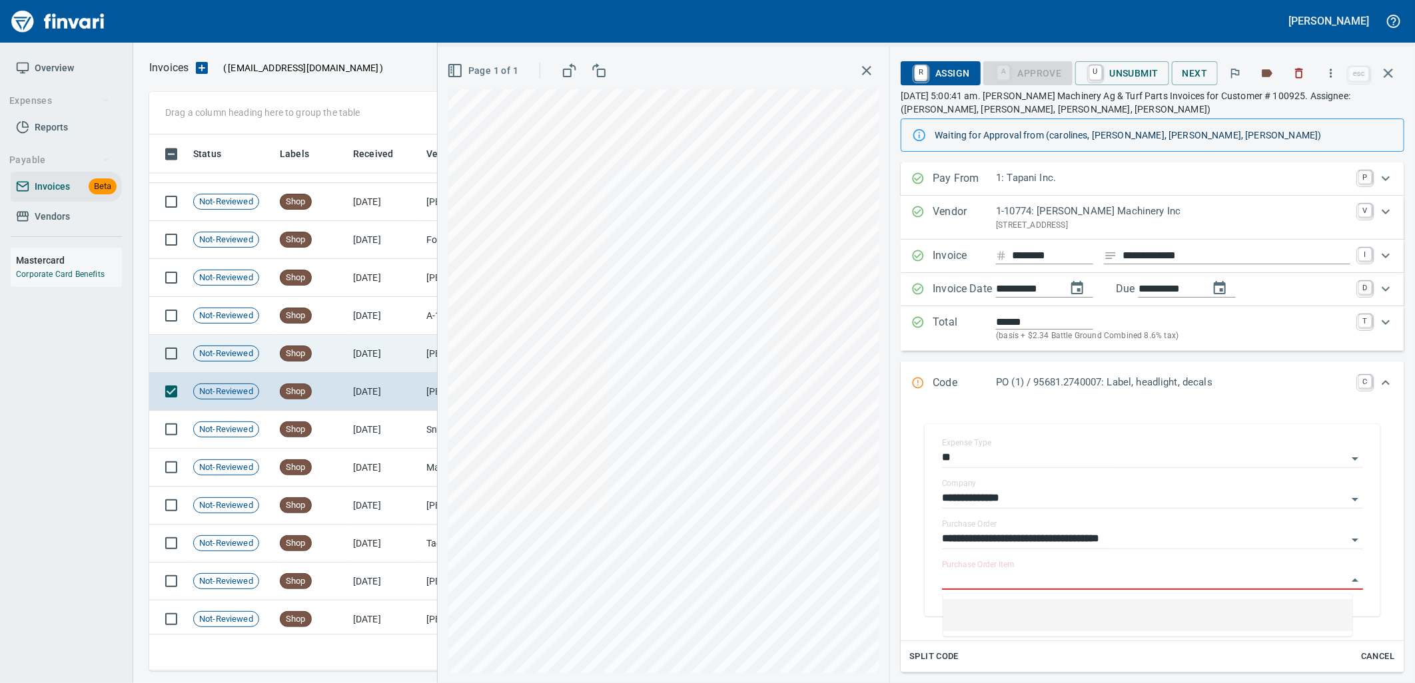
click at [389, 350] on td "8/7/2025" at bounding box center [384, 354] width 73 height 38
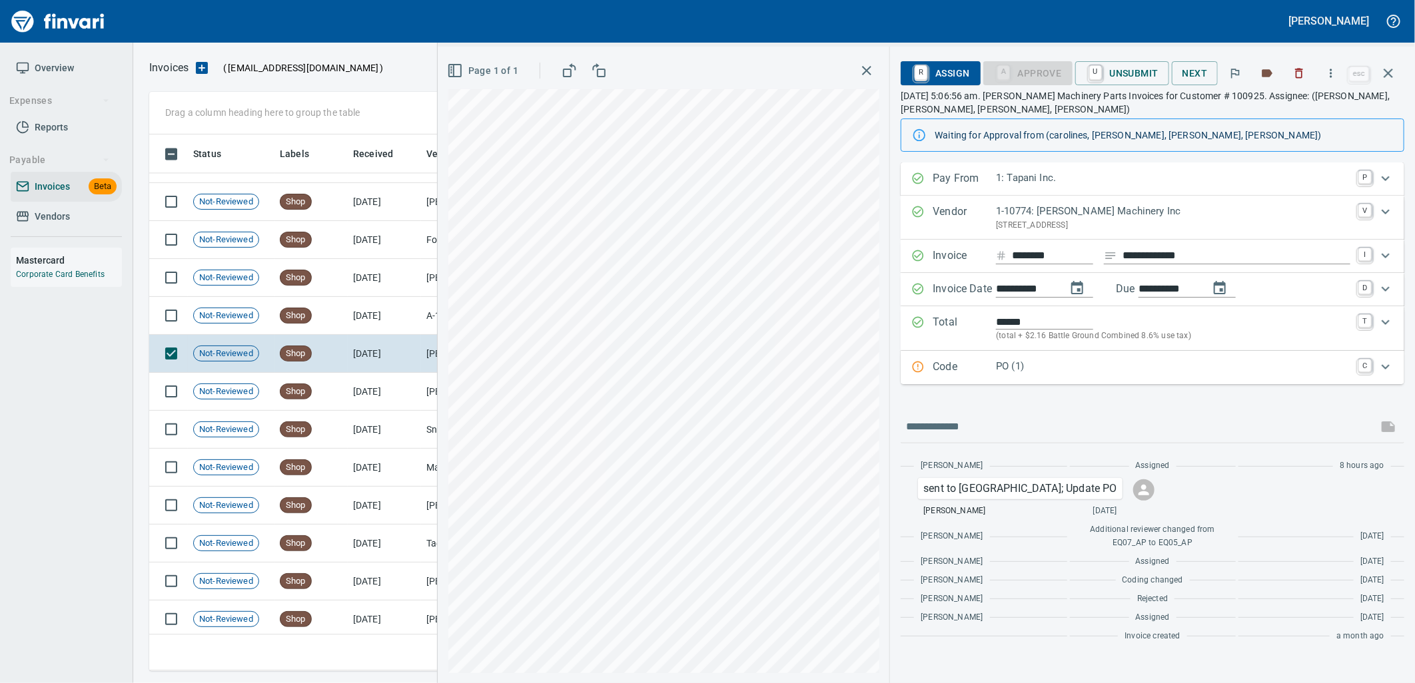
click at [1052, 374] on p "PO (1)" at bounding box center [1173, 366] width 354 height 15
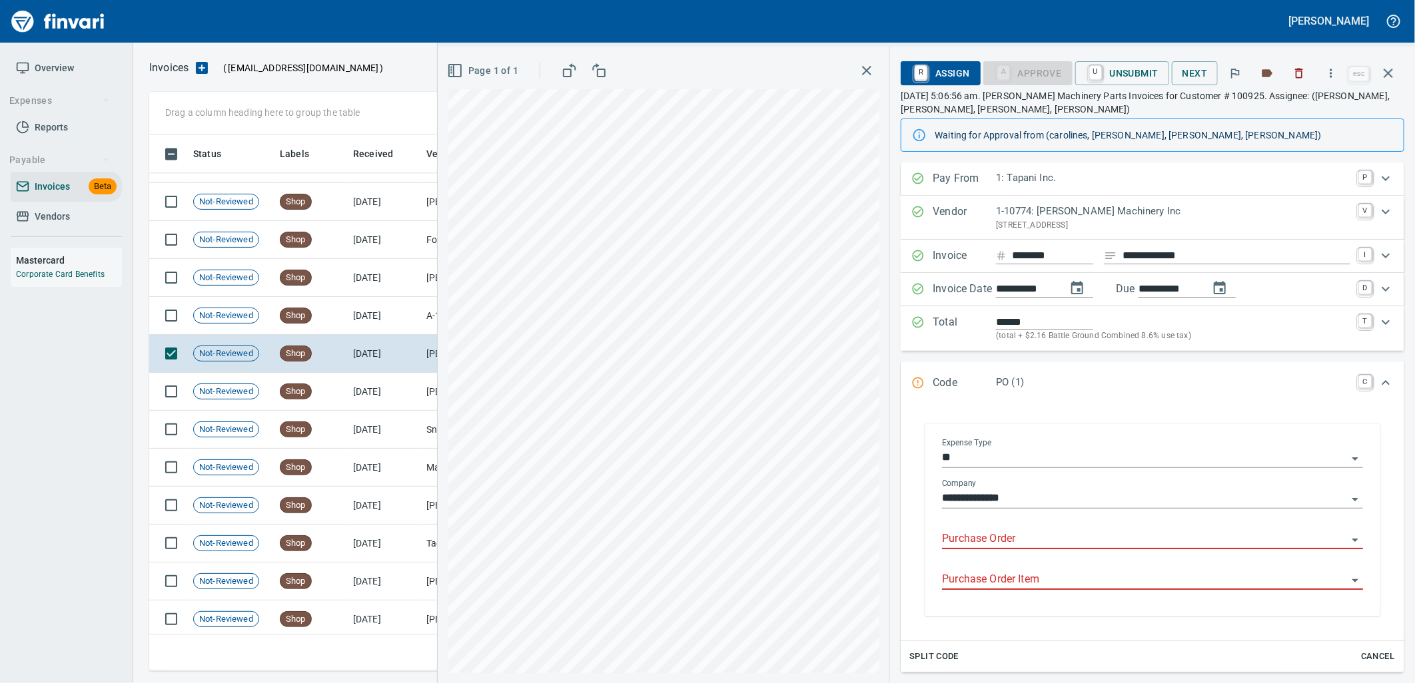
click at [1032, 534] on input "Purchase Order" at bounding box center [1144, 539] width 405 height 19
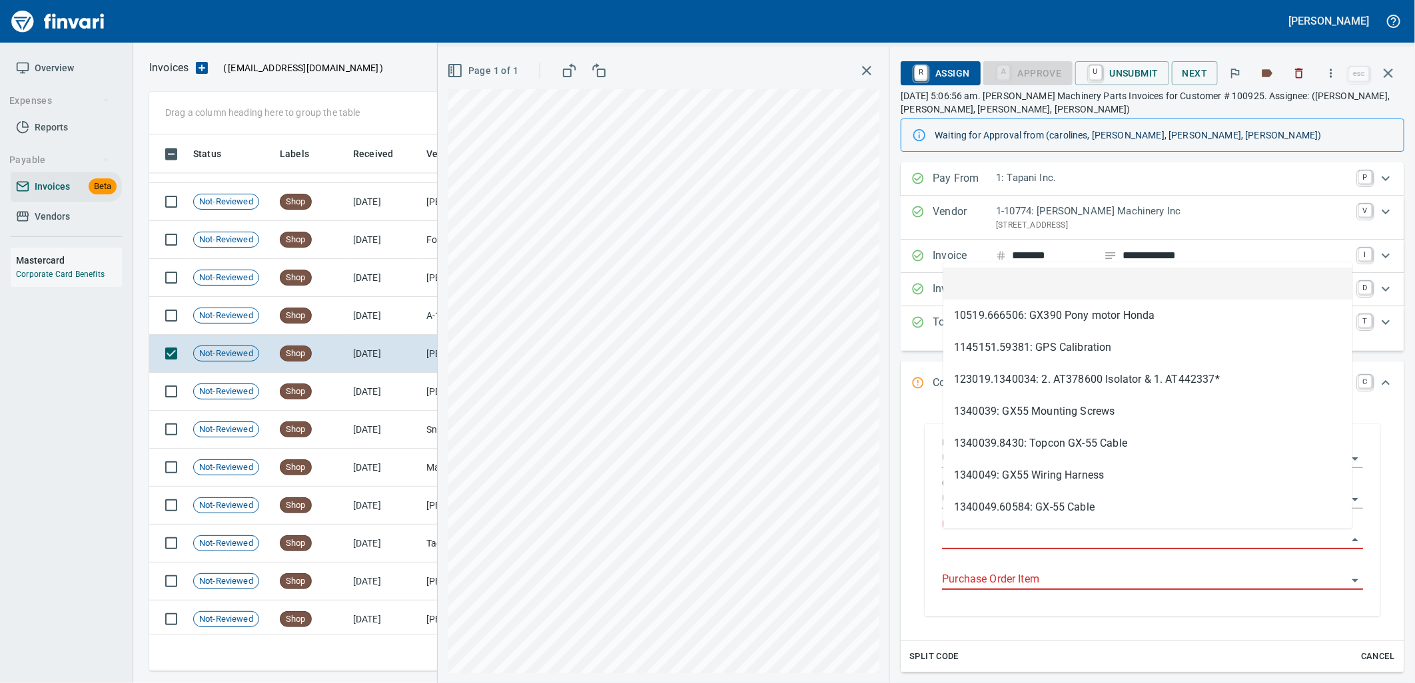
scroll to position [526, 1227]
type input "**********"
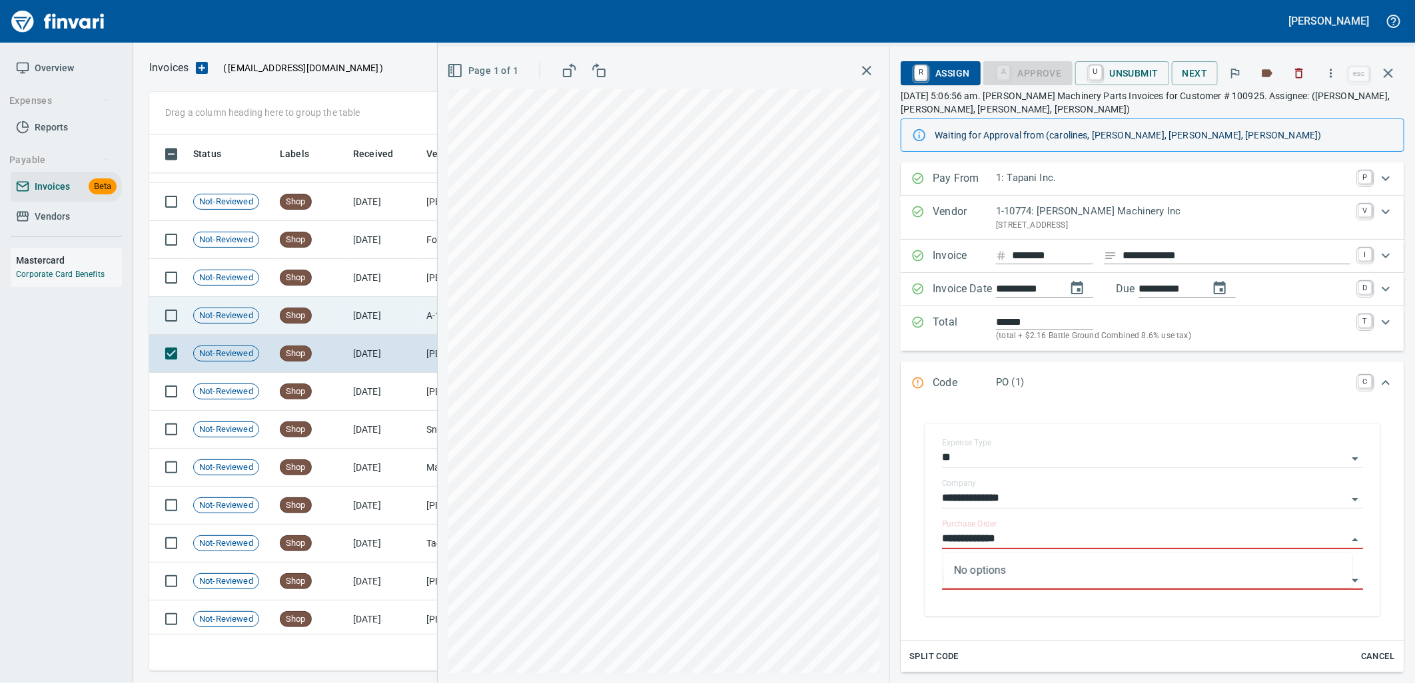
click at [322, 322] on td "Shop" at bounding box center [310, 316] width 73 height 38
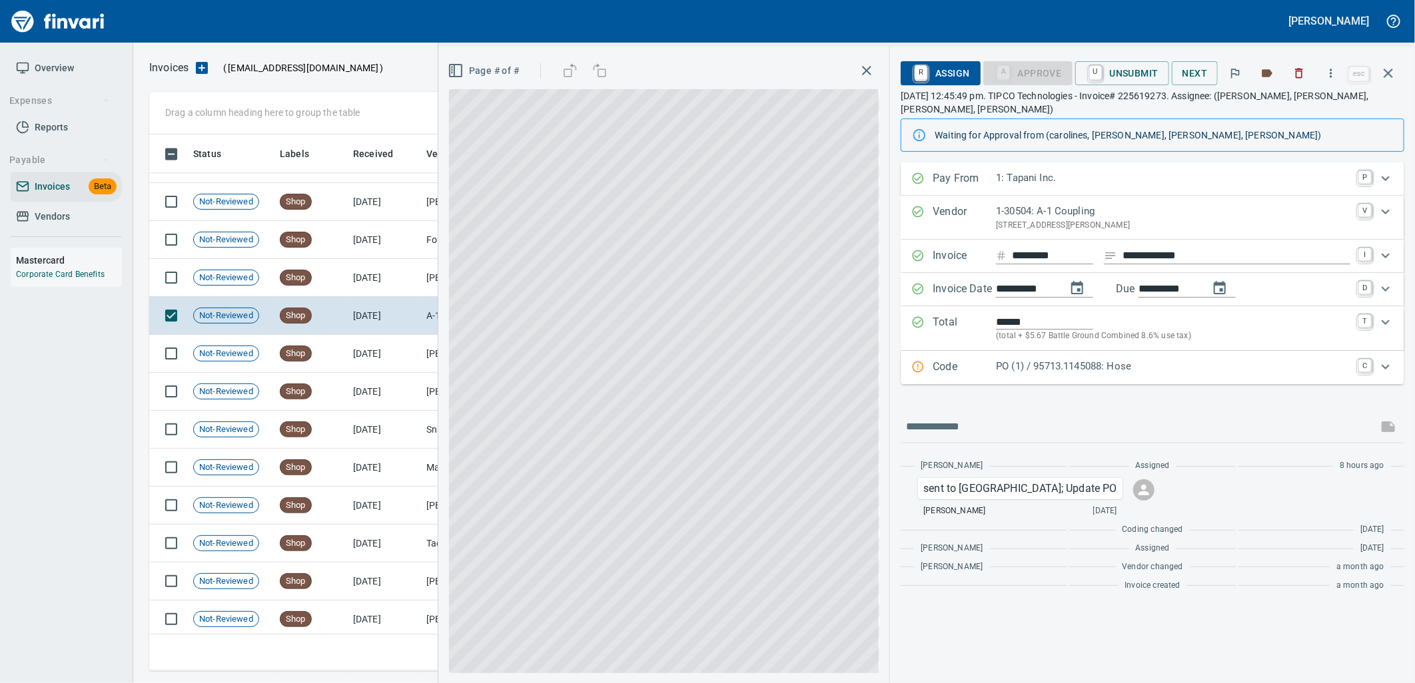
click at [1088, 363] on div "PO (1) / 95713.1145088: Hose" at bounding box center [1173, 367] width 354 height 17
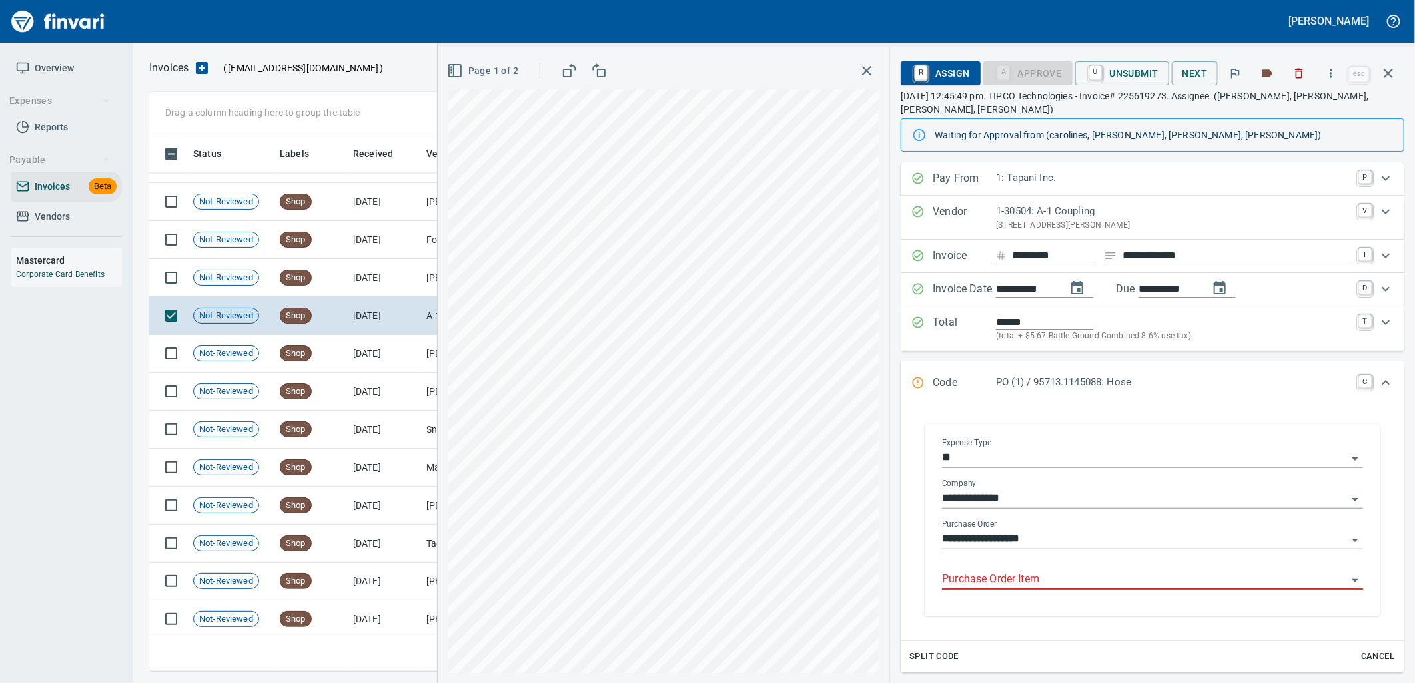
click at [1049, 571] on input "Purchase Order Item" at bounding box center [1144, 580] width 405 height 19
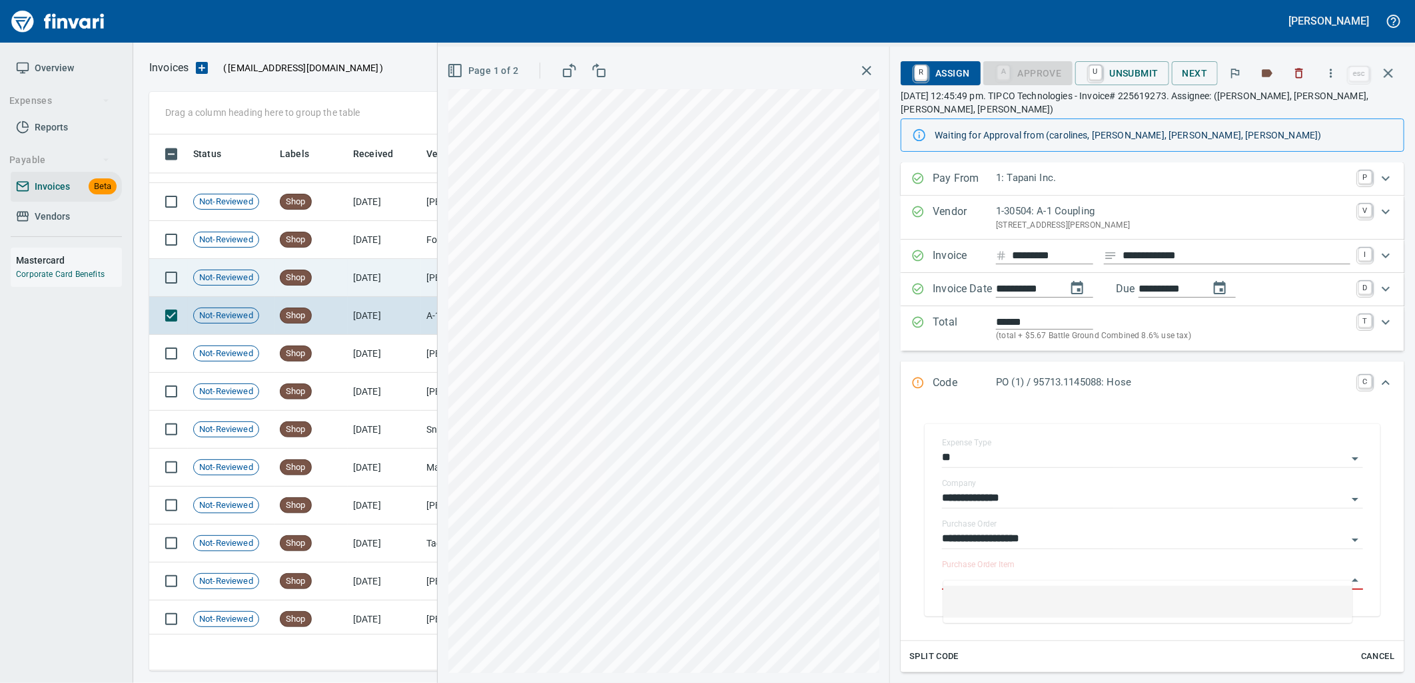
click at [343, 260] on td "Shop" at bounding box center [310, 278] width 73 height 38
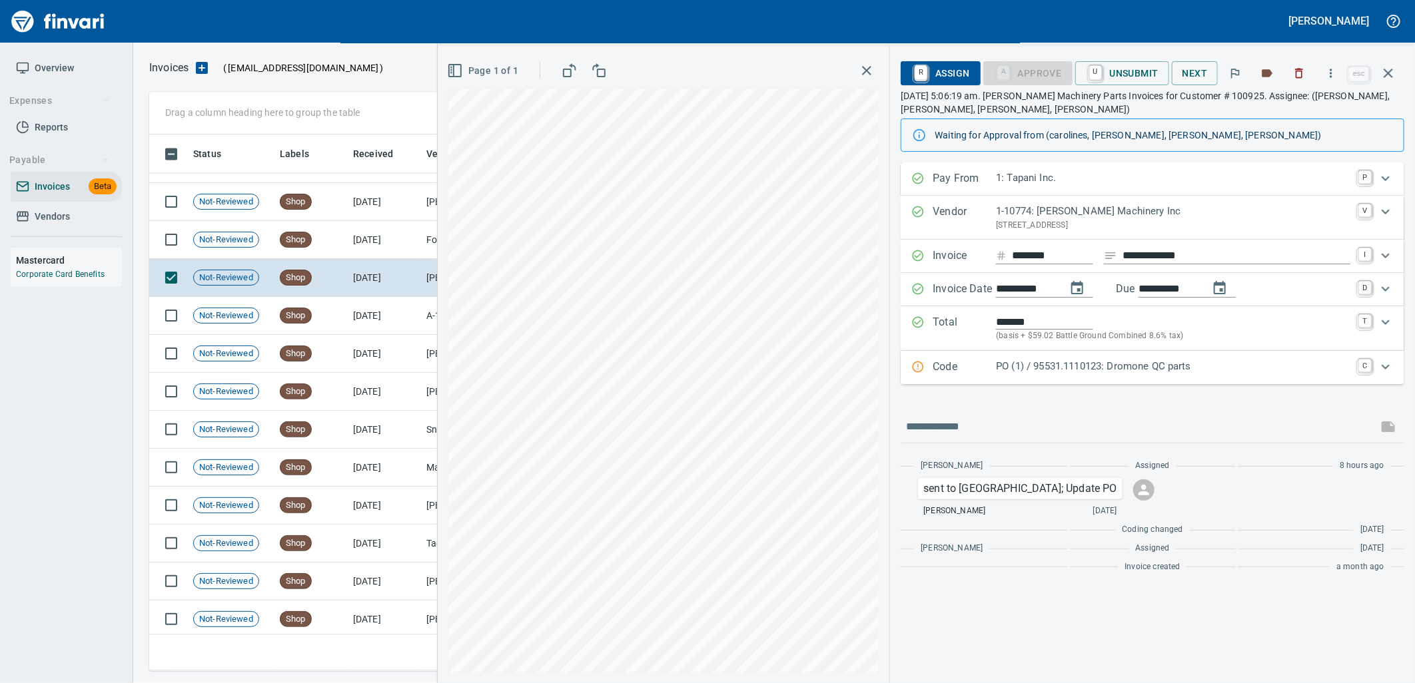
click at [1099, 363] on p "PO (1) / 95531.1110123: Dromone QC parts" at bounding box center [1173, 366] width 354 height 15
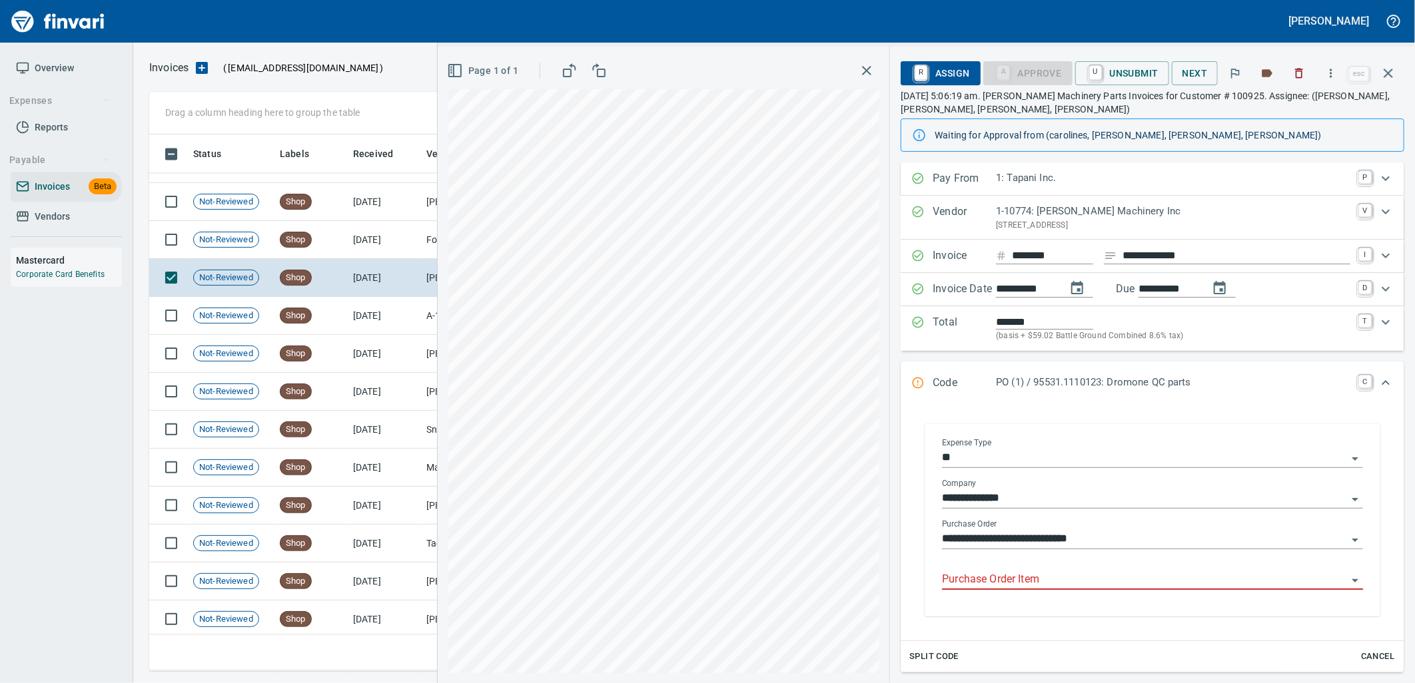
click at [1038, 581] on input "Purchase Order Item" at bounding box center [1144, 580] width 405 height 19
click at [338, 242] on td "Shop" at bounding box center [310, 240] width 73 height 38
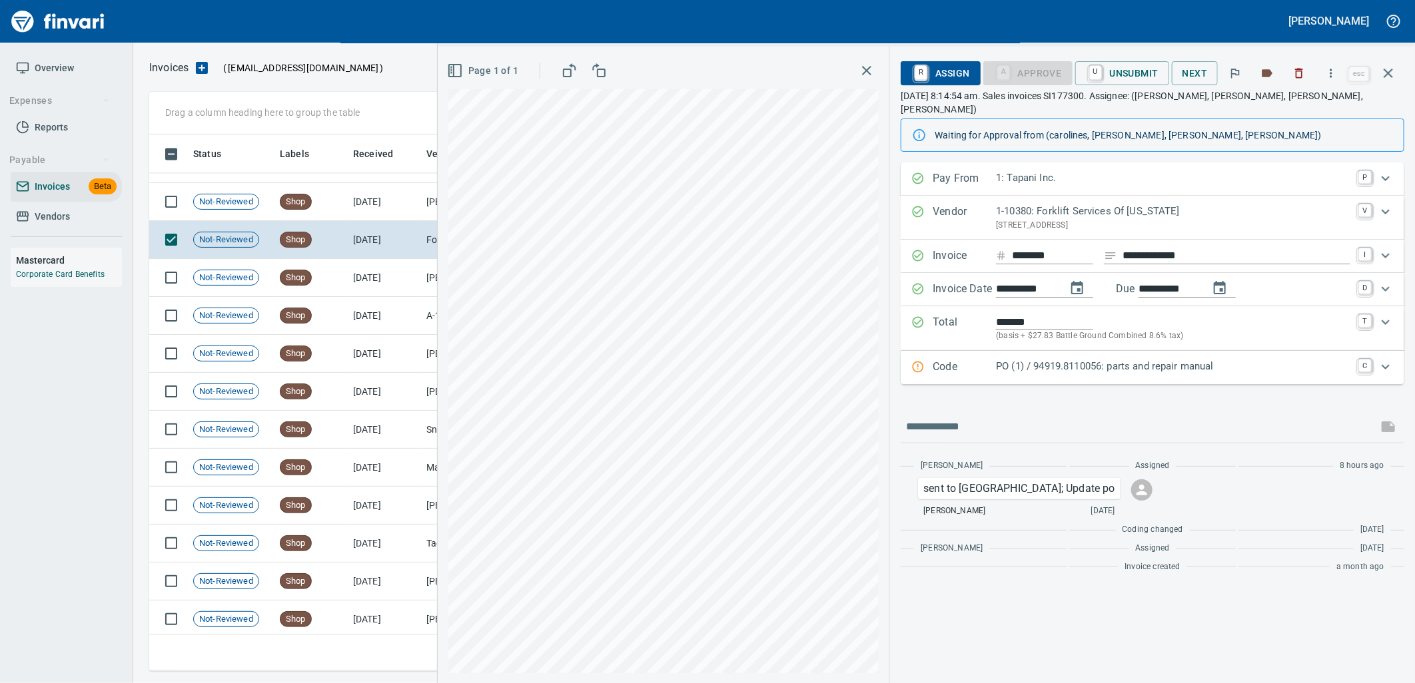
click at [1056, 359] on p "PO (1) / 94919.8110056: parts and repair manual" at bounding box center [1173, 366] width 354 height 15
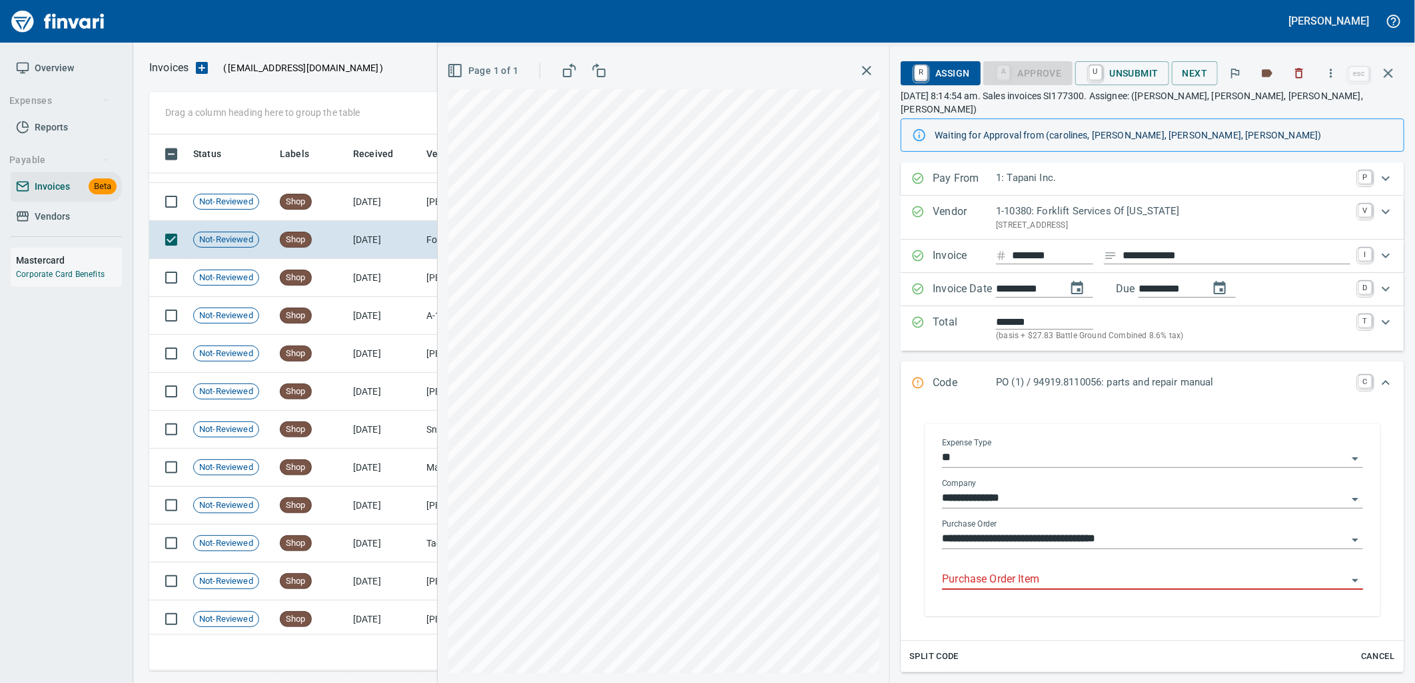
click at [1036, 571] on input "Purchase Order Item" at bounding box center [1144, 580] width 405 height 19
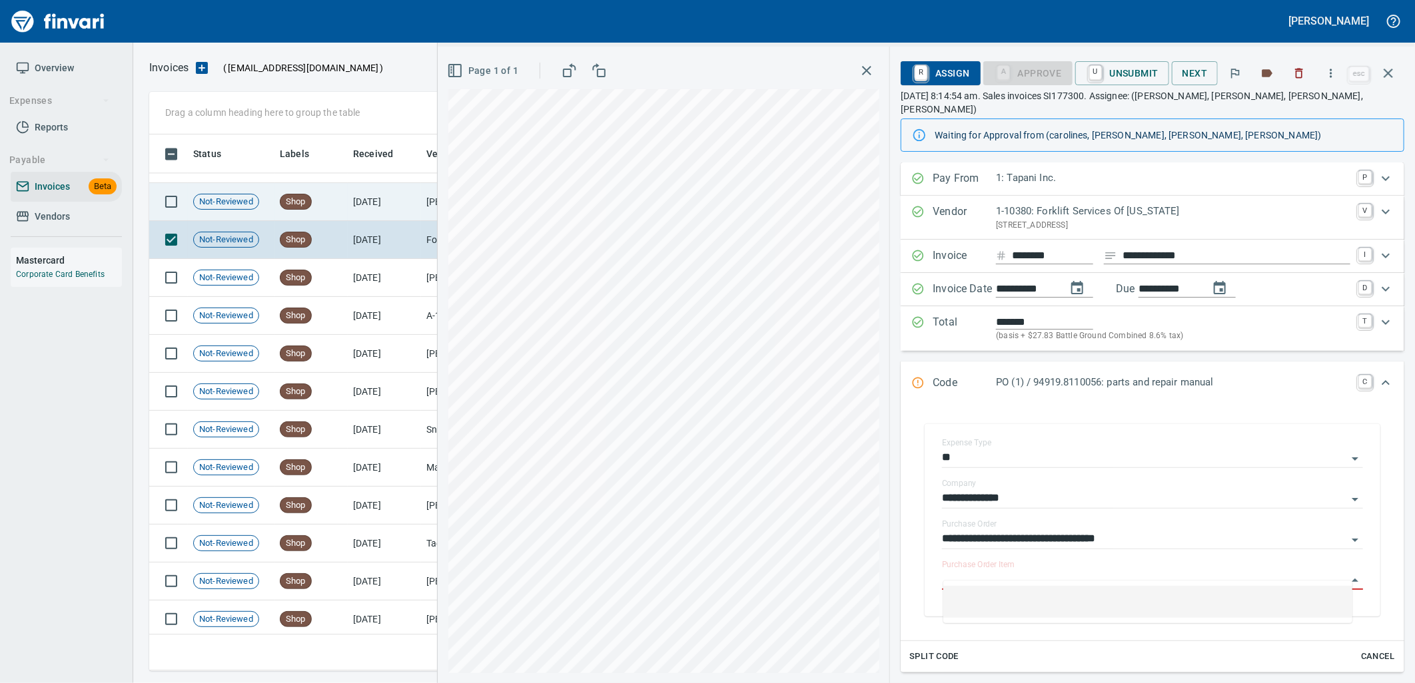
click at [380, 213] on td "8/8/2025" at bounding box center [384, 202] width 73 height 38
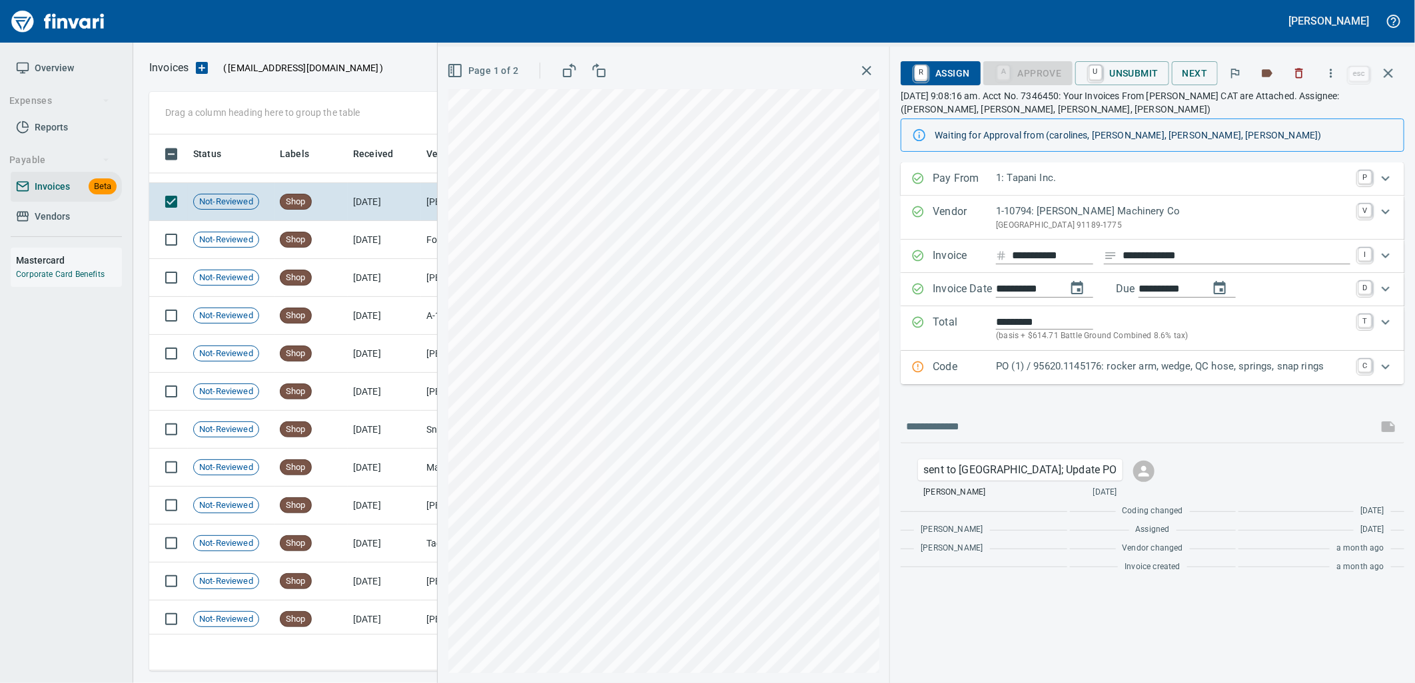
click at [1091, 367] on p "PO (1) / 95620.1145176: rocker arm, wedge, QC hose, springs, snap rings" at bounding box center [1173, 366] width 354 height 15
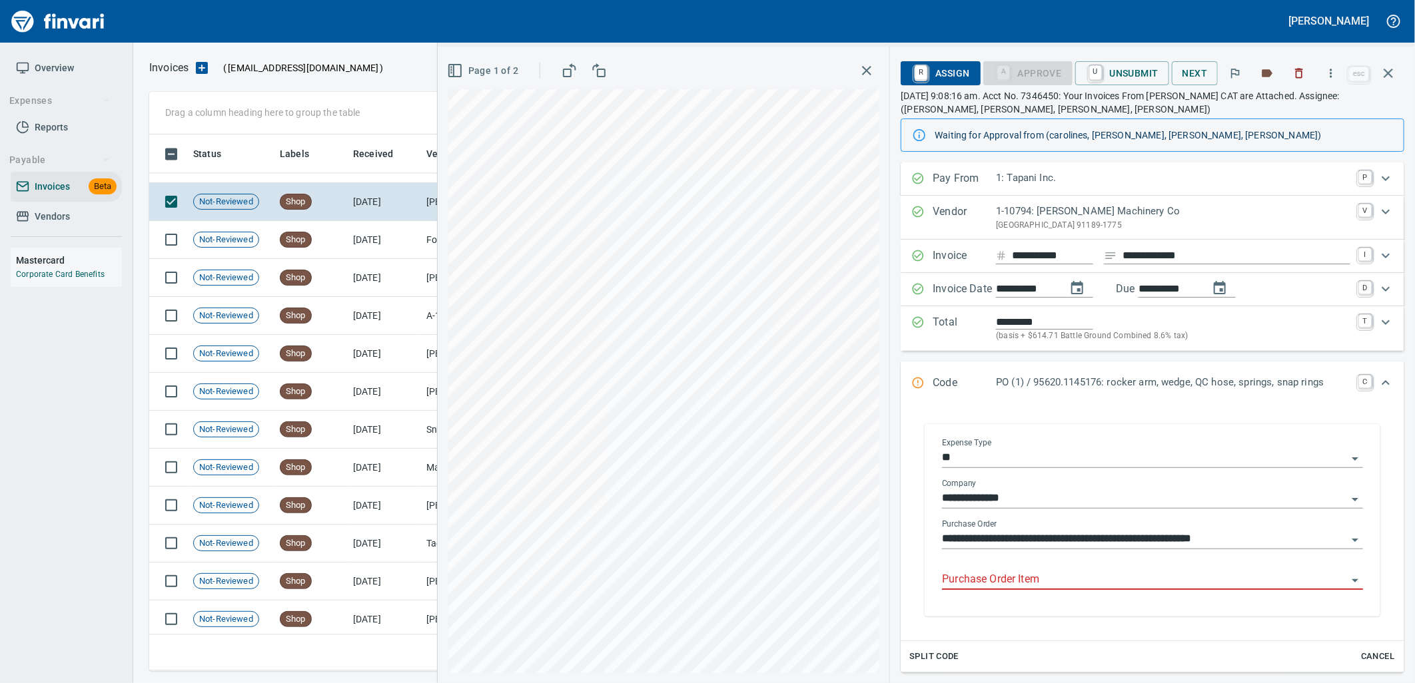
click at [1047, 585] on input "Purchase Order Item" at bounding box center [1144, 580] width 405 height 19
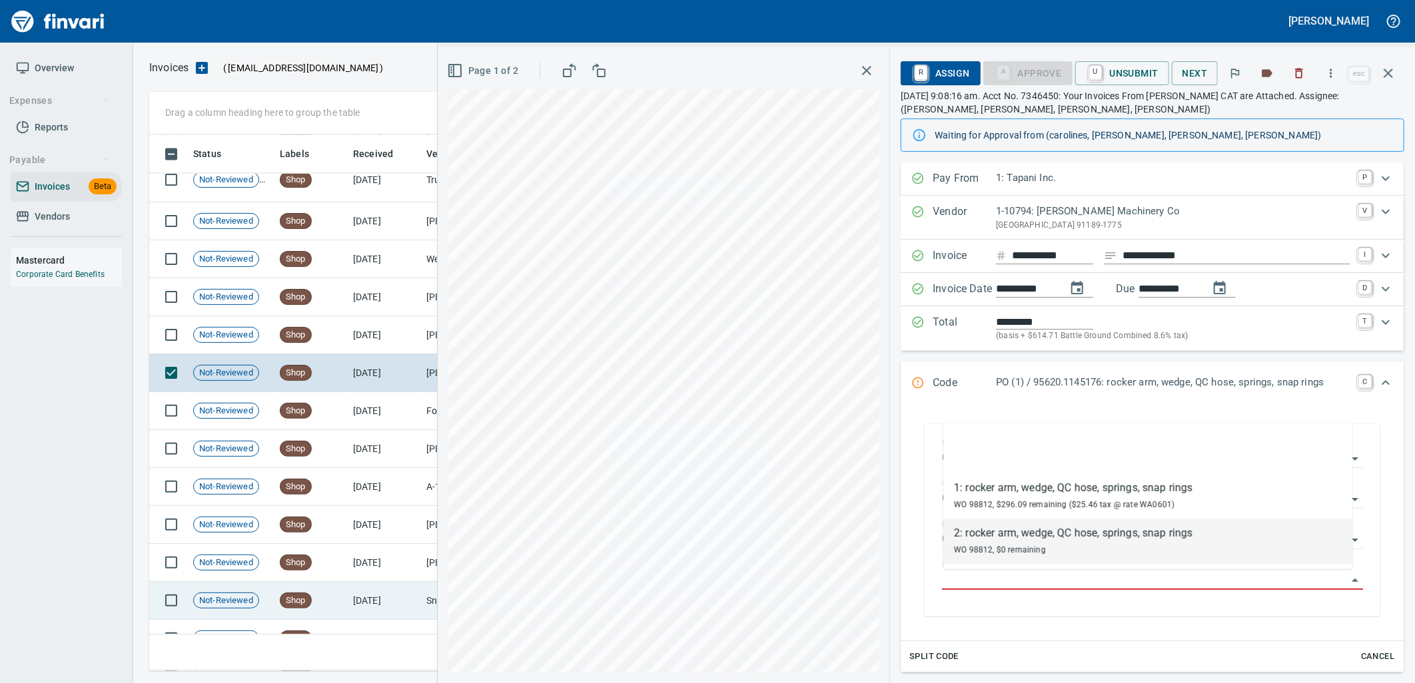
scroll to position [4896, 0]
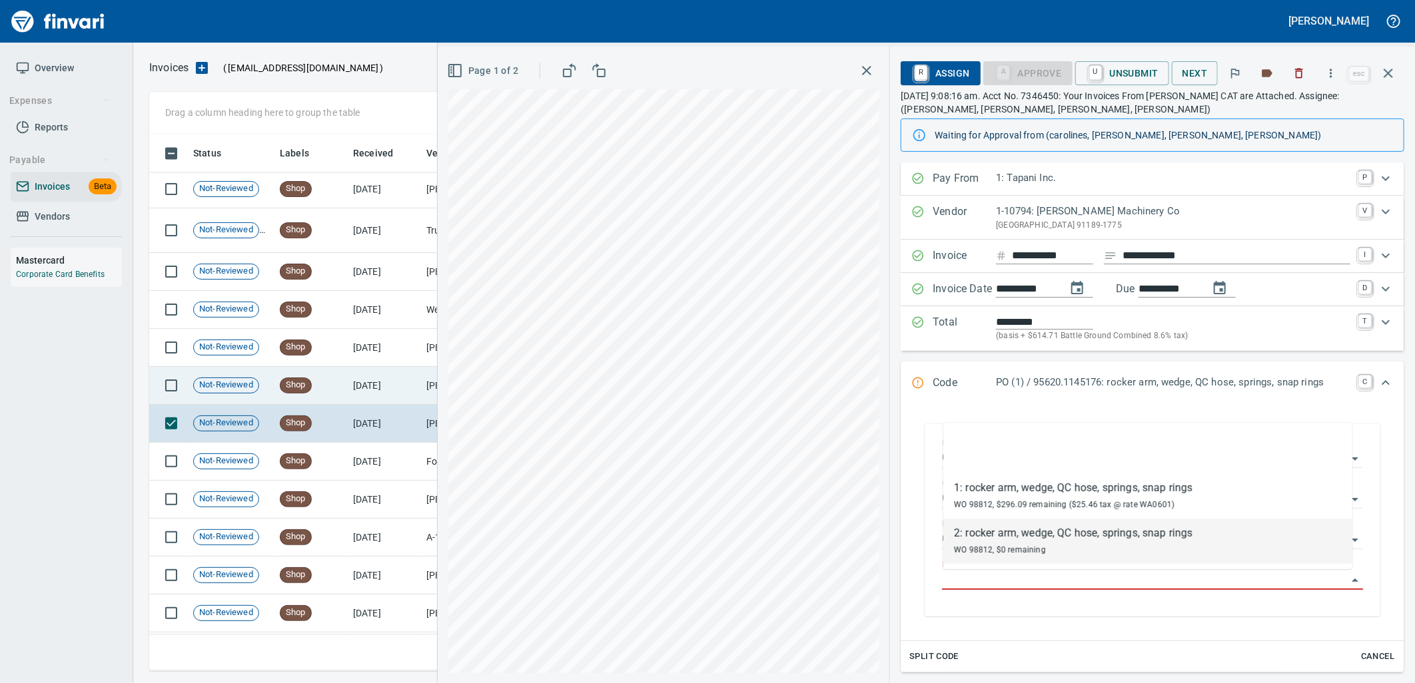
click at [376, 390] on td "8/8/2025" at bounding box center [384, 386] width 73 height 38
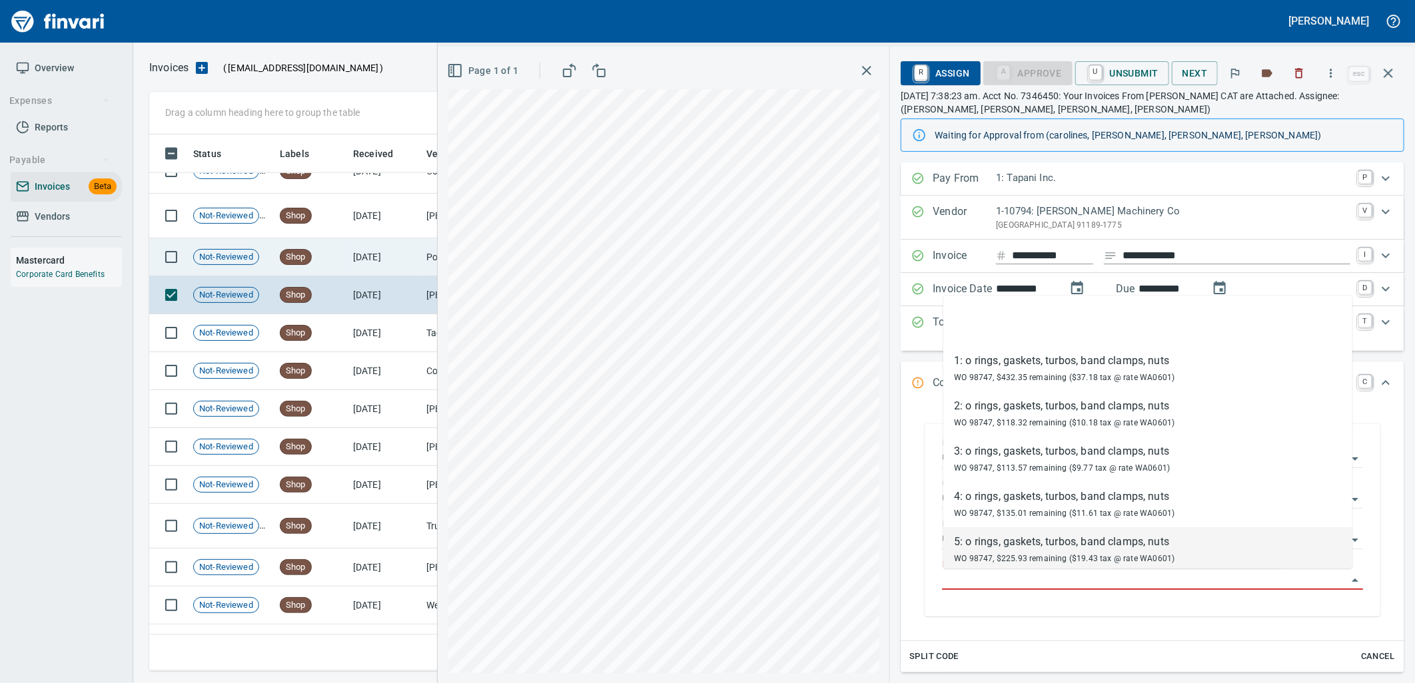
click at [329, 253] on td "Shop" at bounding box center [310, 257] width 73 height 38
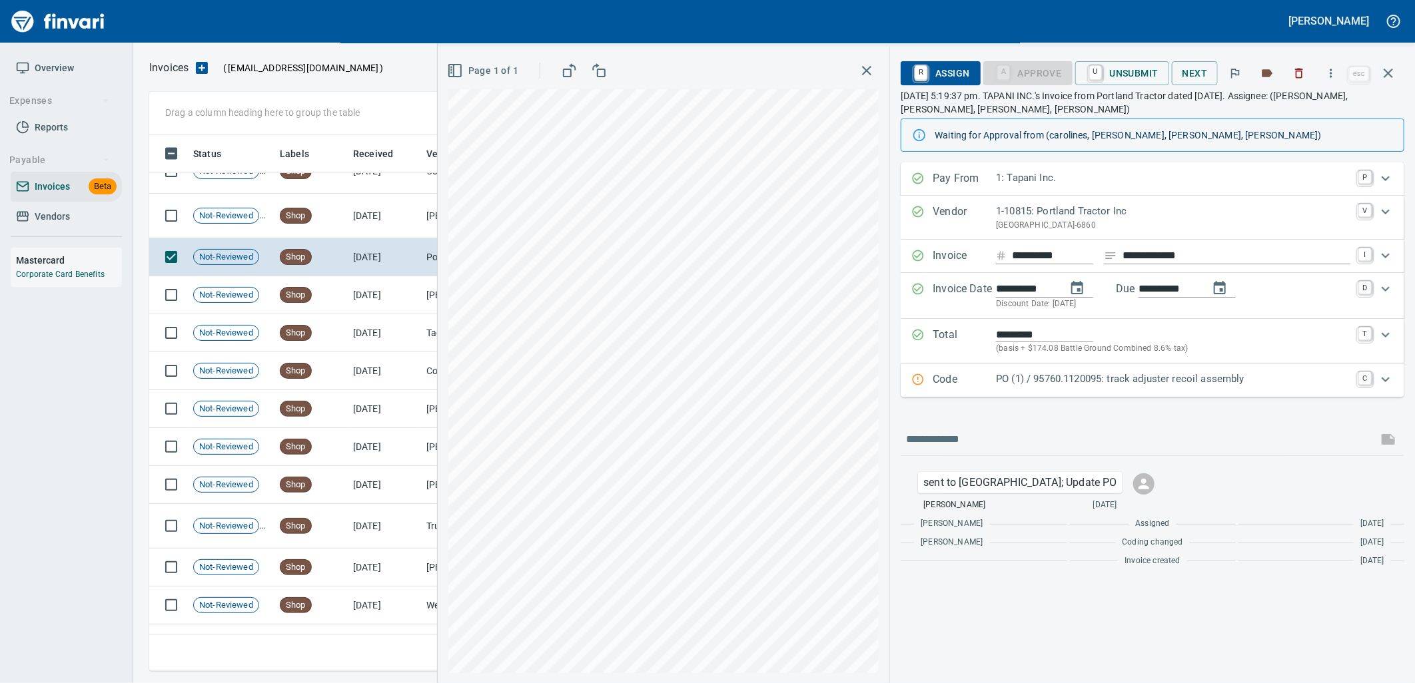
click at [1062, 386] on p "PO (1) / 95760.1120095: track adjuster recoil assembly" at bounding box center [1173, 379] width 354 height 15
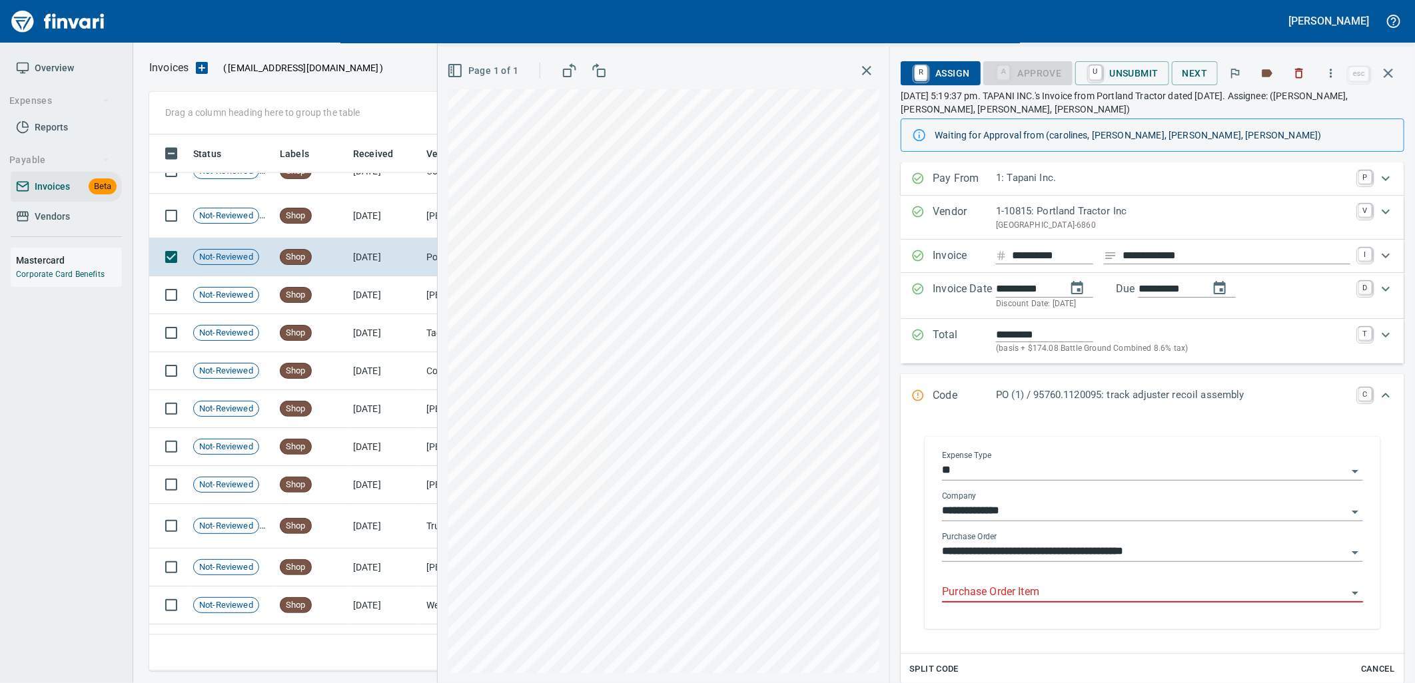
click at [1054, 598] on input "Purchase Order Item" at bounding box center [1144, 592] width 405 height 19
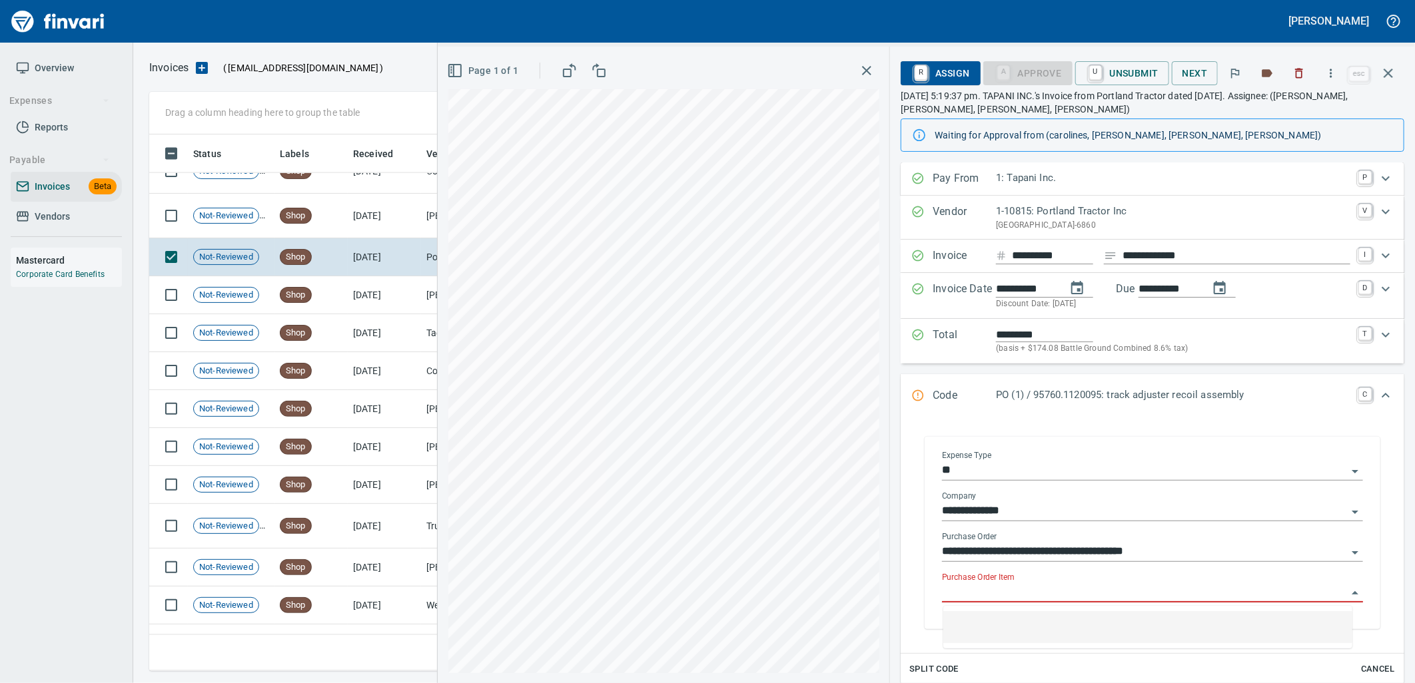
scroll to position [526, 1227]
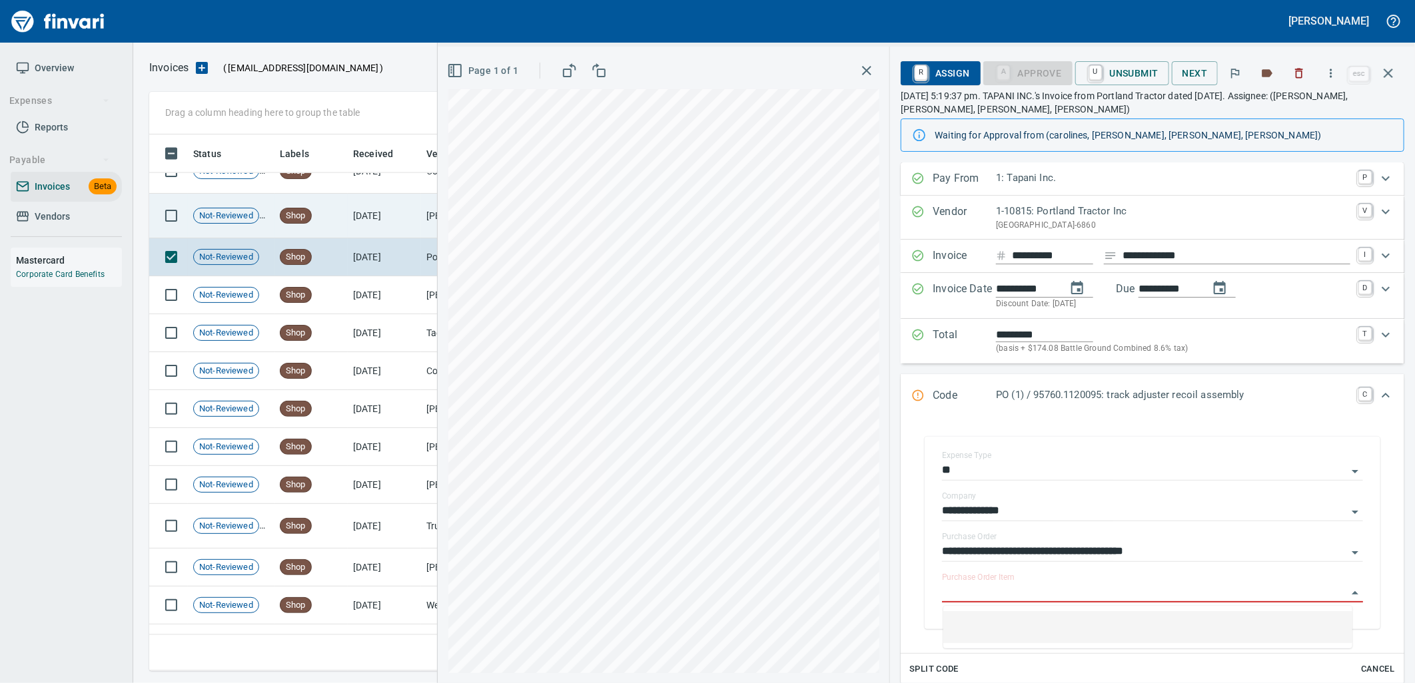
click at [358, 236] on td "8/13/2025" at bounding box center [384, 216] width 73 height 45
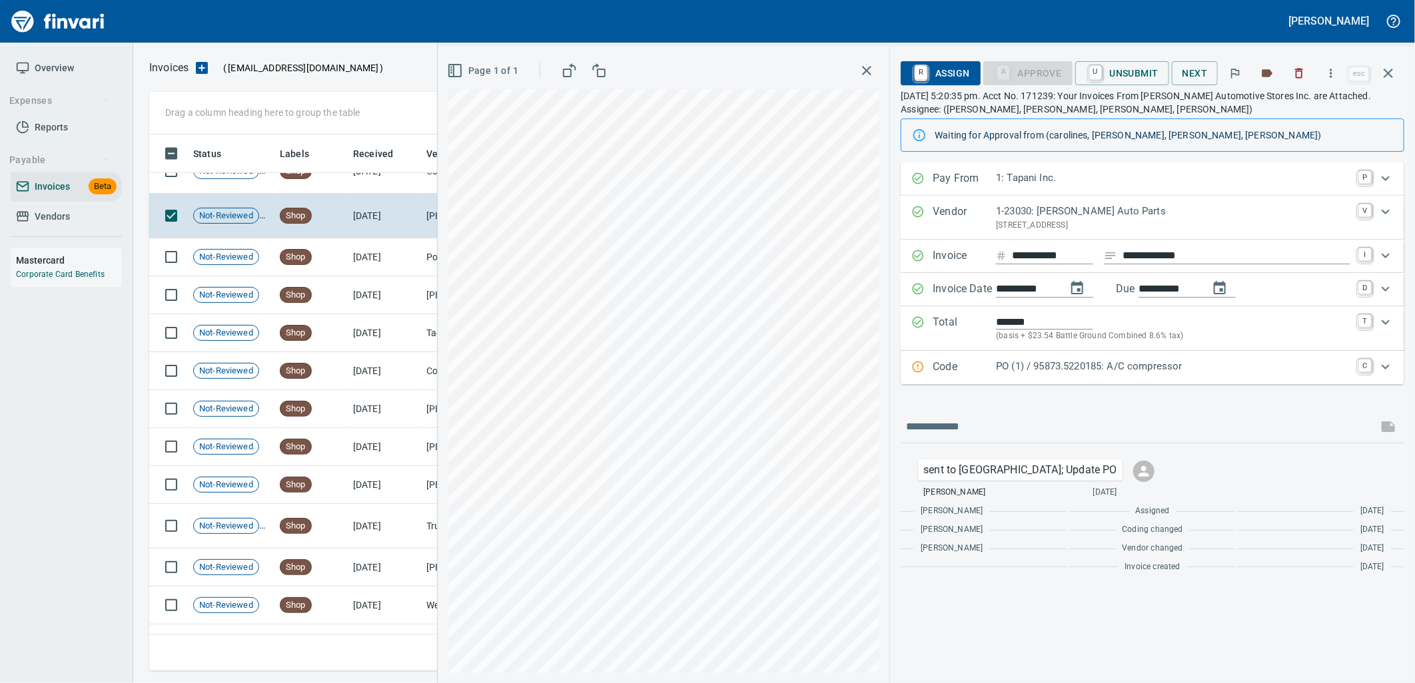
click at [1156, 366] on p "PO (1) / 95873.5220185: A/C compressor" at bounding box center [1173, 366] width 354 height 15
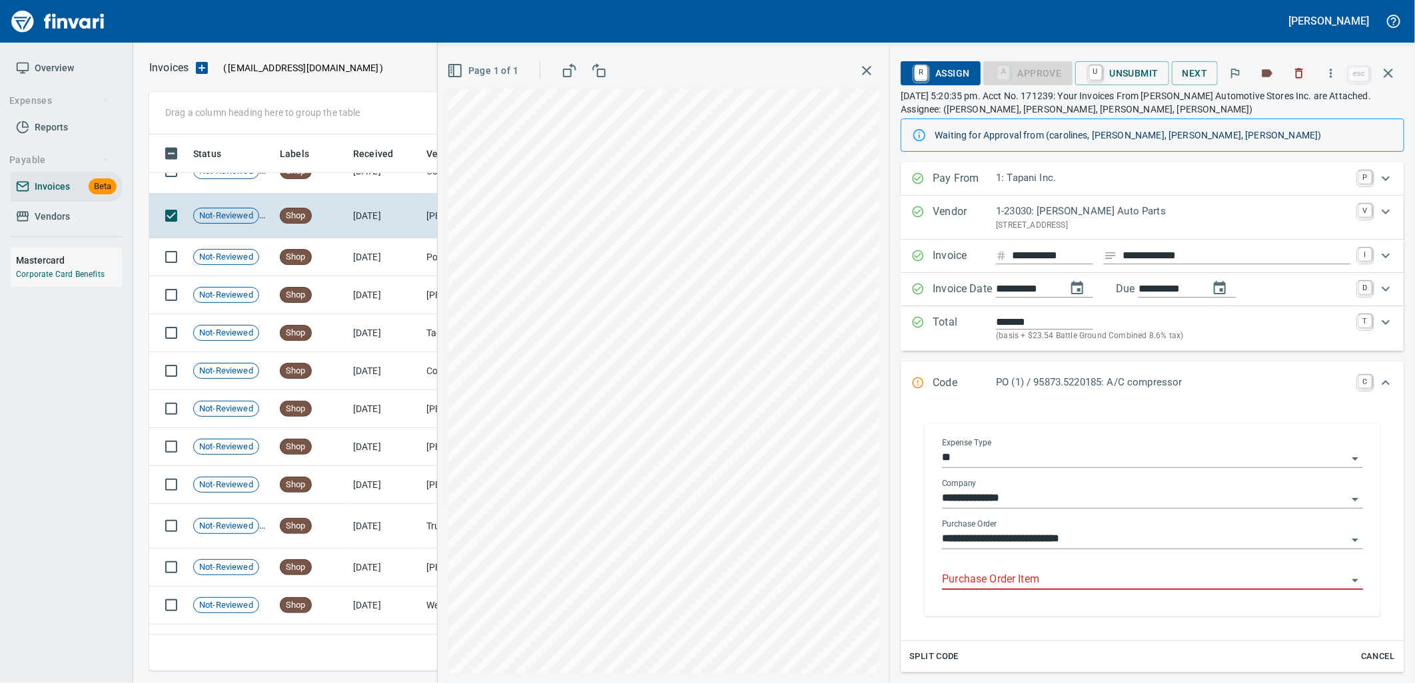
click at [1124, 576] on input "Purchase Order Item" at bounding box center [1144, 580] width 405 height 19
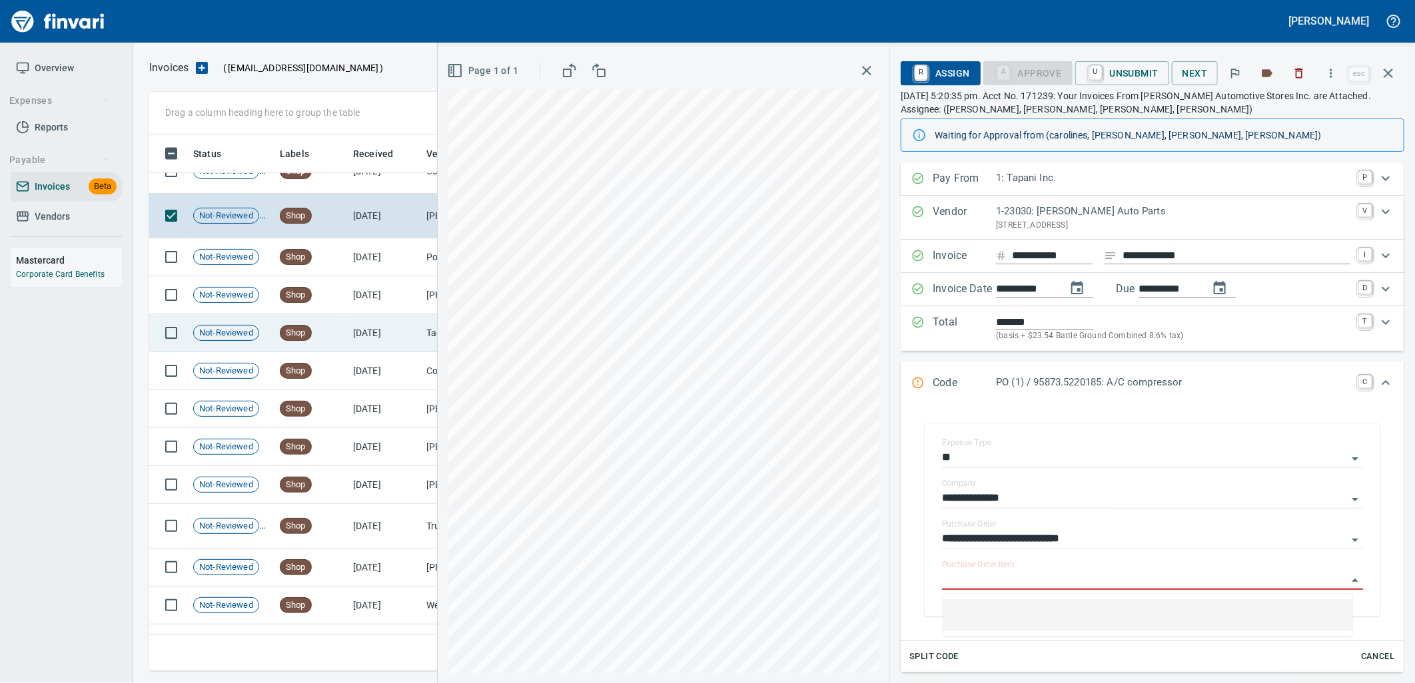
scroll to position [4526, 0]
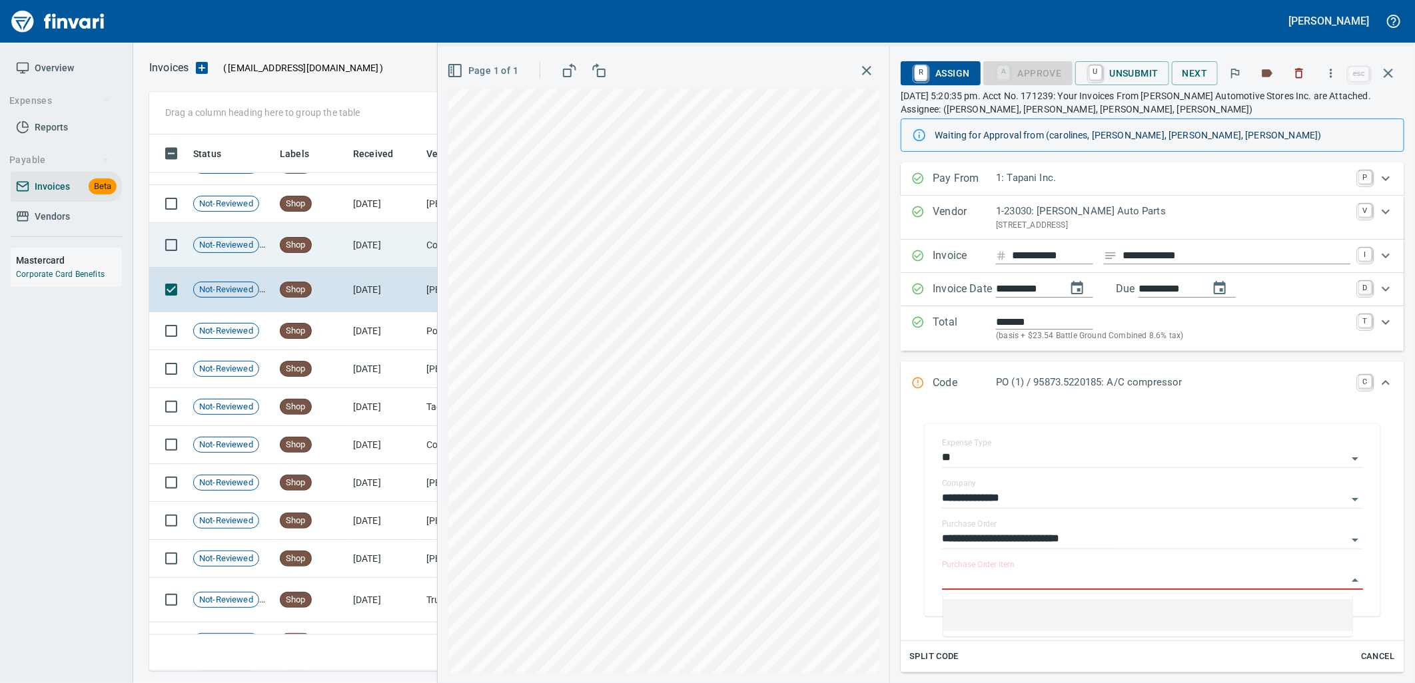
click at [365, 253] on td "8/13/2025" at bounding box center [384, 245] width 73 height 45
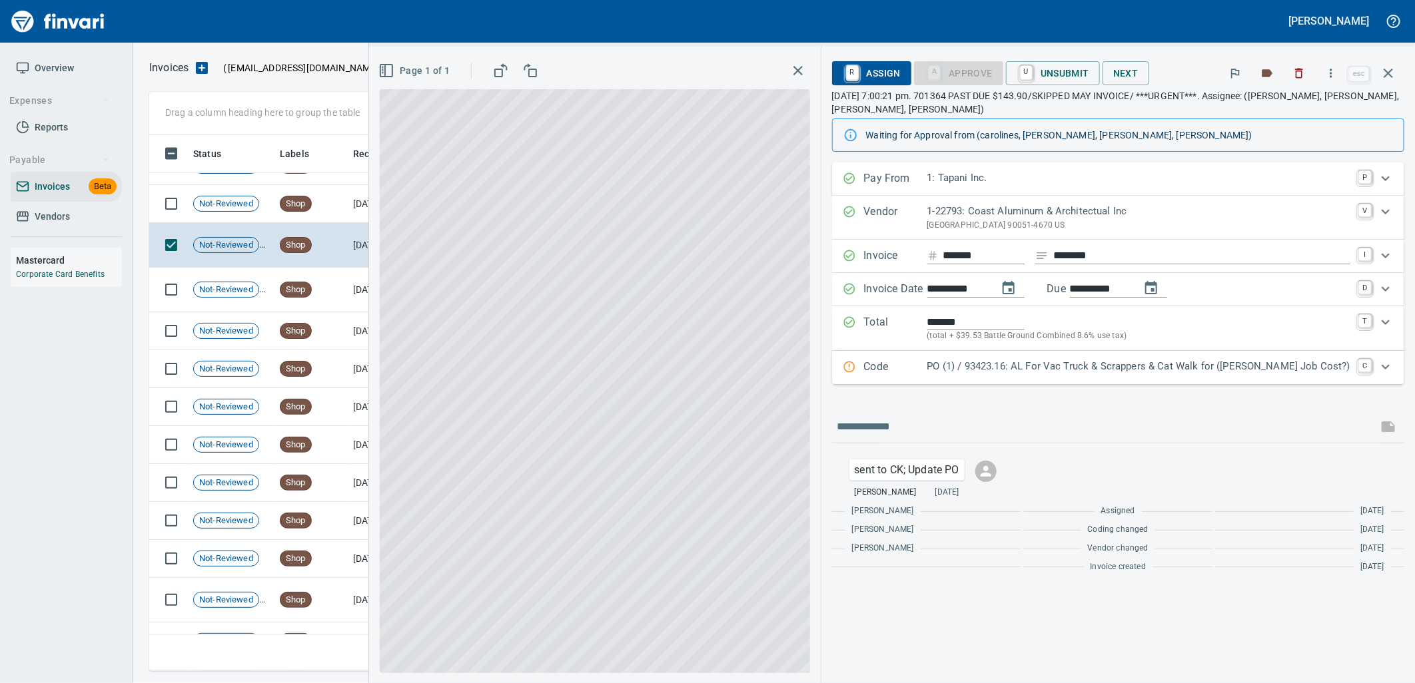
click at [1080, 361] on p "PO (1) / 93423.16: AL For Vac Truck & Scrappers & Cat Walk for (Jed Job Cost?)" at bounding box center [1138, 366] width 423 height 15
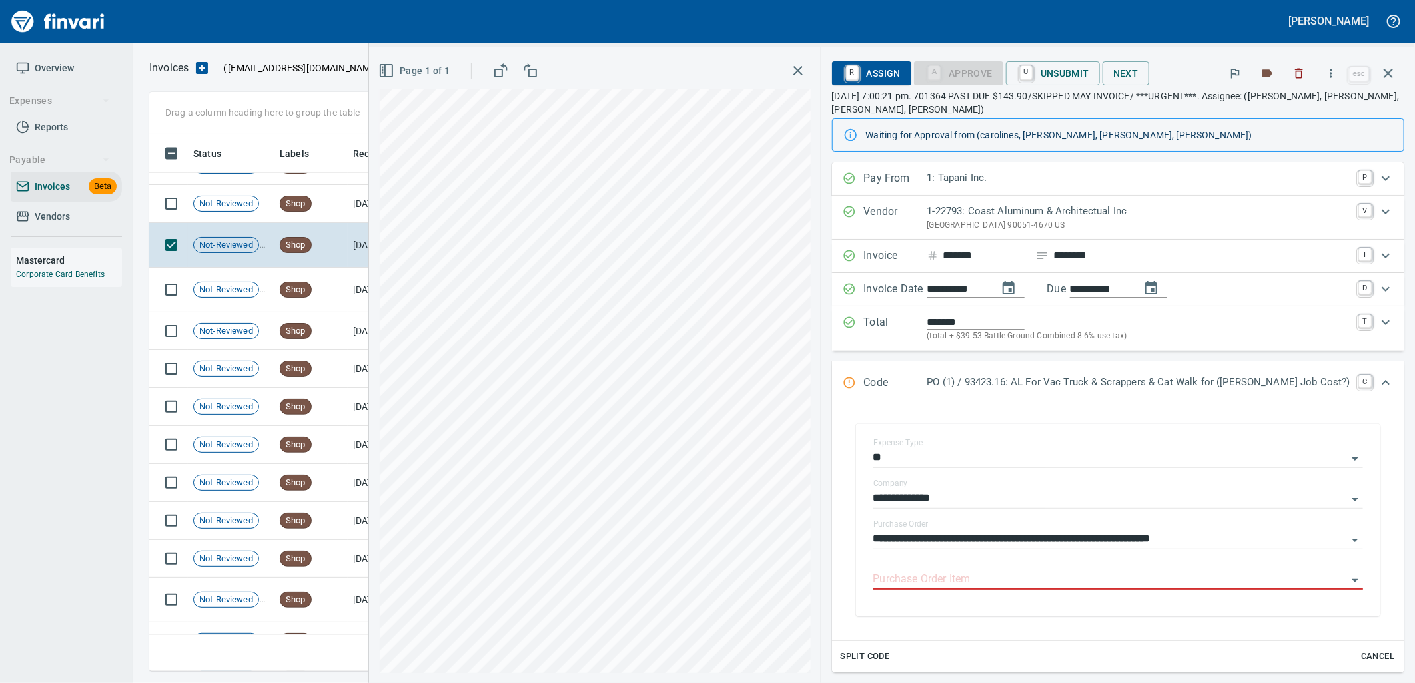
scroll to position [526, 1227]
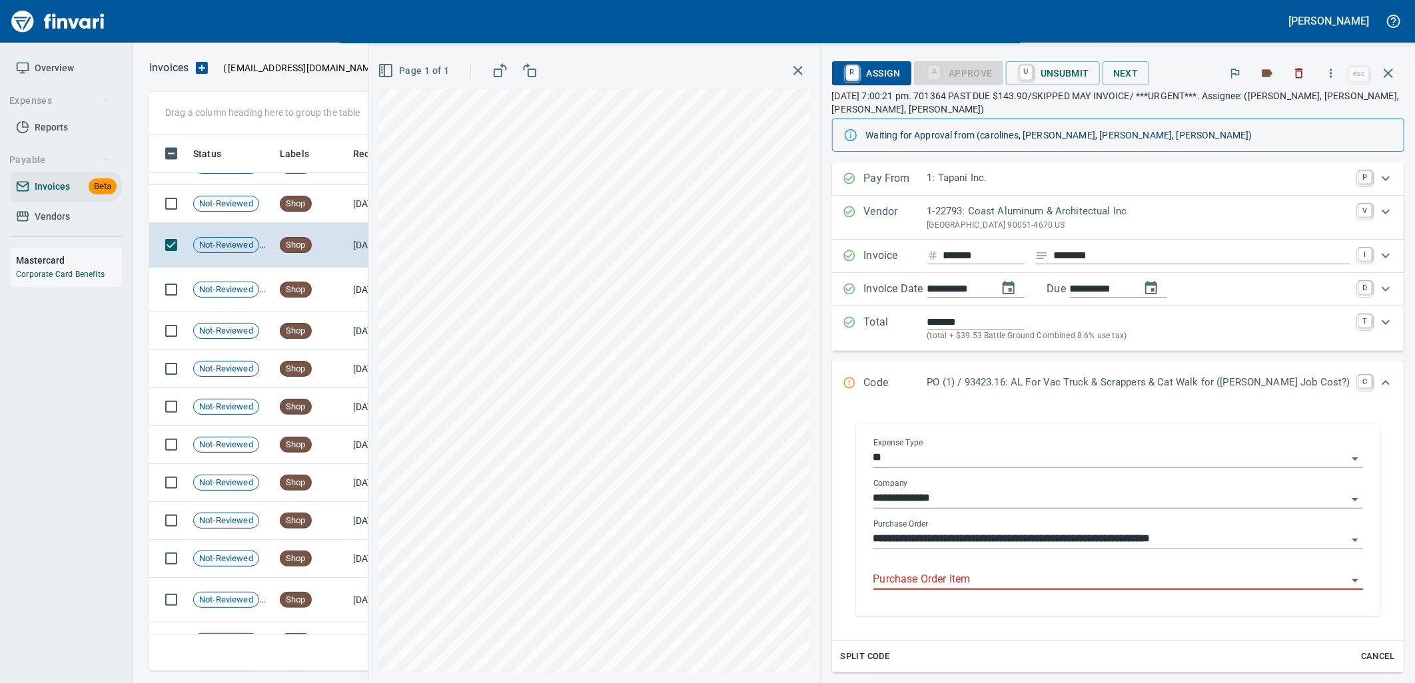
click at [1048, 567] on div "Purchase Order Item" at bounding box center [1118, 575] width 490 height 30
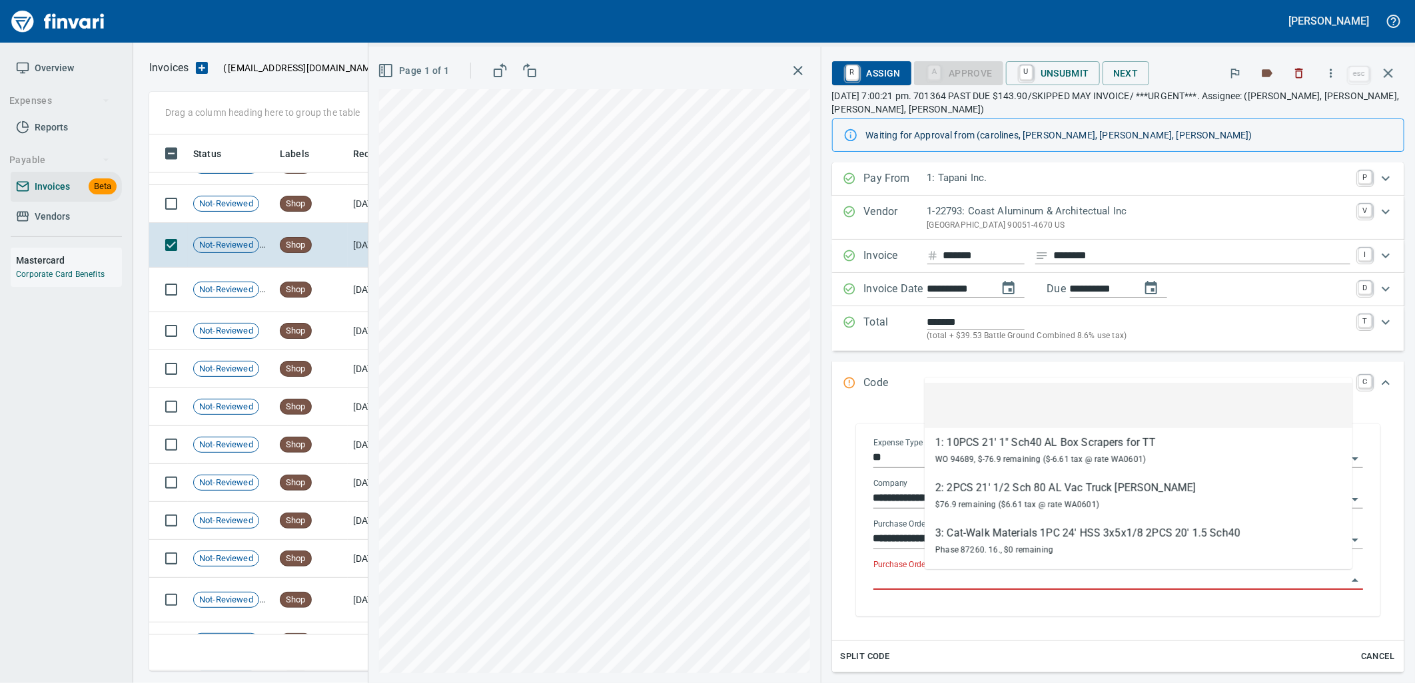
click at [1034, 583] on input "Purchase Order Item" at bounding box center [1110, 580] width 474 height 19
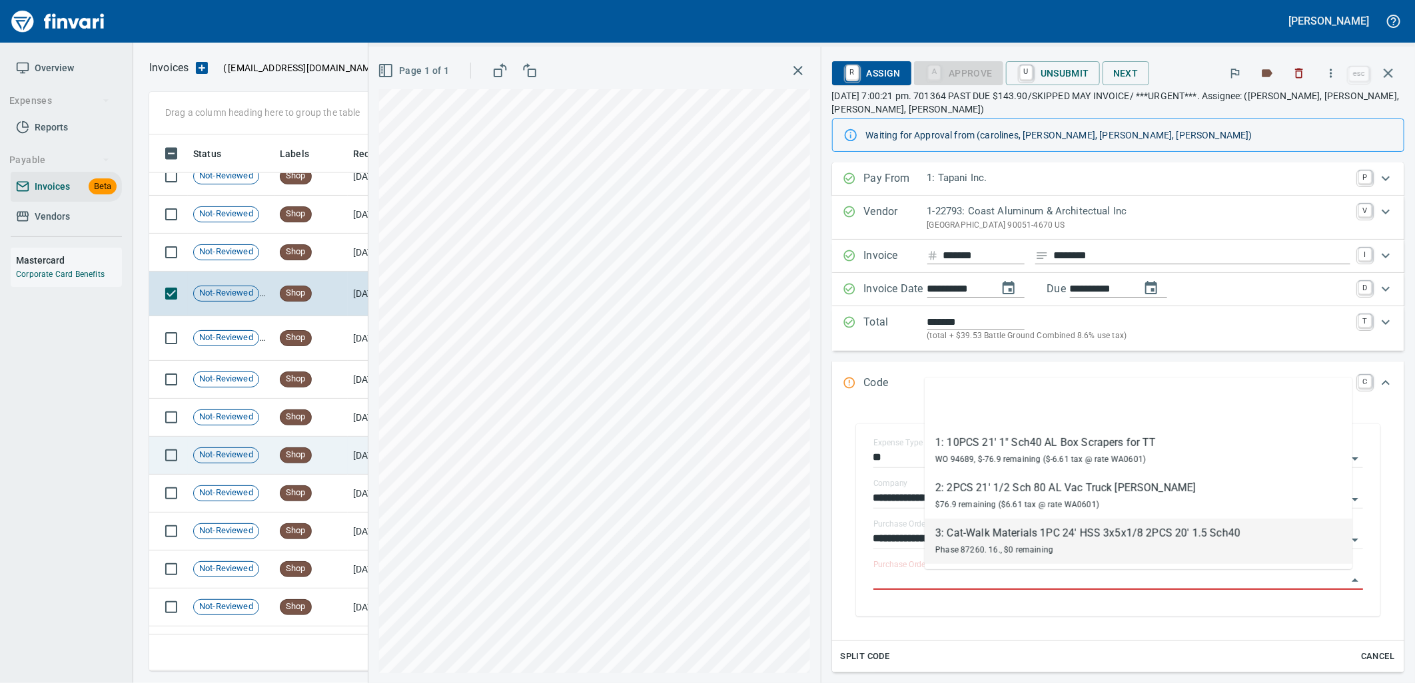
scroll to position [4452, 0]
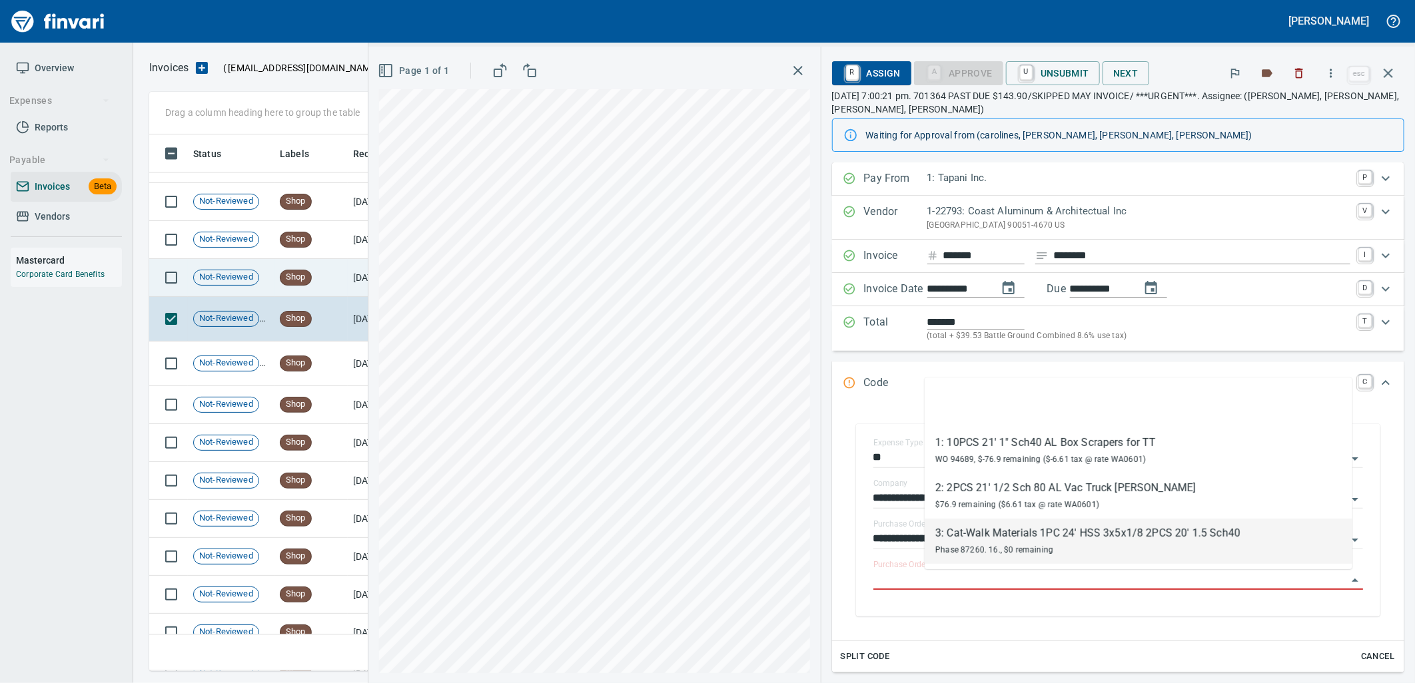
click at [367, 282] on td "8/14/2025" at bounding box center [384, 278] width 73 height 38
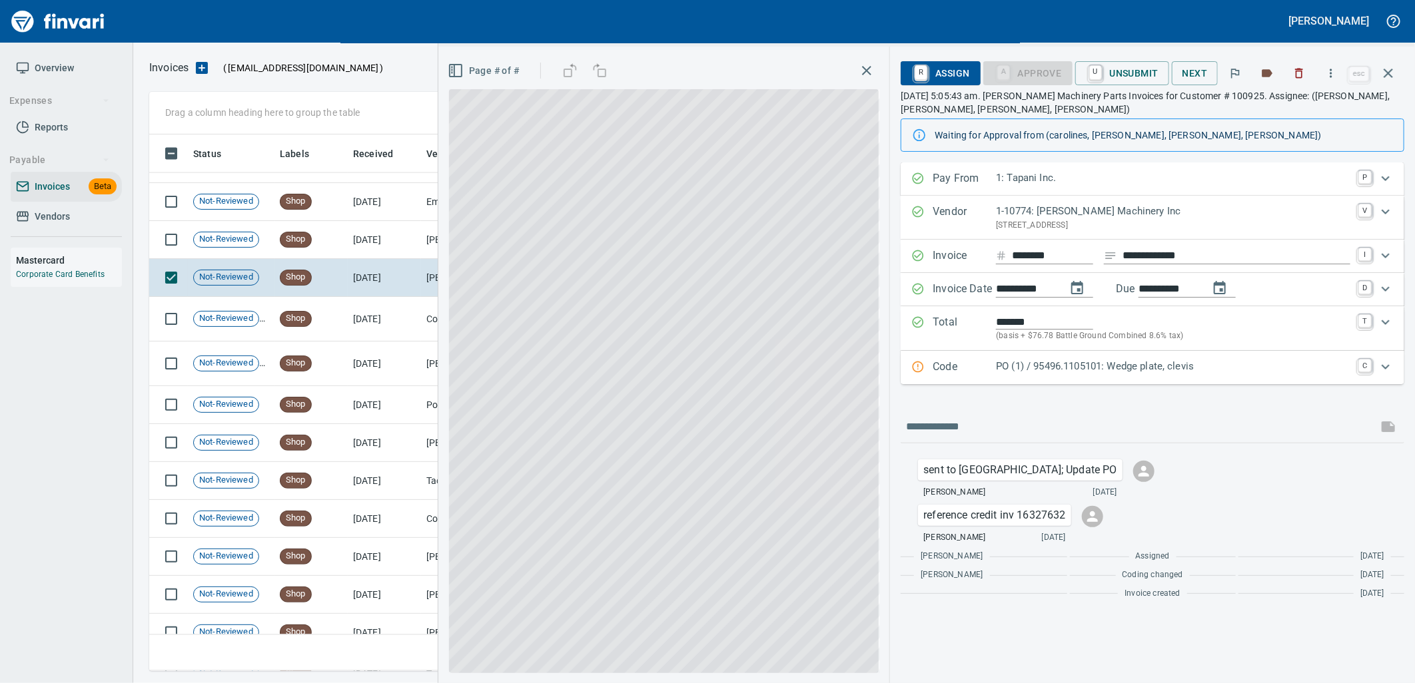
click at [1084, 375] on div "PO (1) / 95496.1105101: Wedge plate, clevis" at bounding box center [1173, 367] width 354 height 17
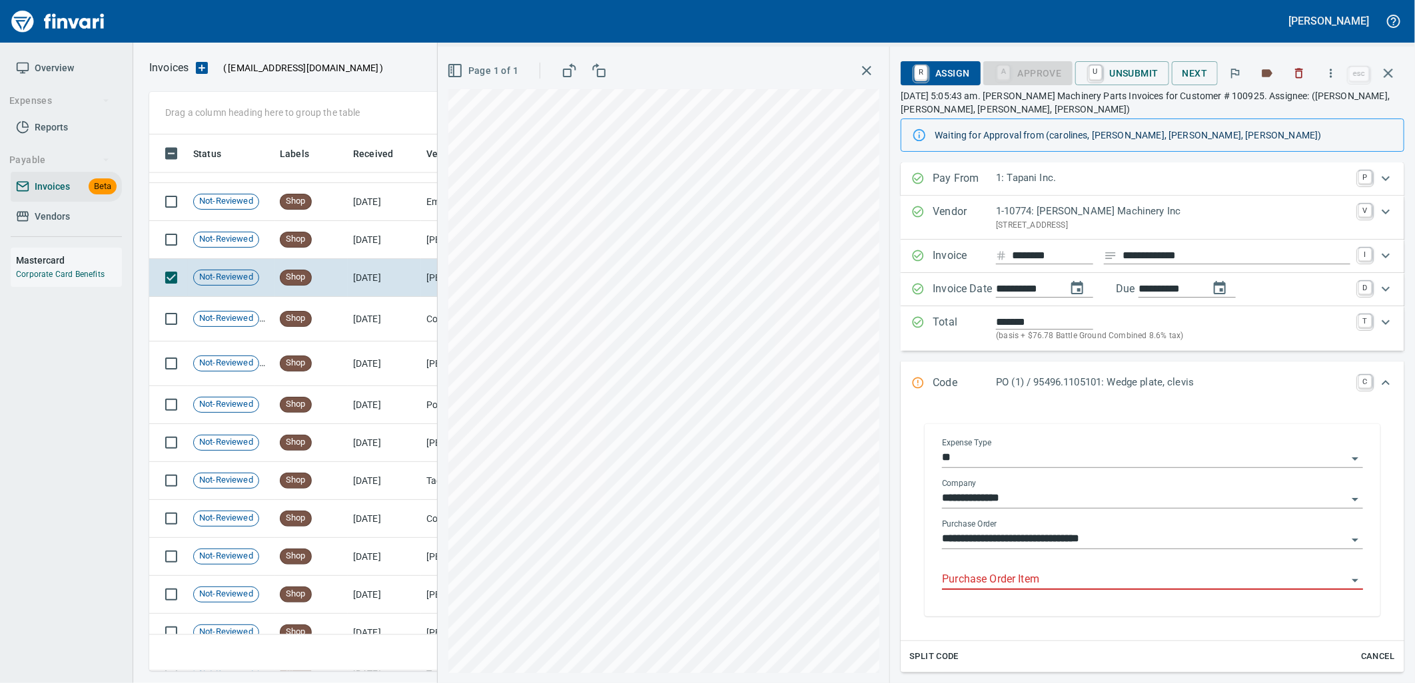
click at [1048, 581] on input "Purchase Order Item" at bounding box center [1144, 580] width 405 height 19
click at [410, 235] on td "8/14/2025" at bounding box center [384, 240] width 73 height 38
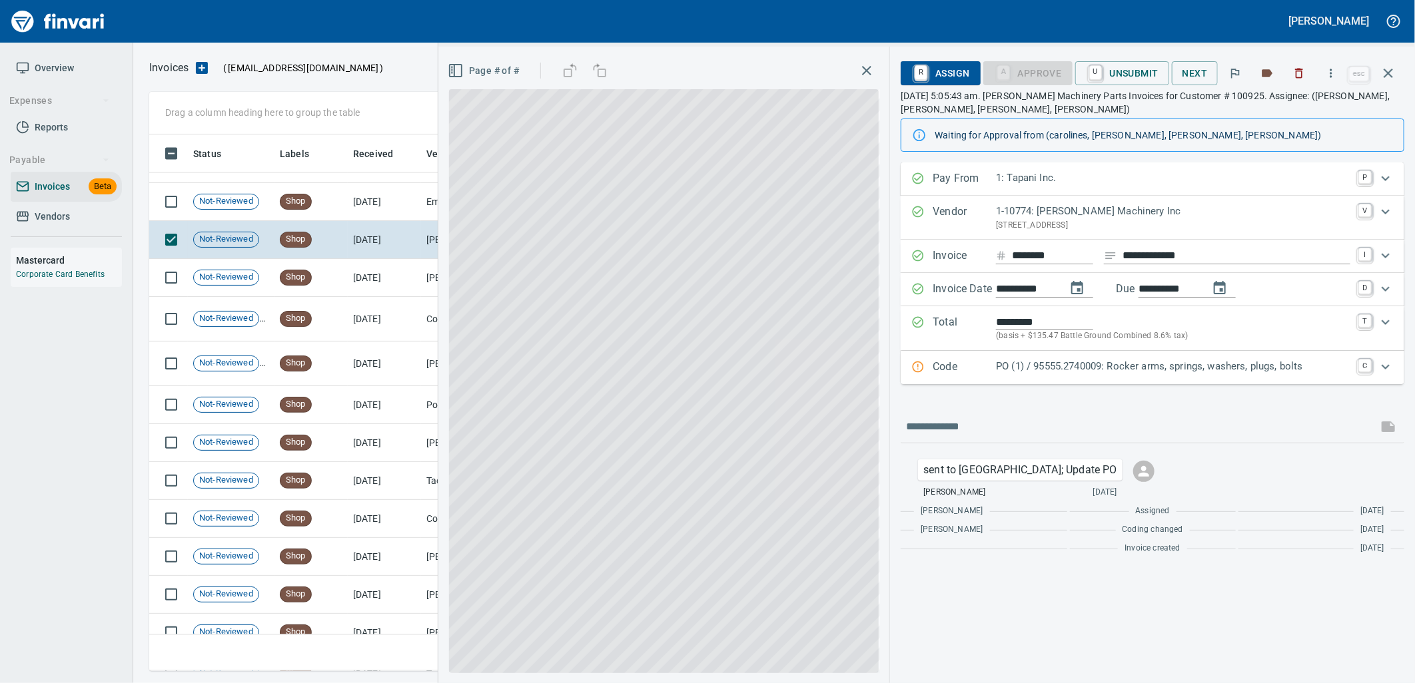
click at [1083, 373] on p "PO (1) / 95555.2740009: Rocker arms, springs, washers, plugs, bolts" at bounding box center [1173, 366] width 354 height 15
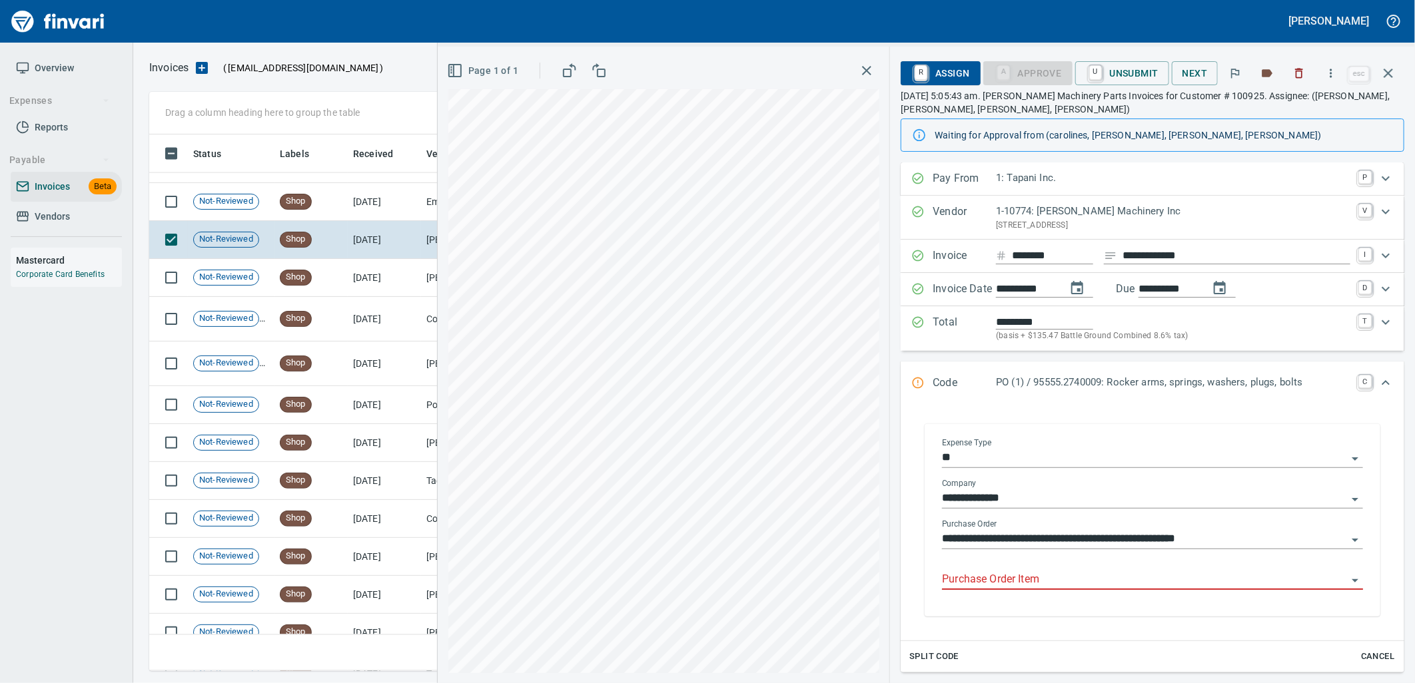
click at [1066, 585] on input "Purchase Order Item" at bounding box center [1144, 580] width 405 height 19
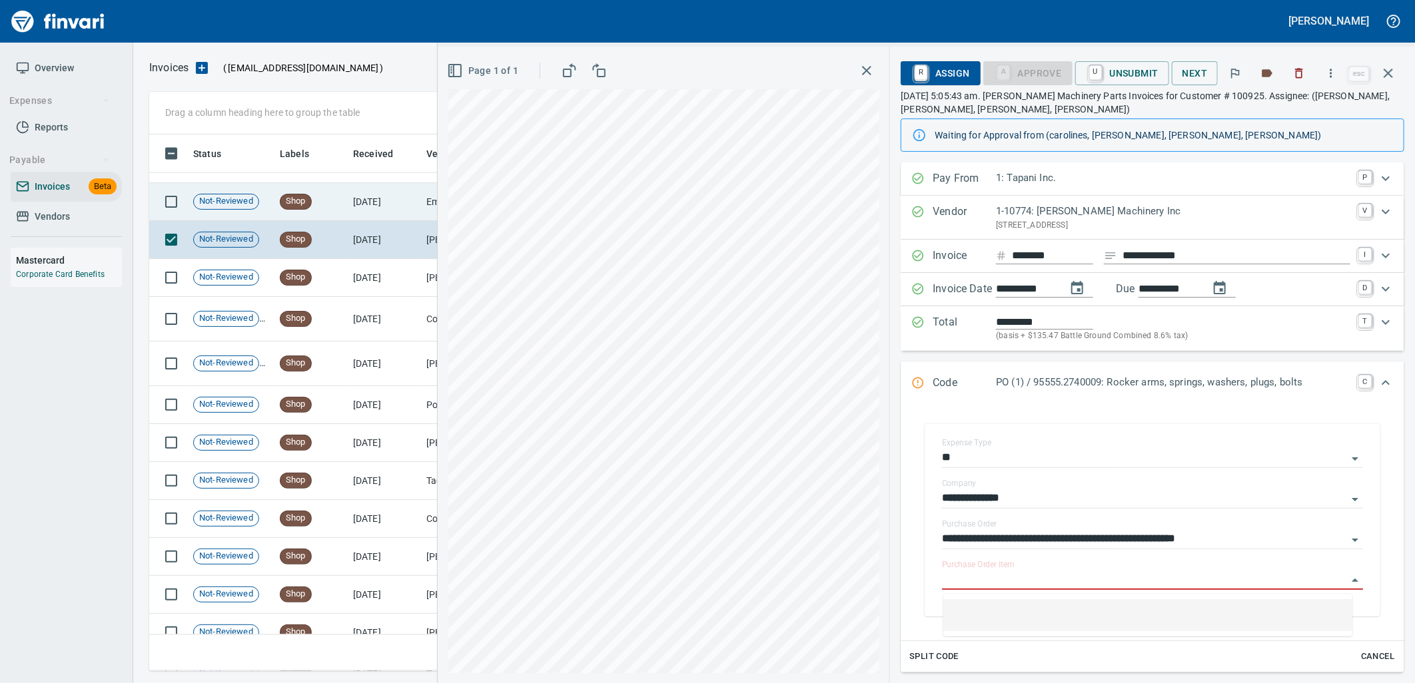
click at [351, 196] on td "8/14/2025" at bounding box center [384, 202] width 73 height 38
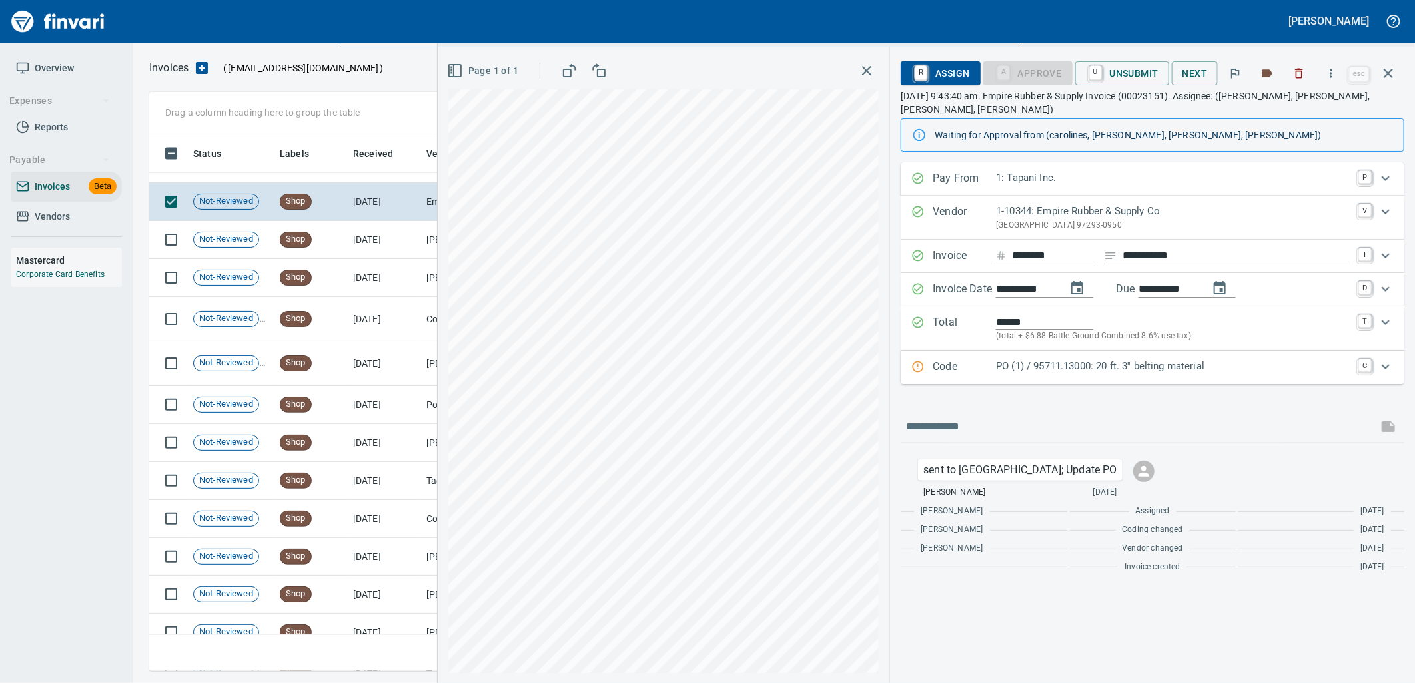
click at [1142, 376] on div "PO (1) / 95711.13000: 20 ft. 3'' belting material" at bounding box center [1173, 367] width 354 height 17
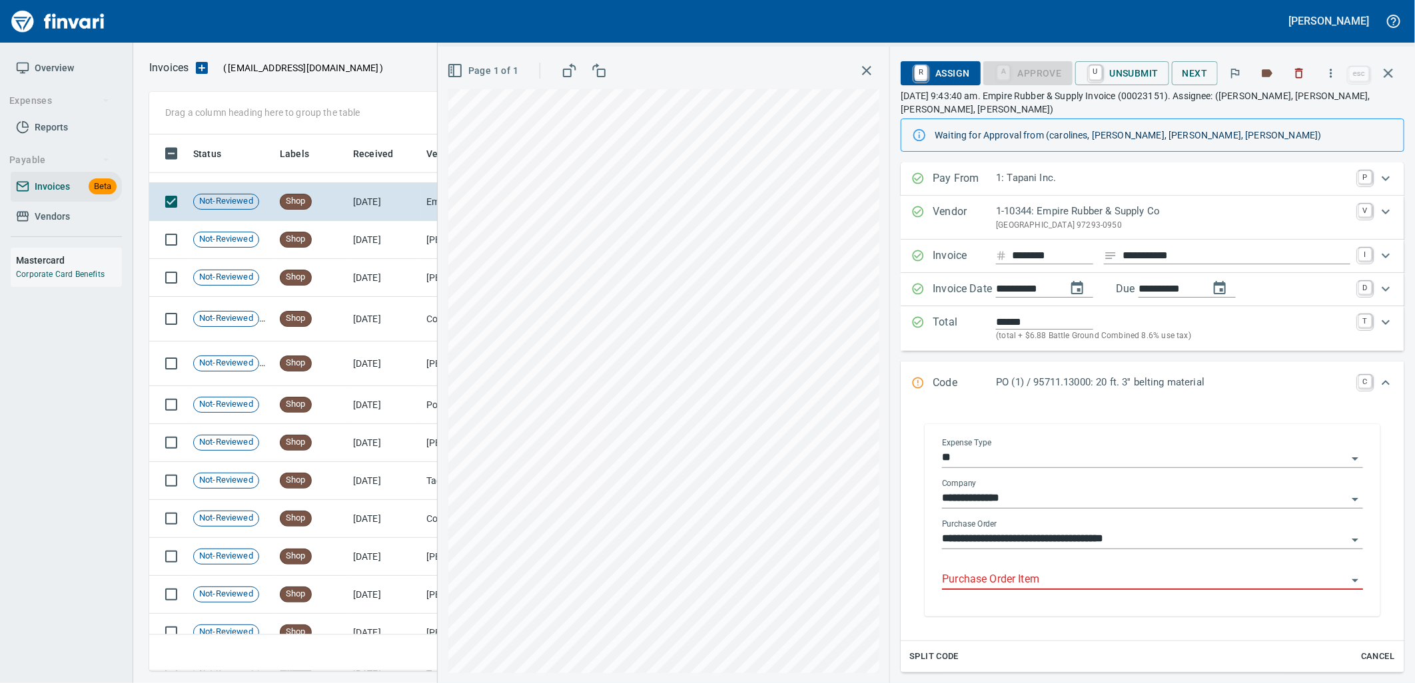
click at [1140, 581] on input "Purchase Order Item" at bounding box center [1144, 580] width 405 height 19
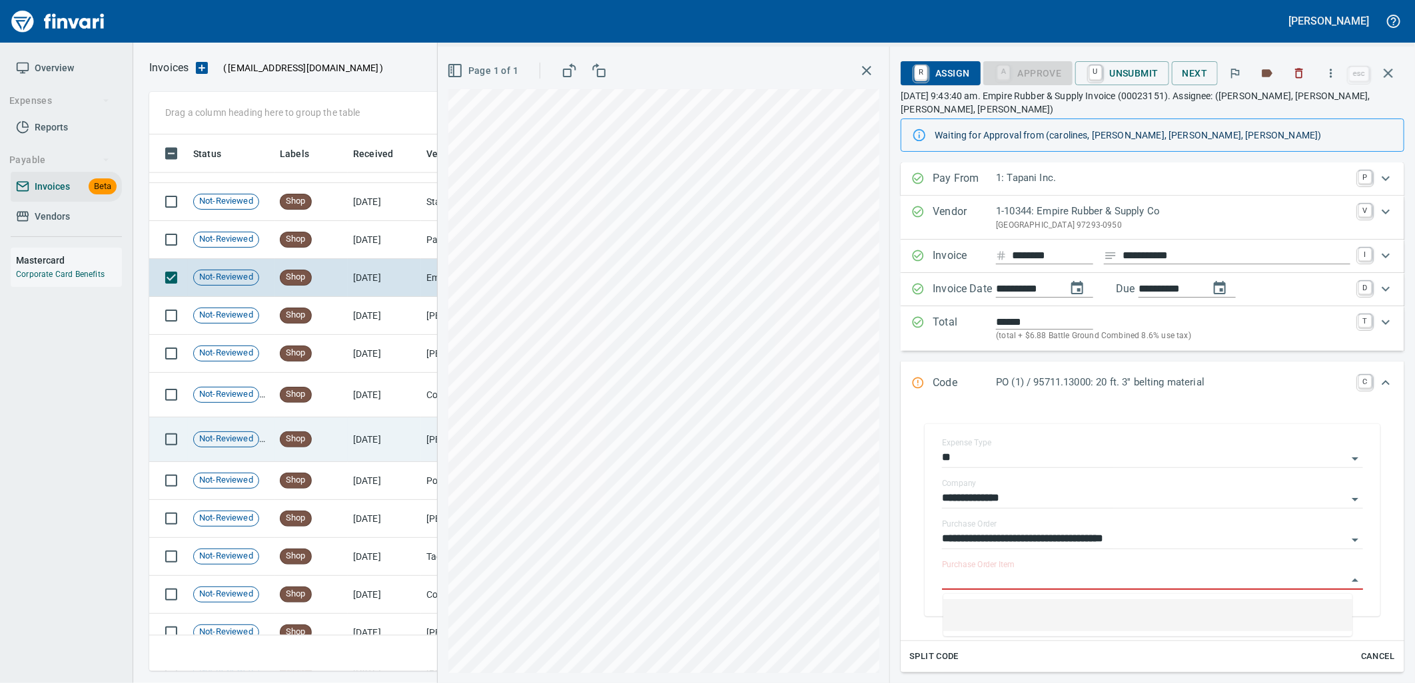
scroll to position [4304, 0]
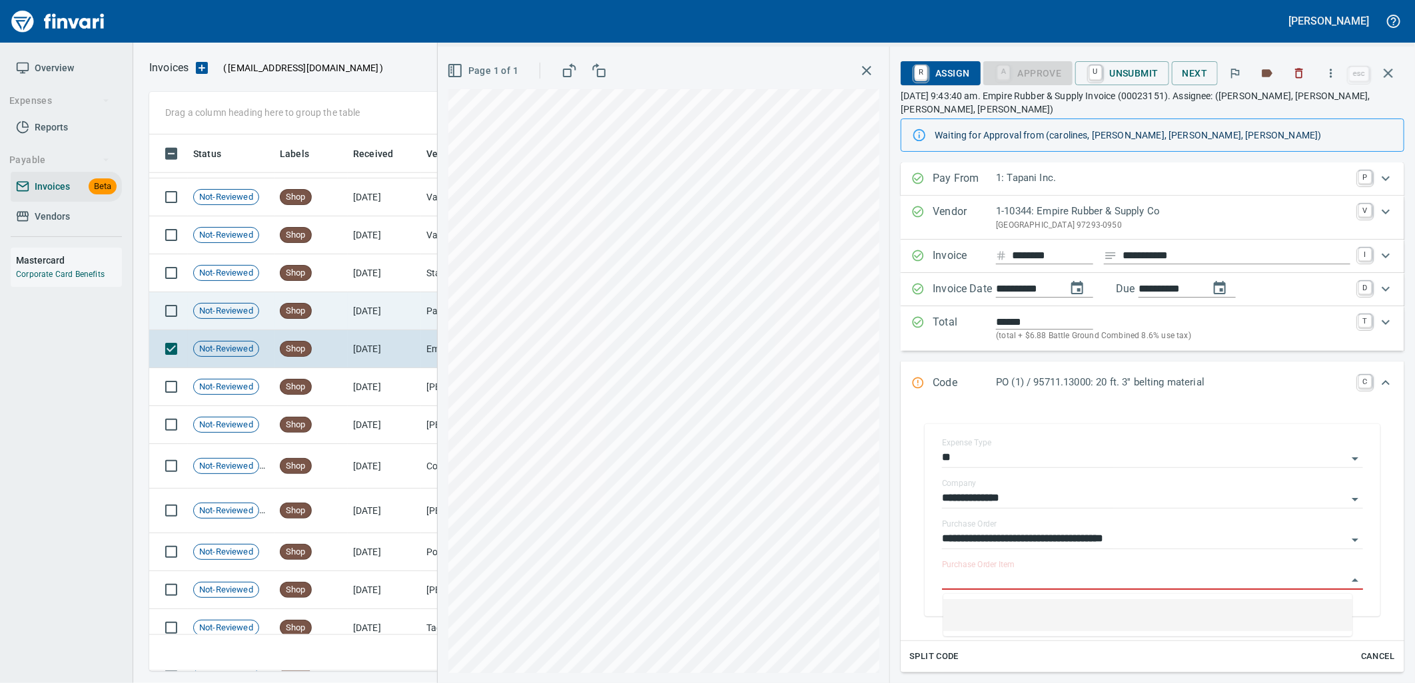
click at [380, 308] on td "8/14/2025" at bounding box center [384, 311] width 73 height 38
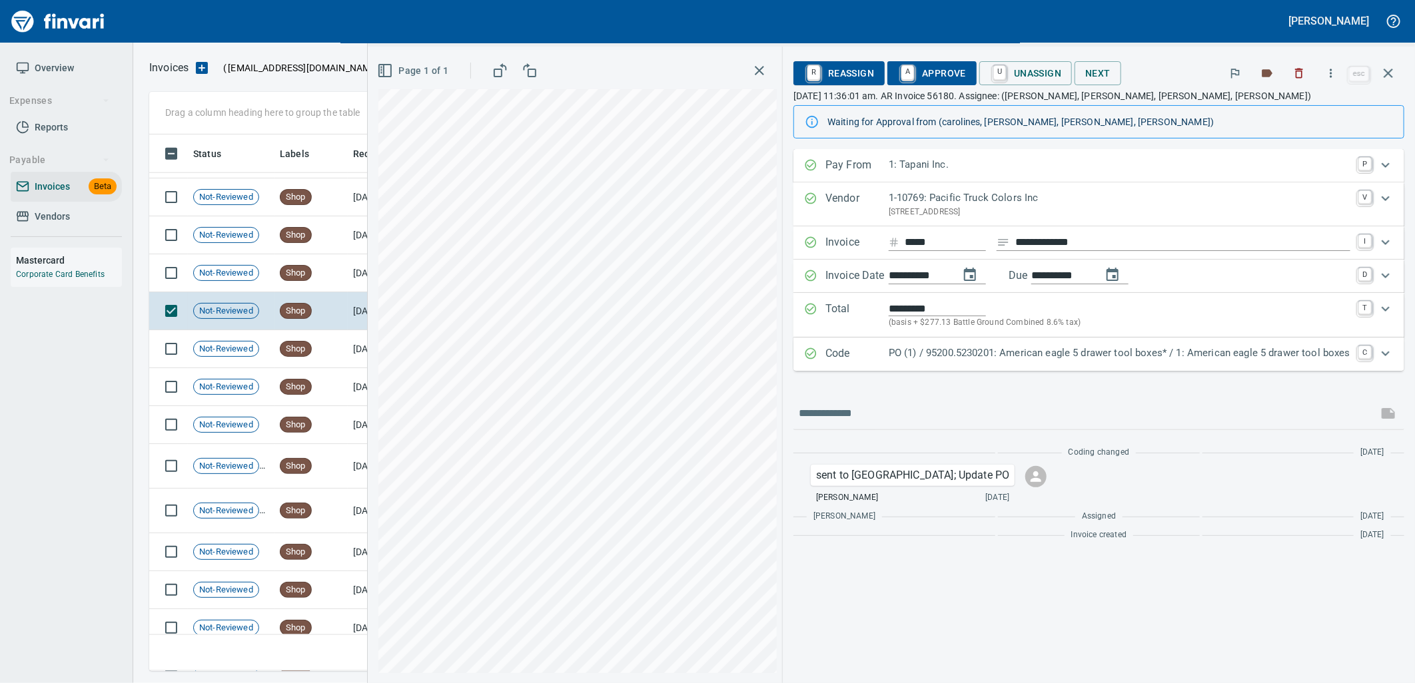
click at [1108, 344] on div "Code PO (1) / 95200.5230201: American eagle 5 drawer tool boxes* / 1: American …" at bounding box center [1098, 354] width 611 height 33
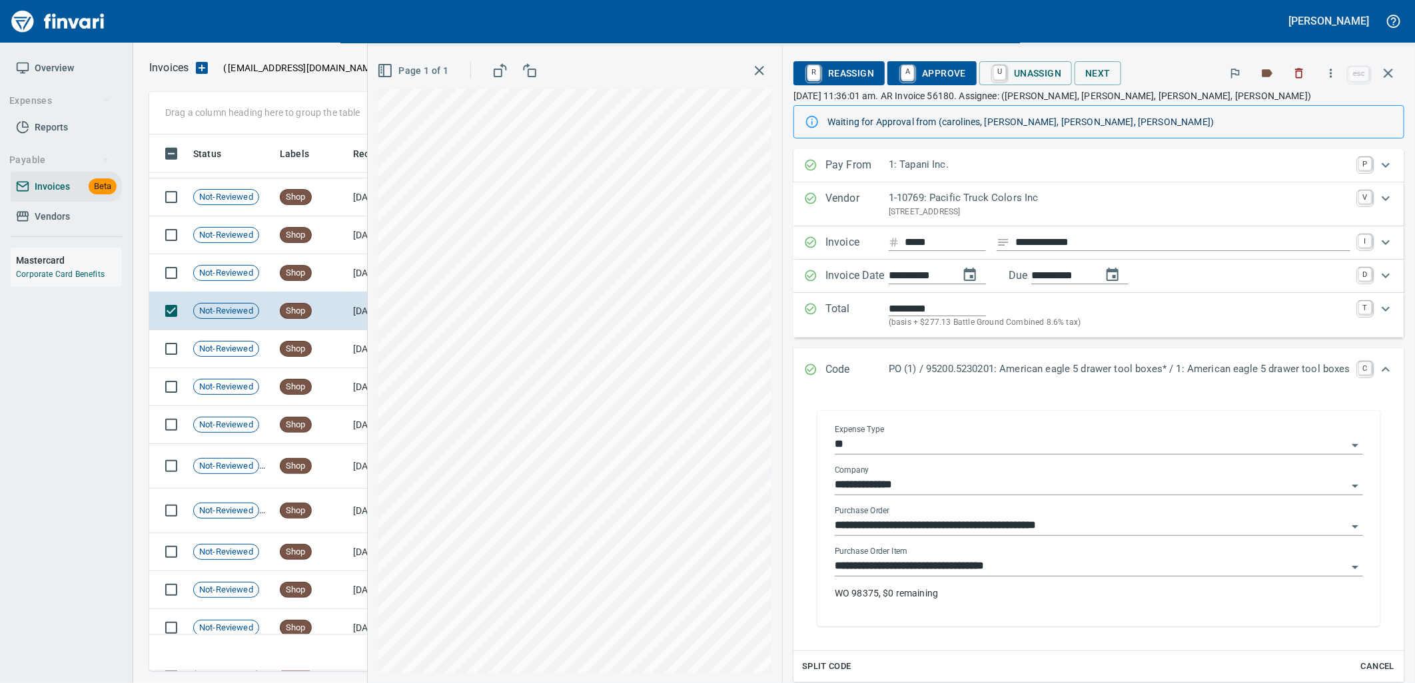
click at [1046, 564] on input "**********" at bounding box center [1091, 566] width 512 height 19
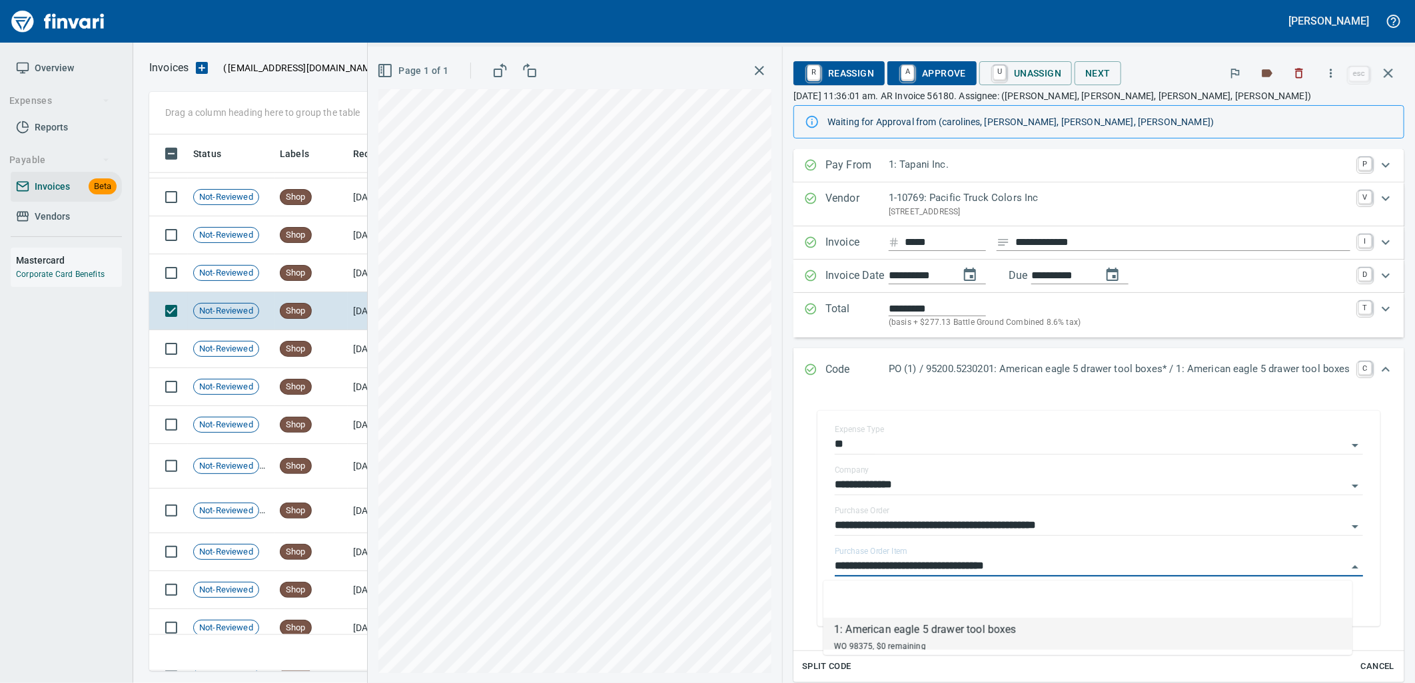
scroll to position [526, 1227]
click at [297, 280] on div "Shop" at bounding box center [296, 273] width 32 height 16
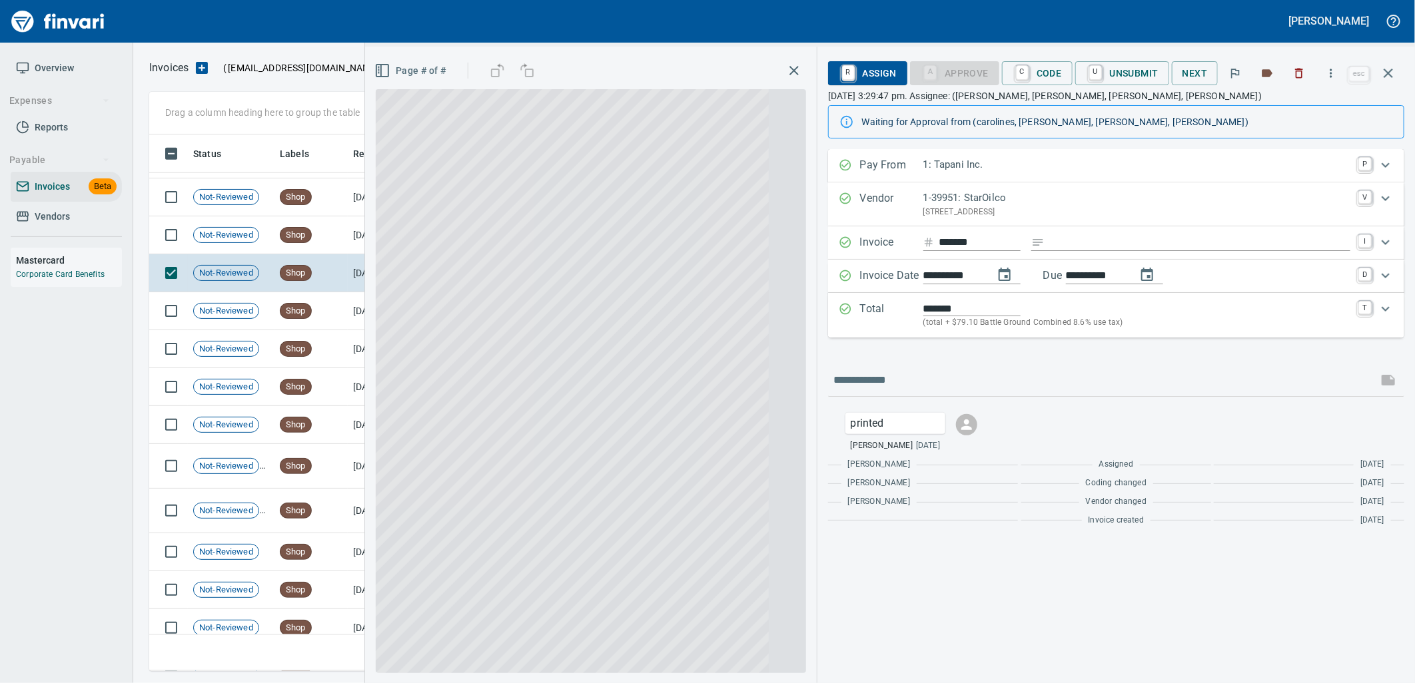
click at [1034, 330] on p "(total + $79.10 Battle Ground Combined 8.6% use tax)" at bounding box center [1136, 322] width 427 height 13
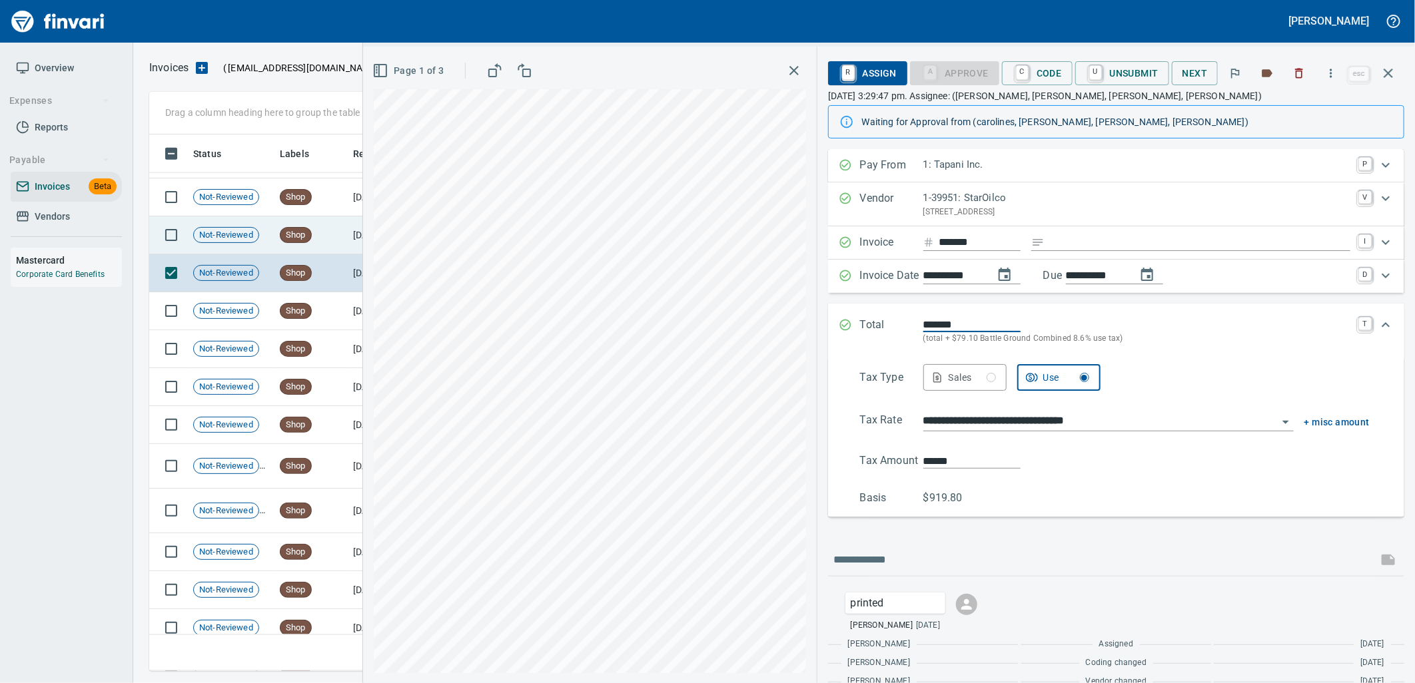
click at [310, 234] on span "Shop" at bounding box center [295, 235] width 31 height 13
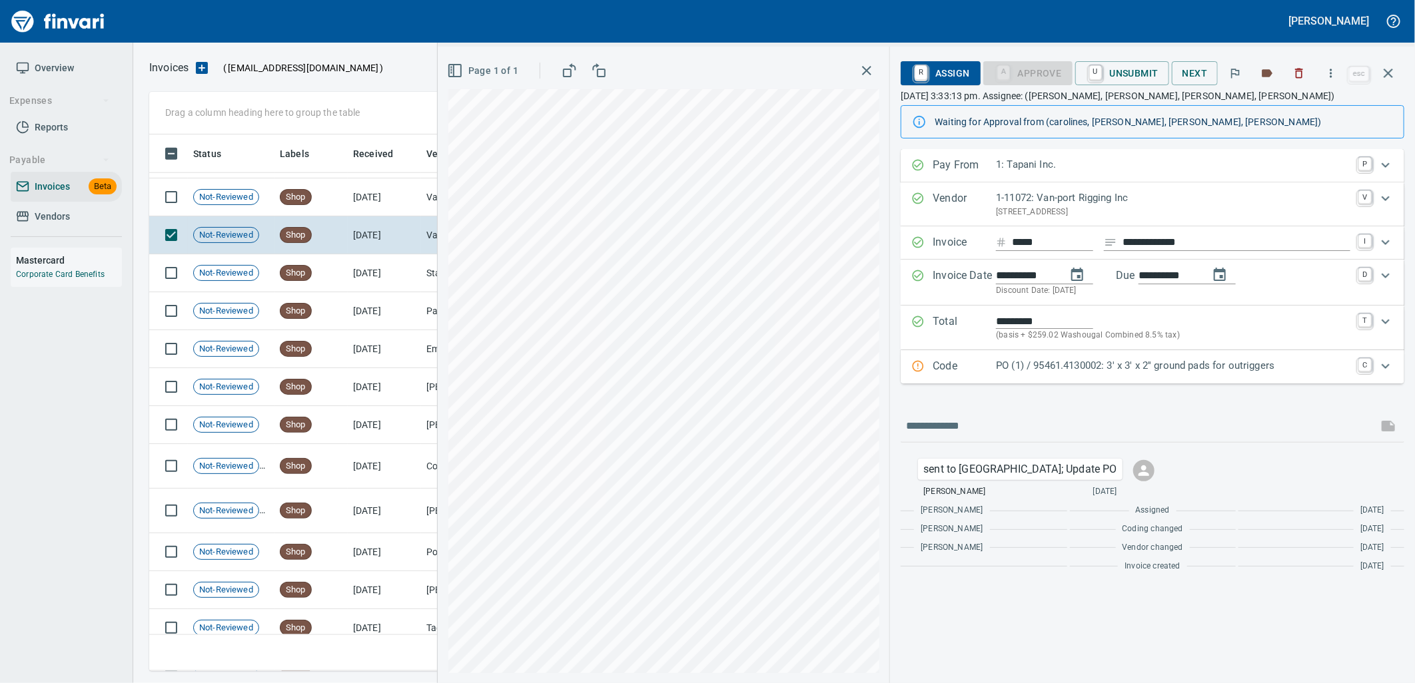
click at [1053, 370] on p "PO (1) / 95461.4130002: 3' x 3' x 2'' ground pads for outriggers" at bounding box center [1173, 365] width 354 height 15
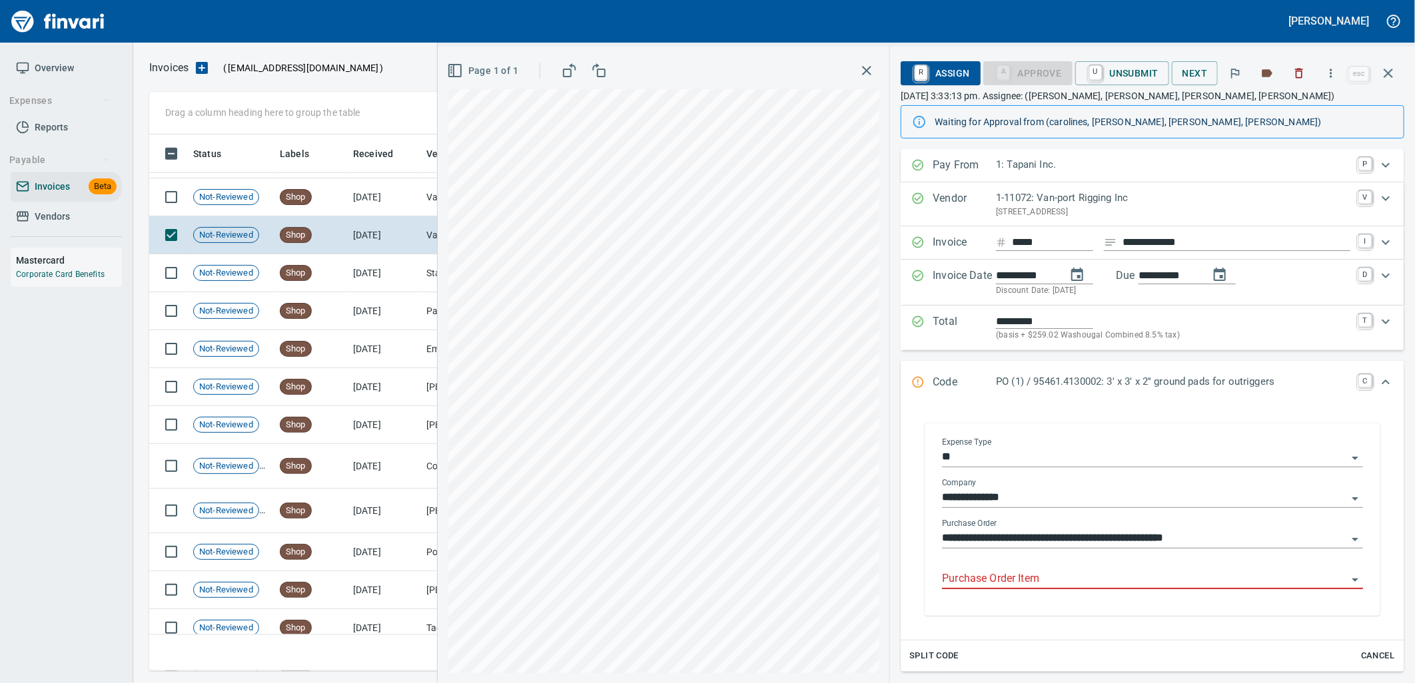
click at [1024, 574] on input "Purchase Order Item" at bounding box center [1144, 579] width 405 height 19
click at [307, 202] on span "Shop" at bounding box center [295, 197] width 31 height 13
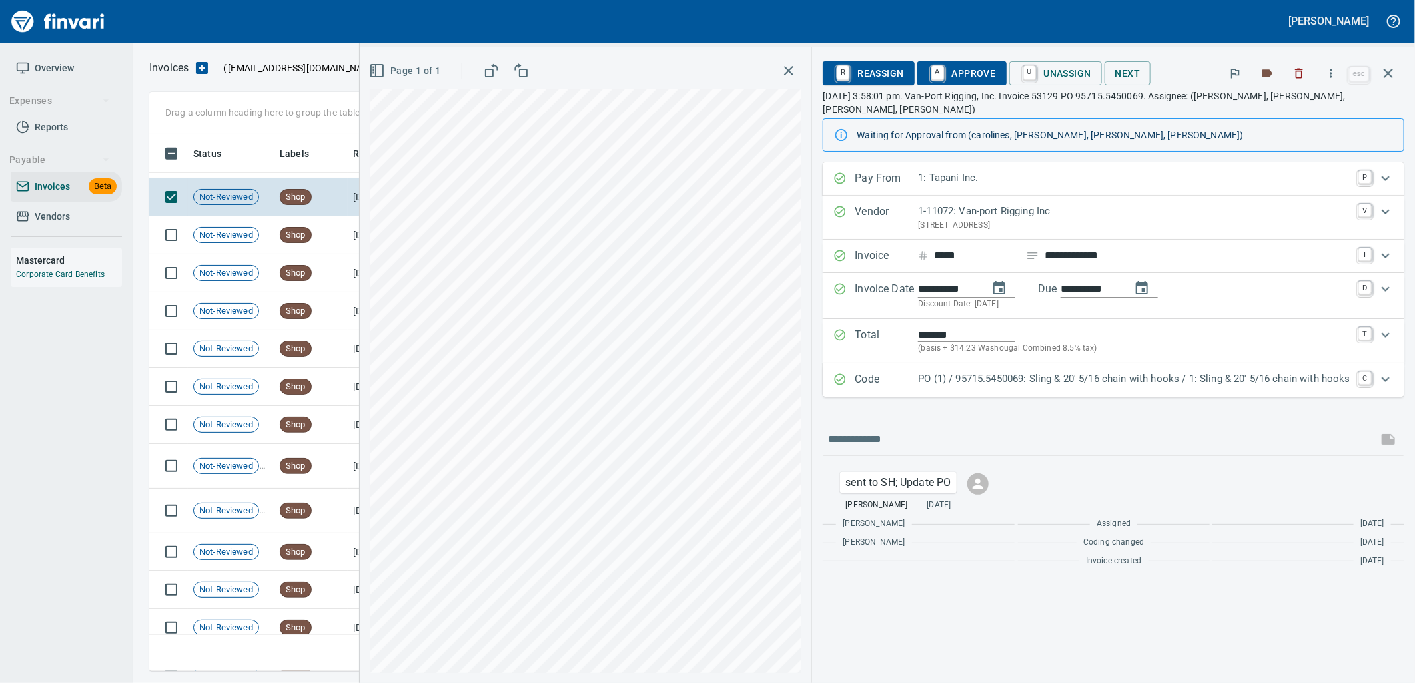
click at [1050, 372] on p "PO (1) / 95715.5450069: Sling & 20' 5/16 chain with hooks / 1: Sling & 20' 5/16…" at bounding box center [1134, 379] width 432 height 15
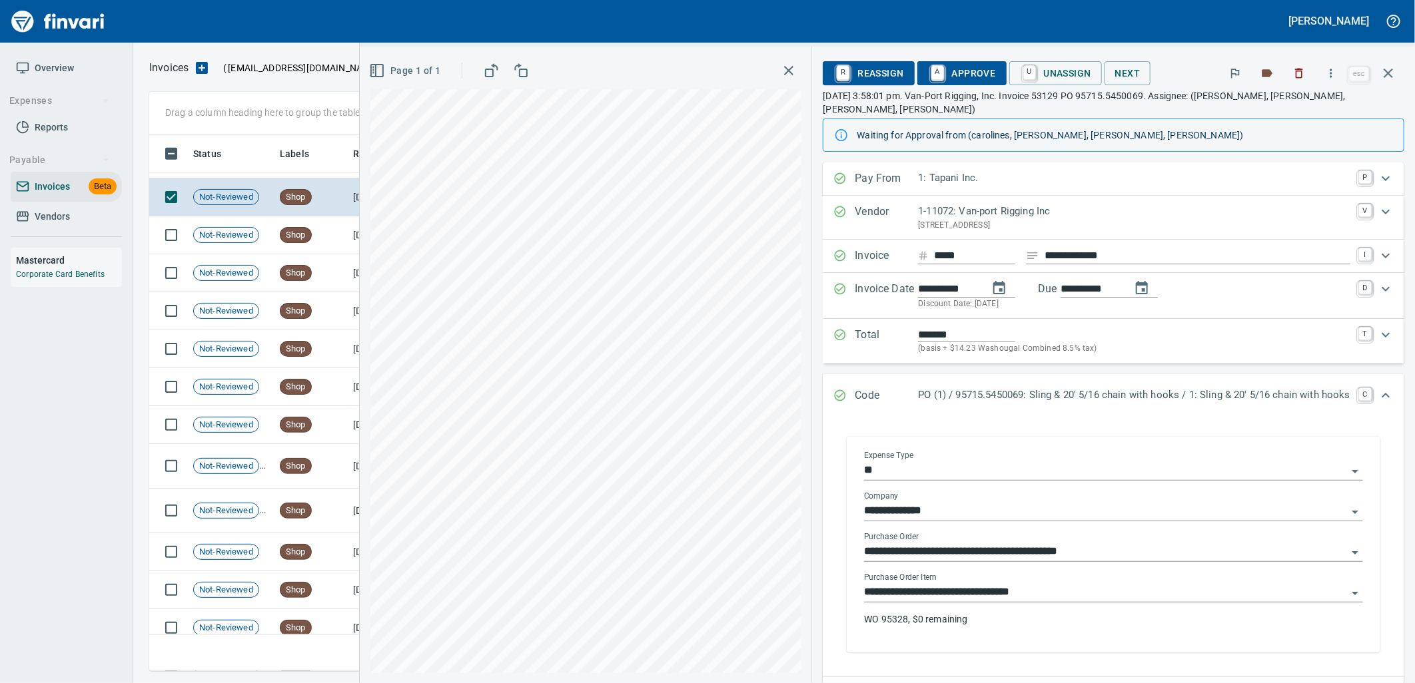
click at [1046, 583] on input "**********" at bounding box center [1105, 592] width 483 height 19
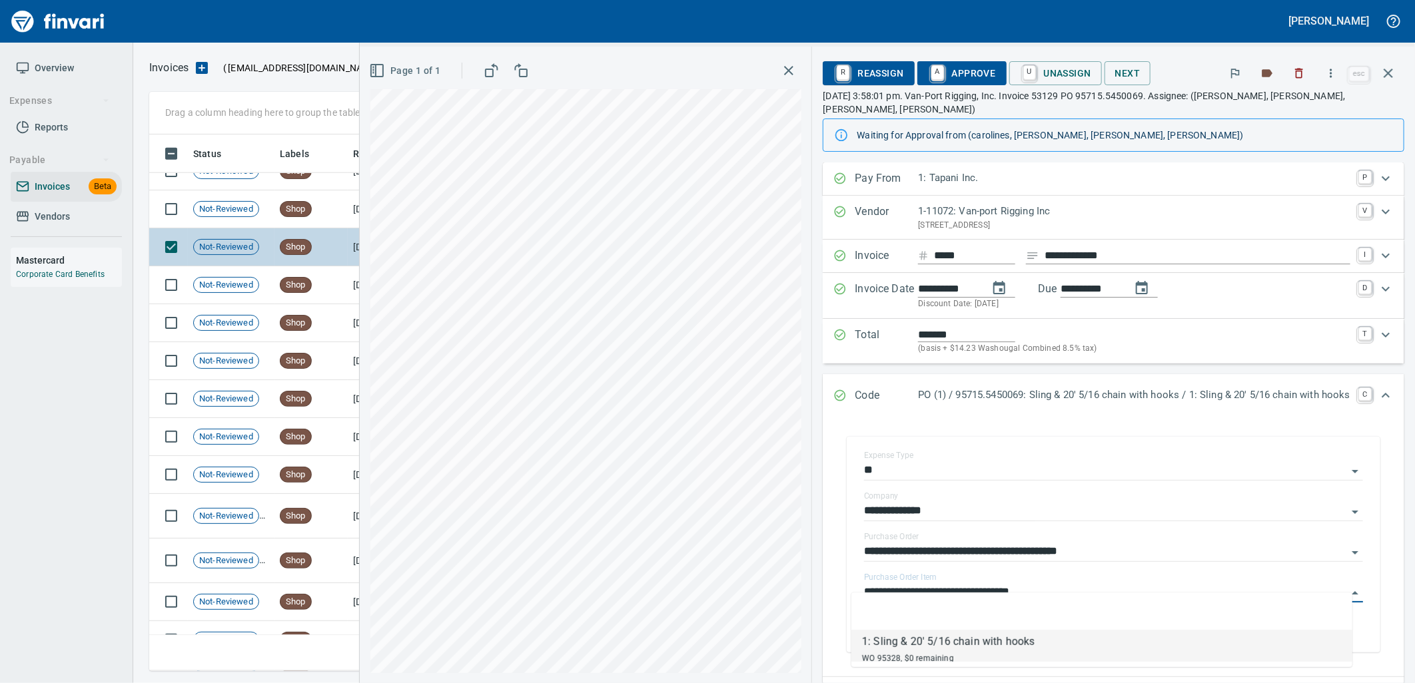
scroll to position [4156, 0]
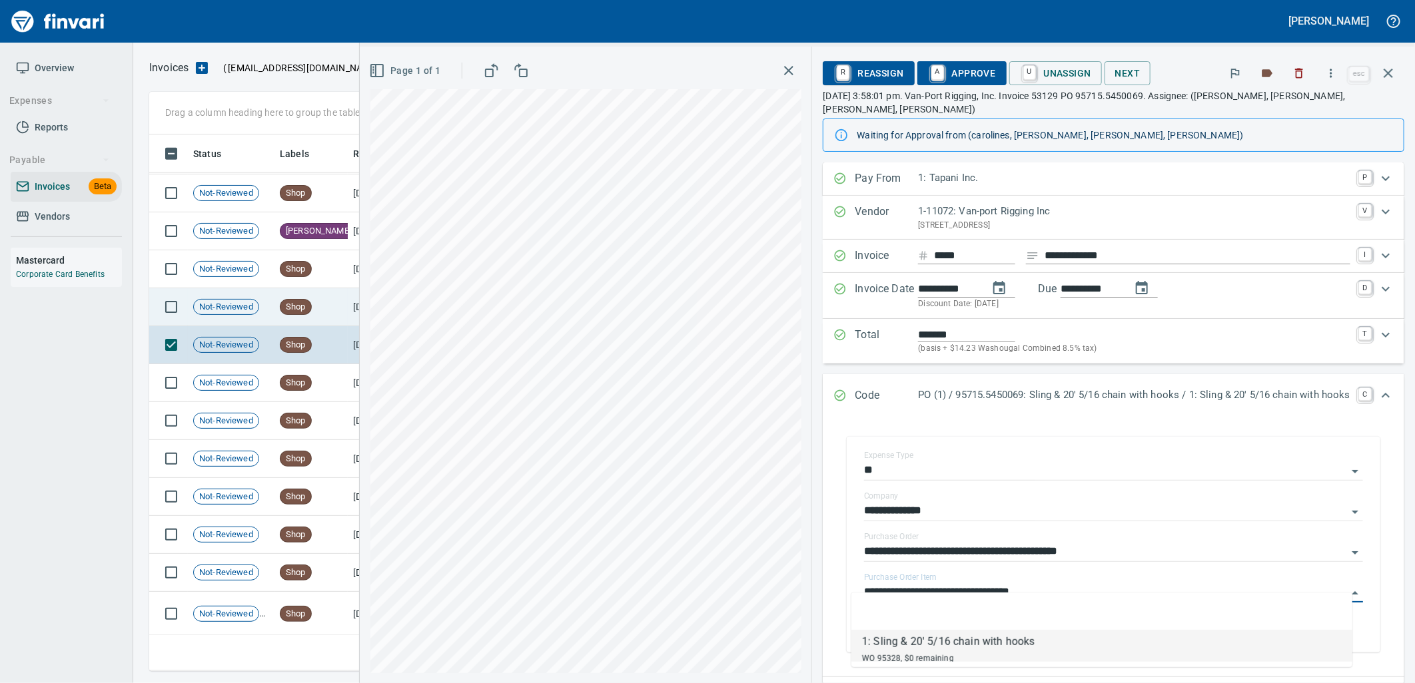
click at [291, 320] on td "Shop" at bounding box center [310, 307] width 73 height 38
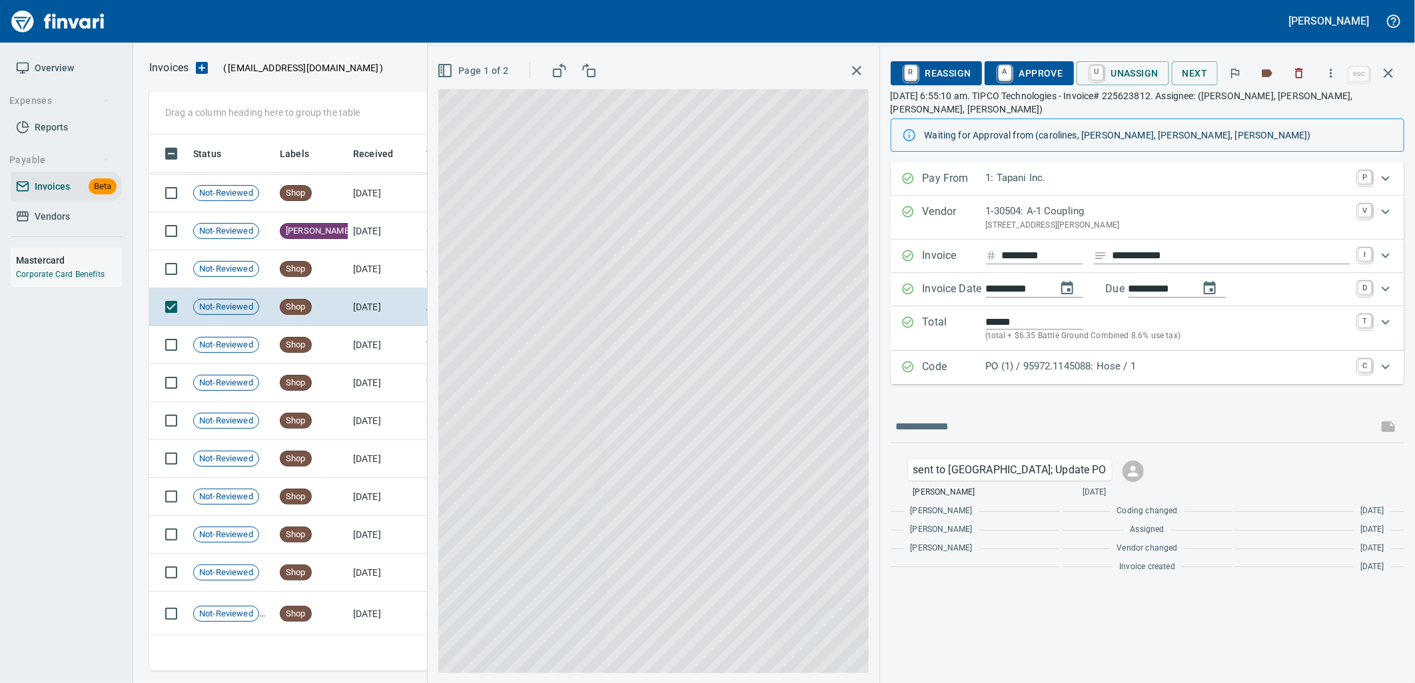
click at [1074, 359] on p "PO (1) / 95972.1145088: Hose / 1" at bounding box center [1168, 366] width 364 height 15
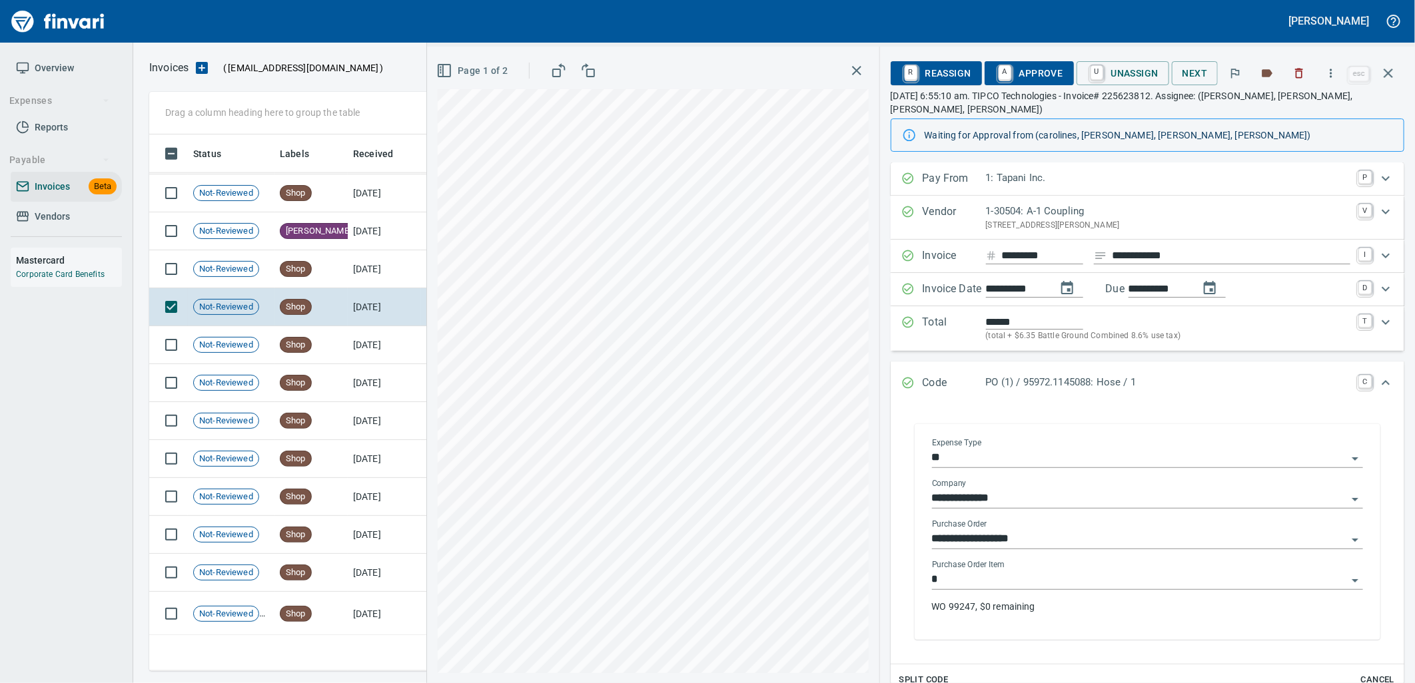
click at [1022, 573] on input "*" at bounding box center [1139, 580] width 415 height 19
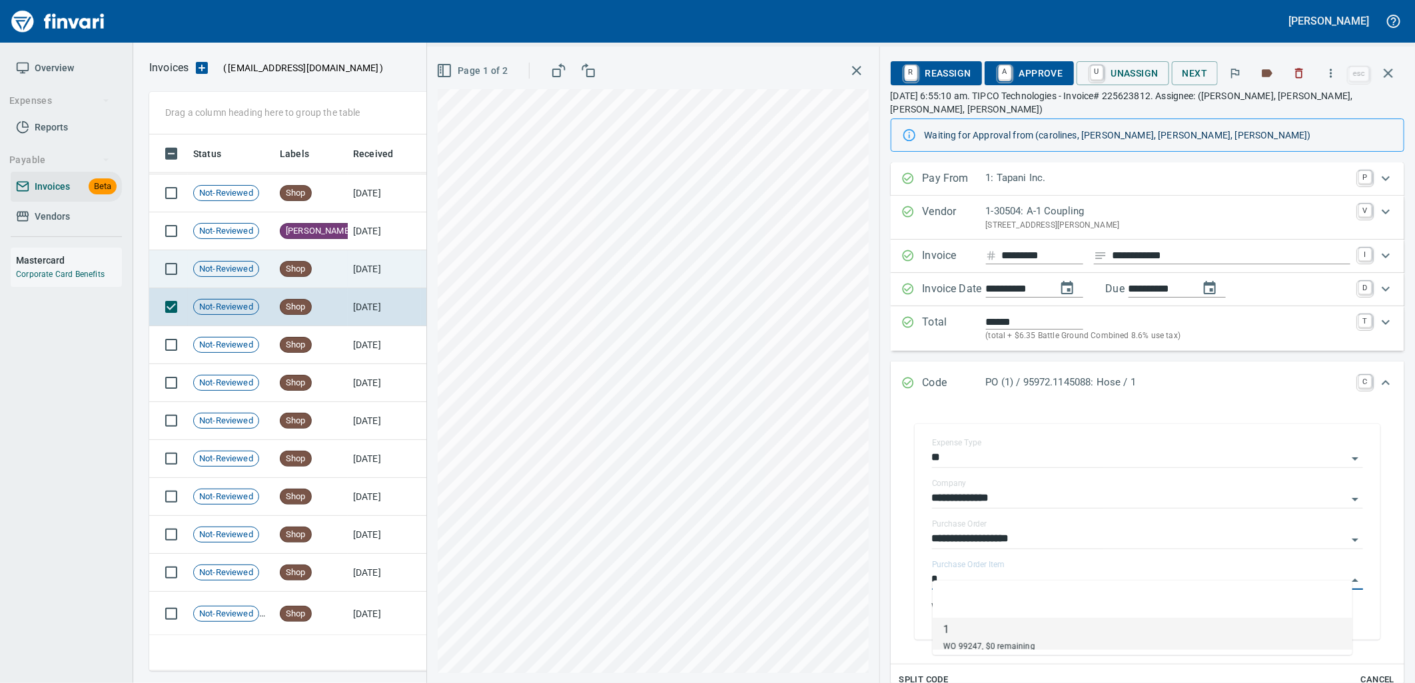
click at [343, 264] on td "Shop" at bounding box center [310, 269] width 73 height 38
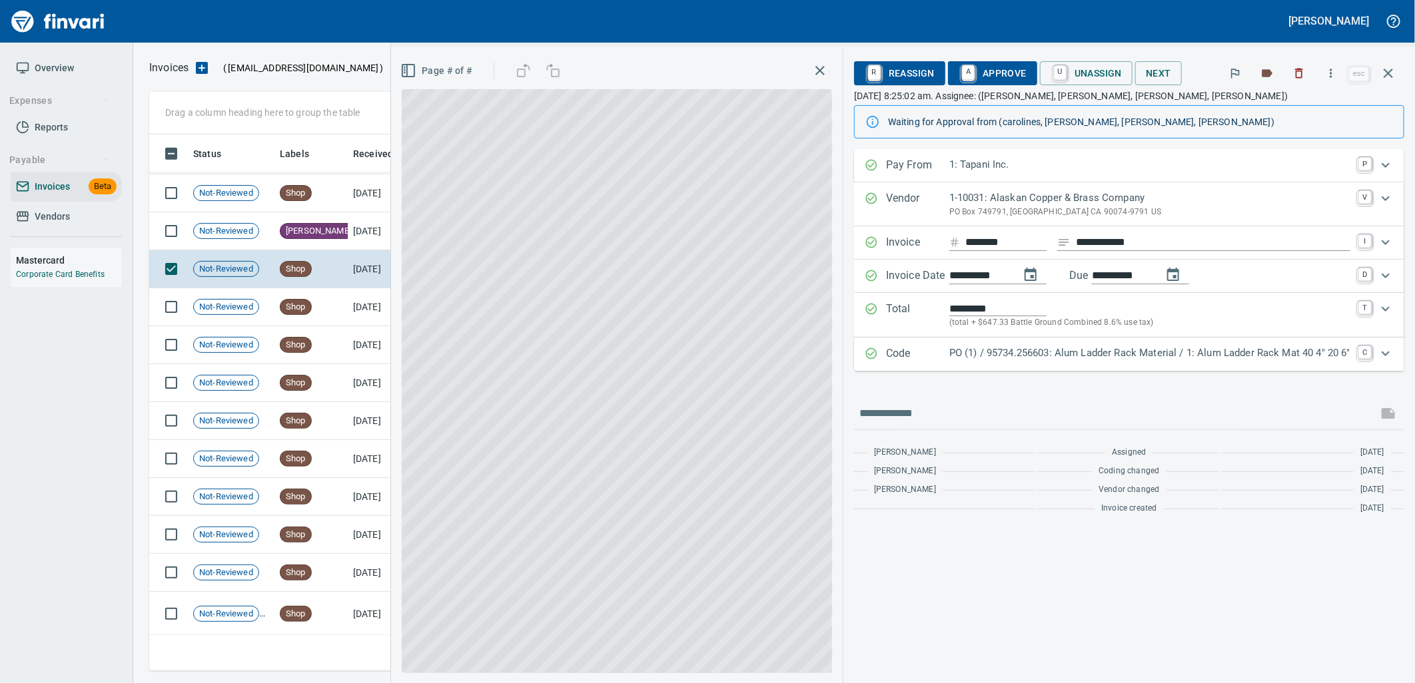
click at [1074, 361] on p "PO (1) / 95734.256603: Alum Ladder Rack Material / 1: Alum Ladder Rack Mat 40 4…" at bounding box center [1149, 353] width 401 height 15
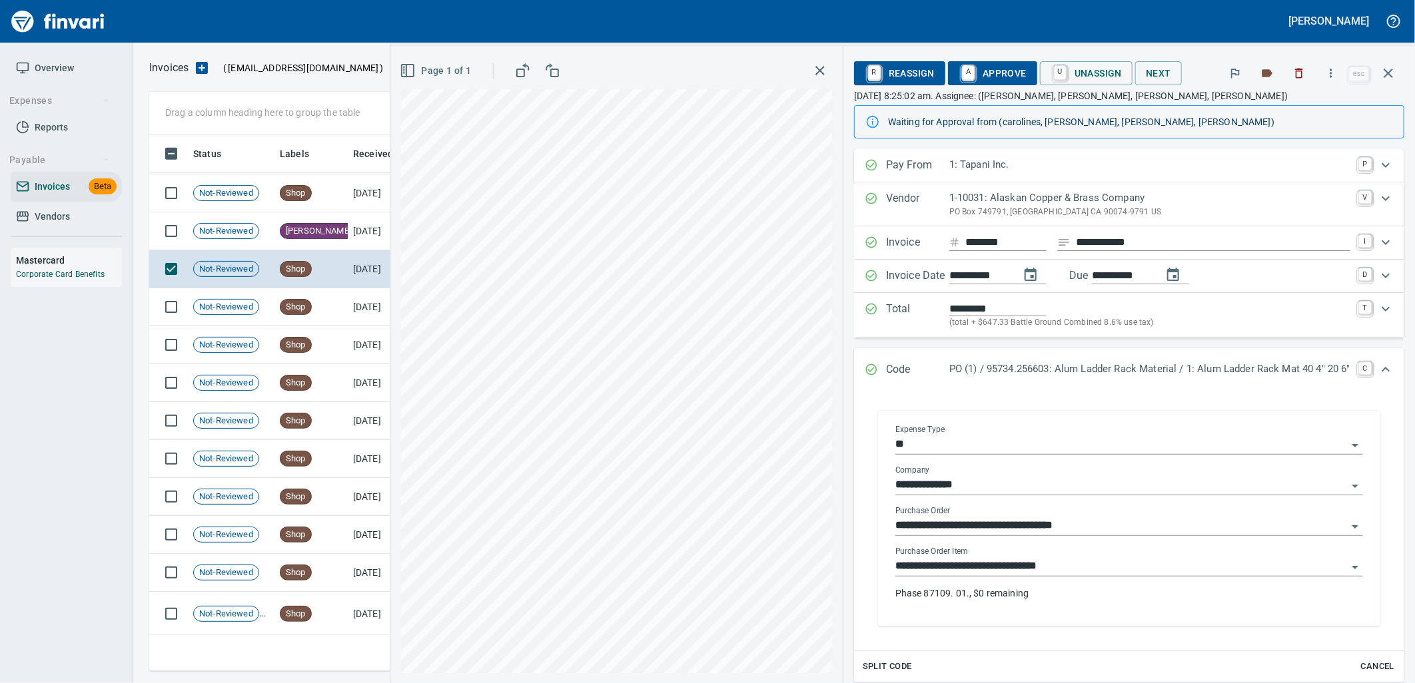
click at [1040, 566] on input "**********" at bounding box center [1121, 566] width 452 height 19
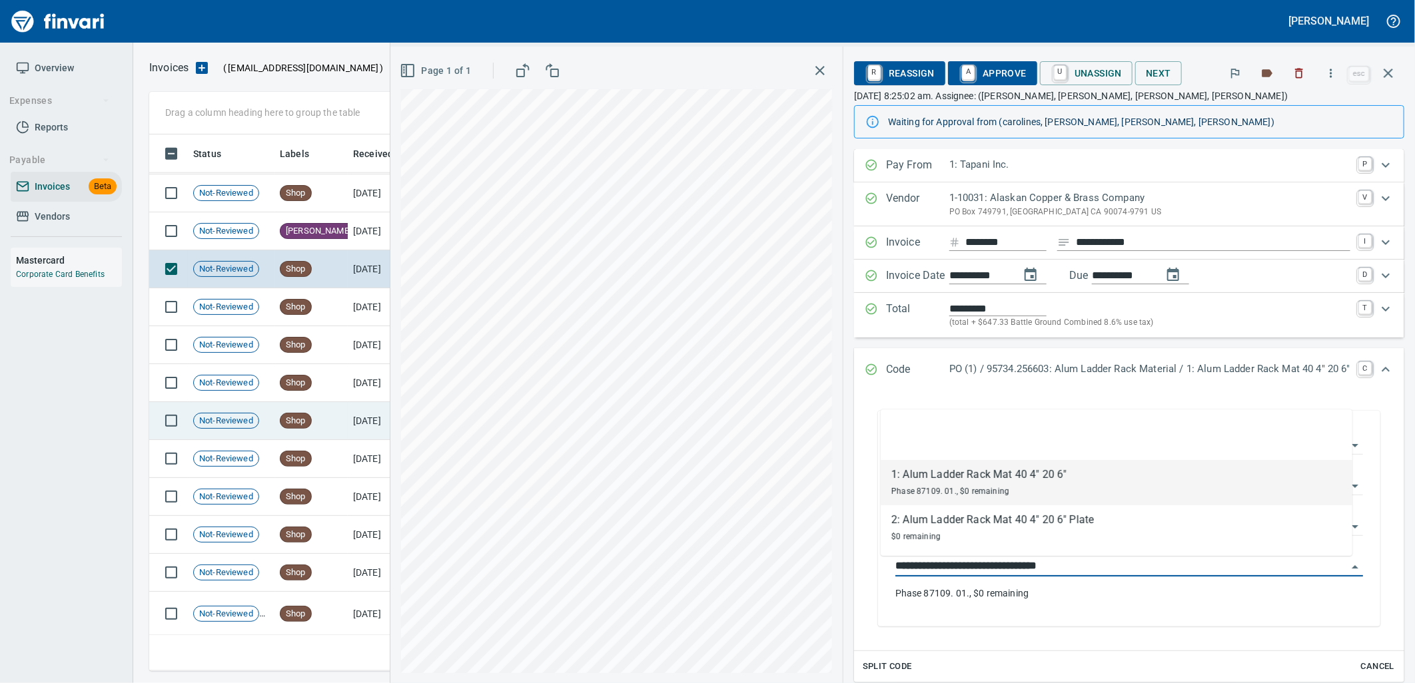
scroll to position [526, 1227]
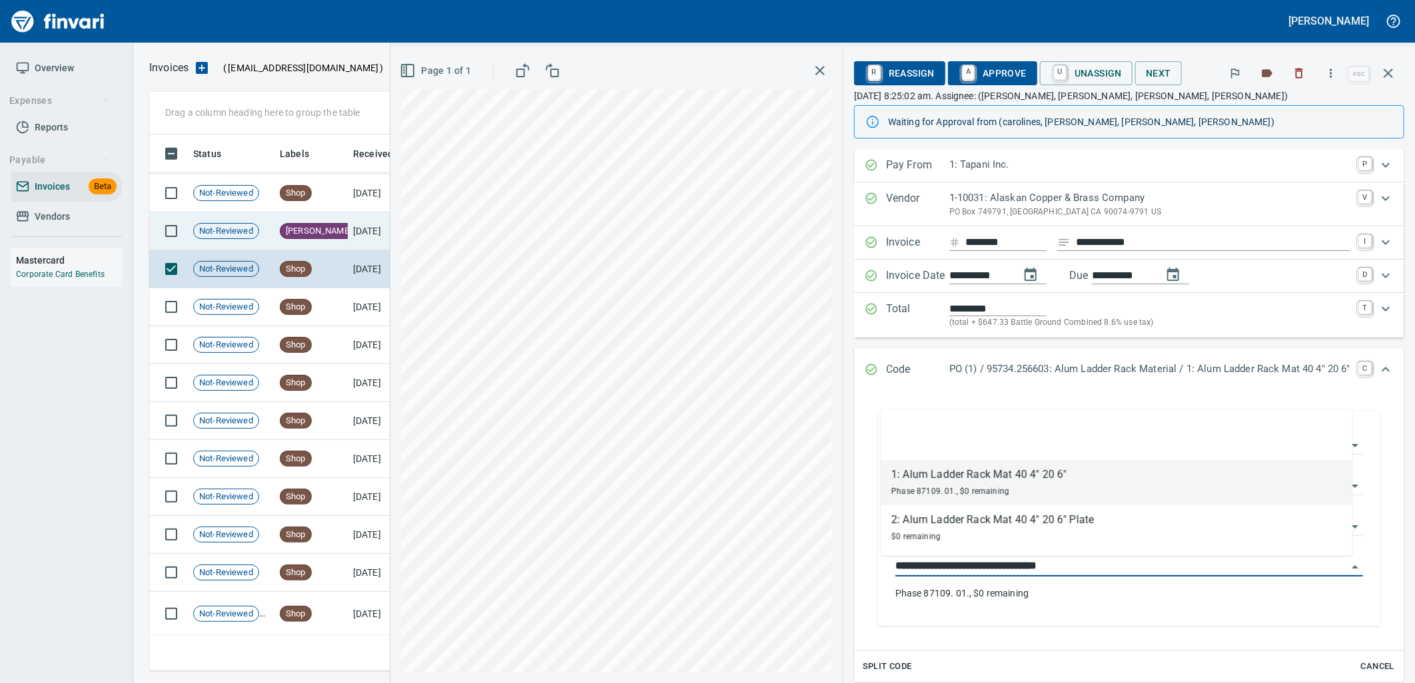
click at [316, 222] on td "Heidi" at bounding box center [310, 231] width 73 height 38
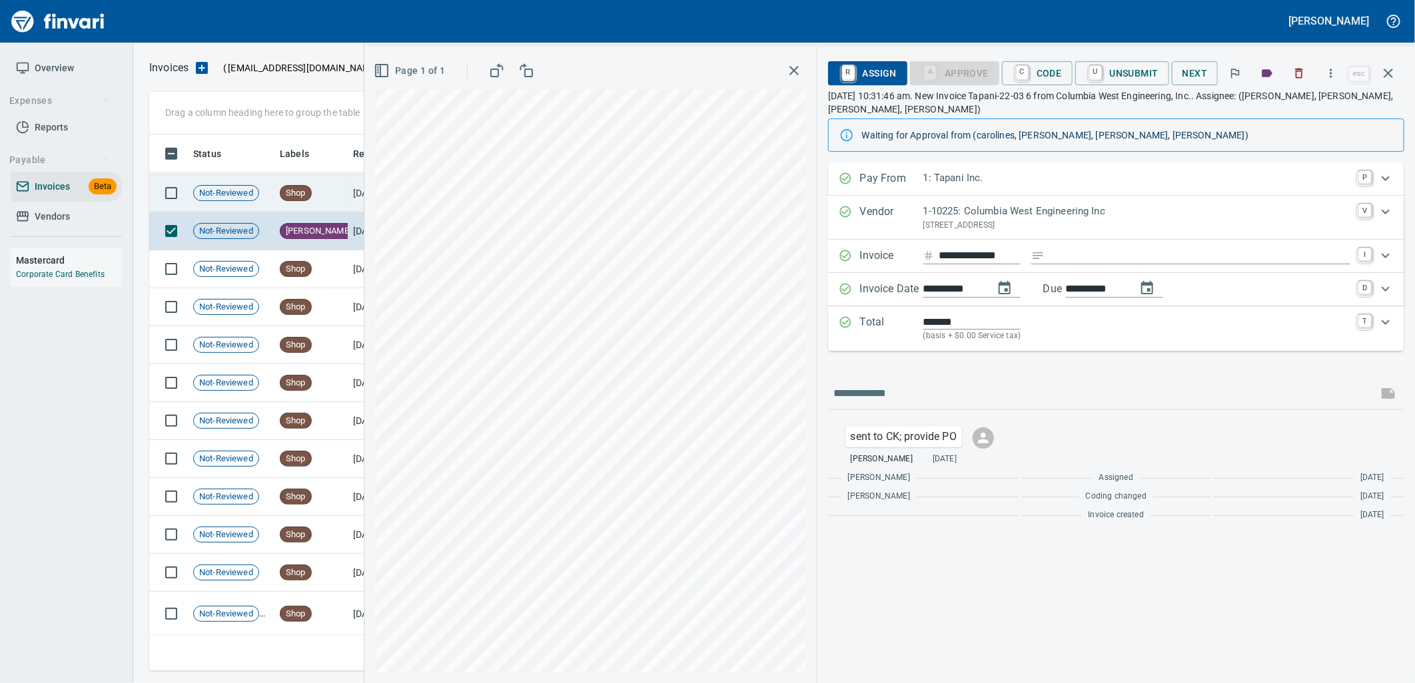
click at [320, 200] on td "Shop" at bounding box center [310, 194] width 73 height 38
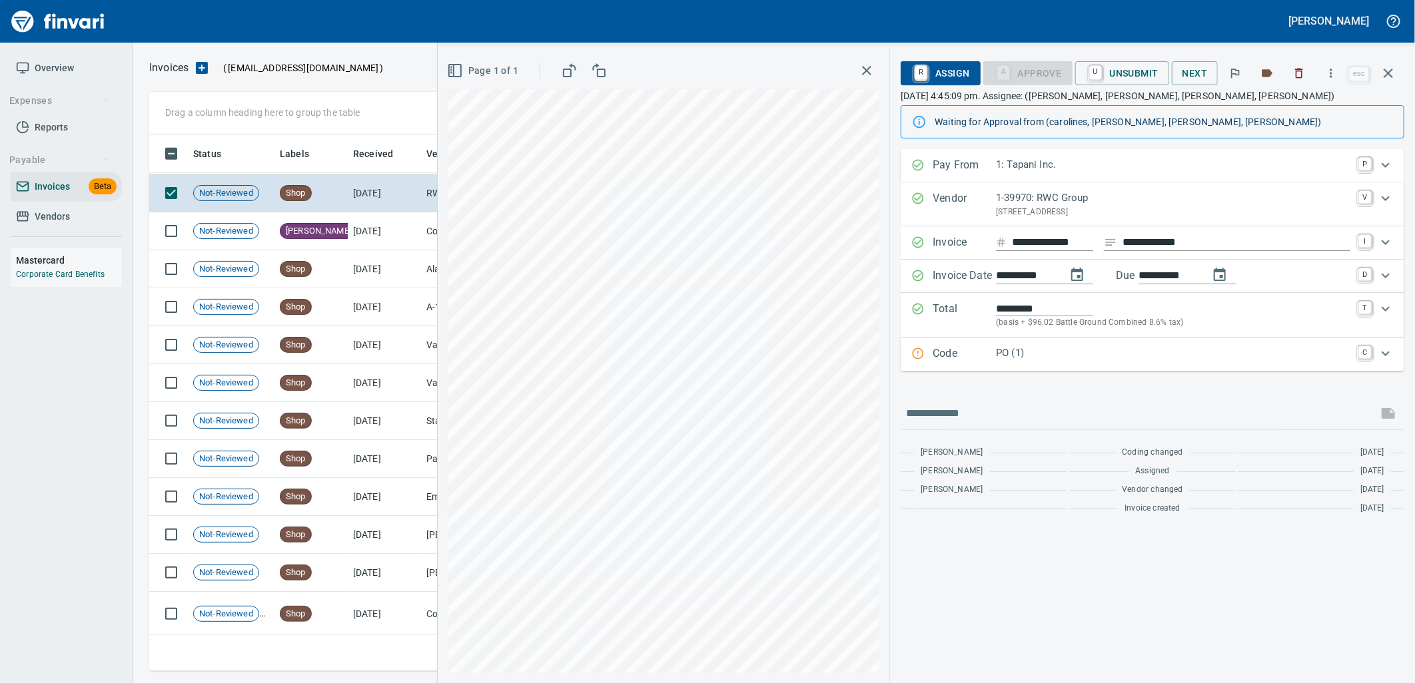
click at [1090, 356] on p "PO (1)" at bounding box center [1173, 353] width 354 height 15
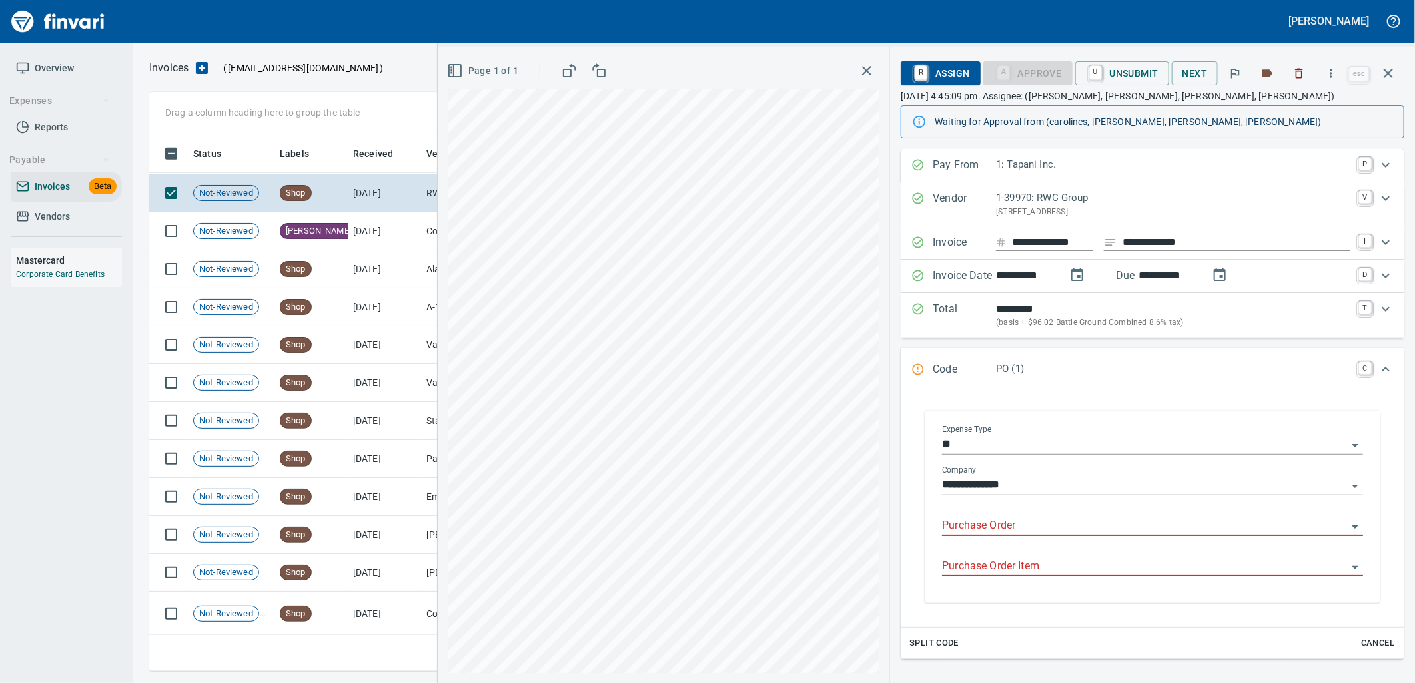
click at [1036, 524] on input "Purchase Order" at bounding box center [1144, 526] width 405 height 19
click at [1014, 561] on li at bounding box center [1147, 561] width 409 height 32
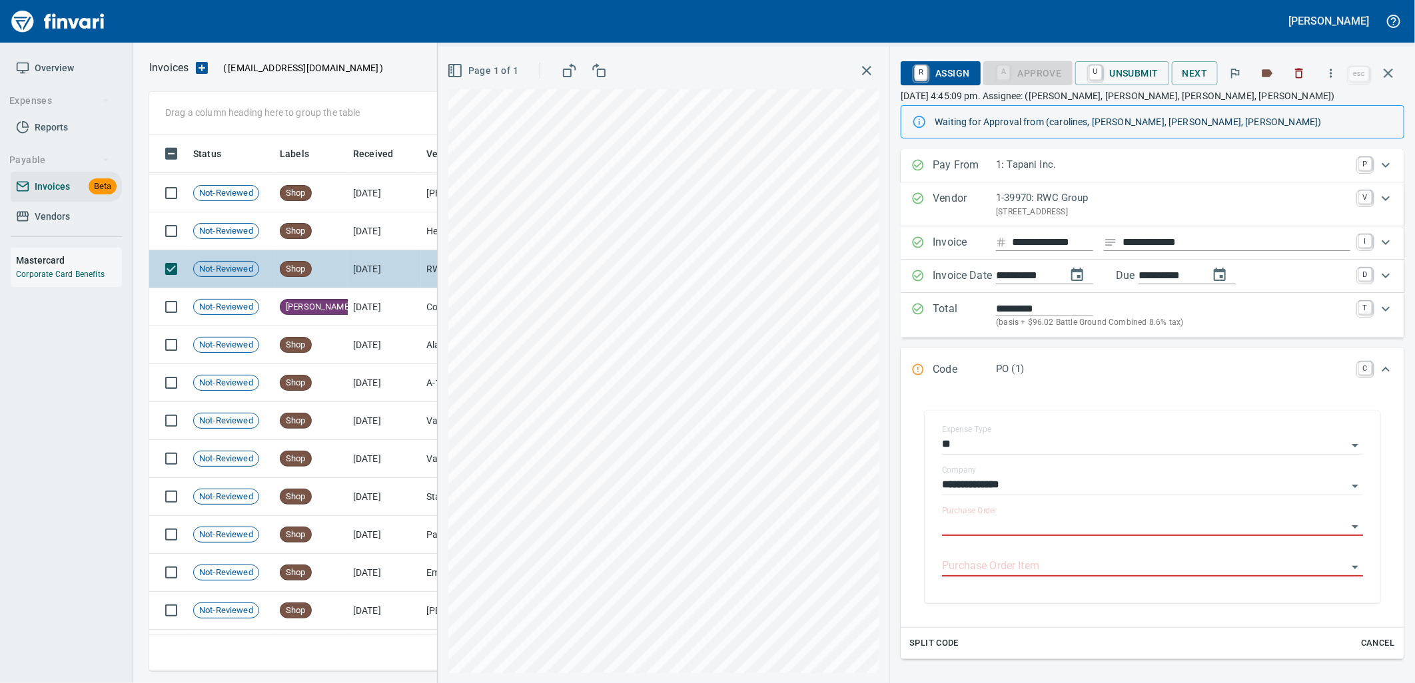
scroll to position [4008, 0]
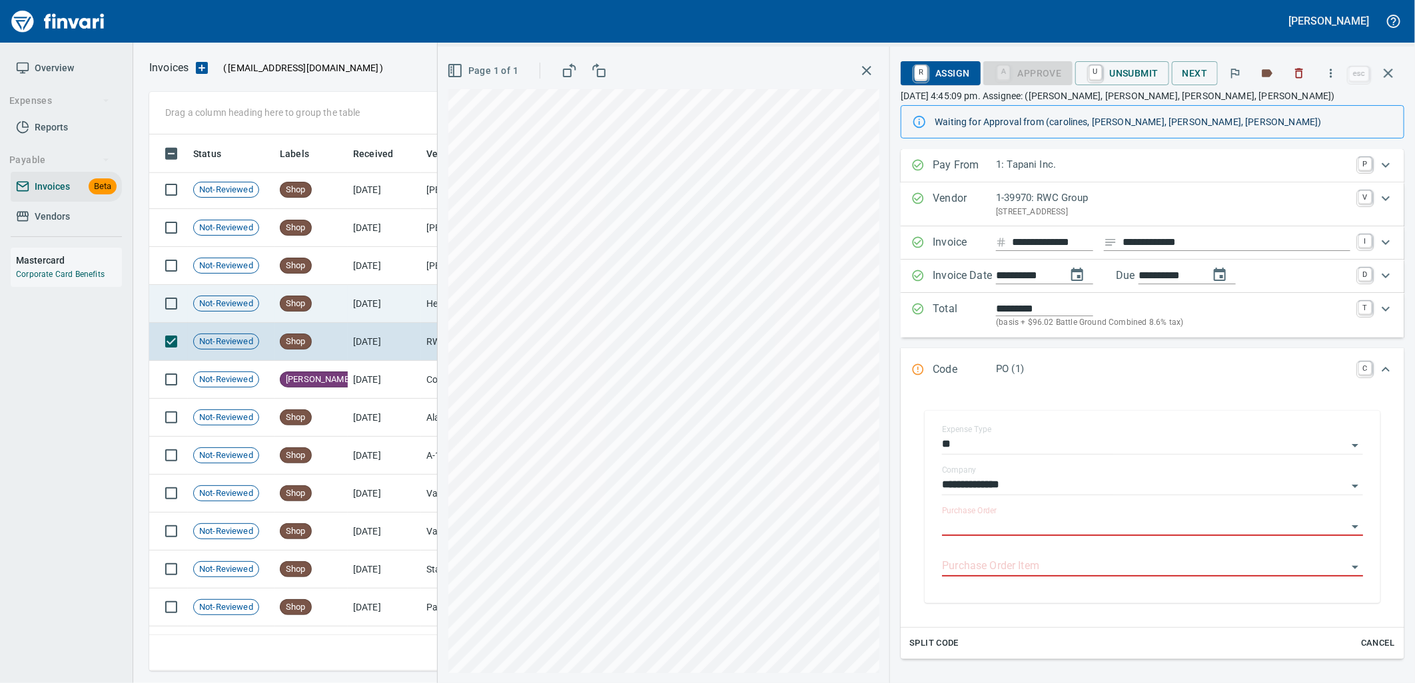
click at [348, 306] on td "8/15/2025" at bounding box center [384, 304] width 73 height 38
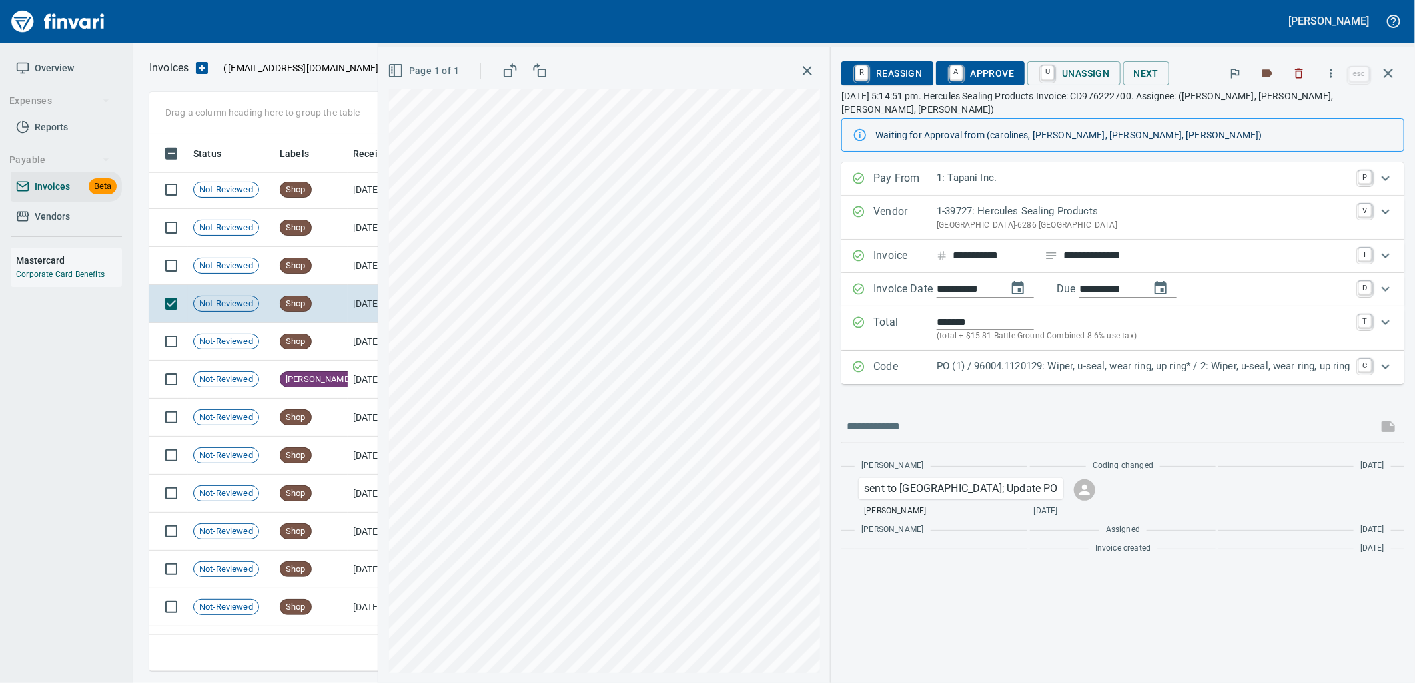
click at [1042, 359] on p "PO (1) / 96004.1120129: Wiper, u-seal, wear ring, up ring* / 2: Wiper, u-seal, …" at bounding box center [1143, 366] width 414 height 15
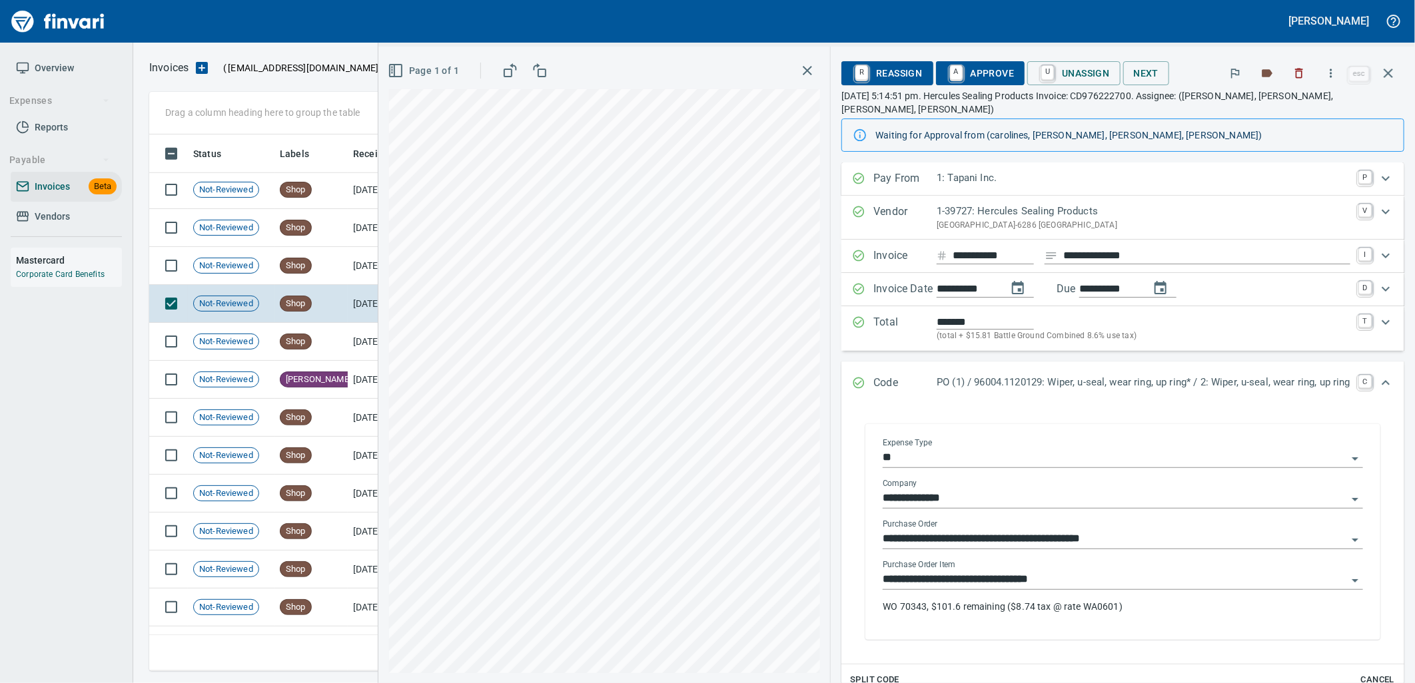
click at [1060, 571] on input "**********" at bounding box center [1115, 580] width 464 height 19
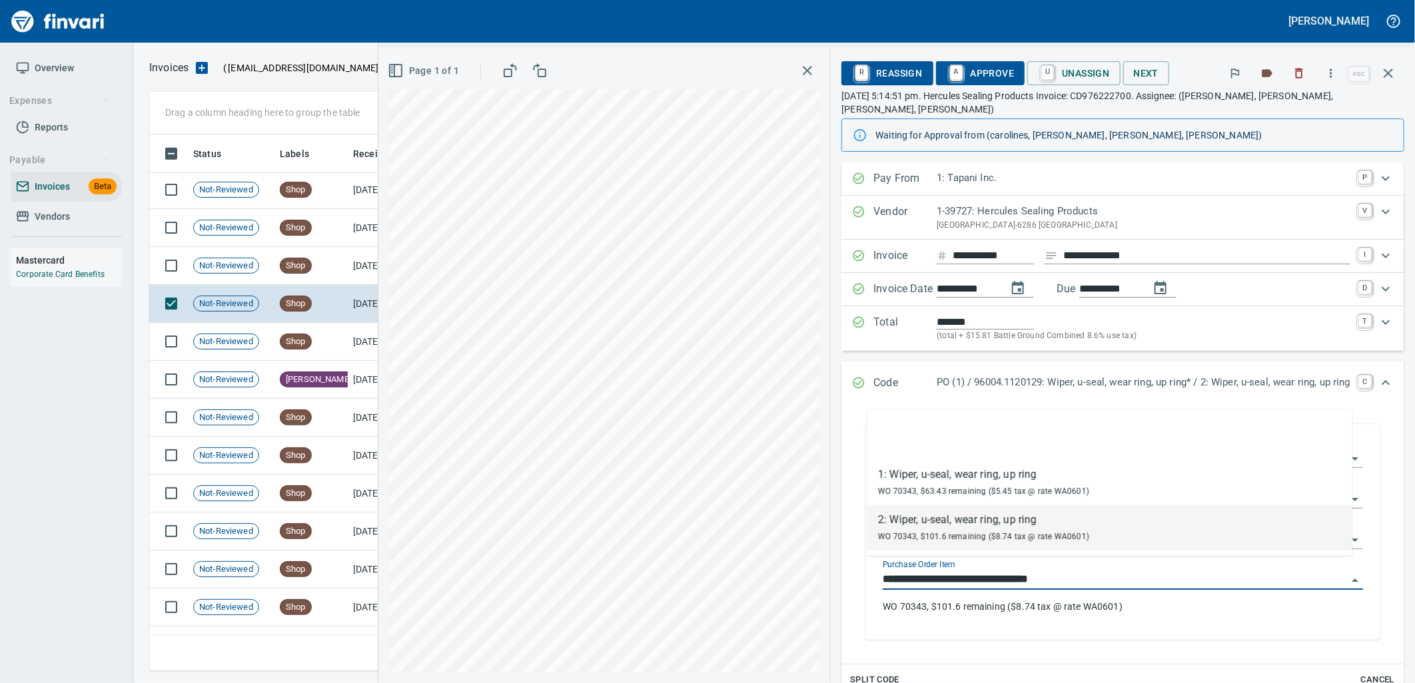
scroll to position [526, 1227]
click at [309, 281] on td "Shop" at bounding box center [310, 266] width 73 height 38
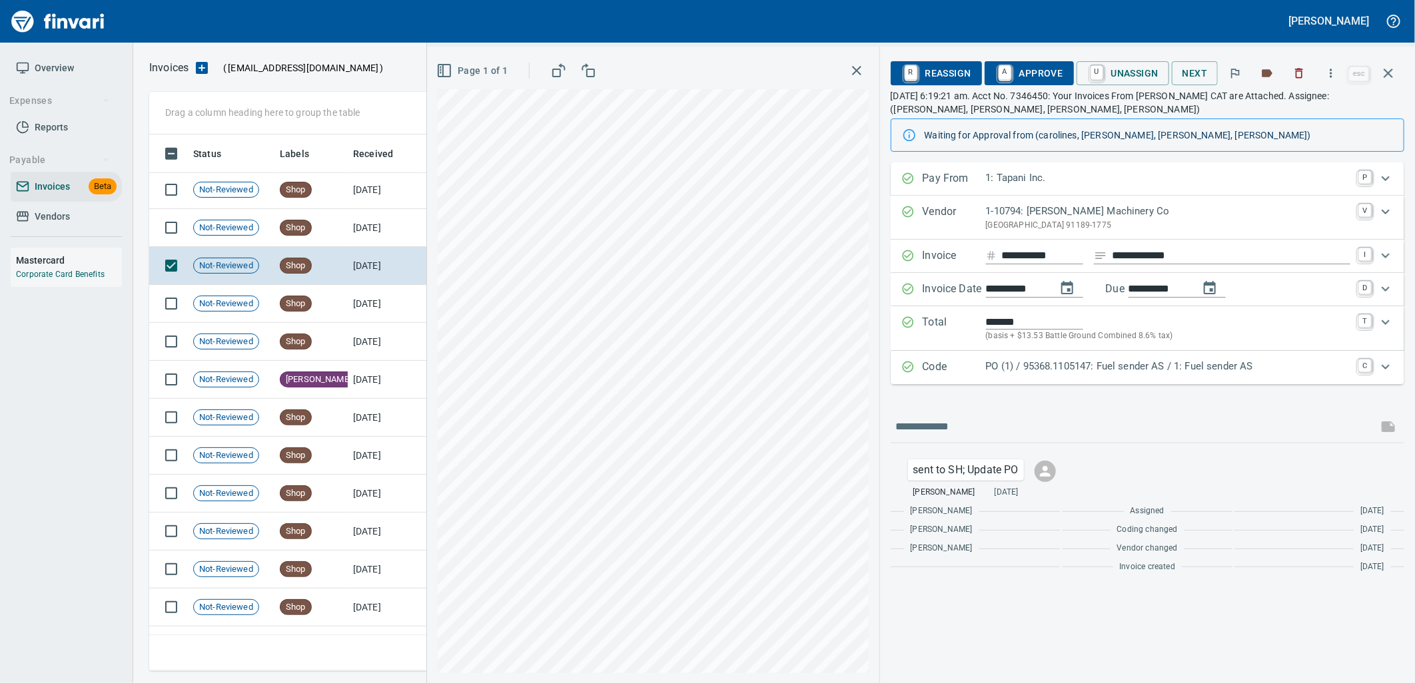
click at [1001, 372] on p "PO (1) / 95368.1105147: Fuel sender AS / 1: Fuel sender AS" at bounding box center [1168, 366] width 364 height 15
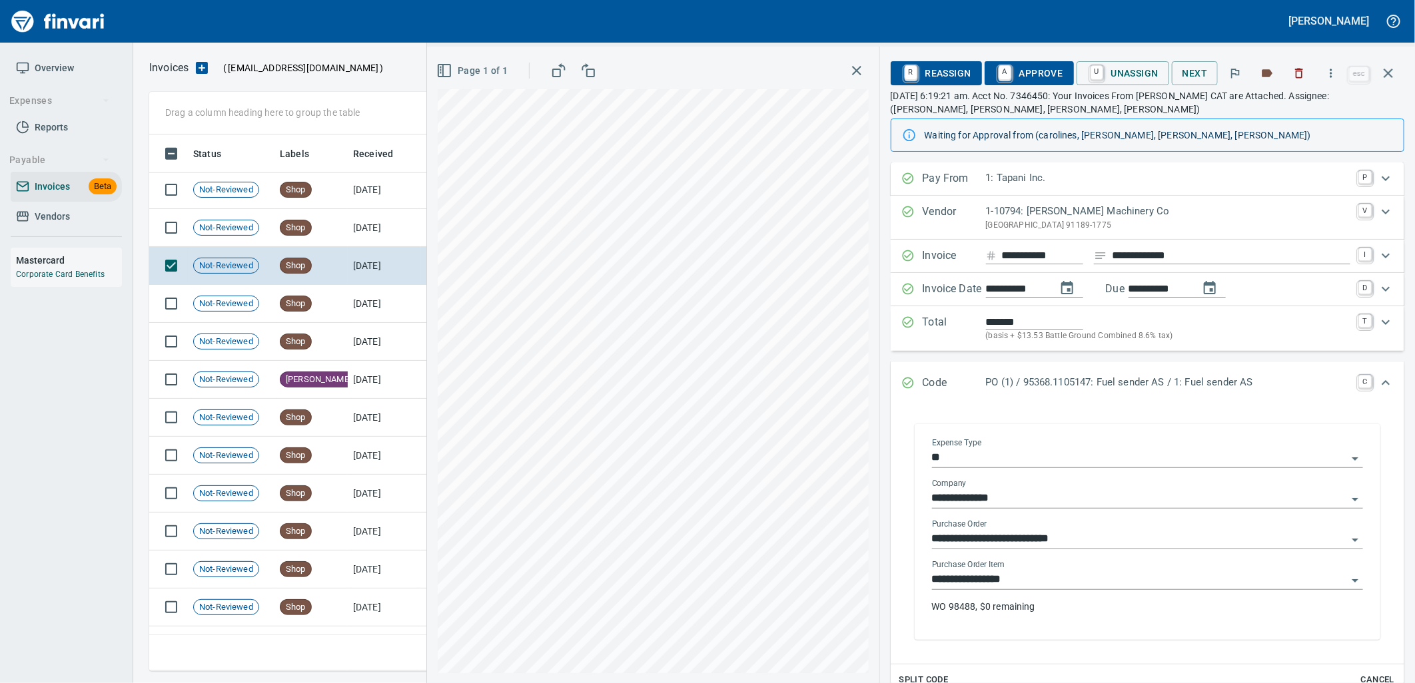
click at [1054, 581] on input "**********" at bounding box center [1139, 580] width 415 height 19
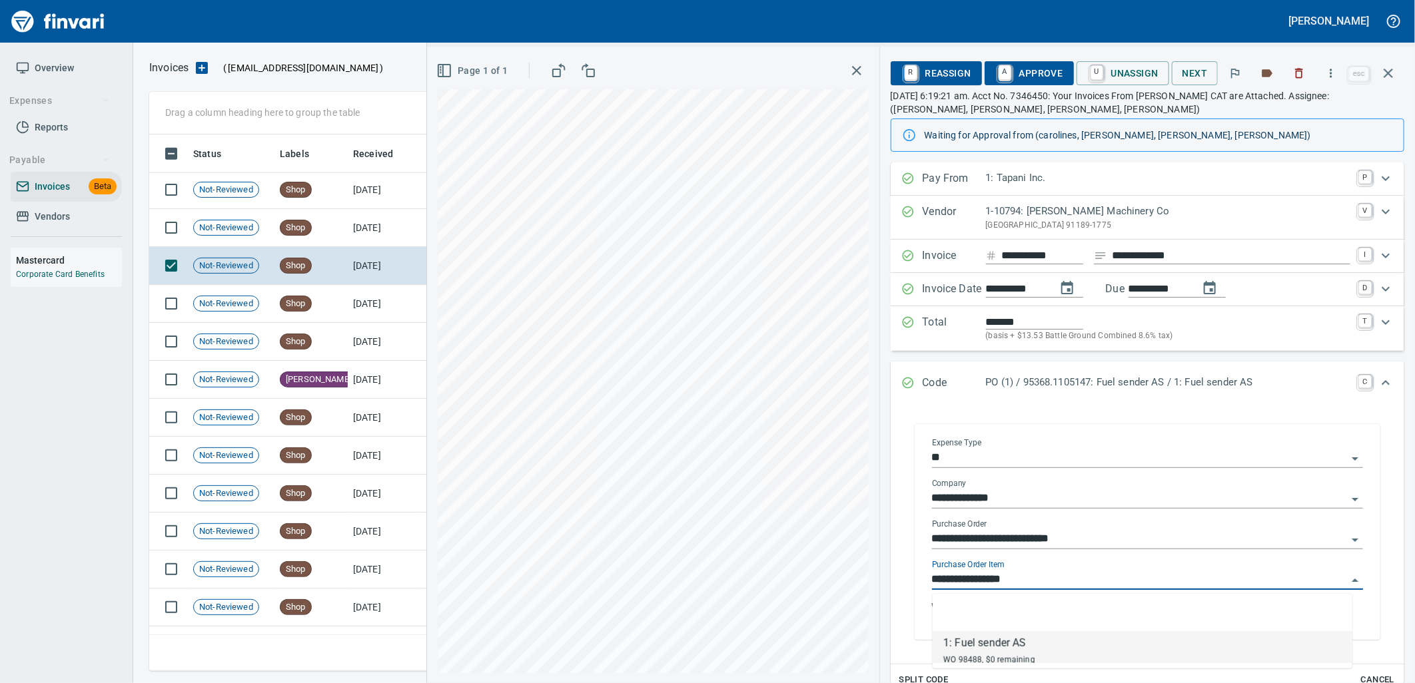
scroll to position [526, 1227]
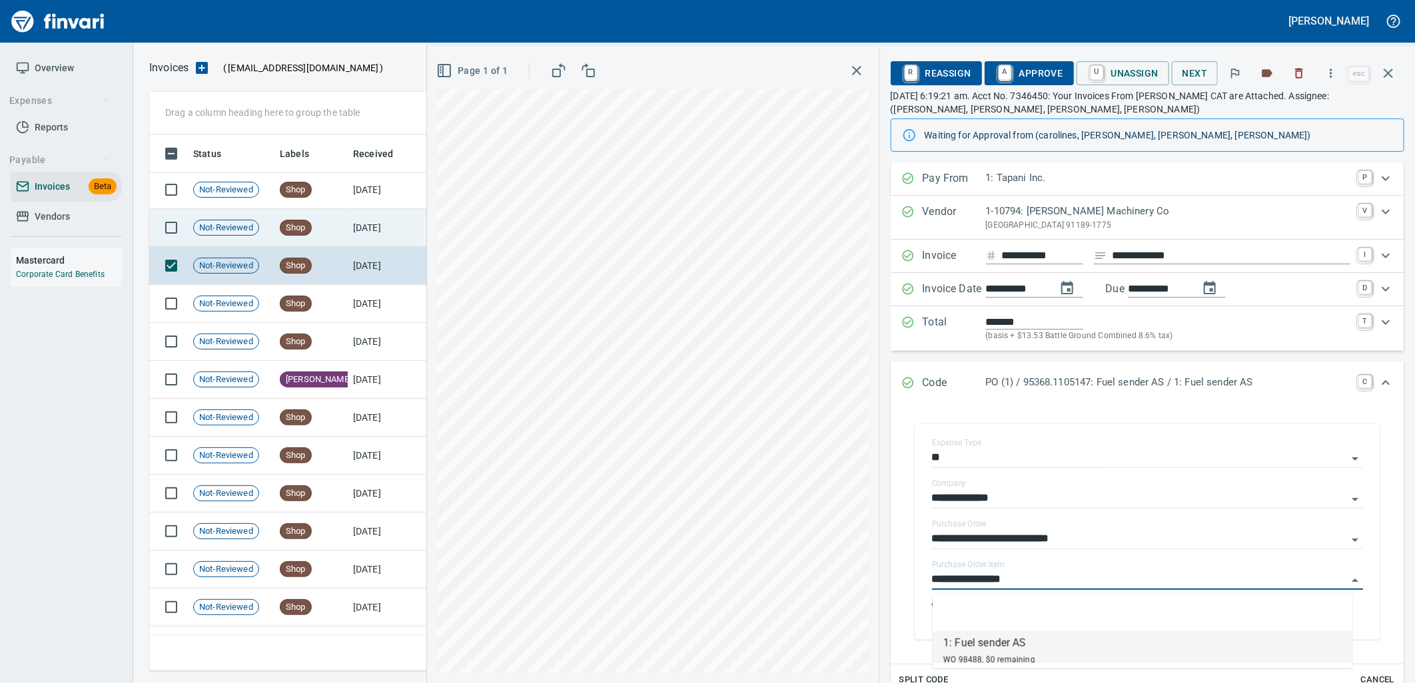
click at [382, 230] on td "8/16/2025" at bounding box center [384, 228] width 73 height 38
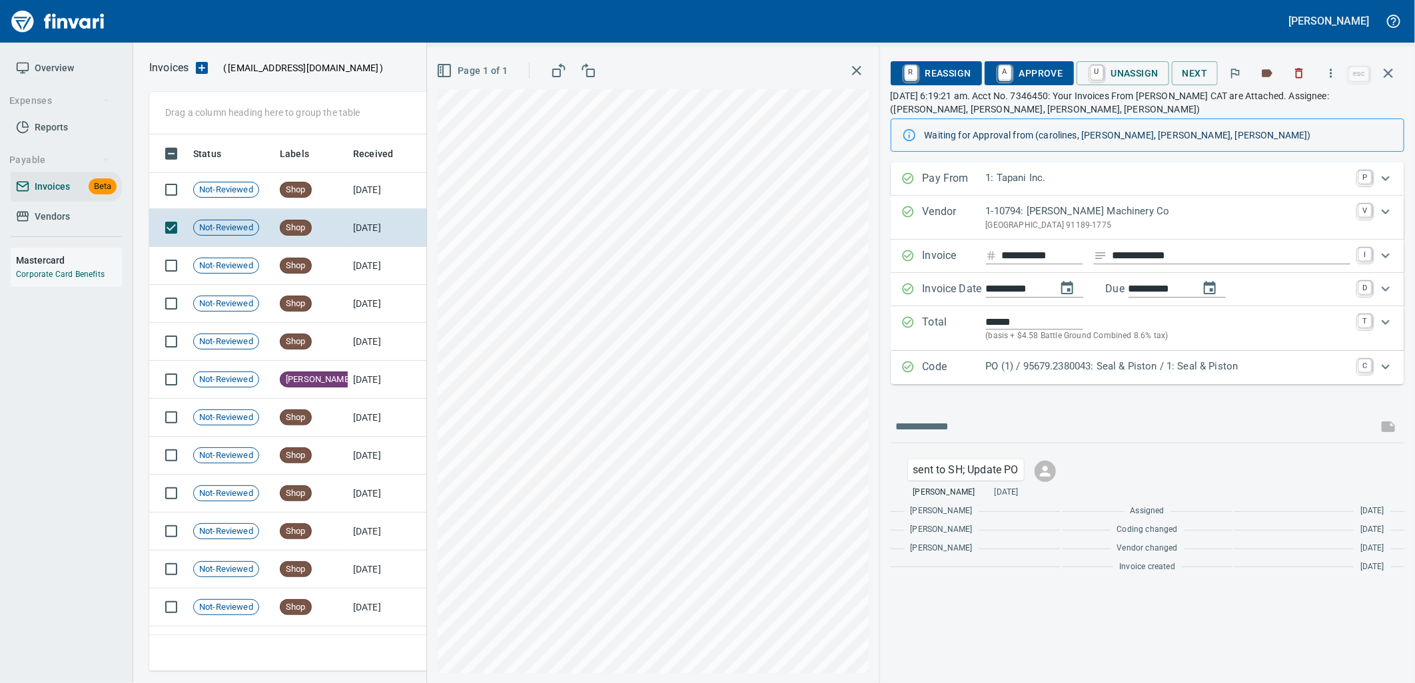
click at [1093, 367] on p "PO (1) / 95679.2380043: Seal & Piston / 1: Seal & Piston" at bounding box center [1168, 366] width 364 height 15
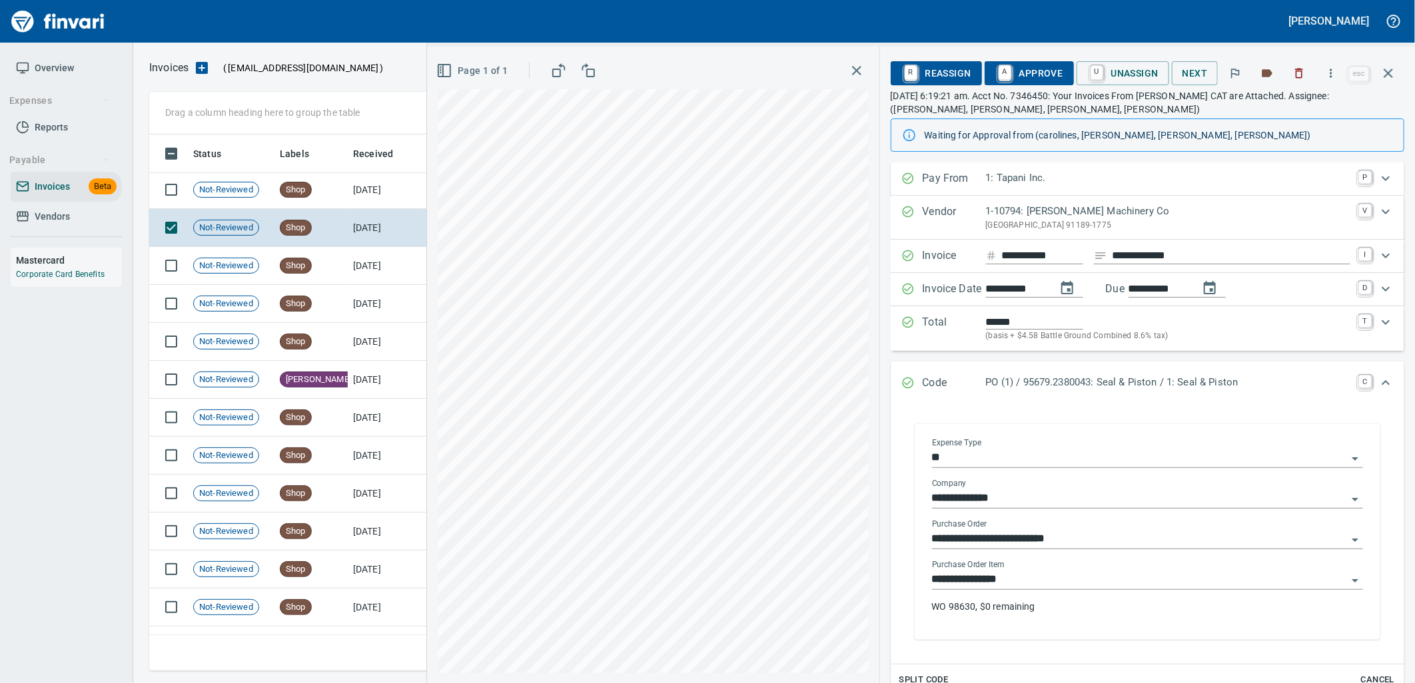
click at [1029, 581] on input "**********" at bounding box center [1139, 580] width 415 height 19
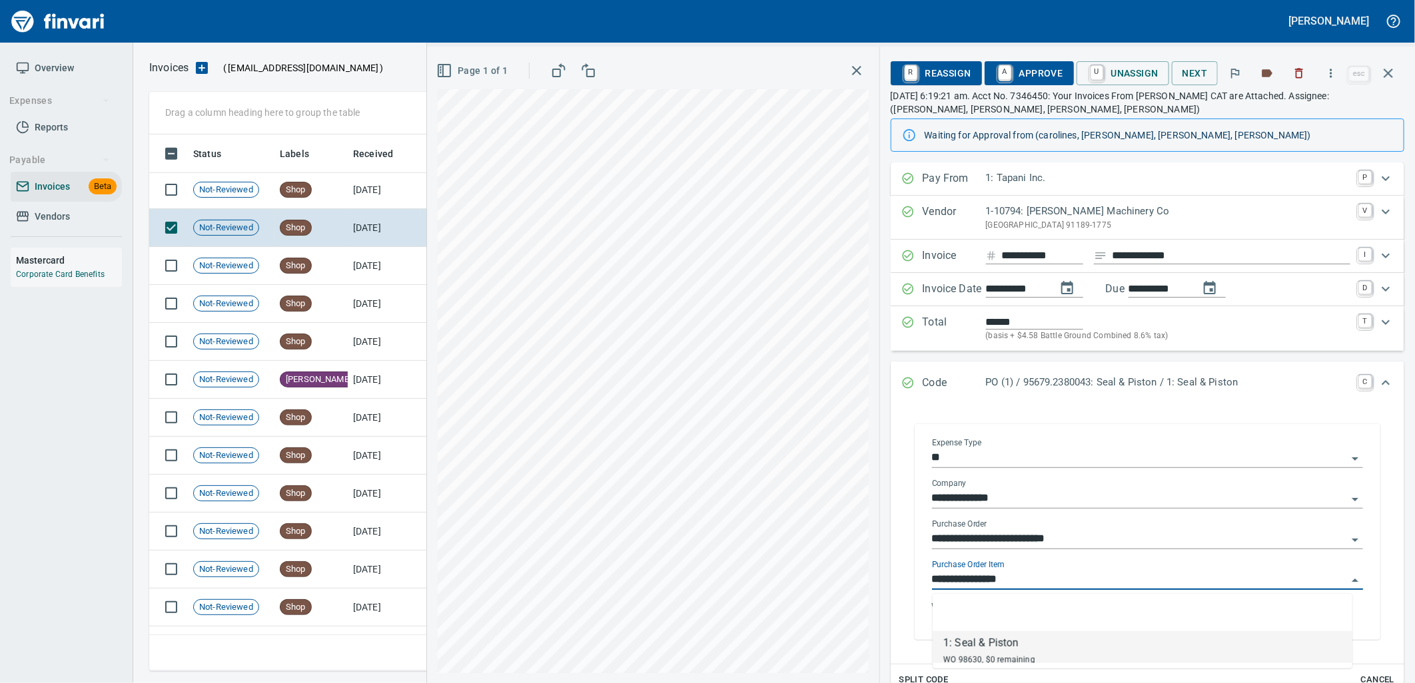
scroll to position [526, 1227]
click at [352, 178] on td "8/16/2025" at bounding box center [384, 190] width 73 height 38
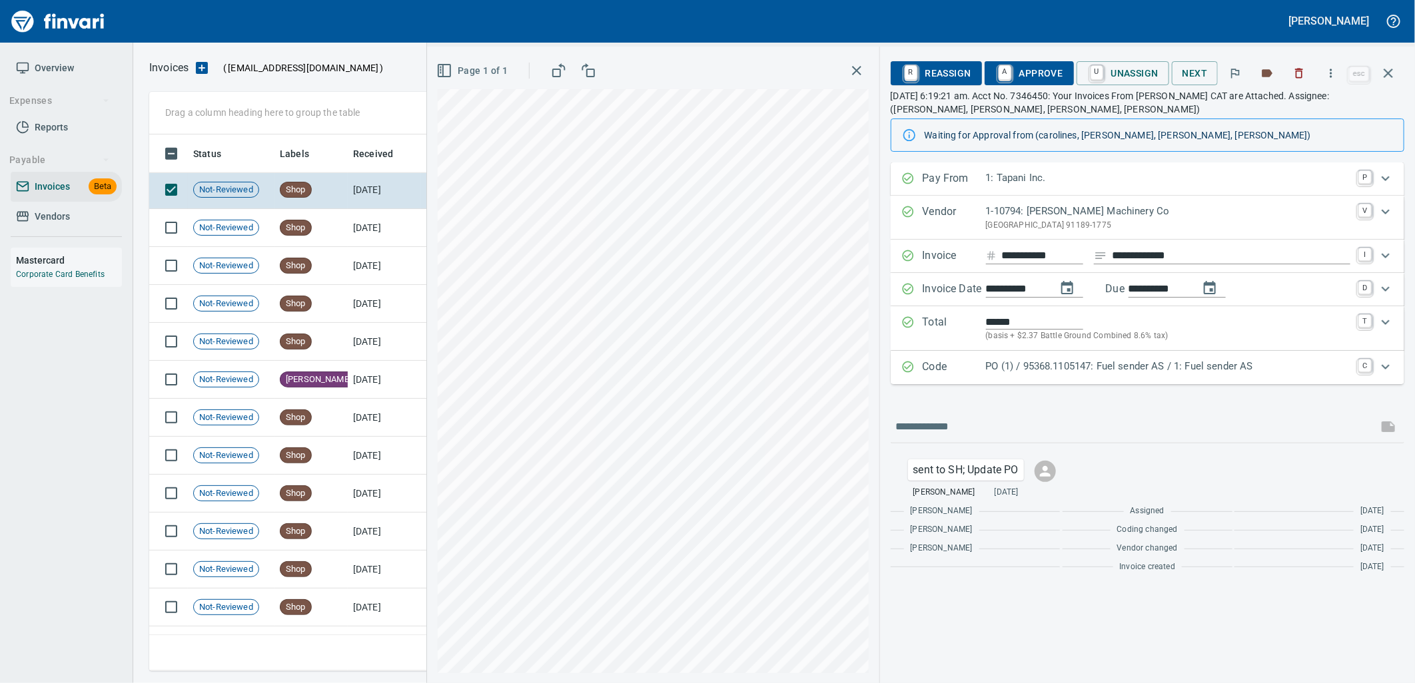
click at [1202, 374] on p "PO (1) / 95368.1105147: Fuel sender AS / 1: Fuel sender AS" at bounding box center [1168, 366] width 364 height 15
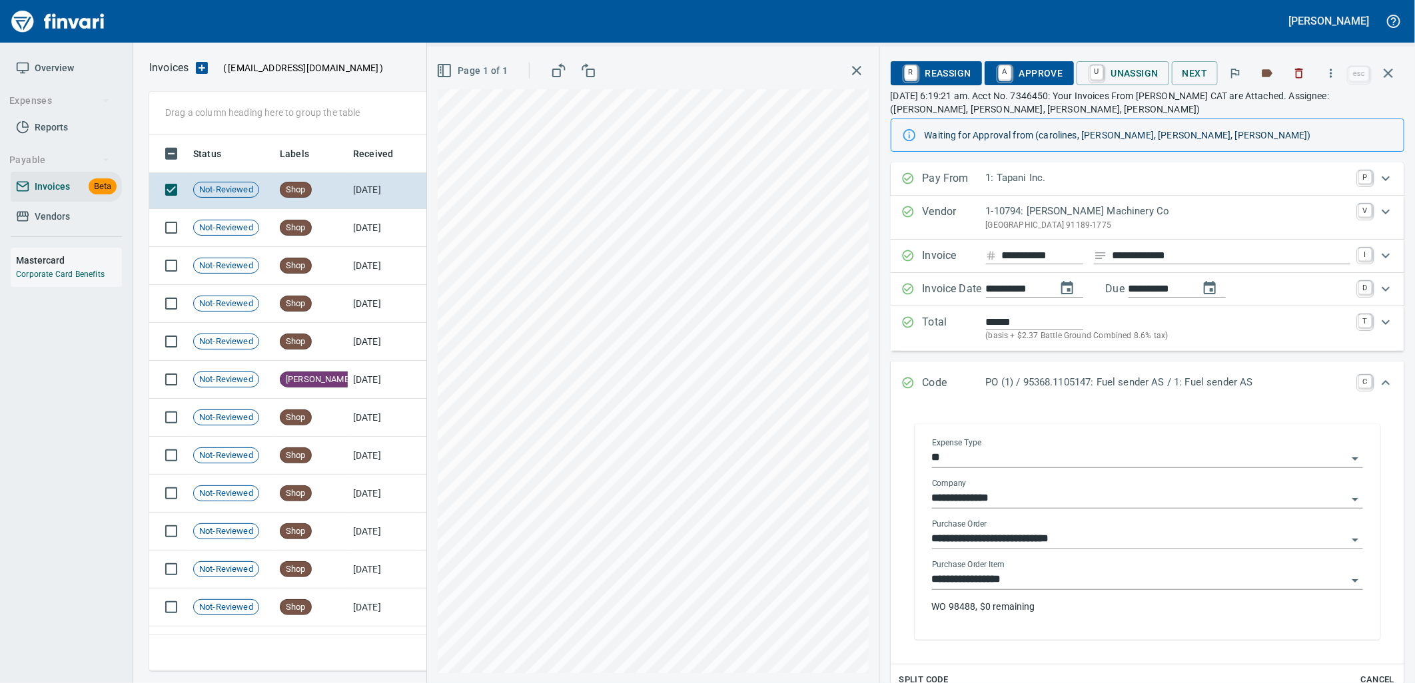
click at [1070, 575] on input "**********" at bounding box center [1139, 580] width 415 height 19
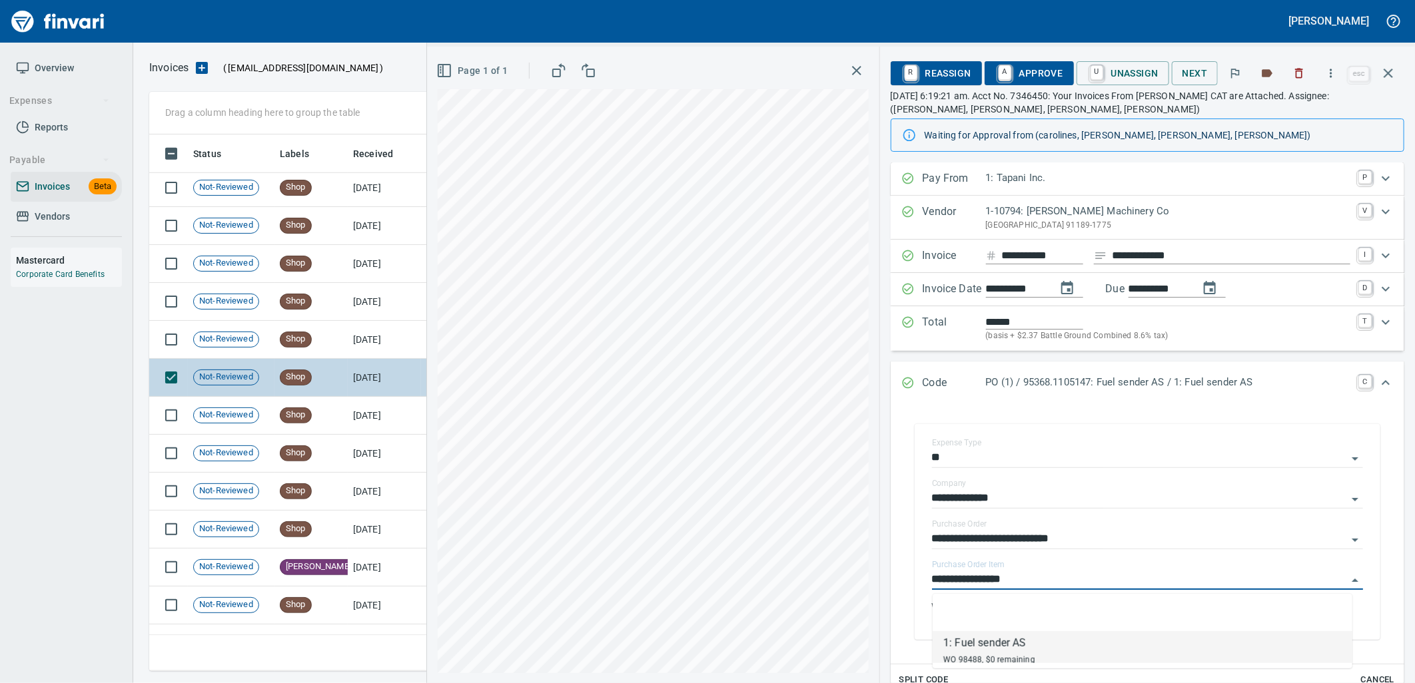
scroll to position [3786, 0]
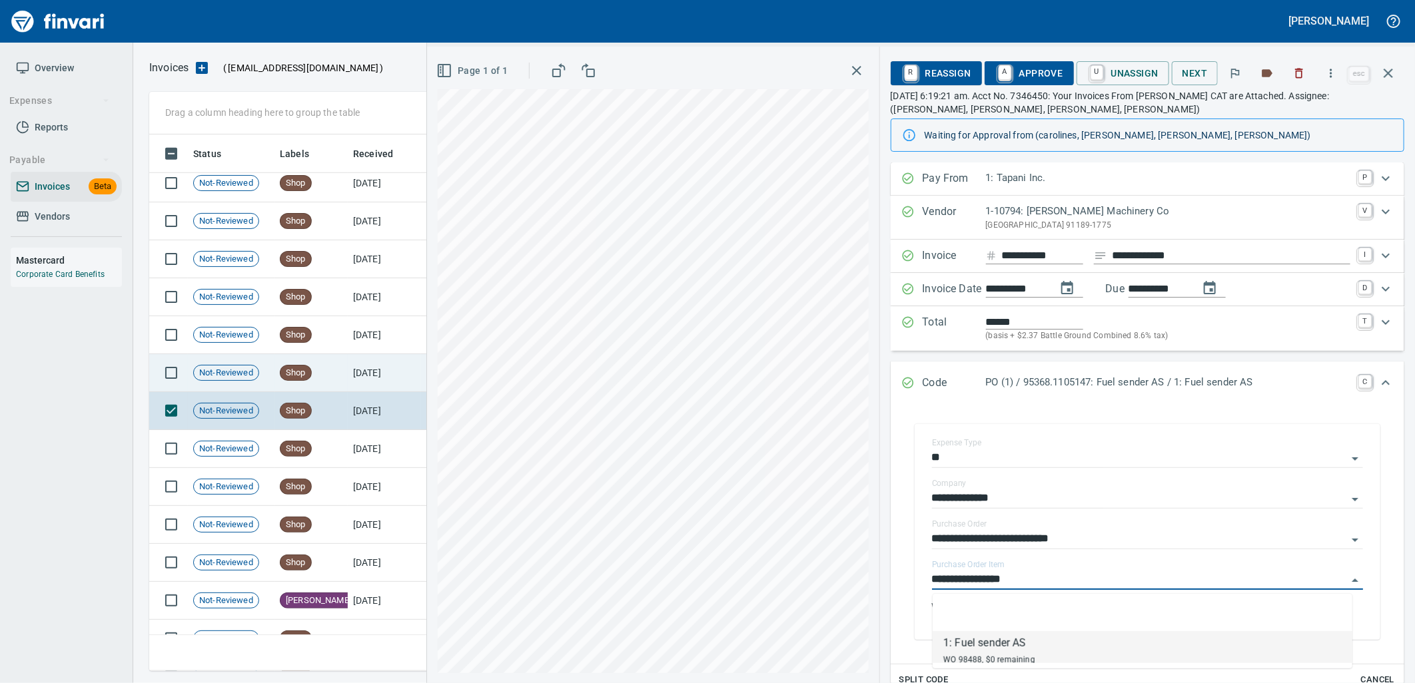
click at [355, 378] on td "8/16/2025" at bounding box center [384, 373] width 73 height 38
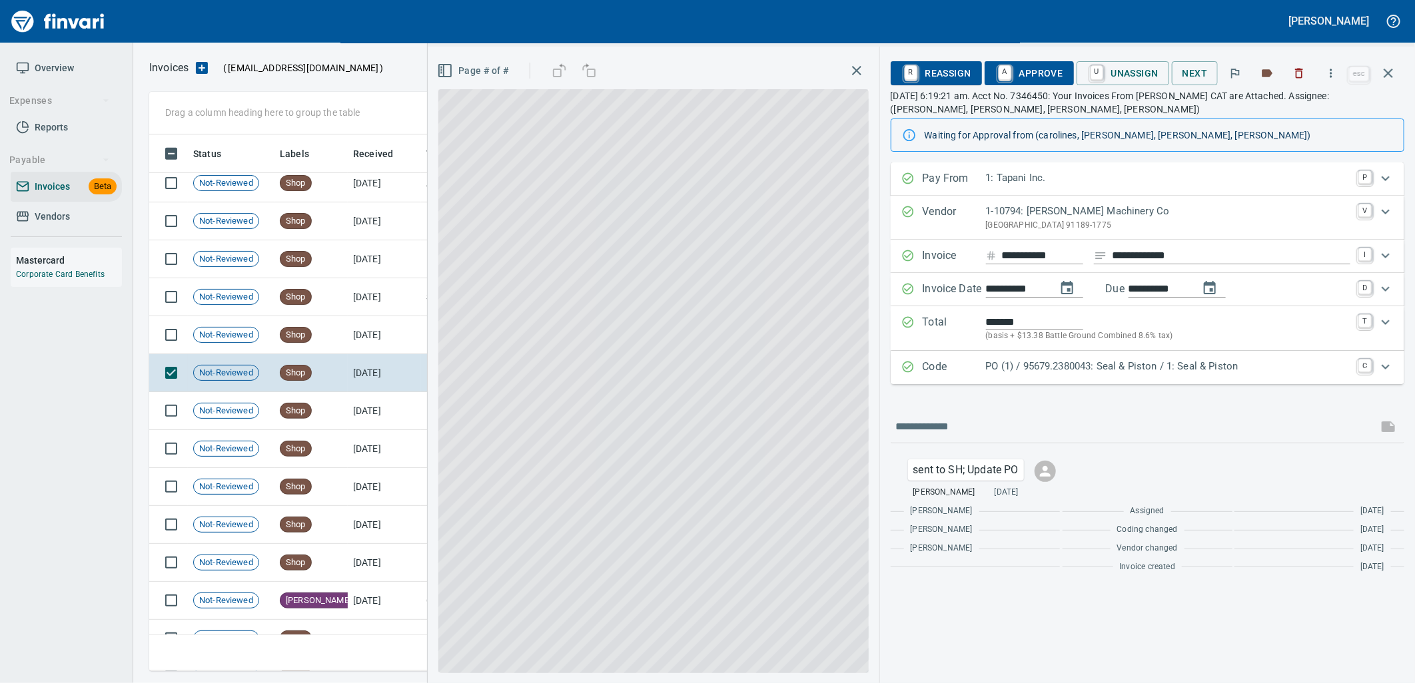
click at [1042, 378] on div "Code PO (1) / 95679.2380043: Seal & Piston / 1: Seal & Piston C" at bounding box center [1148, 367] width 514 height 33
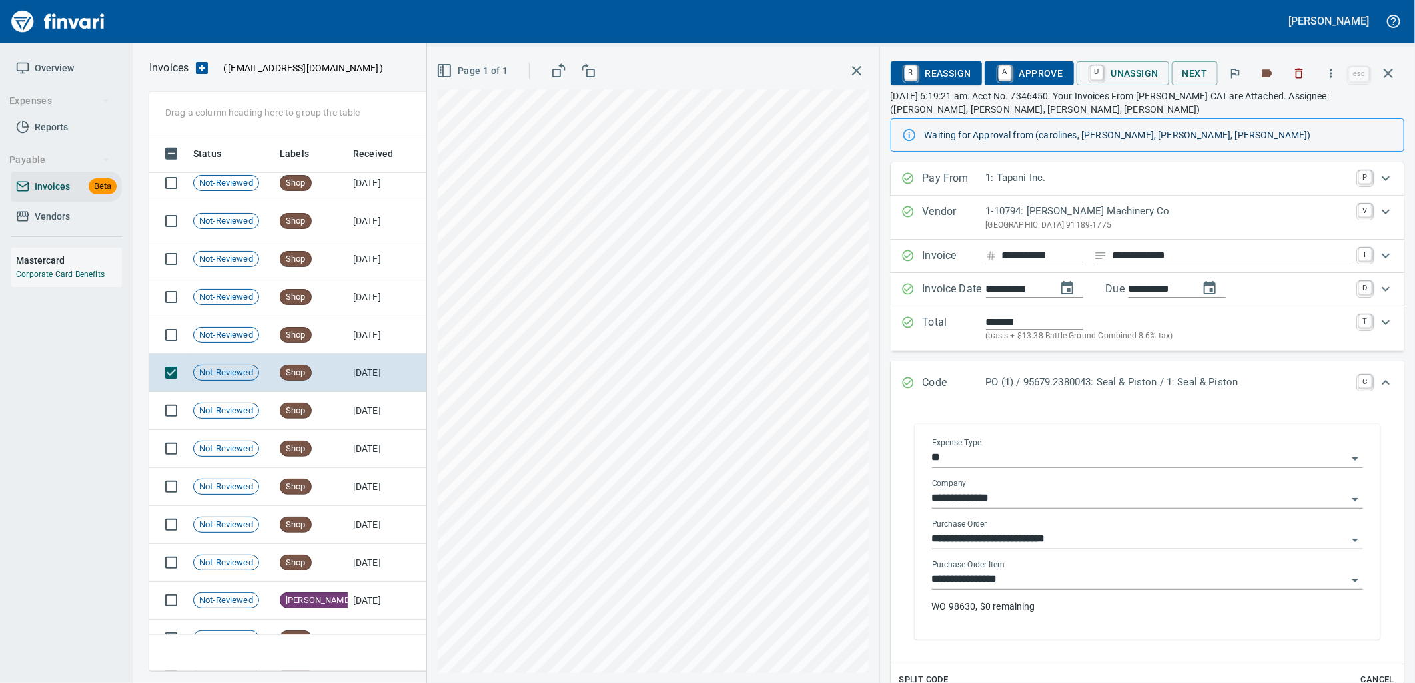
click at [1033, 587] on input "**********" at bounding box center [1139, 580] width 415 height 19
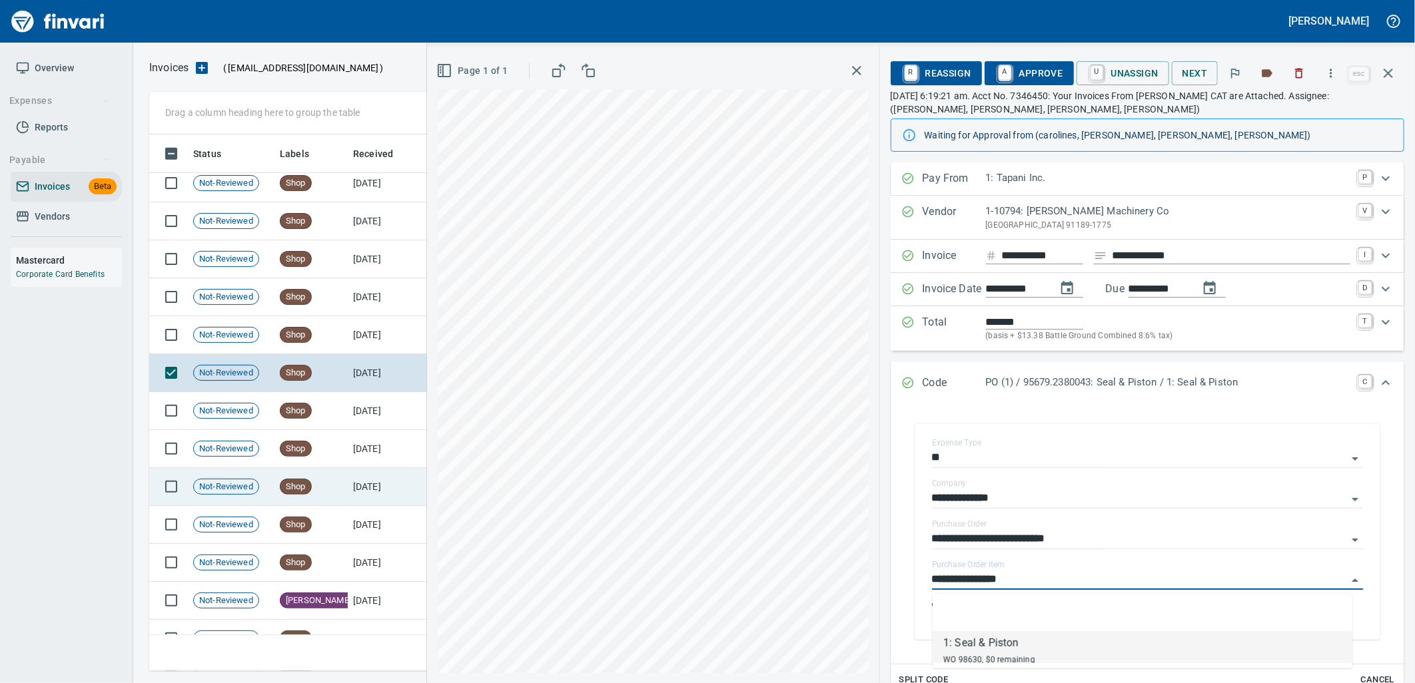
scroll to position [526, 1227]
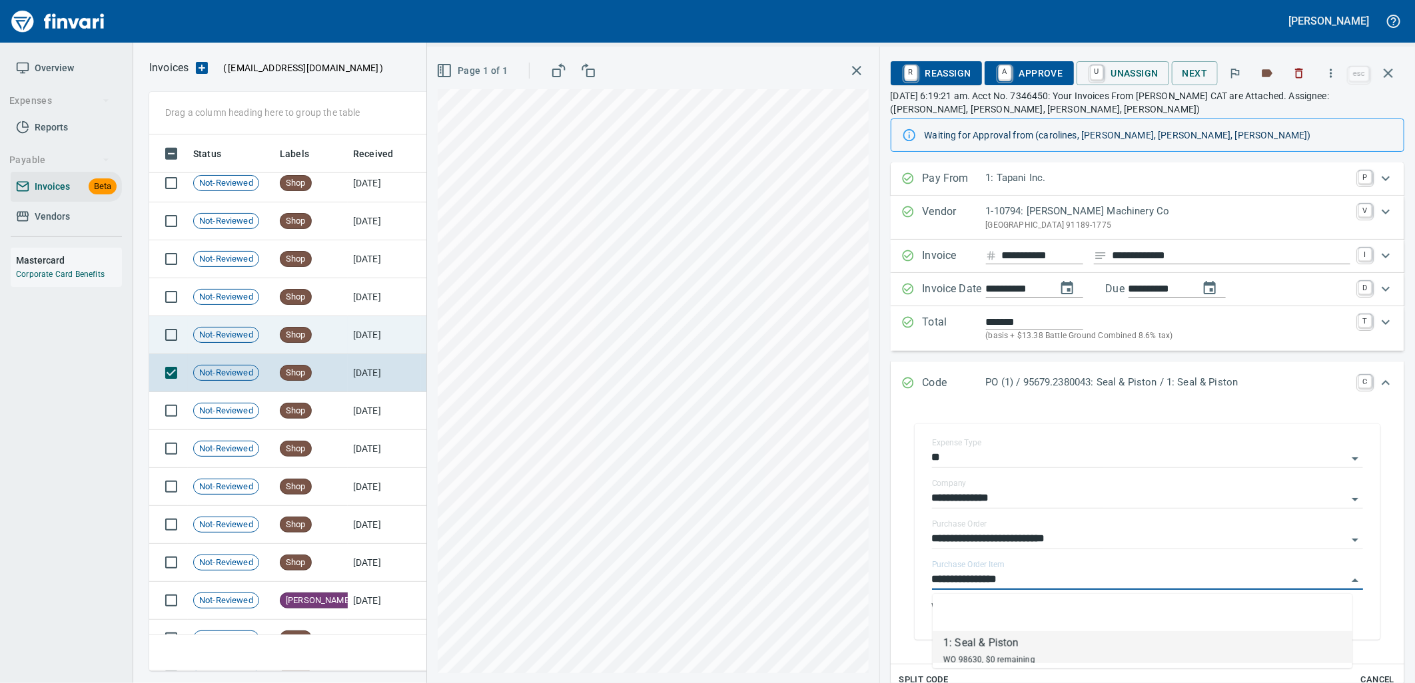
click at [372, 327] on td "8/17/2025" at bounding box center [384, 335] width 73 height 38
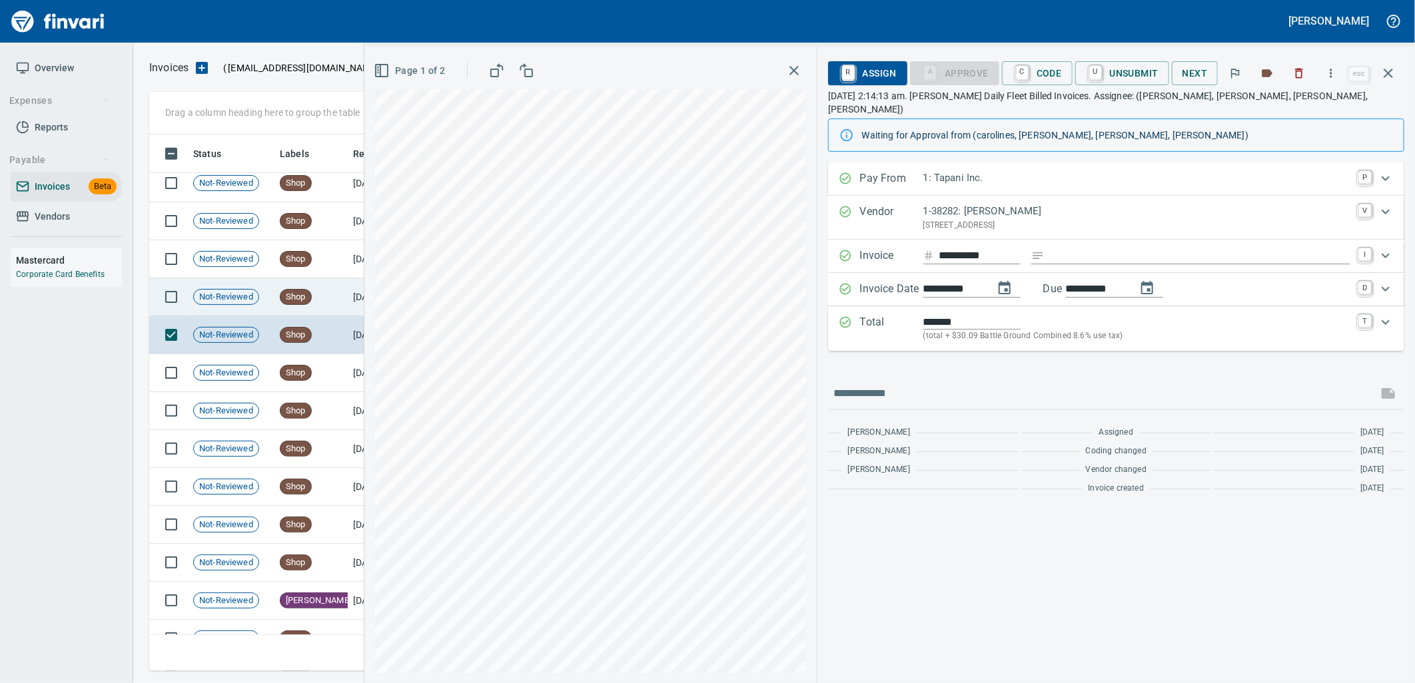
click at [338, 300] on td "Shop" at bounding box center [310, 297] width 73 height 38
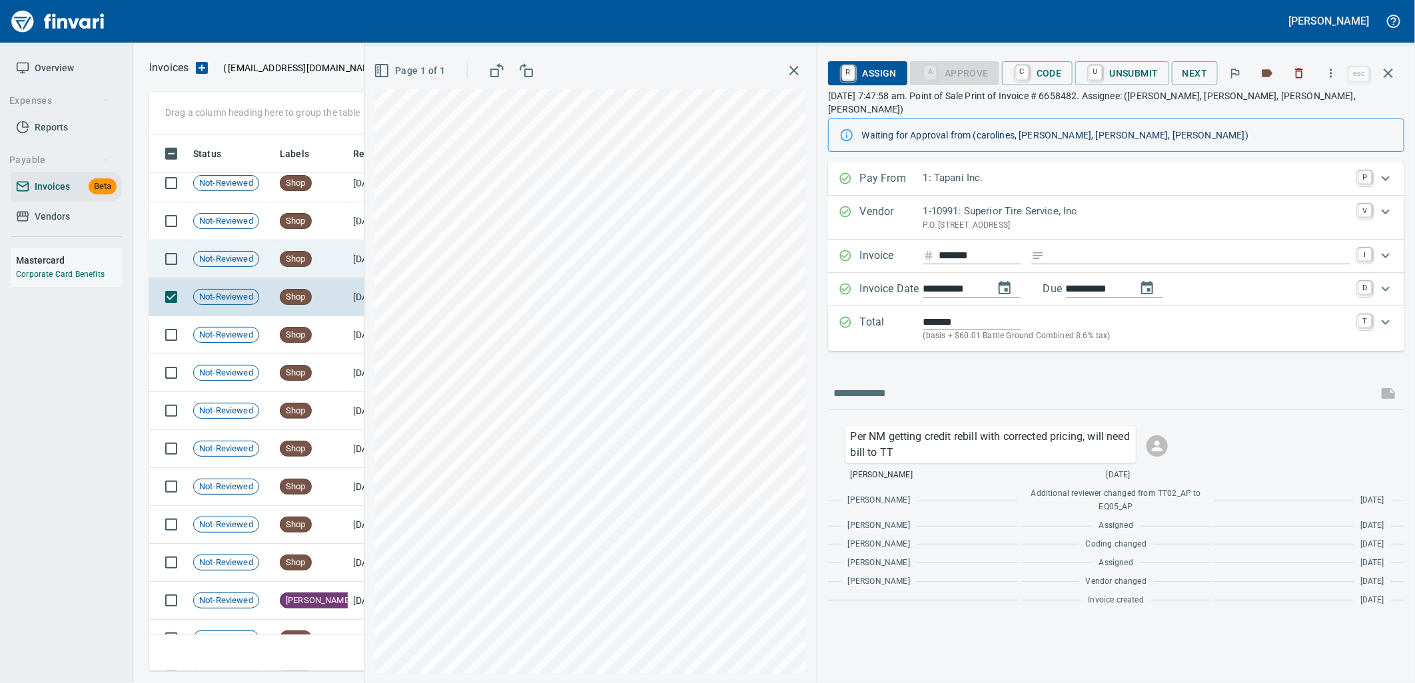
click at [304, 261] on span "Shop" at bounding box center [295, 259] width 31 height 13
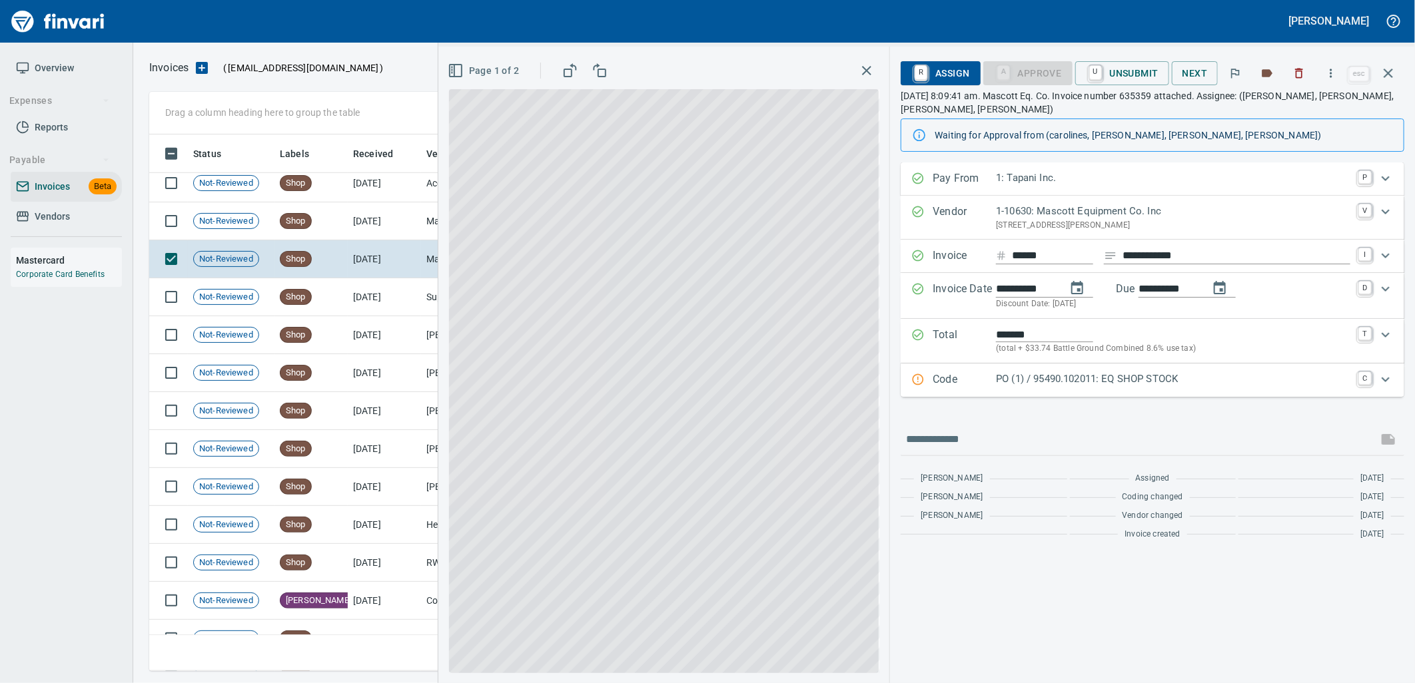
click at [1123, 384] on p "PO (1) / 95490.102011: EQ SHOP STOCK" at bounding box center [1173, 379] width 354 height 15
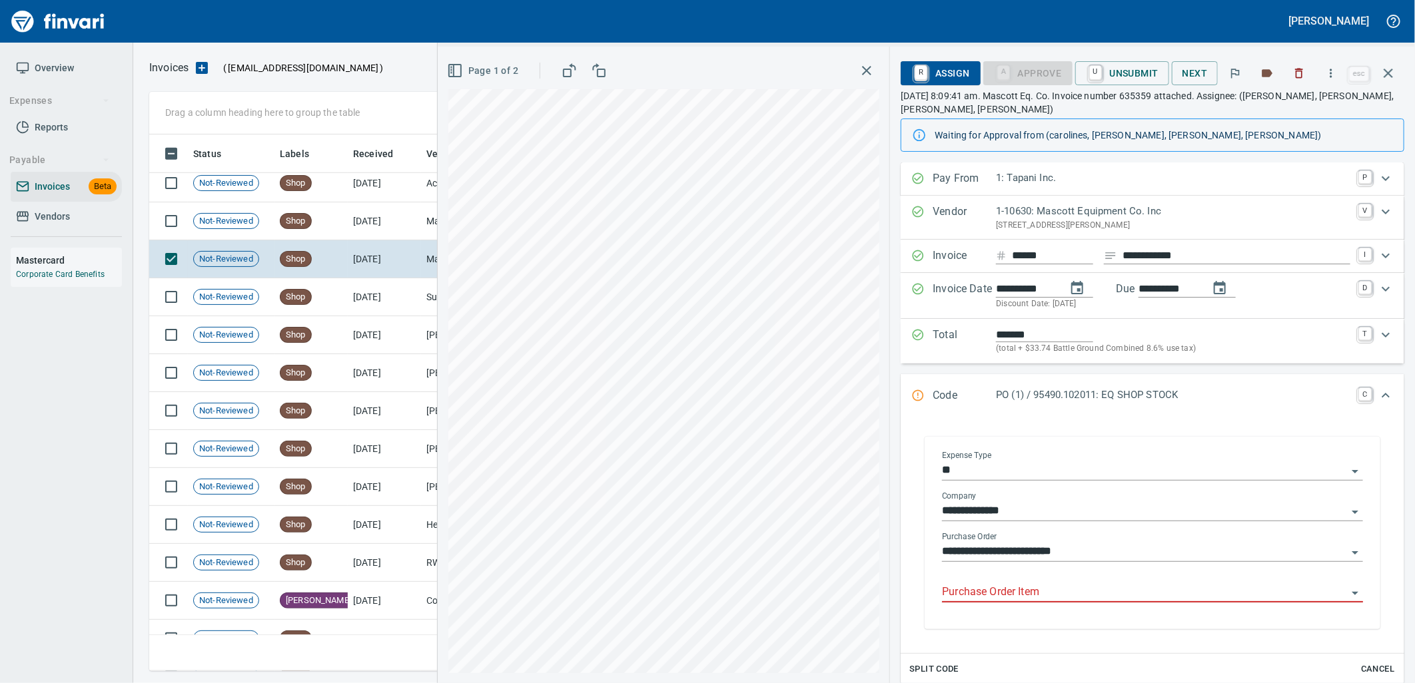
click at [1053, 590] on input "Purchase Order Item" at bounding box center [1144, 592] width 405 height 19
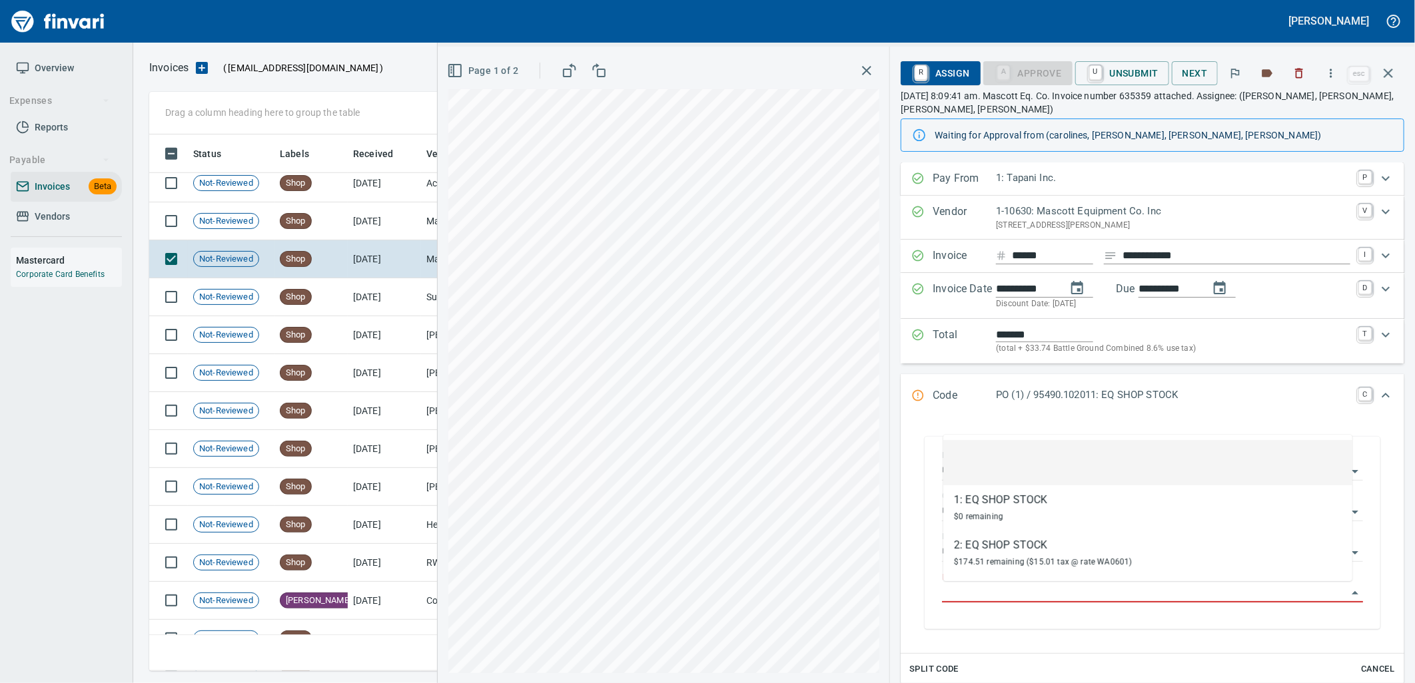
scroll to position [526, 1227]
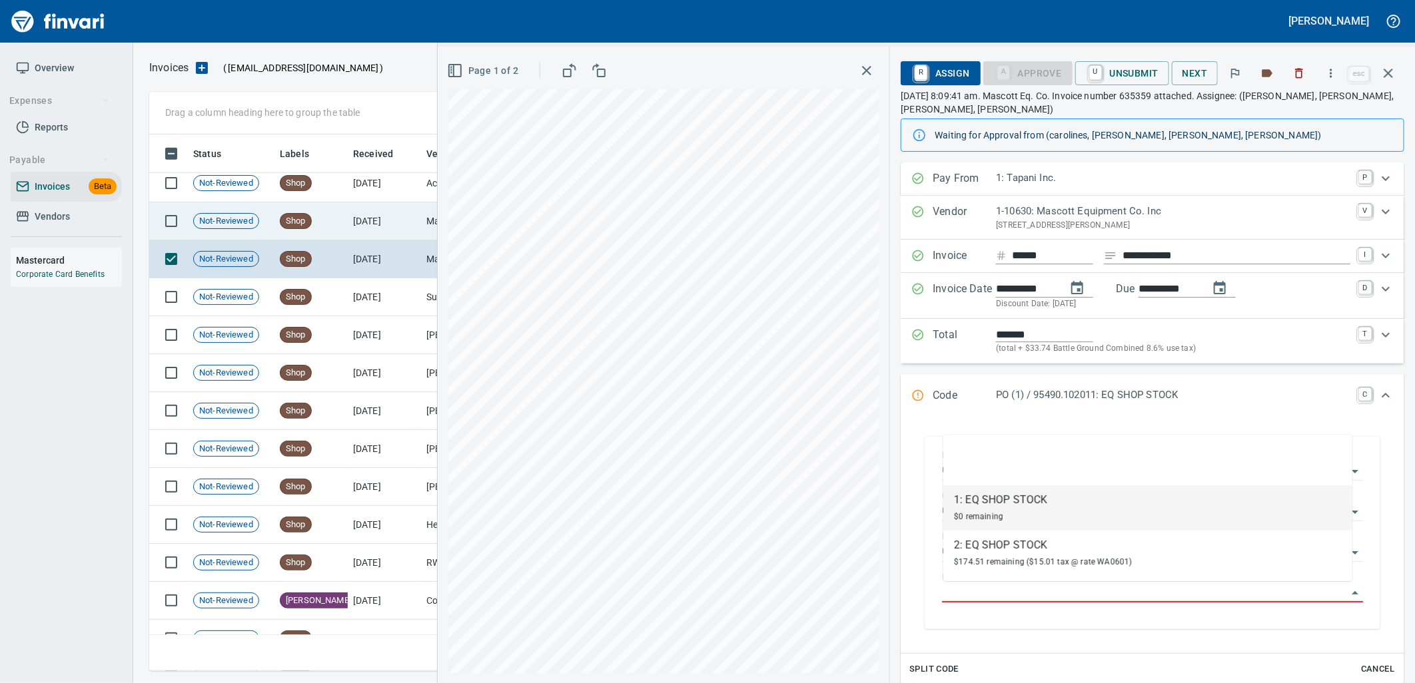
click at [388, 213] on td "8/18/2025" at bounding box center [384, 221] width 73 height 38
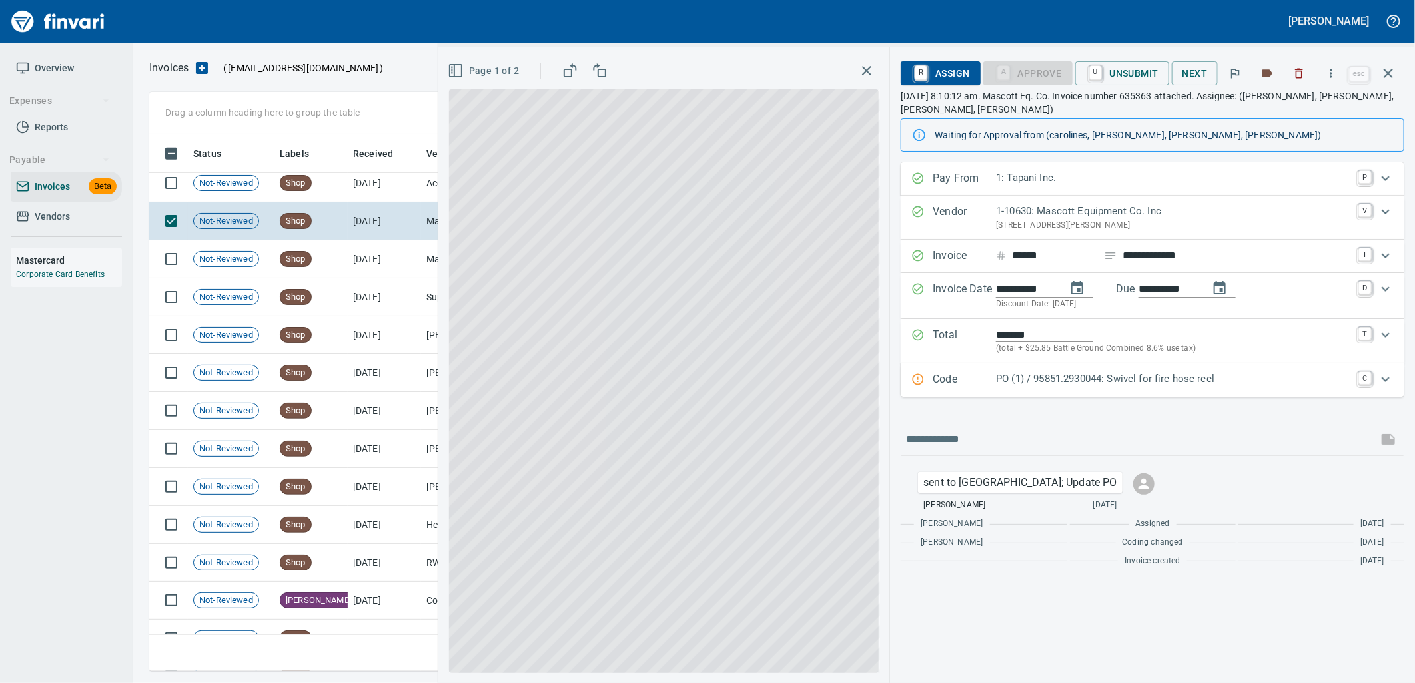
click at [1155, 383] on p "PO (1) / 95851.2930044: Swivel for fire hose reel" at bounding box center [1173, 379] width 354 height 15
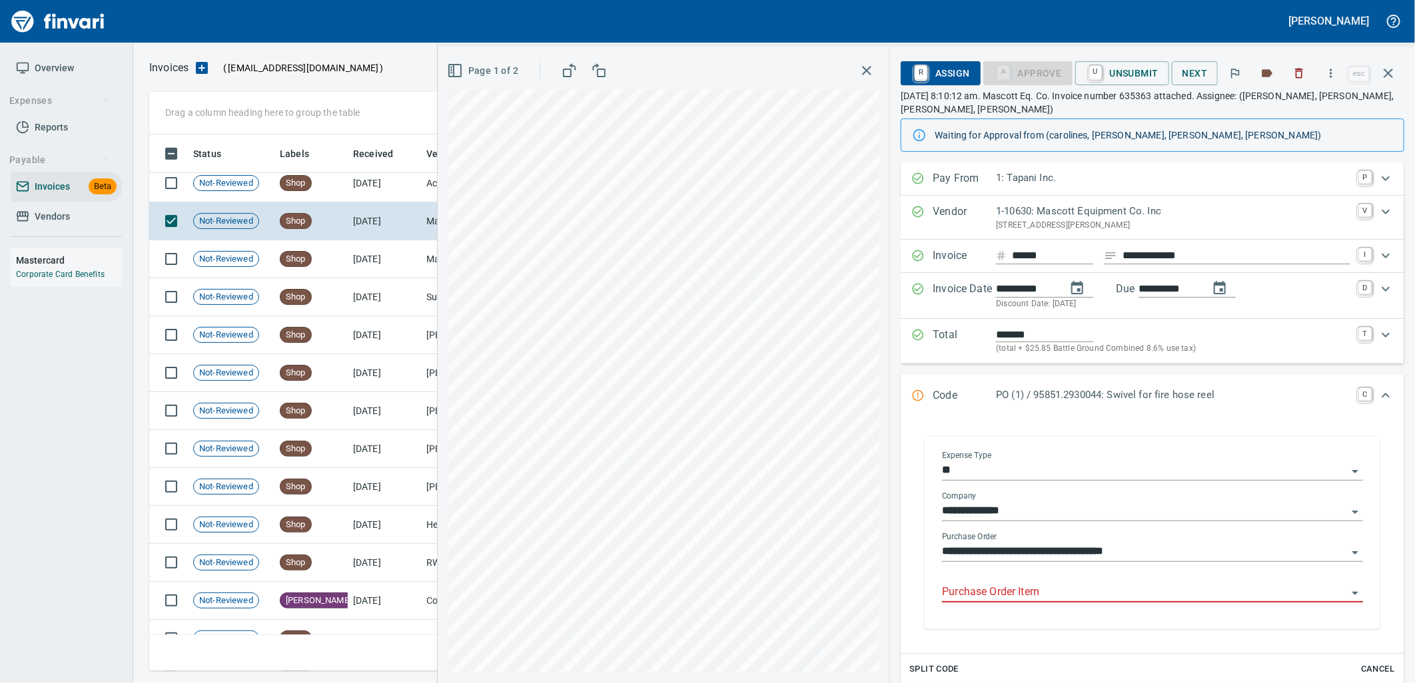
click at [1086, 593] on input "Purchase Order Item" at bounding box center [1144, 592] width 405 height 19
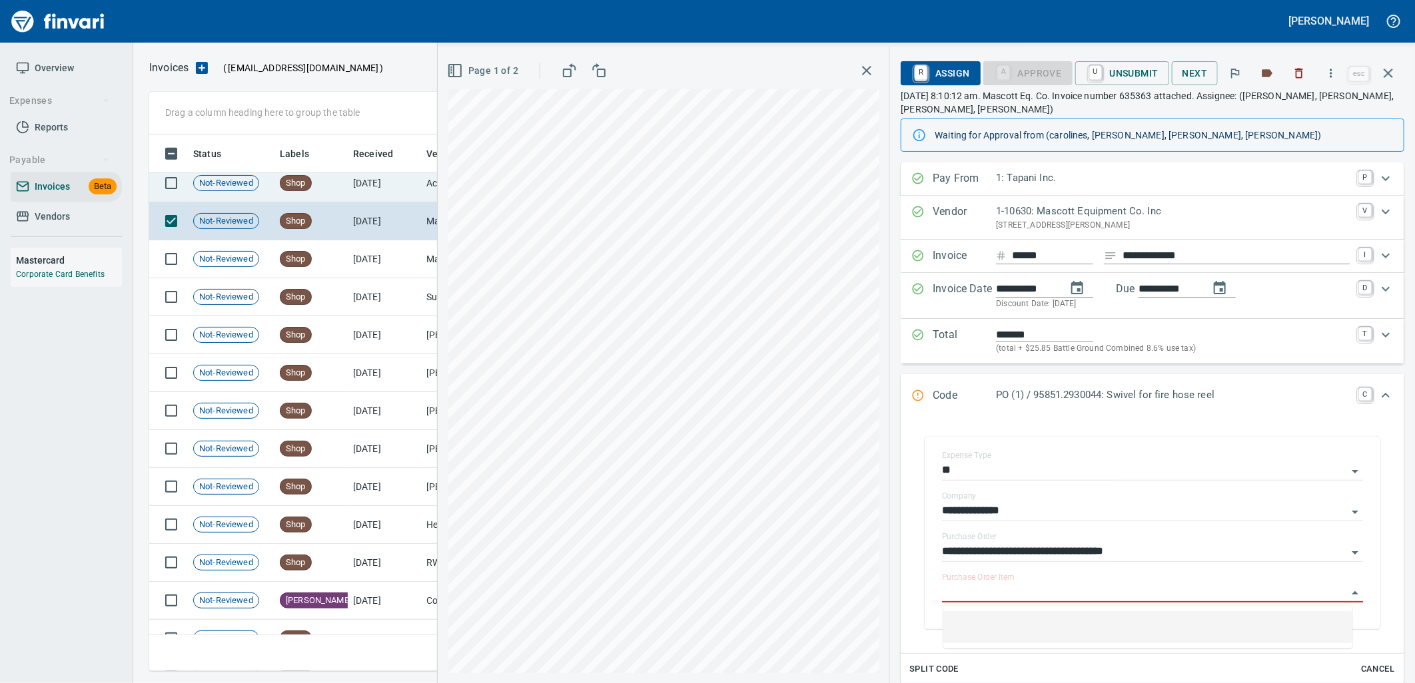
click at [373, 197] on td "8/18/2025" at bounding box center [384, 184] width 73 height 38
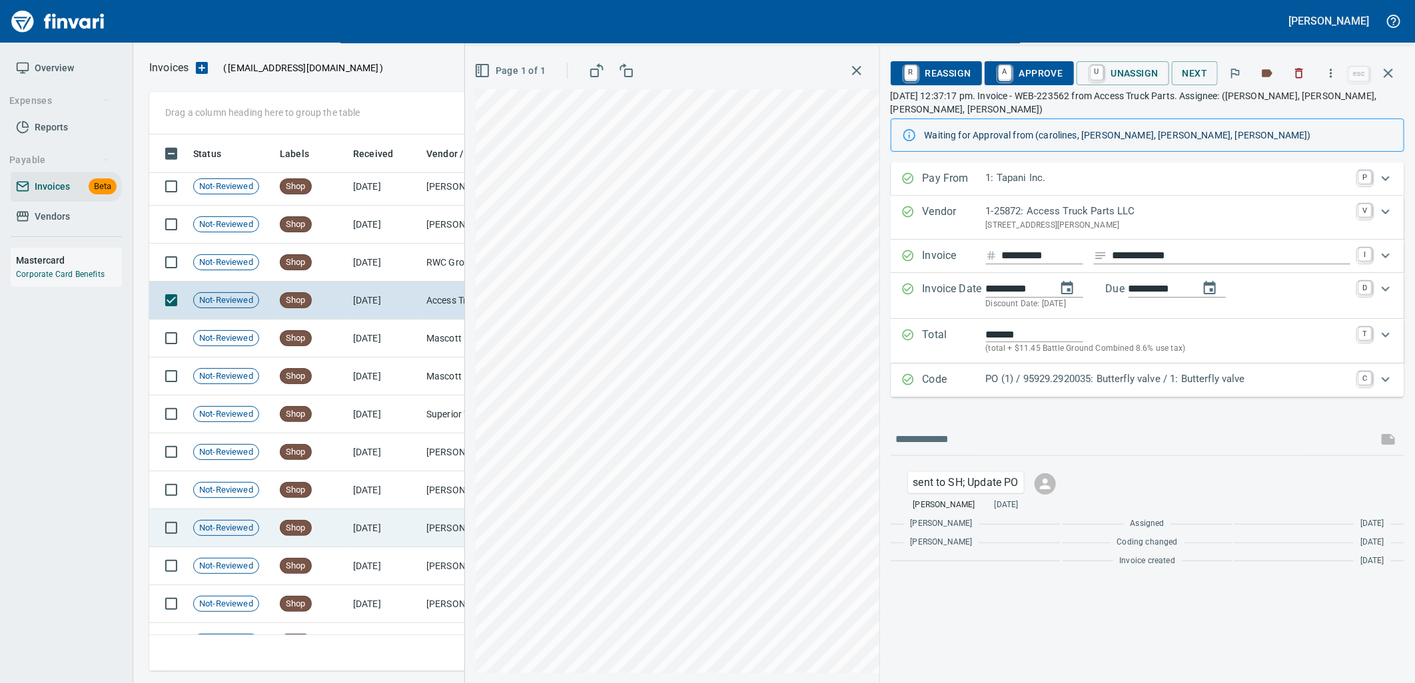
scroll to position [3564, 0]
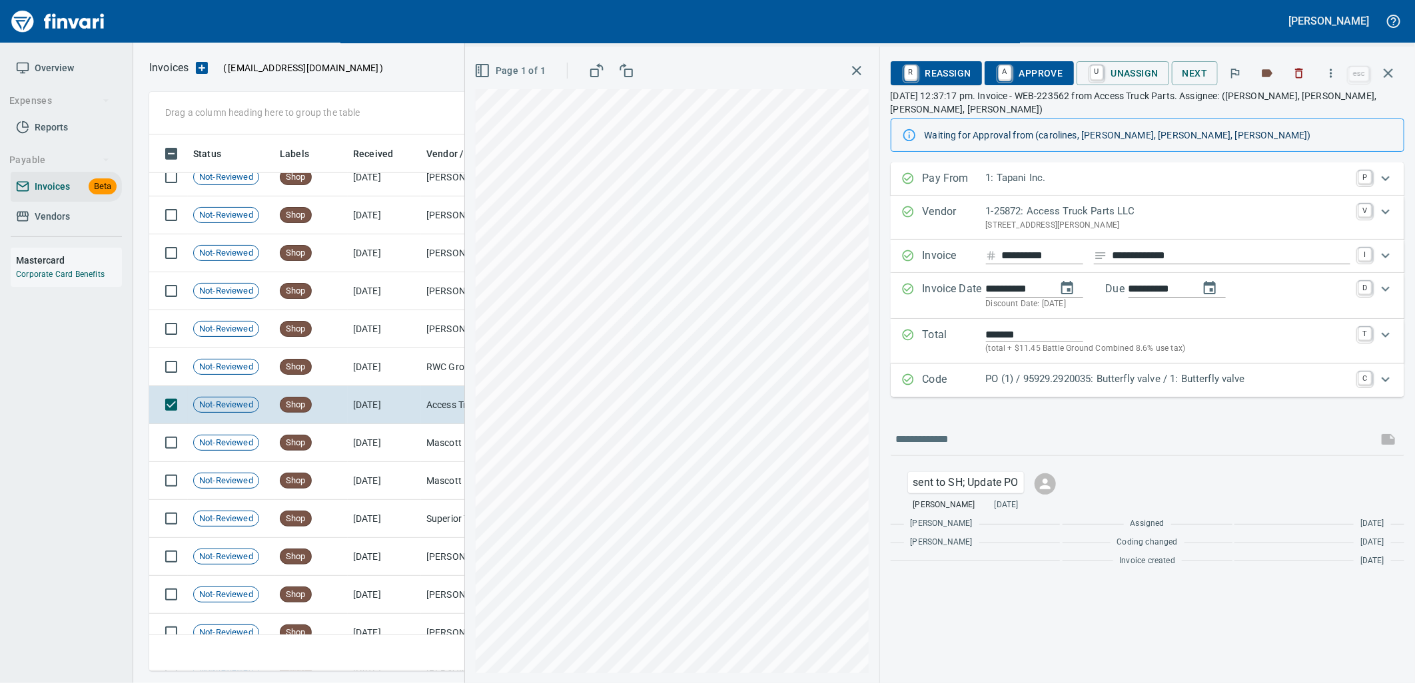
click at [1074, 382] on p "PO (1) / 95929.2920035: Butterfly valve / 1: Butterfly valve" at bounding box center [1168, 379] width 364 height 15
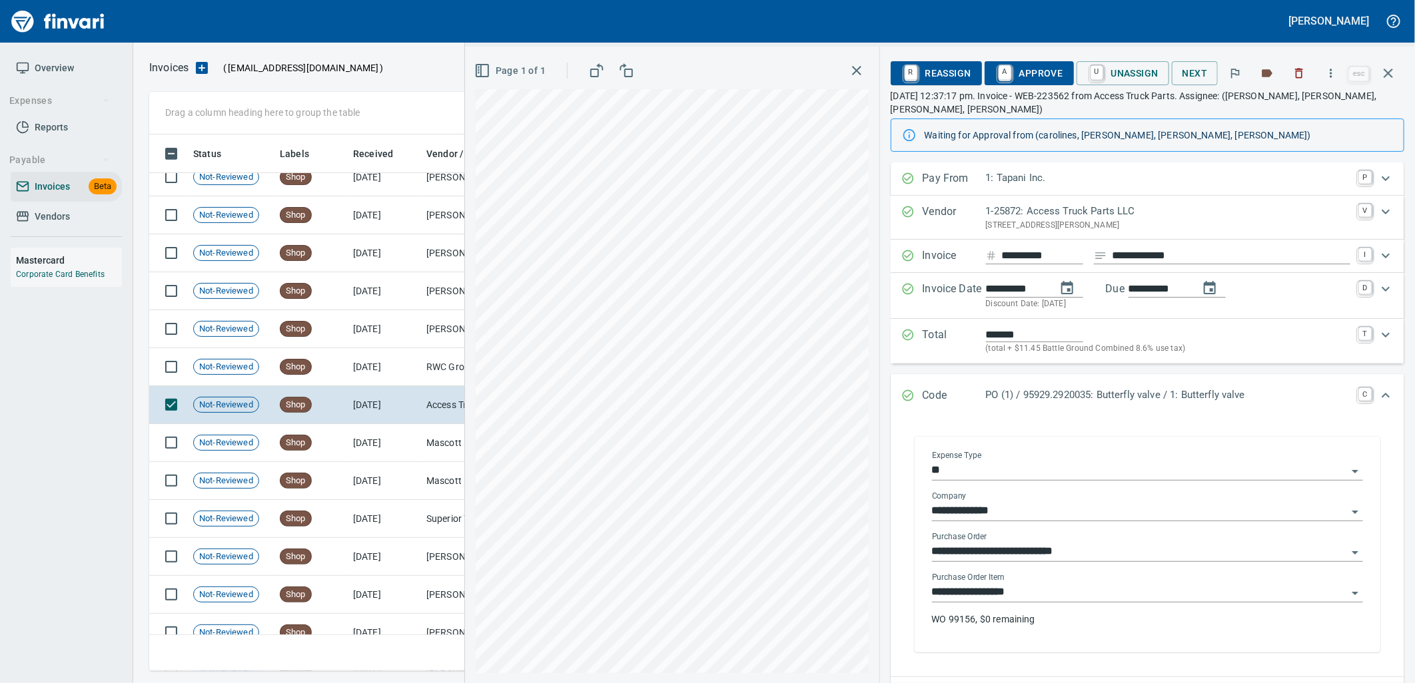
click at [1034, 596] on input "**********" at bounding box center [1139, 592] width 415 height 19
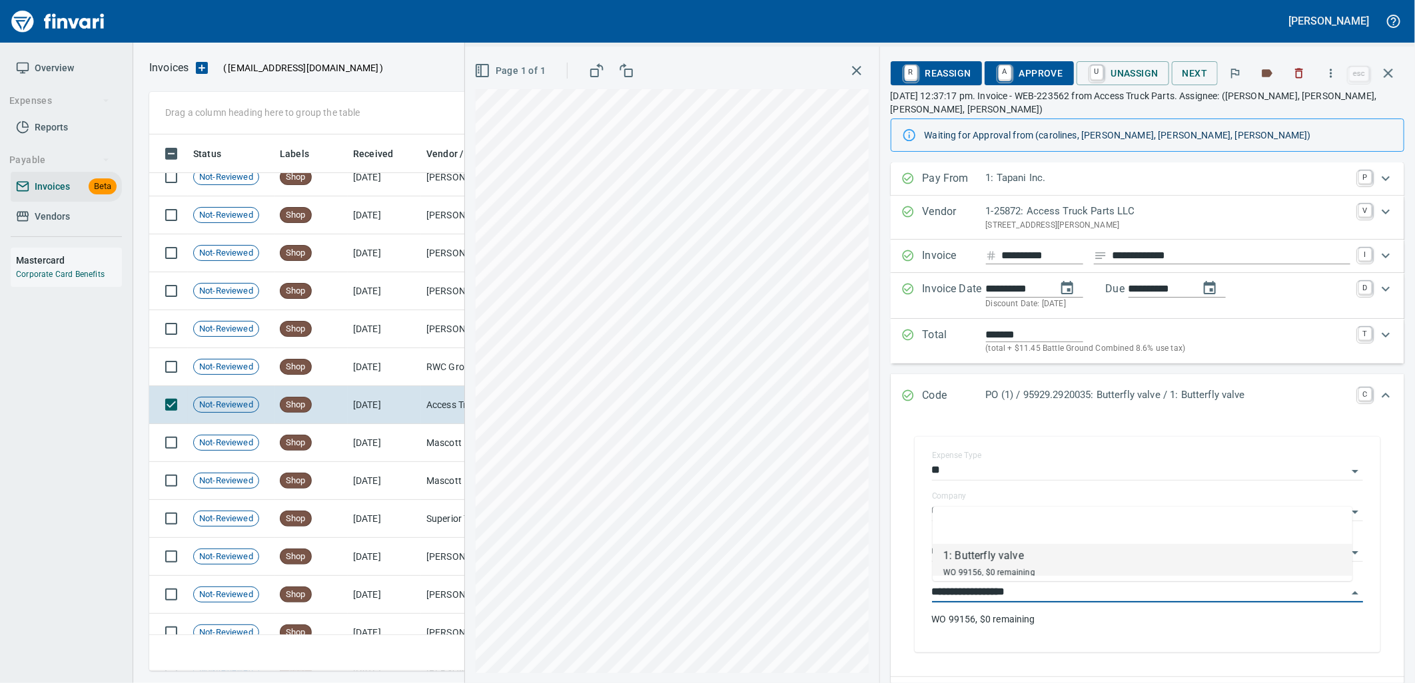
scroll to position [526, 1227]
click at [423, 357] on td "RWC Group (1-39970)" at bounding box center [487, 367] width 133 height 38
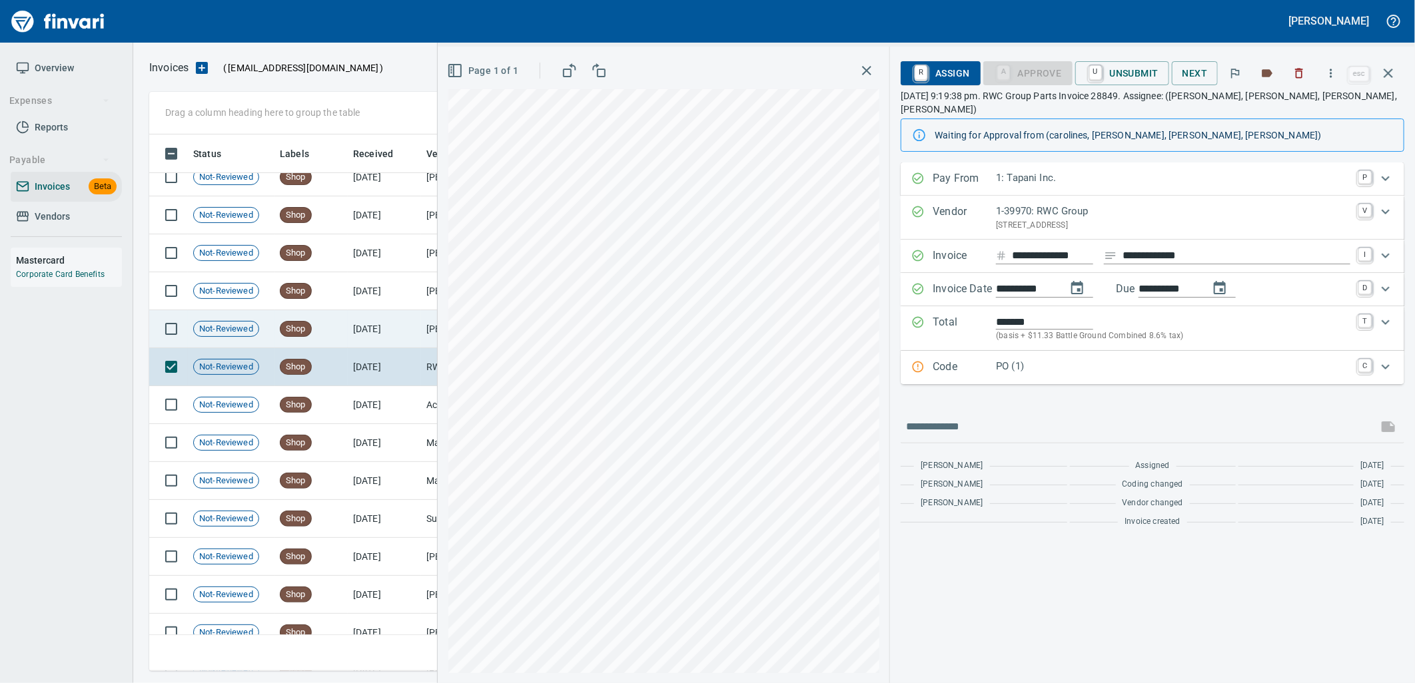
click at [373, 318] on td "8/19/2025" at bounding box center [384, 329] width 73 height 38
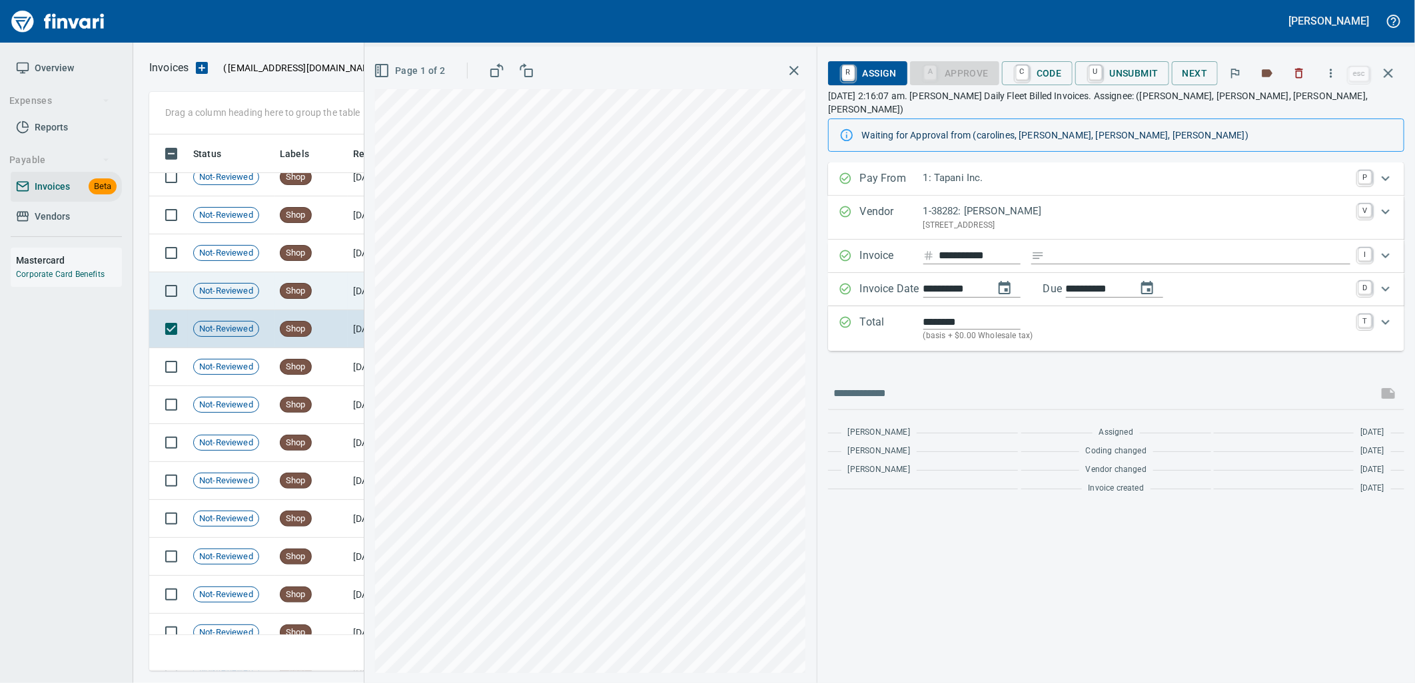
click at [282, 273] on td "Shop" at bounding box center [310, 291] width 73 height 38
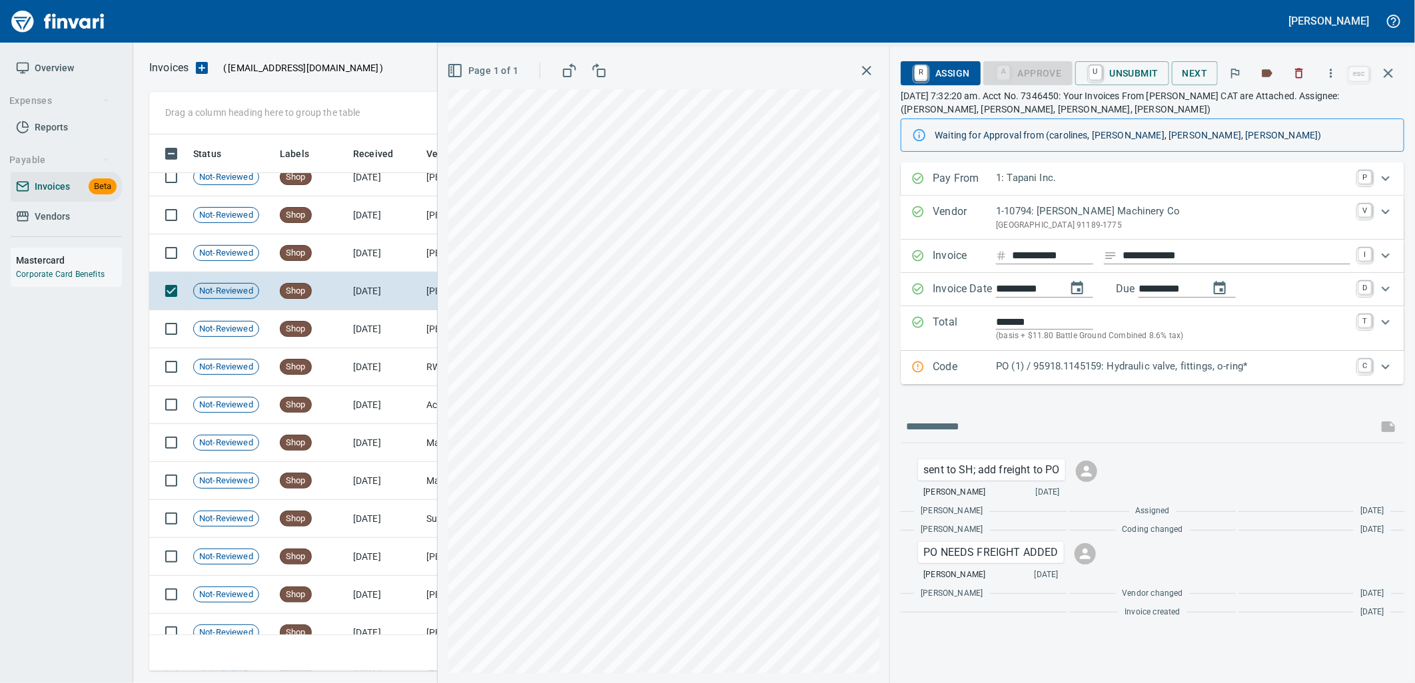
click at [1191, 356] on div "Code PO (1) / 95918.1145159: Hydraulic valve, fittings, o-ring* C" at bounding box center [1153, 367] width 504 height 33
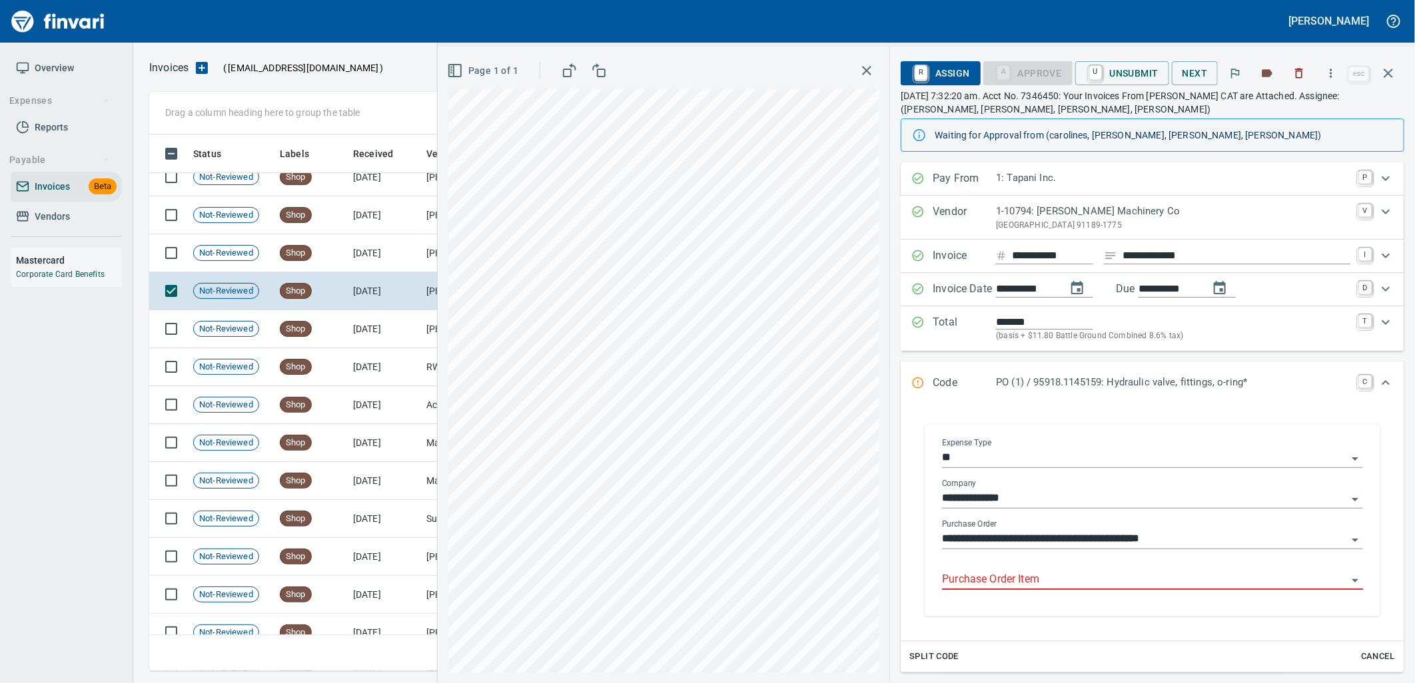
click at [1060, 579] on input "Purchase Order Item" at bounding box center [1144, 580] width 405 height 19
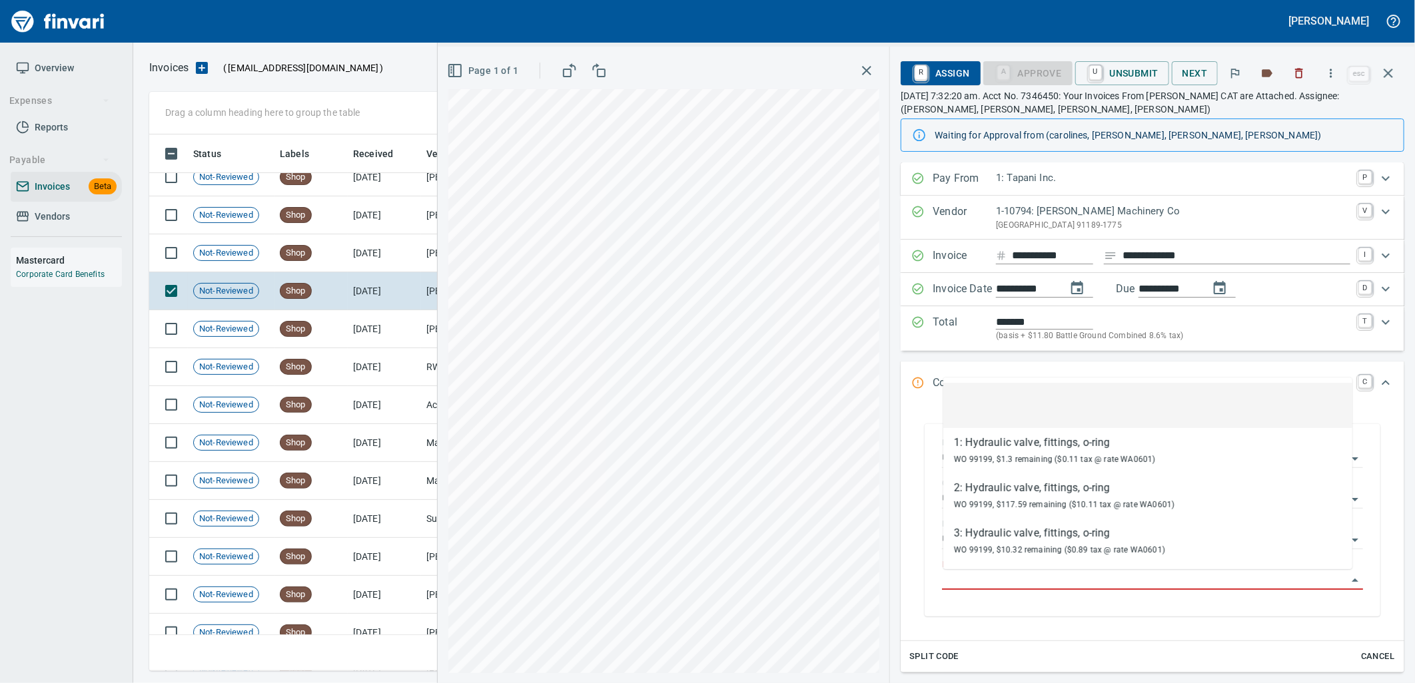
scroll to position [526, 1227]
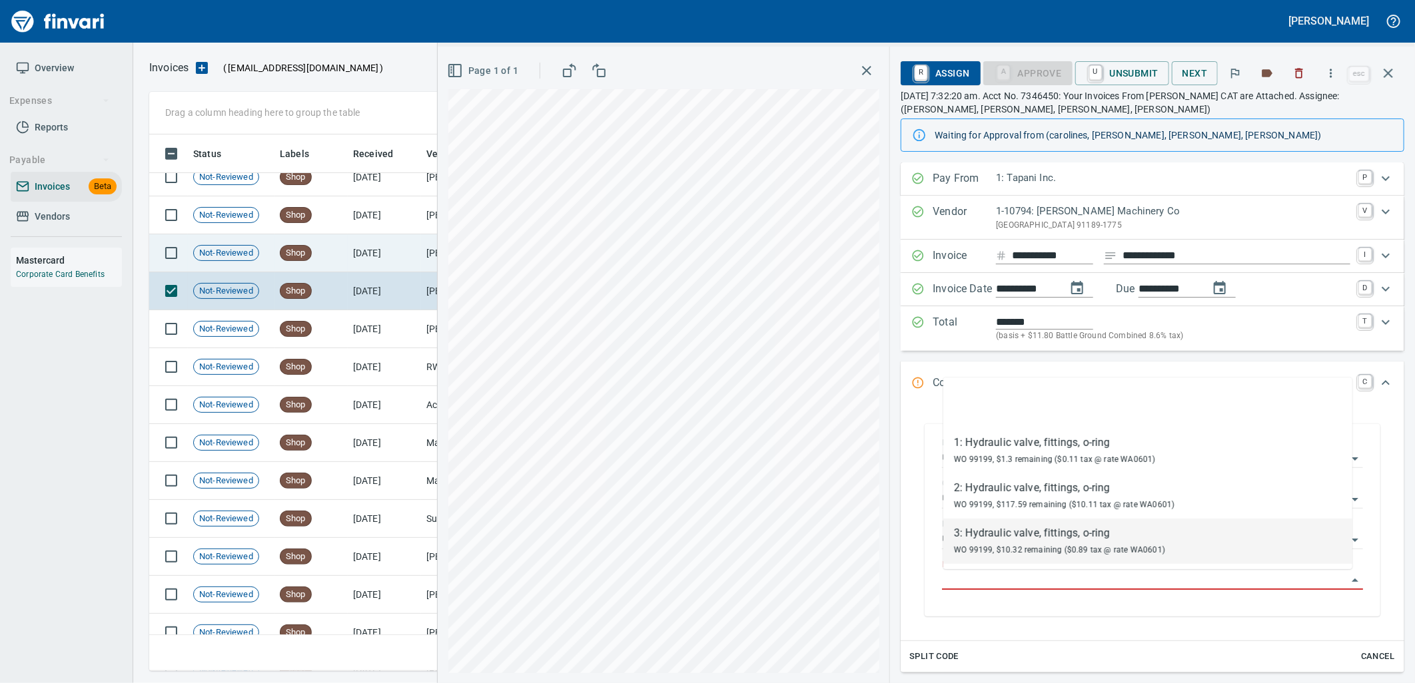
click at [330, 253] on td "Shop" at bounding box center [310, 253] width 73 height 38
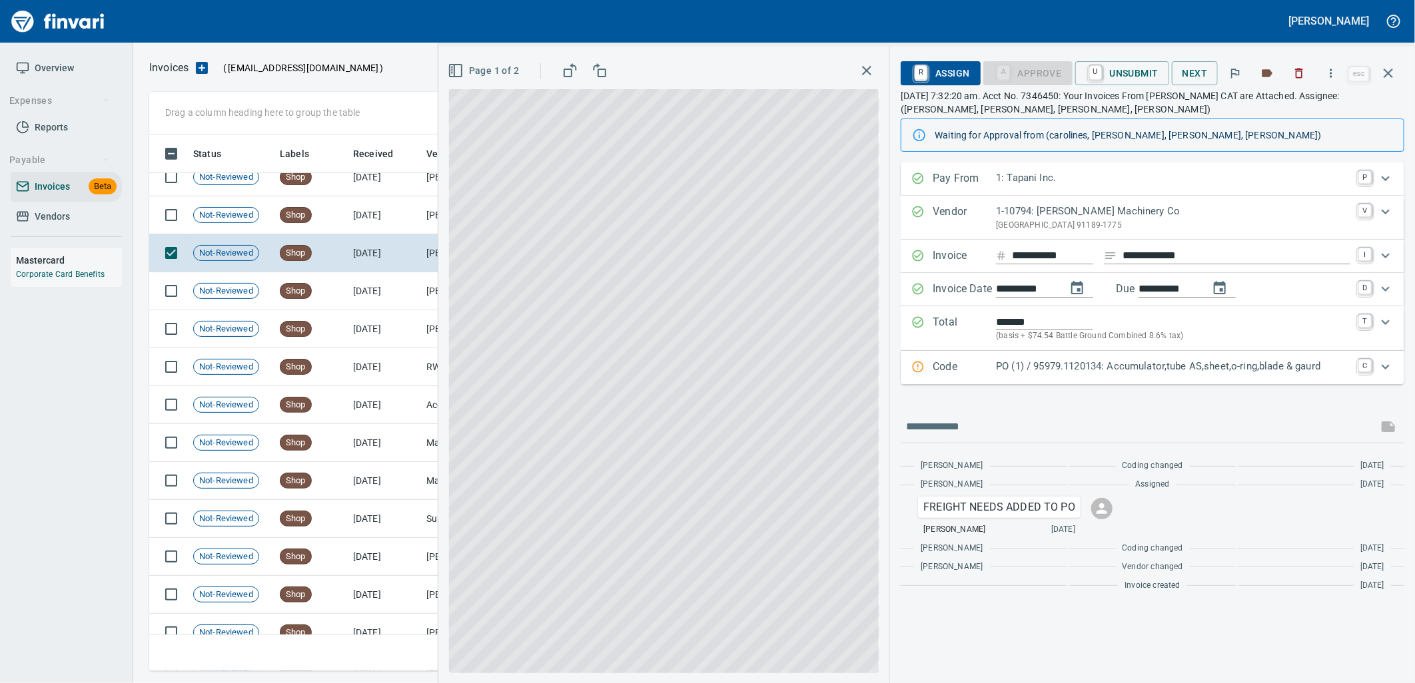
click at [1072, 370] on p "PO (1) / 95979.1120134: Accumulator,tube AS,sheet,o-ring,blade & gaurd" at bounding box center [1173, 366] width 354 height 15
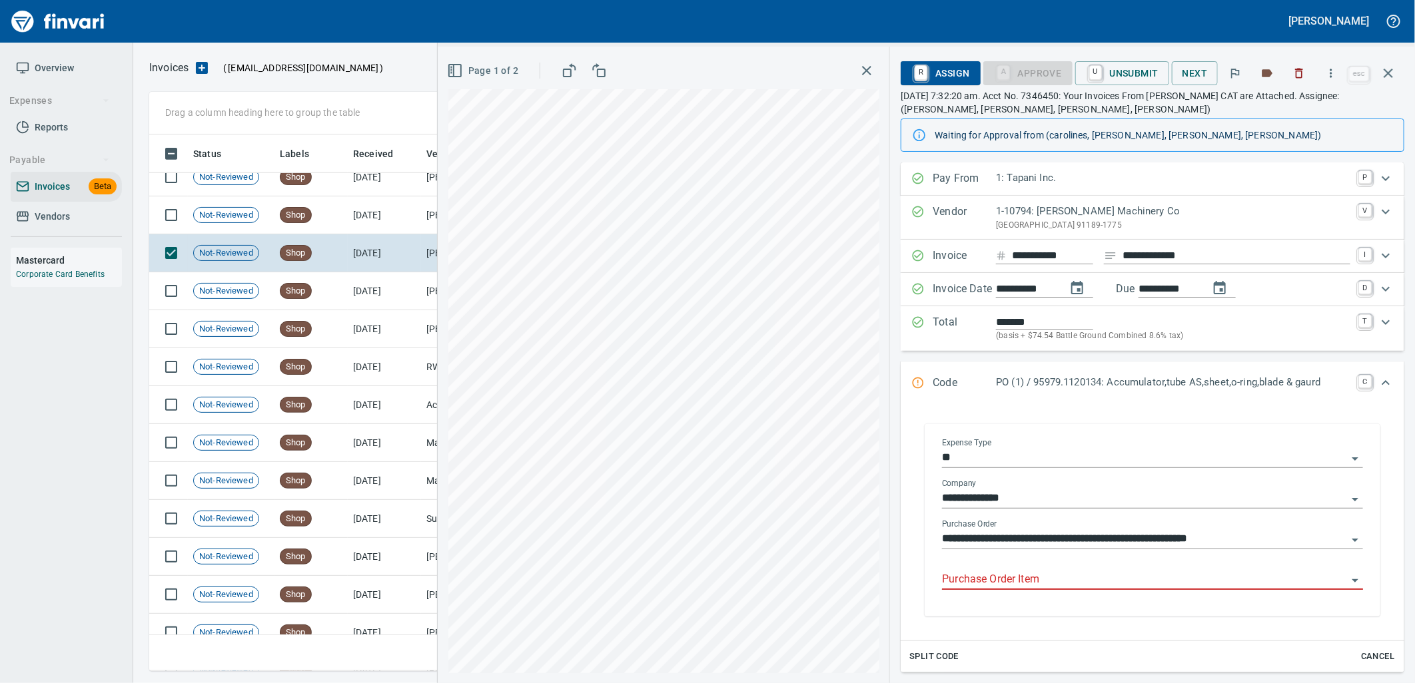
click at [1060, 583] on input "Purchase Order Item" at bounding box center [1144, 580] width 405 height 19
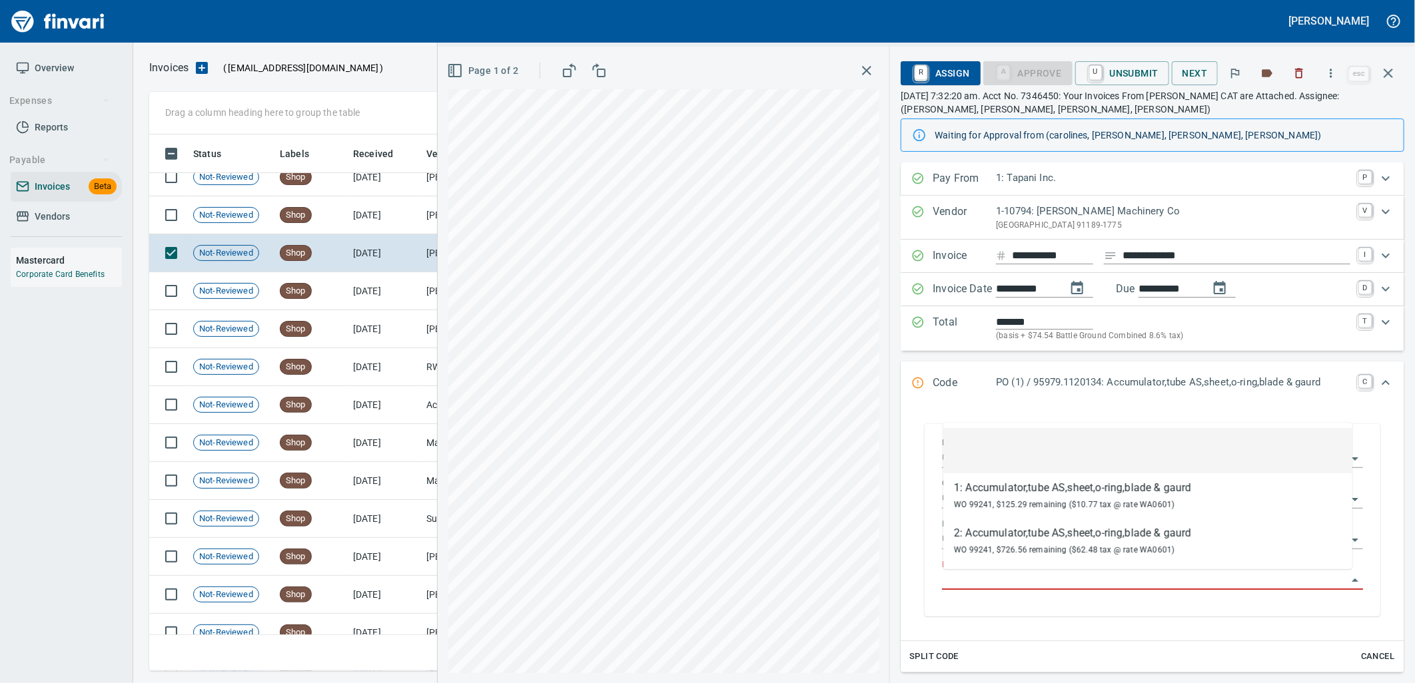
scroll to position [526, 1227]
click at [373, 211] on td "8/19/2025" at bounding box center [384, 215] width 73 height 38
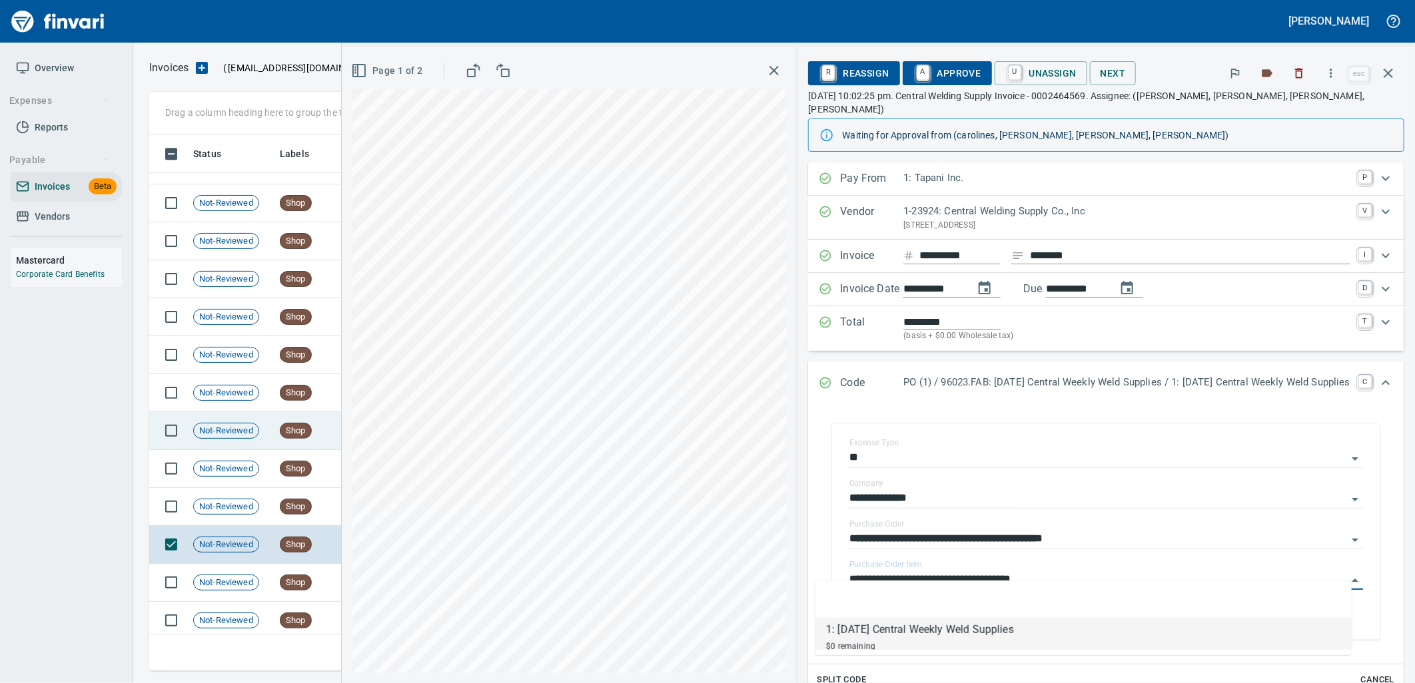
scroll to position [2676, 0]
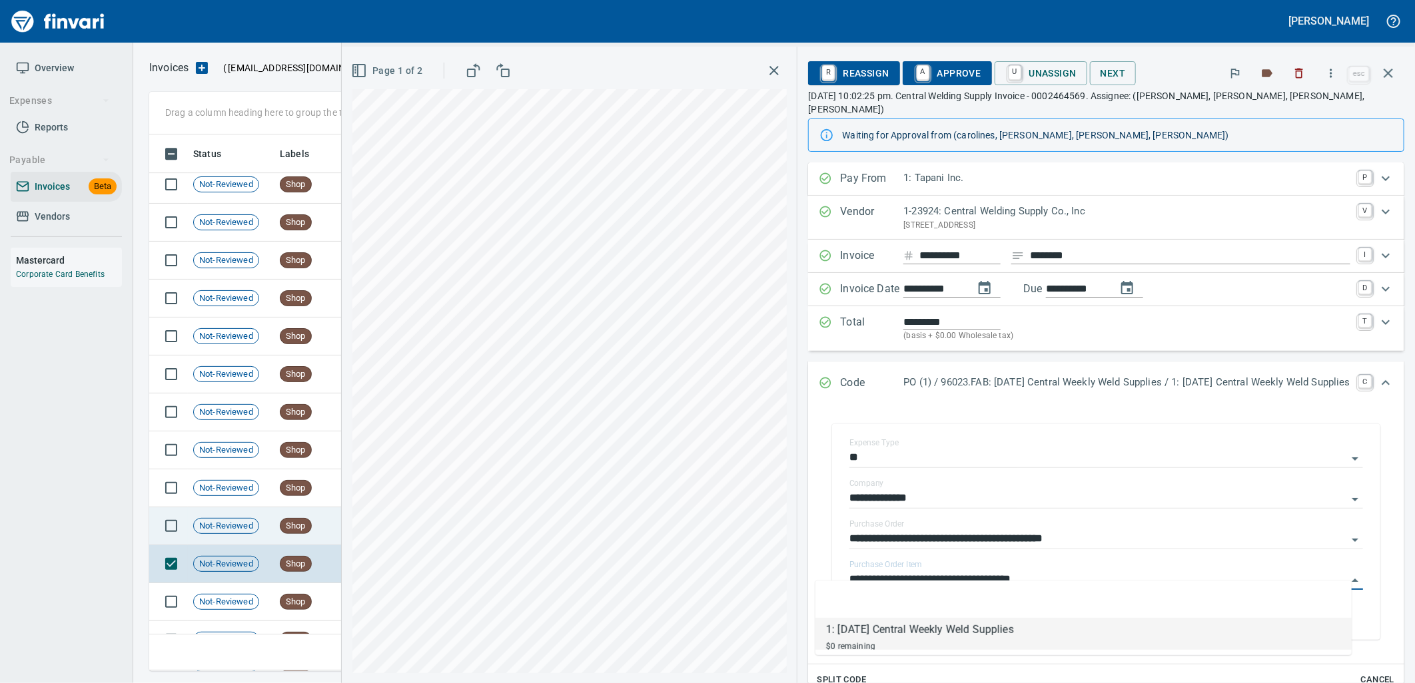
click at [258, 523] on div "Not-Reviewed" at bounding box center [226, 526] width 66 height 16
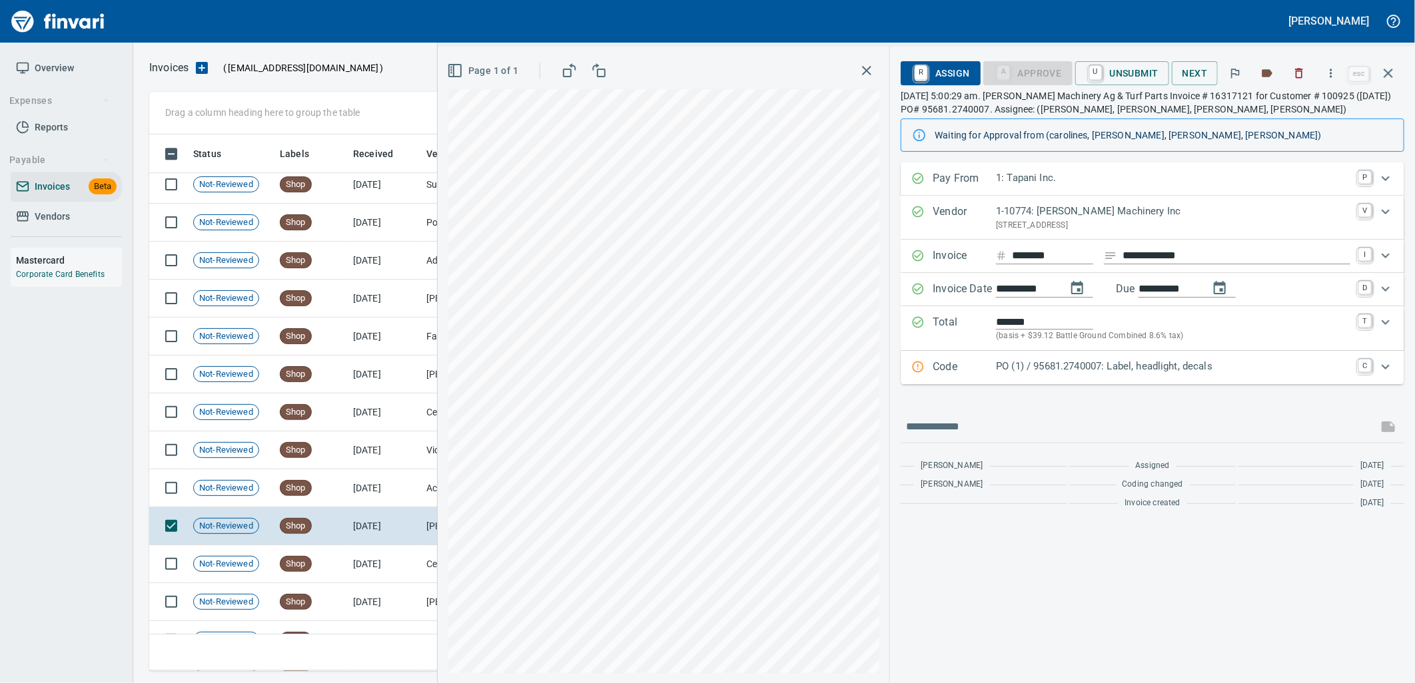
click at [1118, 378] on div "Code PO (1) / 95681.2740007: Label, headlight, decals C" at bounding box center [1153, 367] width 504 height 33
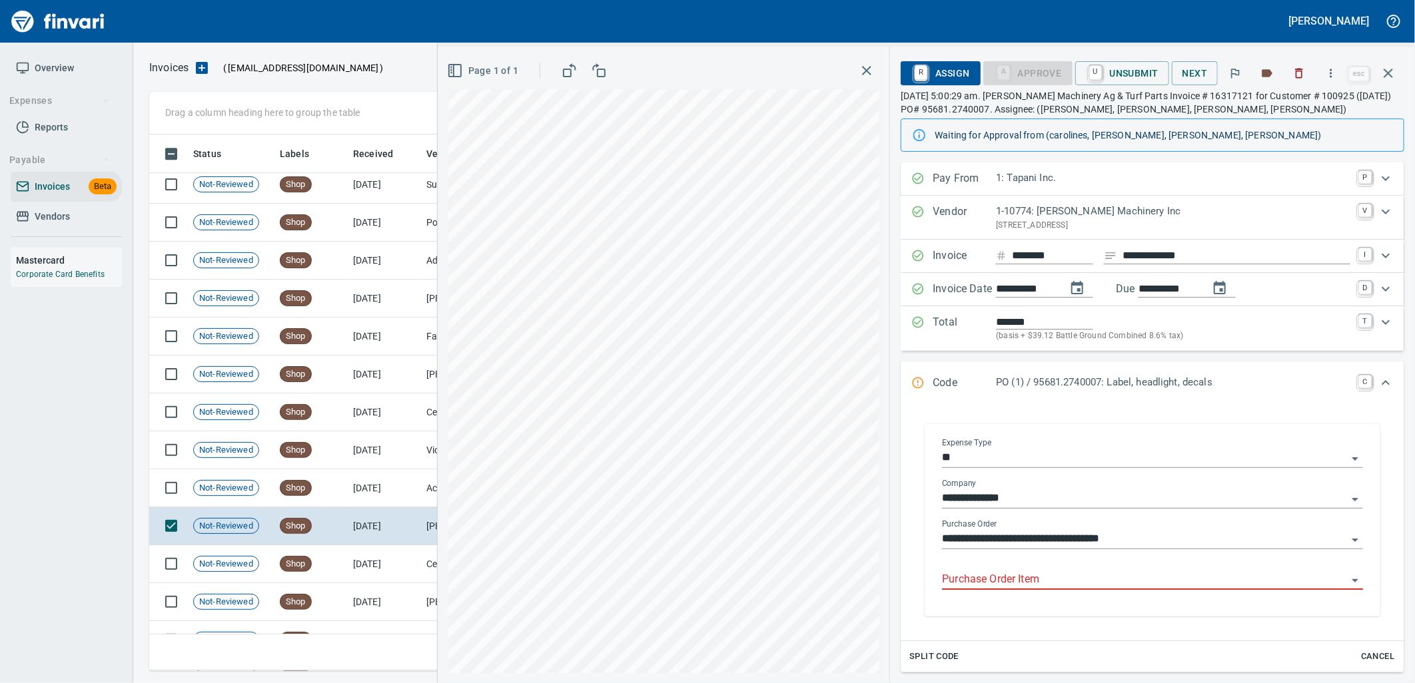
click at [1010, 585] on input "Purchase Order Item" at bounding box center [1144, 580] width 405 height 19
click at [348, 490] on td "8/21/2025" at bounding box center [384, 489] width 73 height 38
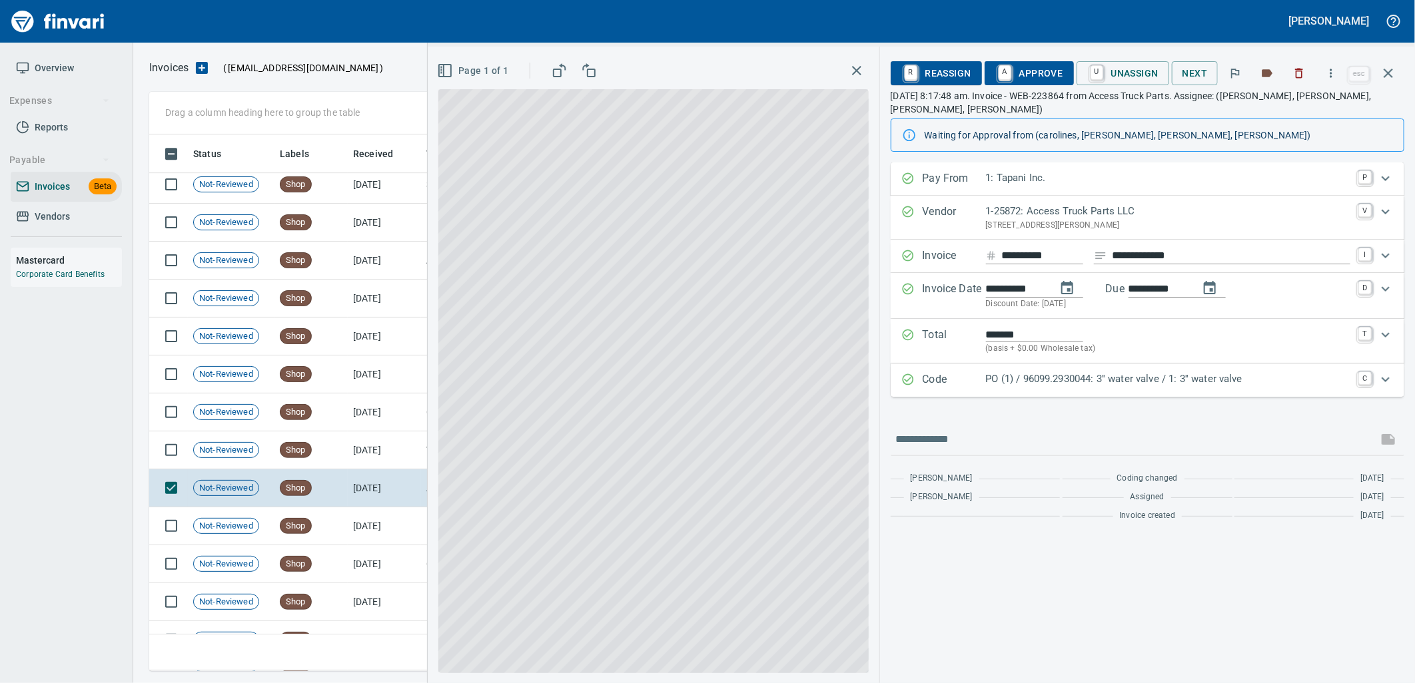
click at [1215, 382] on p "PO (1) / 96099.2930044: 3'' water valve / 1: 3'' water valve" at bounding box center [1168, 379] width 364 height 15
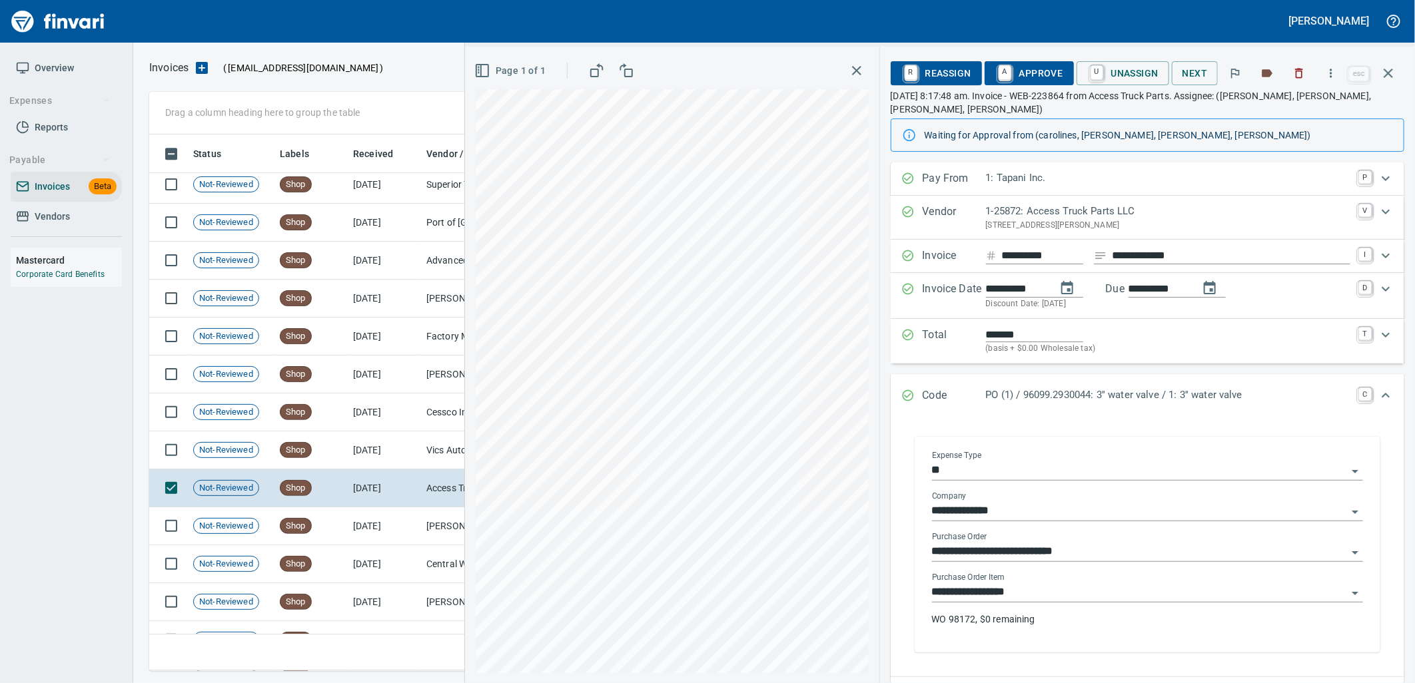
click at [1042, 591] on input "**********" at bounding box center [1139, 592] width 415 height 19
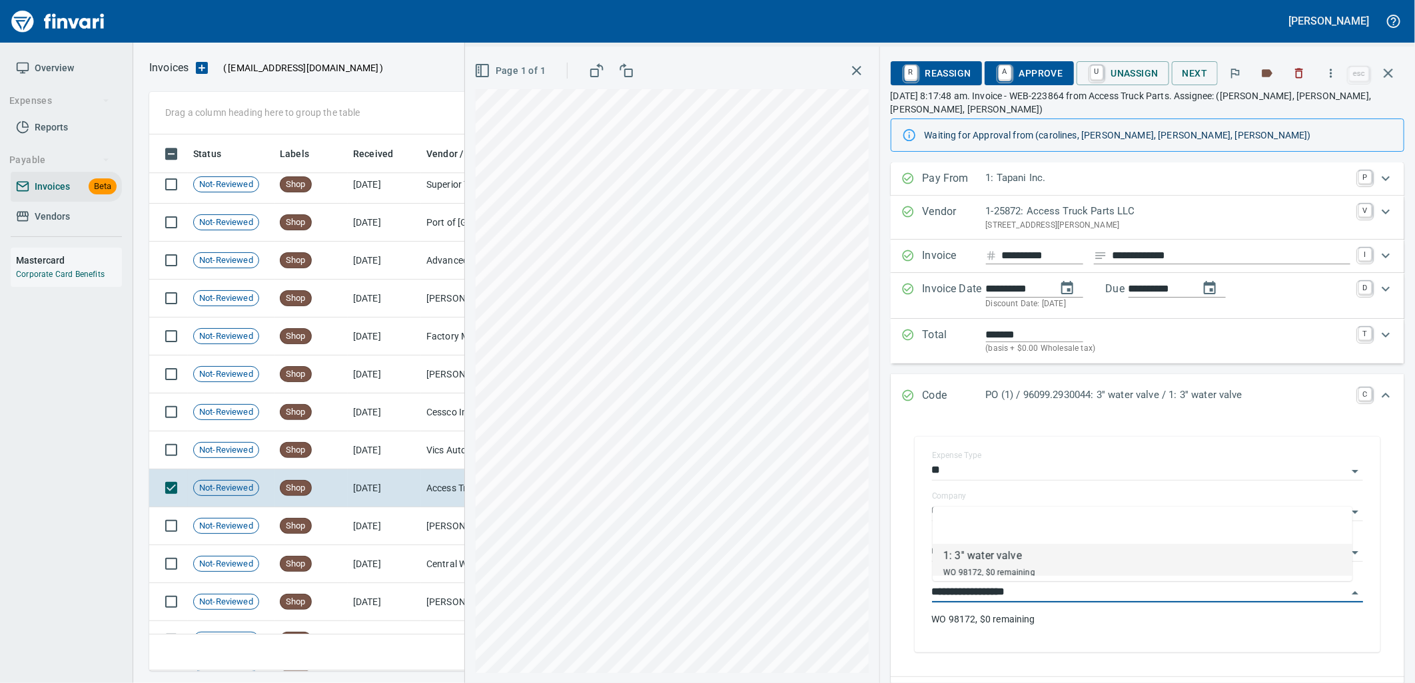
scroll to position [526, 1227]
click at [384, 442] on td "8/21/2025" at bounding box center [384, 451] width 73 height 38
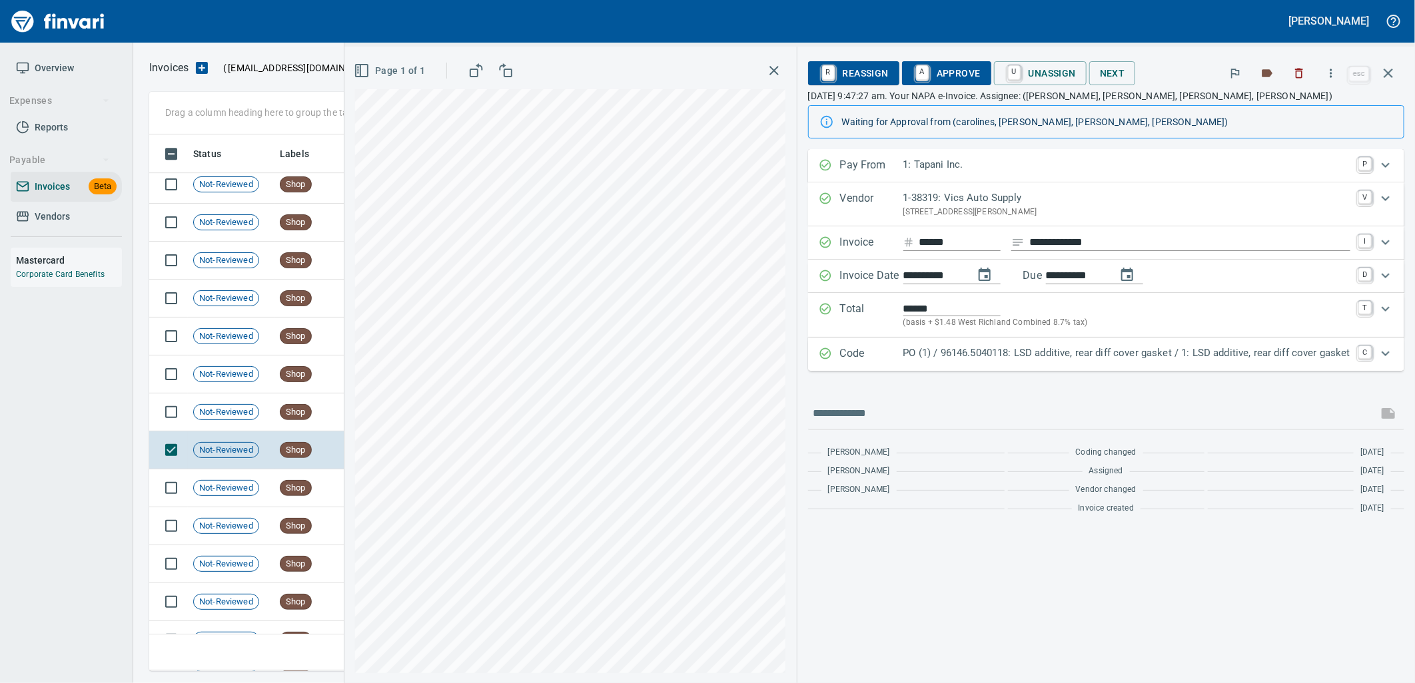
click at [1042, 356] on p "PO (1) / 96146.5040118: LSD additive, rear diff cover gasket / 1: LSD additive,…" at bounding box center [1126, 353] width 447 height 15
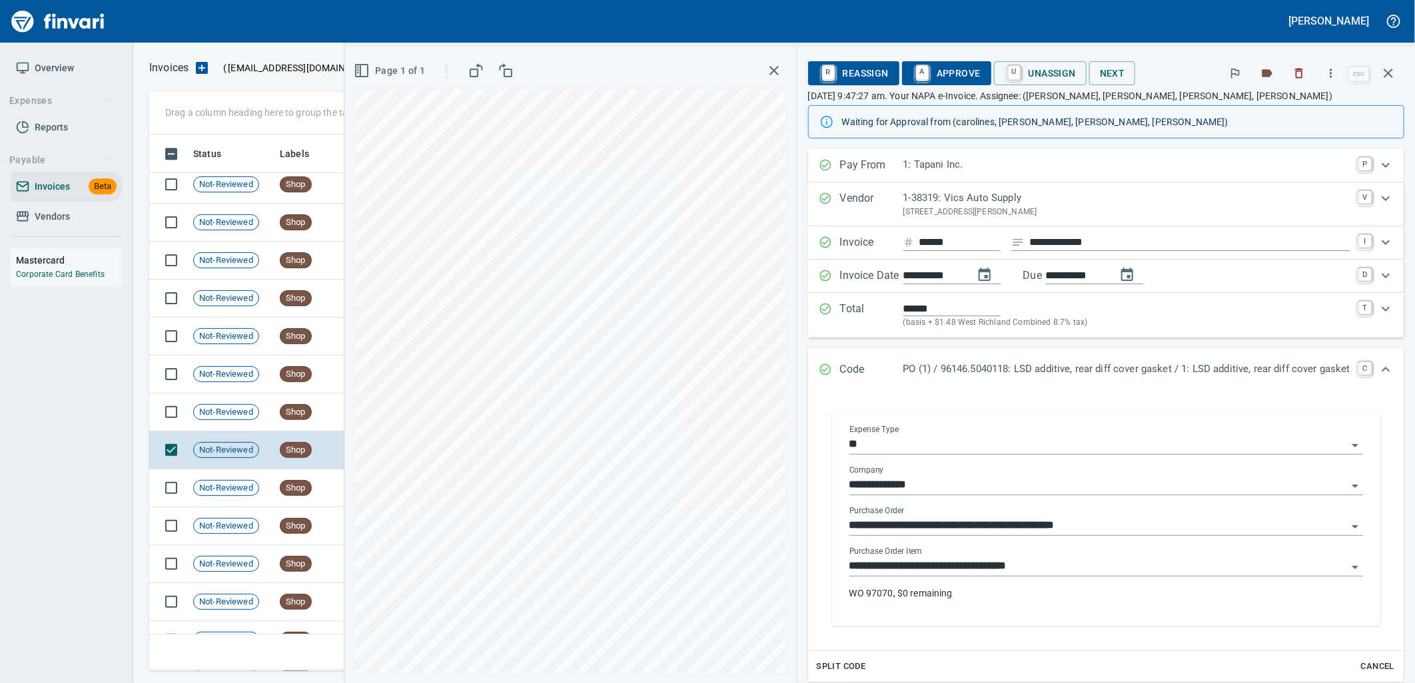
click at [1043, 567] on input "**********" at bounding box center [1098, 566] width 498 height 19
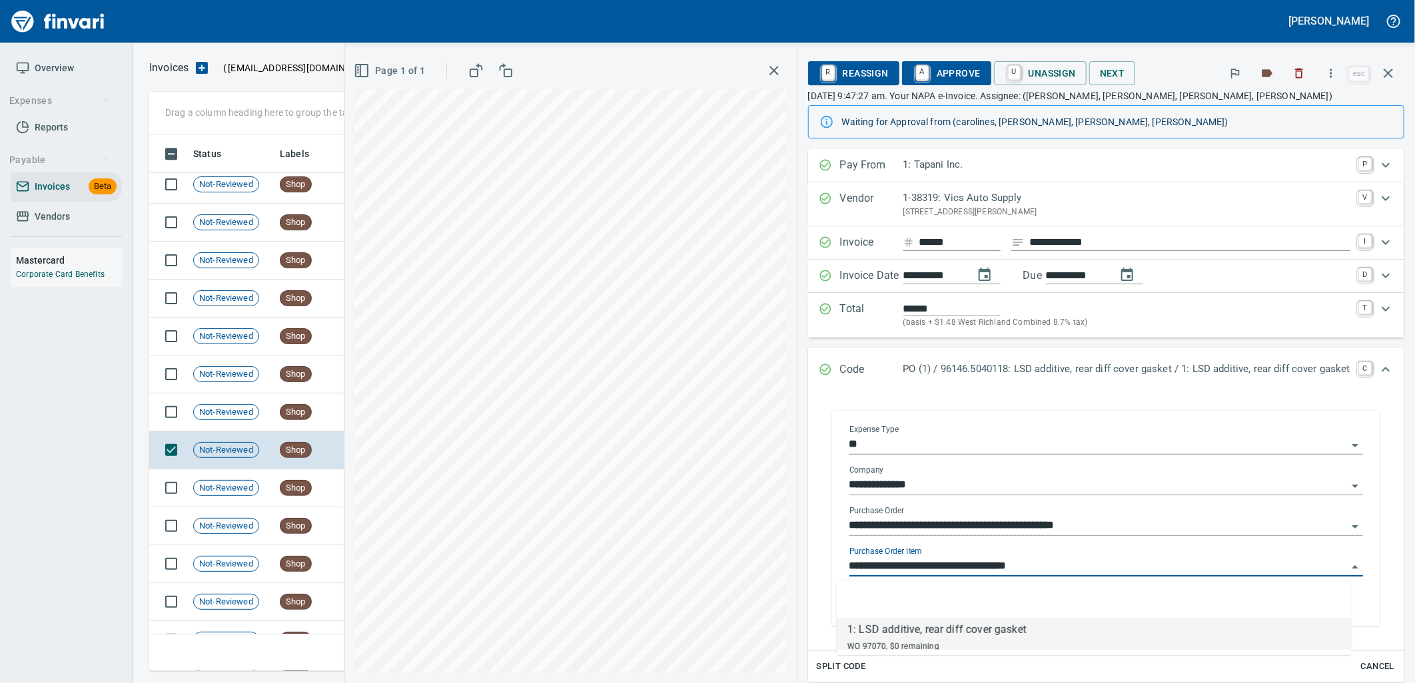
scroll to position [526, 1227]
click at [304, 416] on span "Shop" at bounding box center [295, 412] width 31 height 13
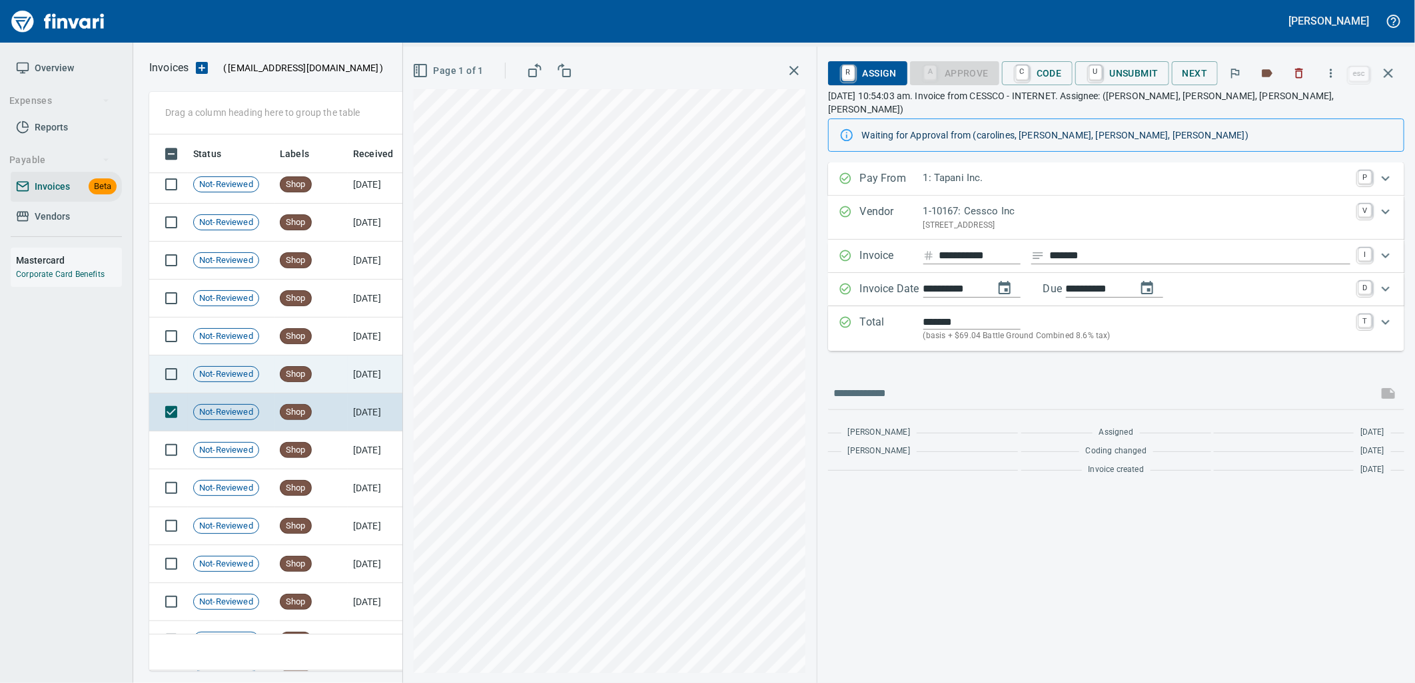
click at [348, 369] on td "8/21/2025" at bounding box center [384, 375] width 73 height 38
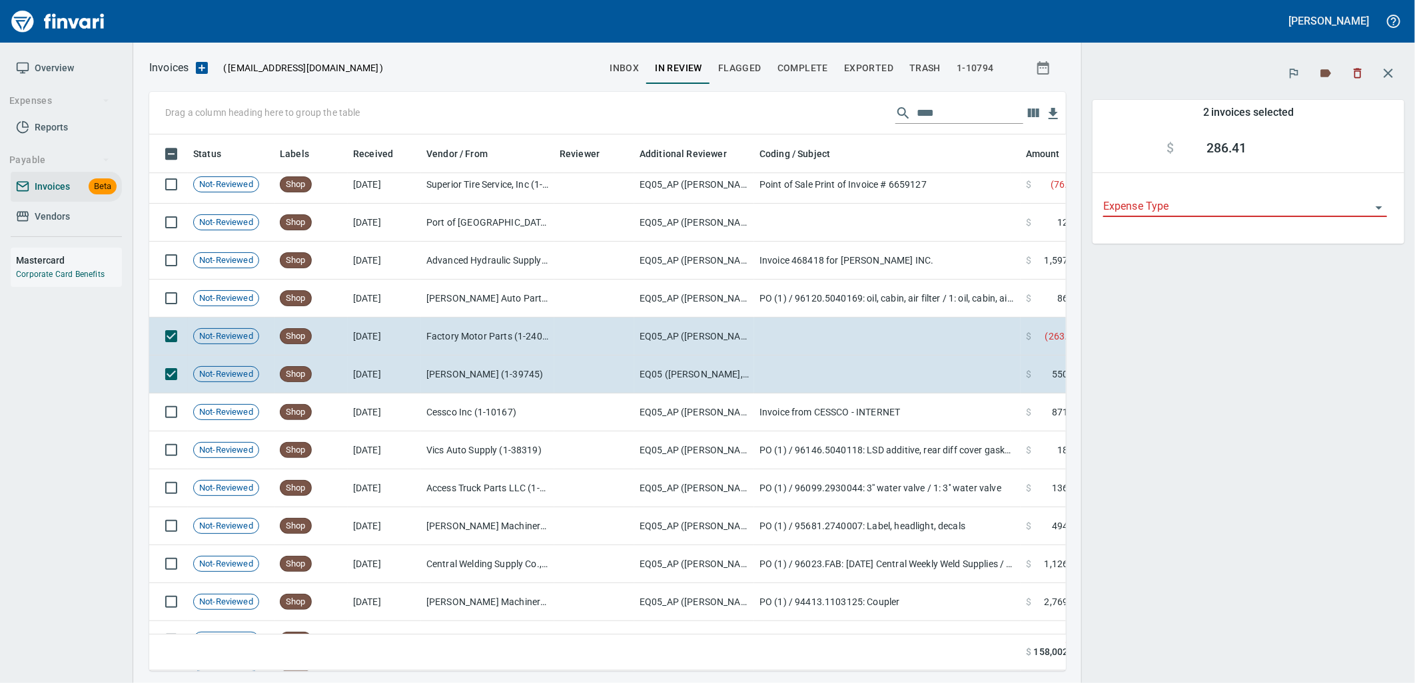
scroll to position [515, 895]
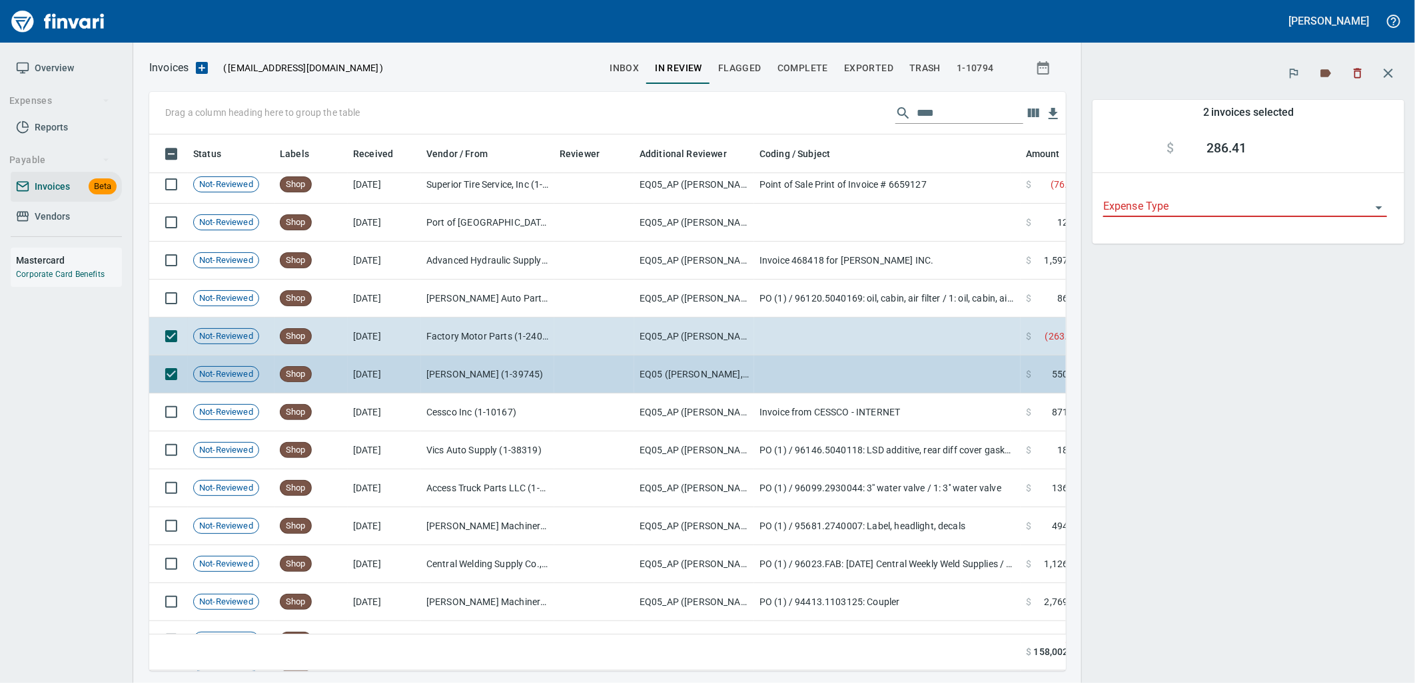
click at [580, 369] on td at bounding box center [594, 375] width 80 height 38
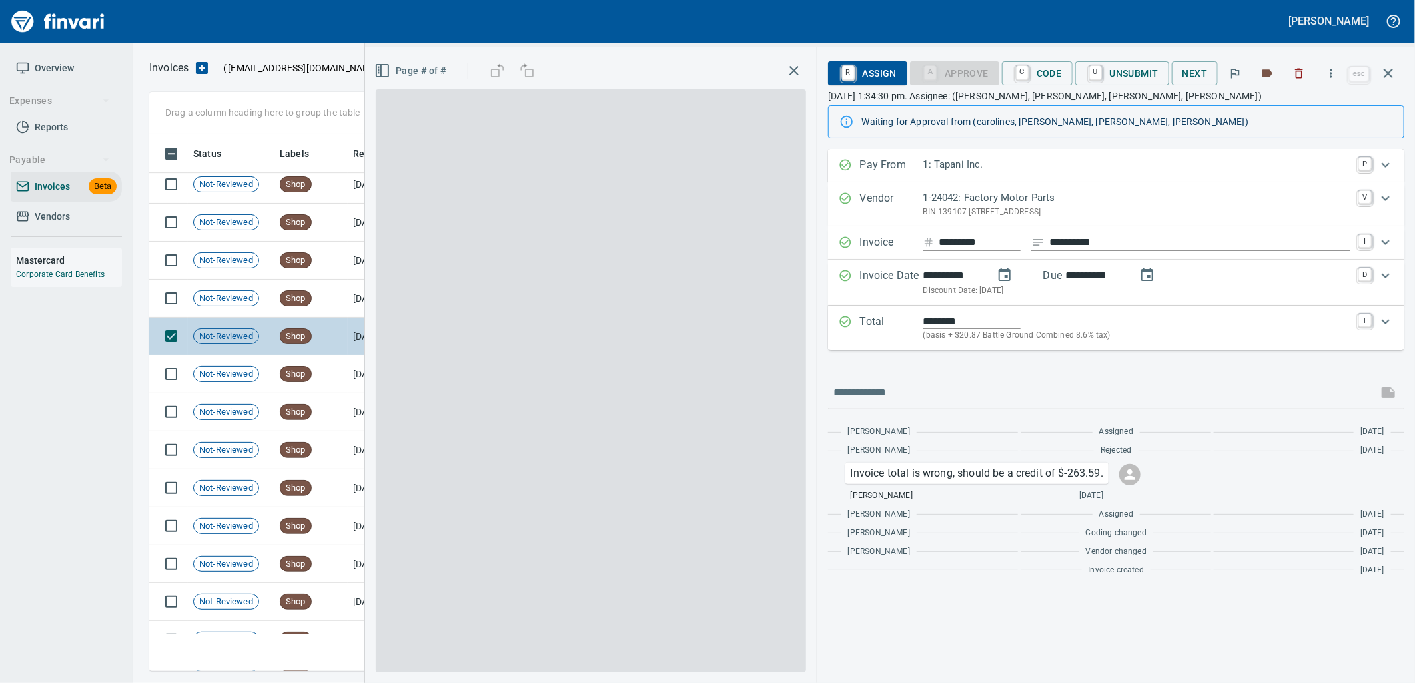
scroll to position [526, 1224]
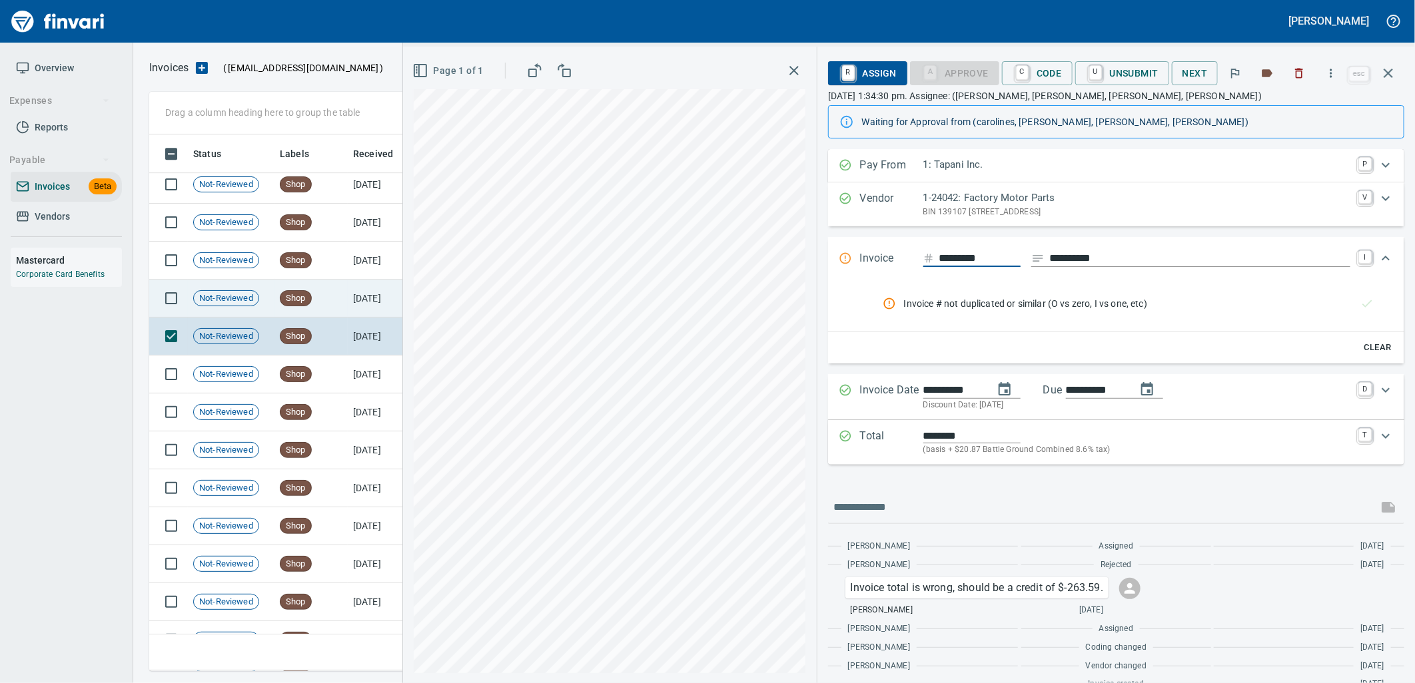
click at [364, 298] on td "8/21/2025" at bounding box center [384, 299] width 73 height 38
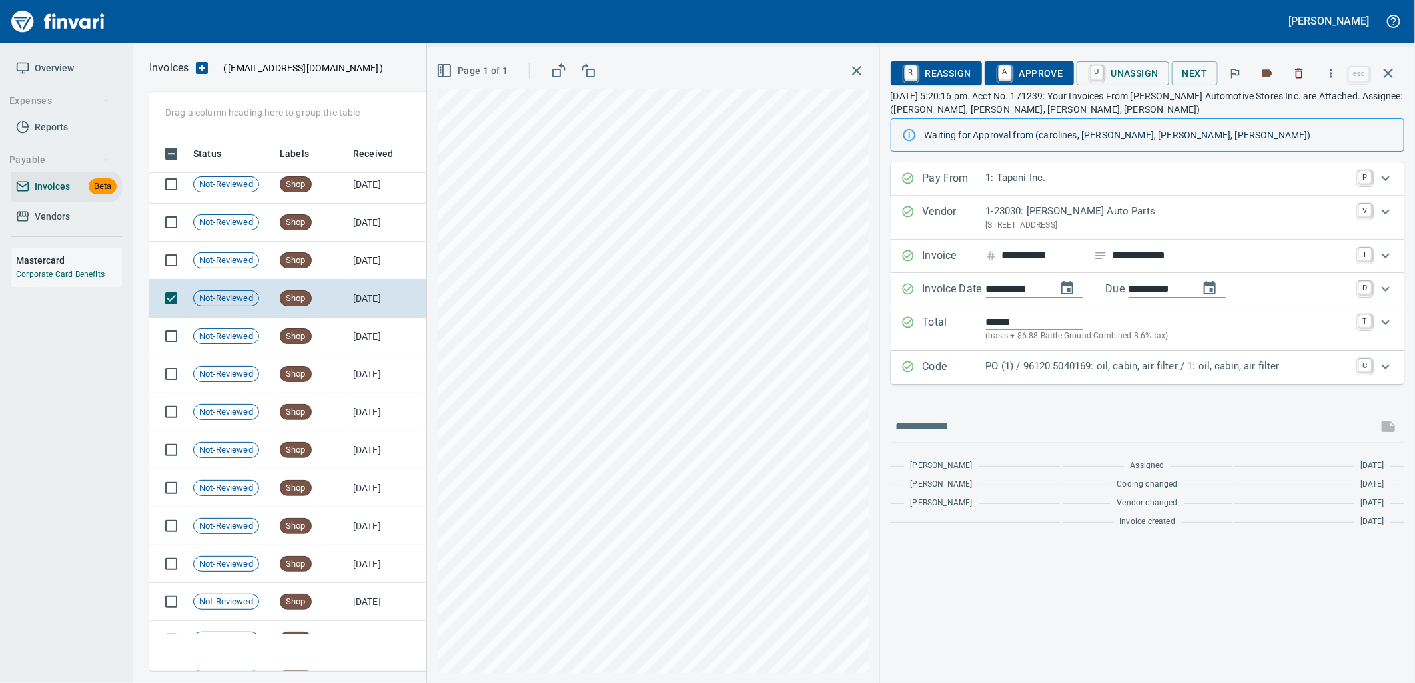
click at [1234, 369] on p "PO (1) / 96120.5040169: oil, cabin, air filter / 1: oil, cabin, air filter" at bounding box center [1168, 366] width 364 height 15
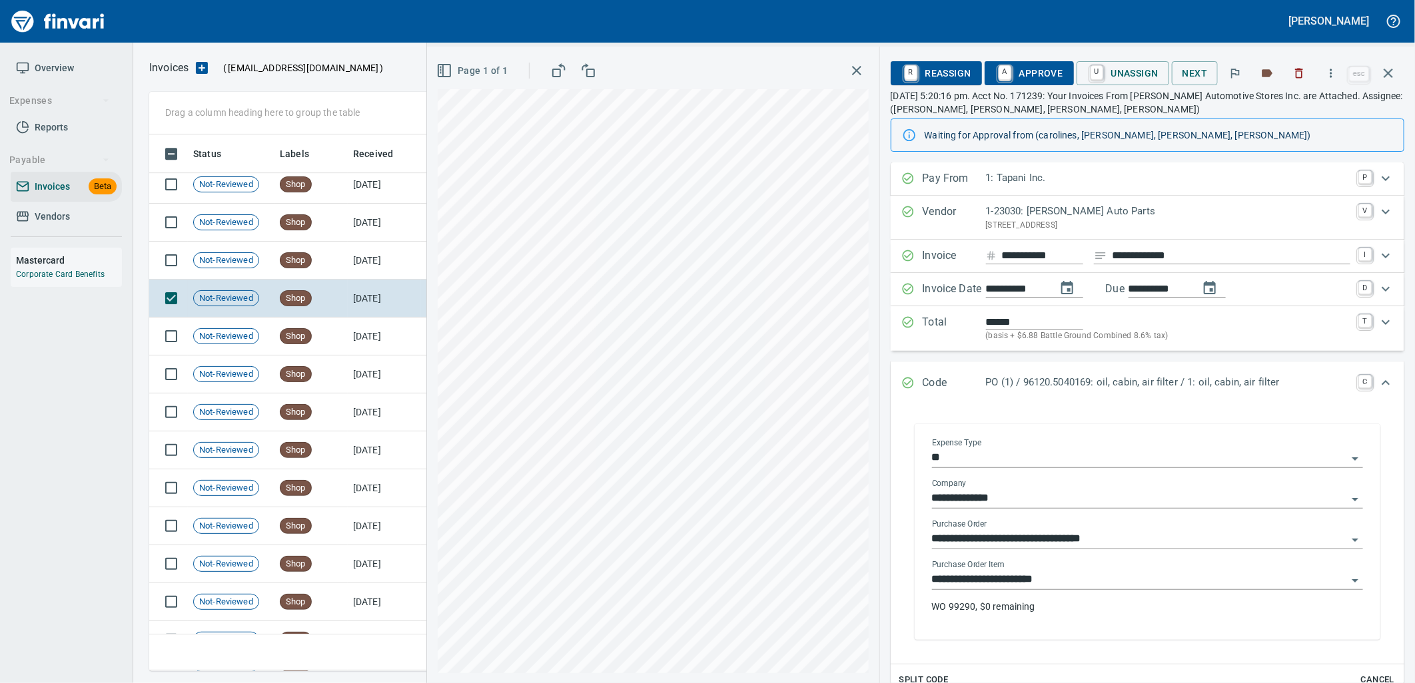
click at [1088, 585] on input "**********" at bounding box center [1139, 580] width 415 height 19
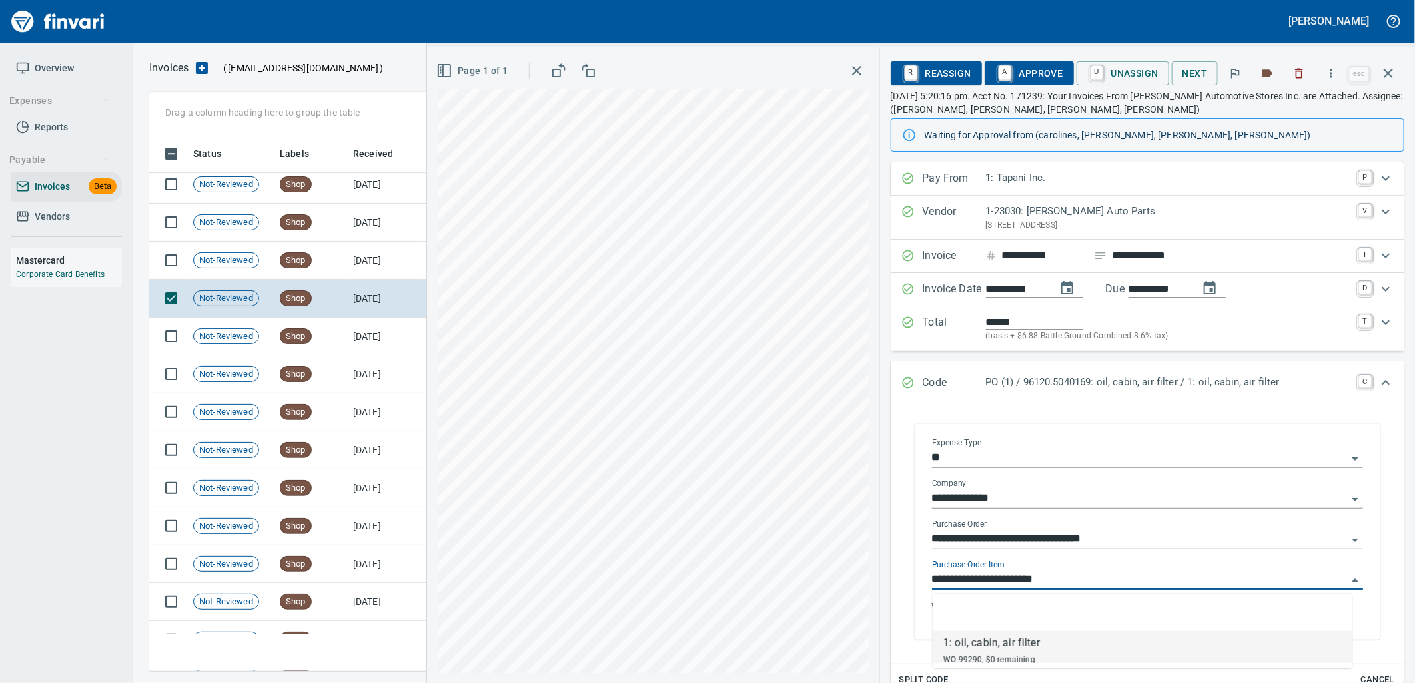
scroll to position [526, 1227]
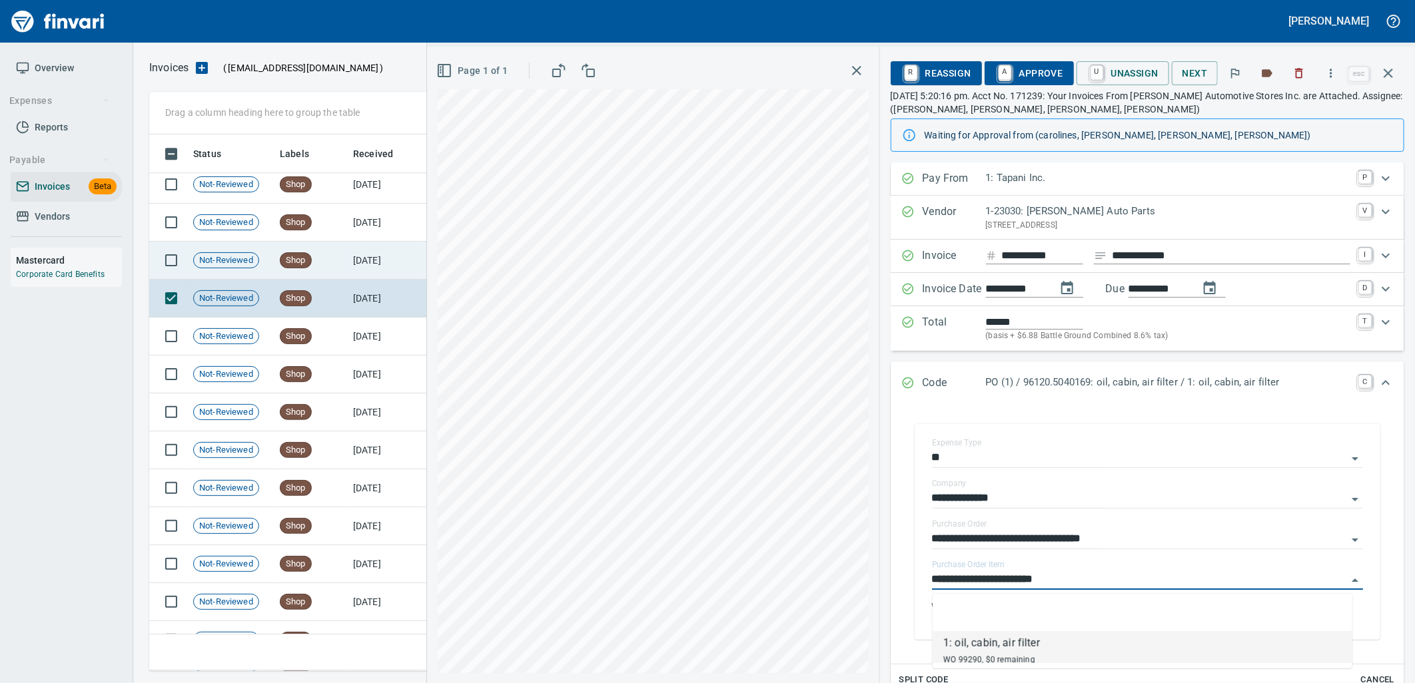
click at [366, 272] on td "8/22/2025" at bounding box center [384, 261] width 73 height 38
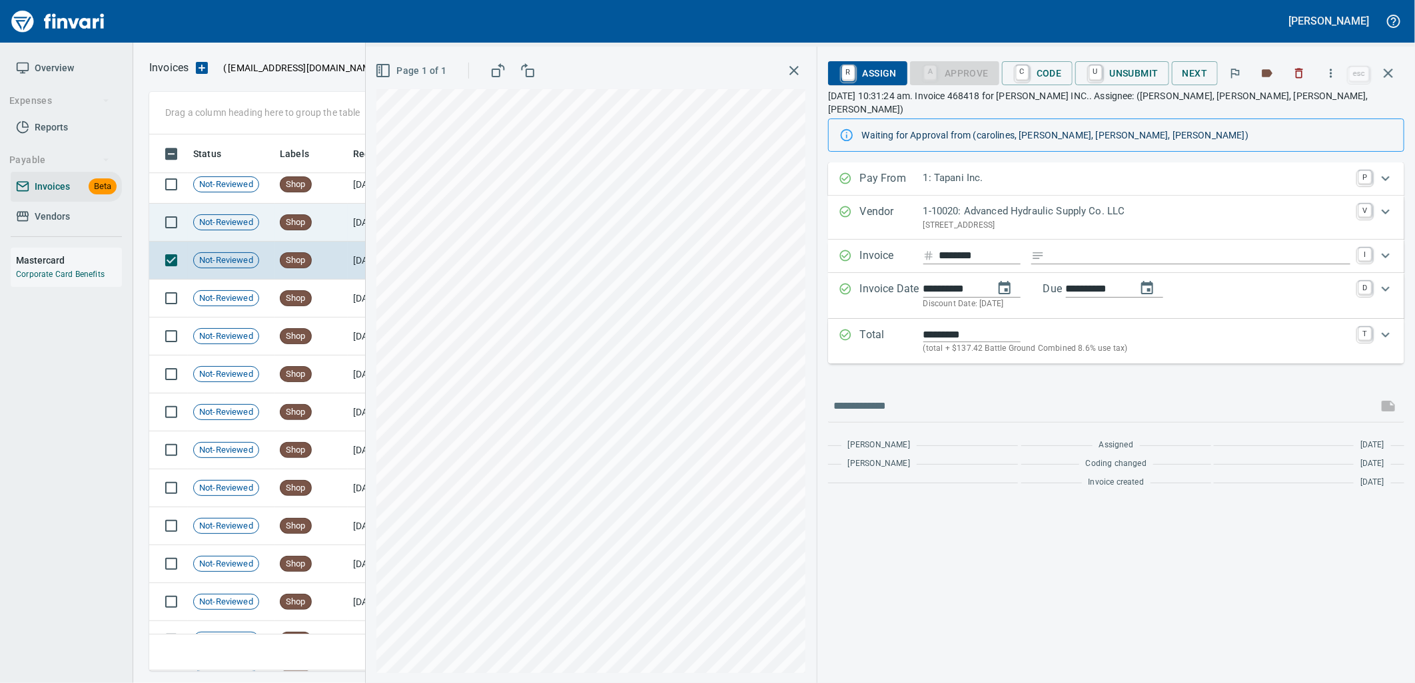
click at [295, 217] on span "Shop" at bounding box center [295, 222] width 31 height 13
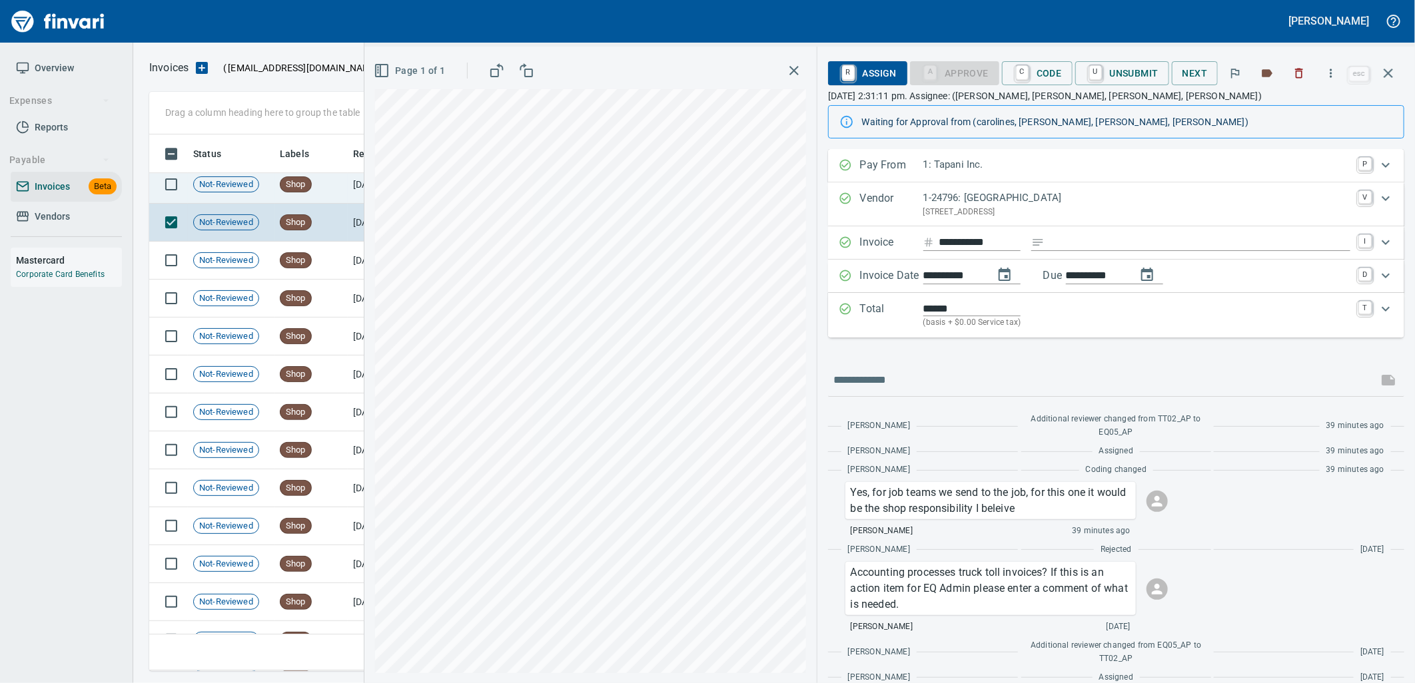
click at [318, 184] on td "Shop" at bounding box center [310, 185] width 73 height 38
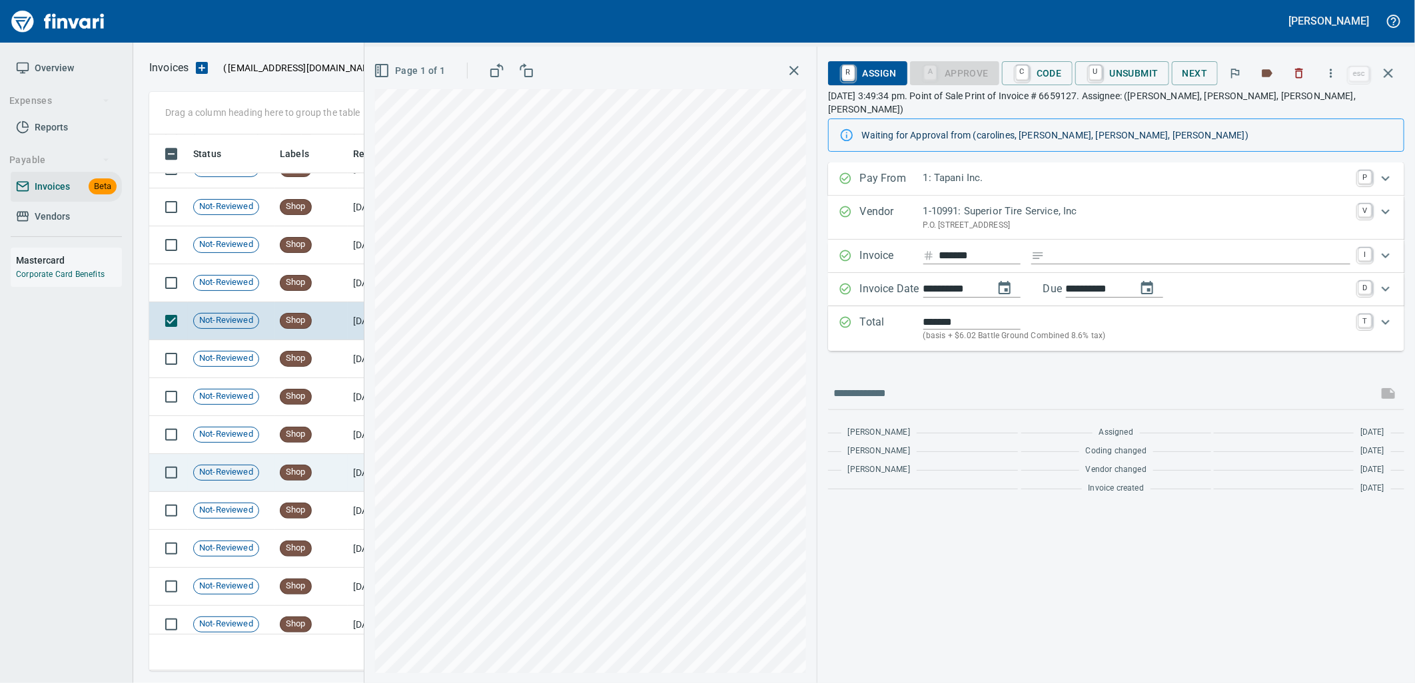
scroll to position [2528, 0]
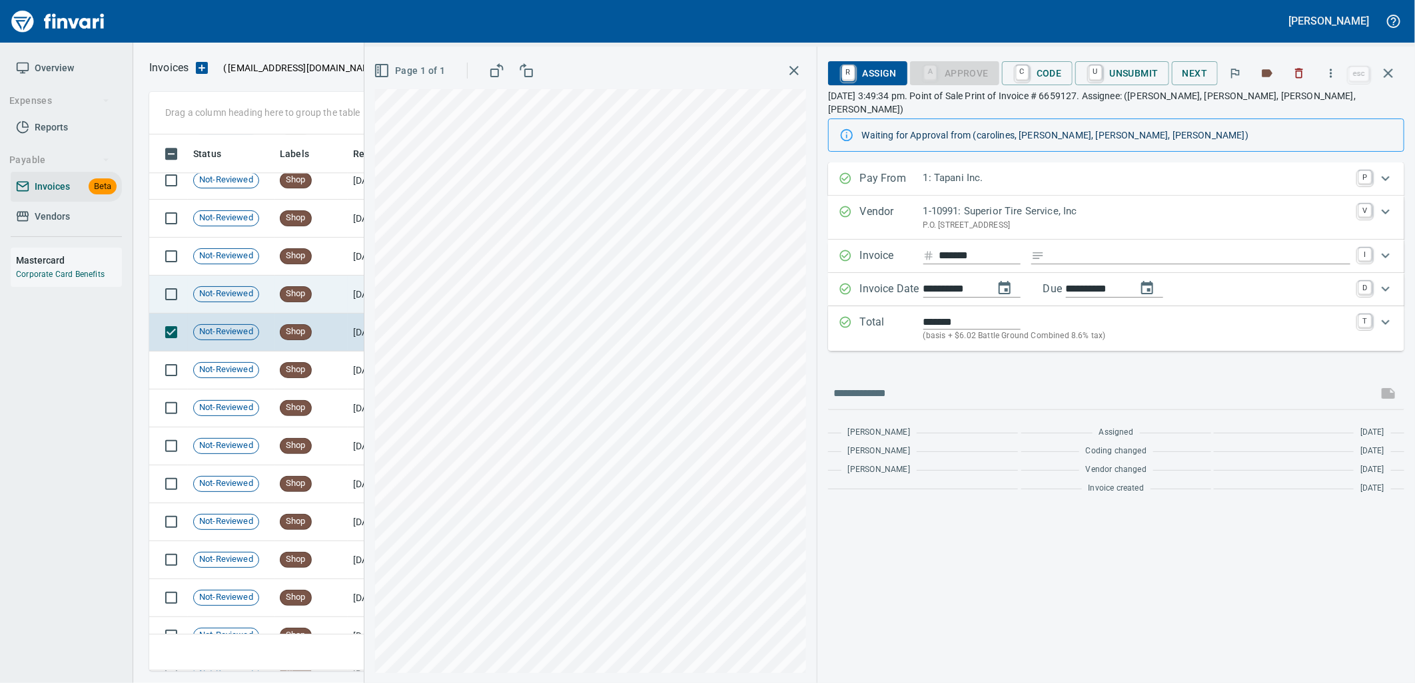
click at [344, 290] on td "Shop" at bounding box center [310, 295] width 73 height 38
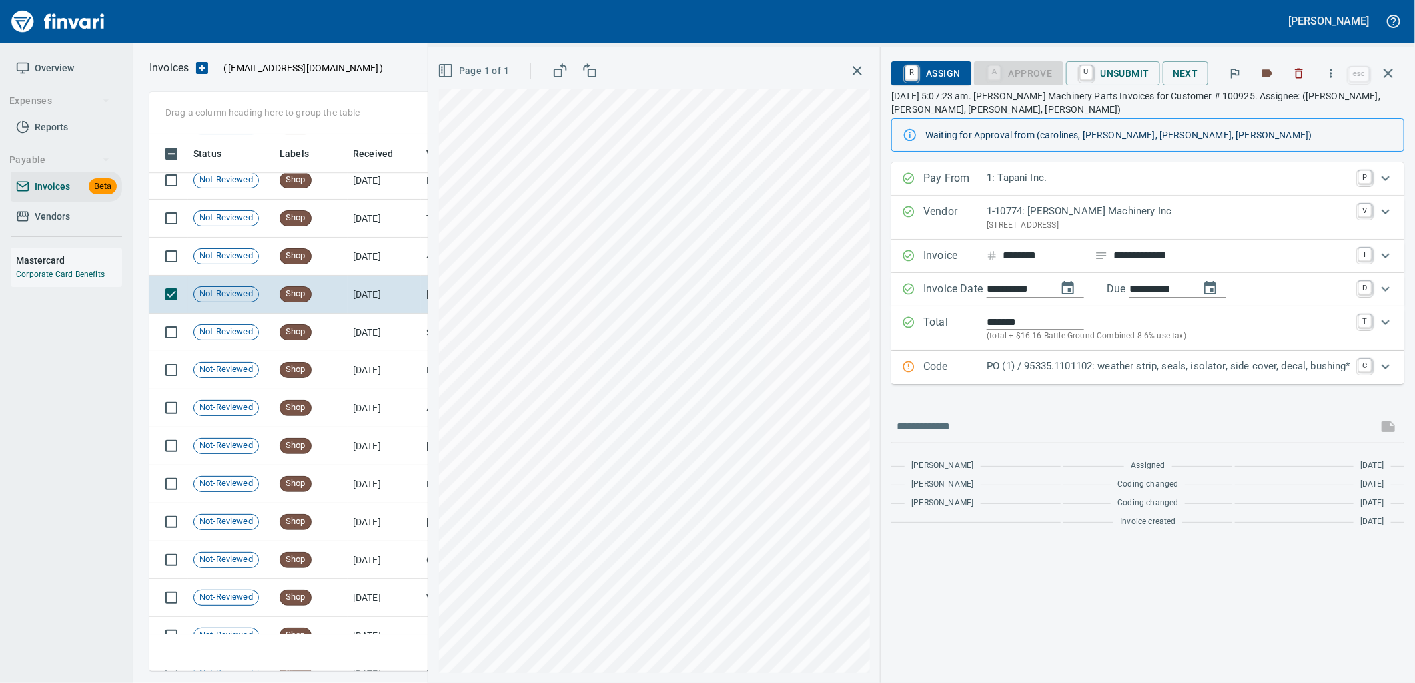
click at [1104, 370] on p "PO (1) / 95335.1101102: weather strip, seals, isolator, side cover, decal, bush…" at bounding box center [1168, 366] width 364 height 15
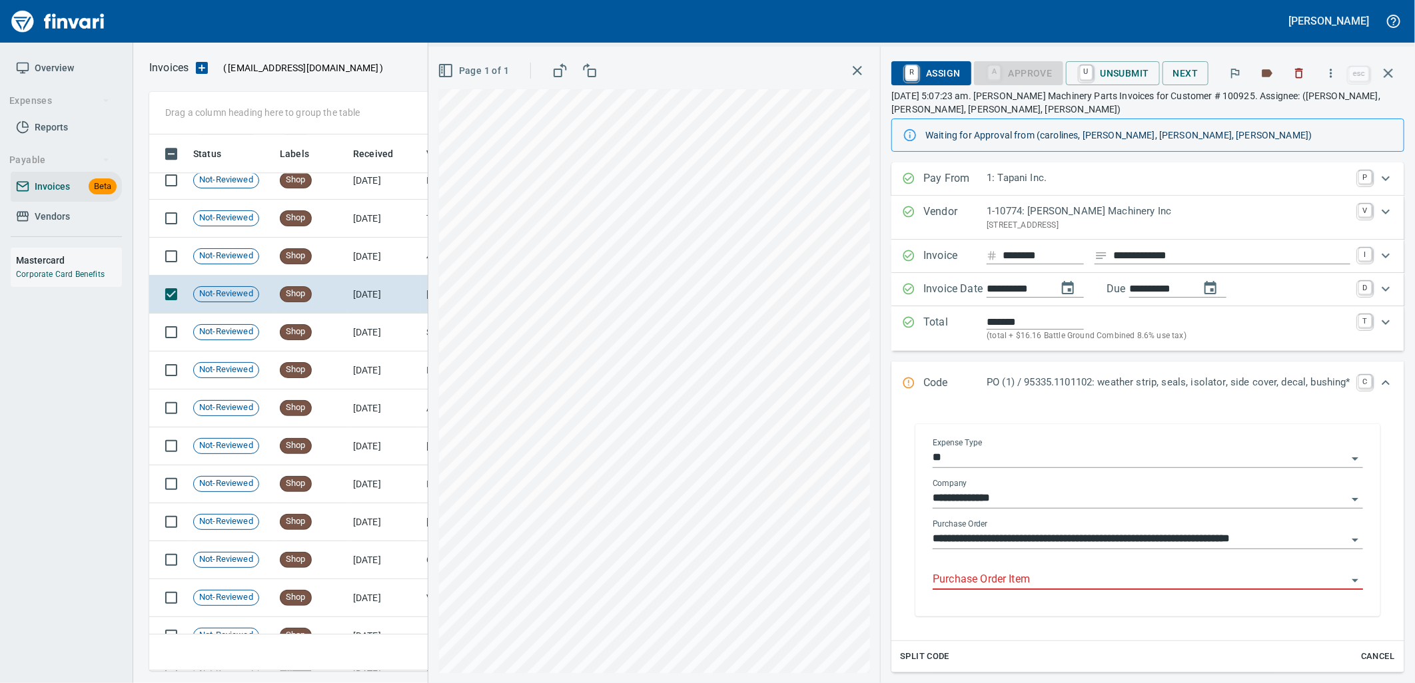
click at [1026, 585] on input "Purchase Order Item" at bounding box center [1139, 580] width 414 height 19
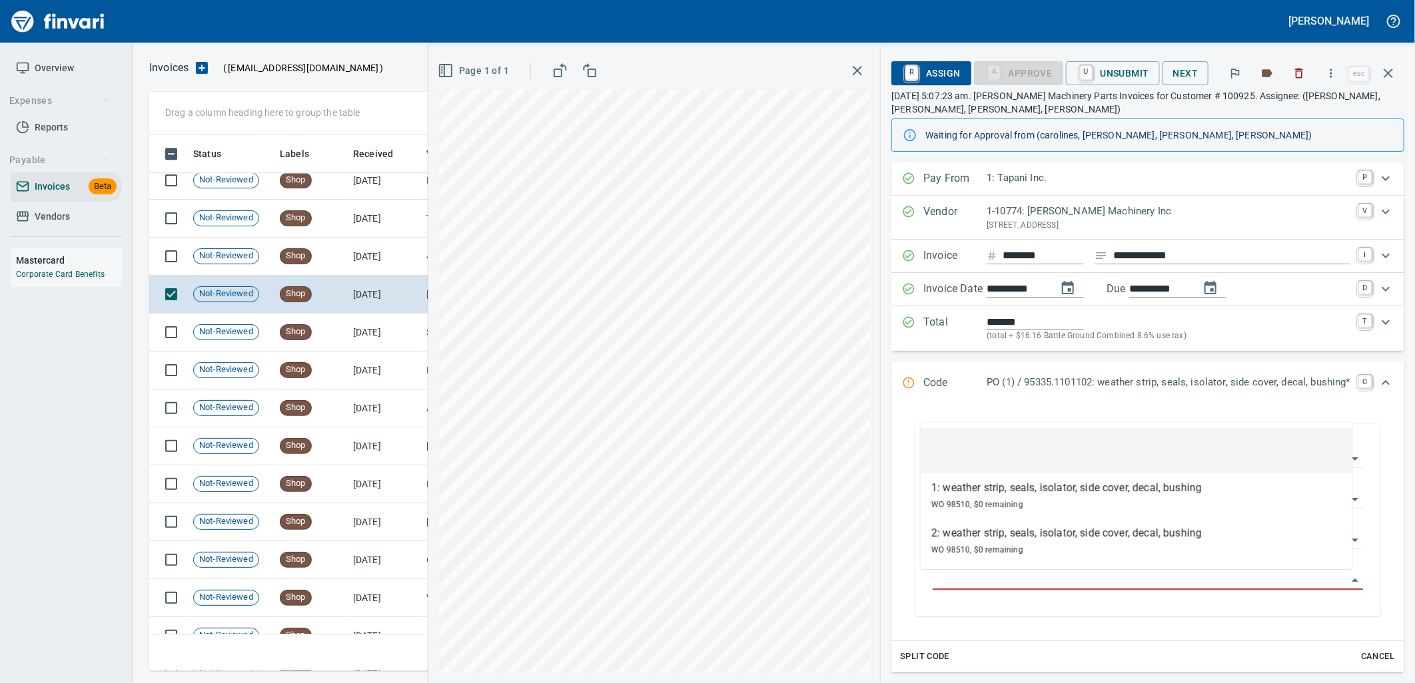
scroll to position [526, 1227]
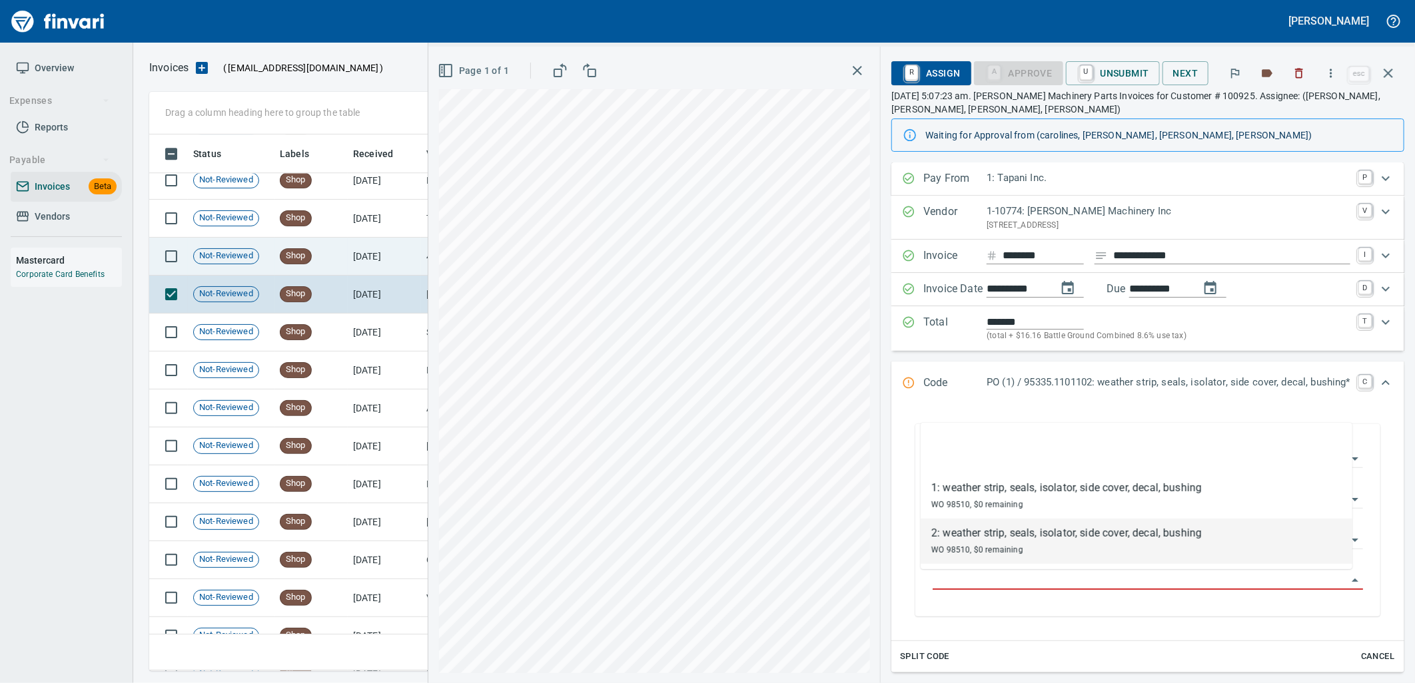
click at [364, 245] on td "8/25/2025" at bounding box center [384, 257] width 73 height 38
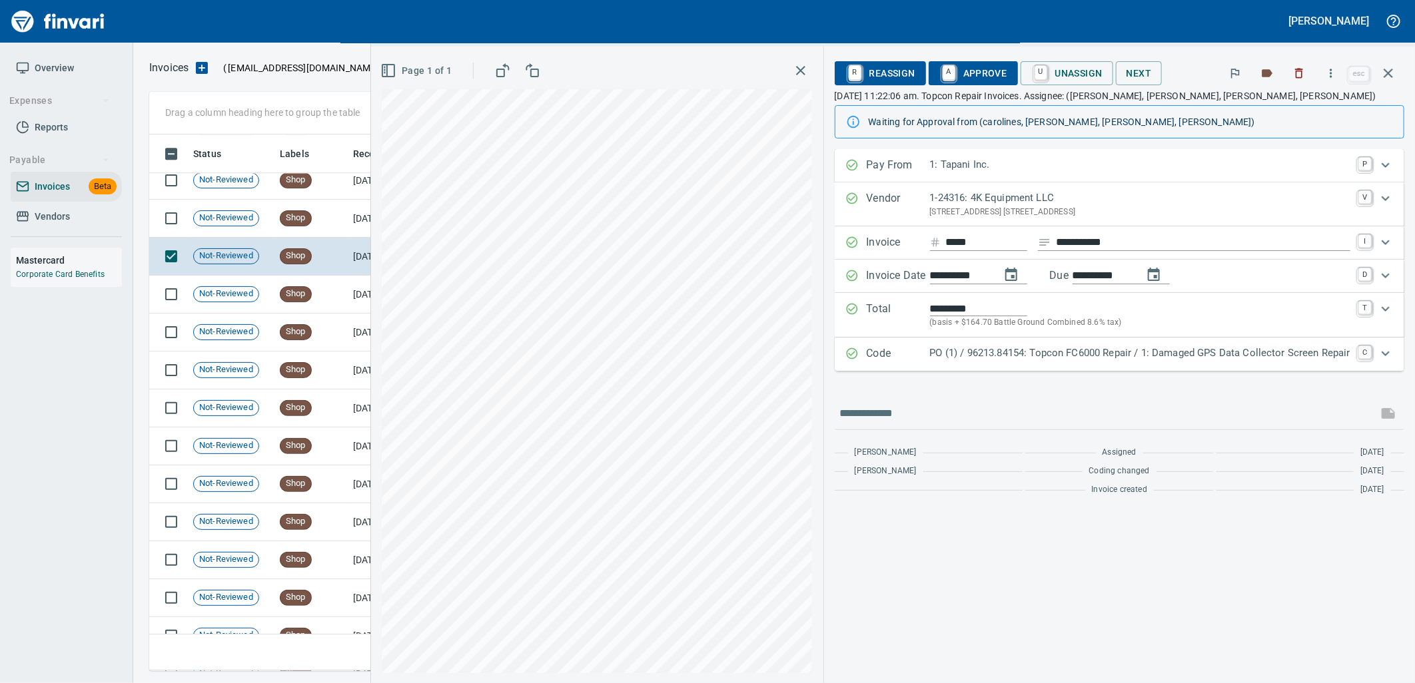
click at [1099, 360] on p "PO (1) / 96213.84154: Topcon FC6000 Repair / 1: Damaged GPS Data Collector Scre…" at bounding box center [1140, 353] width 420 height 15
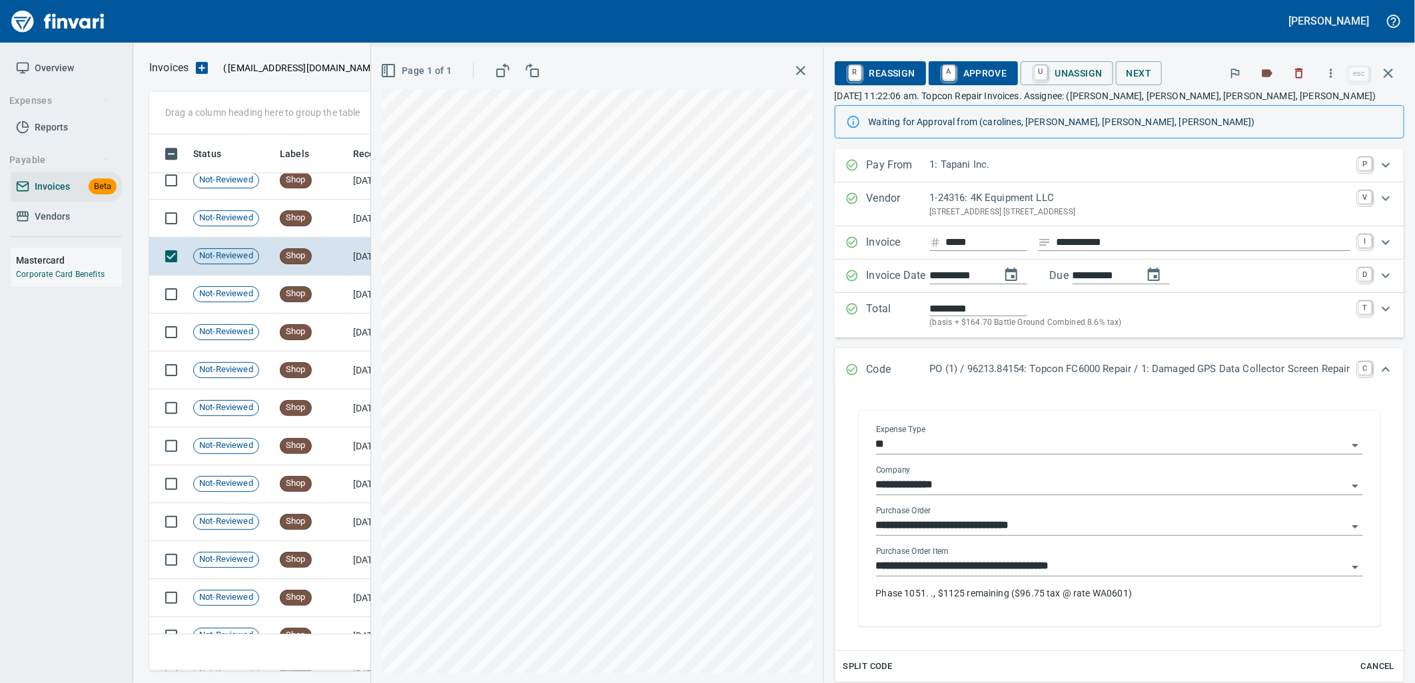
click at [1120, 574] on input "**********" at bounding box center [1111, 566] width 471 height 19
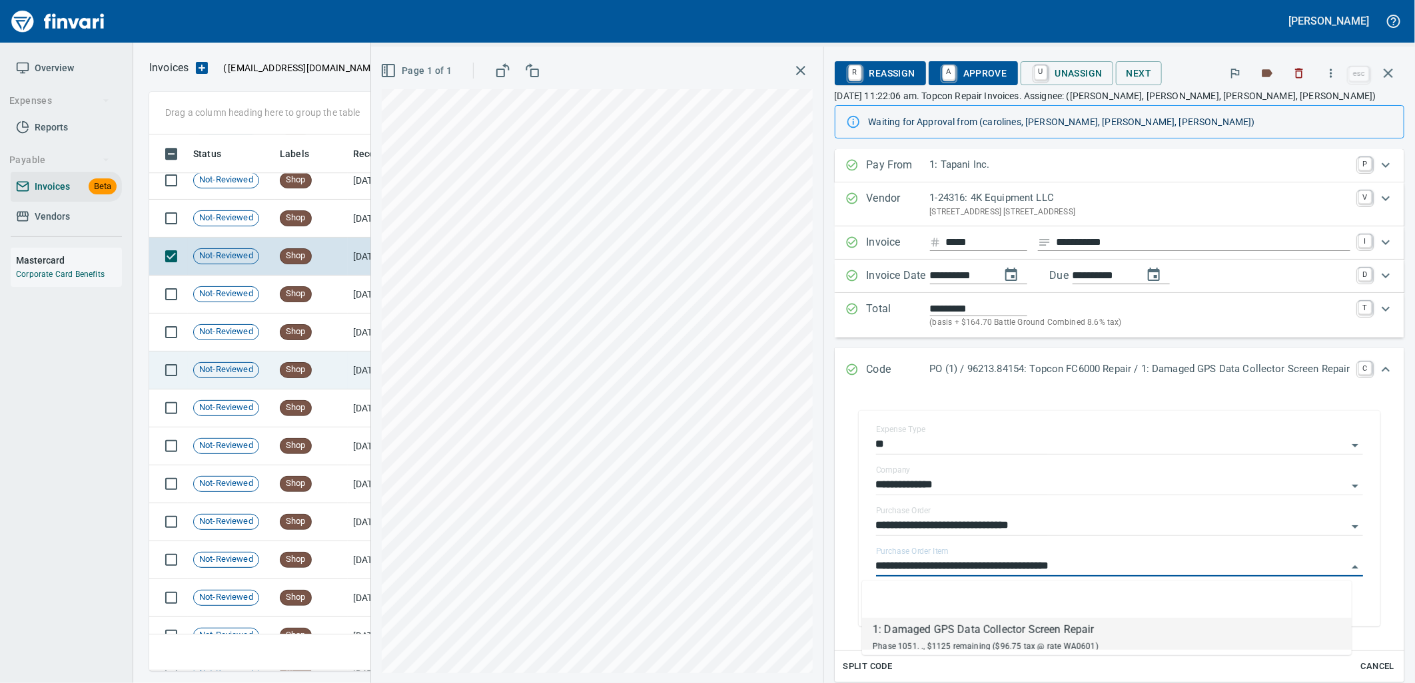
scroll to position [2454, 0]
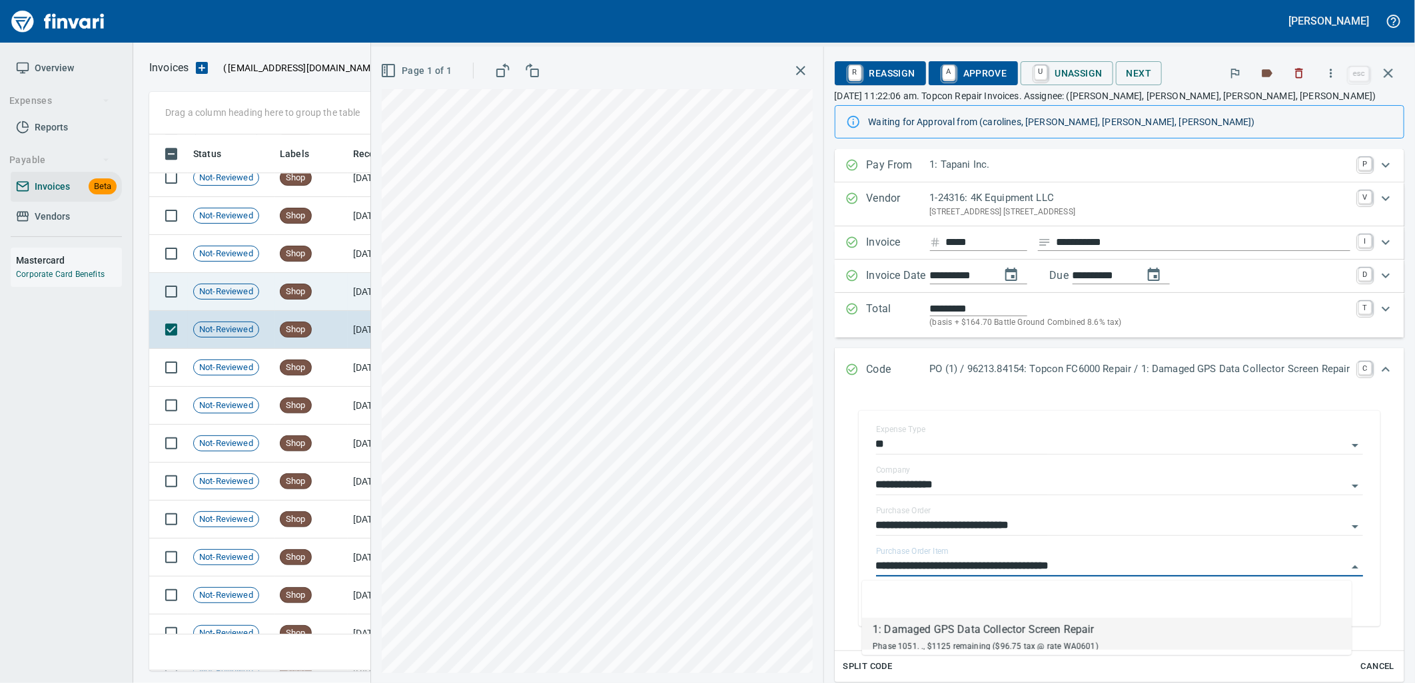
click at [288, 301] on td "Shop" at bounding box center [310, 292] width 73 height 38
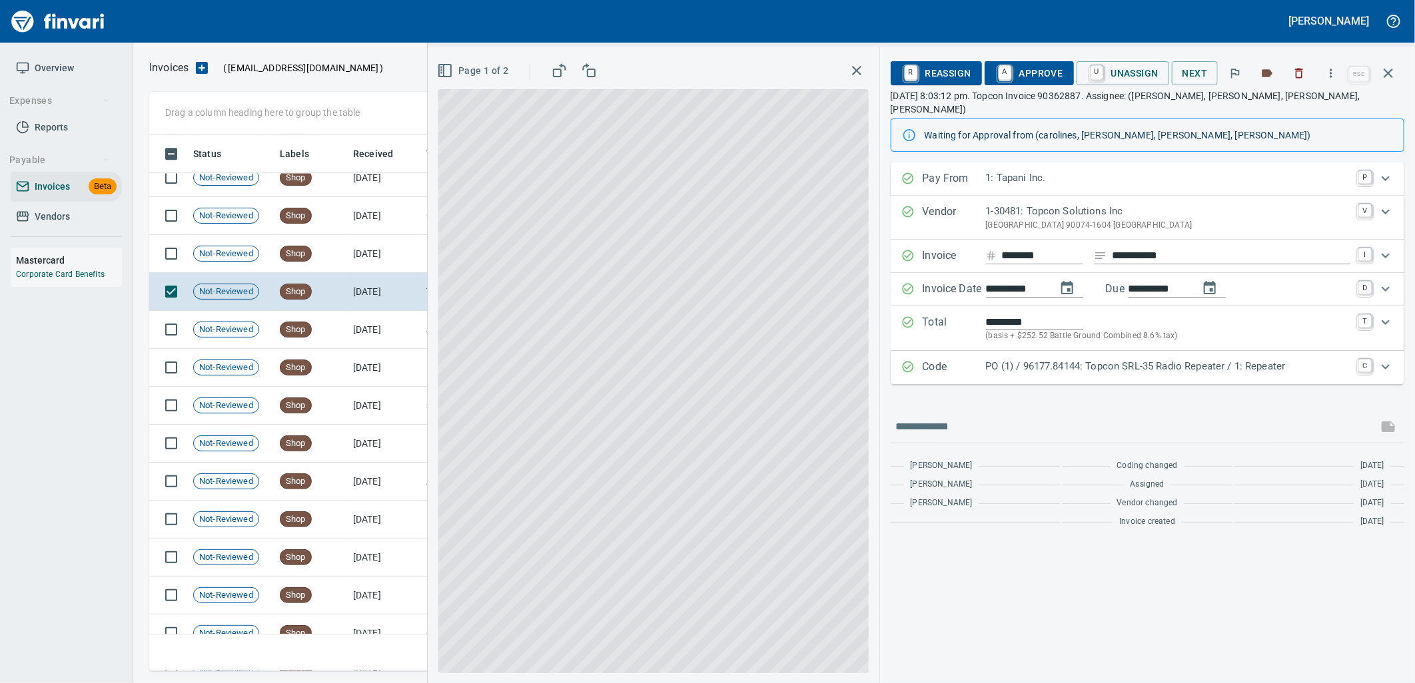
click at [1150, 368] on div "Code PO (1) / 96177.84144: Topcon SRL-35 Radio Repeater / 1: Repeater C" at bounding box center [1148, 367] width 514 height 33
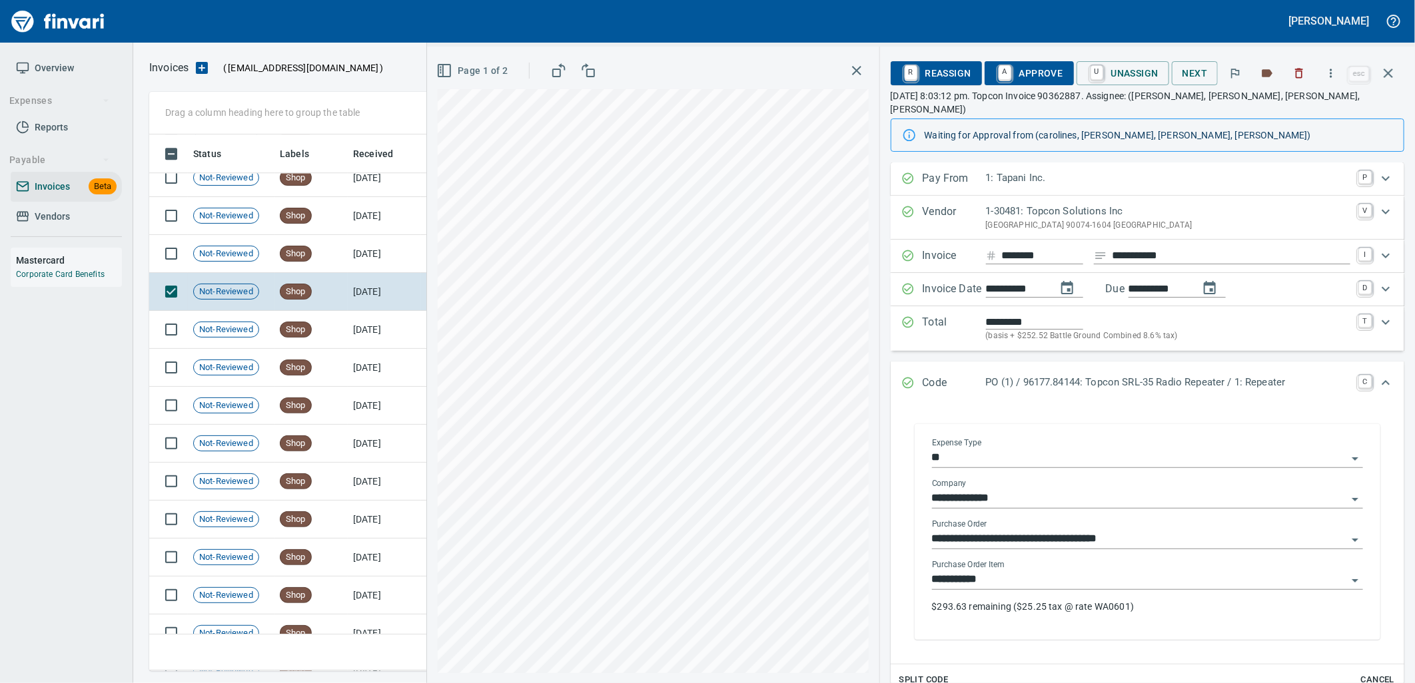
click at [1030, 571] on input "**********" at bounding box center [1139, 580] width 415 height 19
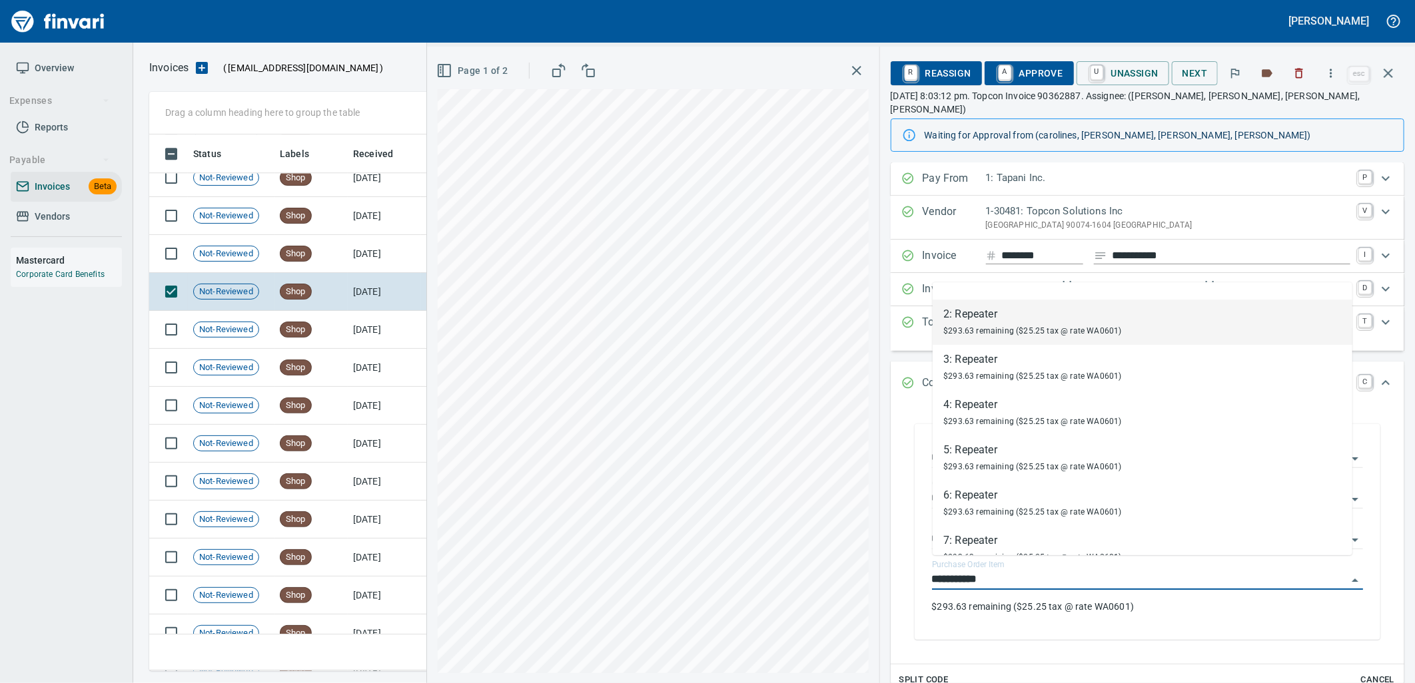
scroll to position [235, 0]
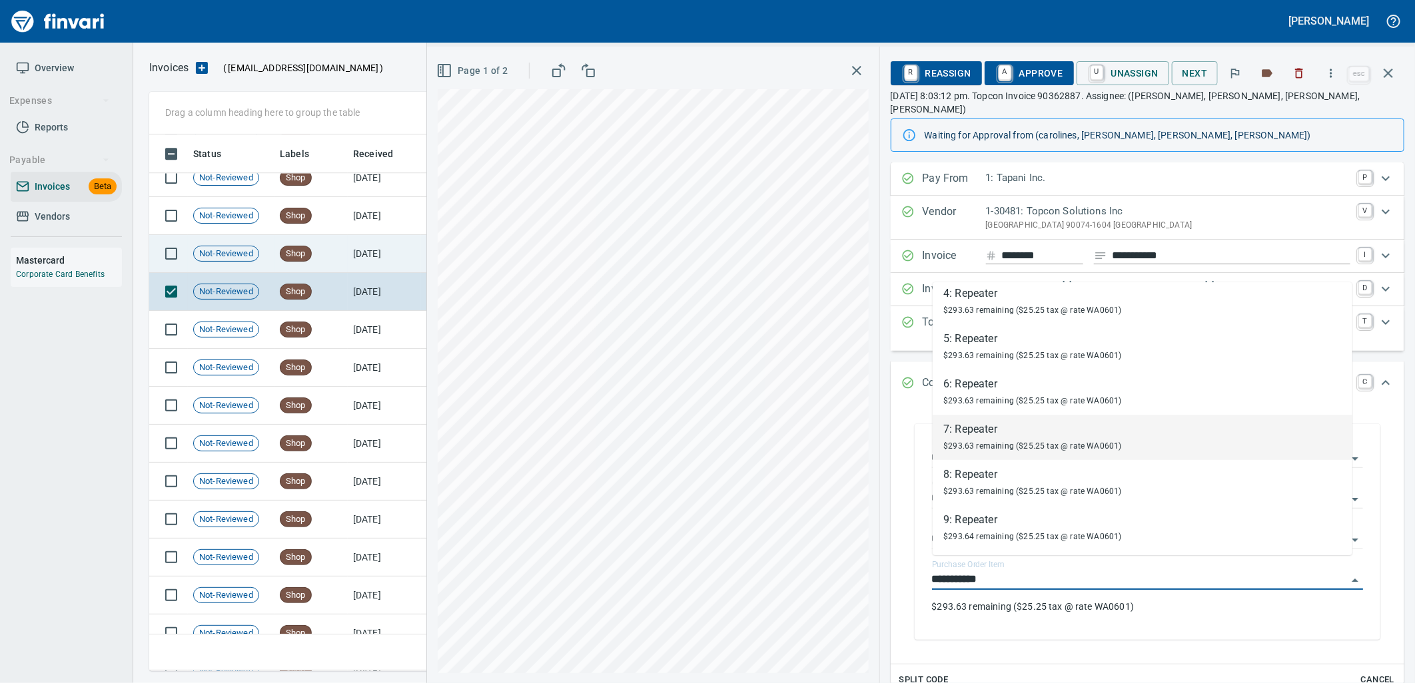
click at [343, 270] on td "Shop" at bounding box center [310, 254] width 73 height 38
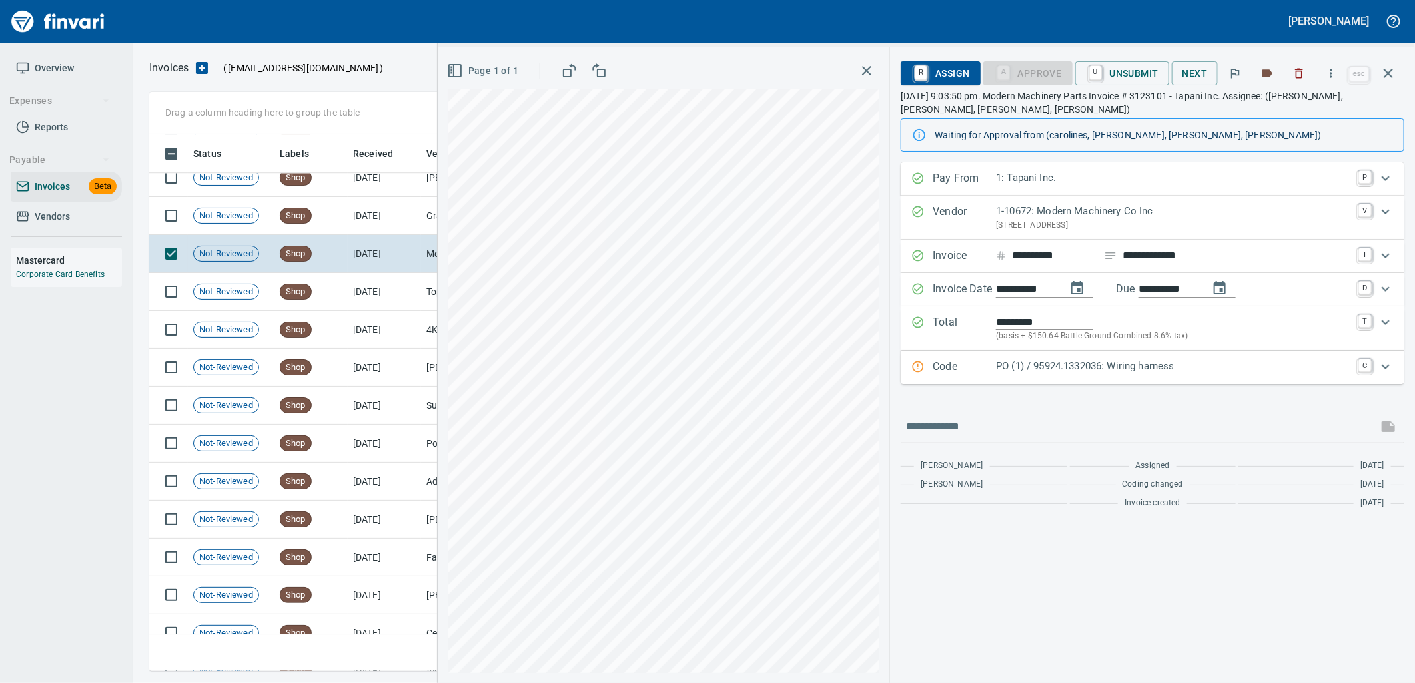
click at [1151, 360] on p "PO (1) / 95924.1332036: Wiring harness" at bounding box center [1173, 366] width 354 height 15
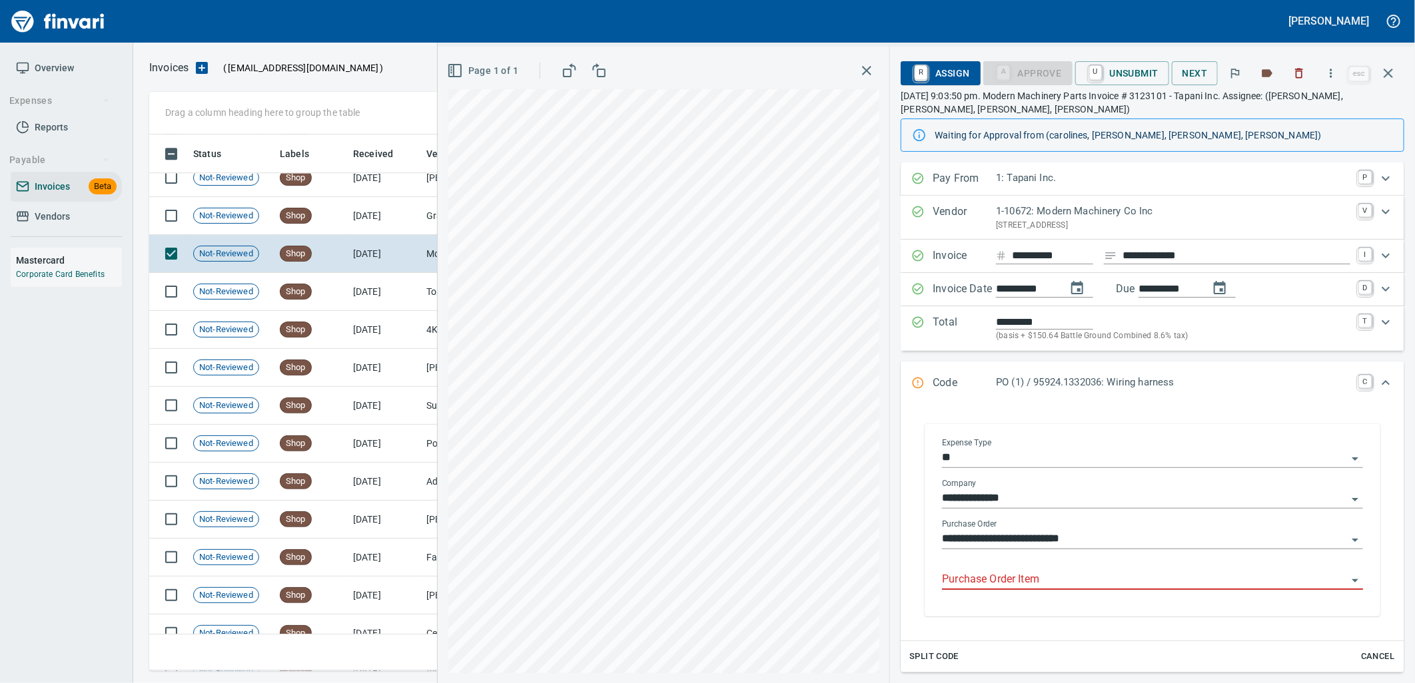
click at [1054, 583] on input "Purchase Order Item" at bounding box center [1144, 580] width 405 height 19
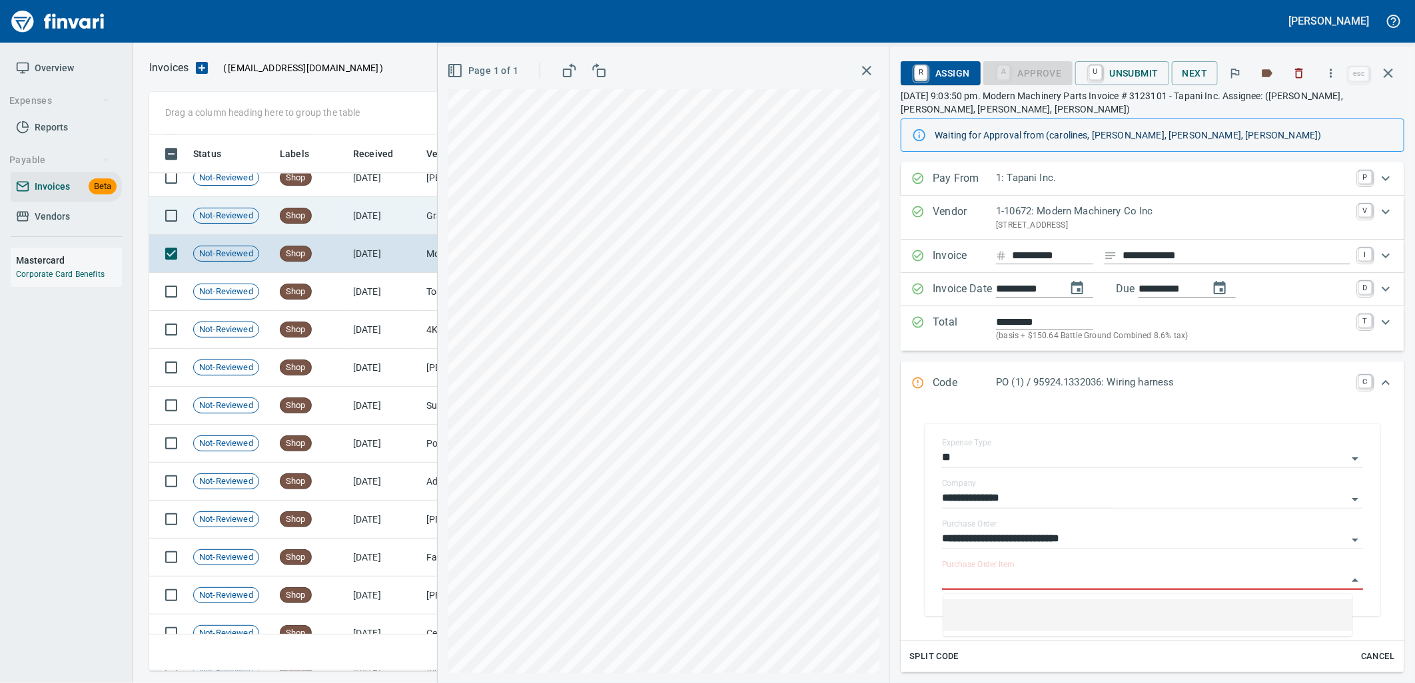
click at [362, 208] on td "8/25/2025" at bounding box center [384, 216] width 73 height 38
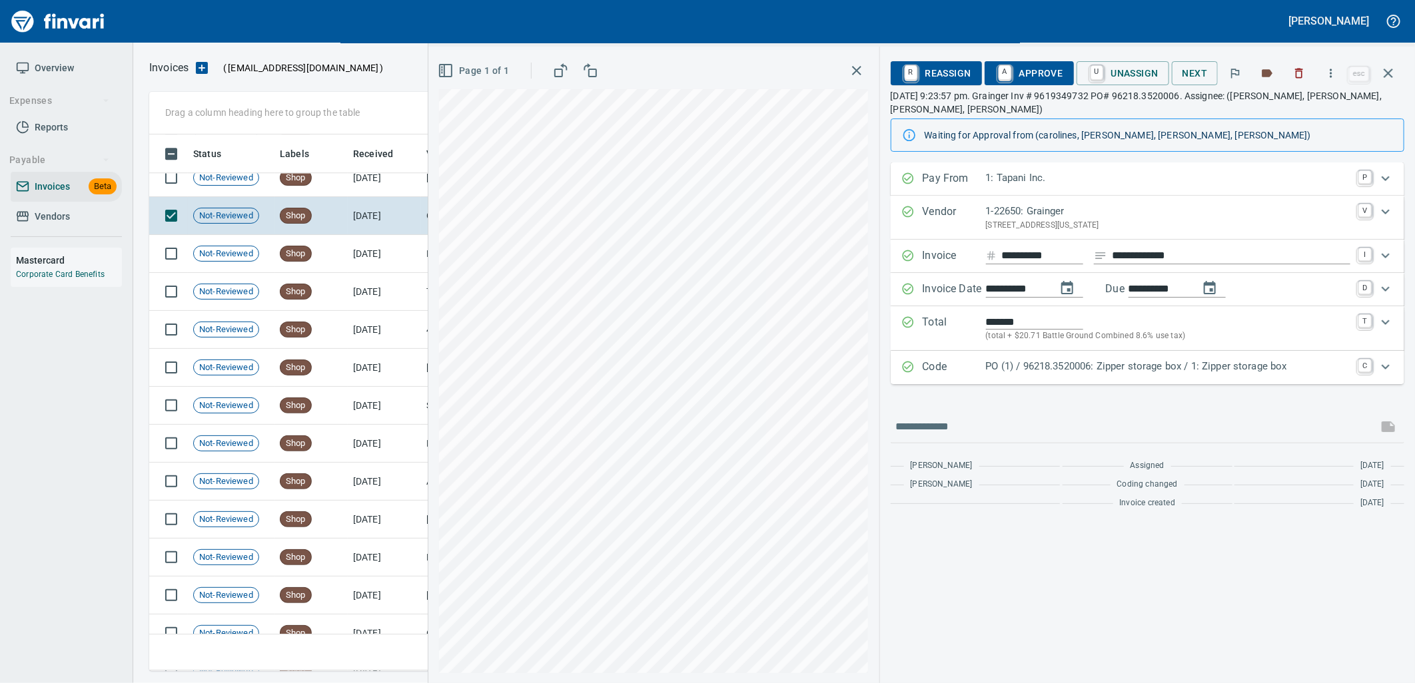
click at [1044, 369] on p "PO (1) / 96218.3520006: Zipper storage box / 1: Zipper storage box" at bounding box center [1168, 366] width 364 height 15
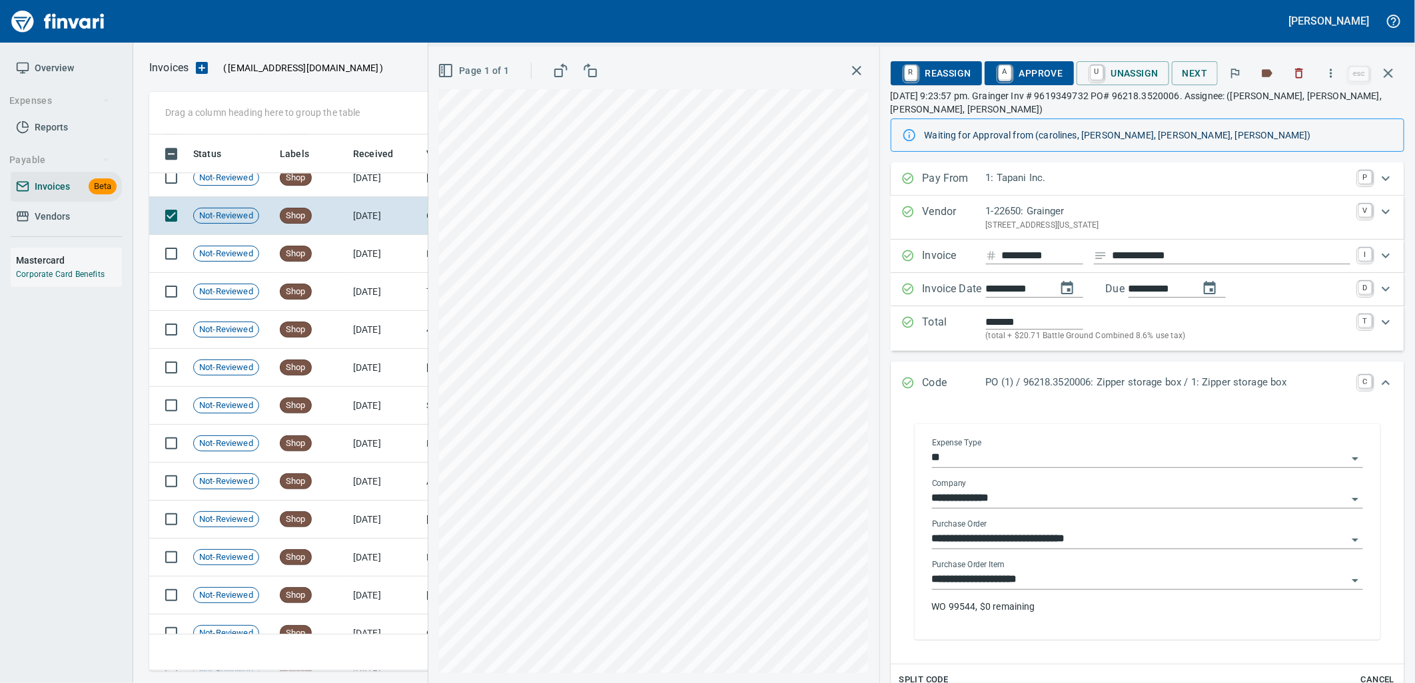
click at [1070, 585] on input "**********" at bounding box center [1139, 580] width 415 height 19
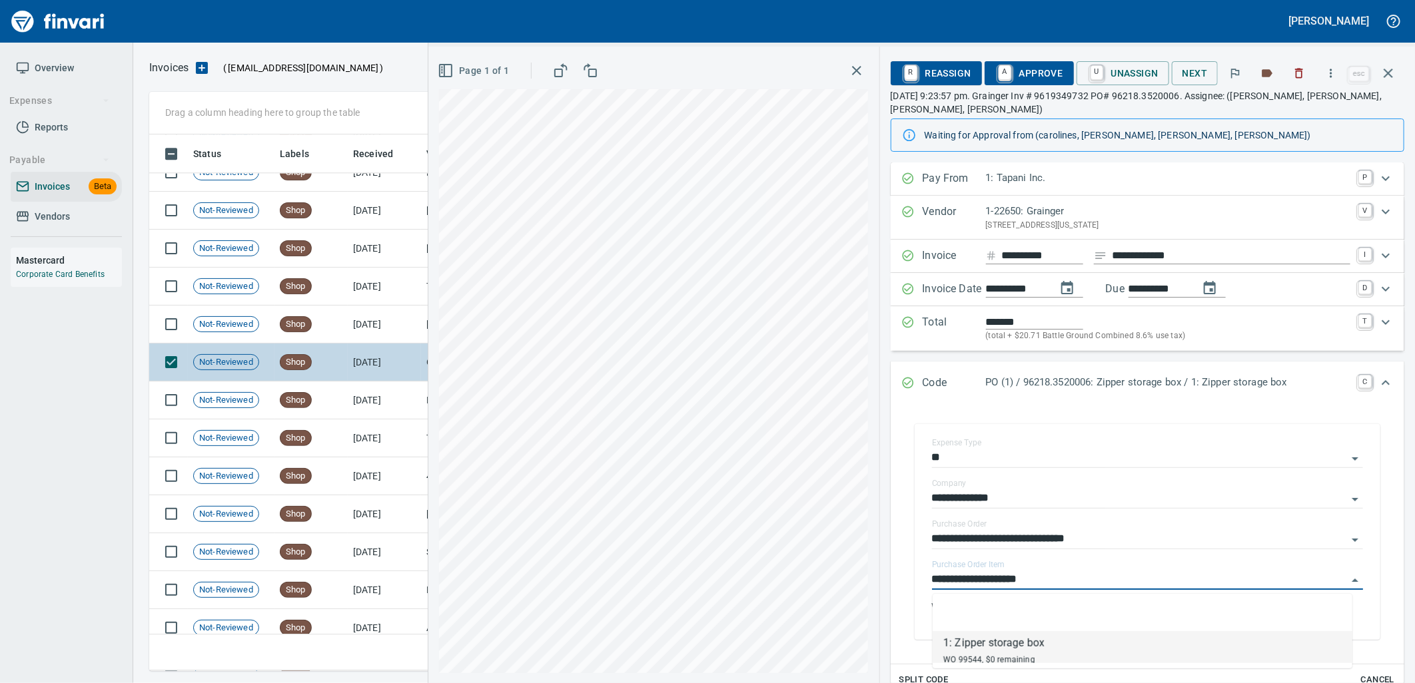
scroll to position [2306, 0]
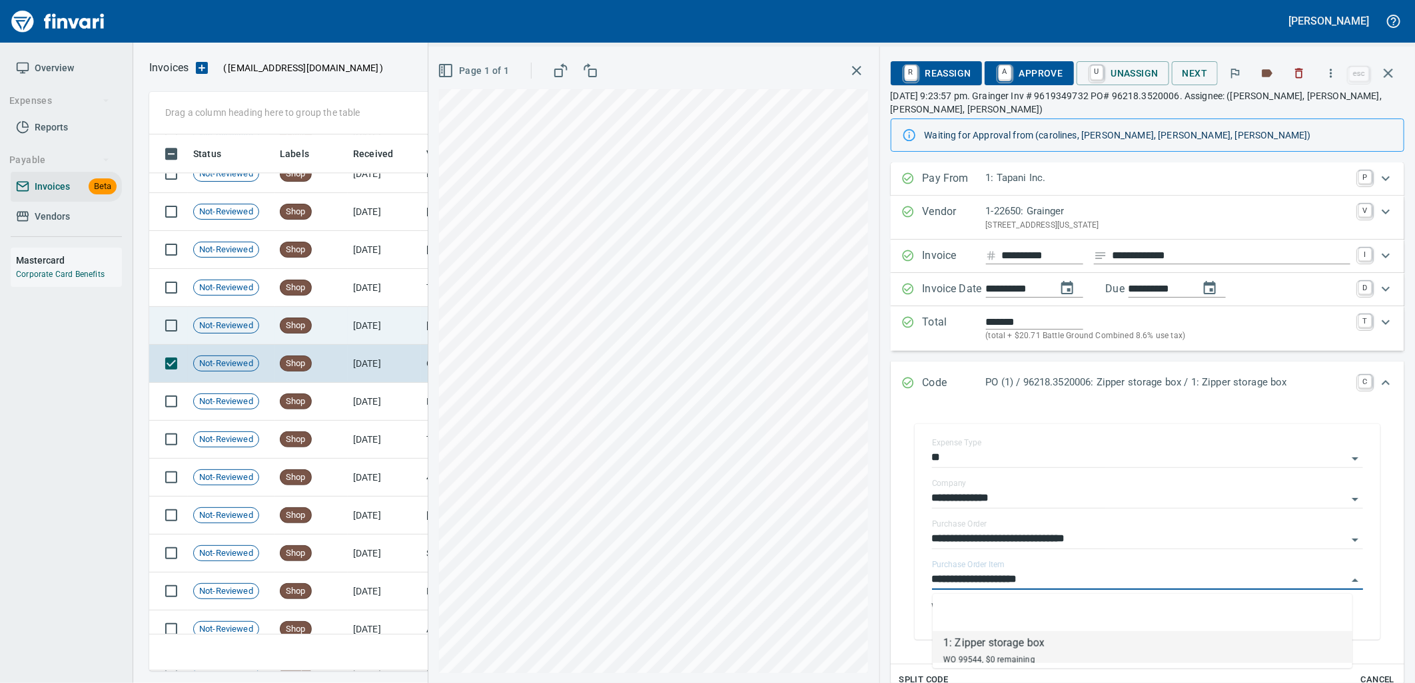
click at [386, 330] on td "8/25/2025" at bounding box center [384, 326] width 73 height 38
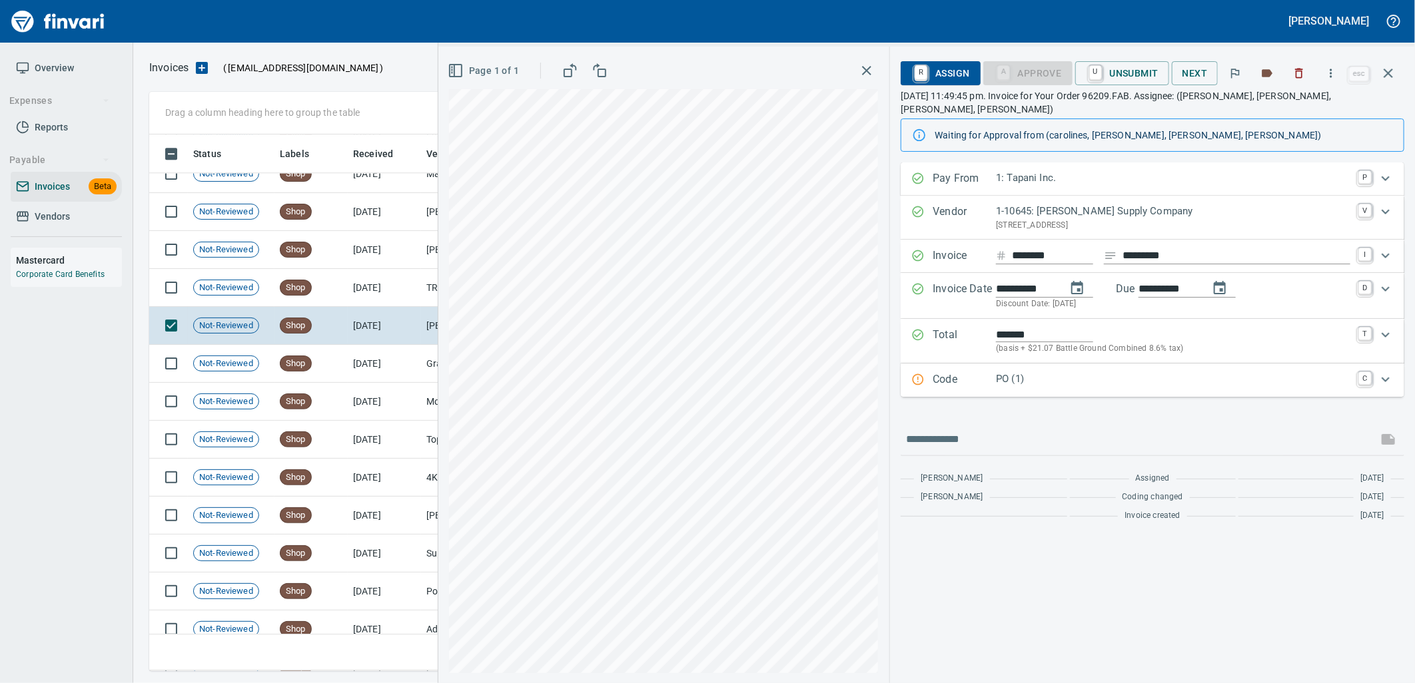
click at [1102, 378] on div "Code PO (1) C" at bounding box center [1153, 380] width 504 height 33
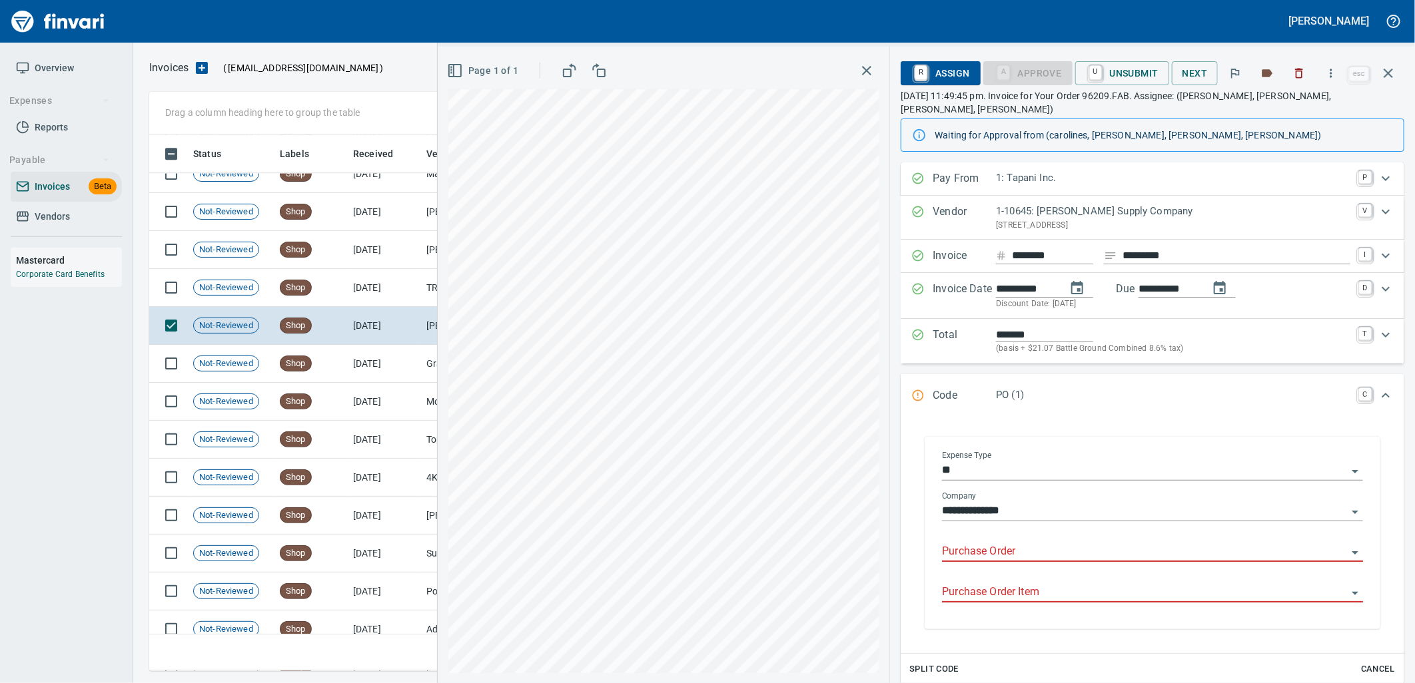
click at [1028, 543] on input "Purchase Order" at bounding box center [1144, 552] width 405 height 19
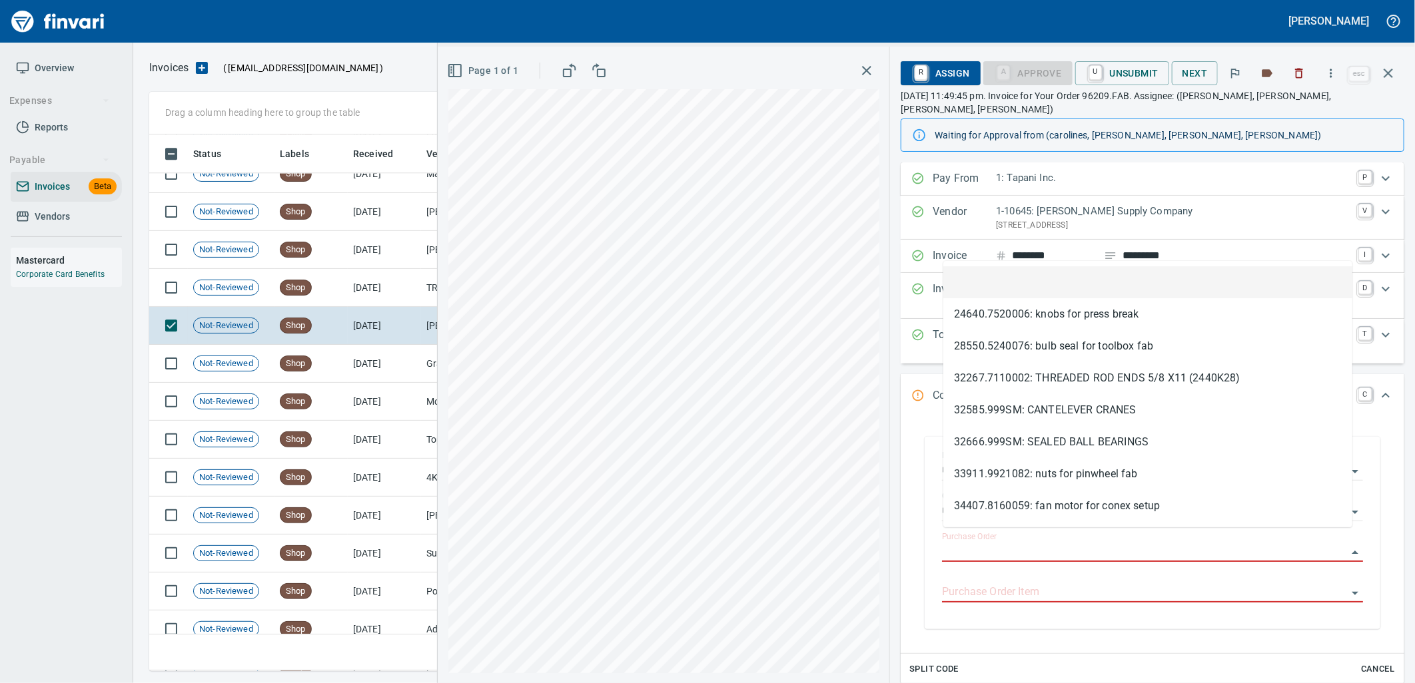
scroll to position [526, 1227]
type input "*********"
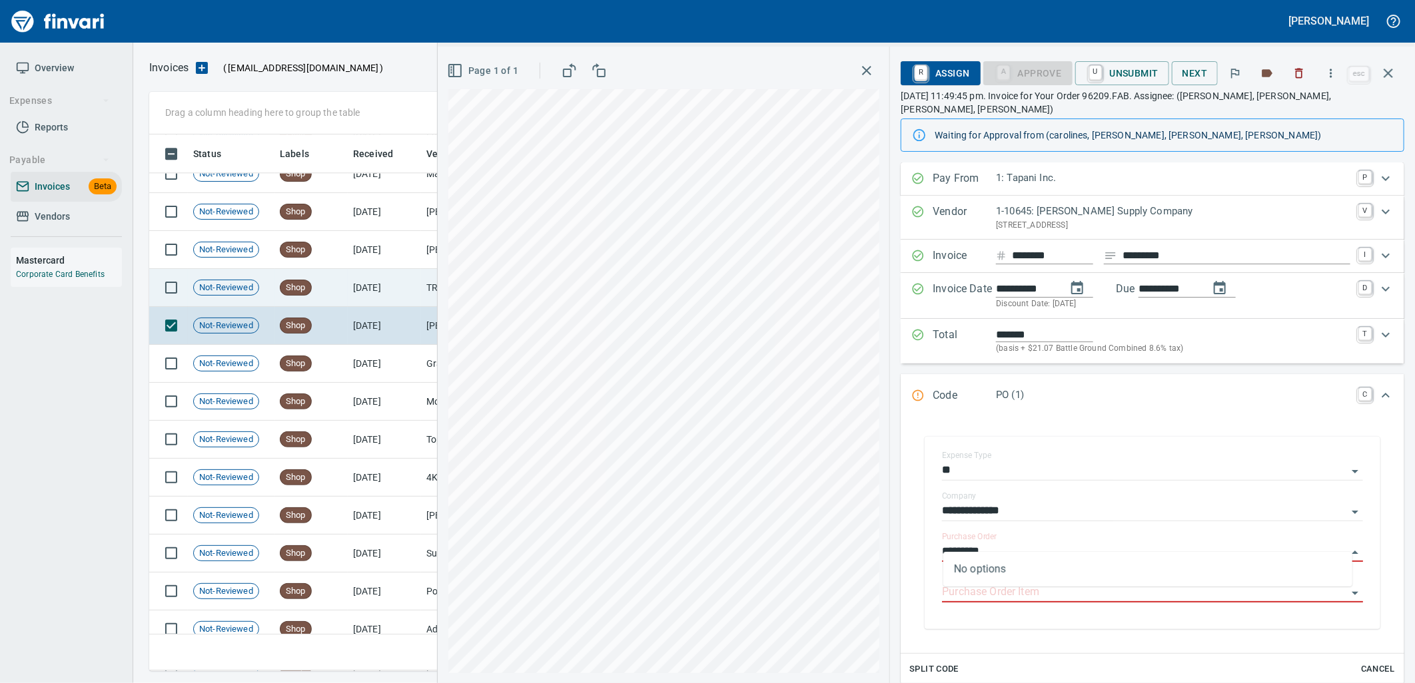
click at [369, 284] on td "8/26/2025" at bounding box center [384, 288] width 73 height 38
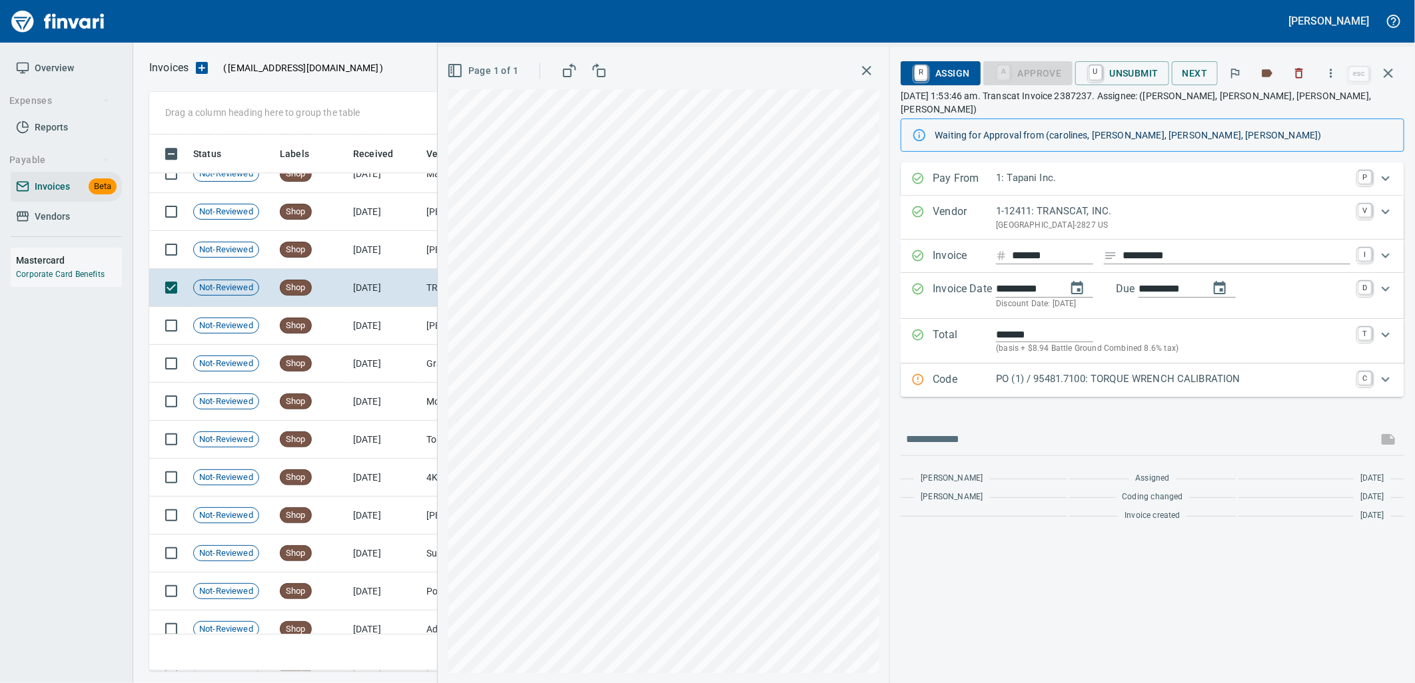
click at [1087, 372] on p "PO (1) / 95481.7100: TORQUE WRENCH CALIBRATION" at bounding box center [1173, 379] width 354 height 15
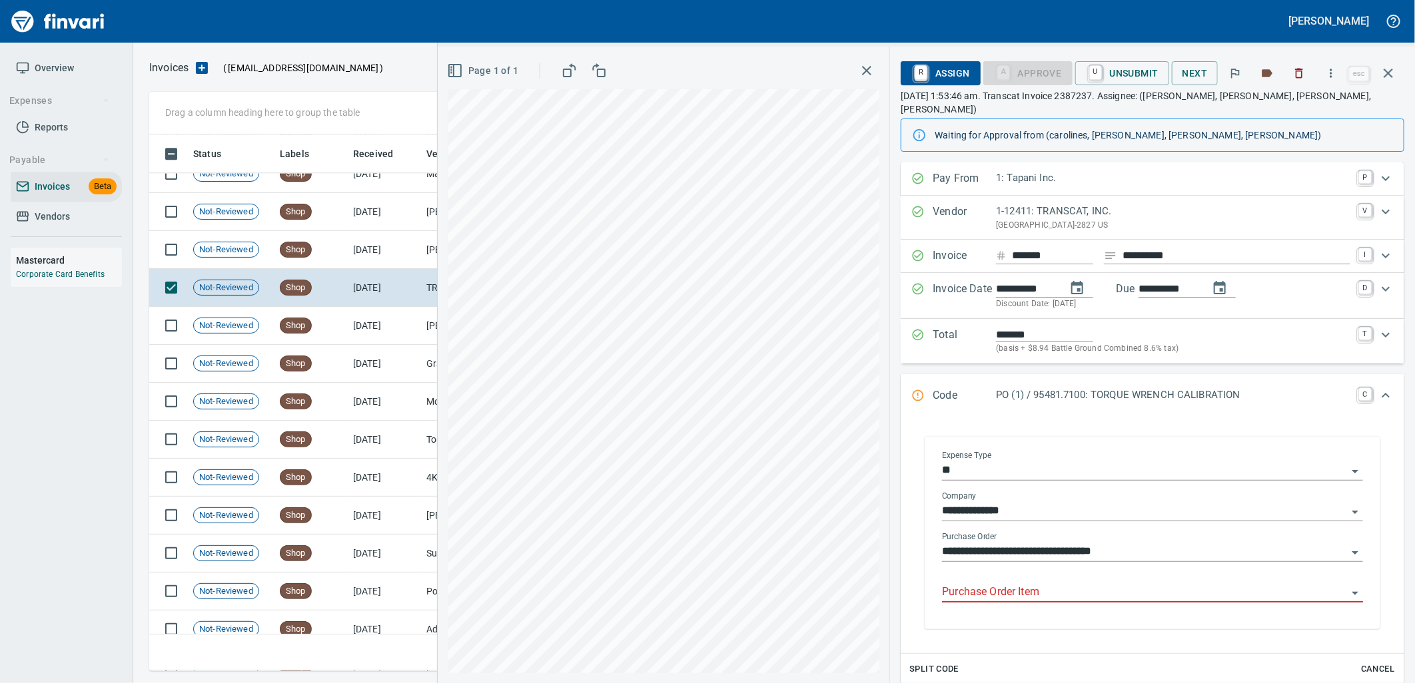
click at [1046, 583] on input "Purchase Order Item" at bounding box center [1144, 592] width 405 height 19
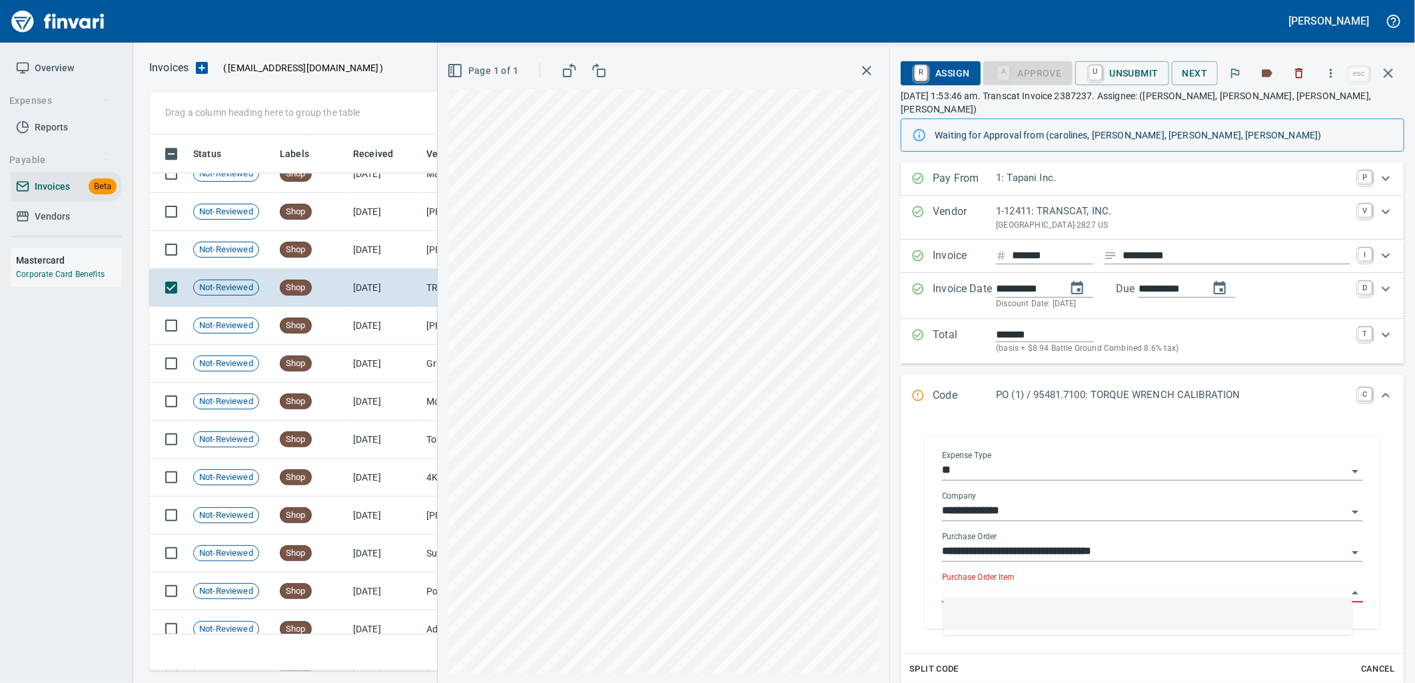
scroll to position [526, 1227]
click at [392, 249] on td "8/26/2025" at bounding box center [384, 250] width 73 height 38
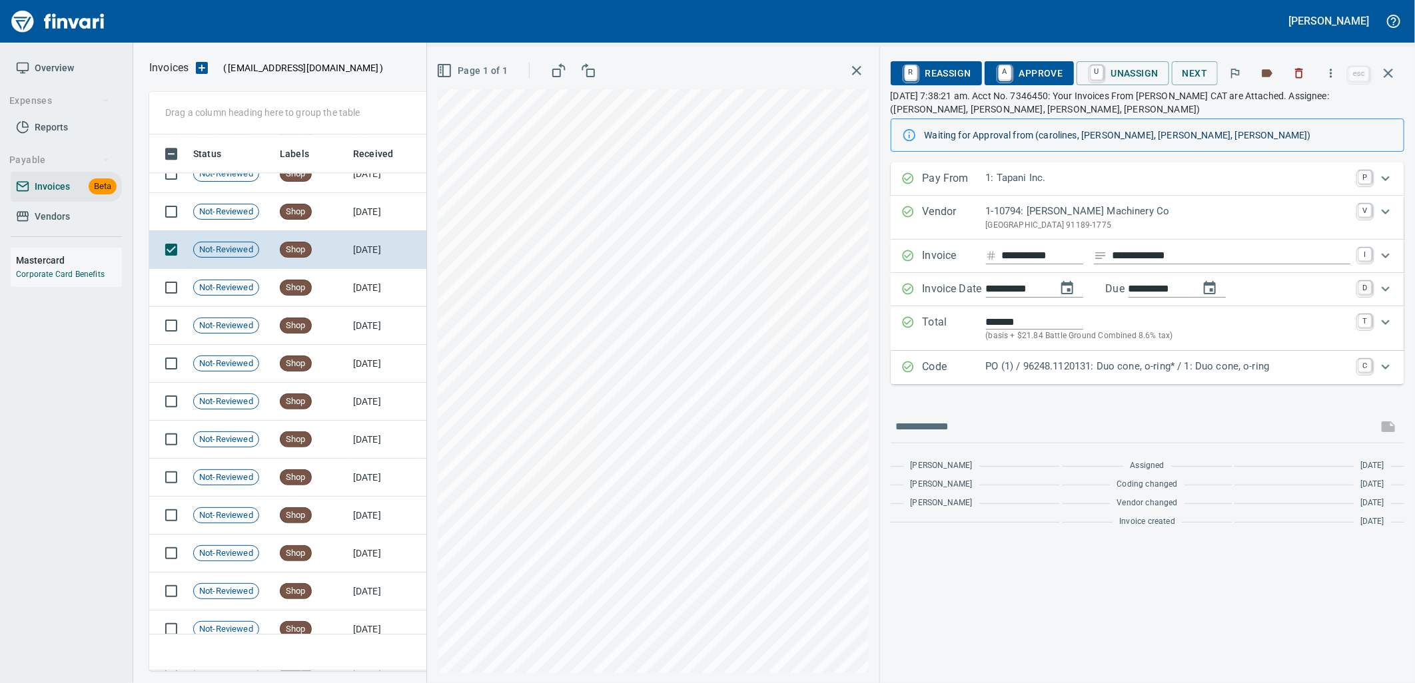
click at [1076, 369] on p "PO (1) / 96248.1120131: Duo cone, o-ring* / 1: Duo cone, o-ring" at bounding box center [1168, 366] width 364 height 15
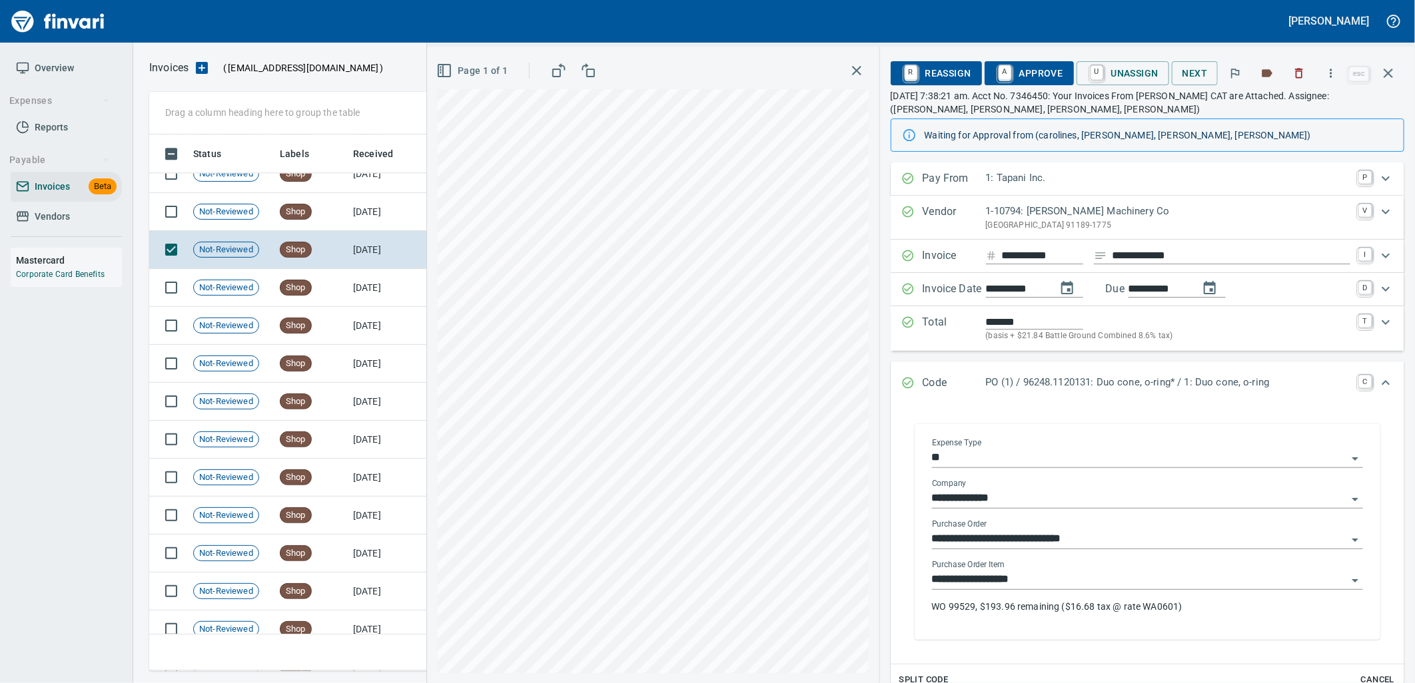
click at [1030, 577] on input "**********" at bounding box center [1139, 580] width 415 height 19
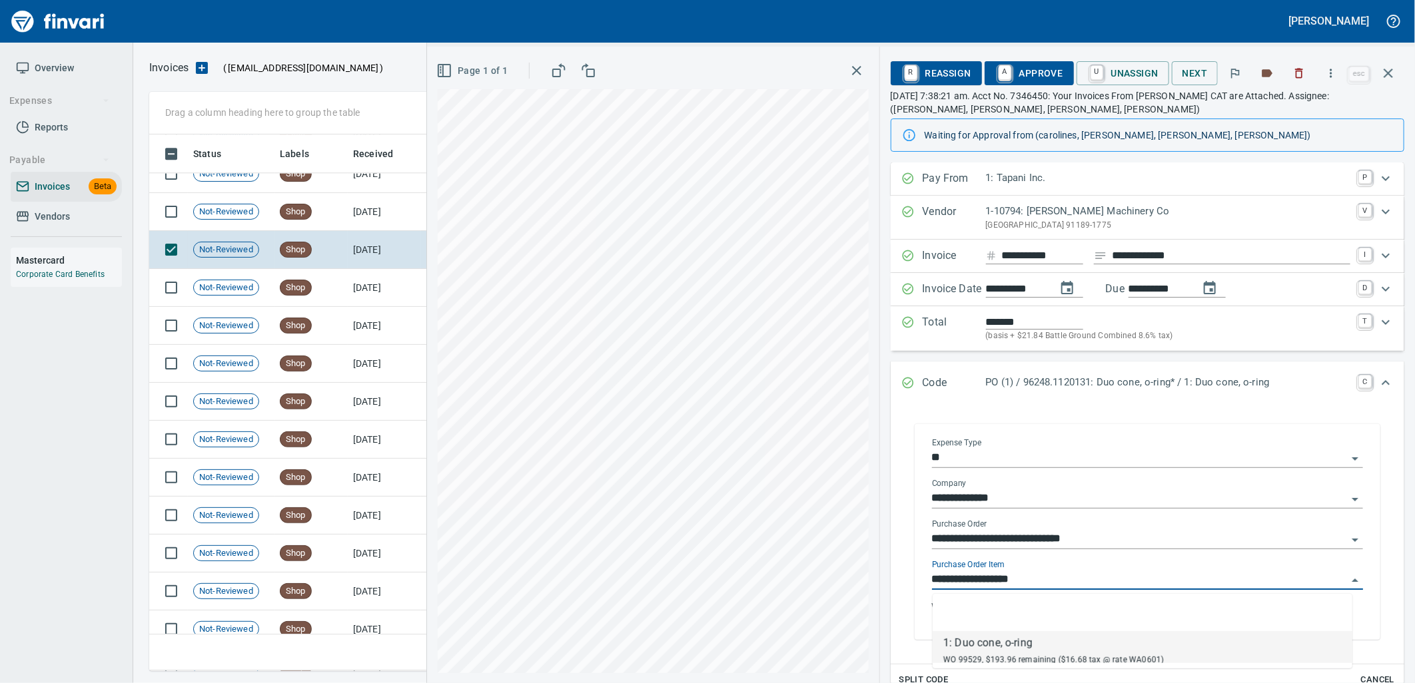
scroll to position [526, 1227]
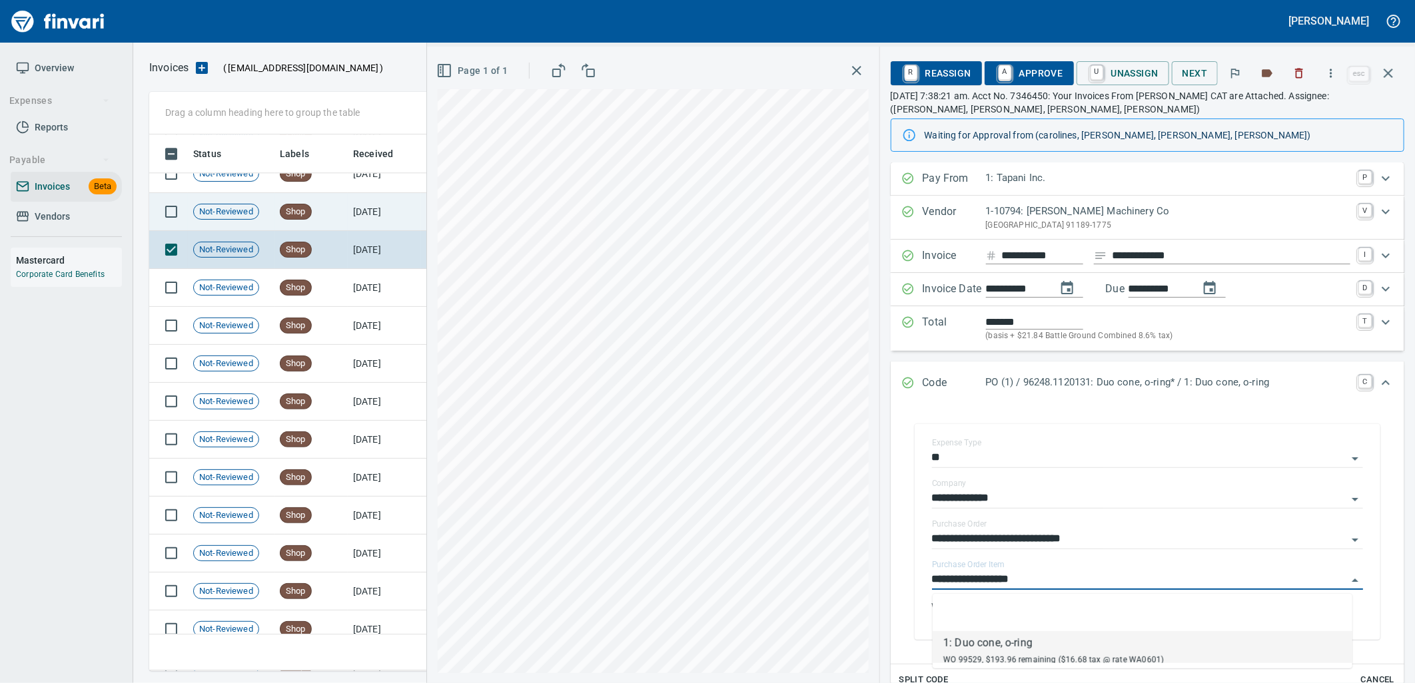
click at [376, 214] on td "8/26/2025" at bounding box center [384, 212] width 73 height 38
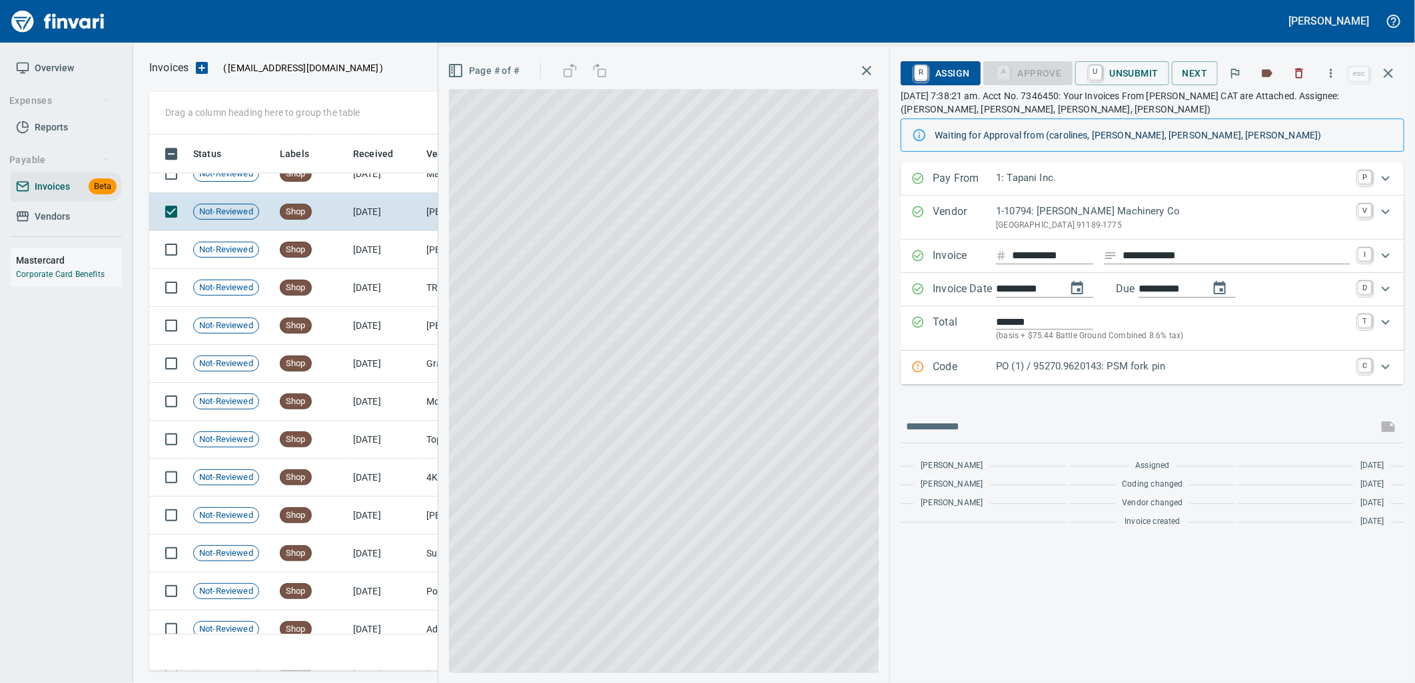
click at [1162, 367] on p "PO (1) / 95270.9620143: PSM fork pin" at bounding box center [1173, 366] width 354 height 15
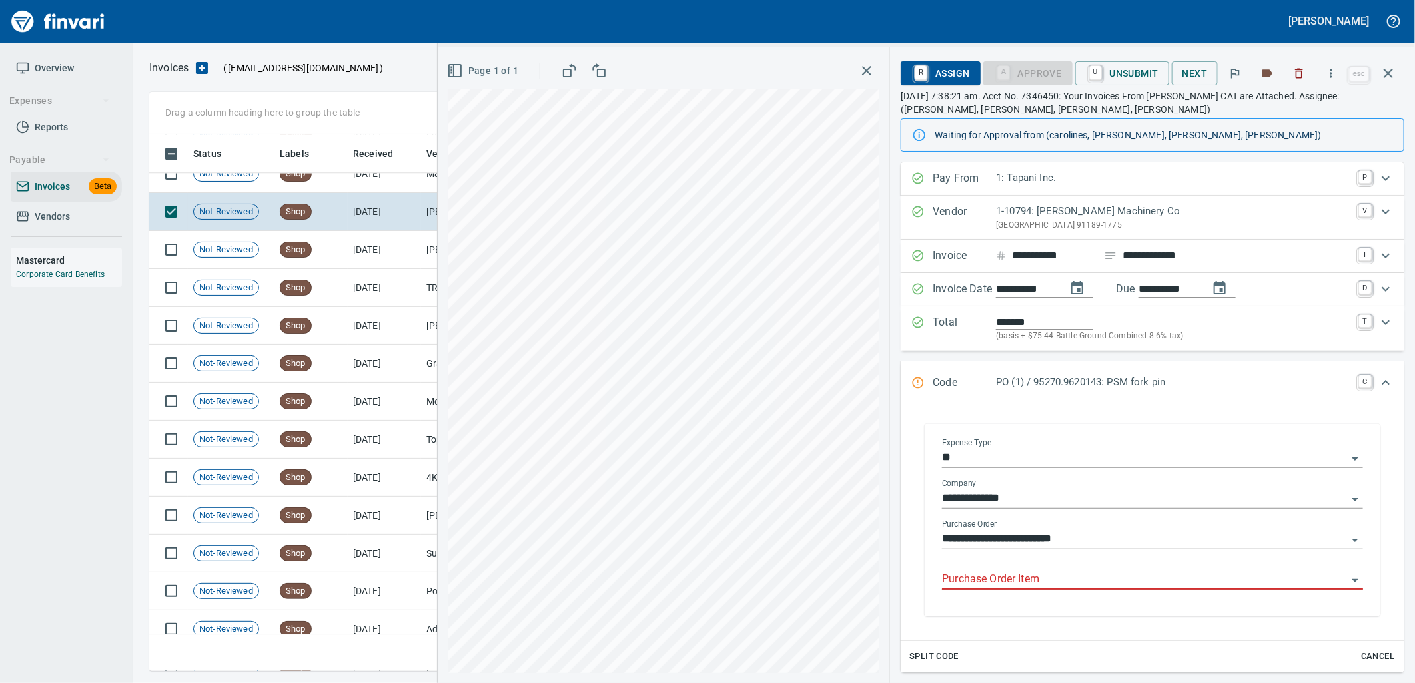
click at [1084, 570] on div "Purchase Order Item" at bounding box center [1152, 575] width 421 height 30
click at [1084, 581] on input "Purchase Order Item" at bounding box center [1144, 580] width 405 height 19
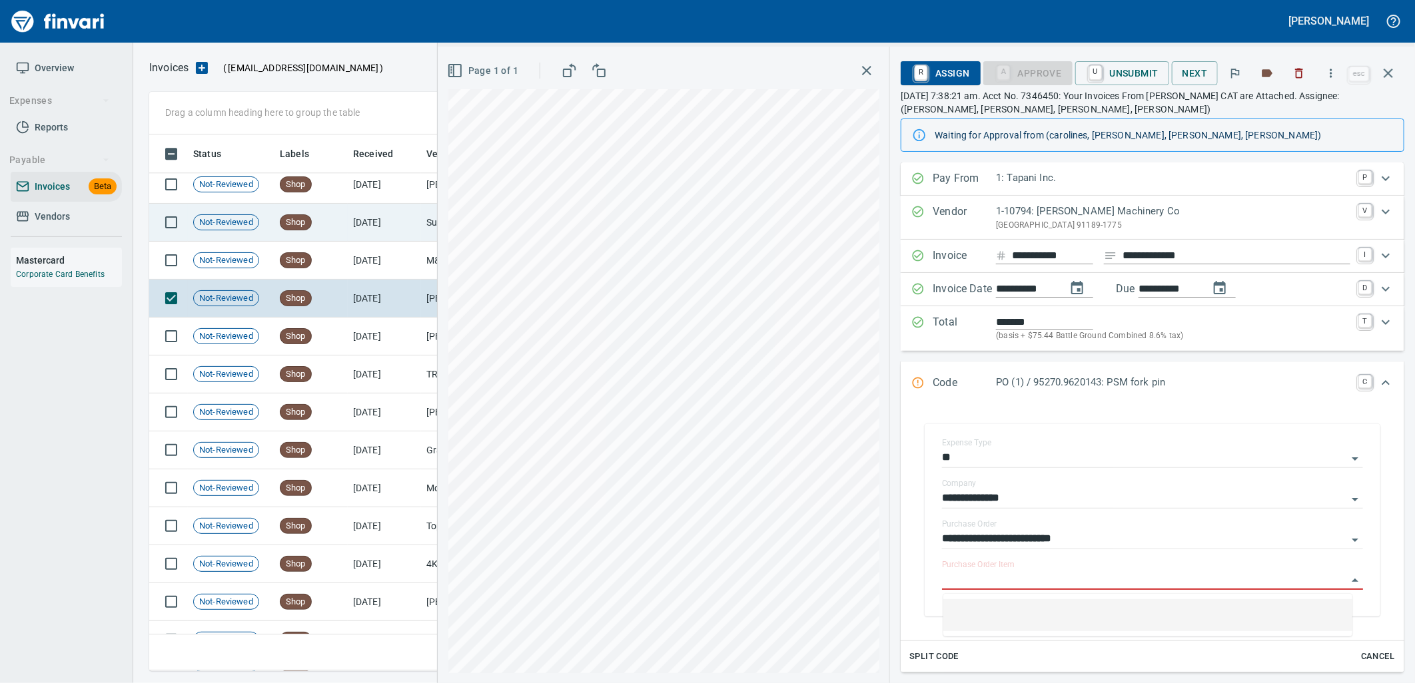
scroll to position [2083, 0]
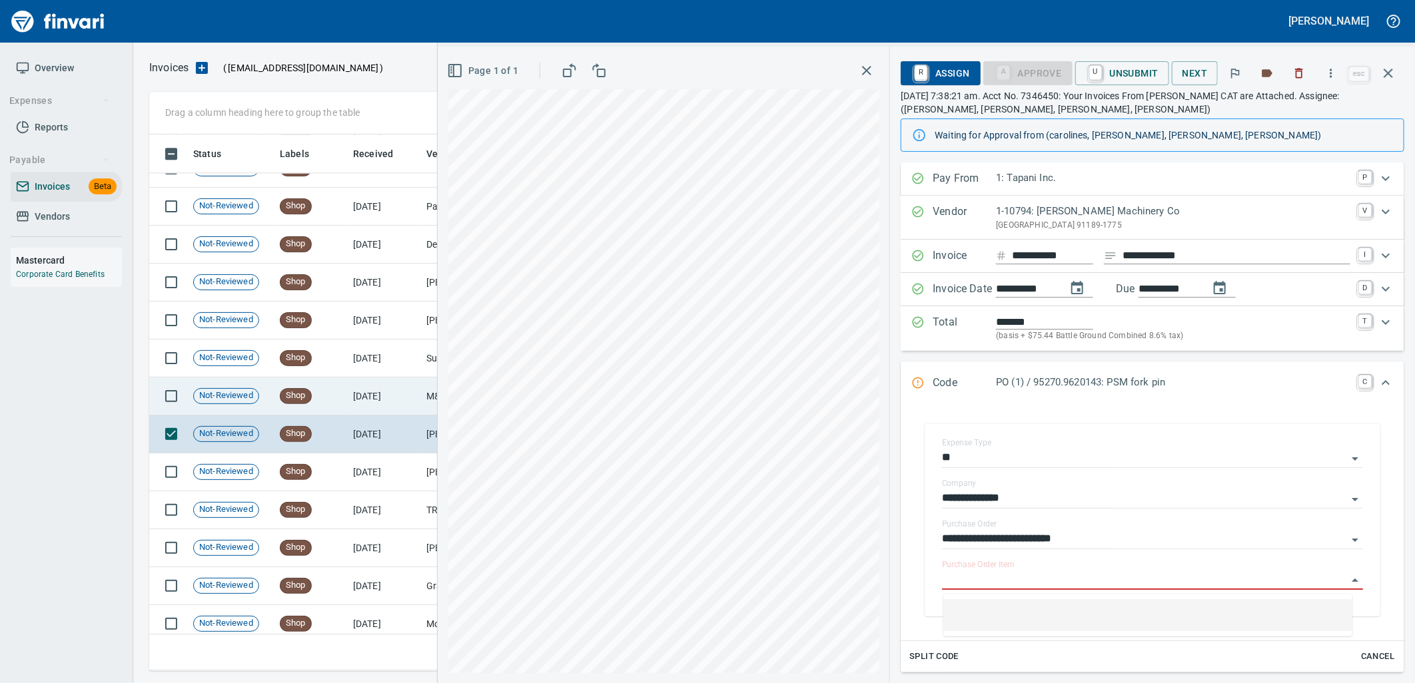
click at [374, 387] on td "8/26/2025" at bounding box center [384, 397] width 73 height 38
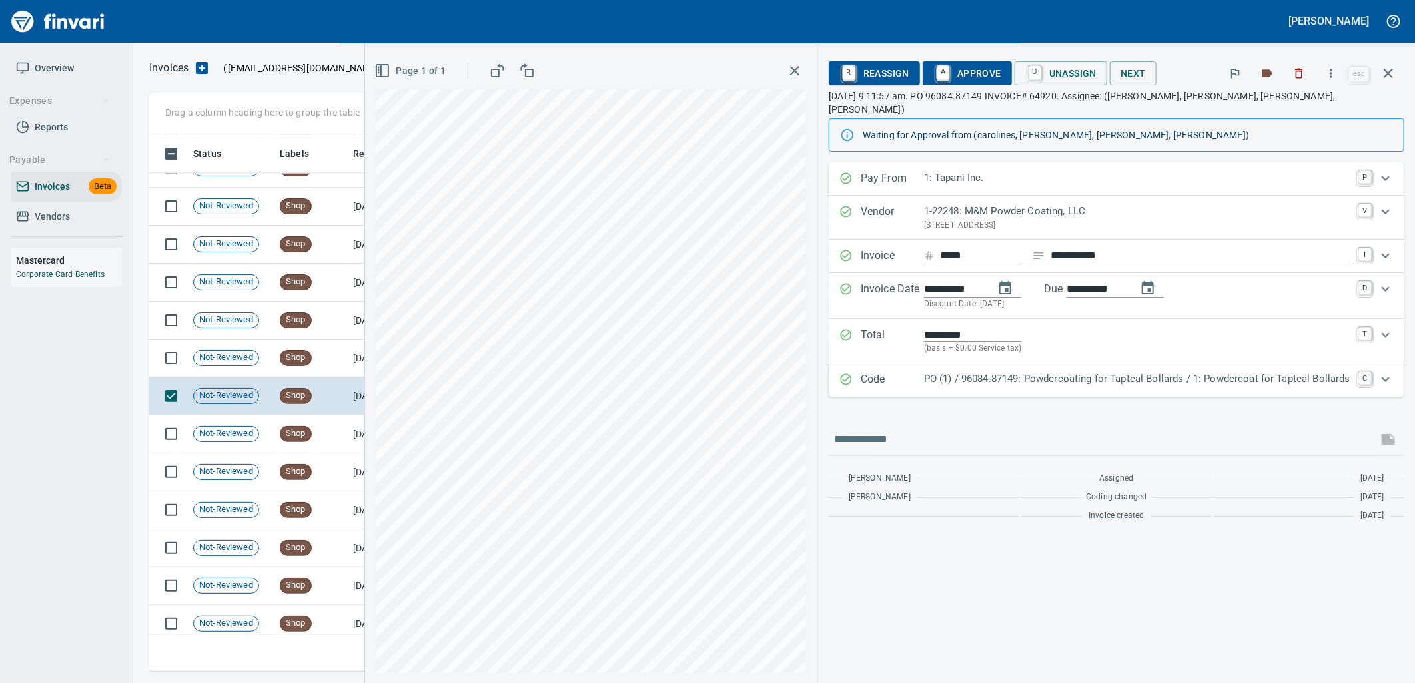
click at [1131, 364] on div "Code PO (1) / 96084.87149: Powdercoating for Tapteal Bollards / 1: Powdercoat f…" at bounding box center [1116, 380] width 575 height 33
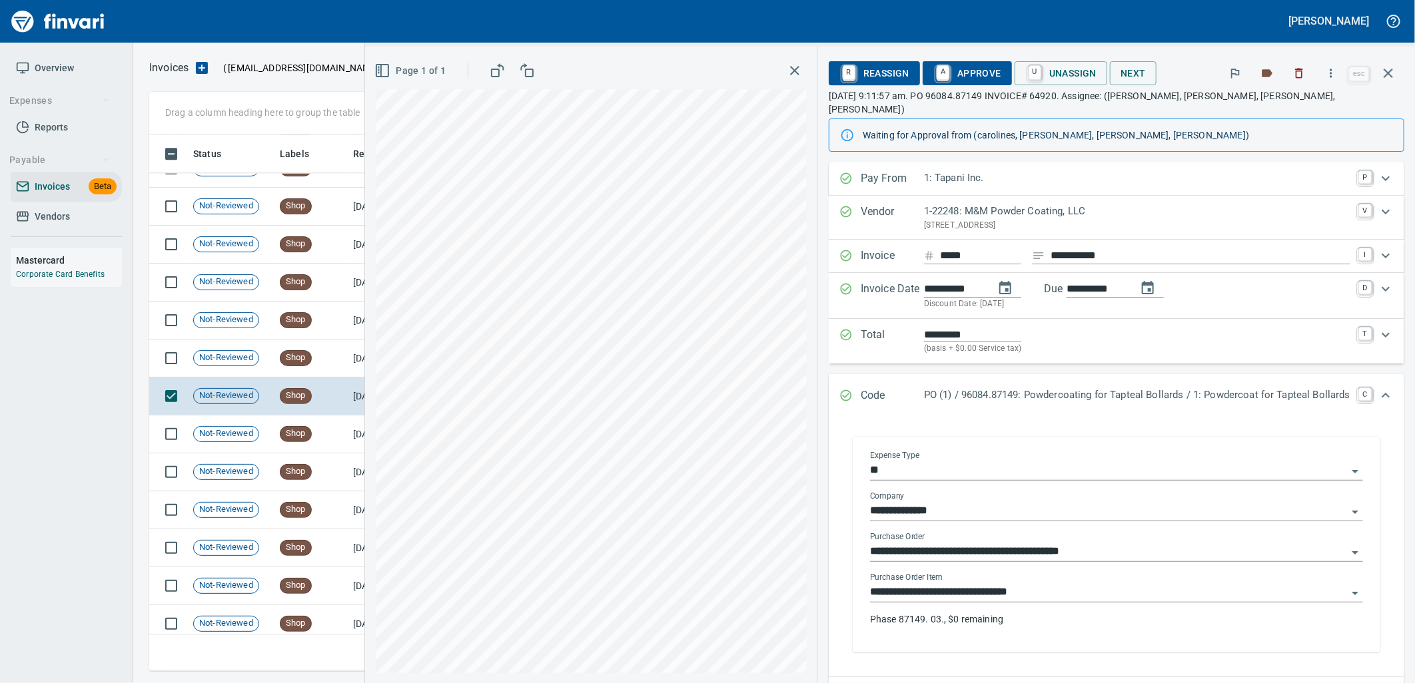
click at [1036, 583] on input "**********" at bounding box center [1108, 592] width 477 height 19
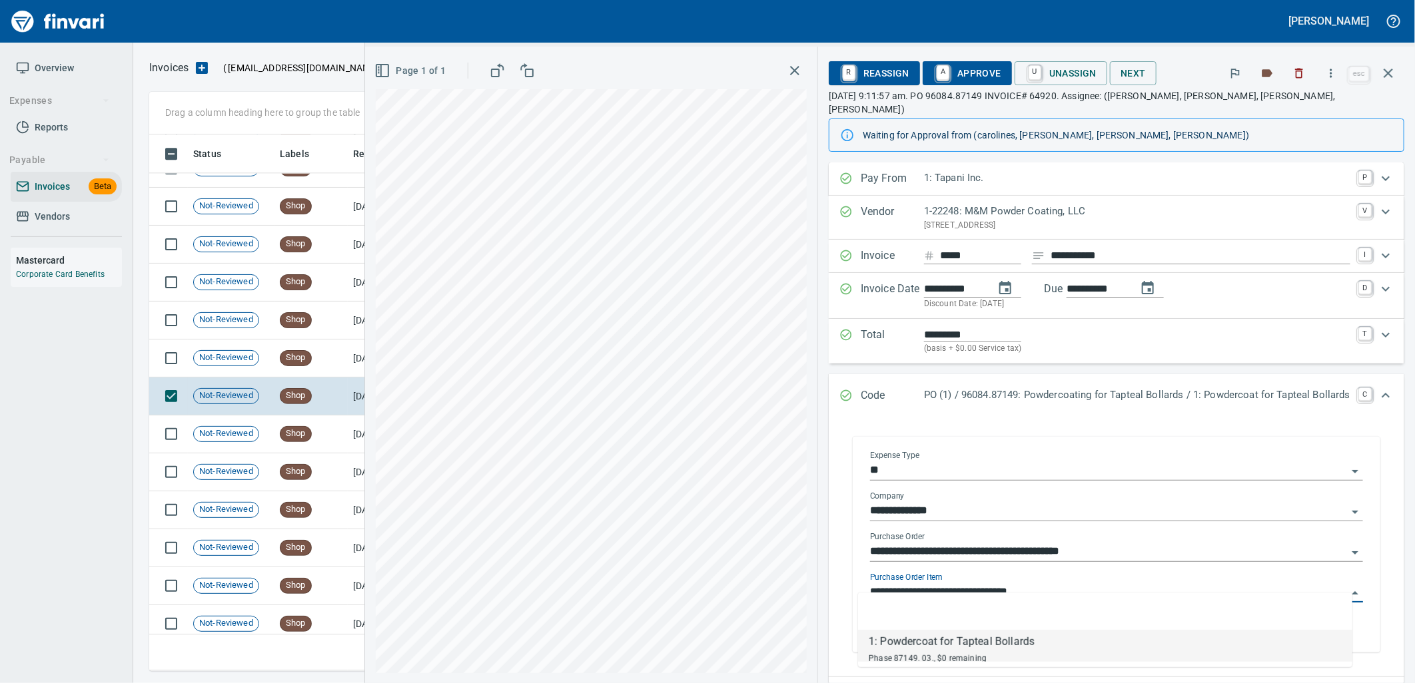
scroll to position [526, 1227]
click at [330, 360] on td "Shop" at bounding box center [310, 359] width 73 height 38
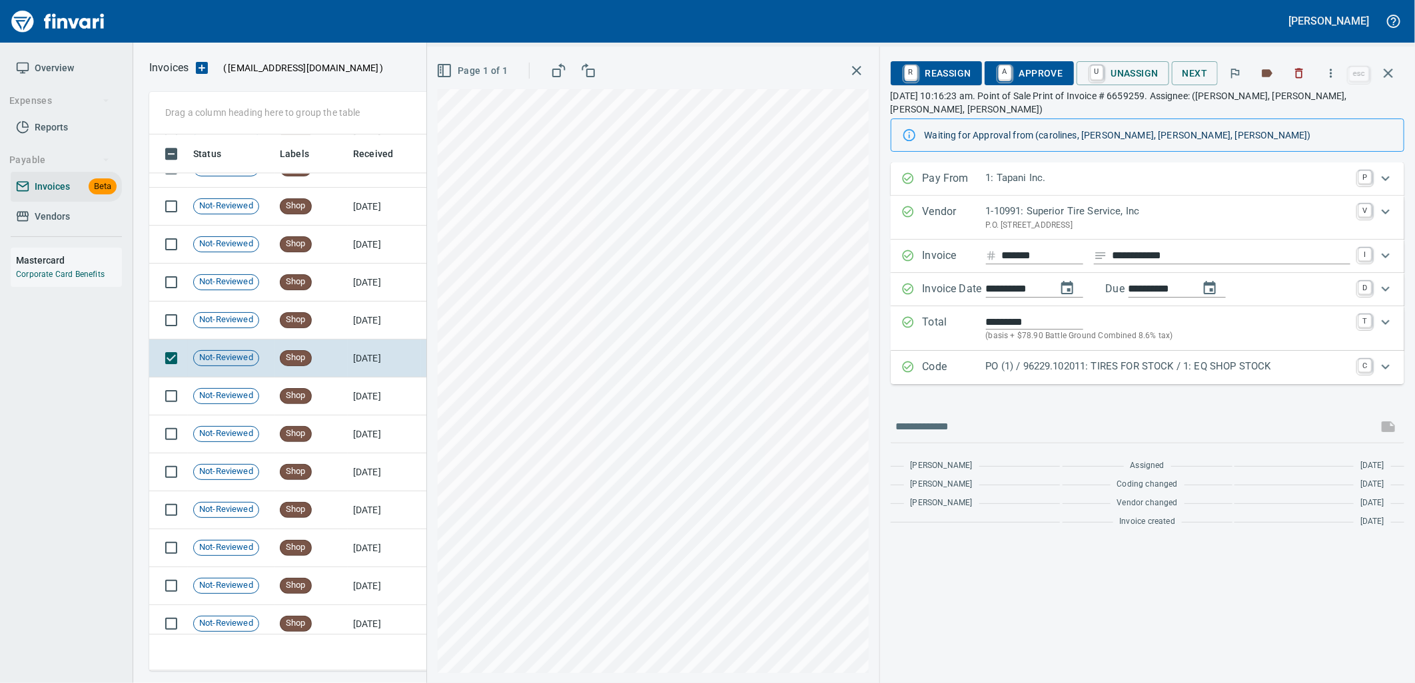
click at [1082, 359] on p "PO (1) / 96229.102011: TIRES FOR STOCK / 1: EQ SHOP STOCK" at bounding box center [1168, 366] width 364 height 15
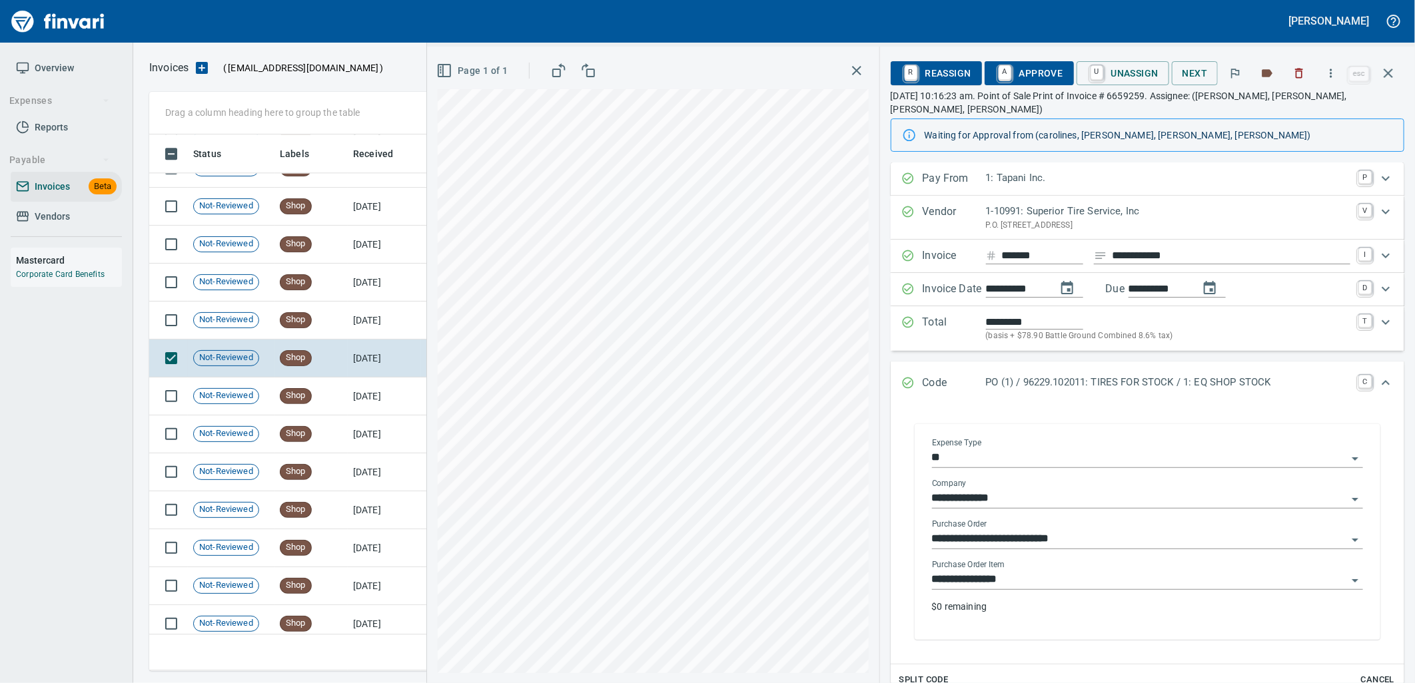
click at [1066, 571] on input "**********" at bounding box center [1139, 580] width 415 height 19
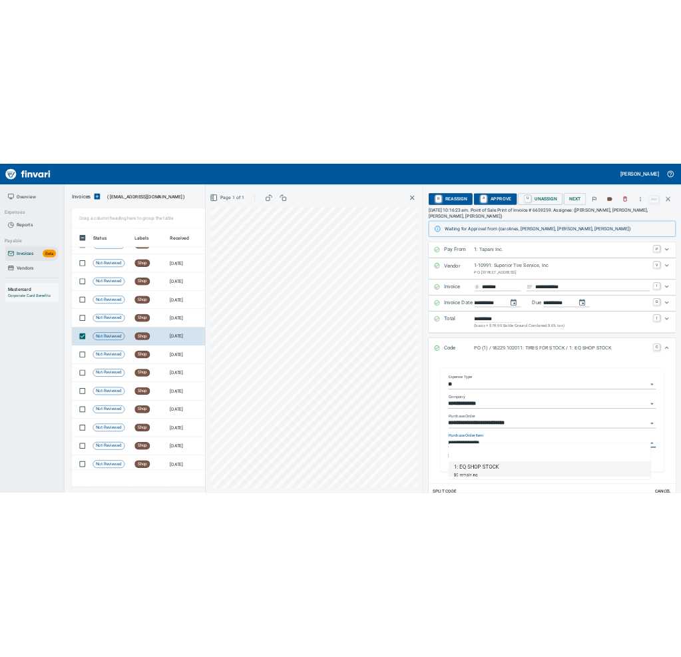
scroll to position [526, 1227]
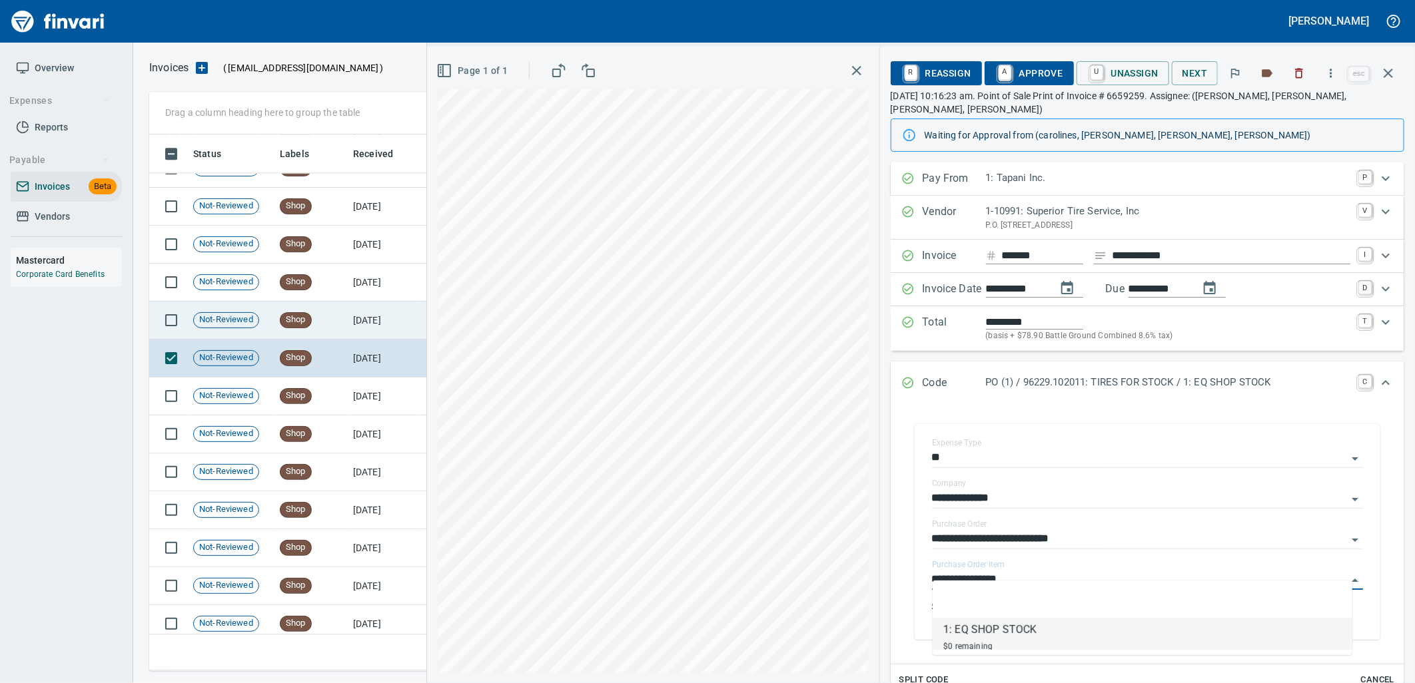
click at [380, 314] on td "8/26/2025" at bounding box center [384, 321] width 73 height 38
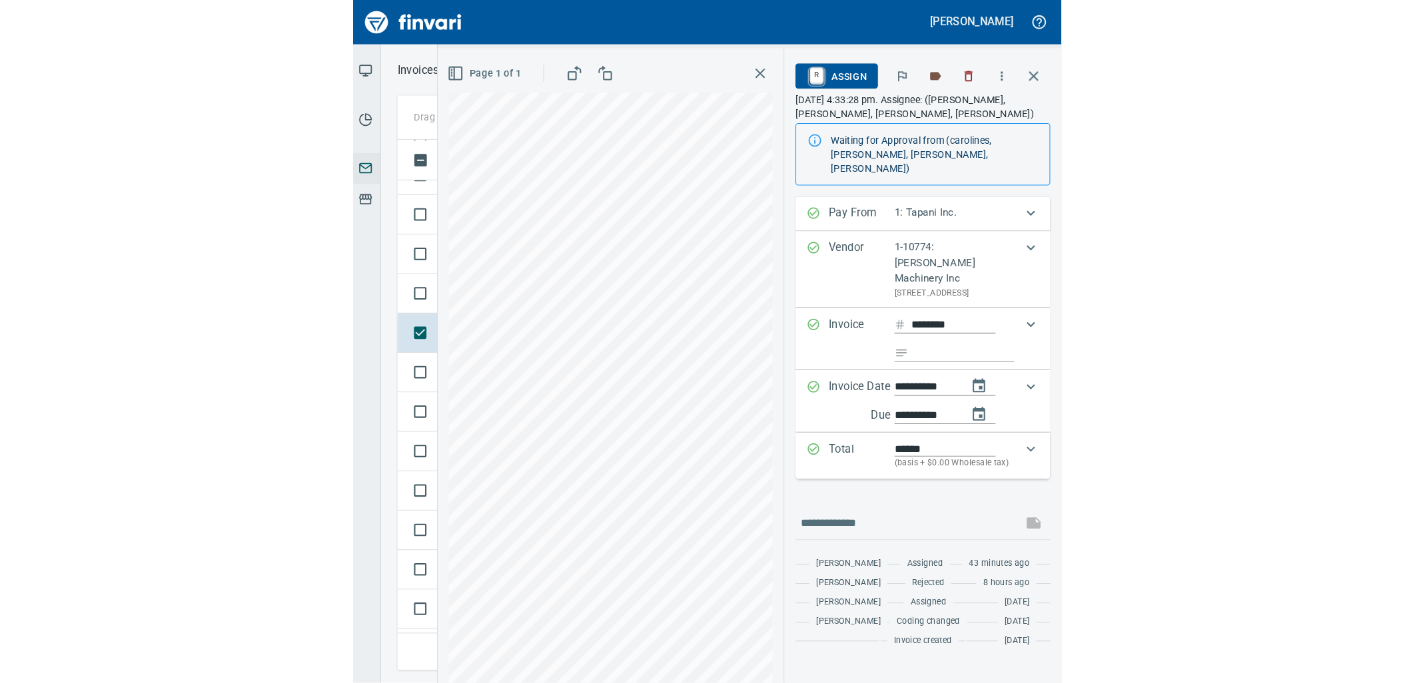
scroll to position [526, 1227]
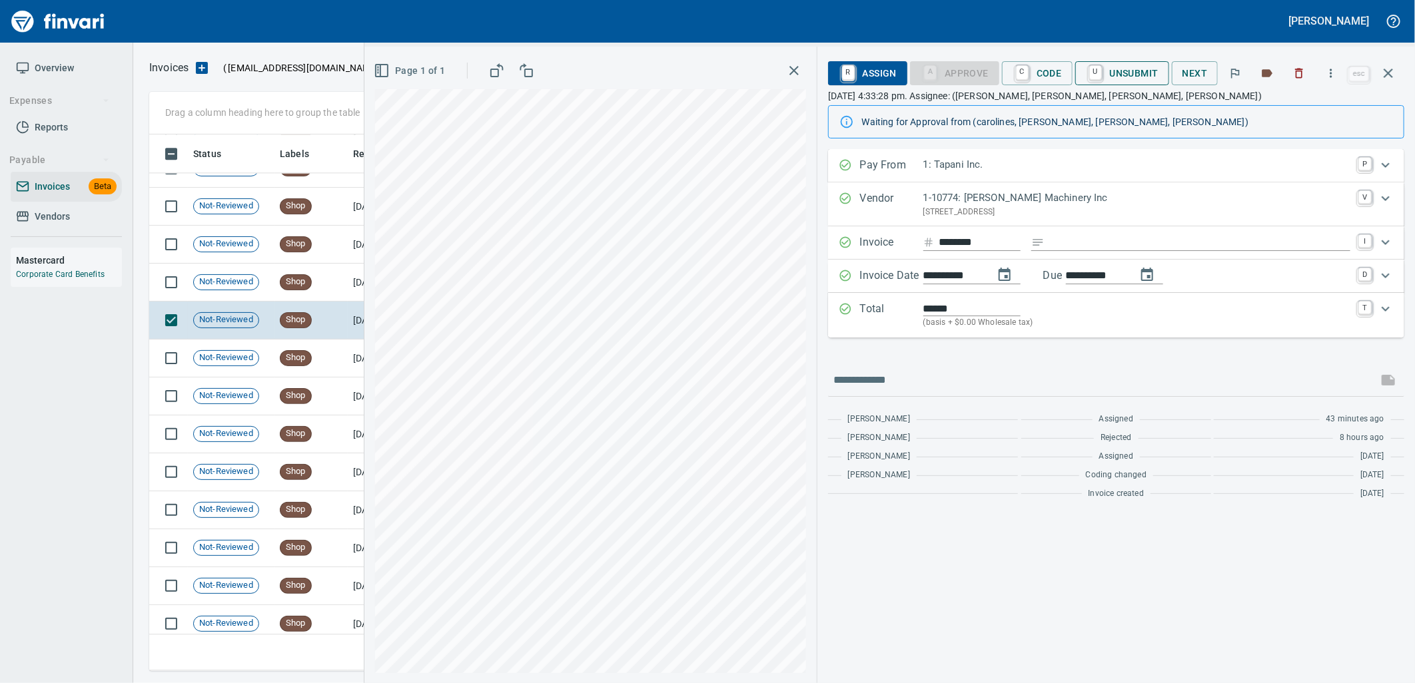
click at [1114, 75] on span "U Unsubmit" at bounding box center [1122, 73] width 73 height 23
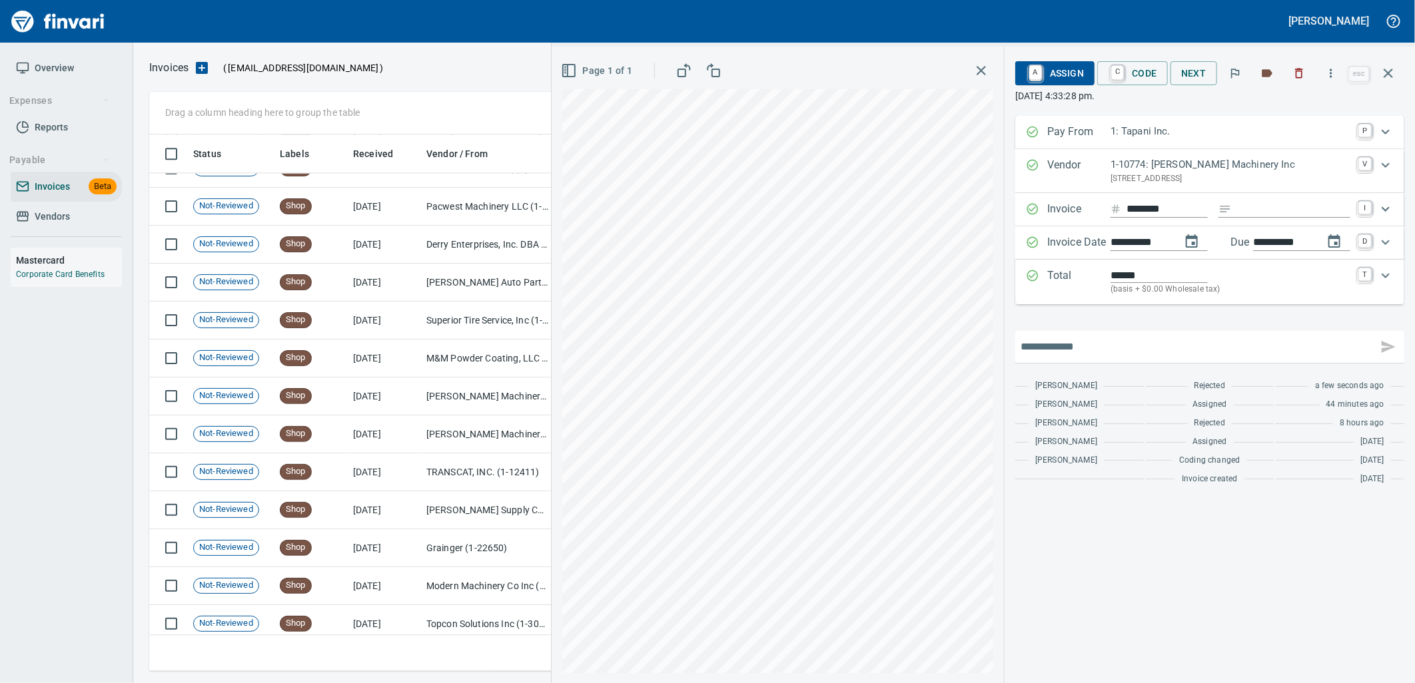
click at [1062, 340] on input "text" at bounding box center [1196, 346] width 352 height 21
type input "**********"
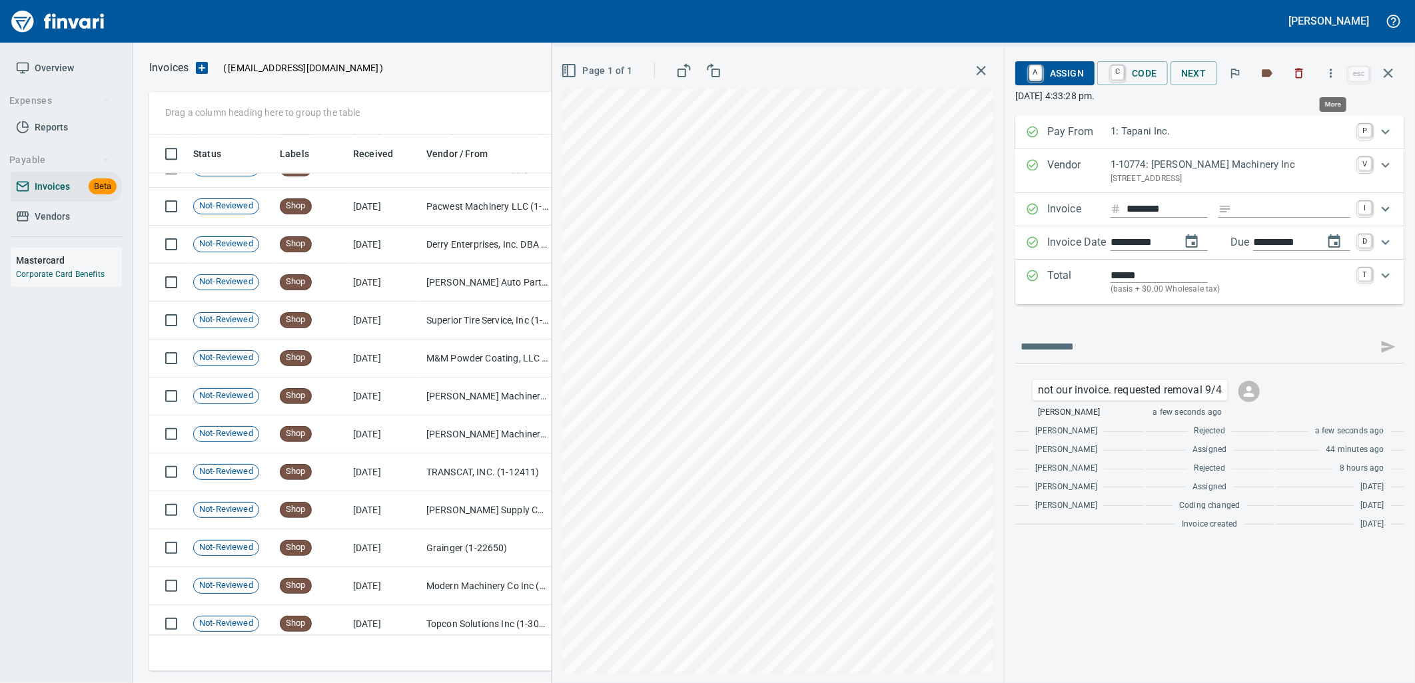
click at [1337, 74] on icon "button" at bounding box center [1330, 73] width 13 height 13
click at [1107, 324] on div at bounding box center [707, 341] width 1415 height 683
click at [1390, 73] on icon "button" at bounding box center [1388, 73] width 16 height 16
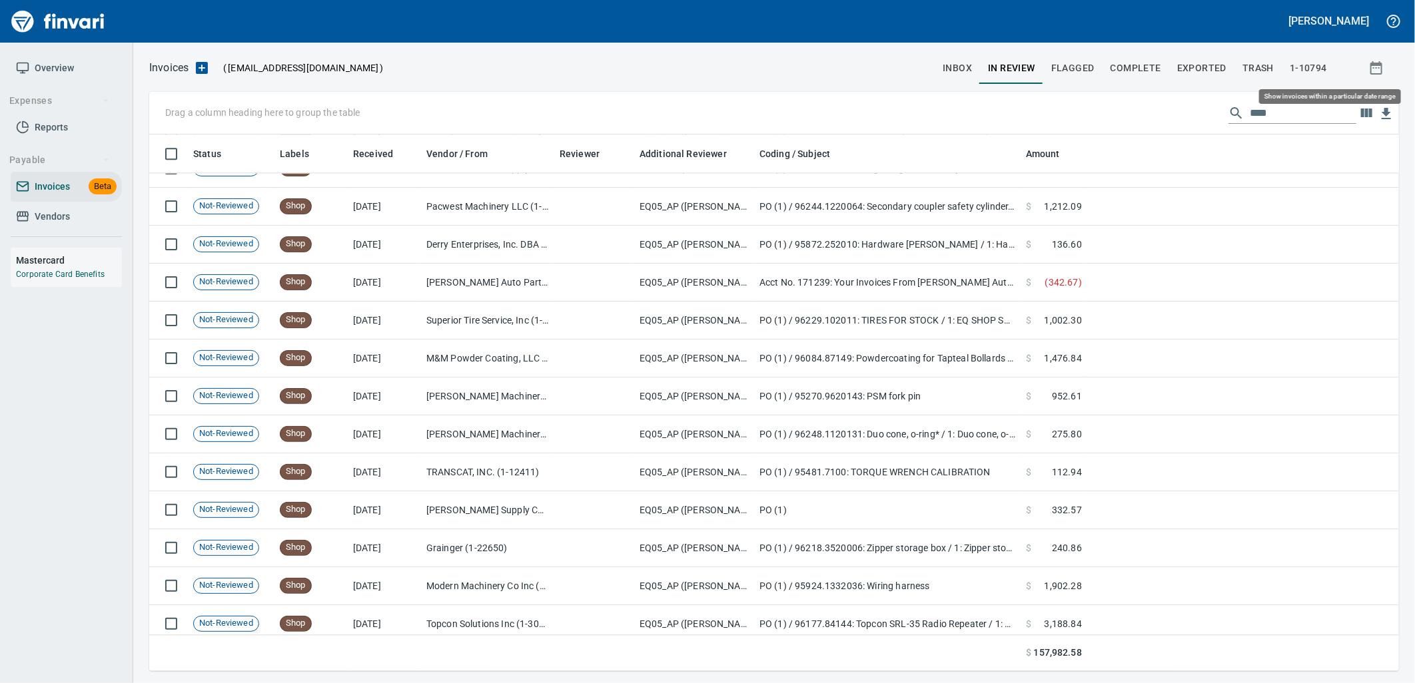
scroll to position [526, 1228]
click at [954, 62] on span "inbox" at bounding box center [956, 68] width 29 height 17
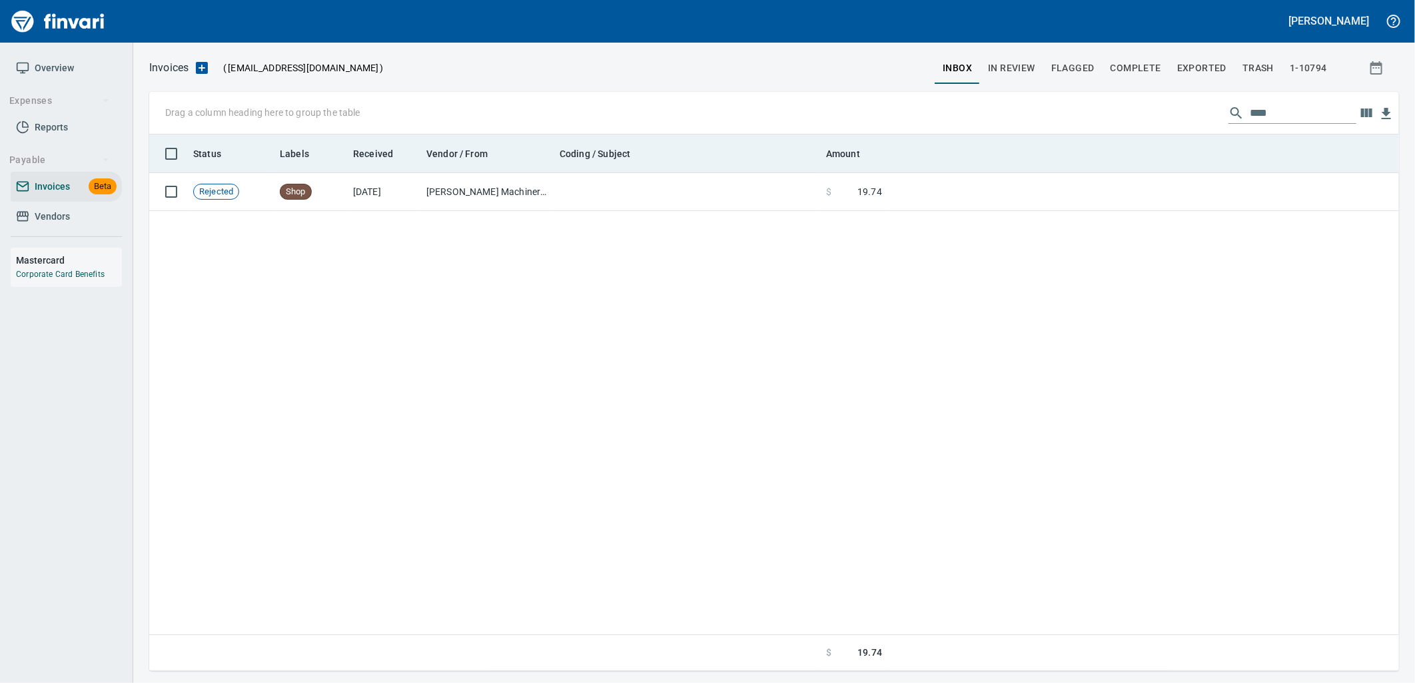
scroll to position [526, 1228]
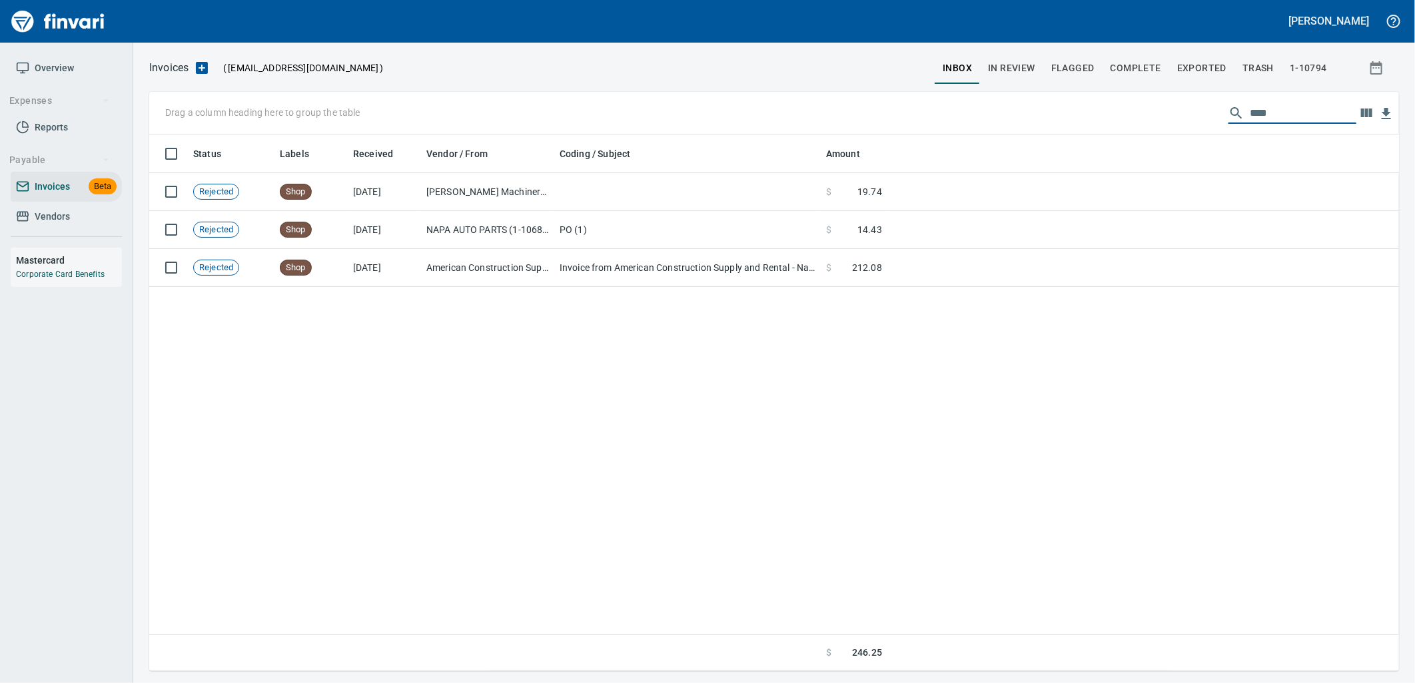
click at [1283, 113] on input "****" at bounding box center [1303, 113] width 107 height 21
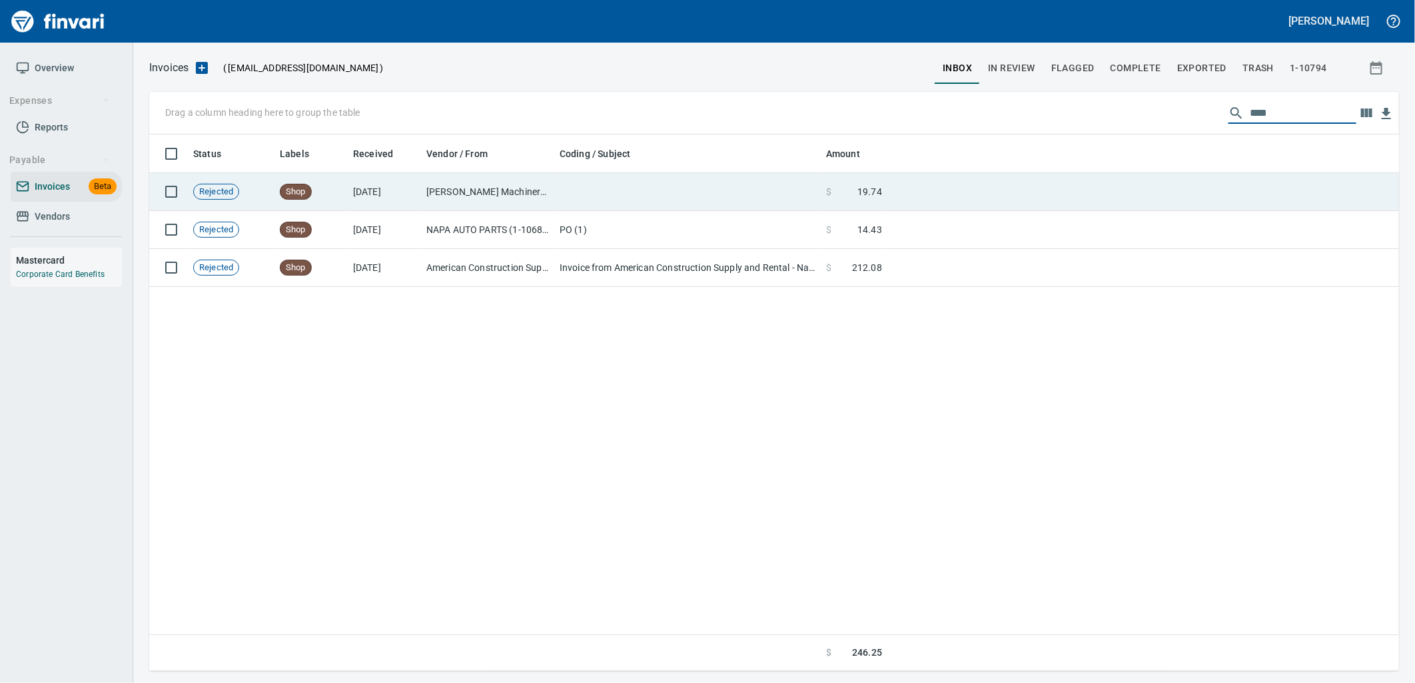
click at [736, 181] on td at bounding box center [687, 192] width 266 height 38
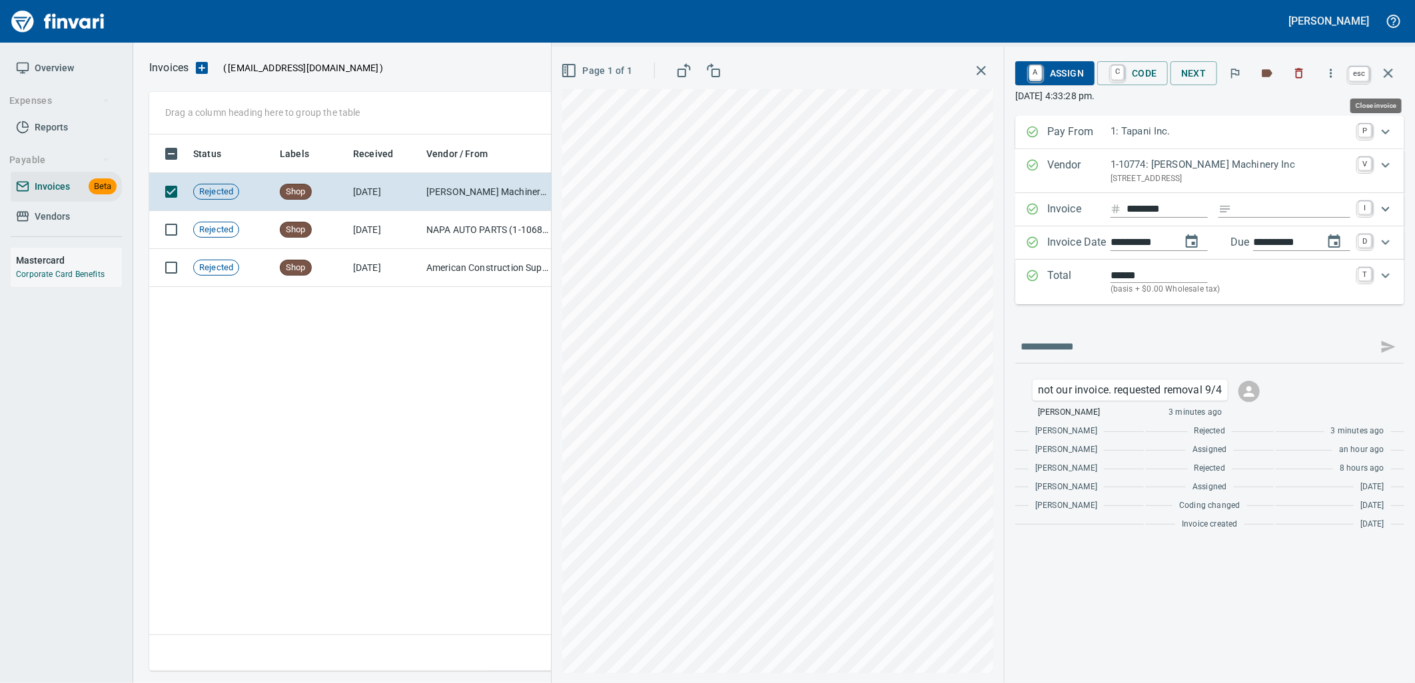
click at [1395, 72] on icon "button" at bounding box center [1388, 73] width 16 height 16
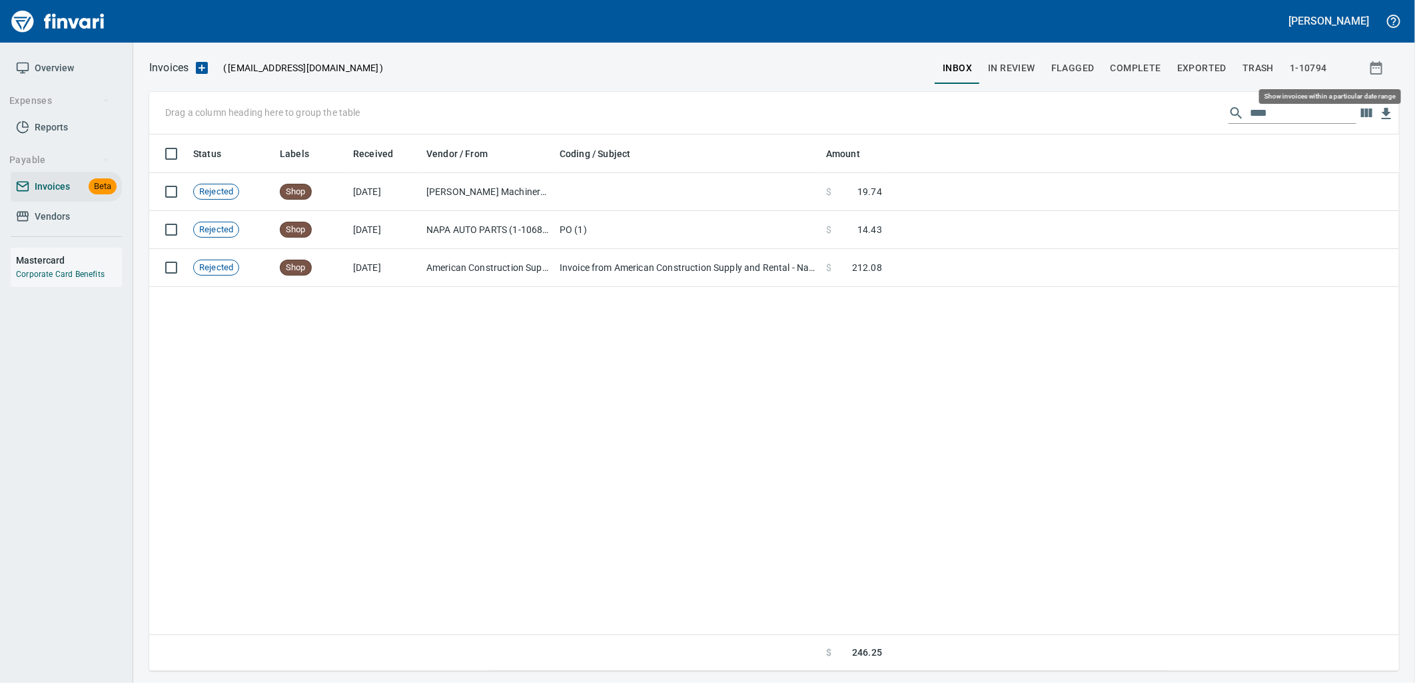
scroll to position [526, 1238]
click at [1020, 69] on span "In Review" at bounding box center [1011, 68] width 47 height 17
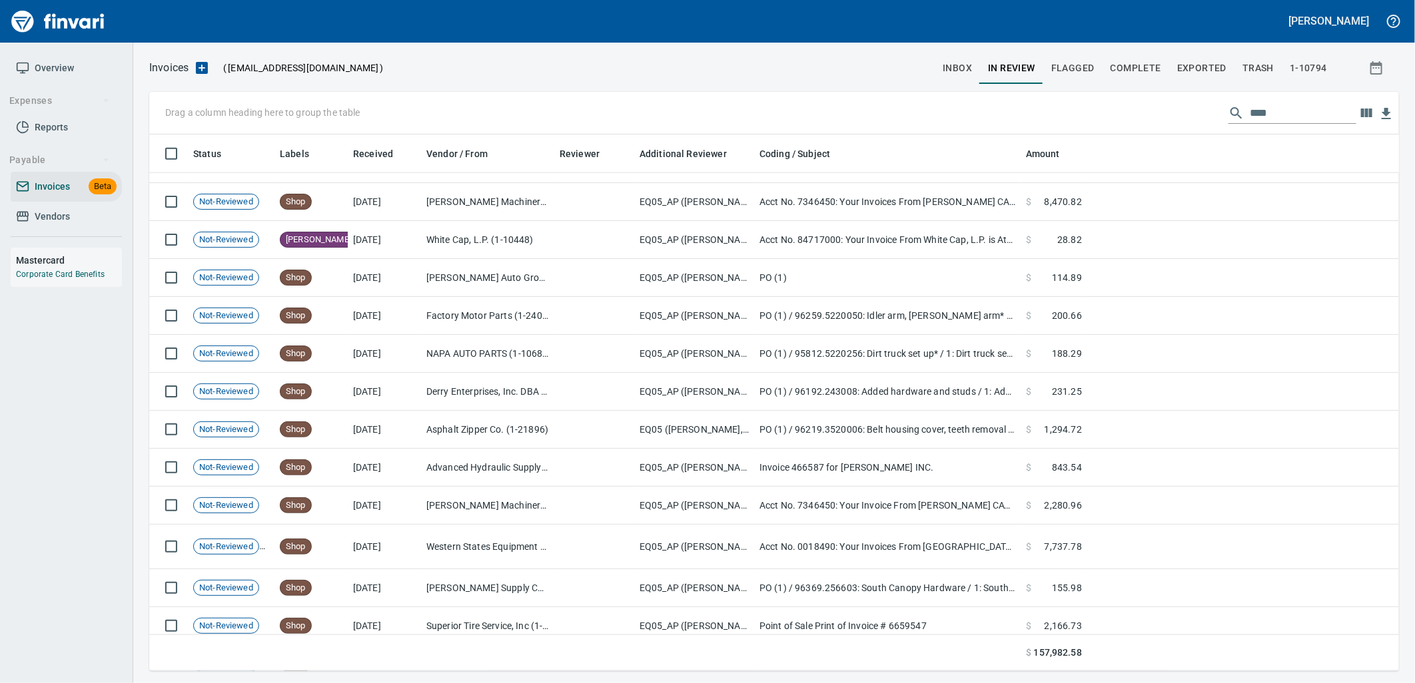
scroll to position [888, 0]
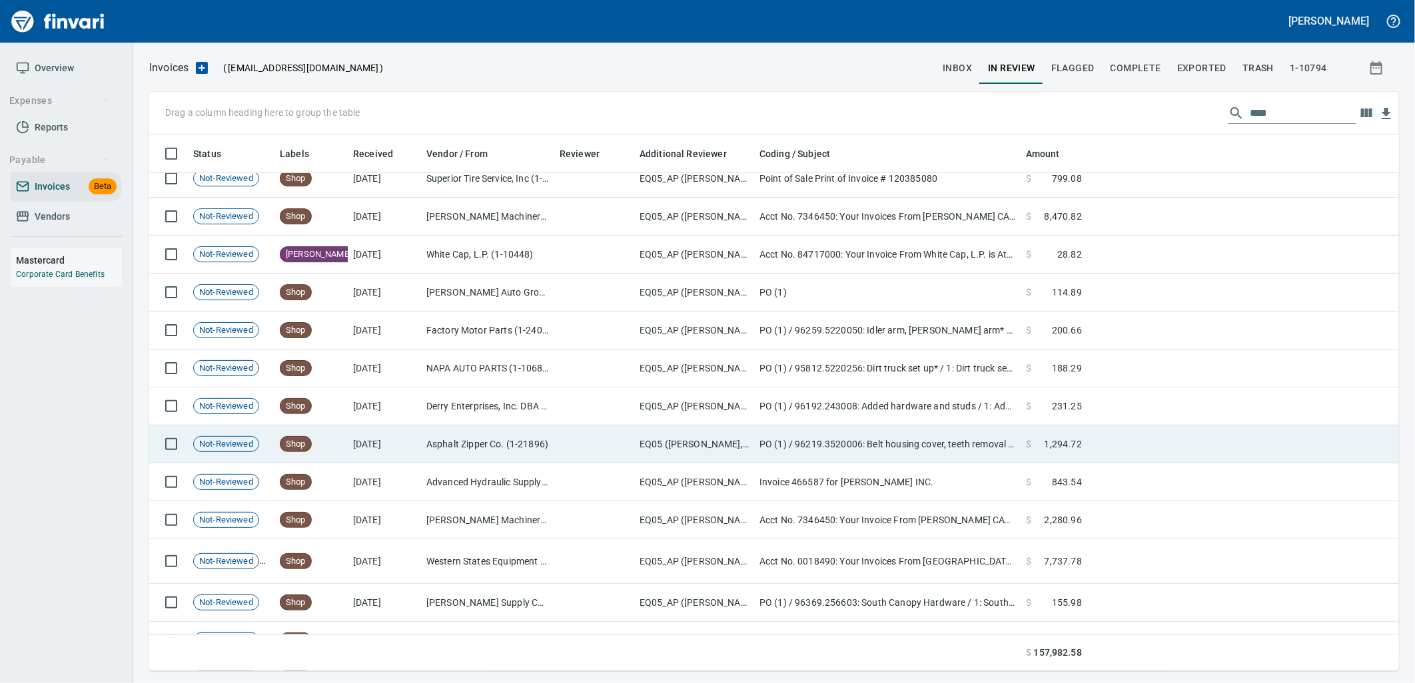
click at [582, 454] on td at bounding box center [594, 445] width 80 height 38
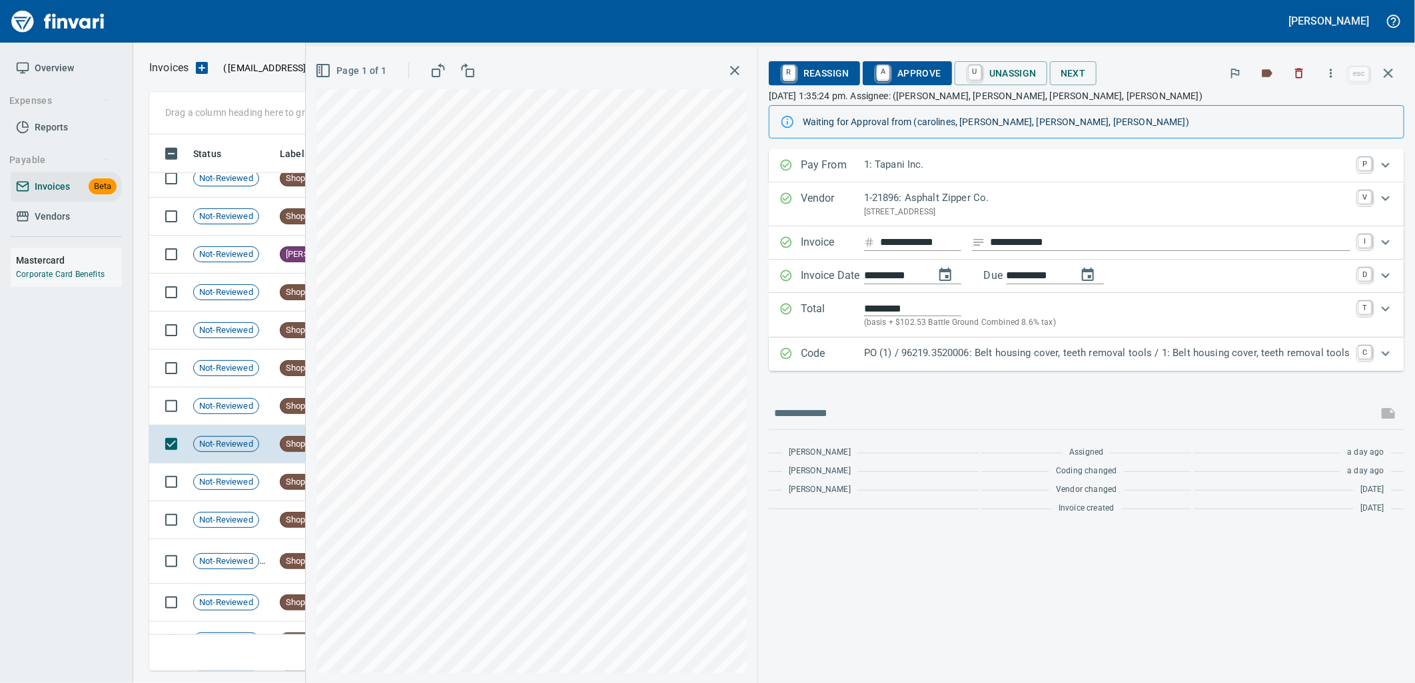
click at [1063, 355] on p "PO (1) / 96219.3520006: Belt housing cover, teeth removal tools / 1: Belt housi…" at bounding box center [1107, 353] width 486 height 15
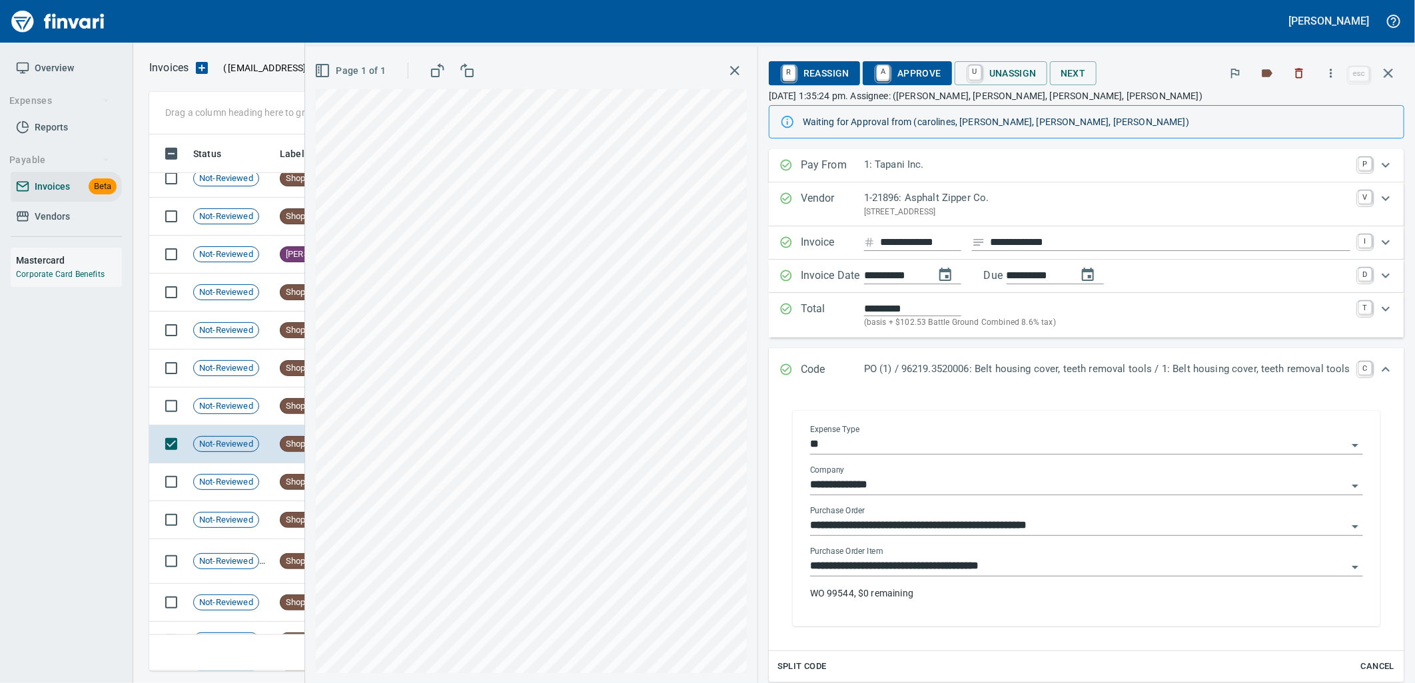
click at [1001, 569] on input "**********" at bounding box center [1078, 566] width 537 height 19
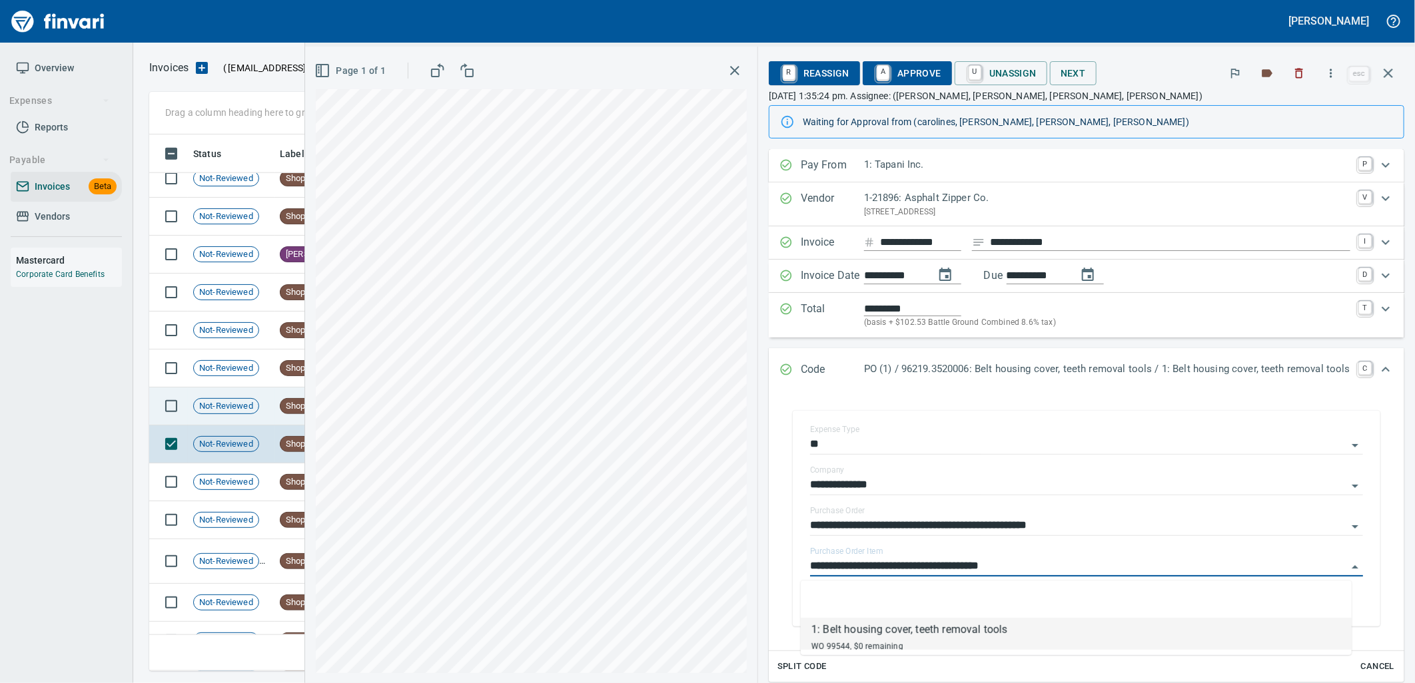
click at [264, 414] on td "Not-Reviewed" at bounding box center [231, 407] width 87 height 38
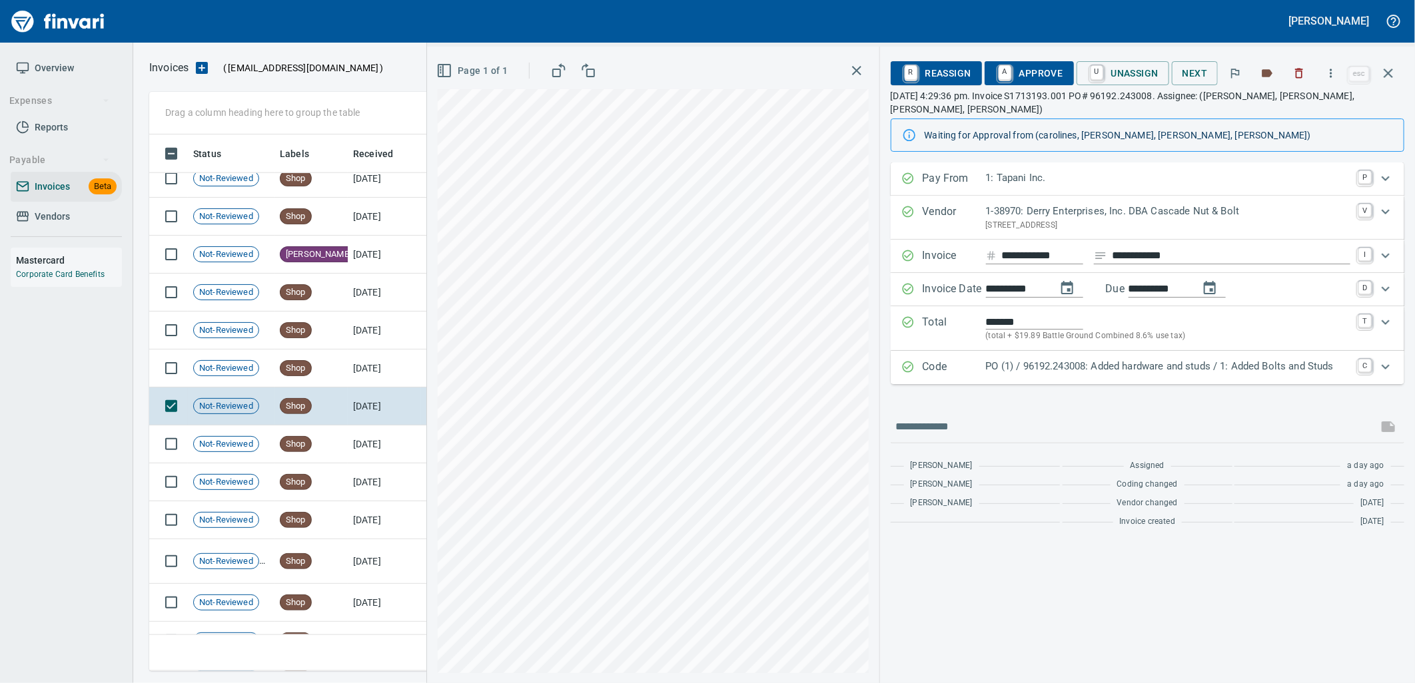
click at [1069, 359] on p "PO (1) / 96192.243008: Added hardware and studs / 1: Added Bolts and Studs" at bounding box center [1168, 366] width 364 height 15
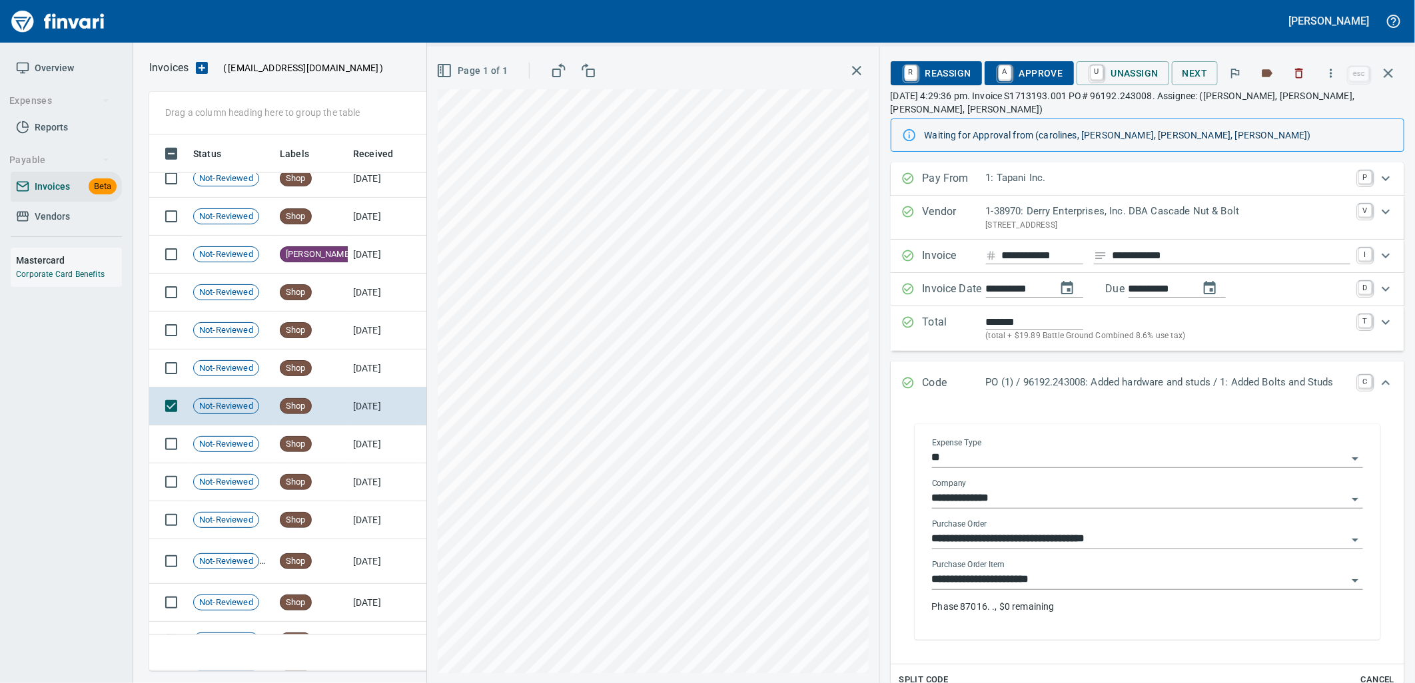
click at [1080, 571] on input "**********" at bounding box center [1139, 580] width 415 height 19
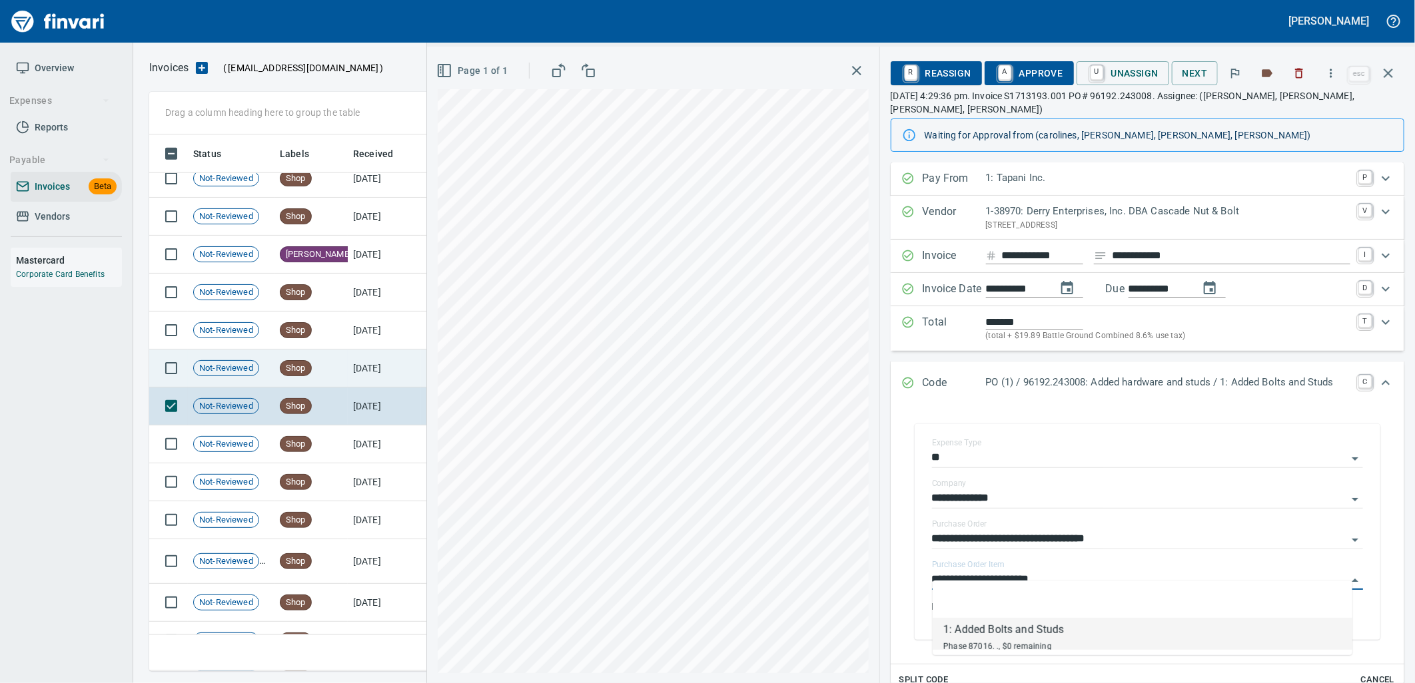
click at [374, 369] on td "8/29/2025" at bounding box center [384, 369] width 73 height 38
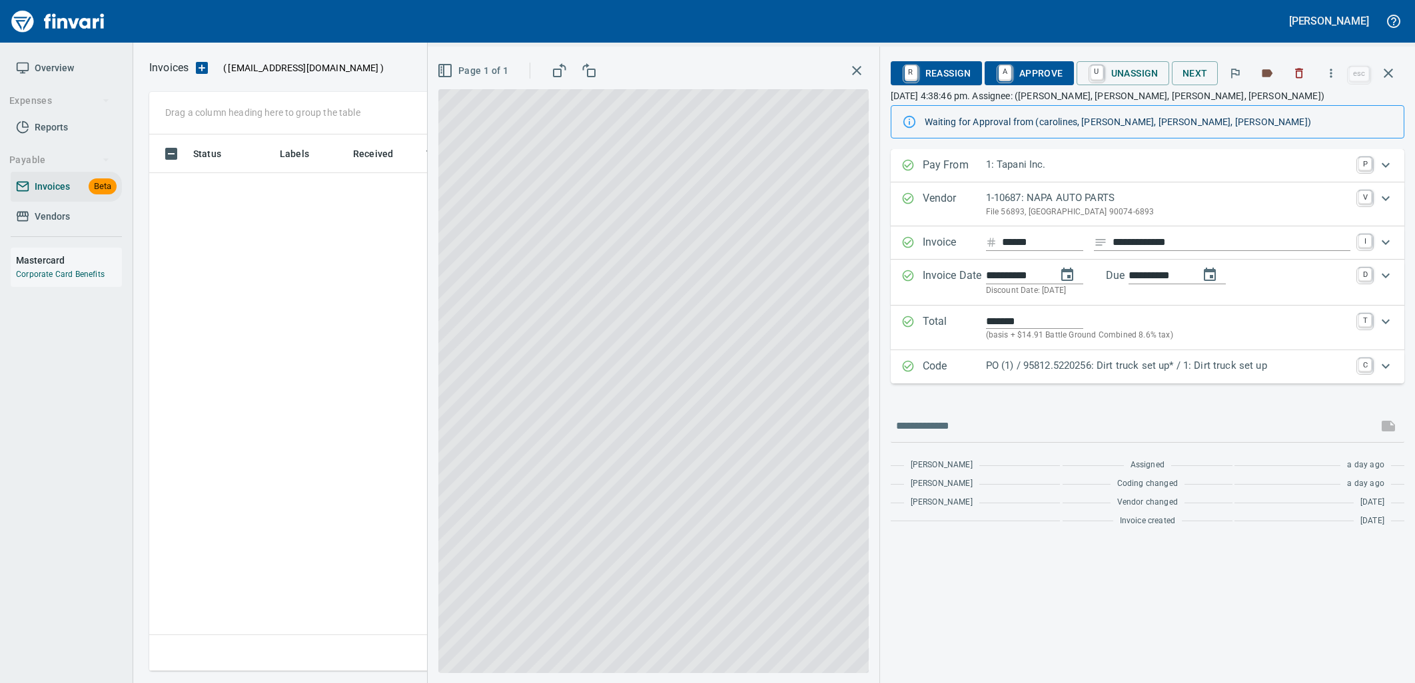
click at [1153, 373] on p "PO (1) / 95812.5220256: Dirt truck set up* / 1: Dirt truck set up" at bounding box center [1168, 365] width 364 height 15
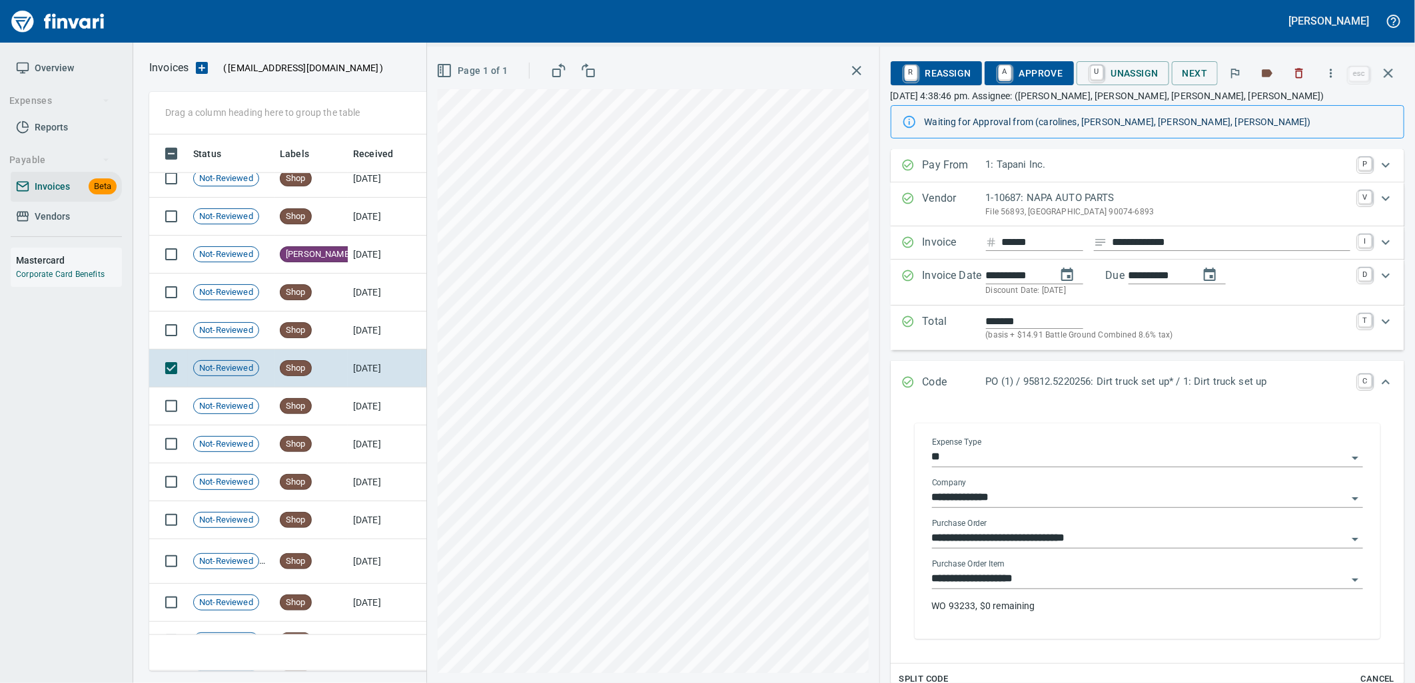
click at [1040, 583] on input "**********" at bounding box center [1139, 579] width 415 height 19
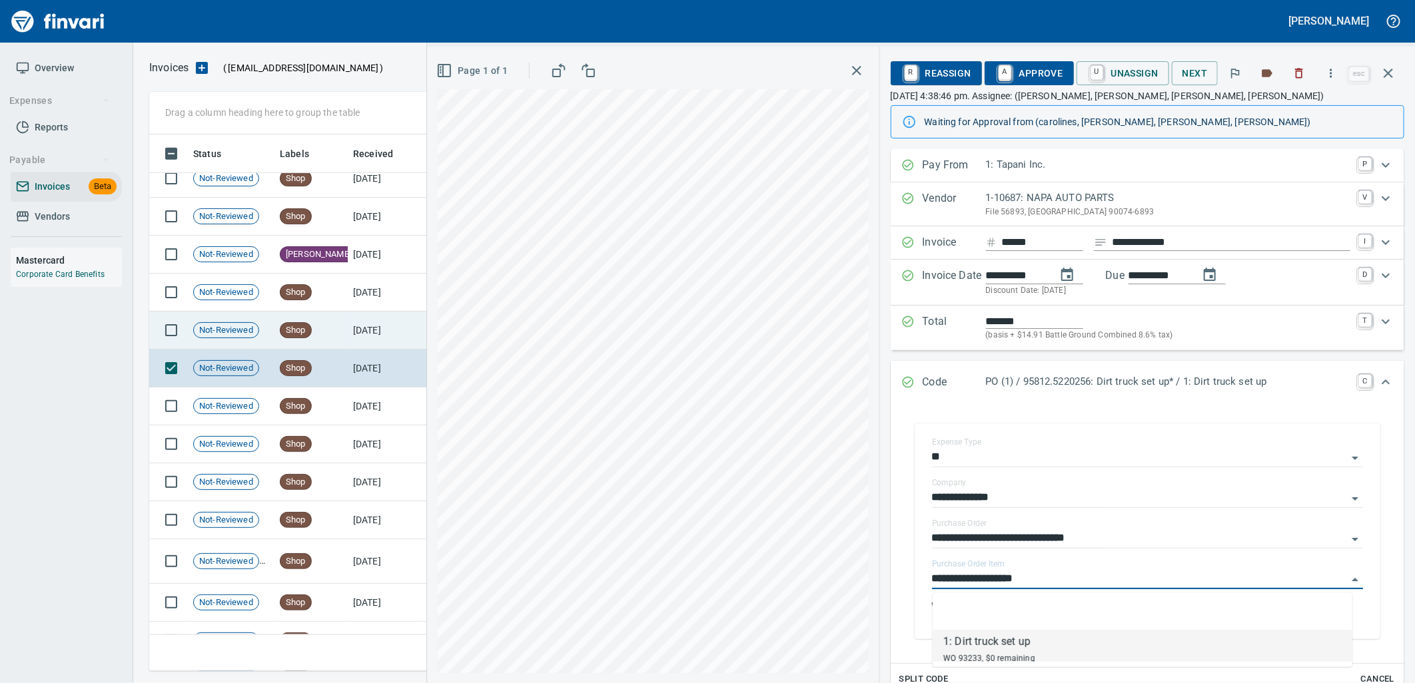
click at [370, 334] on td "8/29/2025" at bounding box center [384, 331] width 73 height 38
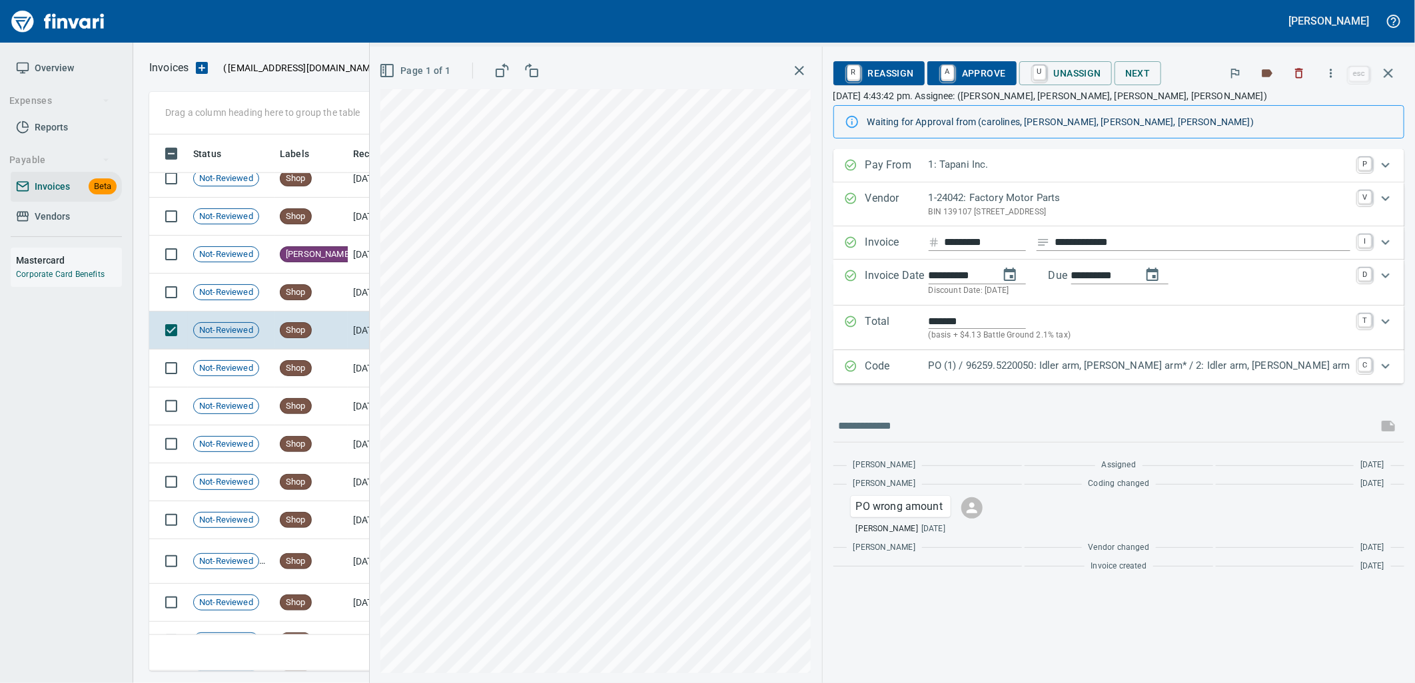
click at [1046, 360] on p "PO (1) / 96259.5220050: Idler arm, Pitman arm* / 2: Idler arm, Pitman arm" at bounding box center [1139, 365] width 422 height 15
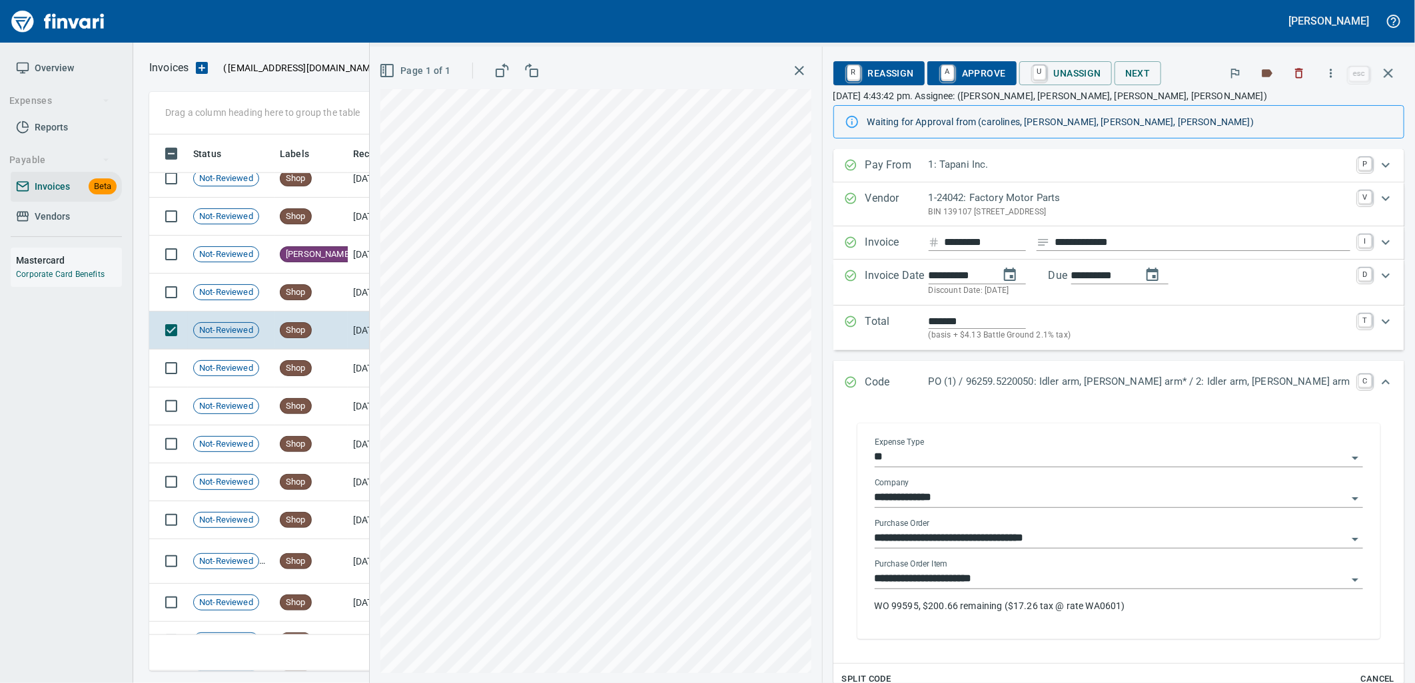
click at [1050, 583] on input "**********" at bounding box center [1111, 579] width 472 height 19
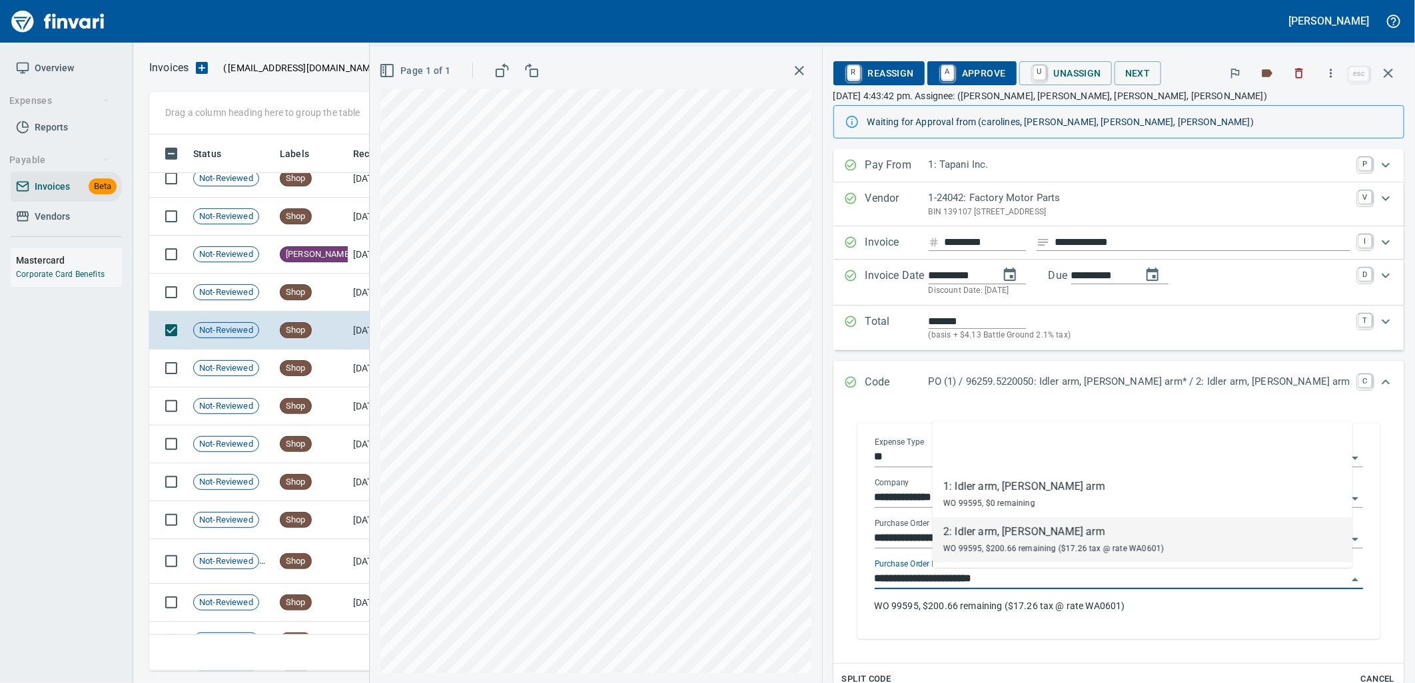
scroll to position [526, 1227]
click at [377, 289] on td "8/29/2025" at bounding box center [384, 293] width 73 height 38
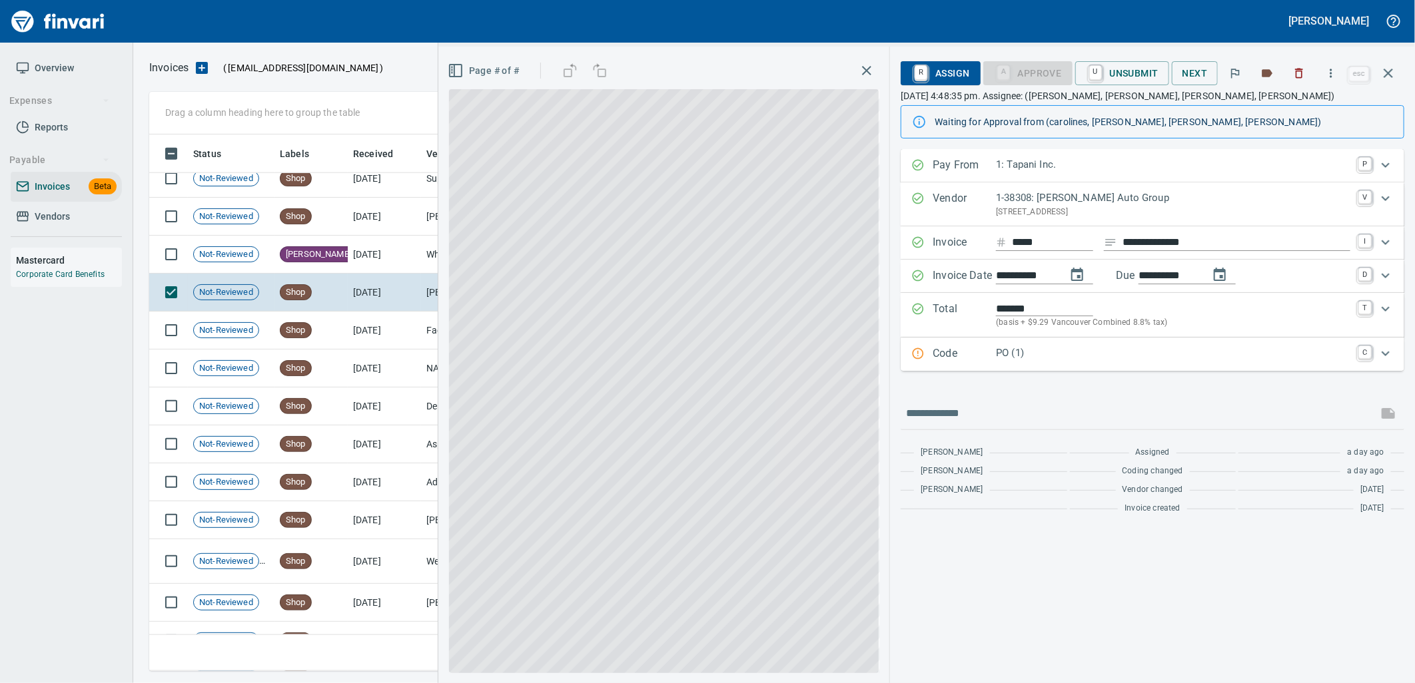
click at [1070, 356] on p "PO (1)" at bounding box center [1173, 353] width 354 height 15
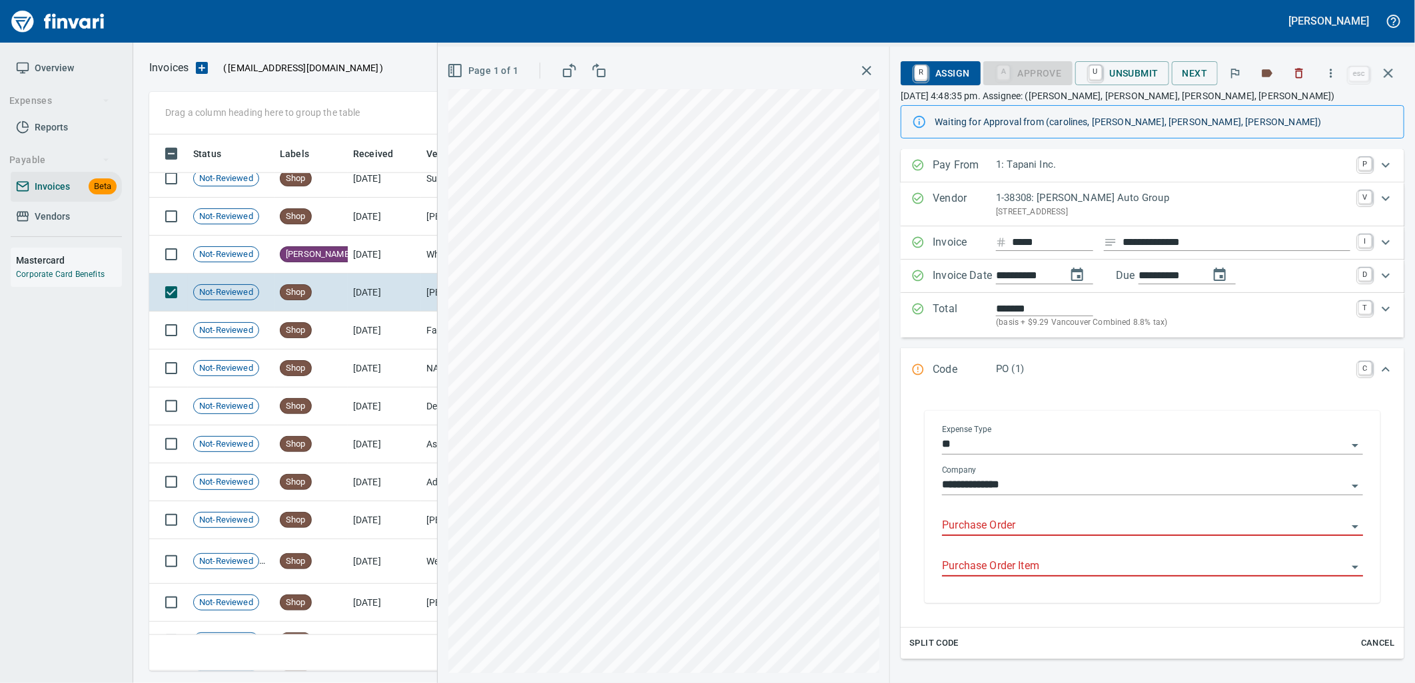
click at [1018, 524] on input "Purchase Order" at bounding box center [1144, 526] width 405 height 19
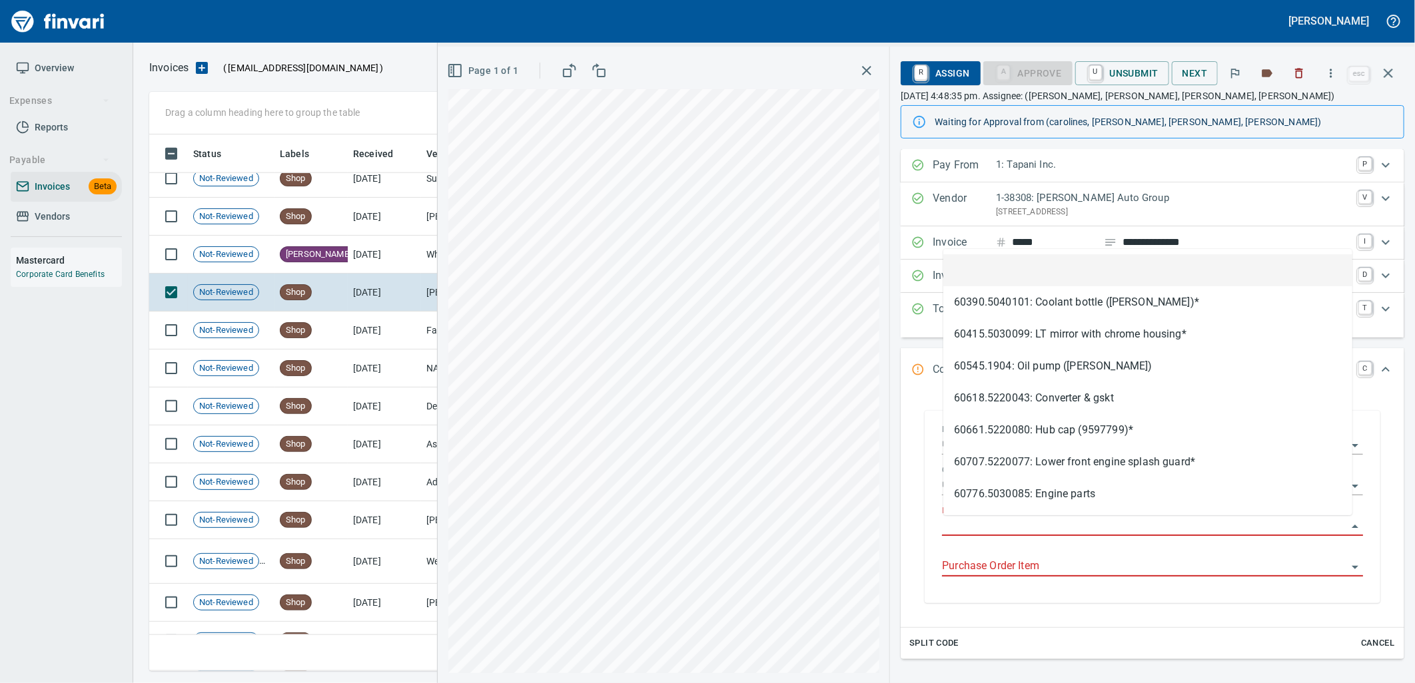
scroll to position [526, 1227]
type input "**********"
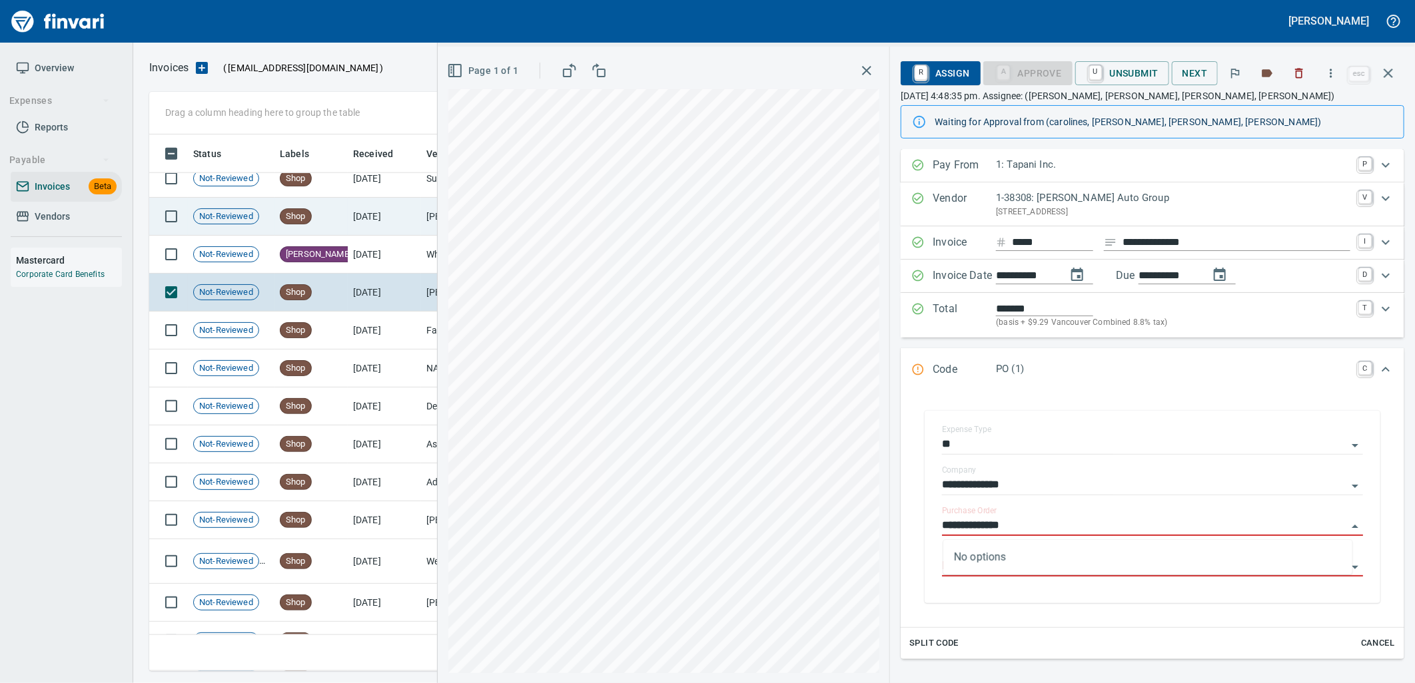
click at [340, 220] on td "Shop" at bounding box center [310, 217] width 73 height 38
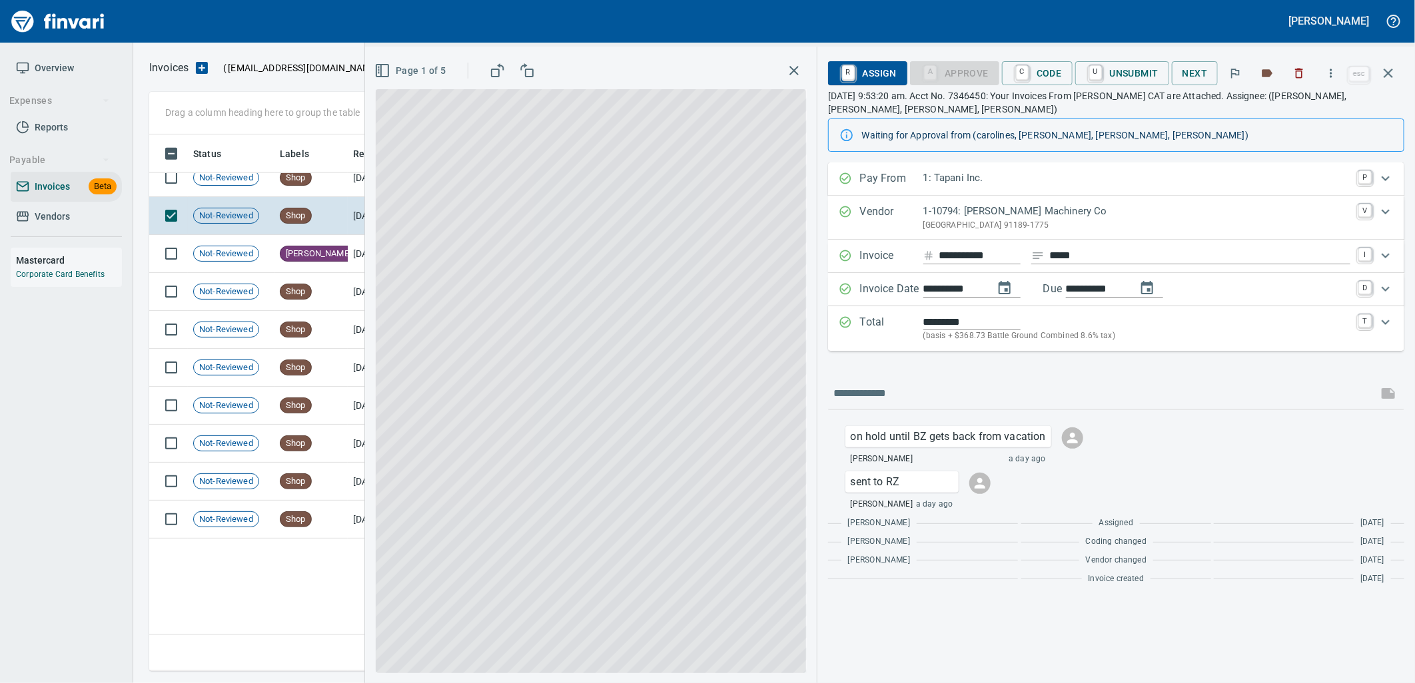
scroll to position [666, 0]
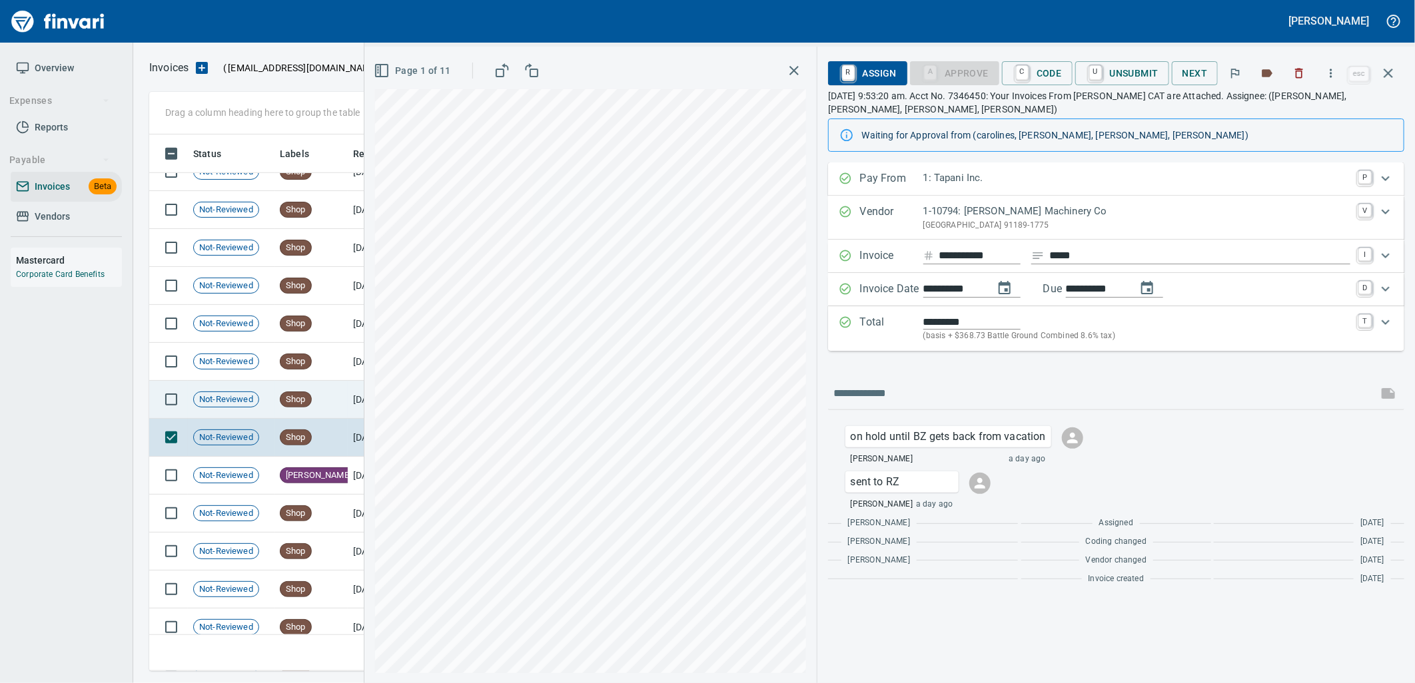
click at [341, 397] on td "Shop" at bounding box center [310, 400] width 73 height 38
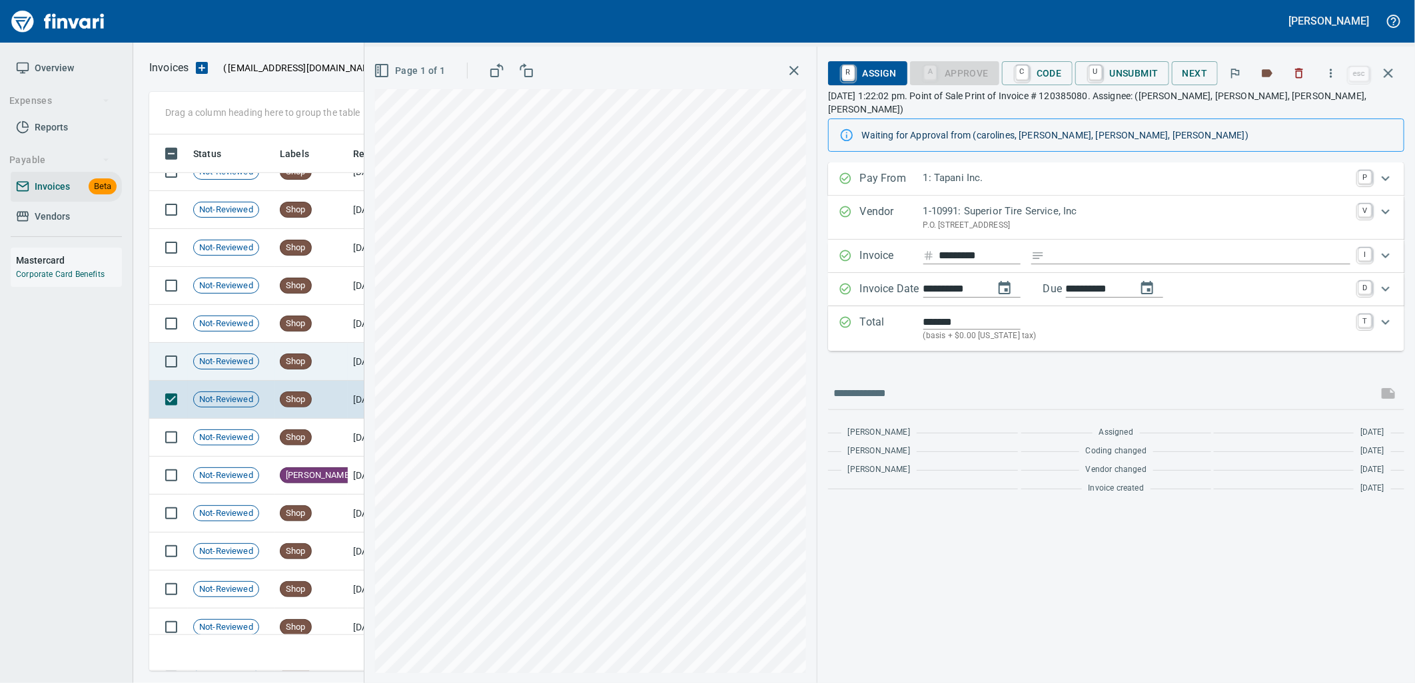
click at [320, 354] on td "Shop" at bounding box center [310, 362] width 73 height 38
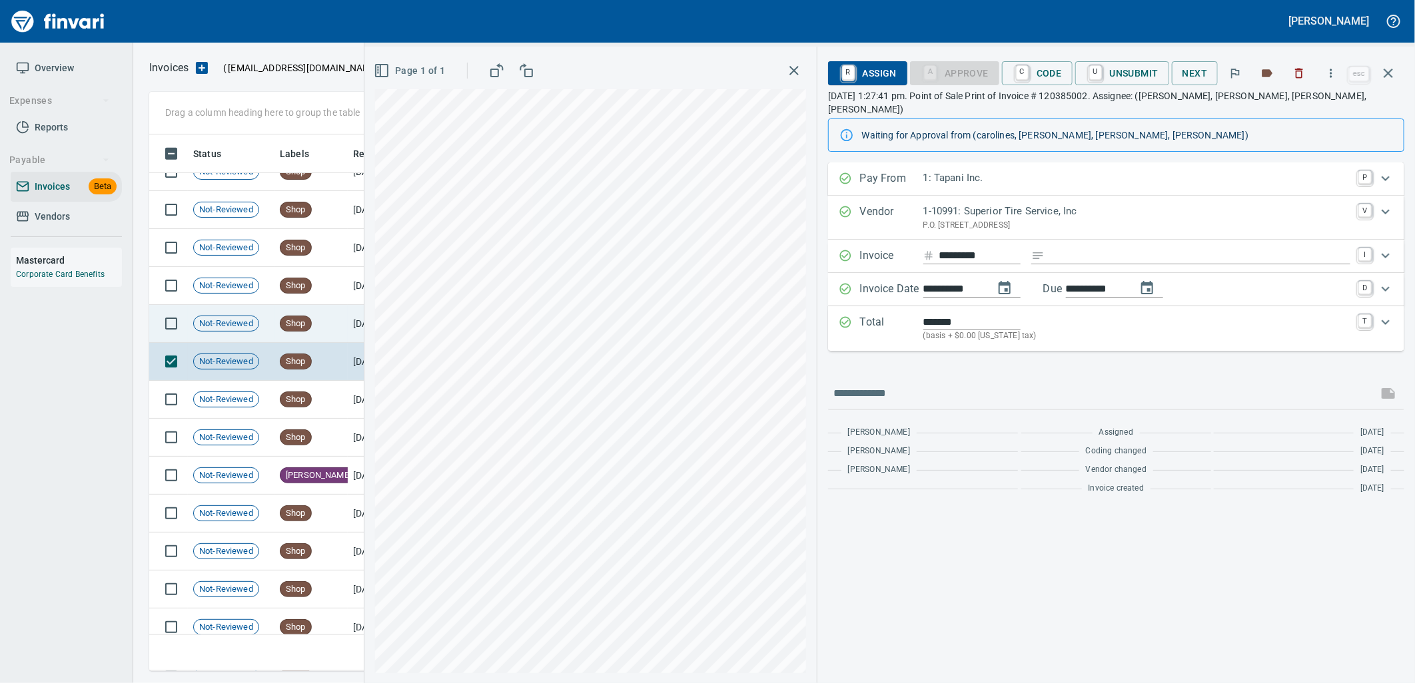
click at [331, 325] on td "Shop" at bounding box center [310, 324] width 73 height 38
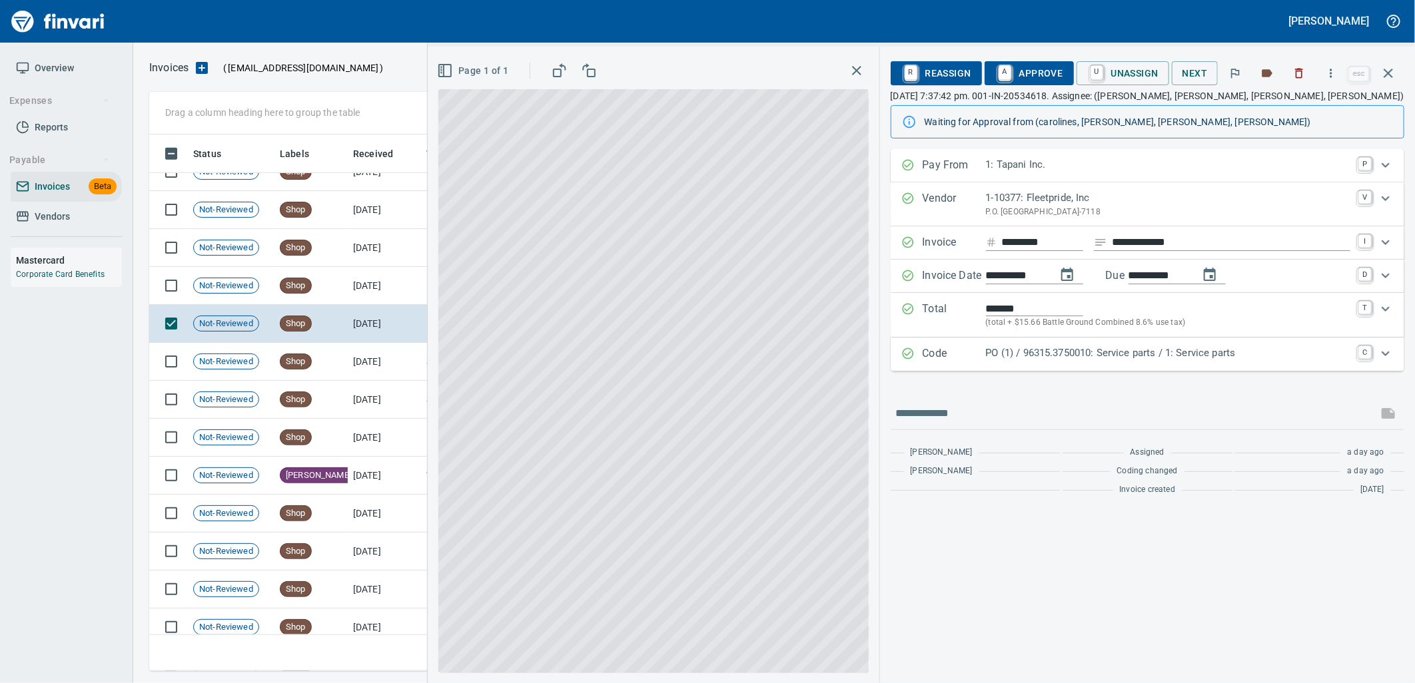
click at [1174, 365] on div "Code PO (1) / 96315.3750010: Service parts / 1: Service parts C" at bounding box center [1148, 354] width 514 height 33
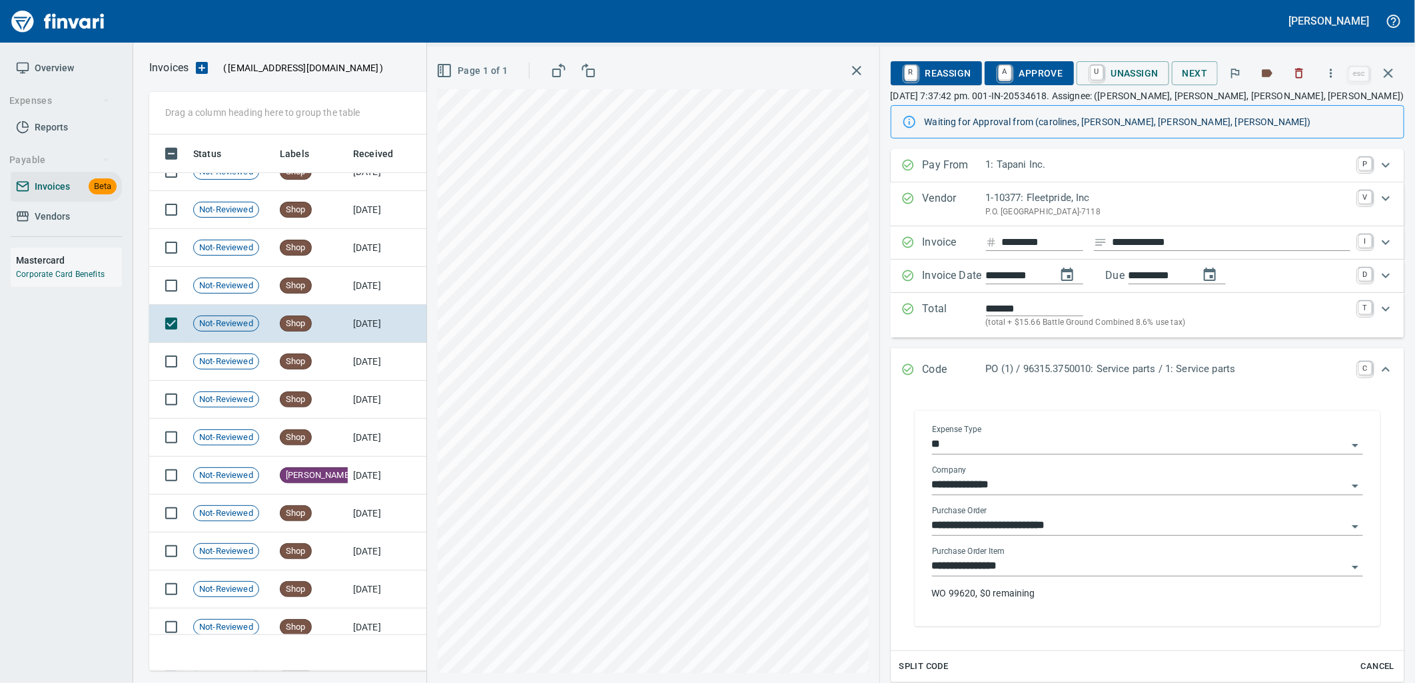
click at [1030, 569] on input "**********" at bounding box center [1139, 566] width 415 height 19
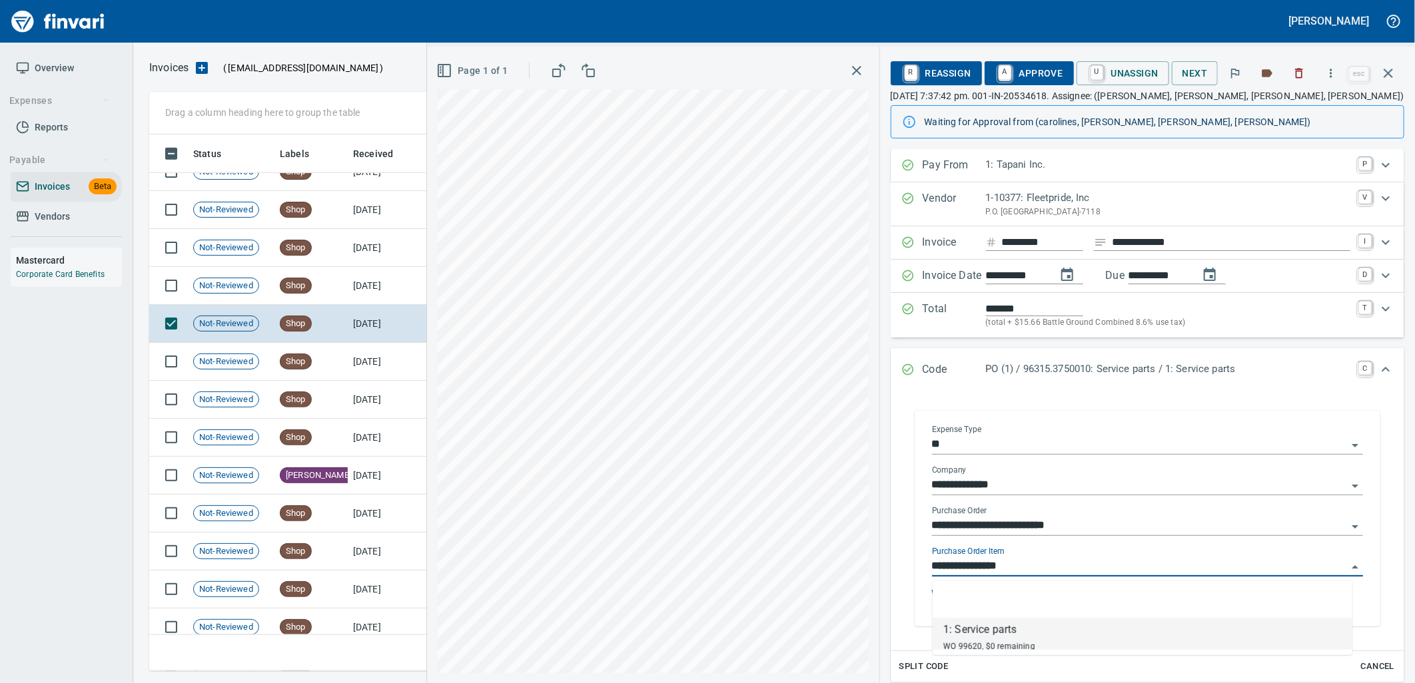
scroll to position [526, 1227]
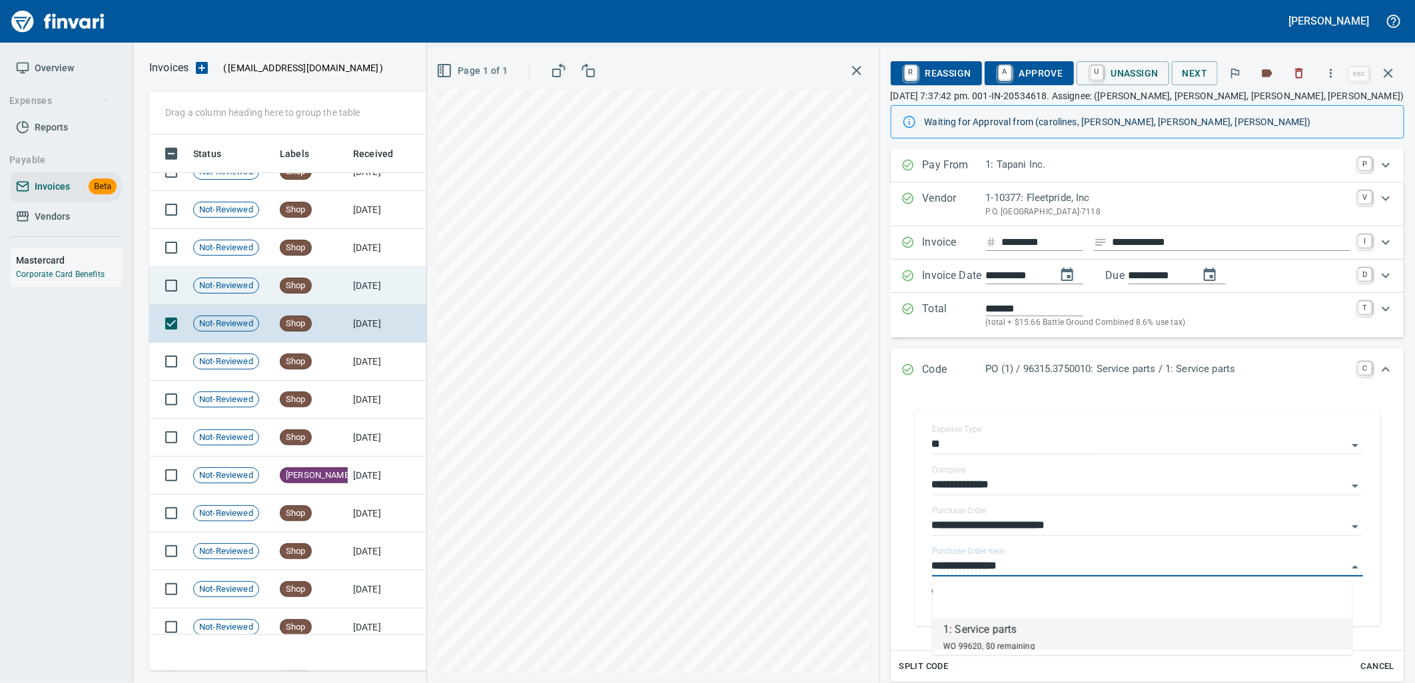
click at [370, 287] on td "9/1/2025" at bounding box center [384, 286] width 73 height 38
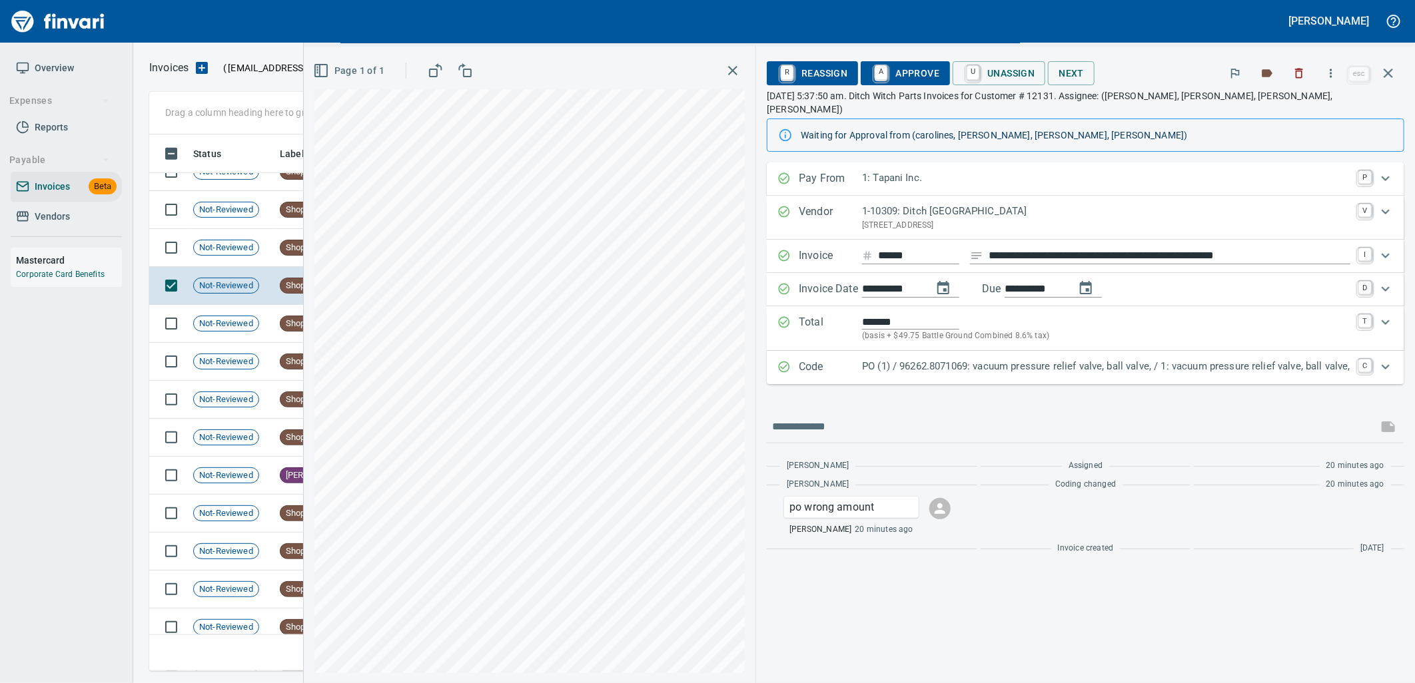
drag, startPoint x: 1093, startPoint y: 354, endPoint x: 1110, endPoint y: 376, distance: 27.5
click at [1092, 359] on p "PO (1) / 96262.8071069: vacuum pressure relief valve, ball valve, / 1: vacuum p…" at bounding box center [1106, 366] width 488 height 15
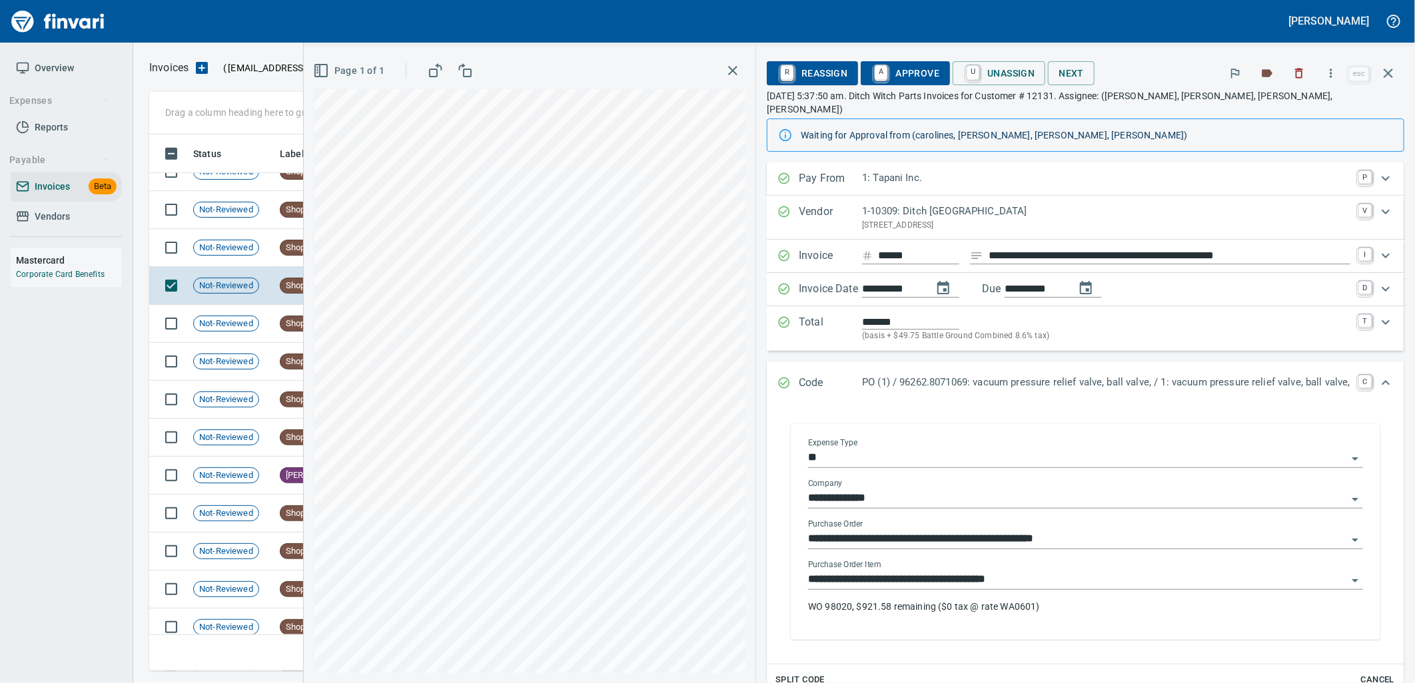
click at [1024, 571] on input "**********" at bounding box center [1077, 580] width 539 height 19
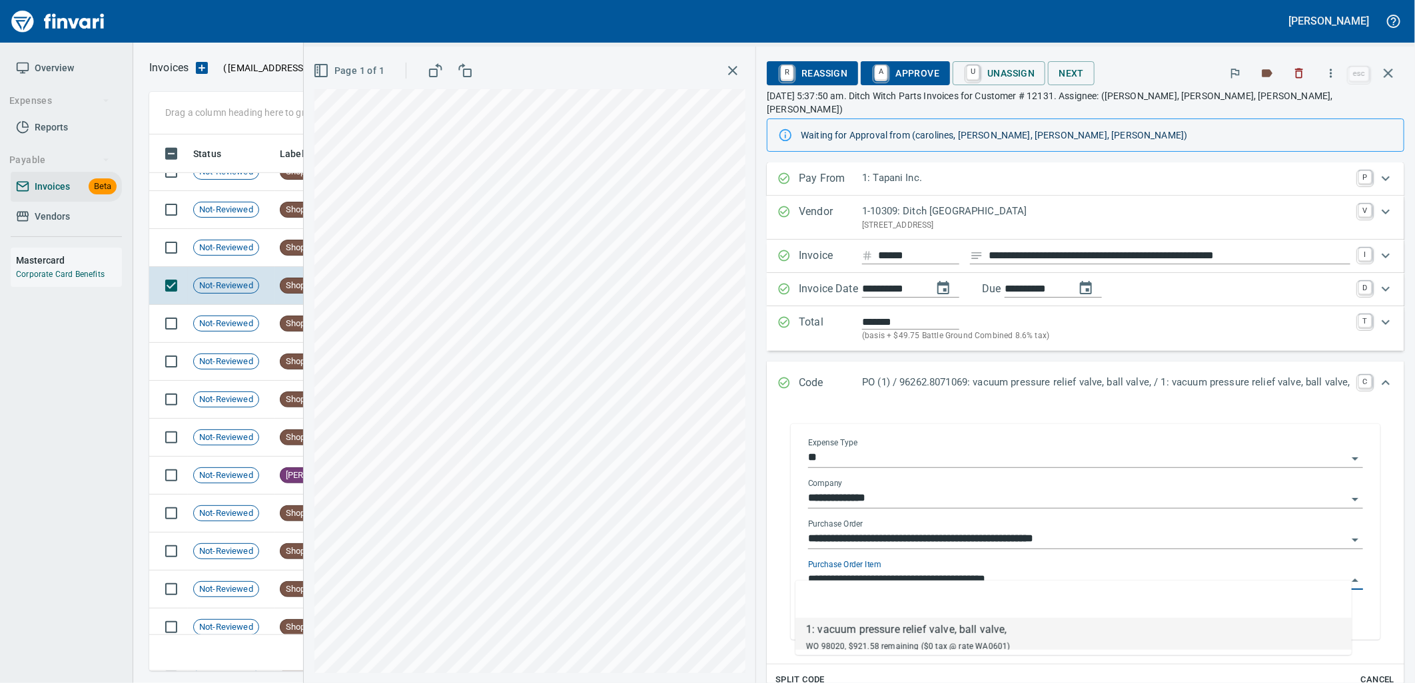
scroll to position [526, 1227]
click at [1024, 571] on input "**********" at bounding box center [1077, 580] width 539 height 19
click at [1044, 248] on input "**********" at bounding box center [1169, 256] width 362 height 17
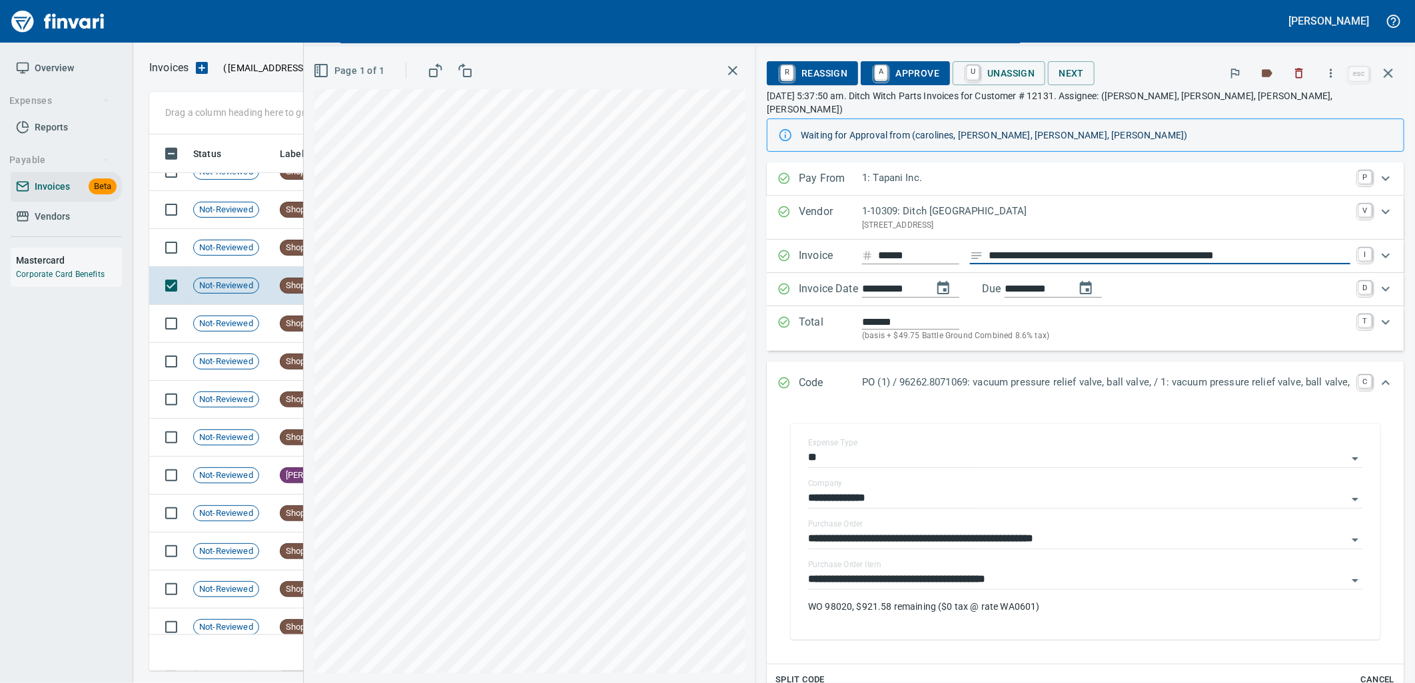
click at [1044, 248] on input "**********" at bounding box center [1169, 256] width 362 height 17
type input "**********"
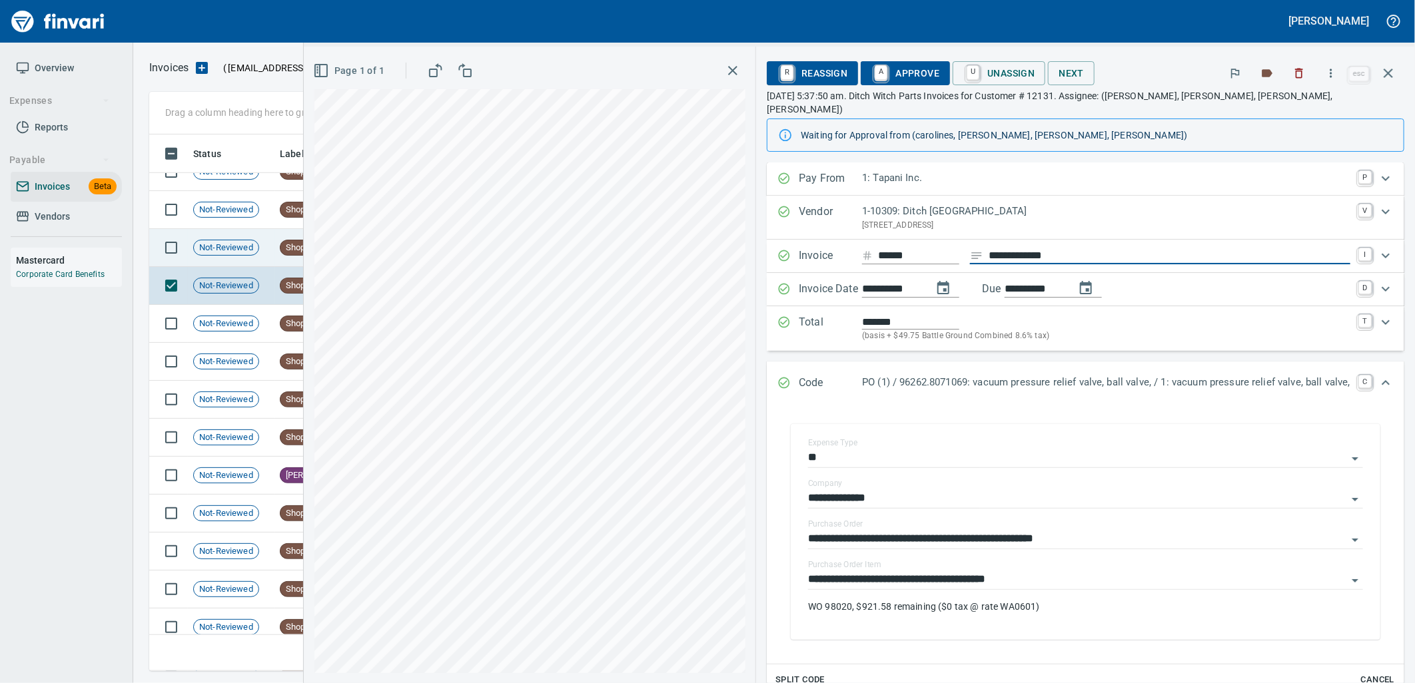
click at [266, 250] on td "Not-Reviewed" at bounding box center [231, 248] width 87 height 38
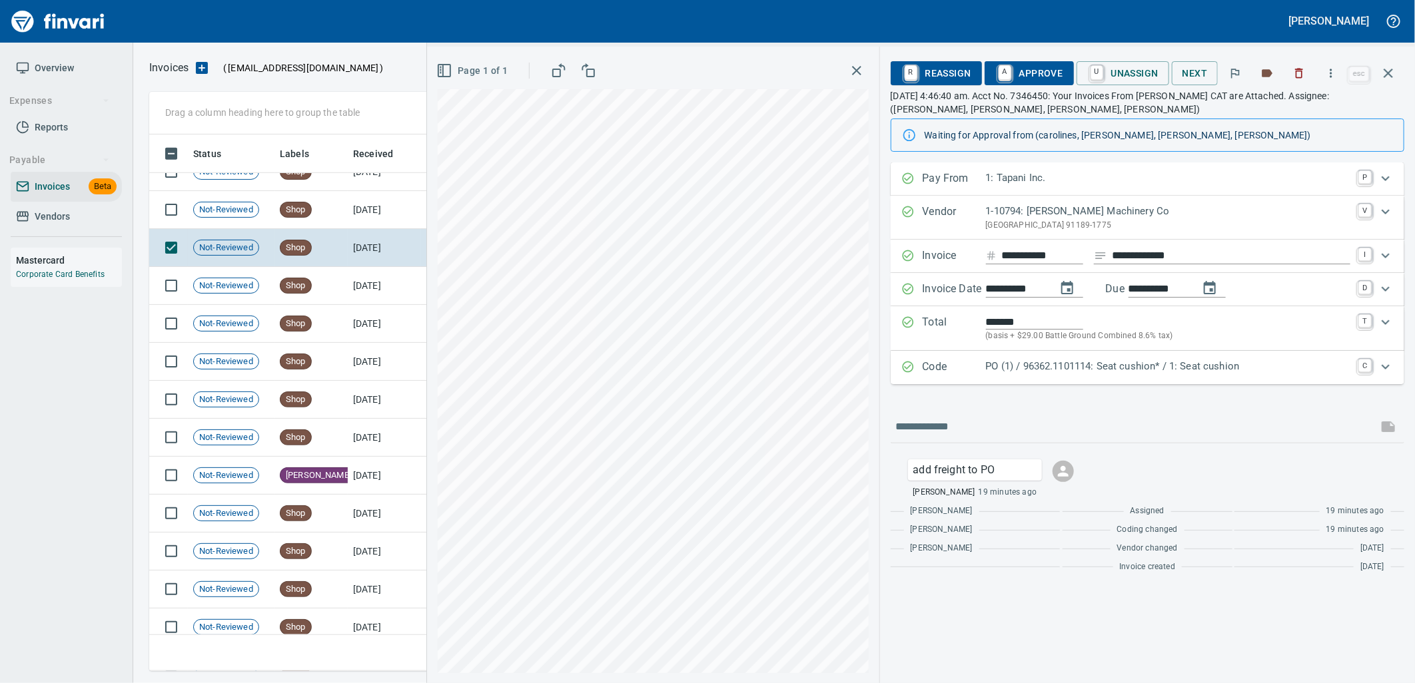
click at [1030, 374] on p "PO (1) / 96362.1101114: Seat cushion* / 1: Seat cushion" at bounding box center [1168, 366] width 364 height 15
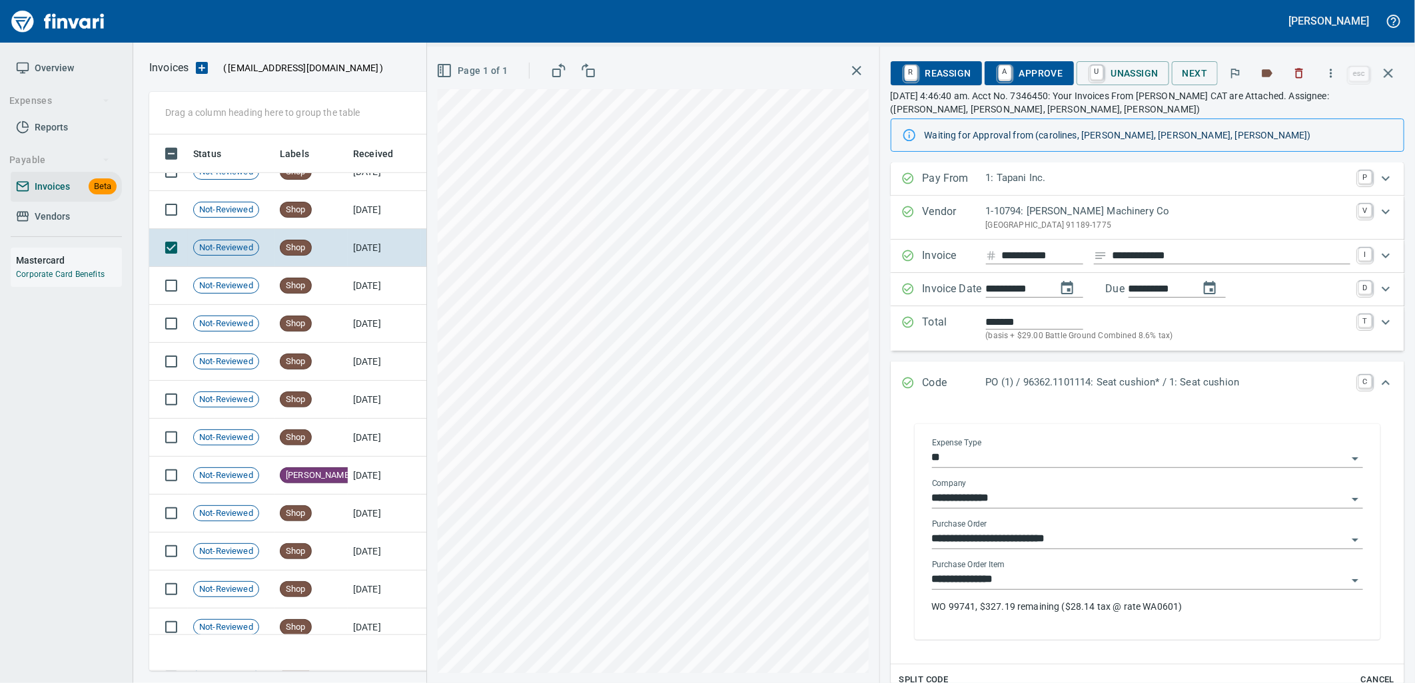
drag, startPoint x: 1038, startPoint y: 591, endPoint x: 978, endPoint y: 575, distance: 62.0
click at [1037, 590] on div "**********" at bounding box center [1147, 580] width 431 height 19
click at [358, 214] on td "[DATE]" at bounding box center [384, 210] width 73 height 38
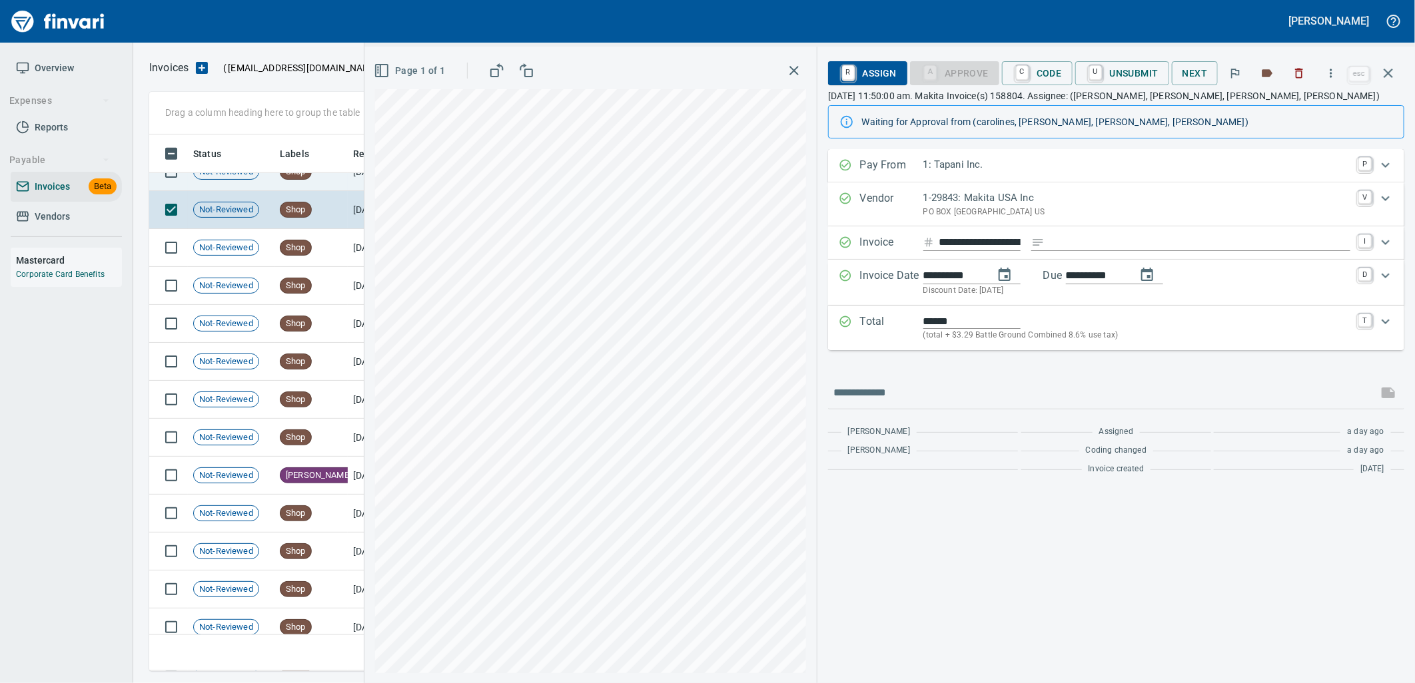
click at [297, 176] on span "Shop" at bounding box center [295, 172] width 31 height 13
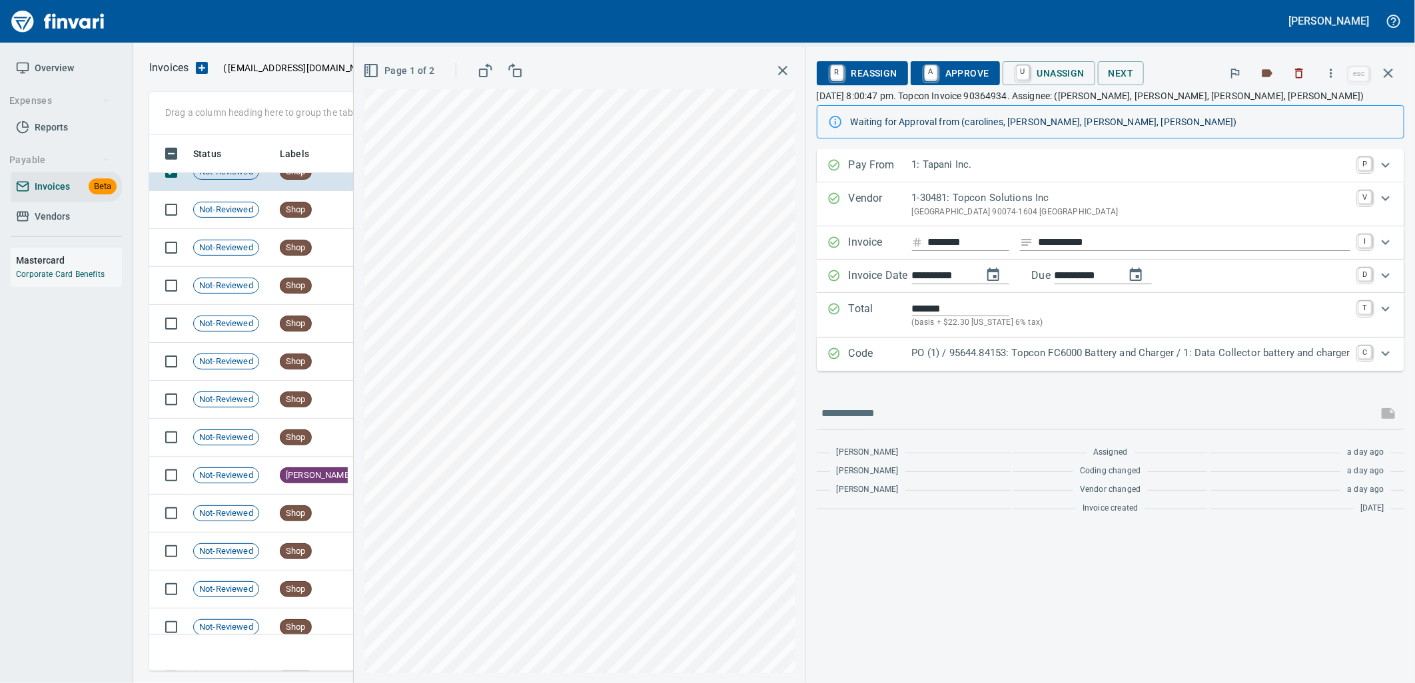
scroll to position [591, 0]
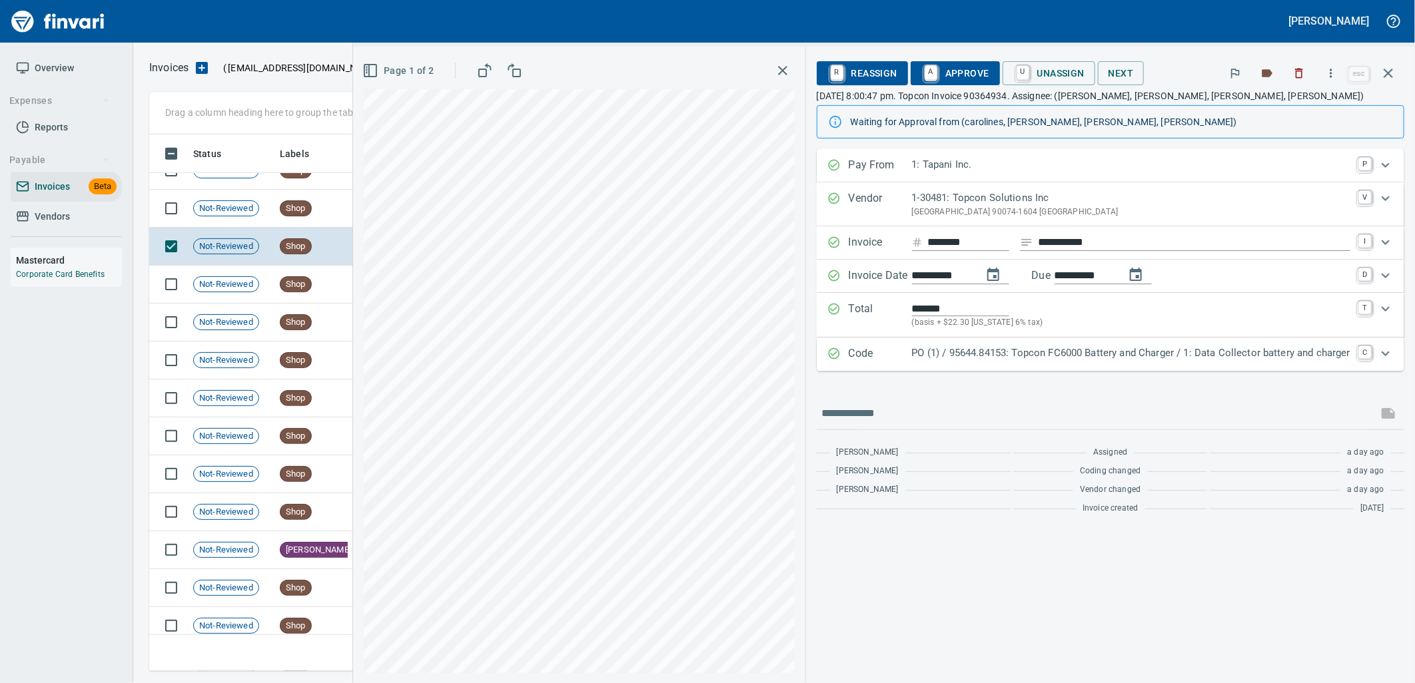
click at [1046, 355] on p "PO (1) / 95644.84153: Topcon FC6000 Battery and Charger / 1: Data Collector bat…" at bounding box center [1131, 353] width 438 height 15
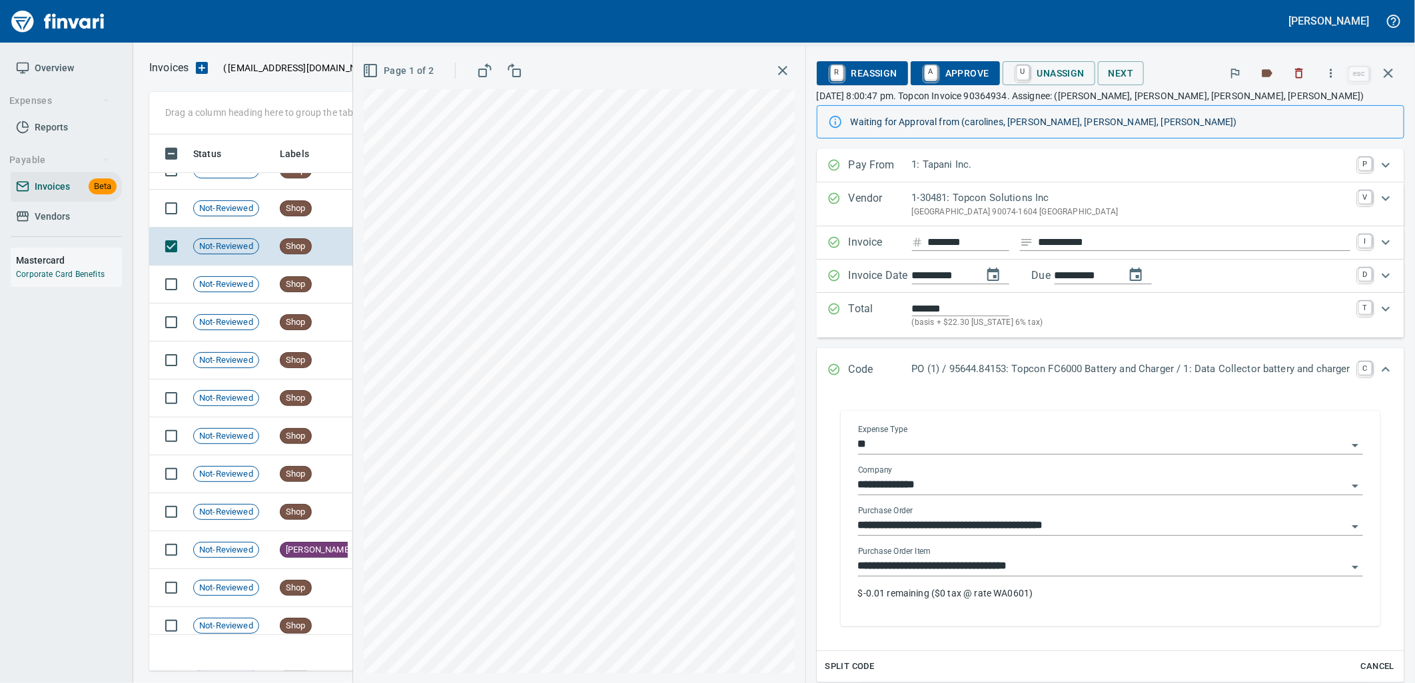
click at [1041, 569] on input "**********" at bounding box center [1102, 566] width 489 height 19
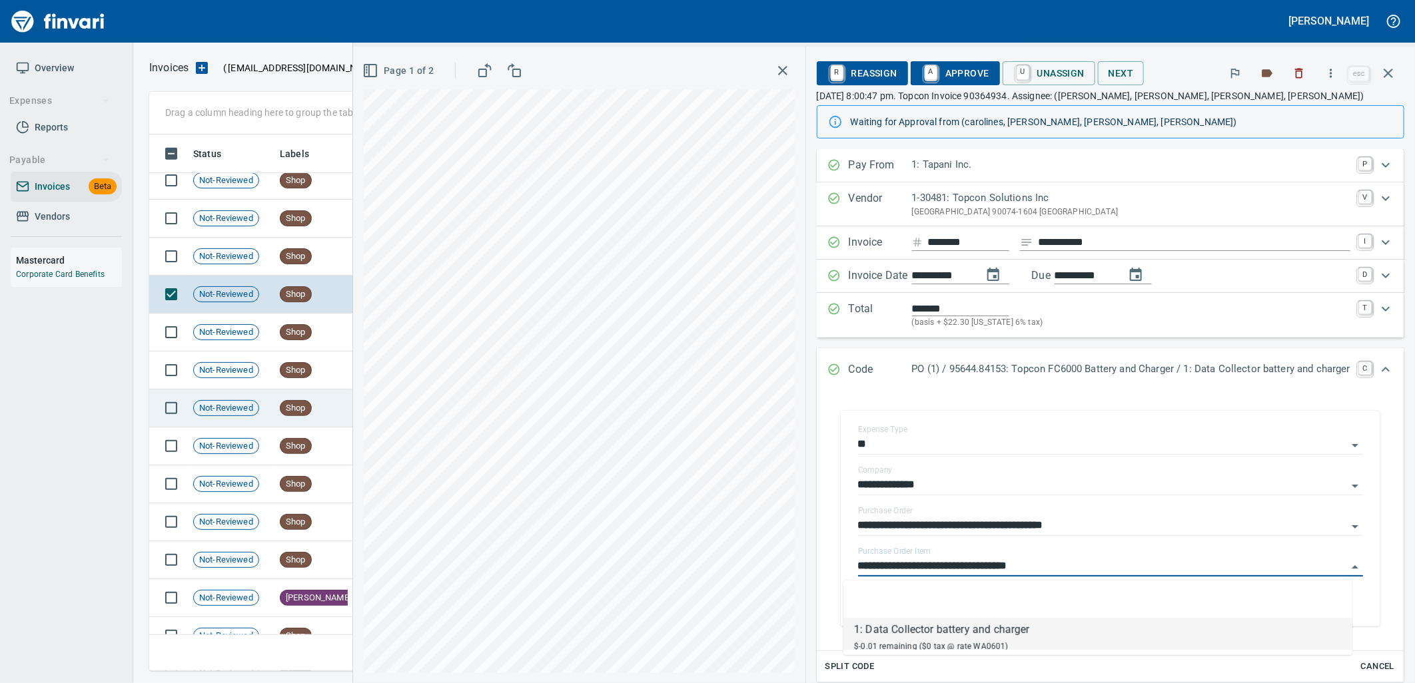
scroll to position [518, 0]
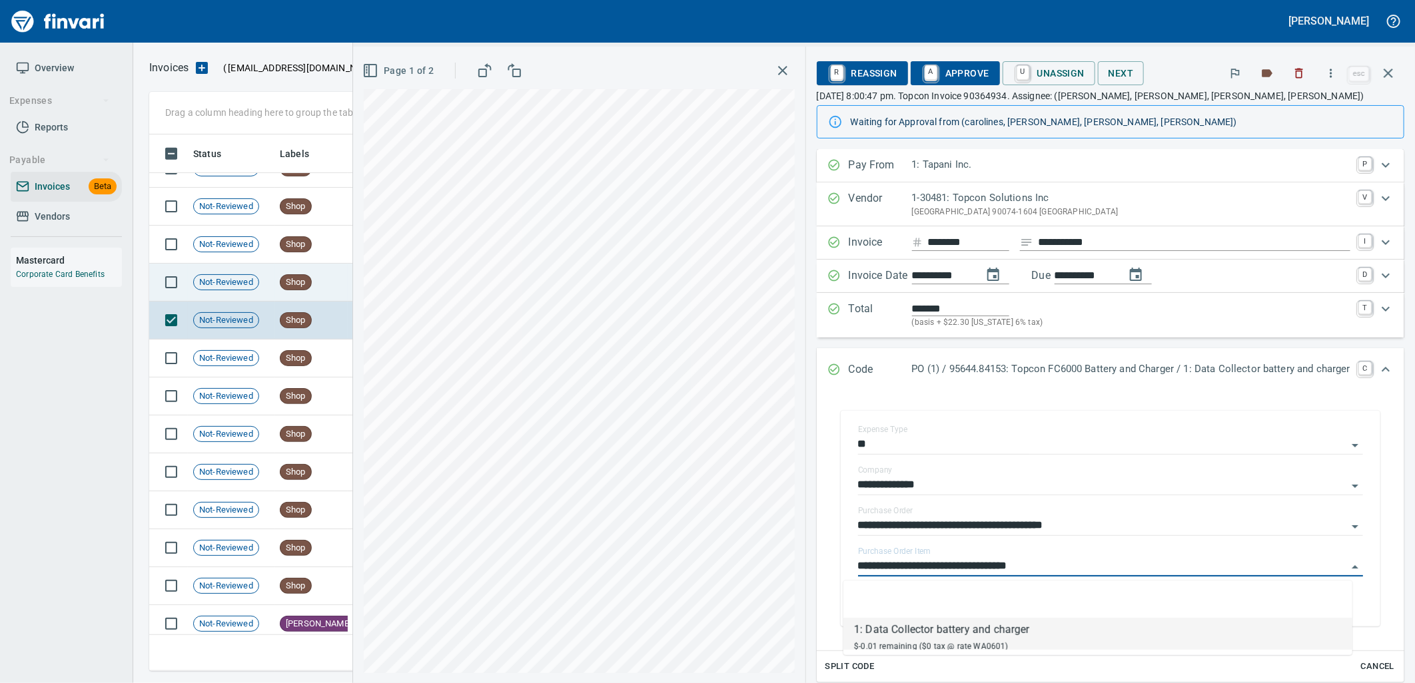
click at [290, 274] on div "Shop" at bounding box center [296, 282] width 32 height 16
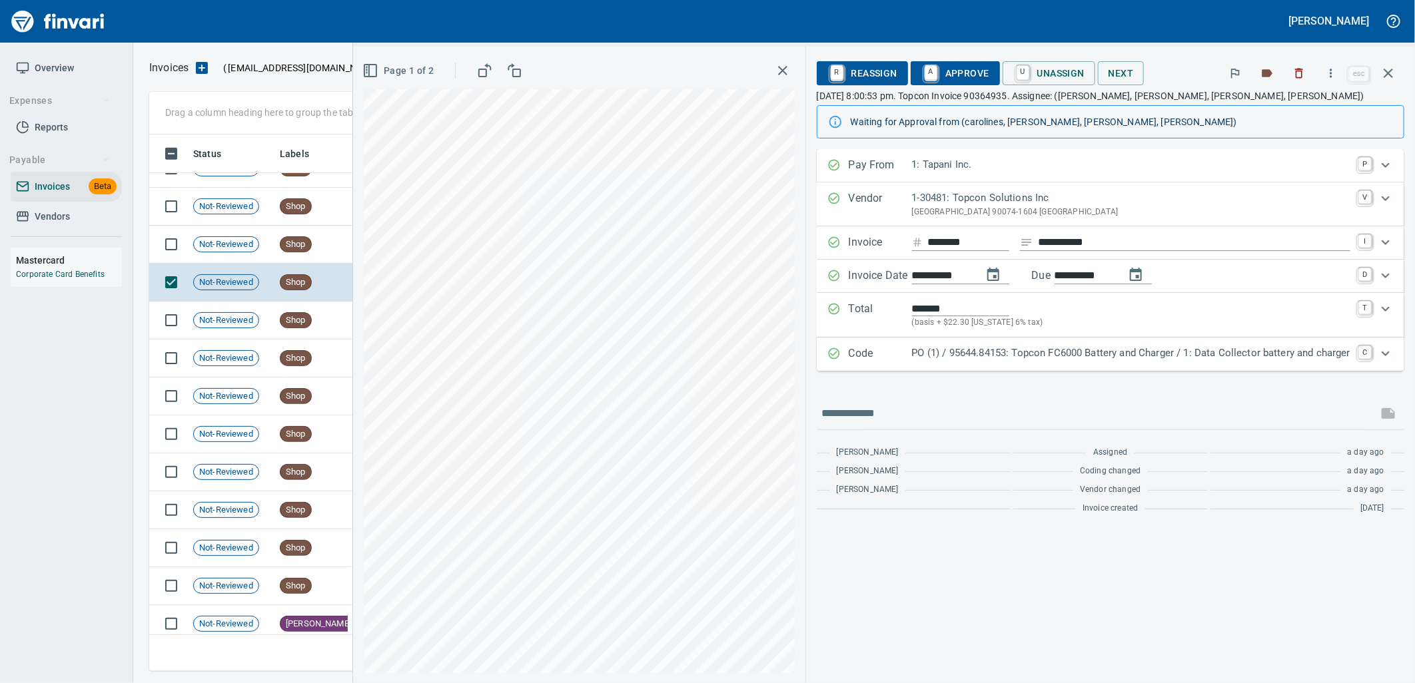
click at [1003, 369] on div "Code PO (1) / 95644.84153: Topcon FC6000 Battery and Charger / 1: Data Collecto…" at bounding box center [1110, 354] width 587 height 33
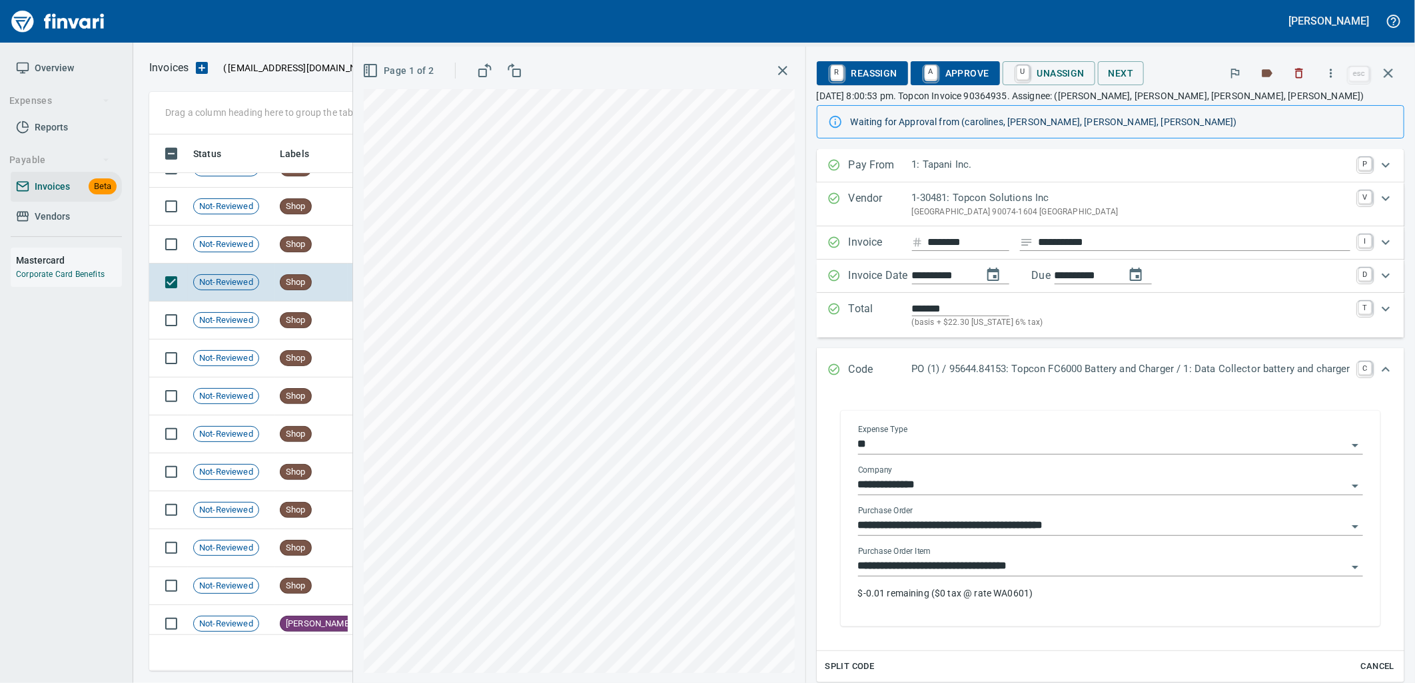
click at [1044, 571] on input "**********" at bounding box center [1102, 566] width 489 height 19
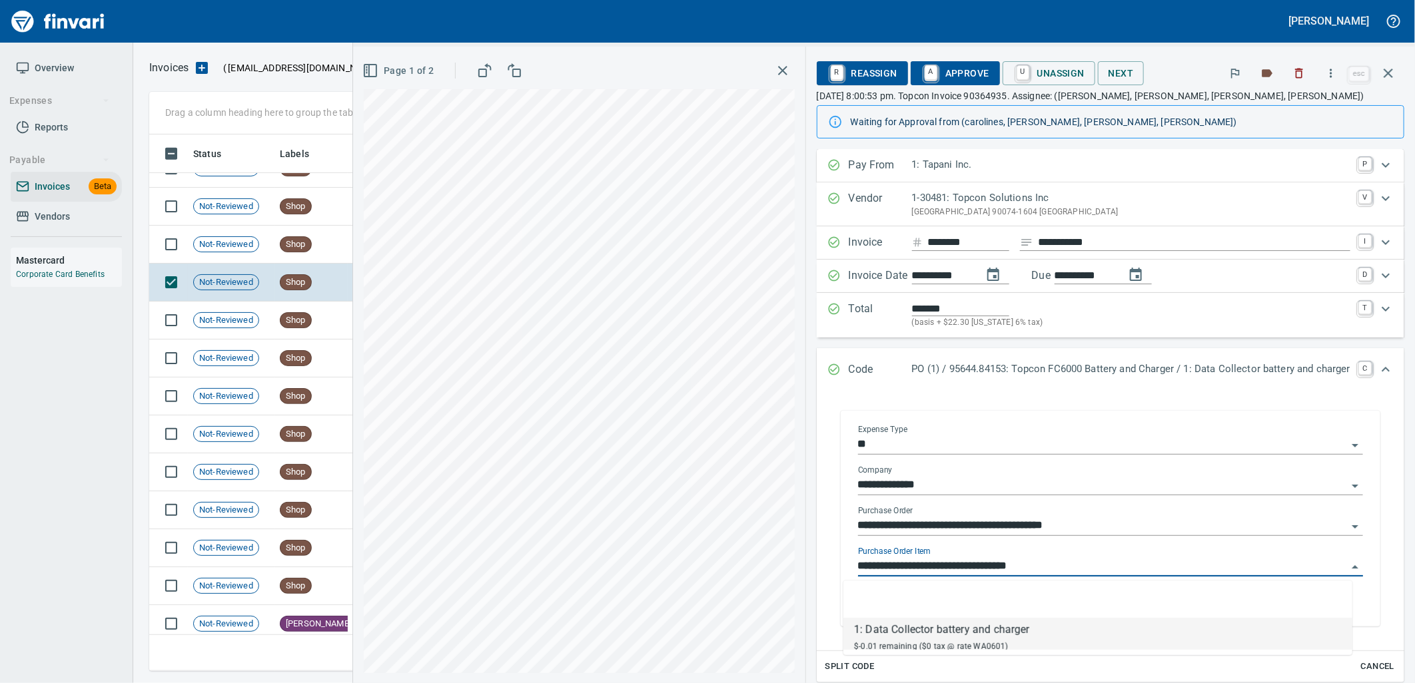
scroll to position [526, 1227]
click at [277, 304] on td "Shop" at bounding box center [310, 321] width 73 height 38
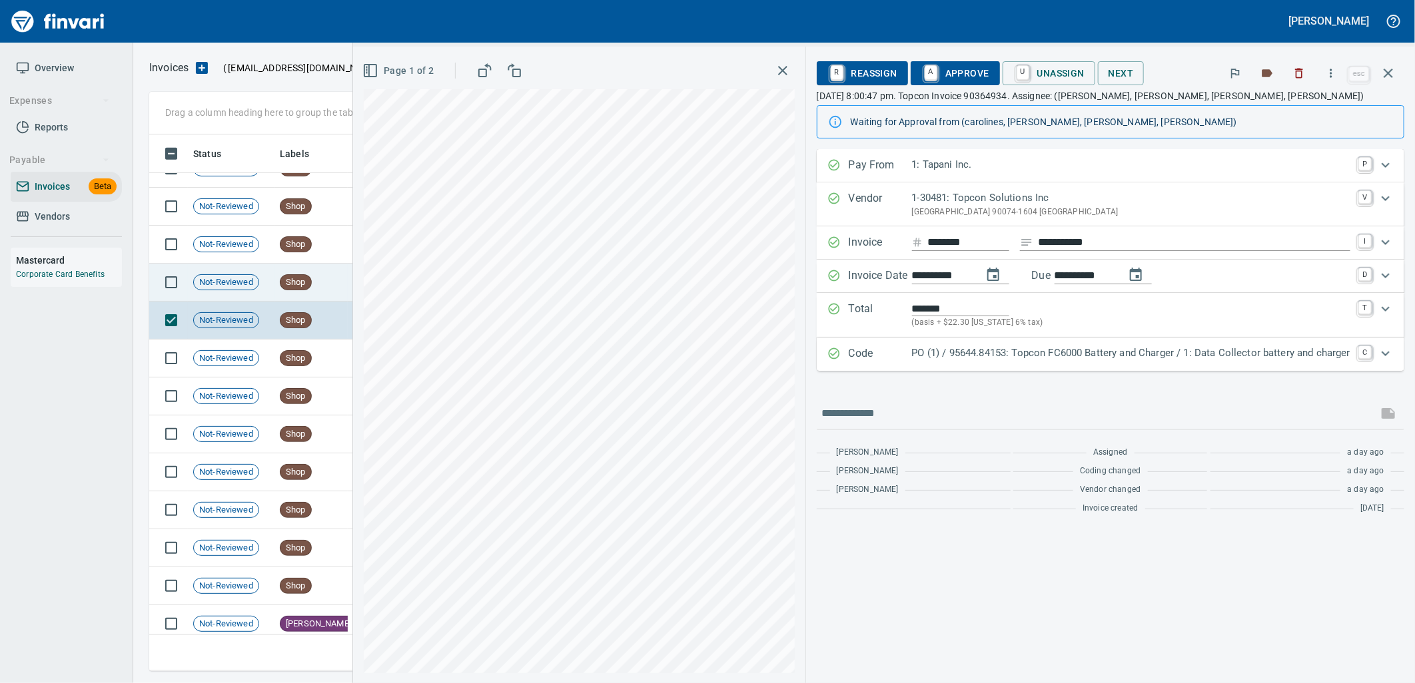
click at [274, 280] on td "Shop" at bounding box center [310, 283] width 73 height 38
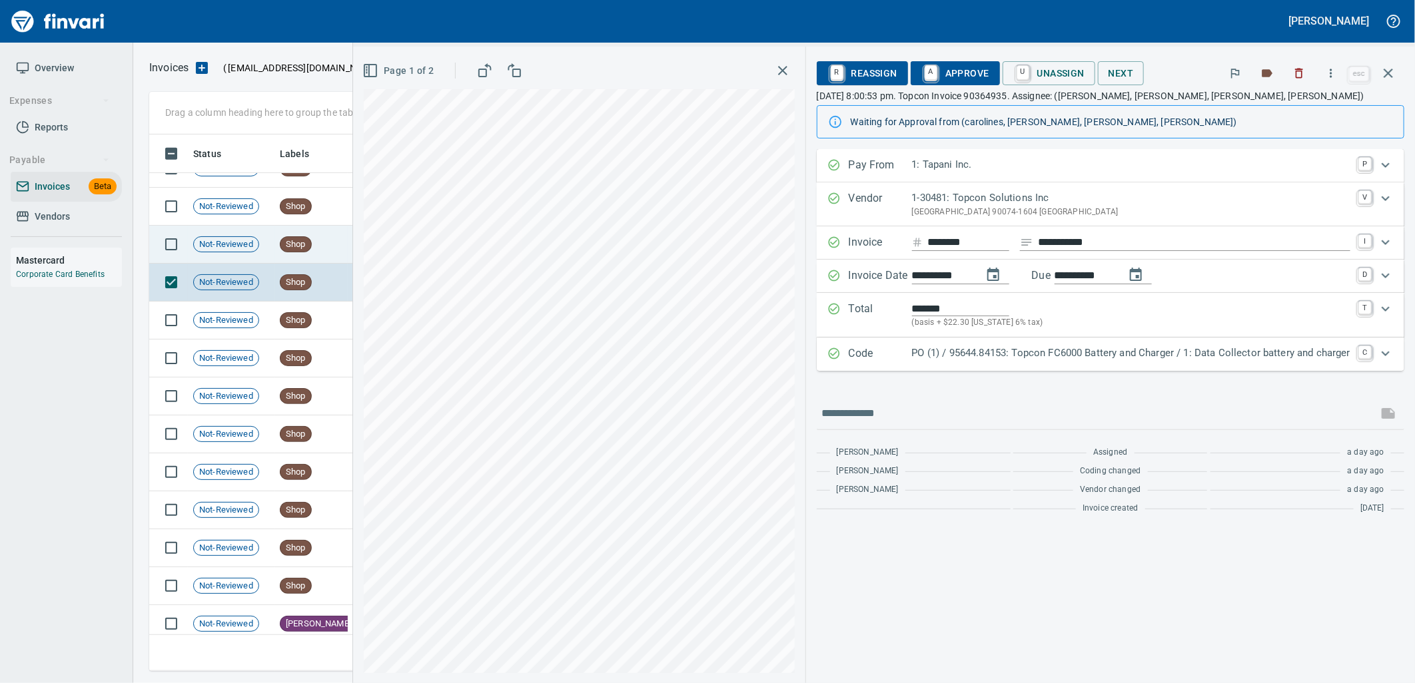
click at [262, 236] on td "Not-Reviewed" at bounding box center [231, 245] width 87 height 38
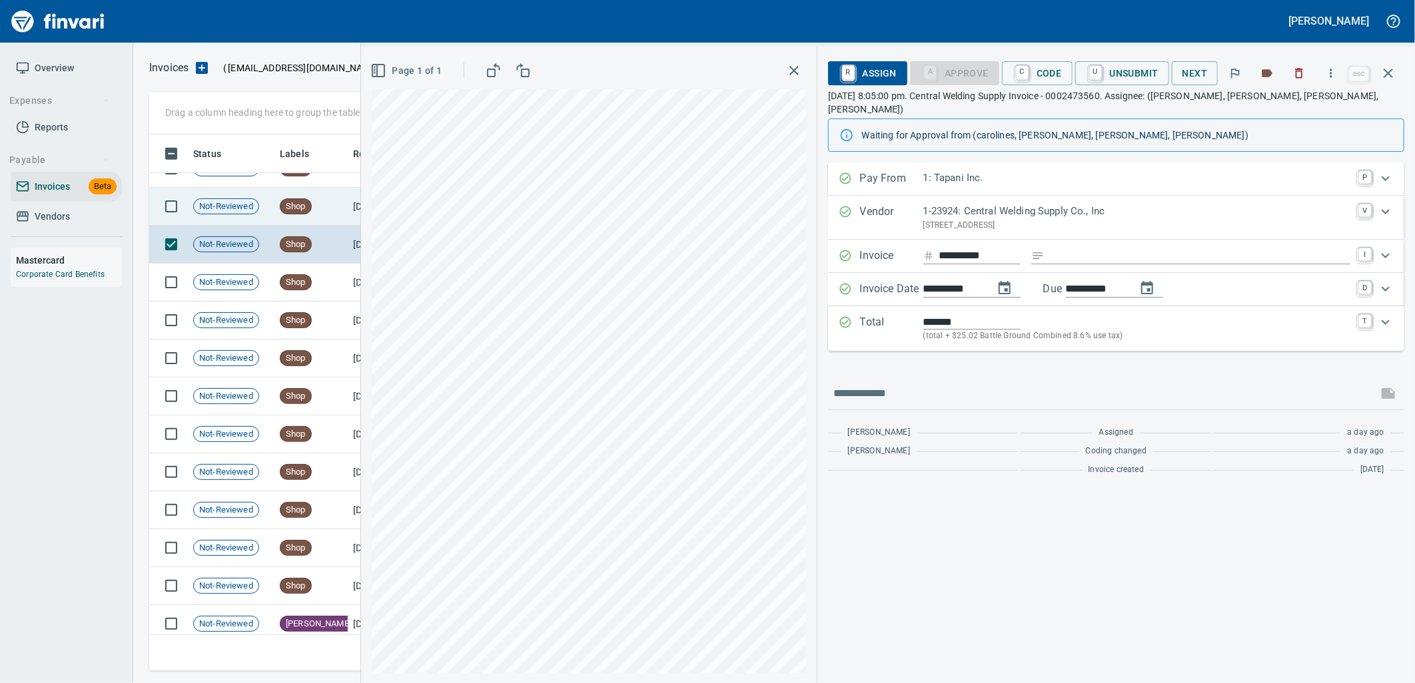
click at [318, 190] on td "Shop" at bounding box center [310, 207] width 73 height 38
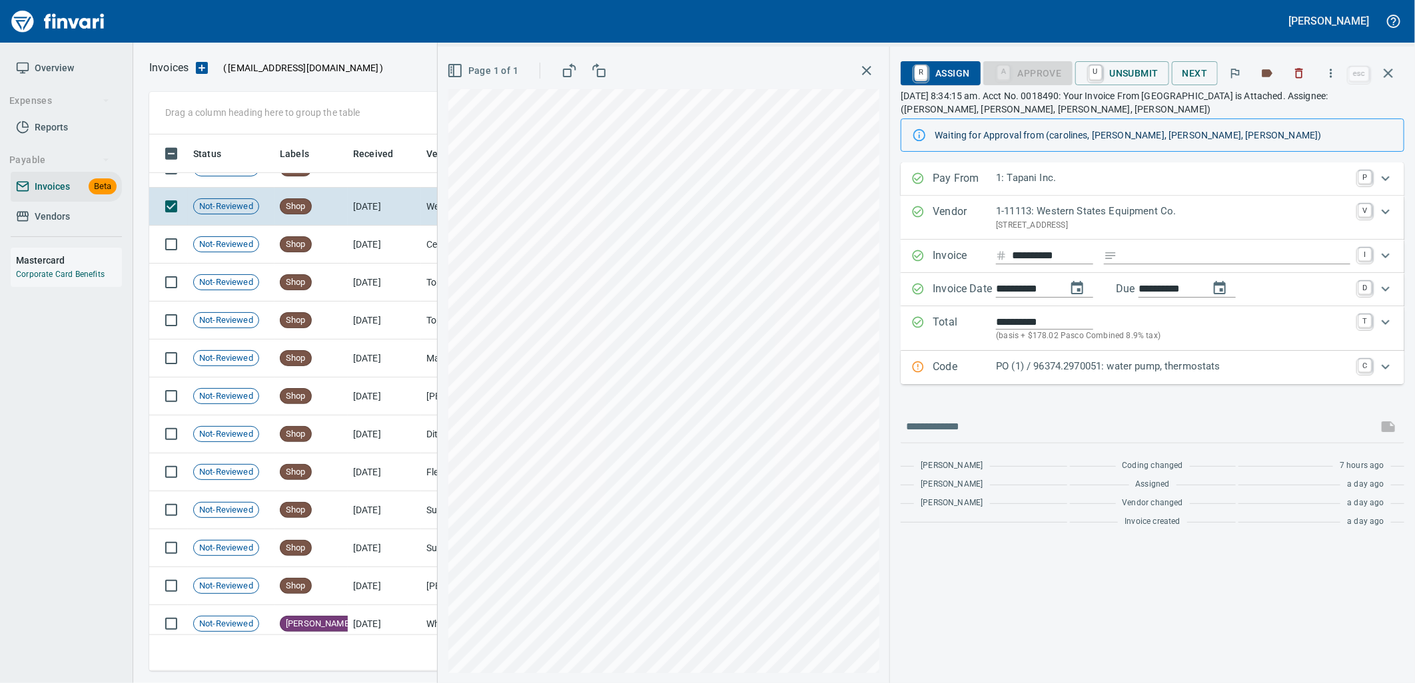
click at [1108, 365] on p "PO (1) / 96374.2970051: water pump, thermostats" at bounding box center [1173, 366] width 354 height 15
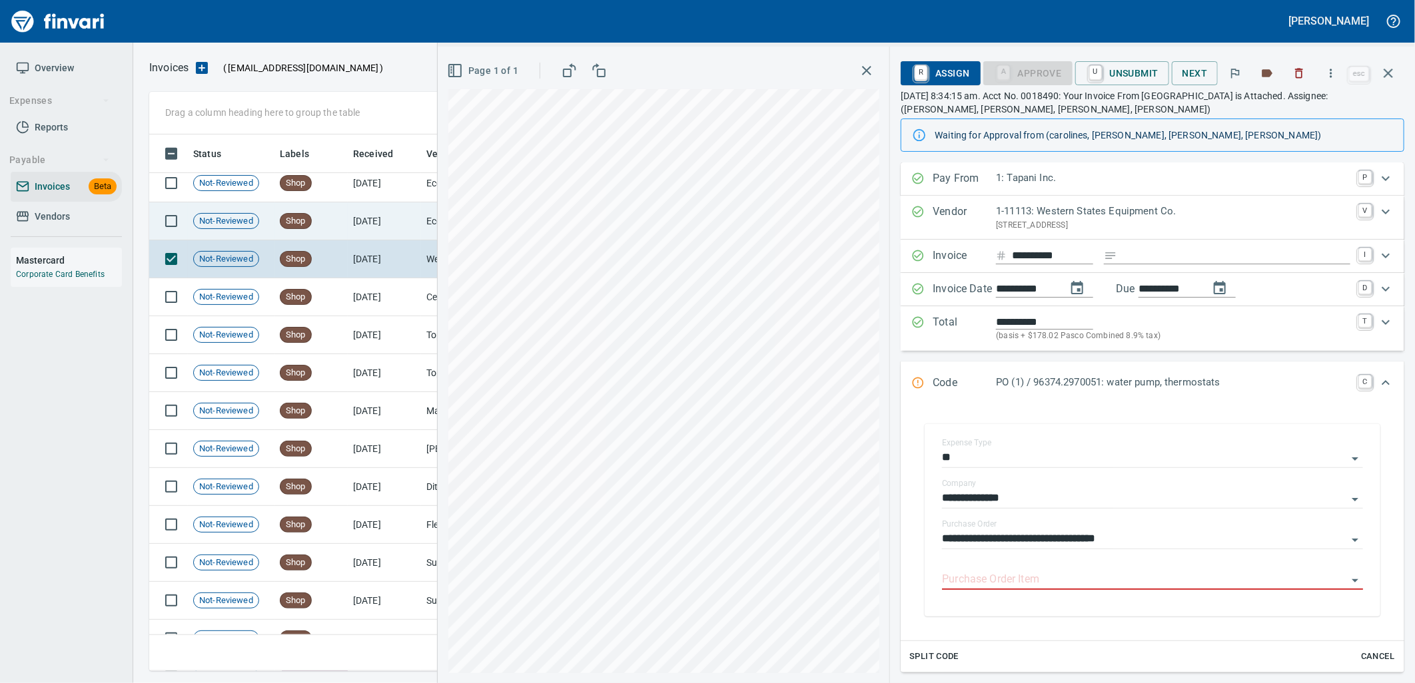
scroll to position [444, 0]
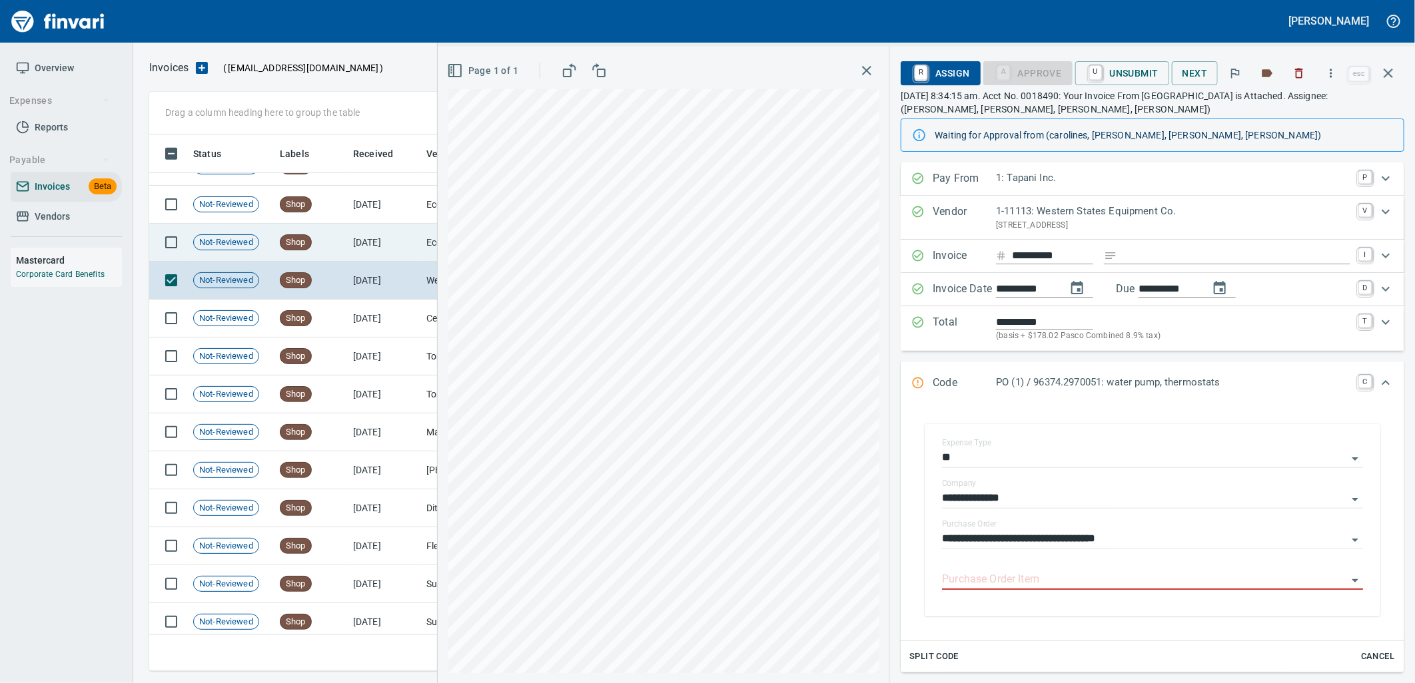
click at [382, 240] on td "[DATE]" at bounding box center [384, 243] width 73 height 38
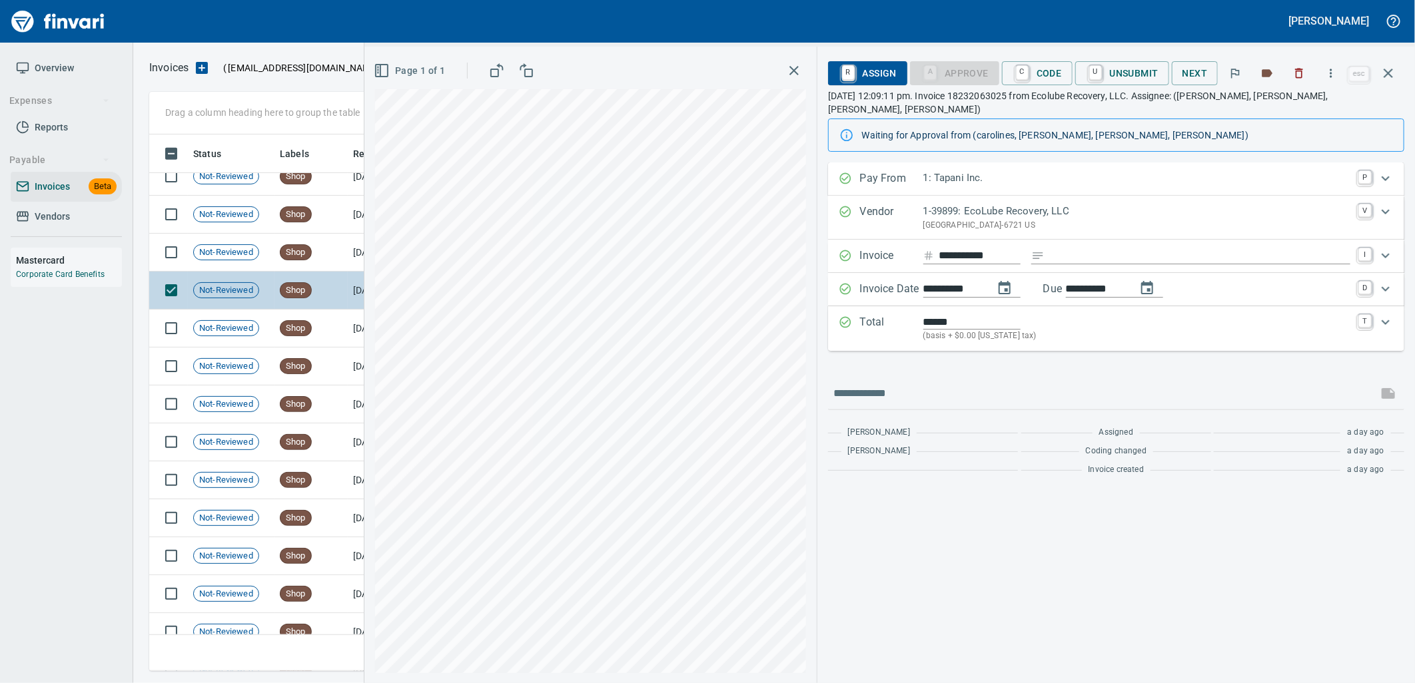
scroll to position [370, 0]
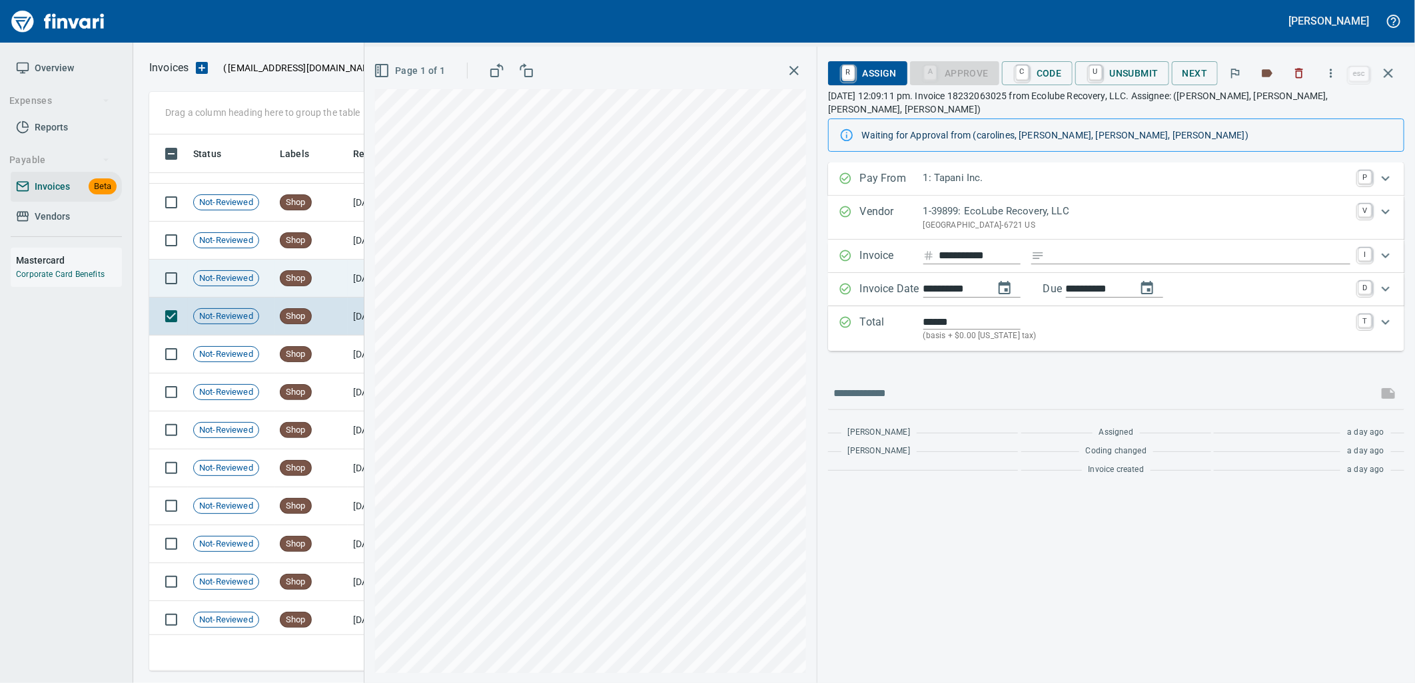
click at [336, 274] on td "Shop" at bounding box center [310, 279] width 73 height 38
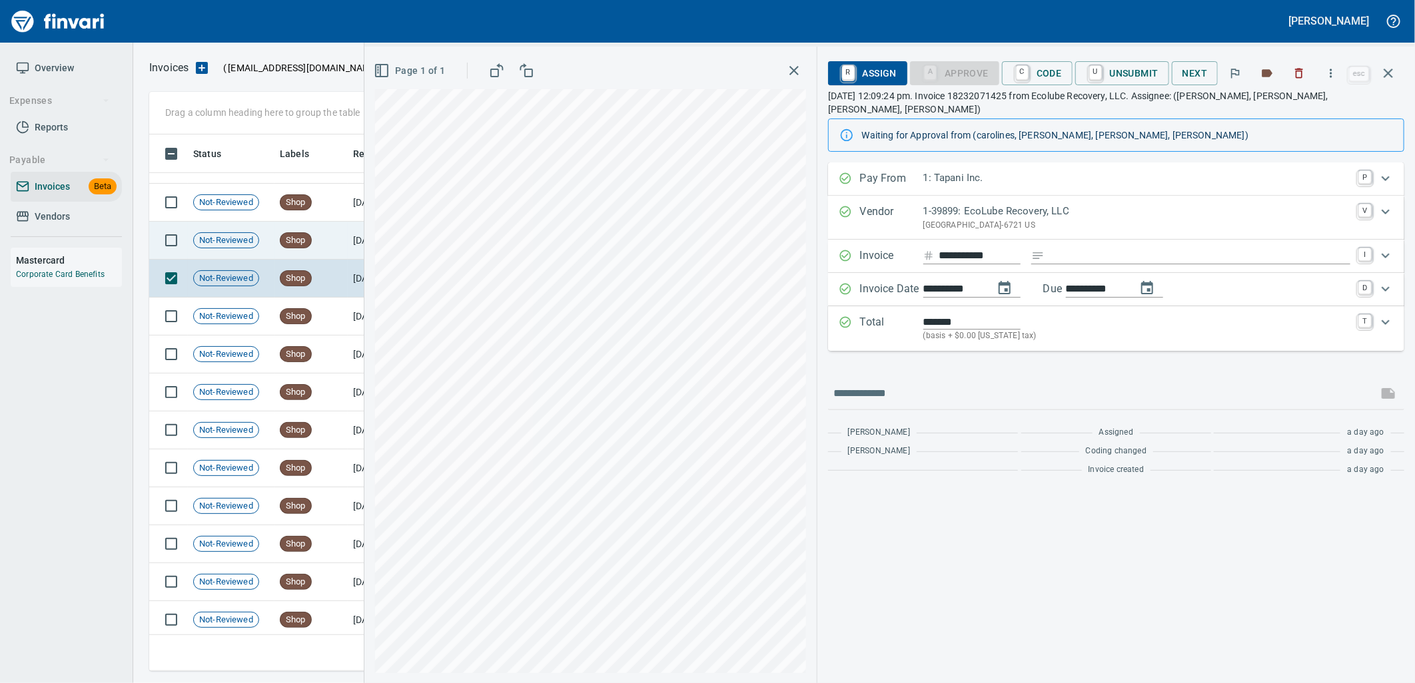
click at [333, 244] on td "Shop" at bounding box center [310, 241] width 73 height 38
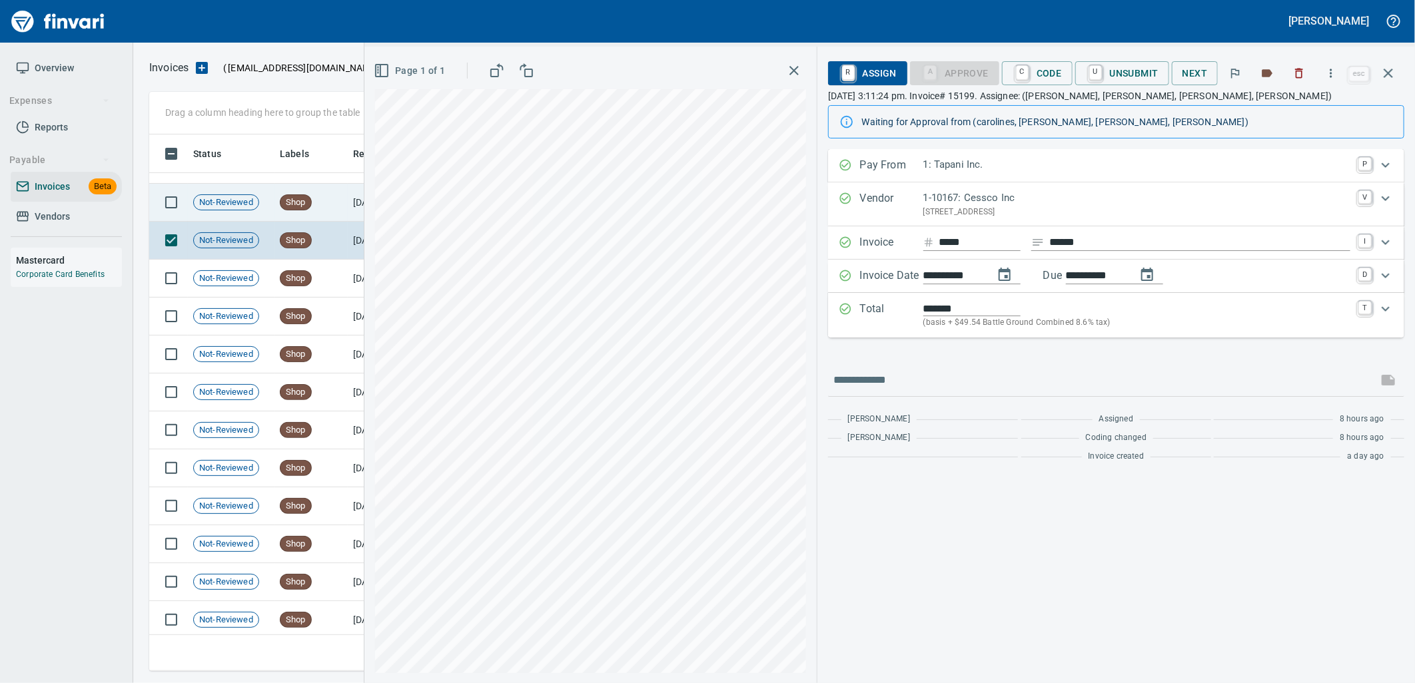
click at [337, 203] on td "Shop" at bounding box center [310, 203] width 73 height 38
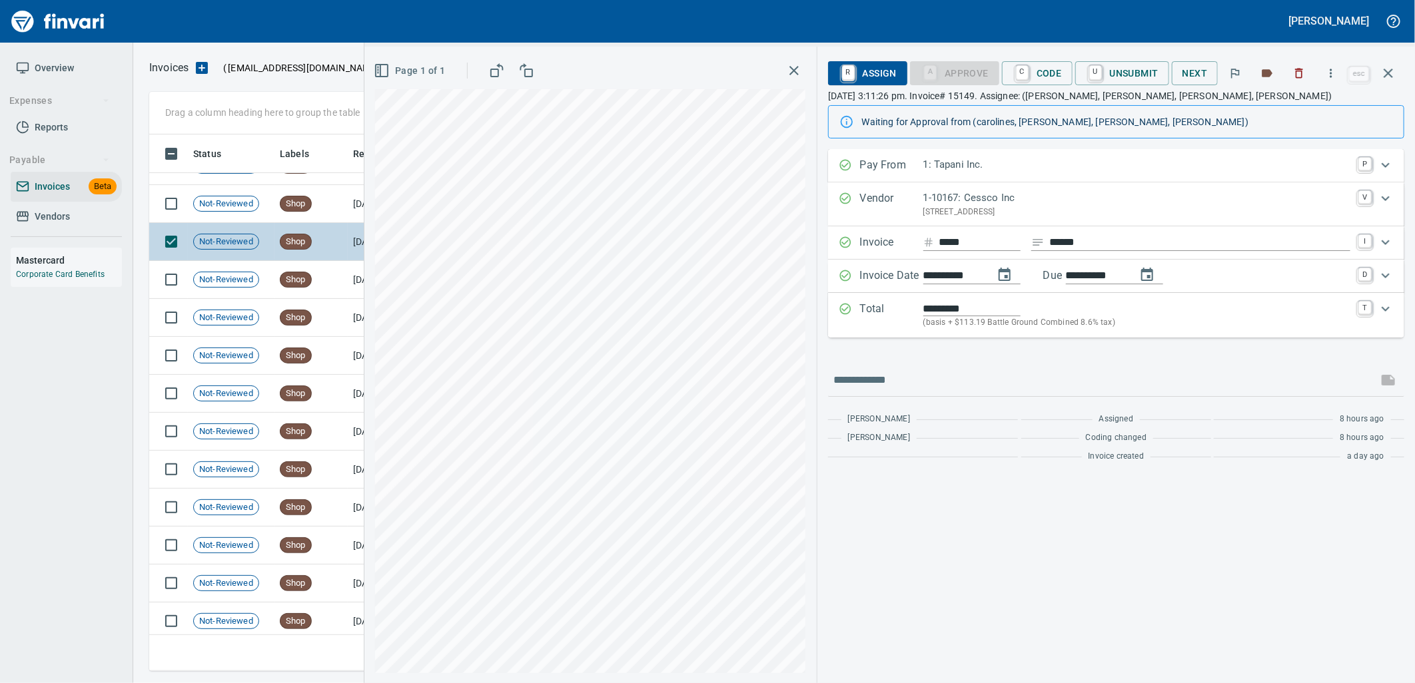
scroll to position [296, 0]
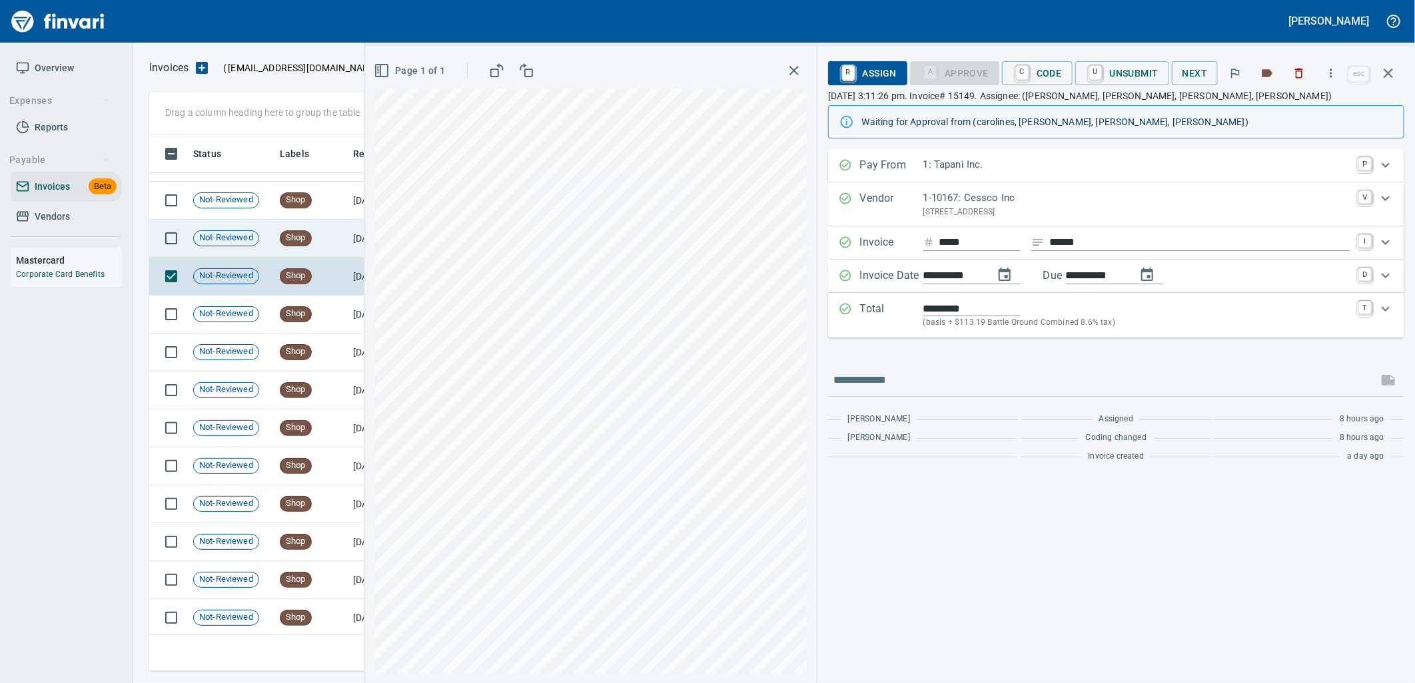
click at [314, 248] on td "Shop" at bounding box center [310, 239] width 73 height 38
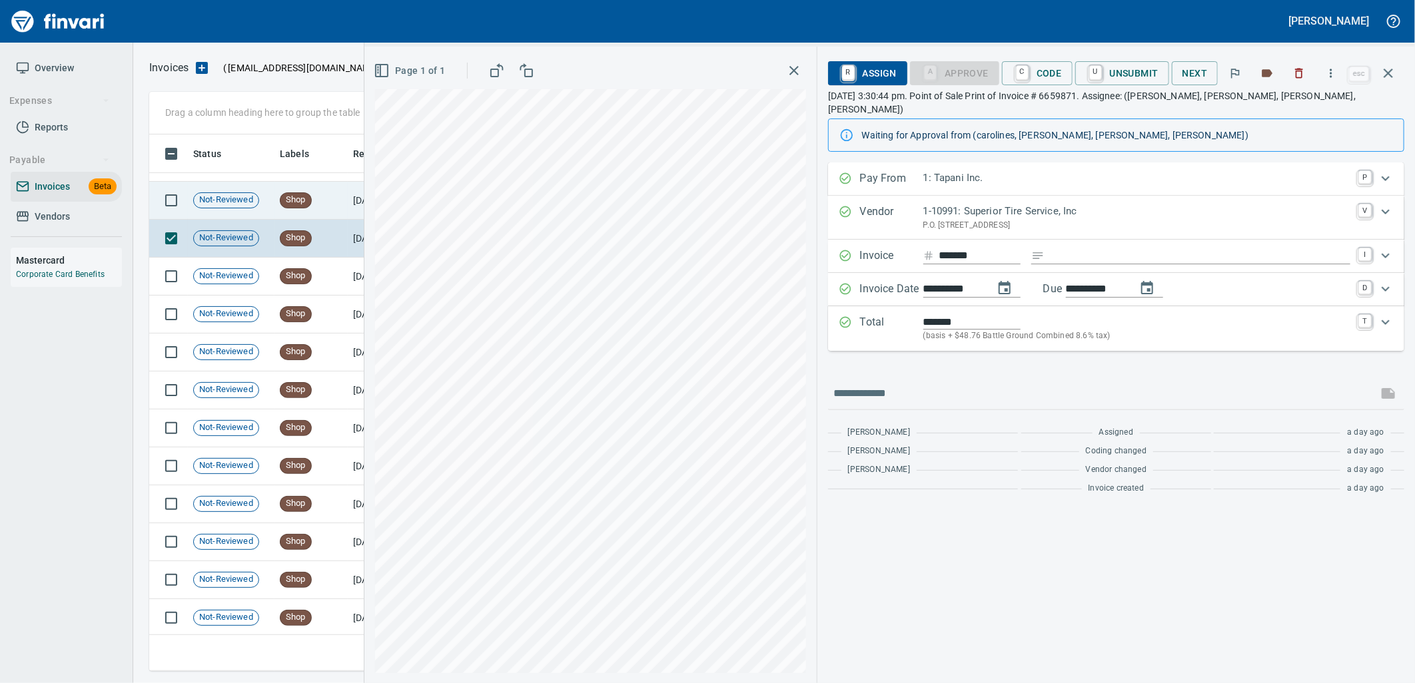
click at [324, 200] on td "Shop" at bounding box center [310, 201] width 73 height 38
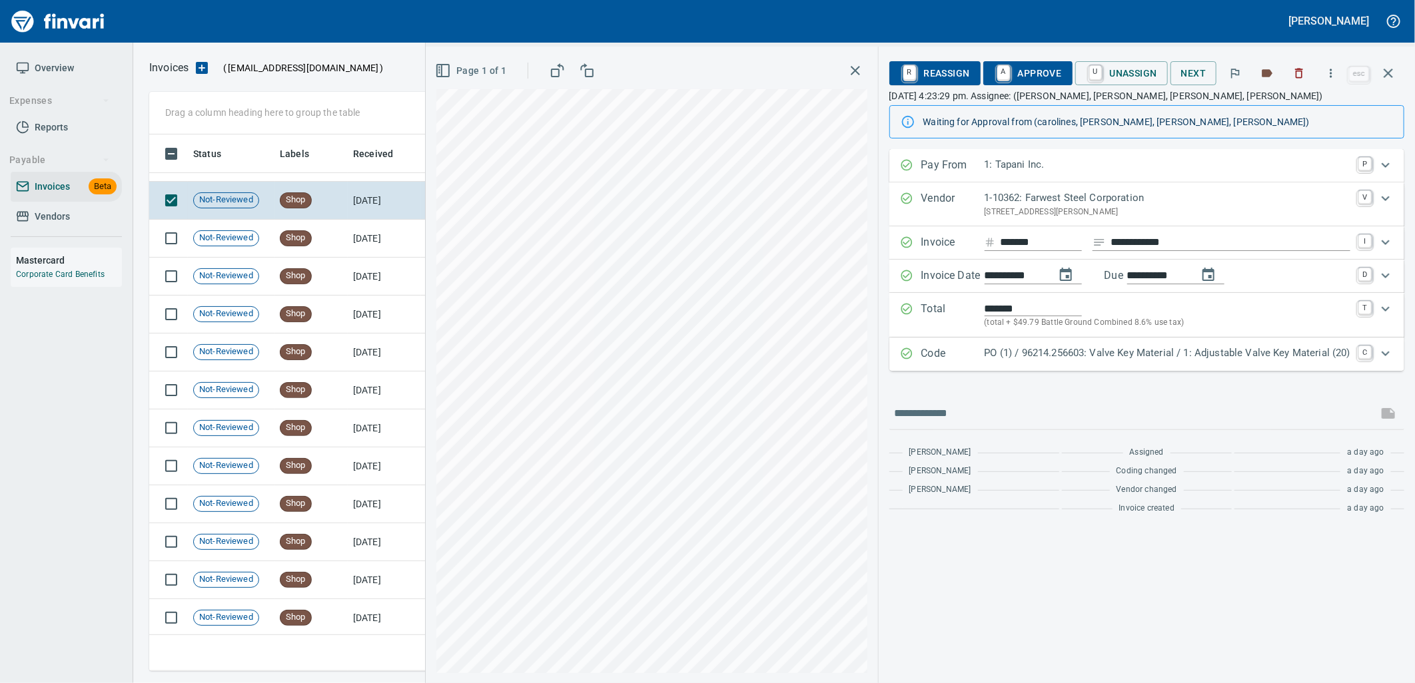
click at [1169, 350] on p "PO (1) / 96214.256603: Valve Key Material / 1: Adjustable Valve Key Material (2…" at bounding box center [1167, 353] width 366 height 15
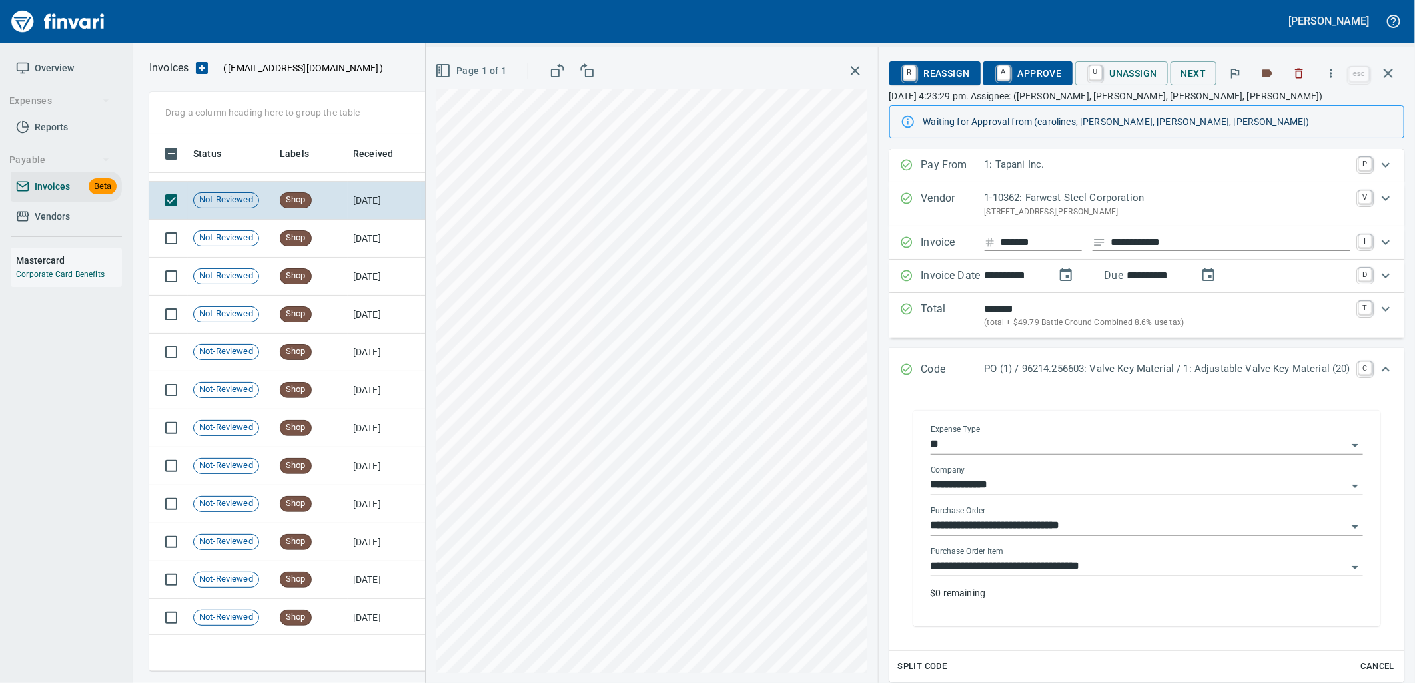
click at [1081, 567] on input "**********" at bounding box center [1138, 566] width 416 height 19
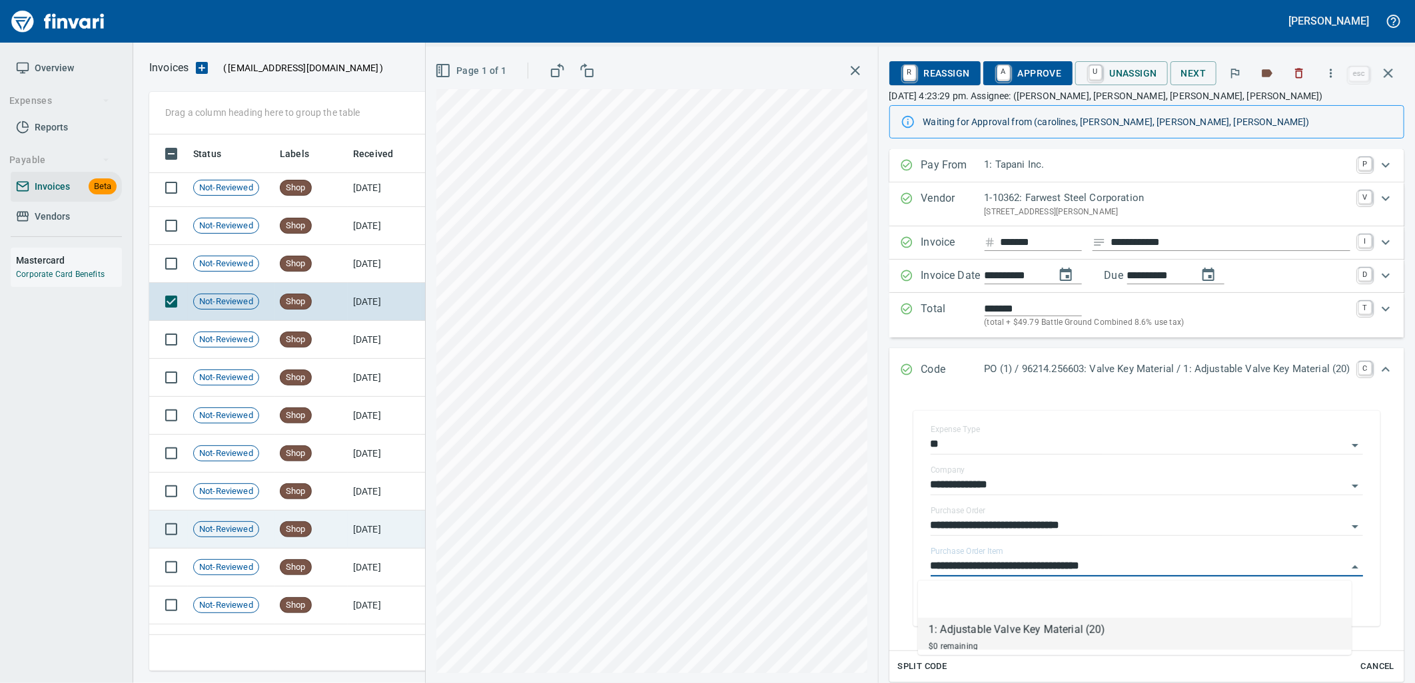
scroll to position [148, 0]
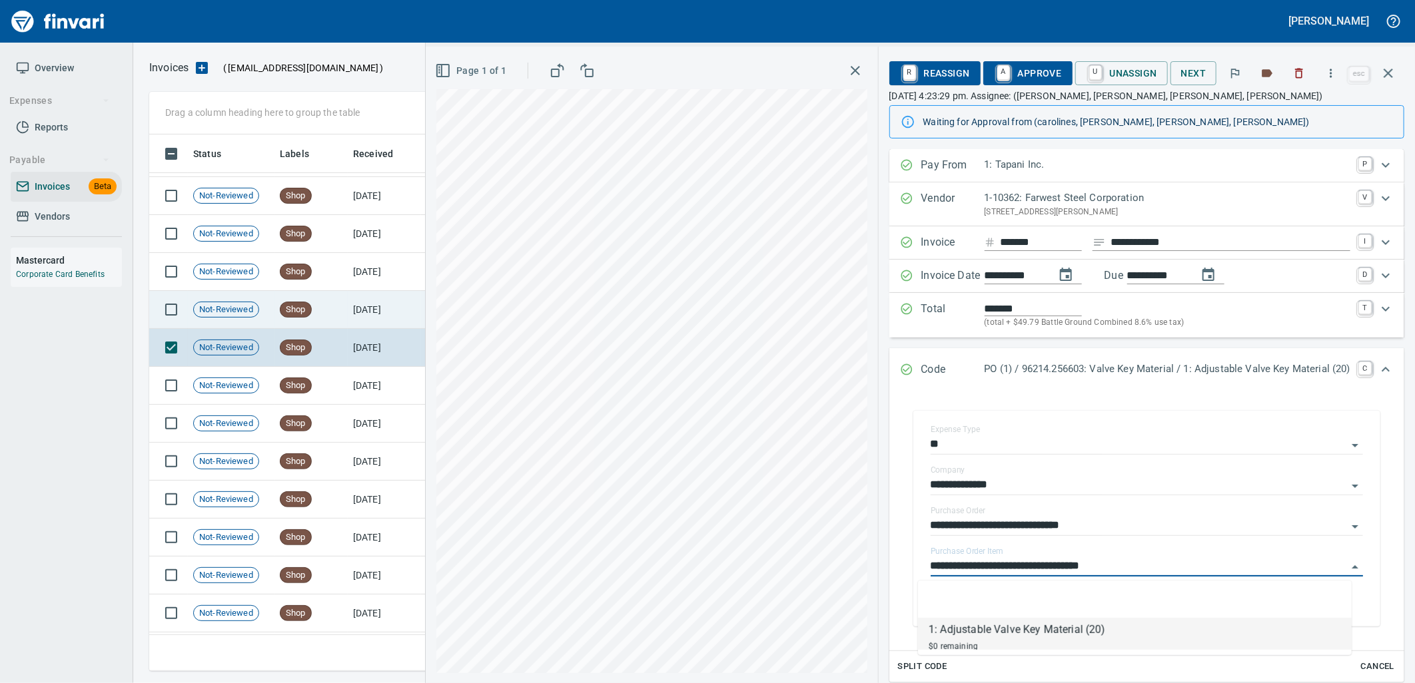
click at [371, 317] on td "[DATE]" at bounding box center [384, 310] width 73 height 38
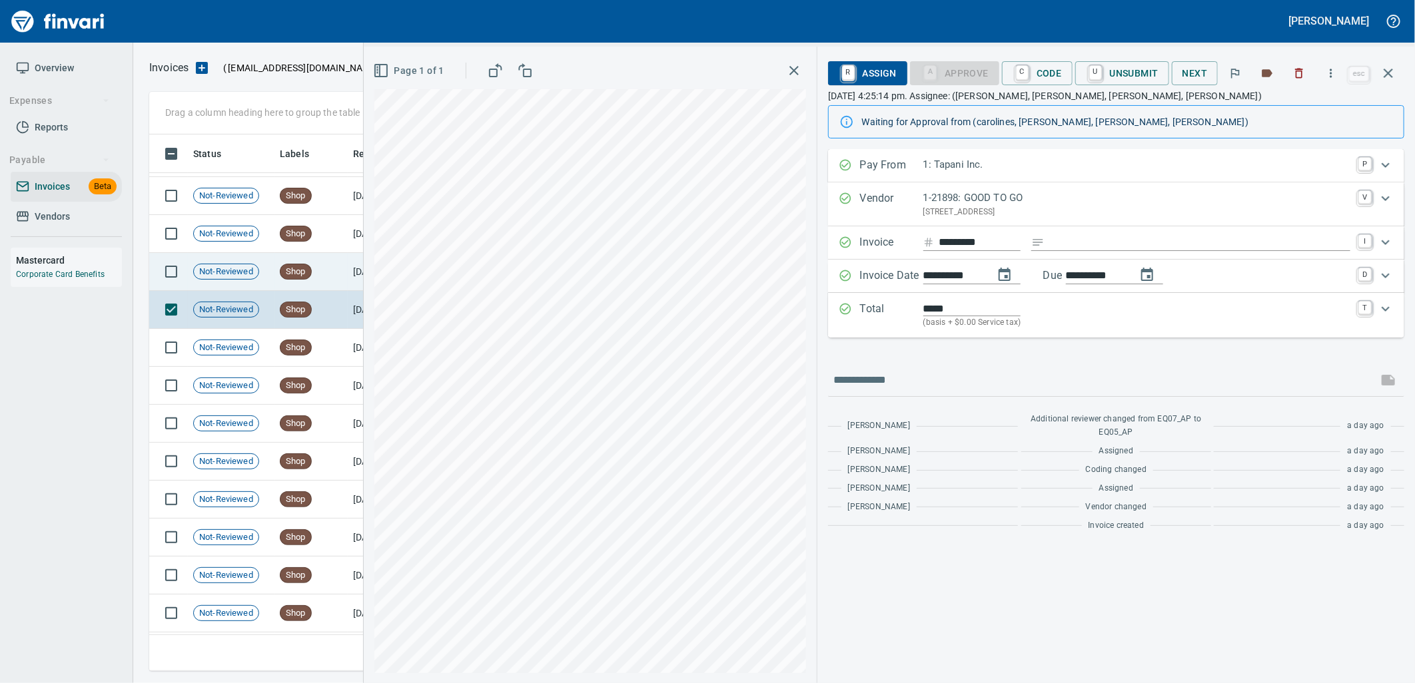
click at [332, 274] on td "Shop" at bounding box center [310, 272] width 73 height 38
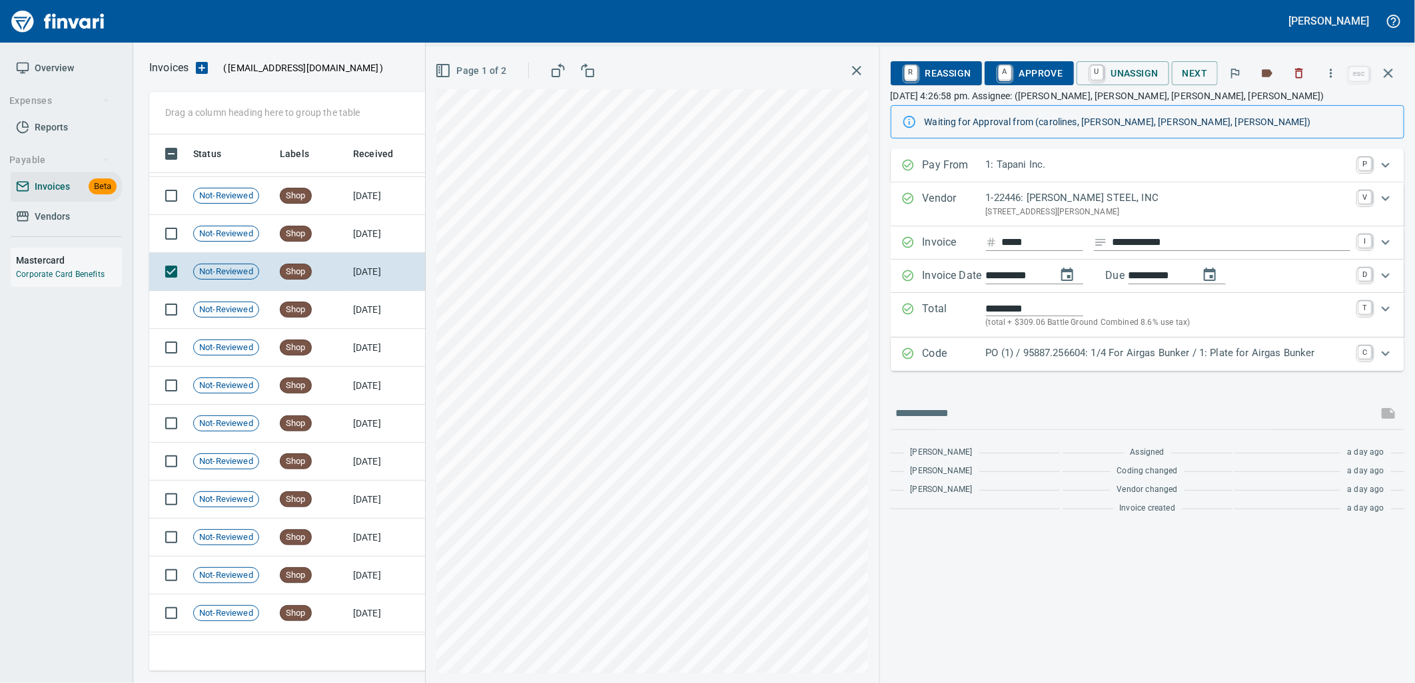
click at [1147, 364] on div "Code PO (1) / 95887.256604: 1/4 For Airgas Bunker / 1: Plate for Airgas Bunker C" at bounding box center [1148, 354] width 514 height 33
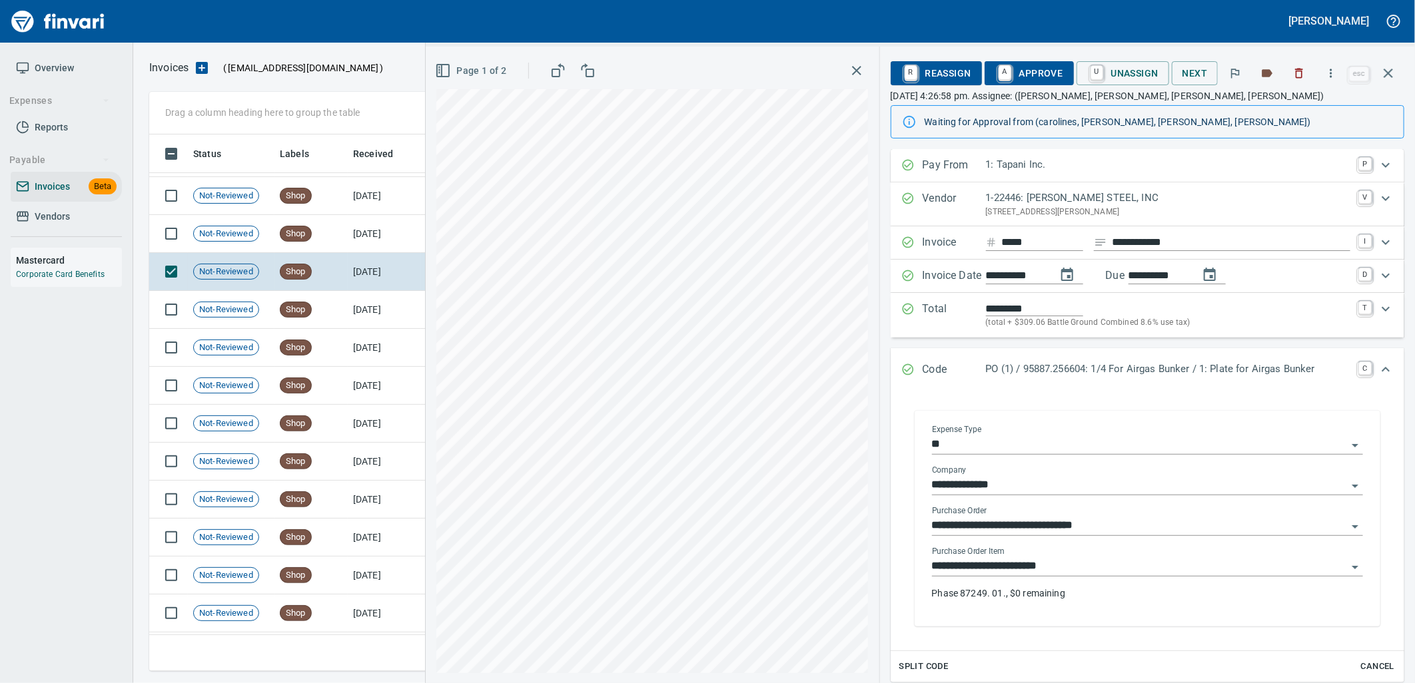
click at [1074, 558] on input "**********" at bounding box center [1139, 566] width 415 height 19
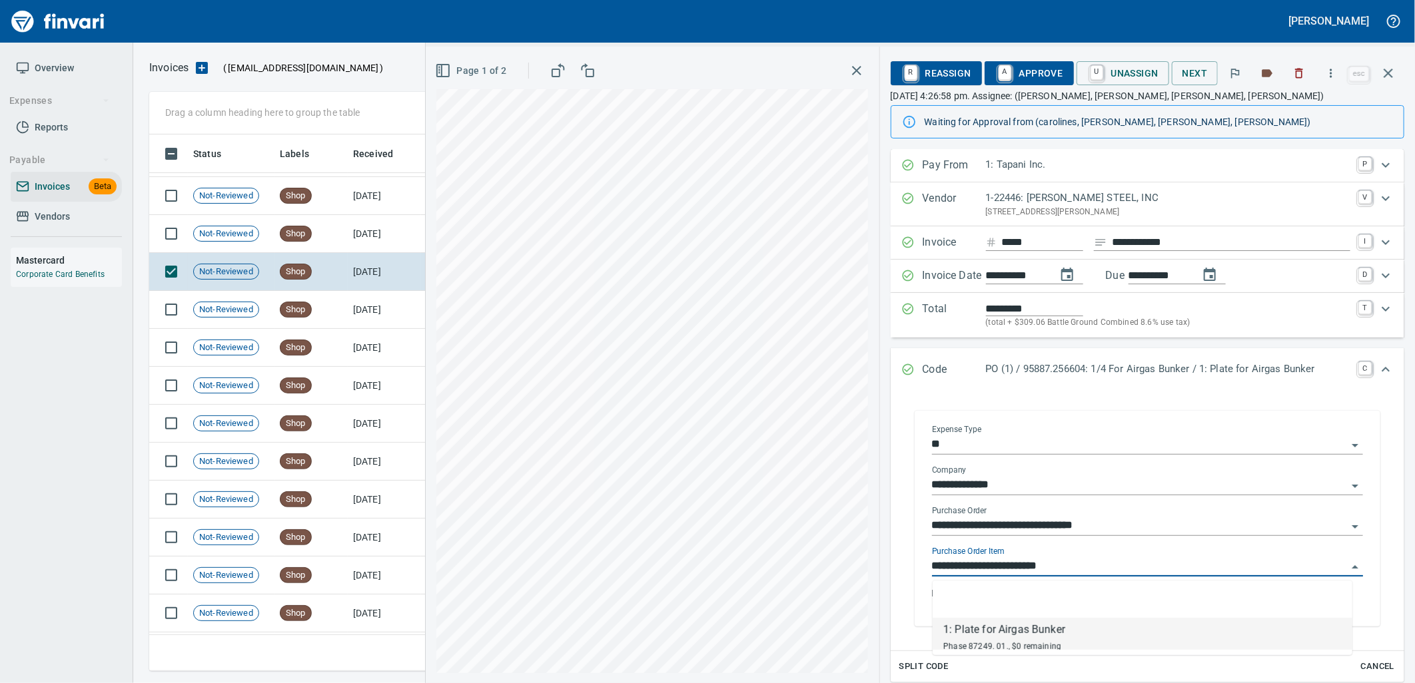
scroll to position [526, 1227]
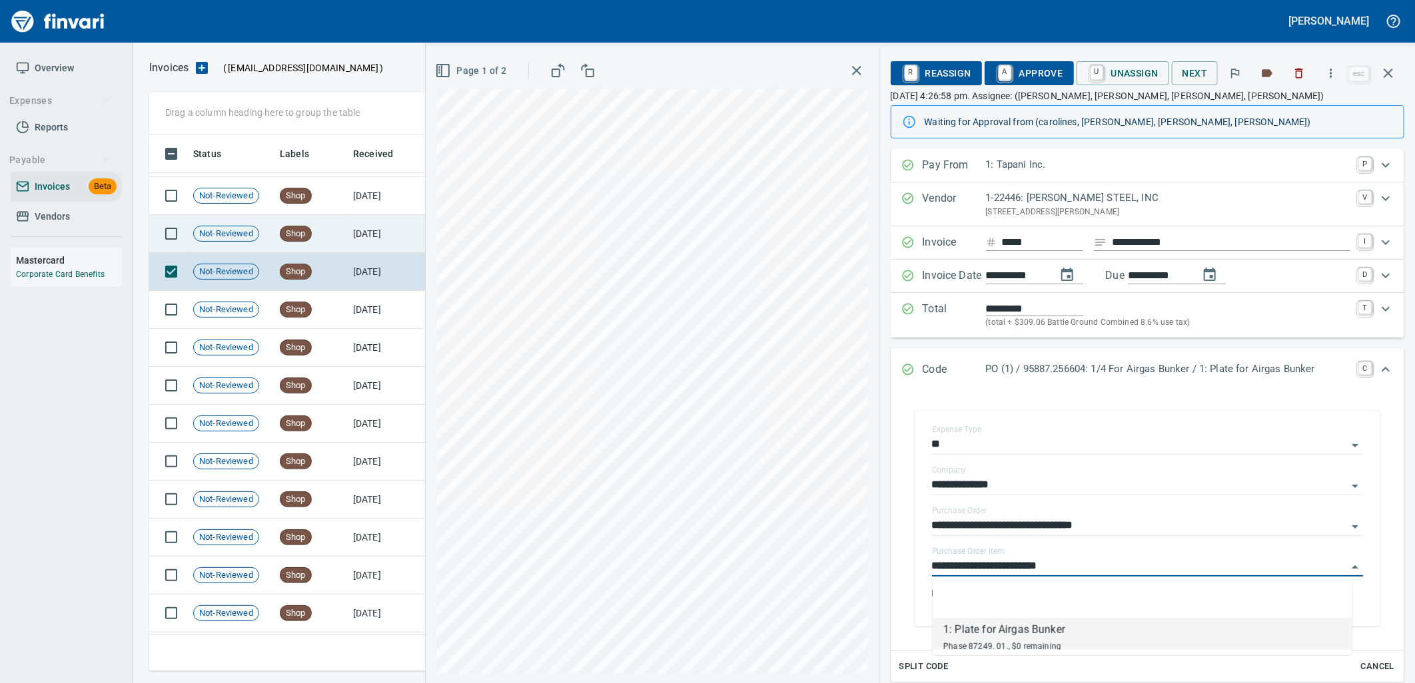
click at [315, 231] on td "Shop" at bounding box center [310, 234] width 73 height 38
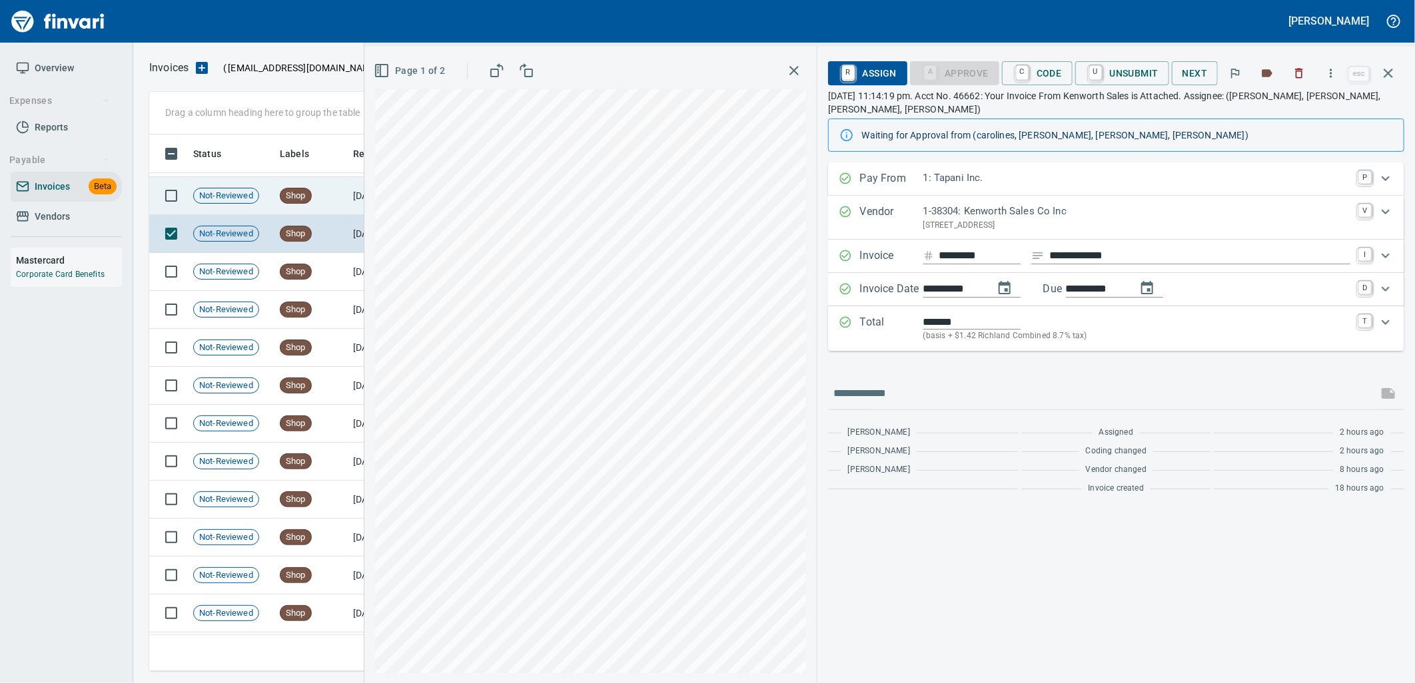
click at [356, 193] on td "[DATE]" at bounding box center [384, 196] width 73 height 38
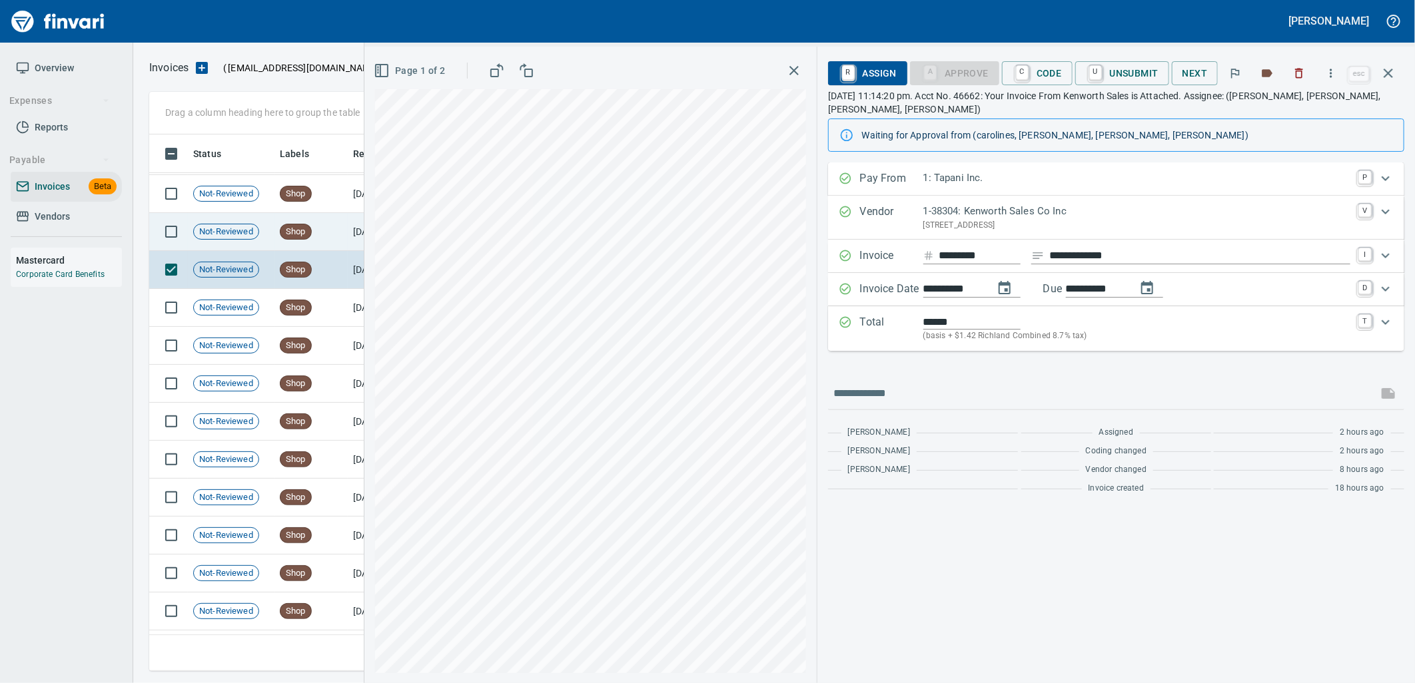
click at [356, 228] on td "[DATE]" at bounding box center [384, 232] width 73 height 38
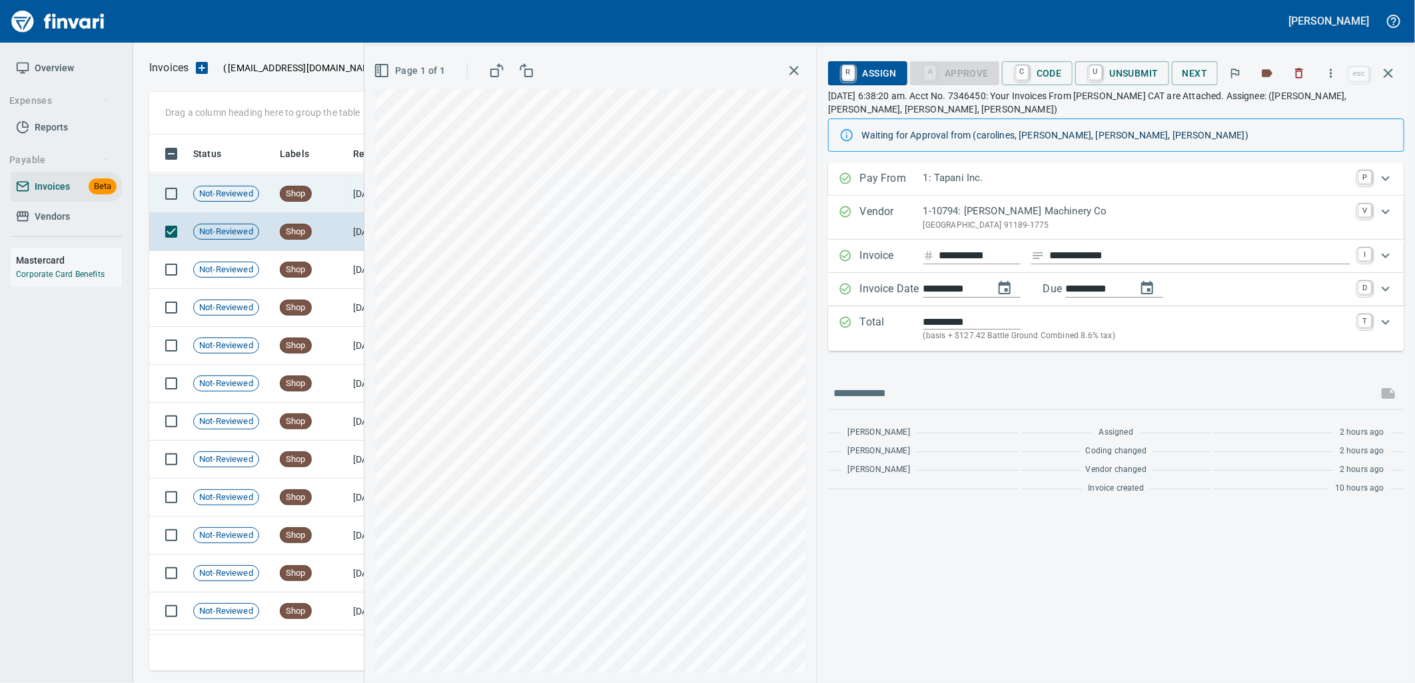
click at [348, 204] on td "[DATE]" at bounding box center [384, 194] width 73 height 38
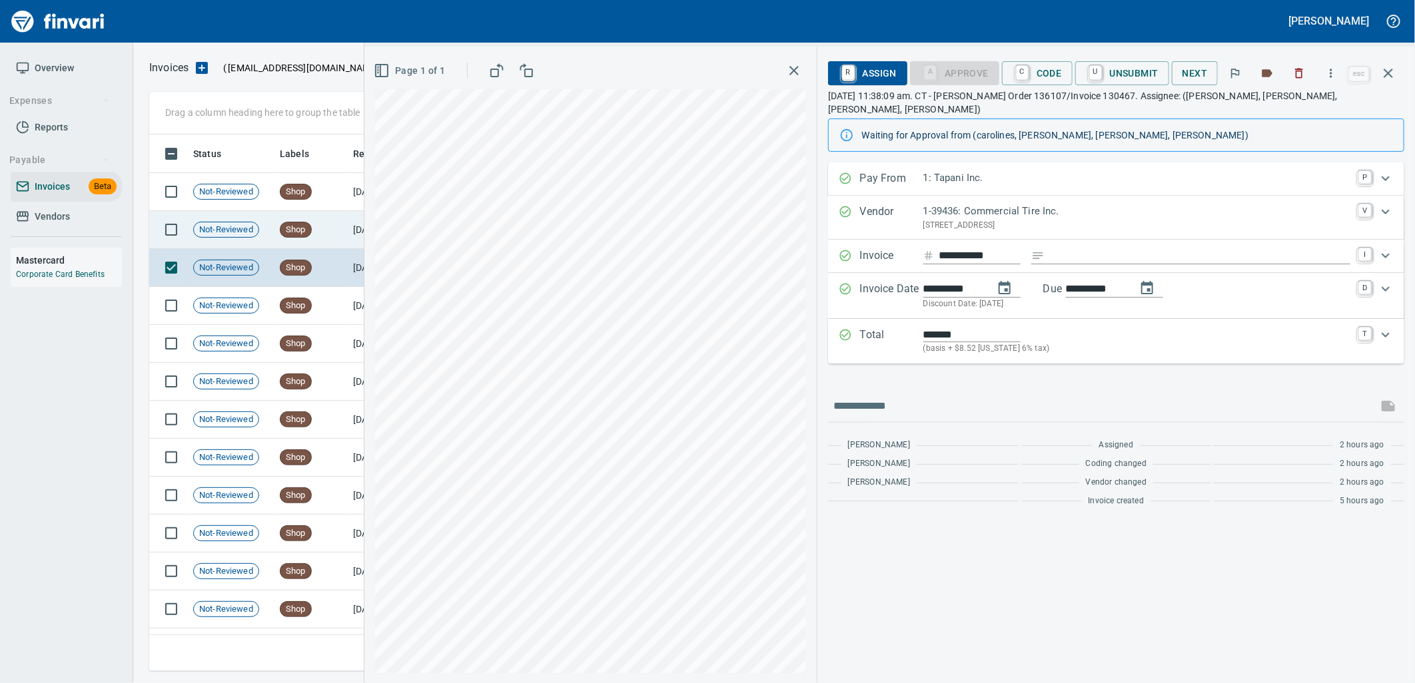
click at [340, 221] on td "Shop" at bounding box center [310, 230] width 73 height 38
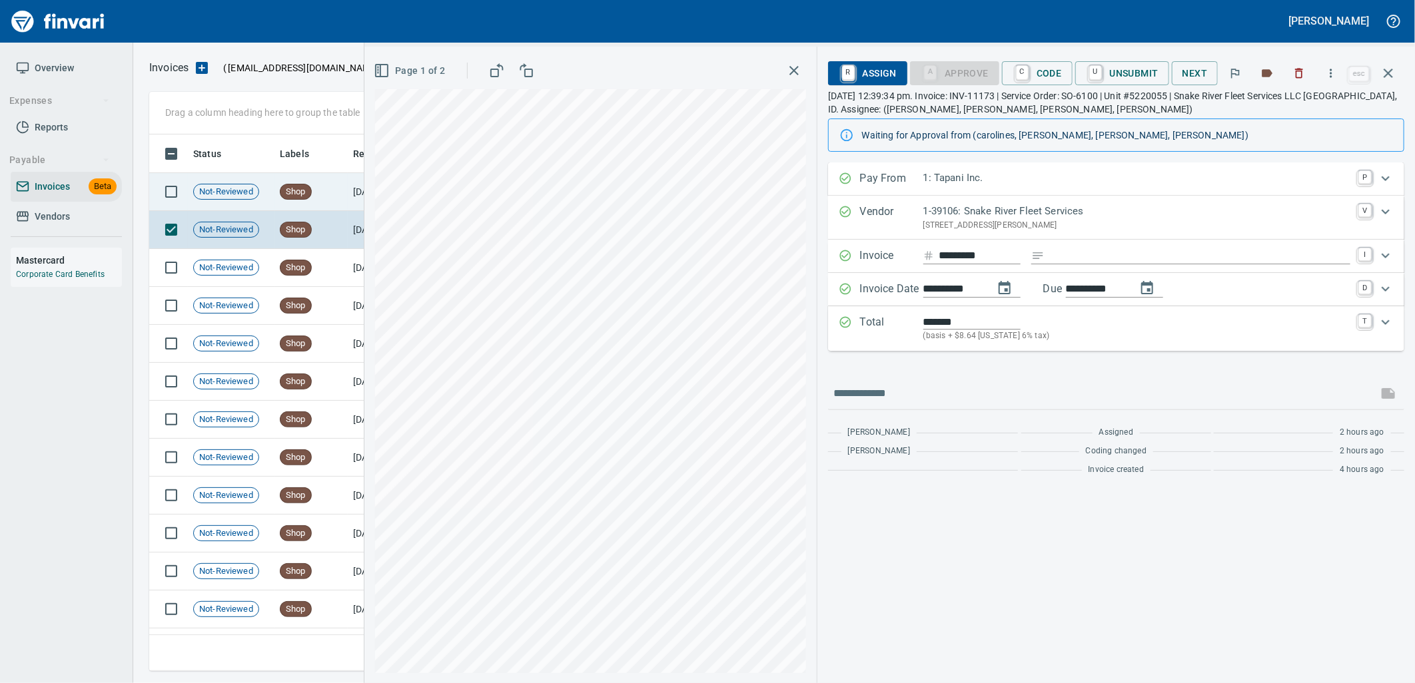
click at [314, 200] on td "Shop" at bounding box center [310, 192] width 73 height 38
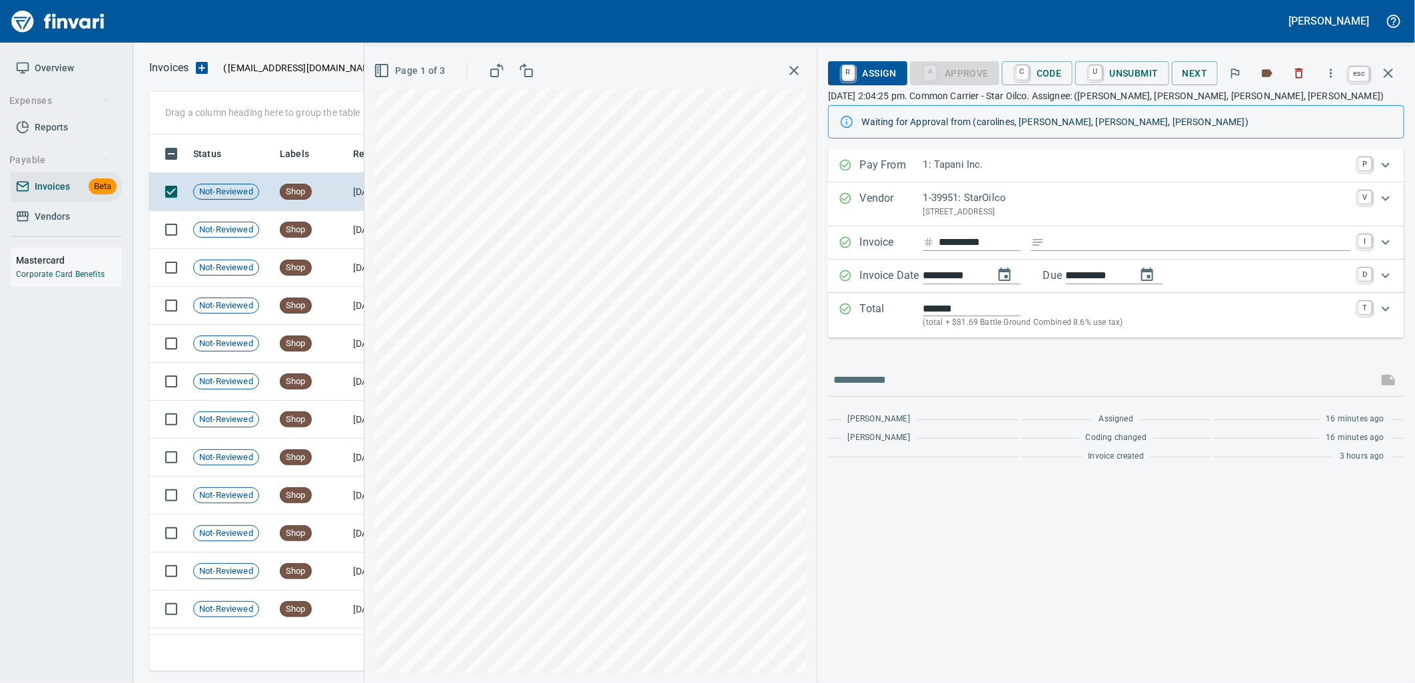
click at [1391, 74] on icon "button" at bounding box center [1388, 73] width 16 height 16
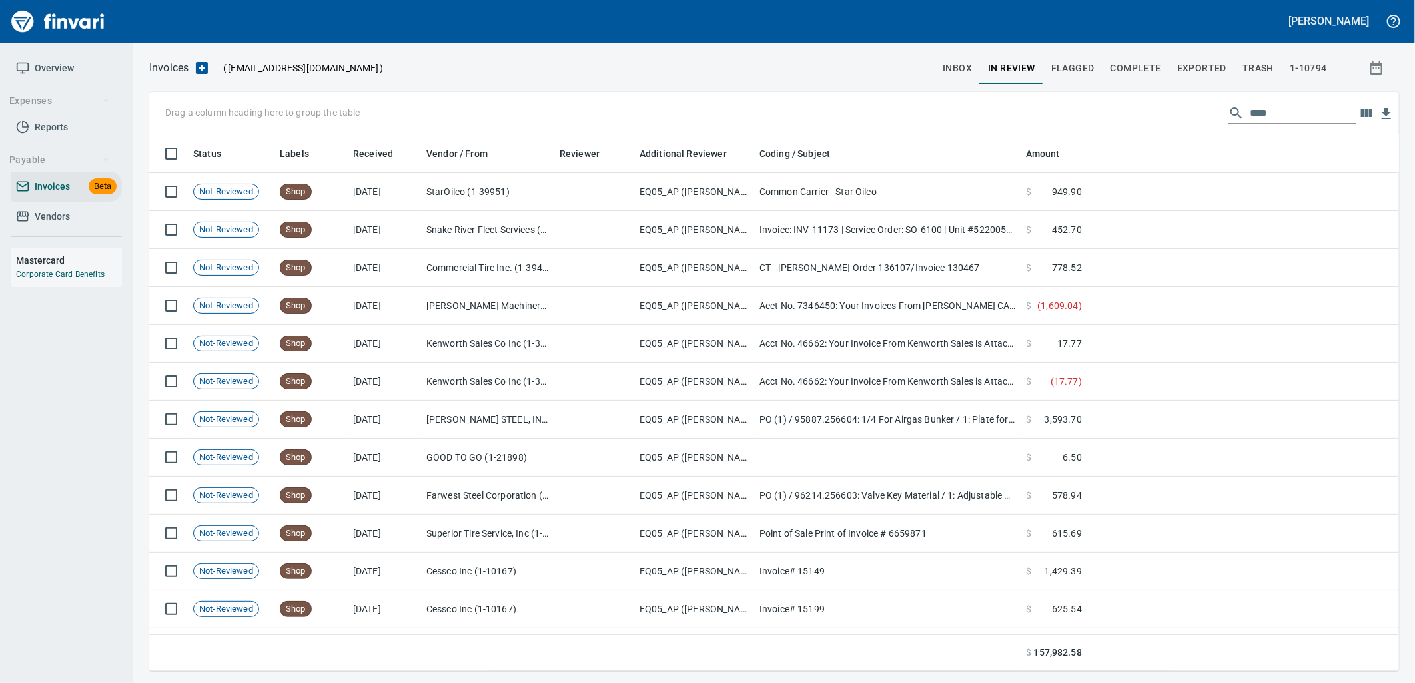
scroll to position [526, 1227]
